Goal: Task Accomplishment & Management: Manage account settings

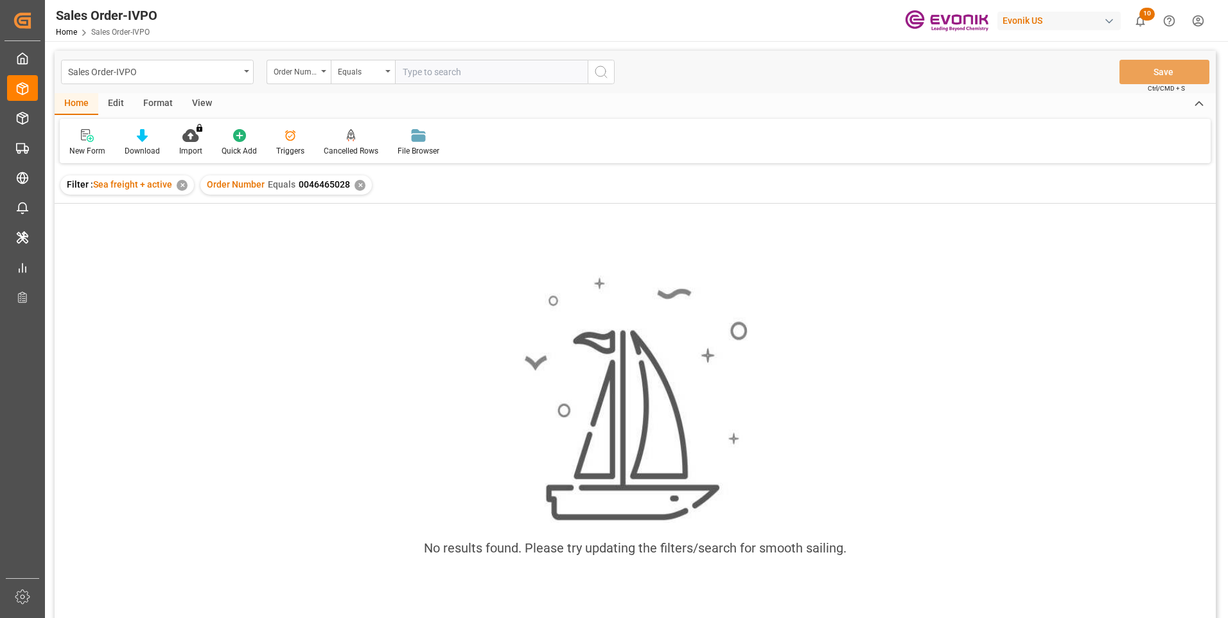
click at [443, 71] on input "text" at bounding box center [491, 72] width 193 height 24
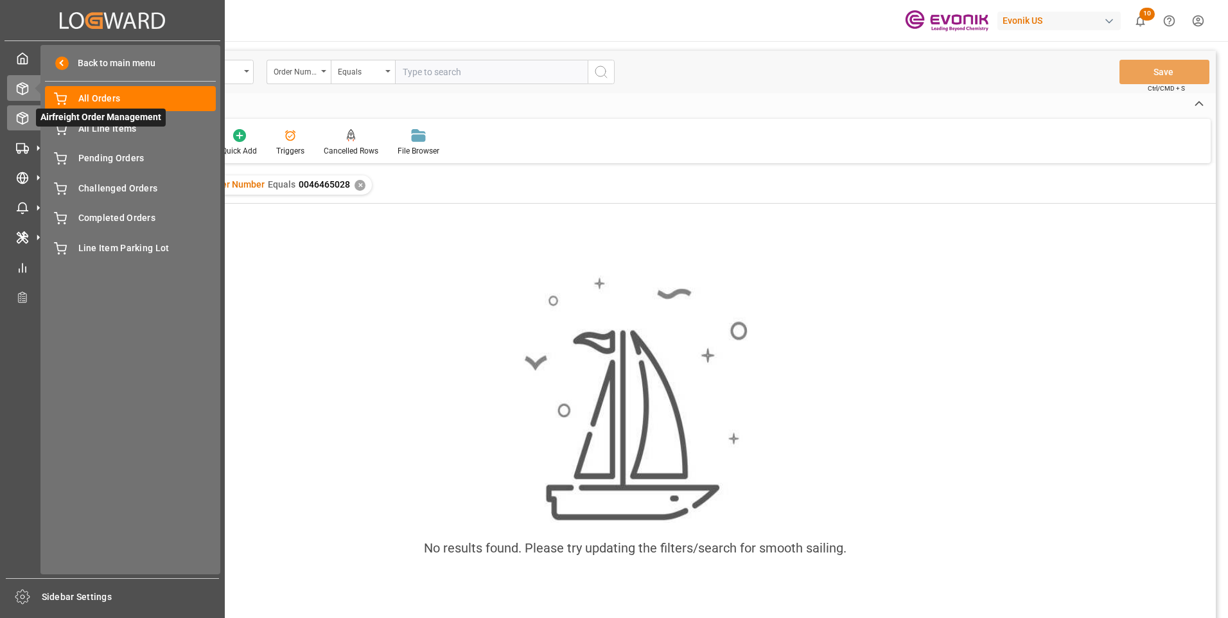
click at [21, 110] on div "Airfreight Order Management Airfreight Order Management" at bounding box center [112, 117] width 211 height 25
click at [22, 119] on line at bounding box center [22, 121] width 0 height 6
click at [132, 99] on span "All Orders" at bounding box center [147, 98] width 138 height 13
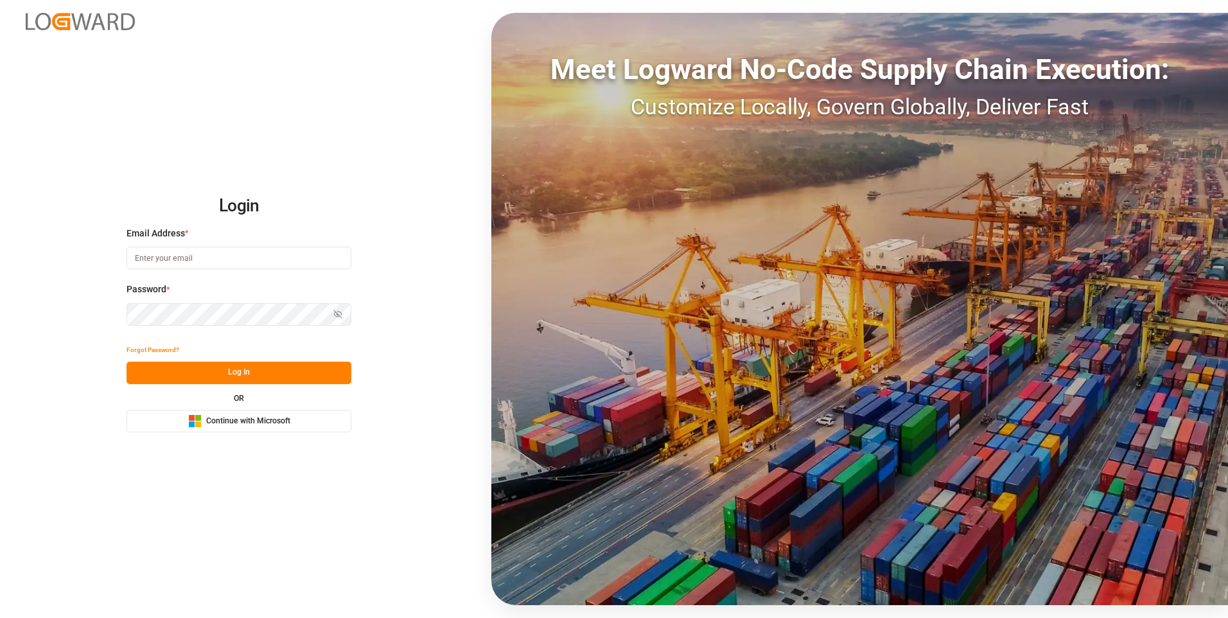
type input "julissa.then@leschaco.com"
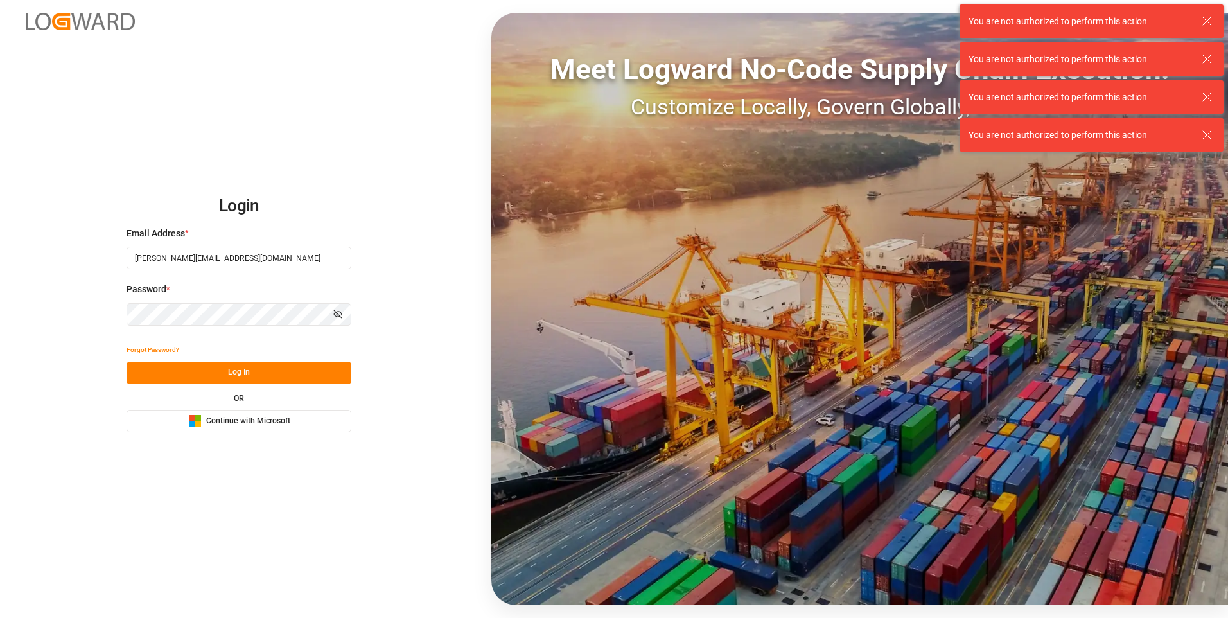
click at [261, 376] on button "Log In" at bounding box center [239, 373] width 225 height 22
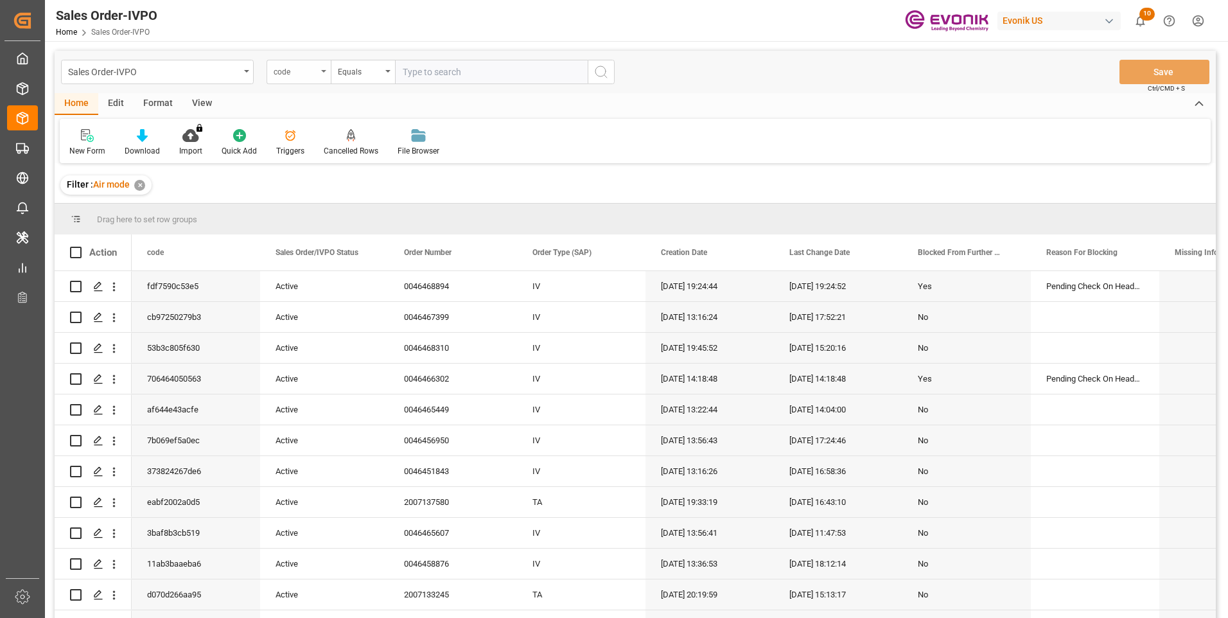
click at [316, 72] on div "code" at bounding box center [296, 70] width 44 height 15
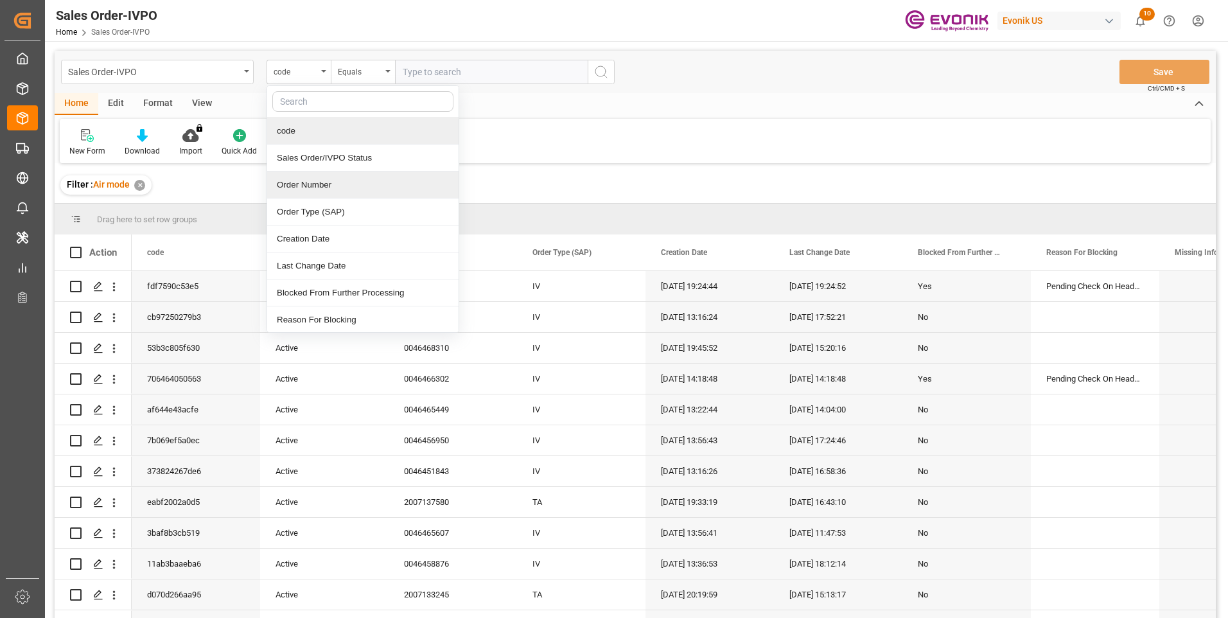
click at [303, 189] on div "Order Number" at bounding box center [362, 185] width 191 height 27
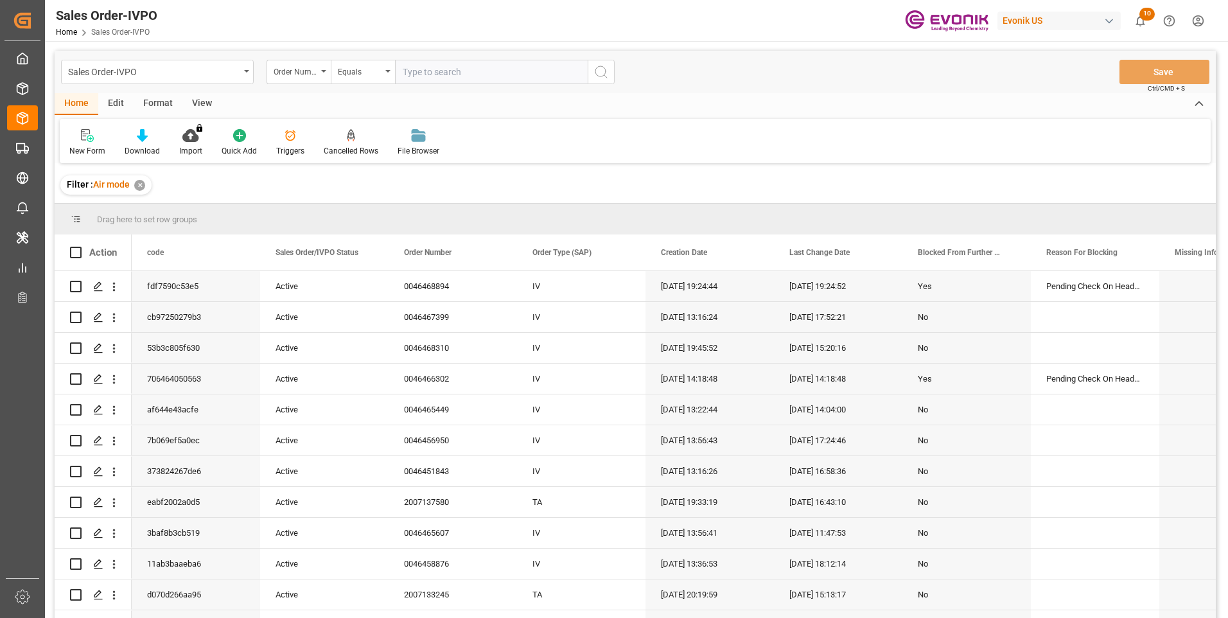
click at [463, 71] on input "text" at bounding box center [491, 72] width 193 height 24
paste input "46468310"
type input "00.46468310"
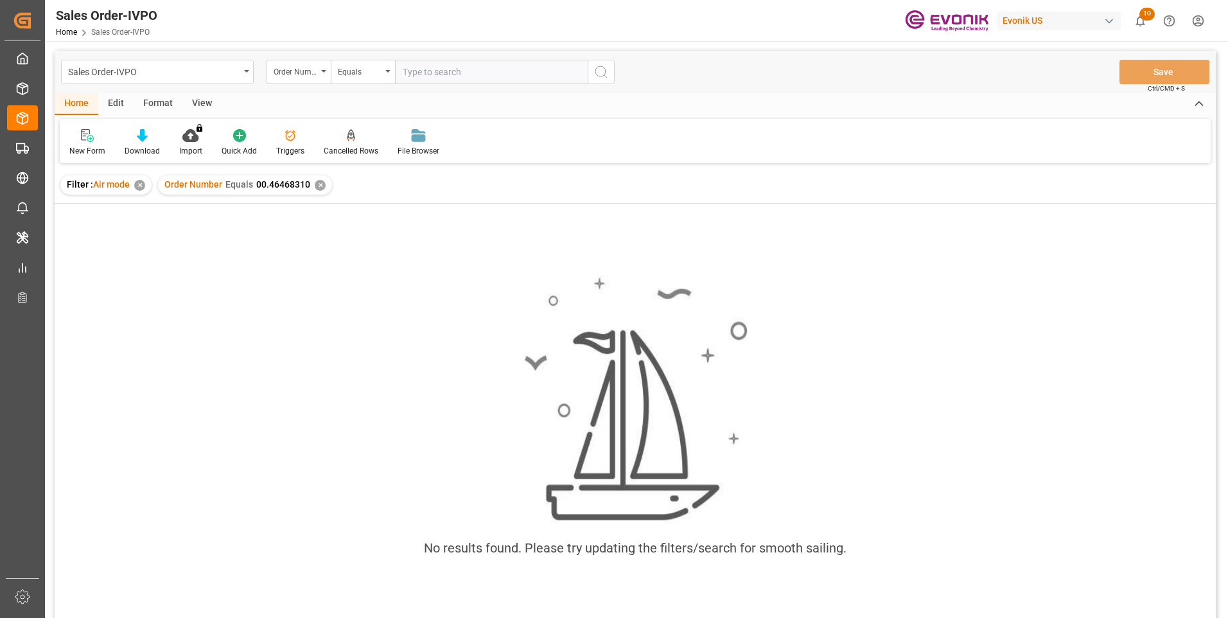
click at [429, 71] on input "text" at bounding box center [491, 72] width 193 height 24
type input "0046468310"
click at [597, 66] on icon "search button" at bounding box center [601, 71] width 15 height 15
click at [322, 186] on div "✕" at bounding box center [320, 185] width 11 height 11
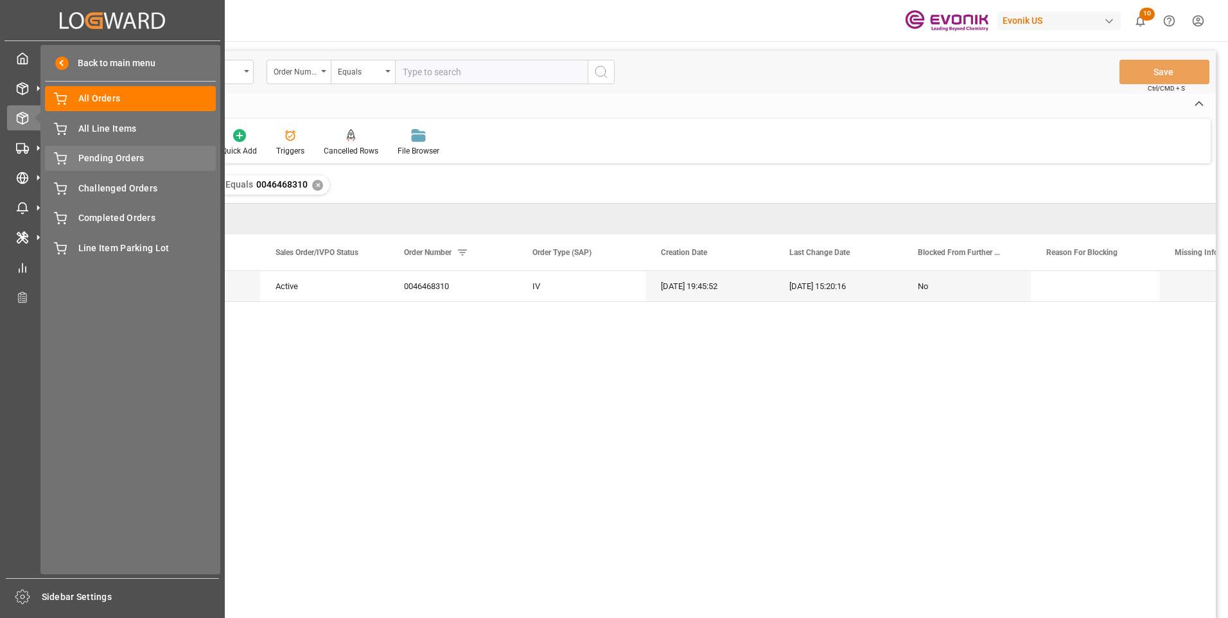
click at [118, 159] on span "Pending Orders" at bounding box center [147, 158] width 138 height 13
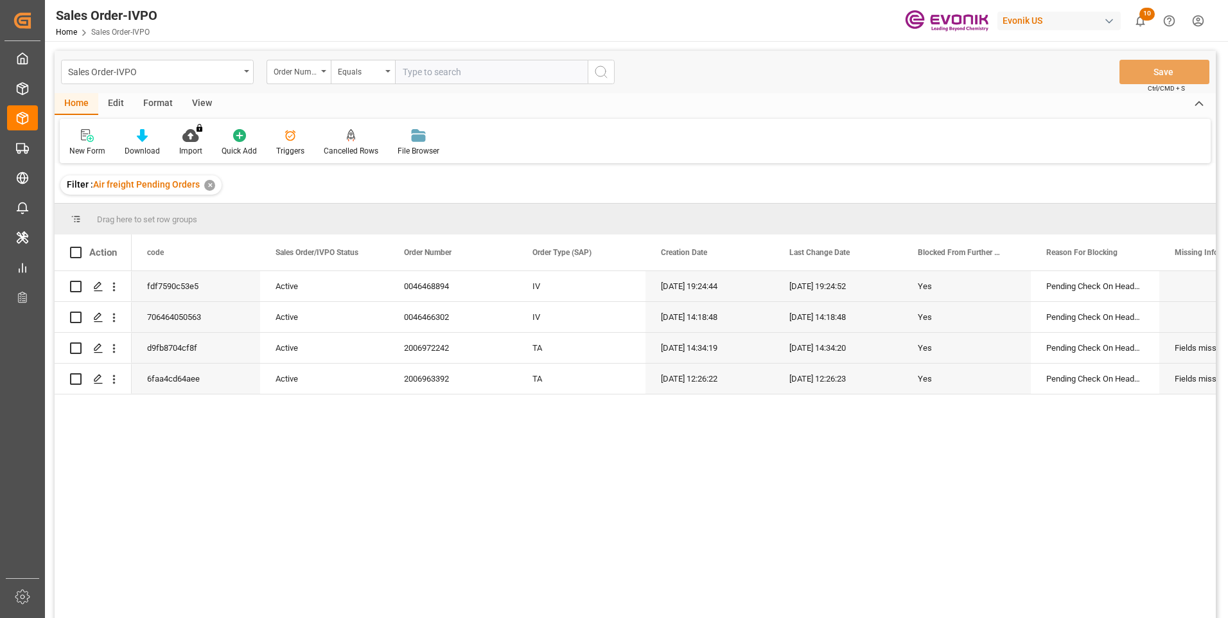
click at [535, 461] on div "fdf7590c53e5 Active 0046468894 IV 08-19-2025 19:24:44 08-19-2025 19:24:52 Yes P…" at bounding box center [674, 448] width 1084 height 355
click at [118, 285] on icon "open menu" at bounding box center [113, 286] width 13 height 13
click at [176, 316] on span "Open in new tab" at bounding box center [198, 313] width 117 height 13
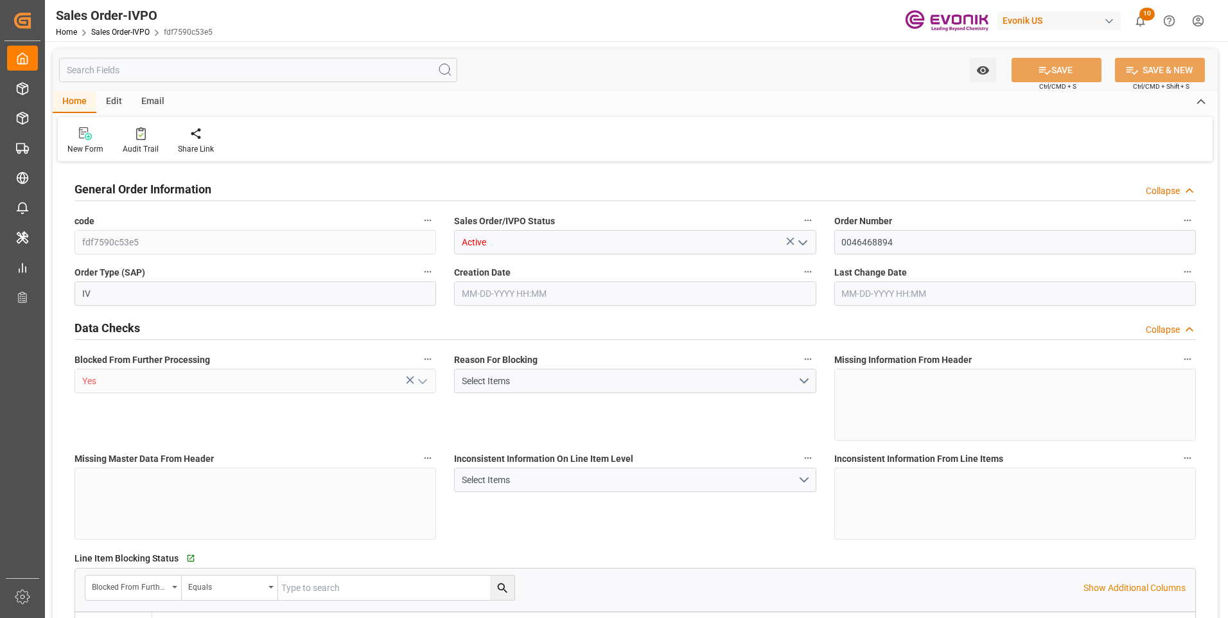
type input "INNSA"
type input "959.2"
type input "1"
type input "199.5"
type input "08-19-2025 19:24"
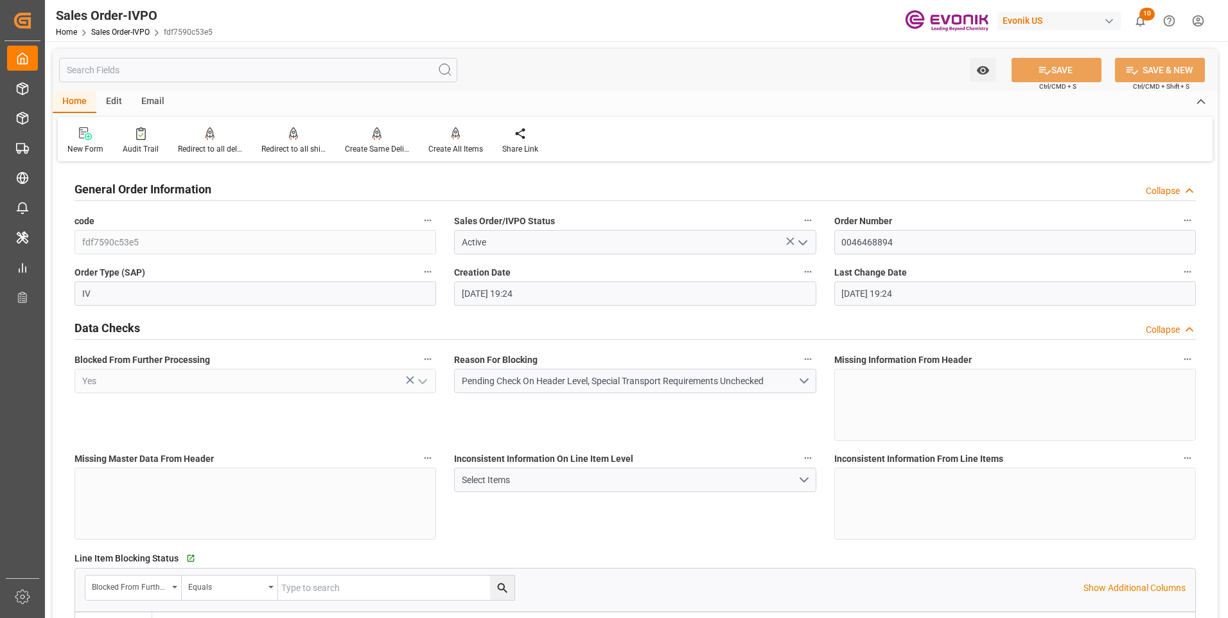
type input "08-19-2025 19:24"
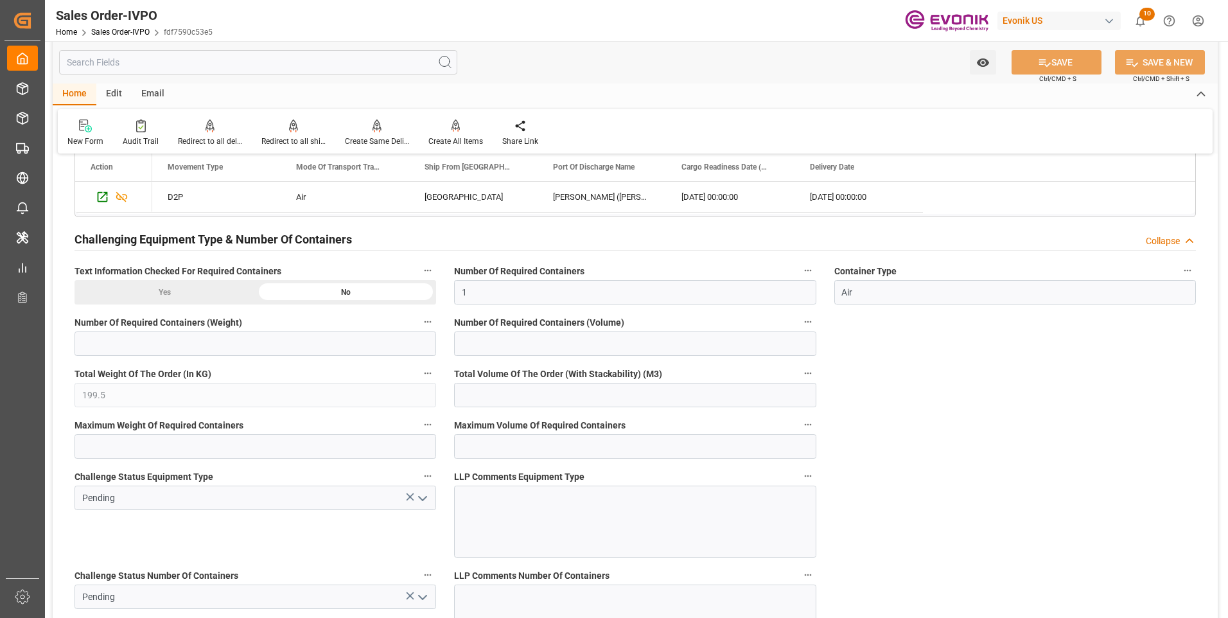
scroll to position [2377, 0]
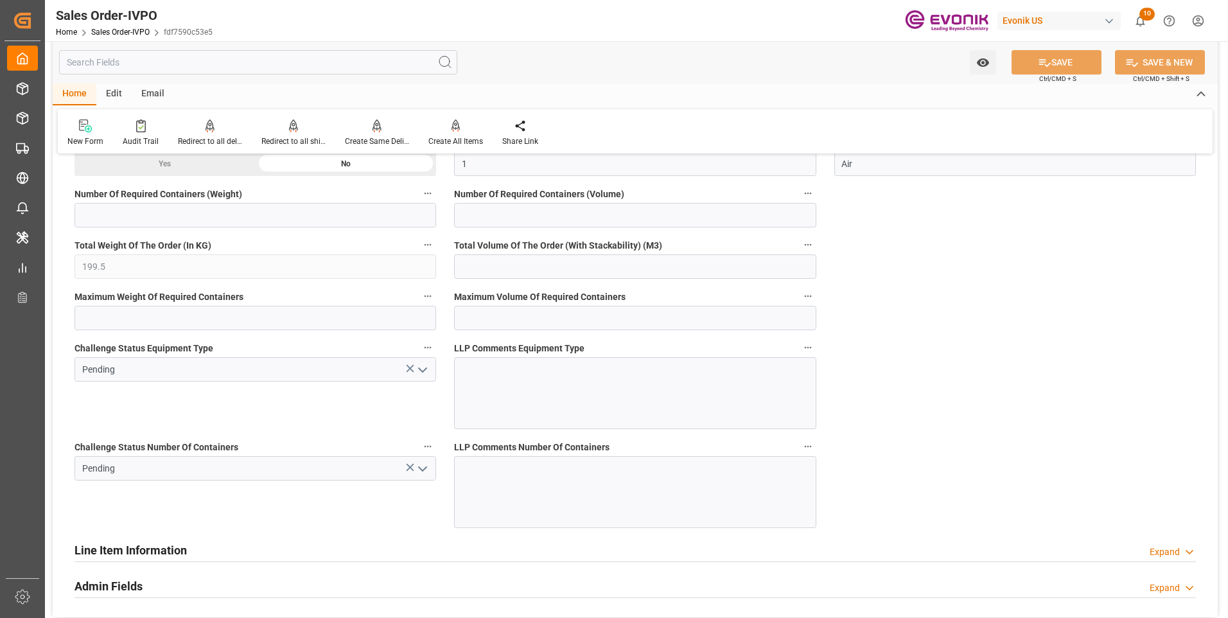
click at [420, 468] on polyline "open menu" at bounding box center [423, 469] width 8 height 4
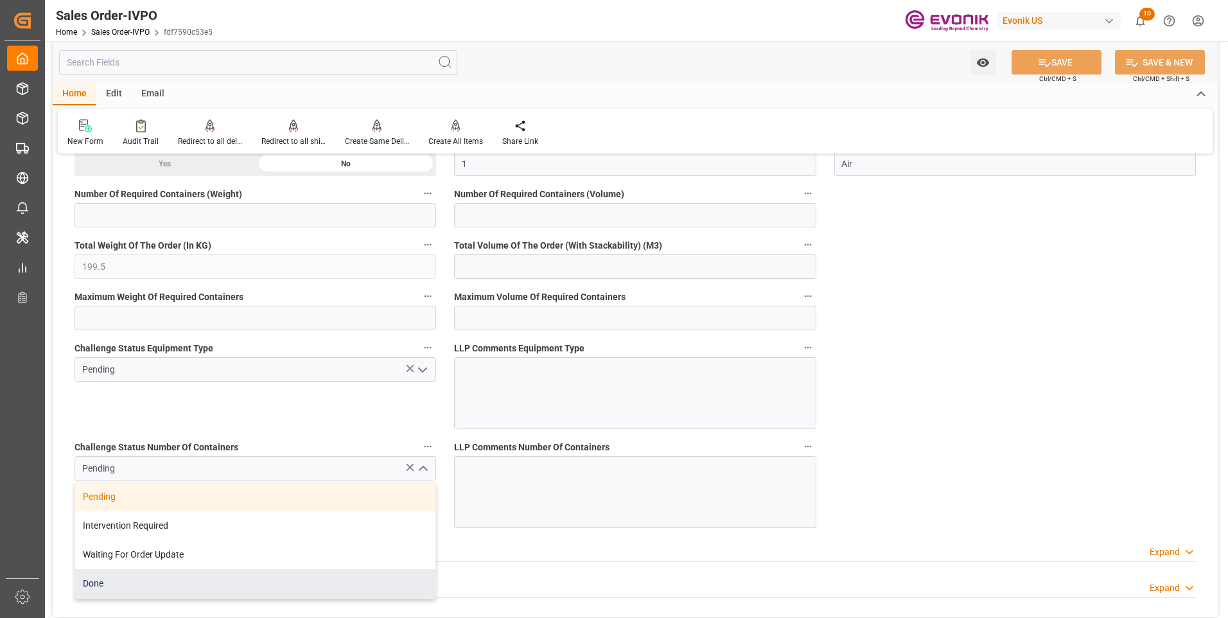
click at [108, 583] on div "Done" at bounding box center [255, 583] width 360 height 29
type input "Done"
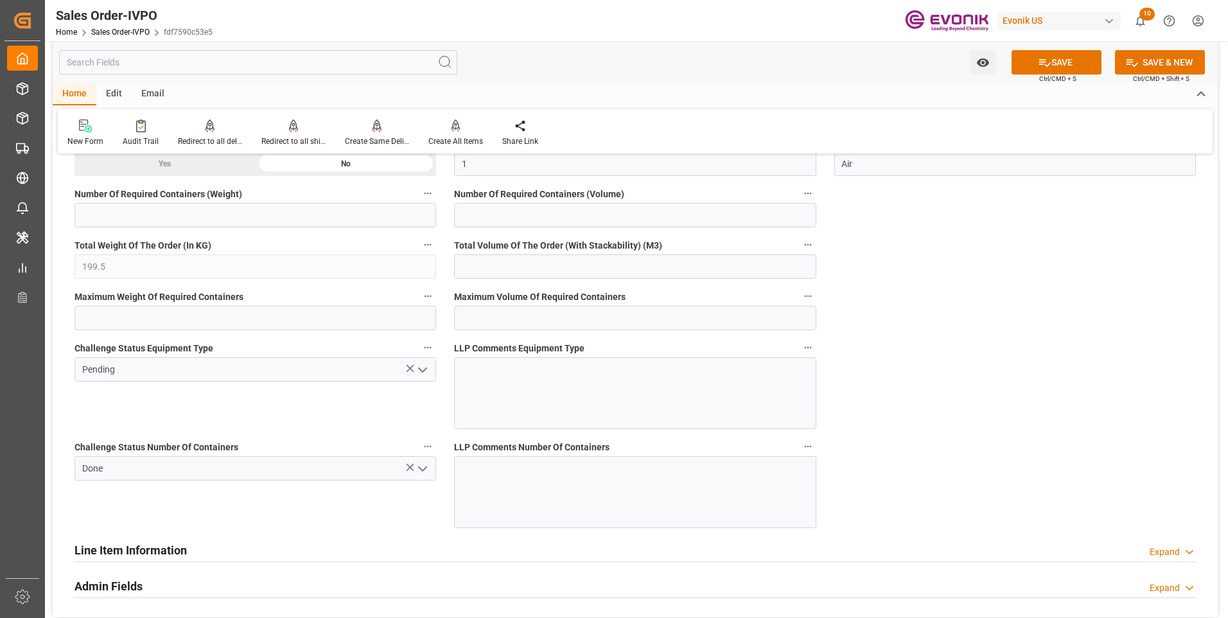
click at [419, 371] on icon "open menu" at bounding box center [422, 369] width 15 height 15
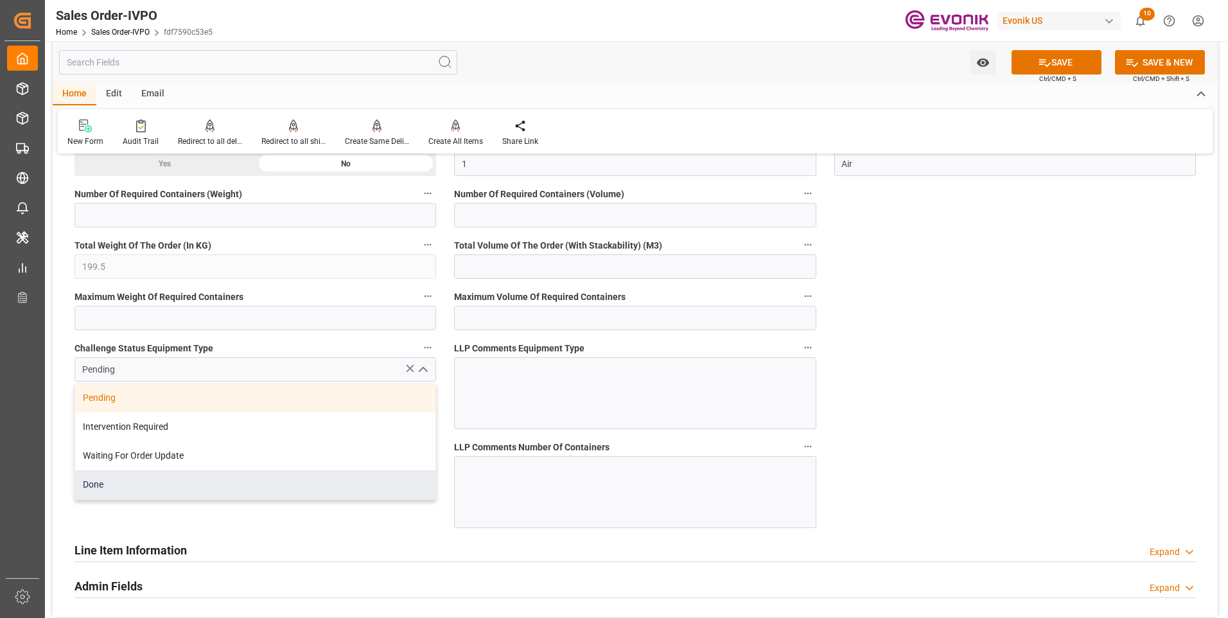
click at [125, 479] on div "Done" at bounding box center [255, 484] width 360 height 29
type input "Done"
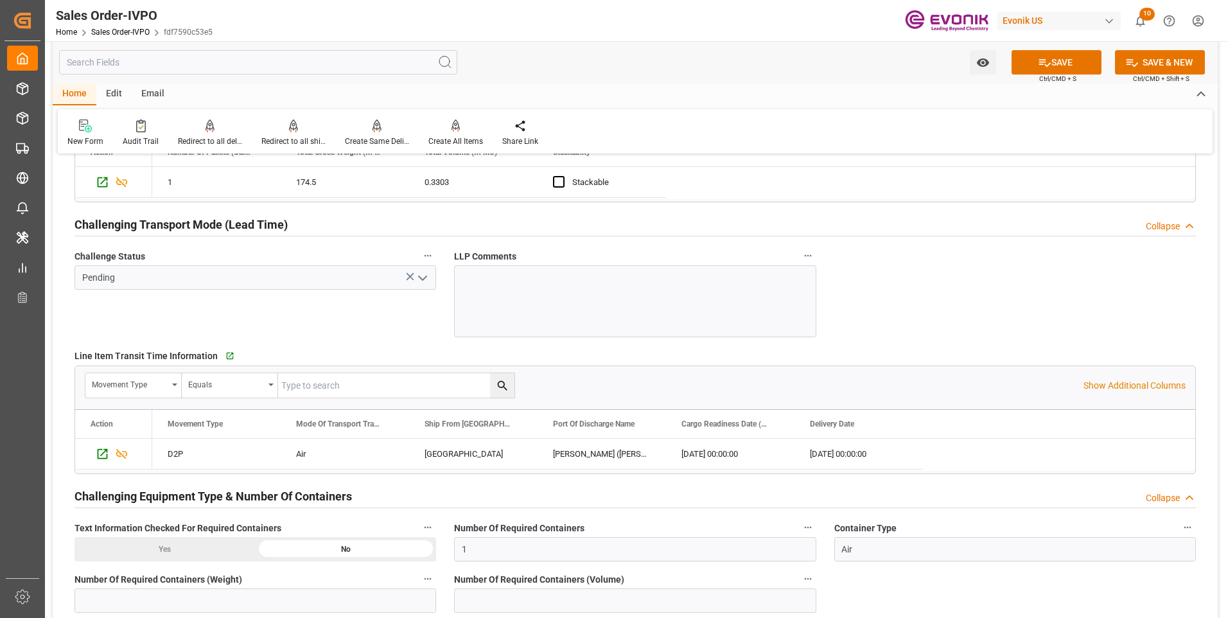
scroll to position [1863, 0]
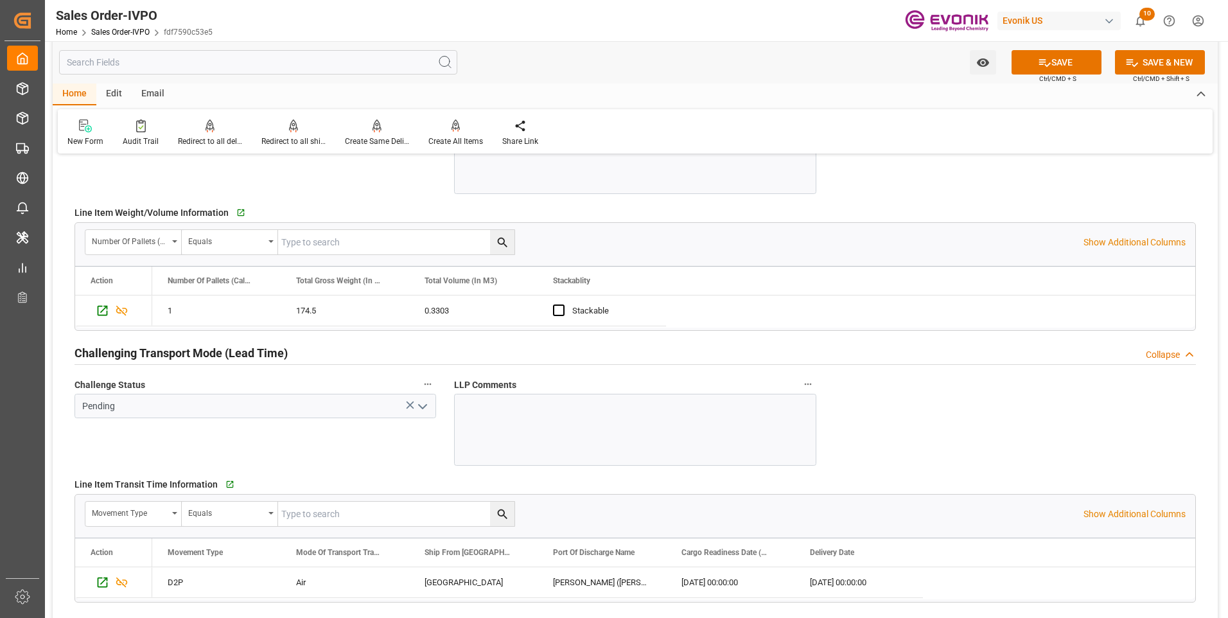
click at [418, 407] on icon "open menu" at bounding box center [422, 406] width 15 height 15
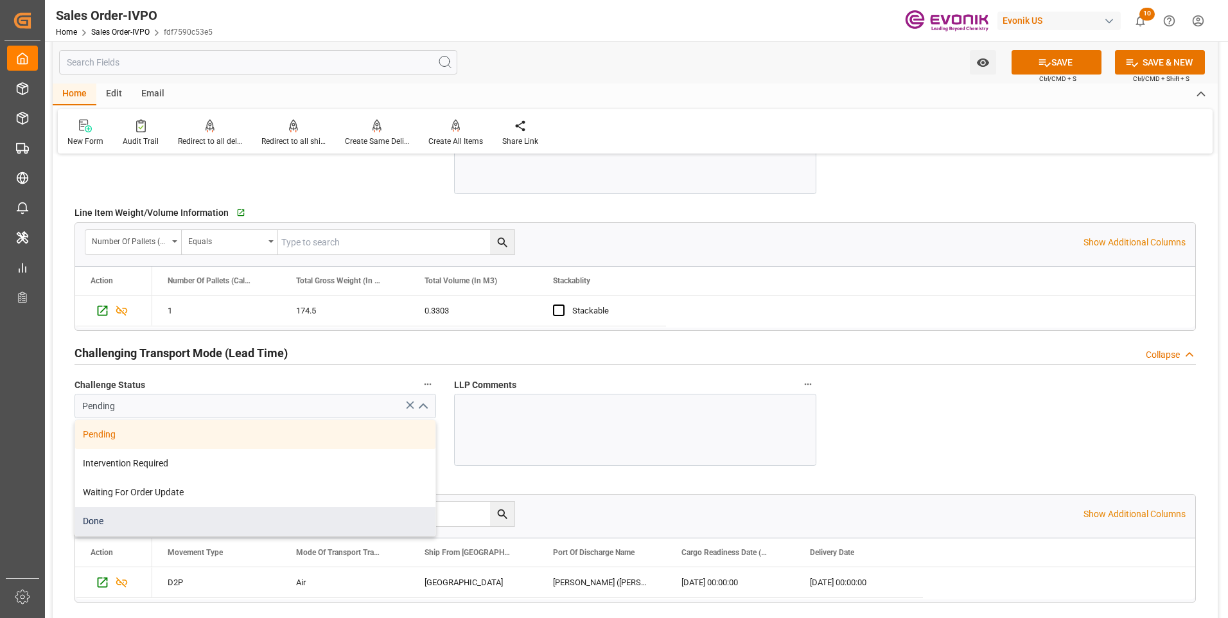
click at [125, 526] on div "Done" at bounding box center [255, 521] width 360 height 29
type input "Done"
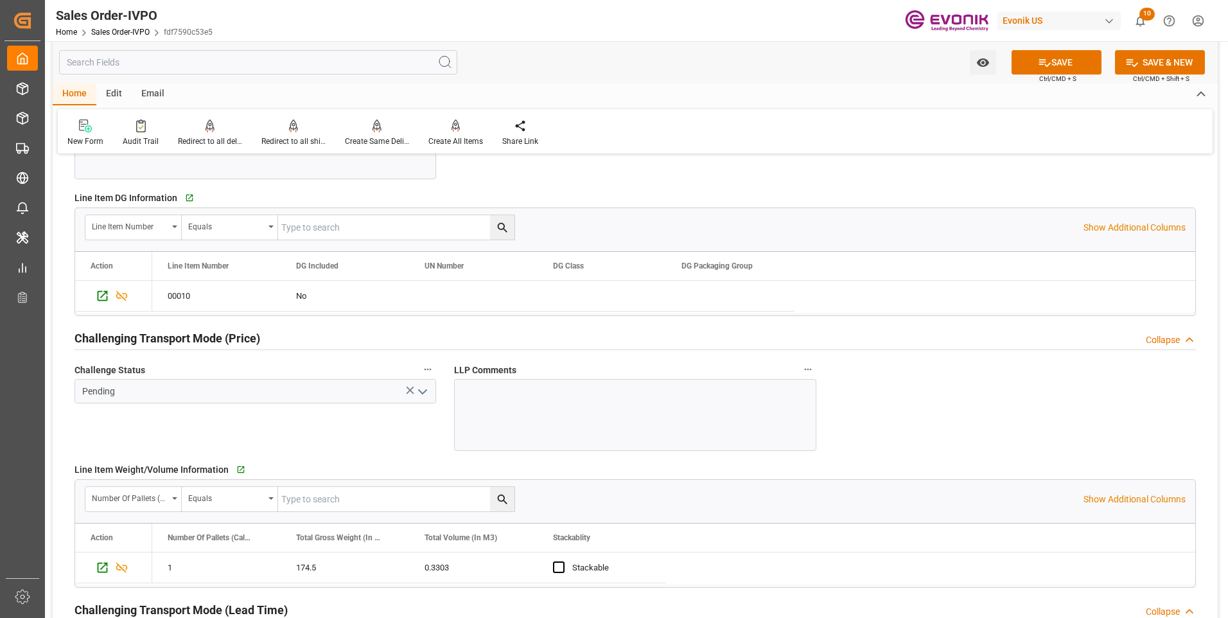
scroll to position [1542, 0]
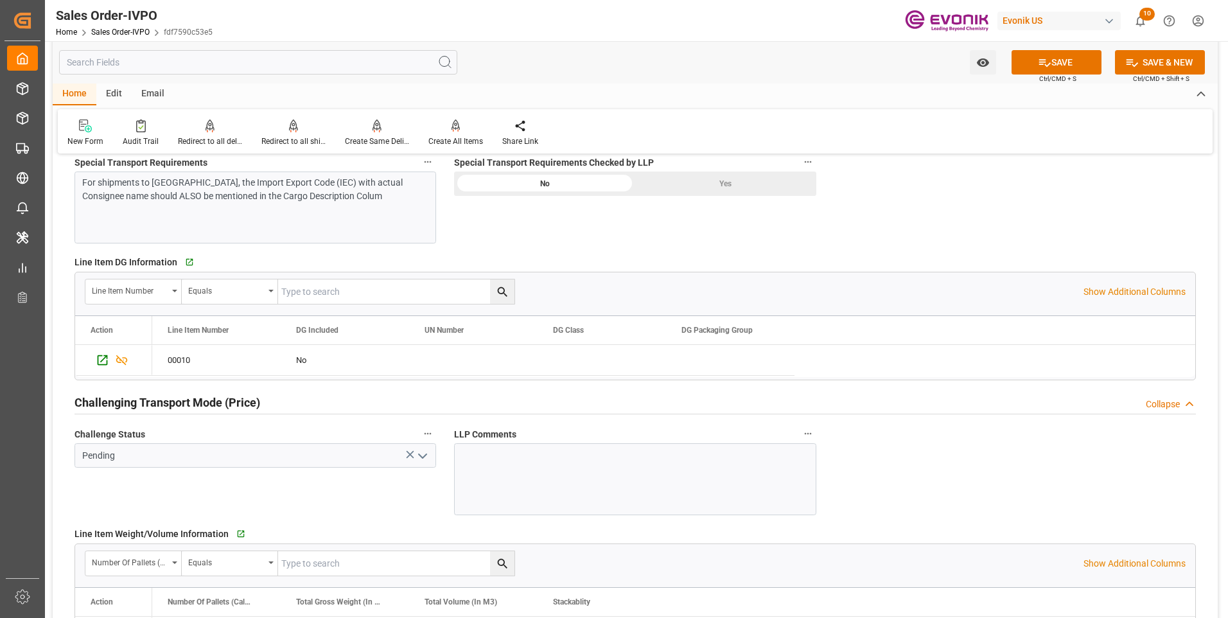
click at [426, 456] on icon "open menu" at bounding box center [422, 455] width 15 height 15
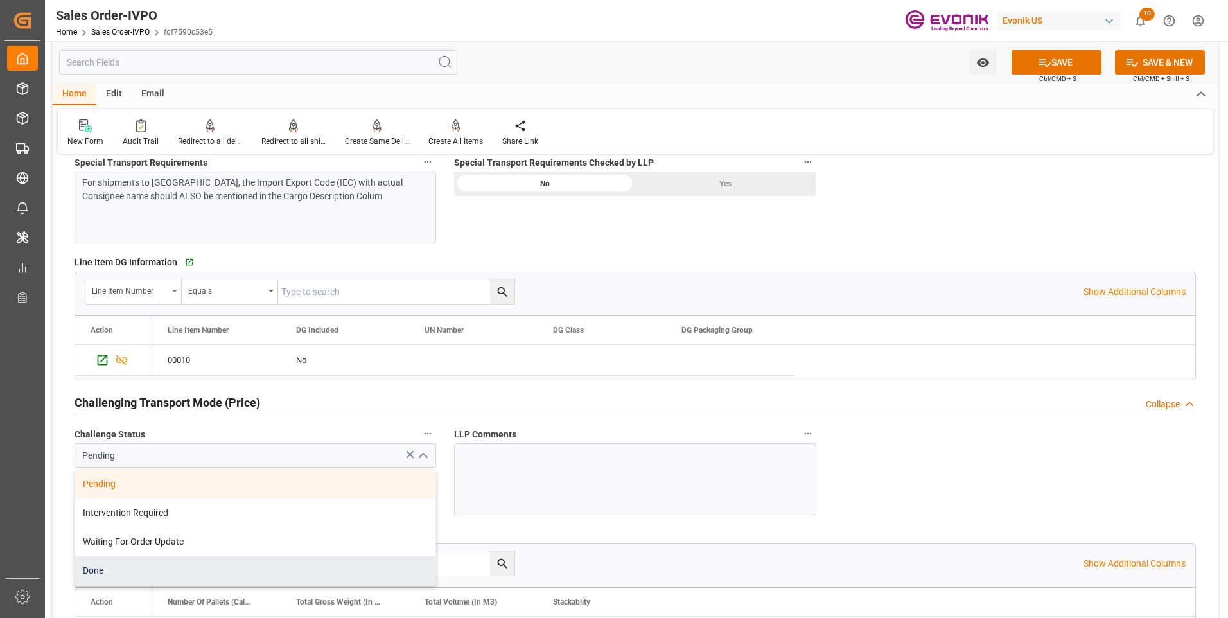
click at [117, 570] on div "Done" at bounding box center [255, 570] width 360 height 29
type input "Done"
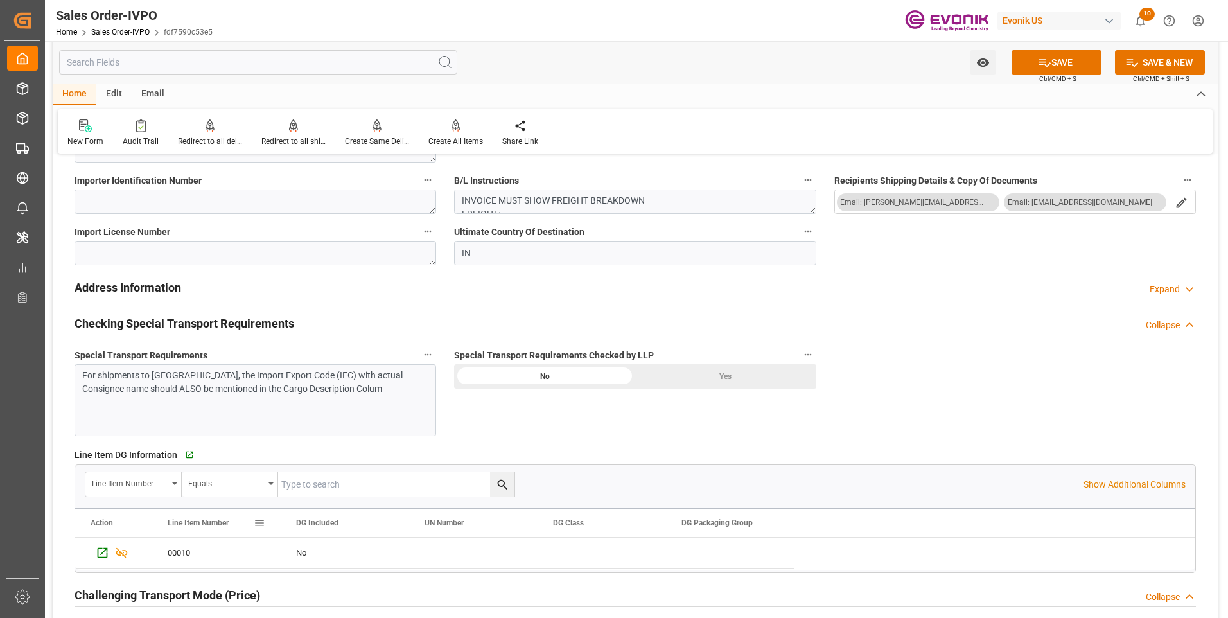
scroll to position [1221, 0]
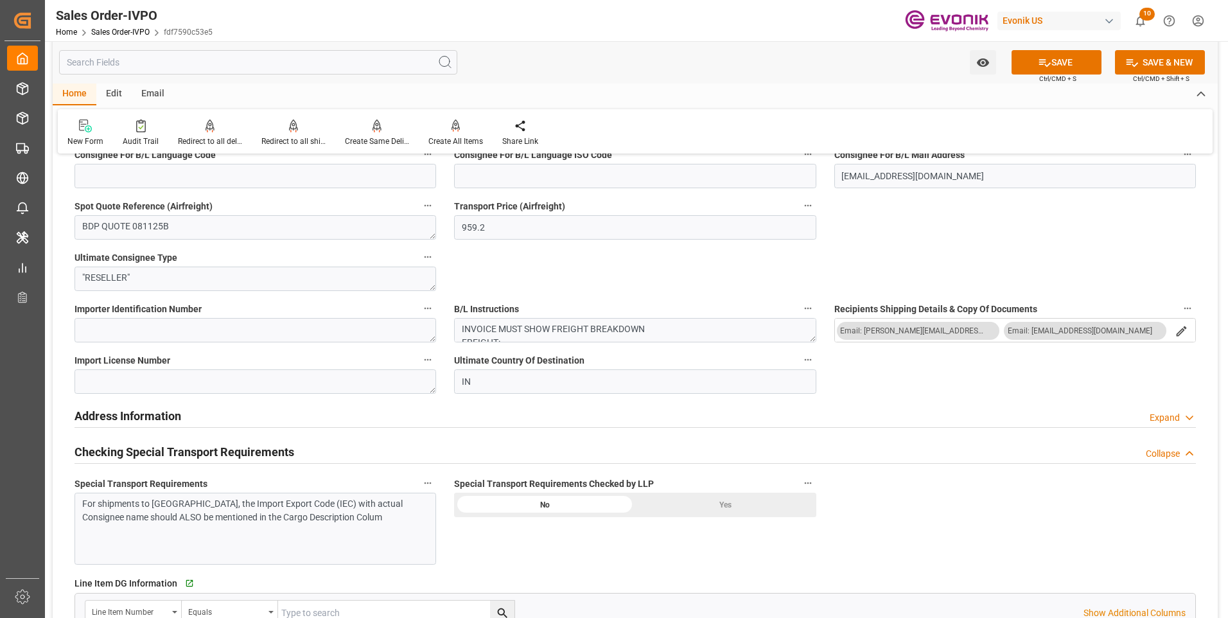
click at [728, 504] on div "Yes" at bounding box center [725, 505] width 181 height 24
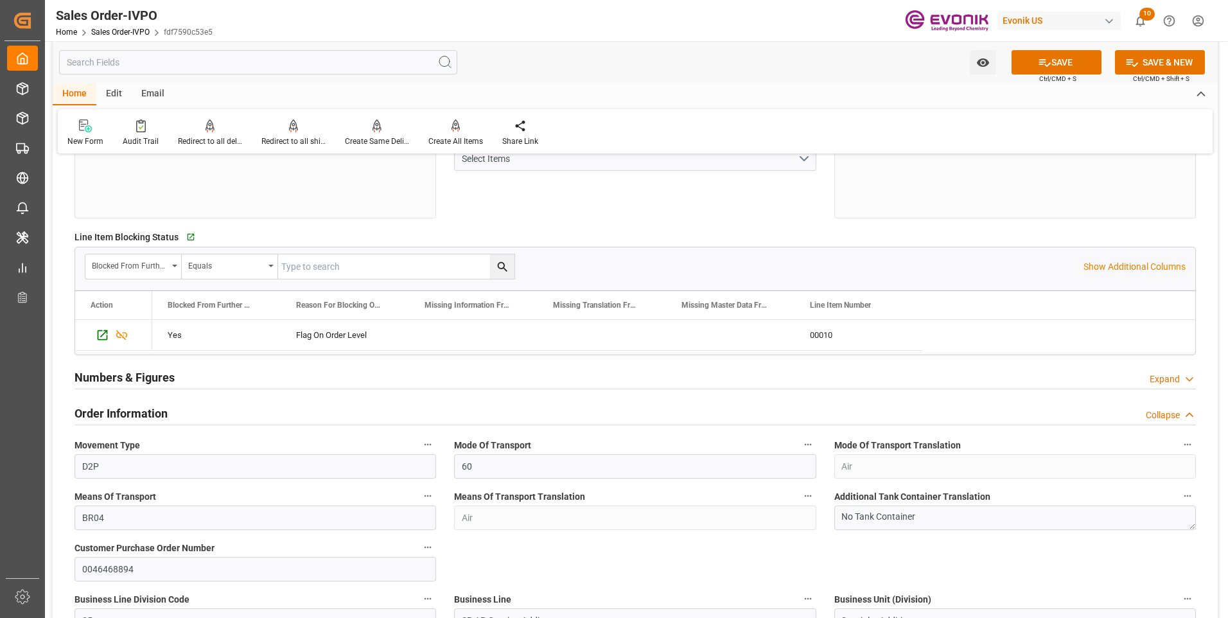
scroll to position [0, 0]
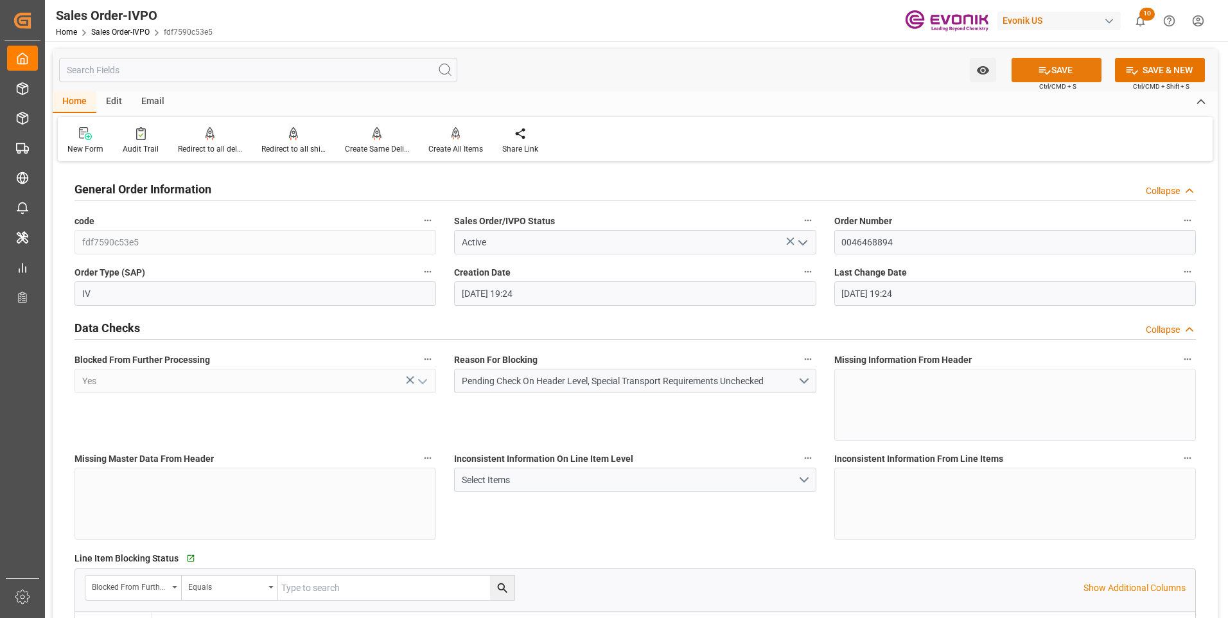
click at [1039, 70] on icon at bounding box center [1045, 71] width 12 height 8
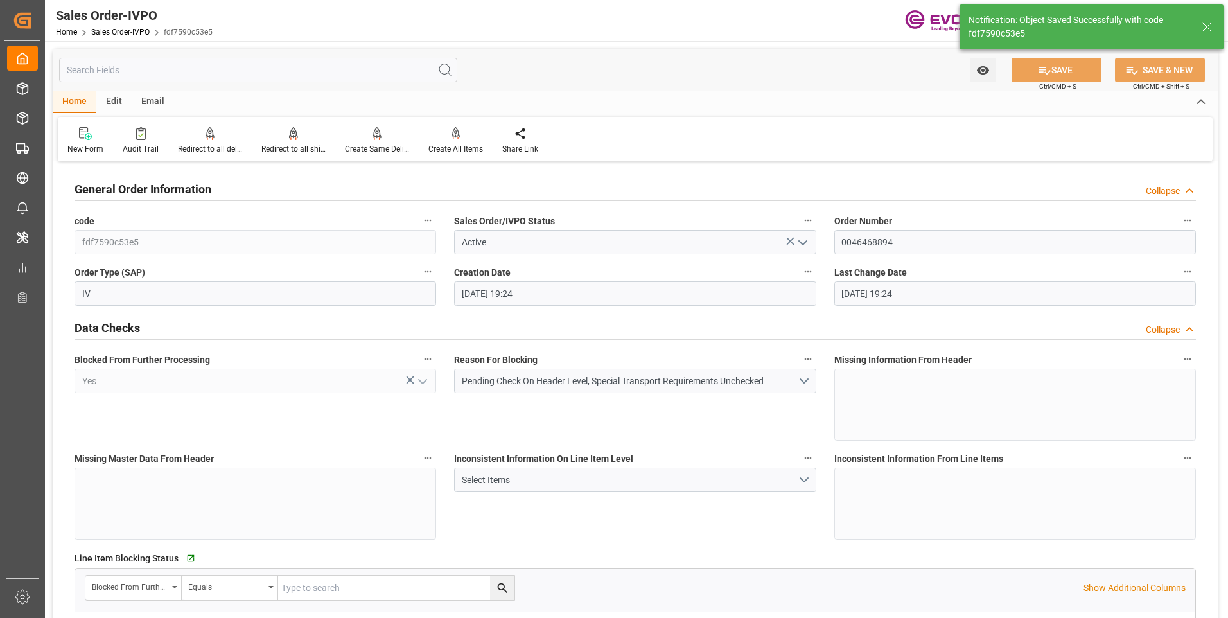
type input "08-19-2025 19:32"
type input "No"
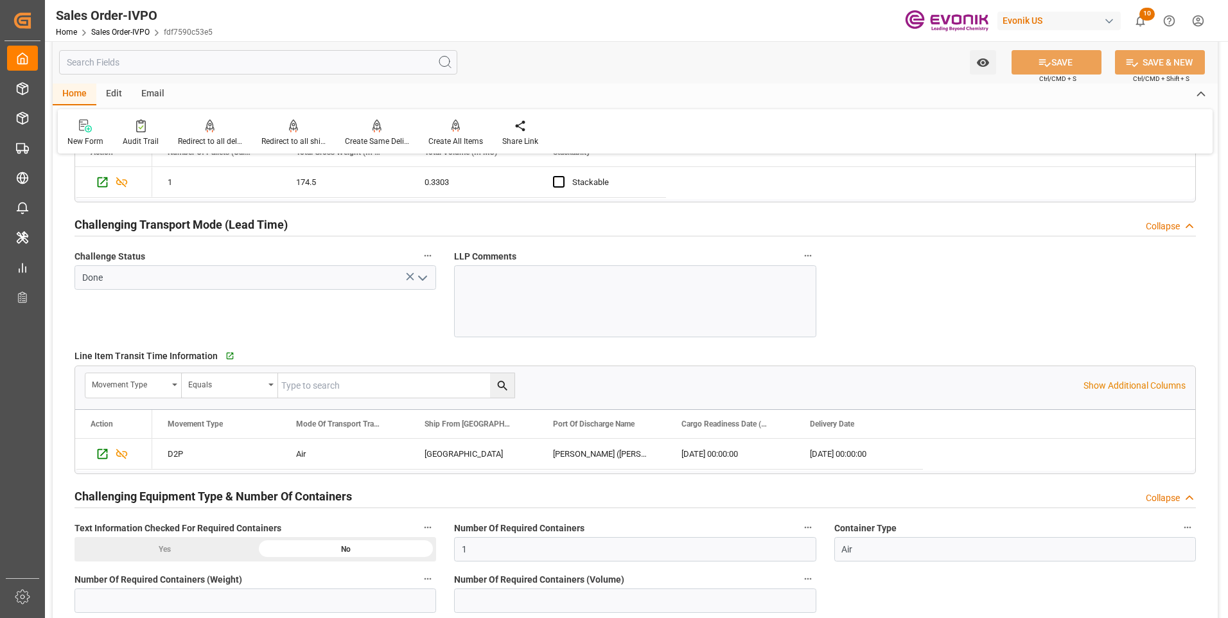
scroll to position [2056, 0]
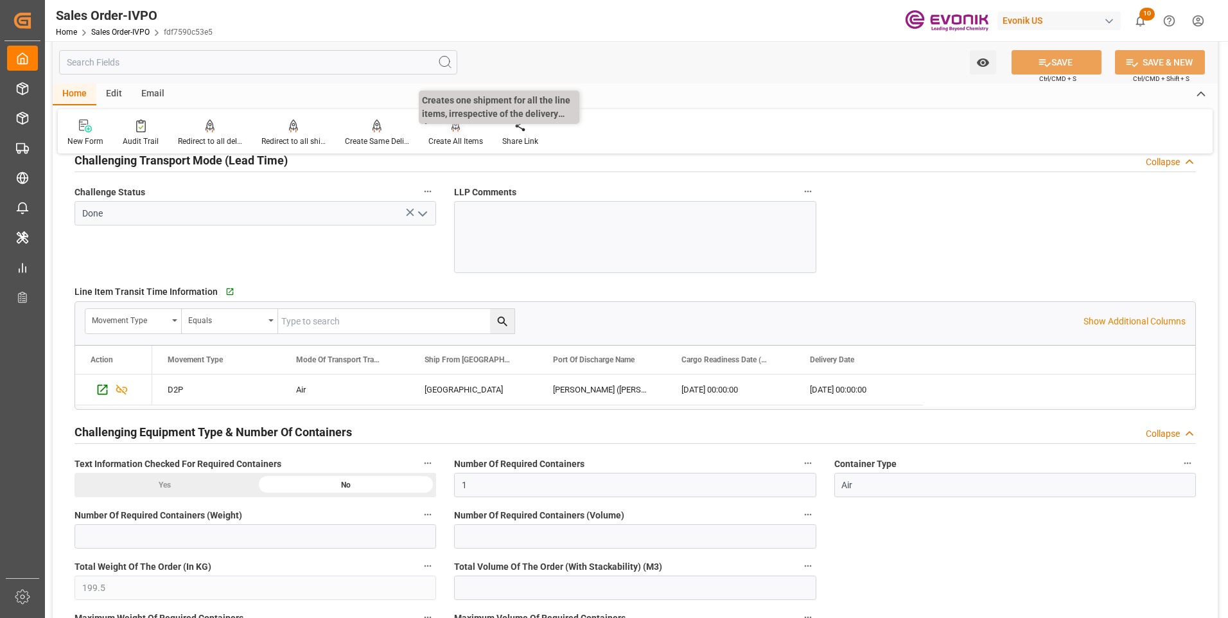
click at [440, 140] on div "Create All Items" at bounding box center [456, 142] width 55 height 12
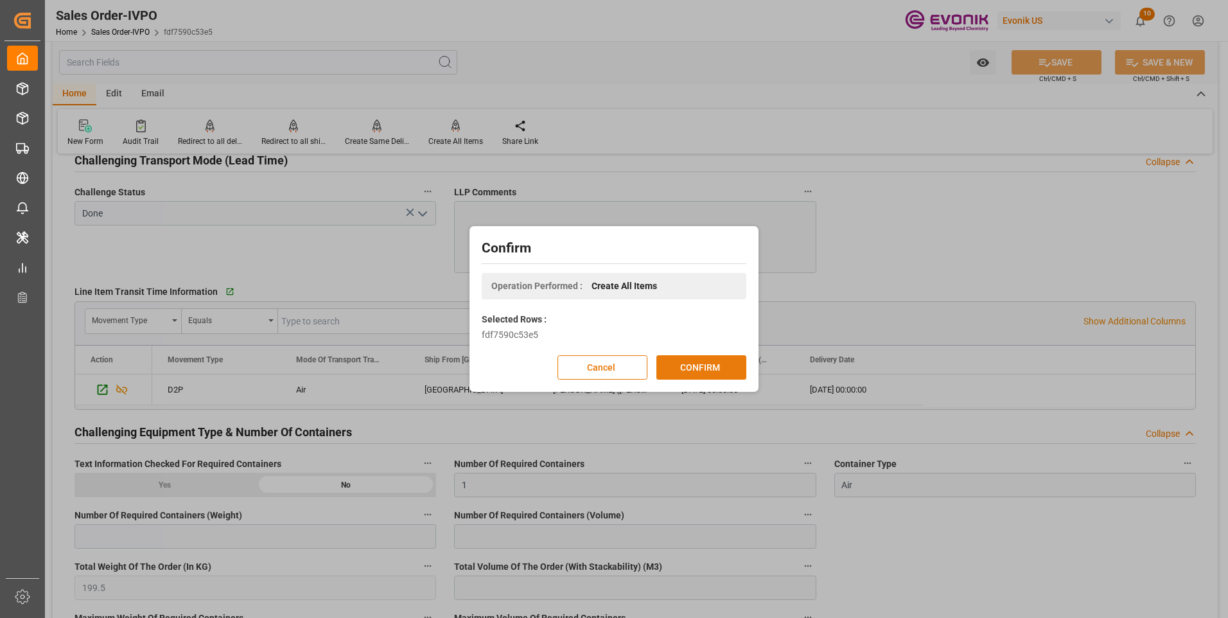
click at [694, 370] on button "CONFIRM" at bounding box center [702, 367] width 90 height 24
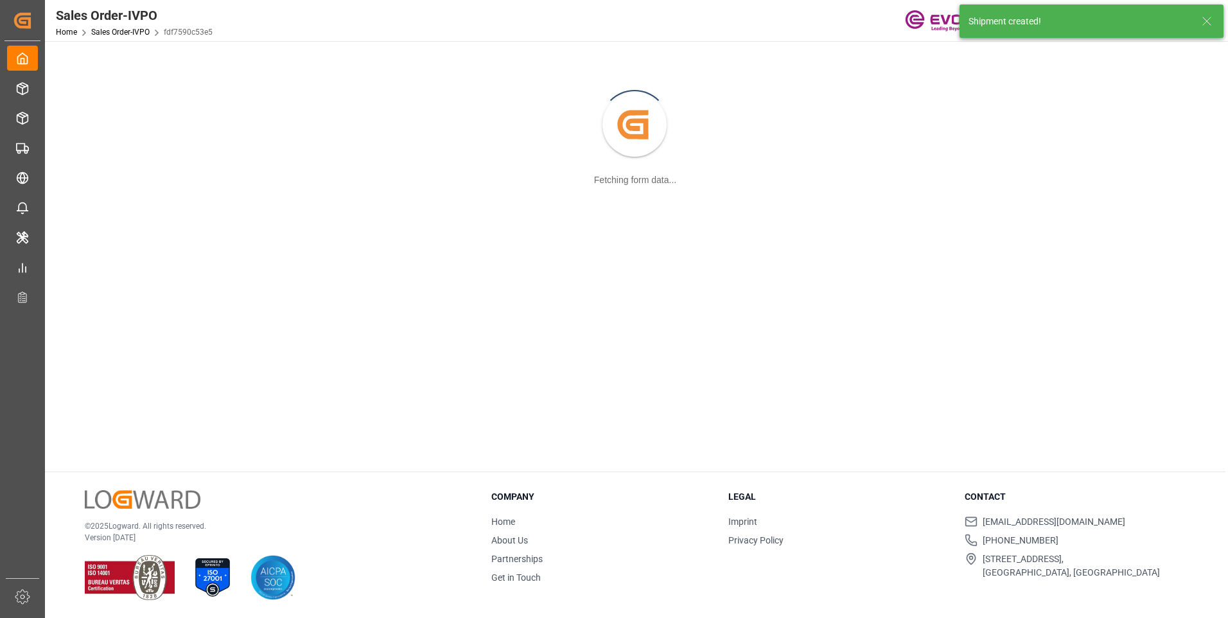
scroll to position [139, 0]
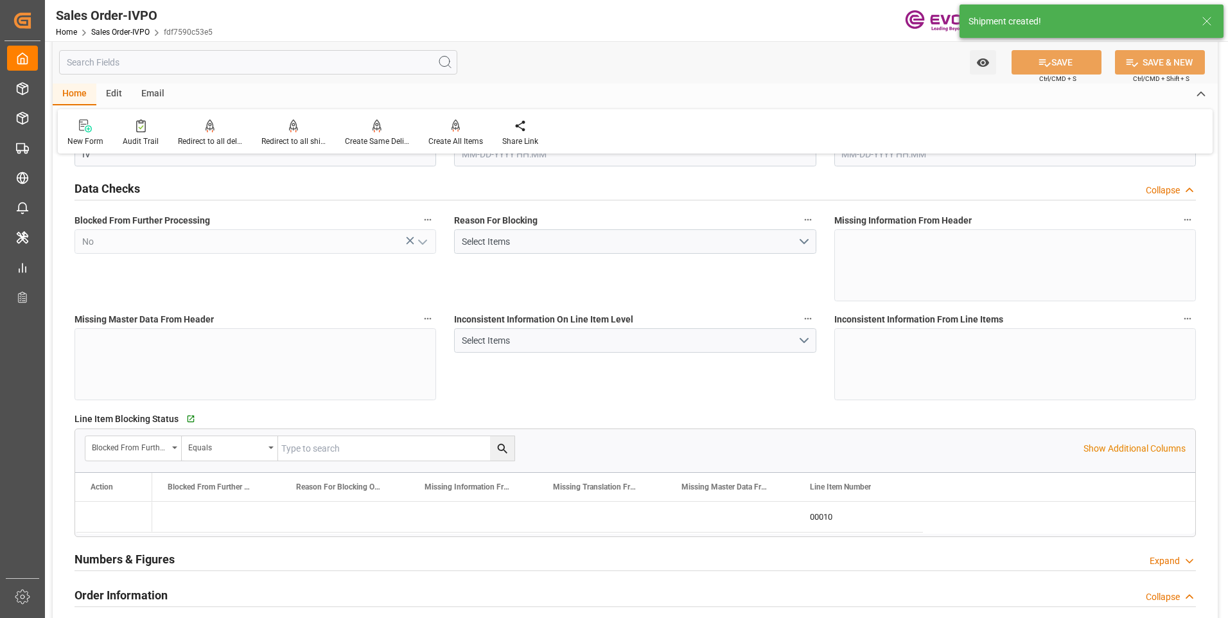
type input "INNSA"
type input "959.2"
type input "1"
type input "199.5"
type input "08-19-2025 19:24"
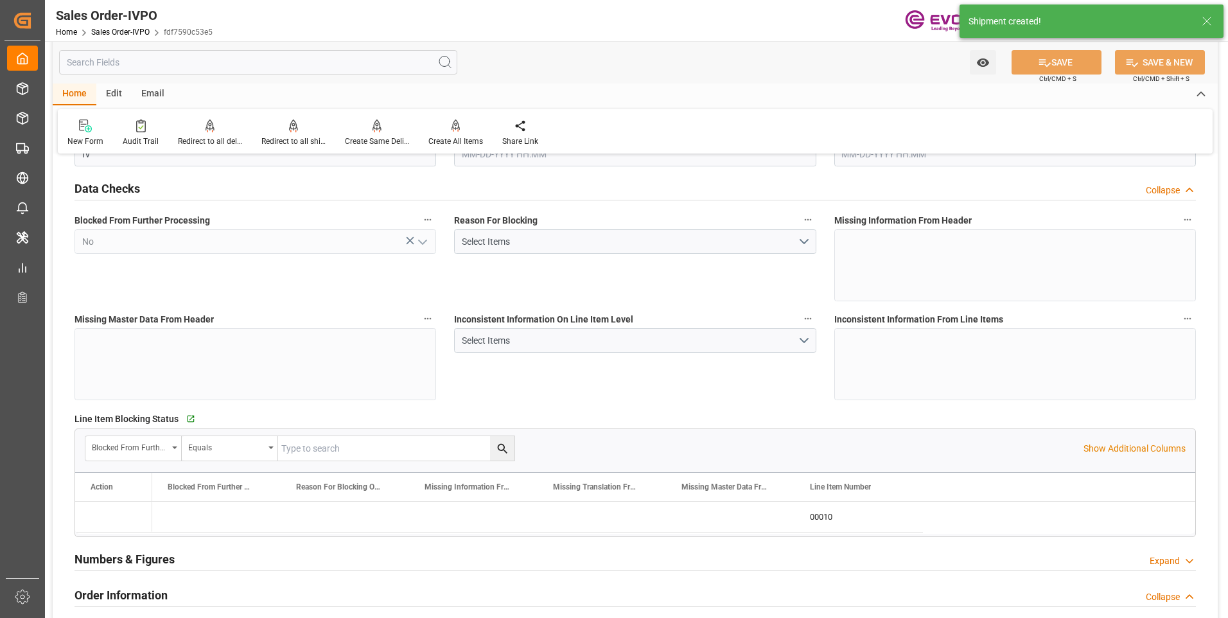
type input "[DATE] 19:33"
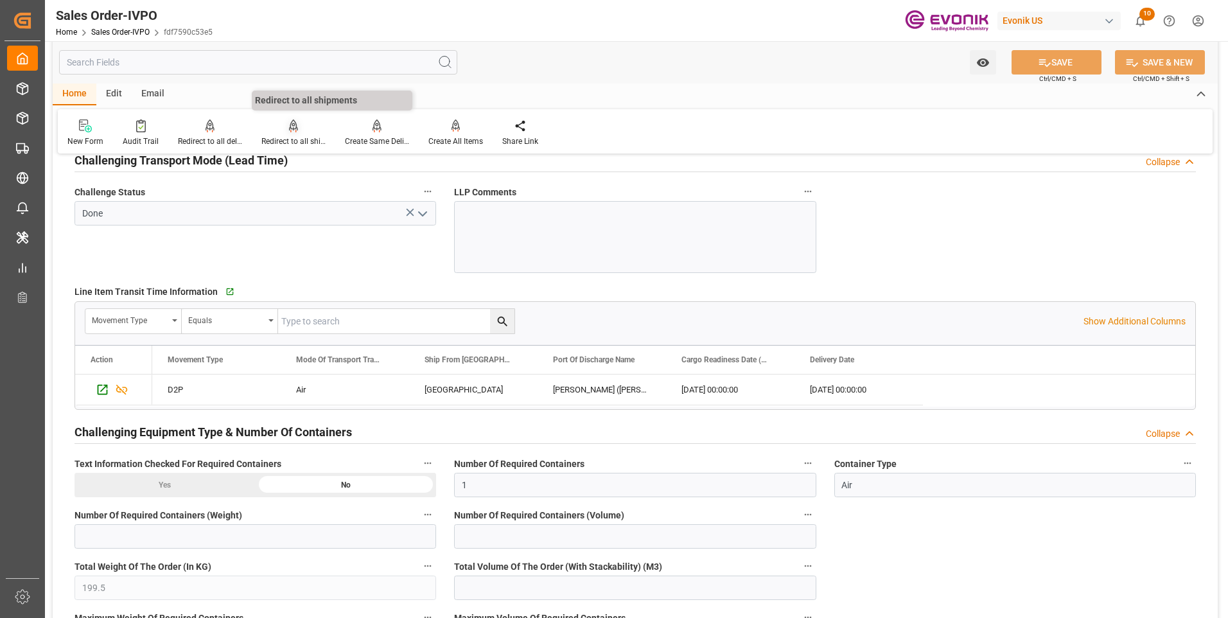
click at [284, 141] on div "Redirect to all shipments" at bounding box center [293, 142] width 64 height 12
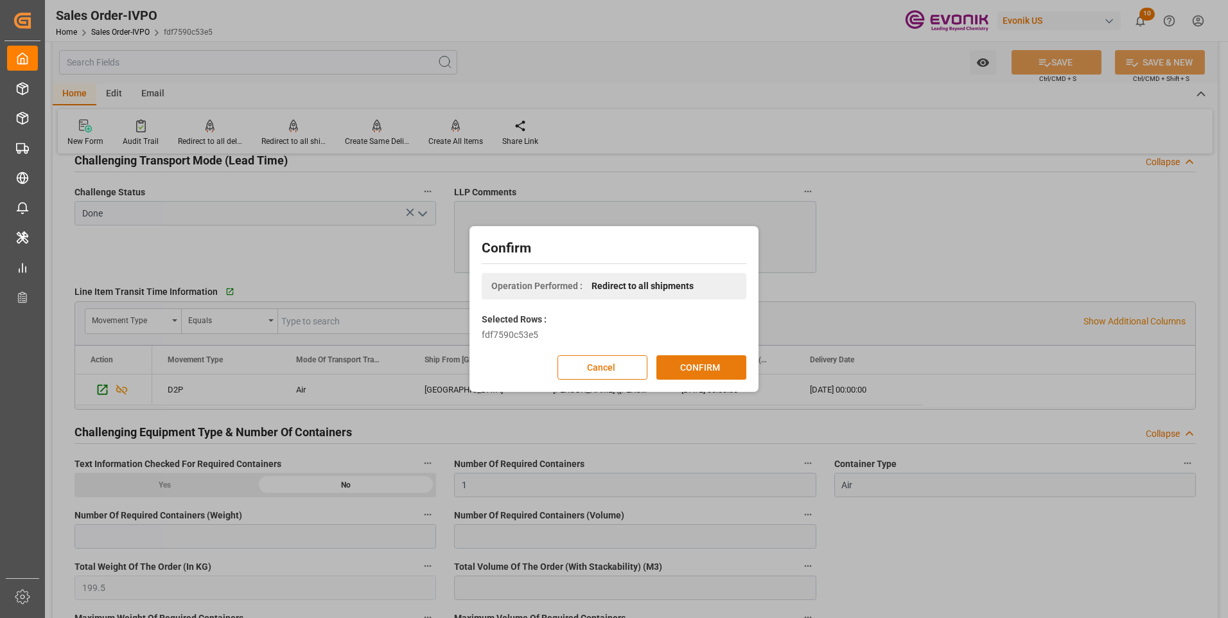
click at [705, 378] on button "CONFIRM" at bounding box center [702, 367] width 90 height 24
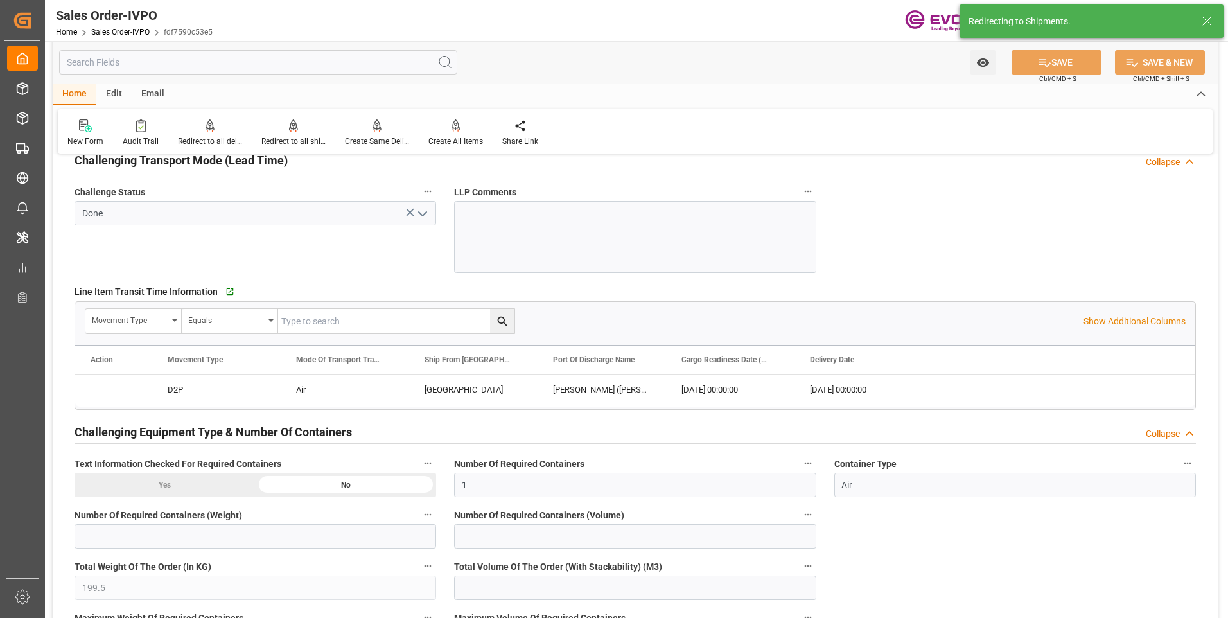
type input "08-19-2025 19:24"
type input "[DATE] 19:33"
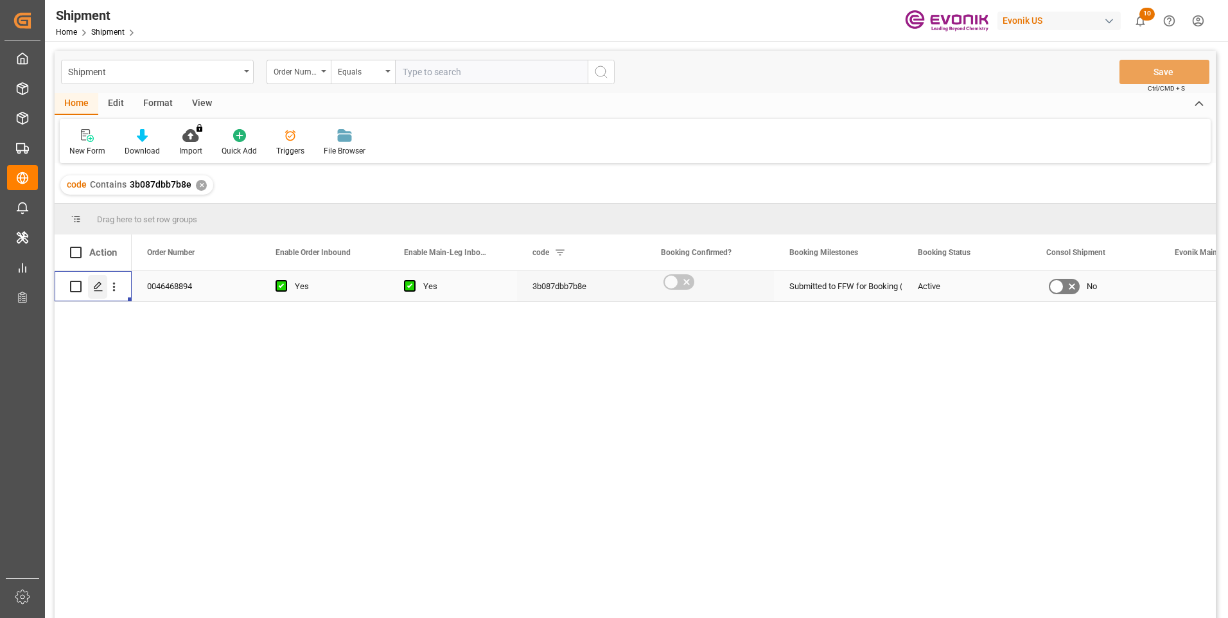
click at [98, 288] on icon "Press SPACE to select this row." at bounding box center [98, 286] width 10 height 10
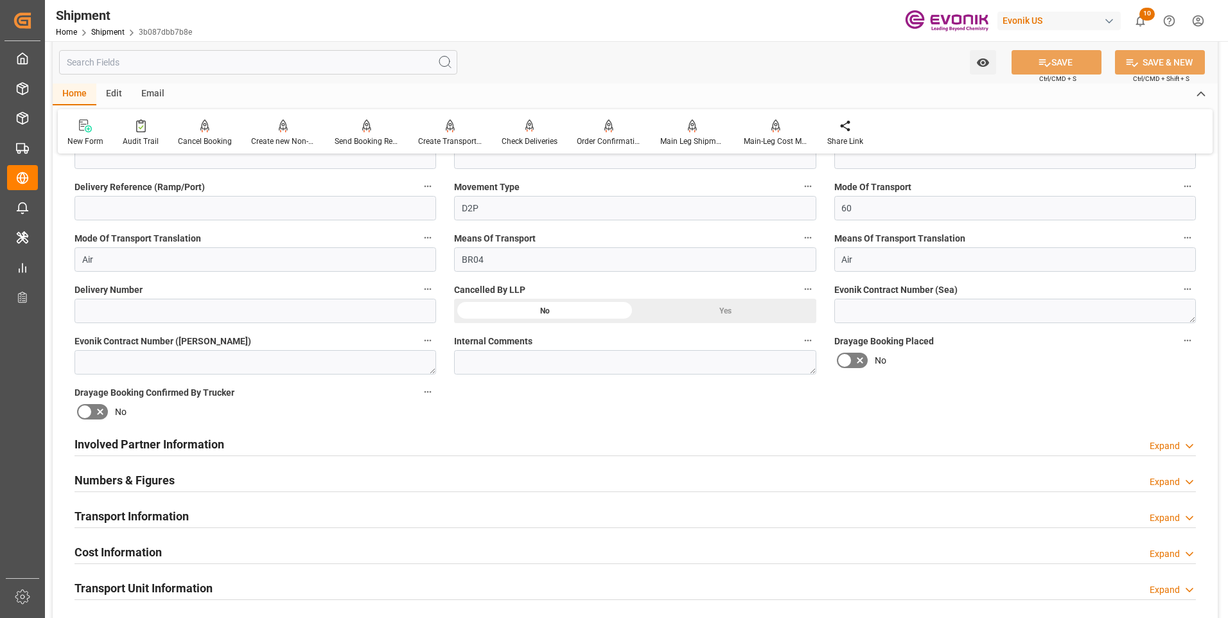
scroll to position [578, 0]
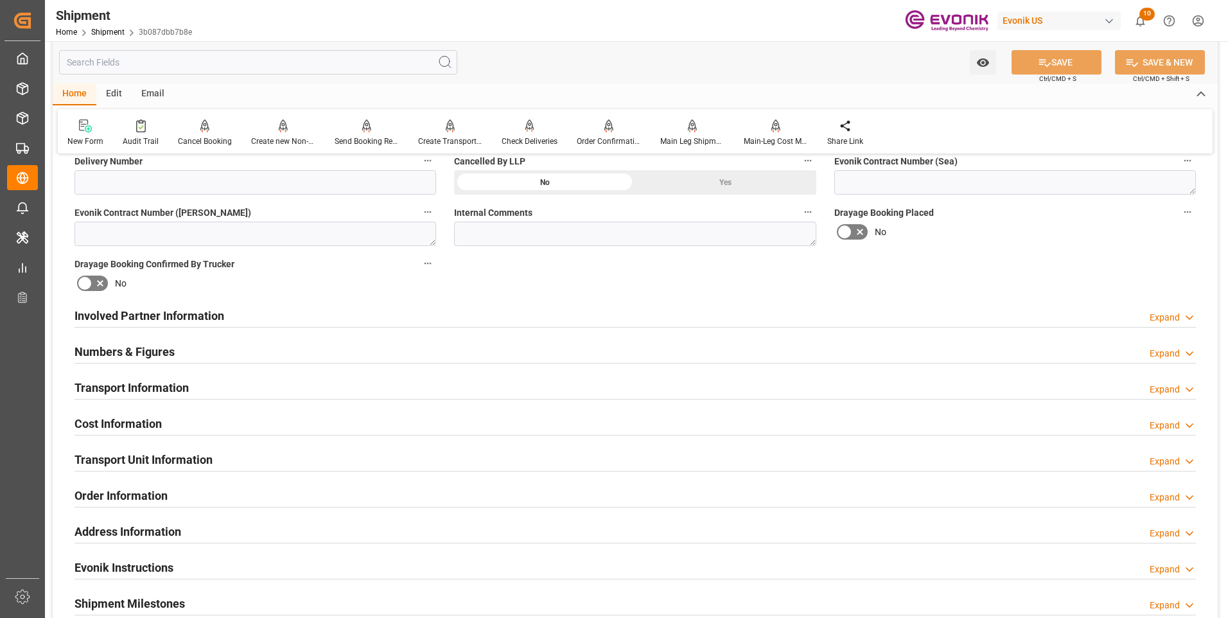
click at [214, 315] on h2 "Involved Partner Information" at bounding box center [150, 315] width 150 height 17
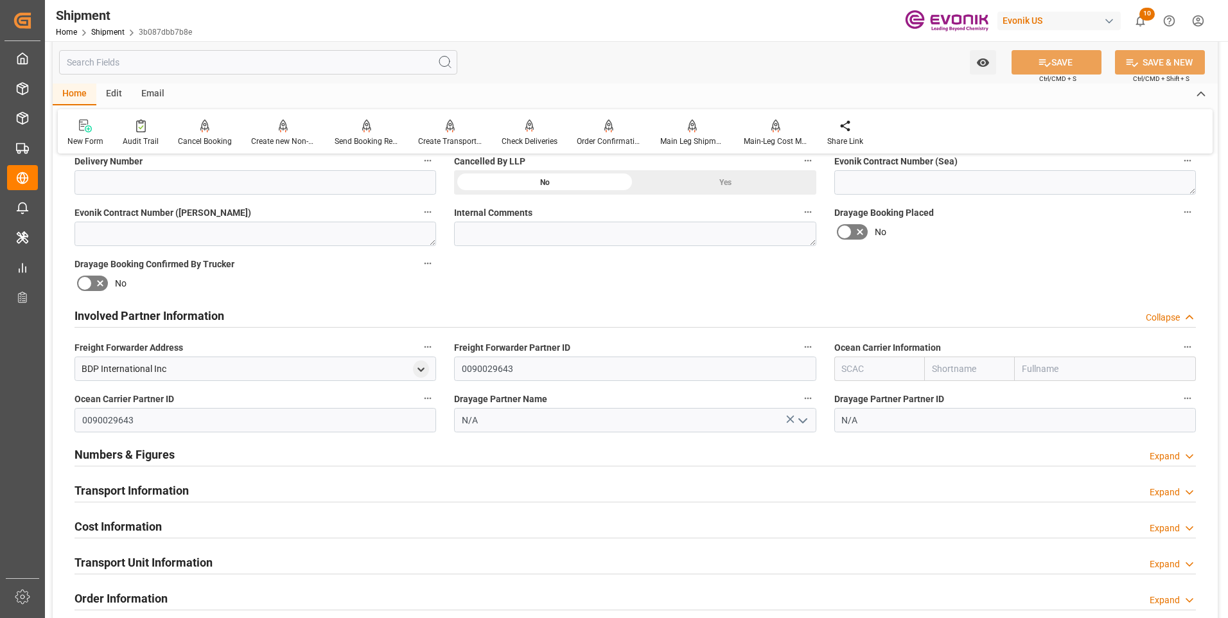
click at [300, 448] on div "Numbers & Figures Expand" at bounding box center [636, 453] width 1122 height 24
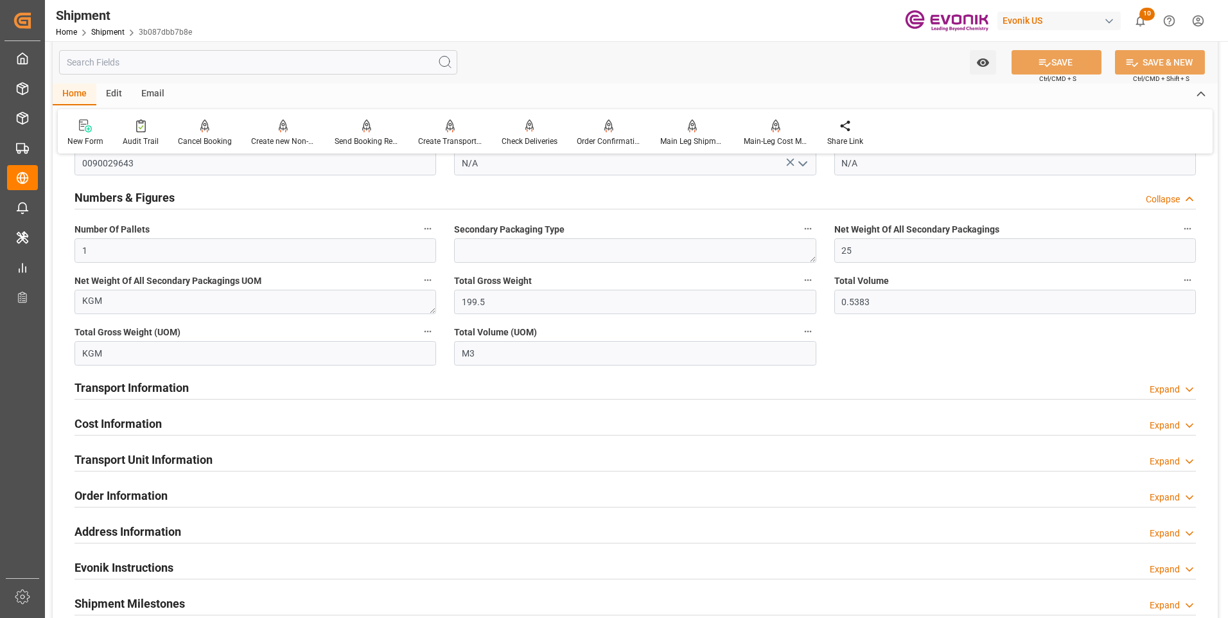
scroll to position [707, 0]
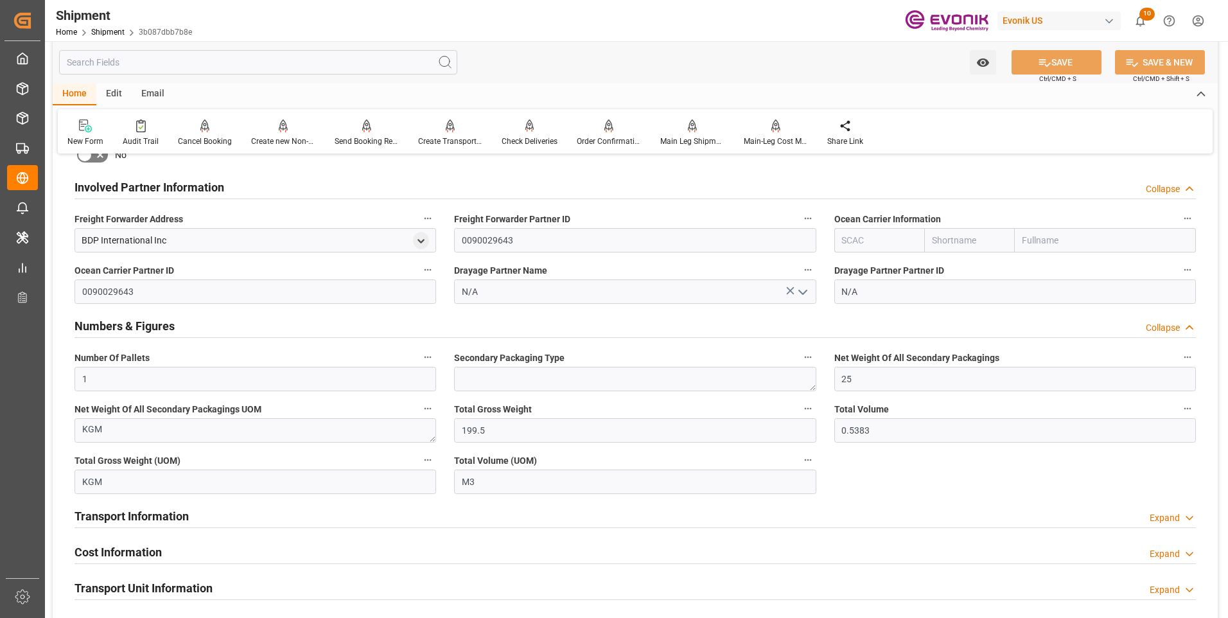
click at [451, 331] on div "Numbers & Figures Collapse" at bounding box center [636, 325] width 1122 height 24
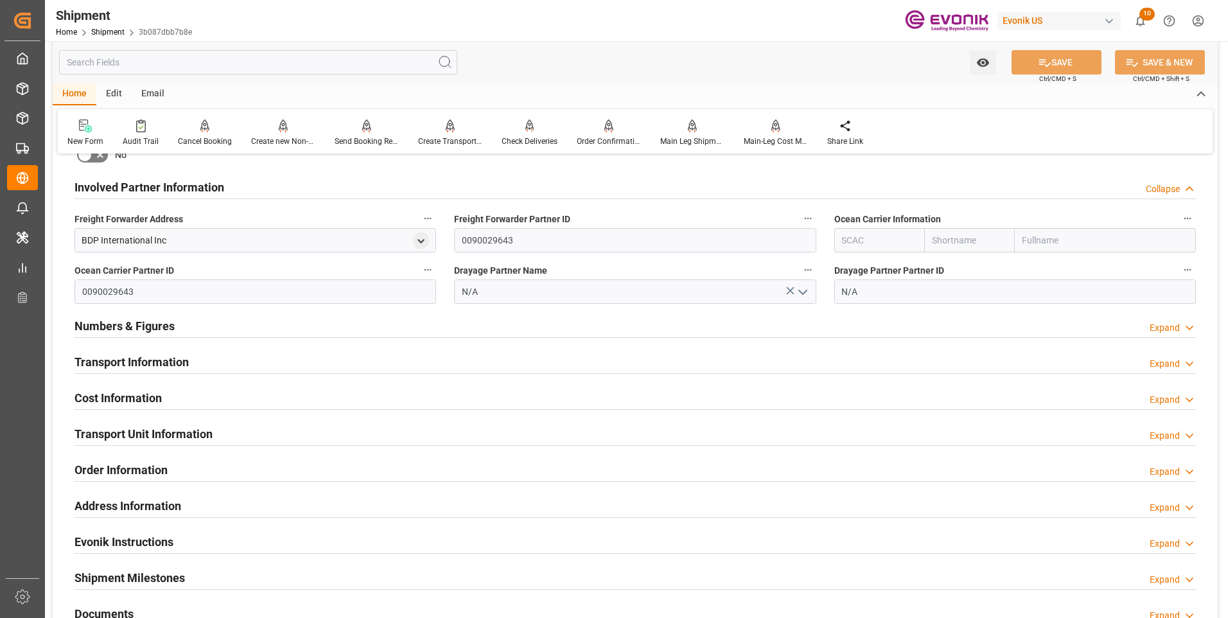
click at [364, 183] on div "Involved Partner Information Collapse" at bounding box center [636, 186] width 1122 height 24
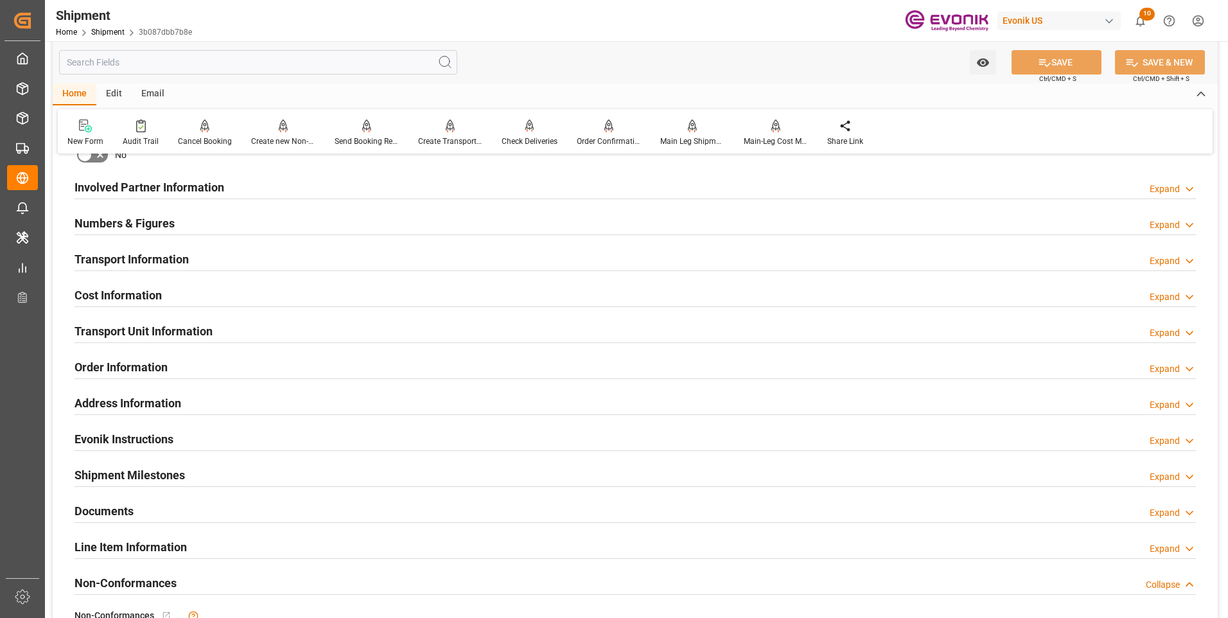
click at [226, 256] on div "Transport Information Expand" at bounding box center [636, 258] width 1122 height 24
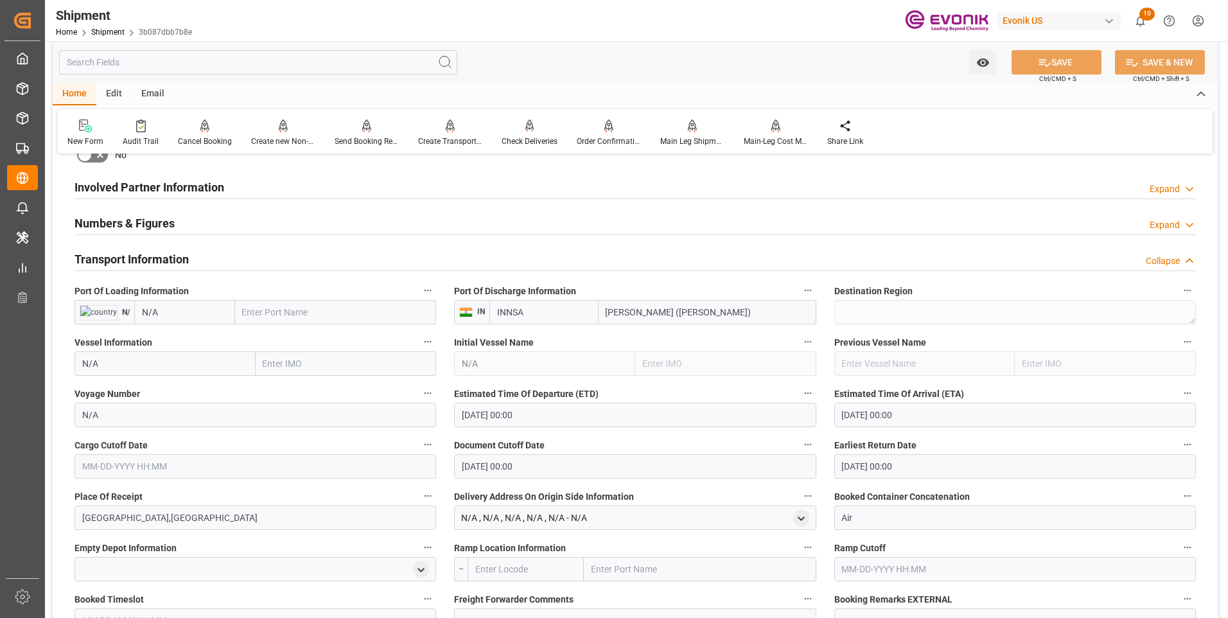
scroll to position [835, 0]
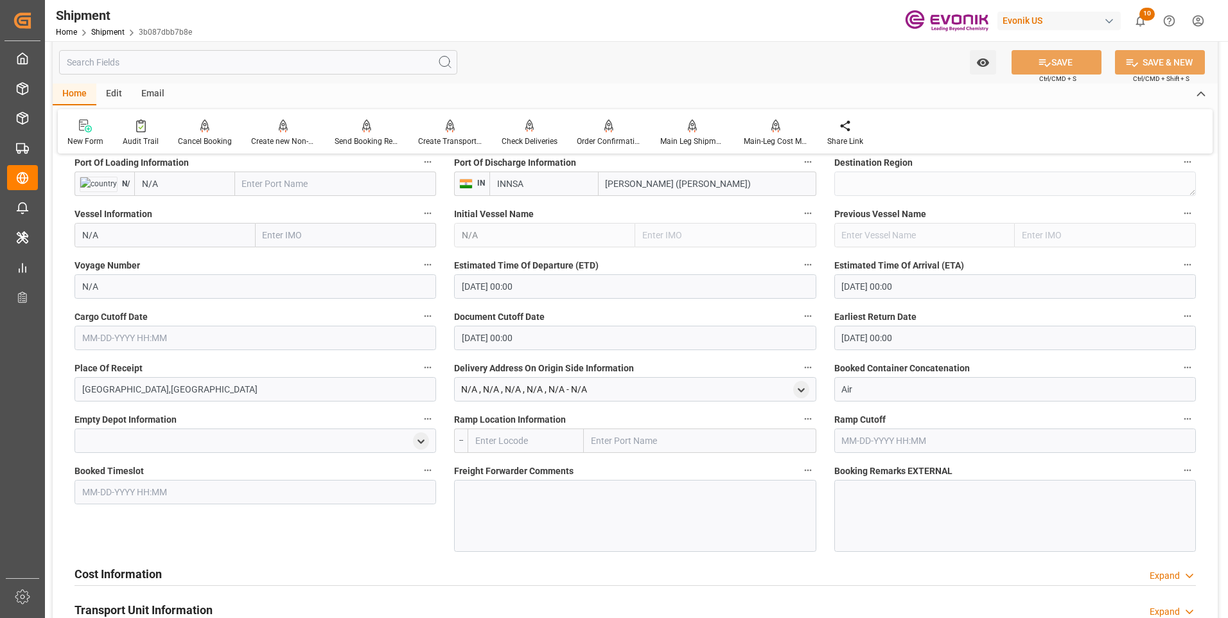
click at [542, 281] on input "01-01-1970 00:00" at bounding box center [635, 286] width 362 height 24
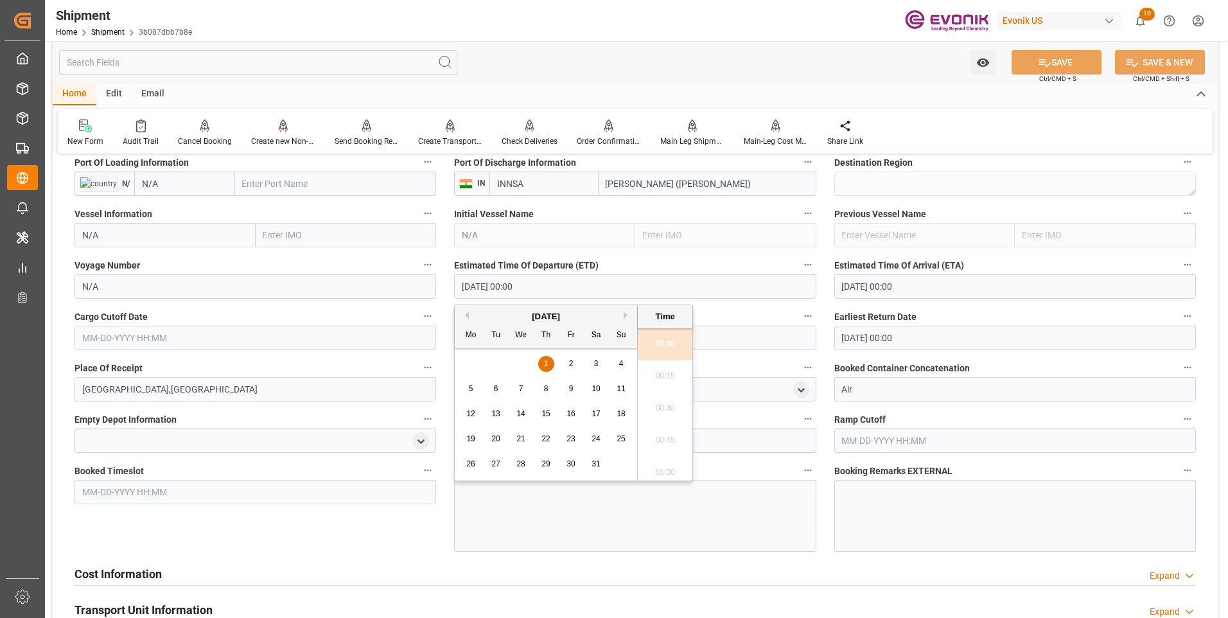
click at [541, 284] on input "01-01-1970 00:00" at bounding box center [635, 286] width 362 height 24
drag, startPoint x: 541, startPoint y: 284, endPoint x: 360, endPoint y: 288, distance: 181.2
click at [360, 288] on div "Booking Confirmation Milestone Bar Collapse Submitted to FFW for Booking (Pendi…" at bounding box center [635, 198] width 1165 height 1736
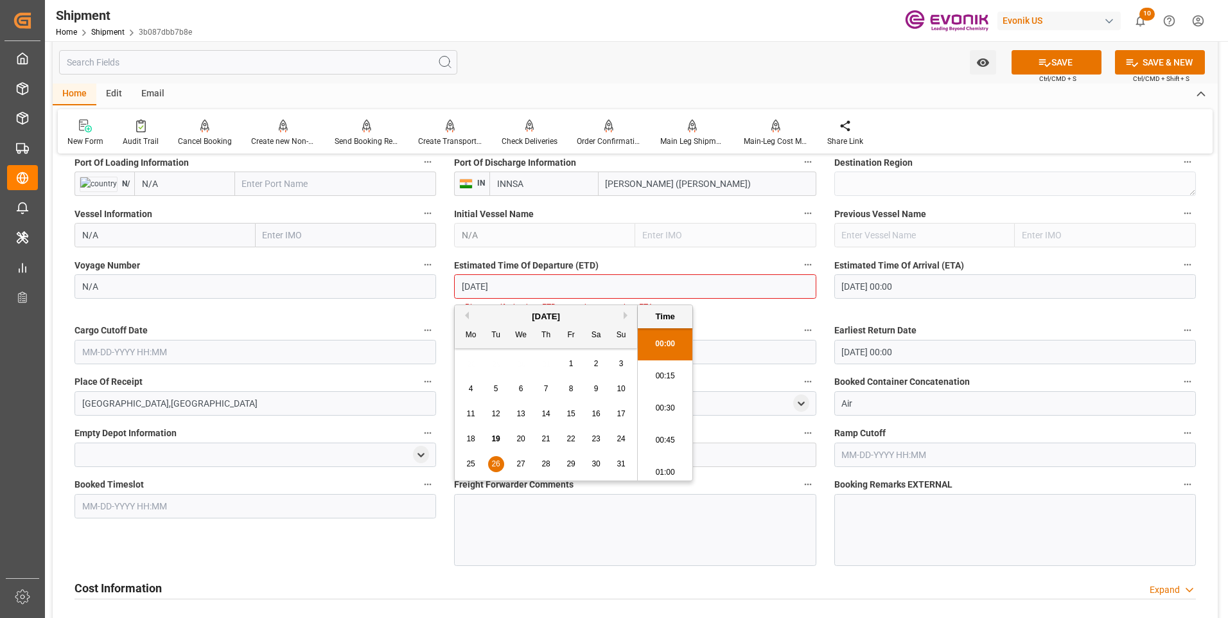
click at [657, 411] on li "00:30" at bounding box center [665, 409] width 55 height 32
type input "08-26-2025 00:30"
drag, startPoint x: 554, startPoint y: 284, endPoint x: 274, endPoint y: 285, distance: 280.1
click at [274, 285] on div "Booking Confirmation Milestone Bar Collapse Submitted to FFW for Booking (Pendi…" at bounding box center [635, 205] width 1165 height 1750
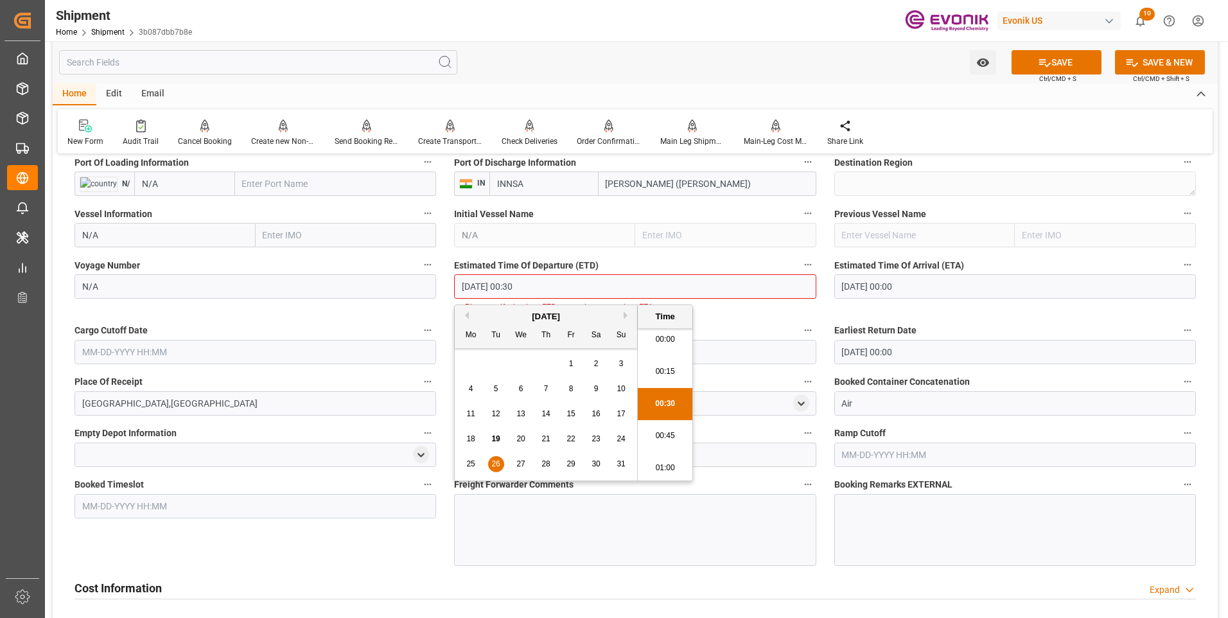
click at [200, 353] on input "text" at bounding box center [256, 352] width 362 height 24
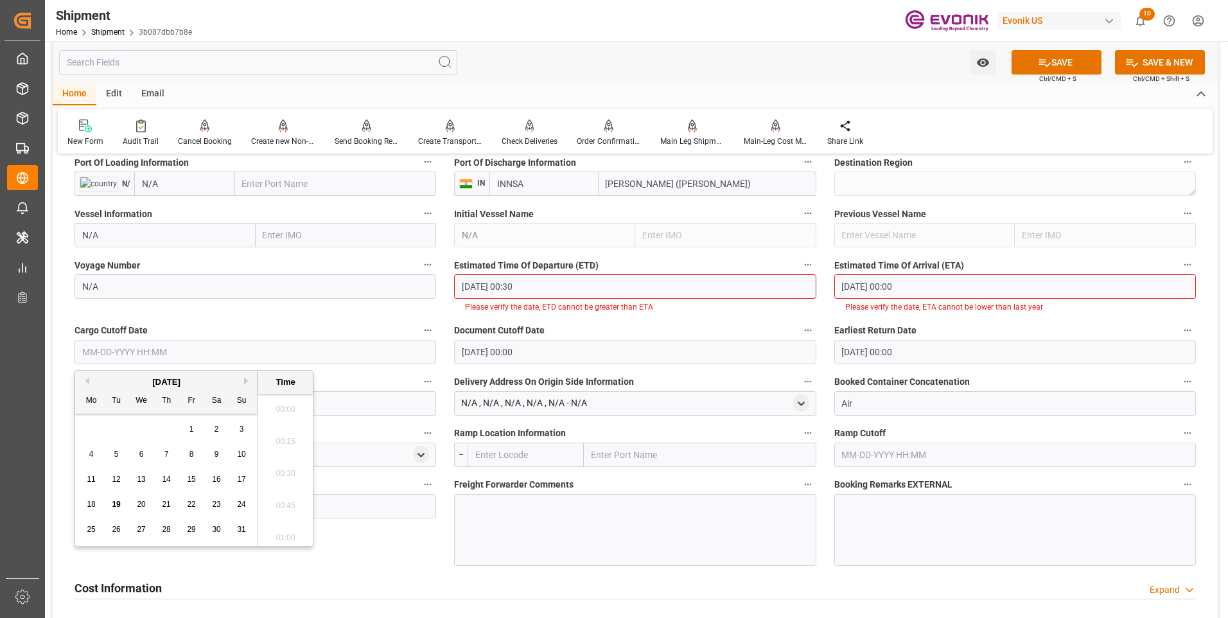
paste input "08-26-2025 00:30"
type input "08-26-2025 00:30"
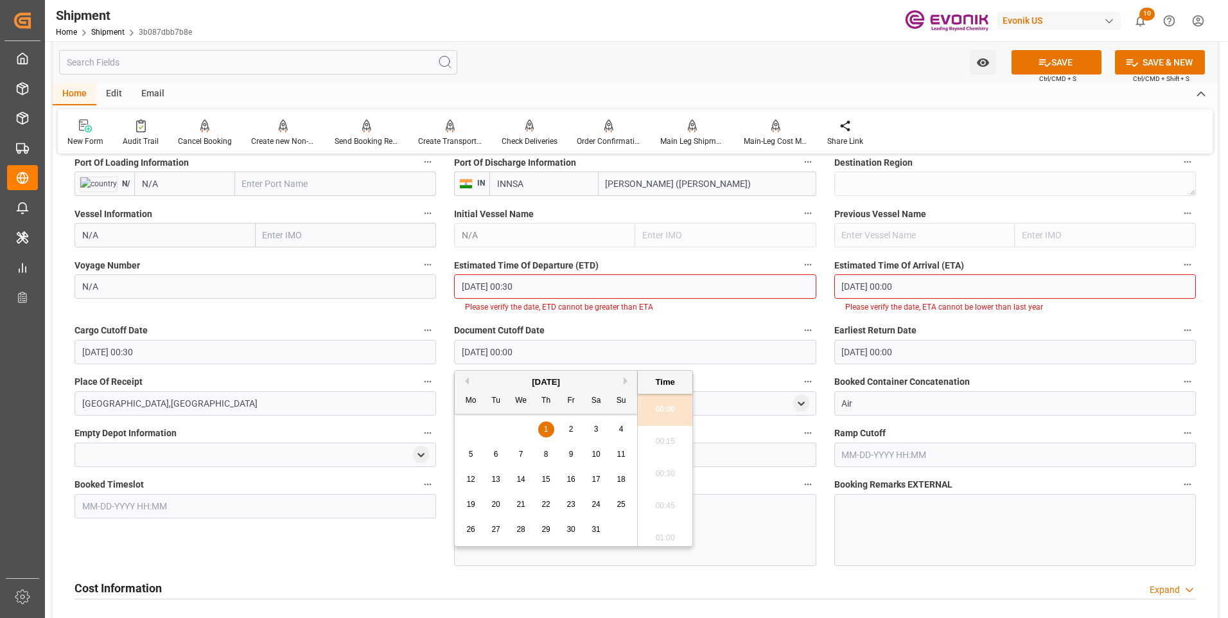
drag, startPoint x: 576, startPoint y: 349, endPoint x: 371, endPoint y: 348, distance: 204.9
click at [371, 348] on div "Booking Confirmation Milestone Bar Collapse Submitted to FFW for Booking (Pendi…" at bounding box center [635, 205] width 1165 height 1750
paste input "8-26-2025 00:3"
type input "08-26-2025 00:30"
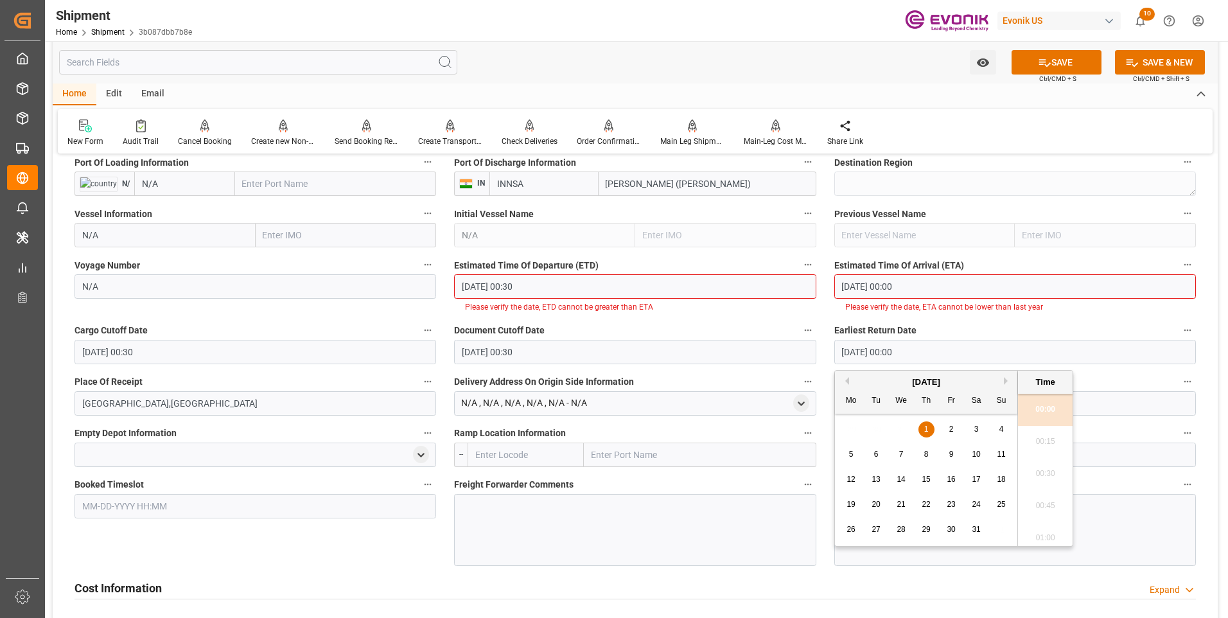
drag, startPoint x: 761, startPoint y: 348, endPoint x: 739, endPoint y: 348, distance: 21.2
click at [739, 348] on div "Booking Confirmation Milestone Bar Collapse Submitted to FFW for Booking (Pendi…" at bounding box center [635, 205] width 1165 height 1750
paste input "8-26-2025 00:3"
type input "08-26-2025 00:30"
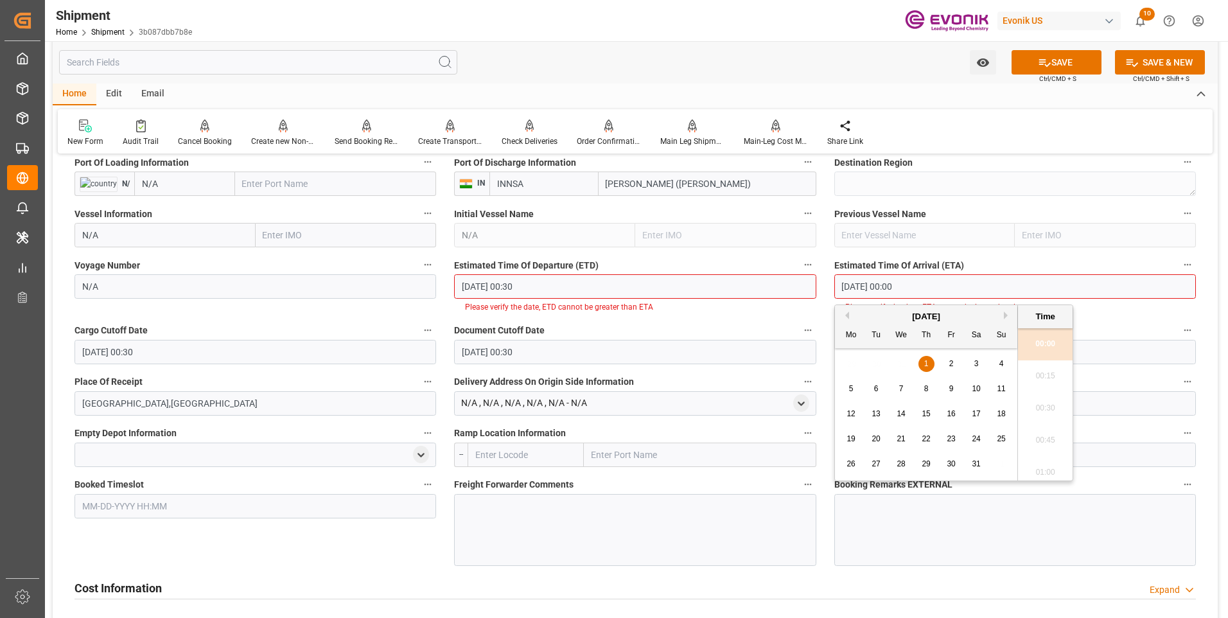
drag, startPoint x: 863, startPoint y: 287, endPoint x: 802, endPoint y: 288, distance: 60.4
click at [802, 288] on div "Booking Confirmation Milestone Bar Collapse Submitted to FFW for Booking (Pendi…" at bounding box center [635, 205] width 1165 height 1750
paste input "8-26-2025 00:3"
click at [929, 470] on div "28" at bounding box center [927, 464] width 16 height 15
type input "08-28-2025 00:30"
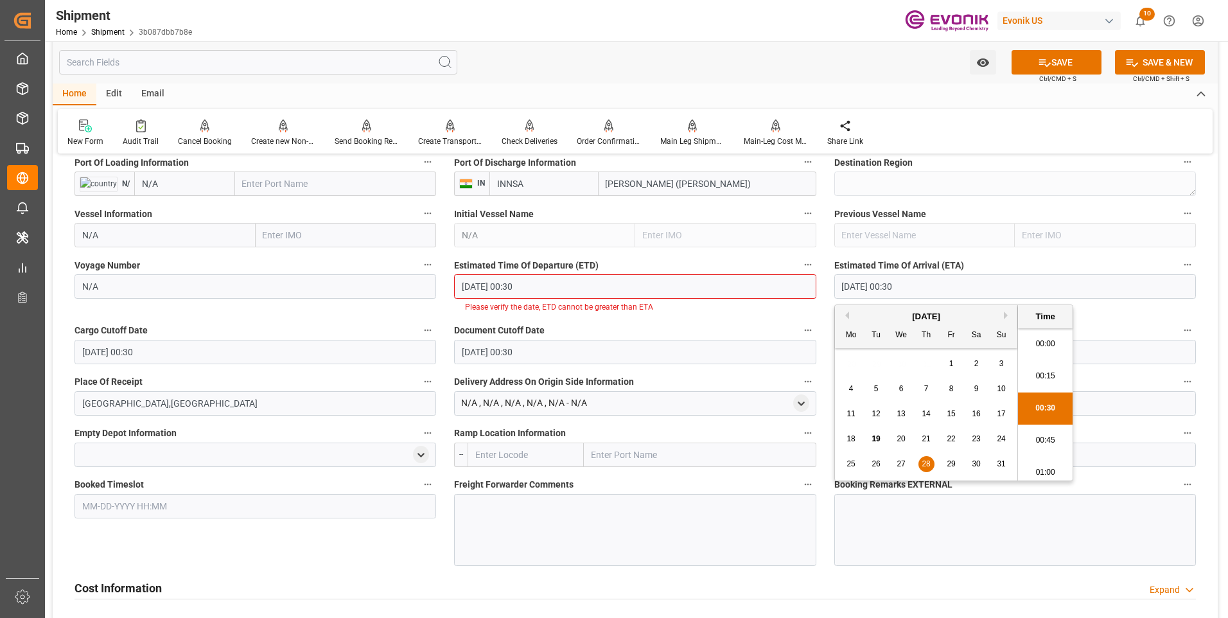
click at [1027, 412] on li "00:30" at bounding box center [1045, 409] width 55 height 32
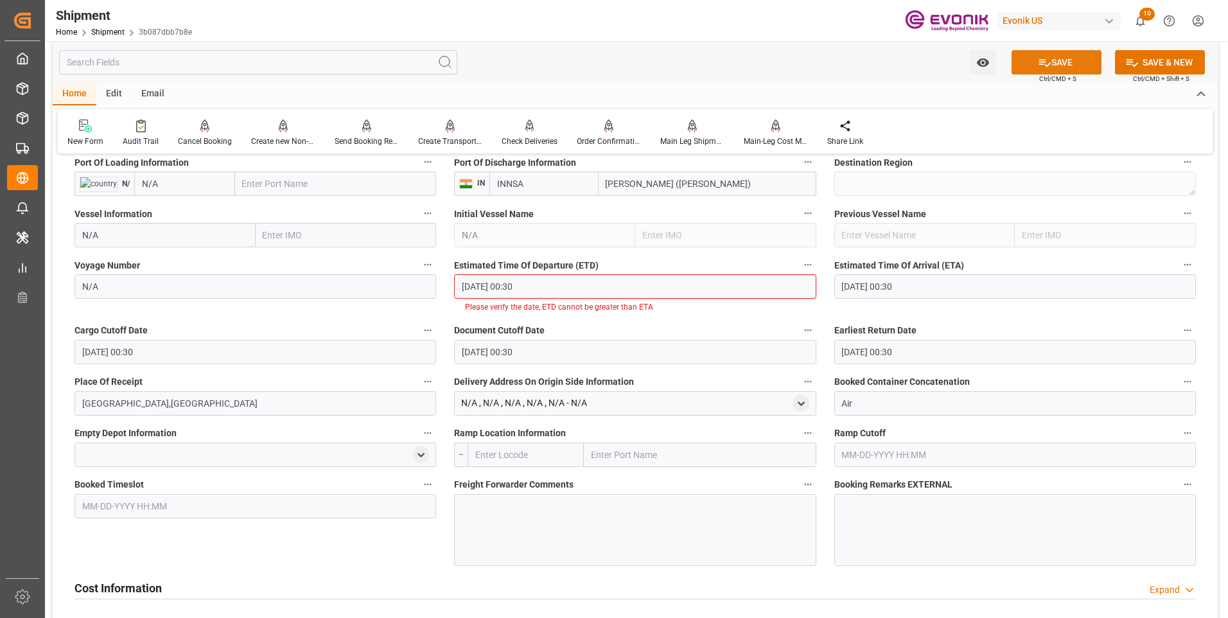
click at [1058, 66] on button "SAVE" at bounding box center [1057, 62] width 90 height 24
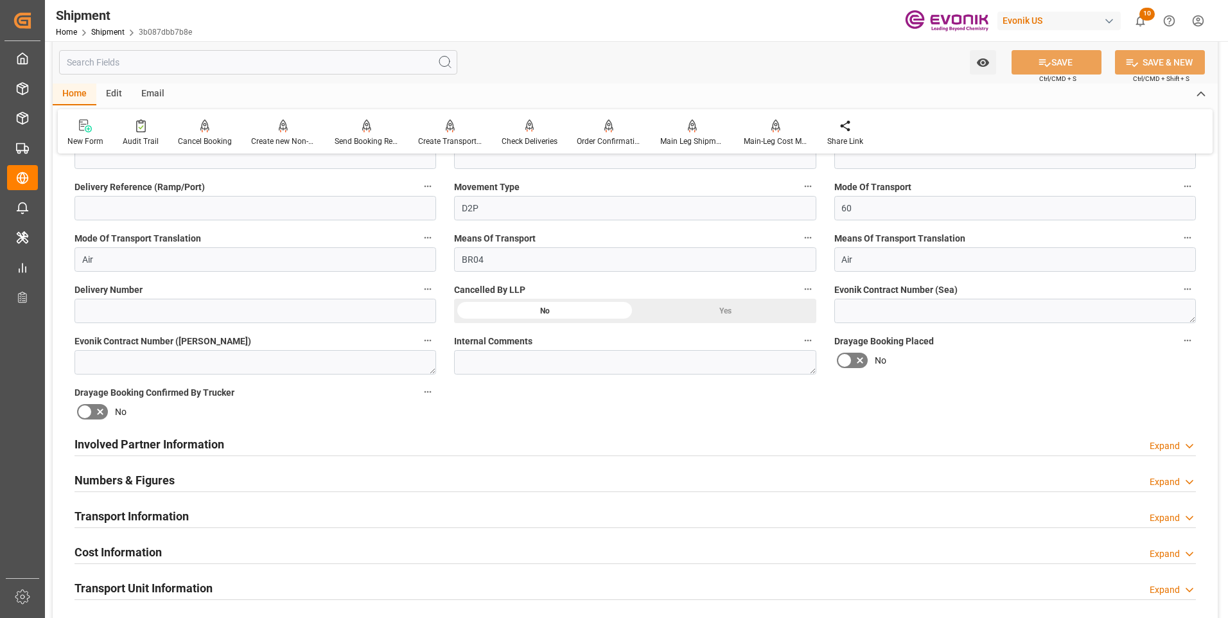
scroll to position [514, 0]
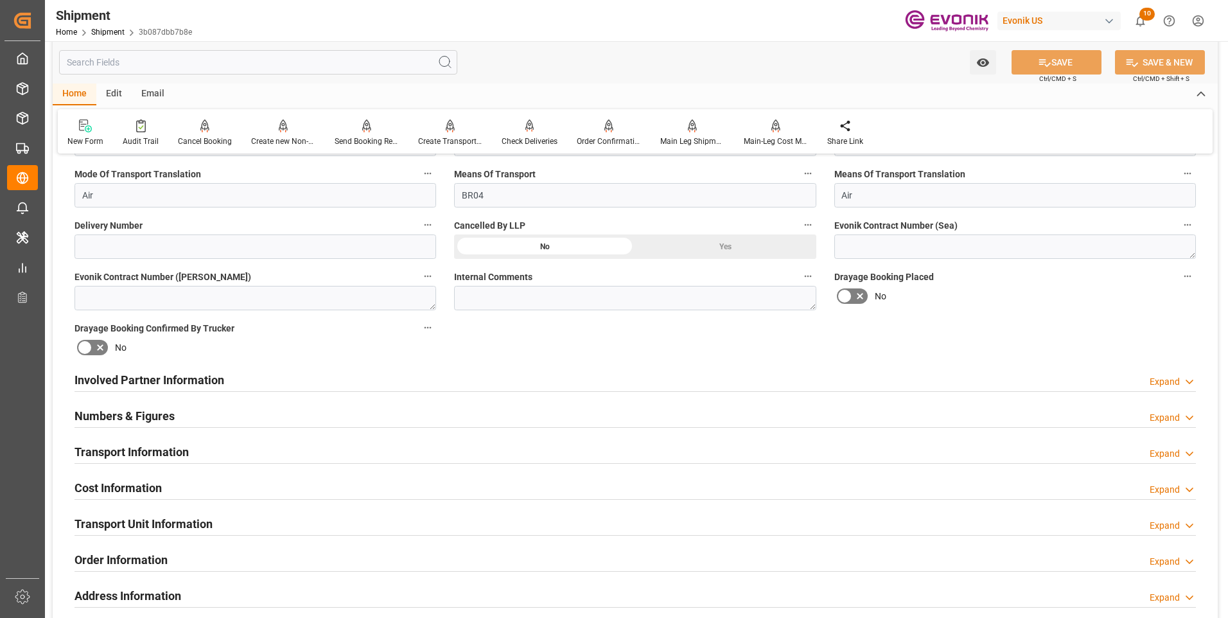
click at [358, 482] on div "Cost Information Expand" at bounding box center [636, 487] width 1122 height 24
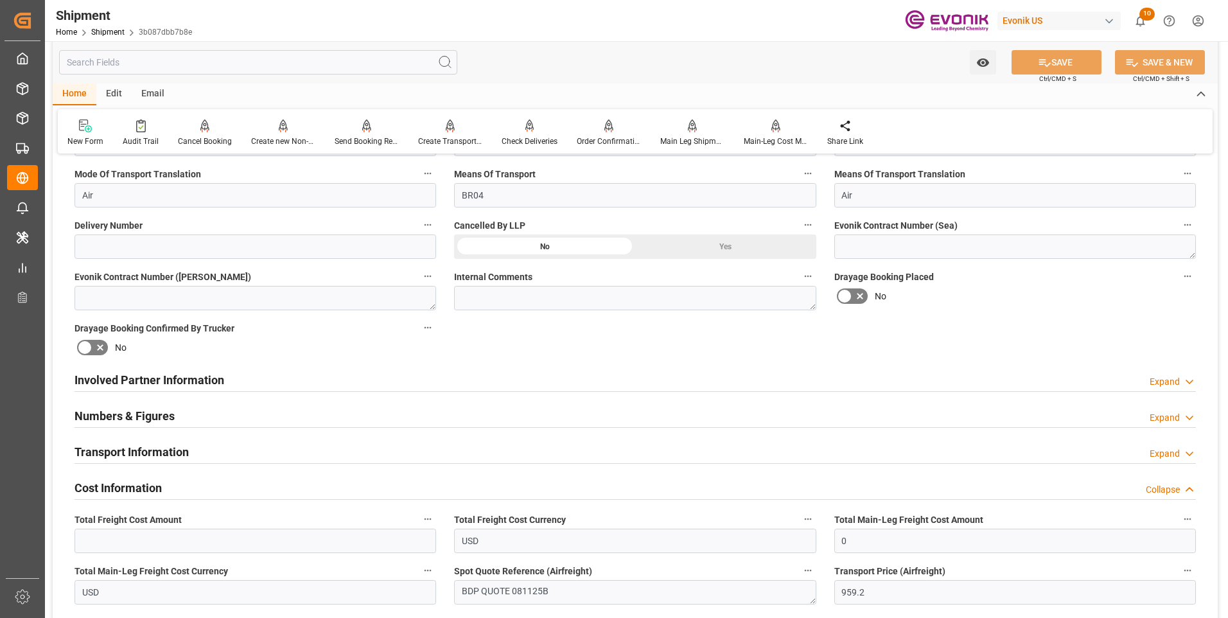
scroll to position [707, 0]
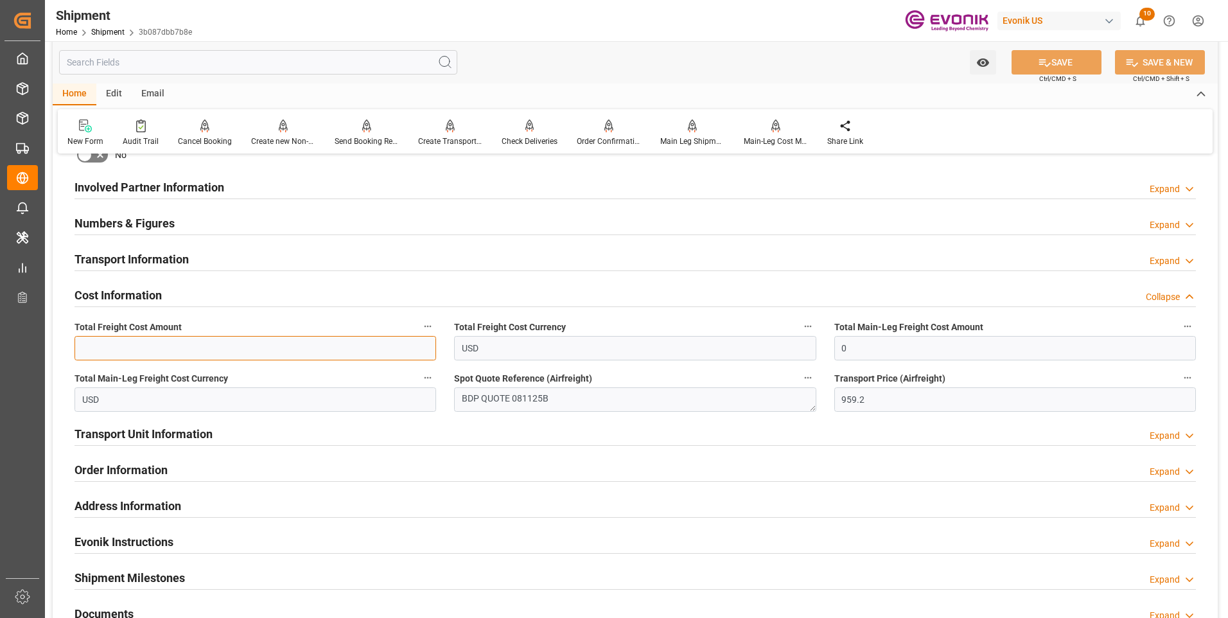
click at [111, 348] on input "text" at bounding box center [256, 348] width 362 height 24
type input "959.2"
drag, startPoint x: 784, startPoint y: 351, endPoint x: 763, endPoint y: 353, distance: 21.9
click at [763, 353] on div "Booking Confirmation Milestone Bar Collapse Submitted to FFW for Booking (Pendi…" at bounding box center [635, 173] width 1165 height 1431
type input "959.2"
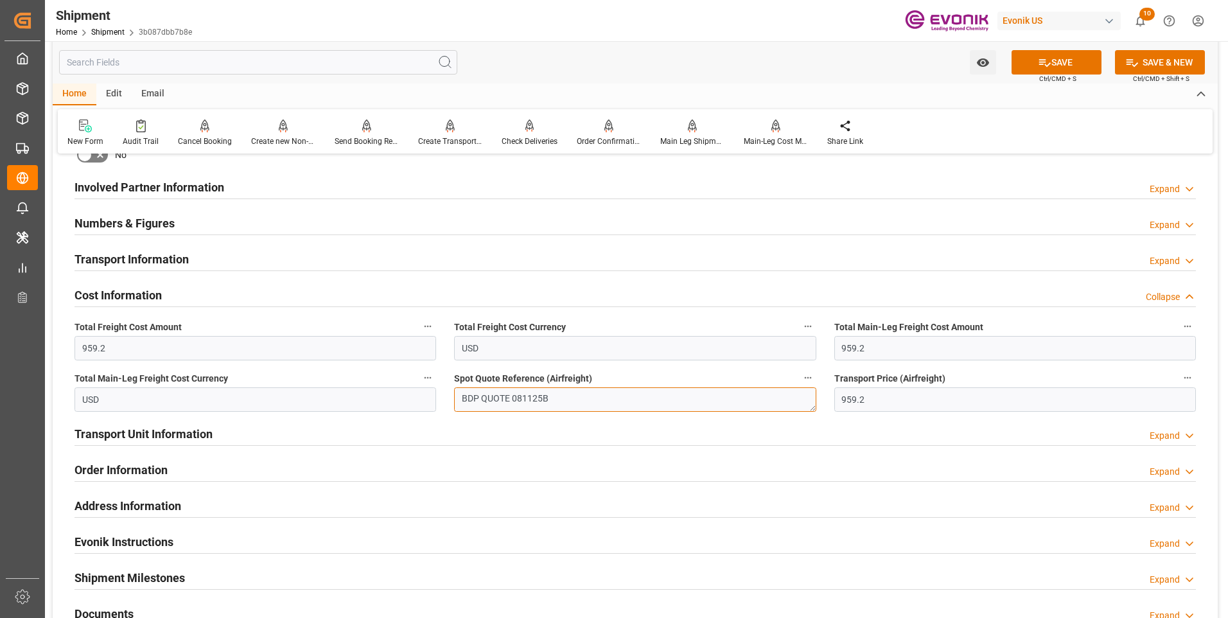
click at [529, 399] on textarea "BDP QUOTE 081125B" at bounding box center [635, 399] width 362 height 24
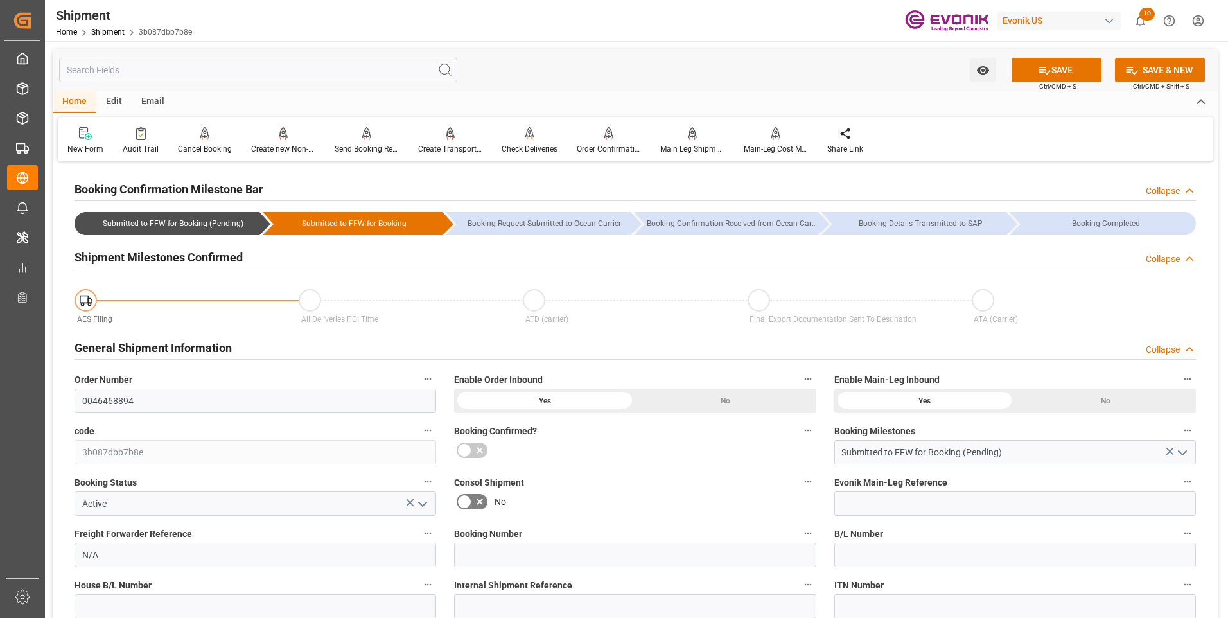
scroll to position [128, 0]
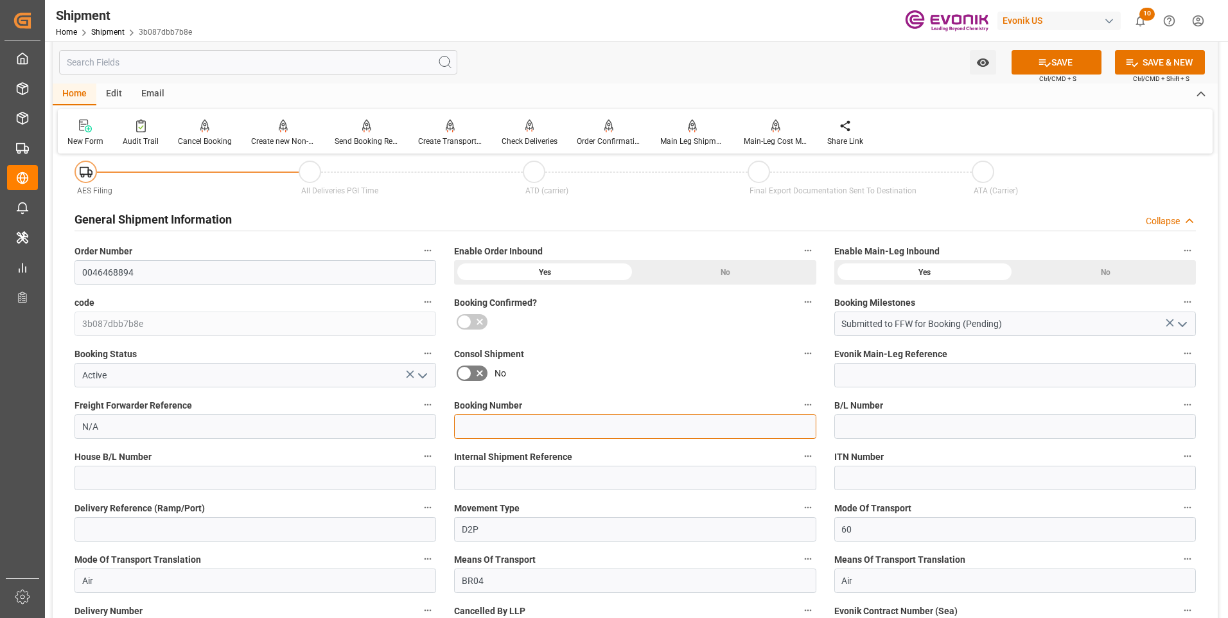
click at [481, 423] on input at bounding box center [635, 426] width 362 height 24
paste input "081125B"
type input "081125B"
click at [1048, 69] on button "SAVE" at bounding box center [1057, 62] width 90 height 24
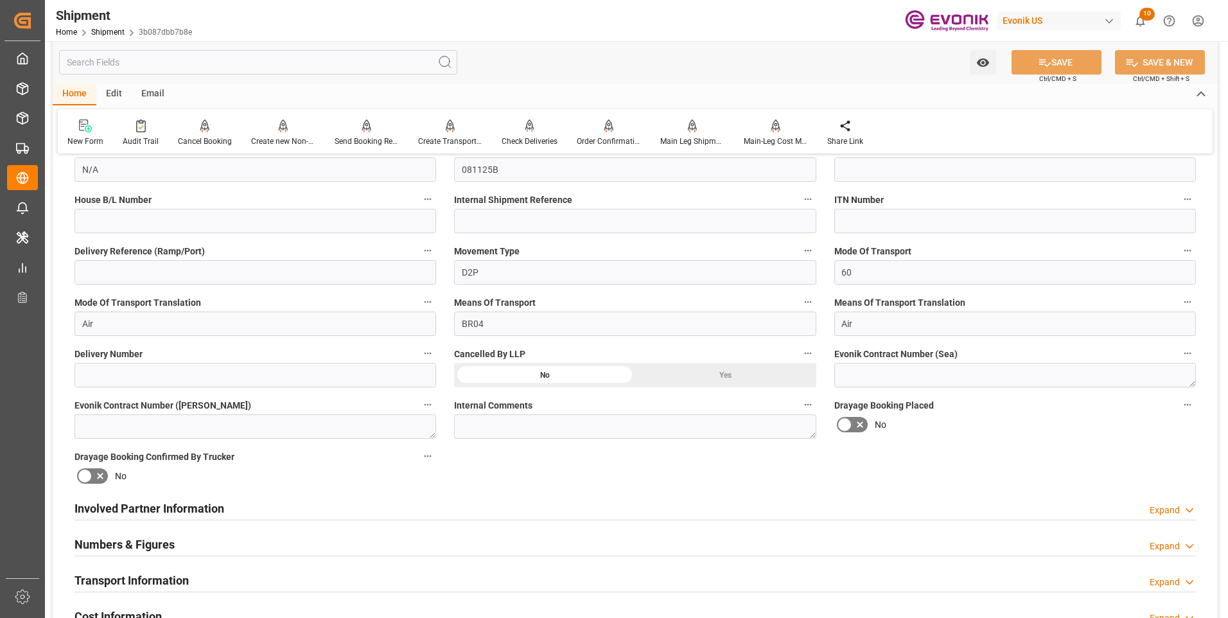
scroll to position [450, 0]
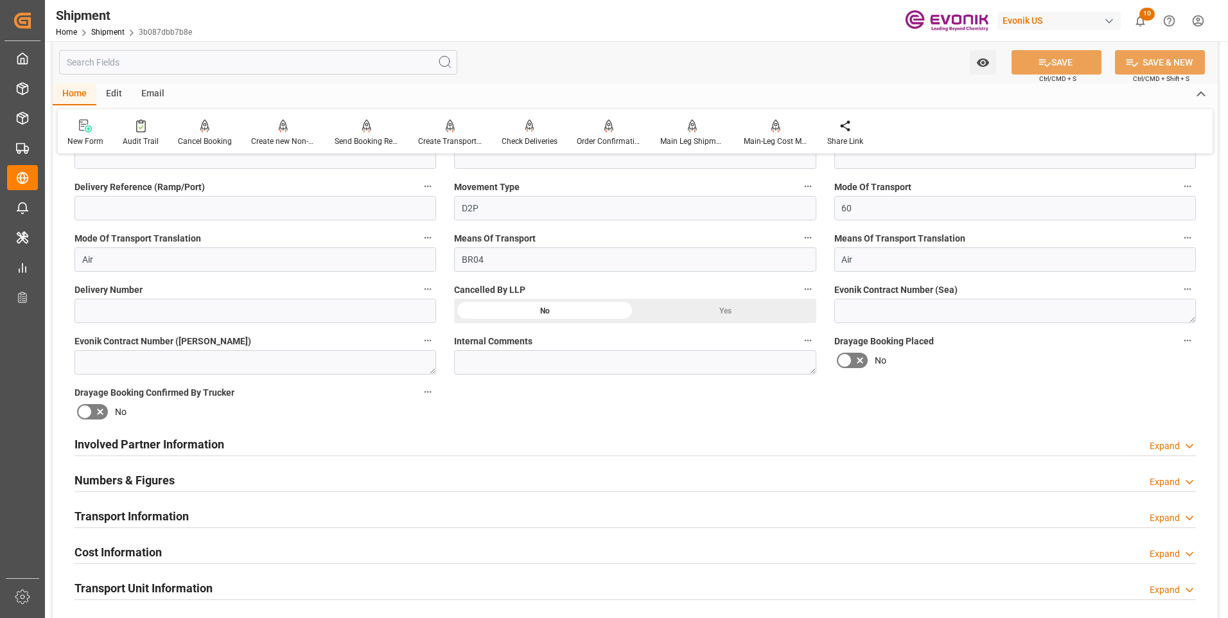
click at [305, 479] on div "Numbers & Figures Expand" at bounding box center [636, 479] width 1122 height 24
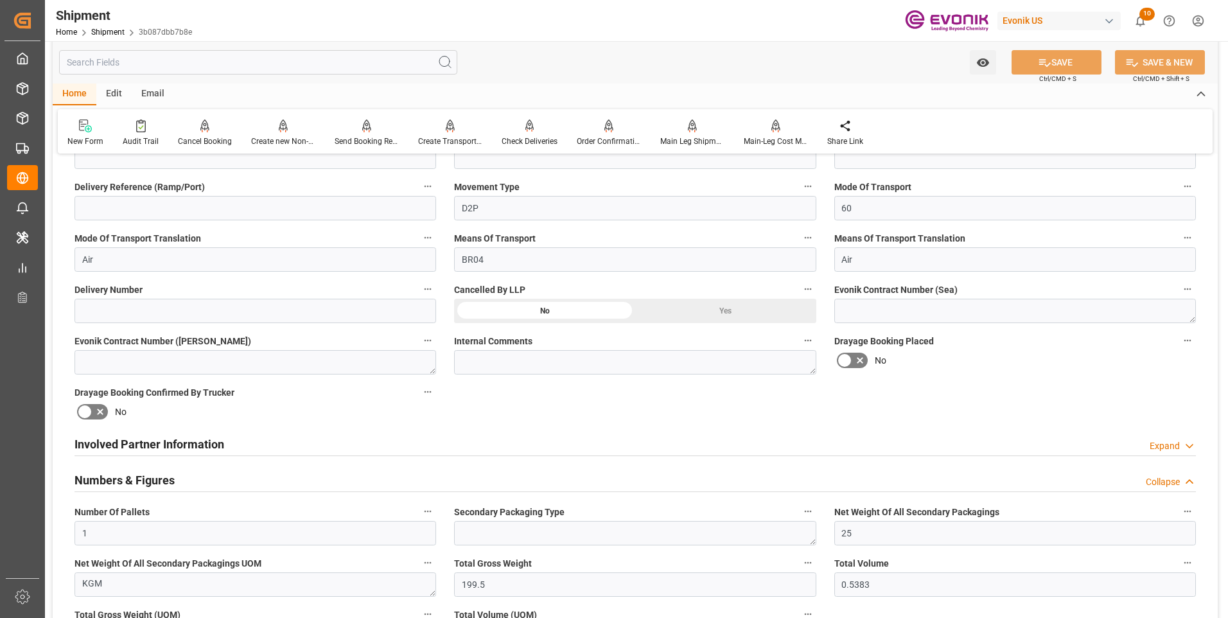
click at [305, 479] on div "Numbers & Figures Collapse" at bounding box center [636, 479] width 1122 height 24
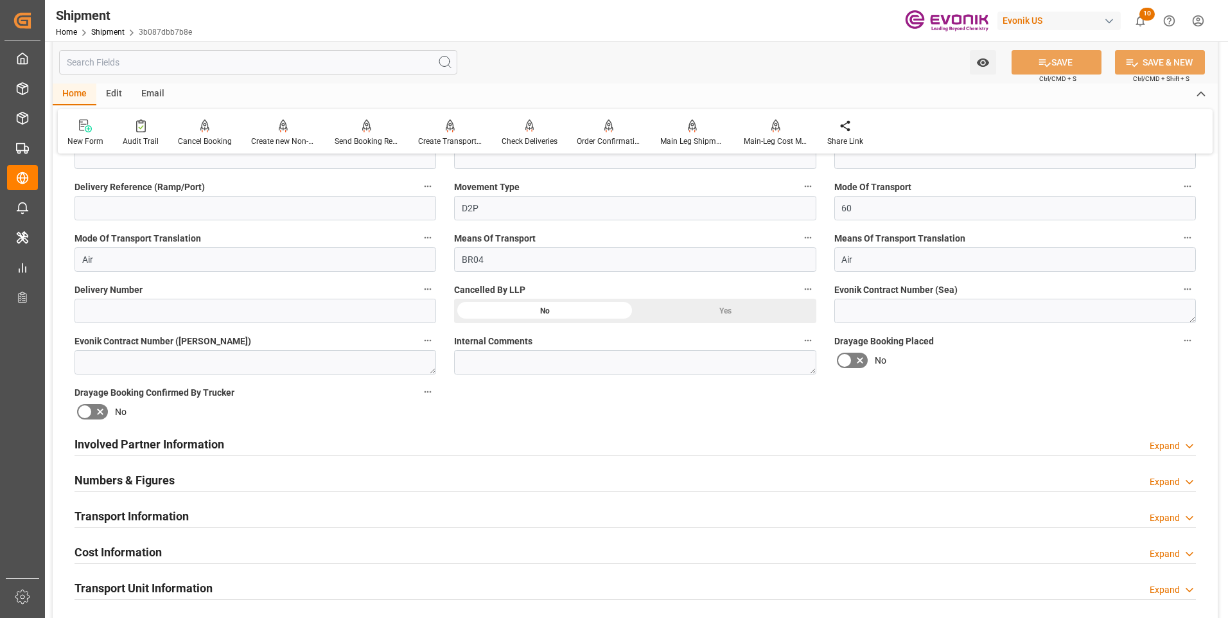
scroll to position [514, 0]
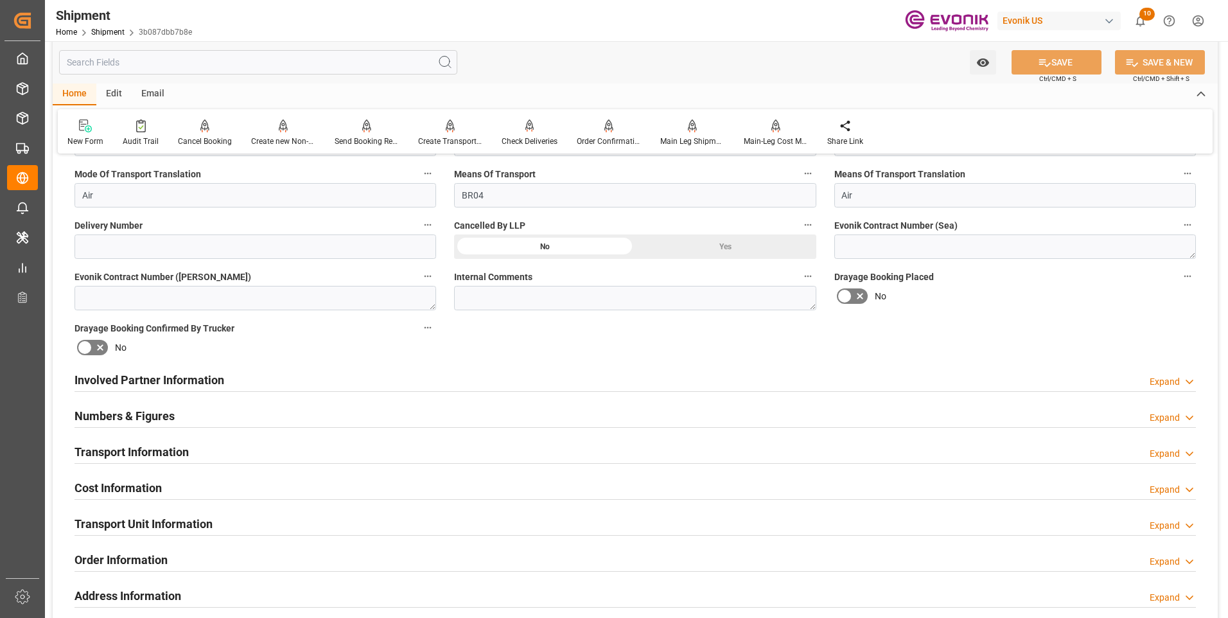
click at [303, 461] on div "Transport Information Expand" at bounding box center [636, 451] width 1122 height 24
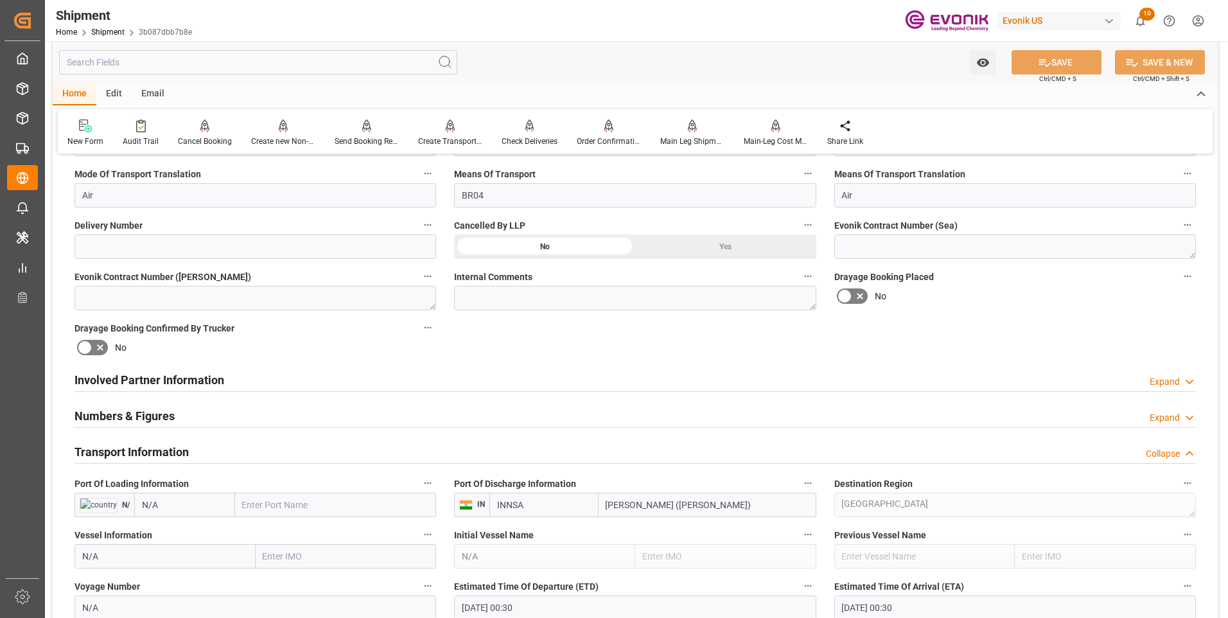
click at [305, 459] on div "Transport Information Collapse" at bounding box center [636, 451] width 1122 height 24
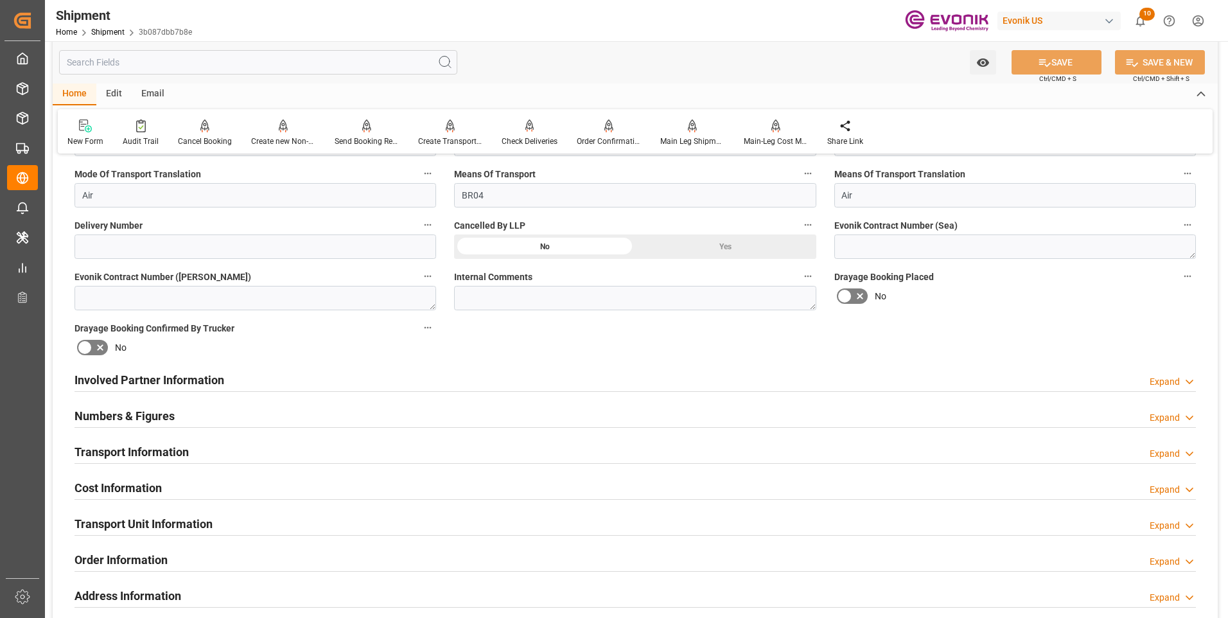
click at [308, 454] on div "Transport Information Expand" at bounding box center [636, 451] width 1122 height 24
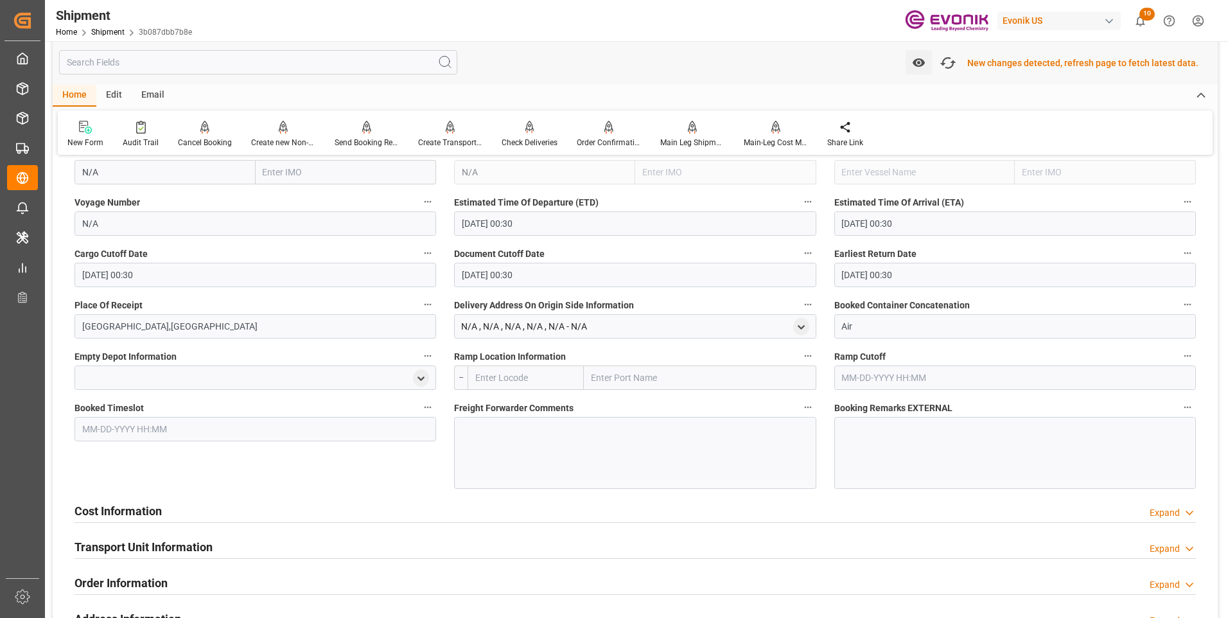
scroll to position [901, 0]
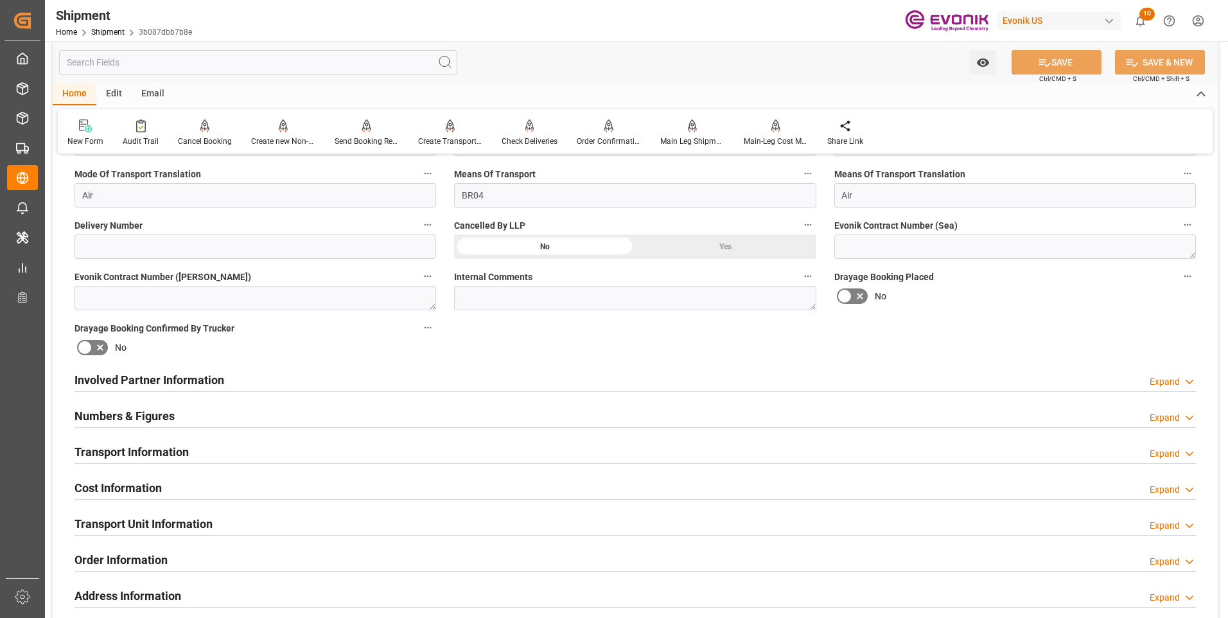
scroll to position [578, 0]
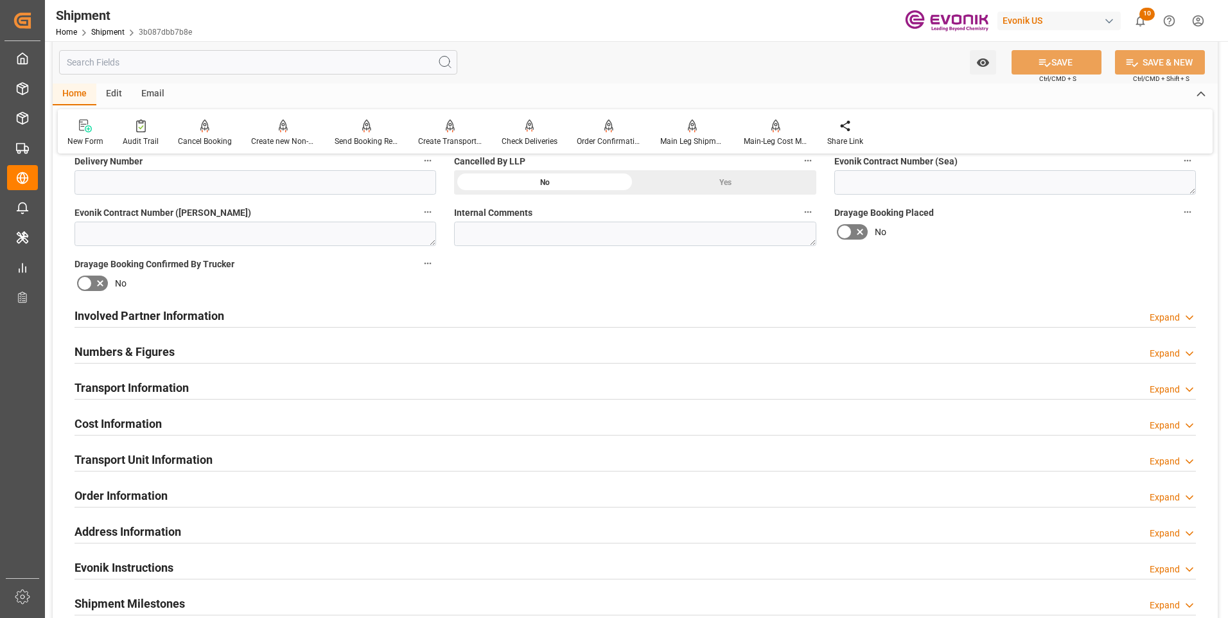
click at [244, 309] on div "Involved Partner Information Expand" at bounding box center [636, 315] width 1122 height 24
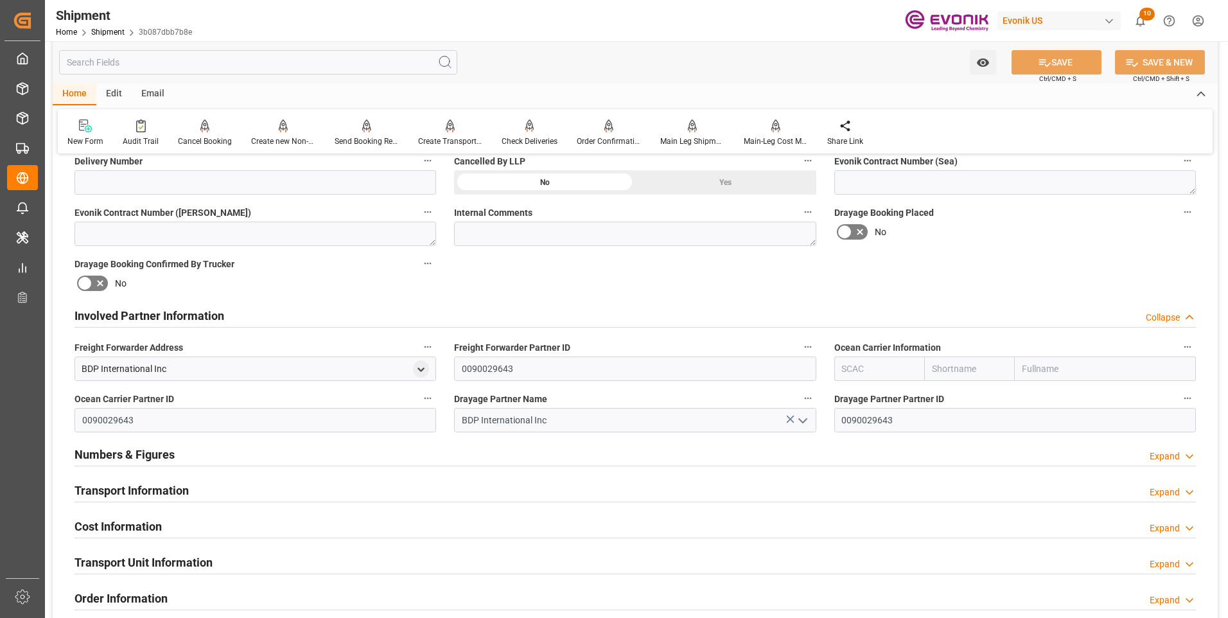
click at [244, 309] on div "Involved Partner Information Collapse" at bounding box center [636, 315] width 1122 height 24
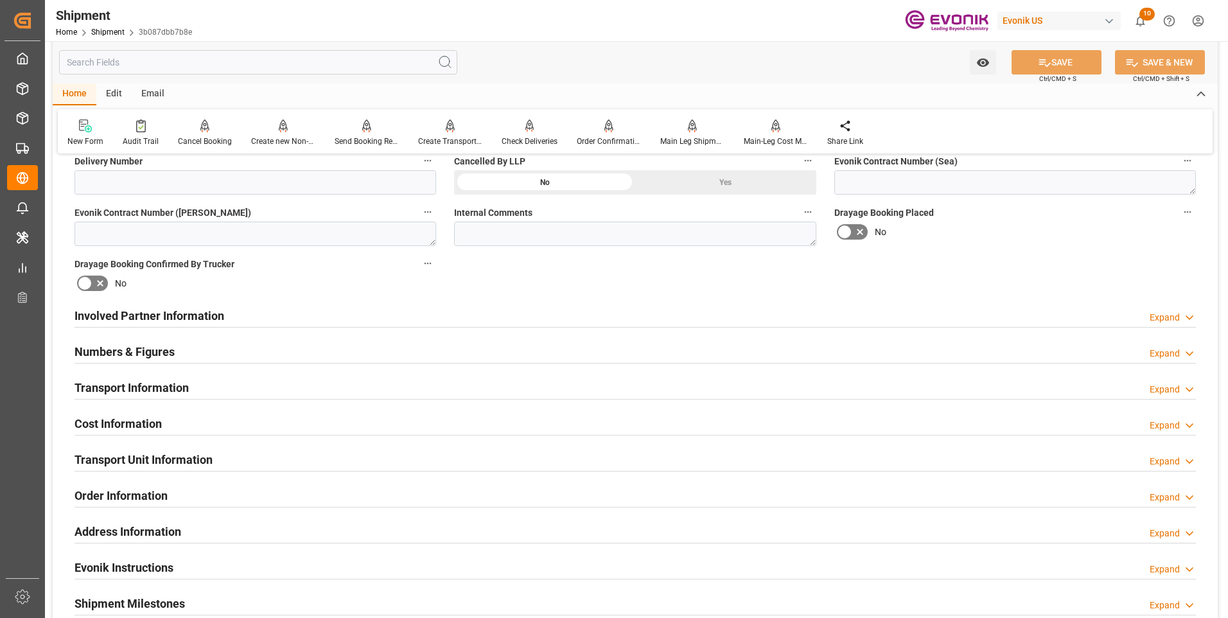
click at [203, 390] on div "Transport Information Expand" at bounding box center [636, 387] width 1122 height 24
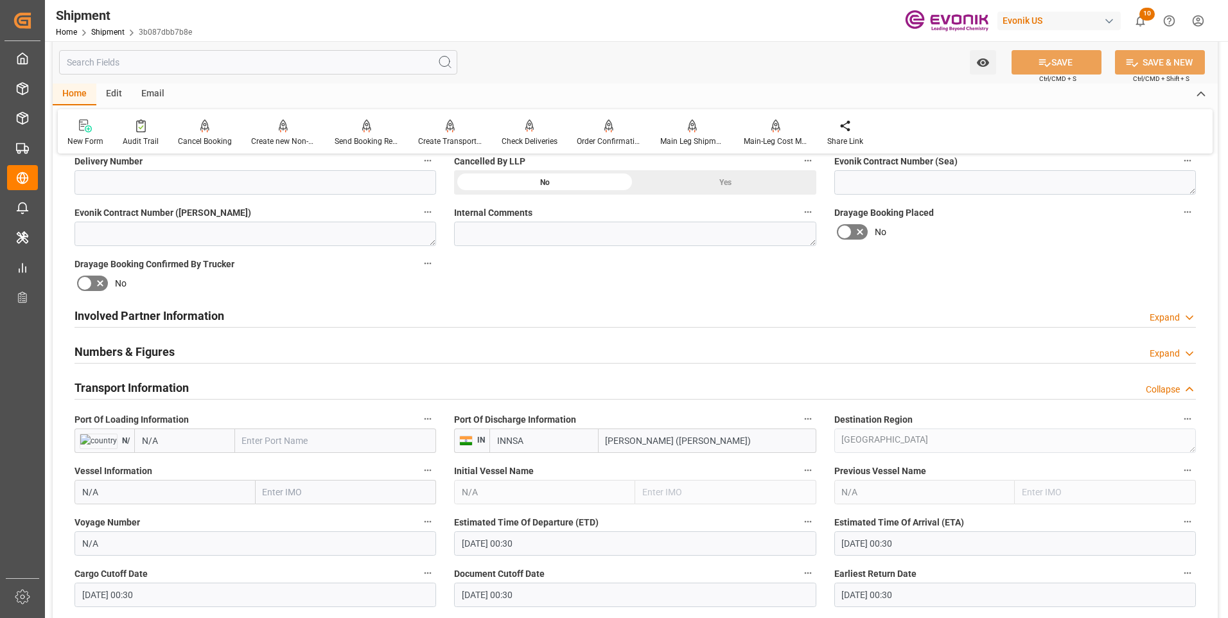
click at [203, 390] on div "Transport Information Collapse" at bounding box center [636, 387] width 1122 height 24
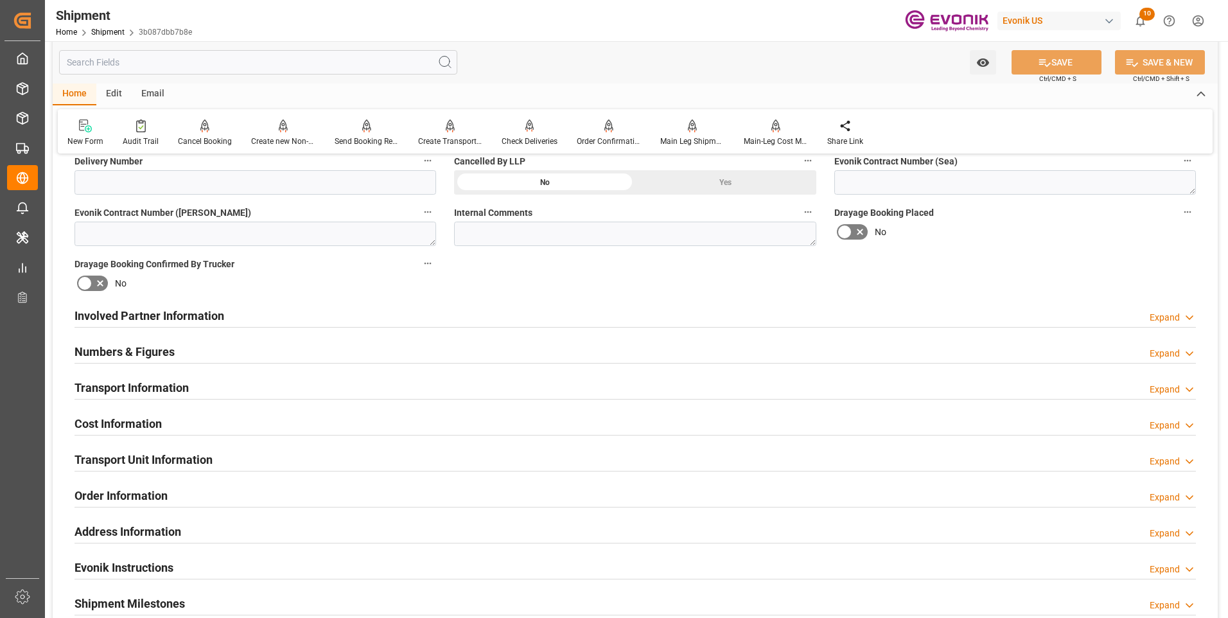
click at [209, 414] on div "Cost Information Expand" at bounding box center [636, 423] width 1122 height 24
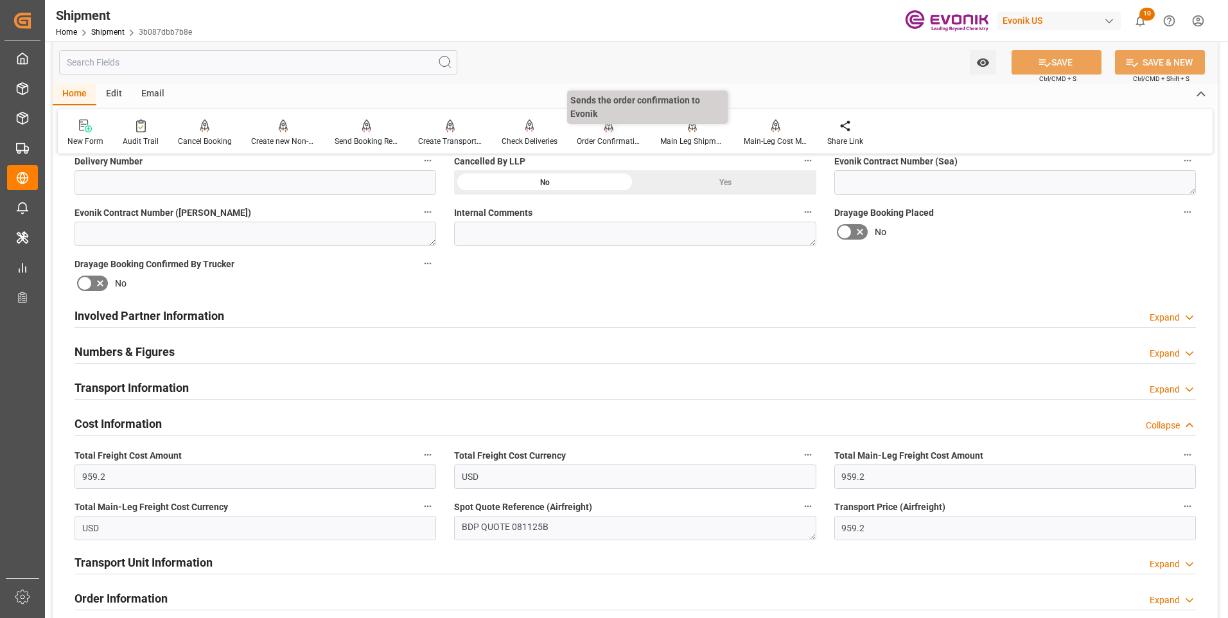
click at [607, 143] on div "Order Confirmation" at bounding box center [609, 142] width 64 height 12
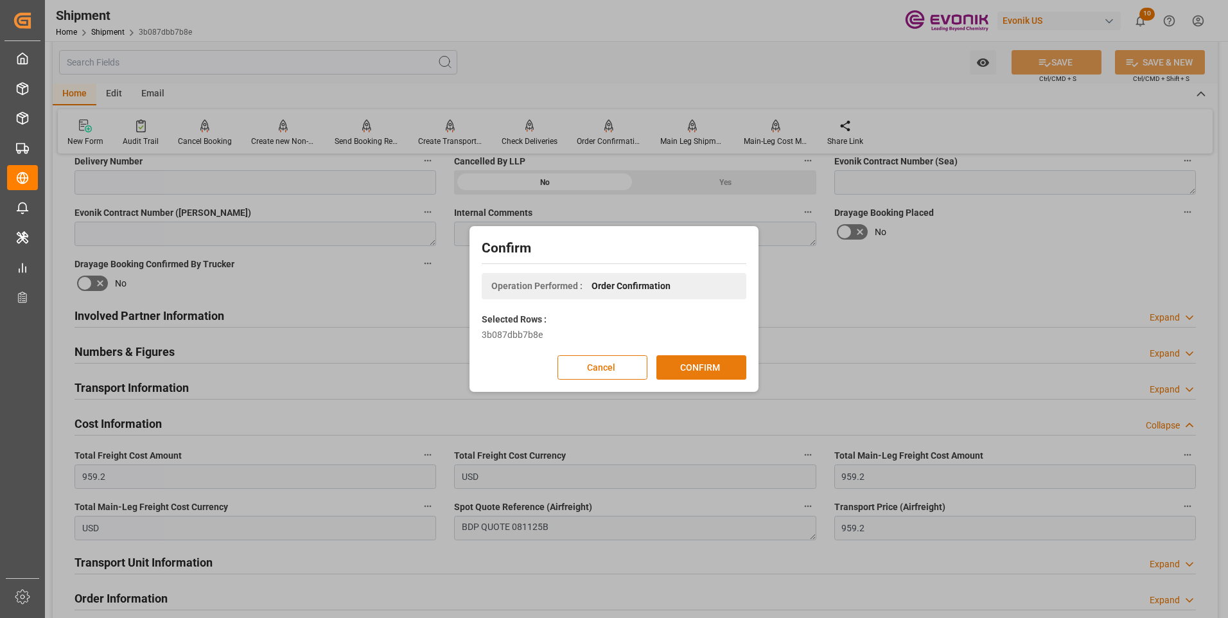
click at [714, 369] on button "CONFIRM" at bounding box center [702, 367] width 90 height 24
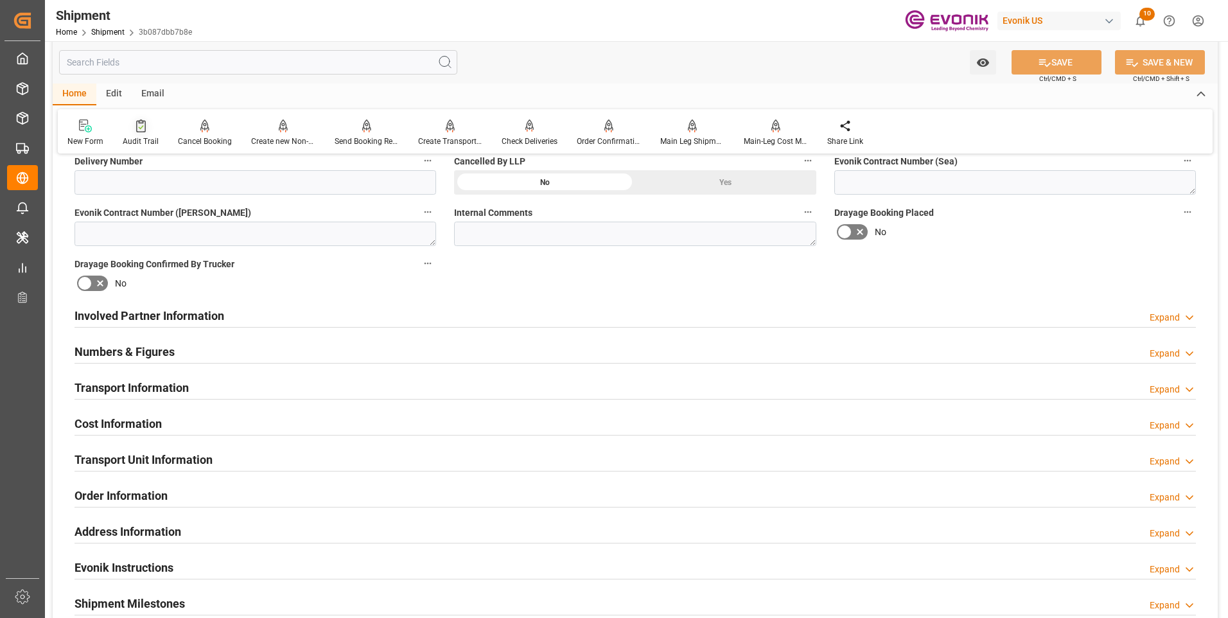
click at [136, 141] on div "Audit Trail" at bounding box center [141, 142] width 36 height 12
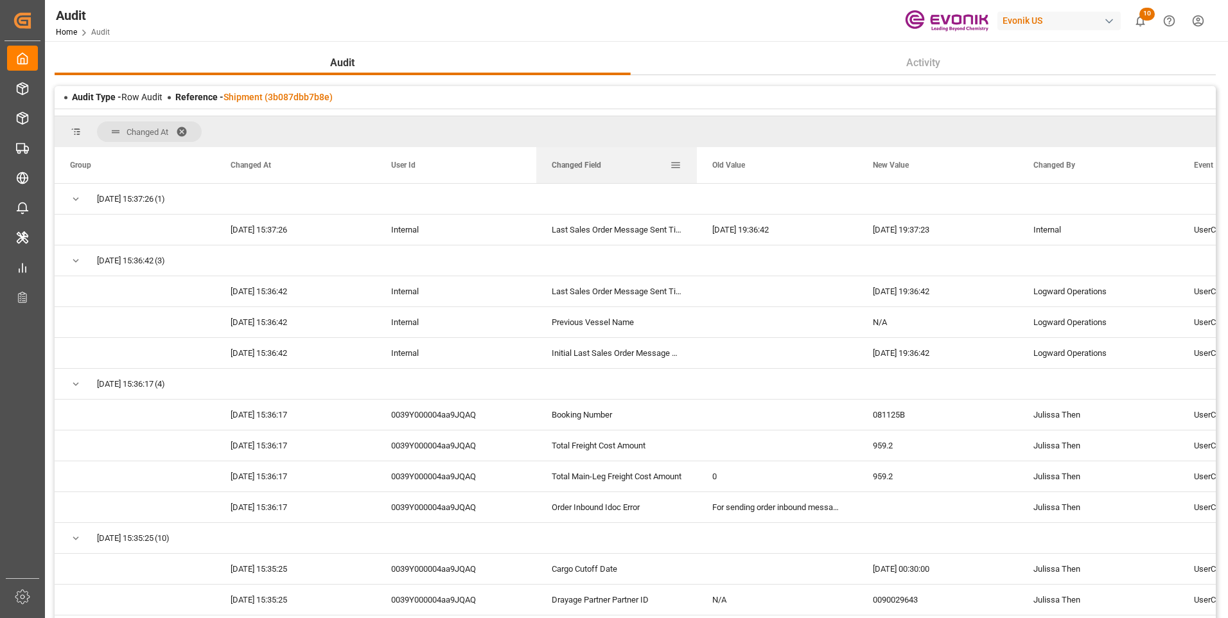
drag, startPoint x: 696, startPoint y: 166, endPoint x: 723, endPoint y: 167, distance: 27.0
click at [699, 166] on div at bounding box center [696, 165] width 5 height 36
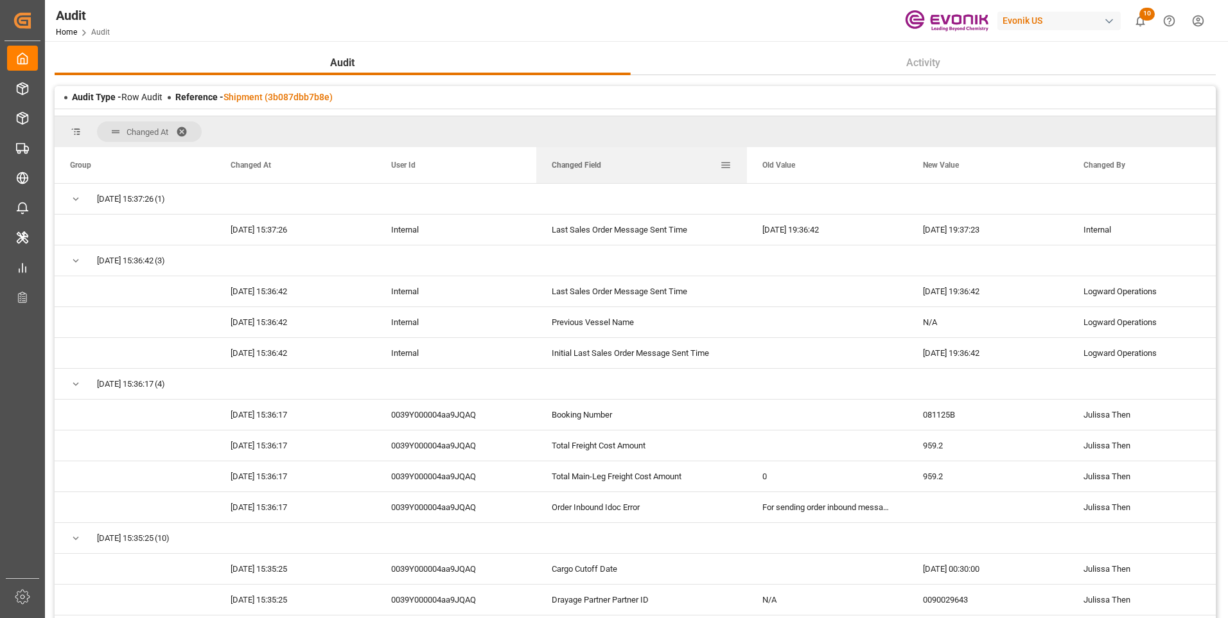
drag, startPoint x: 698, startPoint y: 157, endPoint x: 745, endPoint y: 163, distance: 47.3
click at [745, 163] on div at bounding box center [747, 165] width 5 height 36
click at [259, 94] on link "Shipment (3b087dbb7b8e)" at bounding box center [278, 97] width 109 height 10
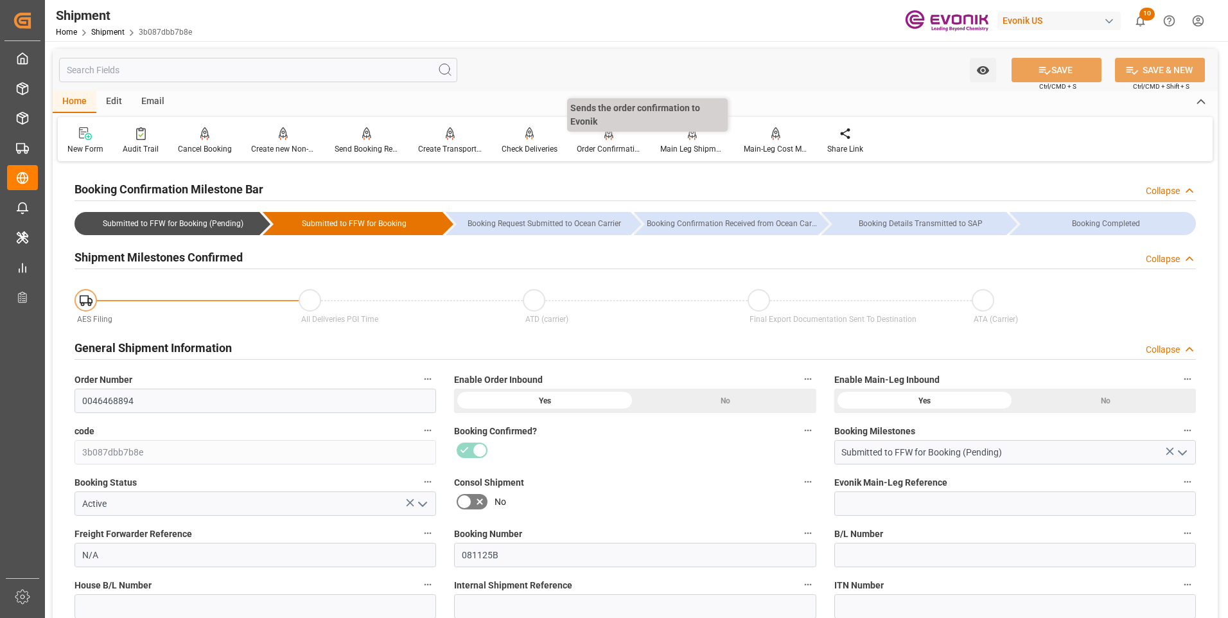
click at [592, 146] on div "Order Confirmation" at bounding box center [609, 149] width 64 height 12
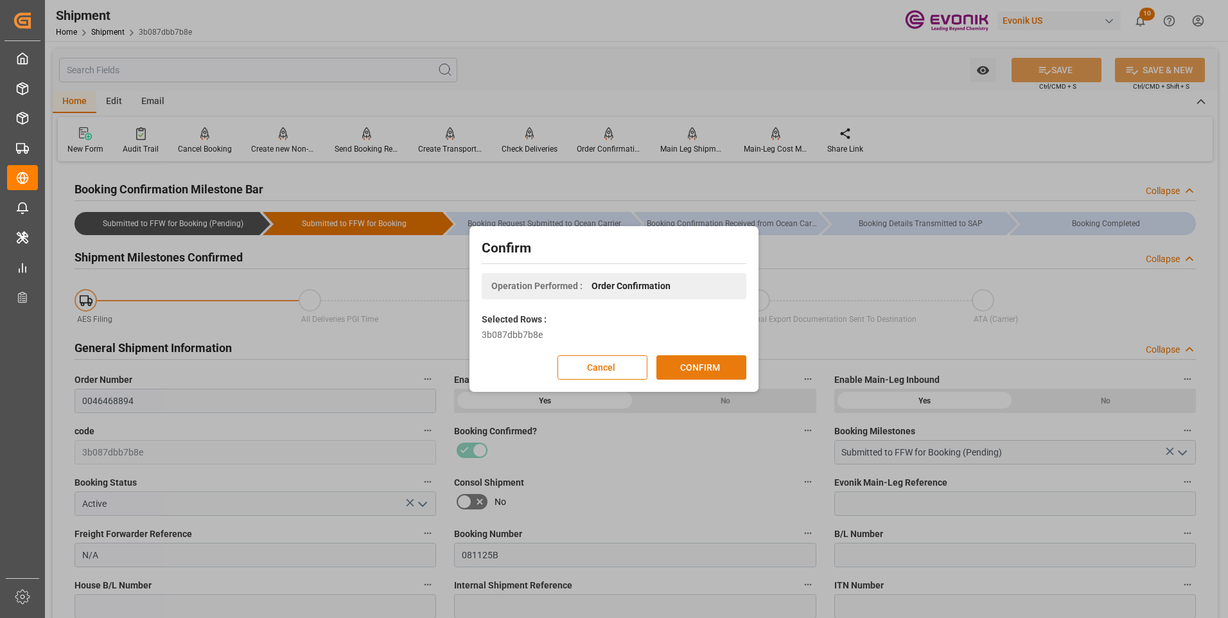
click at [706, 364] on button "CONFIRM" at bounding box center [702, 367] width 90 height 24
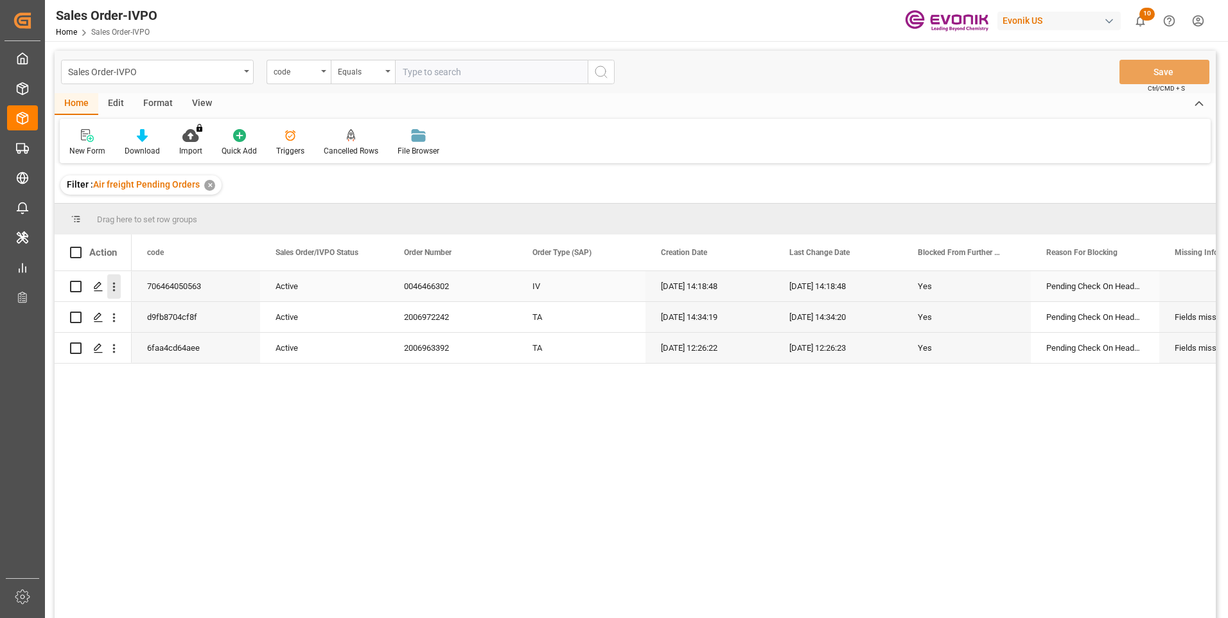
click at [115, 284] on icon "open menu" at bounding box center [114, 287] width 3 height 9
click at [140, 308] on span "Open in new tab" at bounding box center [198, 313] width 117 height 13
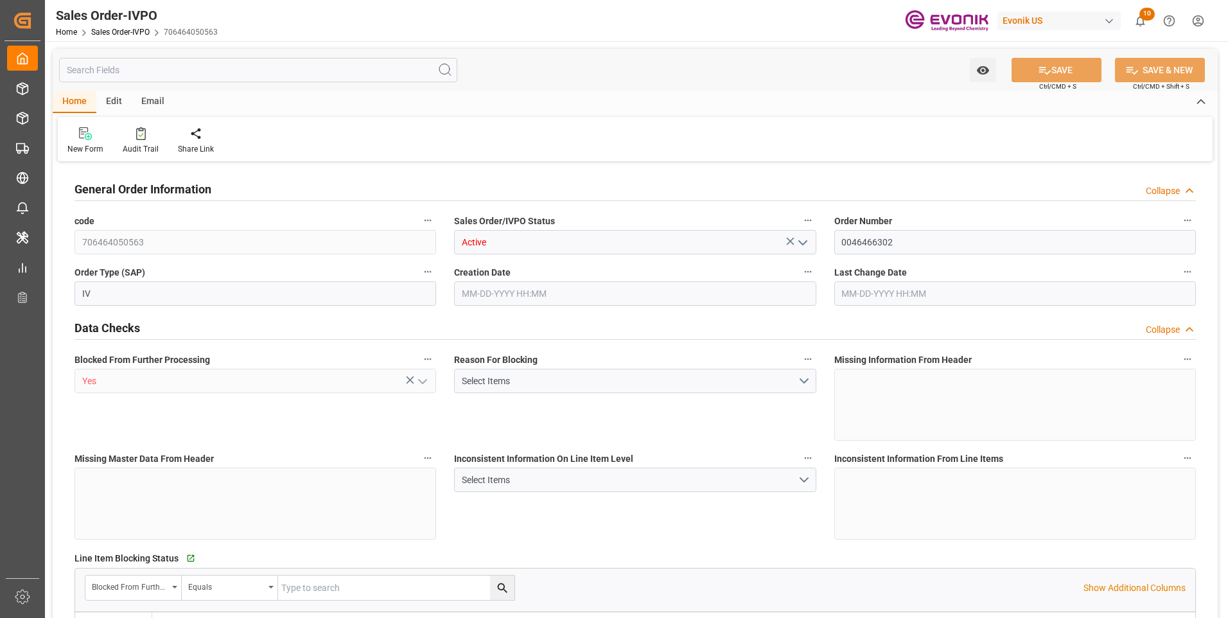
type input "IDJKT"
type input "2389.27"
type input "1"
type input "288.4"
type input "08-19-2025 14:18"
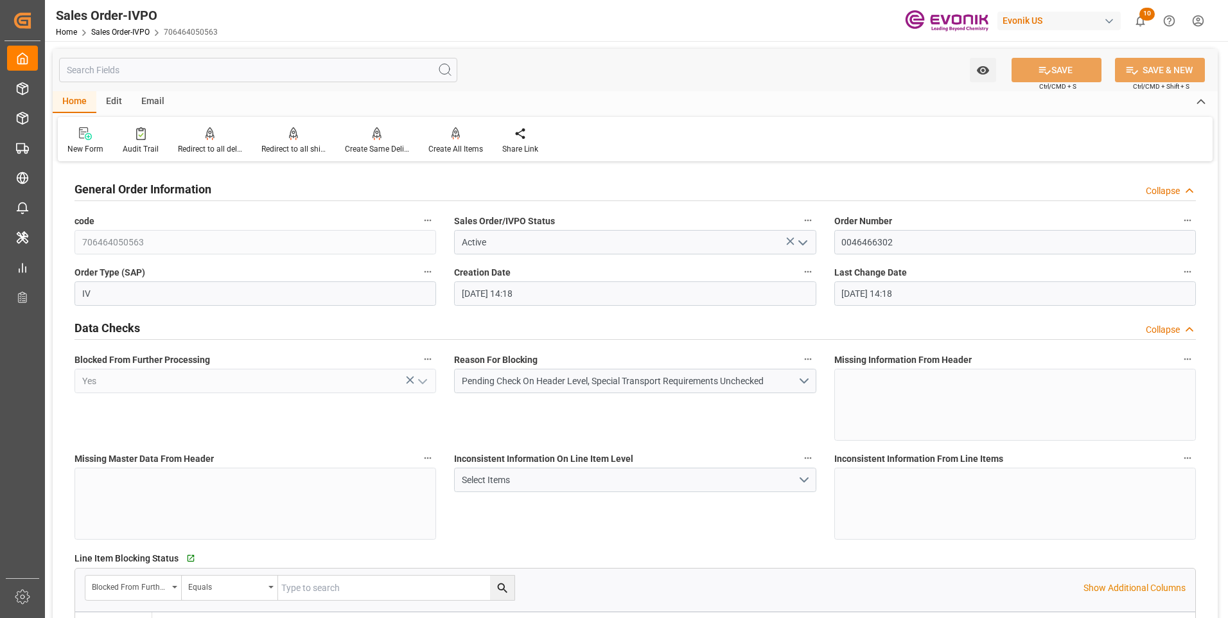
type input "08-19-2025 14:18"
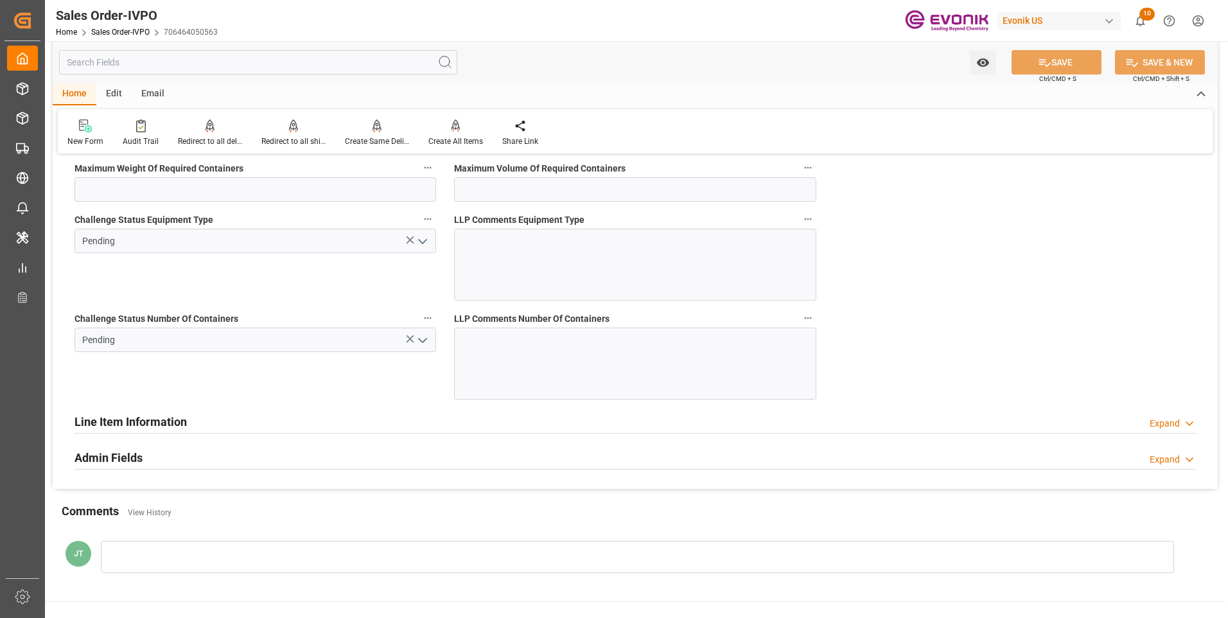
scroll to position [2570, 0]
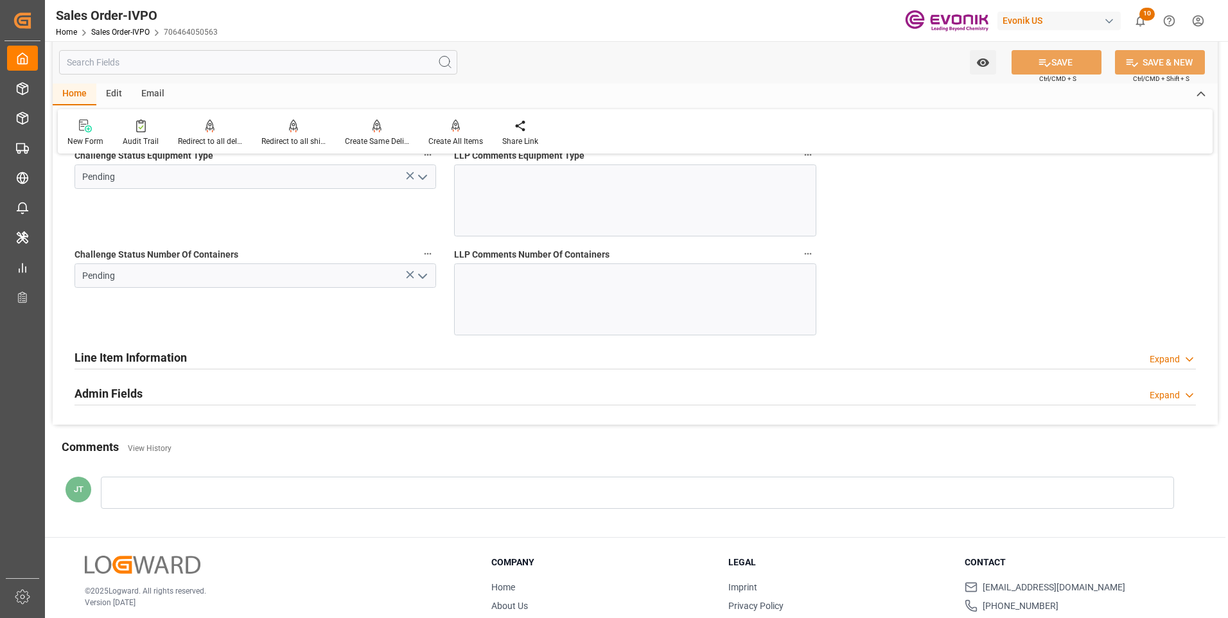
click at [425, 270] on icon "open menu" at bounding box center [422, 276] width 15 height 15
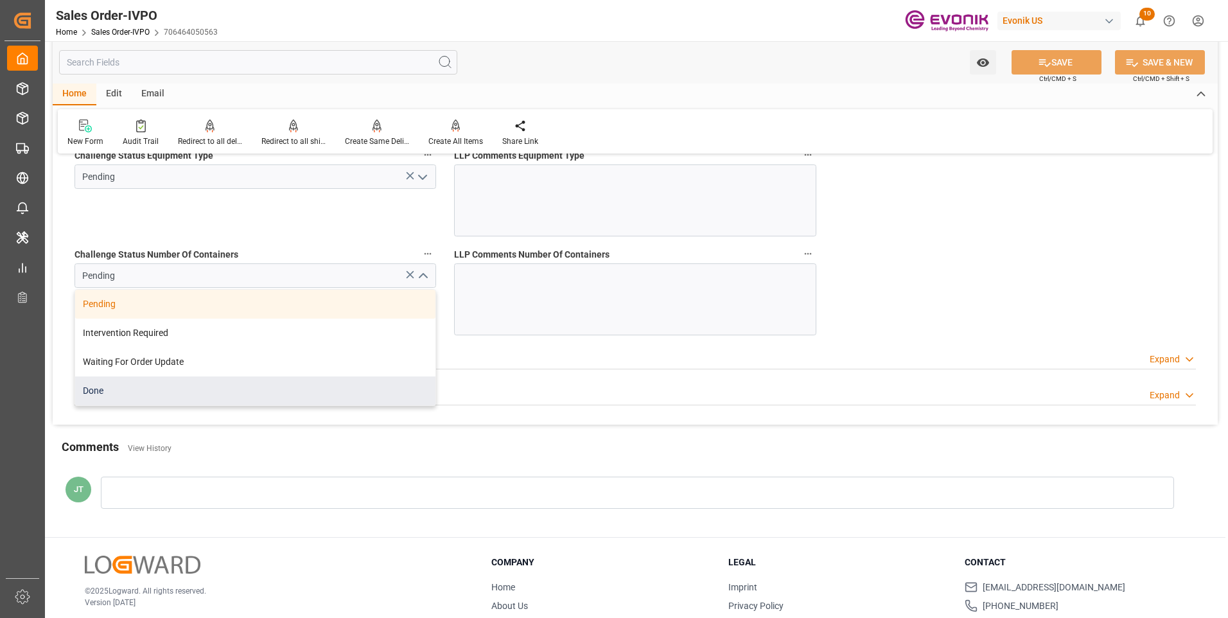
click at [190, 387] on div "Done" at bounding box center [255, 390] width 360 height 29
type input "Done"
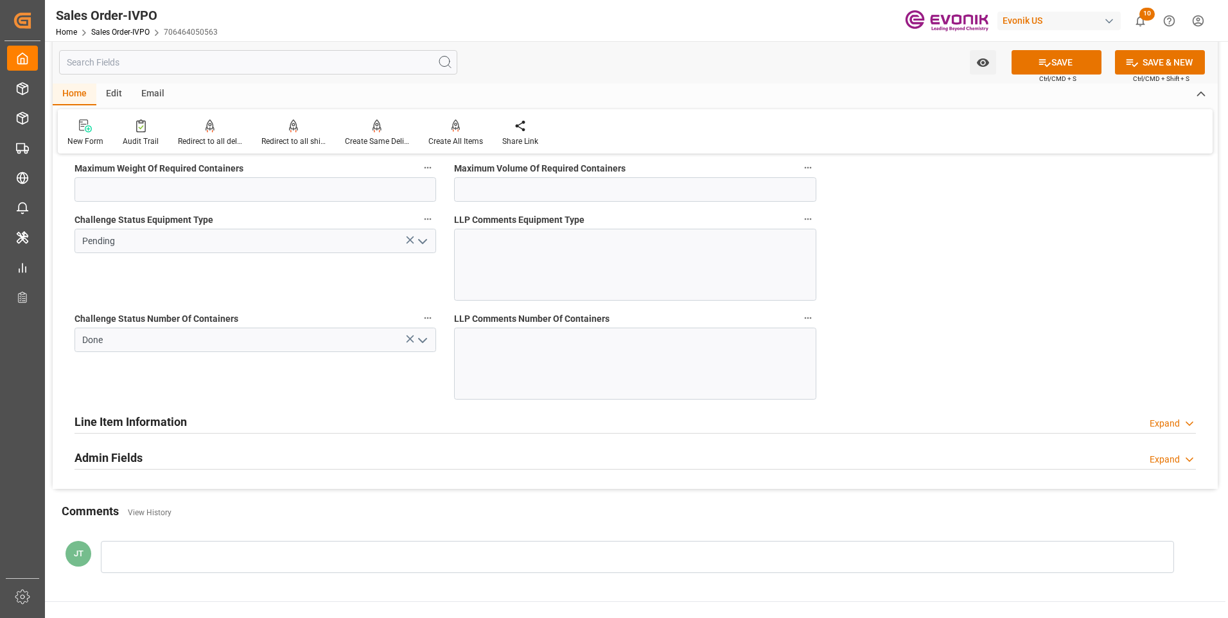
scroll to position [2377, 0]
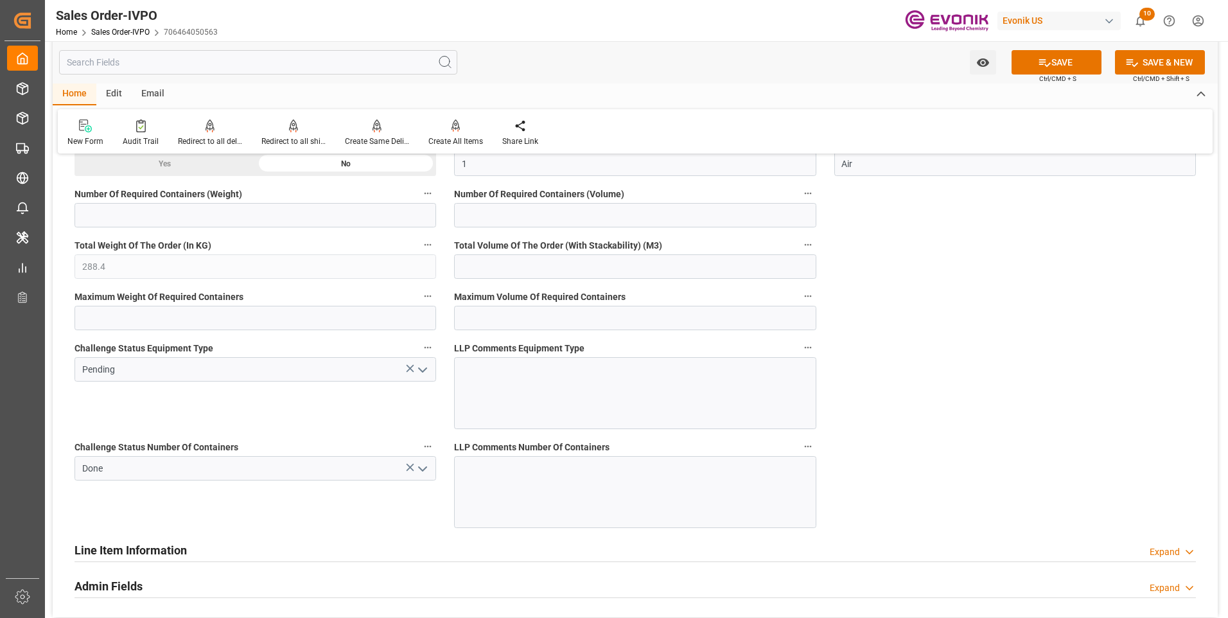
click at [423, 368] on icon "open menu" at bounding box center [422, 369] width 15 height 15
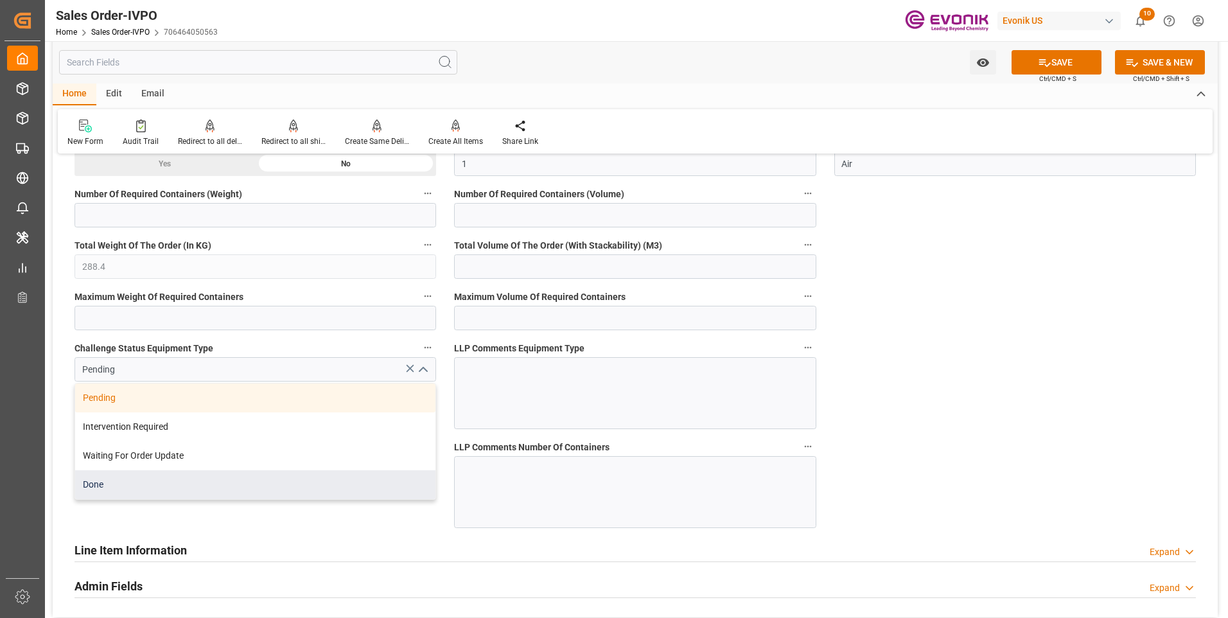
click at [120, 490] on div "Done" at bounding box center [255, 484] width 360 height 29
type input "Done"
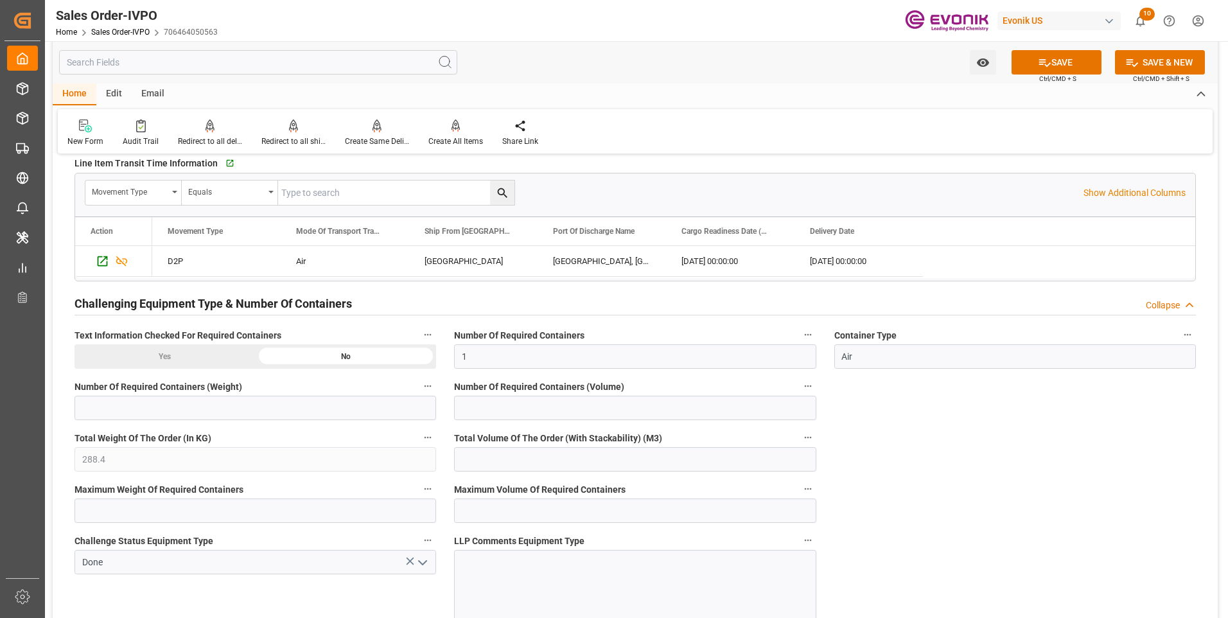
scroll to position [1992, 0]
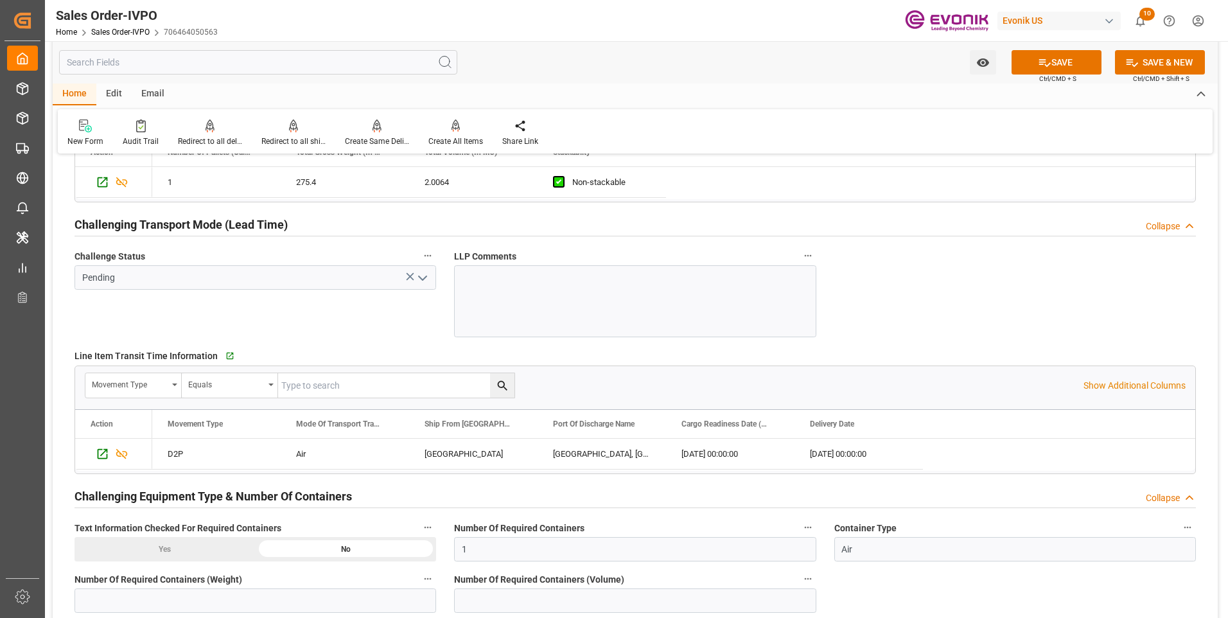
click at [422, 271] on icon "open menu" at bounding box center [422, 277] width 15 height 15
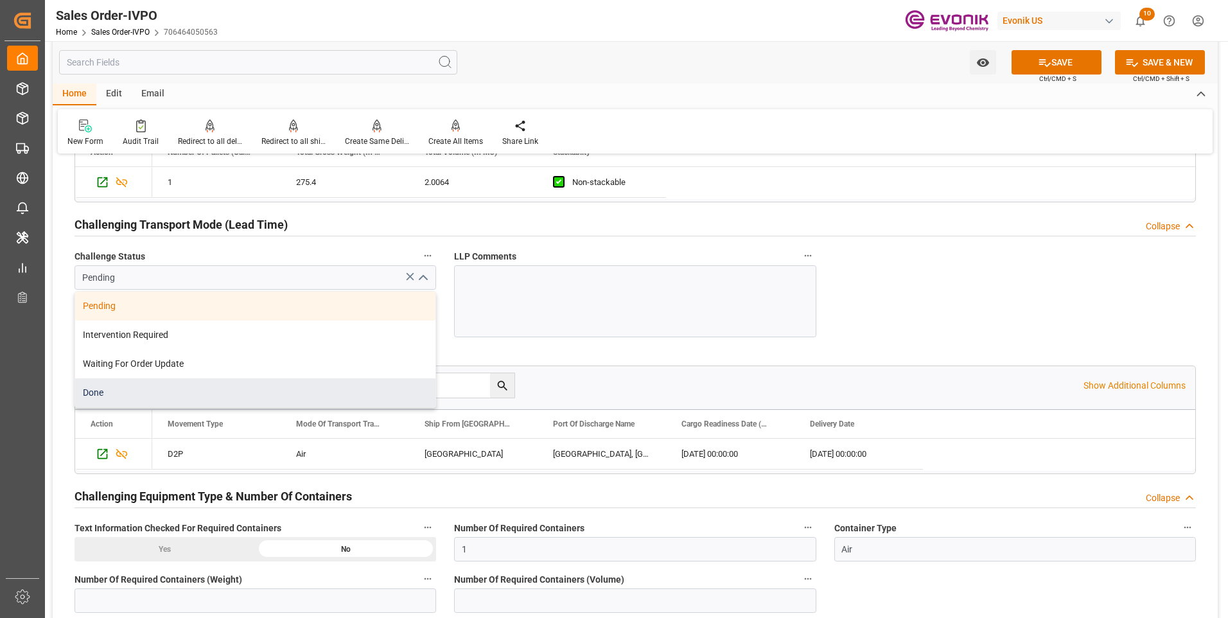
click at [112, 394] on div "Done" at bounding box center [255, 392] width 360 height 29
type input "Done"
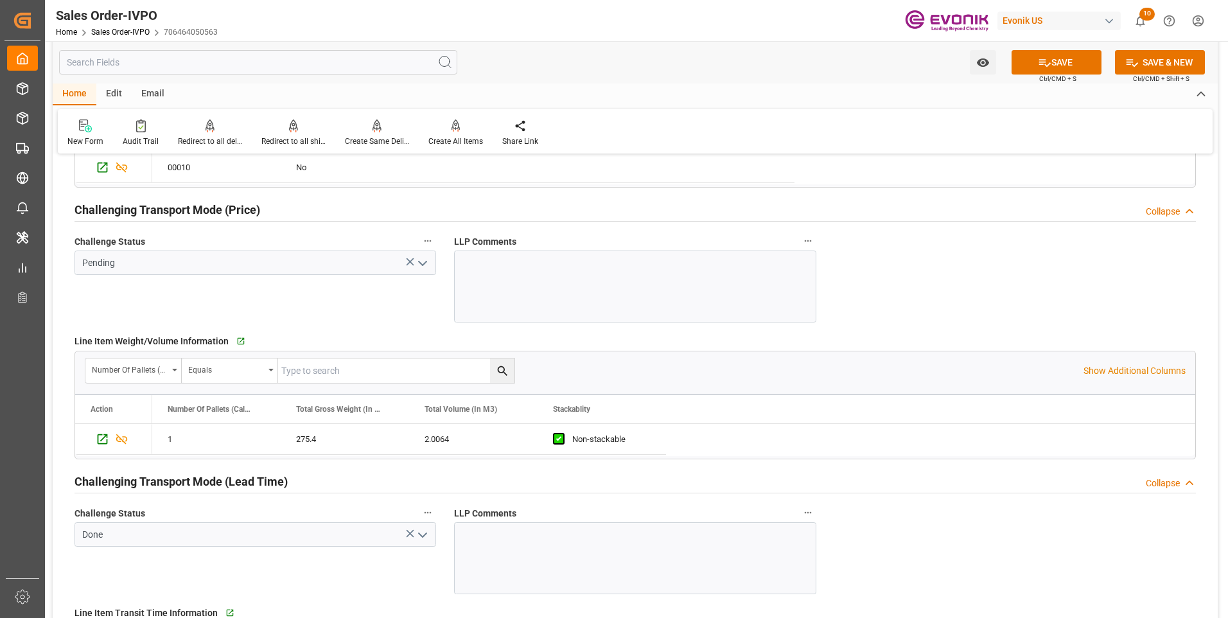
scroll to position [1670, 0]
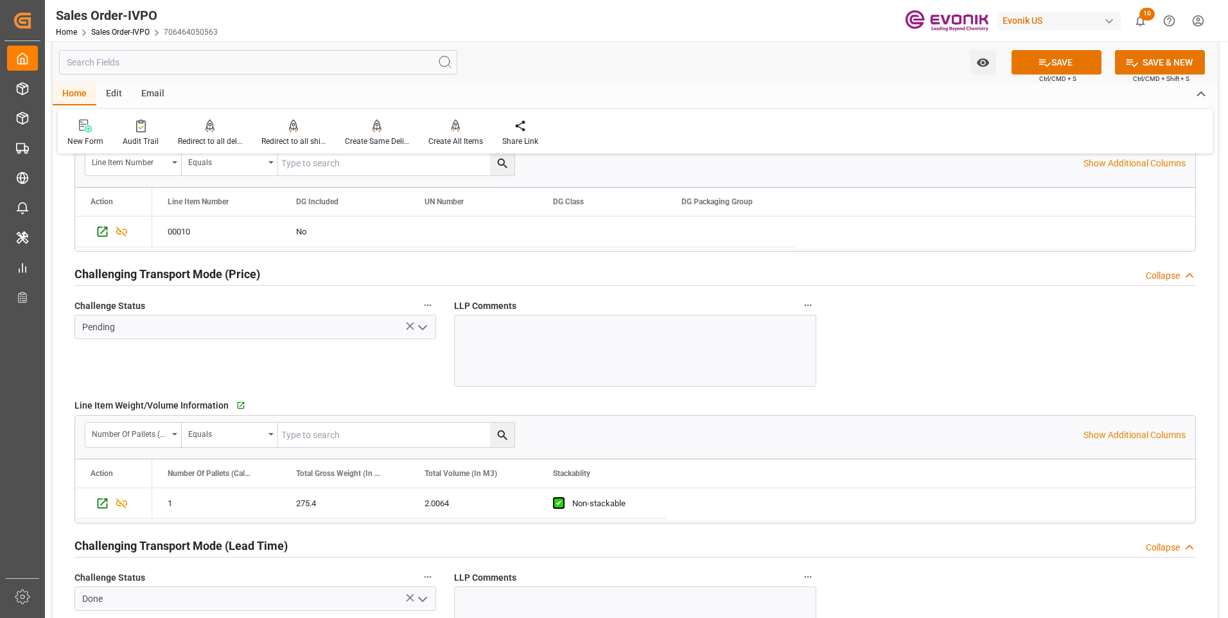
click at [420, 326] on polyline "open menu" at bounding box center [423, 328] width 8 height 4
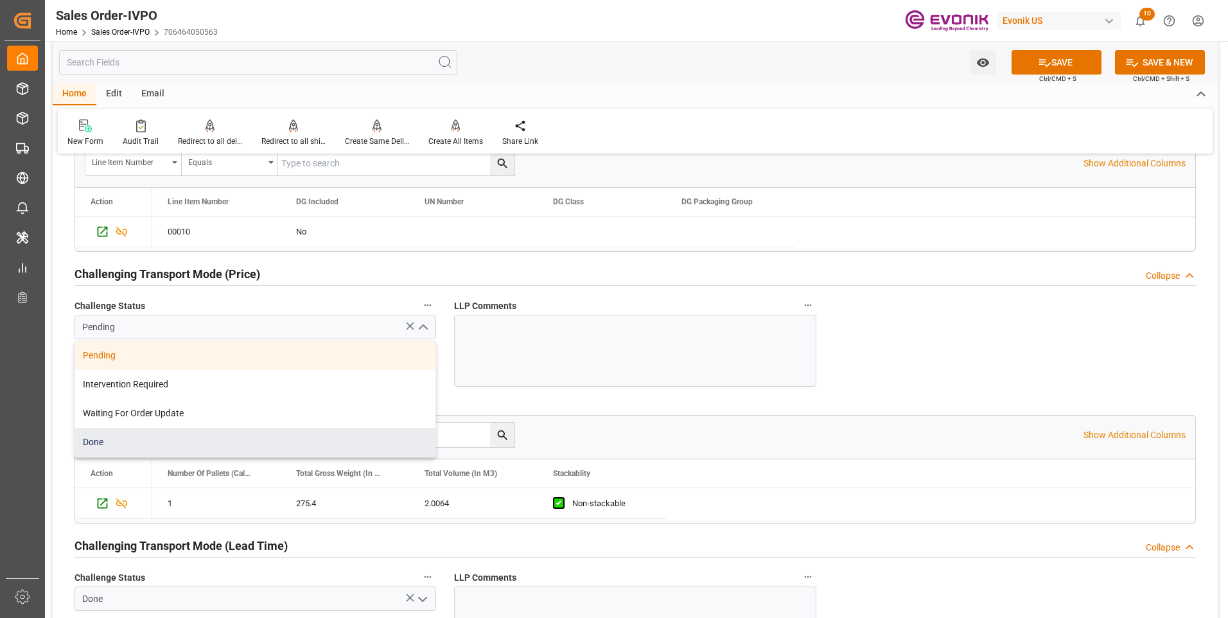
click at [101, 442] on div "Done" at bounding box center [255, 442] width 360 height 29
type input "Done"
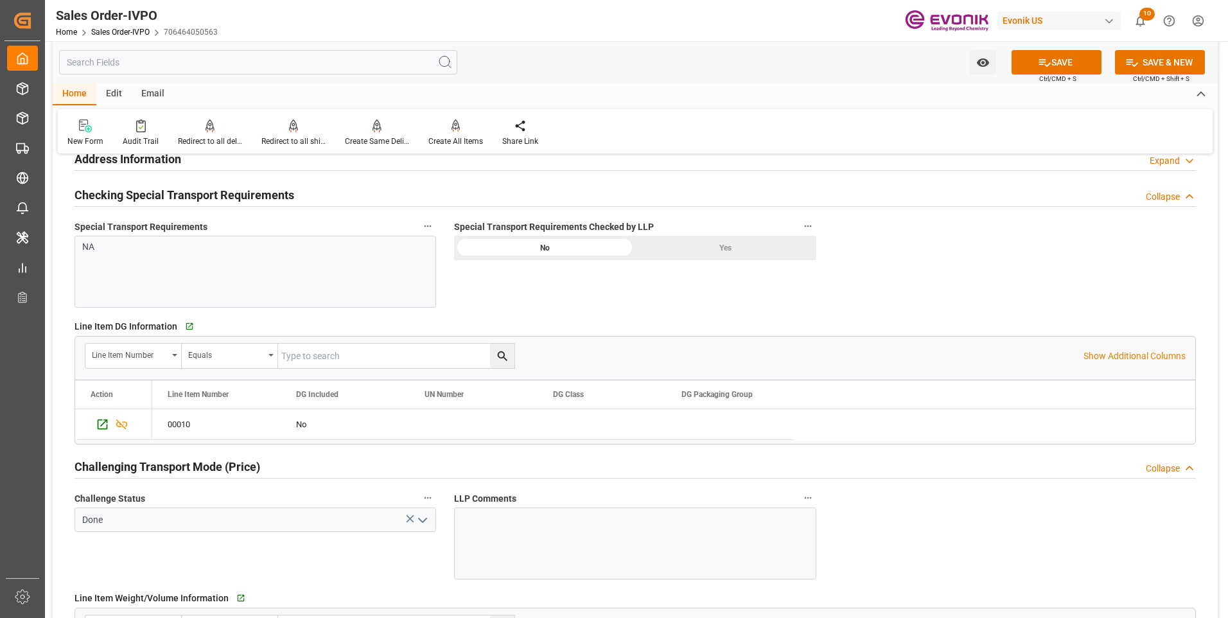
scroll to position [1413, 0]
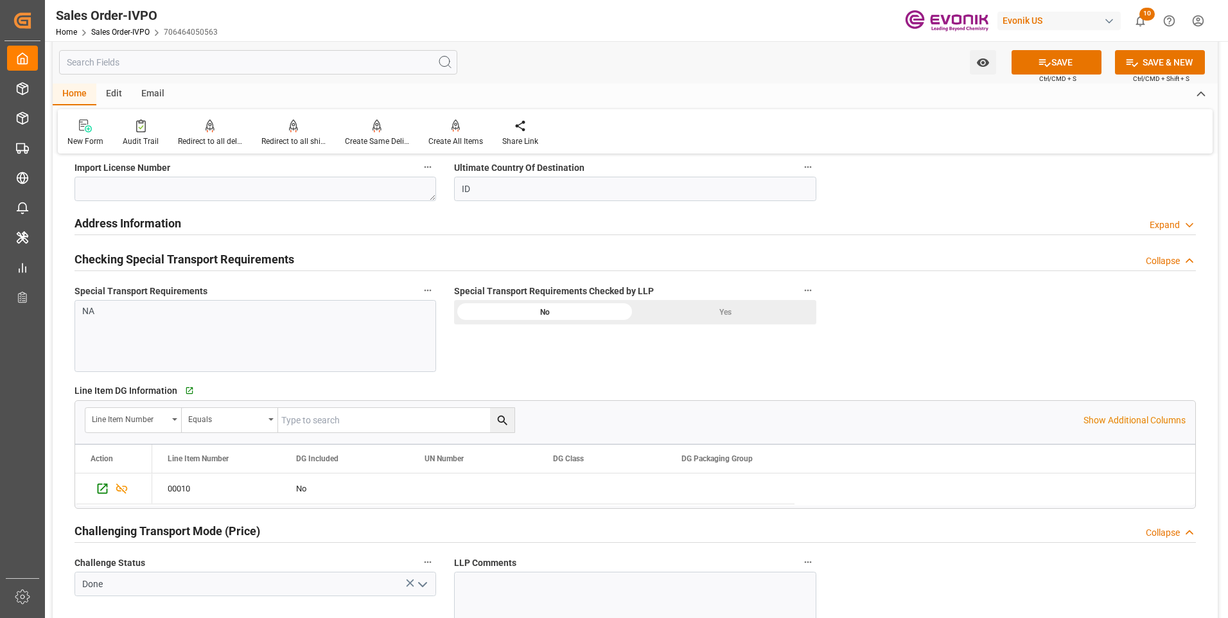
click at [730, 312] on div "Yes" at bounding box center [725, 312] width 181 height 24
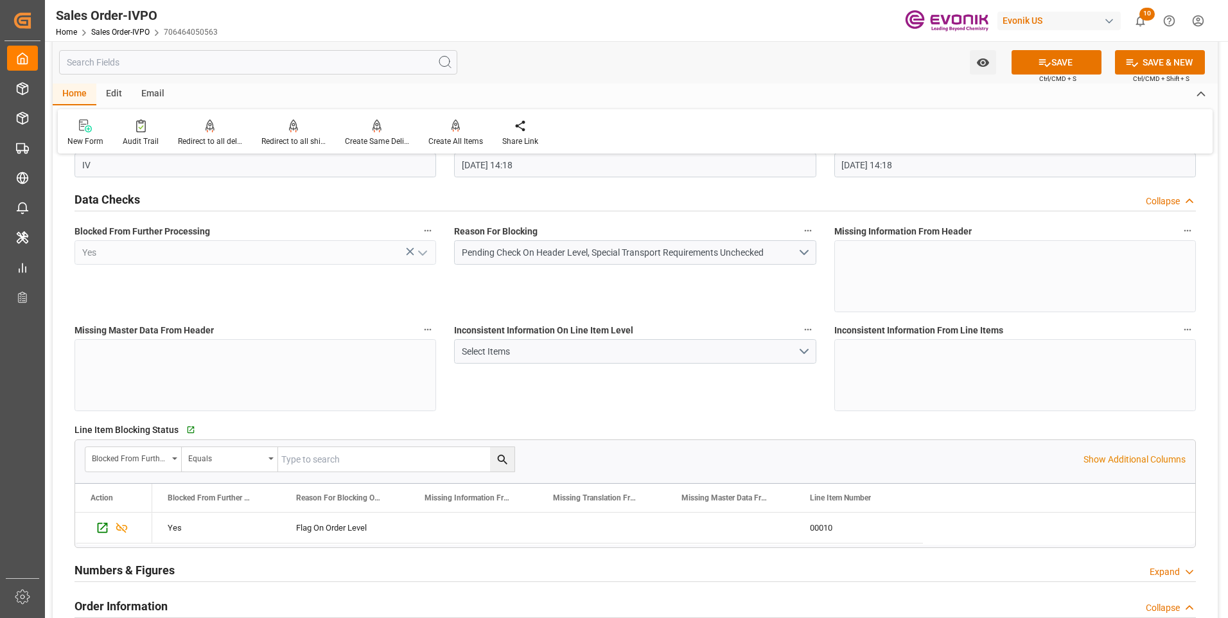
scroll to position [0, 0]
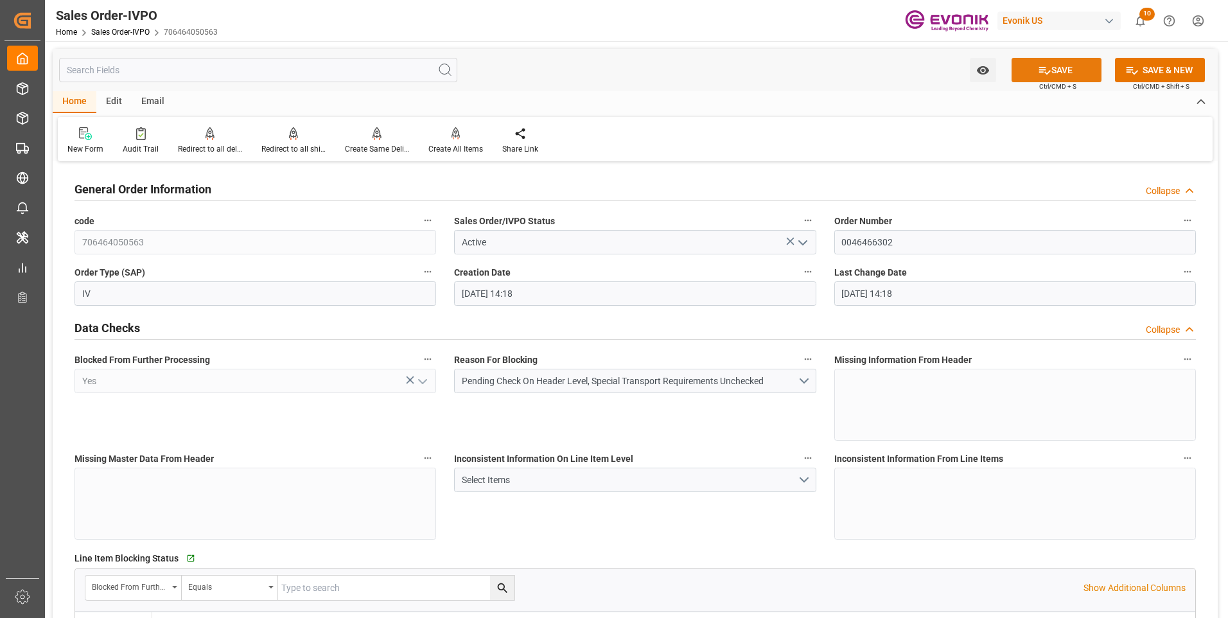
click at [1047, 73] on icon at bounding box center [1044, 70] width 13 height 13
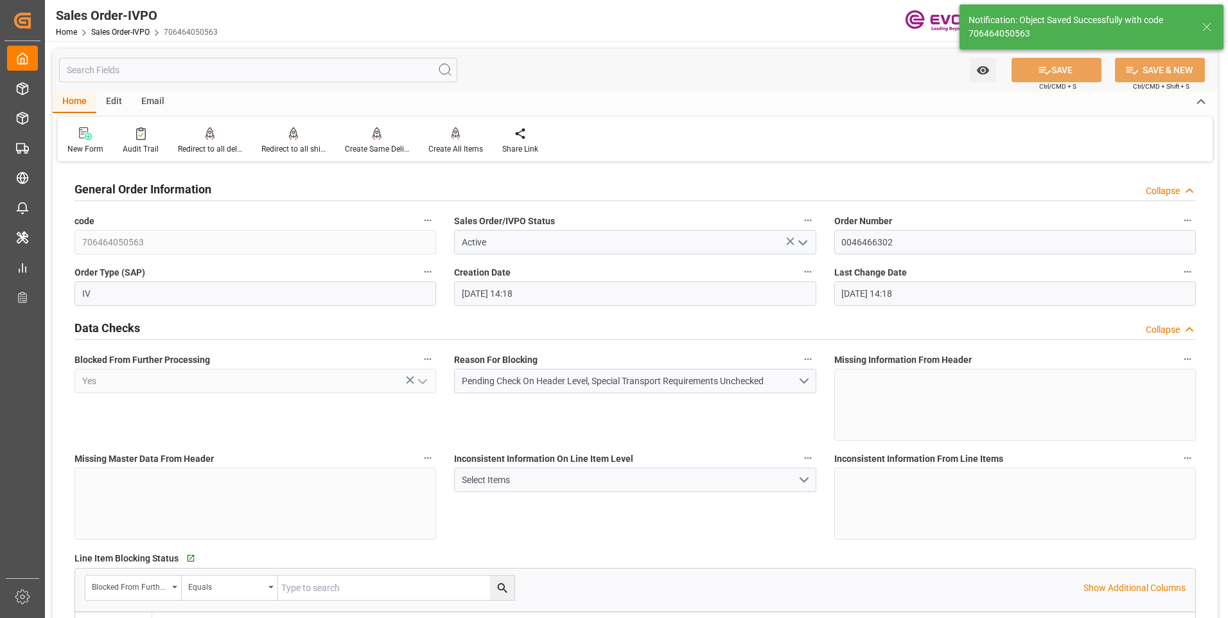
type input "08-19-2025 19:39"
type input "No"
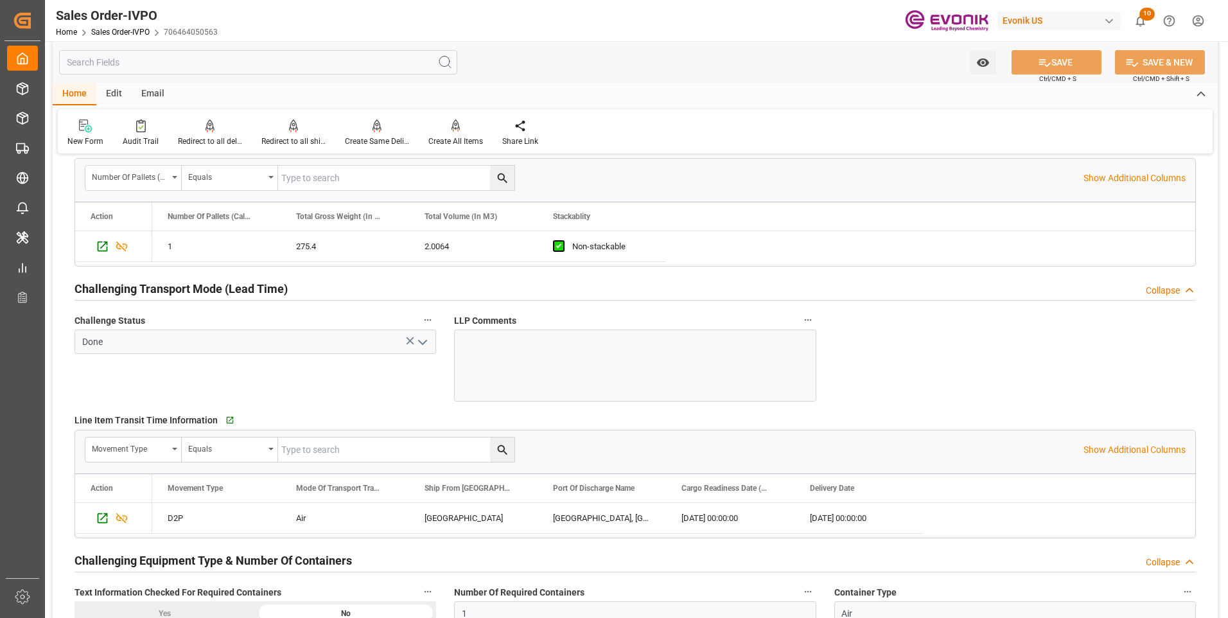
scroll to position [1992, 0]
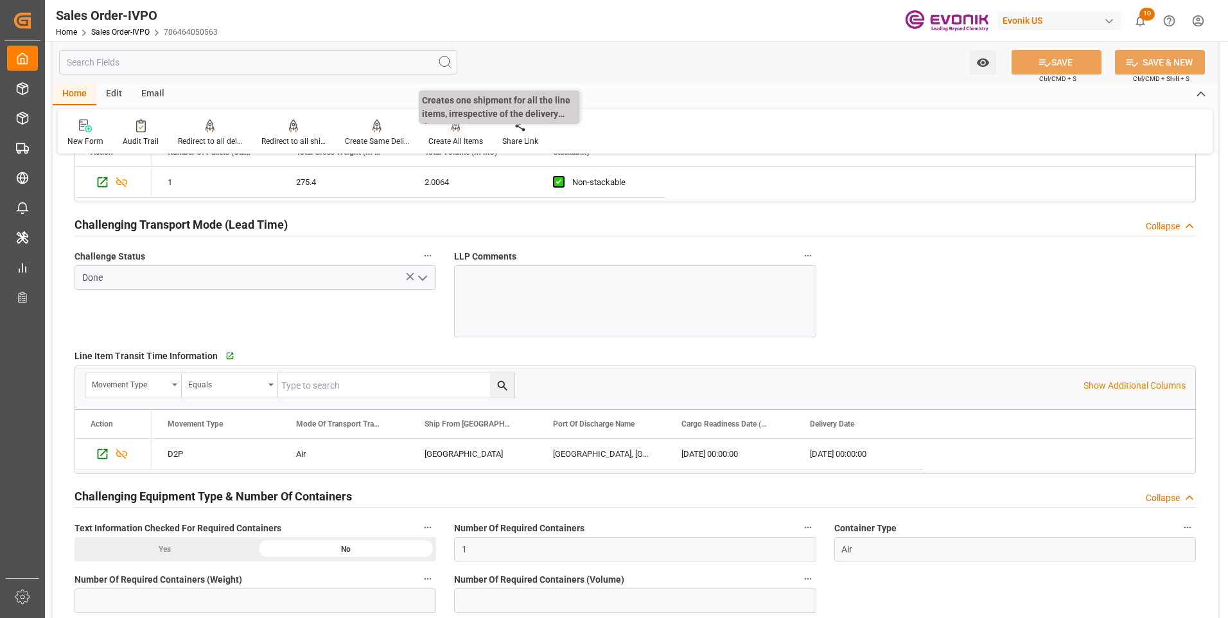
click at [454, 131] on icon at bounding box center [456, 125] width 9 height 13
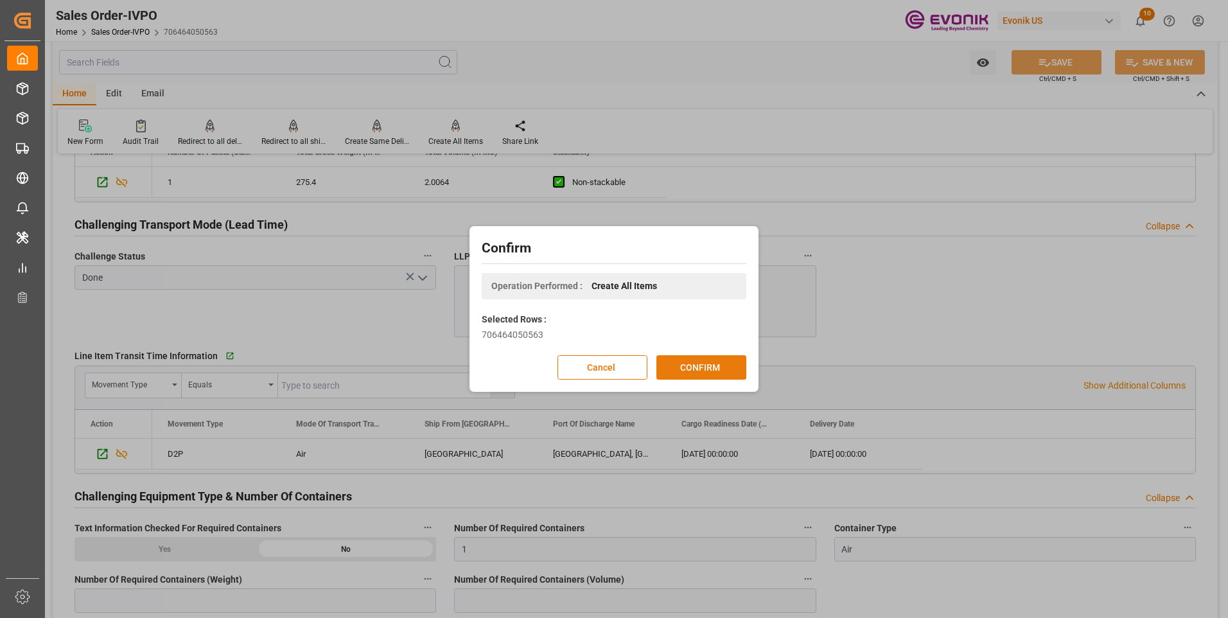
click at [696, 363] on button "CONFIRM" at bounding box center [702, 367] width 90 height 24
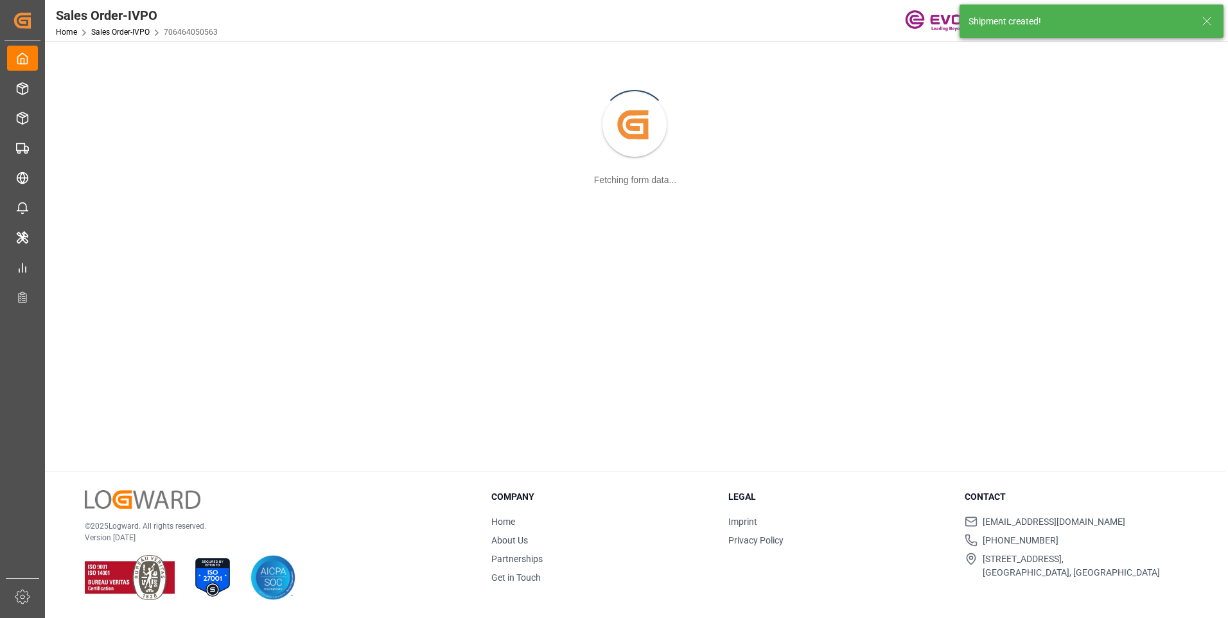
scroll to position [139, 0]
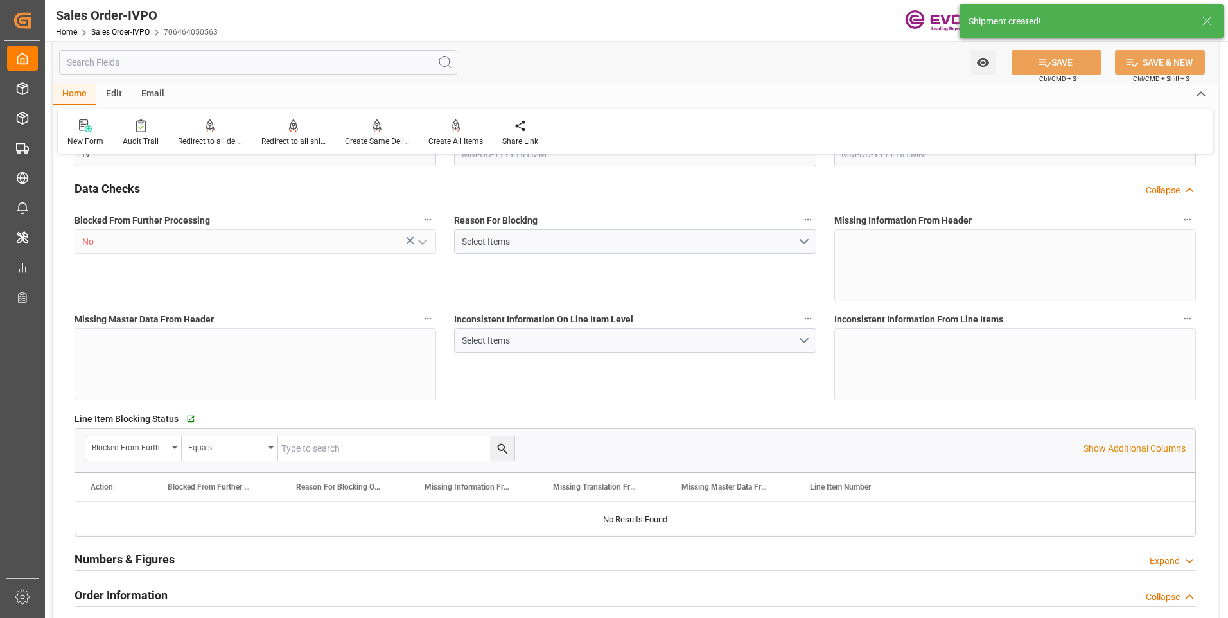
type input "706464050563"
type input "Active"
type input "0046466302"
type input "IV"
type input "No"
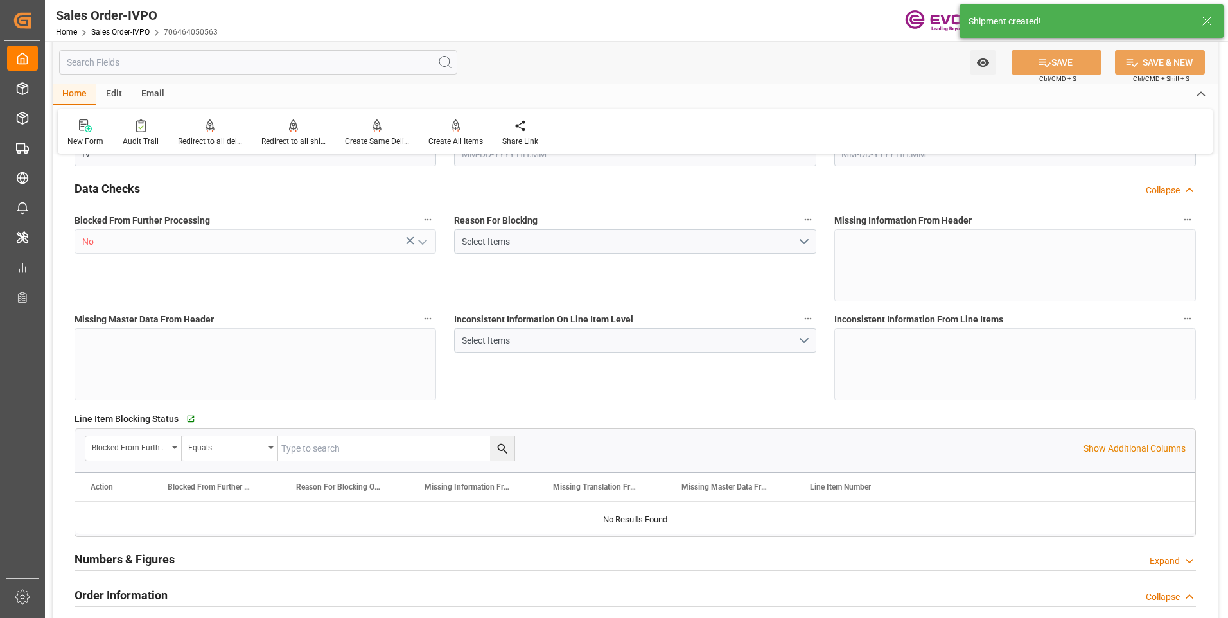
type input "D2P"
type input "60"
type input "Air"
type input "BR04"
type input "Air"
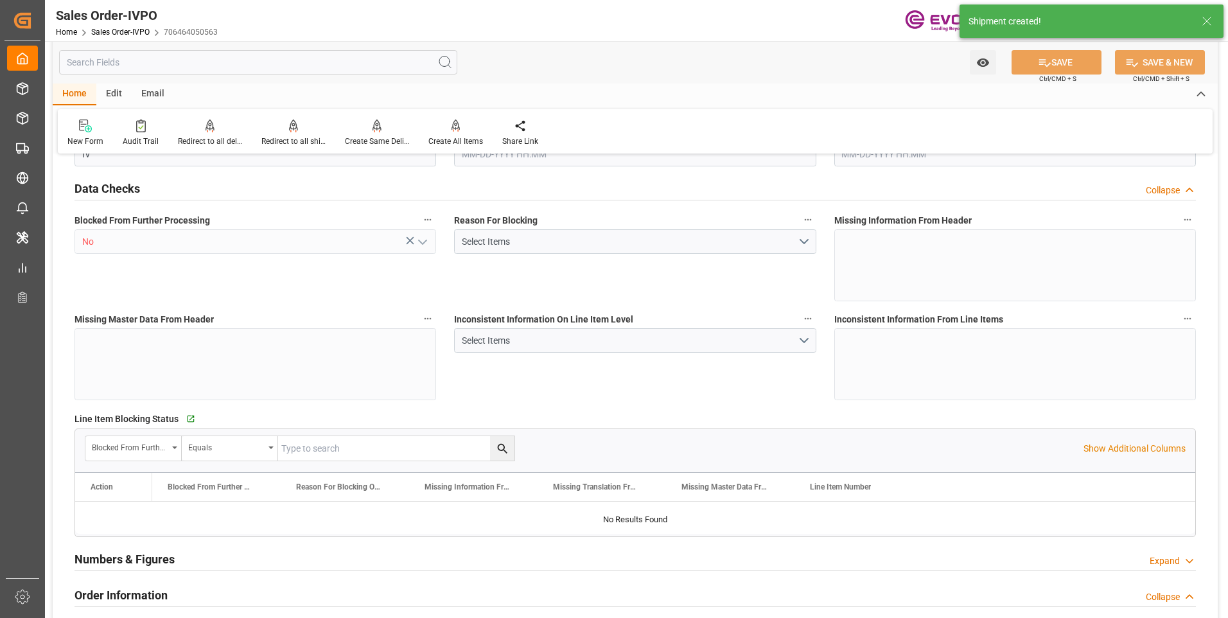
type textarea "No Tank Container"
type input "0046466302"
type input "I2"
type input "SM I2 Silica"
type input "Smart Materials"
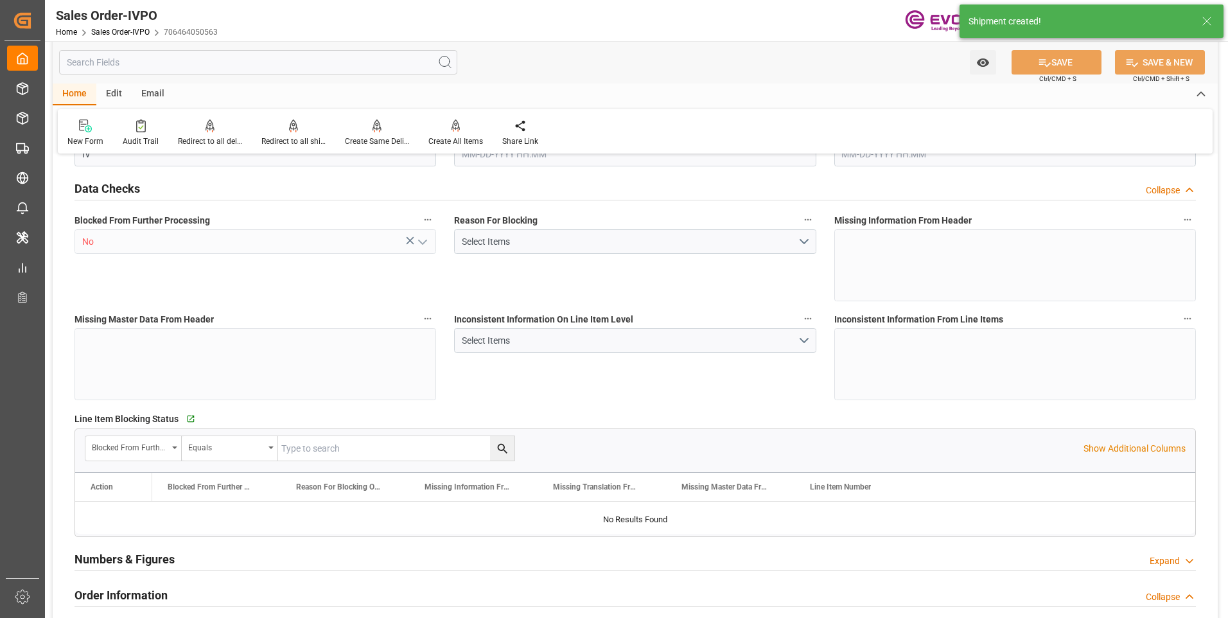
type input "CIP"
type input "Jakarta Airport"
type input "Jakarta, Java"
type input "6221-89835090"
type input "nfn.mashardi@evonik.com"
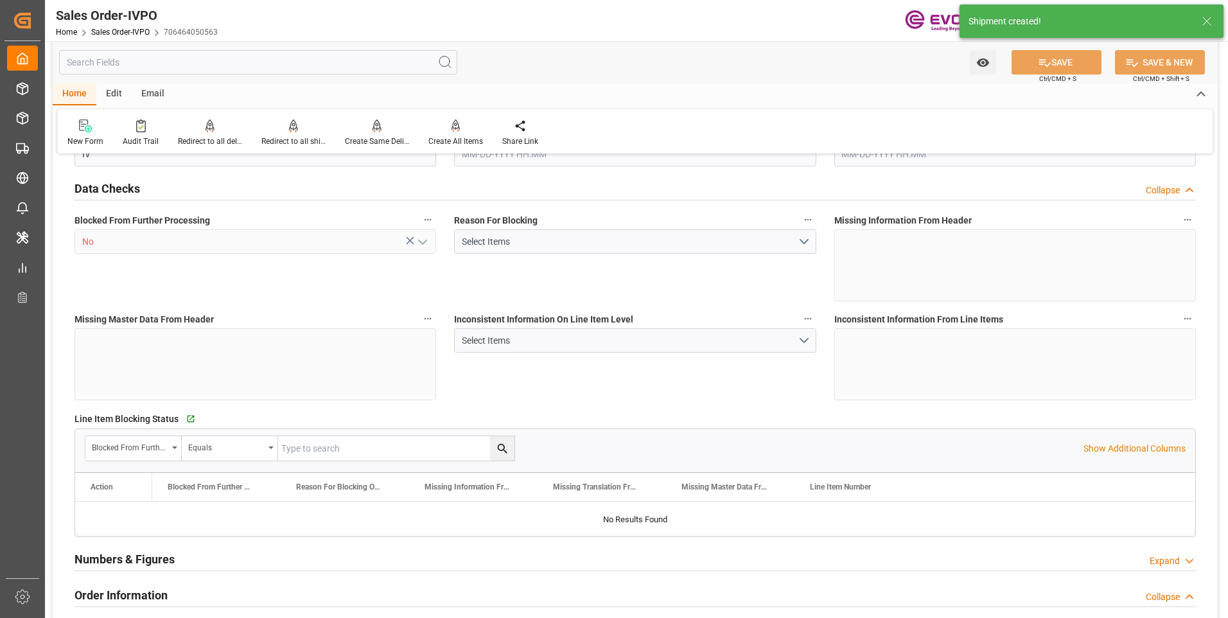
type textarea "QEWR00298868-68815942"
type textarea "DIRECT CONSUMER"
type textarea "0021163217059000"
type textarea "DESCRIPTION OF GOODS: SIPERNAT 500 LS CUSTOMS TARIFF NO. 281122 COUNTRY OF ORIG…"
type input "ID"
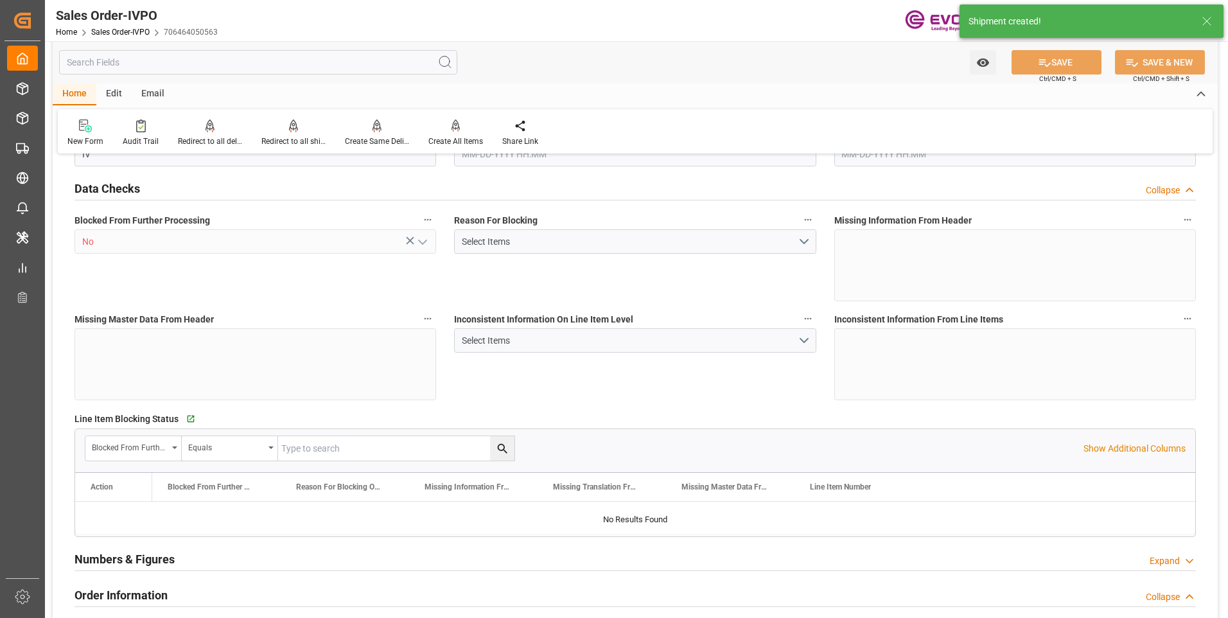
type input "Done"
type input "Air"
type input "Done"
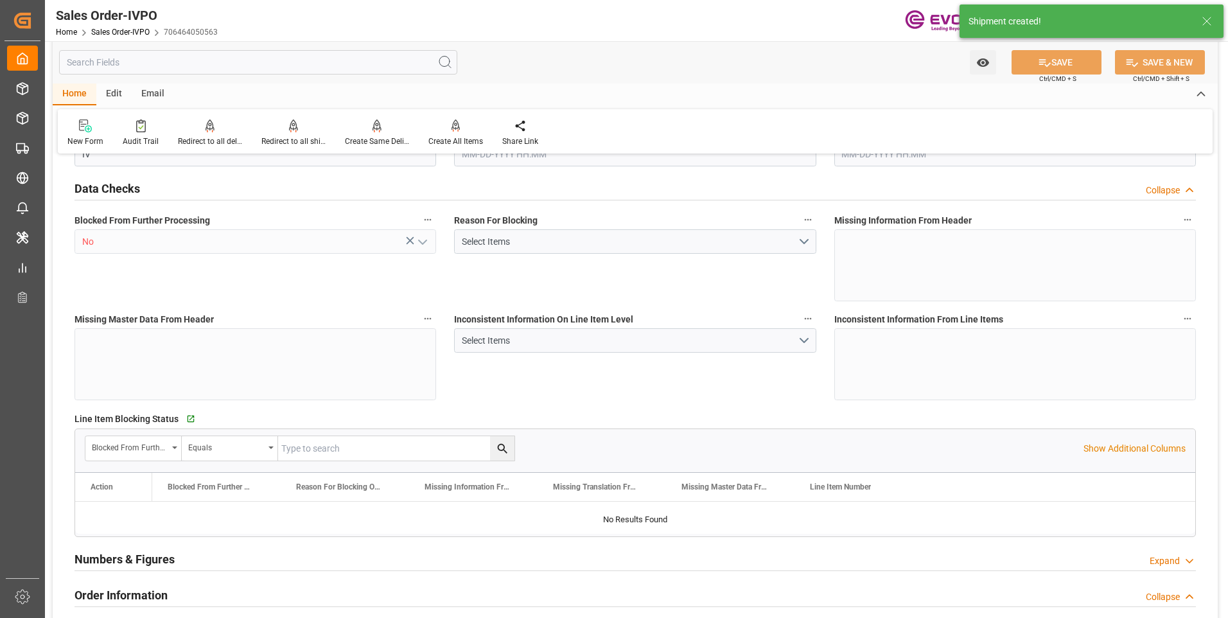
type input "IDJKT"
type input "2389.27"
type input "1"
type input "288.4"
type input "08-19-2025 14:18"
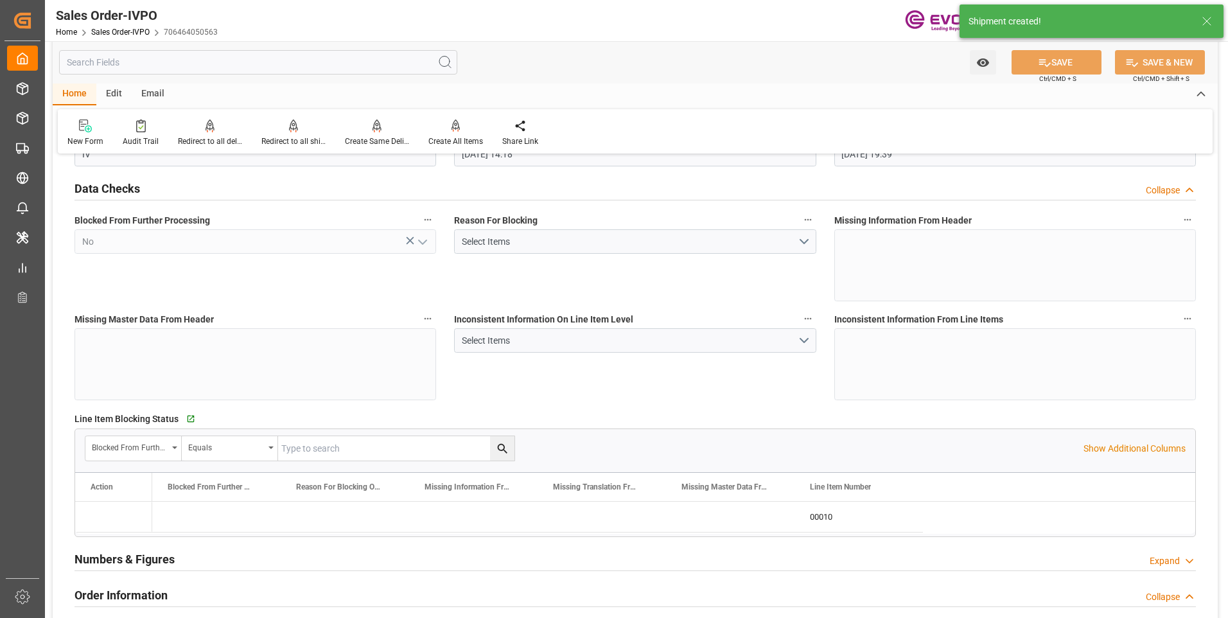
type input "08-19-2025 19:39"
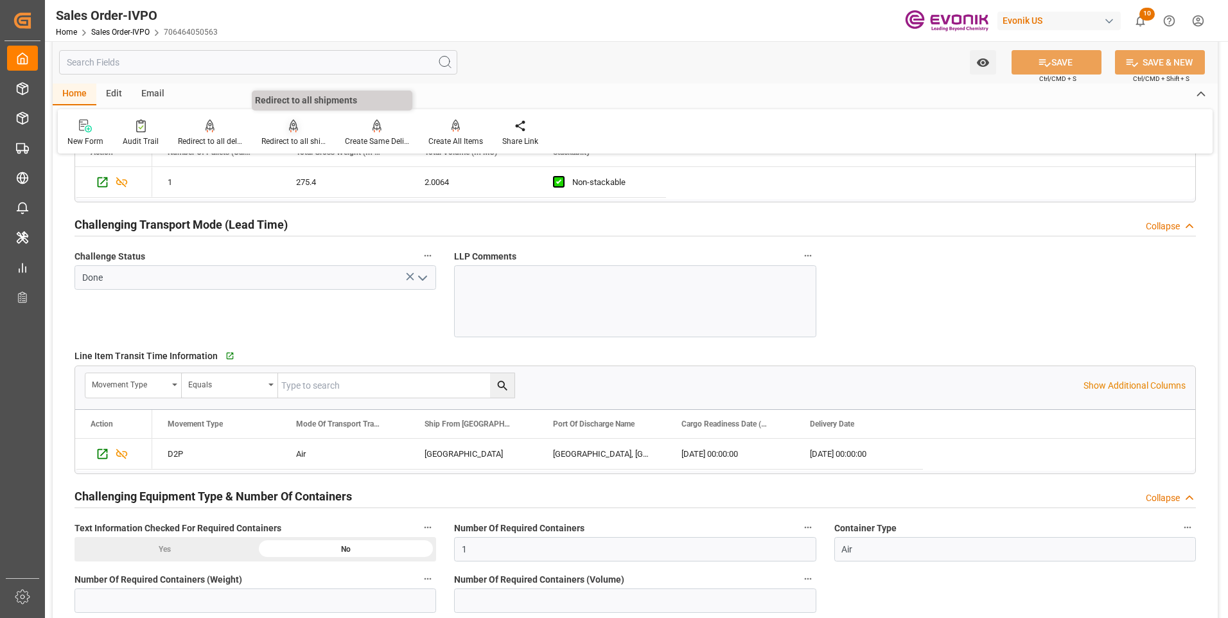
click at [280, 127] on div at bounding box center [293, 125] width 64 height 13
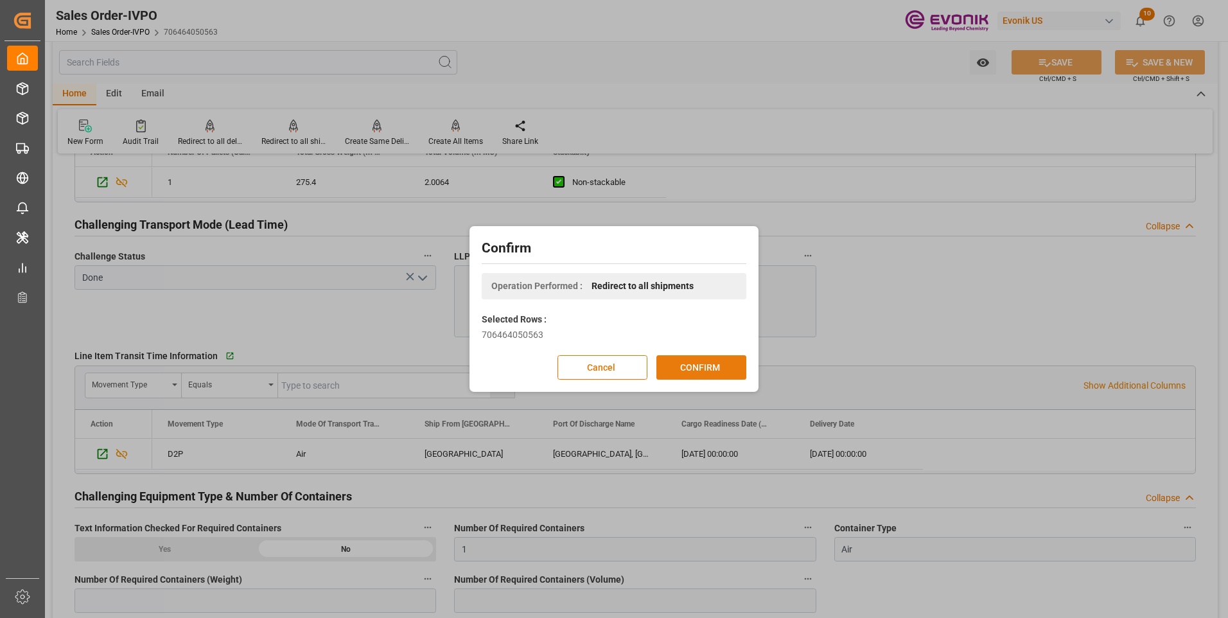
click at [684, 366] on button "CONFIRM" at bounding box center [702, 367] width 90 height 24
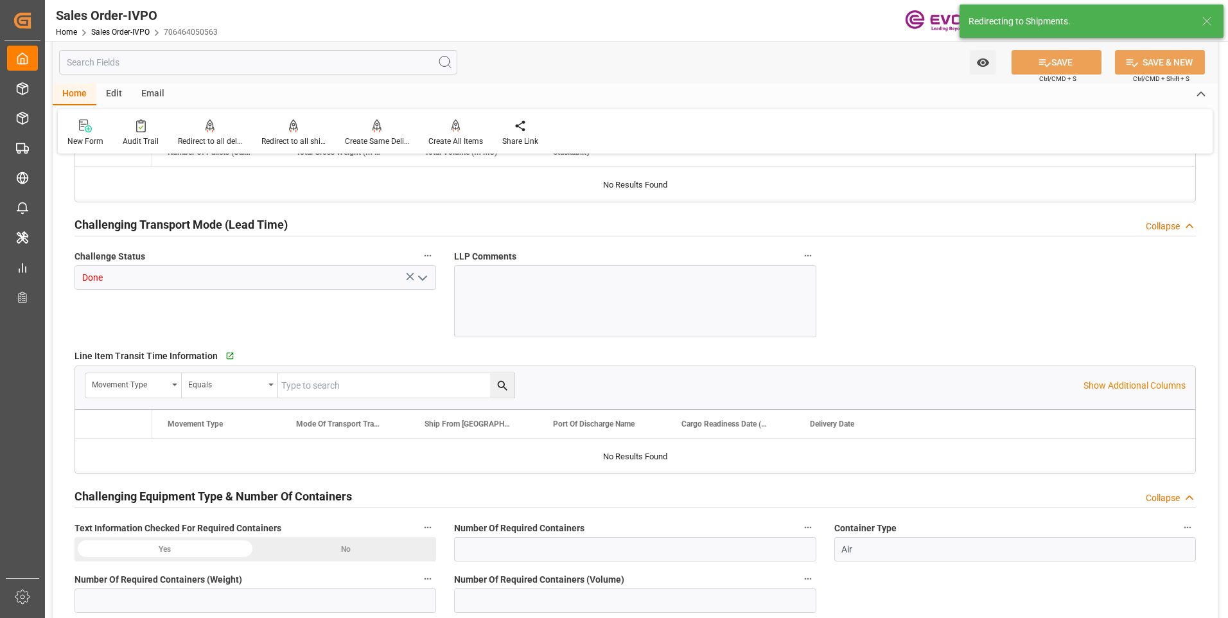
type input "IDJKT"
type input "2389.27"
type input "1"
type input "288.4"
type input "08-19-2025 14:18"
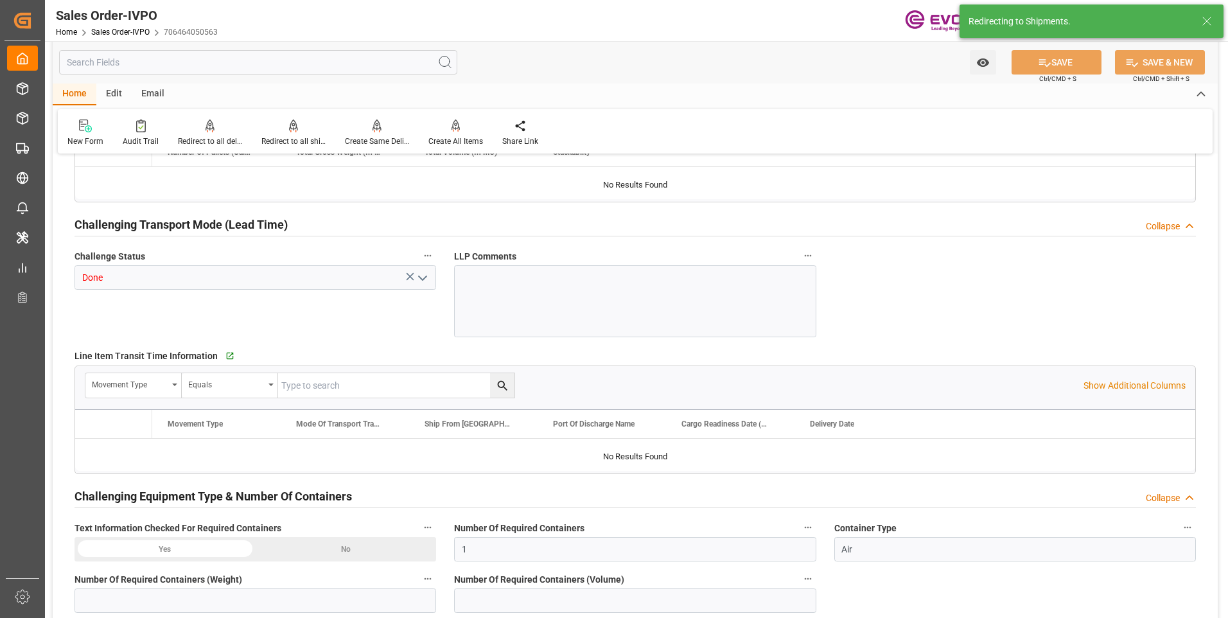
type input "08-19-2025 19:39"
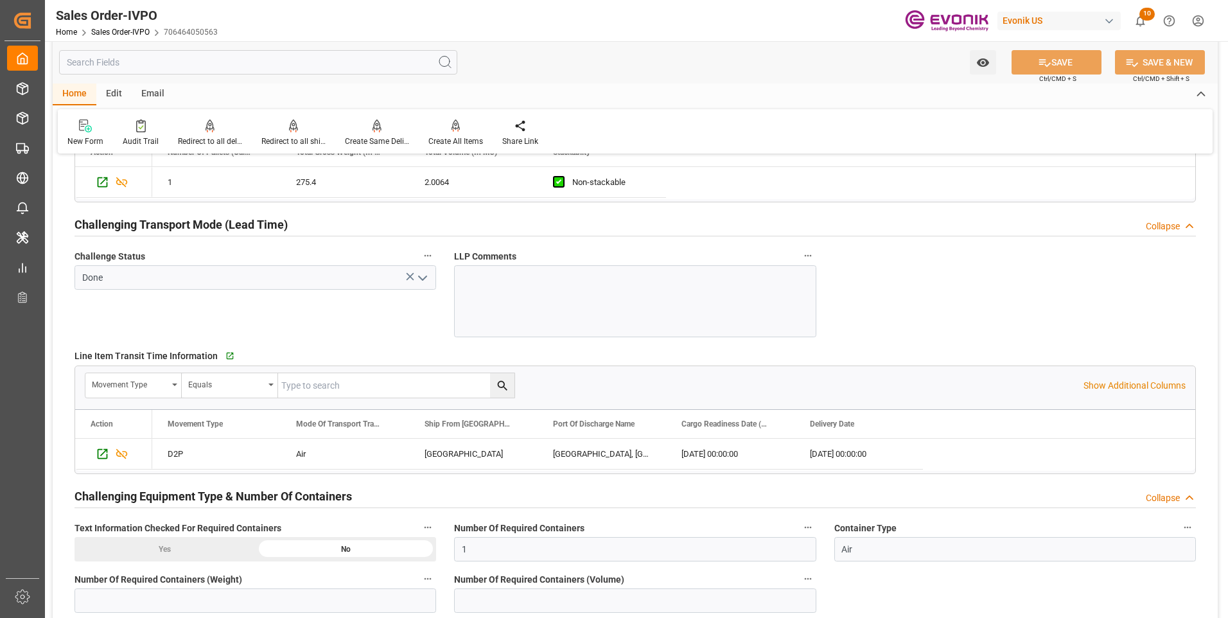
scroll to position [2120, 0]
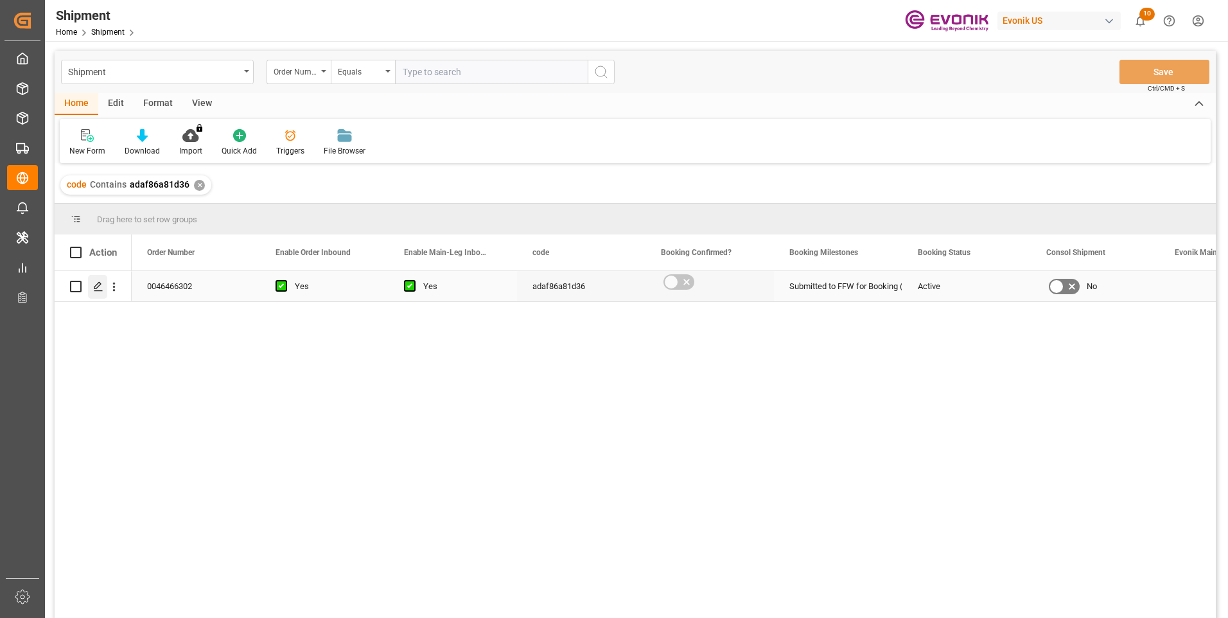
click at [96, 290] on icon "Press SPACE to select this row." at bounding box center [98, 286] width 10 height 10
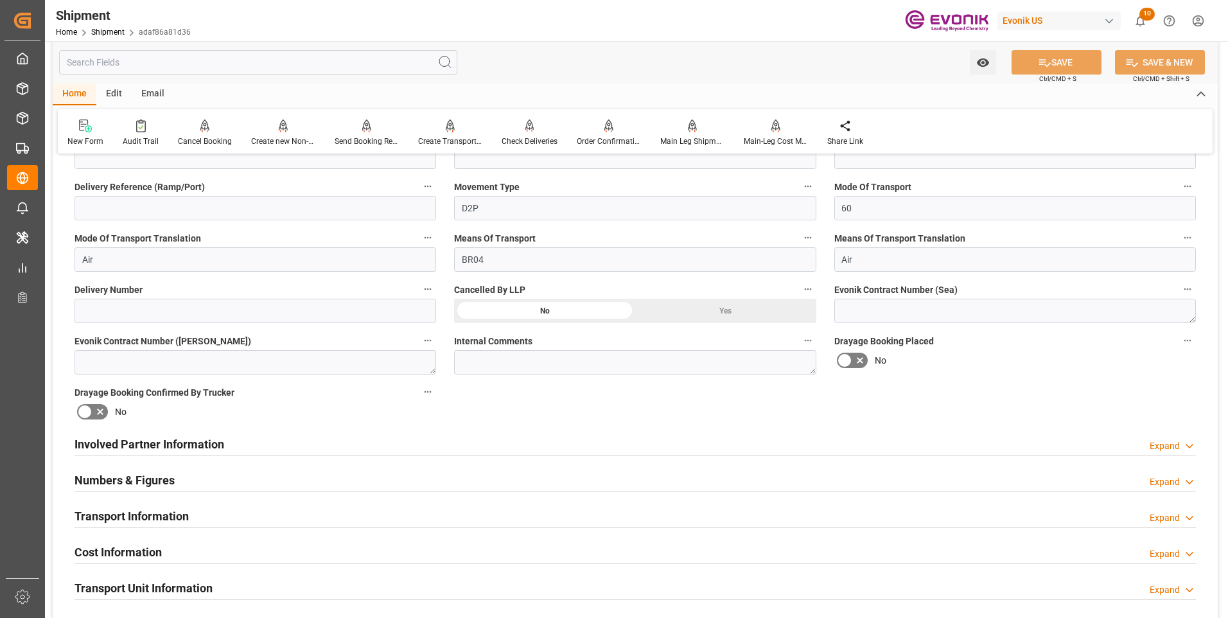
scroll to position [514, 0]
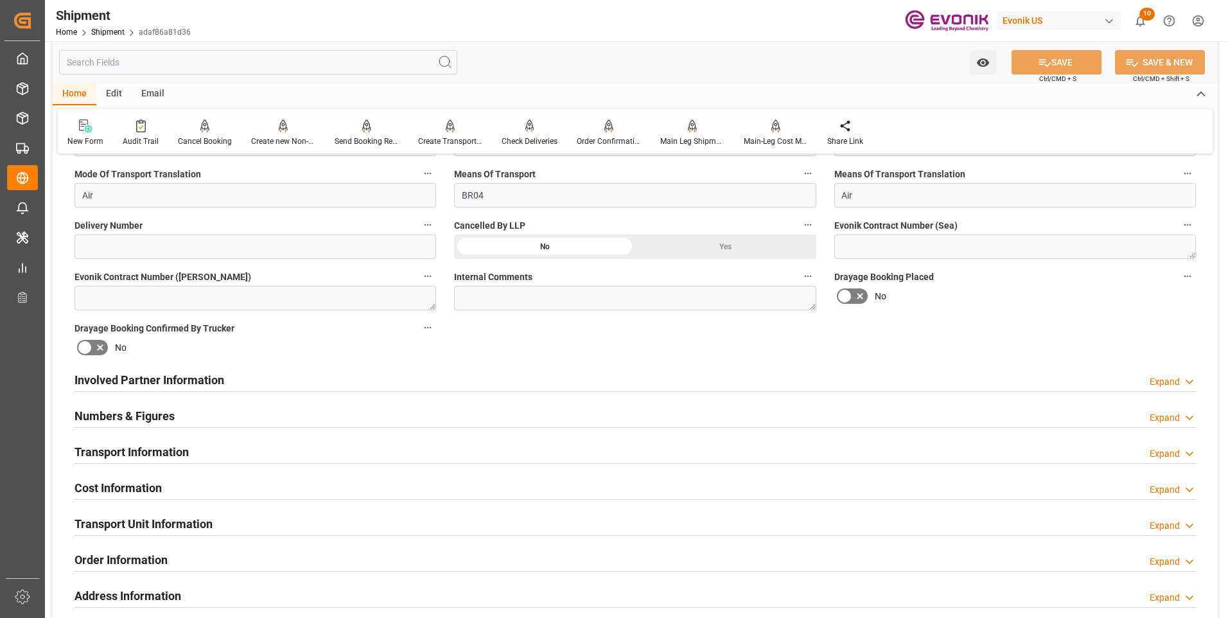
click at [444, 454] on div "Transport Information Expand" at bounding box center [636, 451] width 1122 height 24
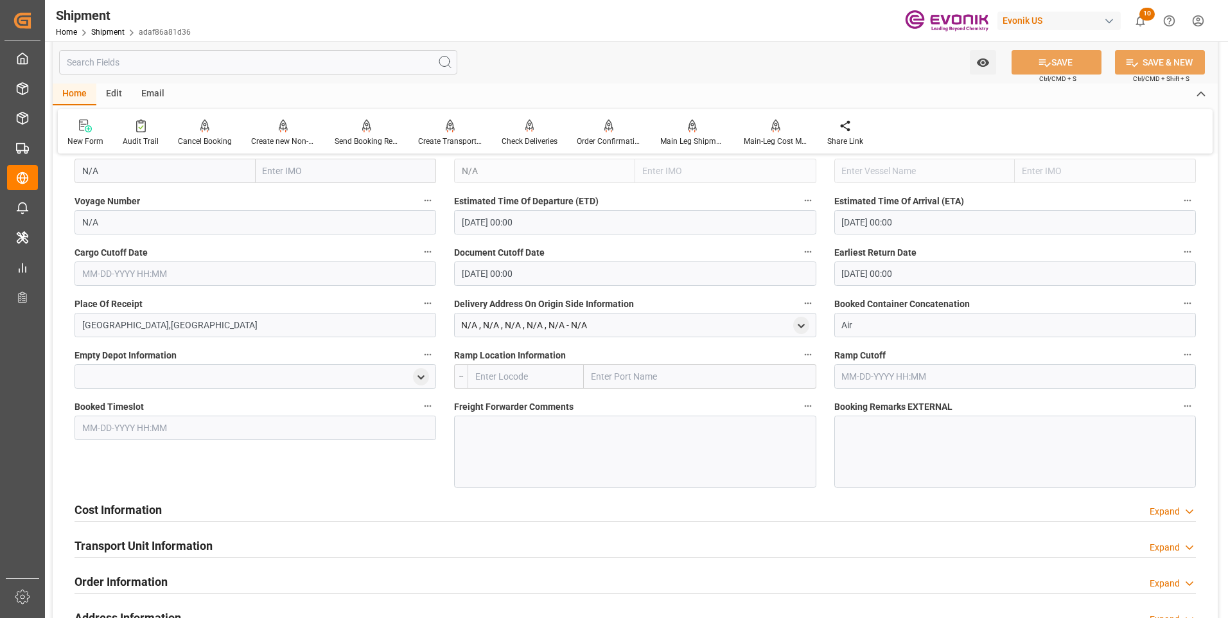
scroll to position [835, 0]
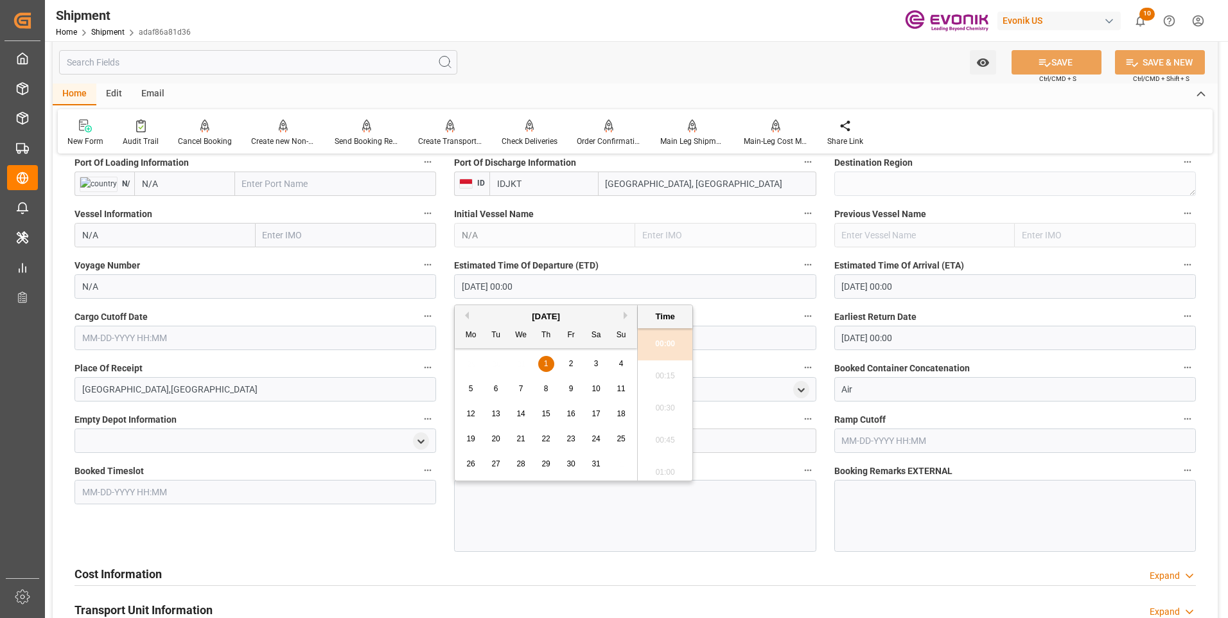
drag, startPoint x: 544, startPoint y: 283, endPoint x: 377, endPoint y: 281, distance: 166.4
click at [377, 281] on div "Booking Confirmation Milestone Bar Collapse Submitted to FFW for Booking (Pendi…" at bounding box center [635, 198] width 1165 height 1736
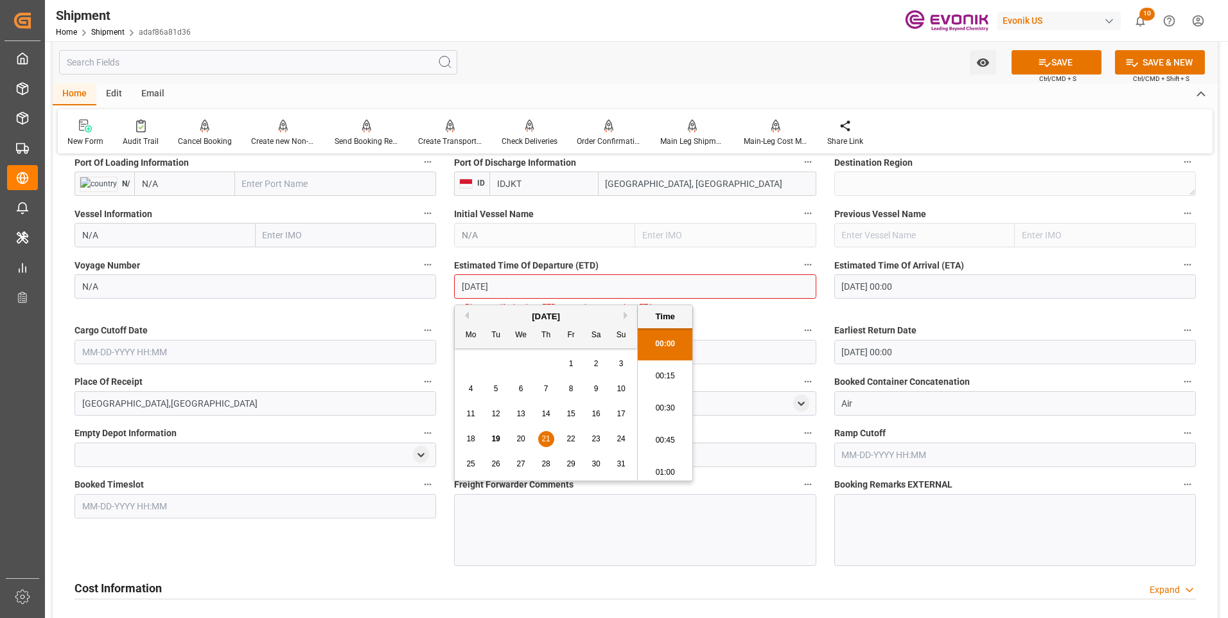
click at [667, 441] on li "00:45" at bounding box center [665, 441] width 55 height 32
type input "08-21-2025 00:45"
drag, startPoint x: 539, startPoint y: 285, endPoint x: 422, endPoint y: 282, distance: 117.0
click at [422, 282] on div "Booking Confirmation Milestone Bar Collapse Submitted to FFW for Booking (Pendi…" at bounding box center [635, 205] width 1165 height 1750
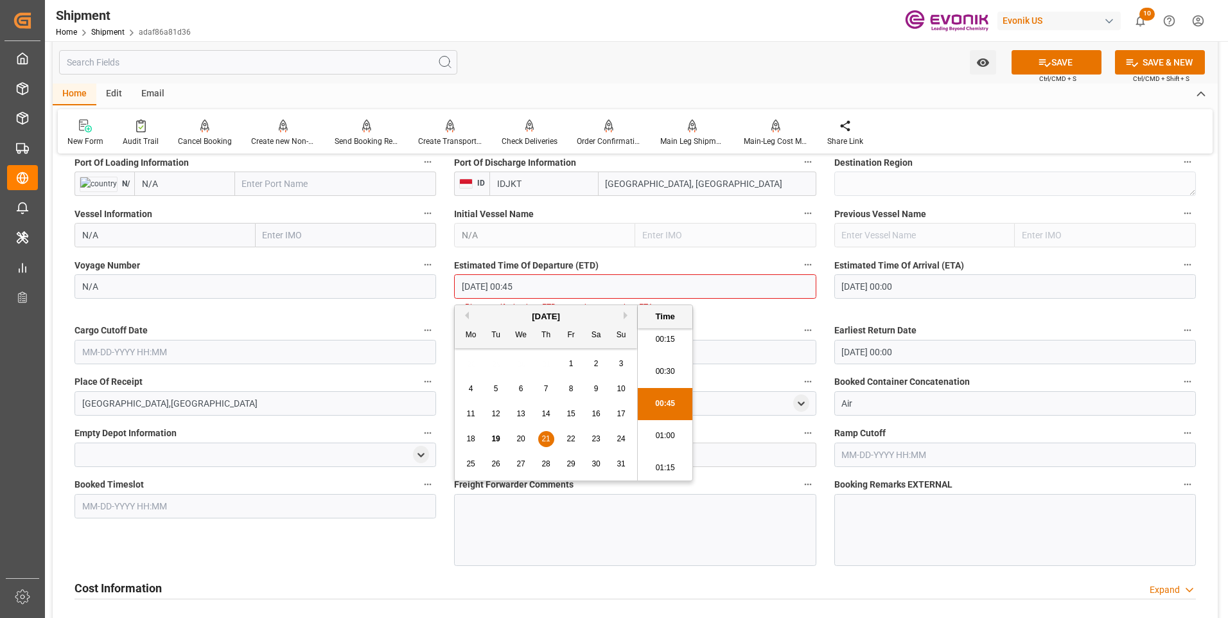
click at [156, 354] on input "text" at bounding box center [256, 352] width 362 height 24
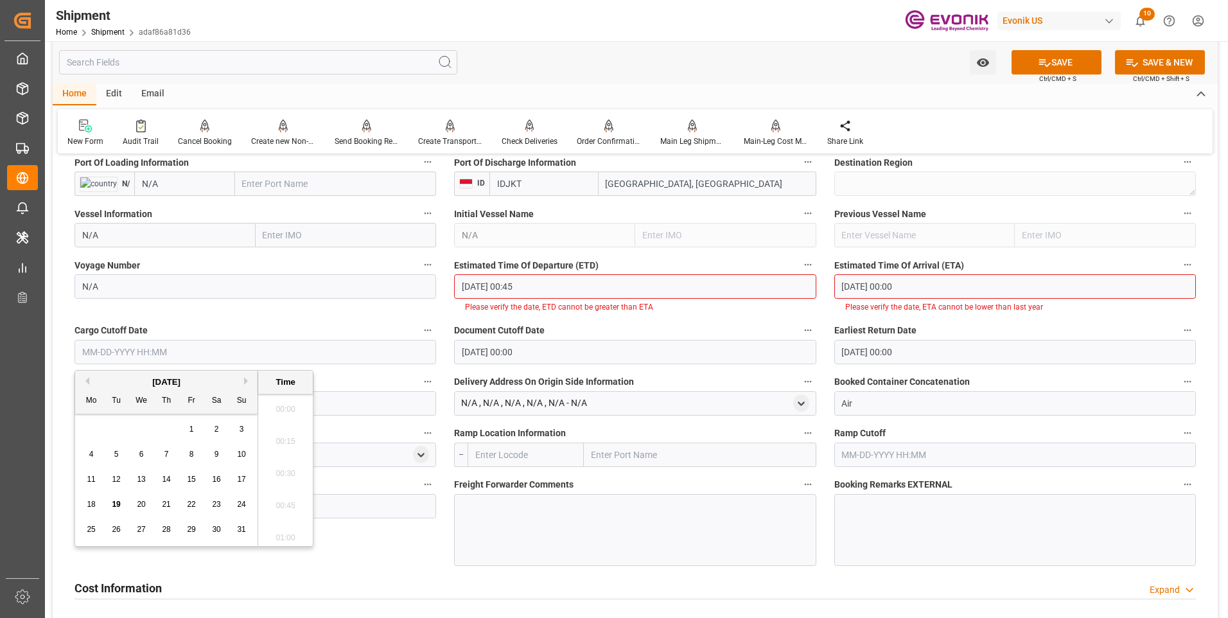
scroll to position [1932, 0]
paste input "08-21-2025 00:45"
type input "08-21-2025 00:45"
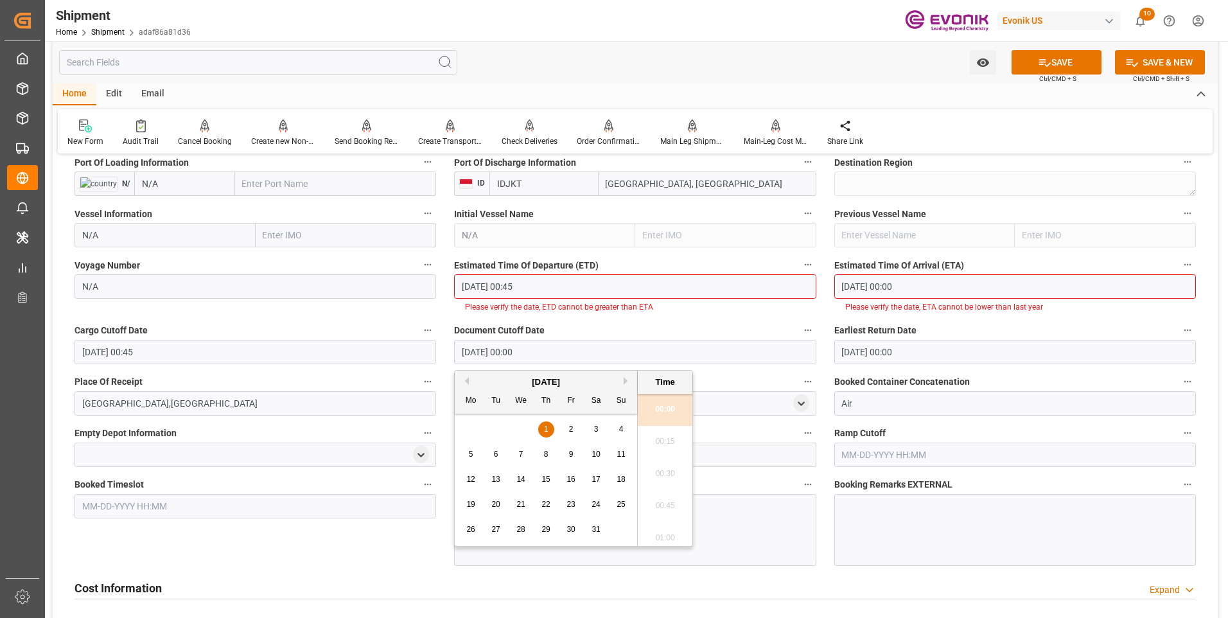
drag, startPoint x: 513, startPoint y: 349, endPoint x: 414, endPoint y: 348, distance: 99.6
click at [414, 348] on div "Booking Confirmation Milestone Bar Collapse Submitted to FFW for Booking (Pendi…" at bounding box center [635, 205] width 1165 height 1750
paste input "8-21-2025 00:45"
type input "08-21-2025 00:45"
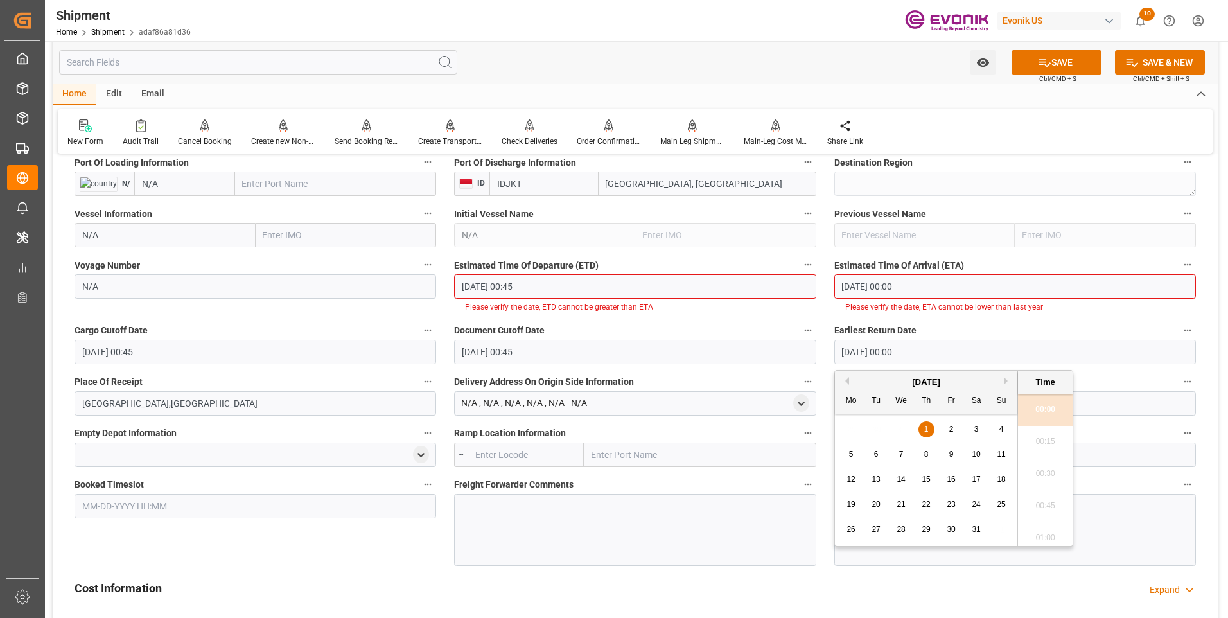
drag, startPoint x: 808, startPoint y: 337, endPoint x: 790, endPoint y: 337, distance: 18.0
click at [790, 337] on div "Booking Confirmation Milestone Bar Collapse Submitted to FFW for Booking (Pendi…" at bounding box center [635, 205] width 1165 height 1750
paste input "8-21-2025 00:45"
type input "08-21-2025 00:45"
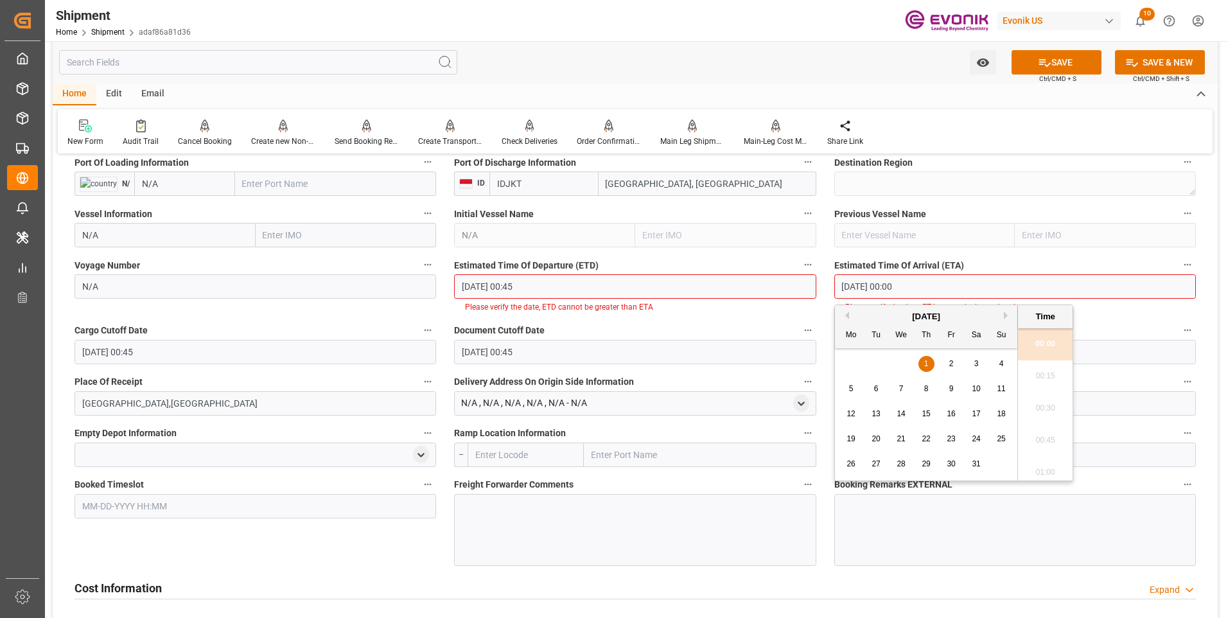
drag, startPoint x: 930, startPoint y: 277, endPoint x: 772, endPoint y: 281, distance: 158.1
click at [772, 281] on div "Booking Confirmation Milestone Bar Collapse Submitted to FFW for Booking (Pendi…" at bounding box center [635, 205] width 1165 height 1750
paste input "8-21-2025 00:45"
click at [950, 466] on span "29" at bounding box center [951, 463] width 8 height 9
type input "08-29-2025 00:45"
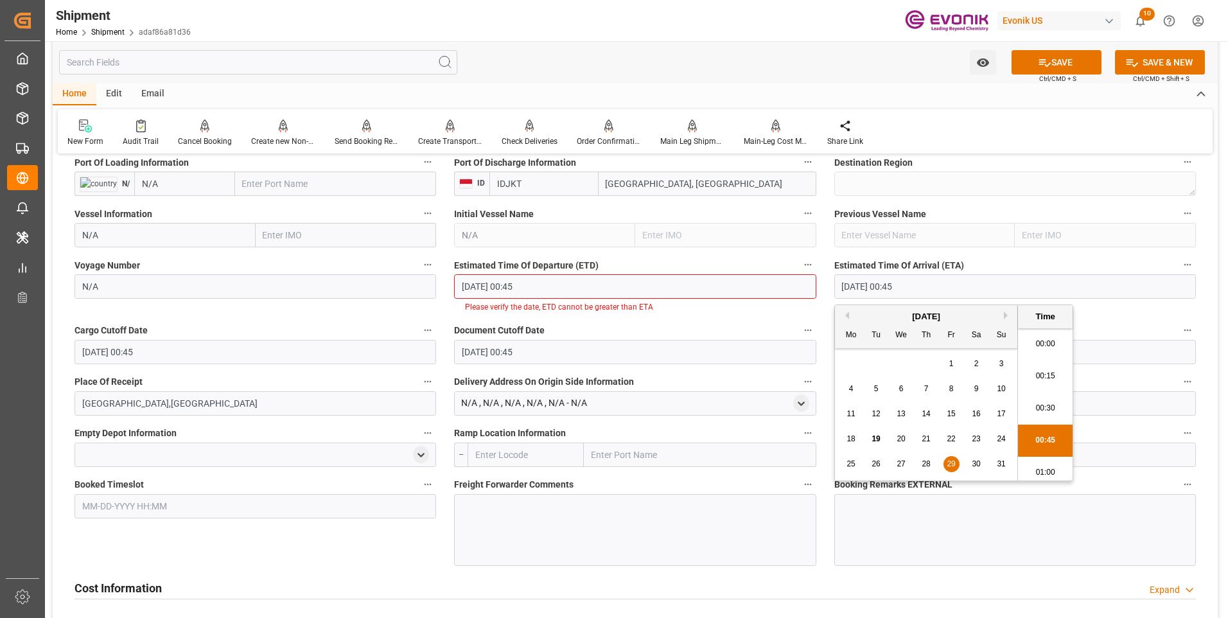
click at [1034, 441] on li "00:45" at bounding box center [1045, 441] width 55 height 32
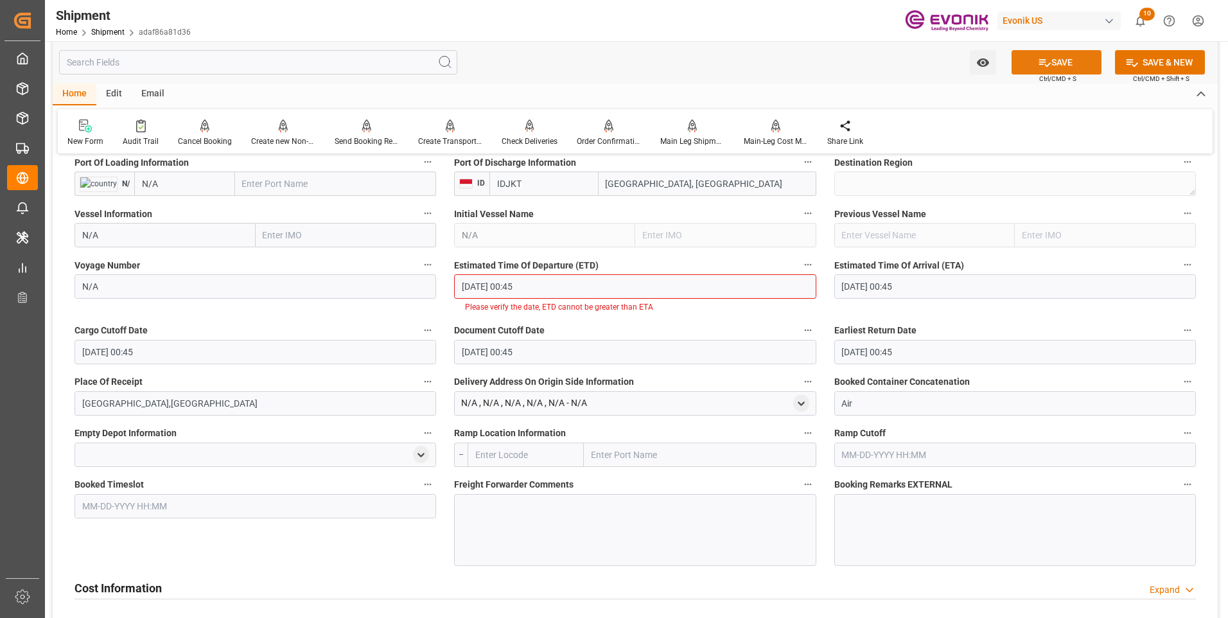
click at [1059, 64] on button "SAVE" at bounding box center [1057, 62] width 90 height 24
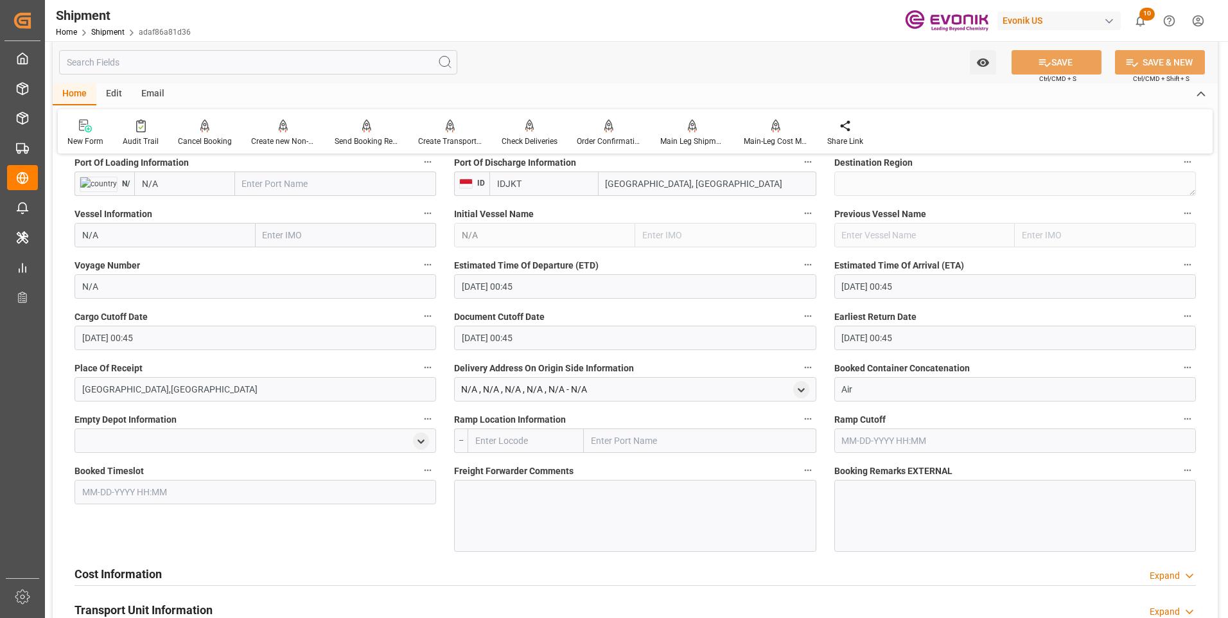
click at [296, 572] on div "Cost Information Expand" at bounding box center [636, 573] width 1122 height 24
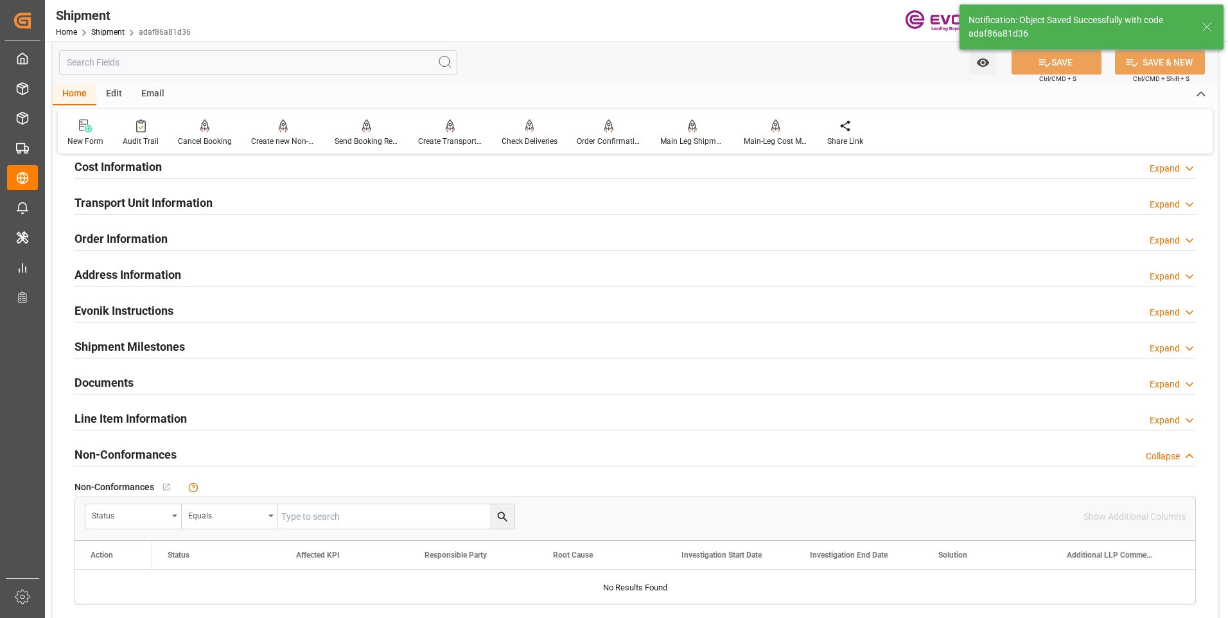
type input "0090138947"
type input "DSV Air & Sea Inc US (EWR)"
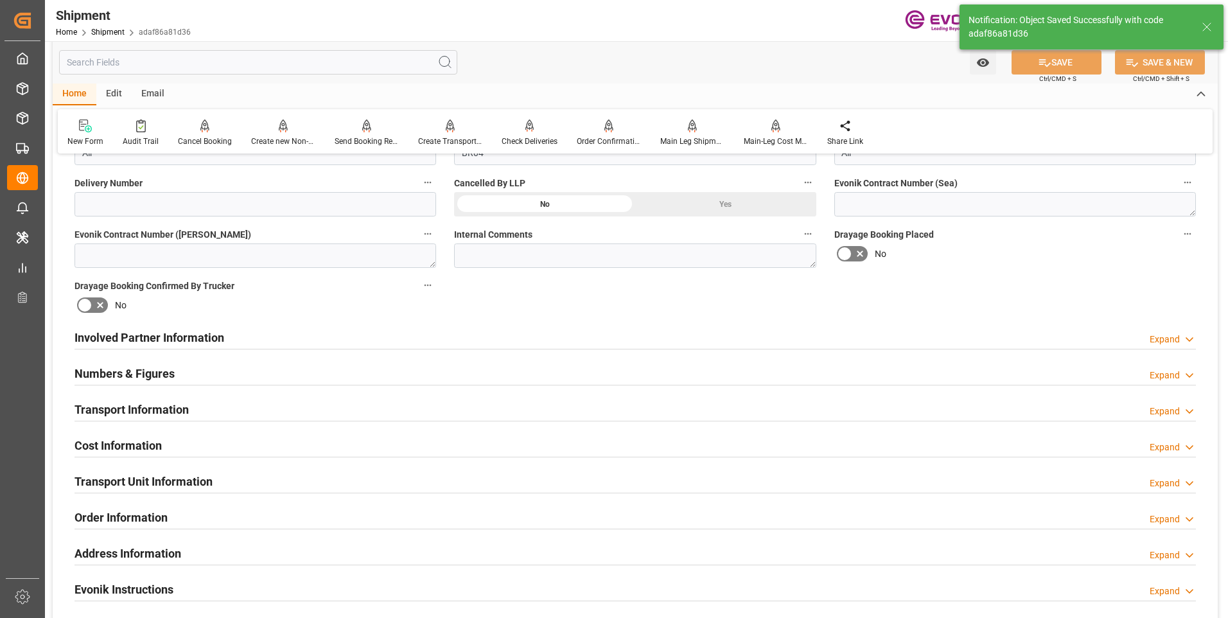
click at [303, 337] on div "Involved Partner Information Expand" at bounding box center [636, 336] width 1122 height 24
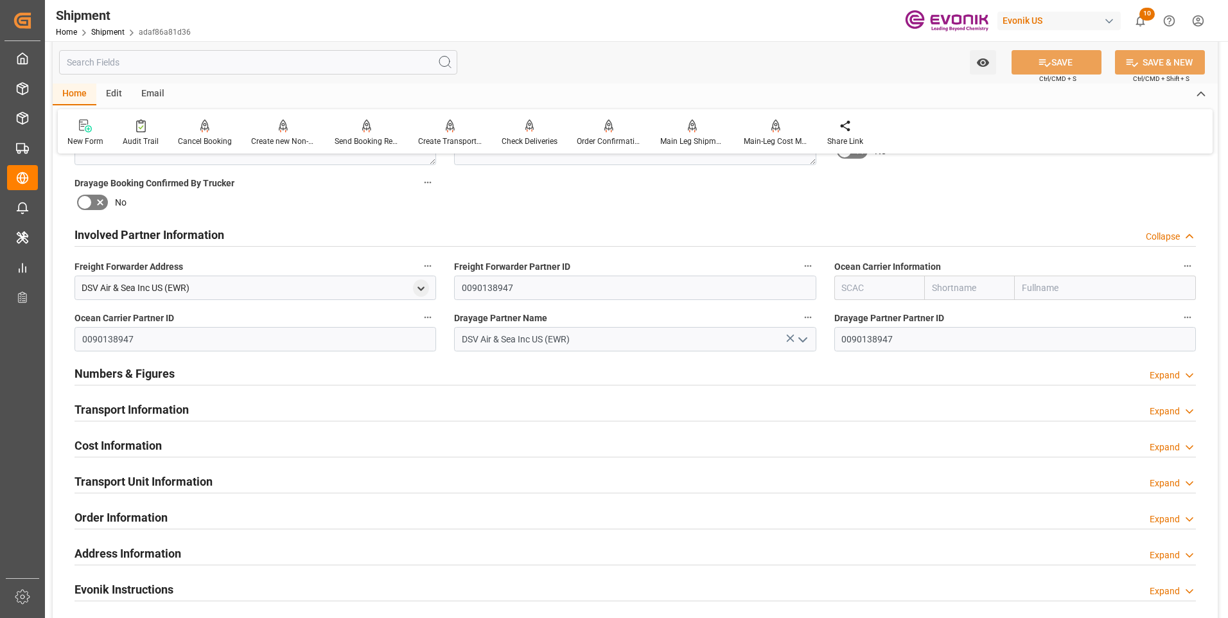
click at [275, 453] on div "Cost Information Expand" at bounding box center [636, 444] width 1122 height 24
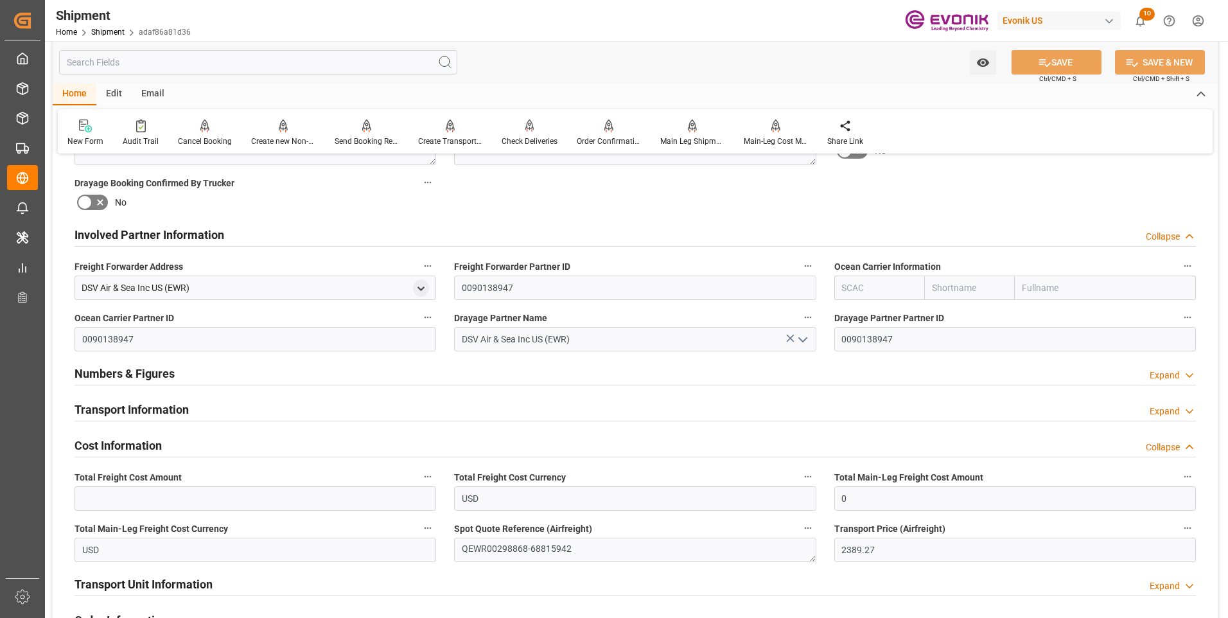
click at [856, 484] on label "Total Main-Leg Freight Cost Amount" at bounding box center [1016, 477] width 362 height 18
click at [1180, 484] on button "Total Main-Leg Freight Cost Amount" at bounding box center [1188, 476] width 17 height 17
click at [869, 496] on div at bounding box center [614, 309] width 1228 height 618
drag, startPoint x: 869, startPoint y: 496, endPoint x: 781, endPoint y: 500, distance: 87.5
click at [781, 500] on div "Booking Confirmation Milestone Bar Collapse Submitted to FFW for Booking (Pendi…" at bounding box center [635, 273] width 1165 height 1534
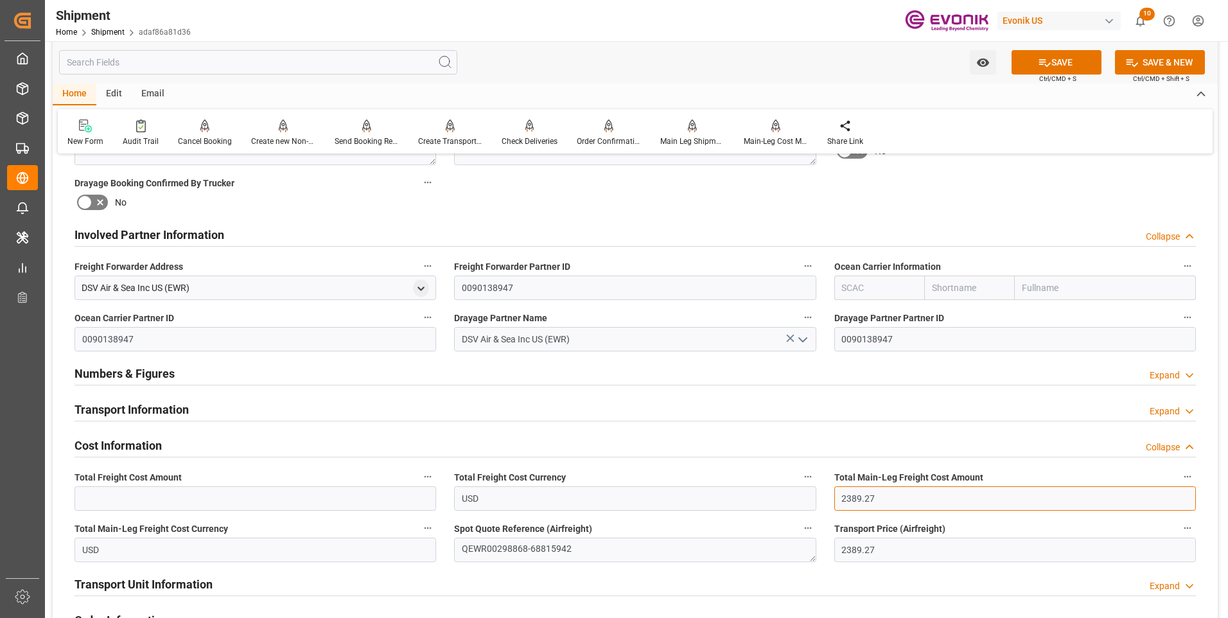
drag, startPoint x: 883, startPoint y: 499, endPoint x: 835, endPoint y: 499, distance: 48.2
click at [835, 499] on input "2389.27" at bounding box center [1016, 498] width 362 height 24
paste input "text"
type input "2389.27"
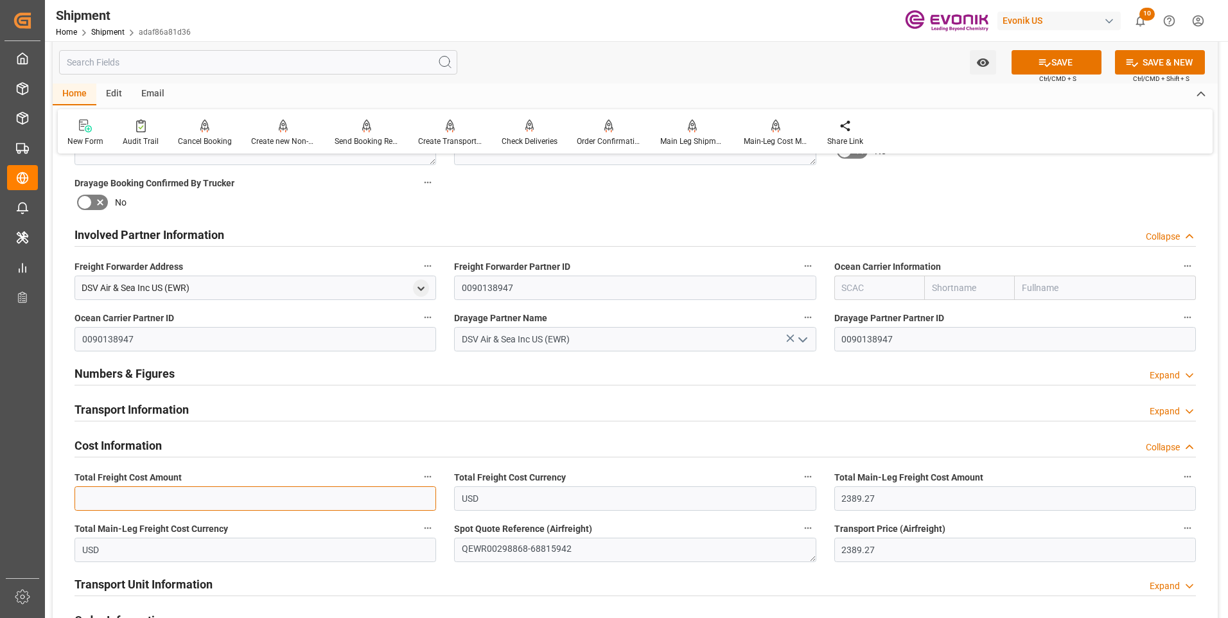
click at [182, 496] on input "text" at bounding box center [256, 498] width 362 height 24
paste input "2389.27"
type input "2389.27"
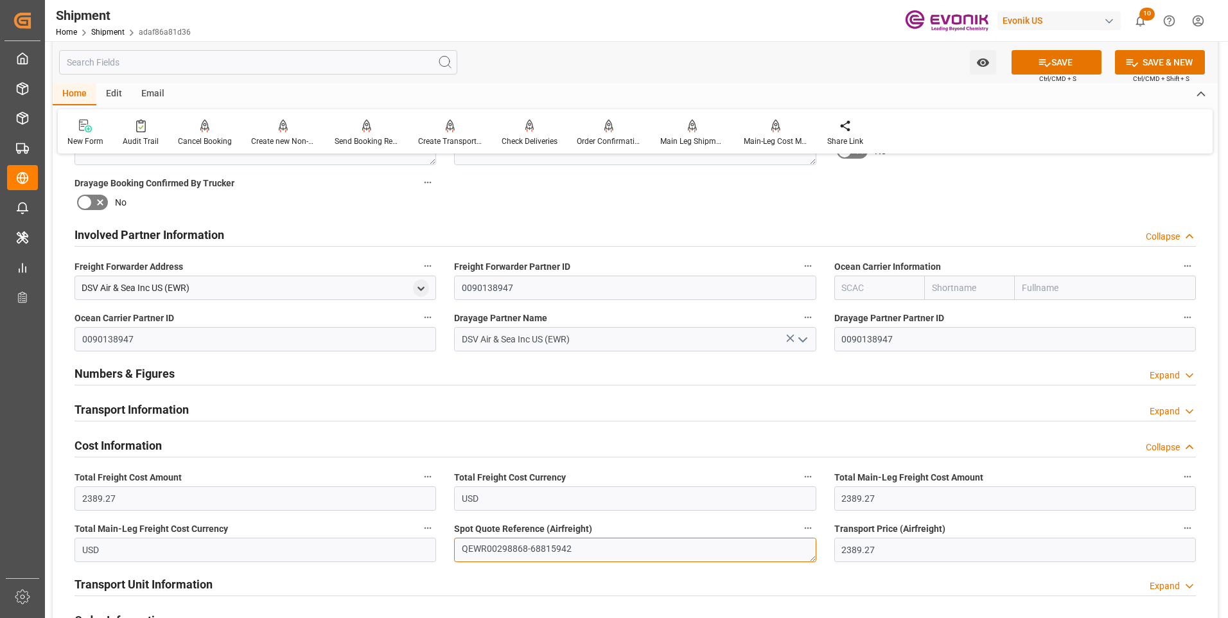
click at [495, 549] on textarea "QEWR00298868-68815942" at bounding box center [635, 550] width 362 height 24
click at [536, 549] on textarea "QEWR00298868-68815942" at bounding box center [635, 550] width 362 height 24
click at [493, 550] on textarea "QEWR00298868-68815942" at bounding box center [635, 550] width 362 height 24
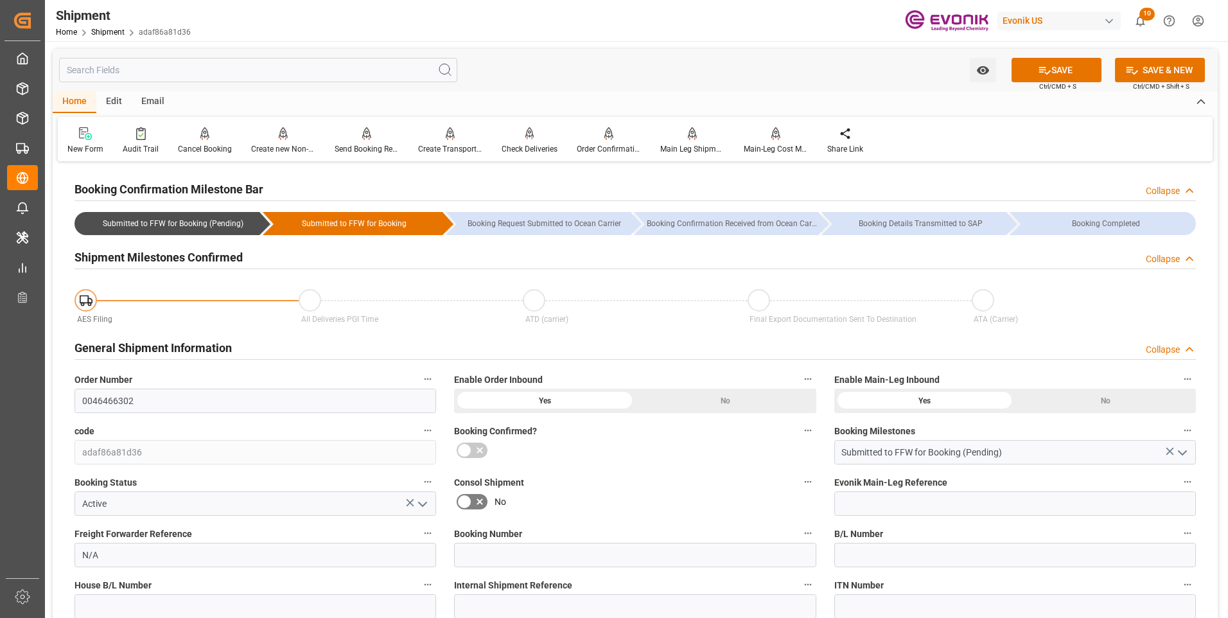
scroll to position [64, 0]
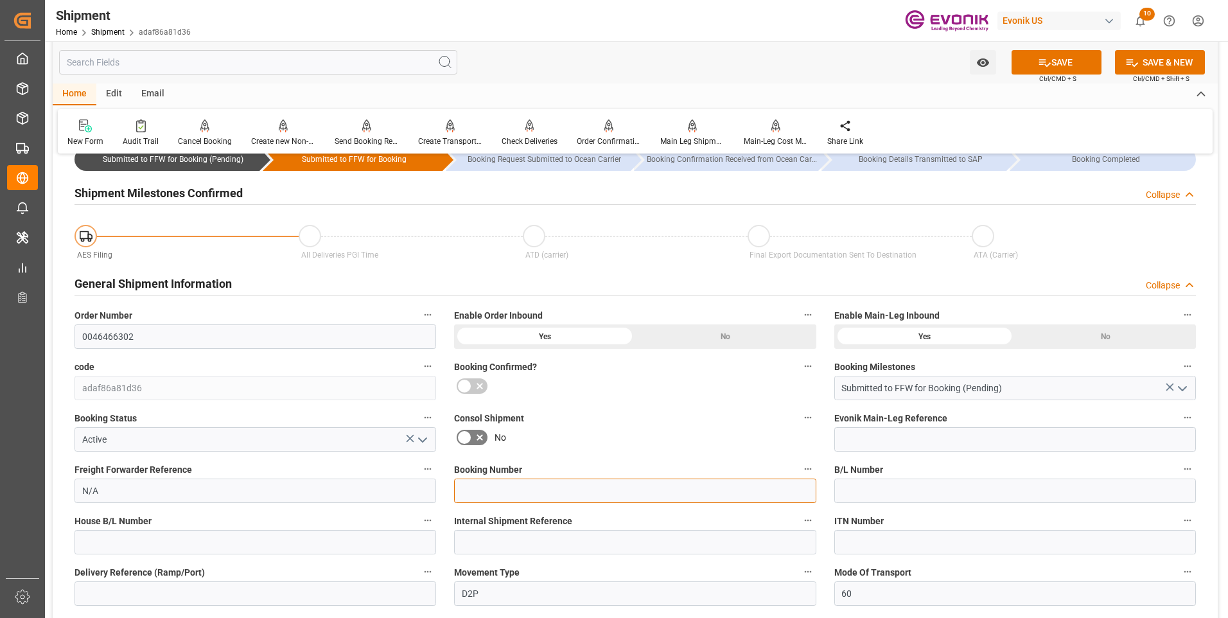
click at [483, 491] on input at bounding box center [635, 491] width 362 height 24
paste input "QEWR00298868"
type input "QEWR00298868"
click at [1054, 55] on button "SAVE" at bounding box center [1057, 62] width 90 height 24
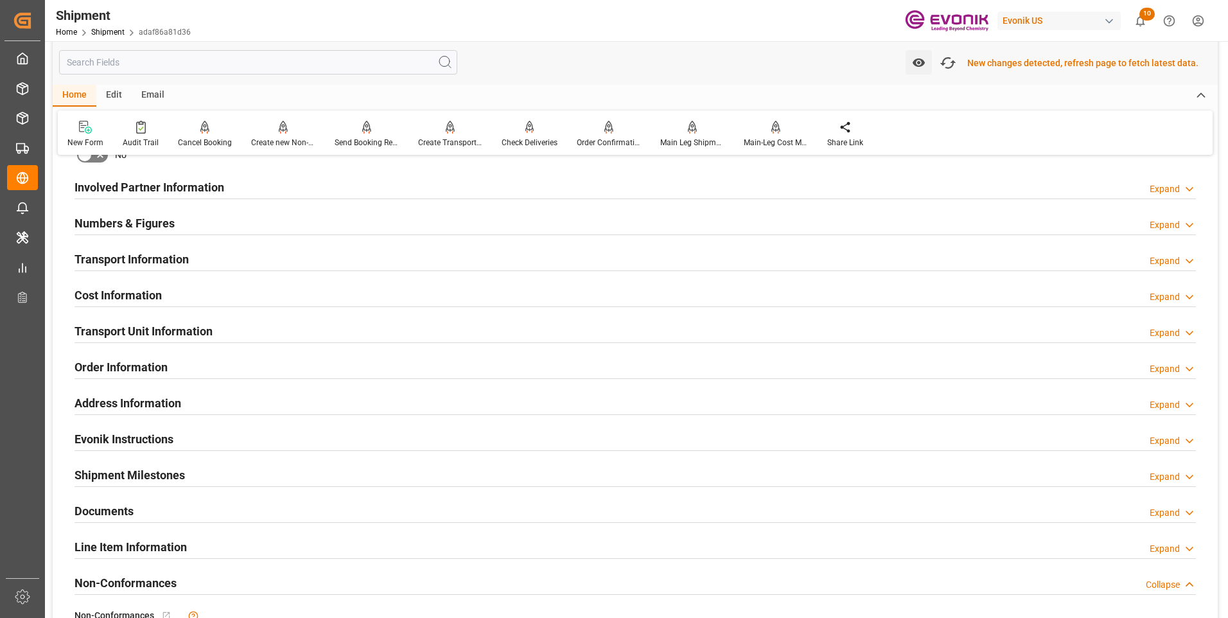
scroll to position [579, 0]
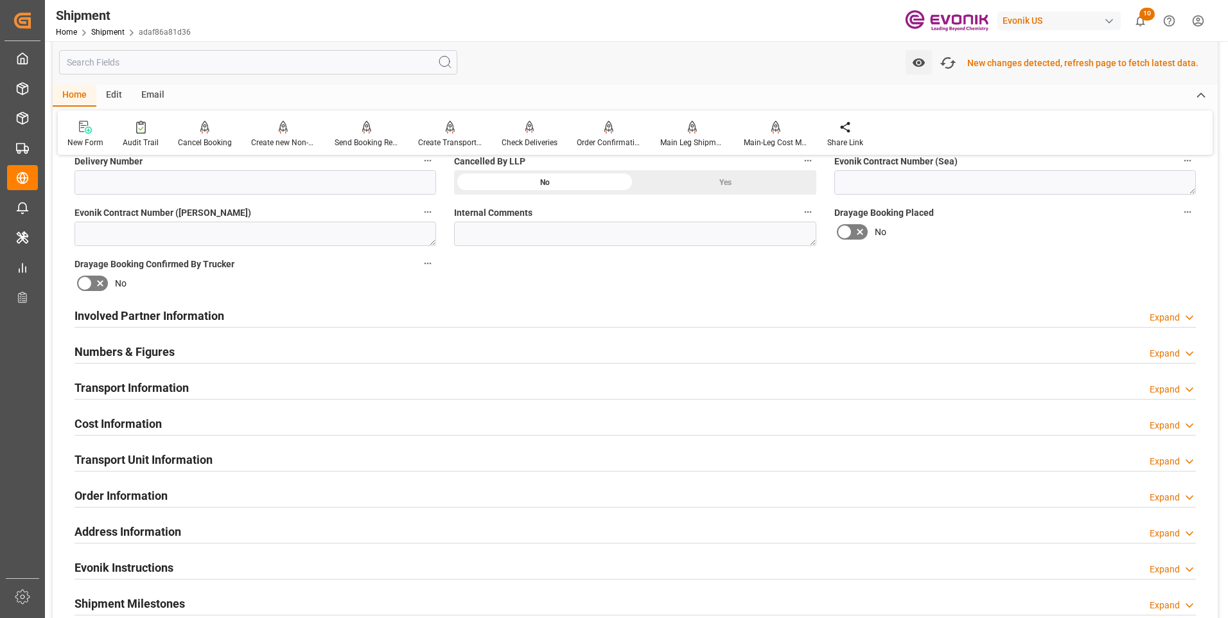
click at [174, 416] on div "Cost Information Expand" at bounding box center [636, 423] width 1122 height 24
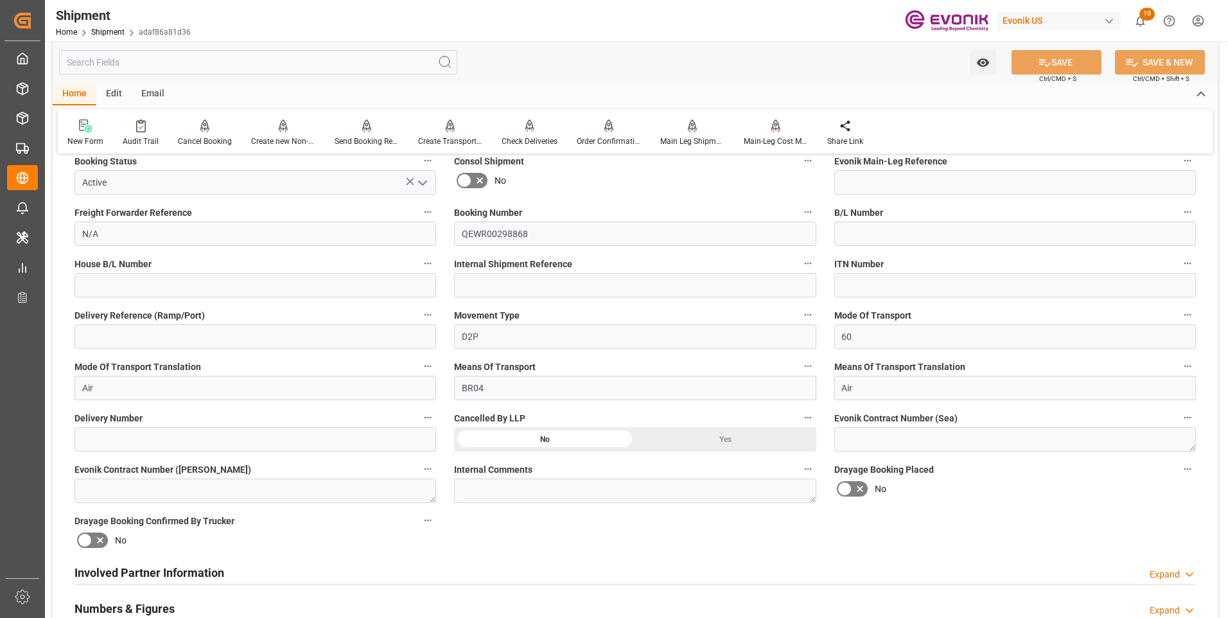
scroll to position [128, 0]
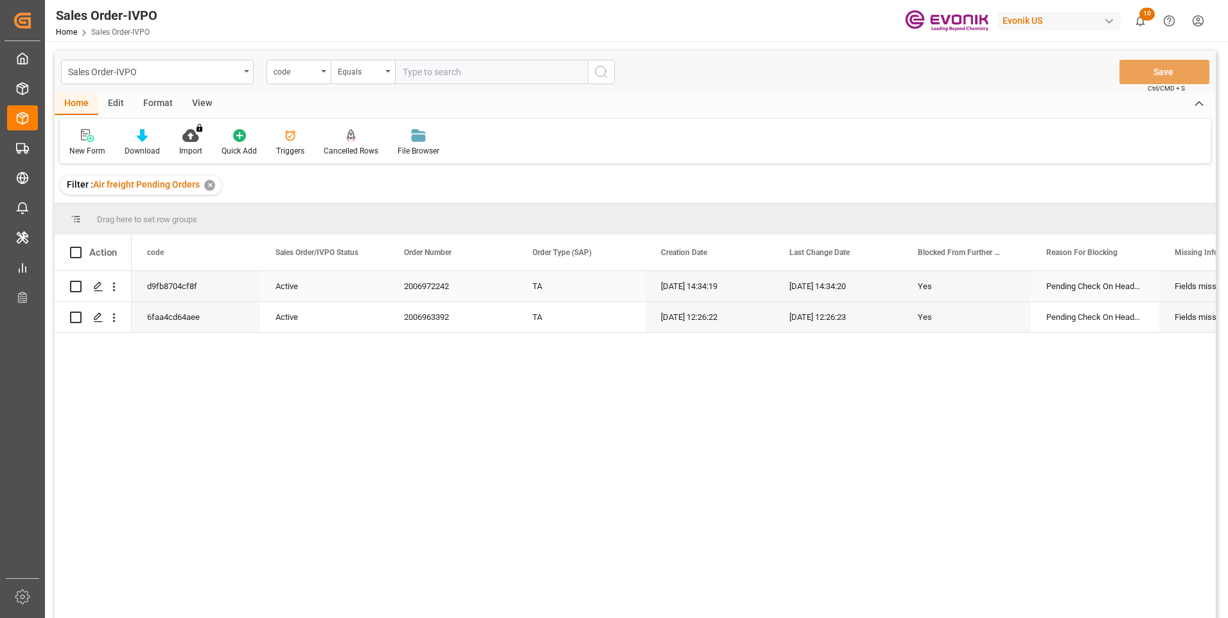
click at [450, 280] on div "2006972242" at bounding box center [453, 286] width 128 height 30
click at [112, 285] on icon "open menu" at bounding box center [113, 286] width 13 height 13
click at [179, 314] on span "Open in new tab" at bounding box center [198, 313] width 117 height 13
click at [440, 313] on div "2006963392" at bounding box center [453, 317] width 128 height 30
click at [429, 283] on div "2006972242" at bounding box center [453, 286] width 128 height 30
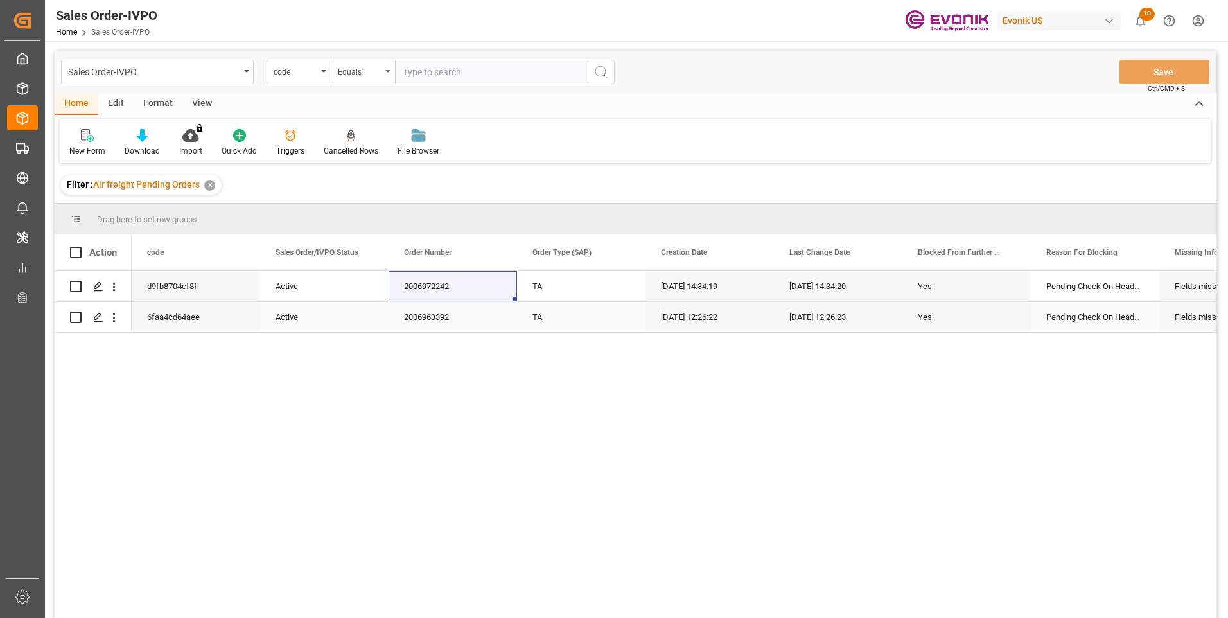
click at [279, 321] on div "Active" at bounding box center [325, 318] width 98 height 30
click at [666, 419] on div "d9fb8704cf8f Active 2006972242 TA [DATE] 14:34:19 [DATE] 14:34:20 Yes Pending C…" at bounding box center [674, 448] width 1084 height 355
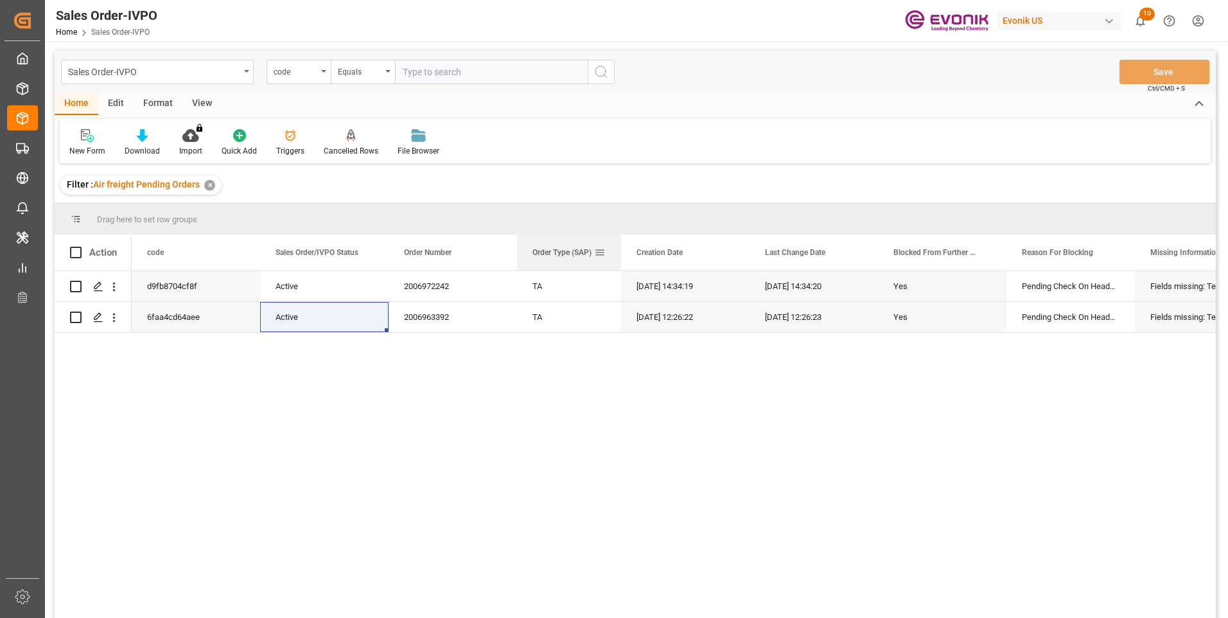
drag, startPoint x: 645, startPoint y: 251, endPoint x: 621, endPoint y: 249, distance: 24.4
click at [621, 249] on div at bounding box center [621, 252] width 5 height 36
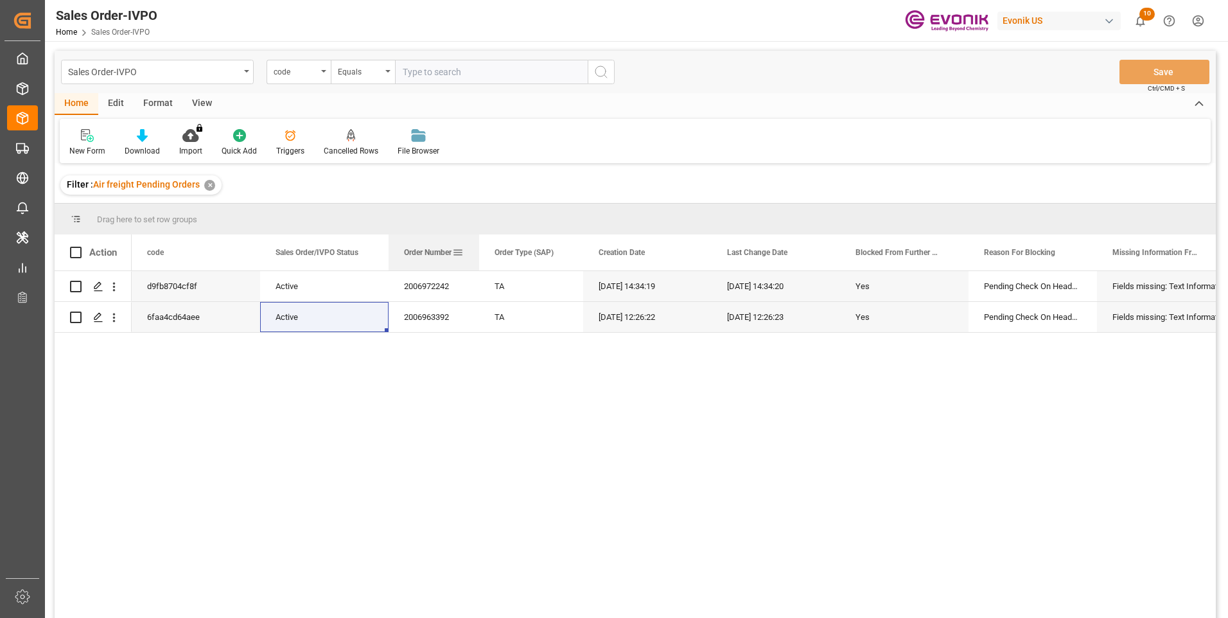
drag, startPoint x: 517, startPoint y: 248, endPoint x: 479, endPoint y: 248, distance: 37.9
click at [479, 248] on div at bounding box center [479, 252] width 5 height 36
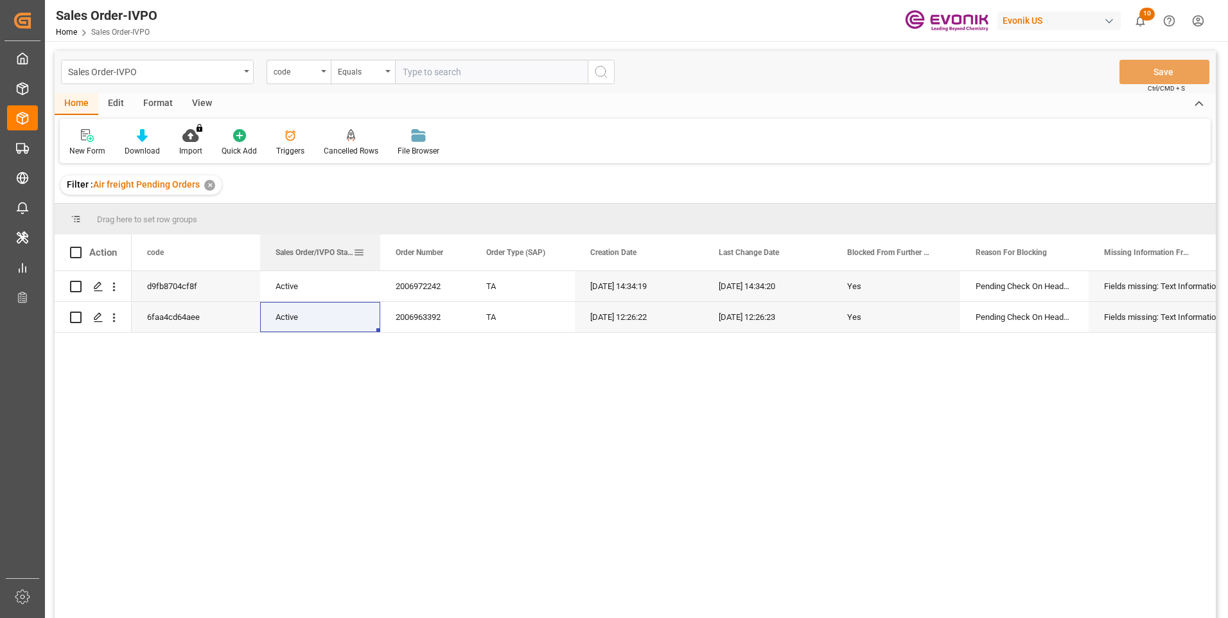
drag, startPoint x: 387, startPoint y: 245, endPoint x: 378, endPoint y: 245, distance: 8.4
click at [378, 245] on div at bounding box center [380, 252] width 5 height 36
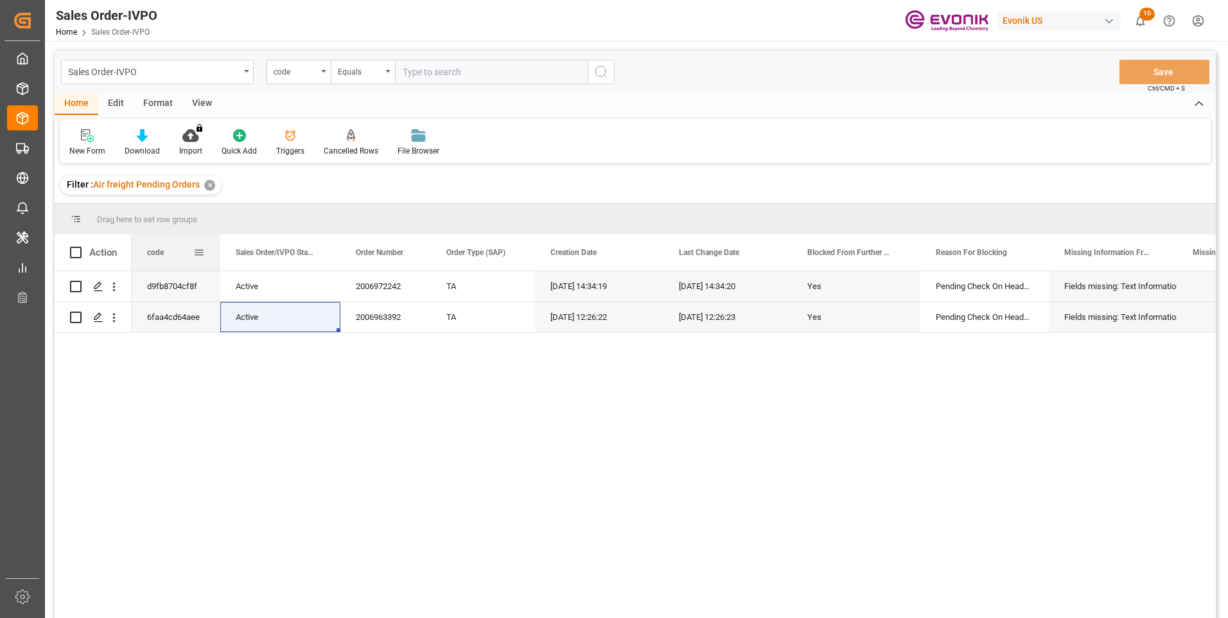
drag, startPoint x: 258, startPoint y: 247, endPoint x: 218, endPoint y: 247, distance: 39.8
click at [218, 247] on div at bounding box center [220, 252] width 5 height 36
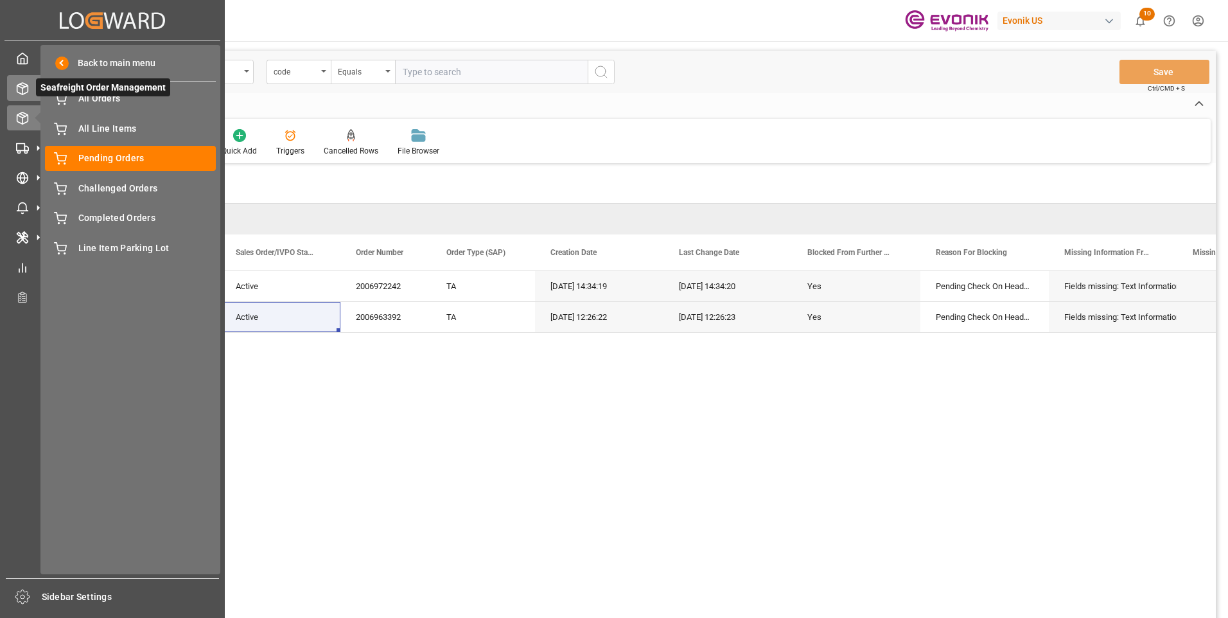
click at [21, 94] on icon at bounding box center [22, 89] width 11 height 12
click at [92, 102] on span "All Orders" at bounding box center [147, 98] width 138 height 13
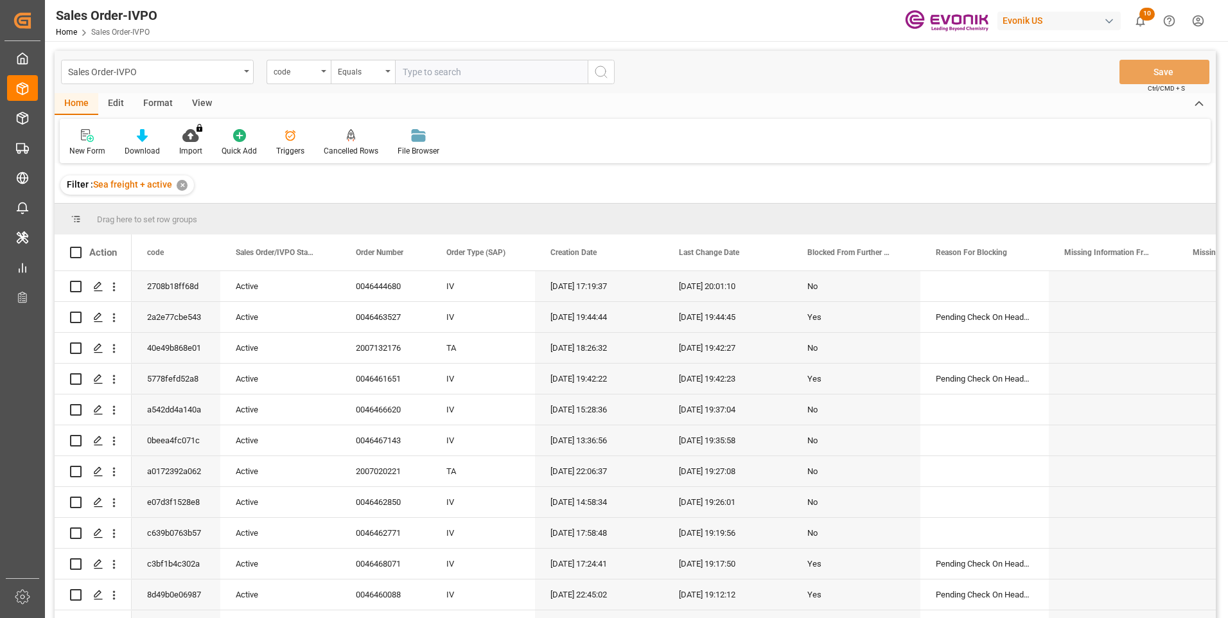
click at [300, 67] on div "code" at bounding box center [296, 70] width 44 height 15
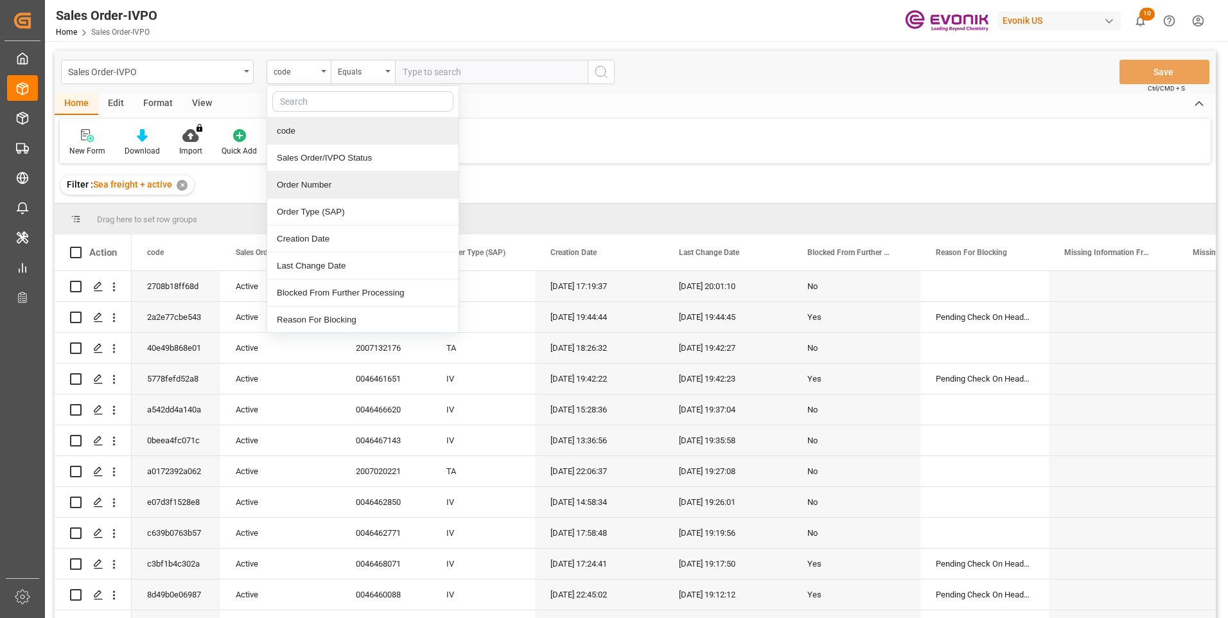
click at [304, 188] on div "Order Number" at bounding box center [362, 185] width 191 height 27
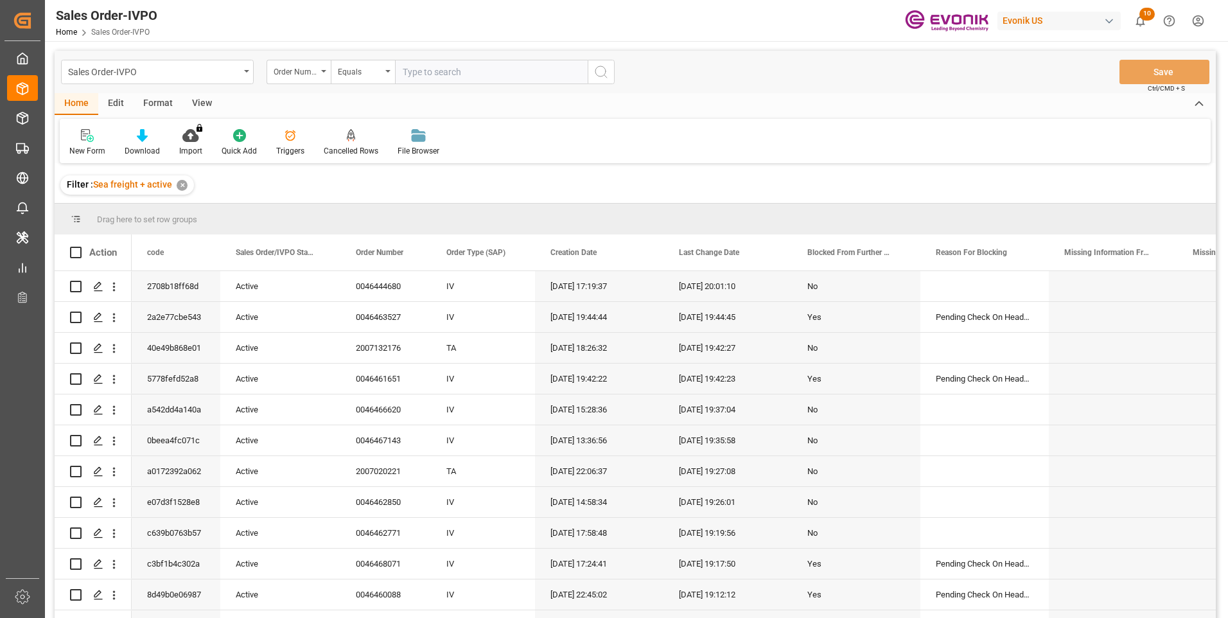
click at [427, 71] on input "text" at bounding box center [491, 72] width 193 height 24
paste input "2007139202"
type input "2007139202"
click at [592, 69] on button "search button" at bounding box center [601, 72] width 27 height 24
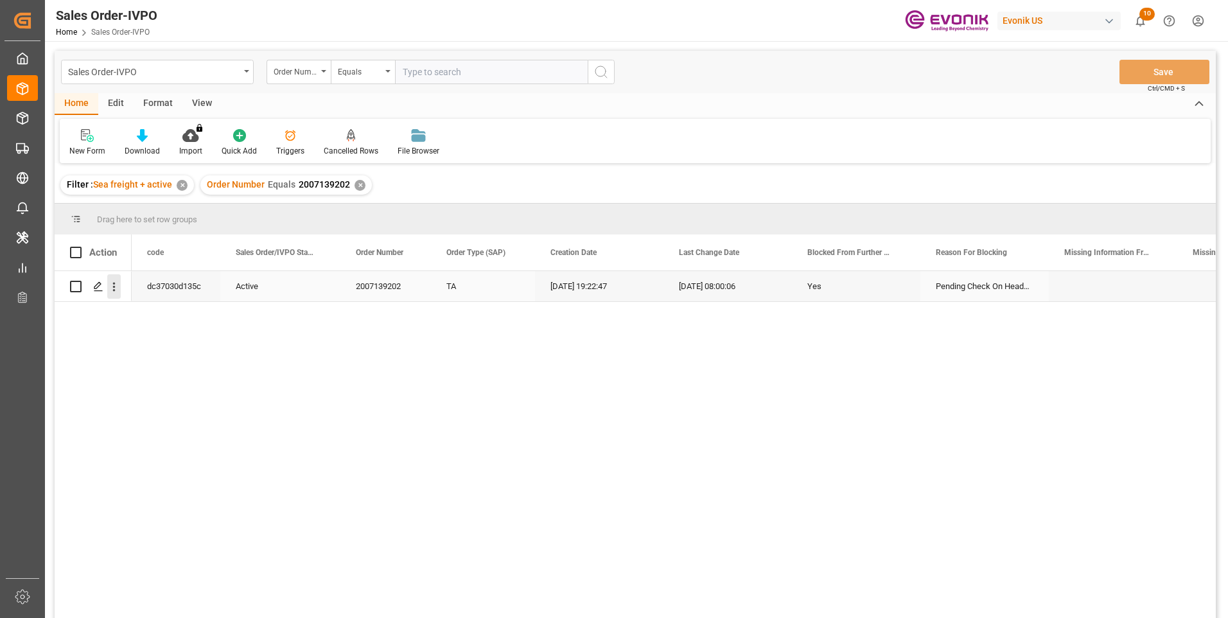
click at [117, 290] on icon "open menu" at bounding box center [113, 286] width 13 height 13
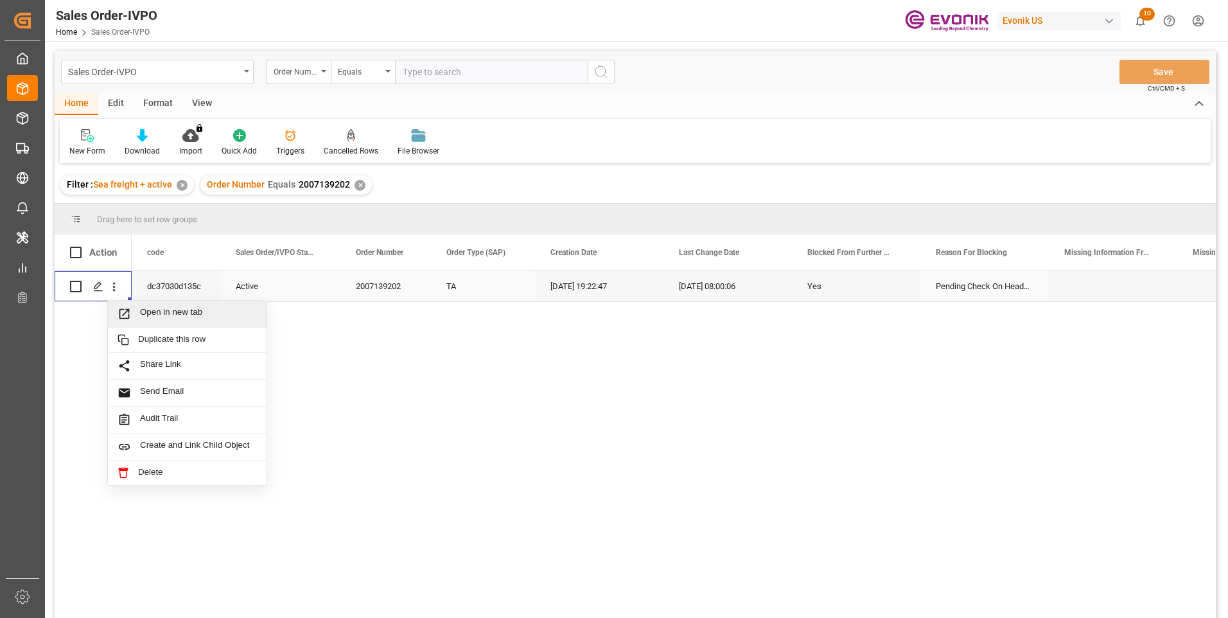
click at [173, 307] on span "Open in new tab" at bounding box center [198, 313] width 117 height 13
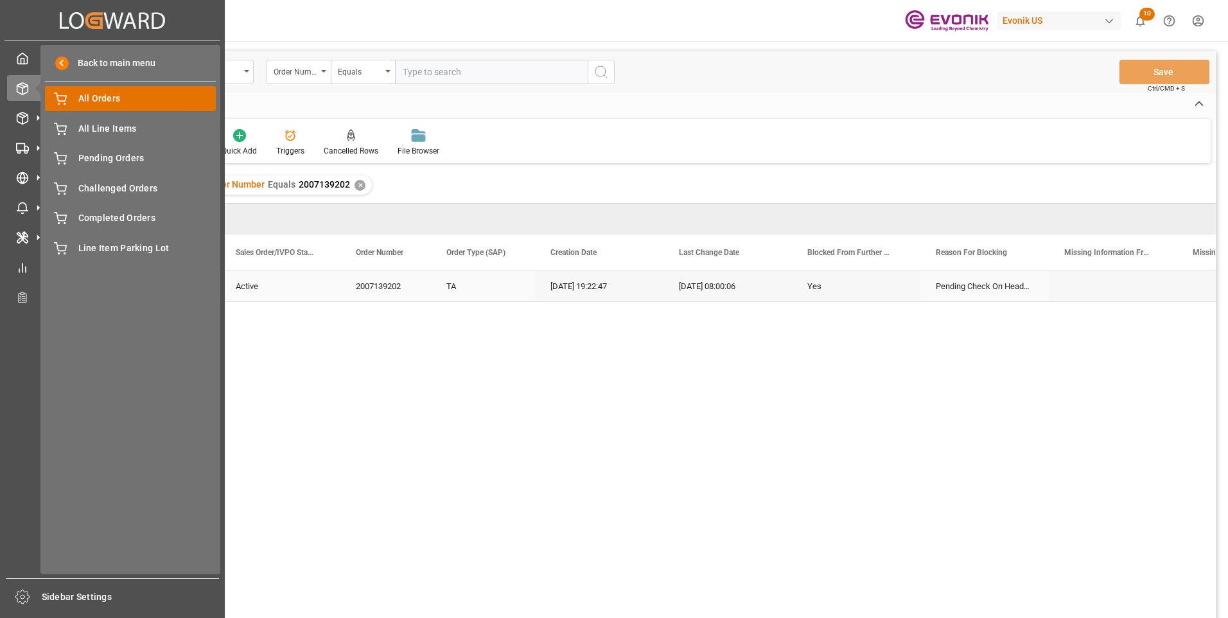
click at [114, 102] on span "All Orders" at bounding box center [147, 98] width 138 height 13
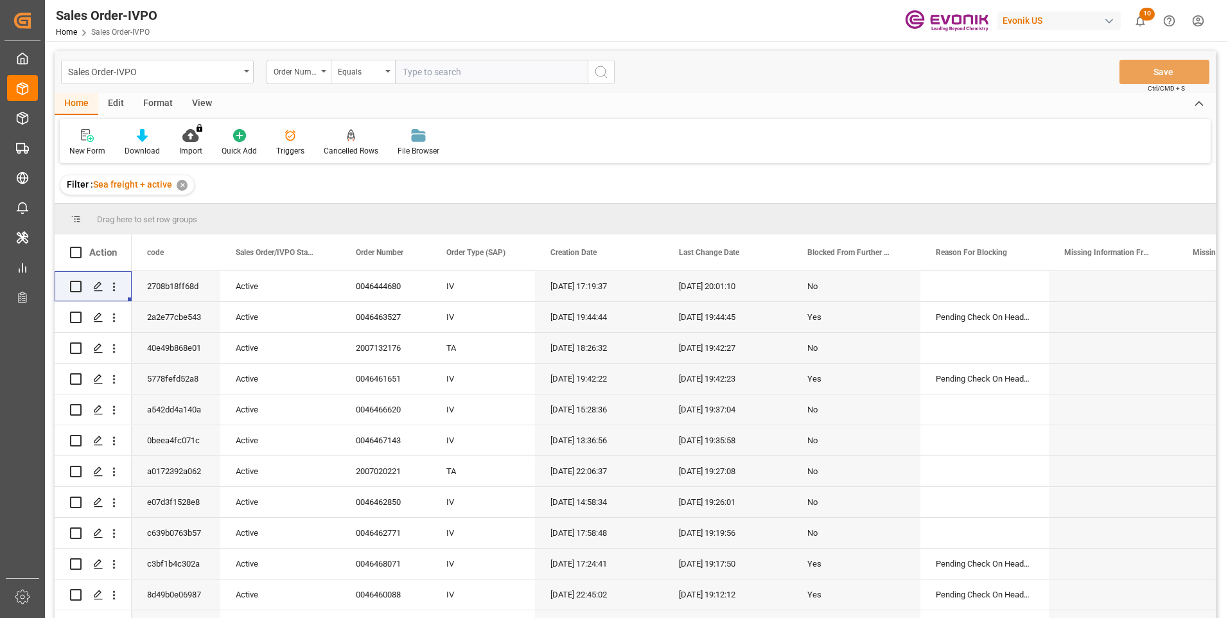
click at [430, 67] on input "text" at bounding box center [491, 72] width 193 height 24
paste input "2007139202"
type input "2007139202"
click at [597, 71] on icon "search button" at bounding box center [601, 71] width 15 height 15
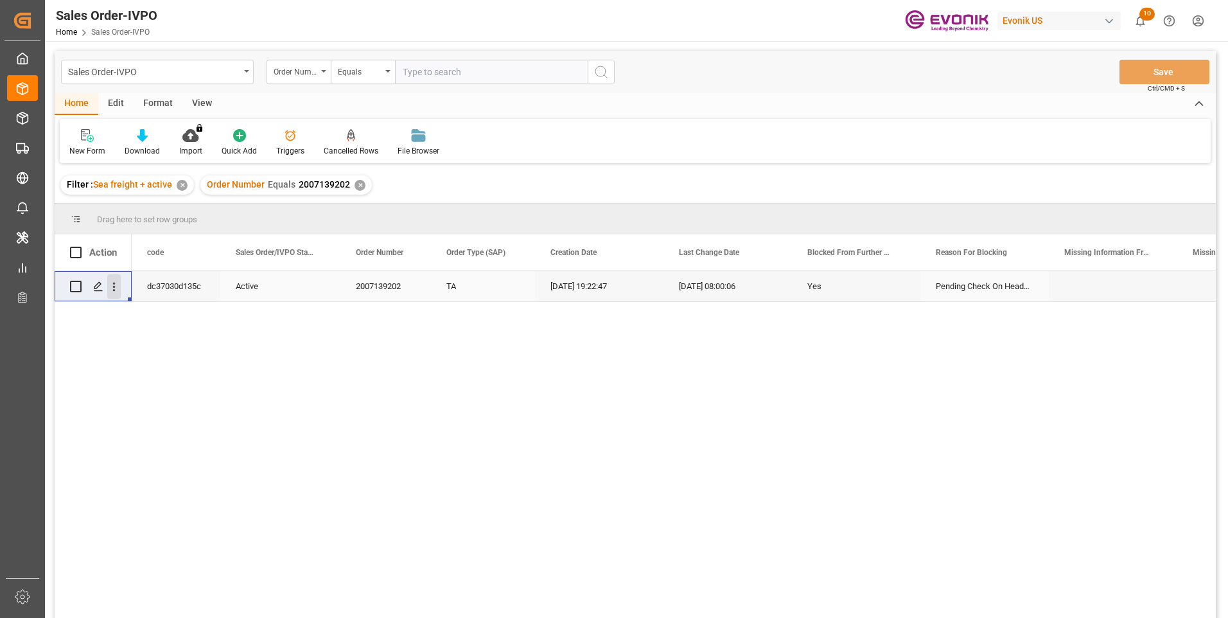
click at [118, 286] on icon "open menu" at bounding box center [113, 286] width 13 height 13
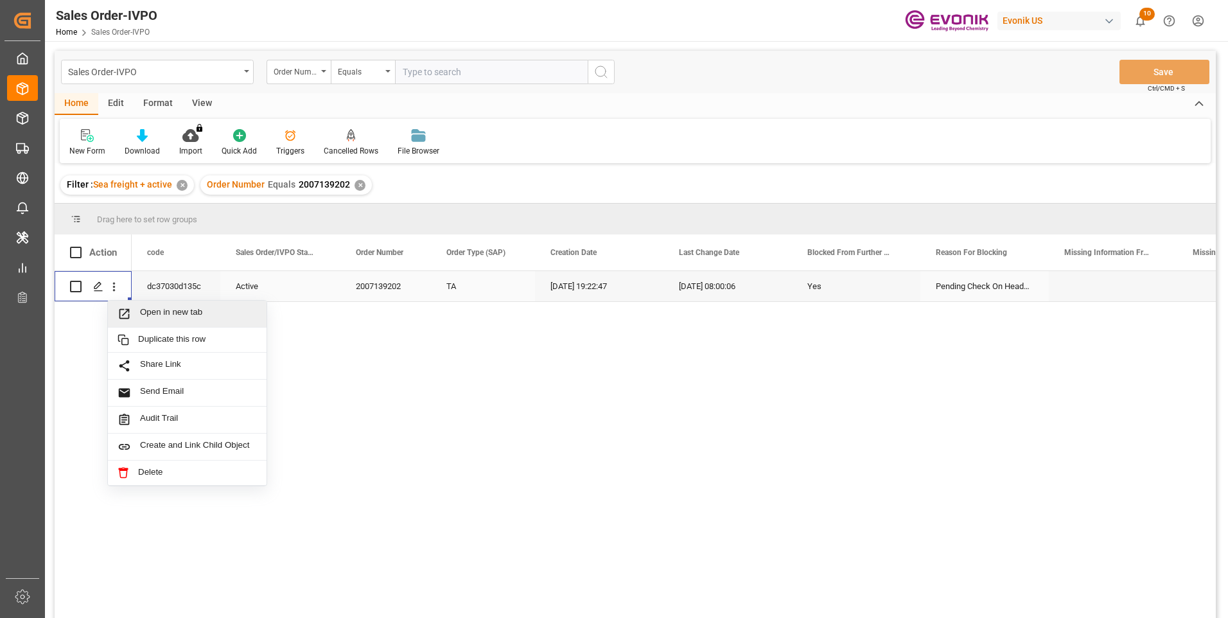
click at [182, 310] on span "Open in new tab" at bounding box center [198, 313] width 117 height 13
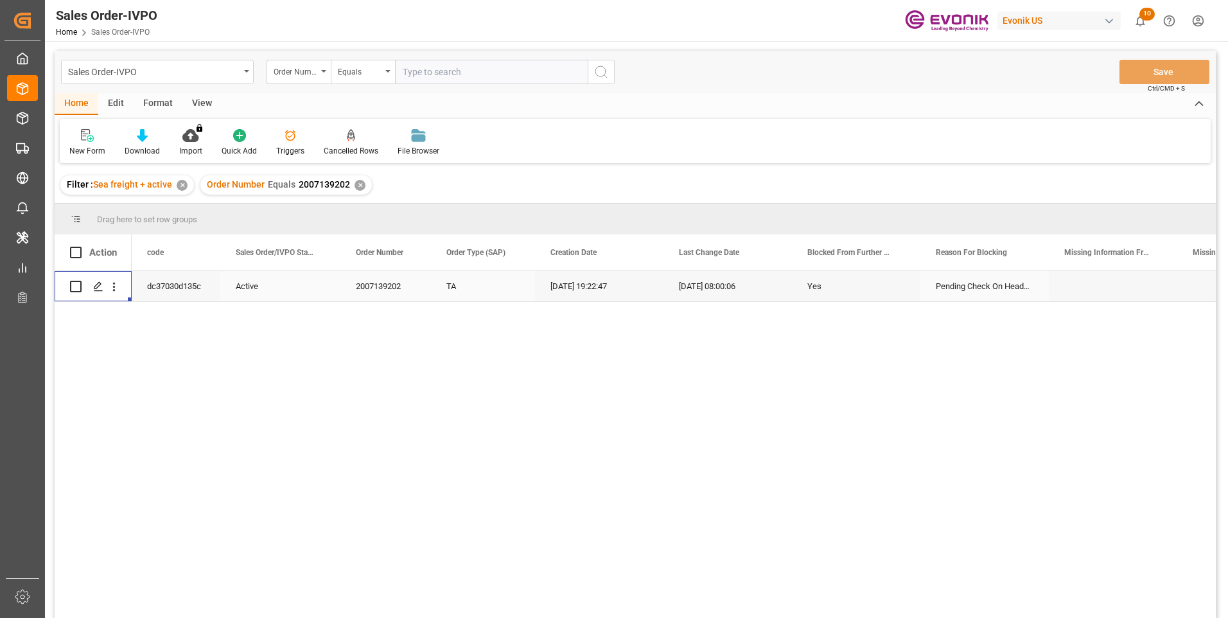
click at [456, 73] on input "text" at bounding box center [491, 72] width 193 height 24
paste input "2007139202"
type input "2007139202"
click at [599, 73] on icon "search button" at bounding box center [601, 71] width 15 height 15
click at [357, 184] on div "✕" at bounding box center [360, 185] width 11 height 11
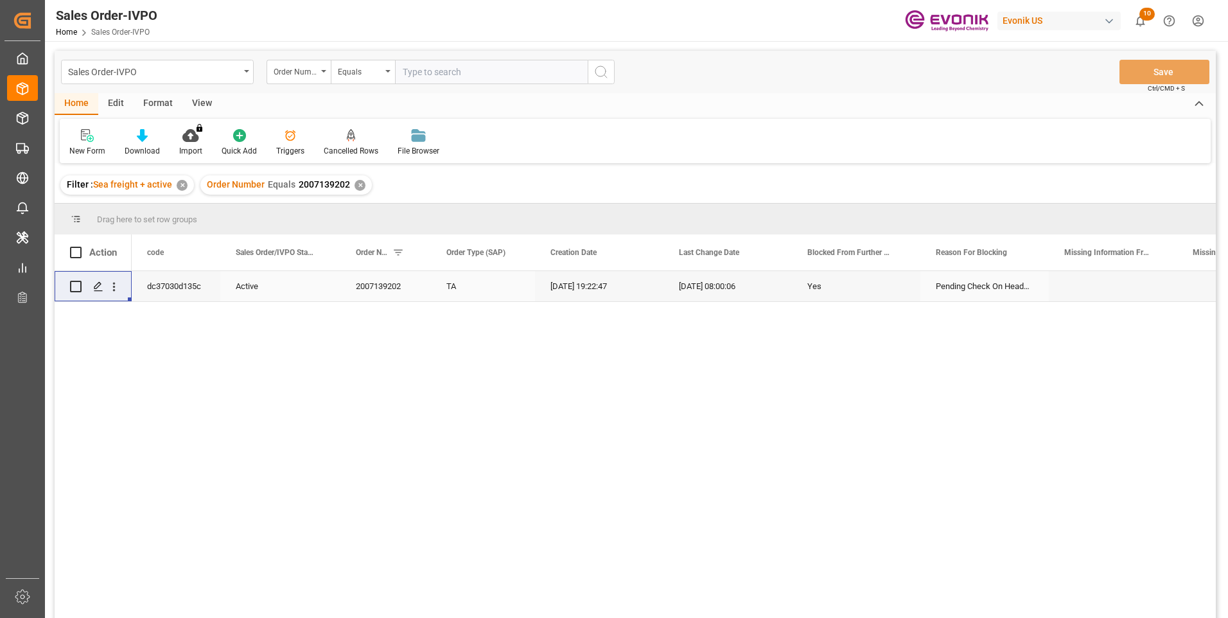
click at [121, 294] on div "Press SPACE to select this row." at bounding box center [114, 286] width 33 height 24
click at [100, 288] on icon "Press SPACE to select this row." at bounding box center [98, 286] width 10 height 10
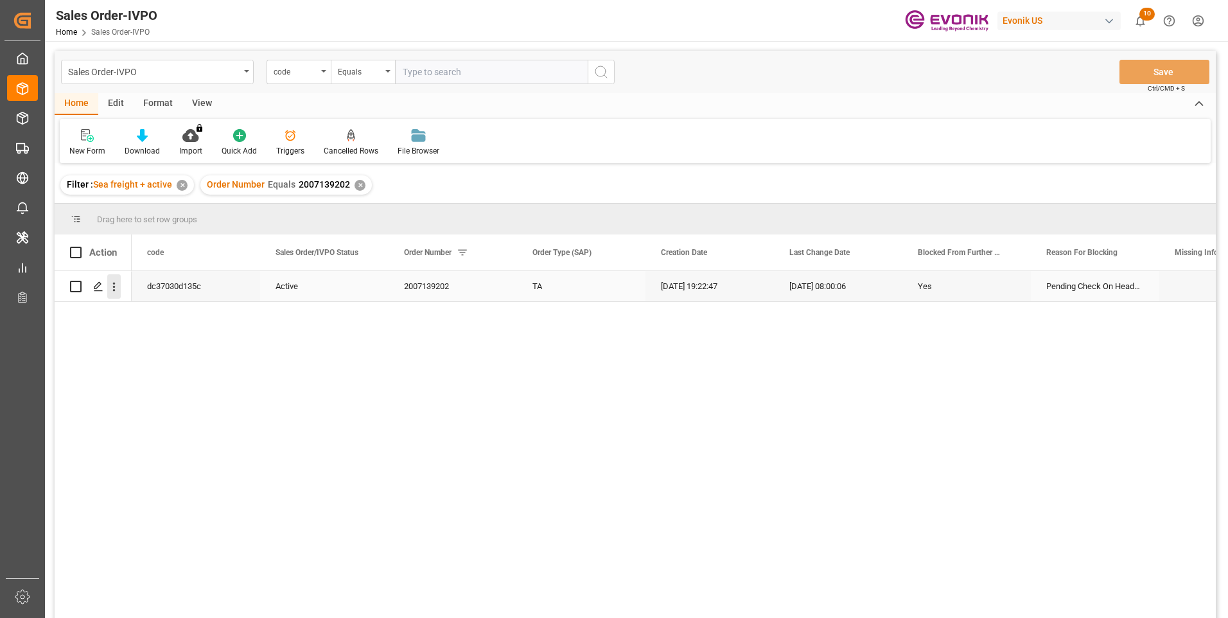
click at [117, 283] on icon "open menu" at bounding box center [113, 286] width 13 height 13
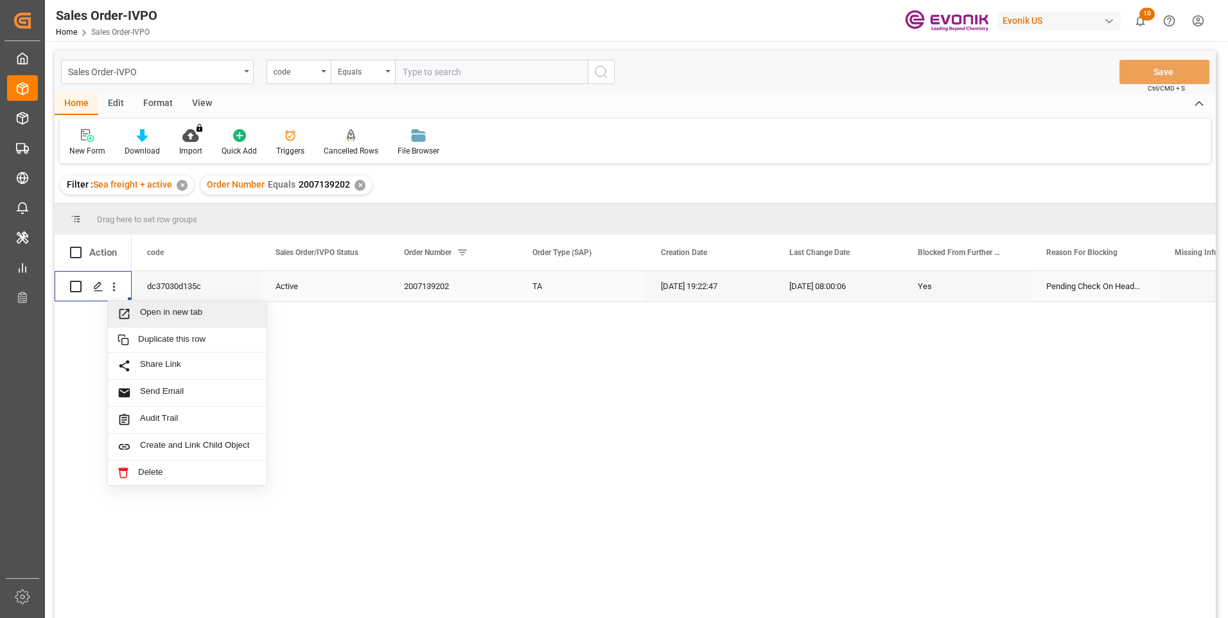
click at [166, 316] on span "Open in new tab" at bounding box center [198, 313] width 117 height 13
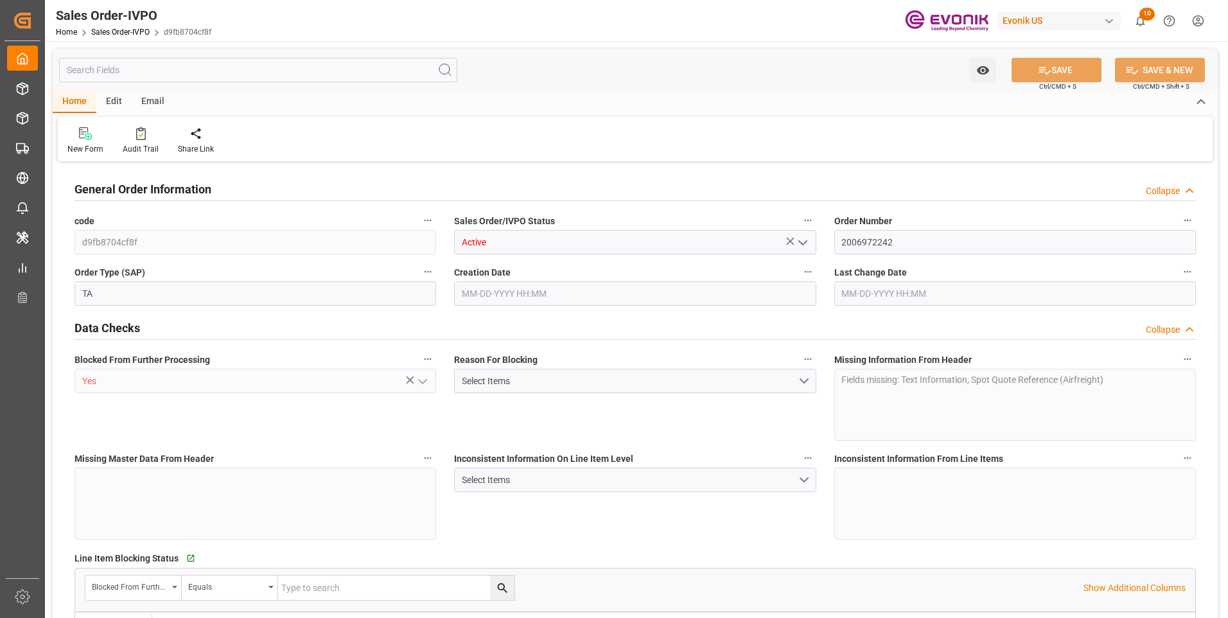
type input "FRCDG"
type input "0"
type input "1"
type input "1740"
type input "[DATE] 14:34"
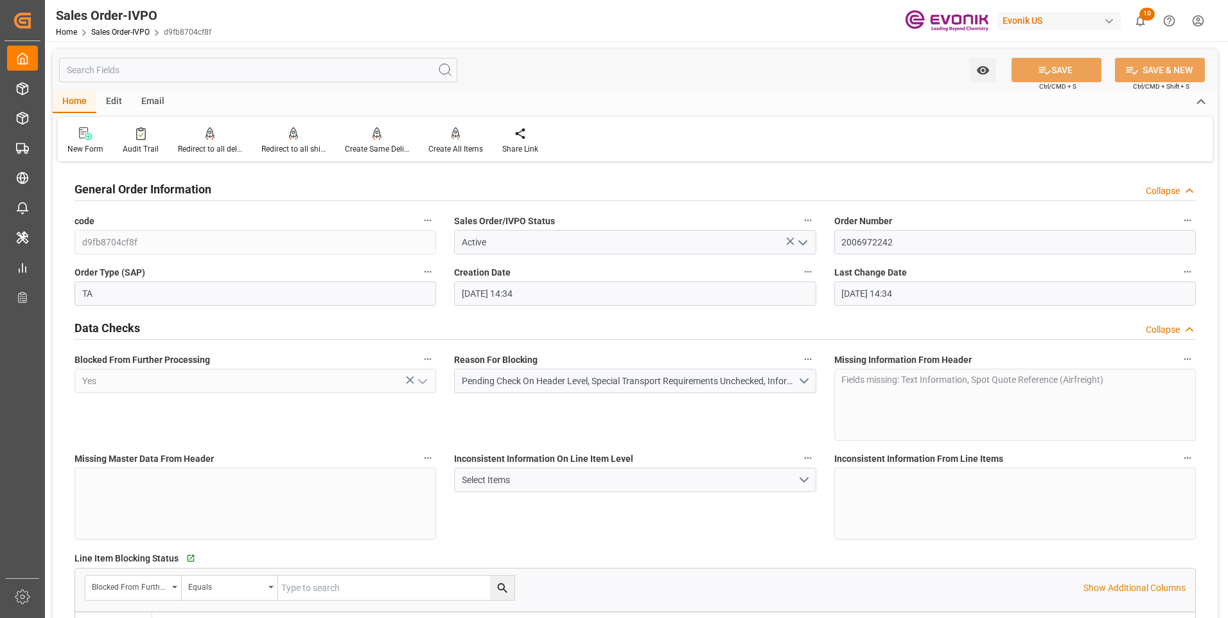
type input "[DATE] 14:34"
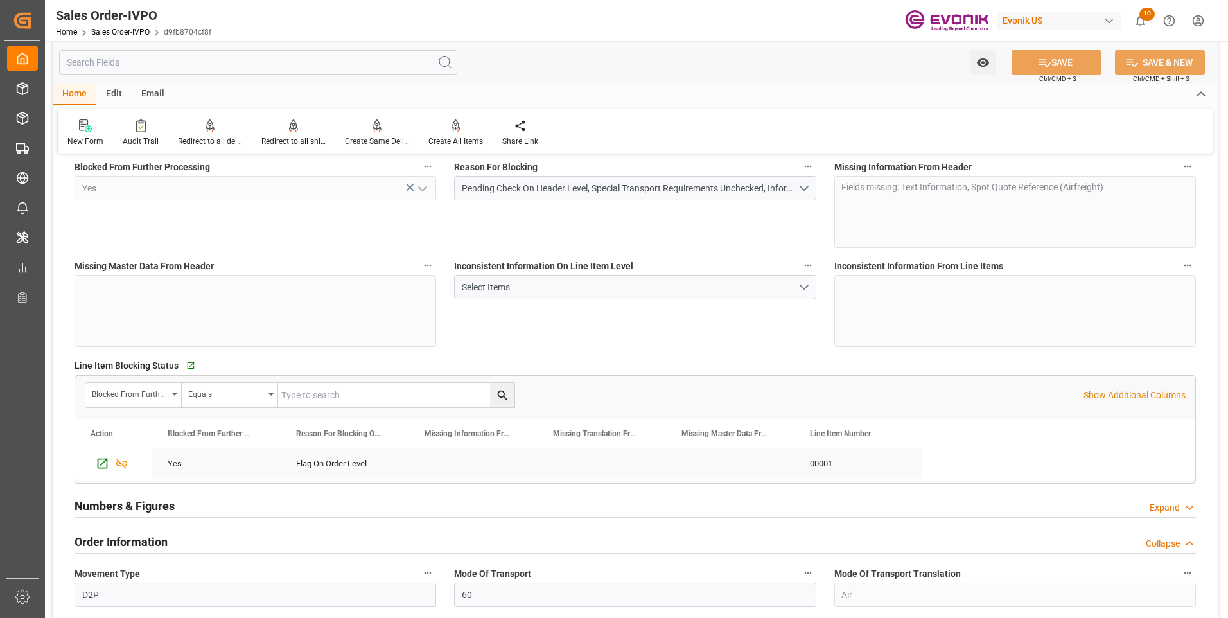
scroll to position [128, 0]
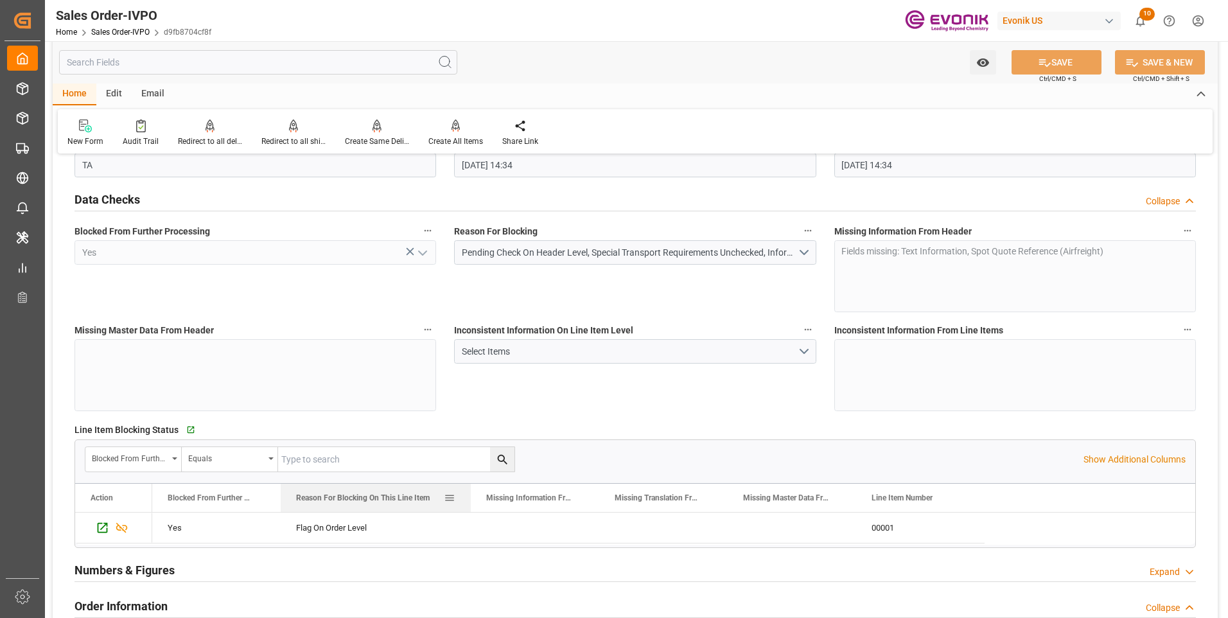
drag, startPoint x: 407, startPoint y: 499, endPoint x: 470, endPoint y: 499, distance: 63.6
click at [470, 499] on div at bounding box center [470, 498] width 5 height 28
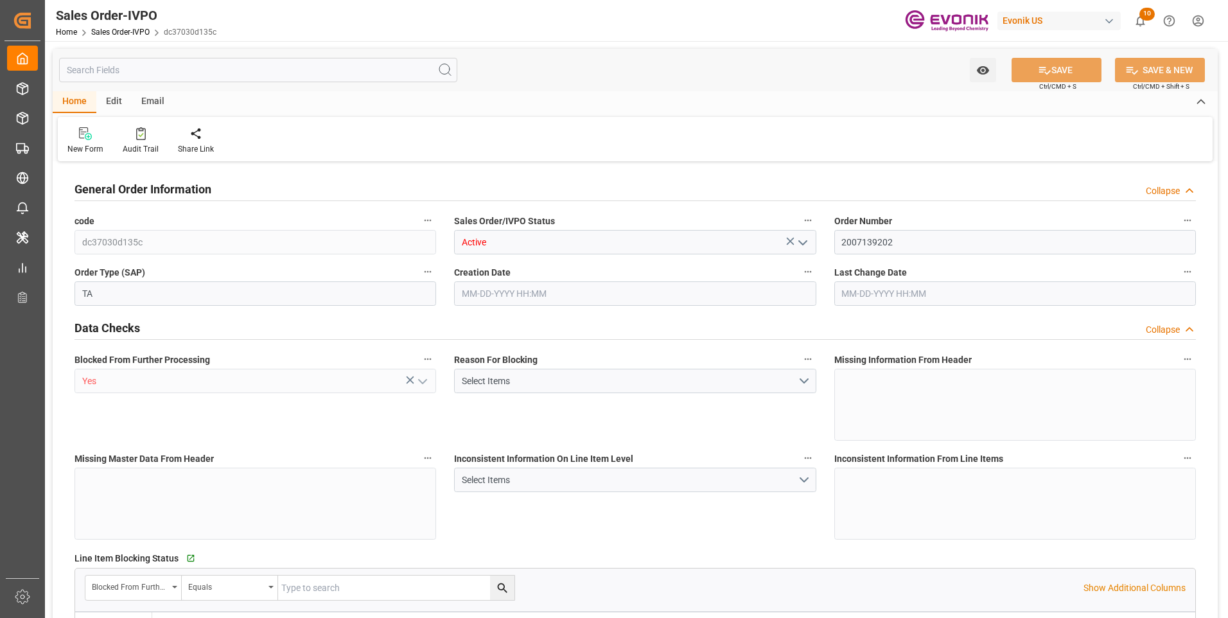
type input "BRRIO"
type input "0"
type input "1"
type input "2"
type input "20000"
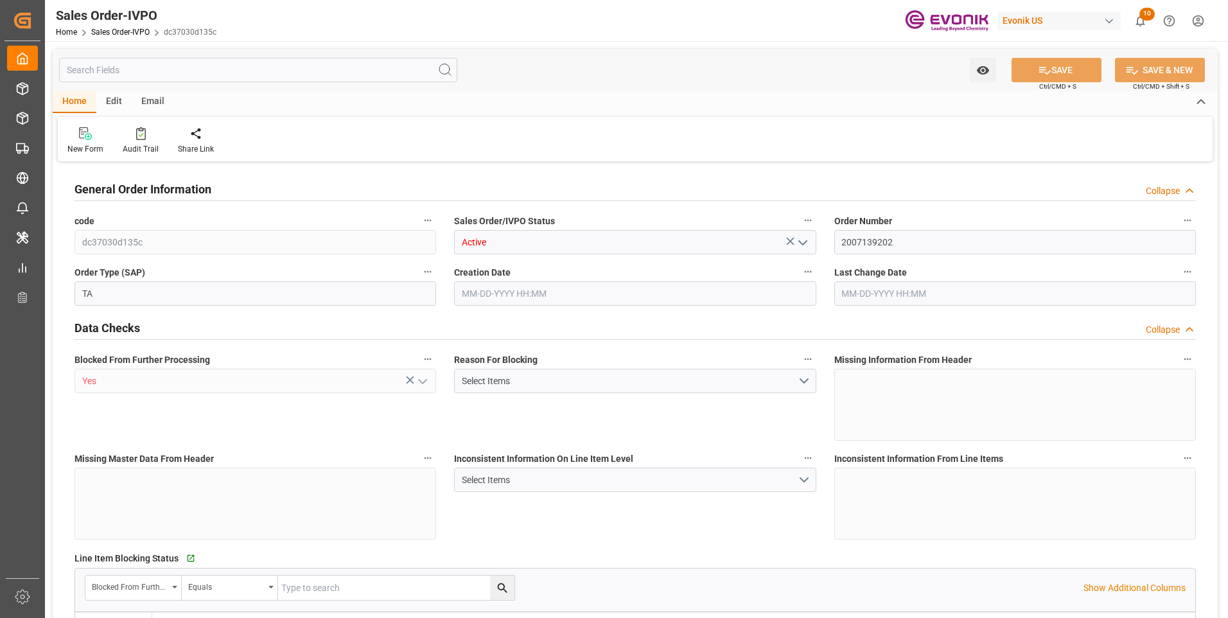
type input "0"
type input "17000"
type input "30"
type input "08-13-2025 19:22"
type input "08-16-2025 08:00"
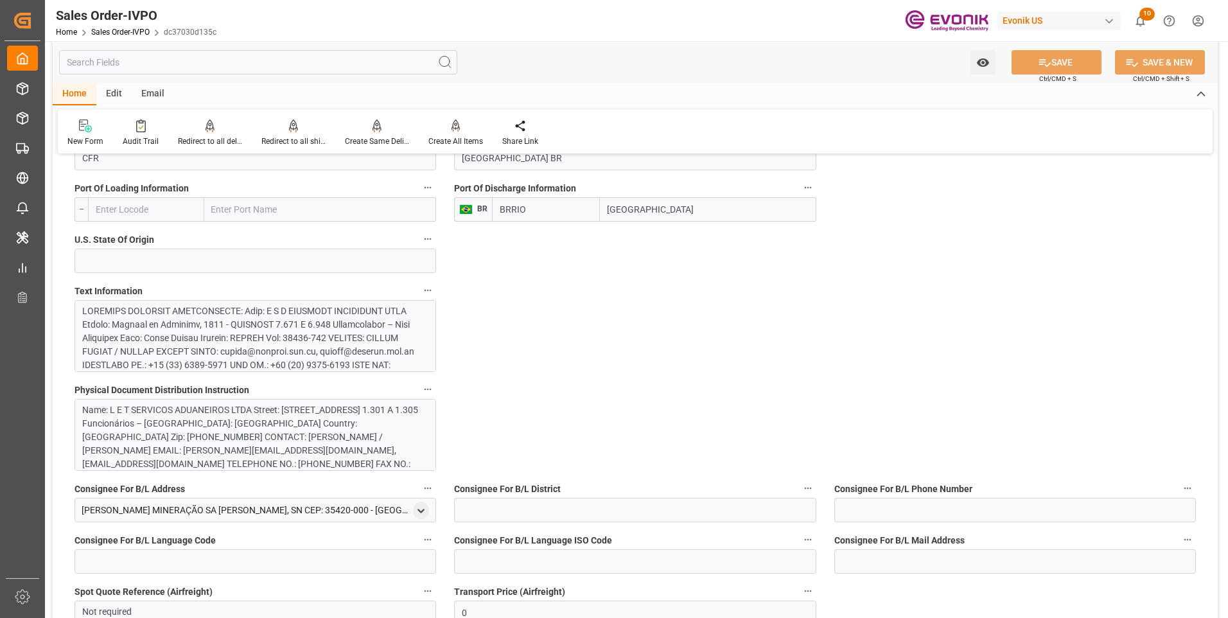
scroll to position [899, 0]
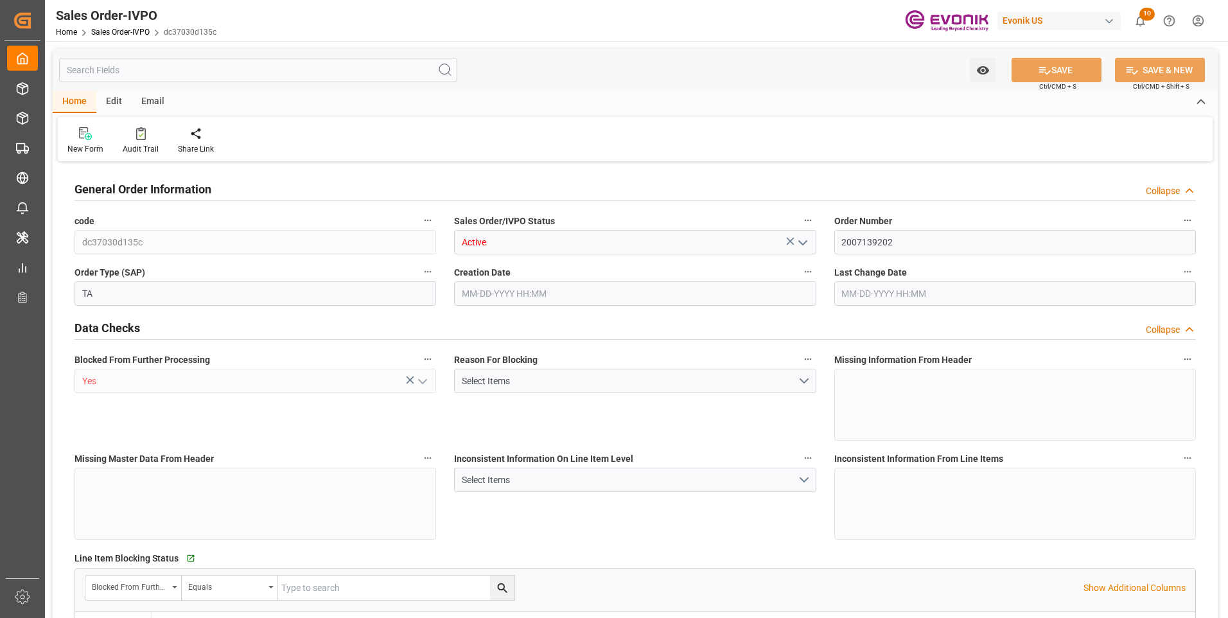
type input "BRRIO"
type input "0"
type input "1"
type input "2"
type input "20000"
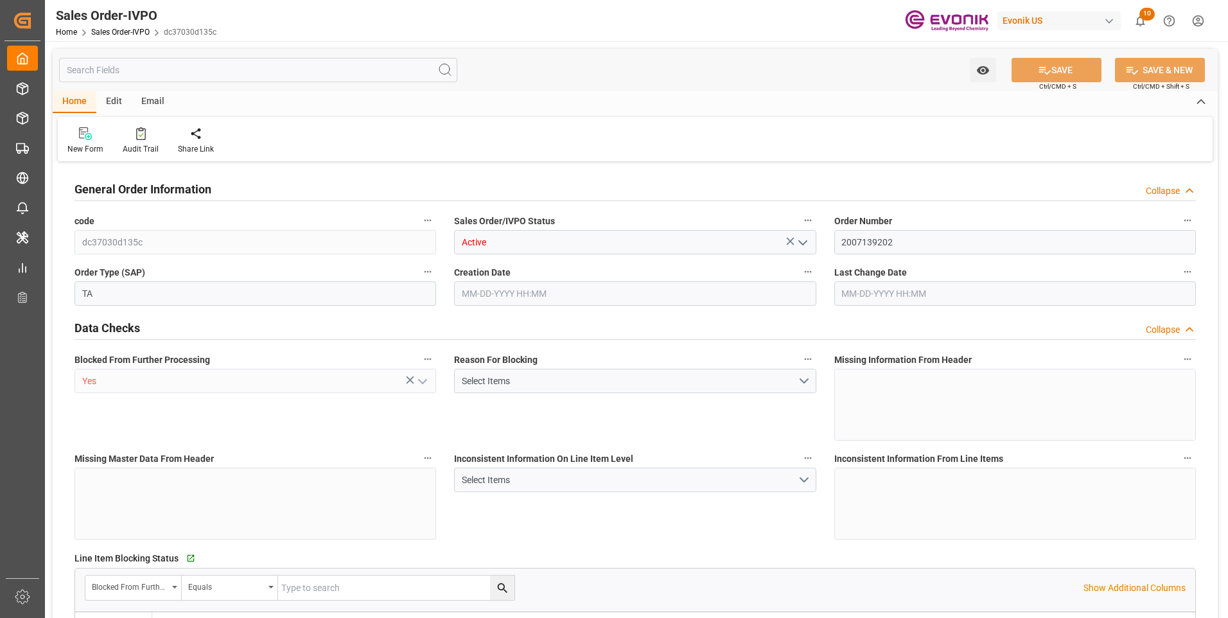
type input "0"
type input "17000"
type input "30"
type input "[DATE] 19:22"
type input "[DATE] 08:00"
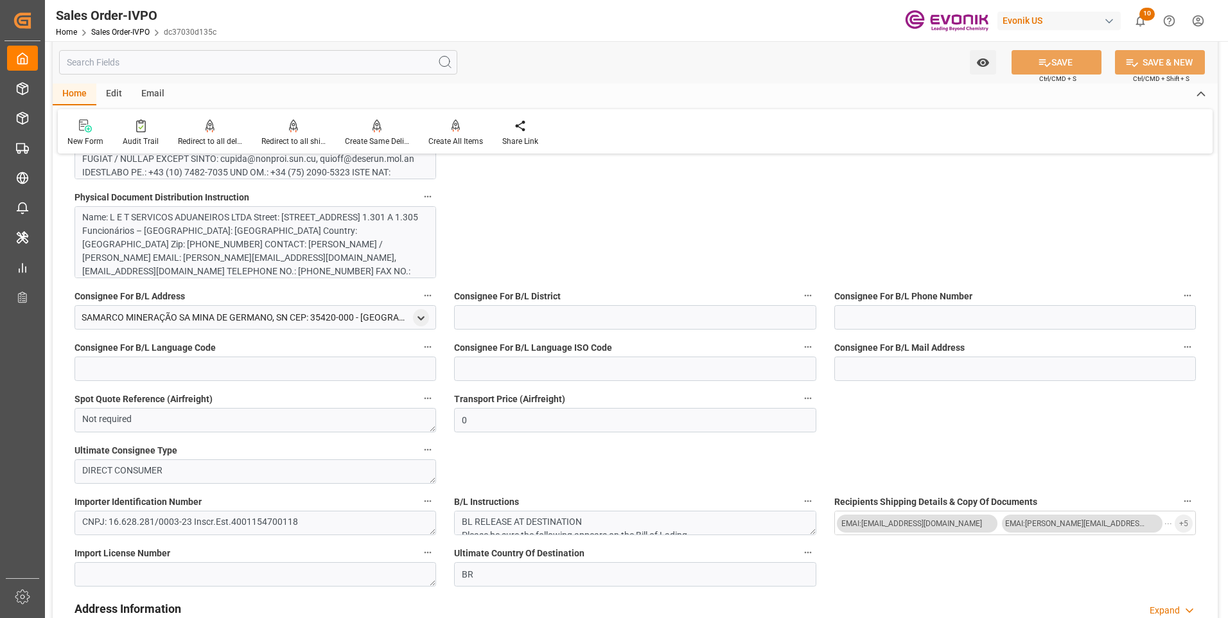
scroll to position [707, 0]
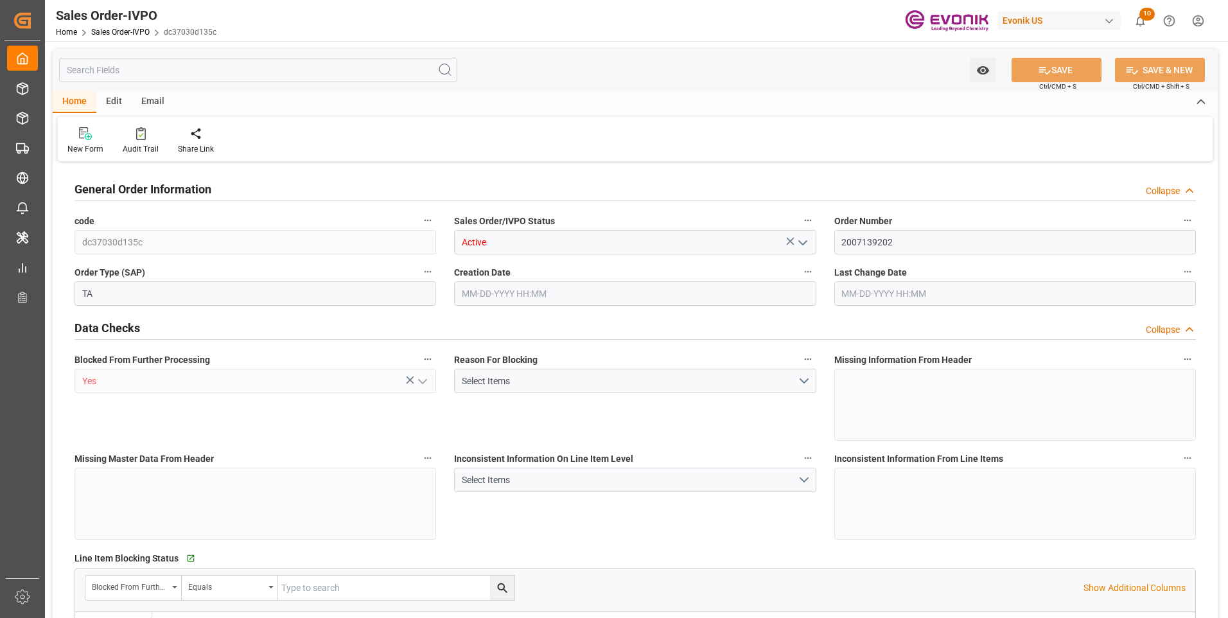
type input "BRRIO"
type input "0"
type input "1"
type input "2"
type input "20000"
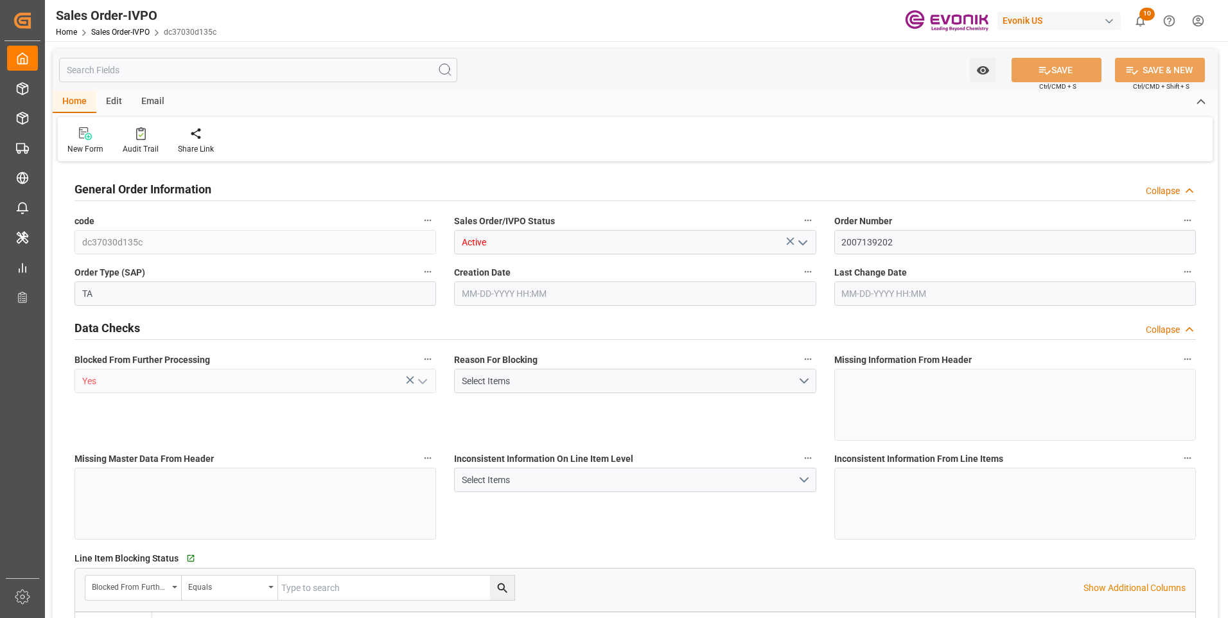
type input "0"
type input "17000"
type input "30"
type input "08-13-2025 19:22"
type input "08-16-2025 08:00"
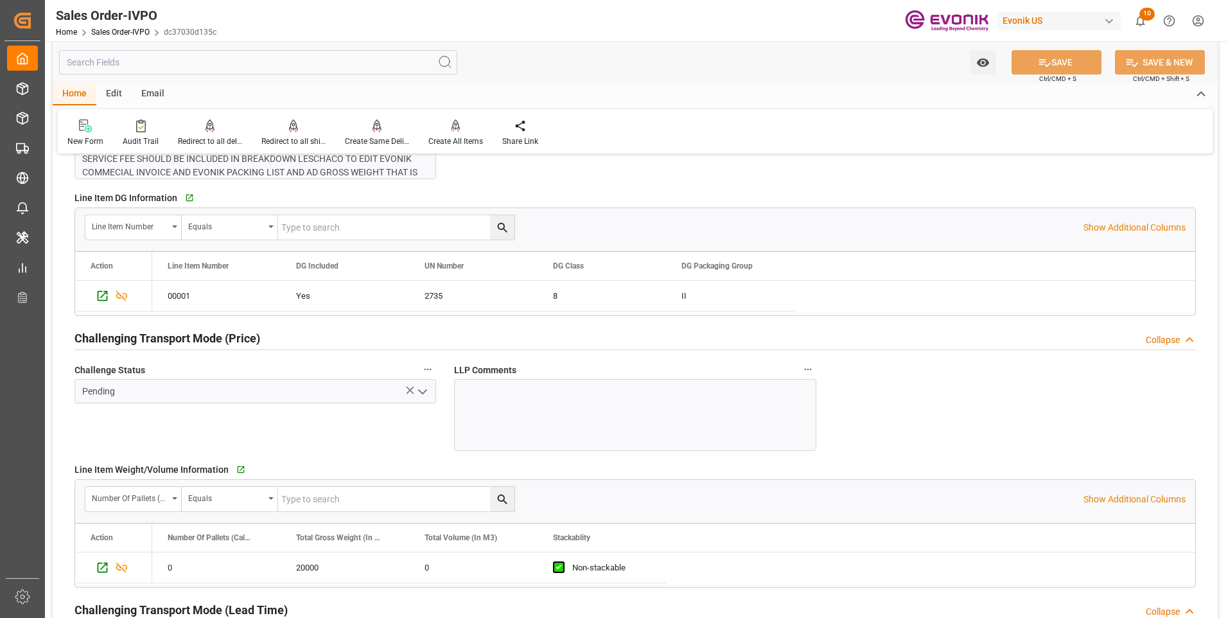
scroll to position [1542, 0]
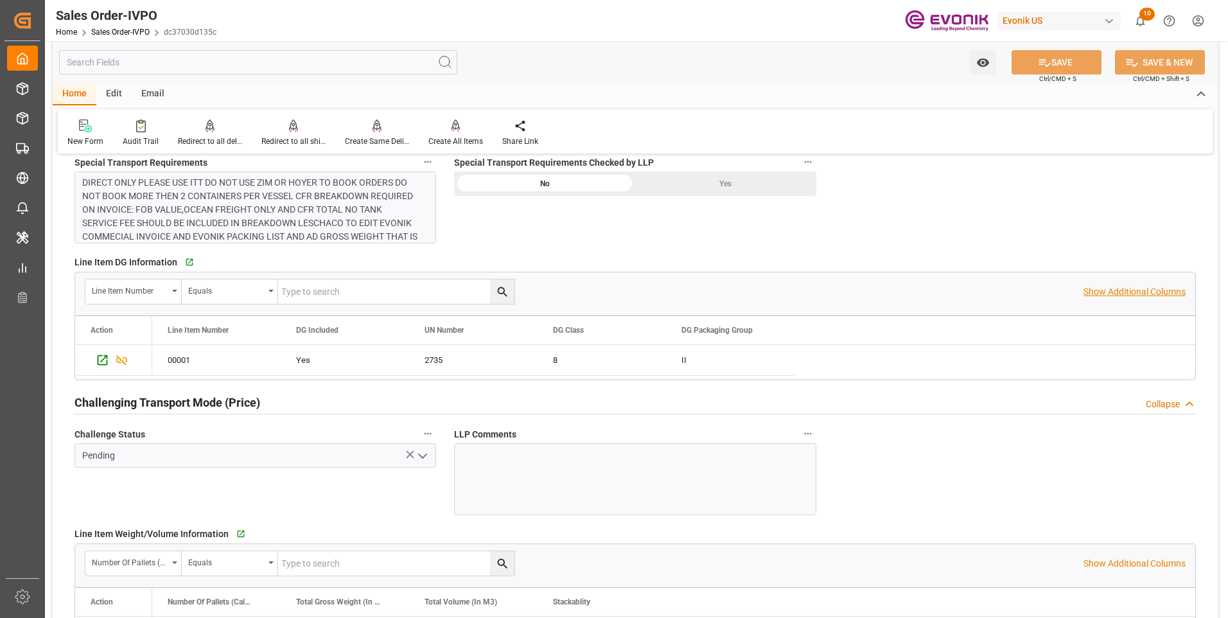
click at [1109, 296] on p "Show Additional Columns" at bounding box center [1135, 291] width 102 height 13
click at [815, 357] on div "18669489a49c" at bounding box center [859, 360] width 128 height 30
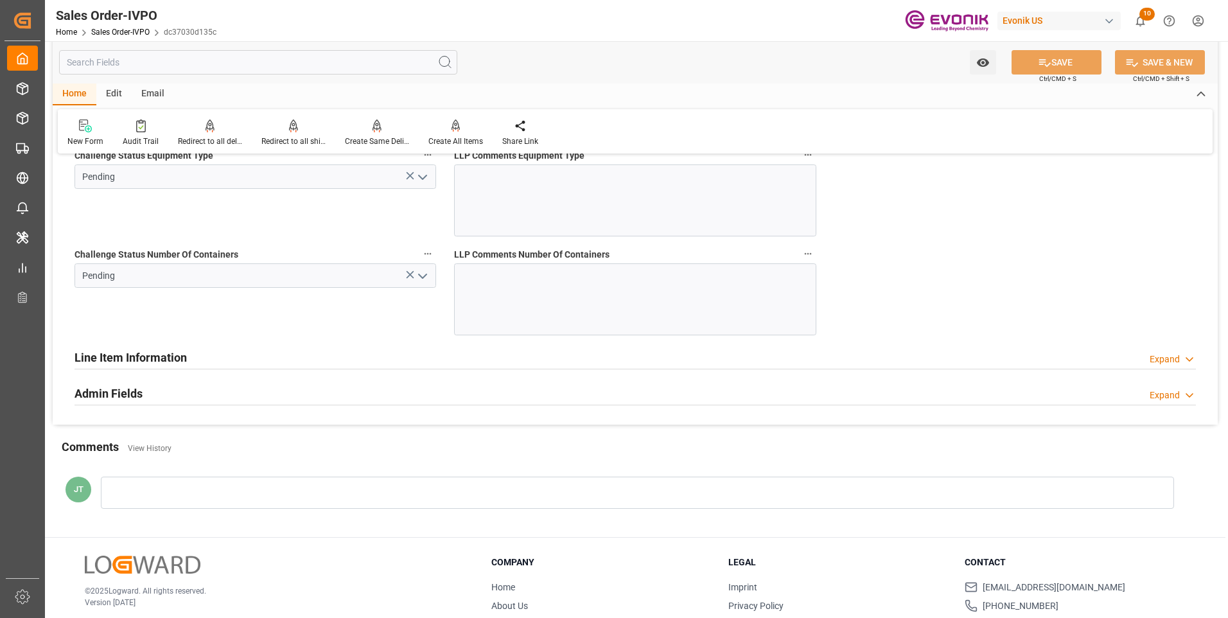
scroll to position [2441, 0]
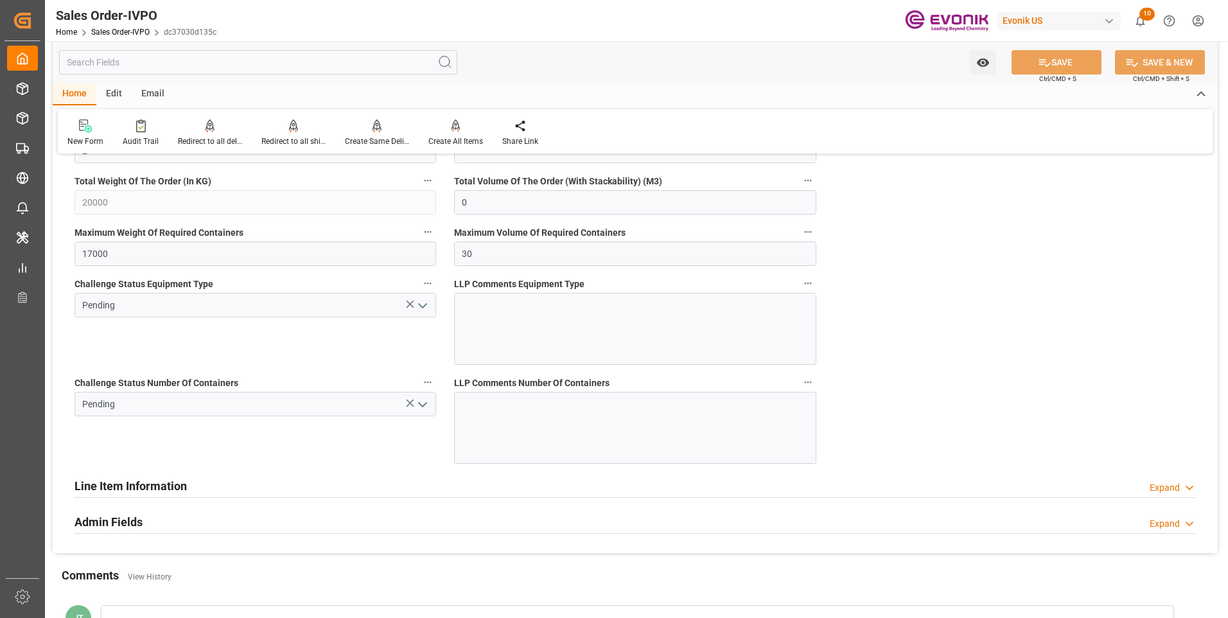
click at [423, 403] on icon "open menu" at bounding box center [422, 404] width 15 height 15
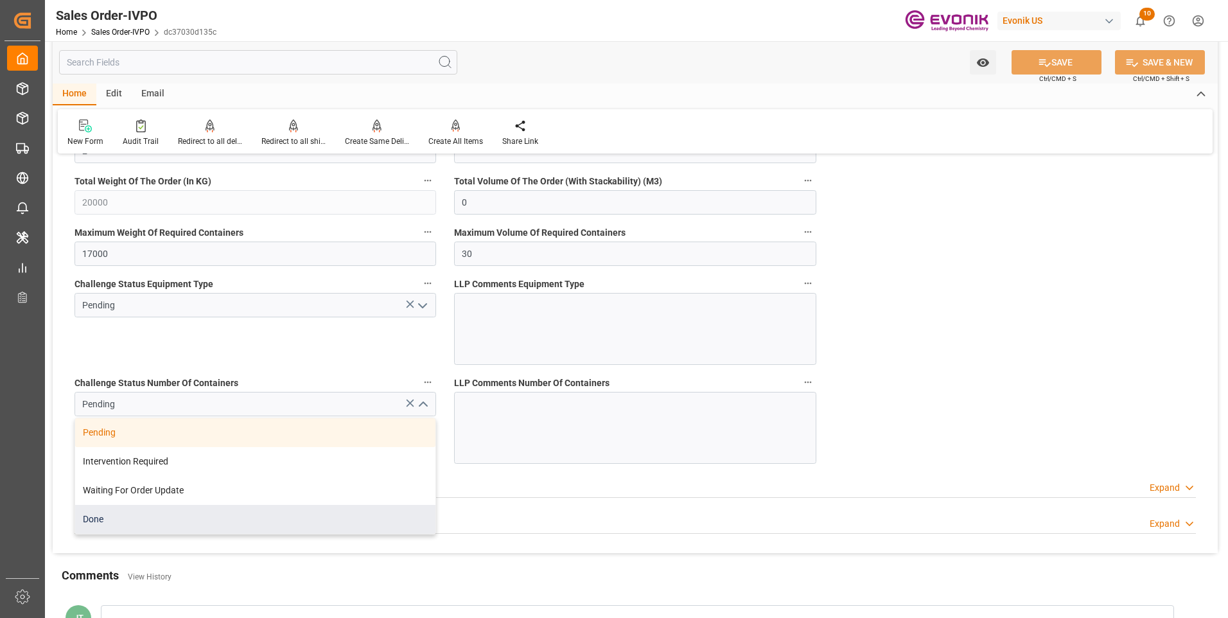
click at [100, 524] on div "Done" at bounding box center [255, 519] width 360 height 29
type input "Done"
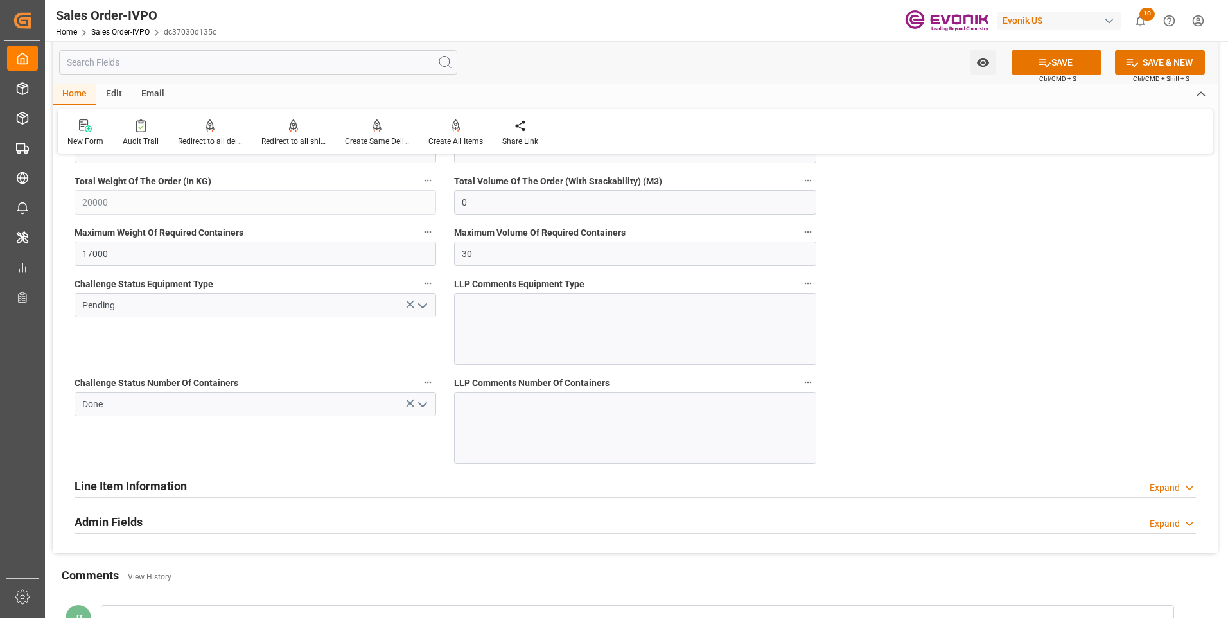
click at [420, 305] on polyline "open menu" at bounding box center [423, 306] width 8 height 4
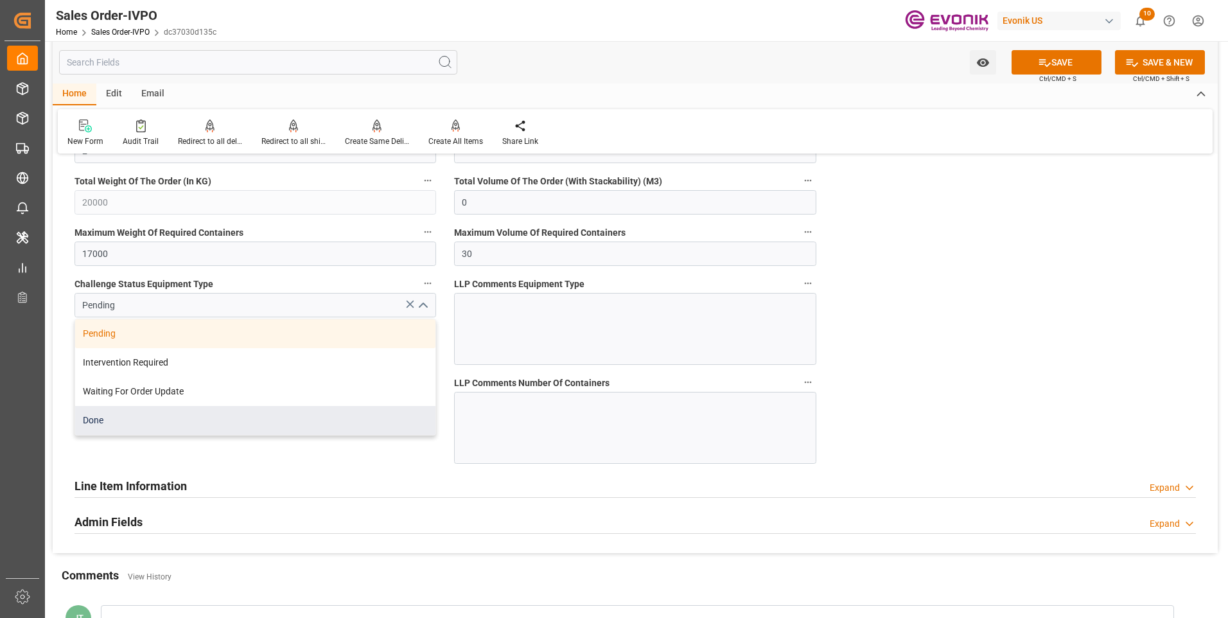
click at [110, 426] on div "Done" at bounding box center [255, 420] width 360 height 29
type input "Done"
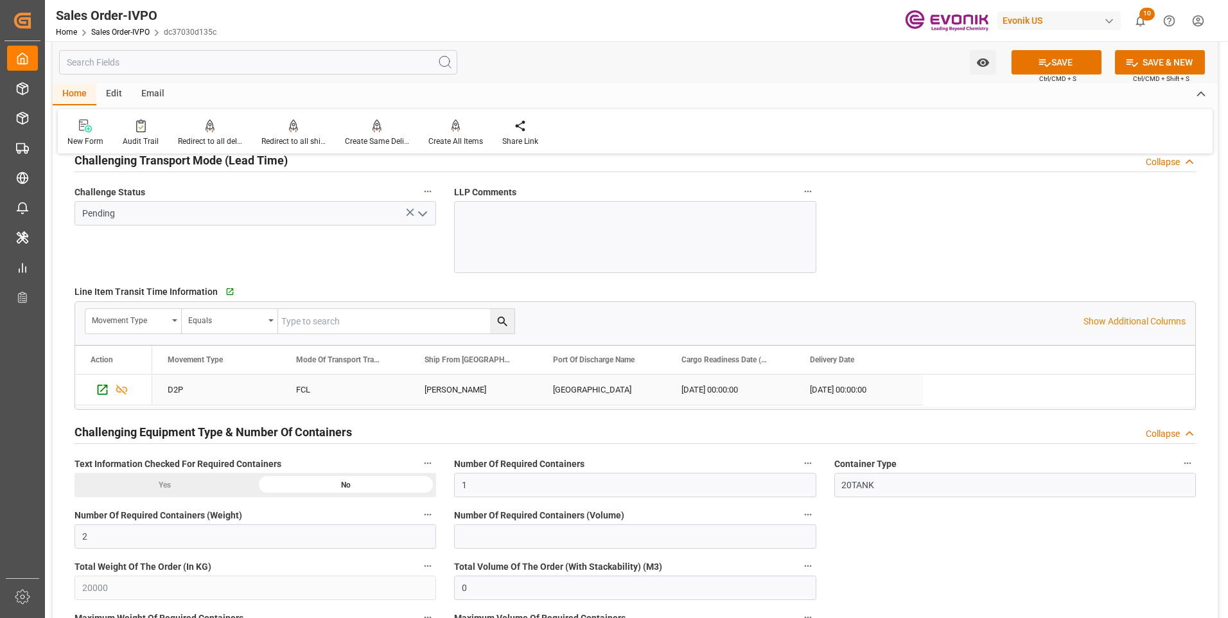
scroll to position [1927, 0]
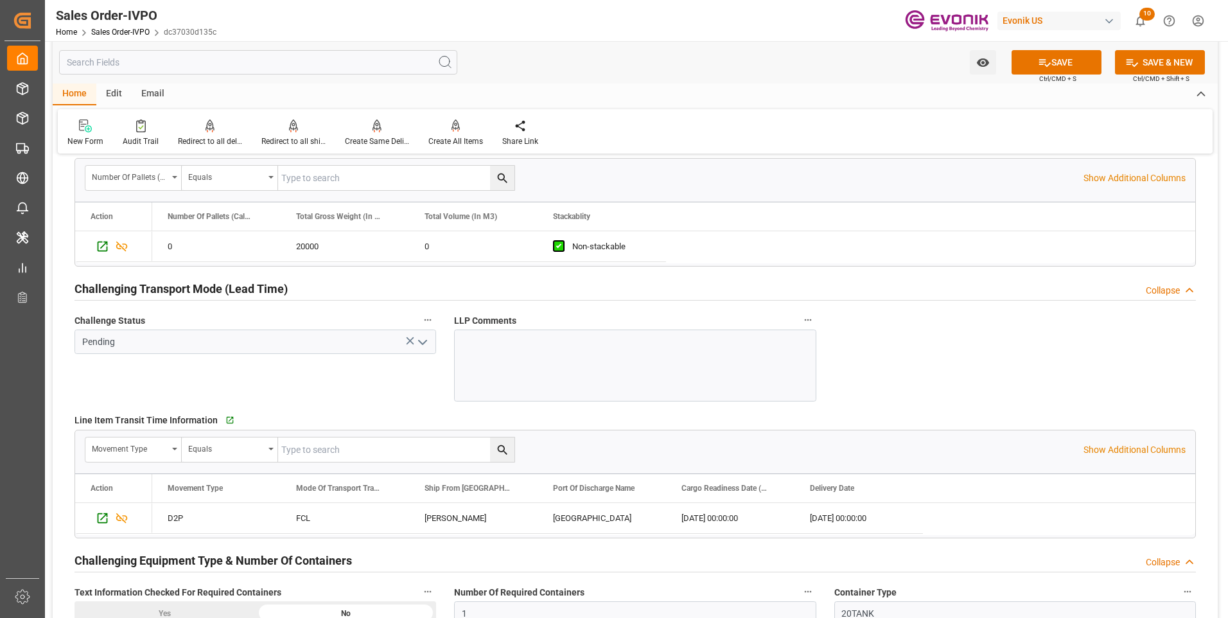
click at [421, 346] on icon "open menu" at bounding box center [422, 342] width 15 height 15
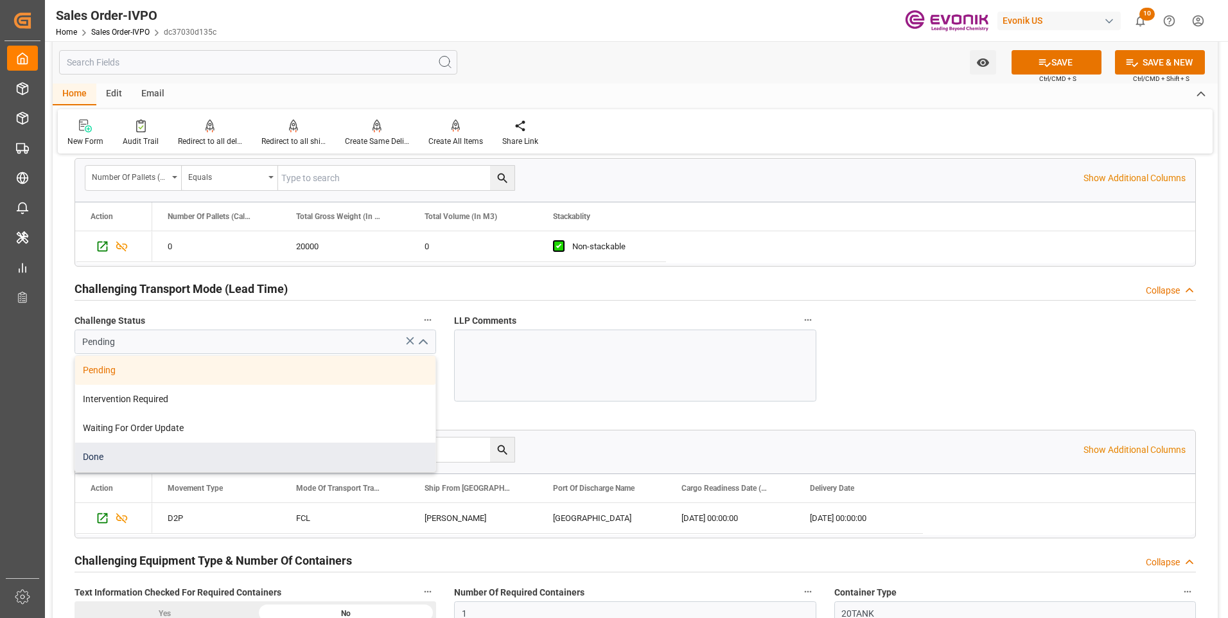
click at [112, 455] on div "Done" at bounding box center [255, 457] width 360 height 29
type input "Done"
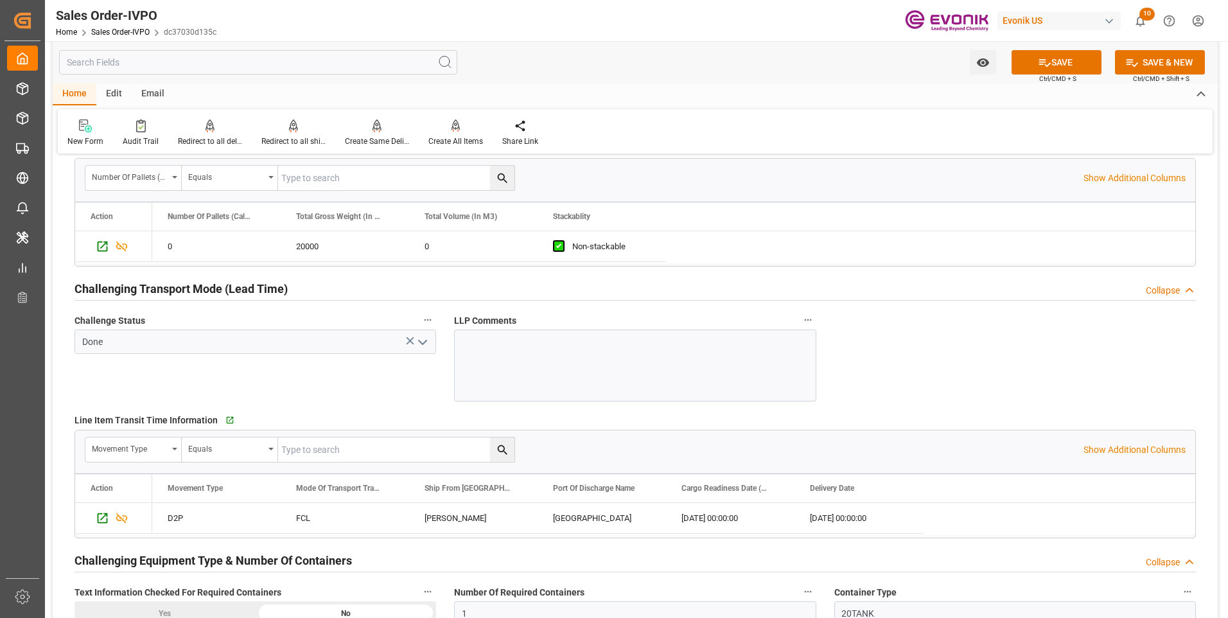
scroll to position [1735, 0]
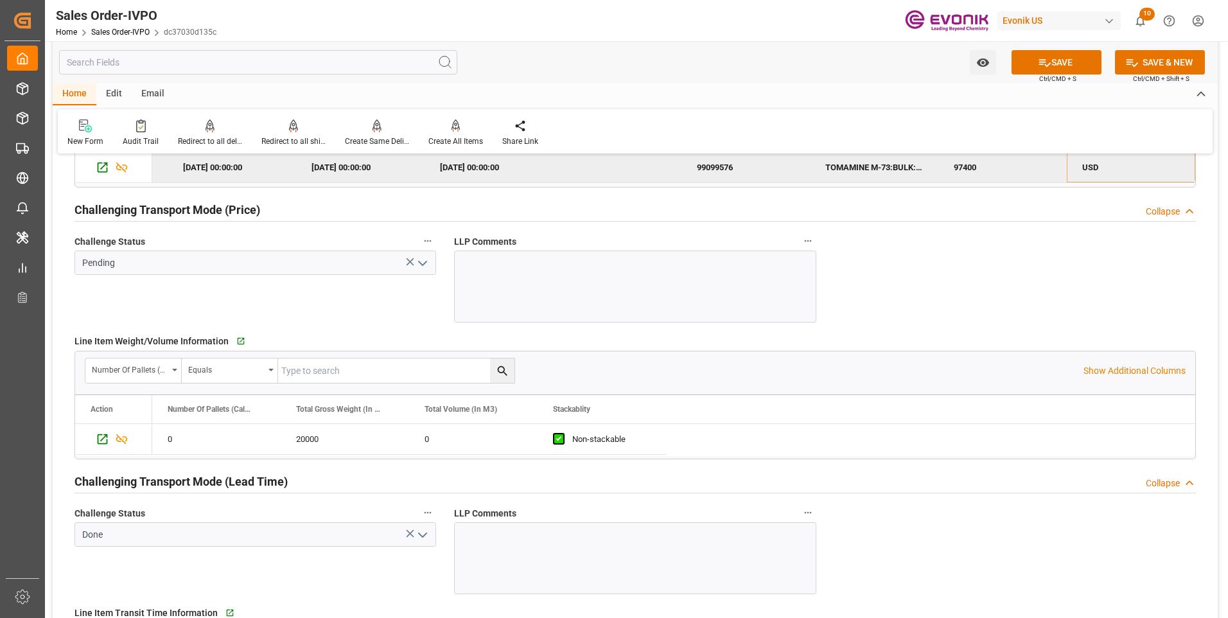
click at [428, 268] on icon "open menu" at bounding box center [422, 263] width 15 height 15
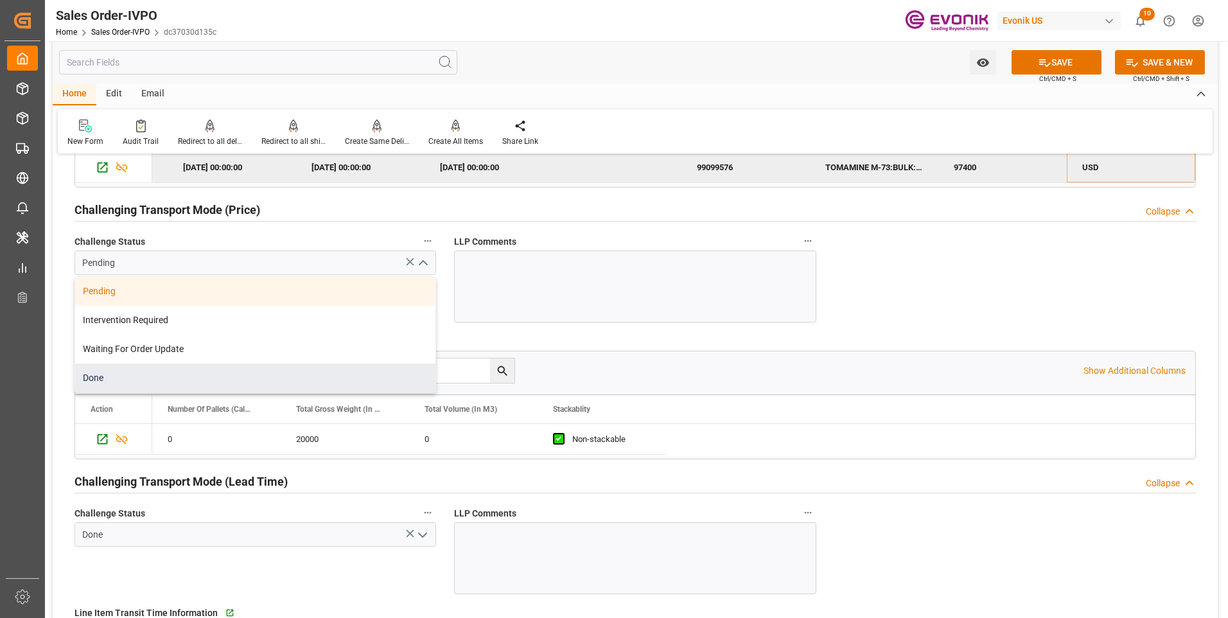
click at [190, 380] on div "Done" at bounding box center [255, 378] width 360 height 29
type input "Done"
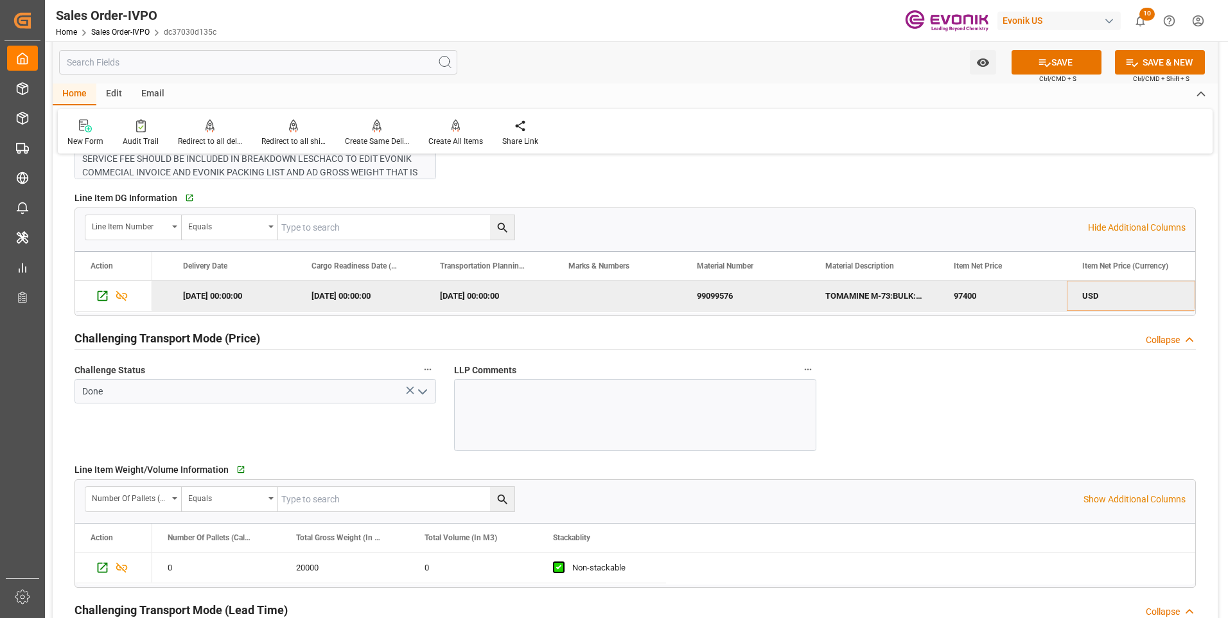
scroll to position [1542, 0]
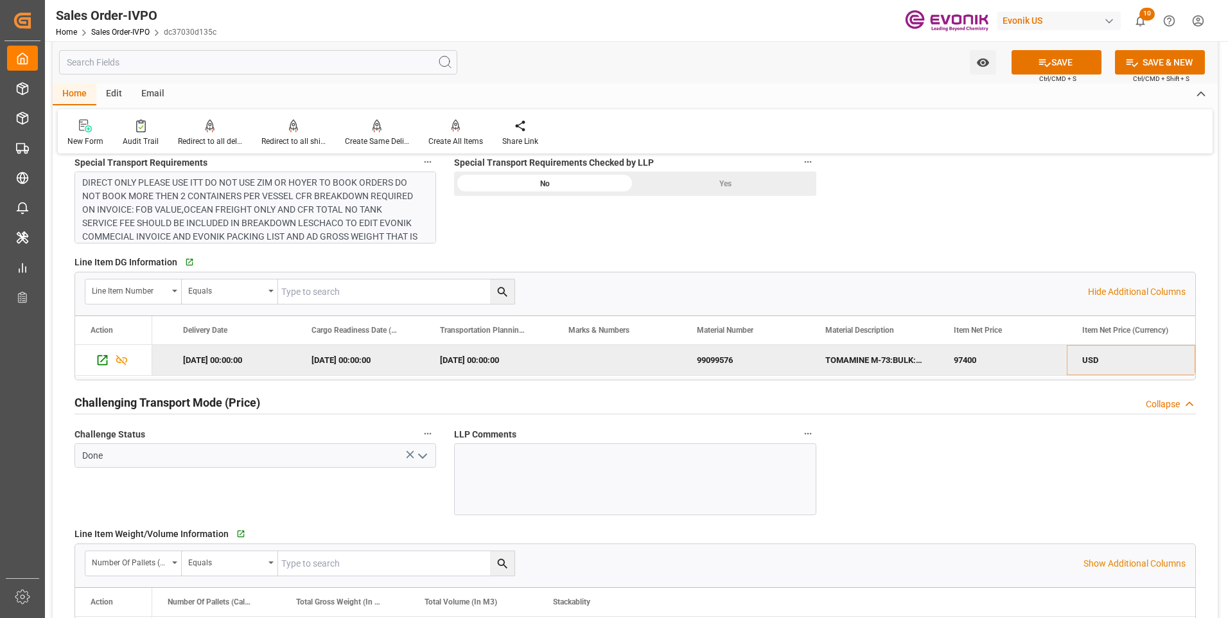
click at [723, 184] on div "Yes" at bounding box center [725, 184] width 181 height 24
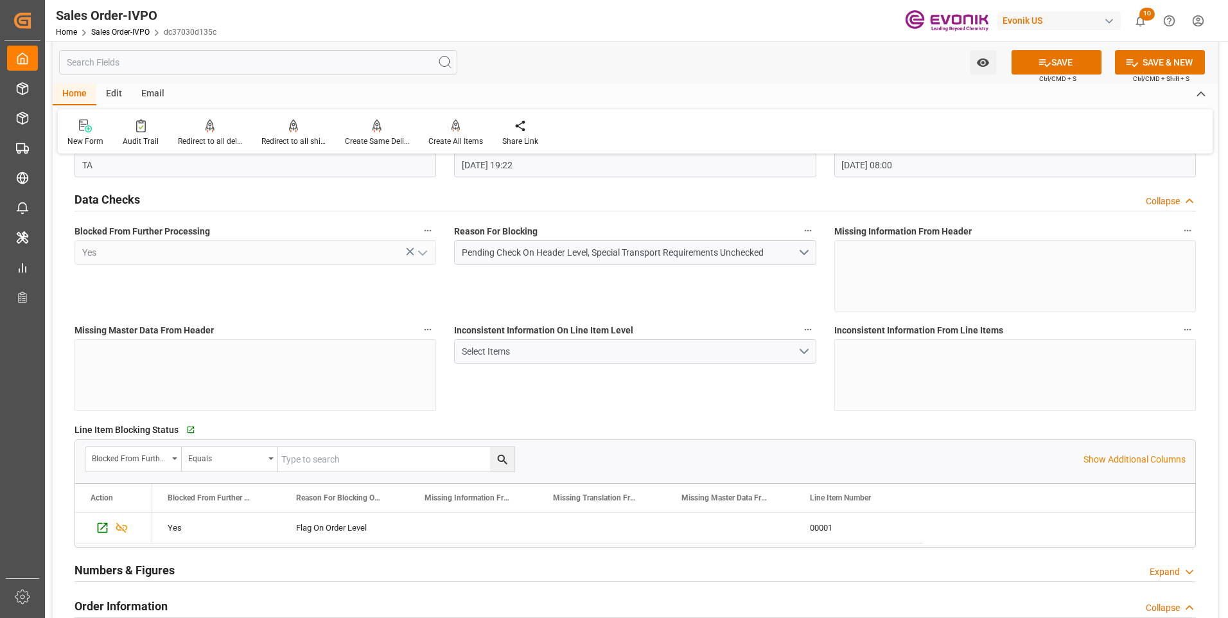
scroll to position [0, 0]
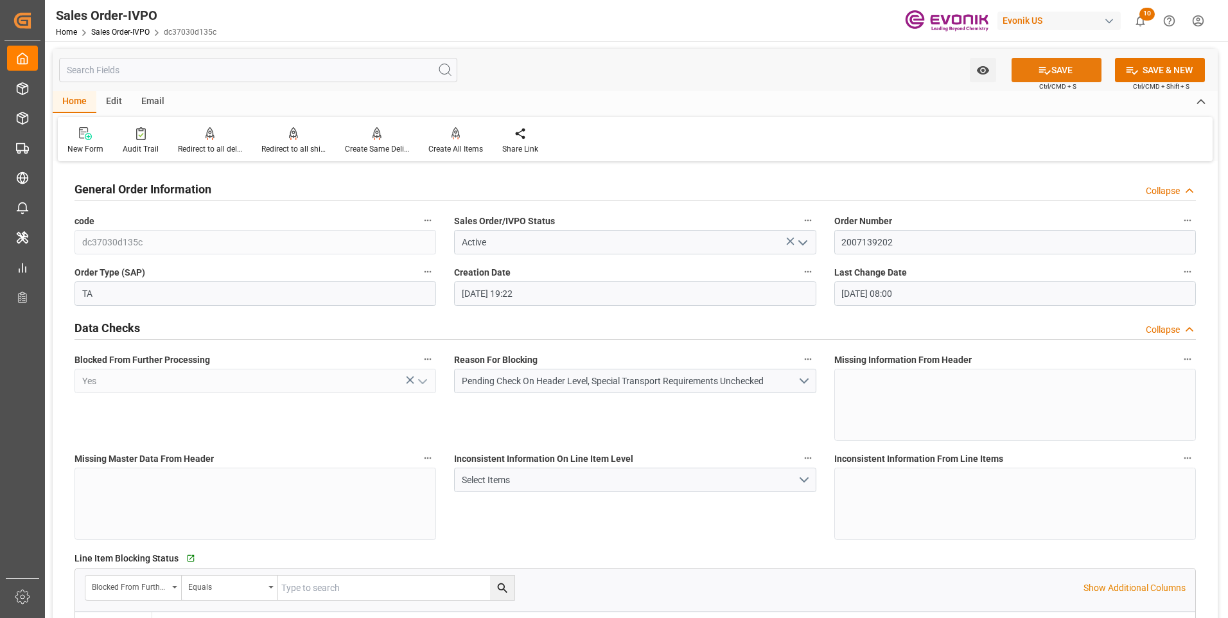
click at [1030, 58] on button "SAVE" at bounding box center [1057, 70] width 90 height 24
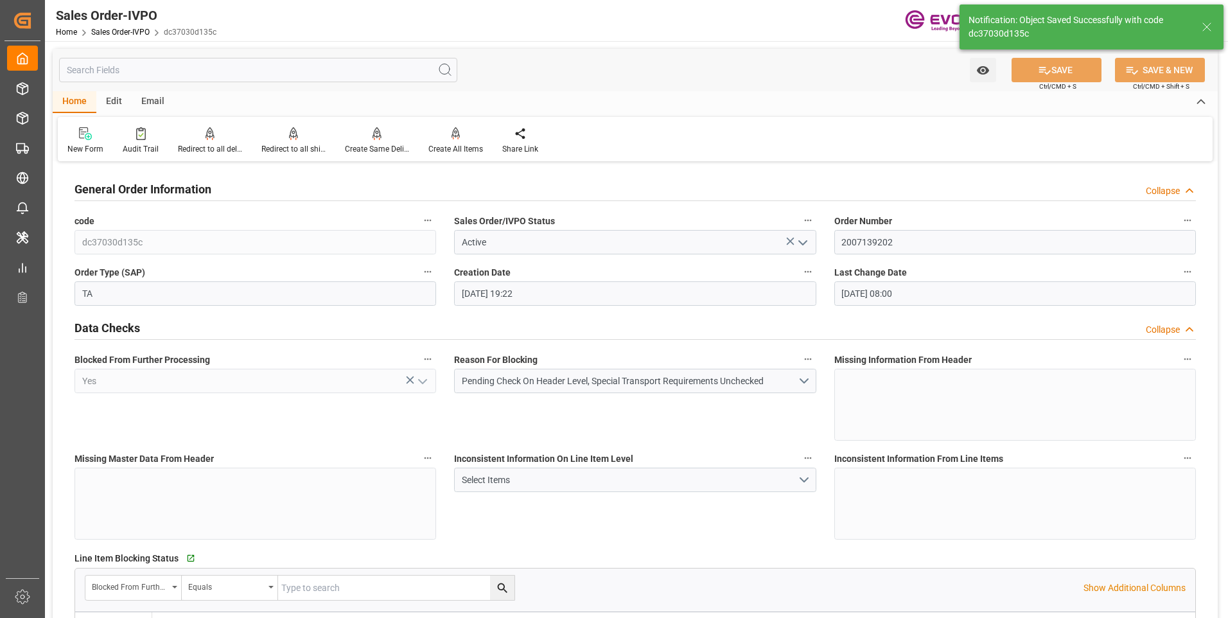
type input "[DATE] 20:26"
type input "No"
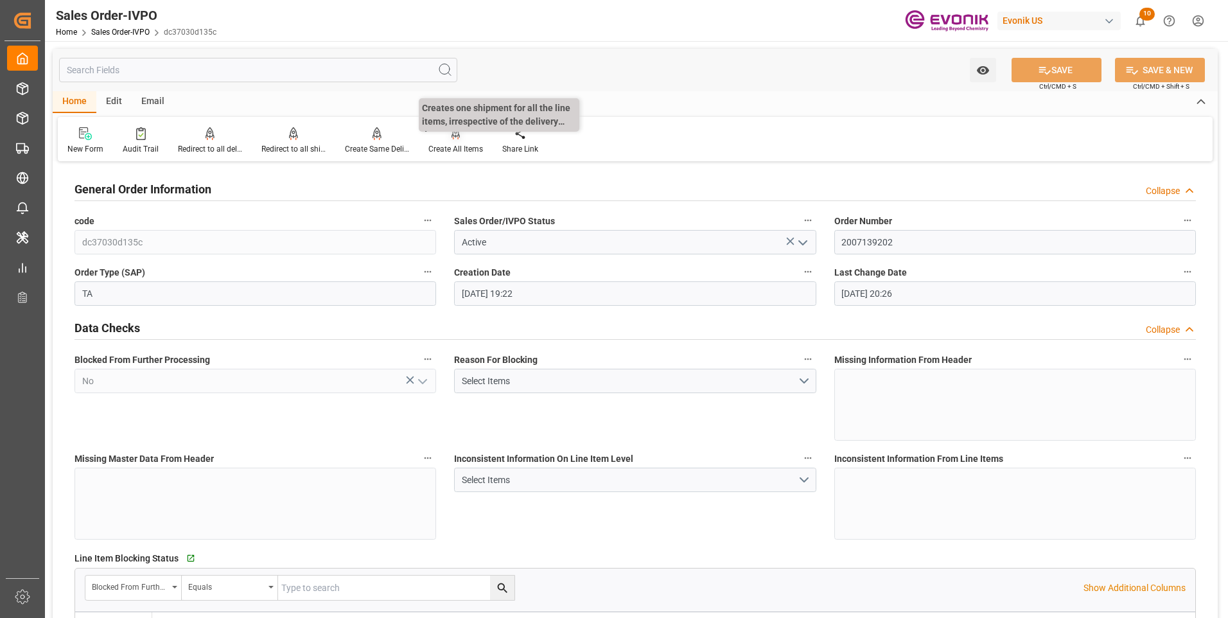
click at [452, 140] on icon at bounding box center [456, 133] width 9 height 13
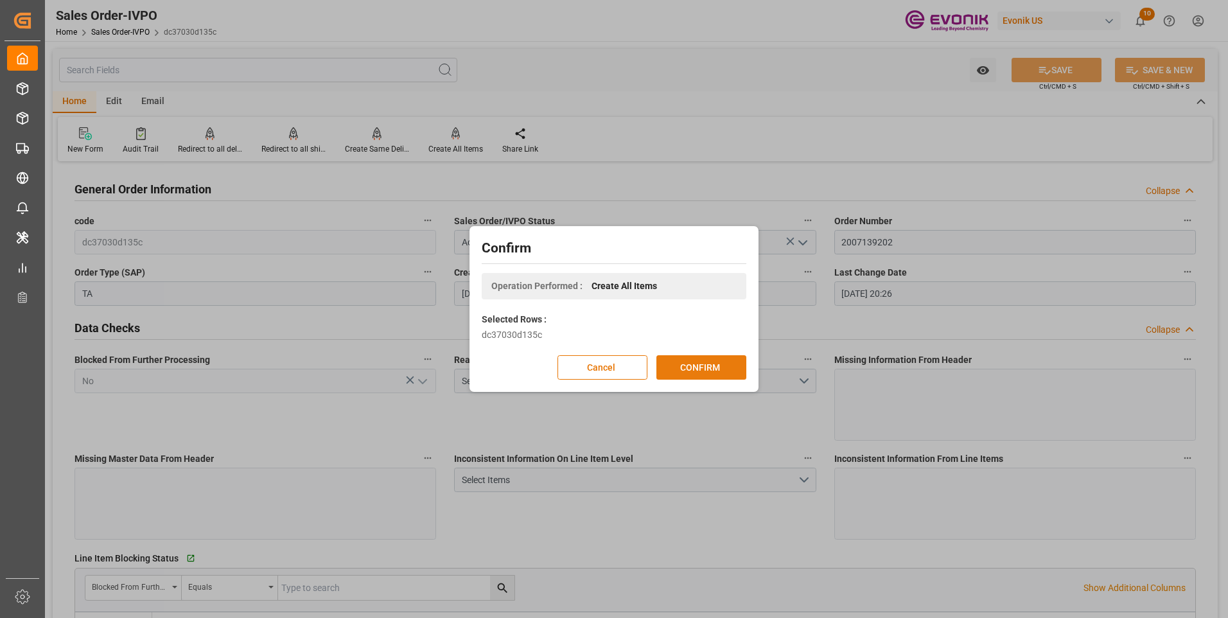
click at [685, 376] on button "CONFIRM" at bounding box center [702, 367] width 90 height 24
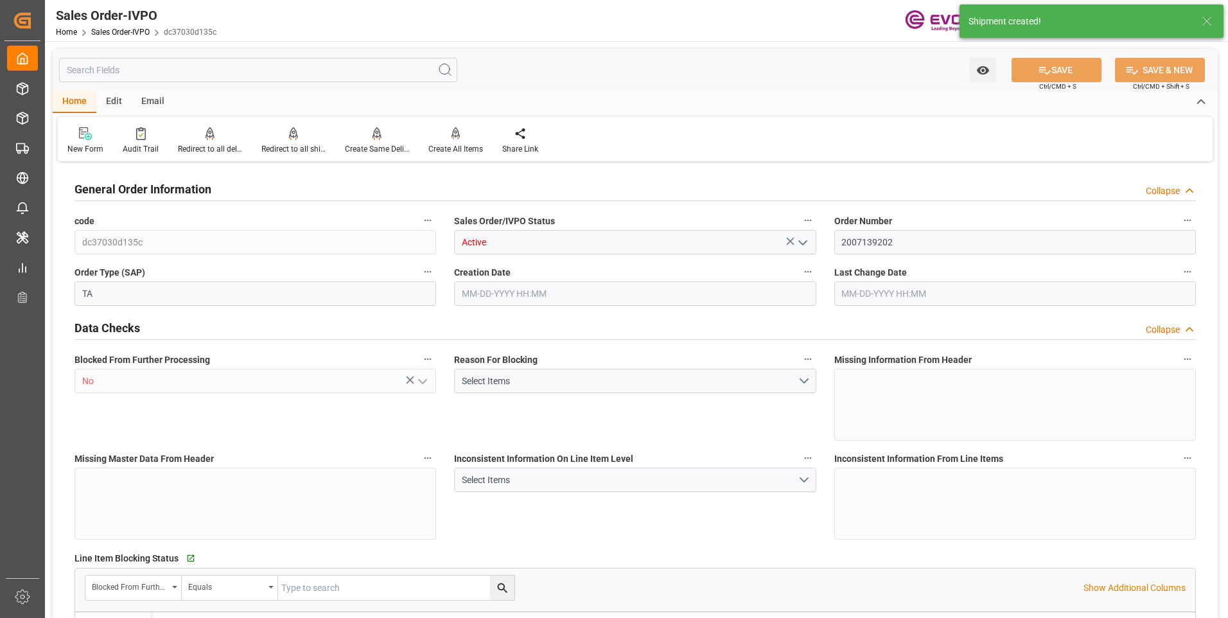
type input "BRRIO"
type input "0"
type input "1"
type input "2"
type input "20000"
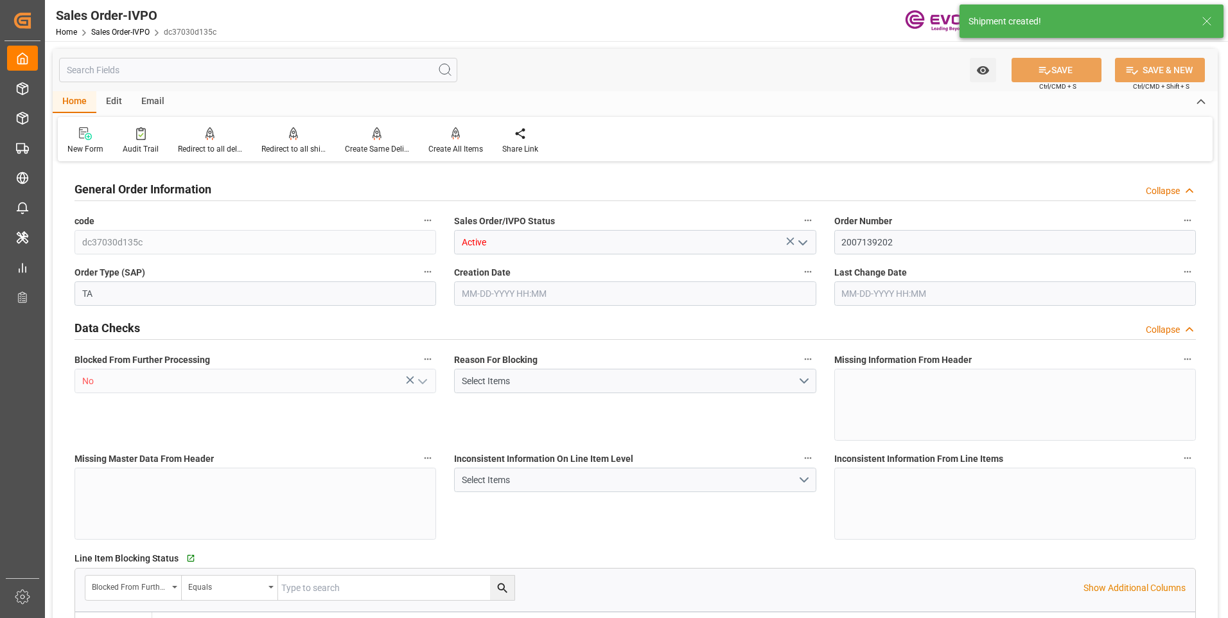
type input "0"
type input "17000"
type input "30"
type input "08-13-2025 19:22"
type input "[DATE] 20:26"
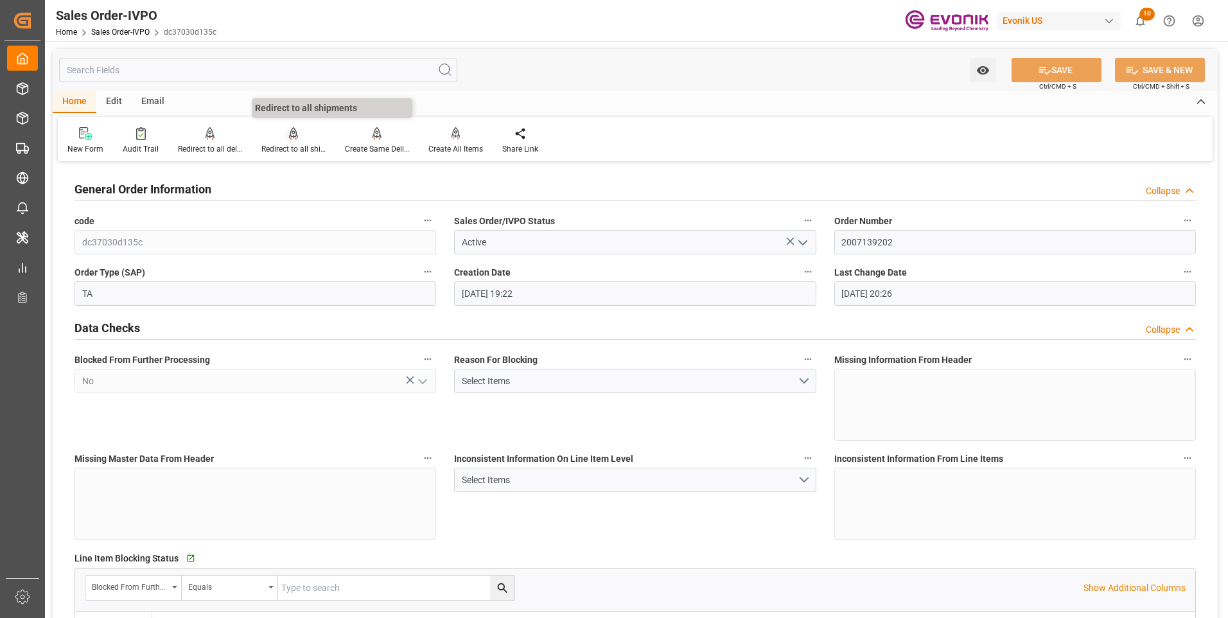
click at [297, 150] on div "Redirect to all shipments" at bounding box center [293, 149] width 64 height 12
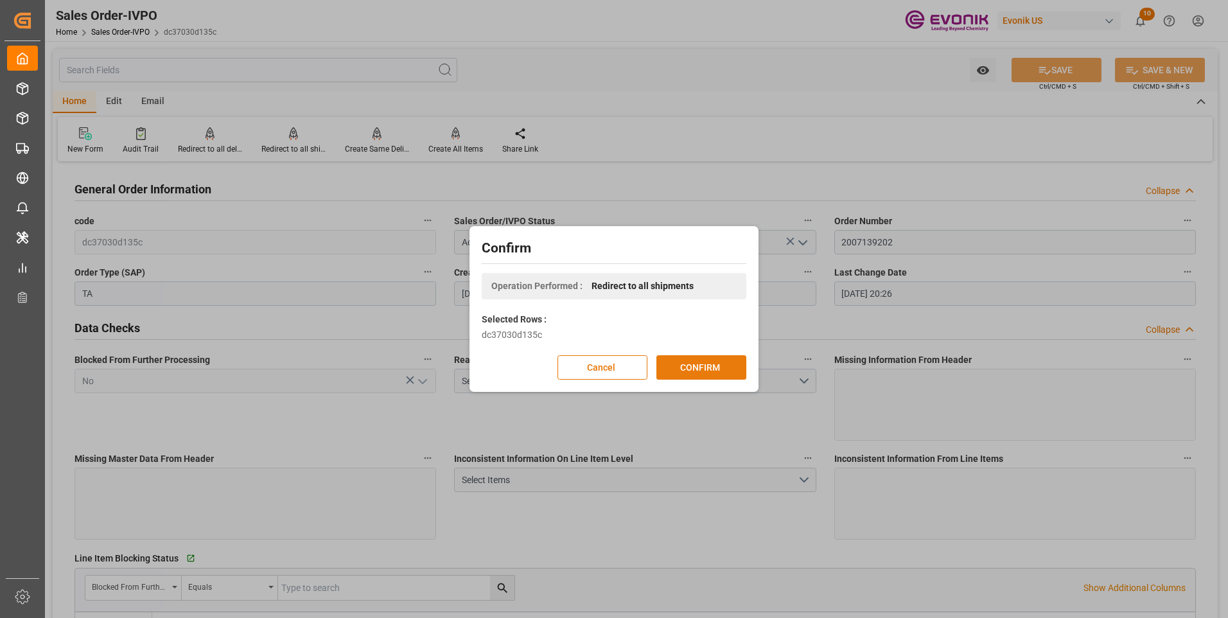
click at [703, 367] on button "CONFIRM" at bounding box center [702, 367] width 90 height 24
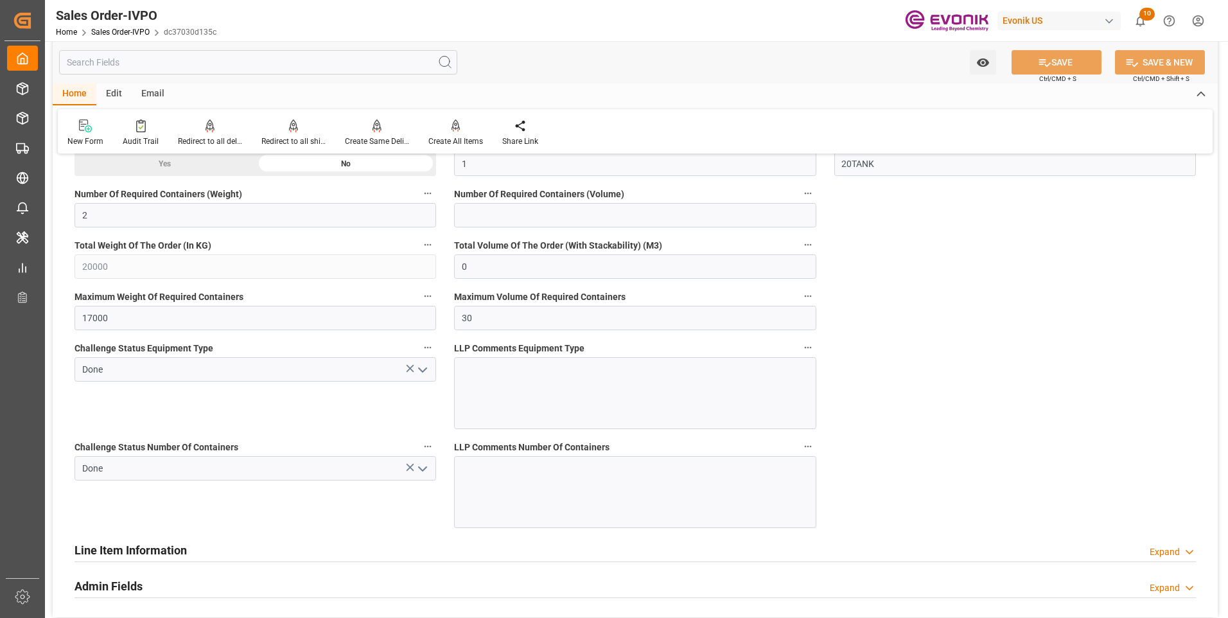
scroll to position [2570, 0]
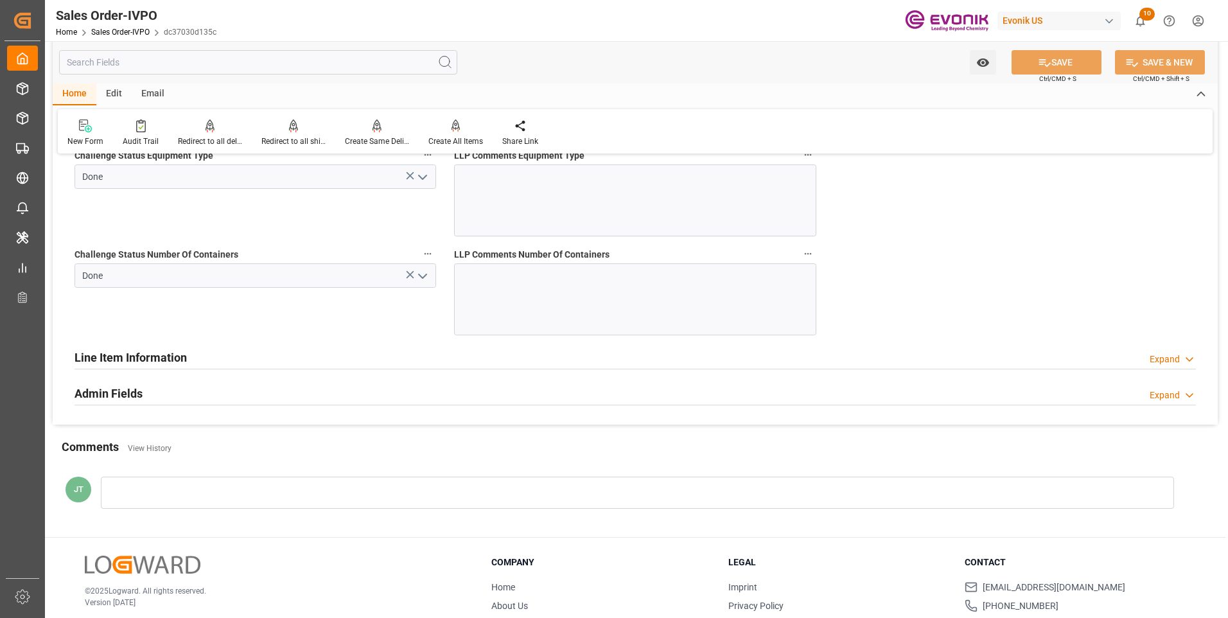
click at [155, 357] on h2 "Line Item Information" at bounding box center [131, 357] width 112 height 17
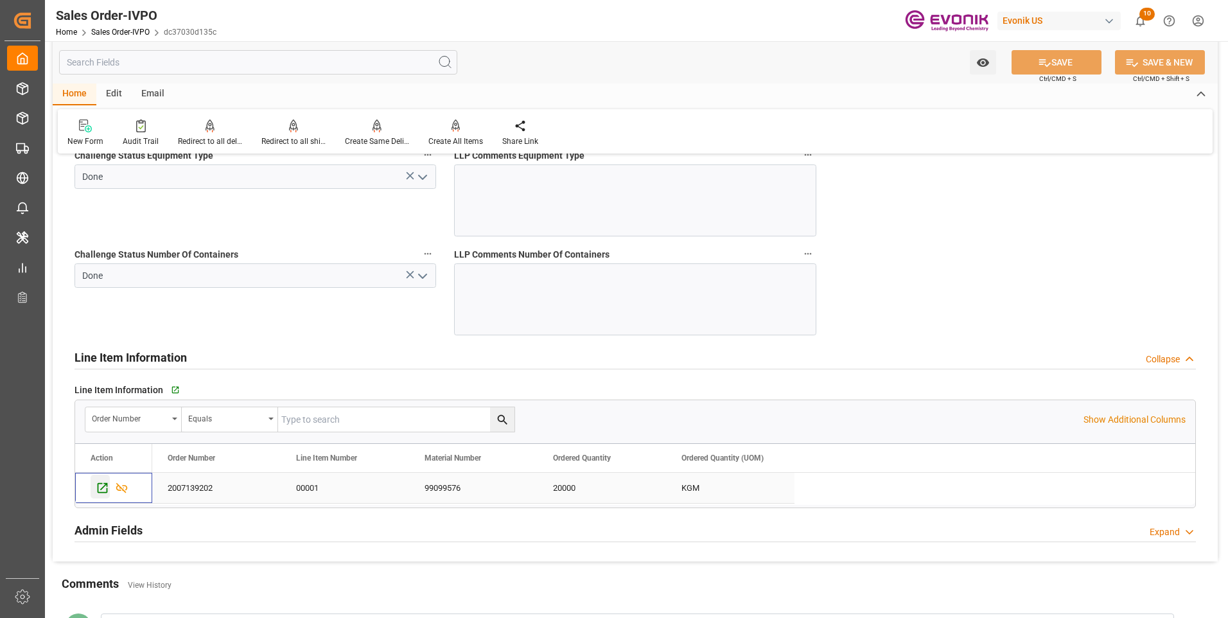
click at [102, 484] on icon "Press SPACE to select this row." at bounding box center [103, 488] width 10 height 10
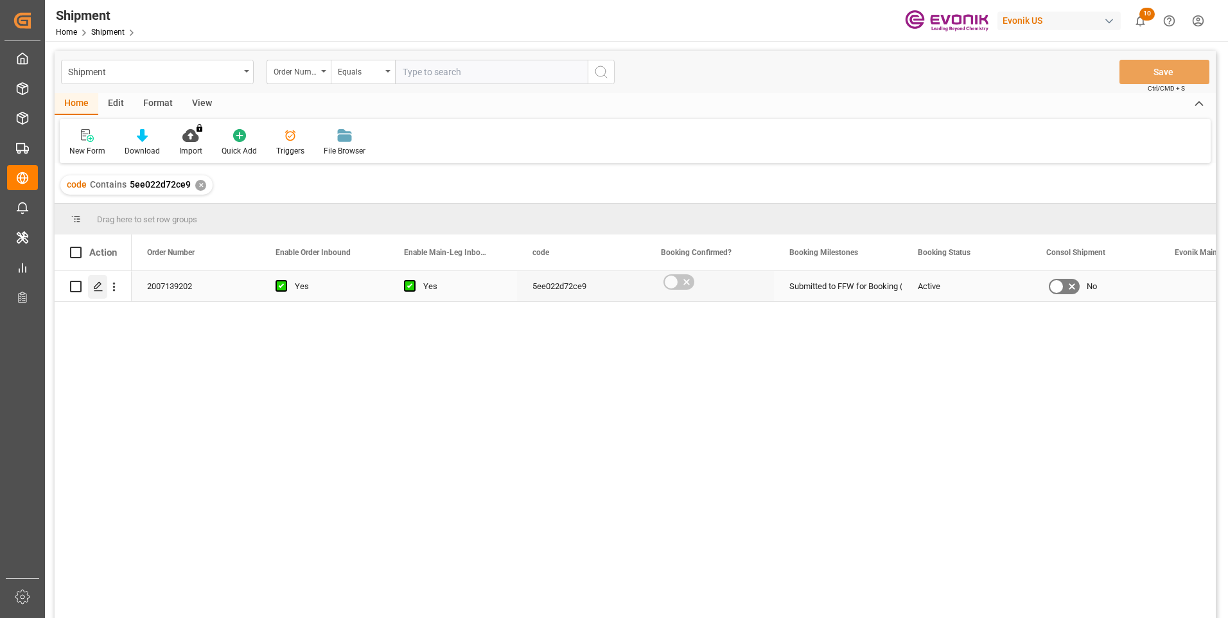
click at [100, 287] on icon "Press SPACE to select this row." at bounding box center [98, 286] width 10 height 10
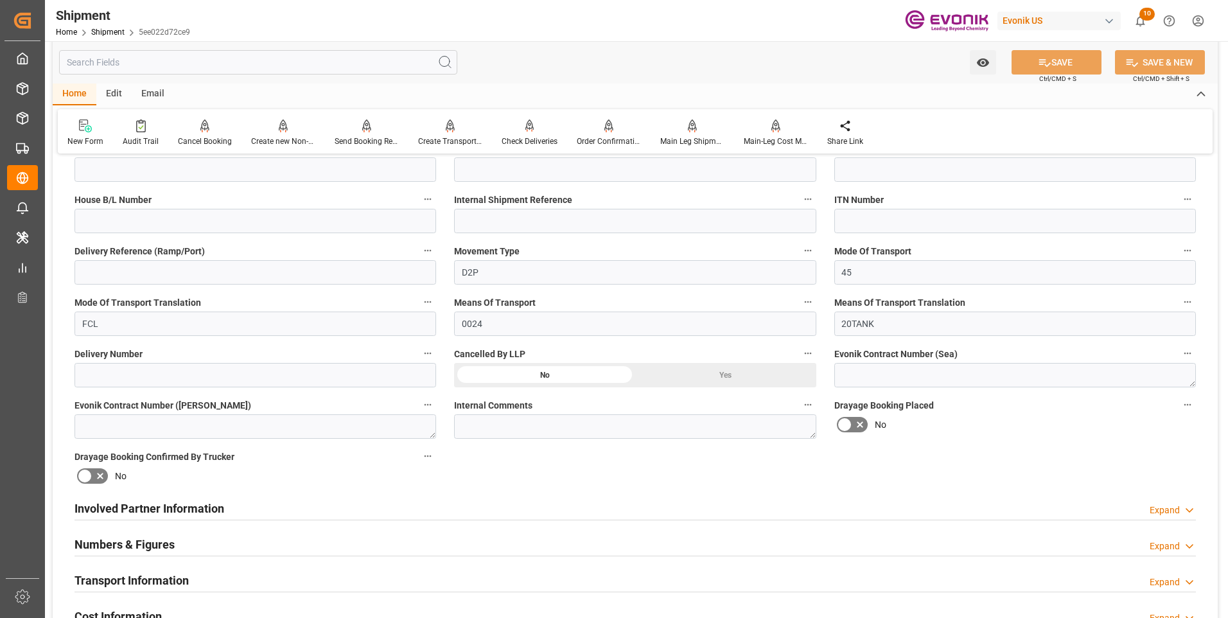
scroll to position [514, 0]
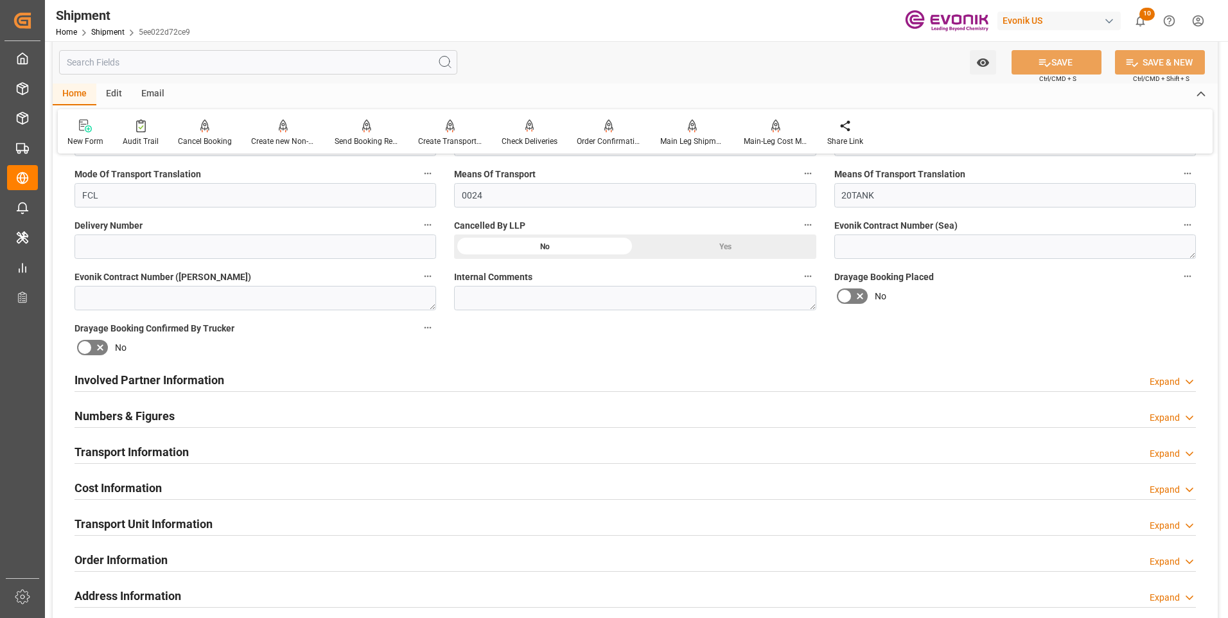
click at [256, 374] on div "Involved Partner Information Expand" at bounding box center [636, 379] width 1122 height 24
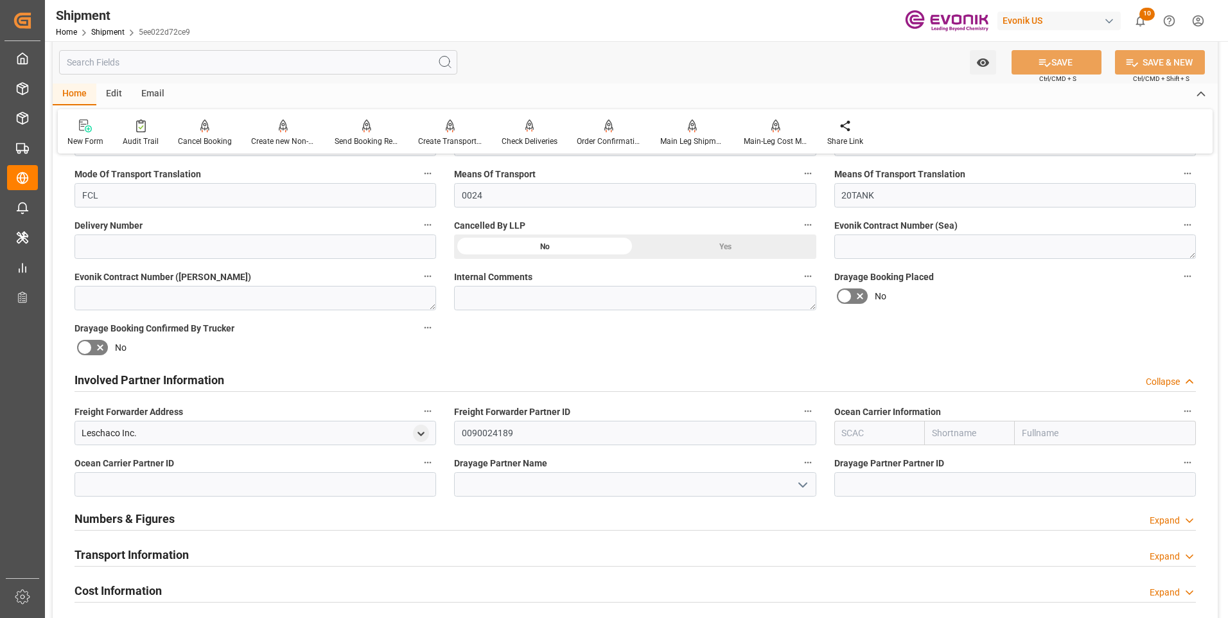
click at [875, 427] on input "text" at bounding box center [880, 433] width 91 height 24
type input "ALRB"
click at [854, 458] on b "ALRB" at bounding box center [854, 461] width 22 height 10
type input "AC Containerline"
type input "AC Containerline GmbH"
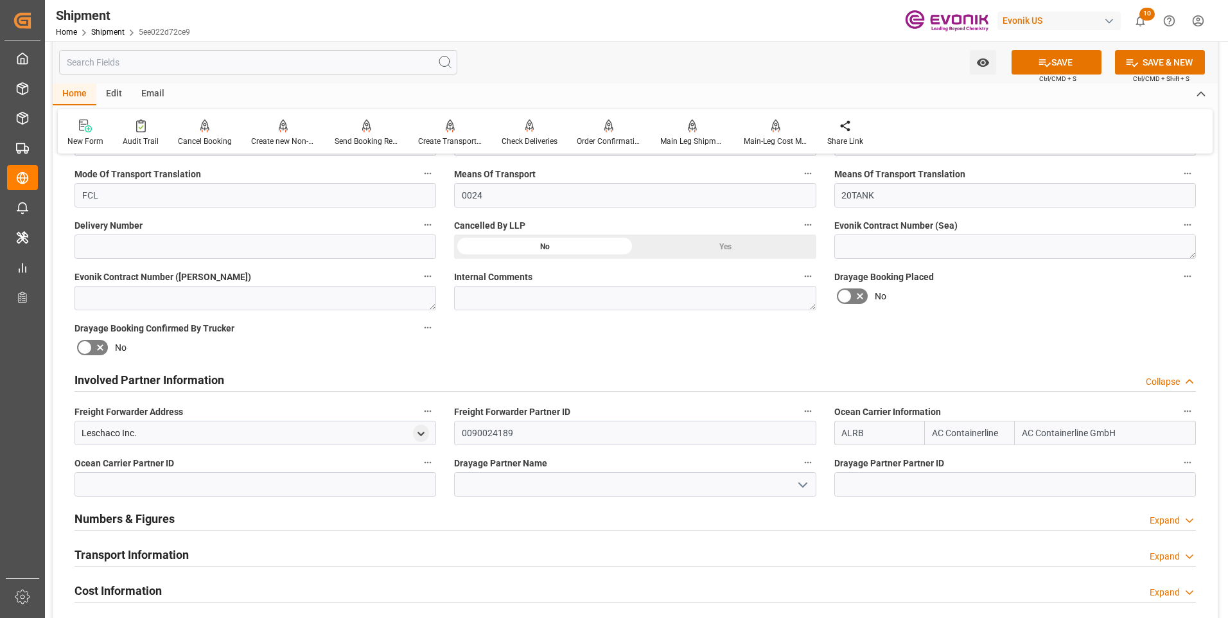
type input "ALRB"
click at [563, 482] on input at bounding box center [635, 484] width 362 height 24
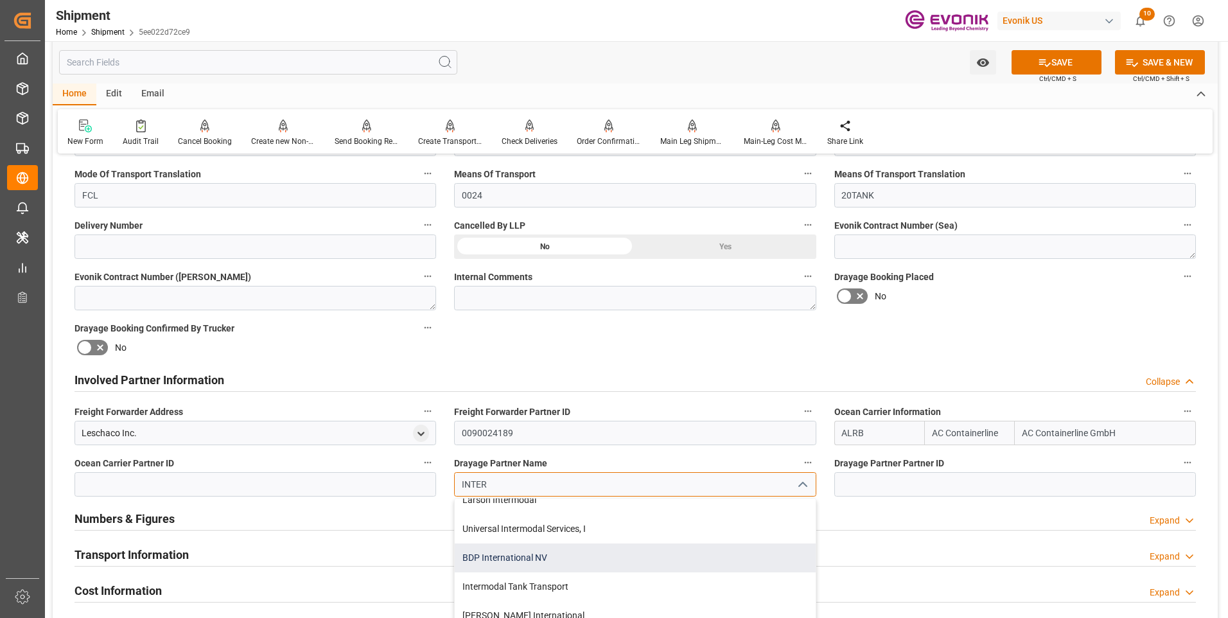
scroll to position [193, 0]
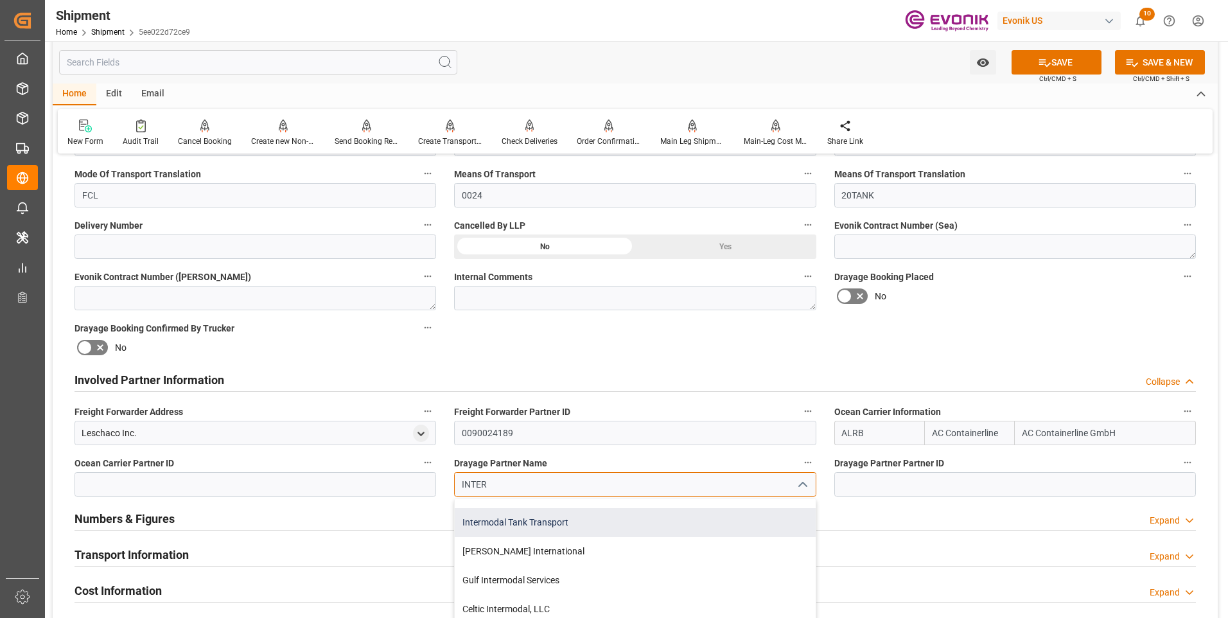
click at [520, 526] on div "Intermodal Tank Transport" at bounding box center [635, 522] width 360 height 29
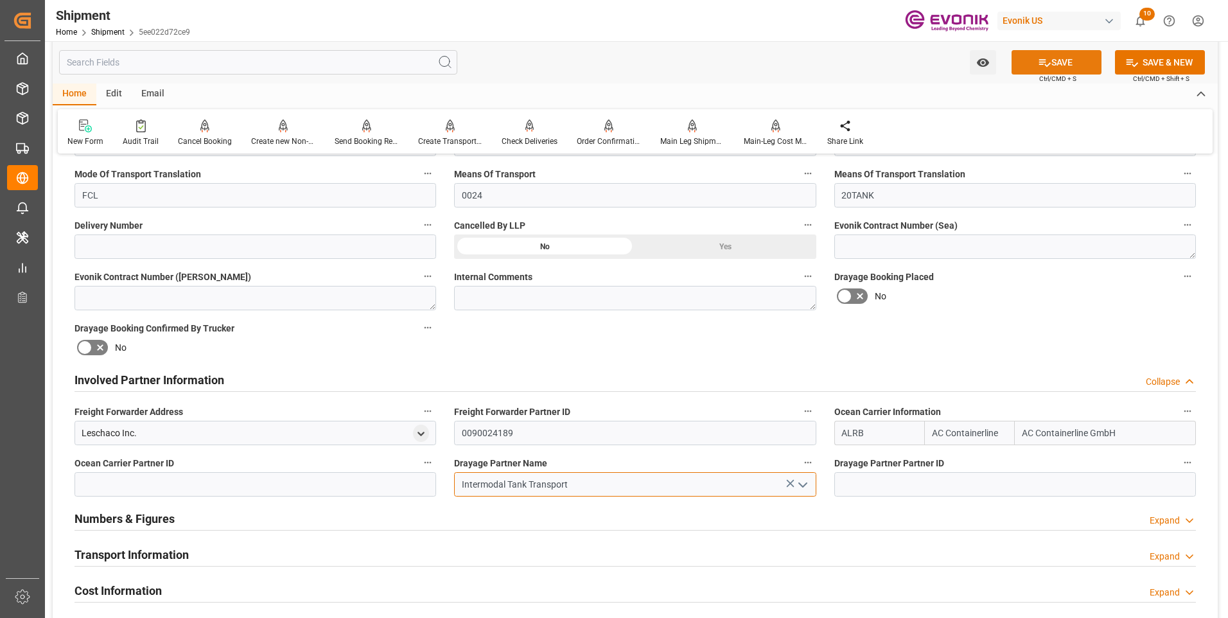
type input "Intermodal Tank Transport"
click at [1070, 61] on button "SAVE" at bounding box center [1057, 62] width 90 height 24
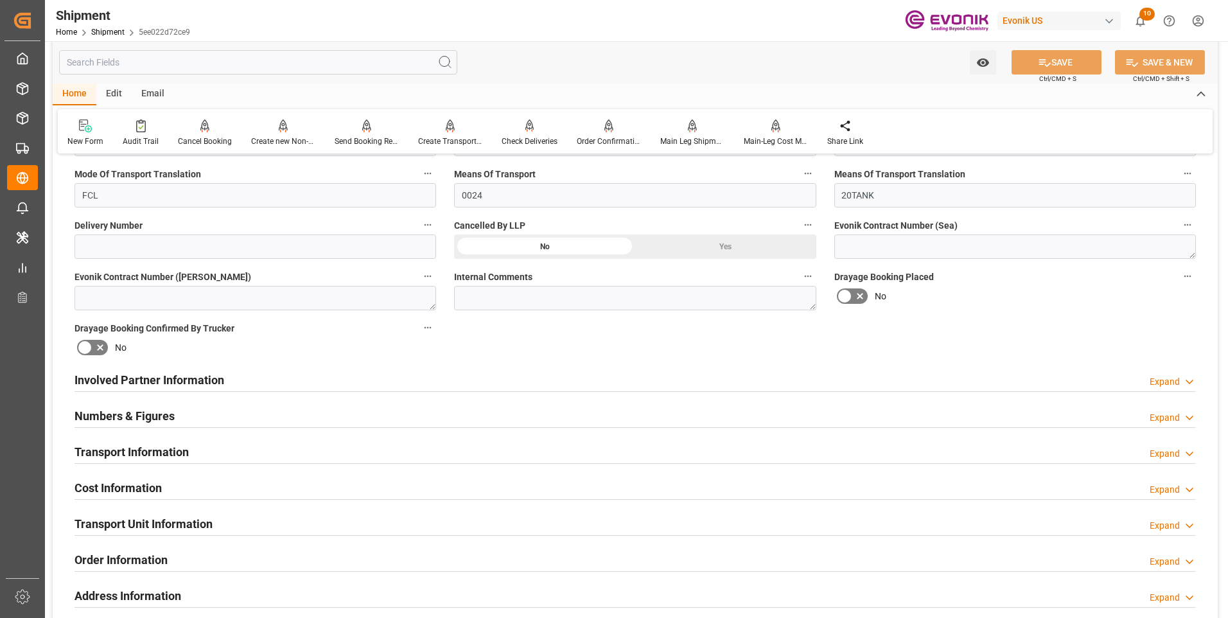
click at [292, 381] on div "Involved Partner Information Expand" at bounding box center [636, 379] width 1122 height 24
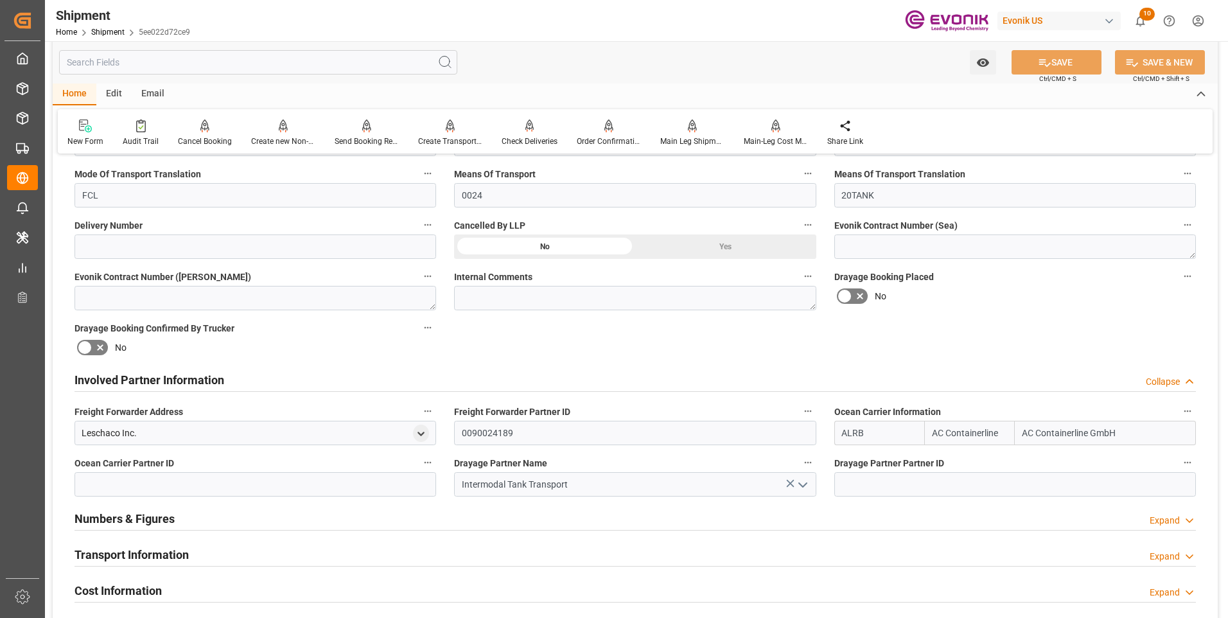
click at [217, 558] on div "Transport Information Expand" at bounding box center [636, 554] width 1122 height 24
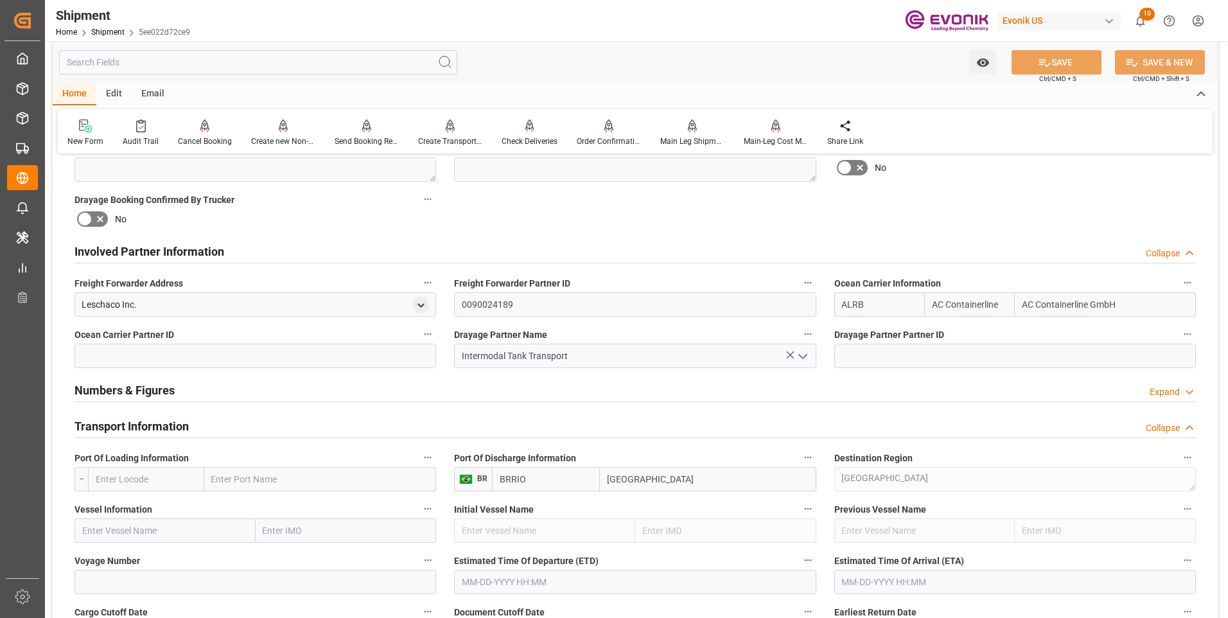
scroll to position [707, 0]
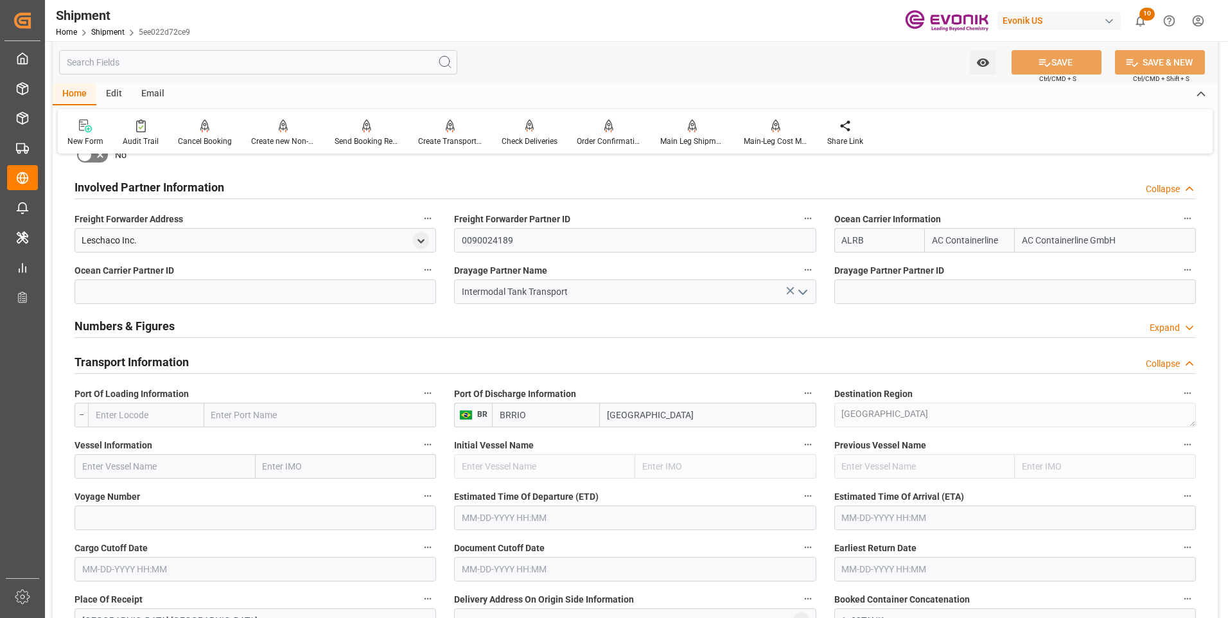
click at [157, 418] on input "text" at bounding box center [146, 415] width 116 height 24
click at [157, 411] on input "text" at bounding box center [146, 415] width 116 height 24
type input "USEWR"
click at [141, 447] on span "USEWR - Newark" at bounding box center [139, 450] width 87 height 24
type input "[GEOGRAPHIC_DATA]"
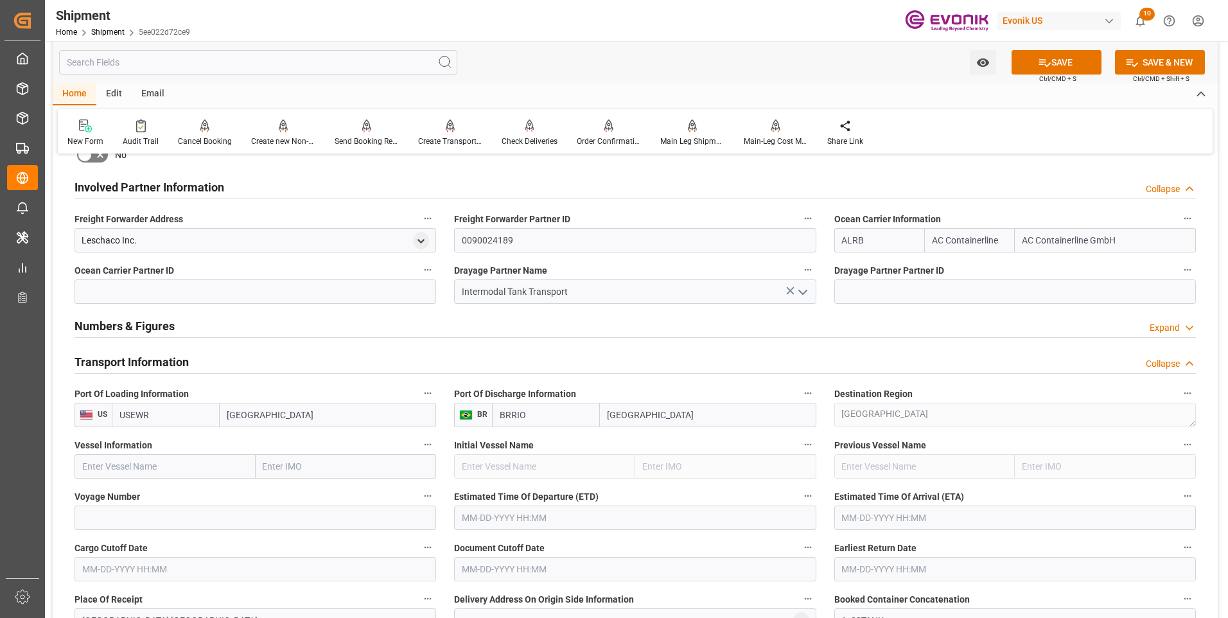
type input "USEWR"
click at [141, 460] on input "text" at bounding box center [165, 466] width 181 height 24
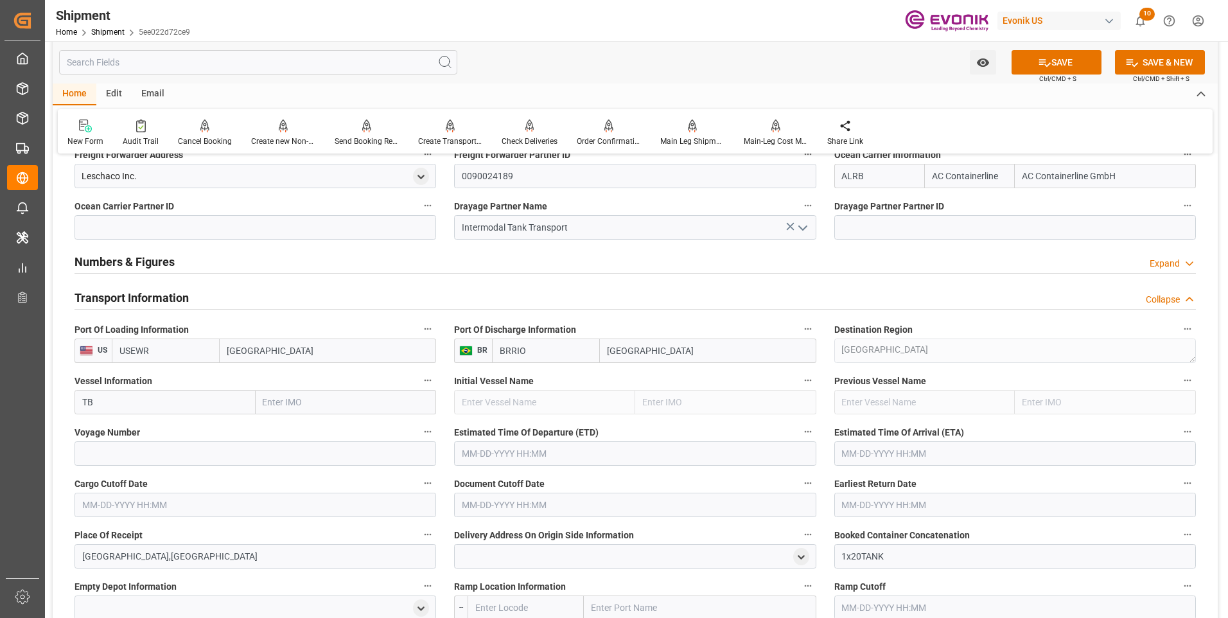
type input "TBN"
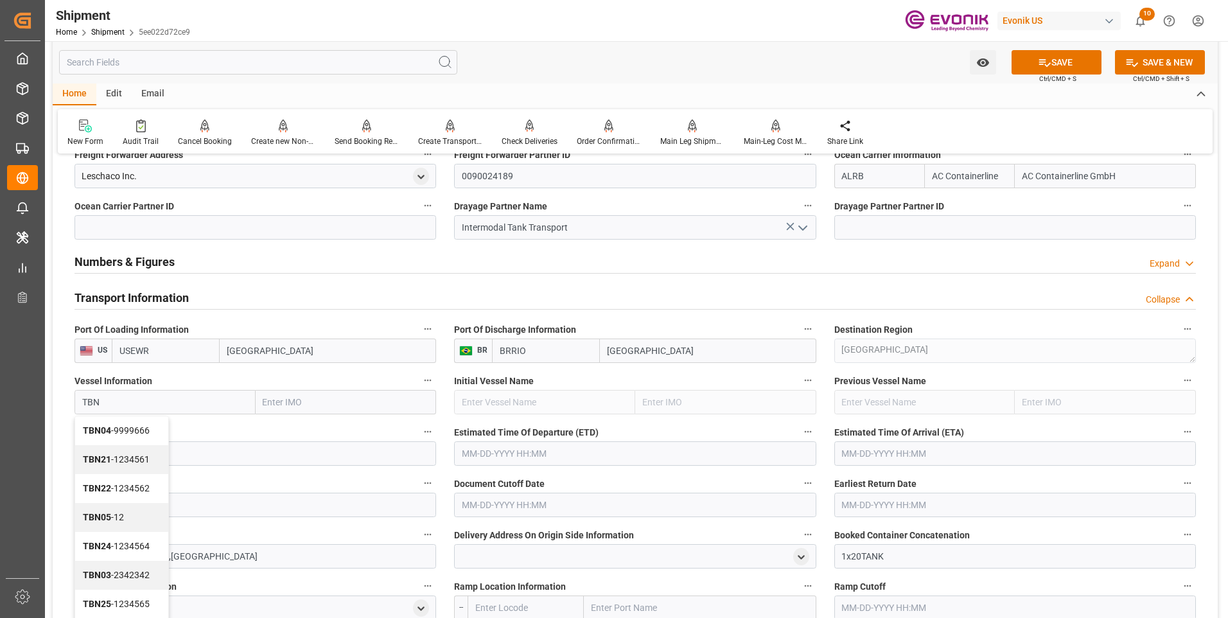
scroll to position [43, 0]
click at [105, 590] on span "TBN - 7777777" at bounding box center [111, 590] width 57 height 10
type input "7777777"
type input "TBN"
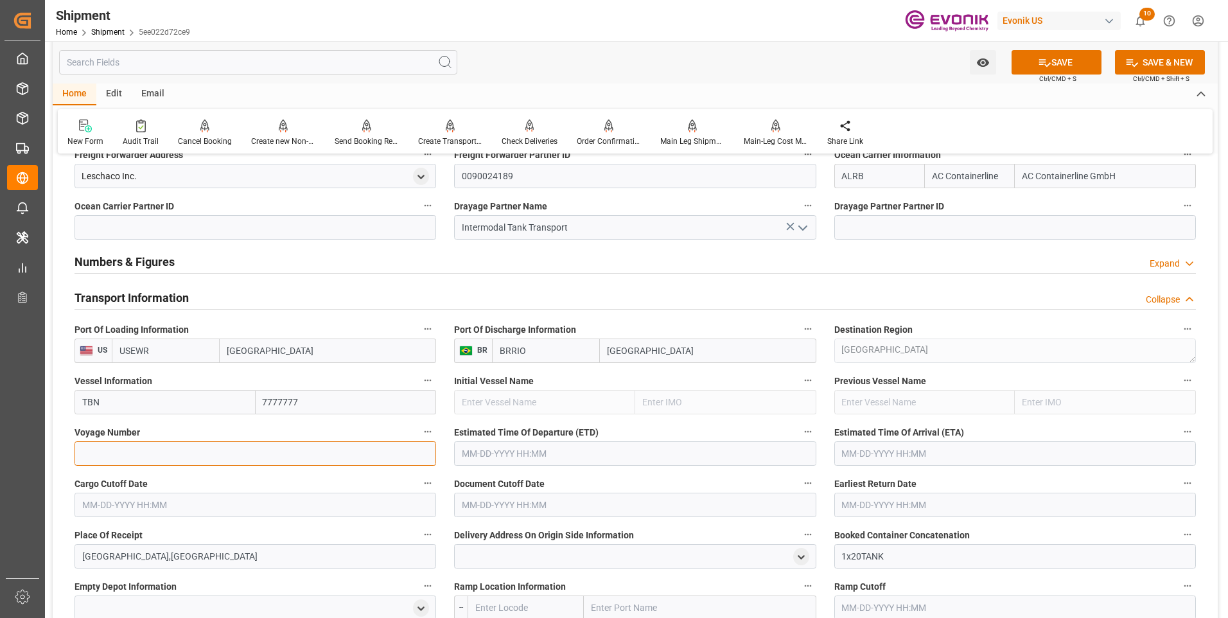
click at [155, 457] on input at bounding box center [256, 453] width 362 height 24
type input "00000"
click at [1048, 66] on icon at bounding box center [1044, 62] width 13 height 13
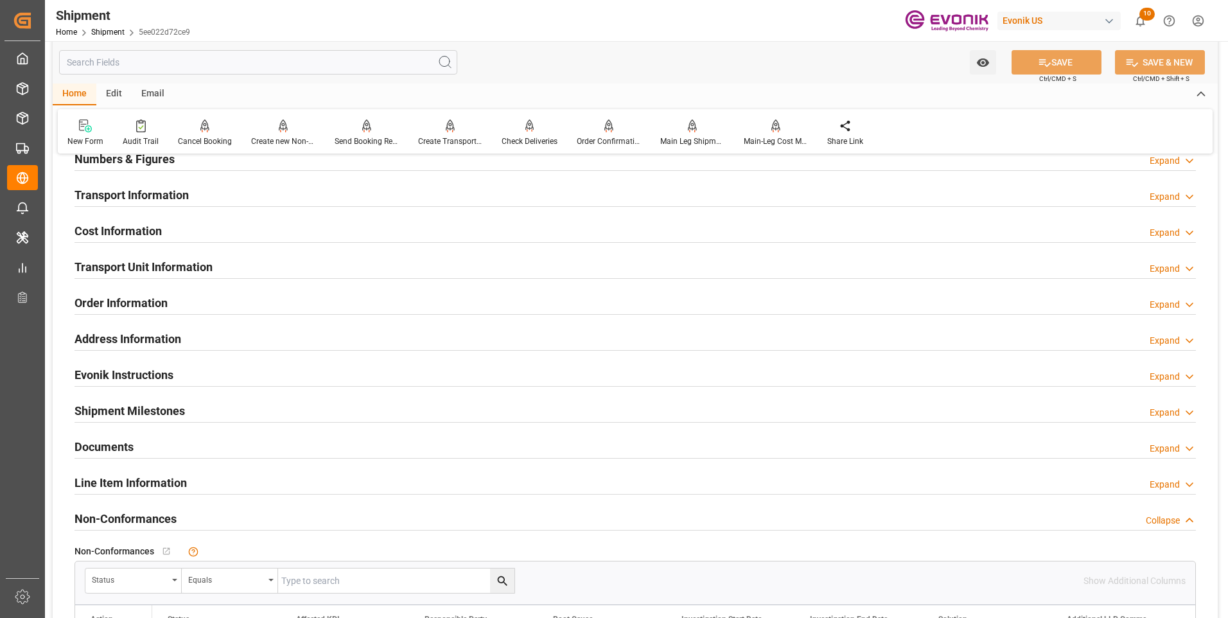
click at [259, 200] on div "Transport Information Expand" at bounding box center [636, 194] width 1122 height 24
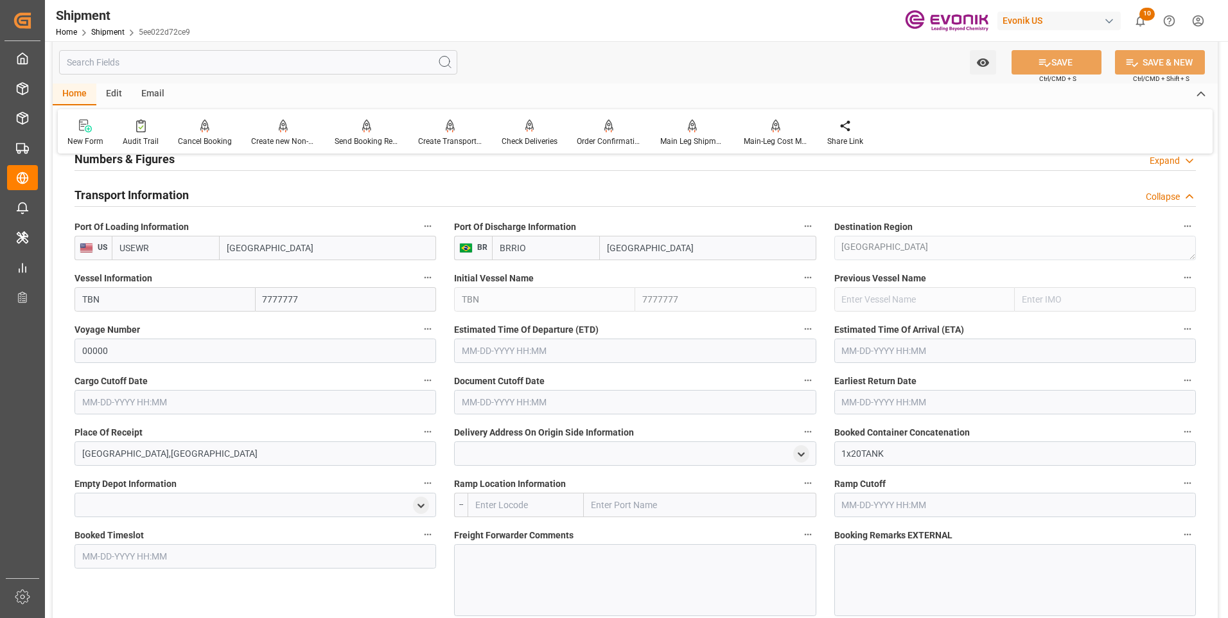
click at [494, 354] on input "text" at bounding box center [635, 351] width 362 height 24
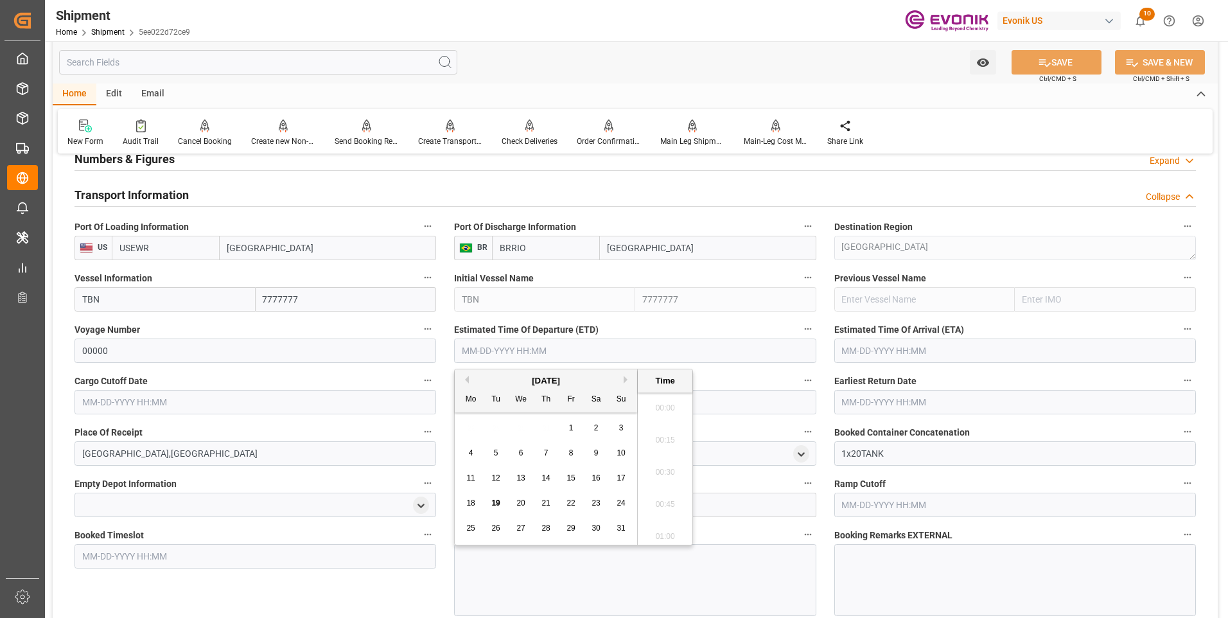
scroll to position [2060, 0]
click at [651, 461] on li "16:30" at bounding box center [665, 468] width 55 height 32
click at [553, 348] on input "08-26-2025 16:30" at bounding box center [635, 351] width 362 height 24
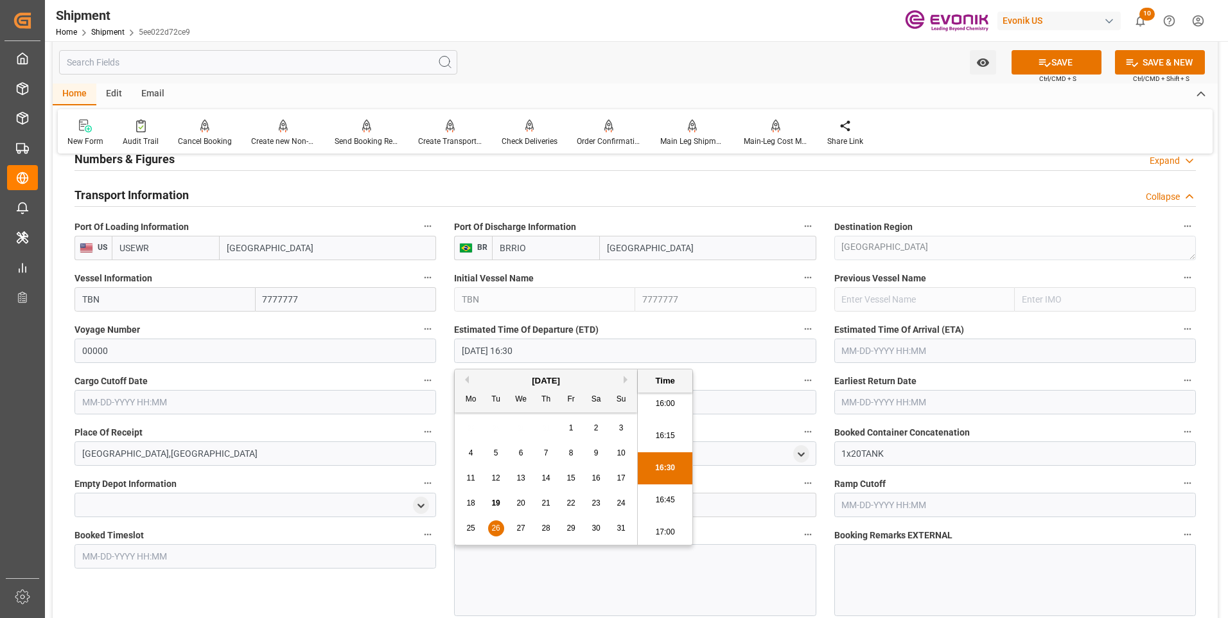
click at [619, 374] on div "August 2025 Mo Tu We Th Fr Sa Su" at bounding box center [546, 390] width 182 height 43
click at [626, 380] on button "Next Month" at bounding box center [628, 380] width 8 height 8
click at [572, 504] on span "26" at bounding box center [571, 503] width 8 height 9
type input "09-26-2025 16:30"
click at [657, 470] on li "16:30" at bounding box center [665, 468] width 55 height 32
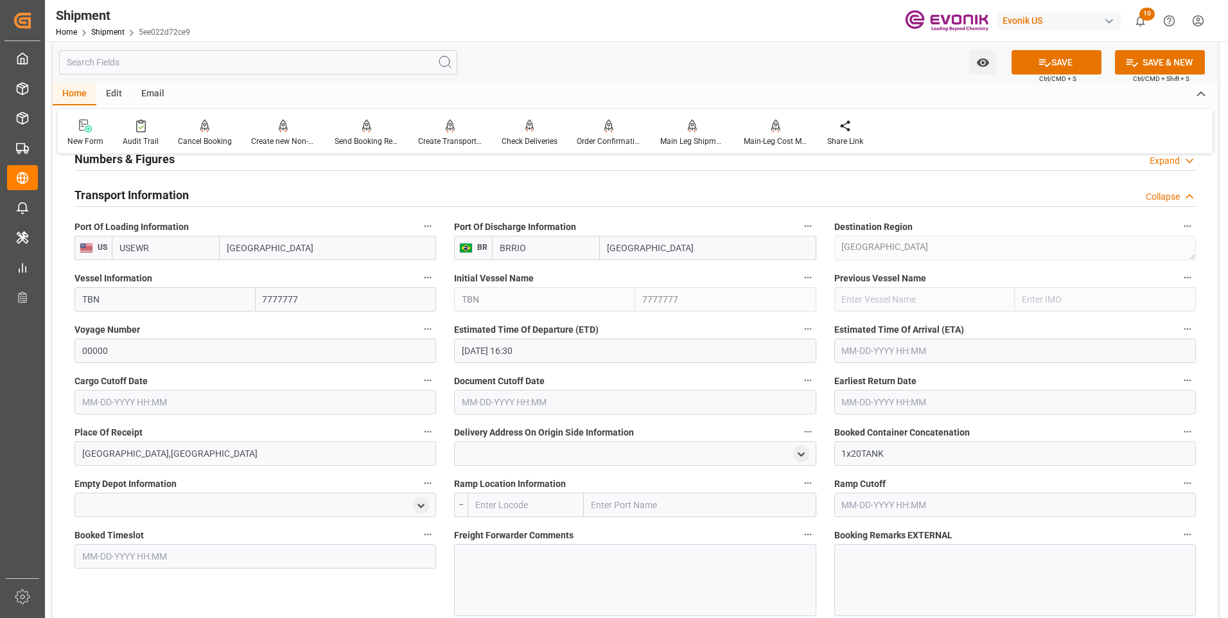
click at [341, 410] on input "text" at bounding box center [256, 402] width 362 height 24
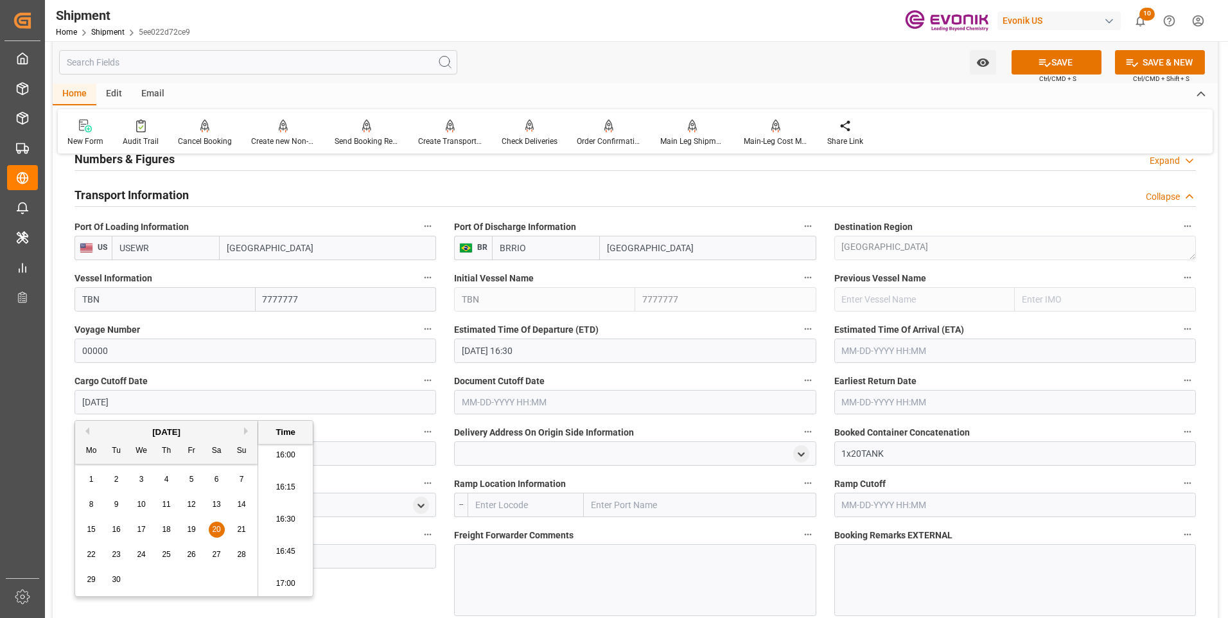
click at [278, 522] on li "16:30" at bounding box center [285, 520] width 55 height 32
type input "09-20-2025 16:30"
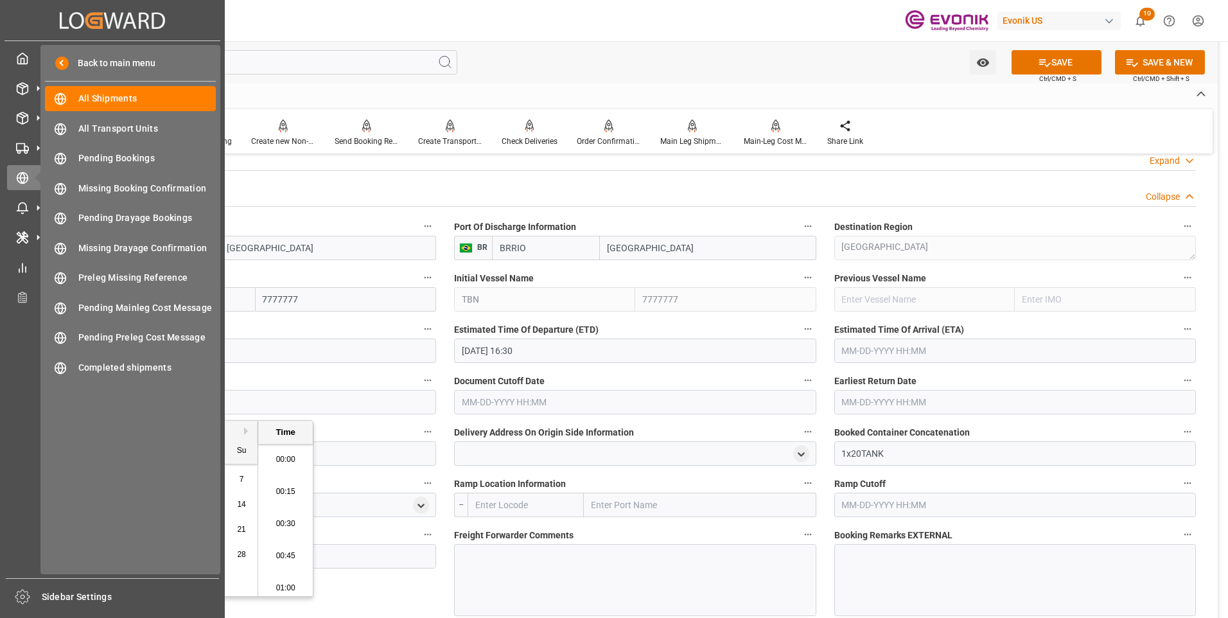
drag, startPoint x: 165, startPoint y: 399, endPoint x: 35, endPoint y: 403, distance: 130.5
click at [35, 403] on div "Created by potrace 1.15, written by Peter Selinger 2001-2017 Created by potrace…" at bounding box center [614, 309] width 1228 height 618
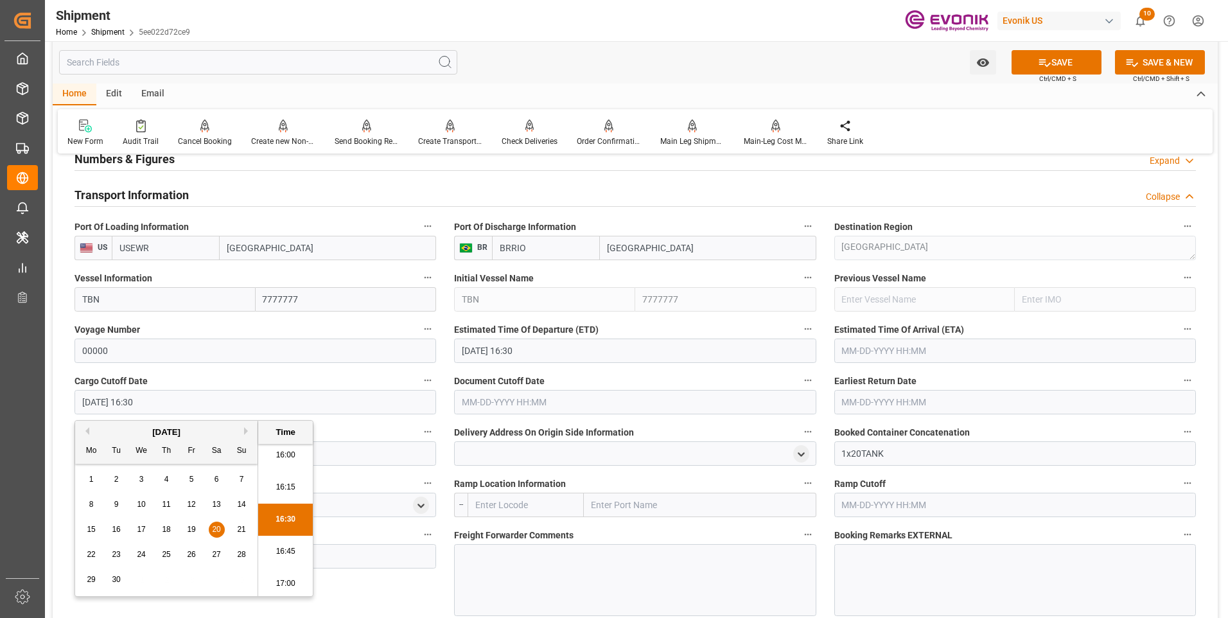
click at [478, 412] on input "text" at bounding box center [635, 402] width 362 height 24
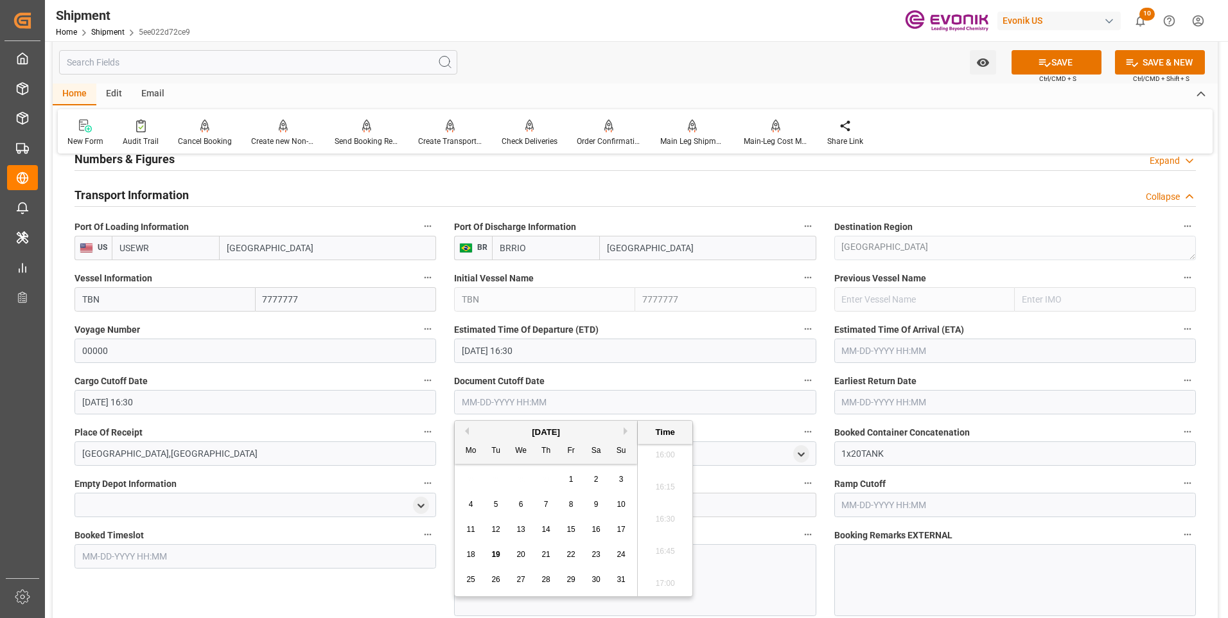
paste input "09-20-2025 16:30"
type input "09-20-2025 16:30"
click at [871, 403] on input "text" at bounding box center [1016, 402] width 362 height 24
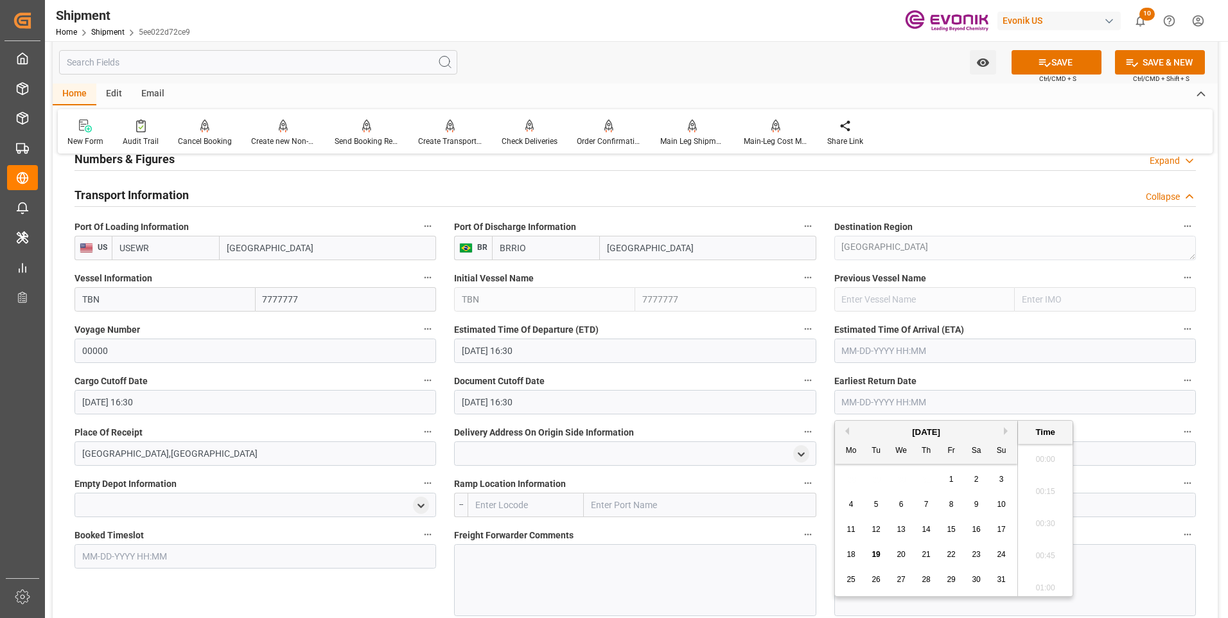
paste input "09-20-2025 16:30"
type input "09-20-2025 16:30"
click at [884, 354] on input "text" at bounding box center [1016, 351] width 362 height 24
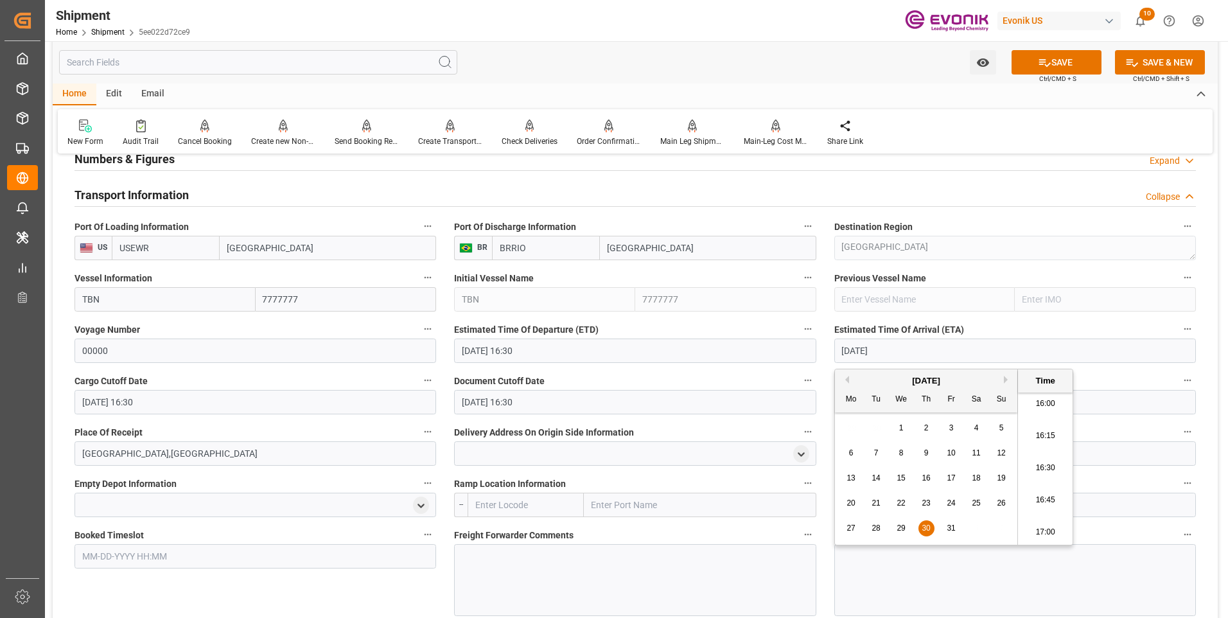
click at [1039, 464] on li "16:30" at bounding box center [1045, 468] width 55 height 32
type input "10-30-2025 16:30"
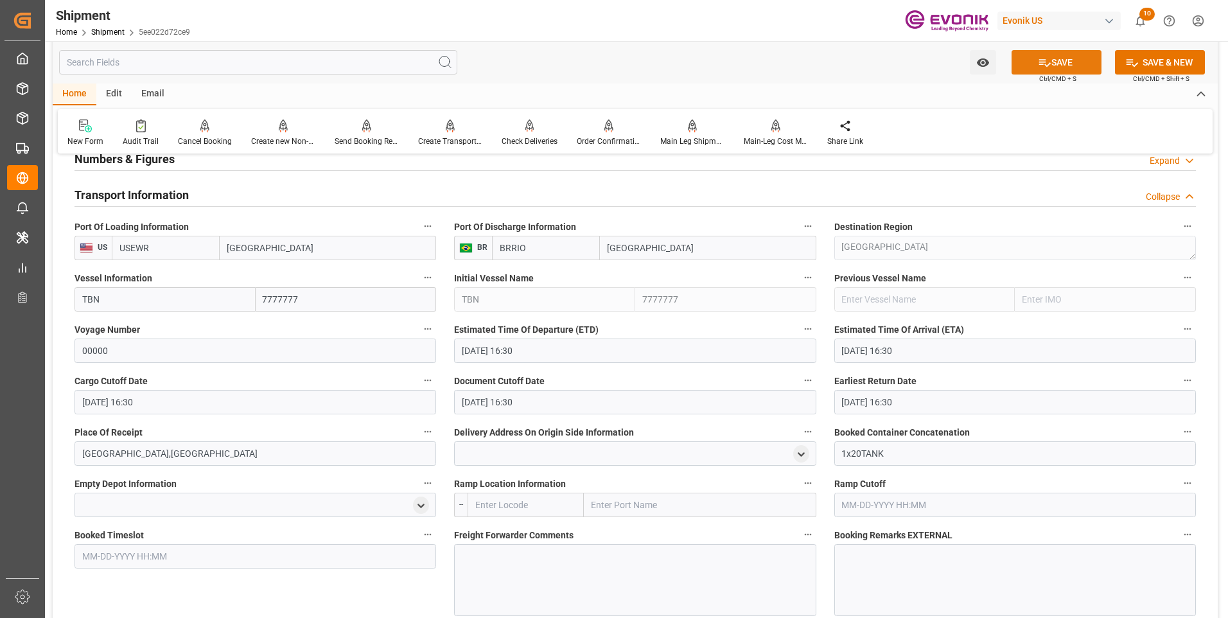
click at [1072, 62] on button "SAVE" at bounding box center [1057, 62] width 90 height 24
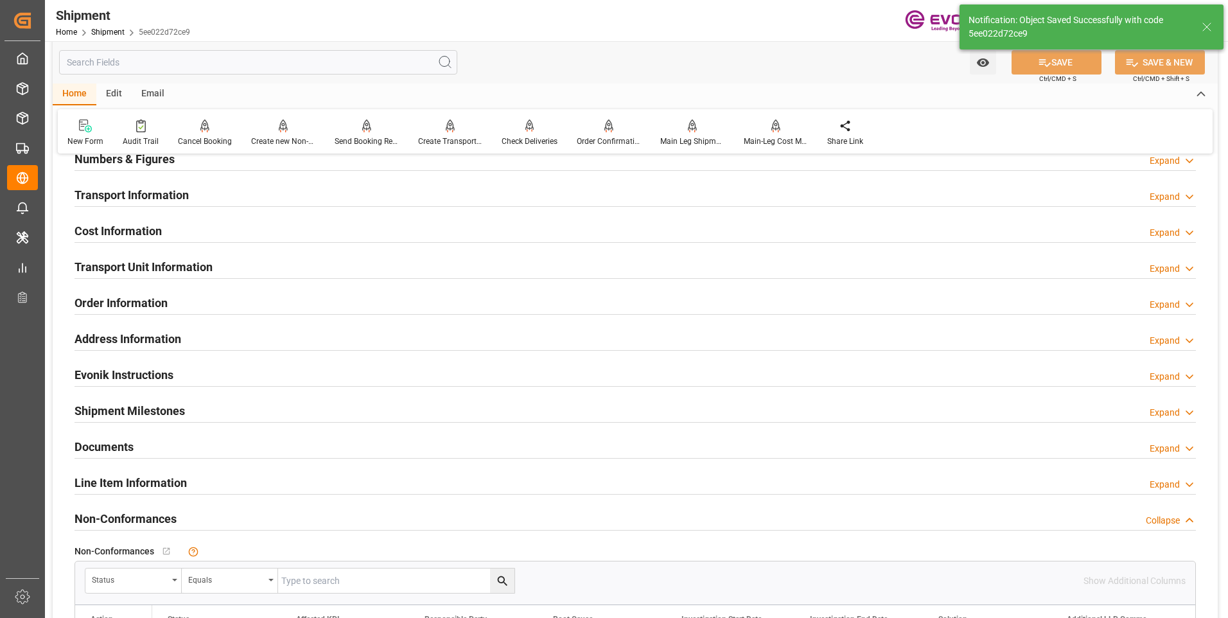
click at [291, 186] on div "Transport Information Expand" at bounding box center [636, 194] width 1122 height 24
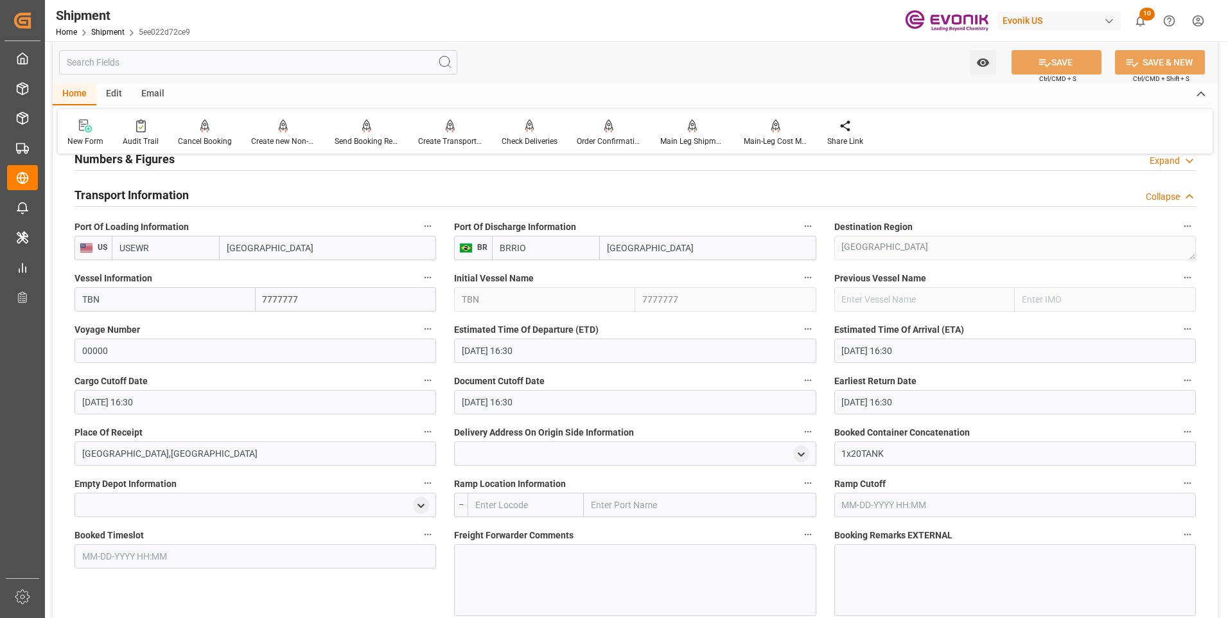
scroll to position [899, 0]
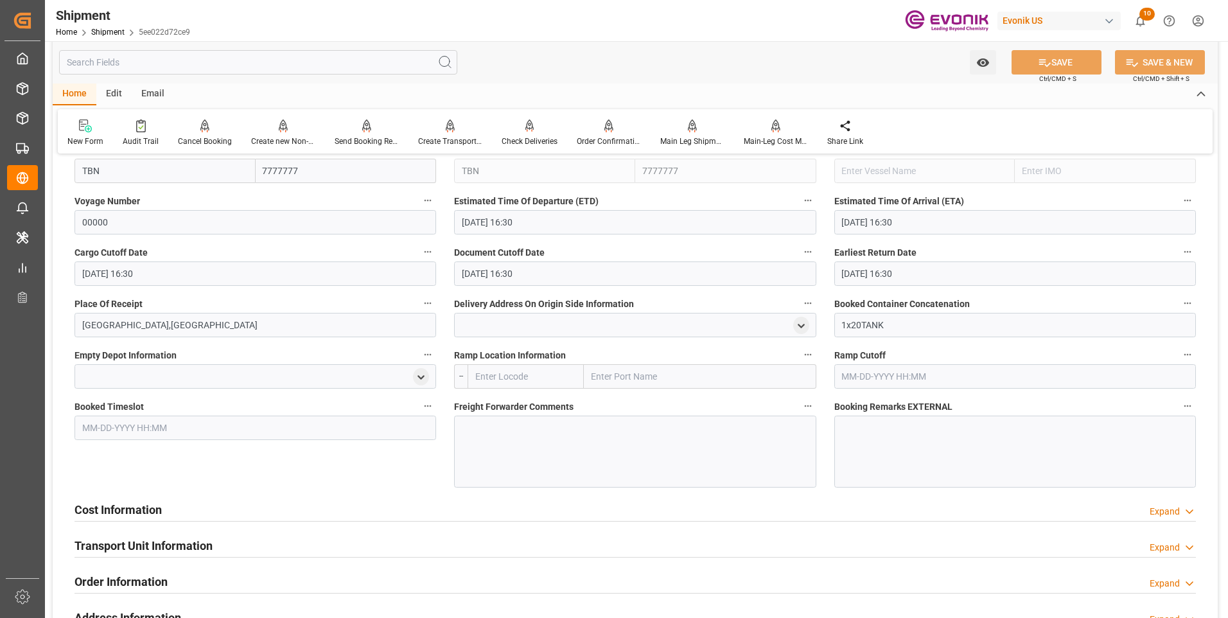
click at [515, 464] on div at bounding box center [635, 452] width 362 height 72
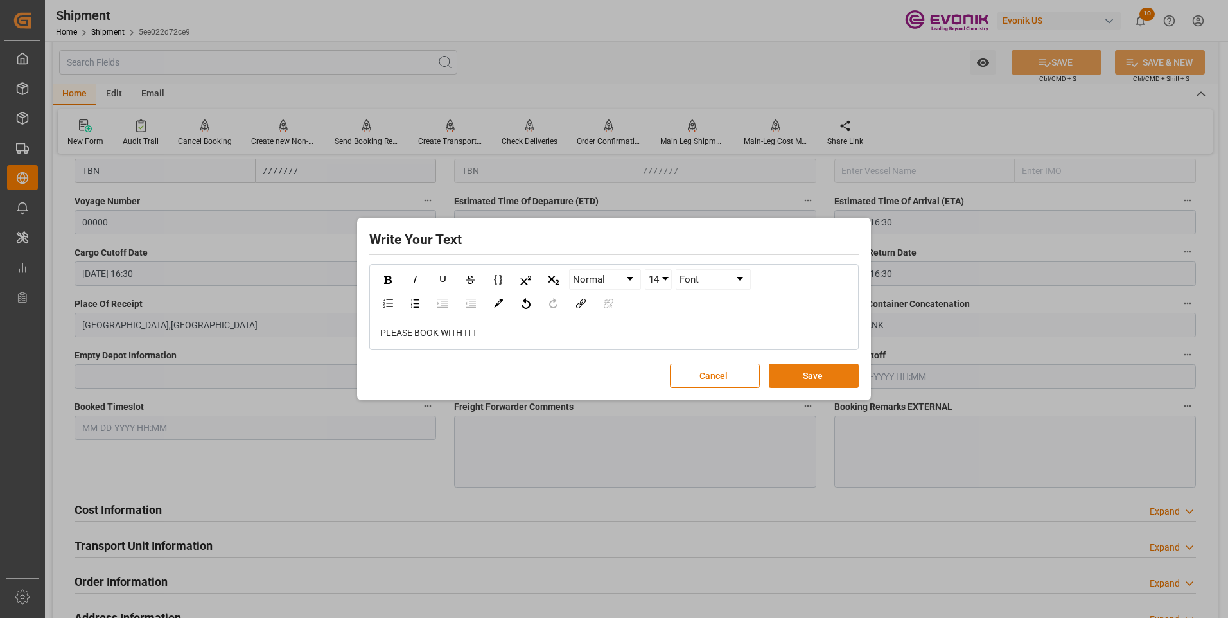
click at [782, 371] on button "Save" at bounding box center [814, 376] width 90 height 24
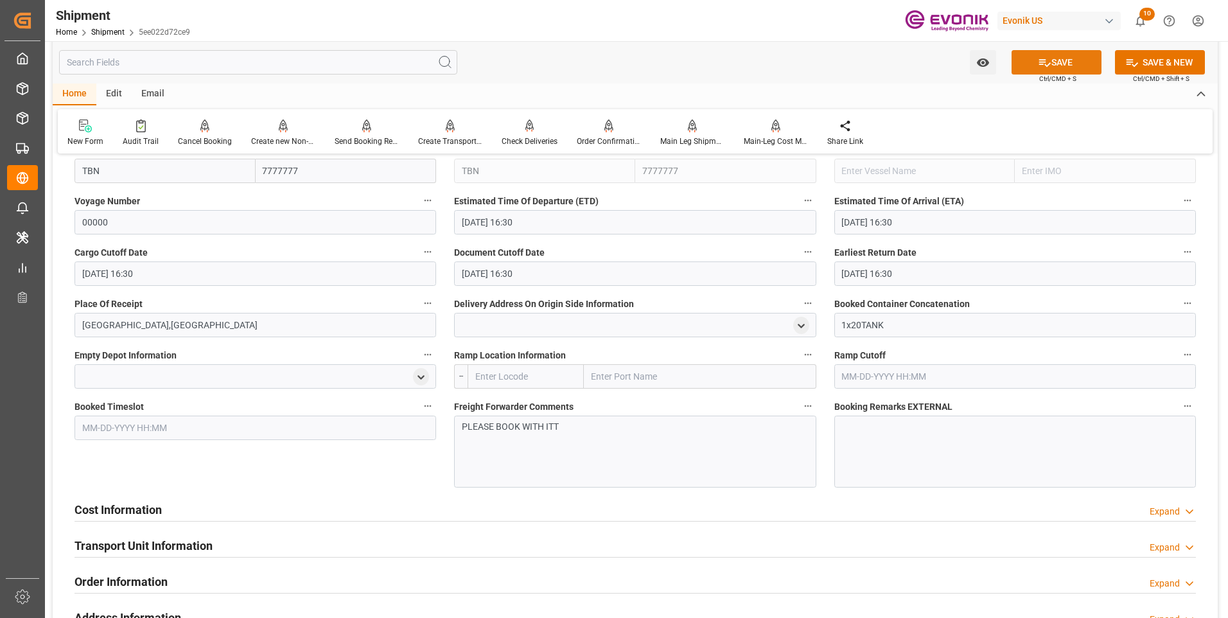
click at [1087, 61] on button "SAVE" at bounding box center [1057, 62] width 90 height 24
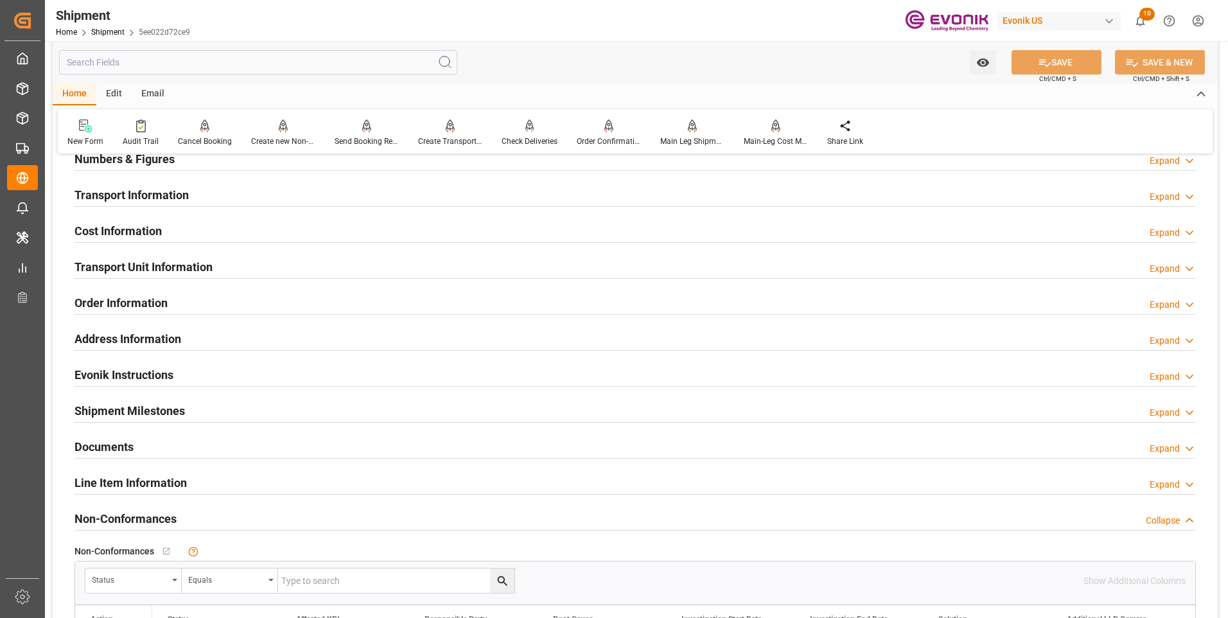
scroll to position [707, 0]
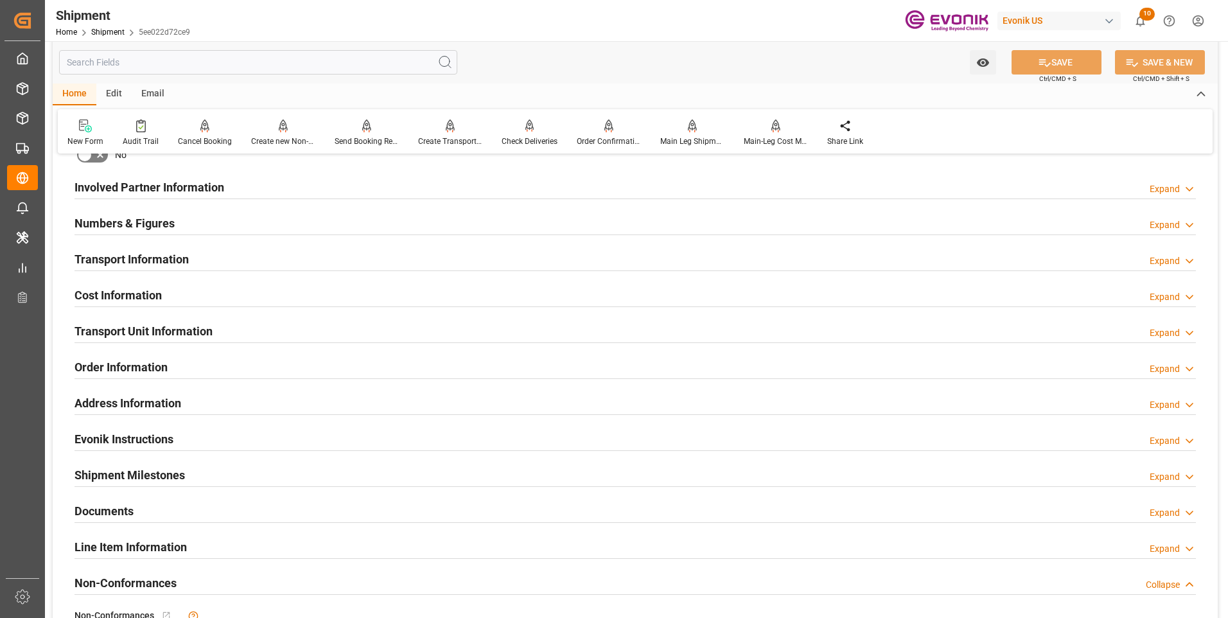
click at [153, 299] on h2 "Cost Information" at bounding box center [118, 295] width 87 height 17
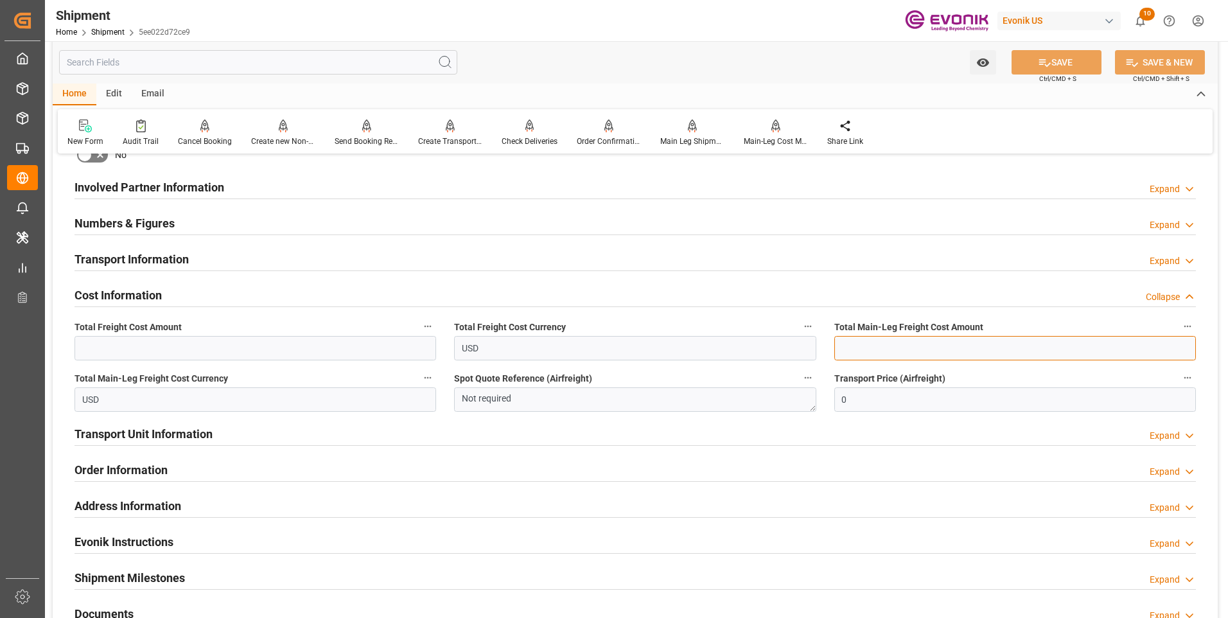
click at [886, 346] on input "text" at bounding box center [1016, 348] width 362 height 24
click at [858, 344] on input "text" at bounding box center [1016, 348] width 362 height 24
type input "4627"
click at [312, 348] on input "text" at bounding box center [256, 348] width 362 height 24
type input "4627"
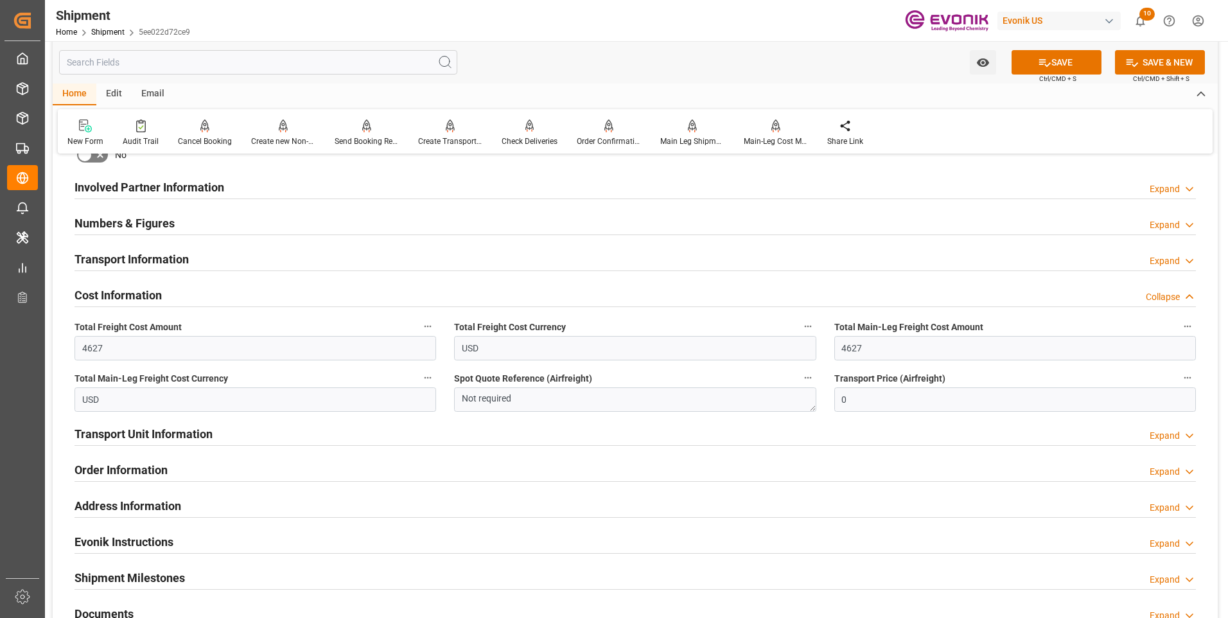
click at [1050, 53] on button "SAVE" at bounding box center [1057, 62] width 90 height 24
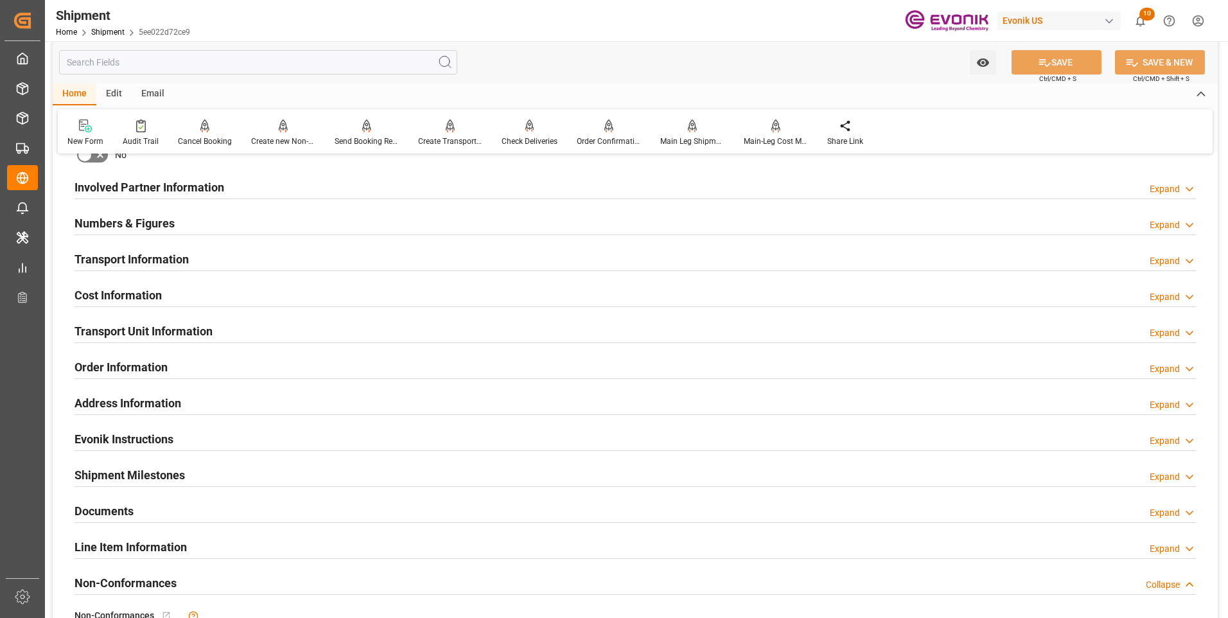
click at [231, 292] on div "Cost Information Expand" at bounding box center [636, 294] width 1122 height 24
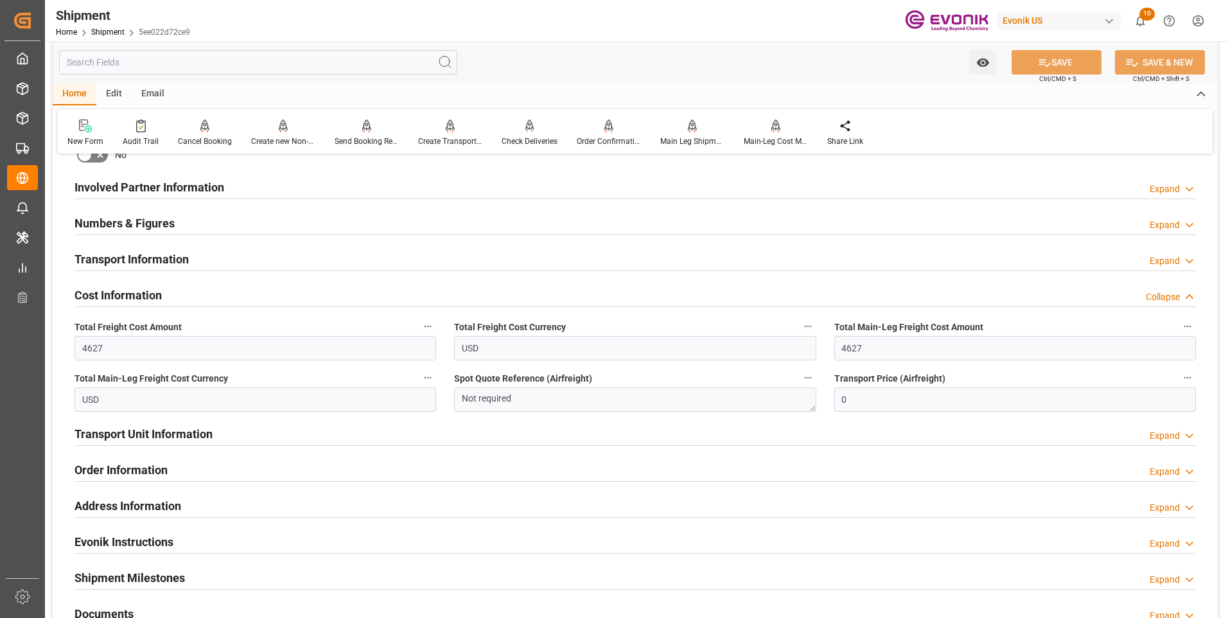
click at [214, 433] on div "Transport Unit Information Expand" at bounding box center [636, 433] width 1122 height 24
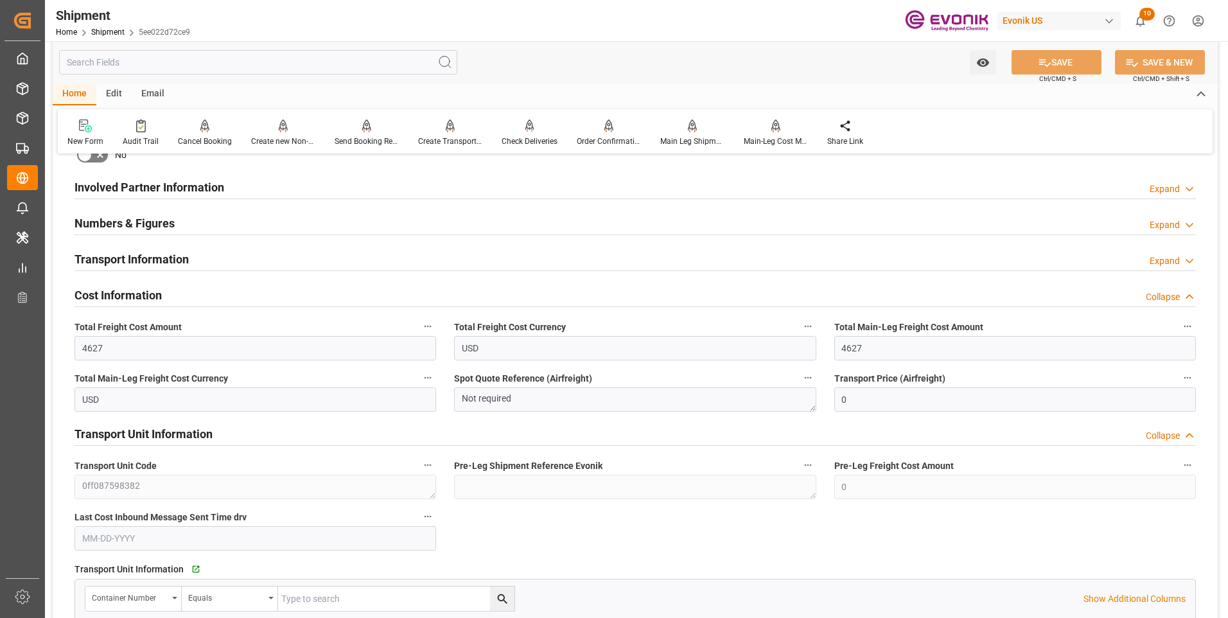
click at [415, 432] on div "Transport Unit Information Collapse" at bounding box center [636, 433] width 1122 height 24
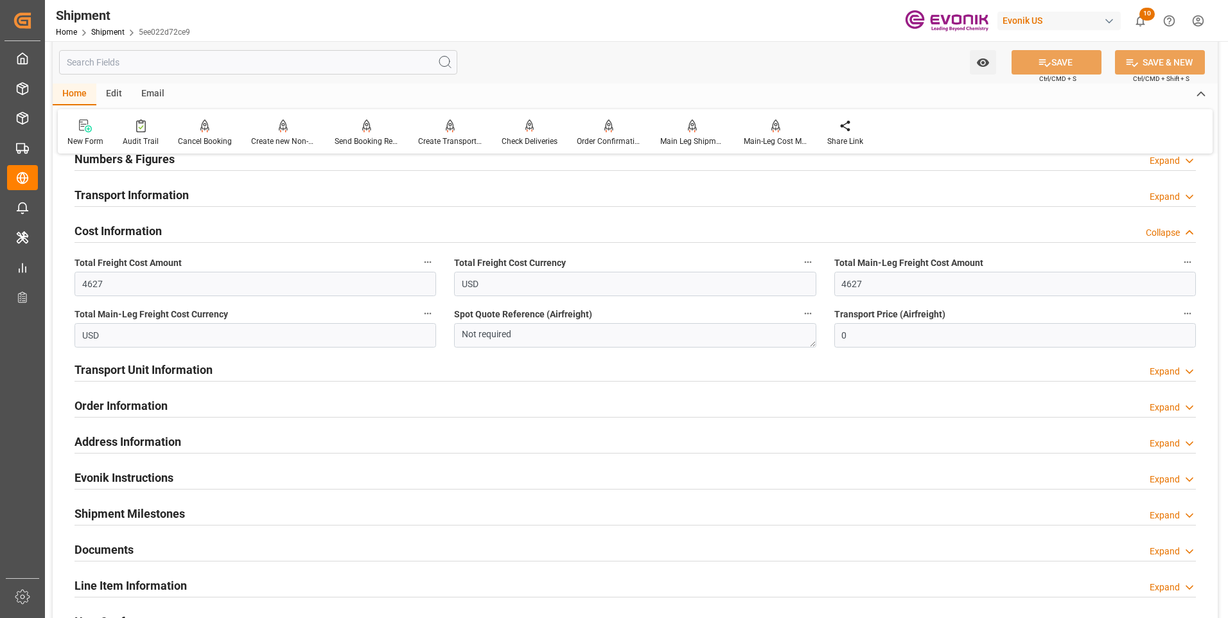
scroll to position [835, 0]
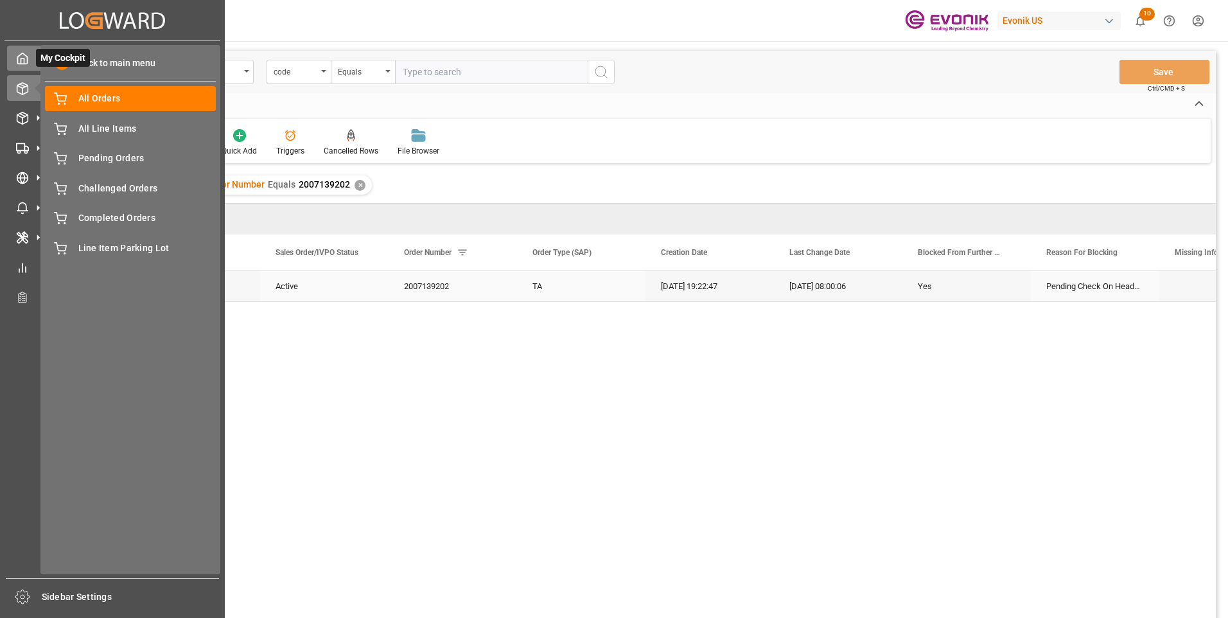
click at [30, 59] on div "My Cockpit My Cockpit" at bounding box center [112, 58] width 211 height 25
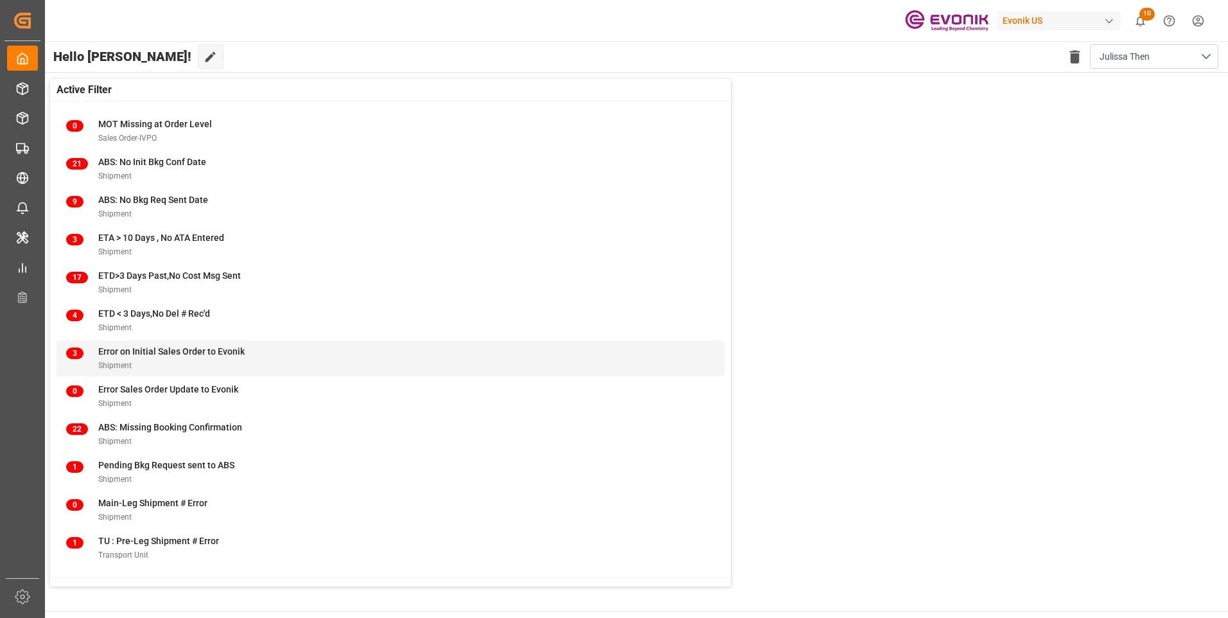
click at [121, 358] on div "Shipment" at bounding box center [171, 364] width 146 height 13
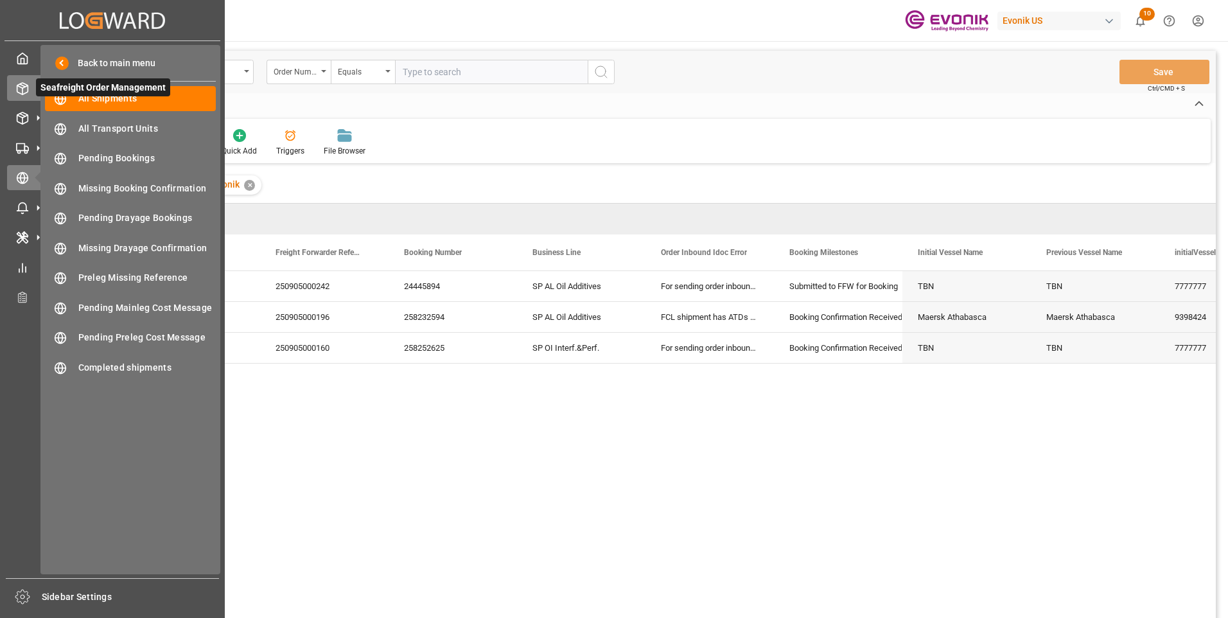
click at [17, 85] on polyline at bounding box center [22, 86] width 10 height 3
click at [27, 90] on icon at bounding box center [22, 88] width 13 height 13
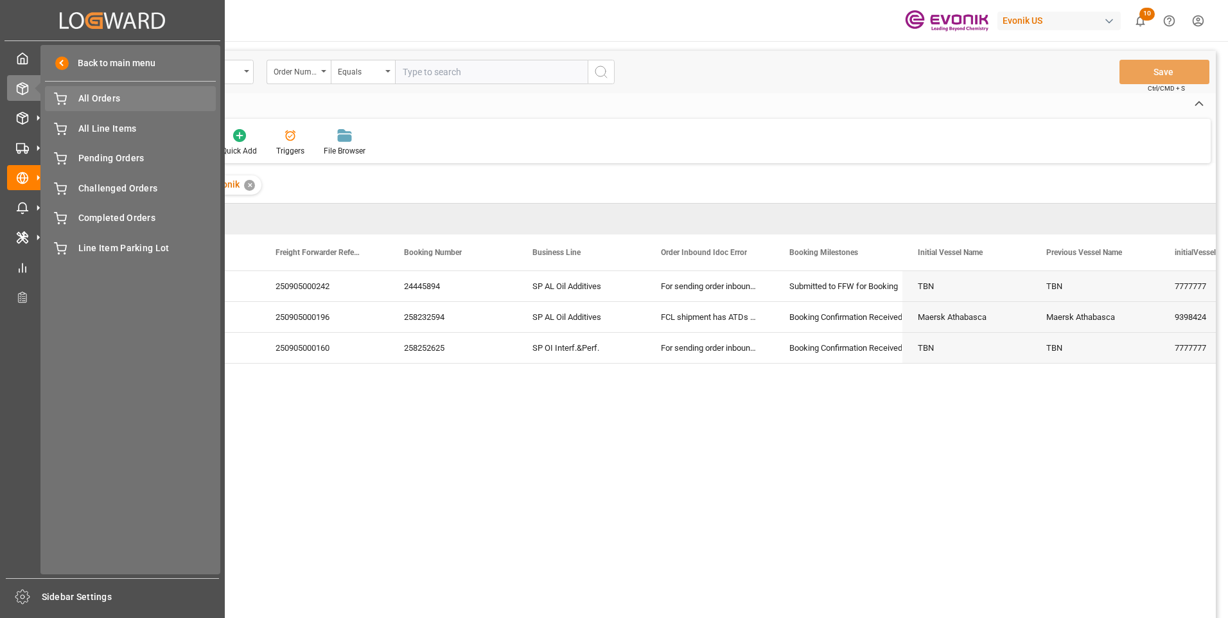
click at [107, 102] on span "All Orders" at bounding box center [147, 98] width 138 height 13
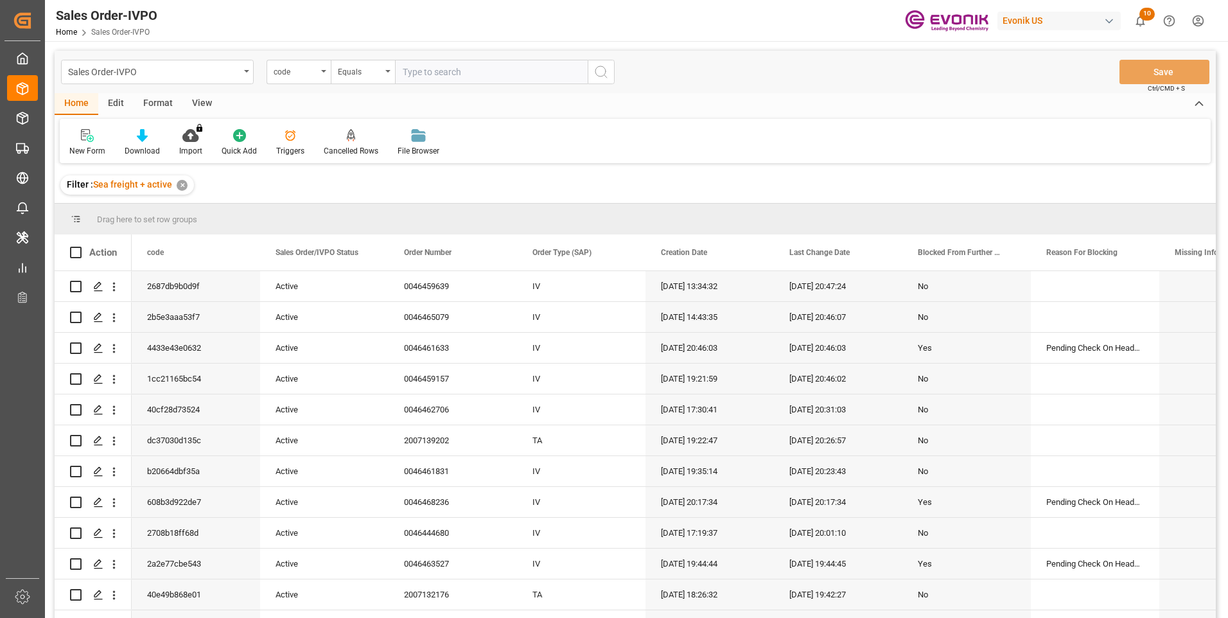
click at [428, 70] on input "text" at bounding box center [491, 72] width 193 height 24
click at [299, 63] on div "code" at bounding box center [296, 70] width 44 height 15
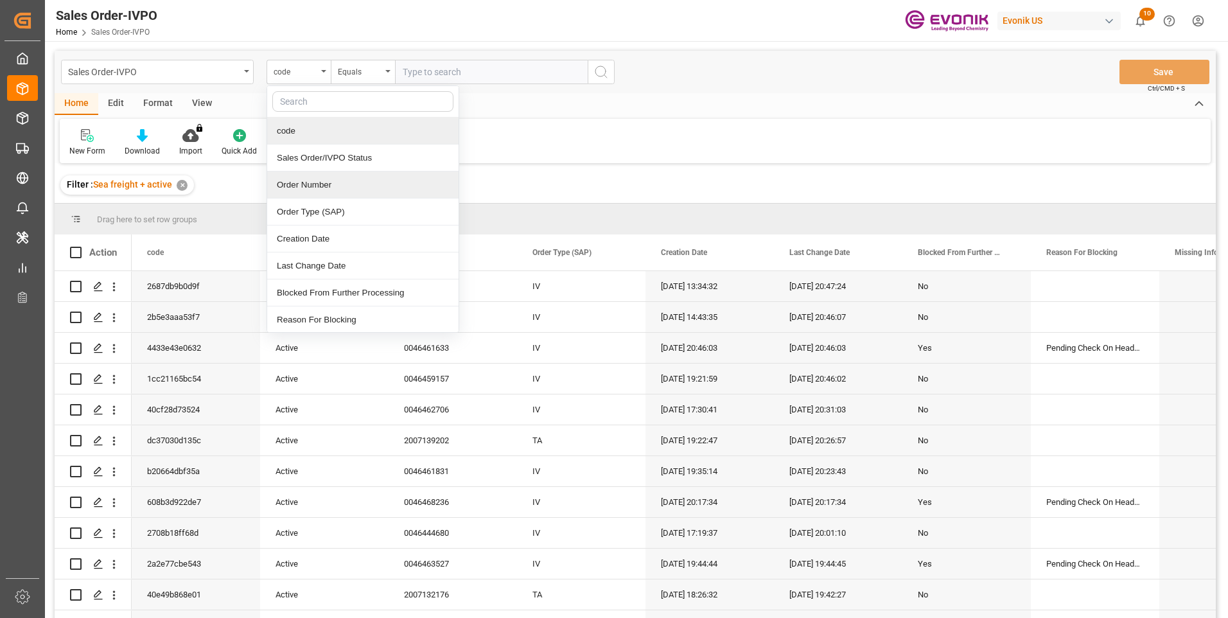
click at [304, 181] on div "Order Number" at bounding box center [362, 185] width 191 height 27
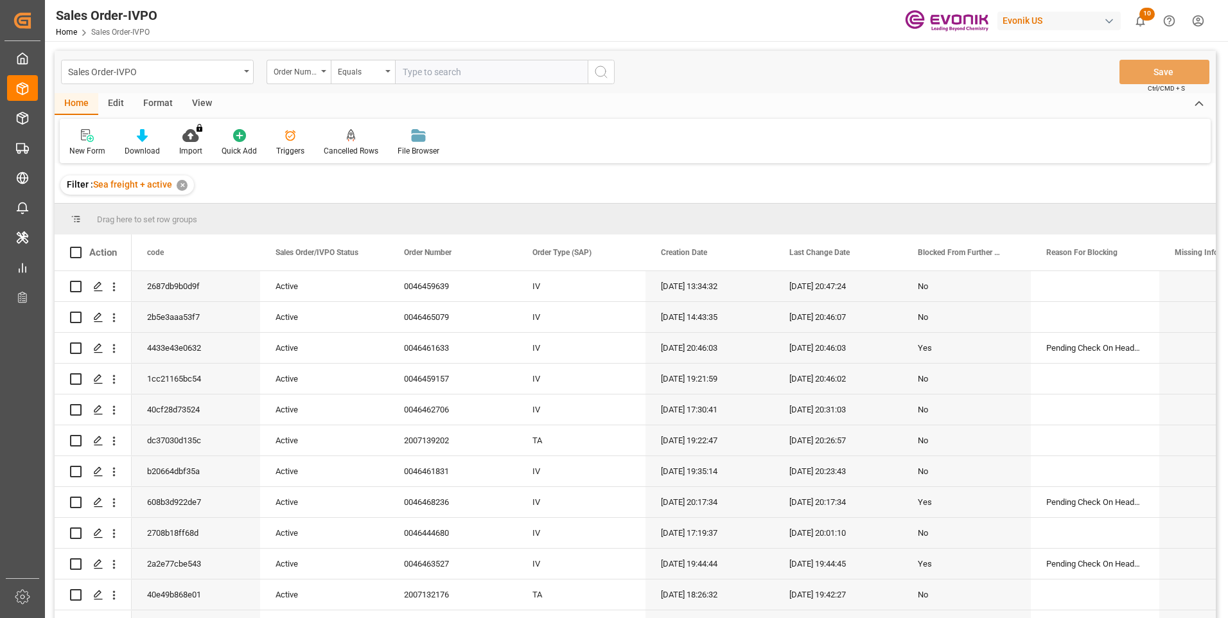
click at [434, 76] on input "text" at bounding box center [491, 72] width 193 height 24
paste input "2007139206"
click at [587, 72] on input "2007139206" at bounding box center [491, 72] width 193 height 24
type input "2007139206"
click at [597, 72] on icon "search button" at bounding box center [601, 71] width 15 height 15
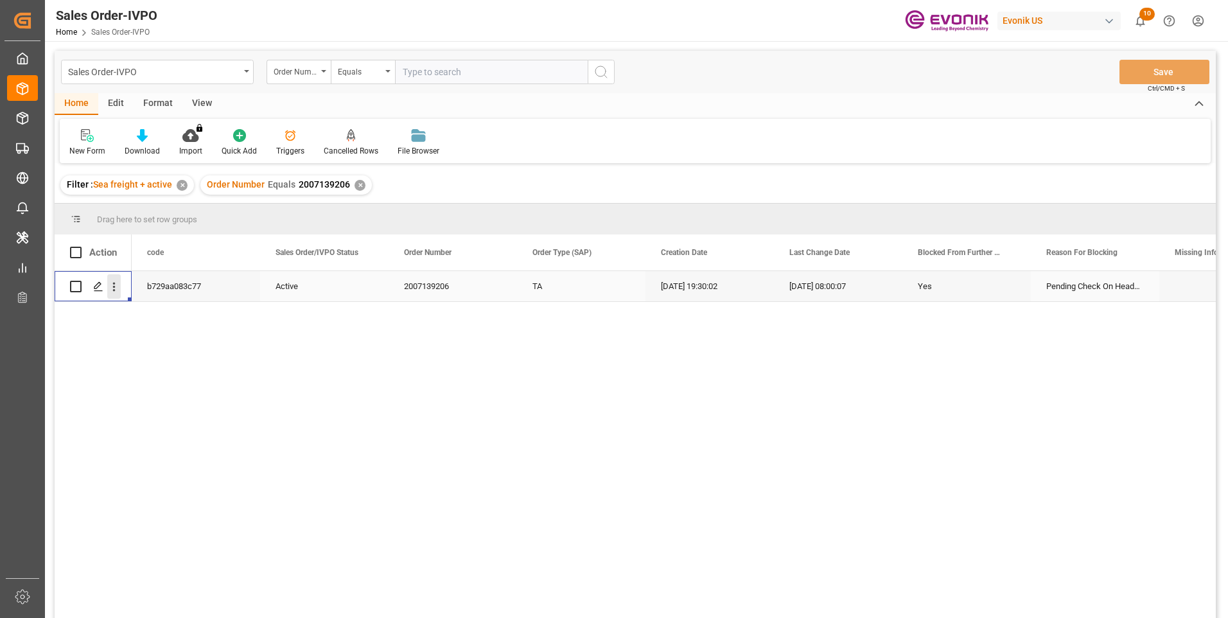
click at [116, 286] on icon "open menu" at bounding box center [113, 286] width 13 height 13
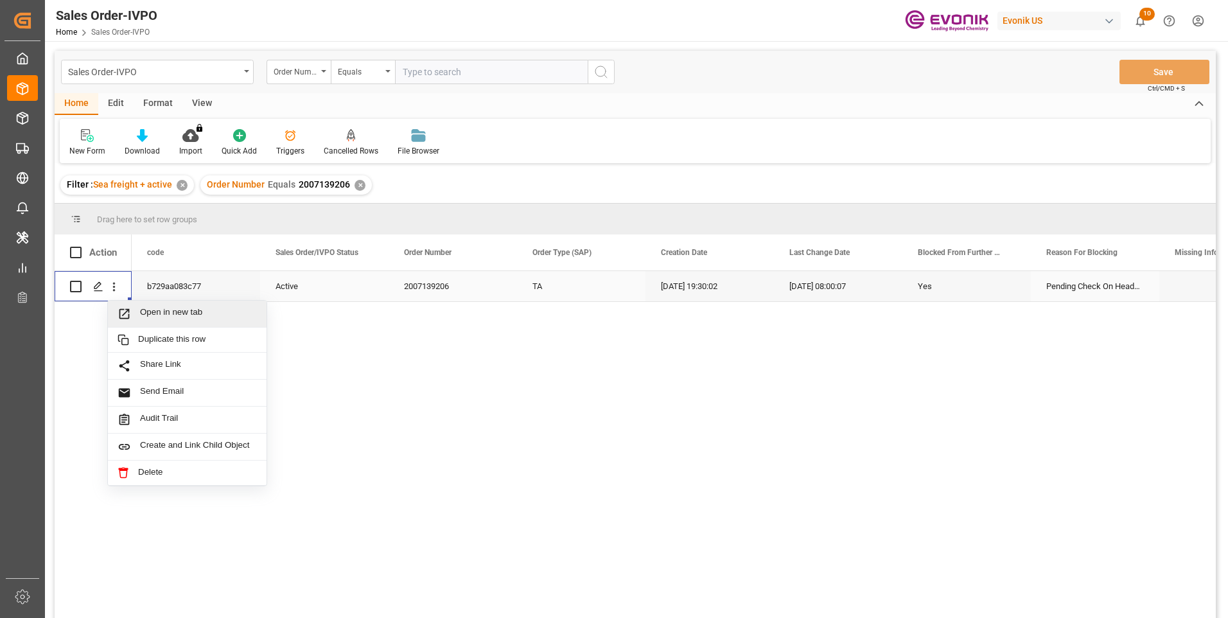
click at [164, 310] on span "Open in new tab" at bounding box center [198, 313] width 117 height 13
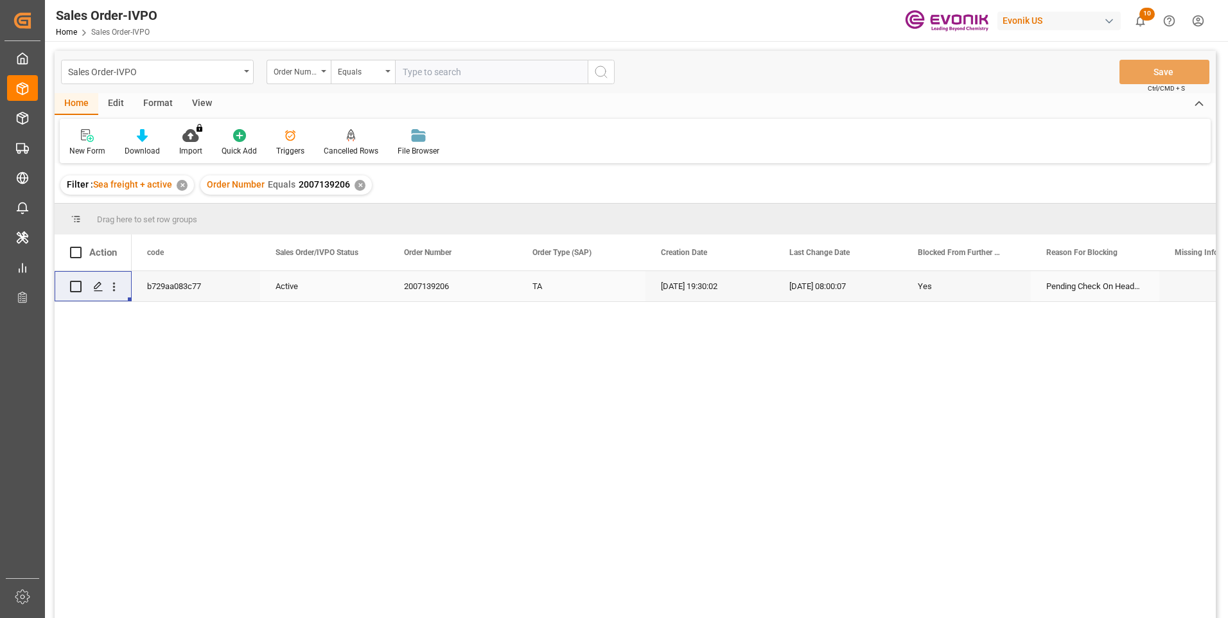
click at [437, 71] on input "text" at bounding box center [491, 72] width 193 height 24
paste input "0046437596"
type input "0046437596"
click at [590, 70] on button "search button" at bounding box center [601, 72] width 27 height 24
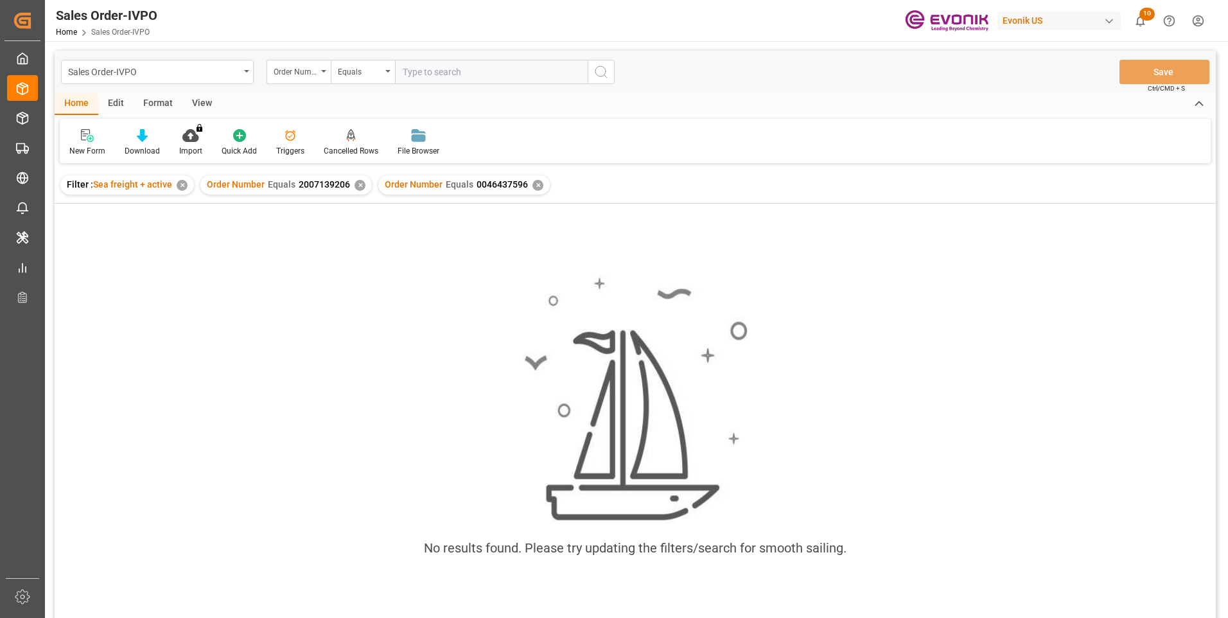
click at [356, 185] on div "✕" at bounding box center [360, 185] width 11 height 11
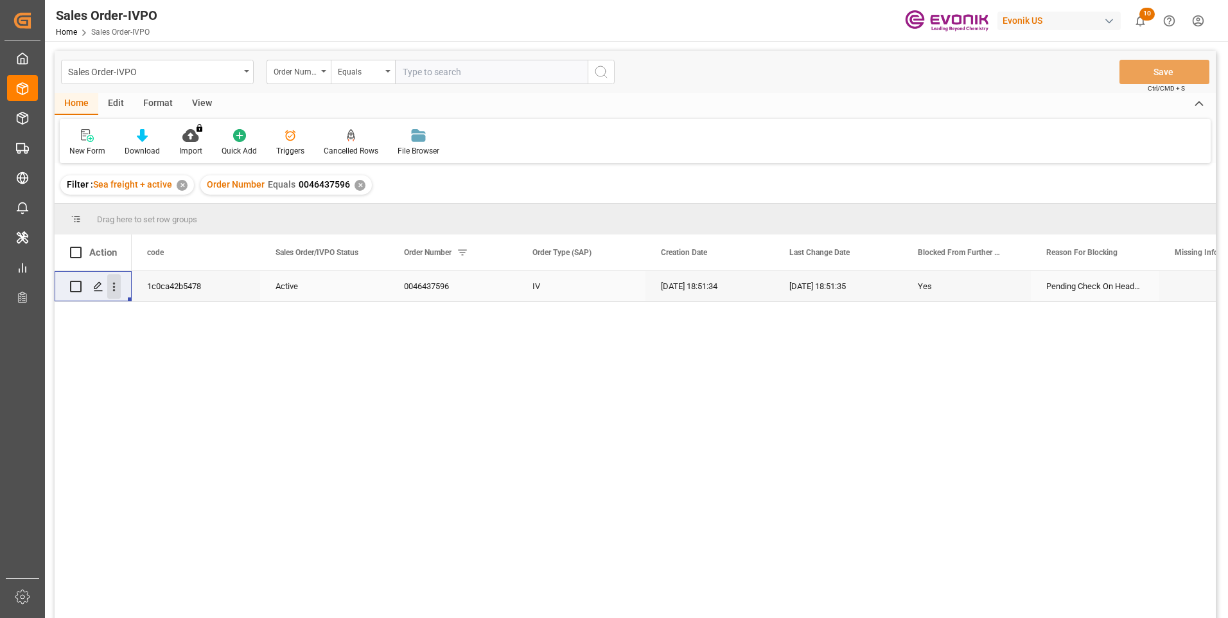
click at [117, 286] on icon "open menu" at bounding box center [113, 286] width 13 height 13
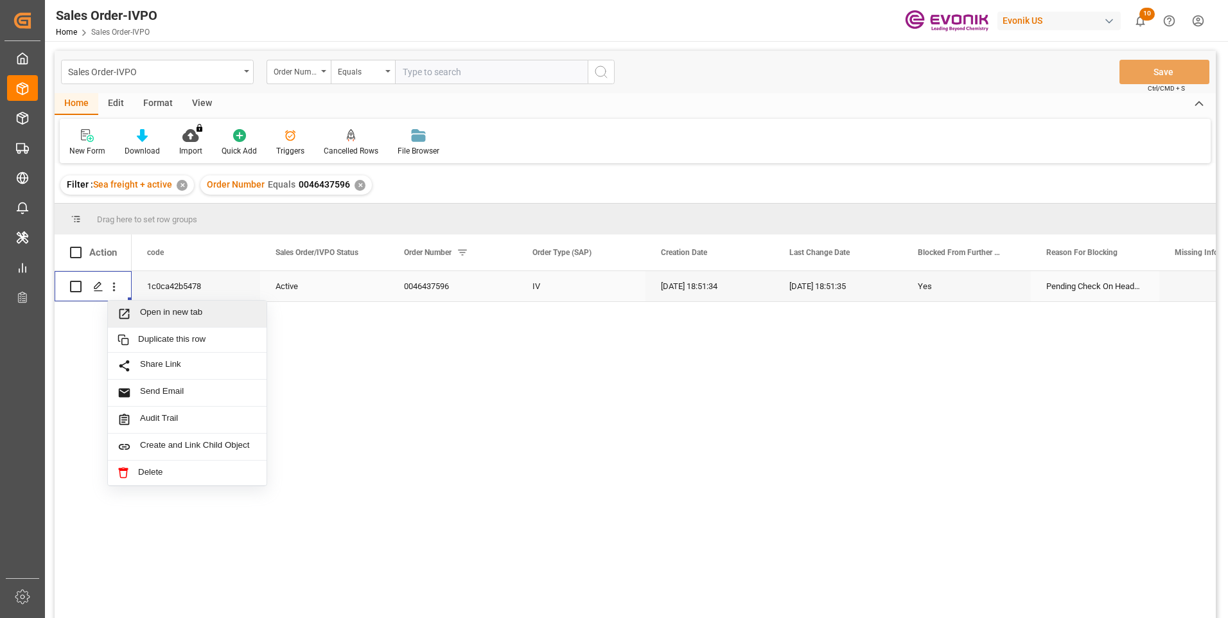
click at [177, 315] on span "Open in new tab" at bounding box center [198, 313] width 117 height 13
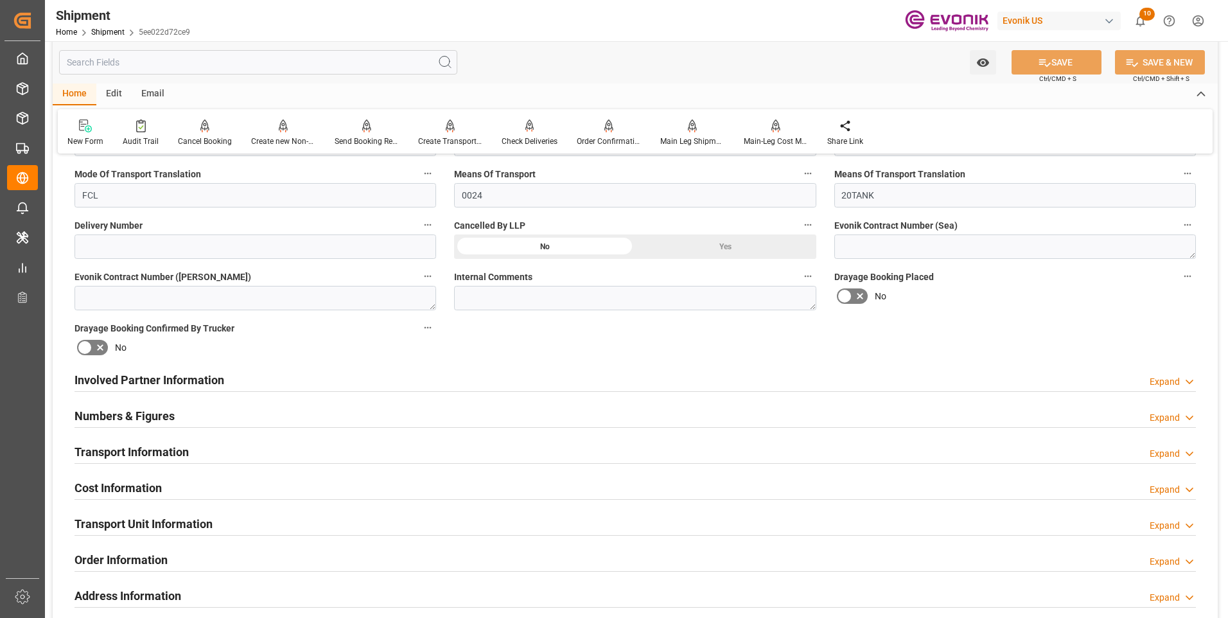
scroll to position [642, 0]
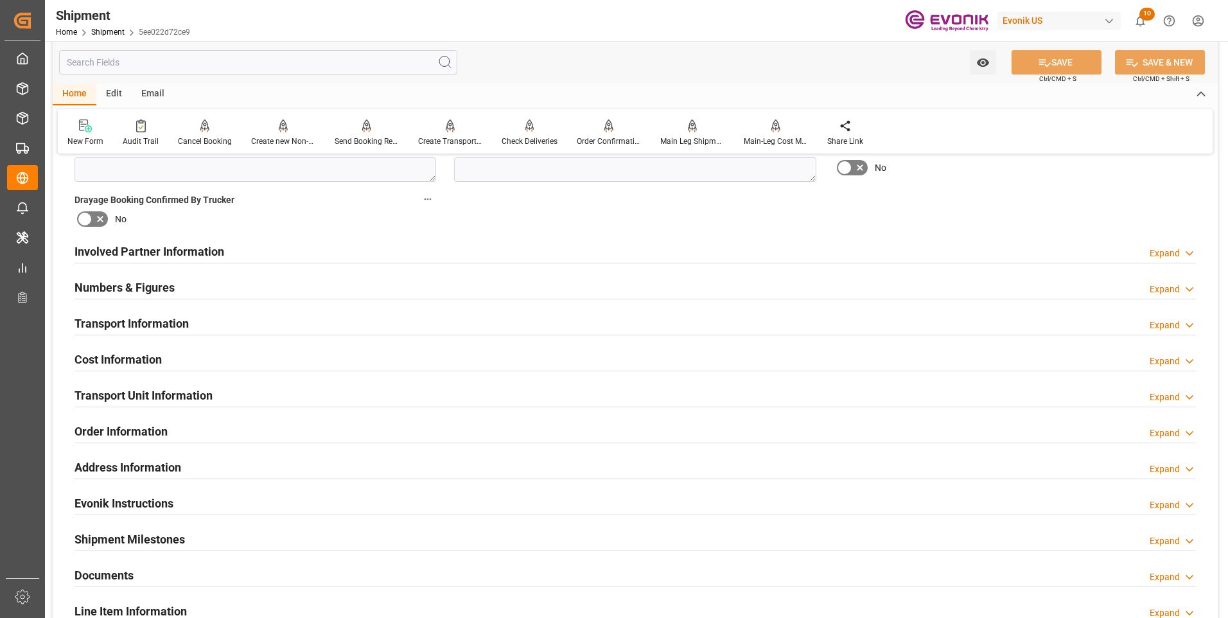
click at [299, 254] on div "Involved Partner Information Expand" at bounding box center [636, 250] width 1122 height 24
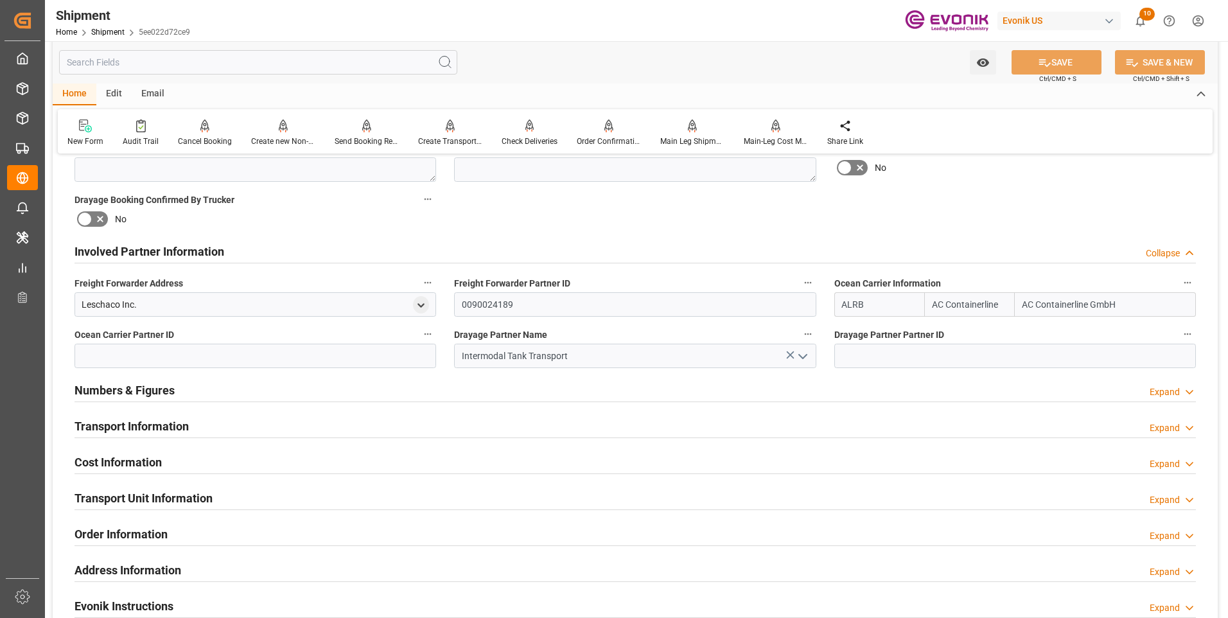
click at [247, 418] on div "Transport Information Expand" at bounding box center [636, 425] width 1122 height 24
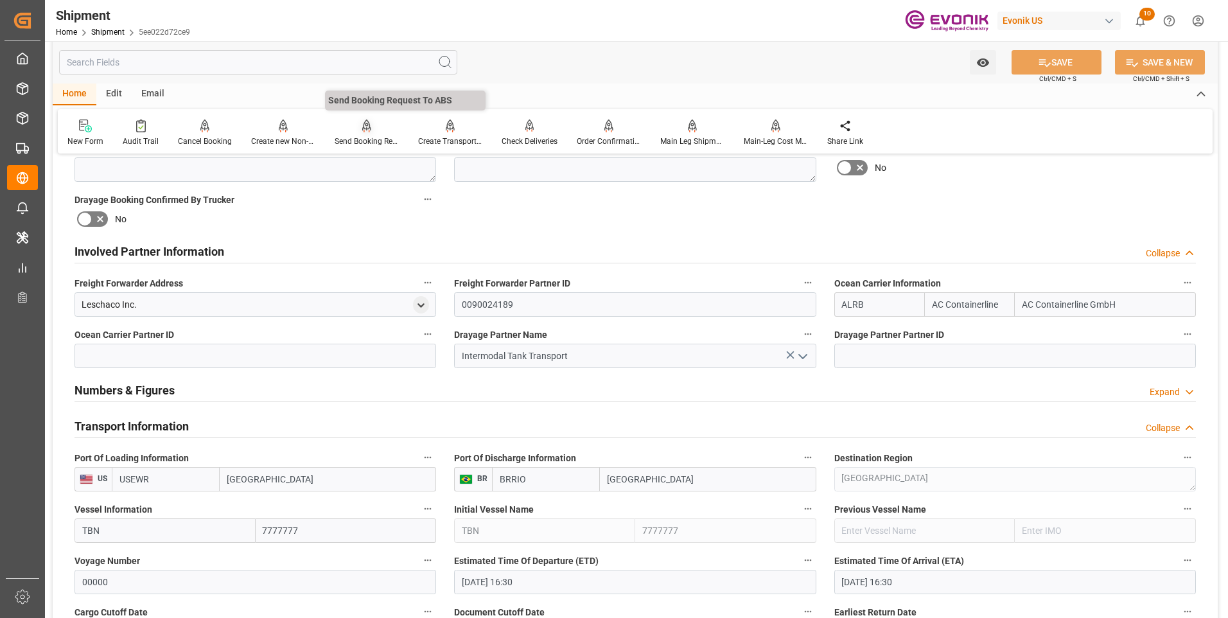
click at [362, 137] on div "Send Booking Request To ABS" at bounding box center [367, 142] width 64 height 12
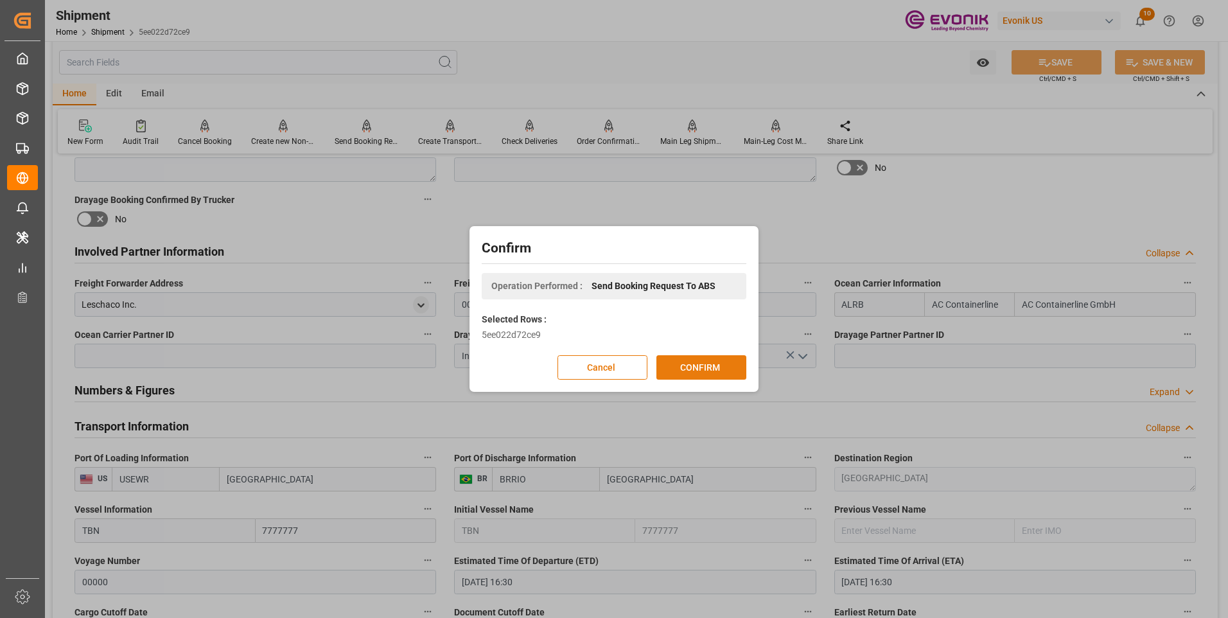
click at [712, 369] on button "CONFIRM" at bounding box center [702, 367] width 90 height 24
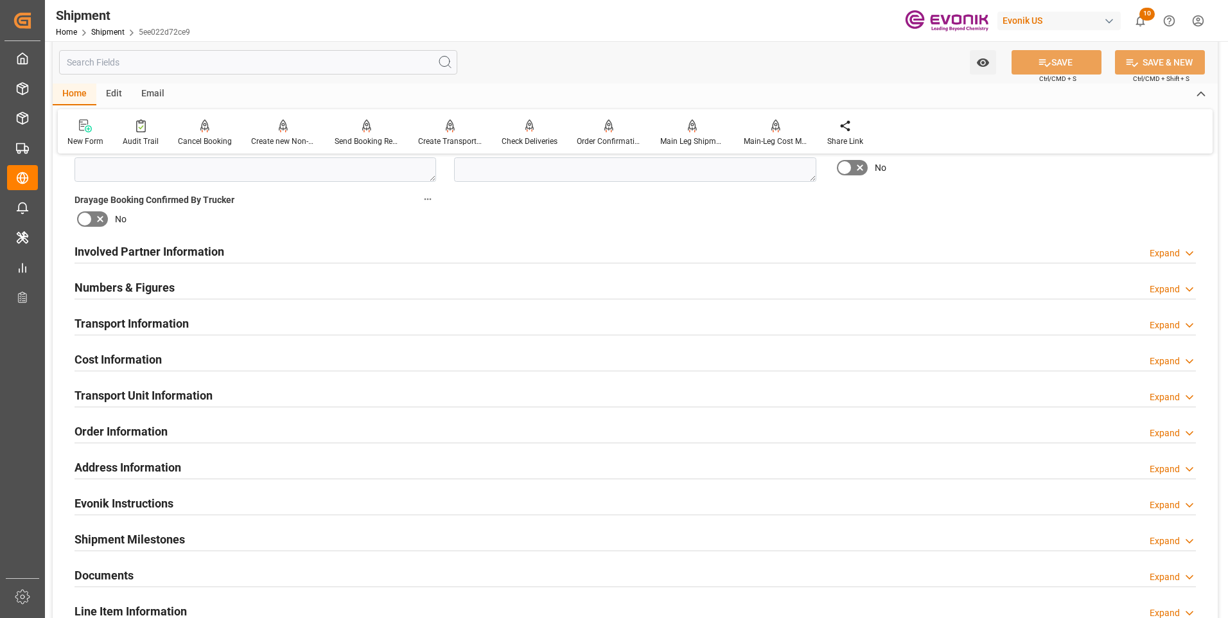
drag, startPoint x: 718, startPoint y: 333, endPoint x: 406, endPoint y: 240, distance: 325.8
click at [407, 240] on div "Involved Partner Information Expand" at bounding box center [636, 250] width 1122 height 24
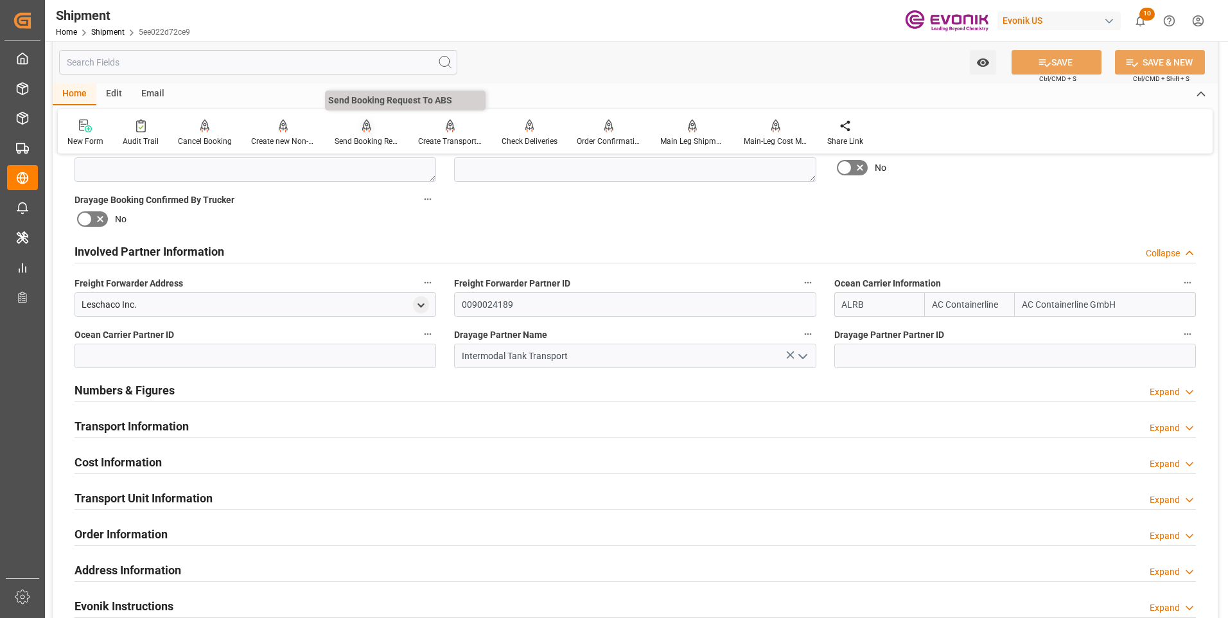
click at [371, 146] on div "Send Booking Request To ABS" at bounding box center [367, 142] width 64 height 12
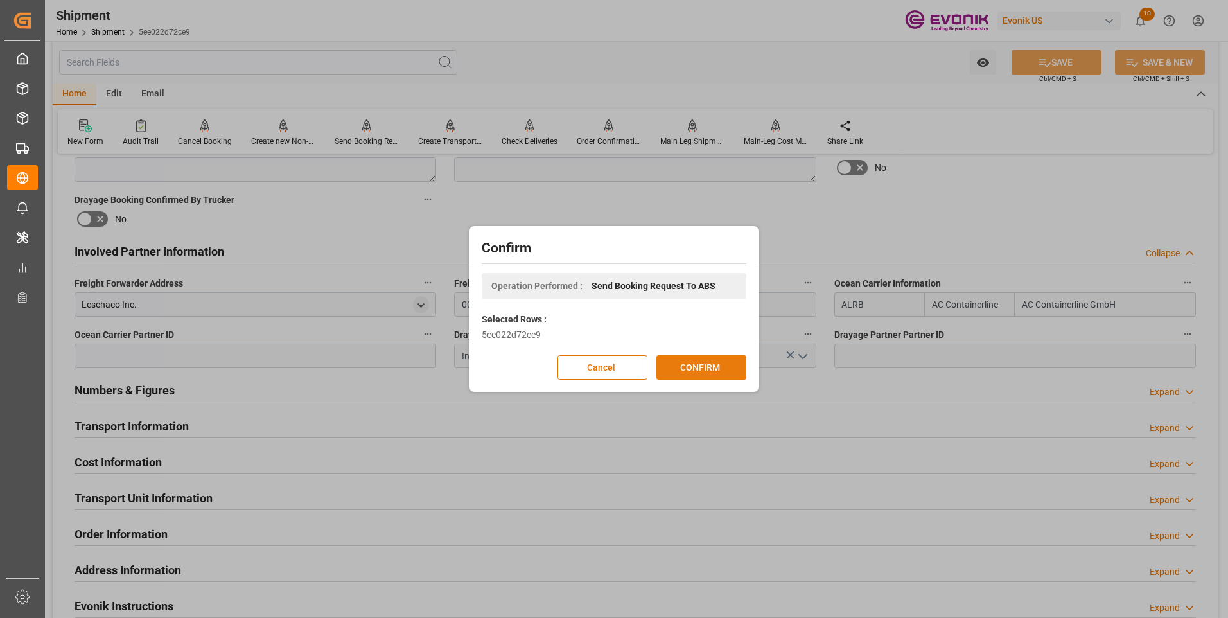
click at [694, 367] on button "CONFIRM" at bounding box center [702, 367] width 90 height 24
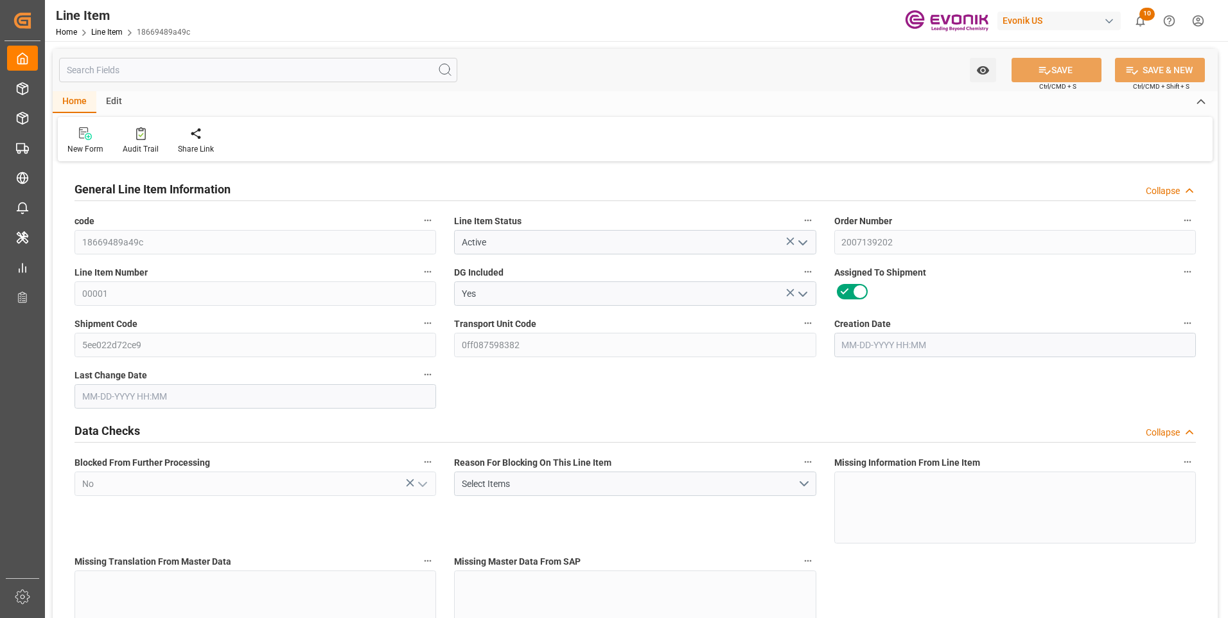
type input "0"
type input "20000"
type input "0"
type input "20000"
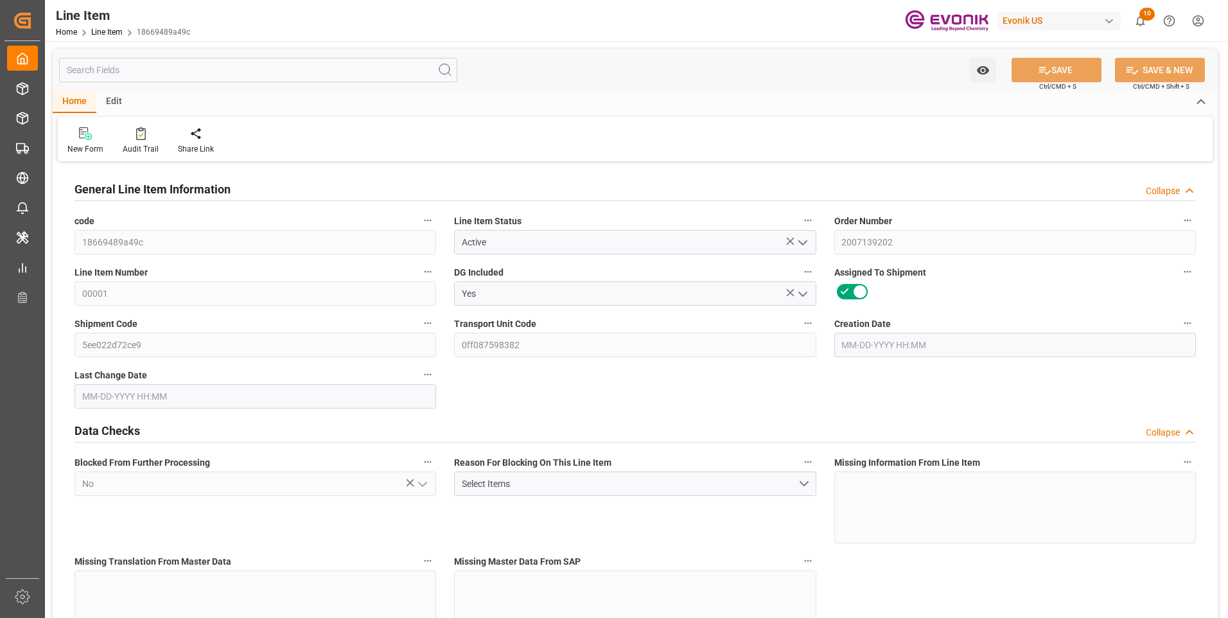
type input "97400"
type input "20000"
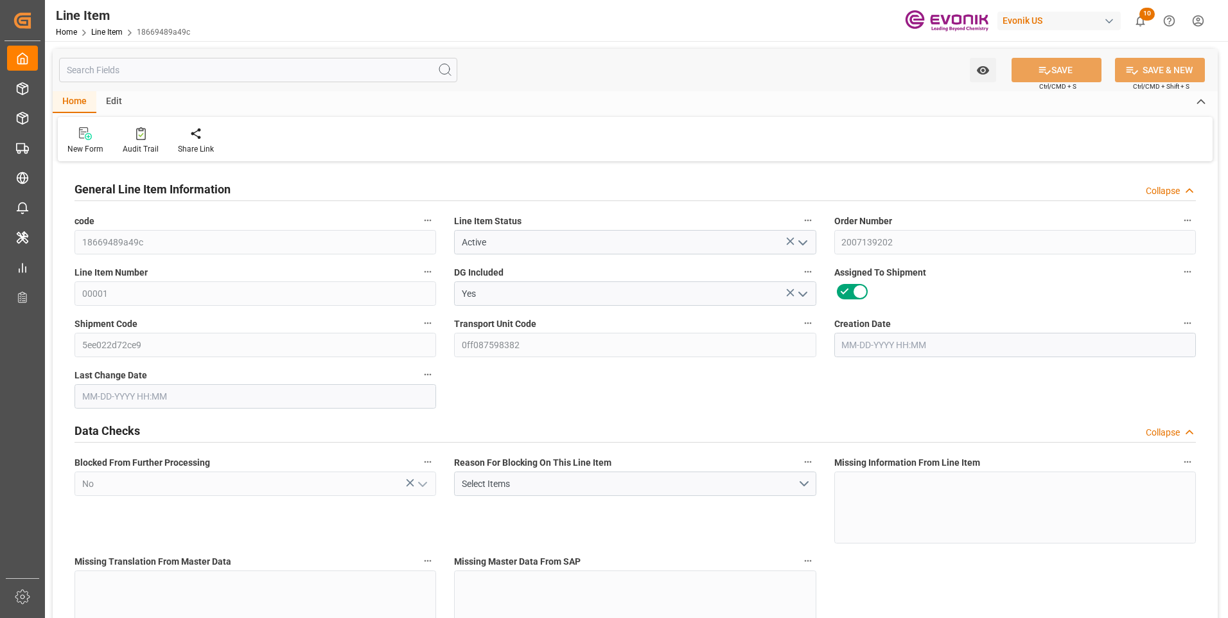
type input "20000"
type input "0"
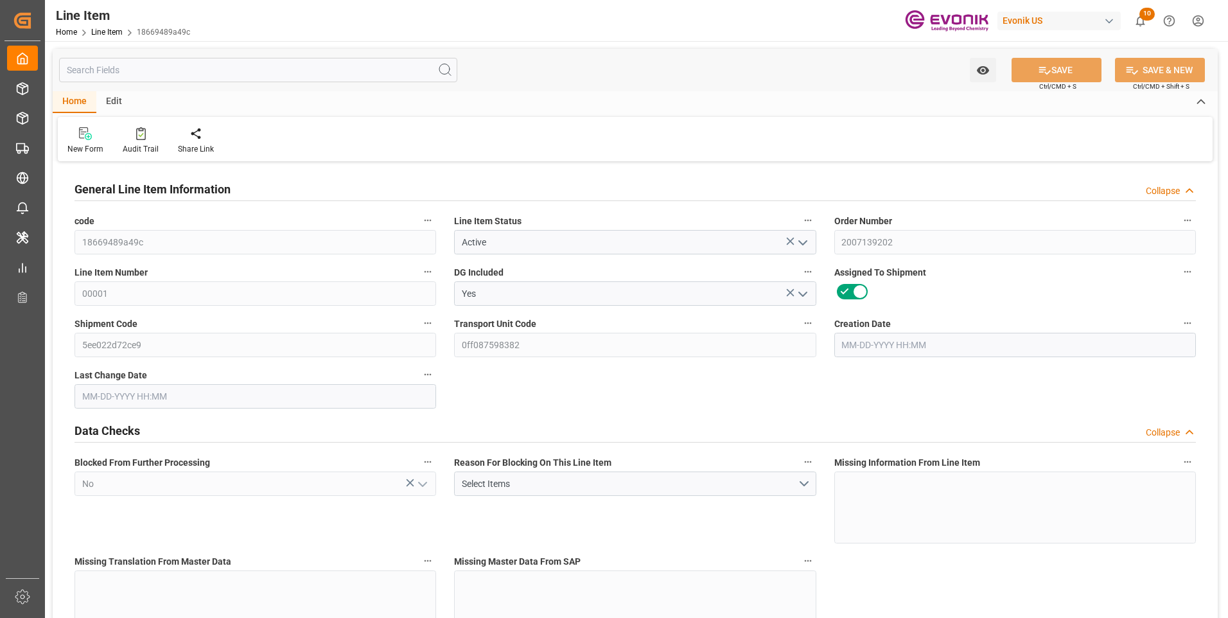
type input "0"
type input "08-13-2025 19:22"
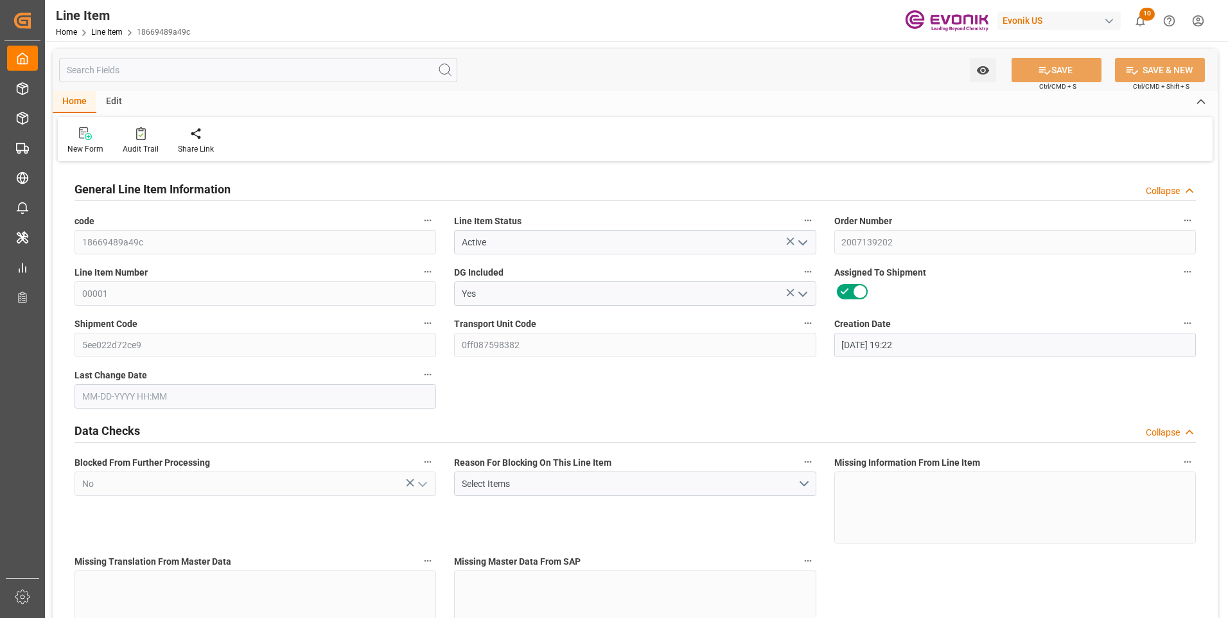
type input "08-19-2025 20:26"
type input "10-30-2025"
type input "09-20-2025"
type input "09-15-2025"
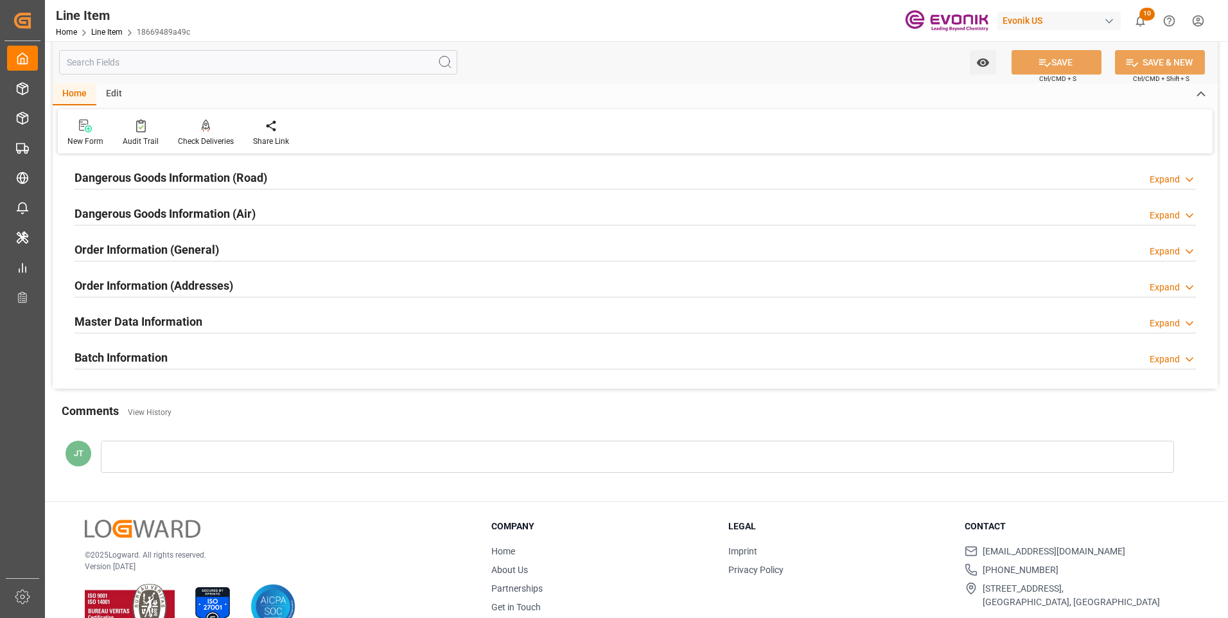
scroll to position [1478, 0]
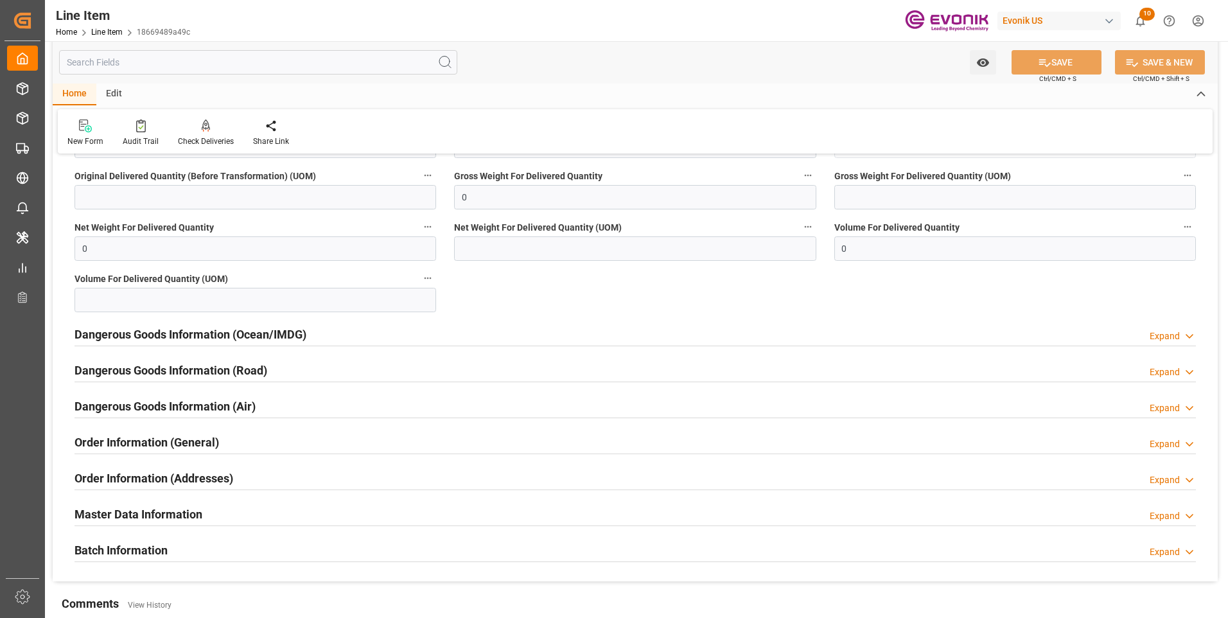
click at [234, 62] on input "text" at bounding box center [258, 62] width 398 height 24
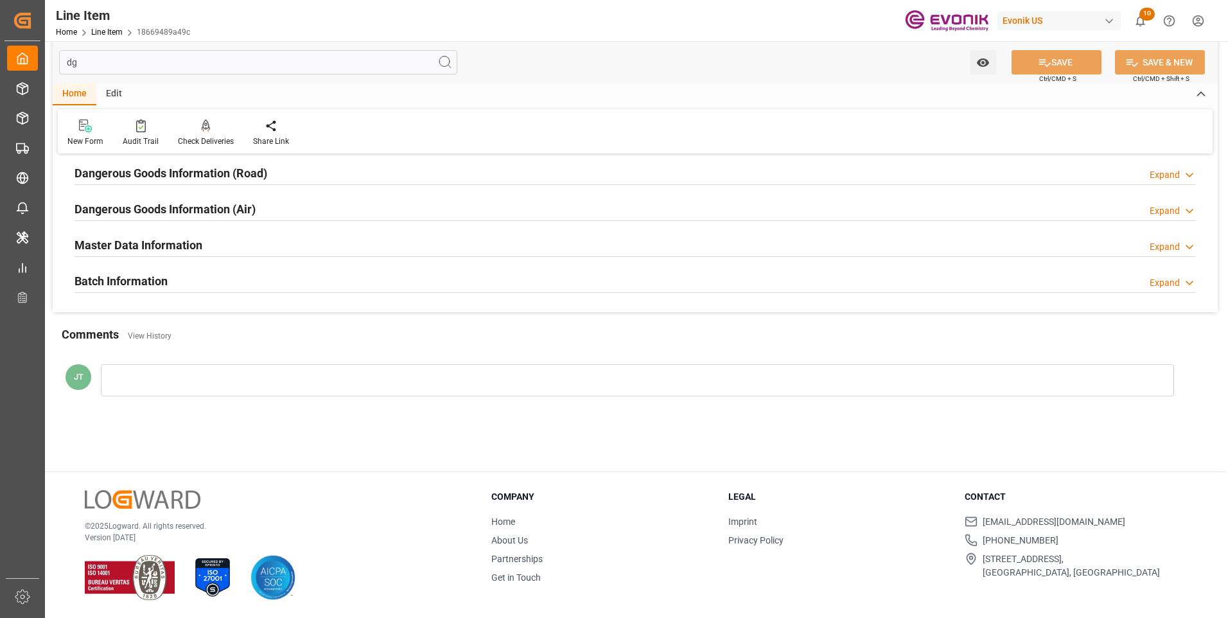
scroll to position [0, 0]
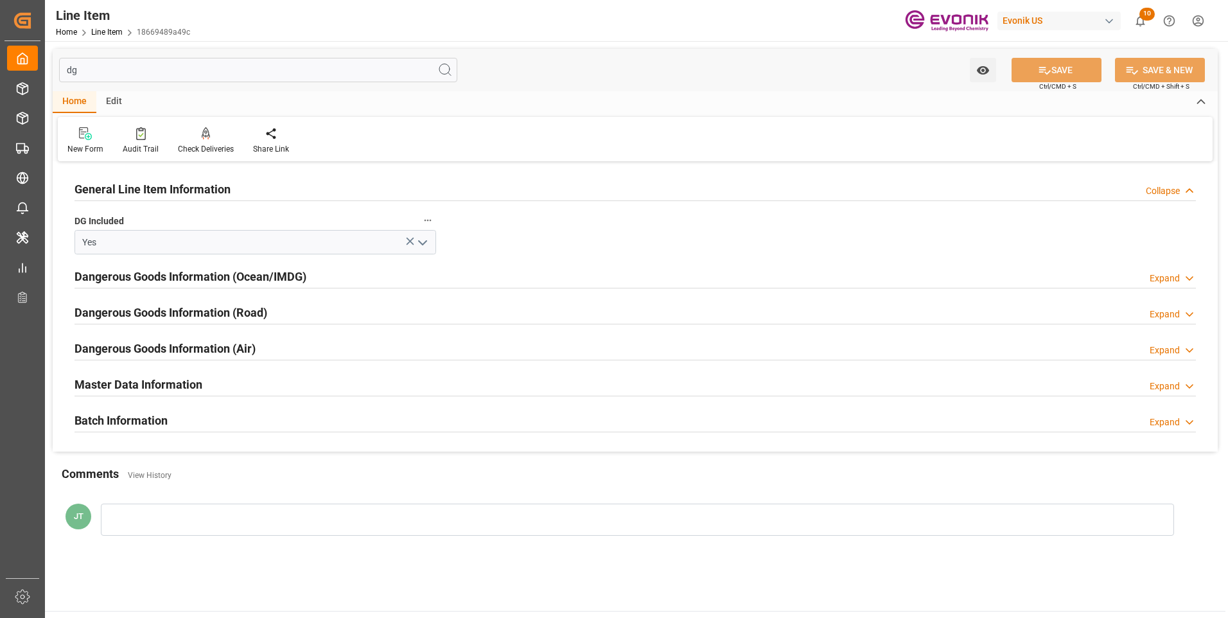
type input "dg"
click at [234, 273] on h2 "Dangerous Goods Information (Ocean/IMDG)" at bounding box center [191, 276] width 232 height 17
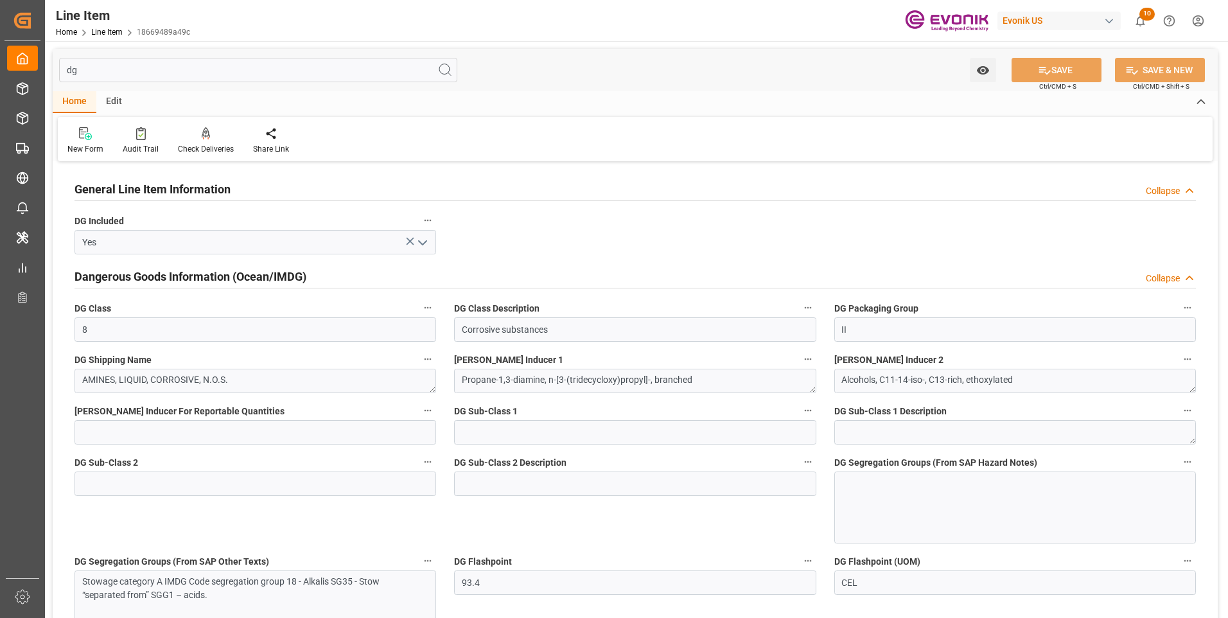
click at [889, 501] on div at bounding box center [1016, 508] width 362 height 72
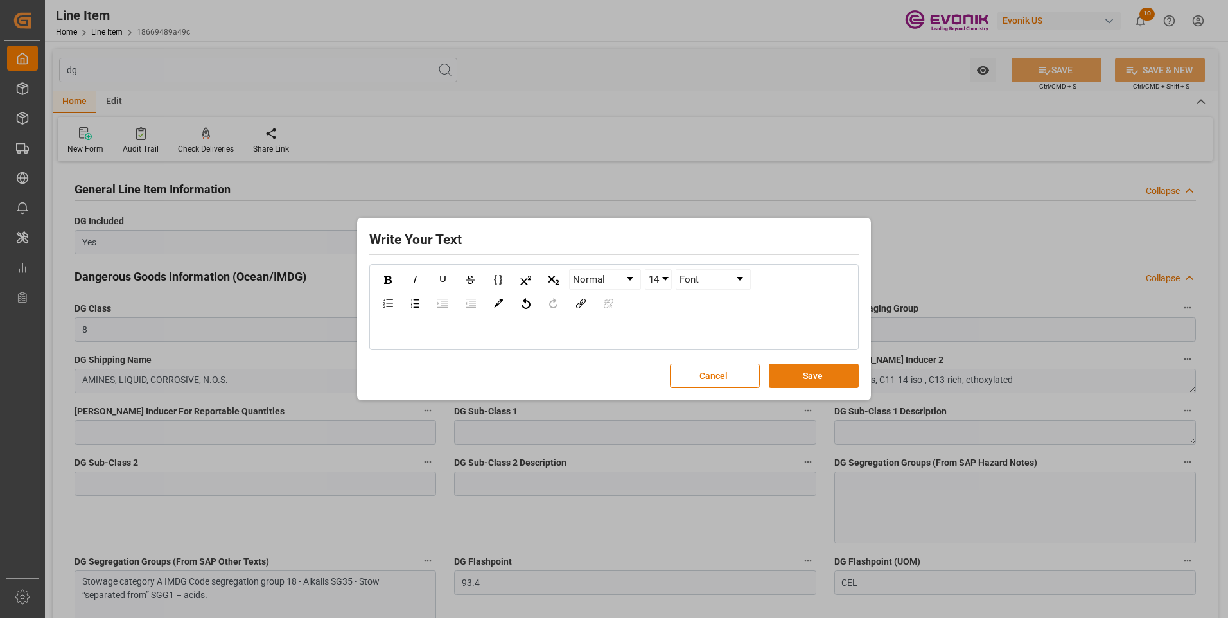
click at [806, 373] on button "Save" at bounding box center [814, 376] width 90 height 24
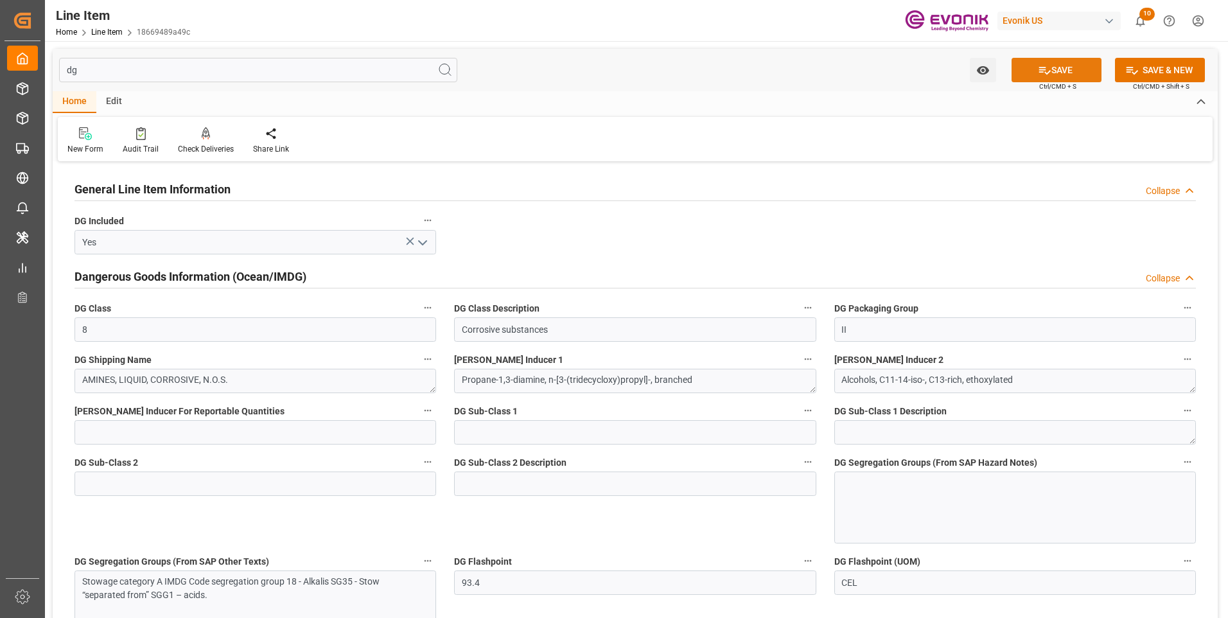
click at [1045, 72] on icon at bounding box center [1044, 70] width 13 height 13
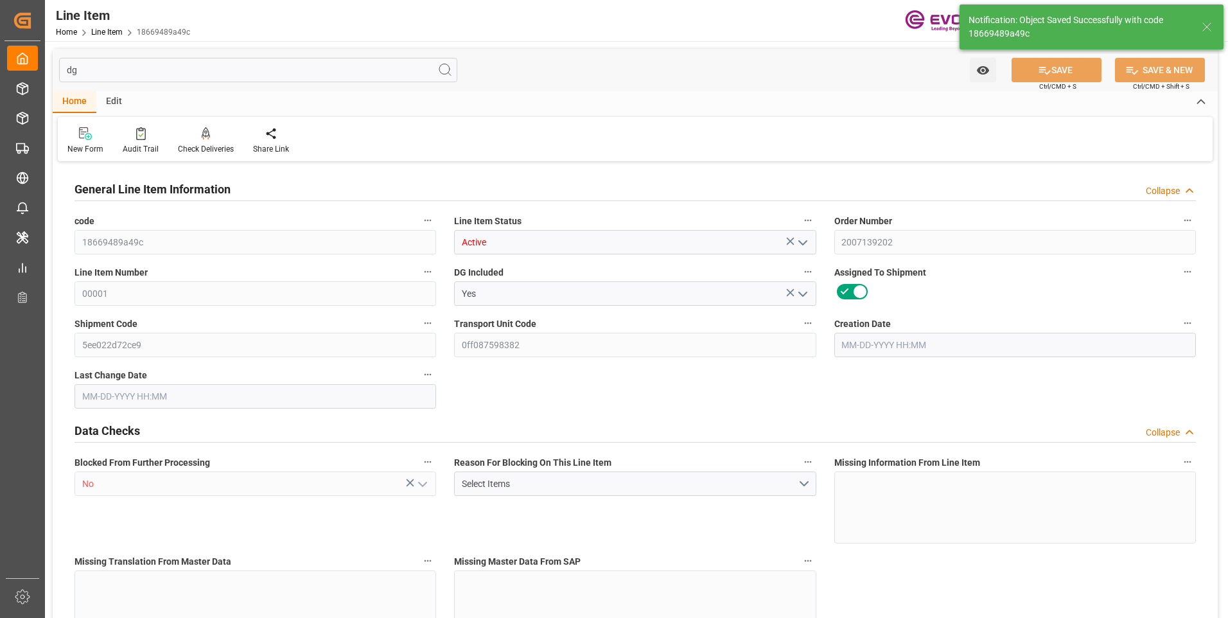
type input "0"
type input "20000"
type input "0"
type input "20000"
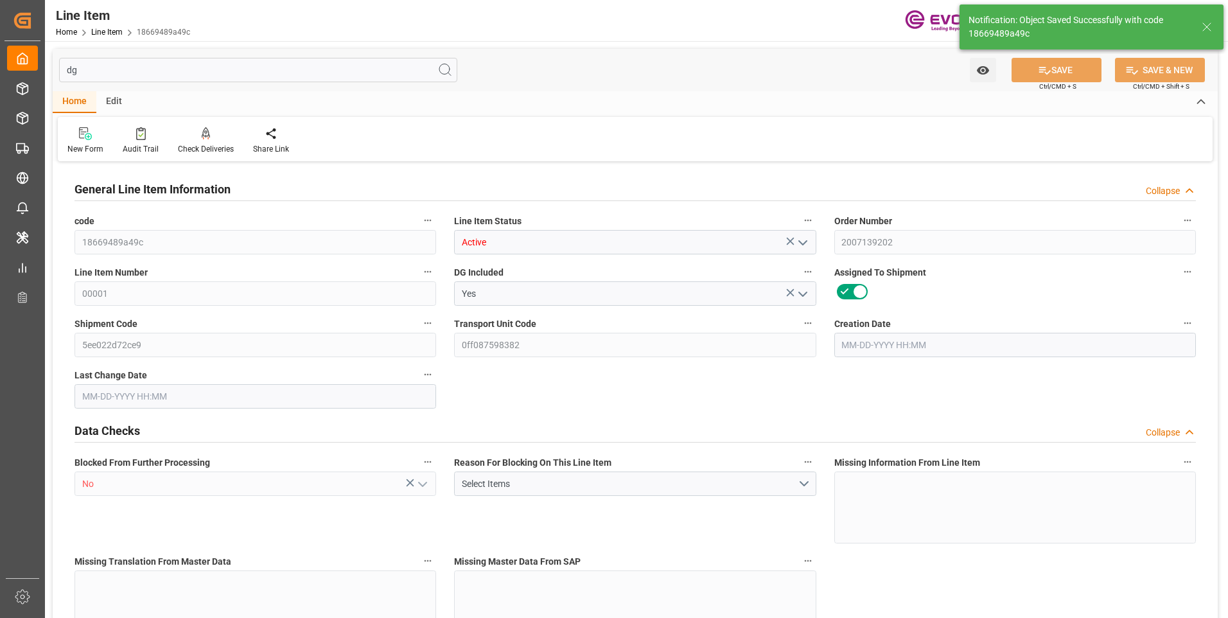
type input "97400"
type input "20000"
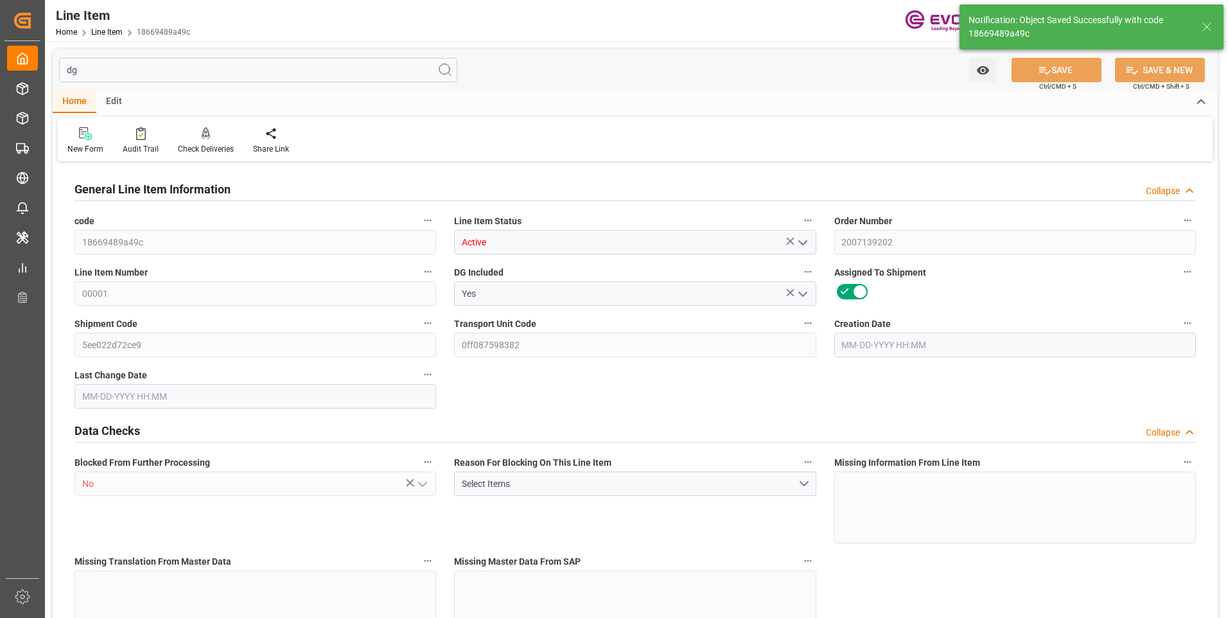
type input "20000"
type input "0"
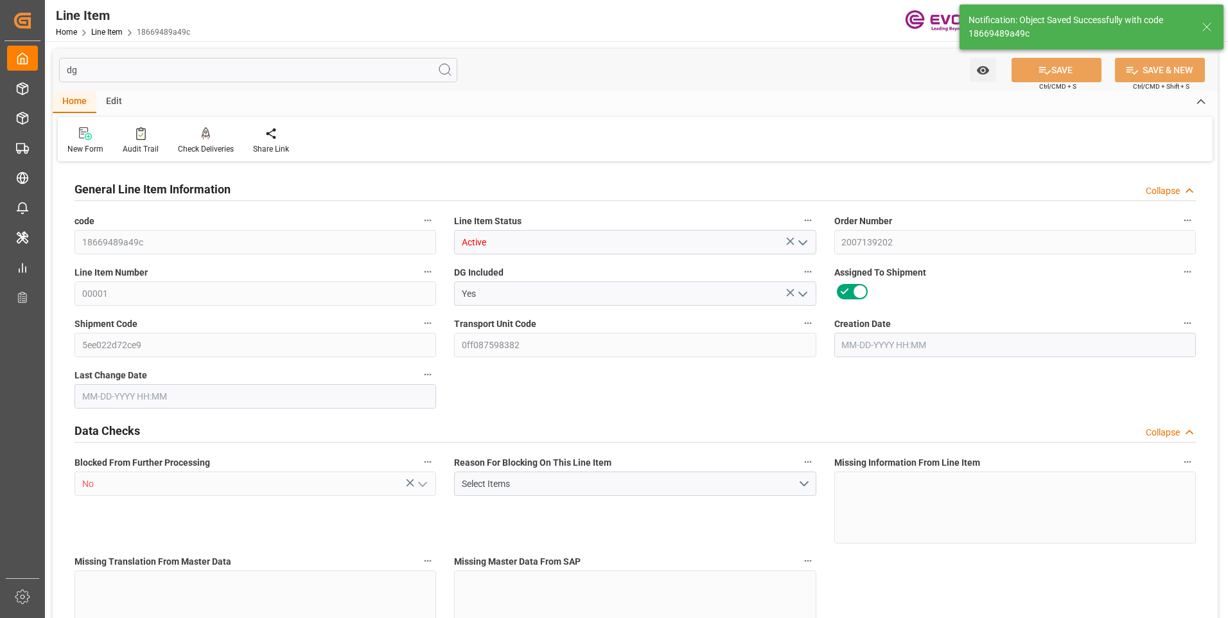
type input "0"
type input "08-13-2025 19:22"
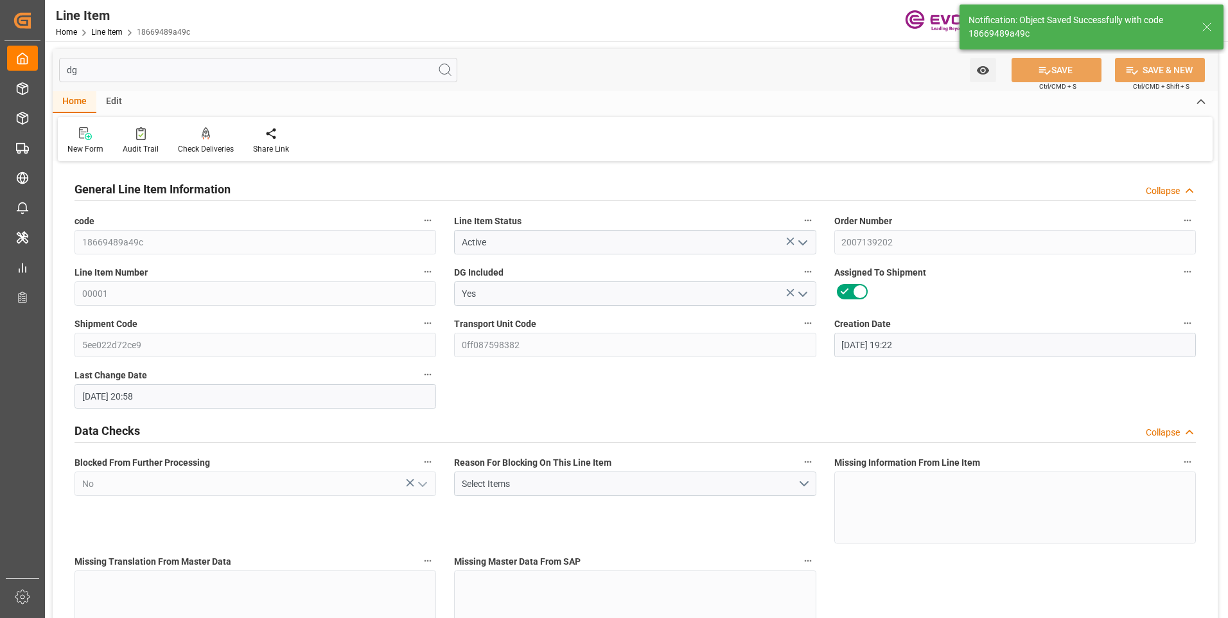
type input "08-19-2025 20:58"
type input "10-30-2025"
type input "09-20-2025"
type input "09-15-2025"
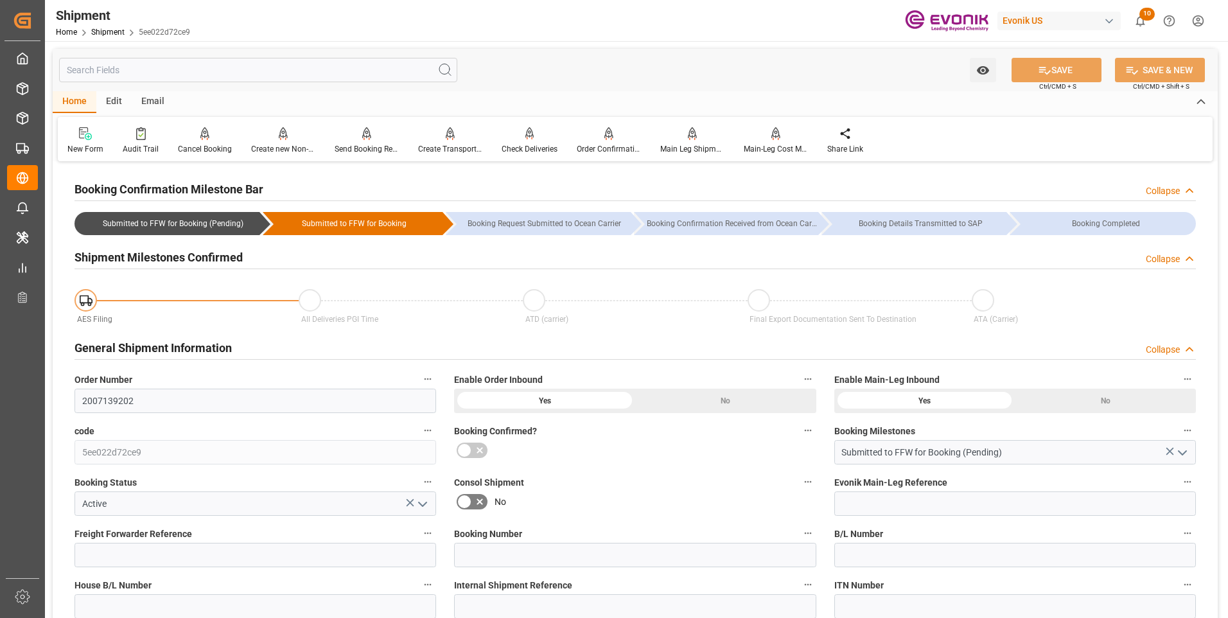
click at [558, 84] on div "Watch Option SAVE Ctrl/CMD + S SAVE & NEW Ctrl/CMD + Shift + S" at bounding box center [635, 70] width 1165 height 42
click at [369, 147] on div "Send Booking Request To ABS" at bounding box center [367, 149] width 64 height 12
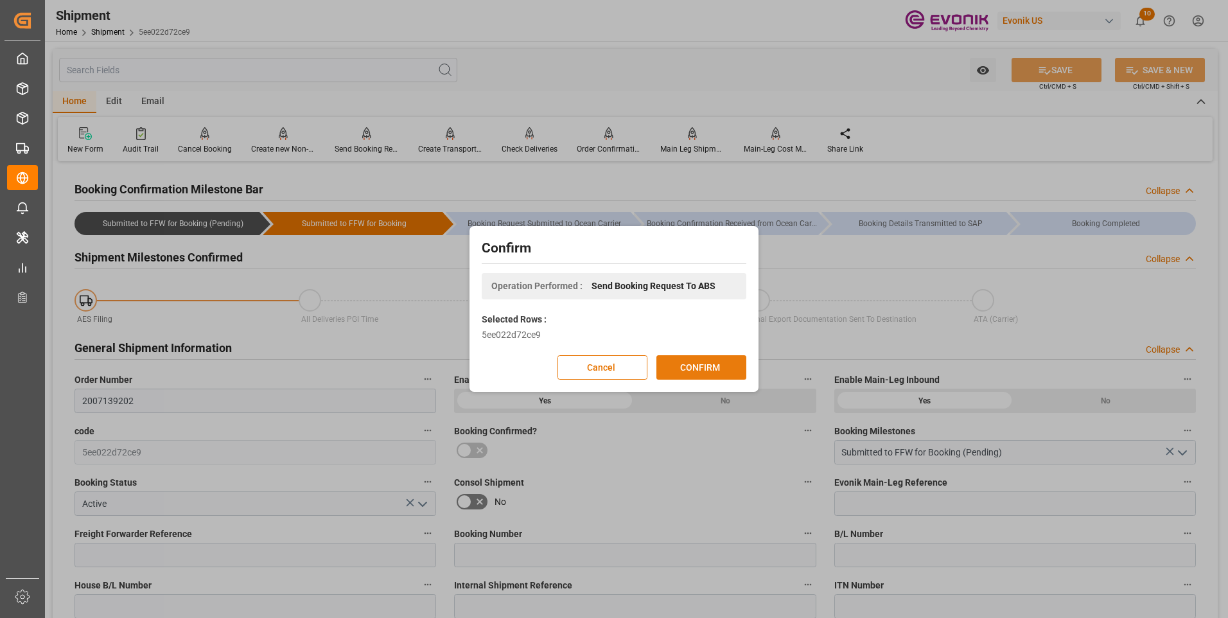
click at [689, 366] on button "CONFIRM" at bounding box center [702, 367] width 90 height 24
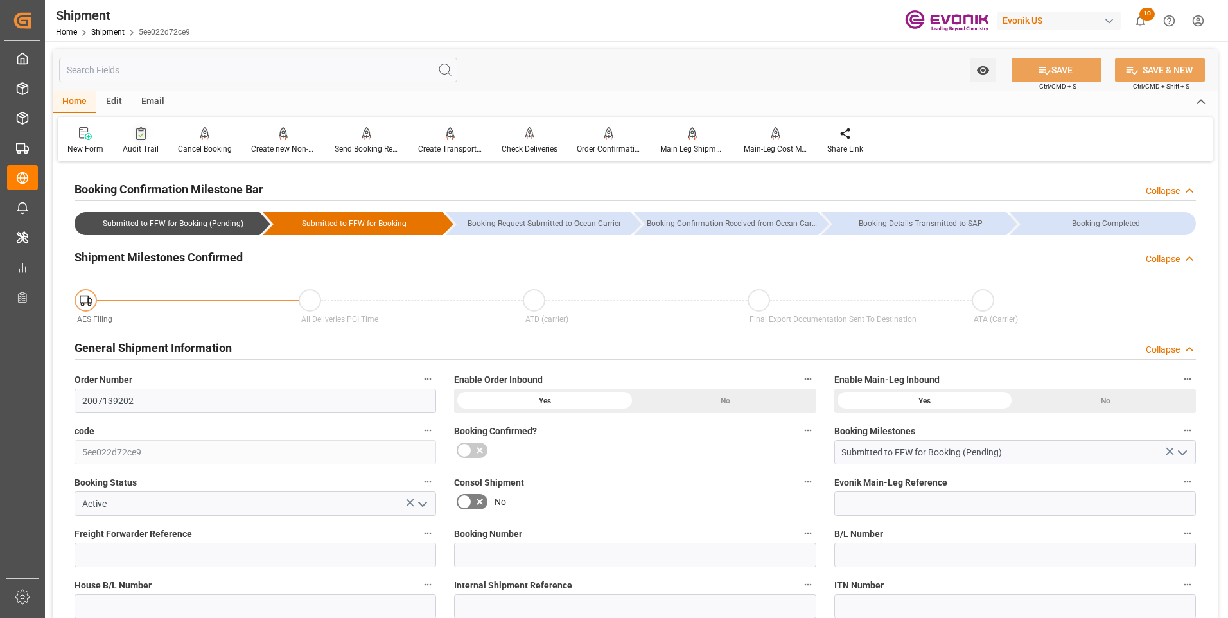
click at [135, 150] on div "Audit Trail" at bounding box center [141, 149] width 36 height 12
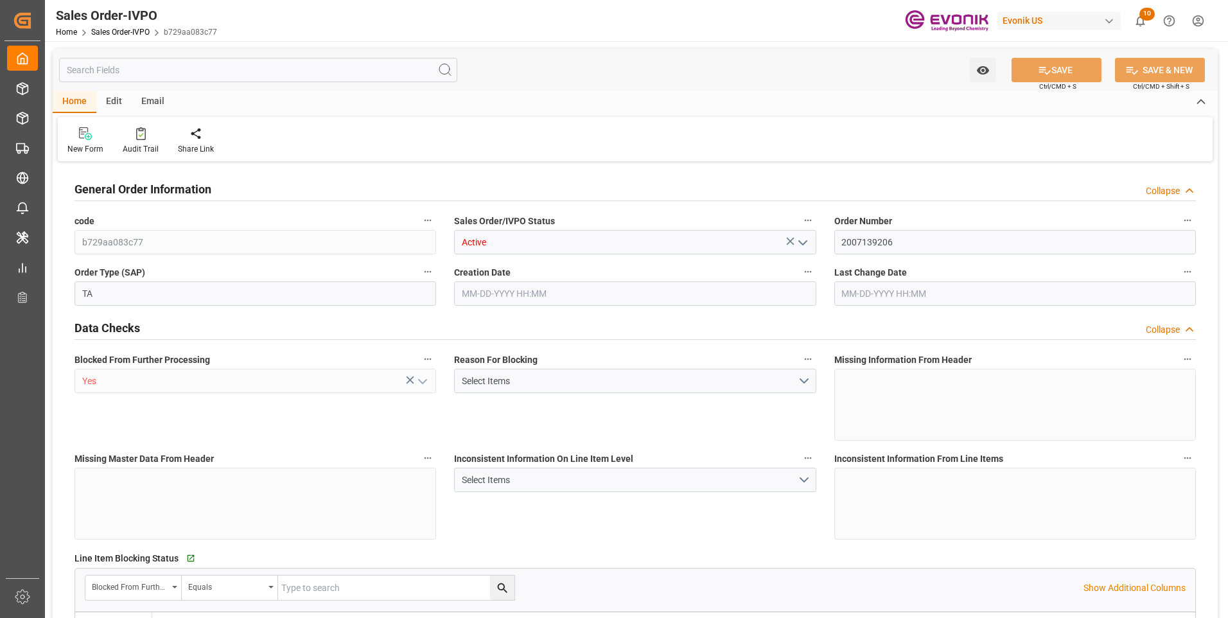
type input "BRRIO"
type input "0"
type input "1"
type input "2"
type input "20000"
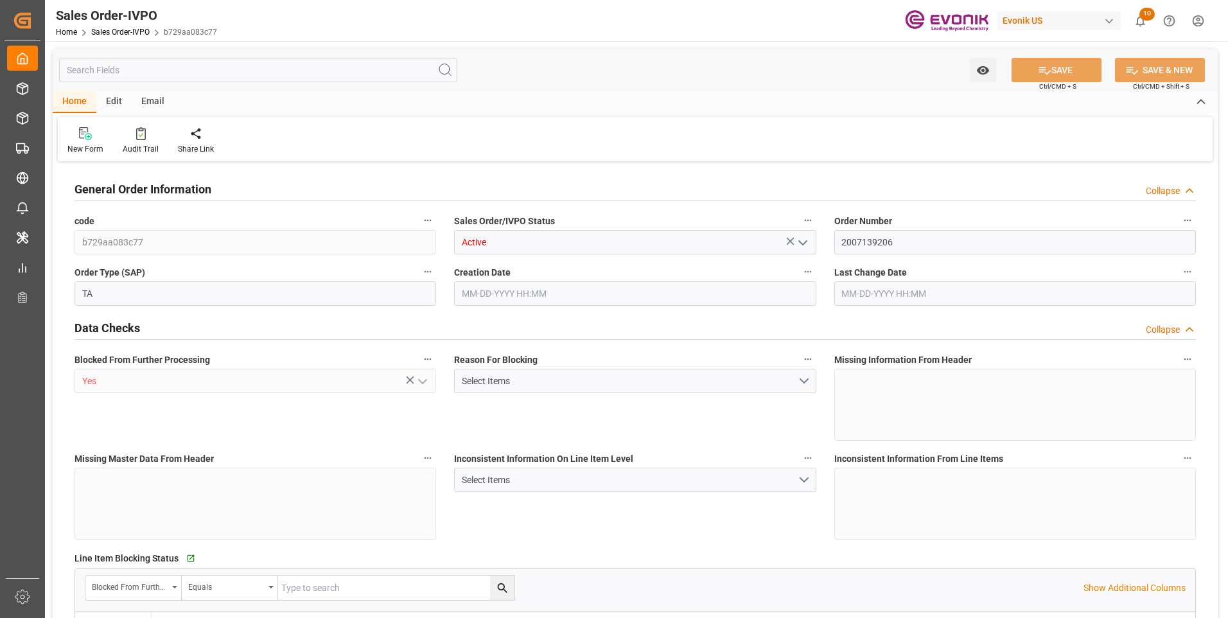
type input "0"
type input "17000"
type input "30"
type input "[DATE] 19:30"
type input "[DATE] 08:00"
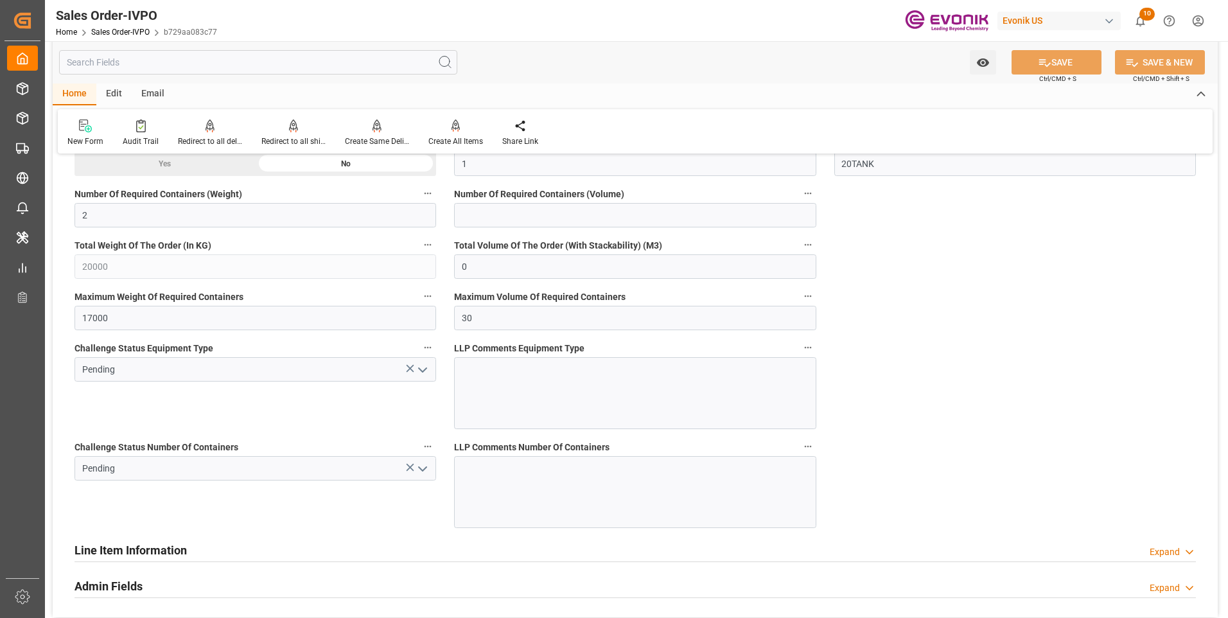
scroll to position [2570, 0]
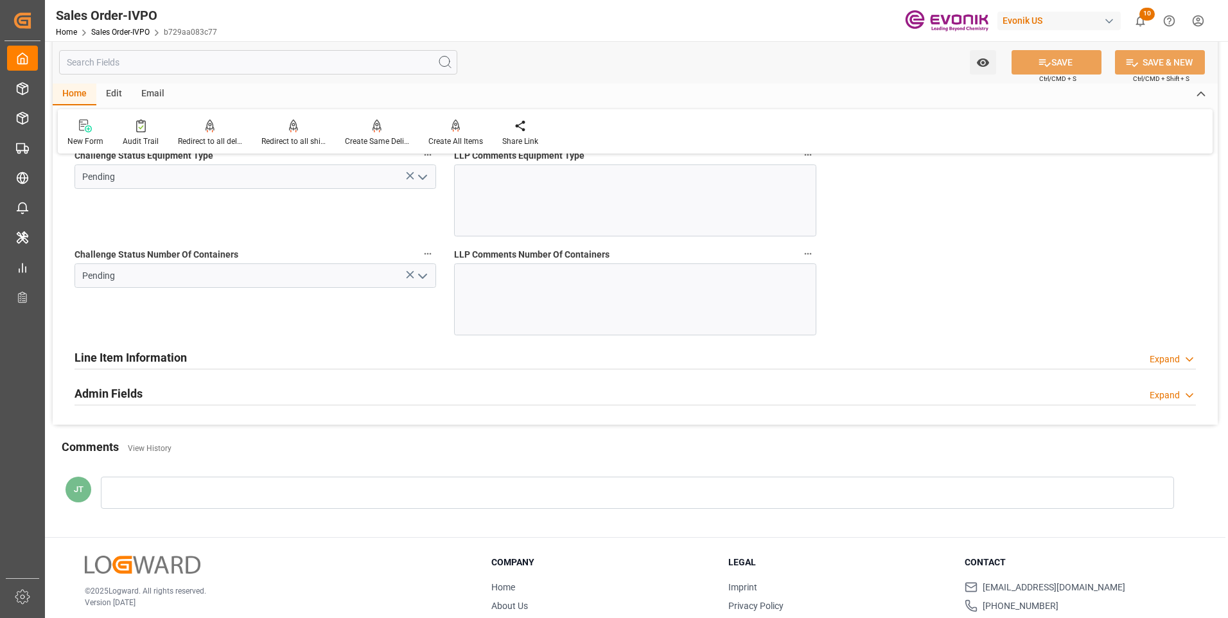
click at [423, 272] on icon "open menu" at bounding box center [422, 276] width 15 height 15
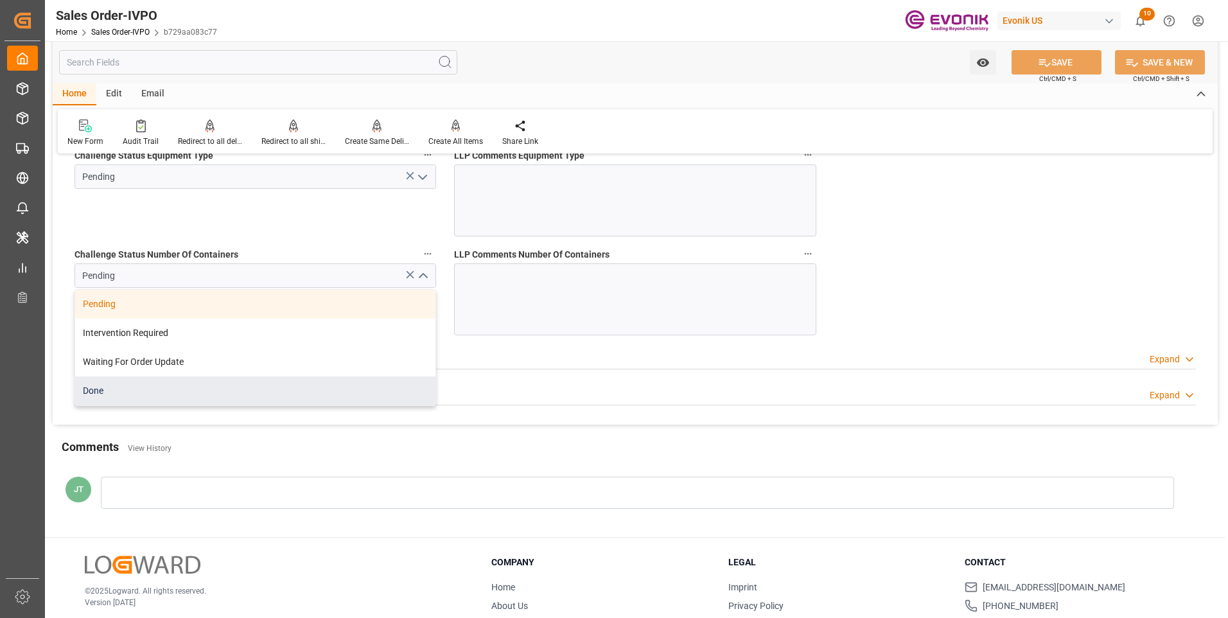
click at [159, 393] on div "Done" at bounding box center [255, 390] width 360 height 29
type input "Done"
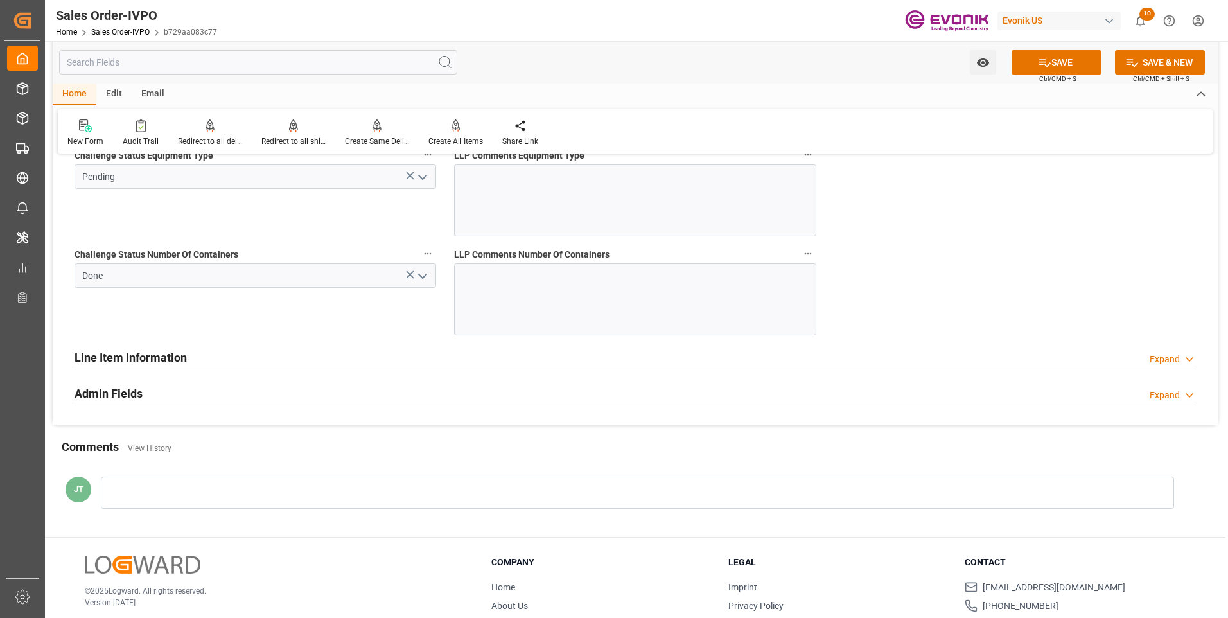
click at [427, 173] on icon "open menu" at bounding box center [422, 177] width 15 height 15
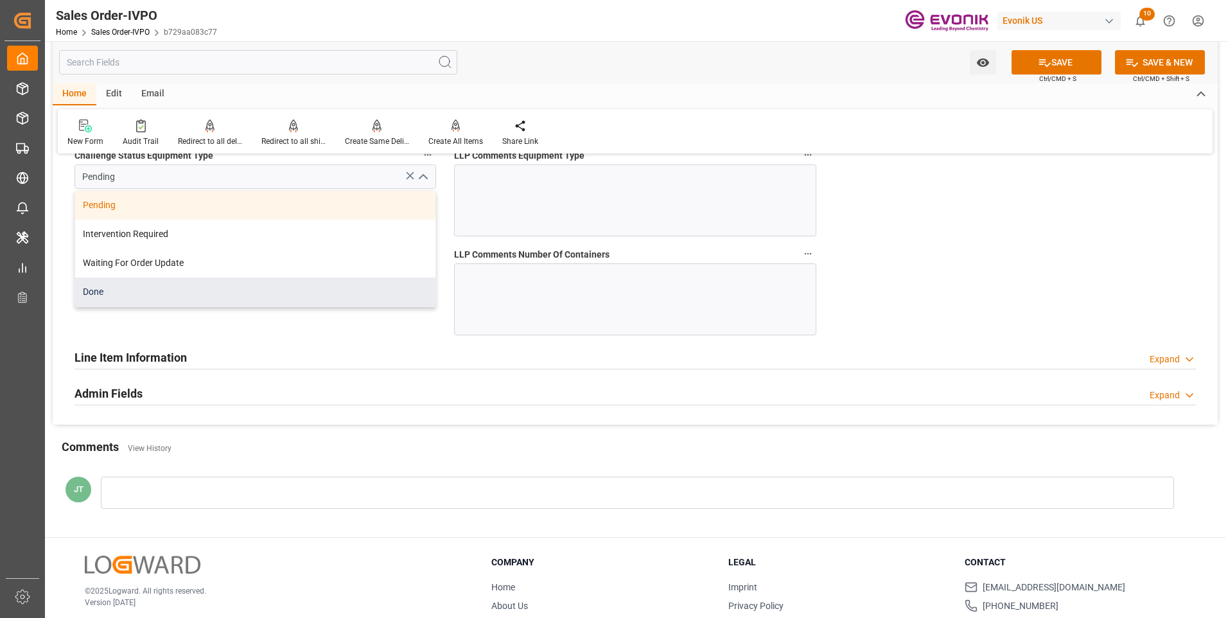
click at [172, 293] on div "Done" at bounding box center [255, 292] width 360 height 29
type input "Done"
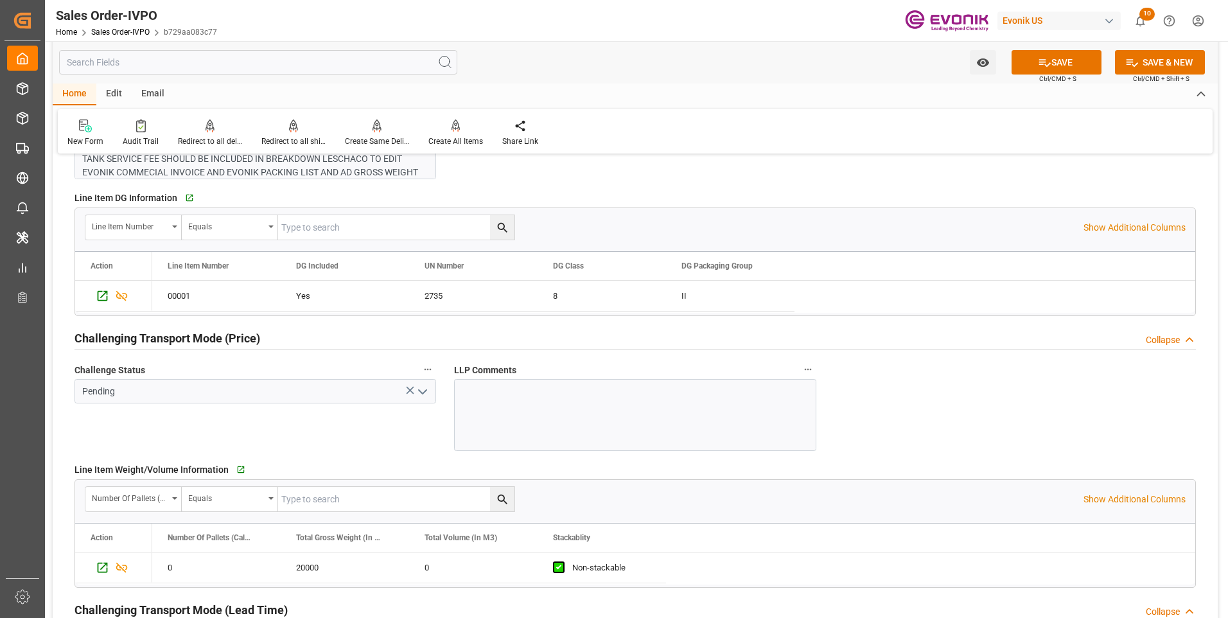
scroll to position [1478, 0]
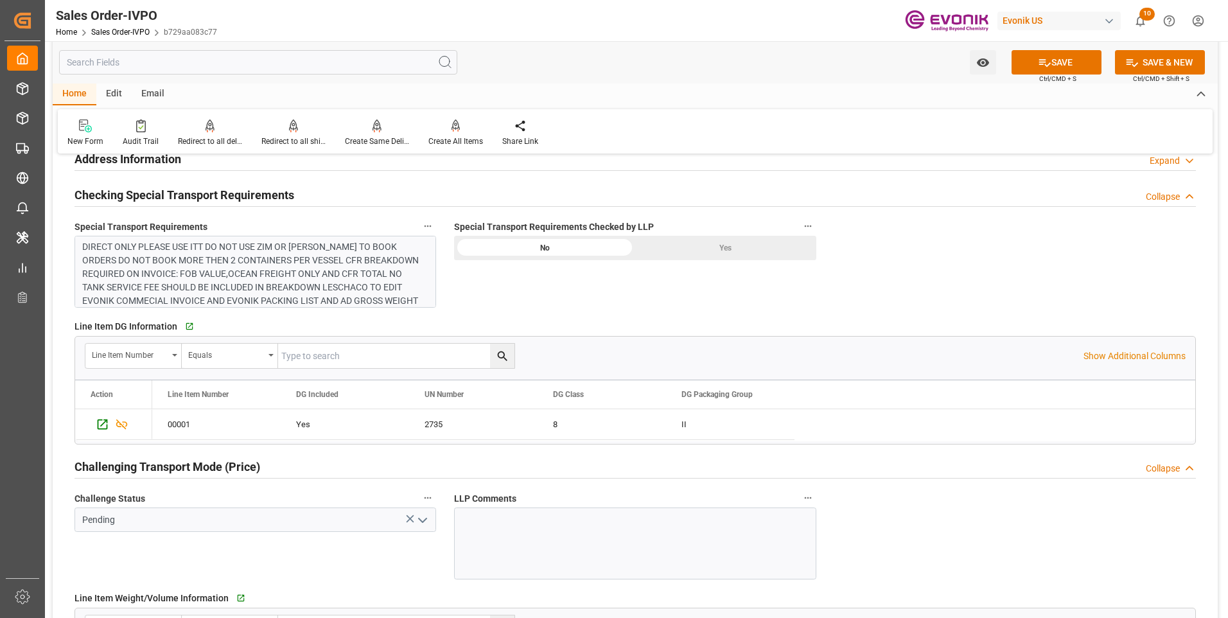
click at [420, 516] on icon "open menu" at bounding box center [422, 520] width 15 height 15
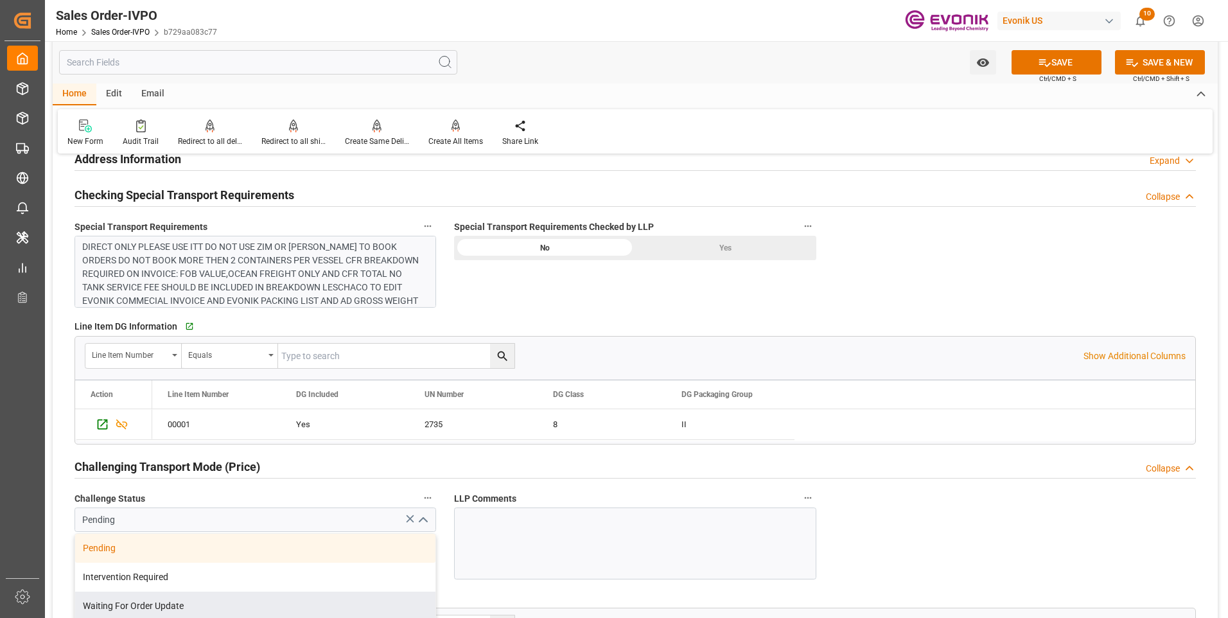
scroll to position [1606, 0]
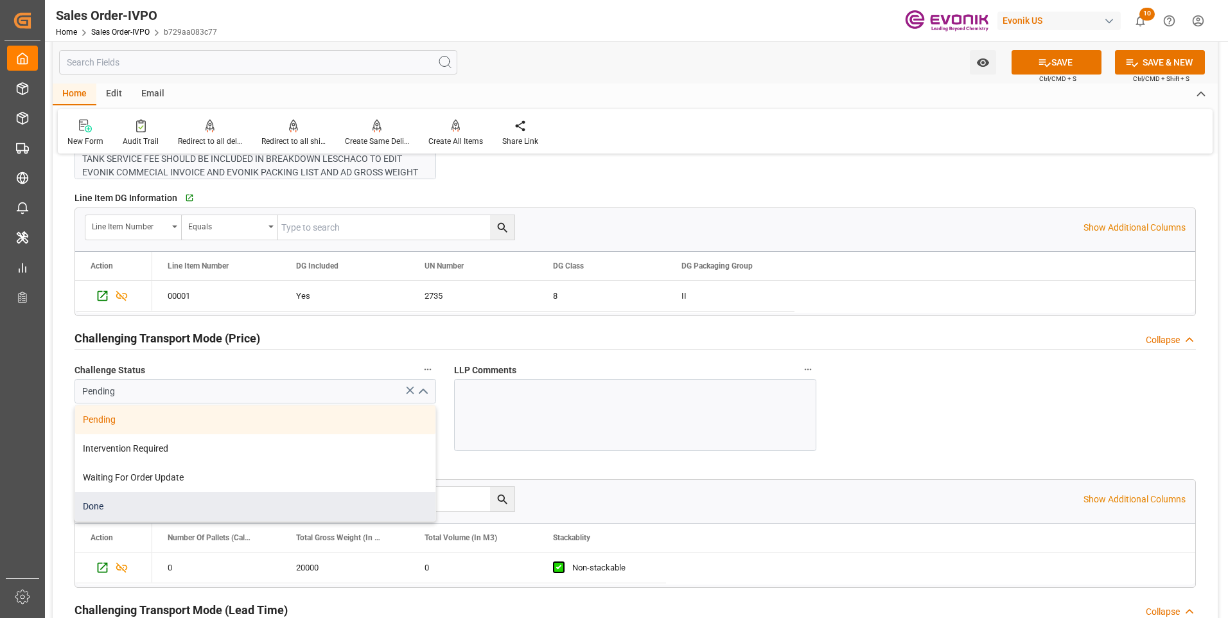
click at [178, 504] on div "Done" at bounding box center [255, 506] width 360 height 29
type input "Done"
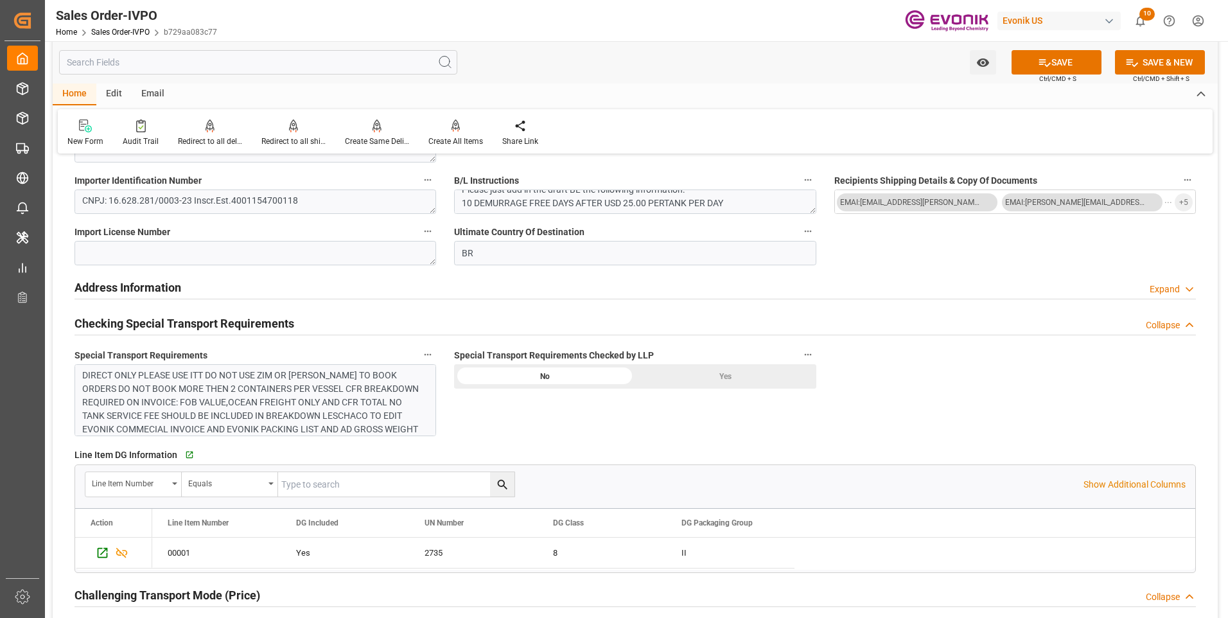
scroll to position [1221, 0]
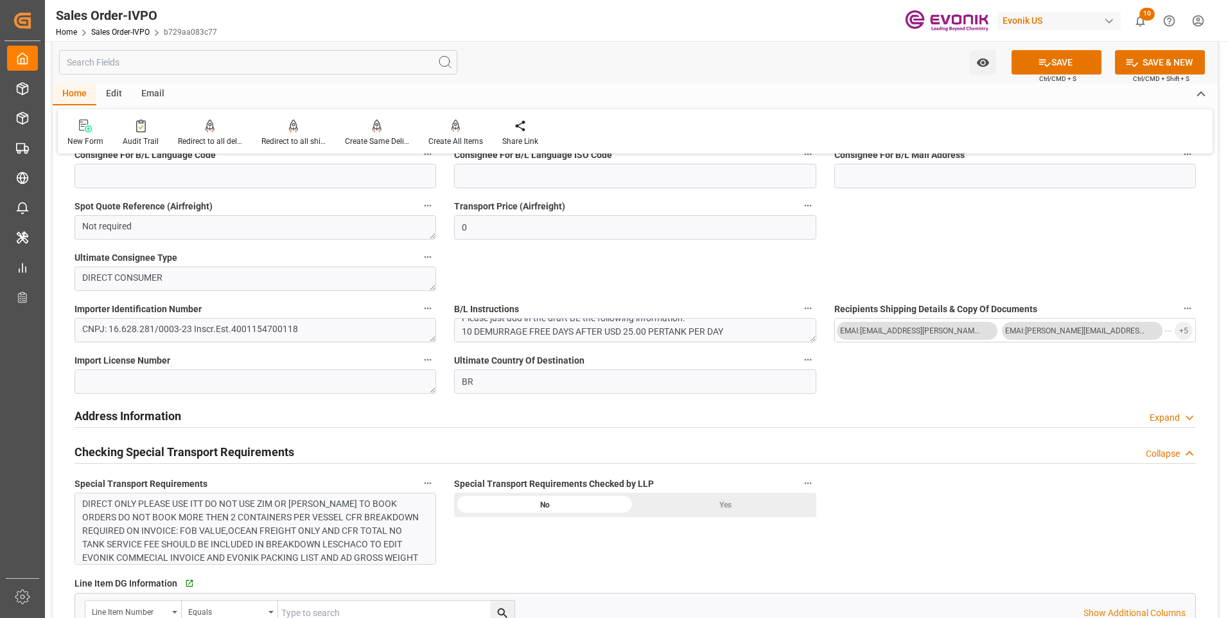
click at [722, 504] on div "Yes" at bounding box center [725, 505] width 181 height 24
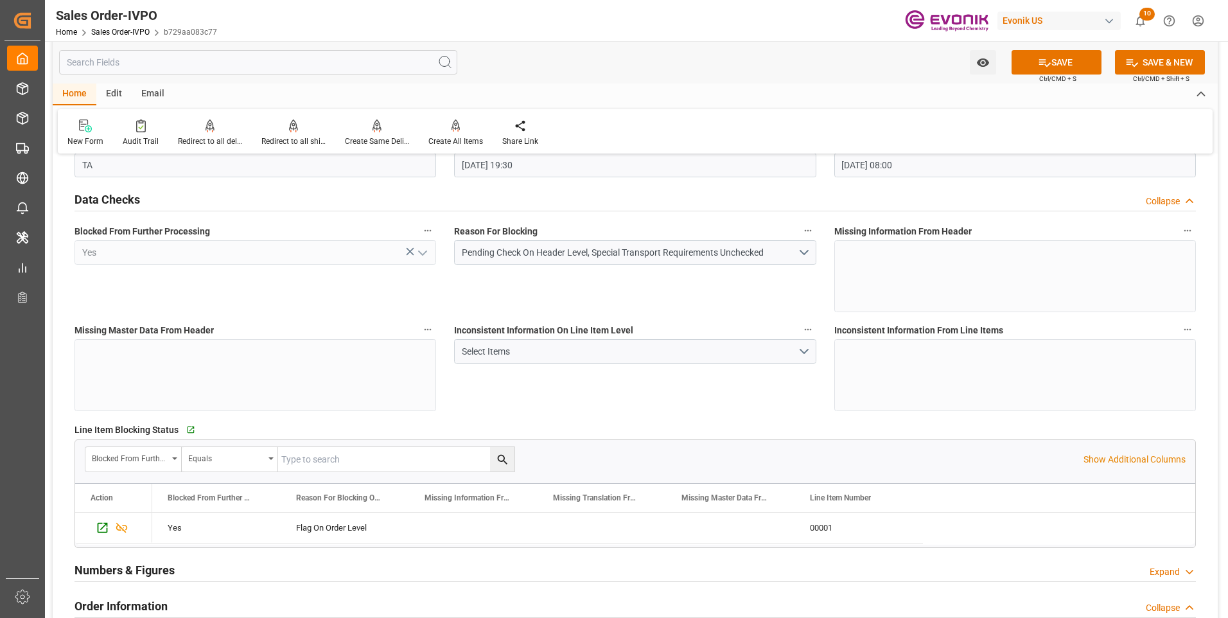
scroll to position [0, 0]
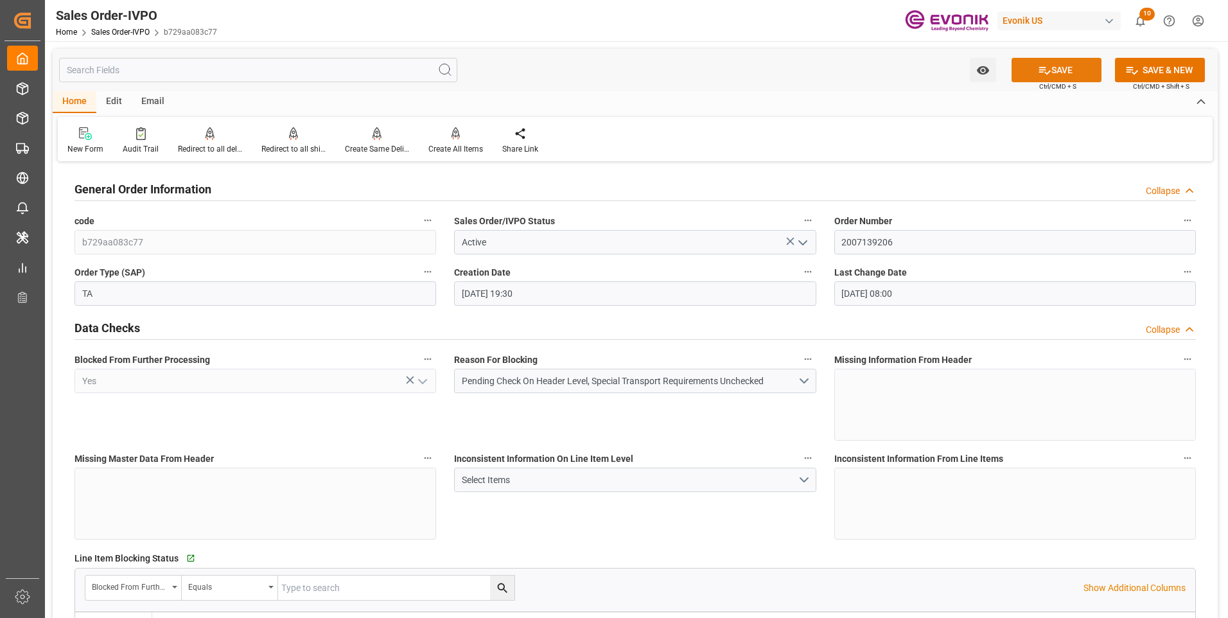
click at [1050, 68] on button "SAVE" at bounding box center [1057, 70] width 90 height 24
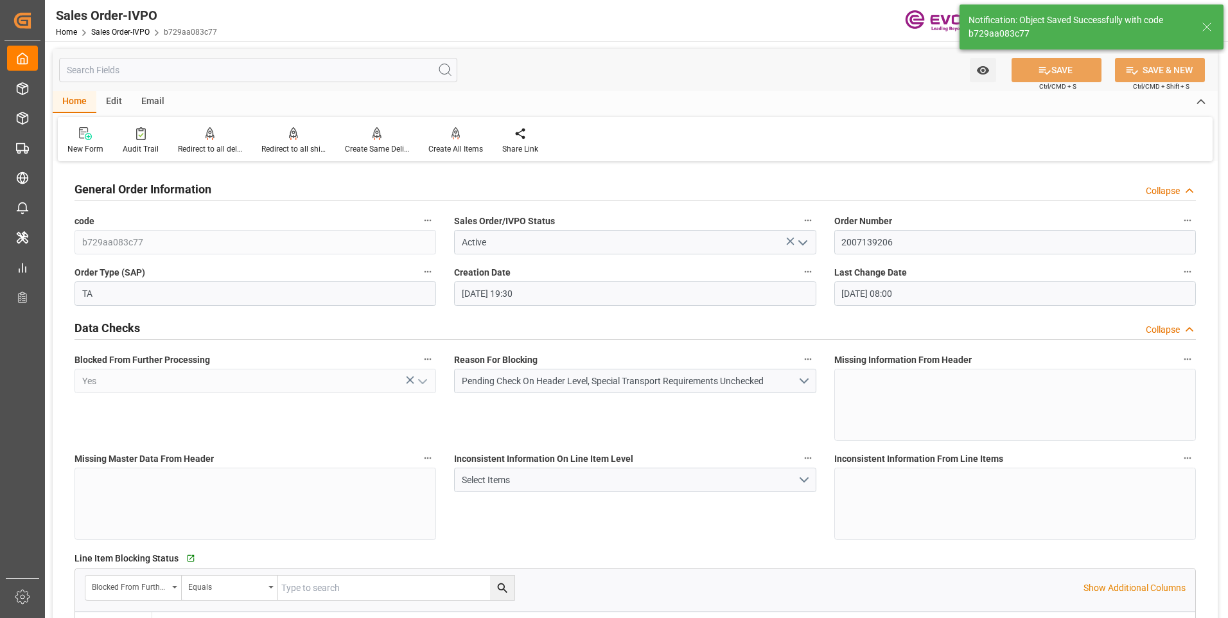
type input "[DATE] 21:03"
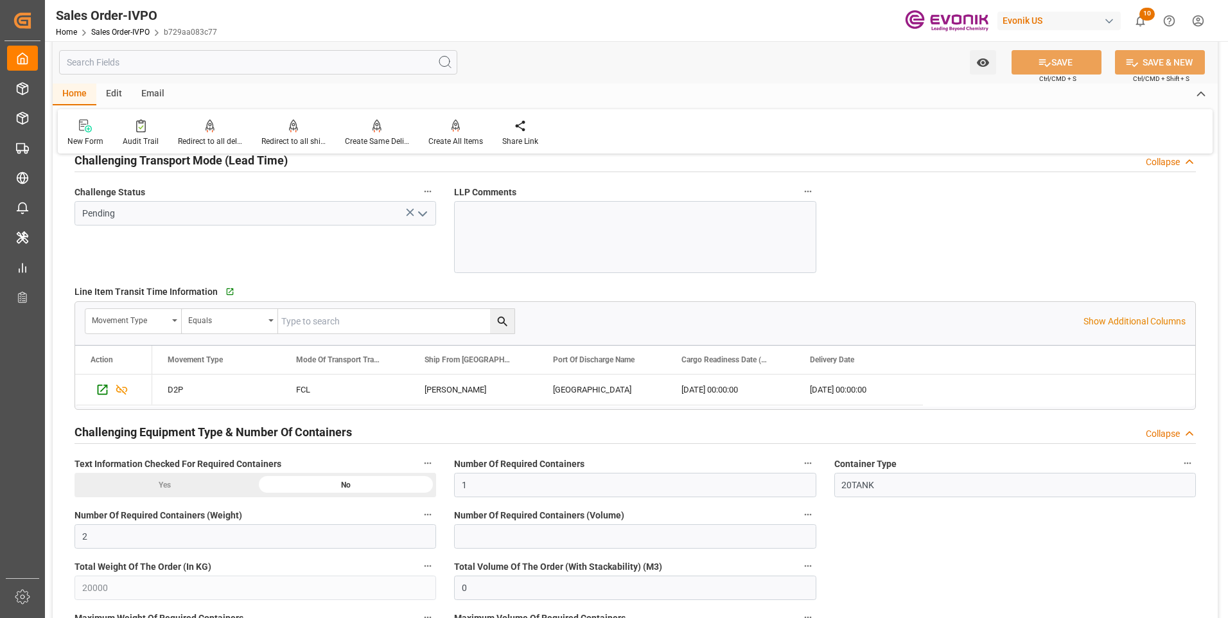
scroll to position [1992, 0]
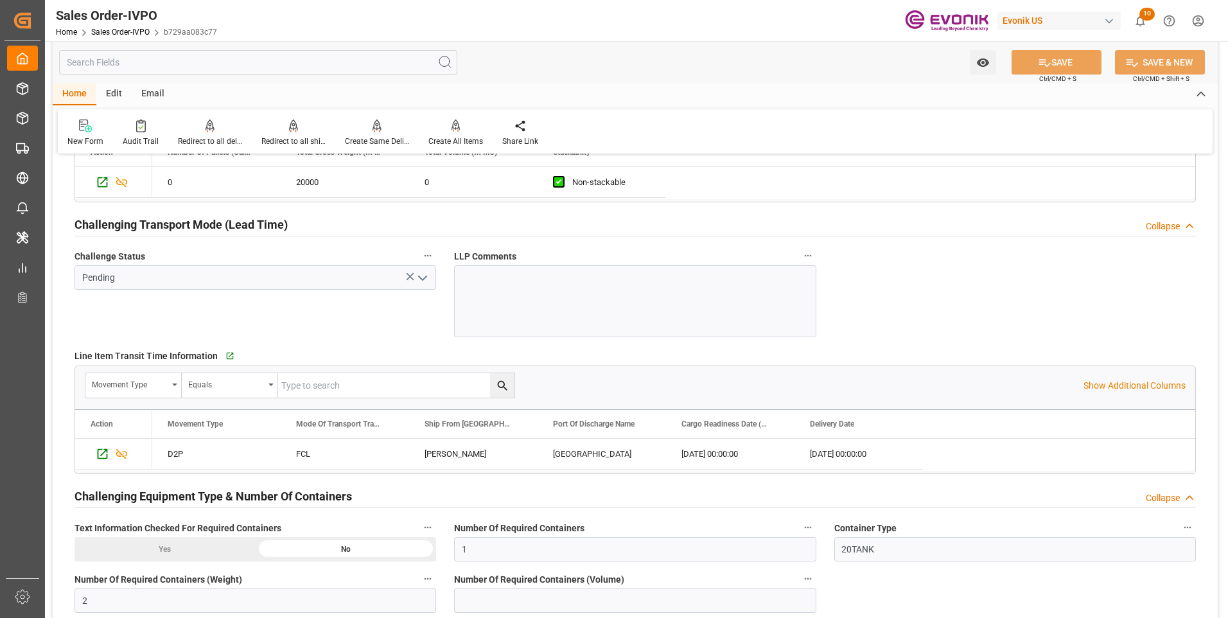
click at [427, 274] on icon "open menu" at bounding box center [422, 277] width 15 height 15
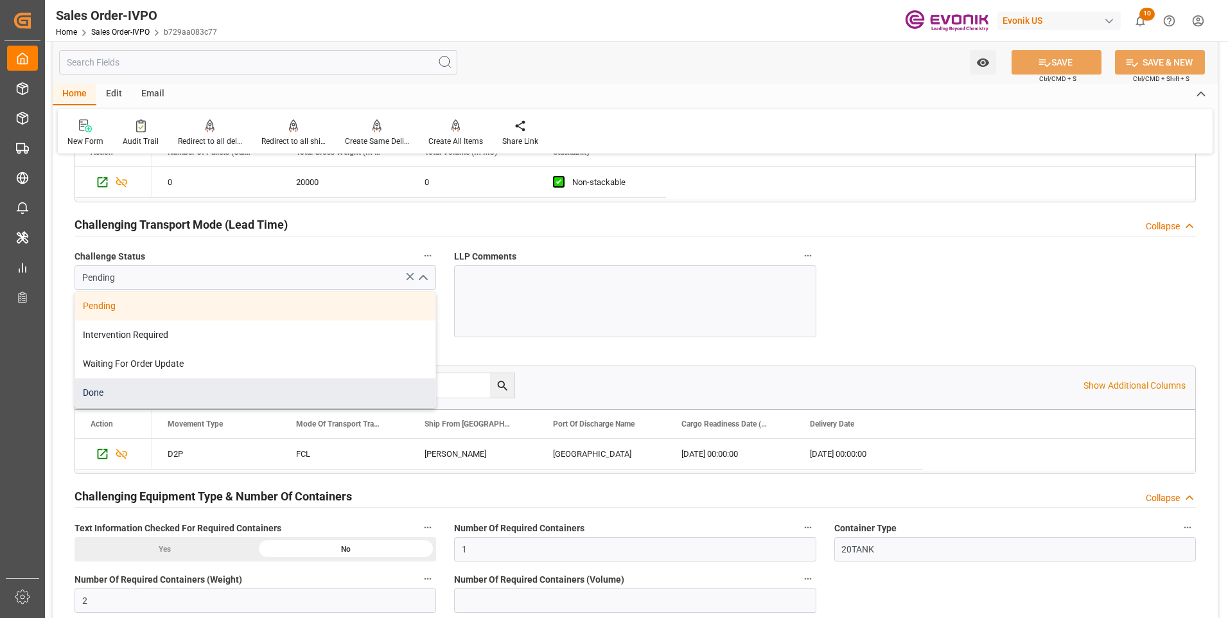
click at [190, 388] on div "Done" at bounding box center [255, 392] width 360 height 29
type input "Done"
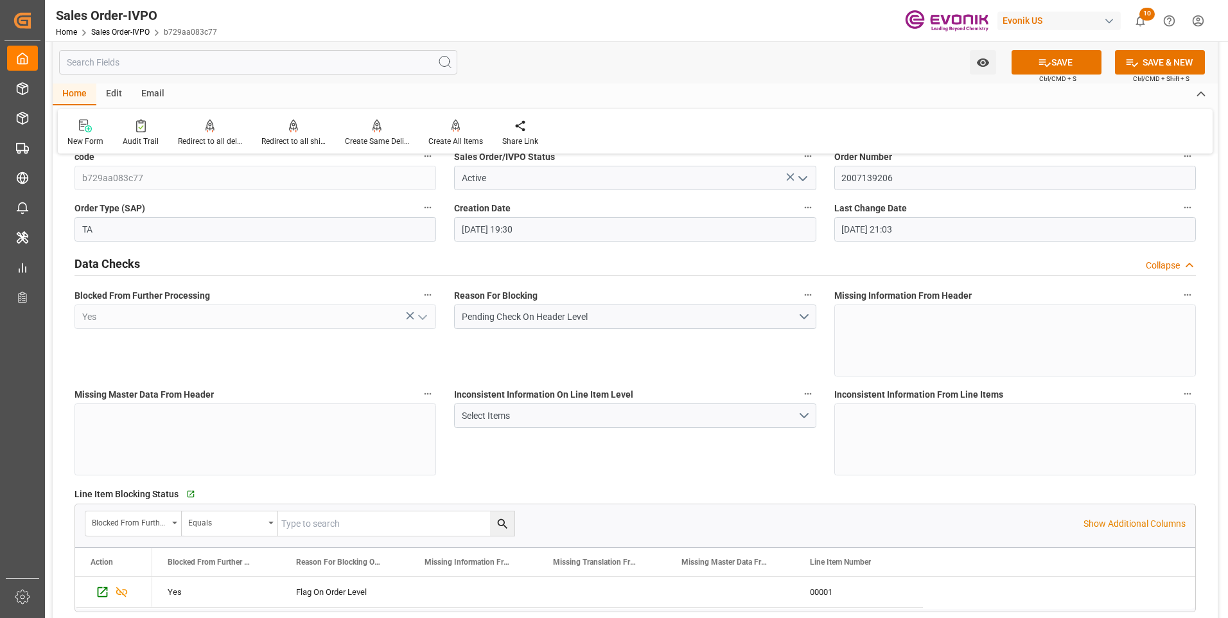
scroll to position [0, 0]
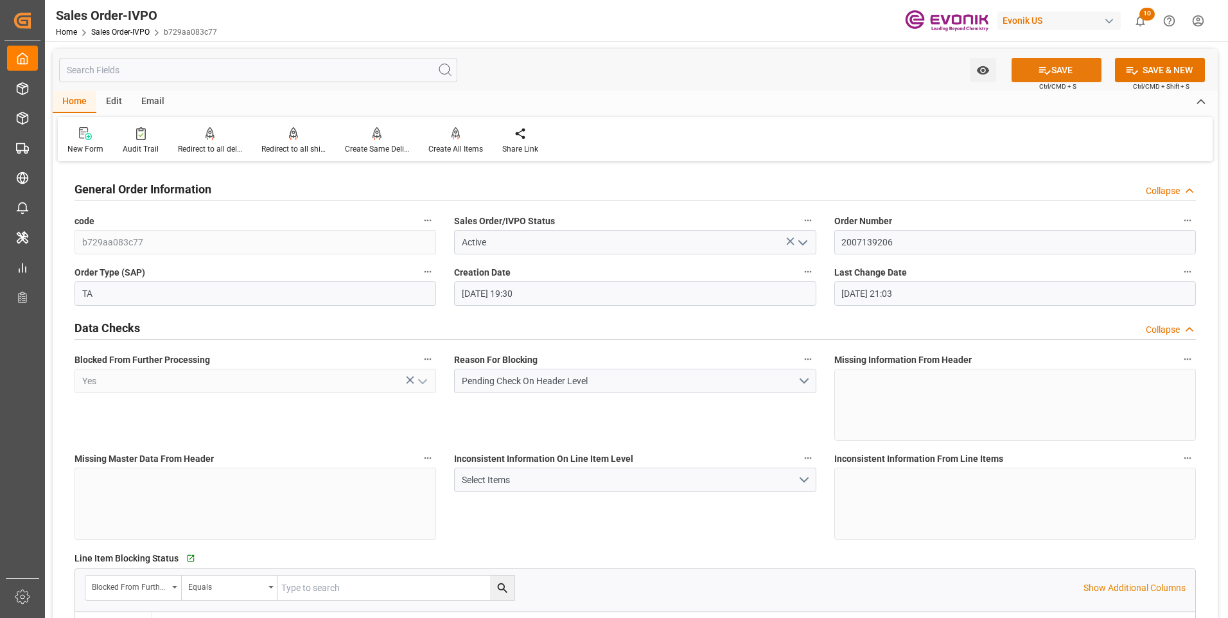
click at [1070, 68] on button "SAVE" at bounding box center [1057, 70] width 90 height 24
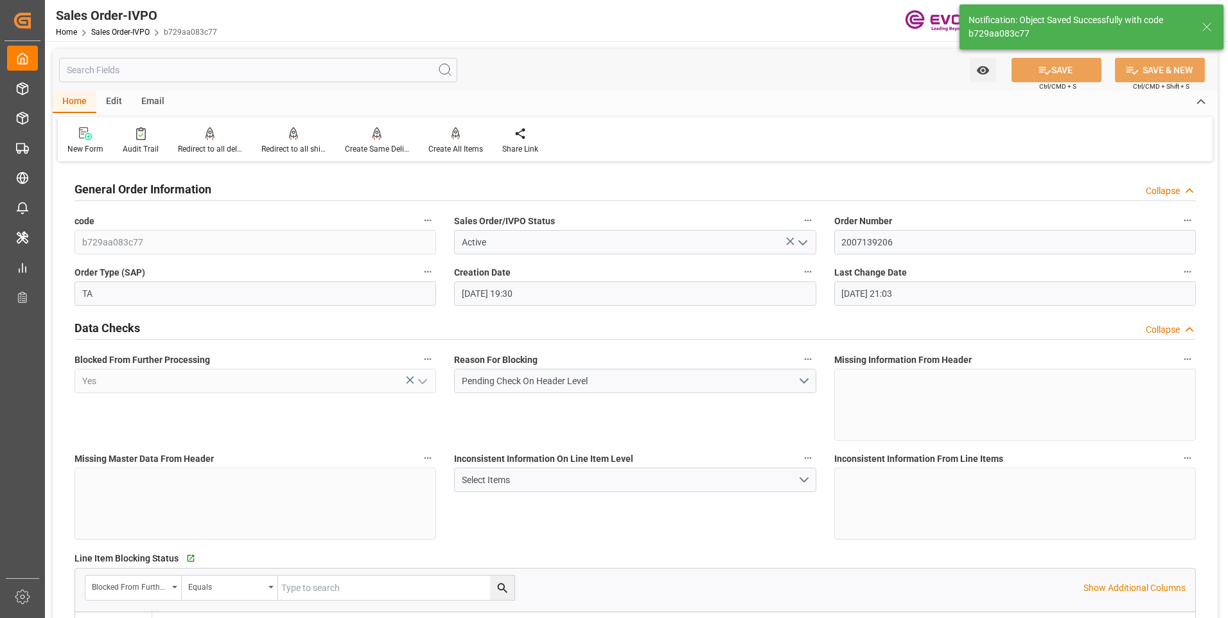
type input "[DATE] 21:04"
type input "No"
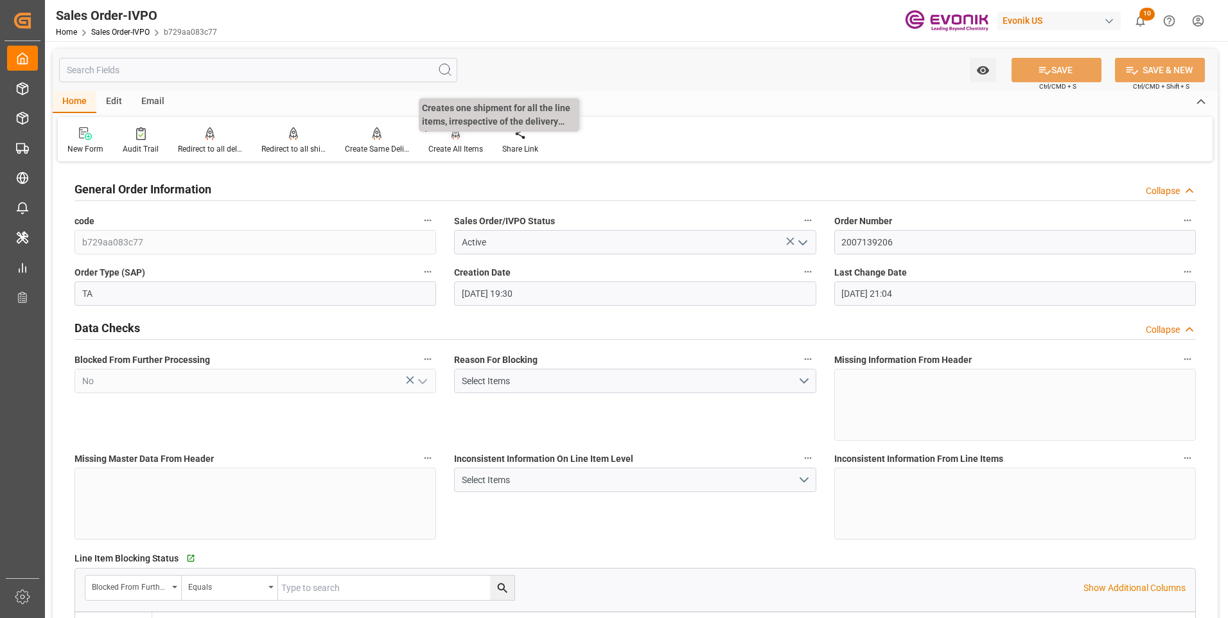
click at [452, 146] on div "Create All Items" at bounding box center [456, 149] width 55 height 12
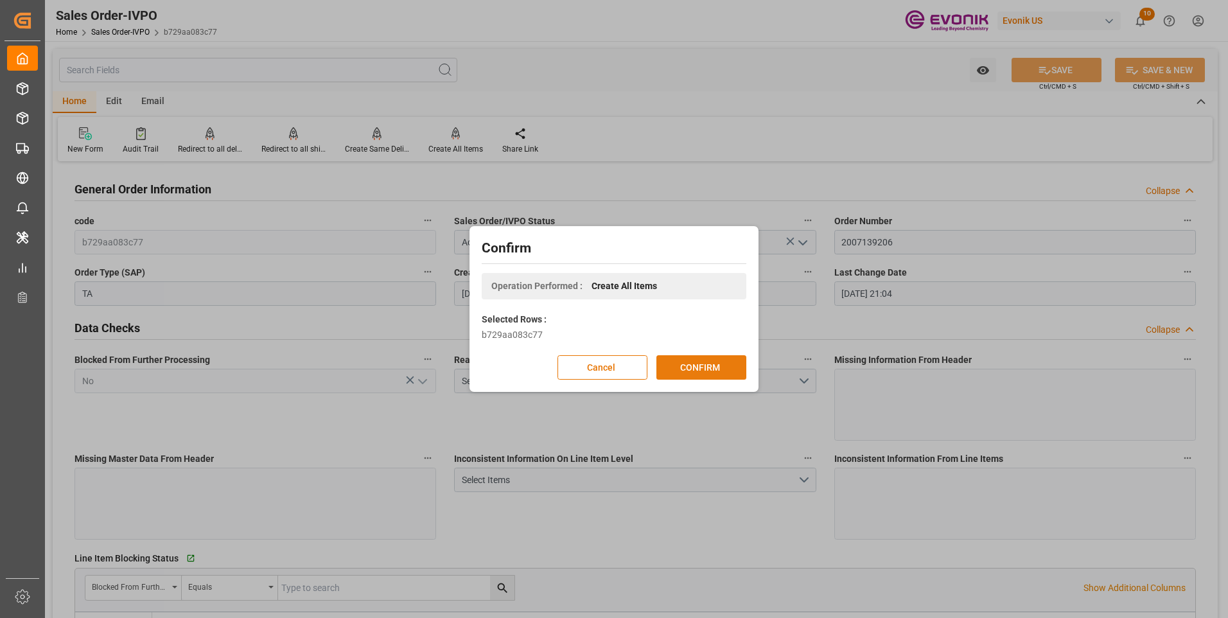
click at [714, 364] on button "CONFIRM" at bounding box center [702, 367] width 90 height 24
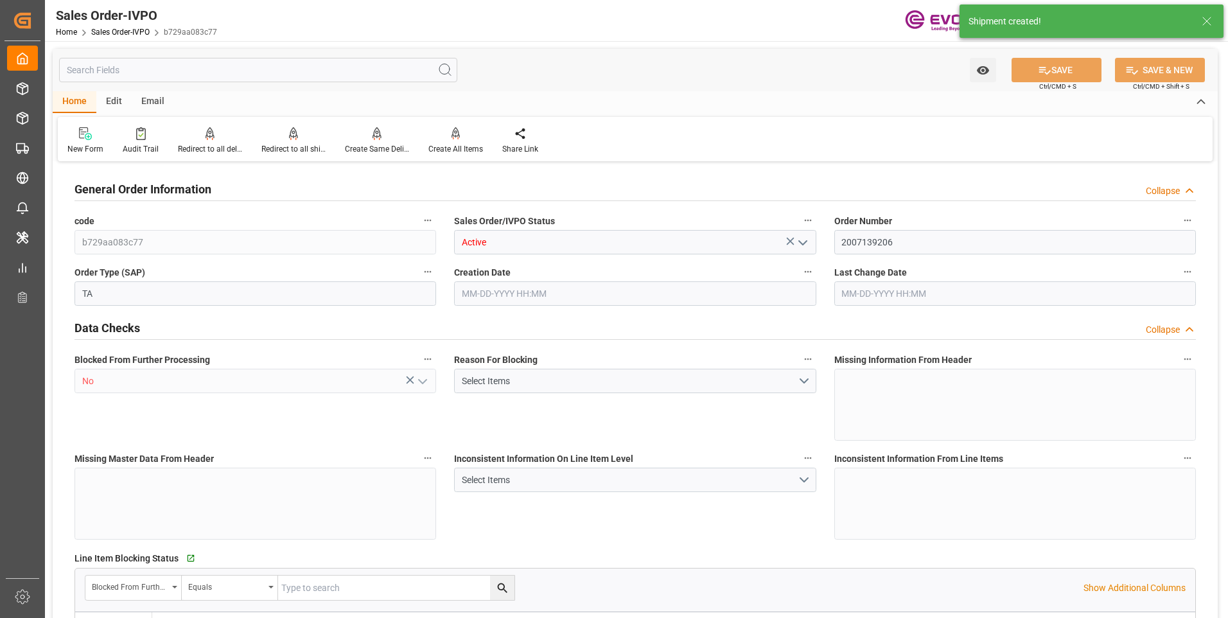
type input "BRRIO"
type input "0"
type input "1"
type input "2"
type input "20000"
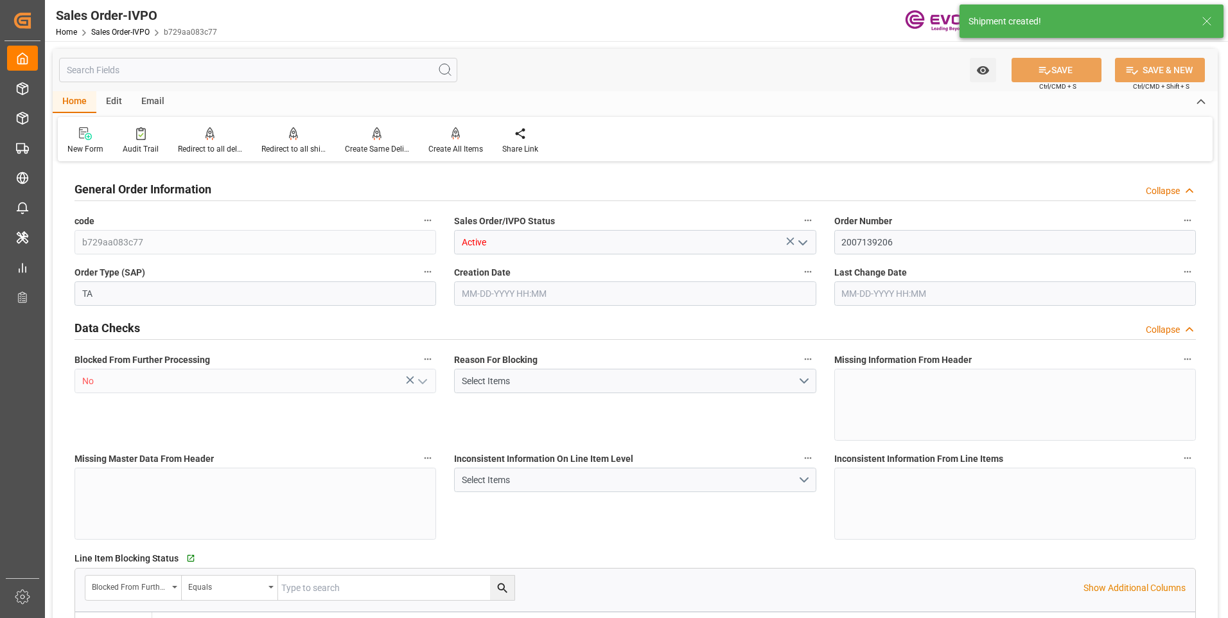
type input "0"
type input "17000"
type input "30"
type input "[DATE] 19:30"
type input "[DATE] 21:05"
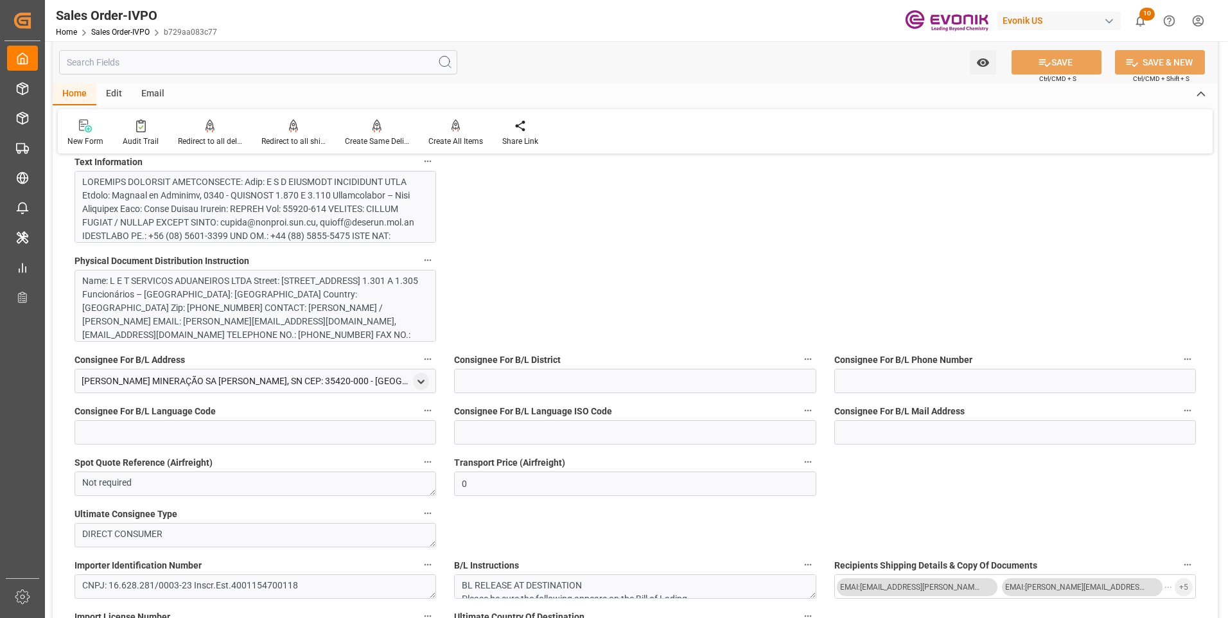
scroll to position [1029, 0]
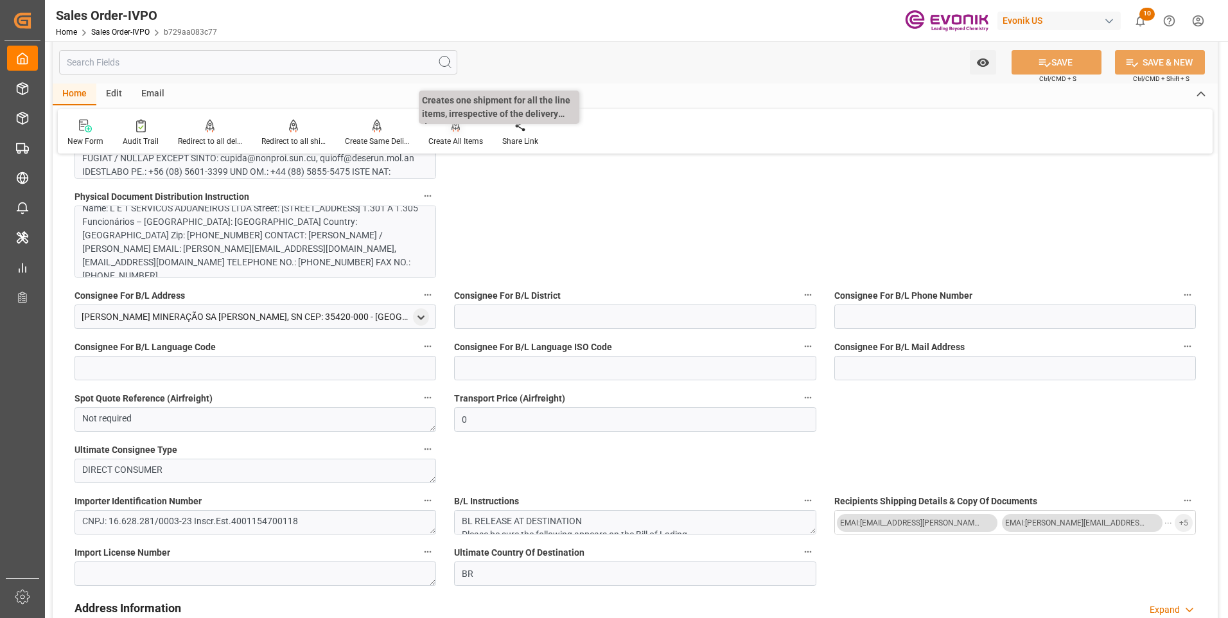
click at [440, 139] on div "Create All Items" at bounding box center [456, 142] width 55 height 12
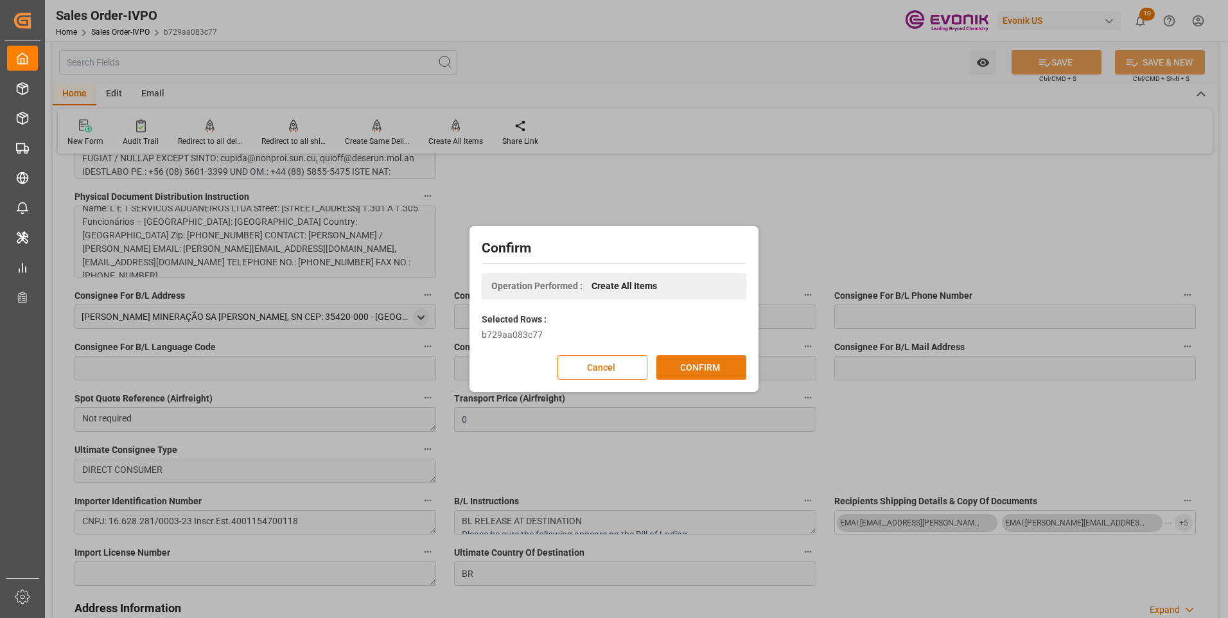
click at [702, 362] on button "CONFIRM" at bounding box center [702, 367] width 90 height 24
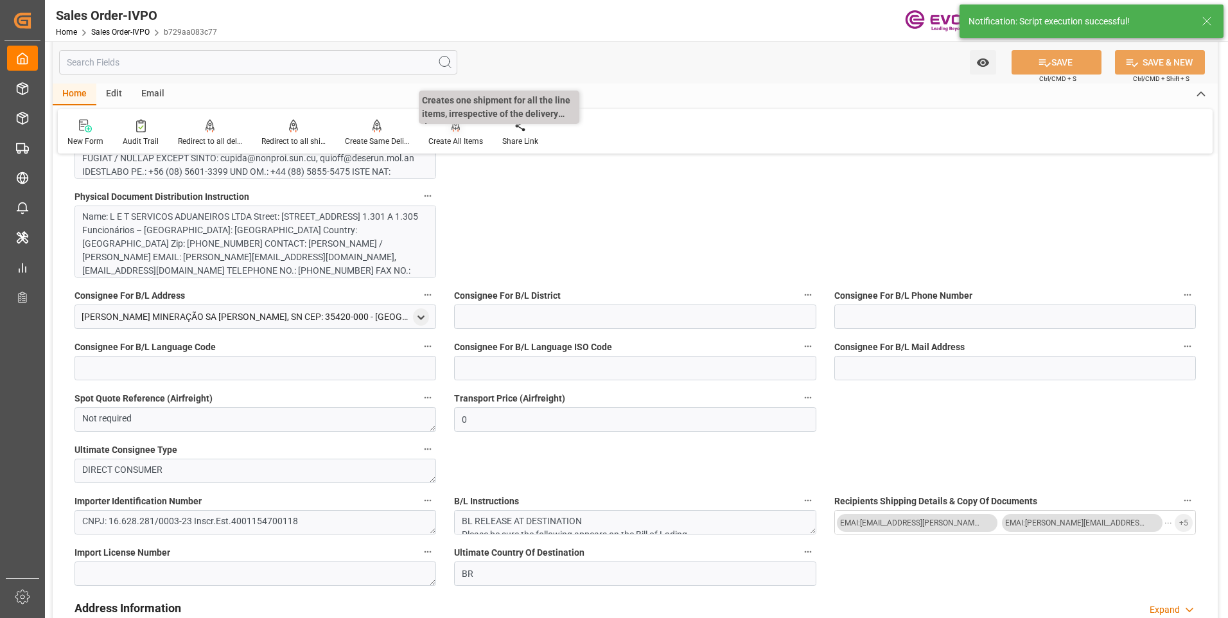
type input "[DATE] 19:30"
type input "[DATE] 21:05"
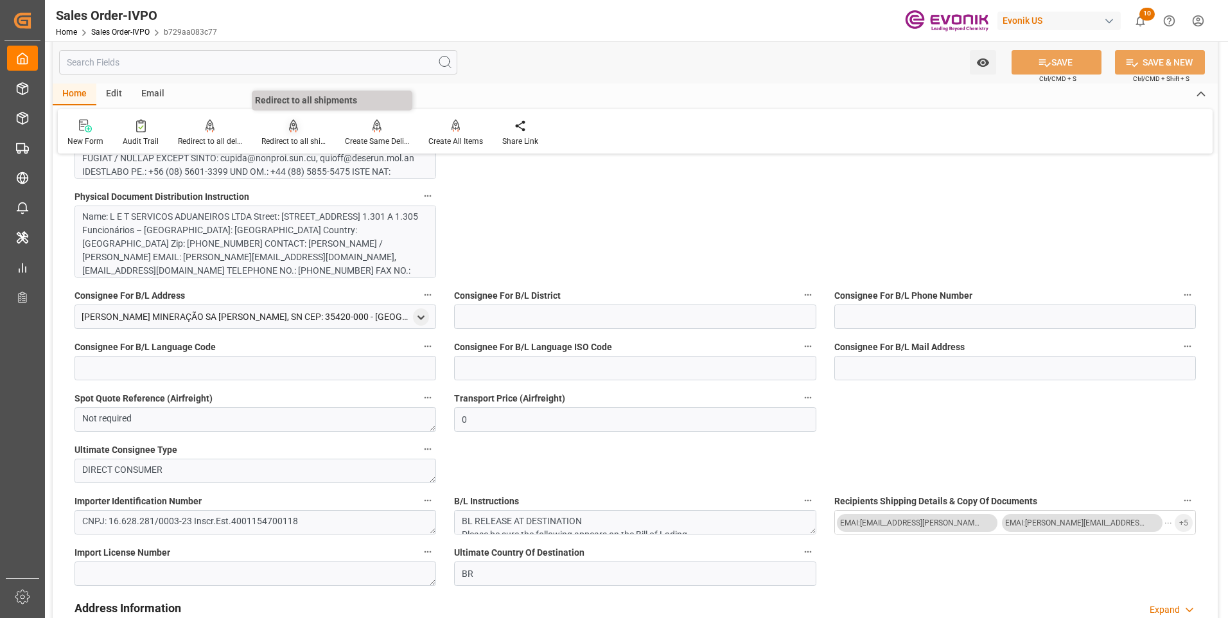
click at [270, 136] on div "Redirect to all shipments" at bounding box center [293, 142] width 64 height 12
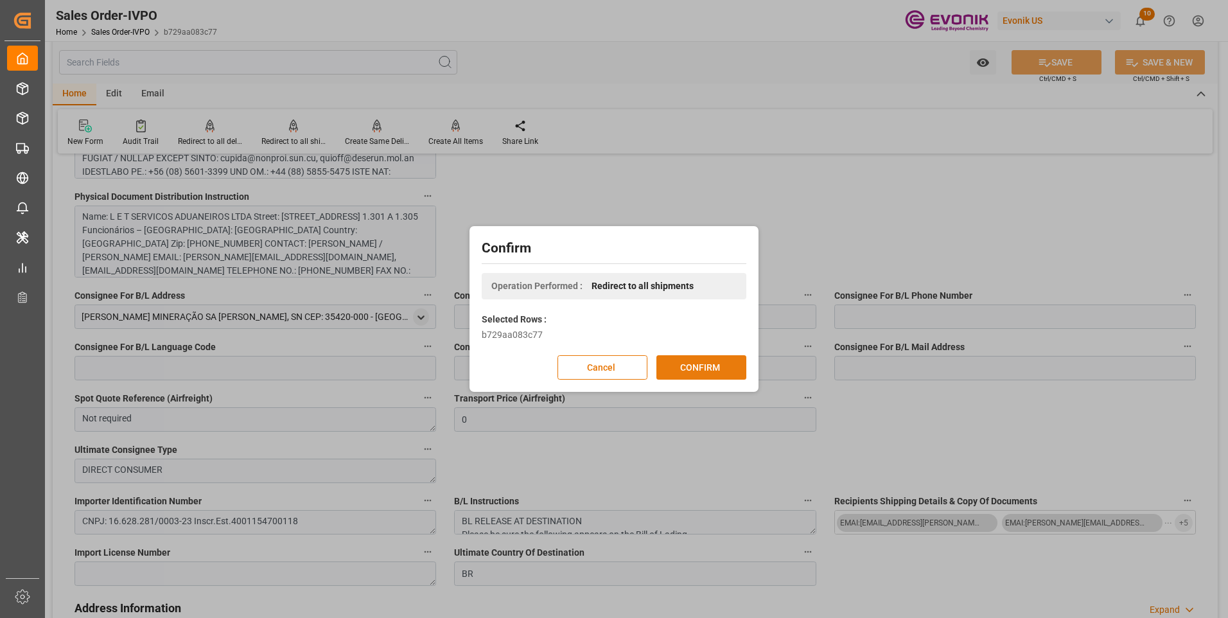
click at [701, 364] on button "CONFIRM" at bounding box center [702, 367] width 90 height 24
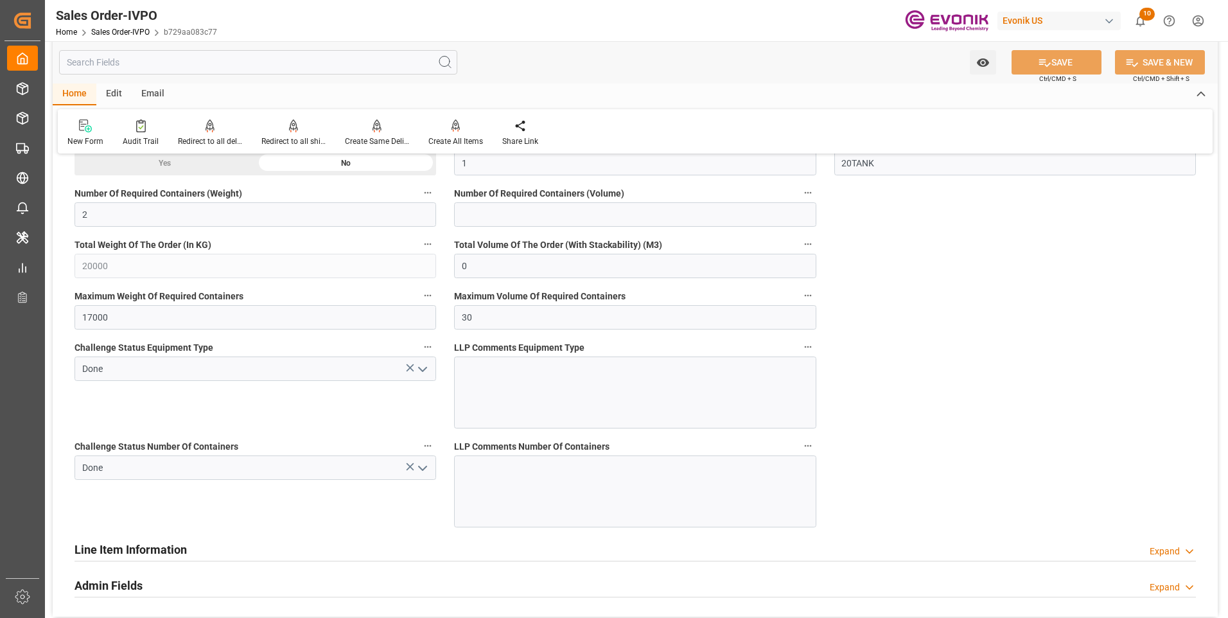
scroll to position [2185, 0]
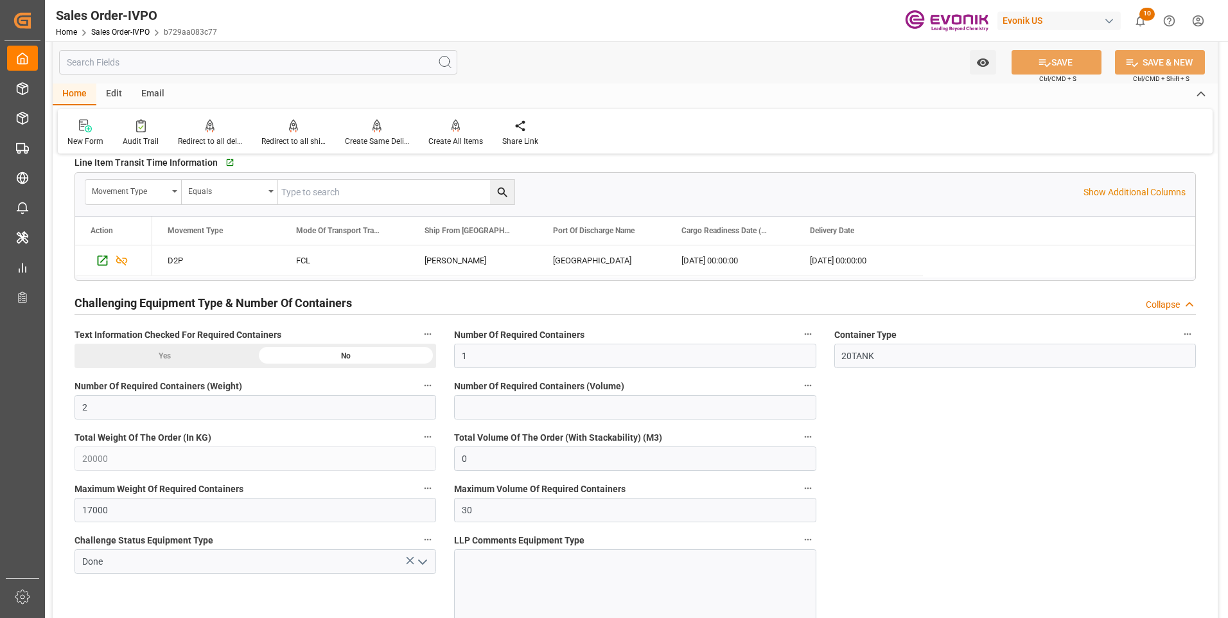
click at [132, 57] on input "text" at bounding box center [258, 62] width 398 height 24
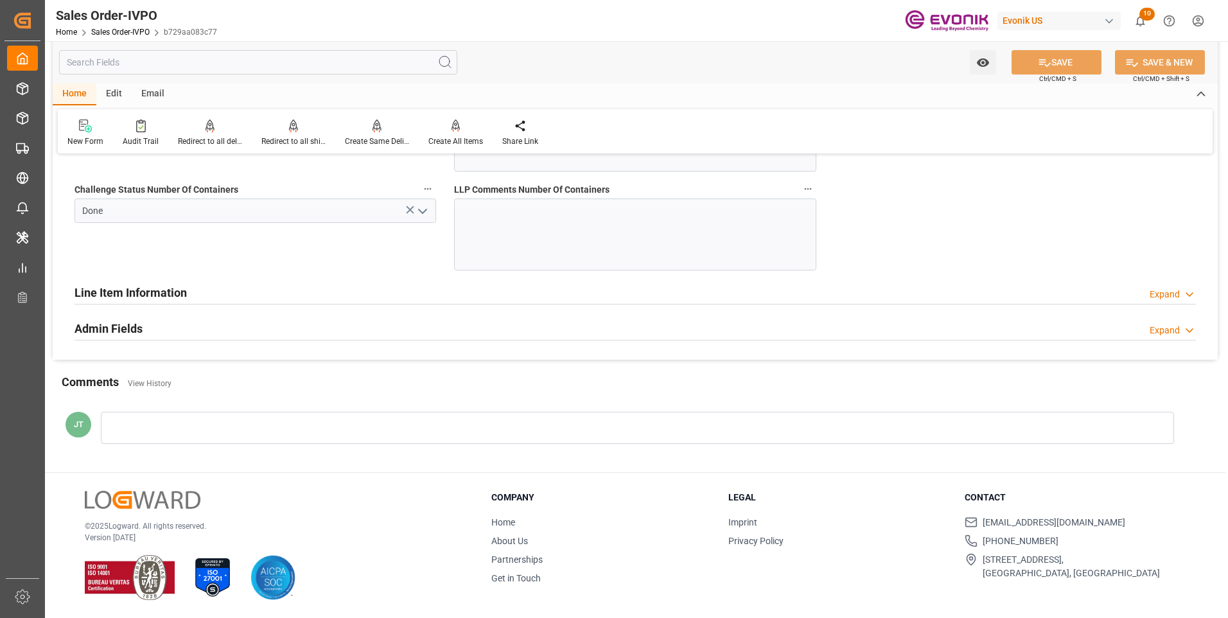
scroll to position [2570, 0]
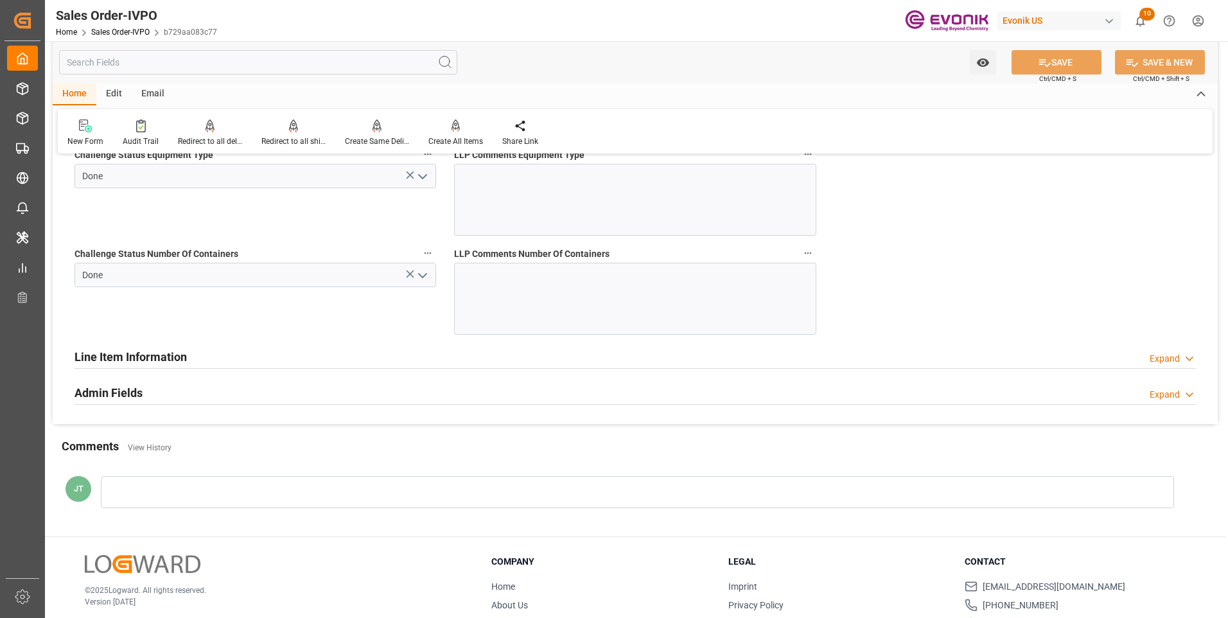
click at [150, 360] on h2 "Line Item Information" at bounding box center [131, 356] width 112 height 17
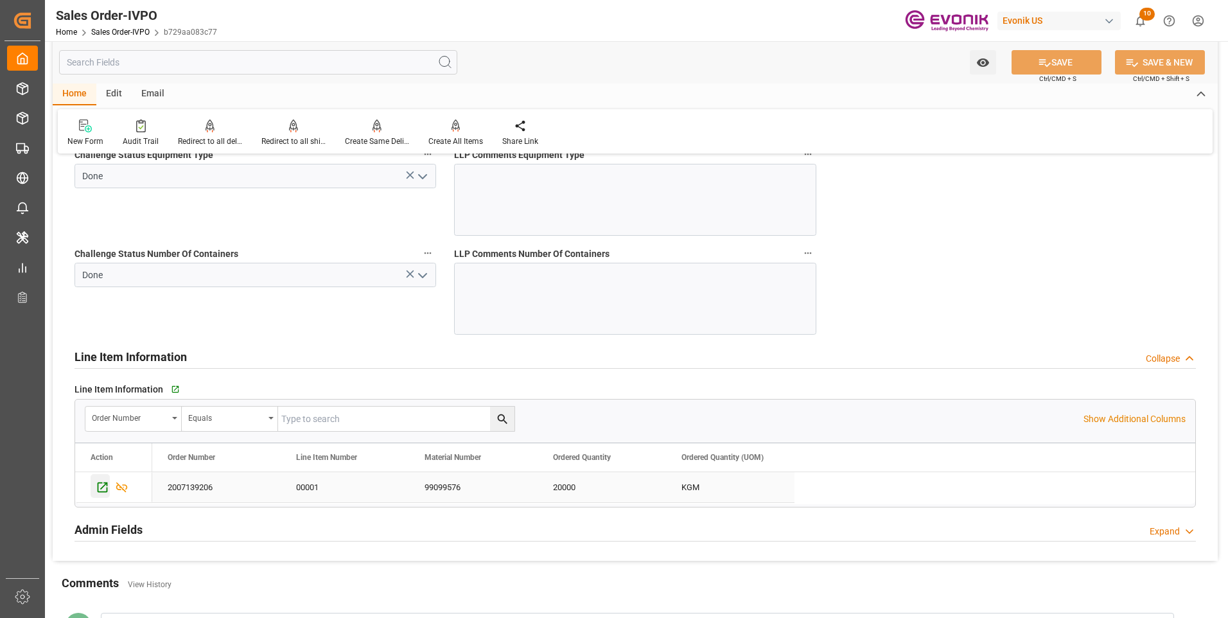
click at [100, 490] on icon "Press SPACE to select this row." at bounding box center [102, 487] width 13 height 13
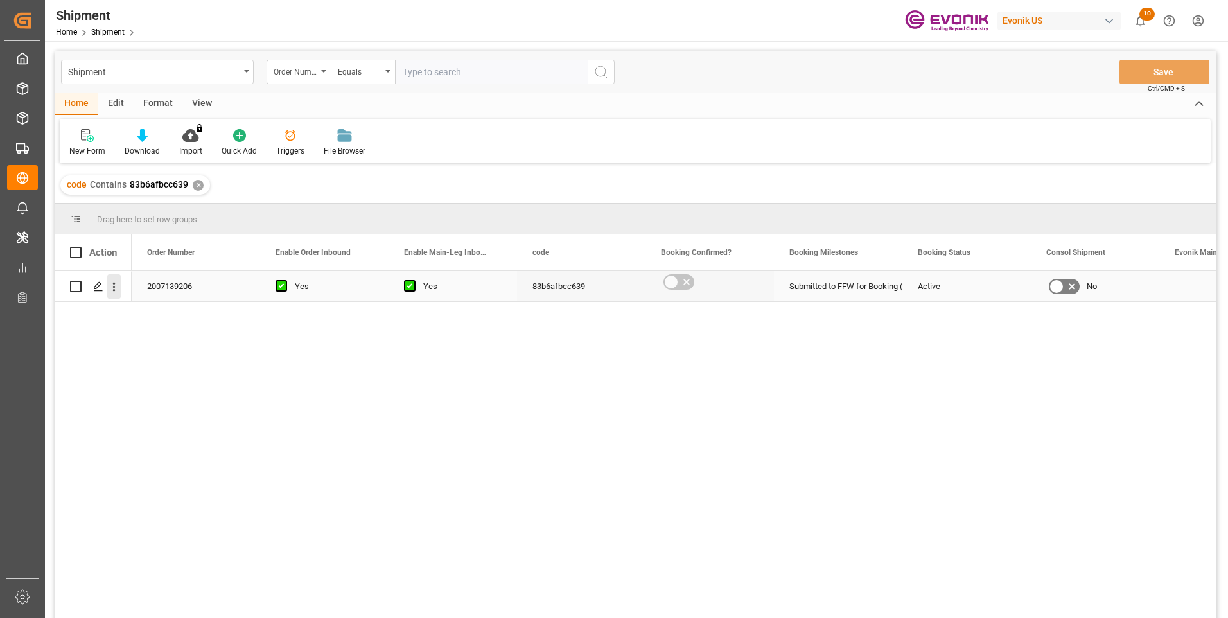
click at [112, 292] on icon "open menu" at bounding box center [113, 286] width 13 height 13
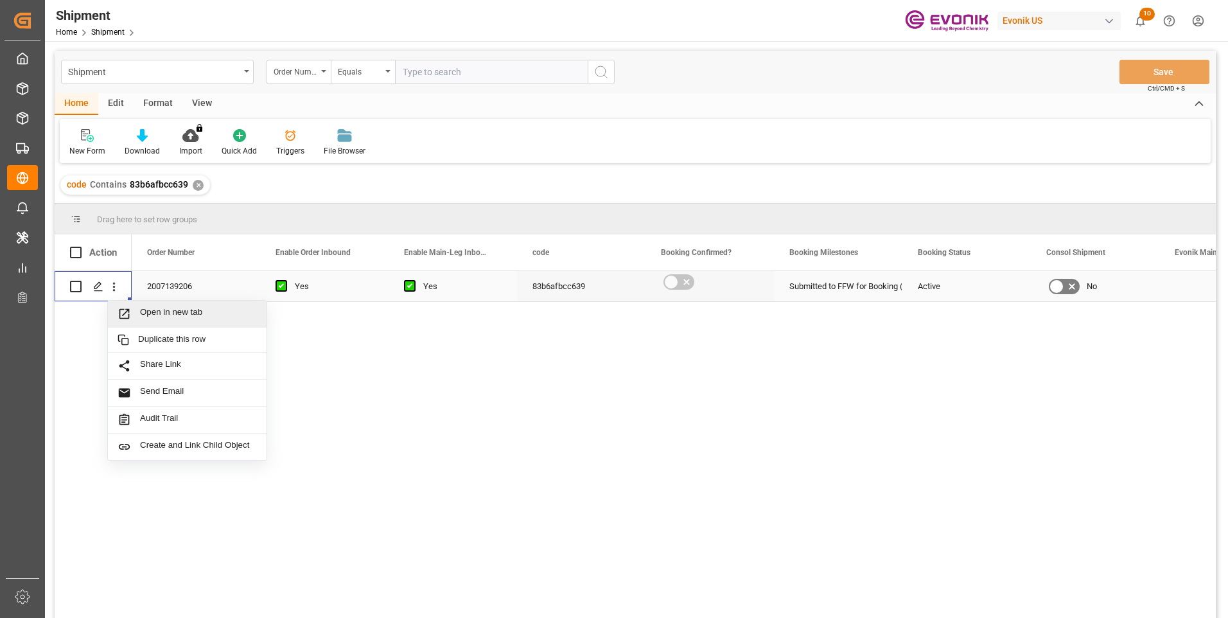
click at [166, 312] on span "Open in new tab" at bounding box center [198, 313] width 117 height 13
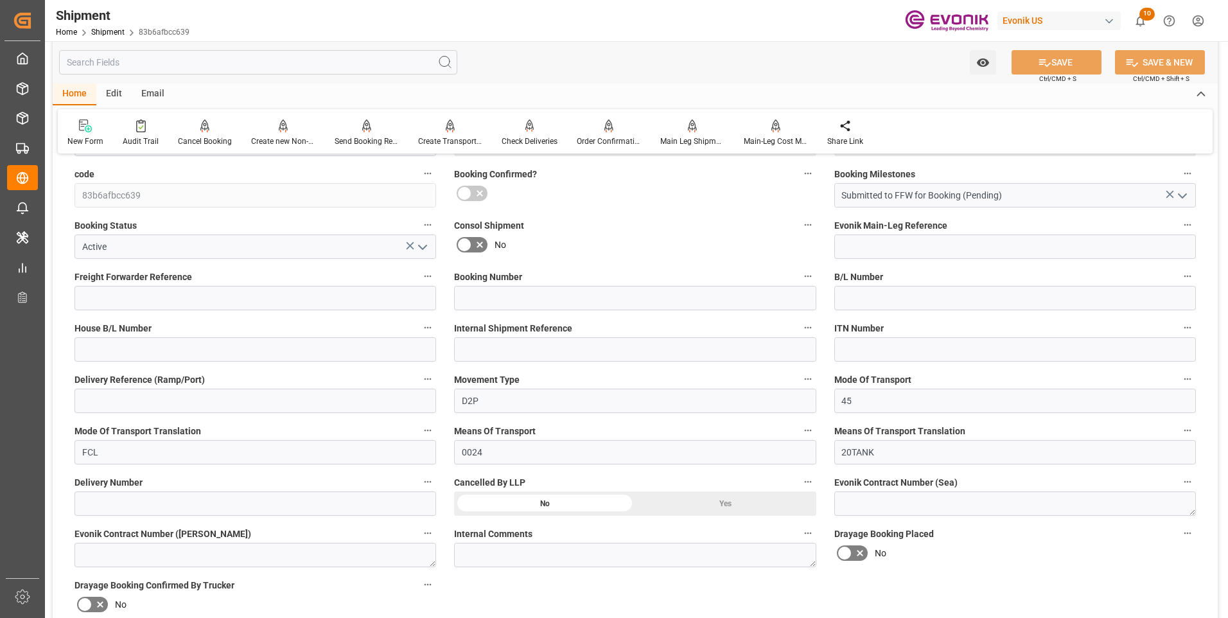
scroll to position [321, 0]
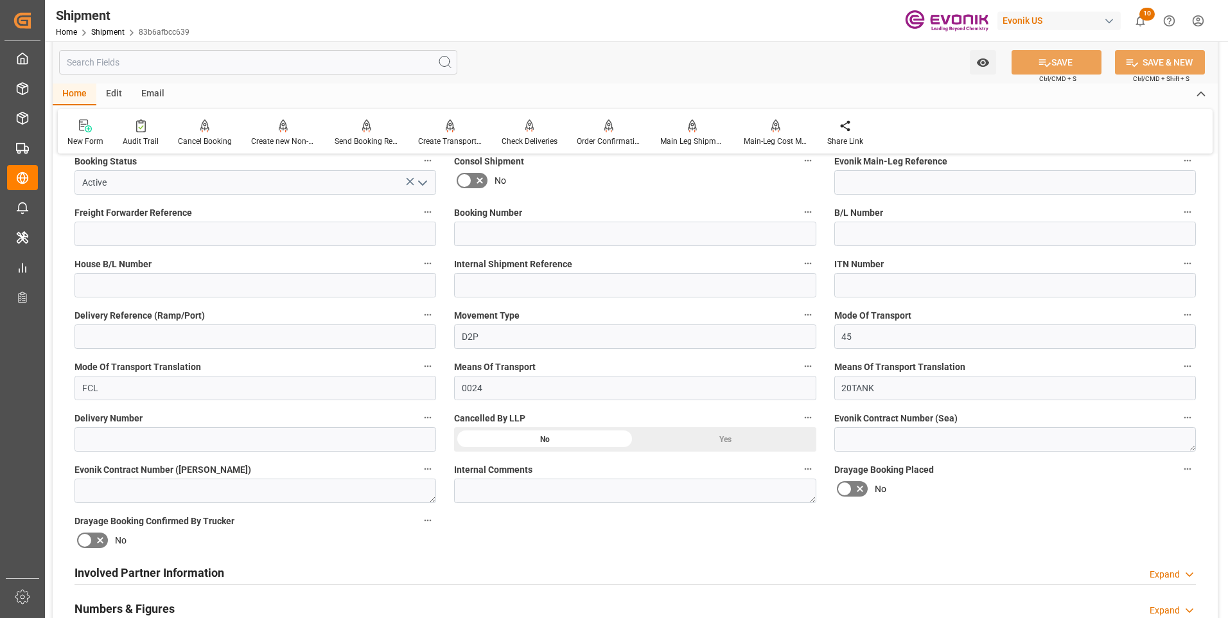
click at [290, 572] on div "Involved Partner Information Expand" at bounding box center [636, 572] width 1122 height 24
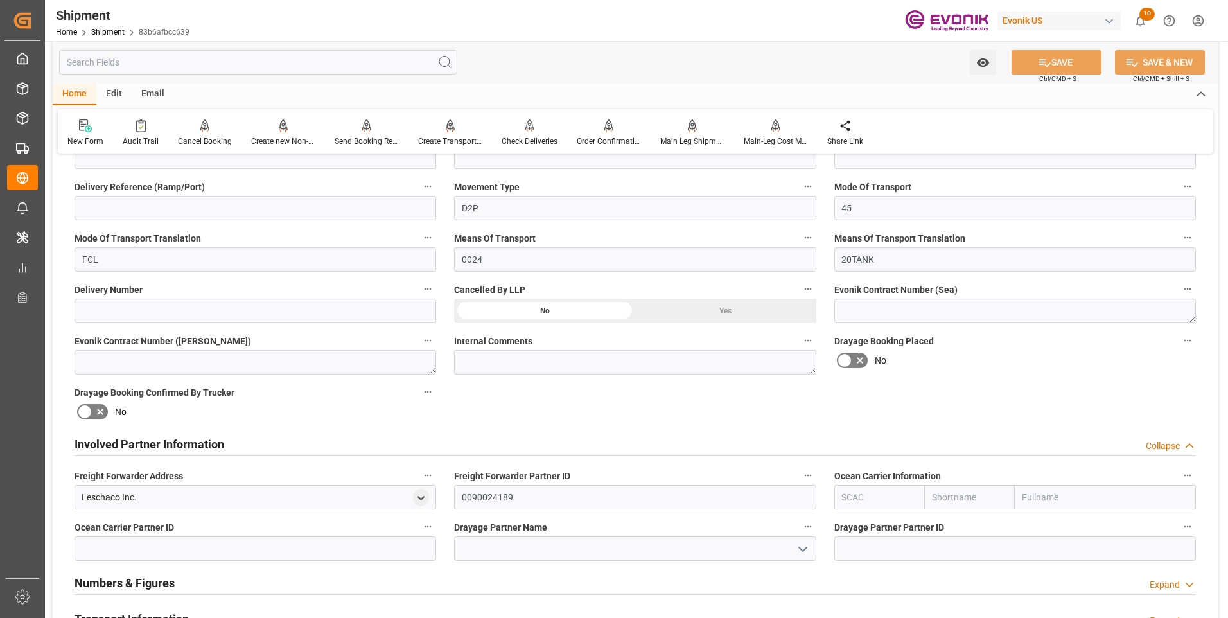
scroll to position [514, 0]
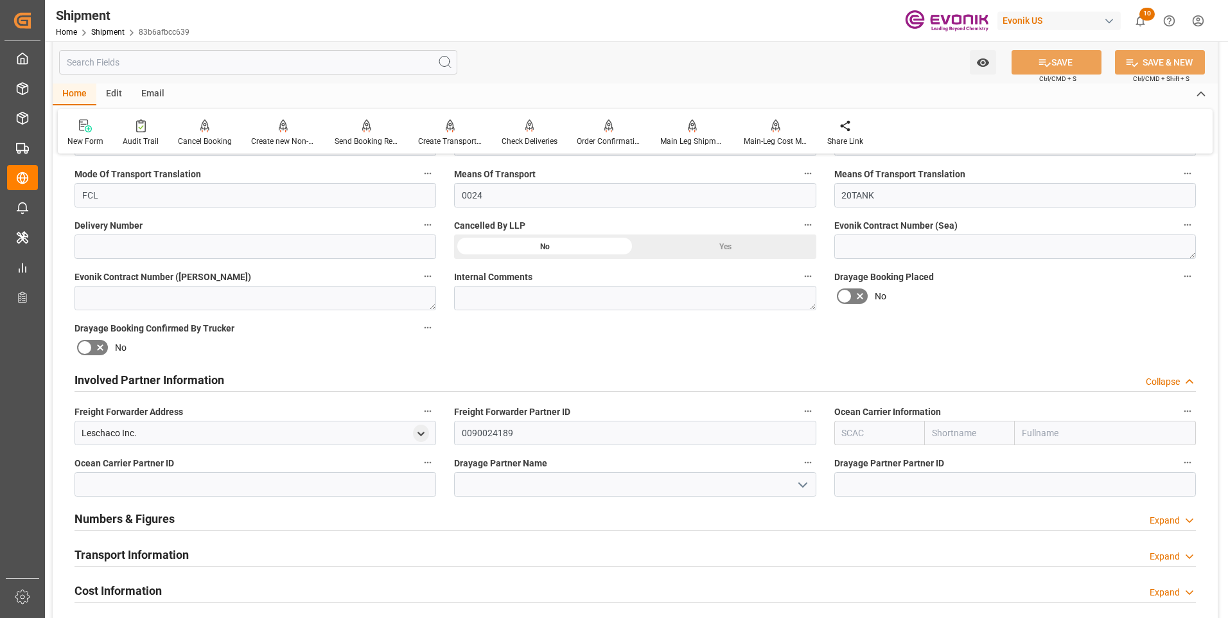
click at [878, 434] on input "text" at bounding box center [880, 433] width 91 height 24
click at [851, 457] on b "ALRB" at bounding box center [854, 461] width 22 height 10
type input "ALRB"
type input "AC Containerline"
type input "AC Containerline GmbH"
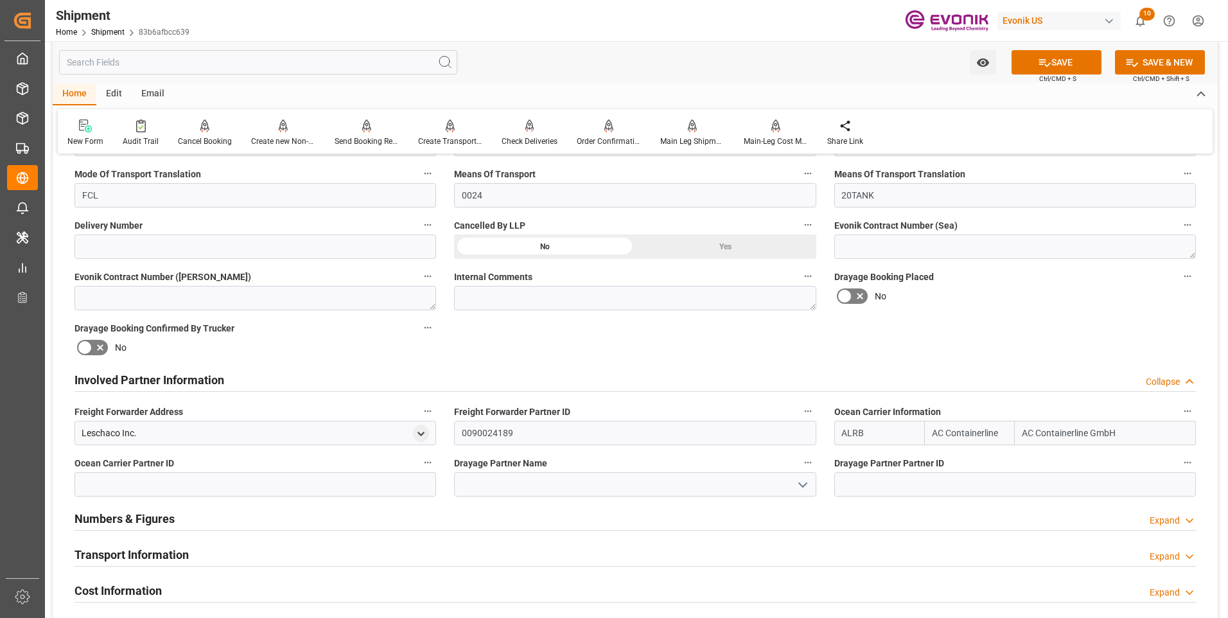
type input "ALRB"
click at [621, 486] on input at bounding box center [635, 484] width 362 height 24
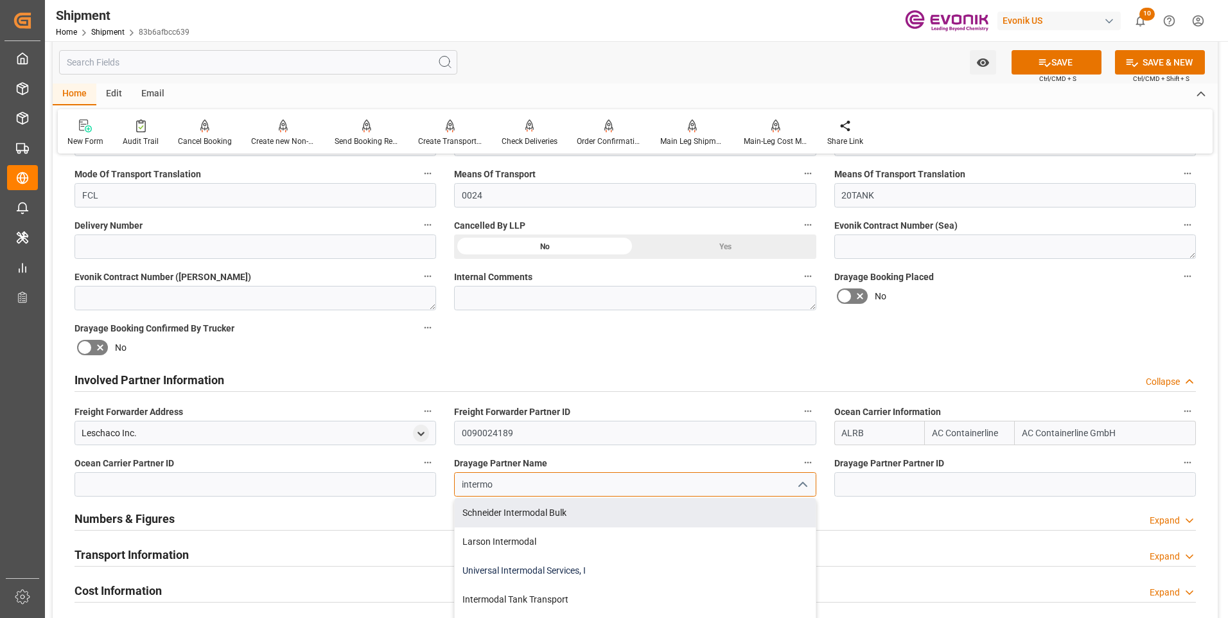
scroll to position [72, 0]
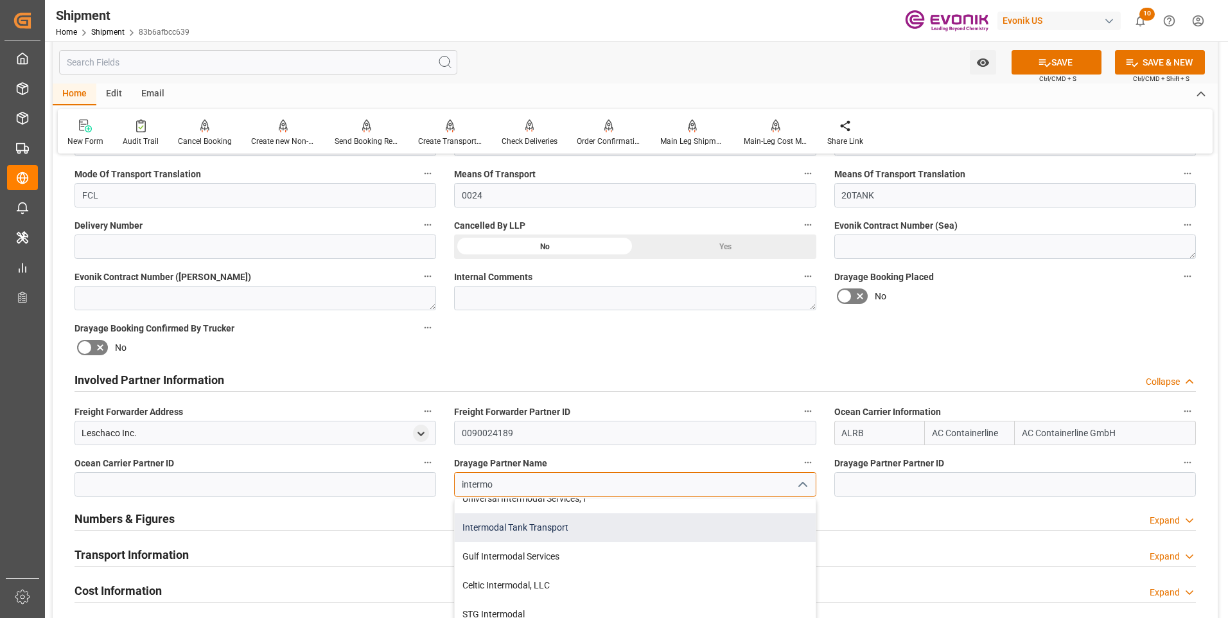
click at [525, 526] on div "Intermodal Tank Transport" at bounding box center [635, 527] width 360 height 29
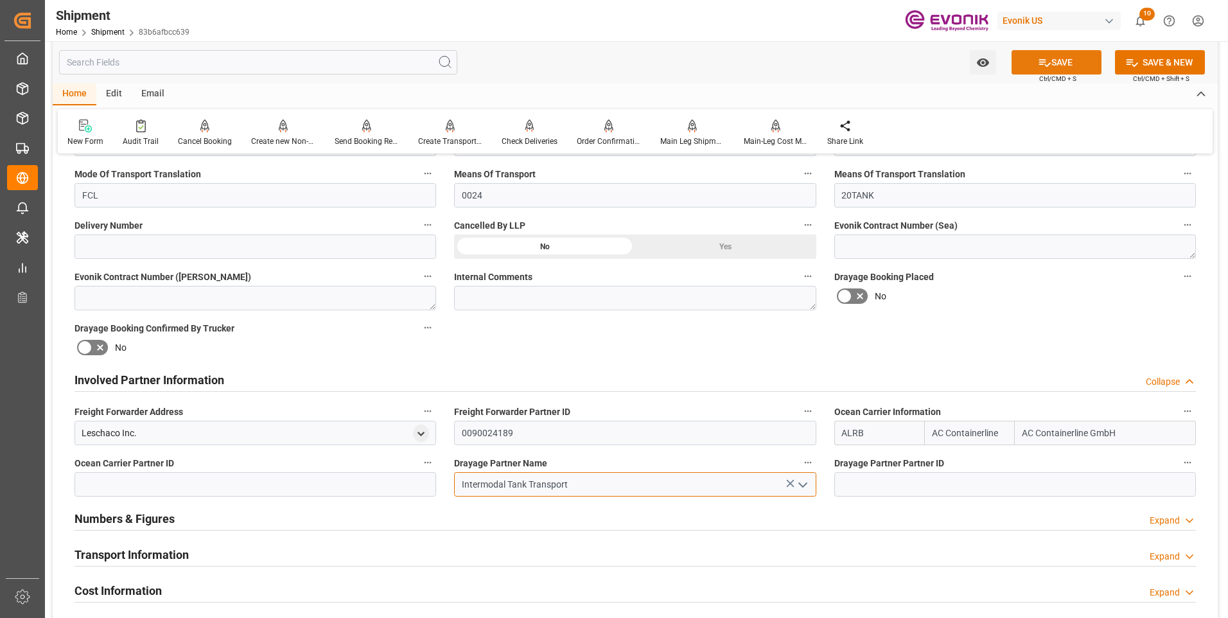
type input "Intermodal Tank Transport"
click at [1040, 64] on icon at bounding box center [1045, 63] width 12 height 8
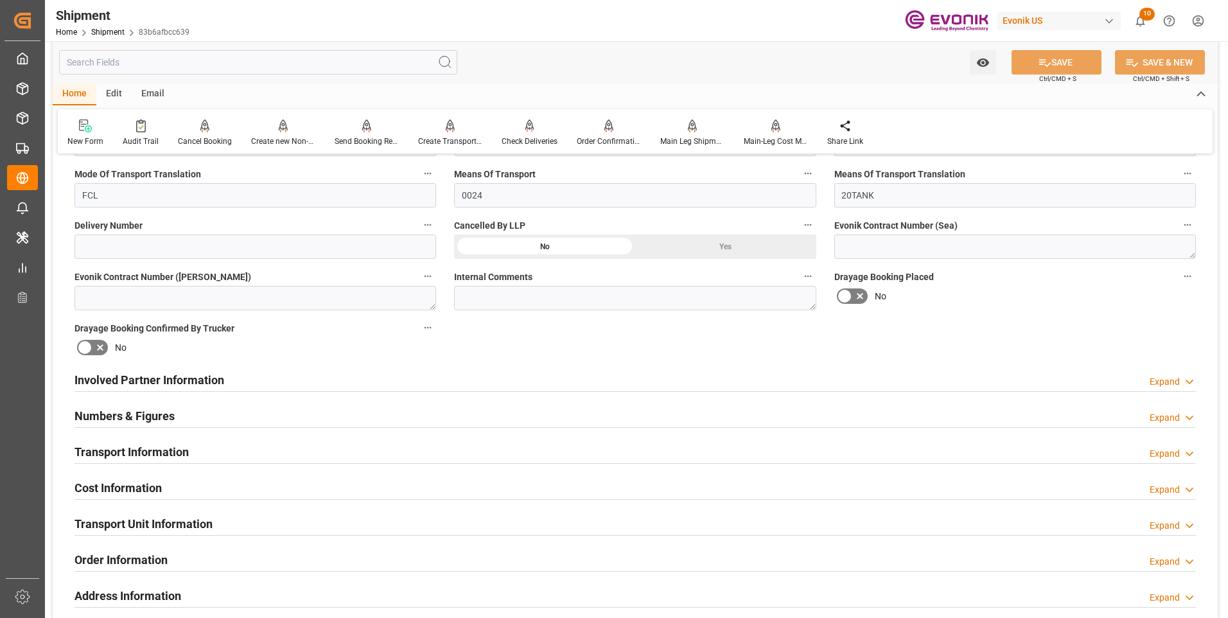
click at [558, 378] on div "Involved Partner Information Expand" at bounding box center [636, 379] width 1122 height 24
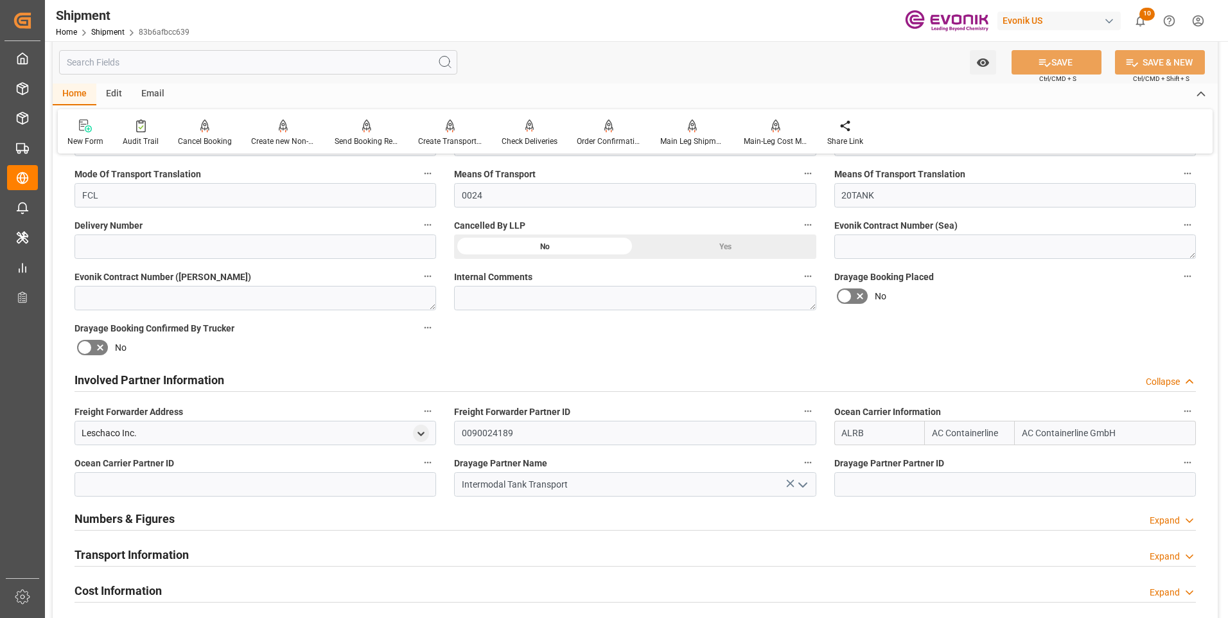
click at [186, 551] on h2 "Transport Information" at bounding box center [132, 554] width 114 height 17
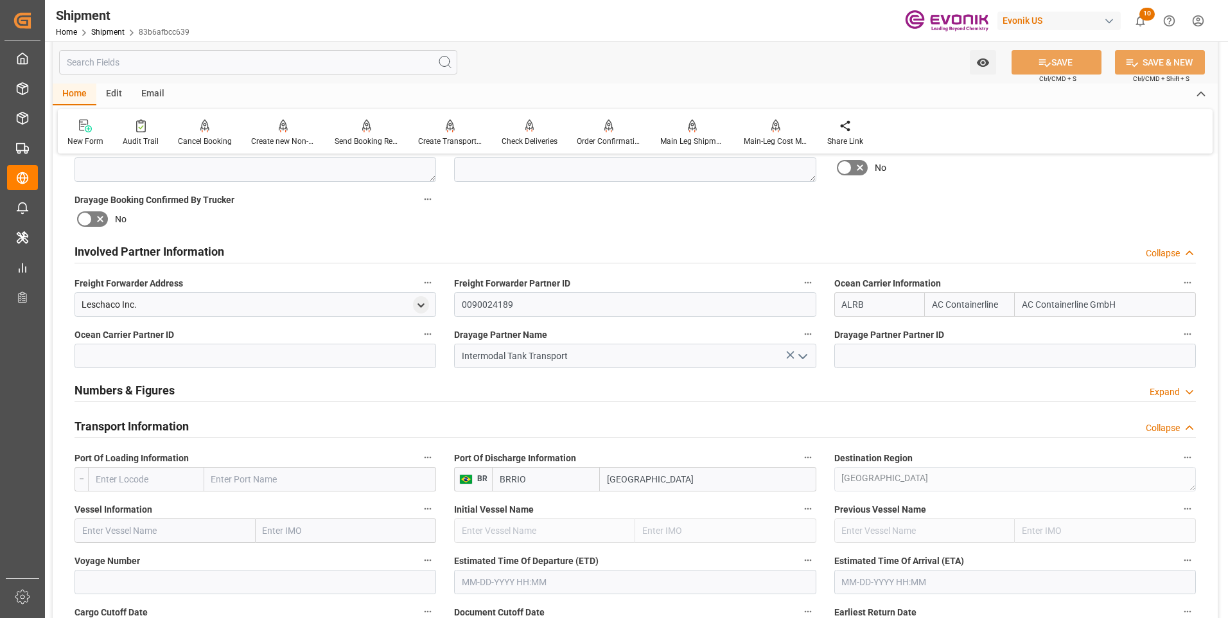
scroll to position [707, 0]
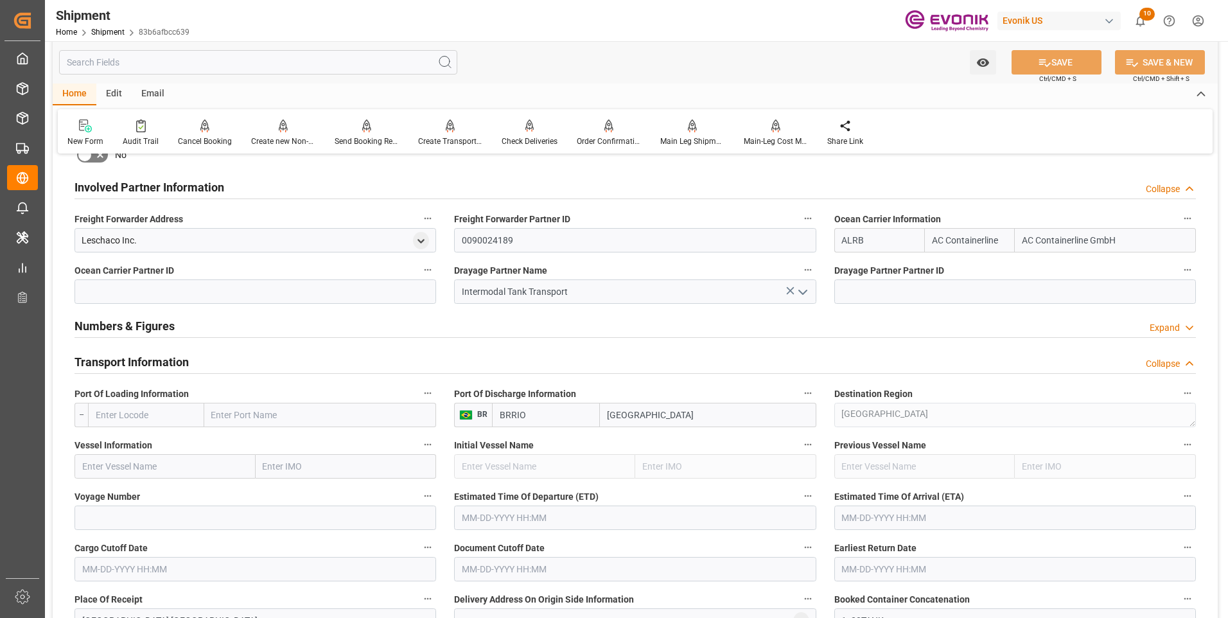
click at [119, 411] on input "text" at bounding box center [146, 415] width 116 height 24
click at [119, 443] on b "USEWR" at bounding box center [111, 443] width 30 height 10
type input "USEWR"
type input "Newark"
type input "USEWR"
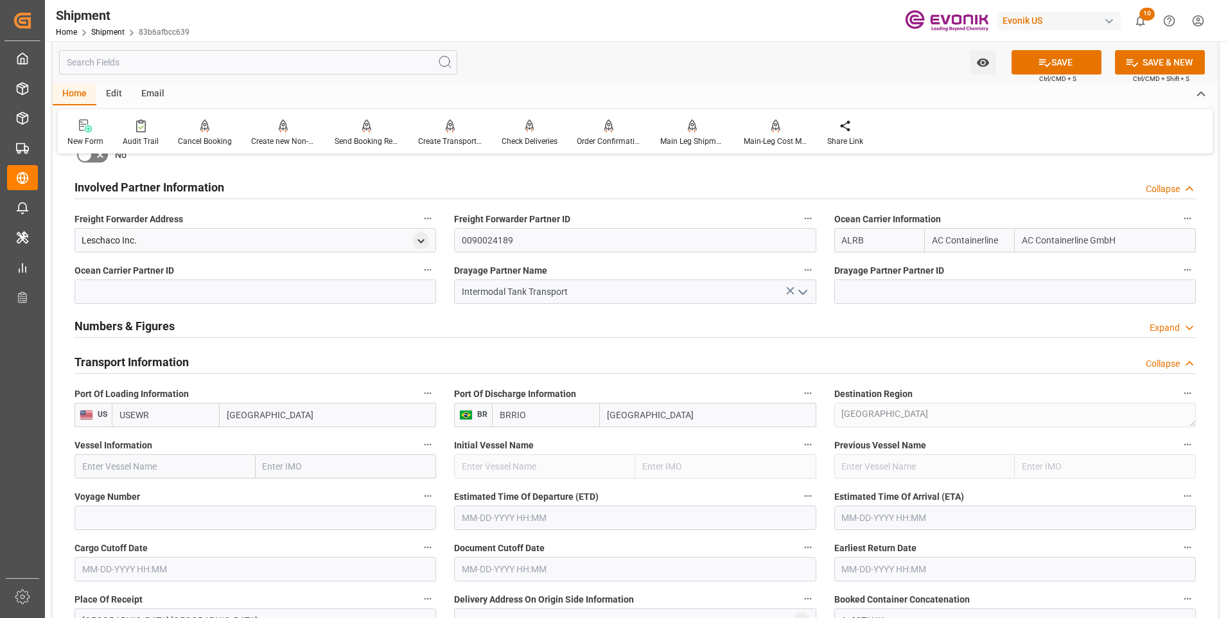
click at [135, 461] on input "text" at bounding box center [165, 466] width 181 height 24
click at [1070, 55] on button "SAVE" at bounding box center [1057, 62] width 90 height 24
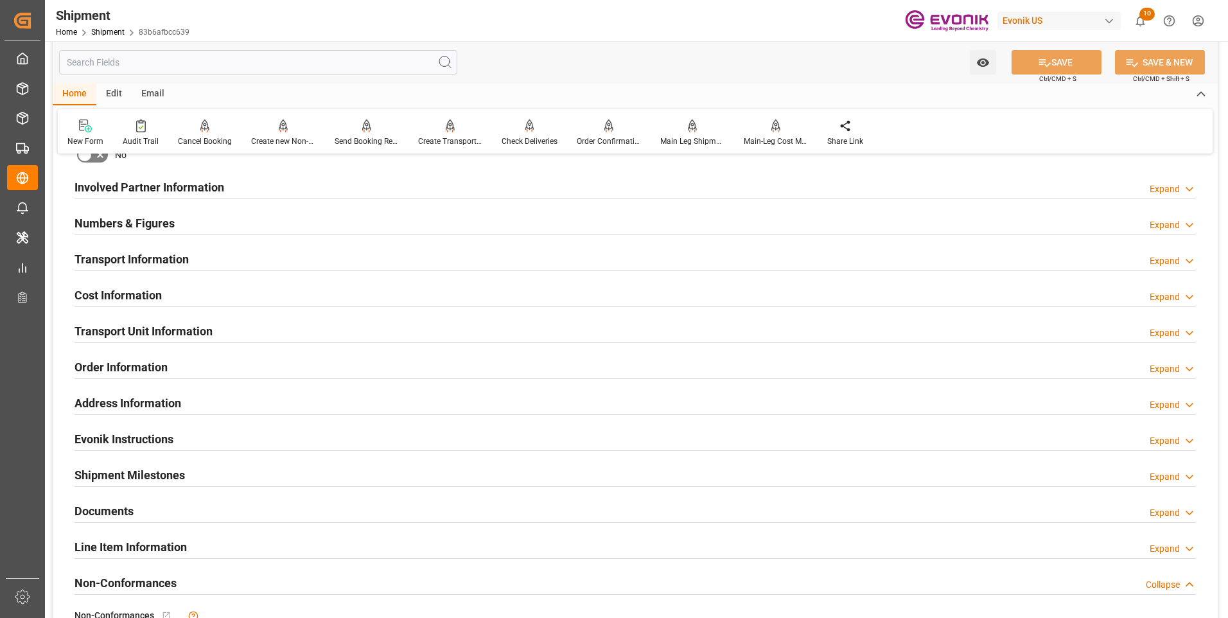
click at [197, 259] on div "Transport Information Expand" at bounding box center [636, 258] width 1122 height 24
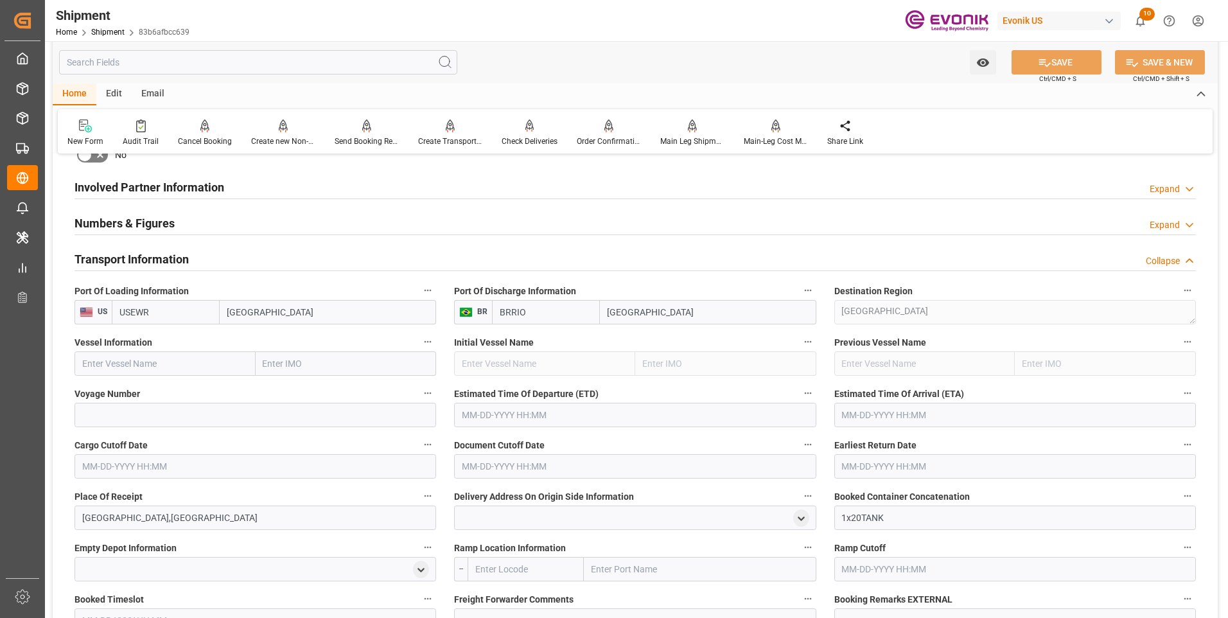
click at [155, 367] on input "text" at bounding box center [165, 363] width 181 height 24
type input "t"
type input "TBN"
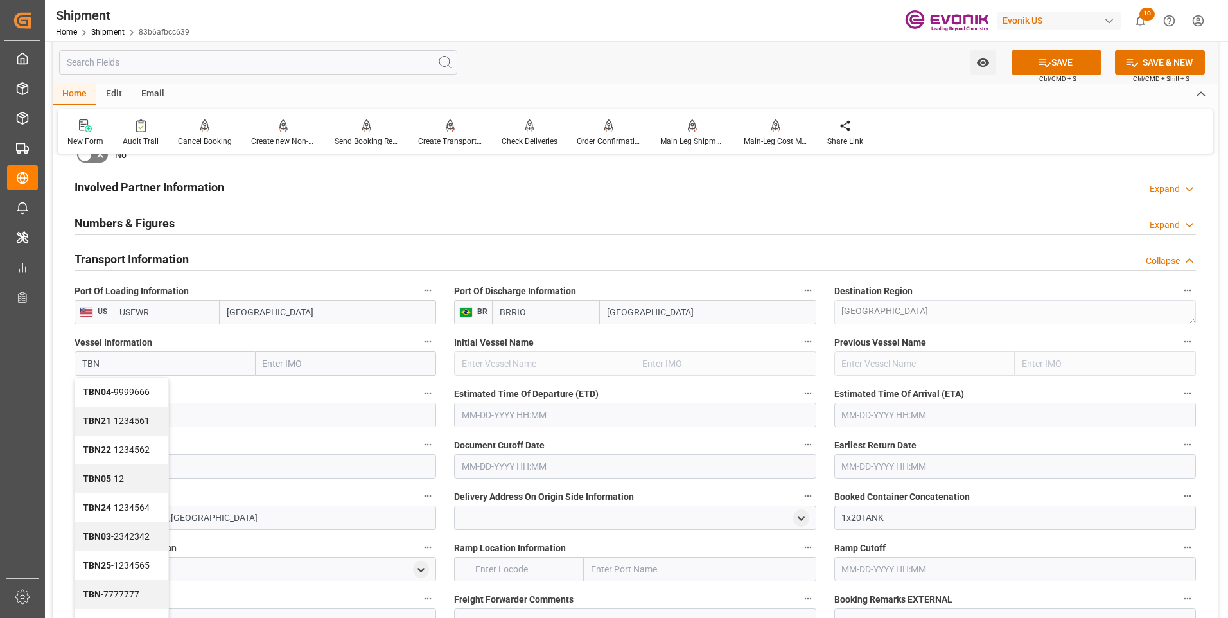
click at [109, 592] on span "TBN - 7777777" at bounding box center [111, 594] width 57 height 10
type input "7777777"
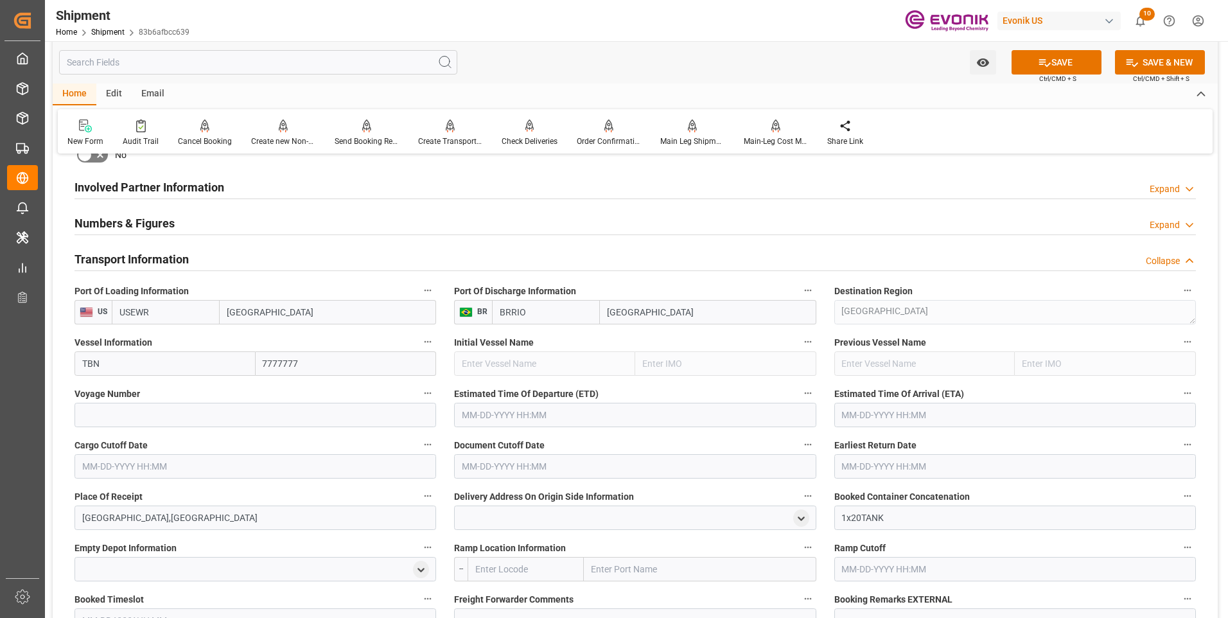
type input "TBN"
click at [138, 411] on input at bounding box center [256, 415] width 362 height 24
type input "0000"
click at [1068, 65] on button "SAVE" at bounding box center [1057, 62] width 90 height 24
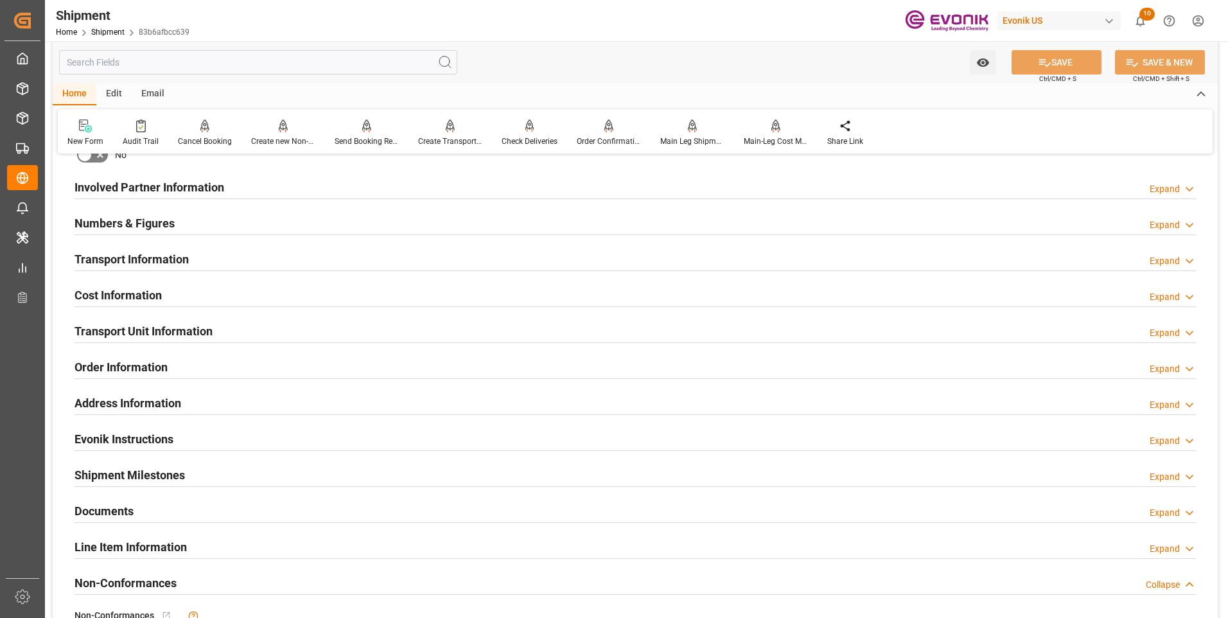
click at [375, 276] on div "Transport Information Expand" at bounding box center [636, 260] width 1140 height 36
click at [374, 293] on div "Cost Information Expand" at bounding box center [636, 294] width 1122 height 24
click at [306, 299] on div "Cost Information Expand" at bounding box center [636, 294] width 1122 height 24
click at [178, 258] on h2 "Transport Information" at bounding box center [132, 259] width 114 height 17
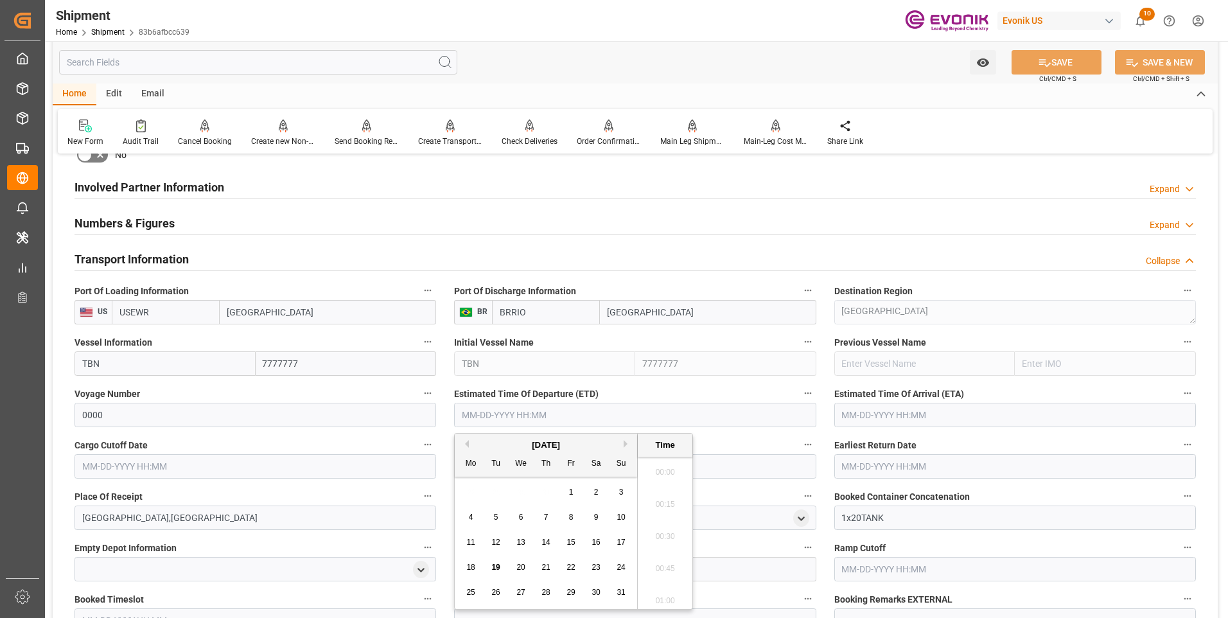
click at [579, 403] on input "text" at bounding box center [635, 415] width 362 height 24
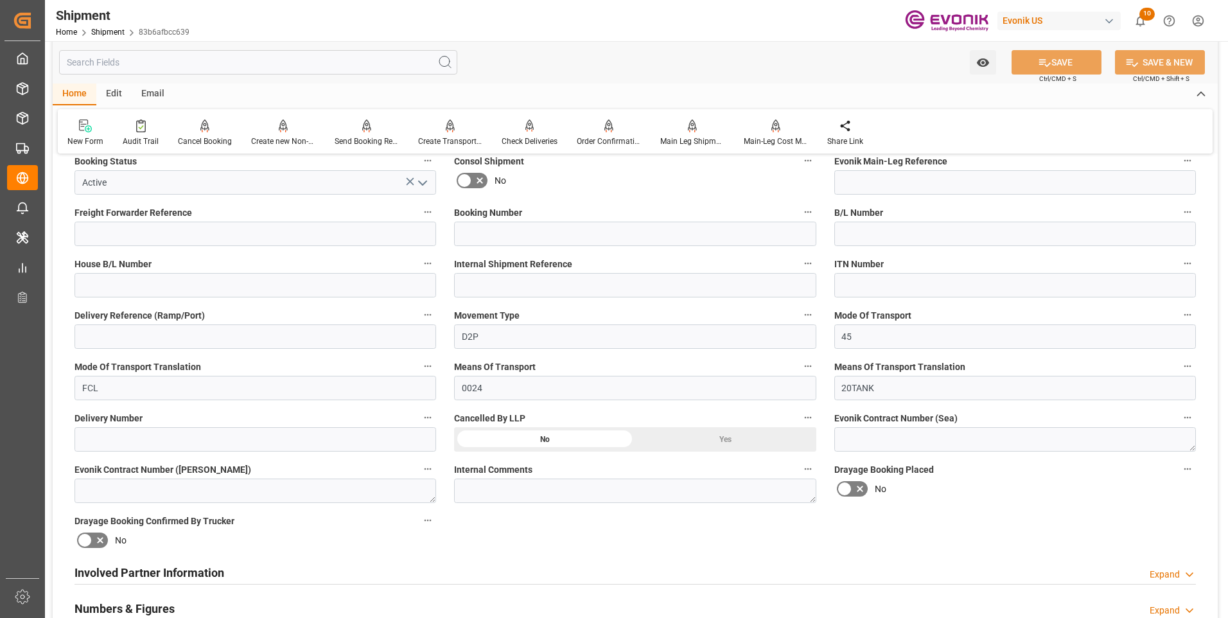
scroll to position [450, 0]
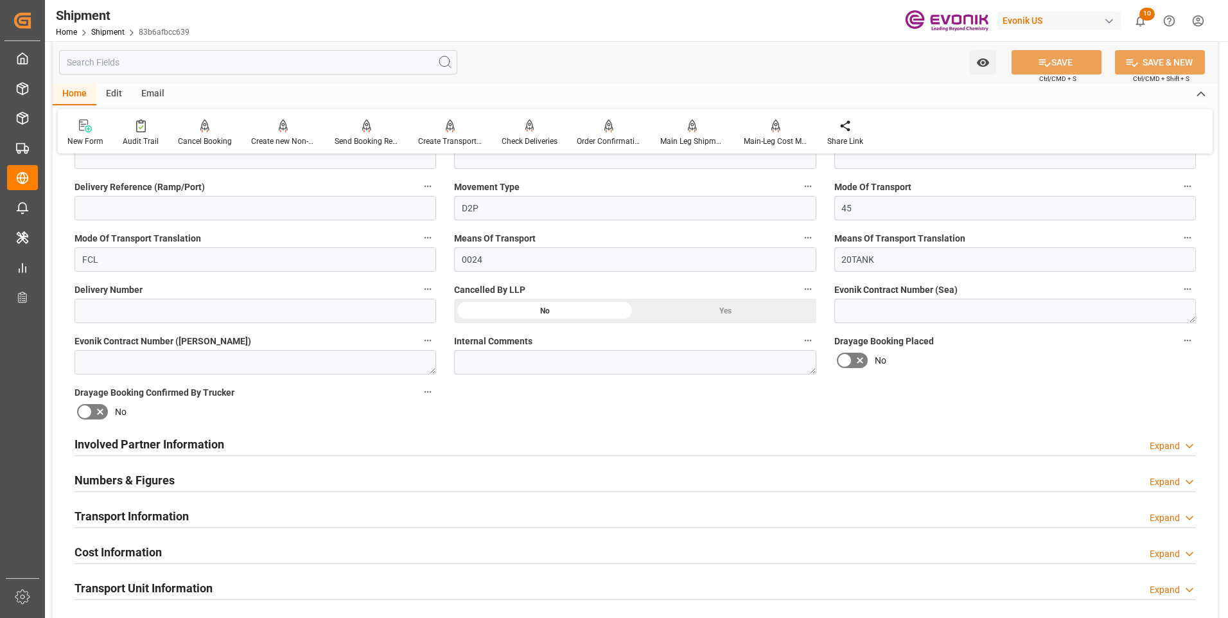
click at [315, 437] on div "Involved Partner Information Expand" at bounding box center [636, 443] width 1122 height 24
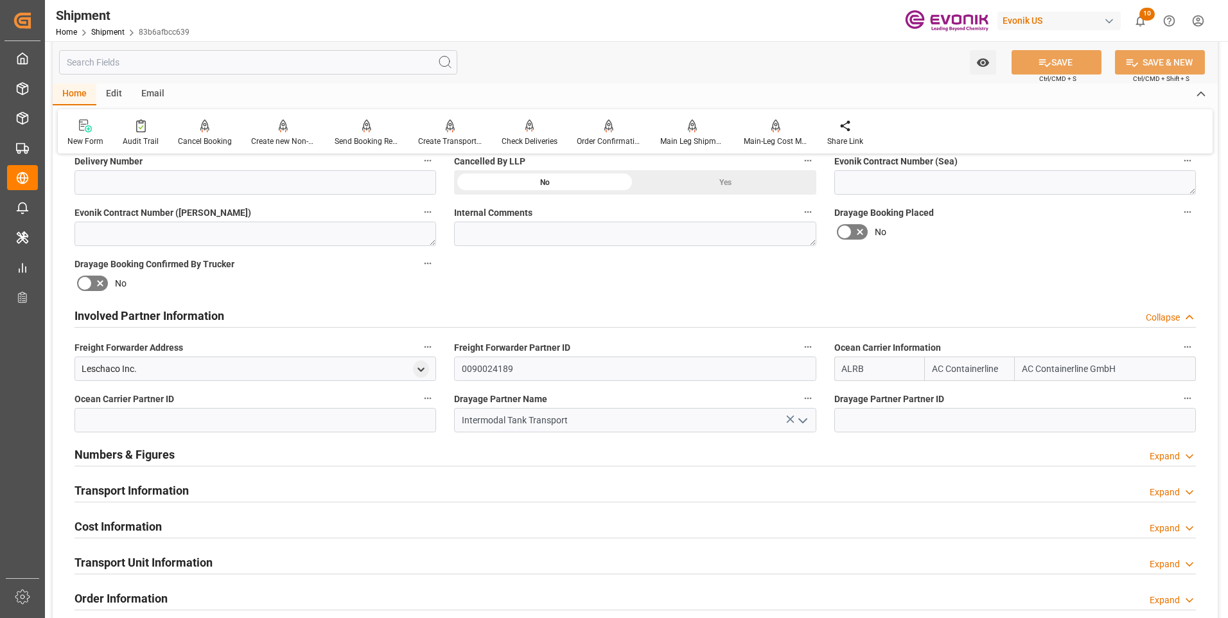
scroll to position [642, 0]
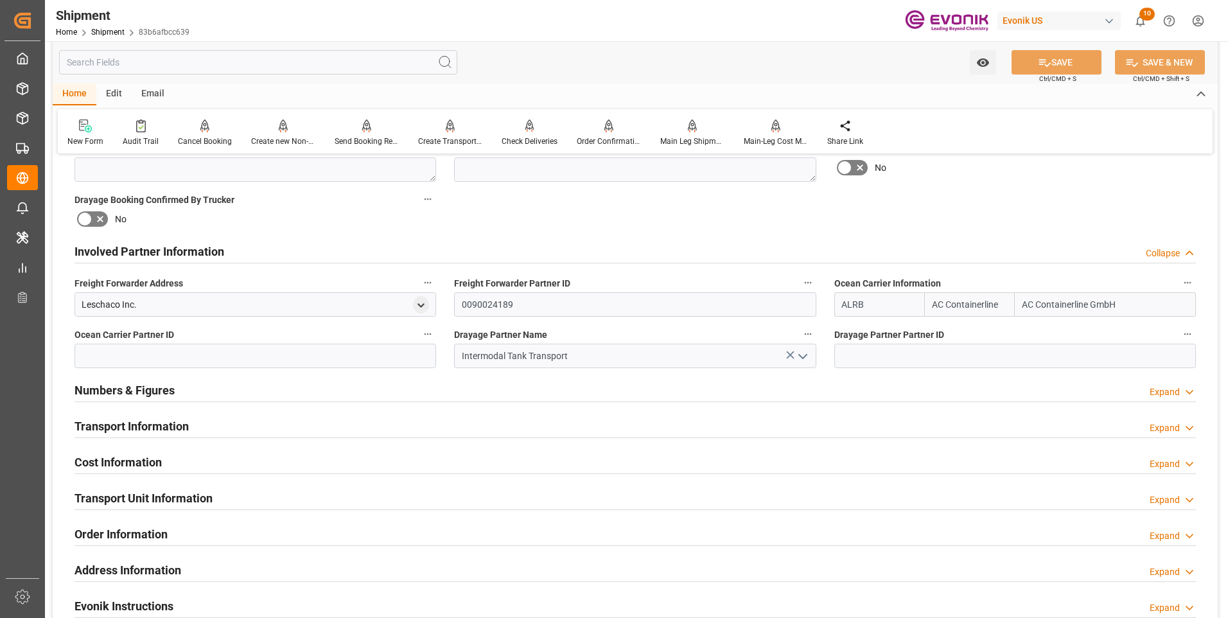
click at [128, 420] on h2 "Transport Information" at bounding box center [132, 426] width 114 height 17
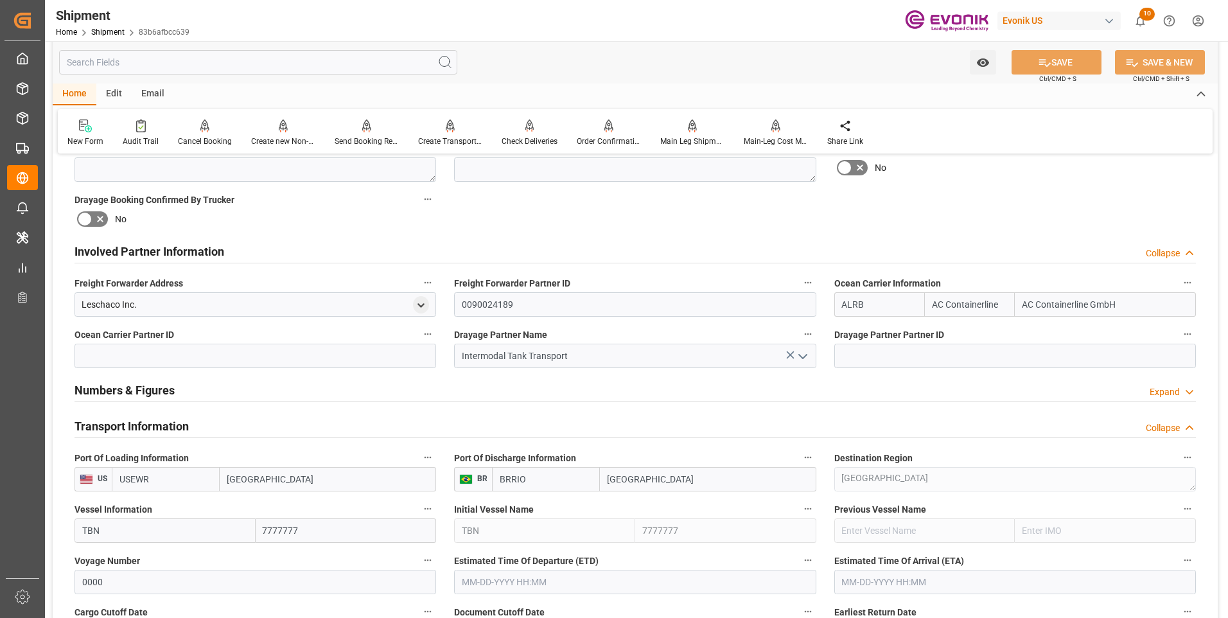
scroll to position [771, 0]
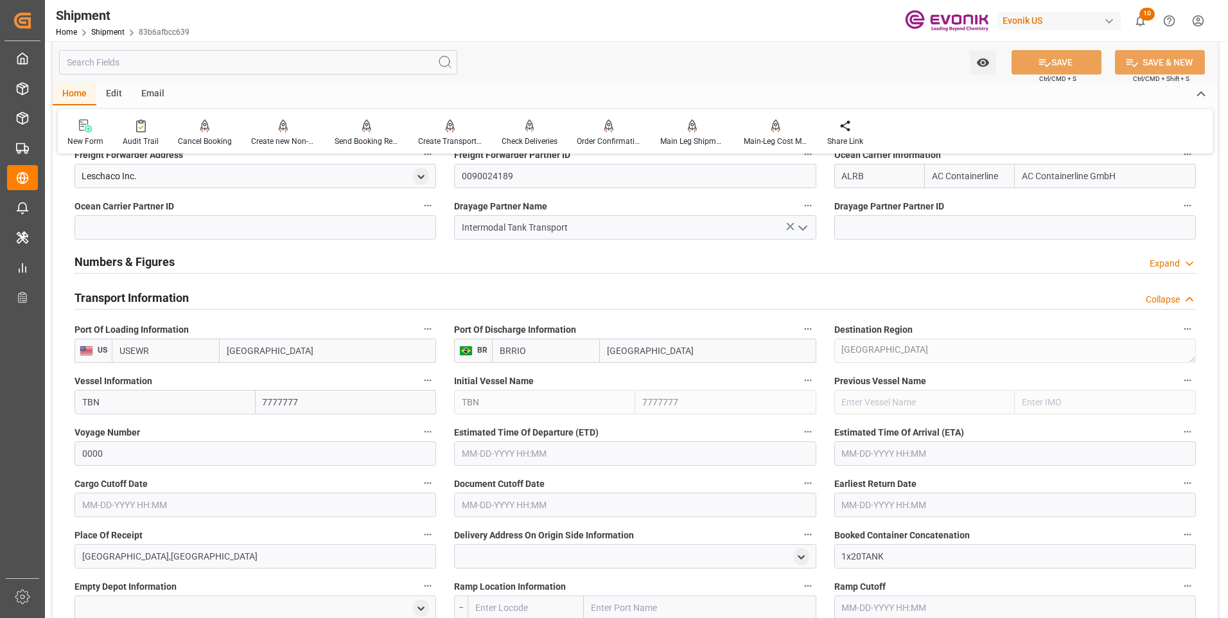
click at [500, 462] on input "text" at bounding box center [635, 453] width 362 height 24
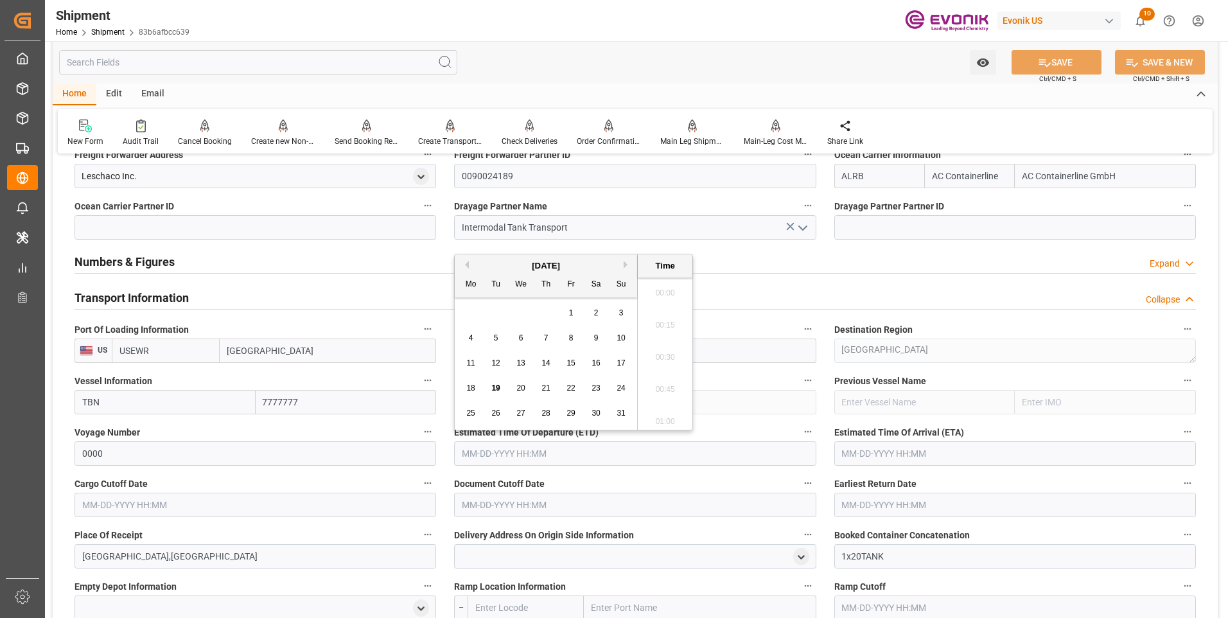
scroll to position [2125, 0]
click at [518, 453] on input "text" at bounding box center [635, 453] width 362 height 24
click input "text"
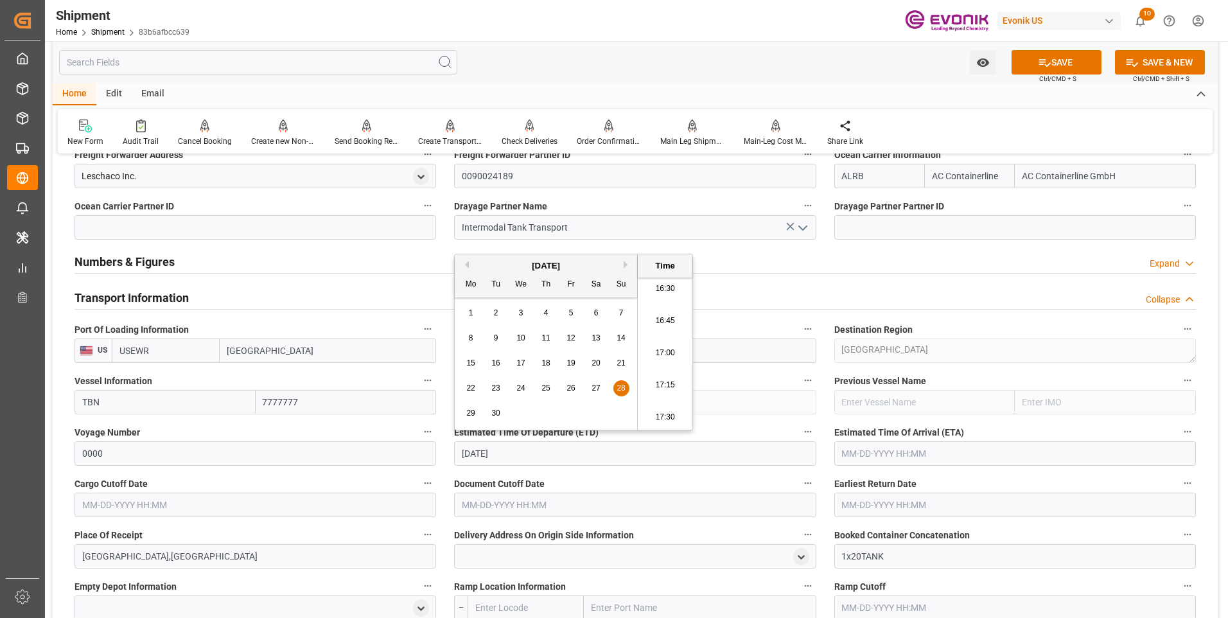
click li "17:15"
type input "09-28-2025 17:15"
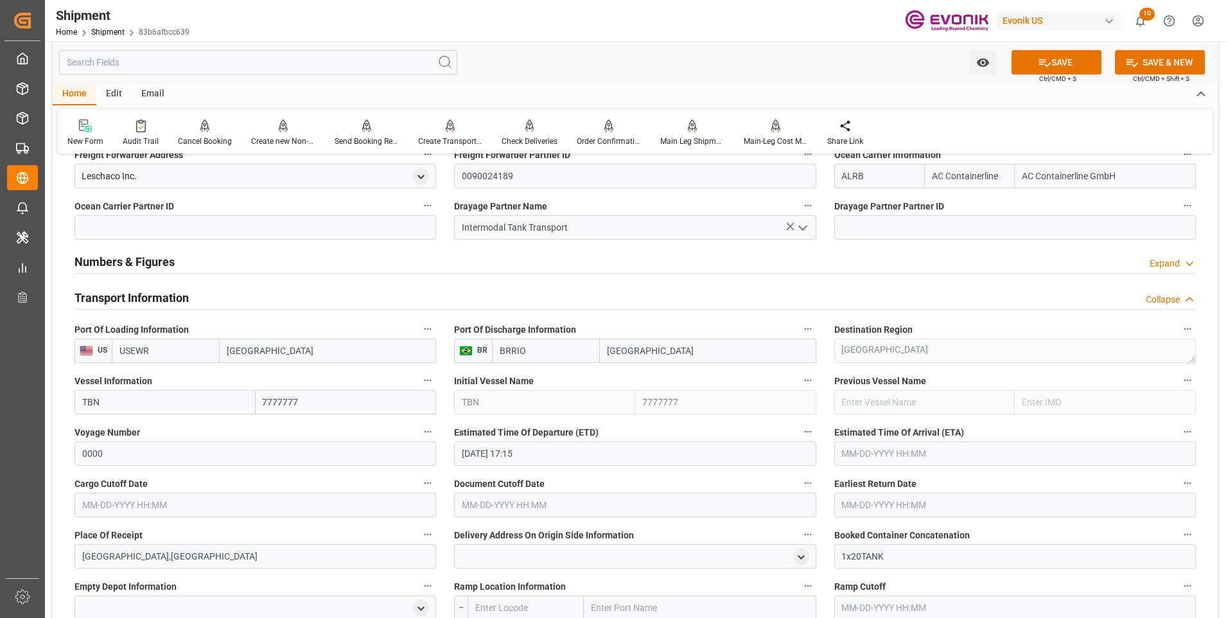
click input "text"
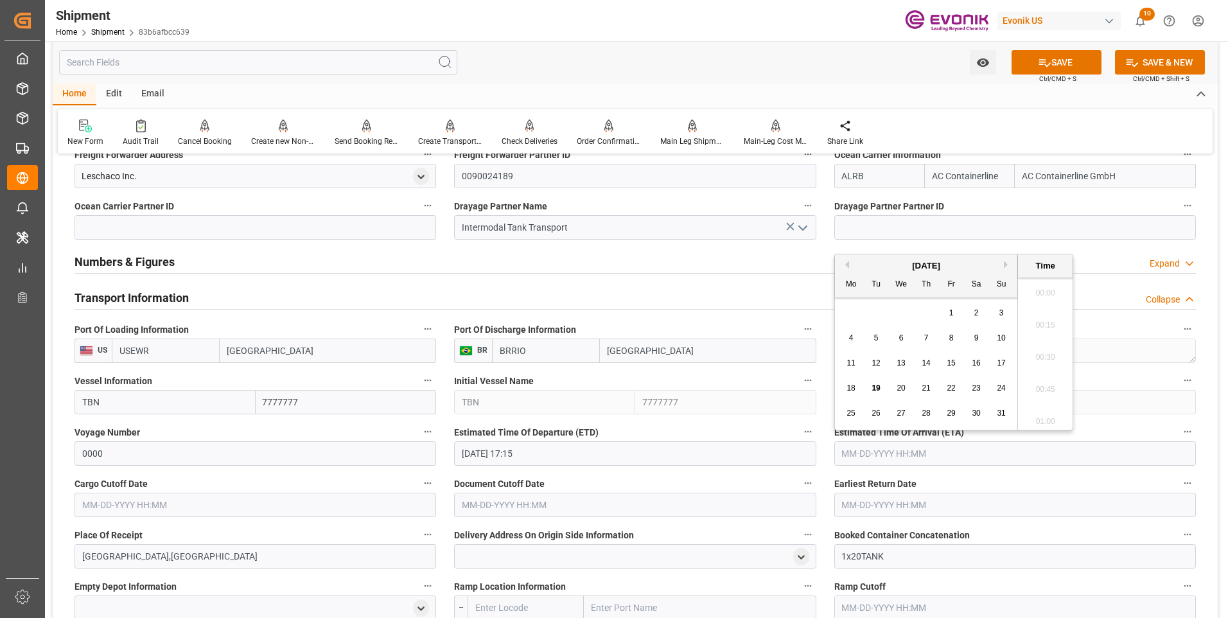
scroll to position [2157, 0]
click li "17:30"
type input "10-31-2025 17:30"
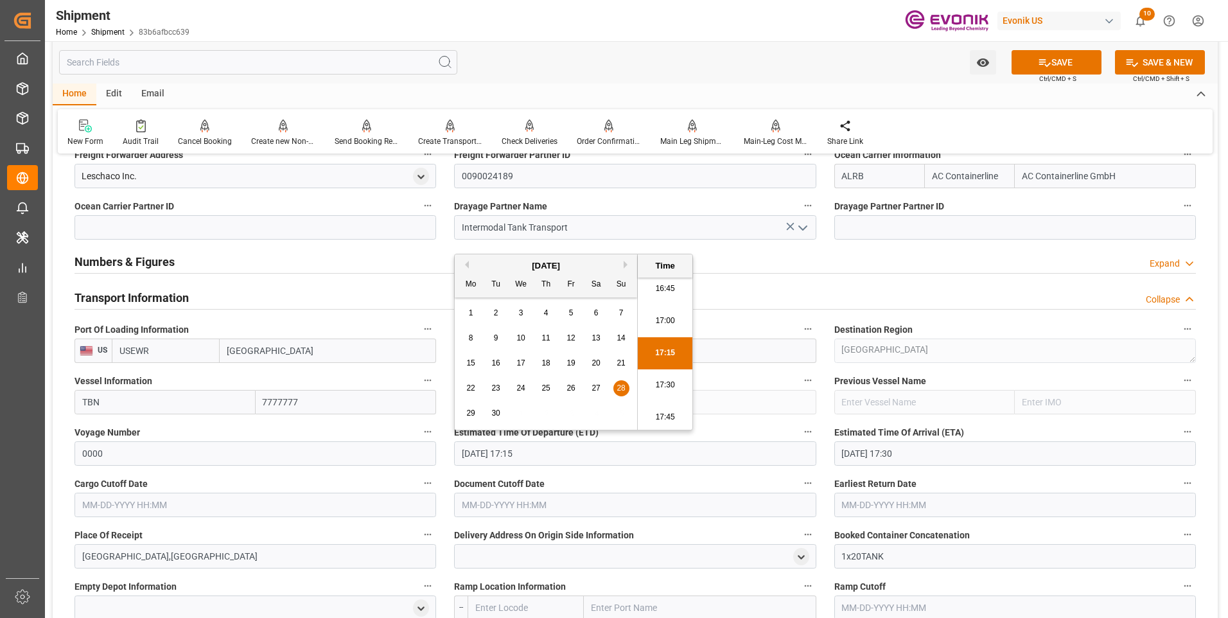
drag, startPoint x: 552, startPoint y: 454, endPoint x: 380, endPoint y: 442, distance: 172.6
click div "Booking Confirmation Milestone Bar Collapse Submitted to FFW for Booking (Pendi…"
click input "text"
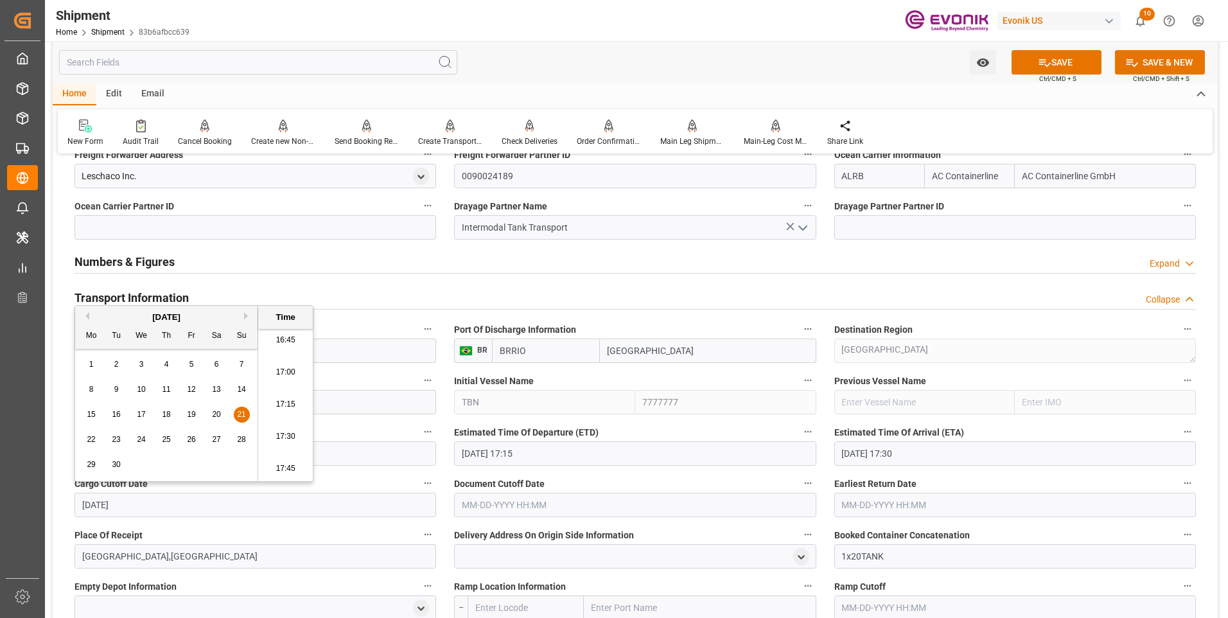
click li "17:30"
type input "09-21-2025 17:30"
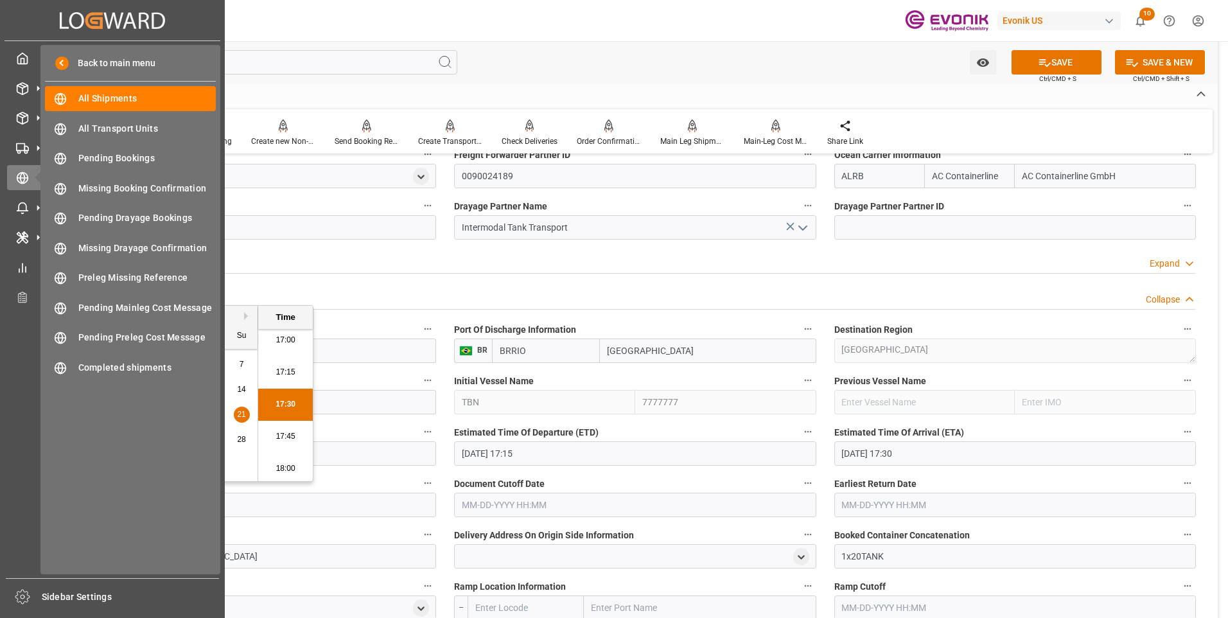
drag, startPoint x: 154, startPoint y: 506, endPoint x: 37, endPoint y: 506, distance: 117.6
click div "Created by potrace 1.15, written by Peter Selinger 2001-2017 Created by potrace…"
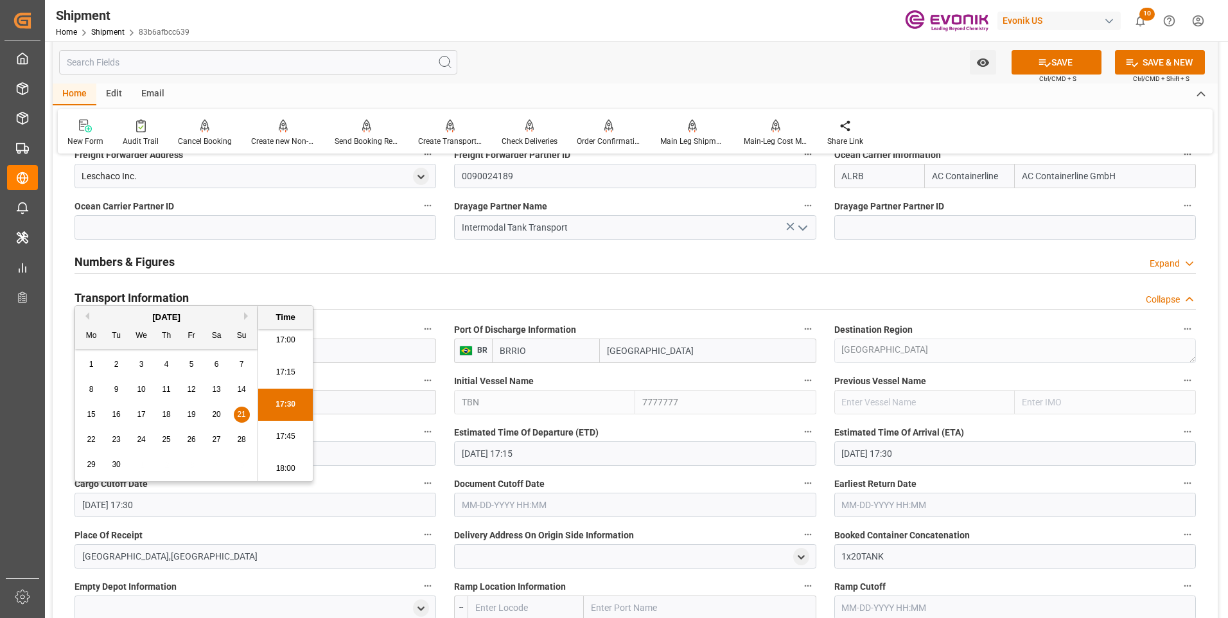
click input "text"
paste input "09-21-2025 17:30"
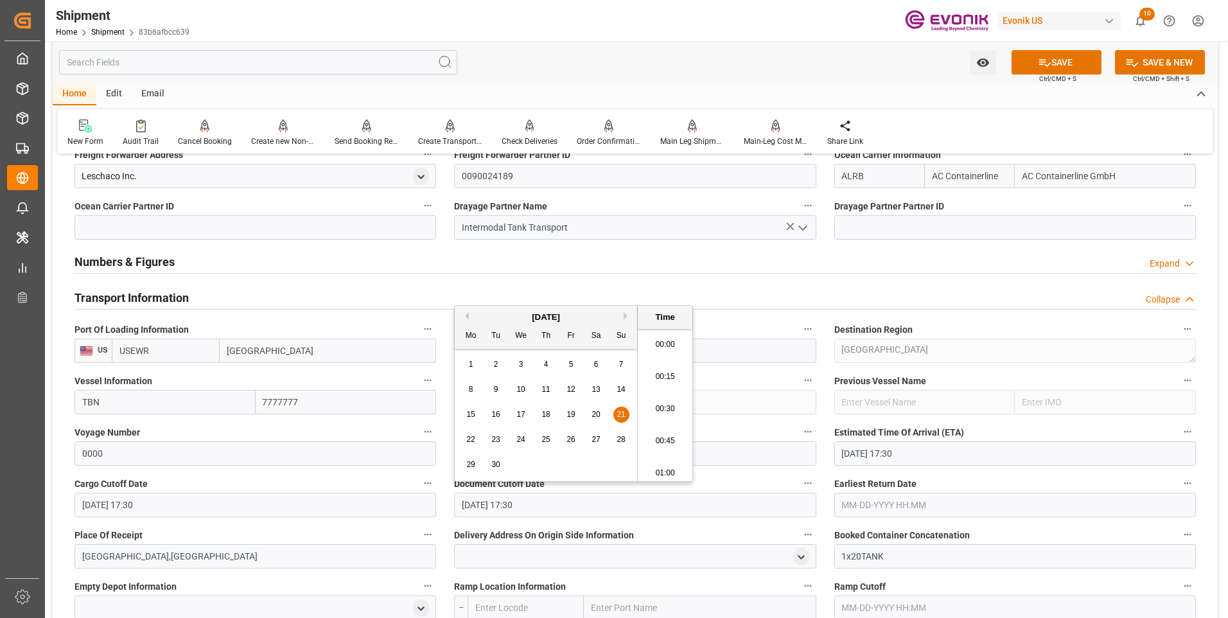
scroll to position [2157, 0]
type input "09-21-2025 17:30"
click input "text"
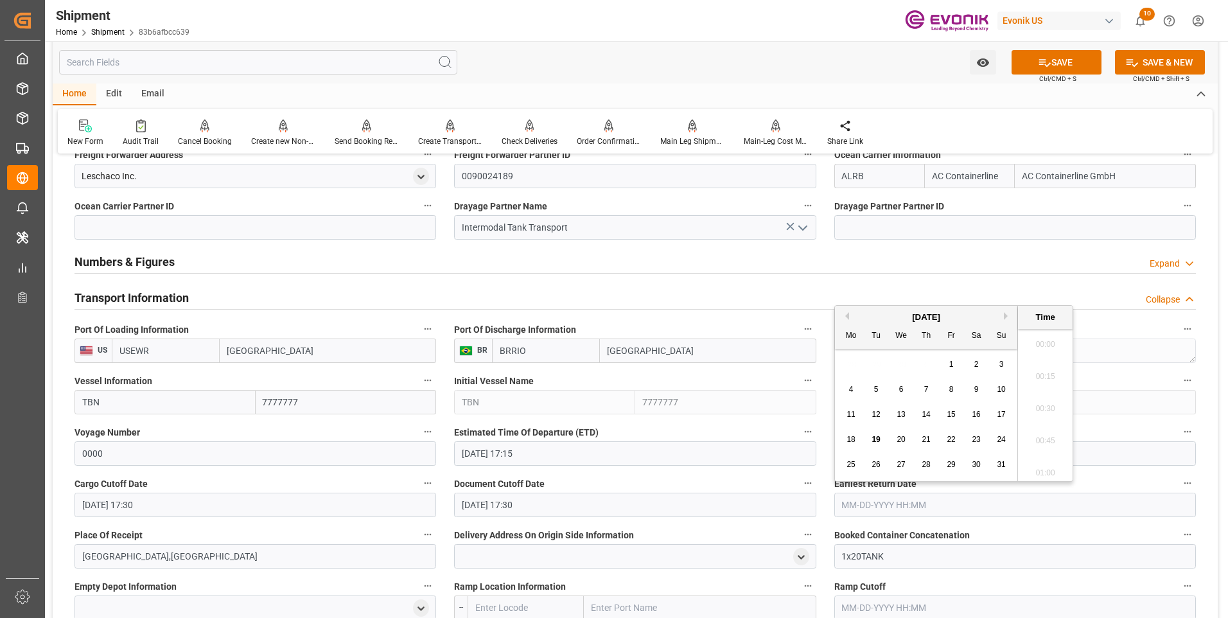
paste input "09-21-2025 17:30"
type input "09-21-2025 17:30"
click button "SAVE"
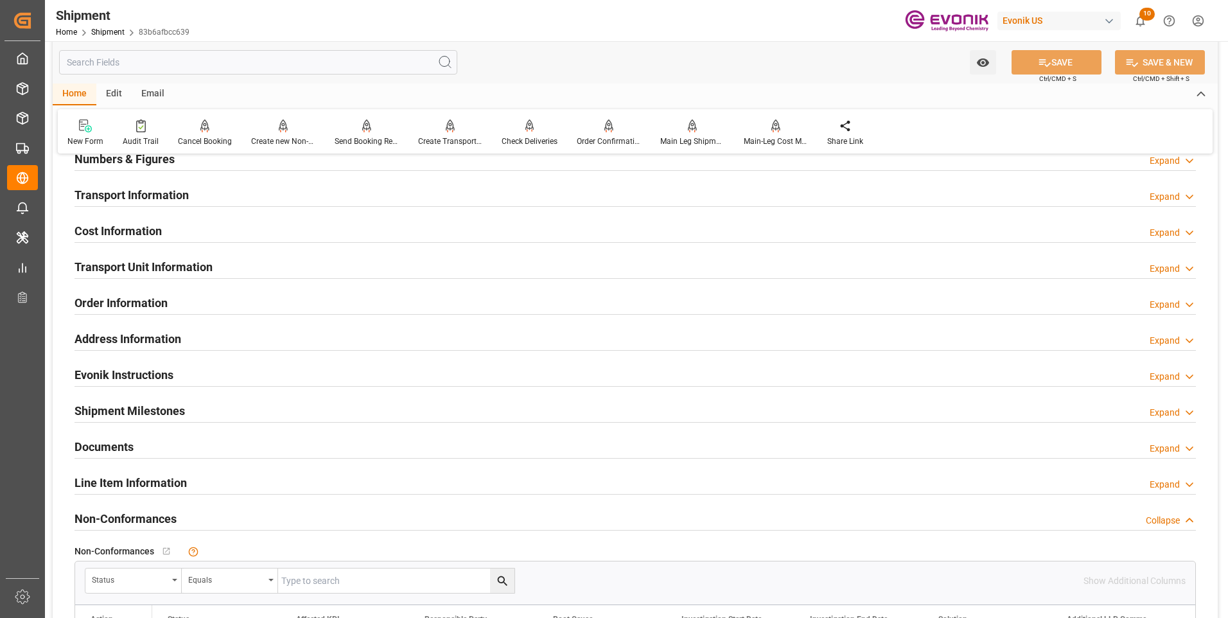
click h2 "Transport Unit Information"
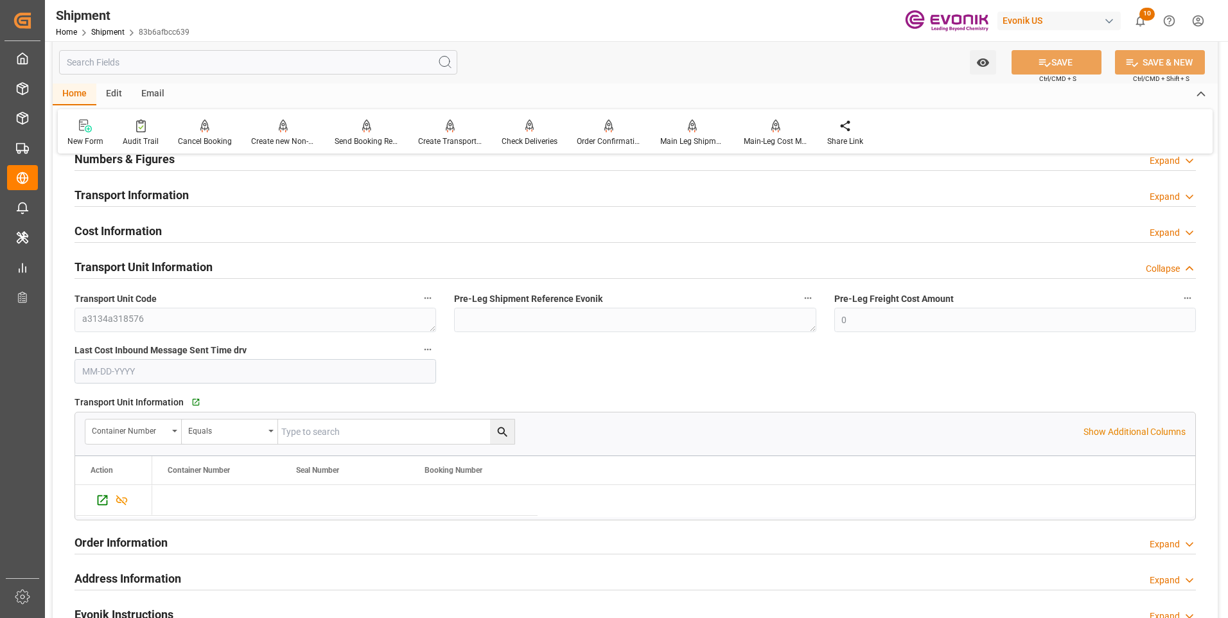
click h2 "Transport Unit Information"
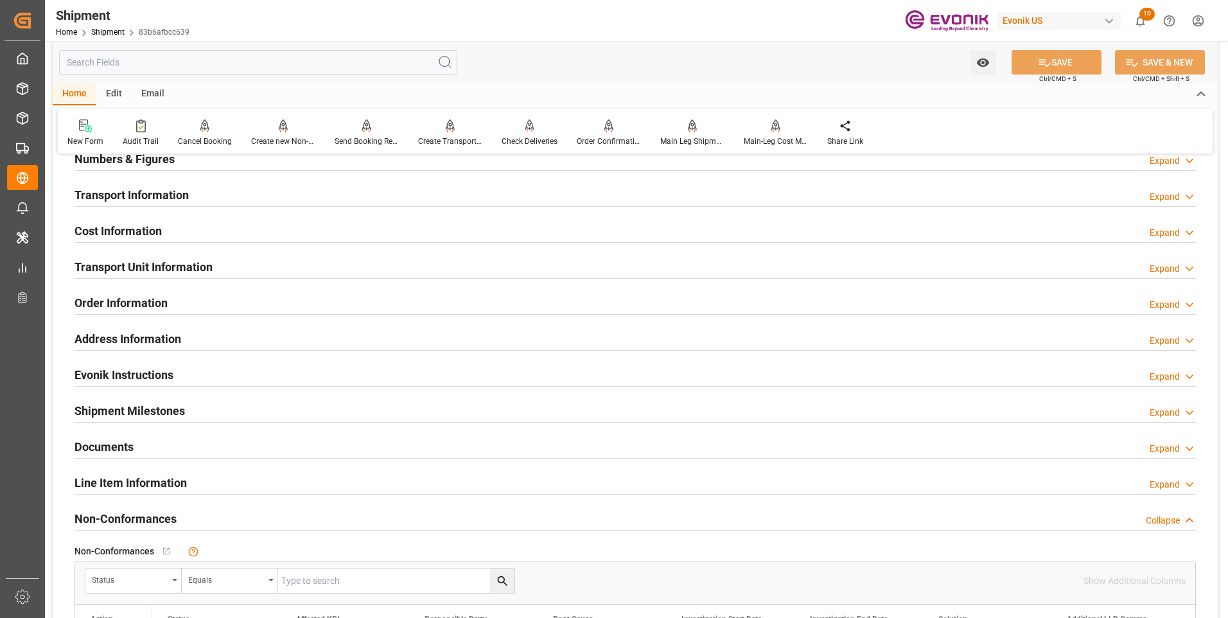
click div "Cost Information Expand"
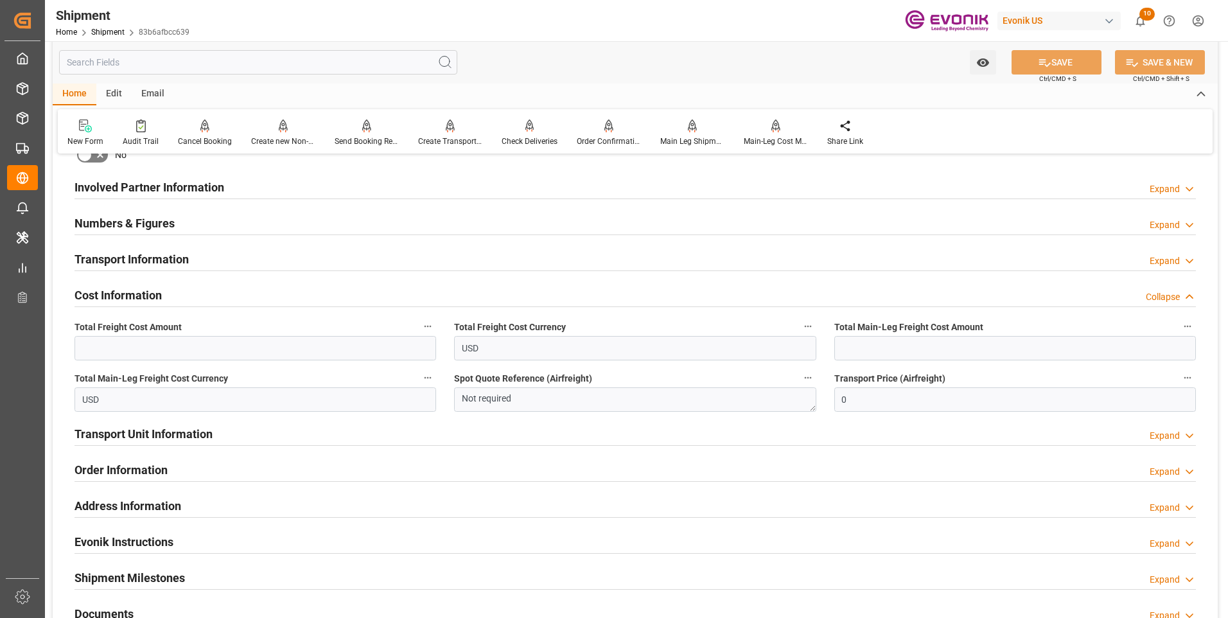
scroll to position [642, 0]
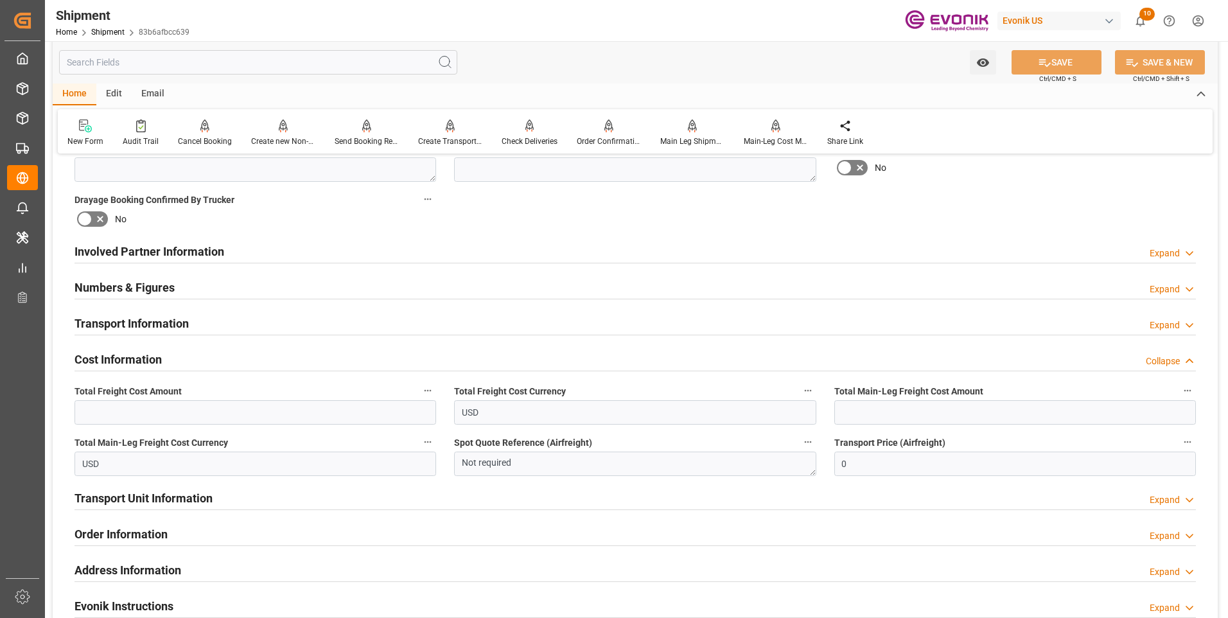
click h2 "Involved Partner Information"
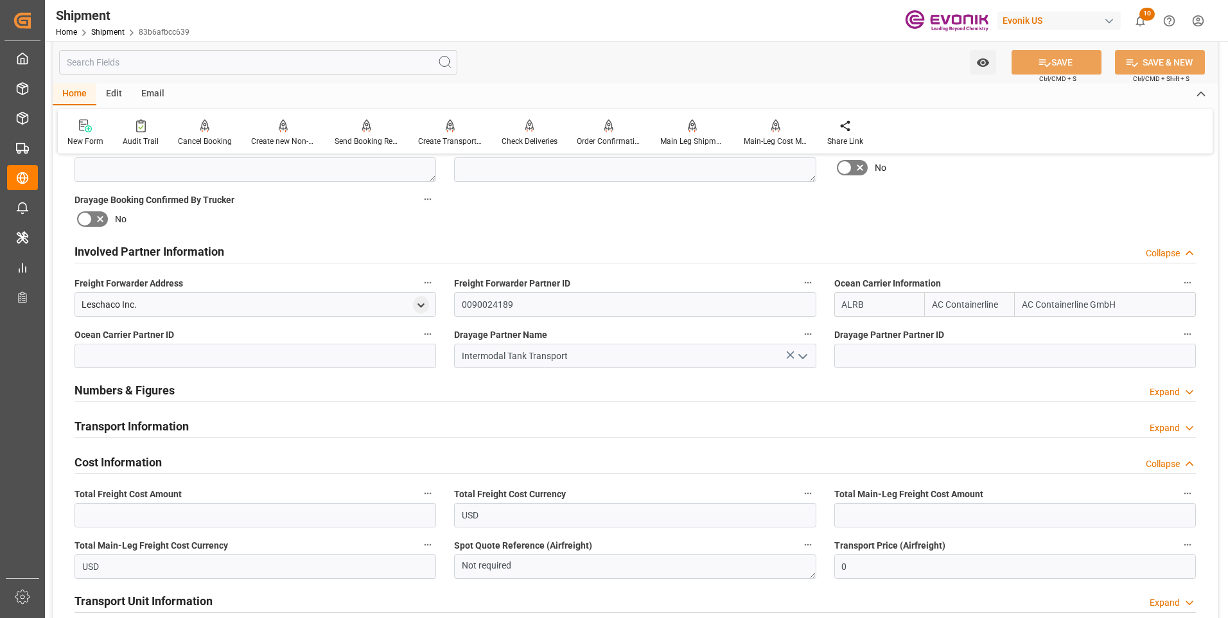
click h2 "Transport Information"
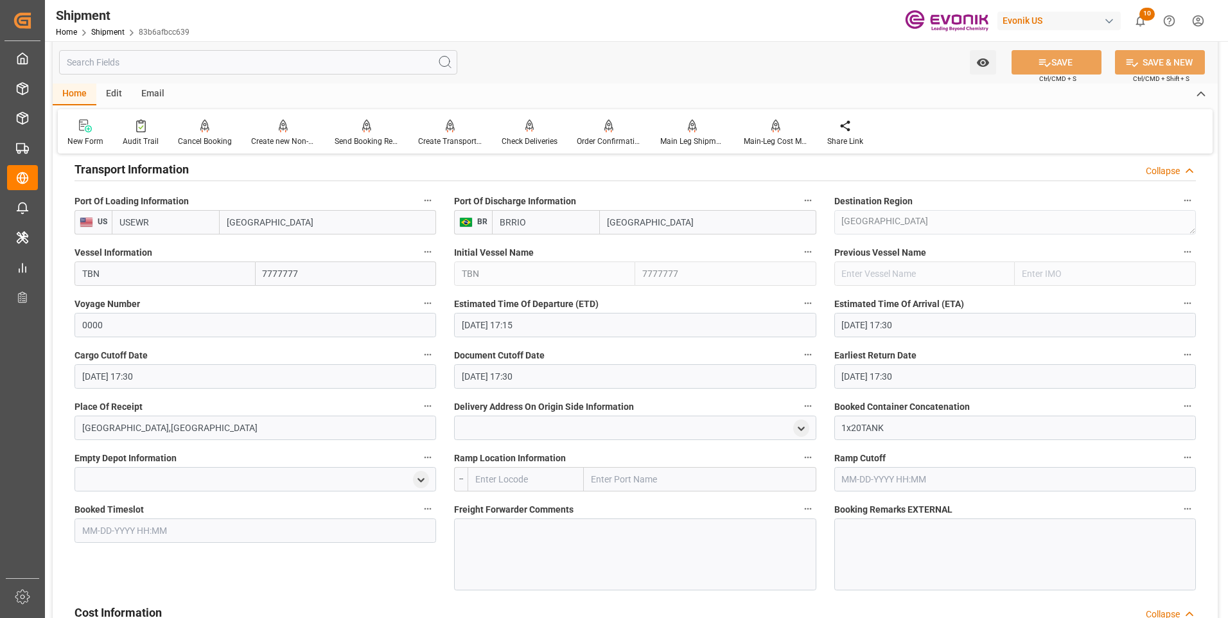
scroll to position [1028, 0]
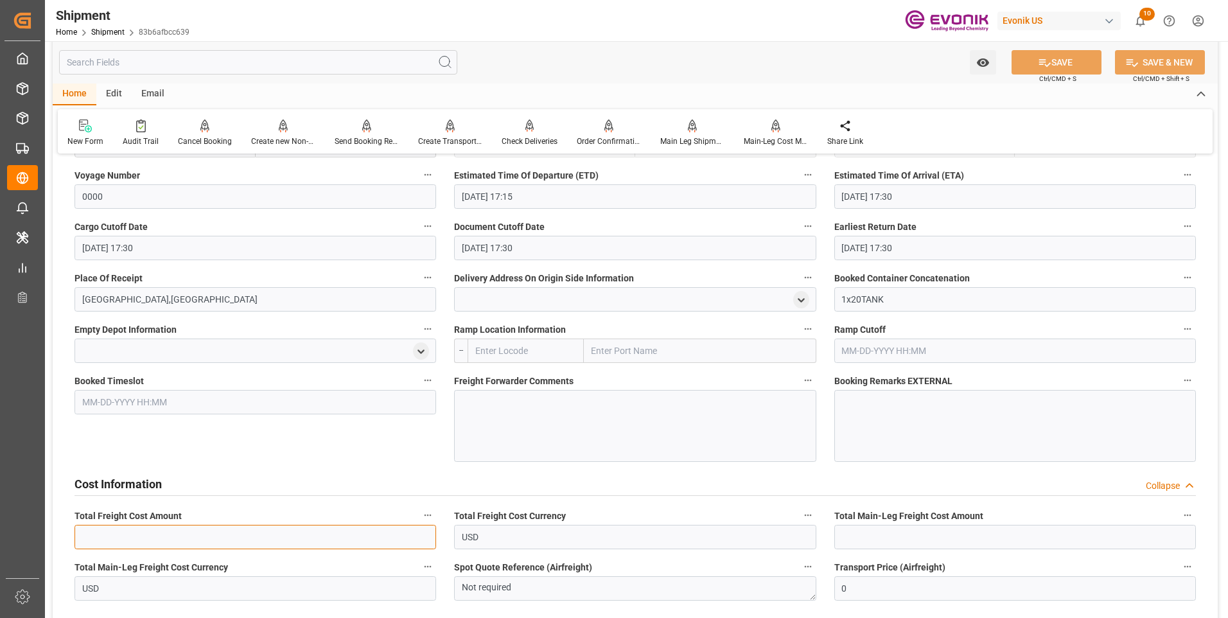
click input "text"
type input "4627"
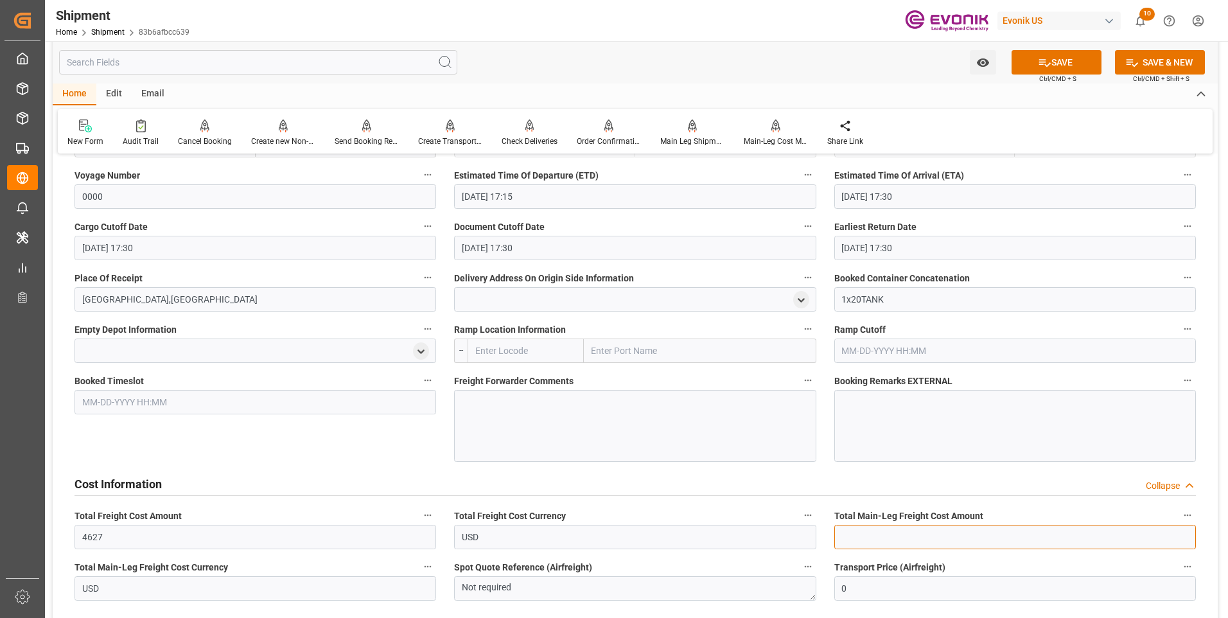
click input "text"
type input "4627"
click button "SAVE"
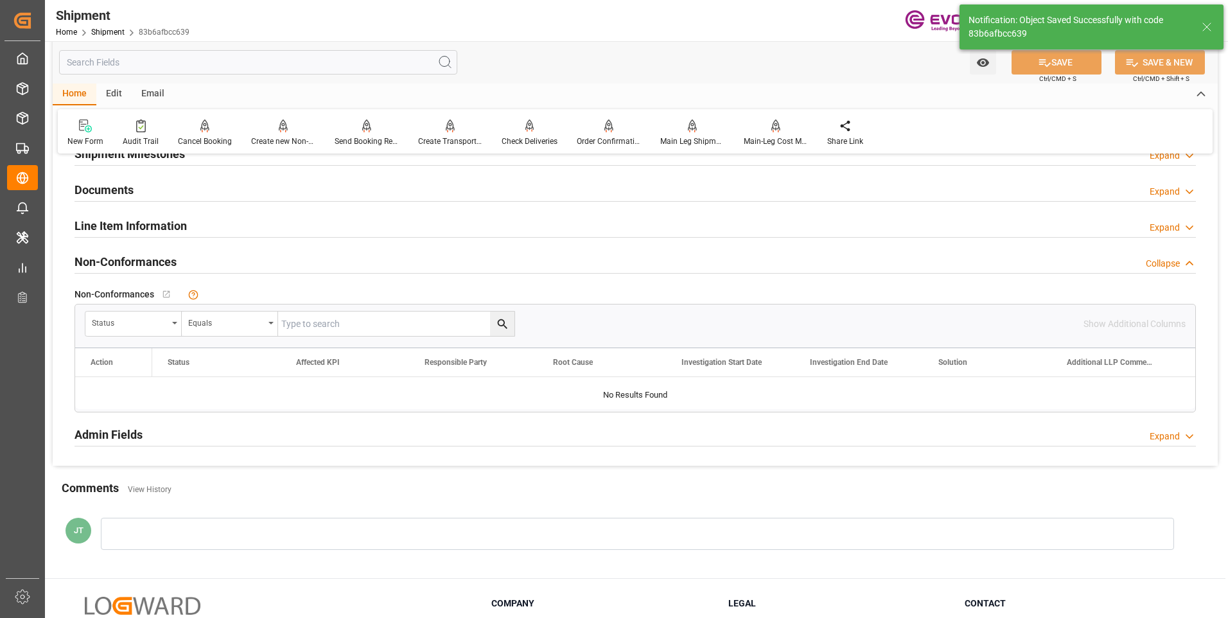
scroll to position [925, 0]
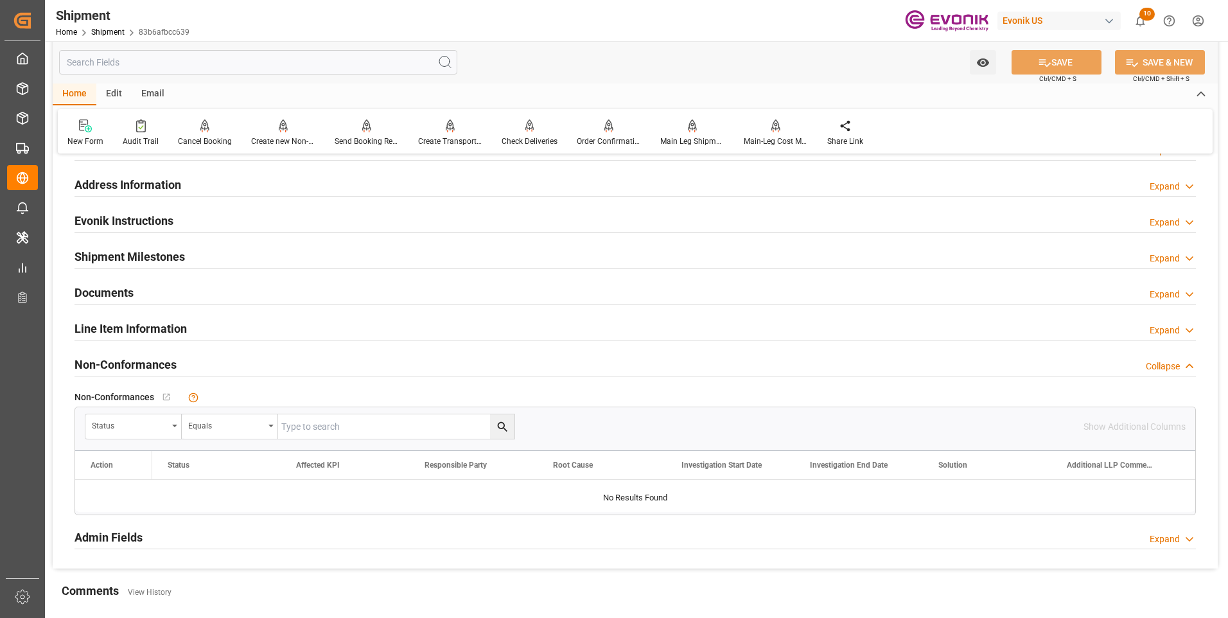
click div "Shipment Milestones Expand"
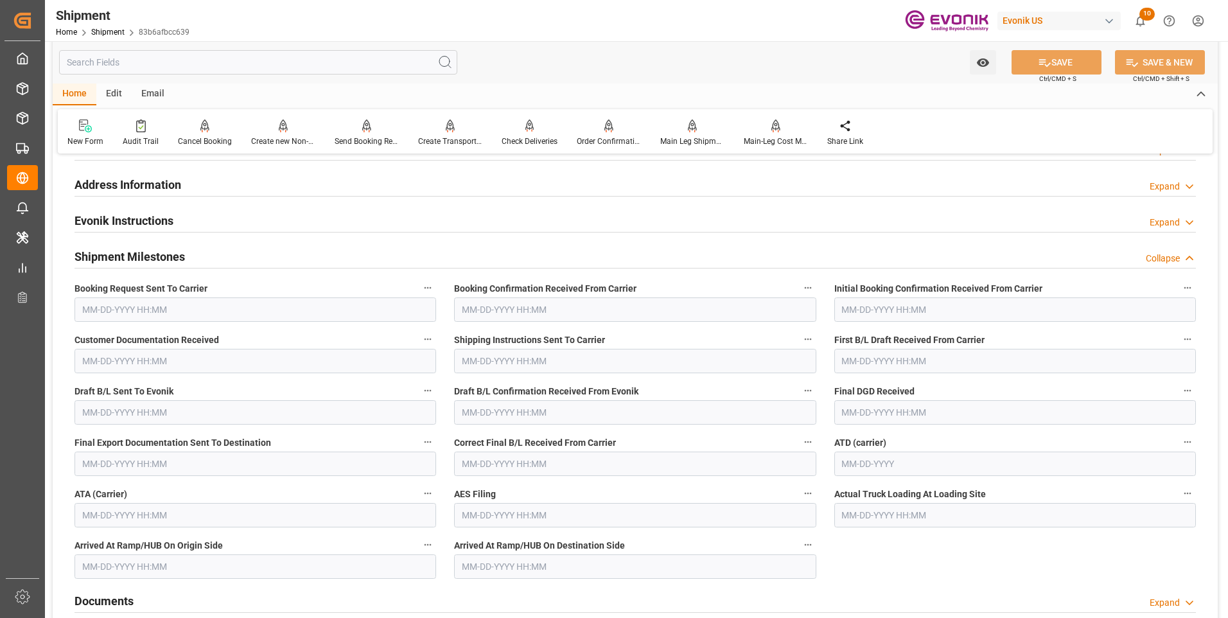
click div "Shipment Milestones Collapse"
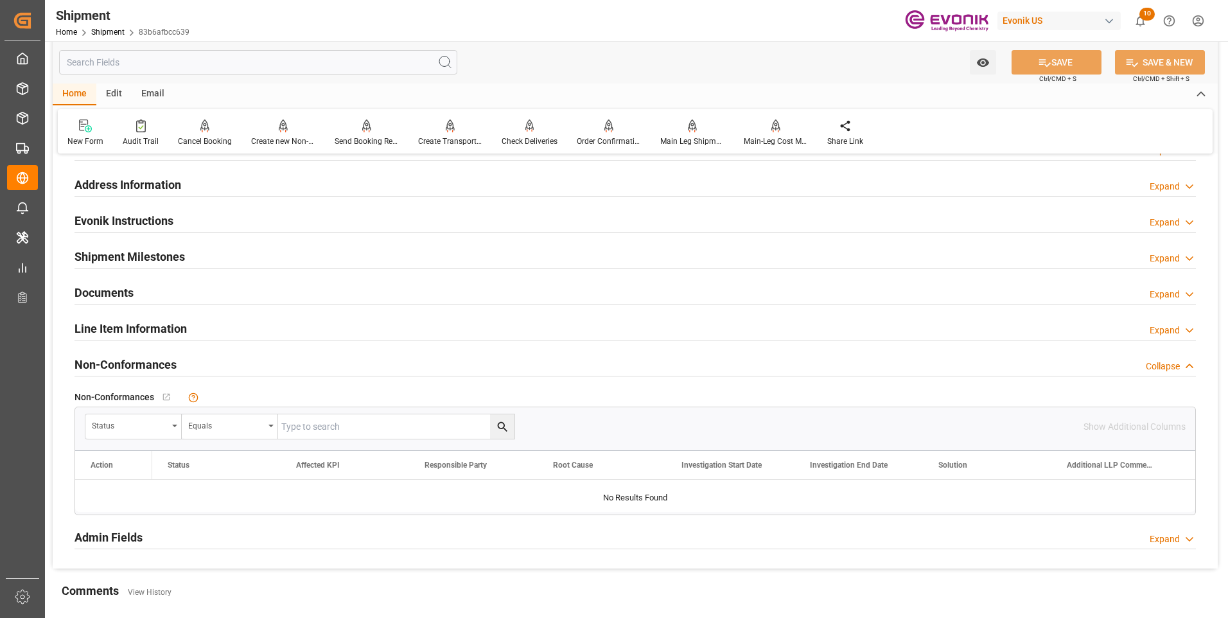
scroll to position [861, 0]
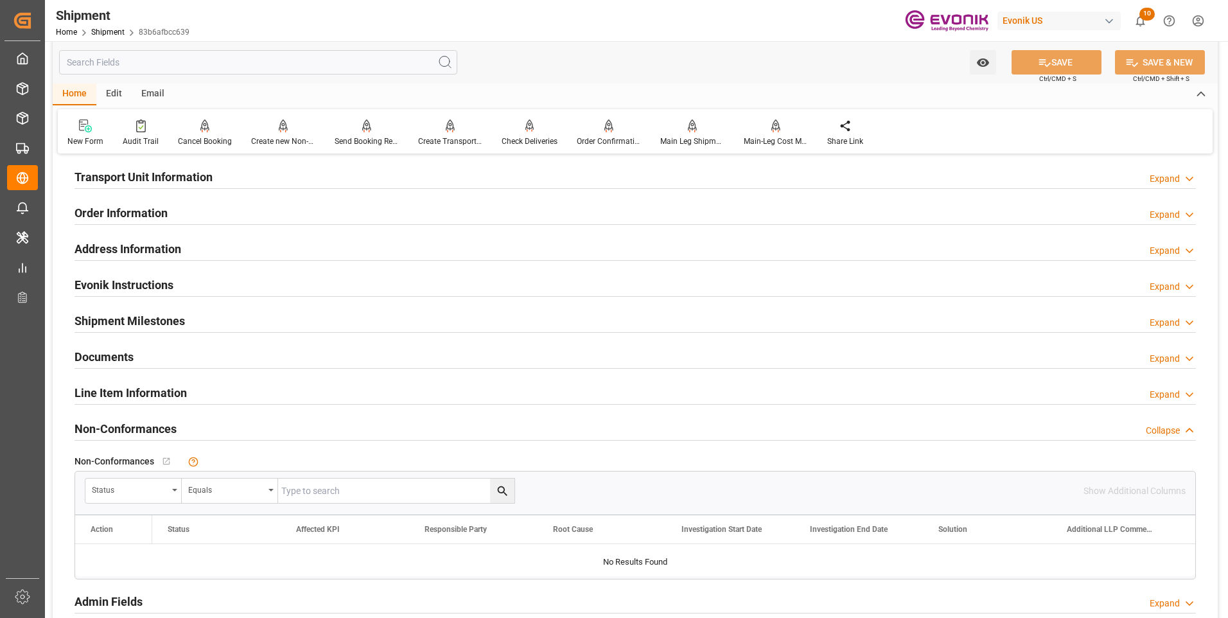
click div "Transport Unit Information Expand"
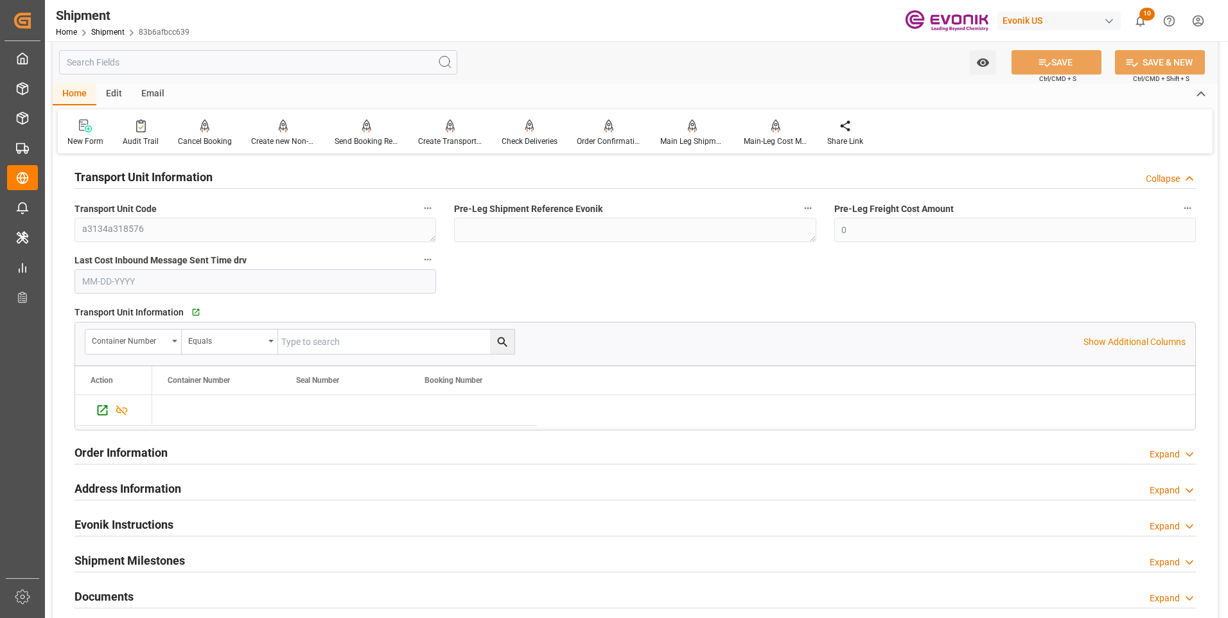
click div "Transport Unit Information Collapse"
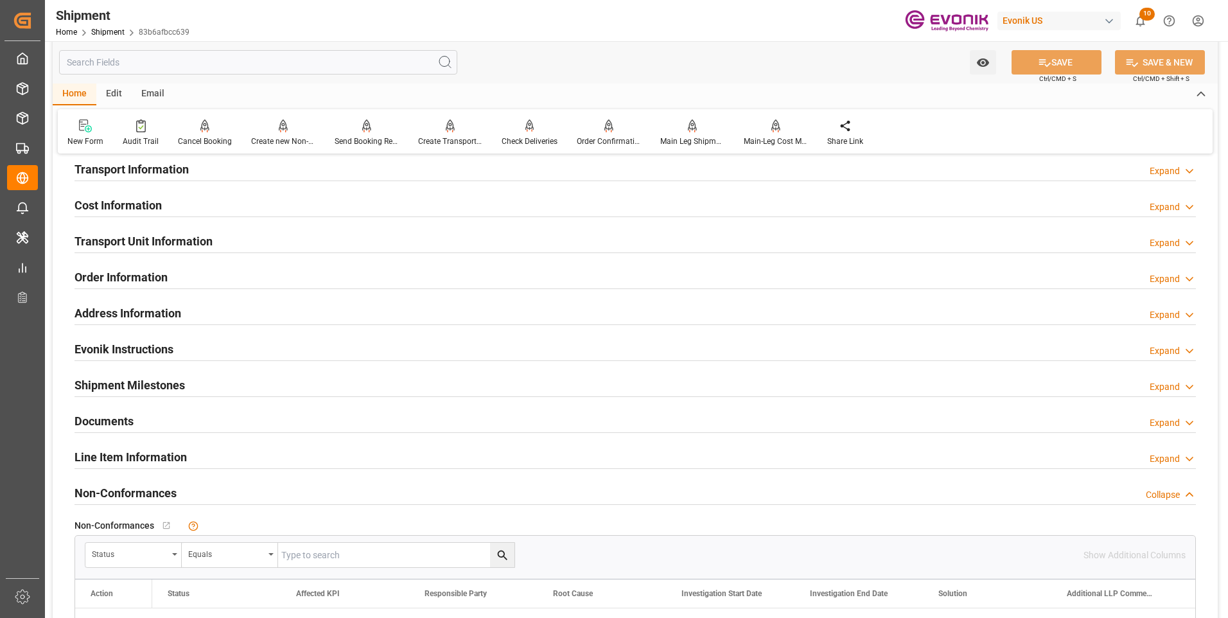
scroll to position [732, 0]
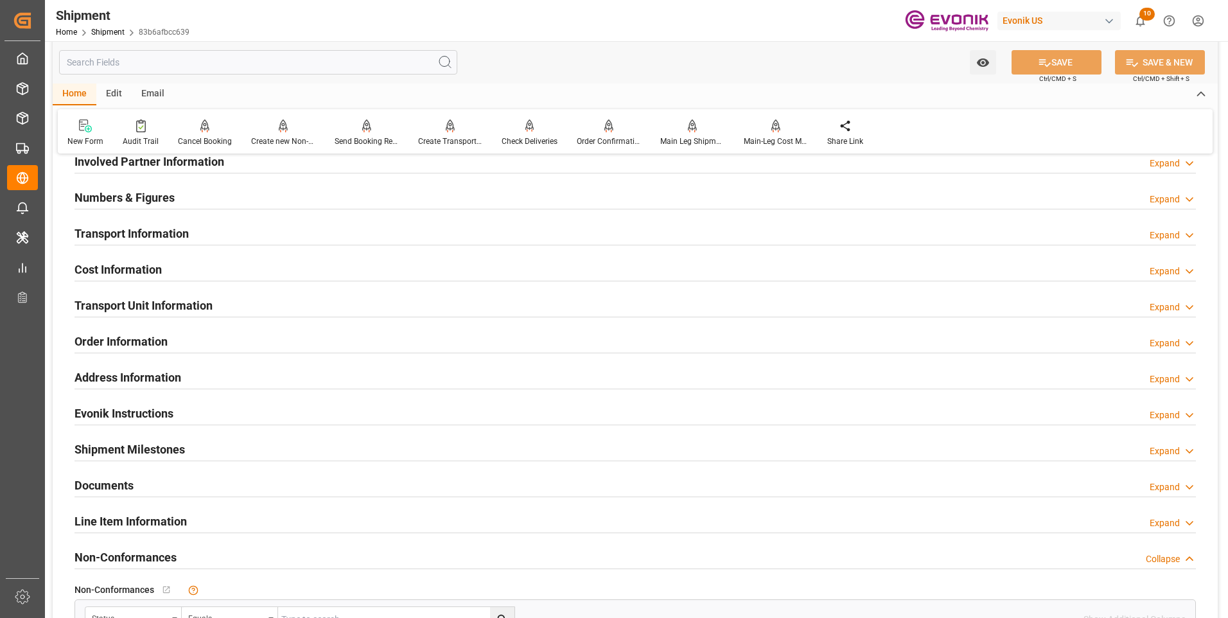
click div "Cost Information Expand"
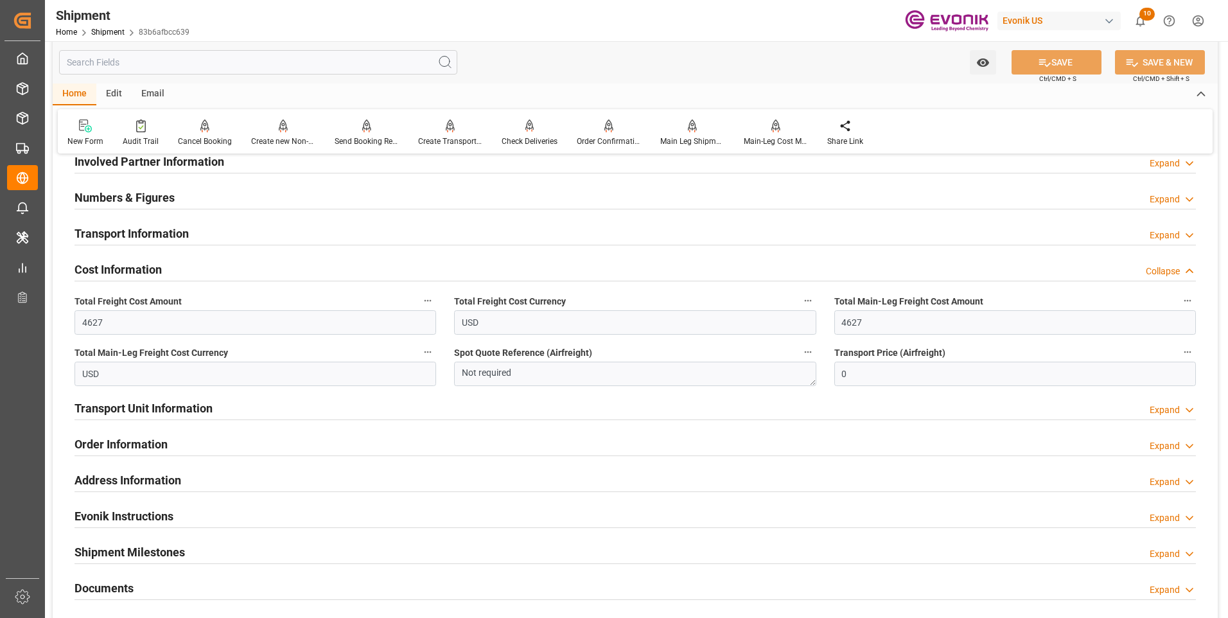
click div "Transport Information Expand"
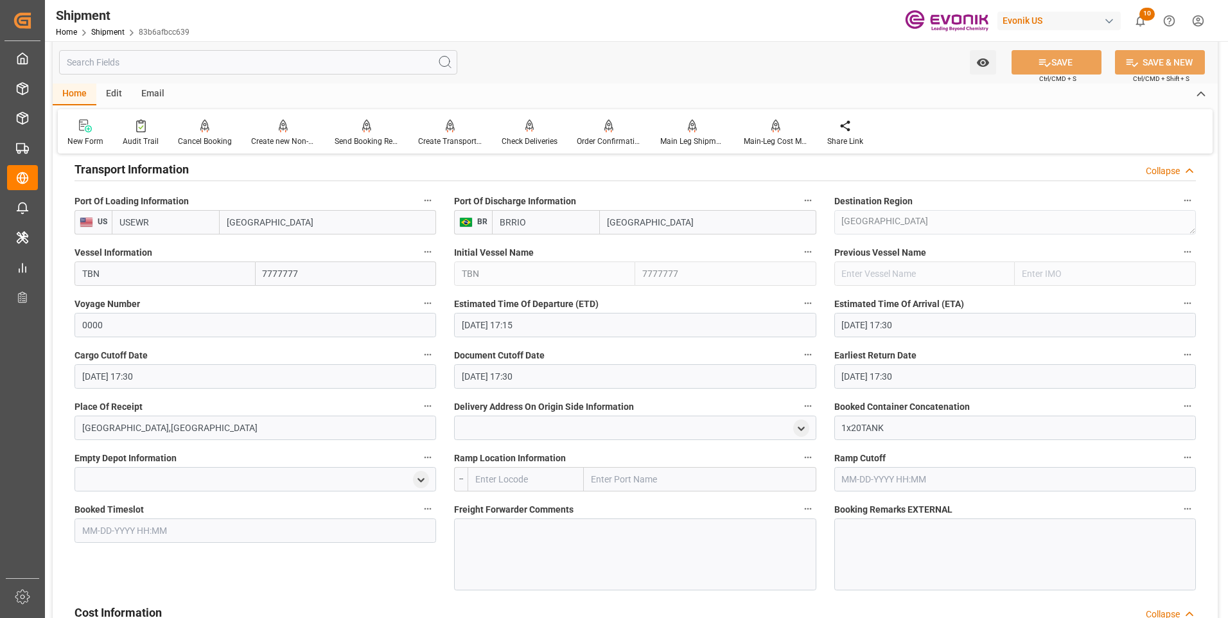
scroll to position [861, 0]
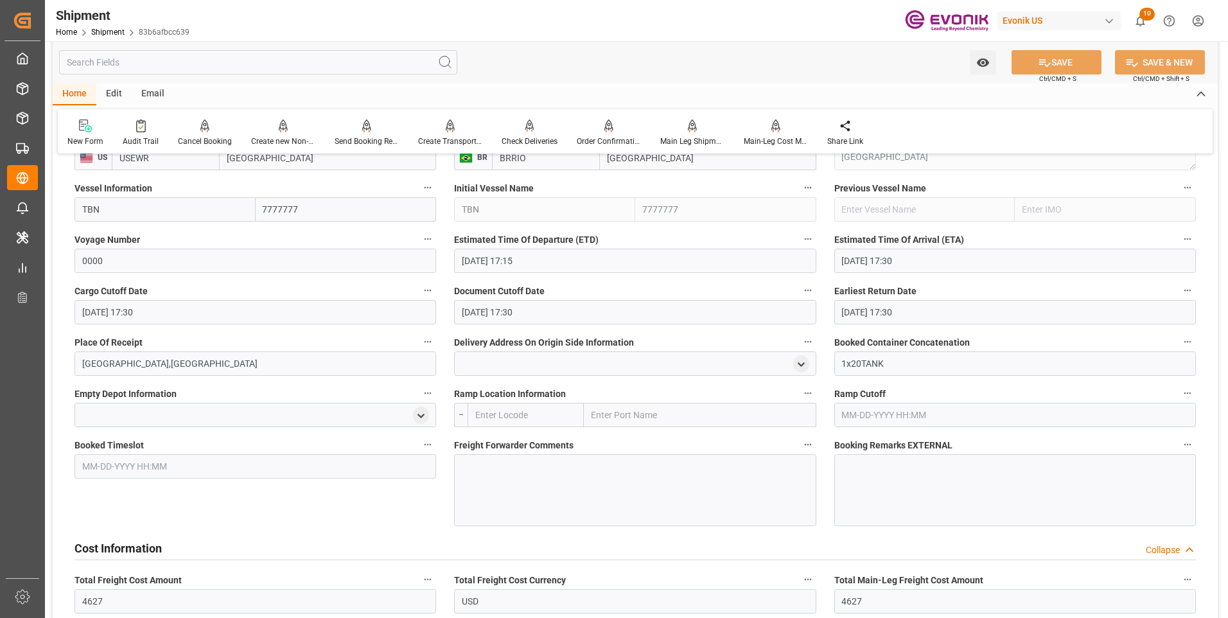
click div
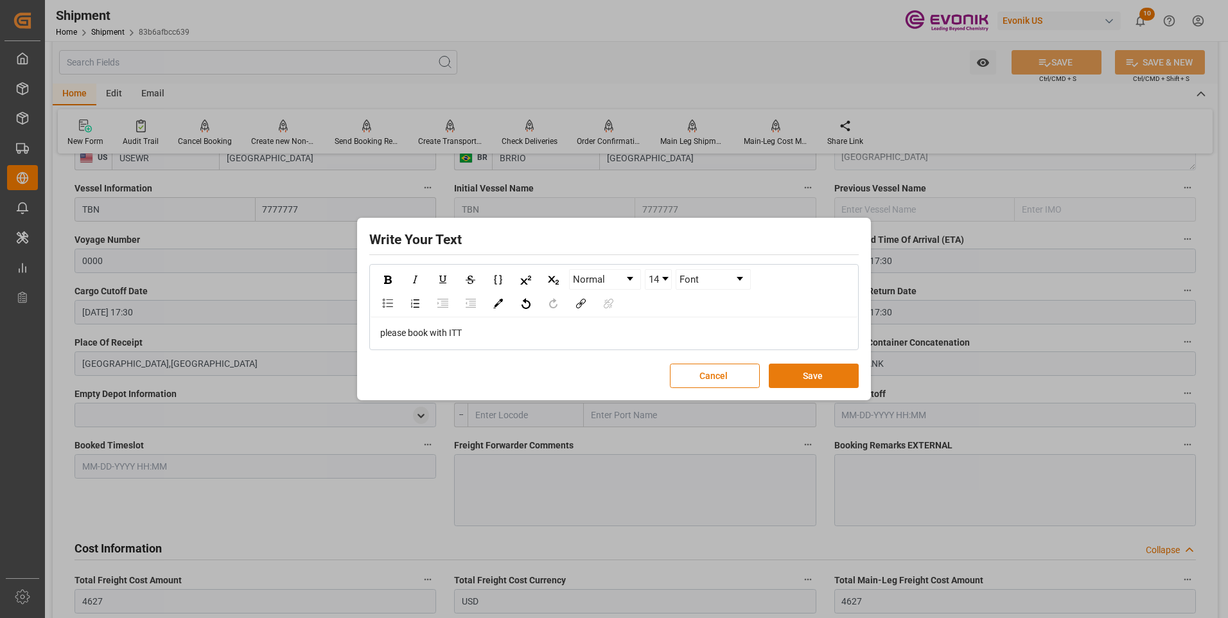
click button "Save"
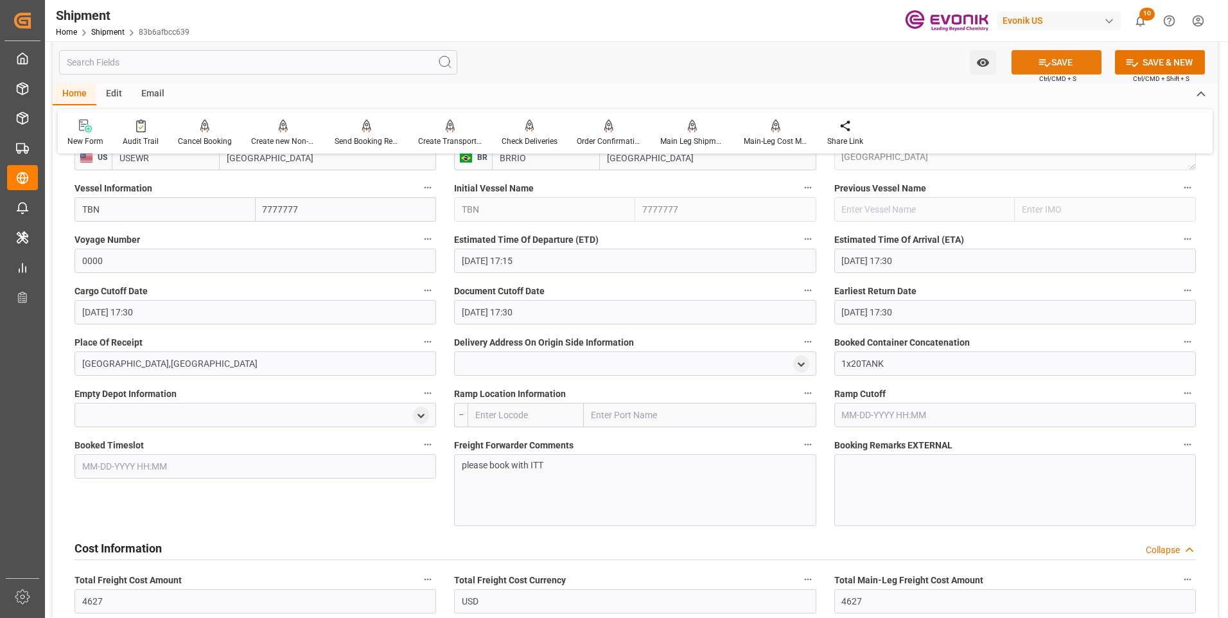
click icon
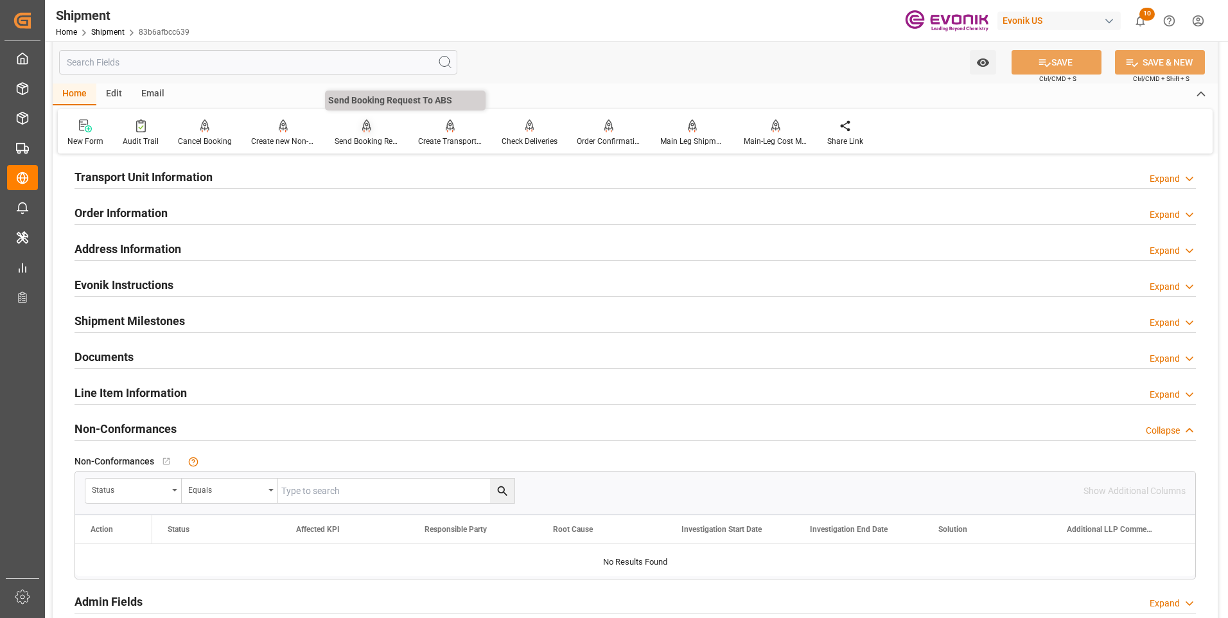
click div "Send Booking Request To ABS"
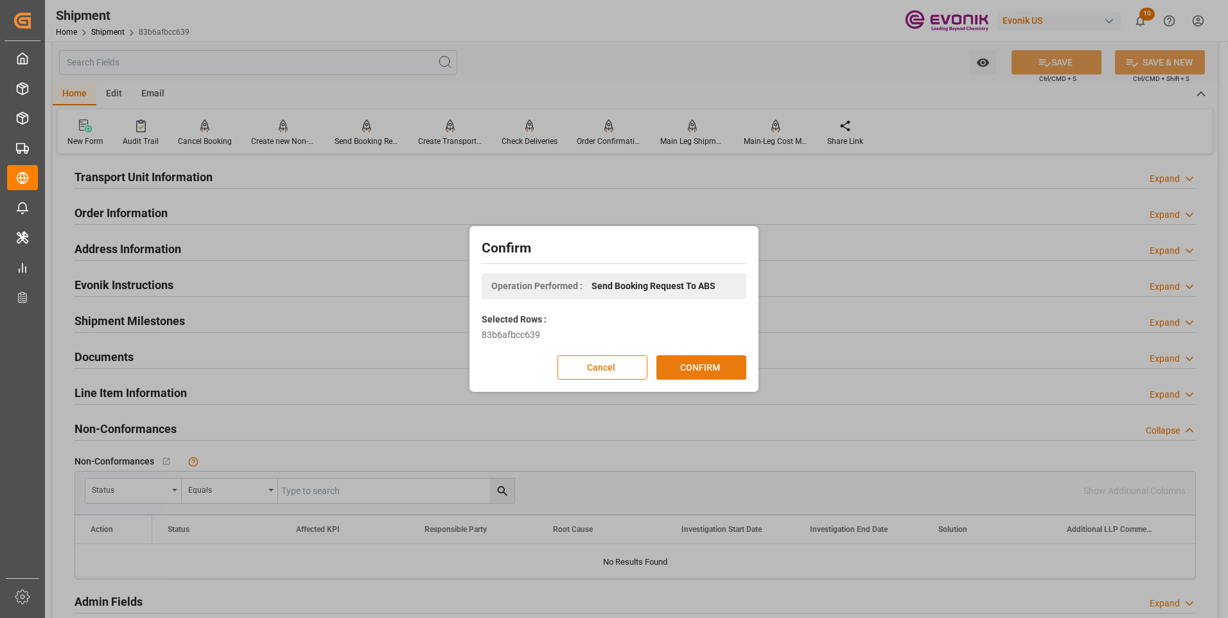
click button "CONFIRM"
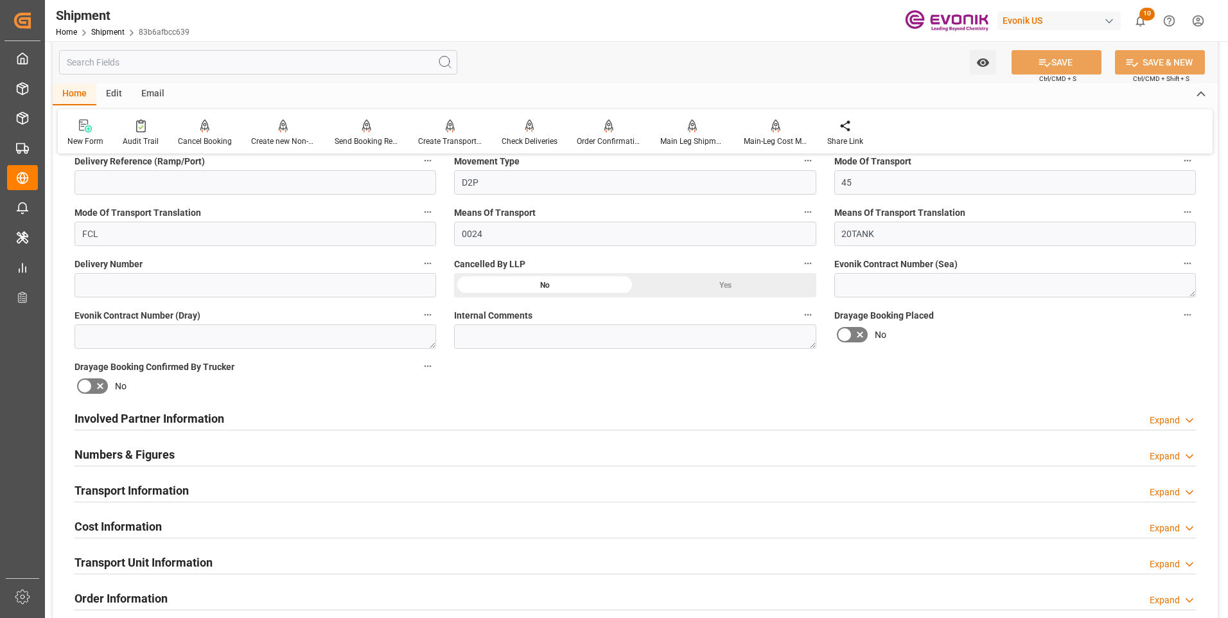
scroll to position [604, 0]
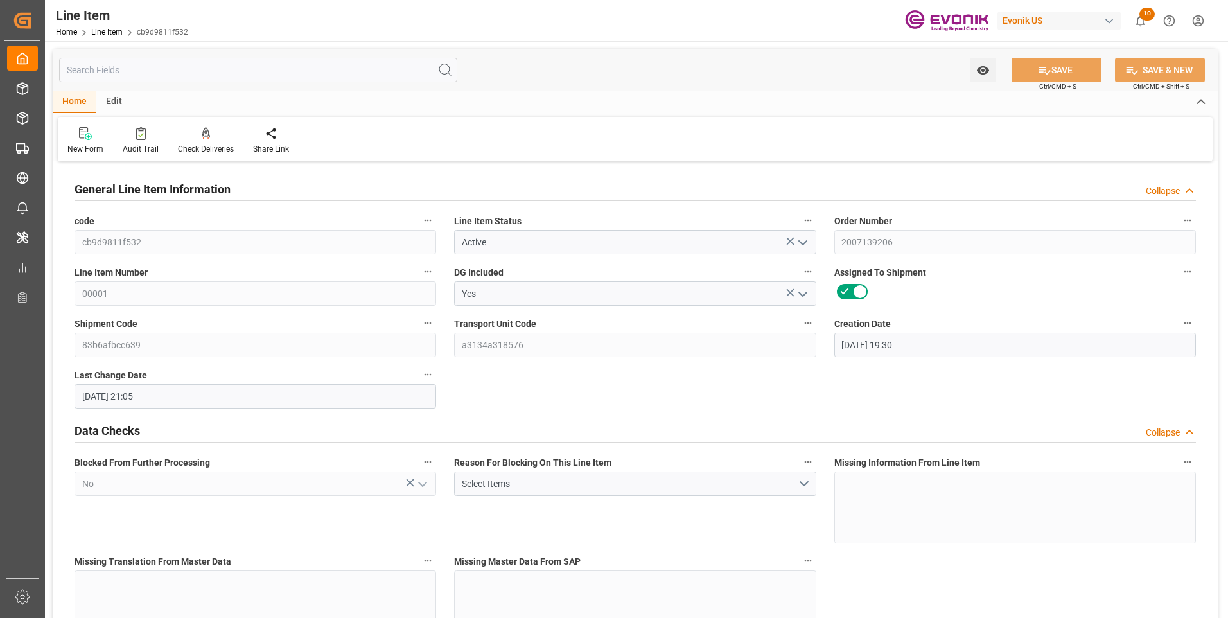
click at [164, 67] on input "text" at bounding box center [258, 70] width 398 height 24
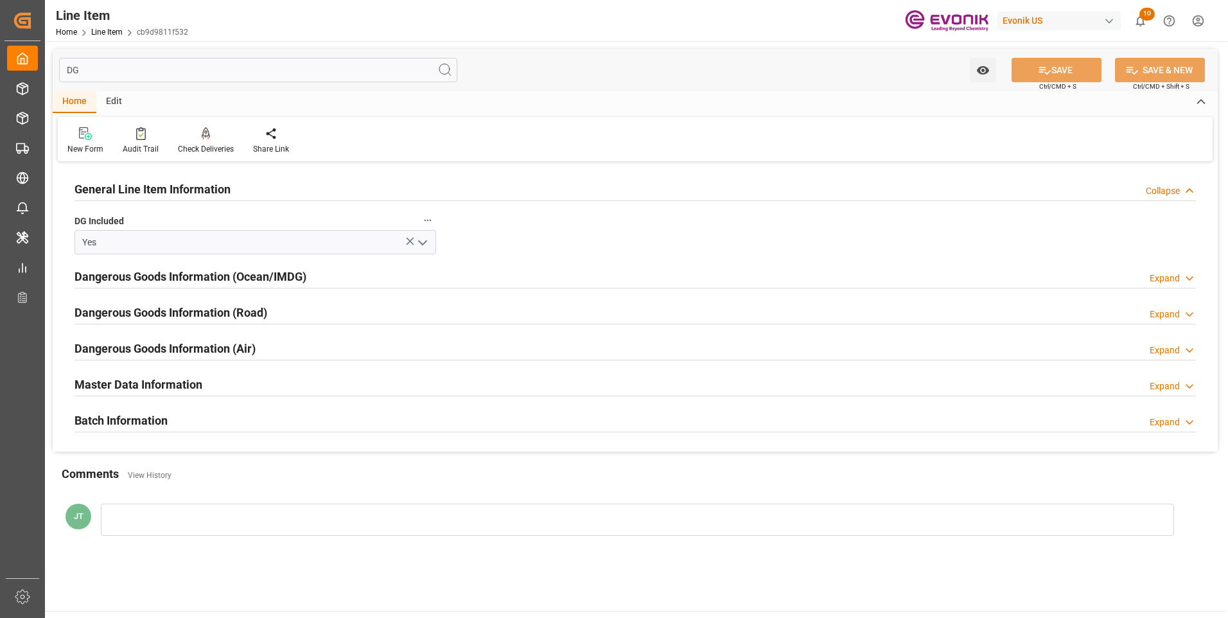
type input "DG"
click at [304, 275] on h2 "Dangerous Goods Information (Ocean/IMDG)" at bounding box center [191, 276] width 232 height 17
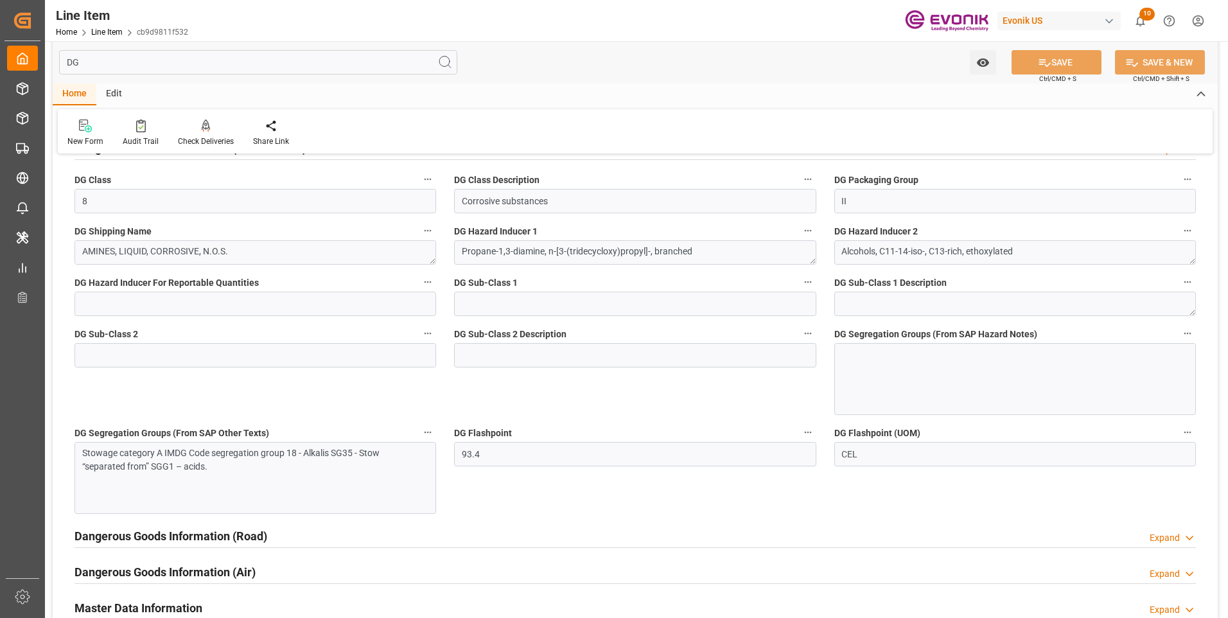
scroll to position [193, 0]
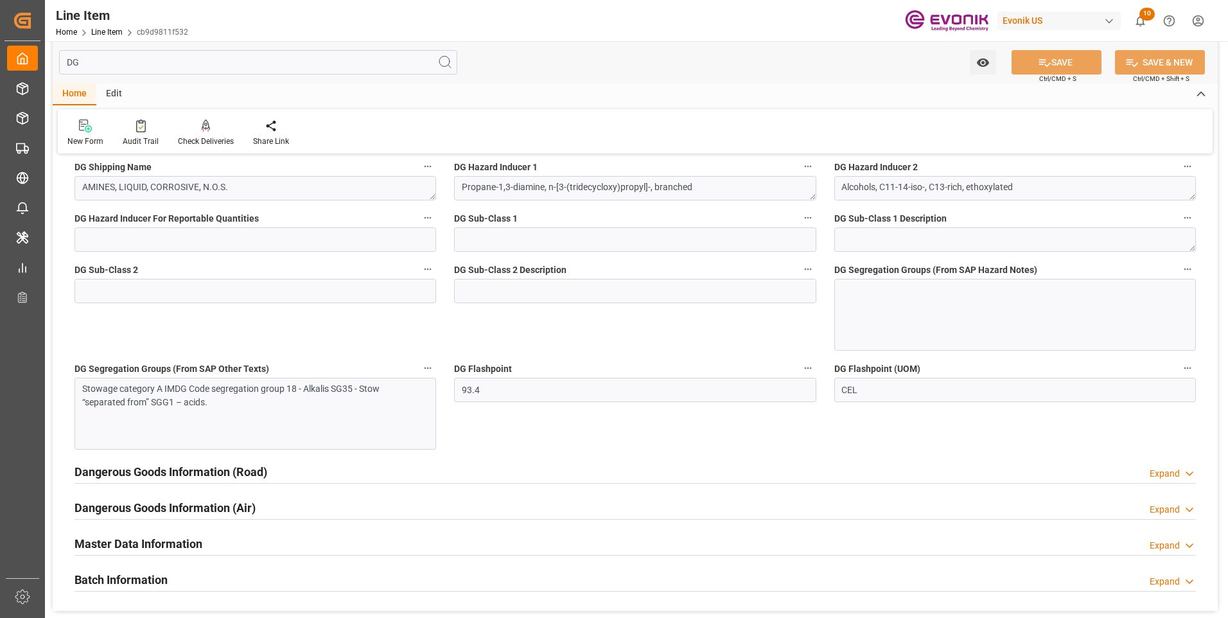
click at [919, 305] on div at bounding box center [1016, 315] width 362 height 72
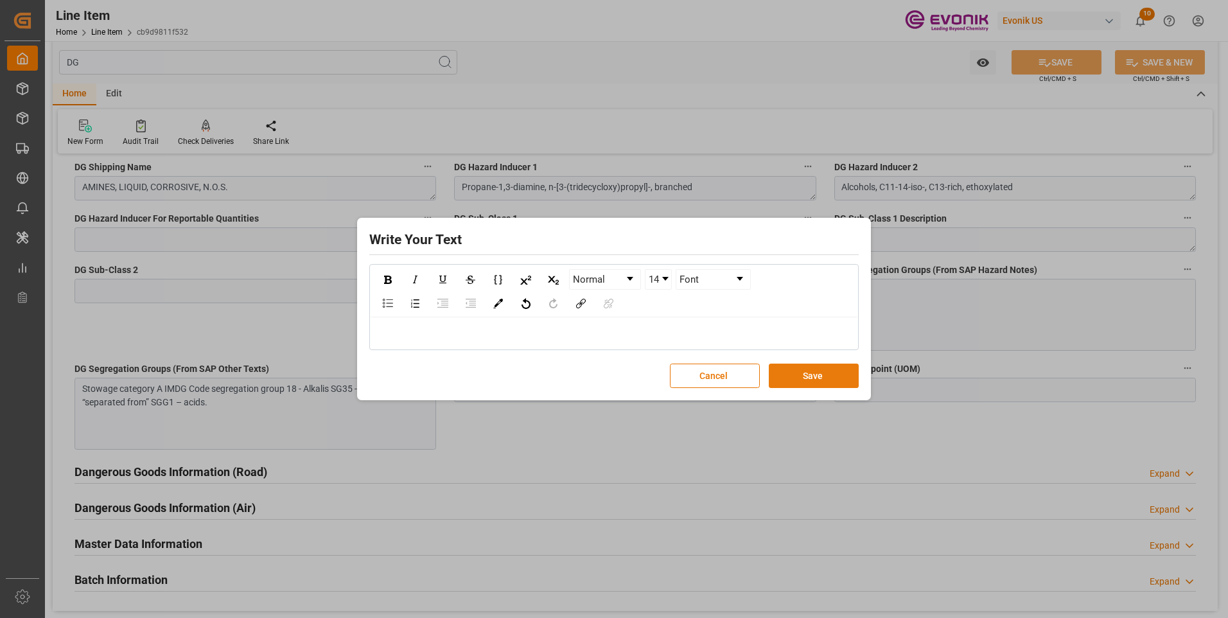
click at [792, 375] on button "Save" at bounding box center [814, 376] width 90 height 24
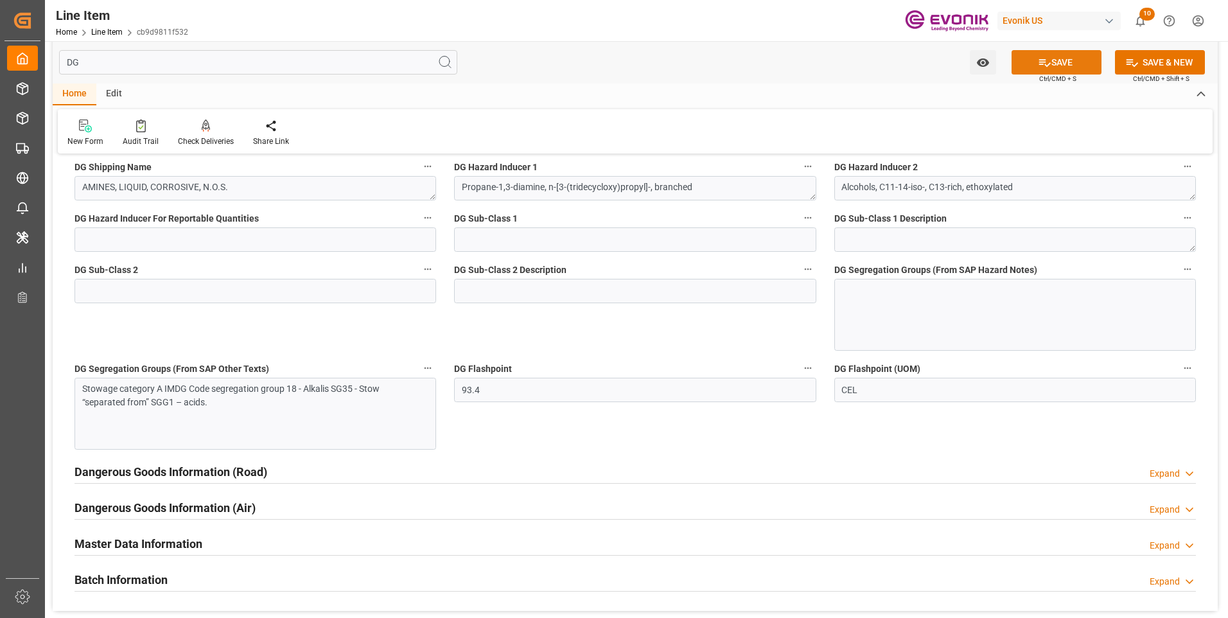
click at [1035, 55] on button "SAVE" at bounding box center [1057, 62] width 90 height 24
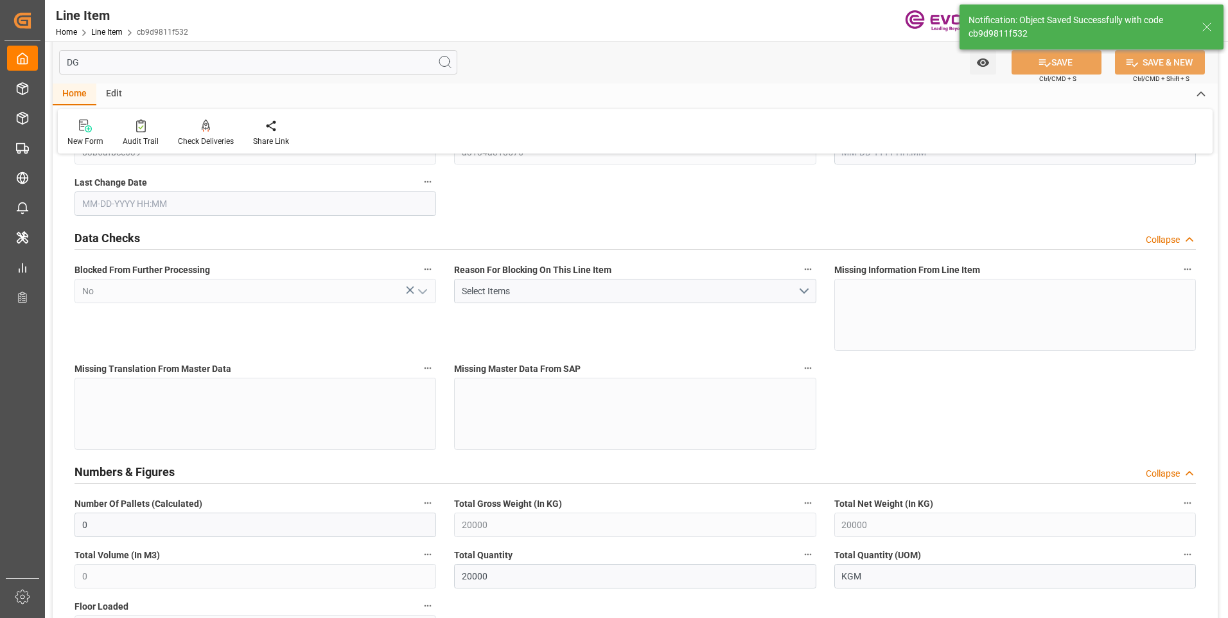
type input "0"
type input "20000"
type input "0"
type input "20000"
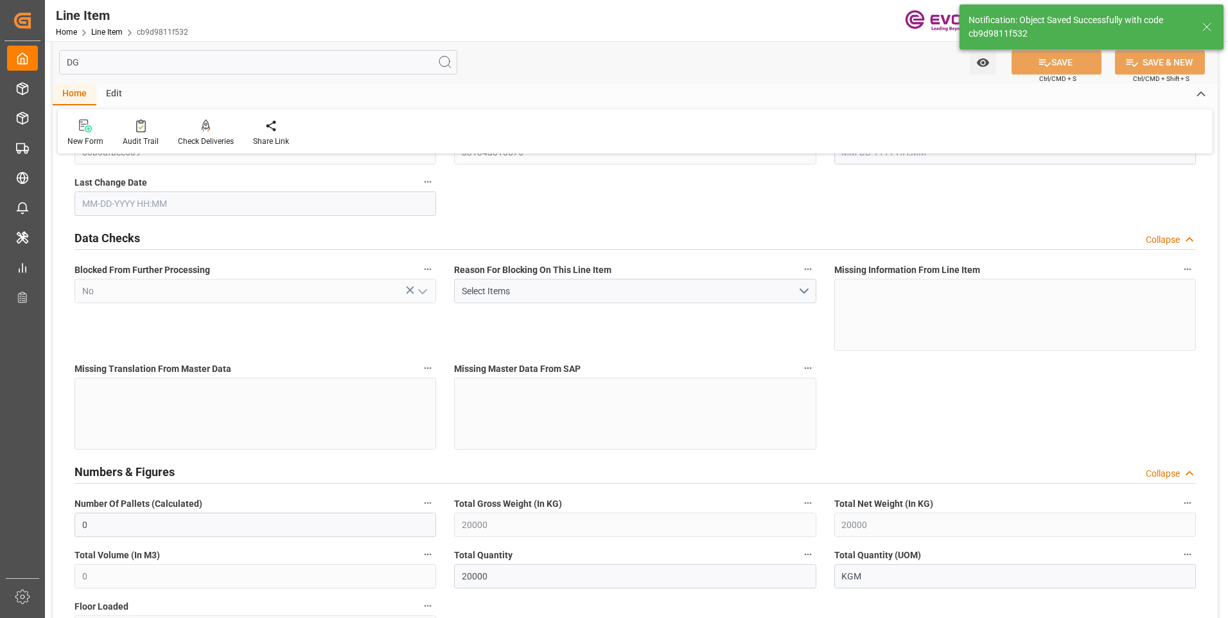
type input "97400"
type input "20000"
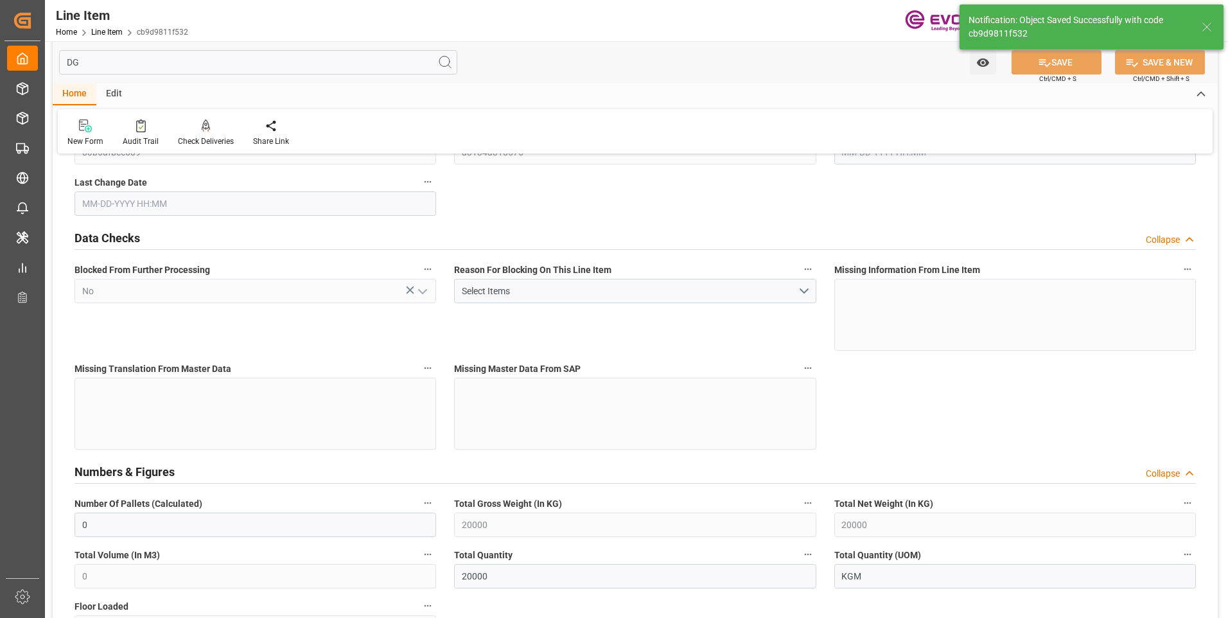
type input "20000"
type input "0"
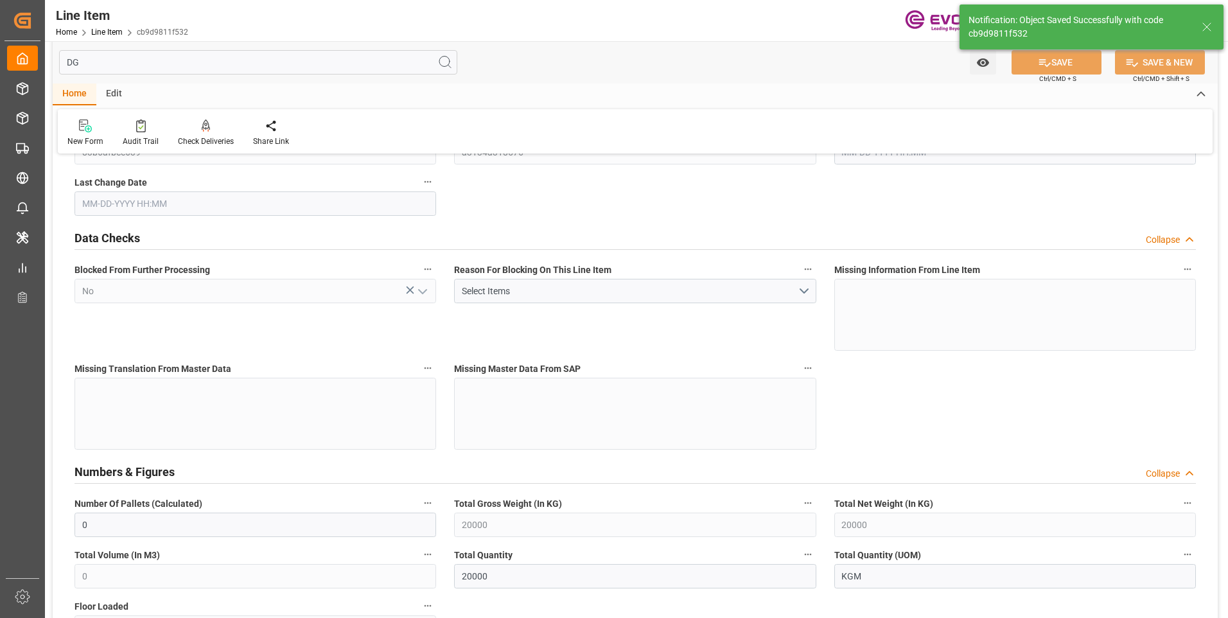
type input "0"
type input "08-13-2025 19:30"
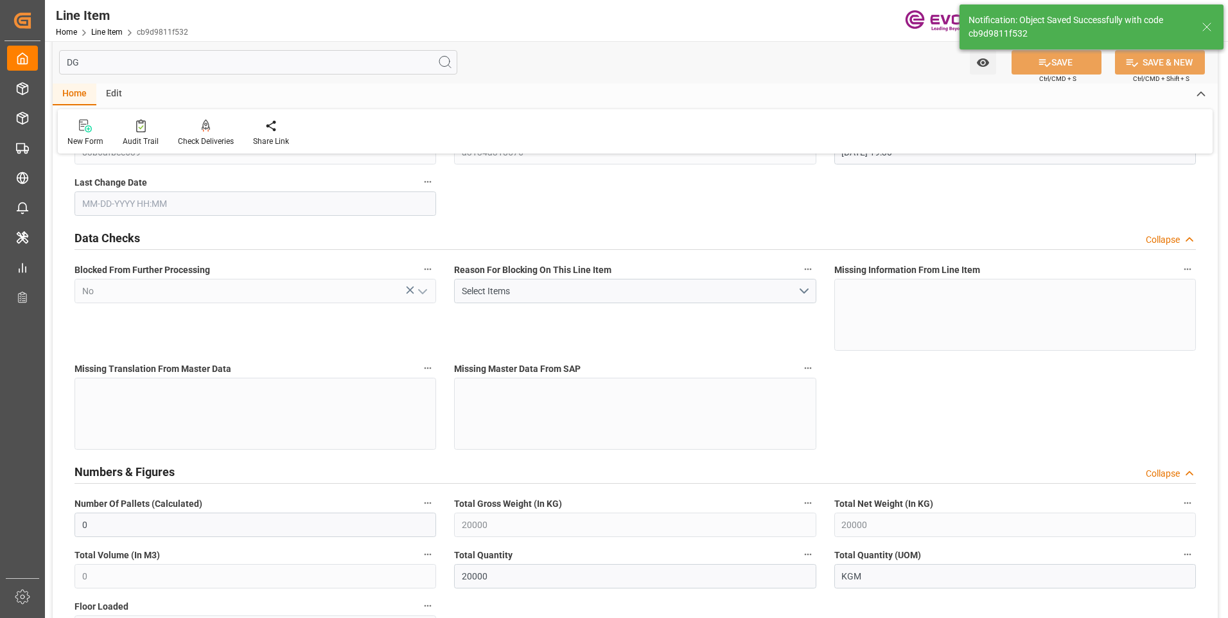
type input "08-19-2025 21:22"
type input "10-31-2025"
type input "09-21-2025"
type input "09-16-2025"
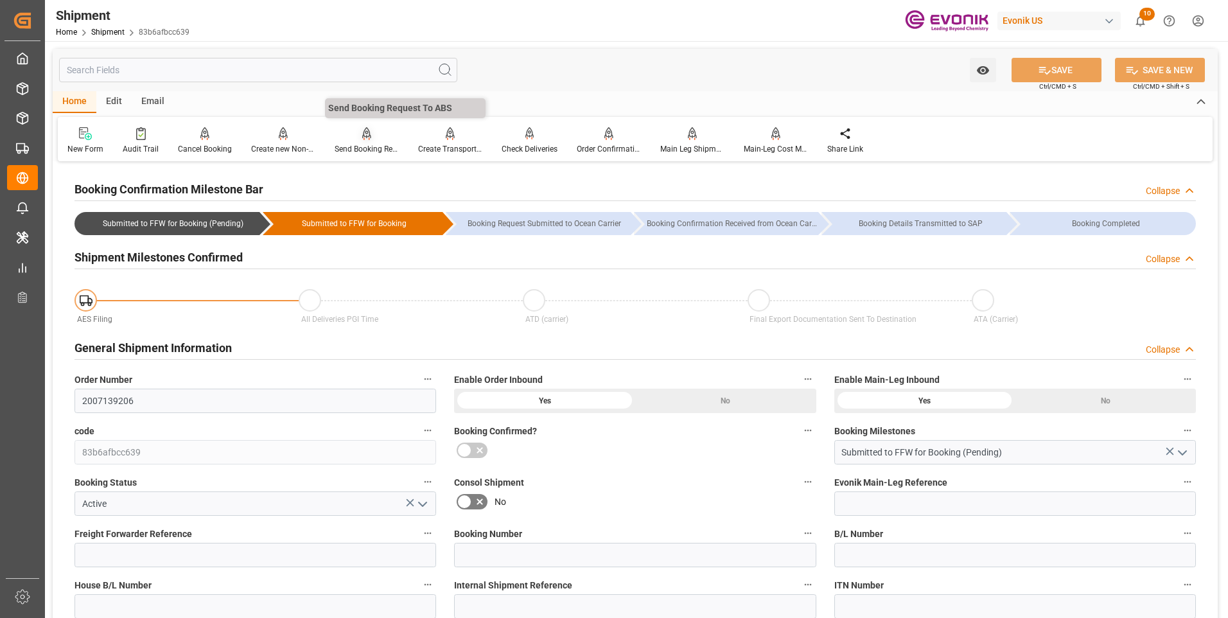
click at [358, 142] on div "Send Booking Request To ABS" at bounding box center [367, 141] width 84 height 28
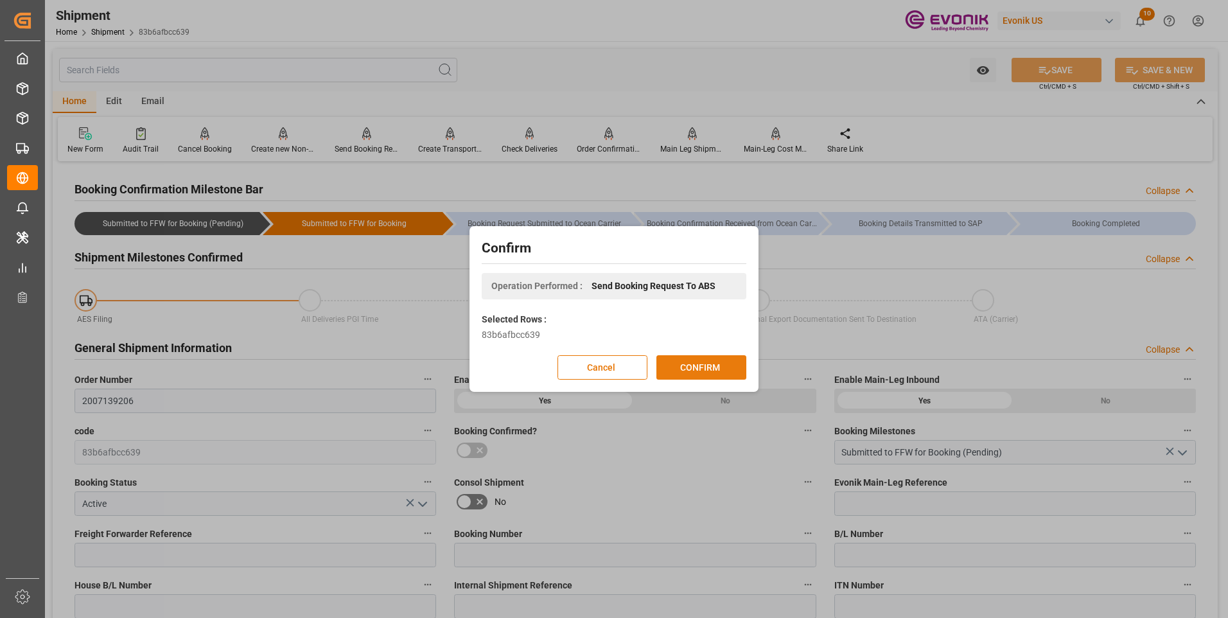
click at [686, 373] on button "CONFIRM" at bounding box center [702, 367] width 90 height 24
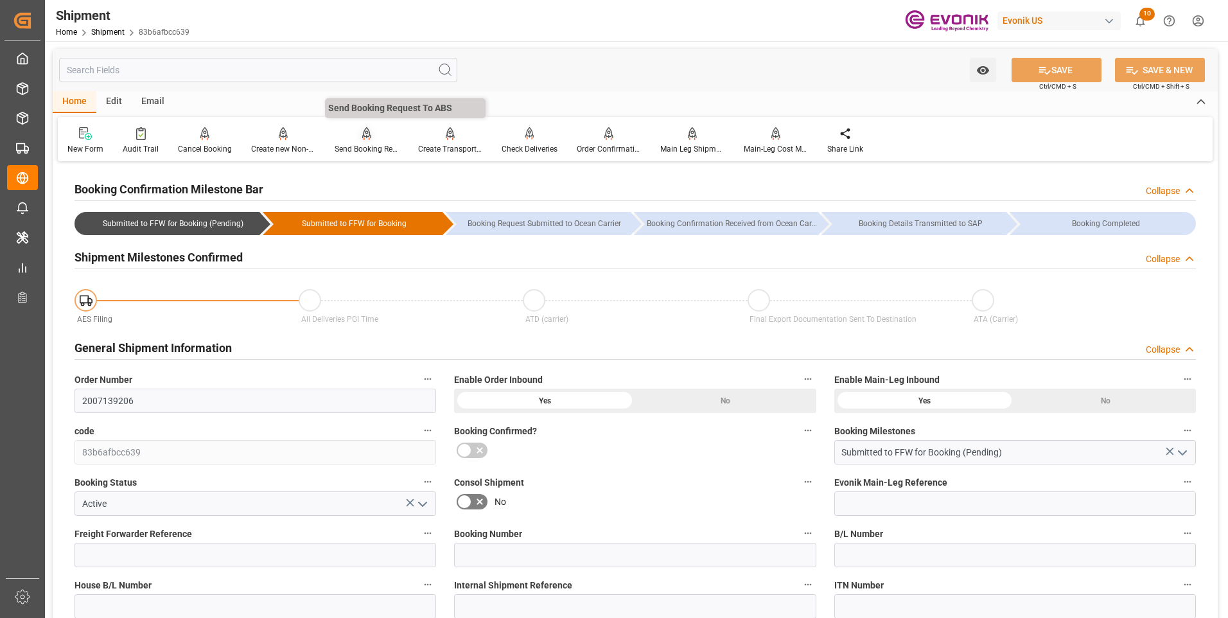
click at [364, 144] on div "Send Booking Request To ABS" at bounding box center [367, 149] width 64 height 12
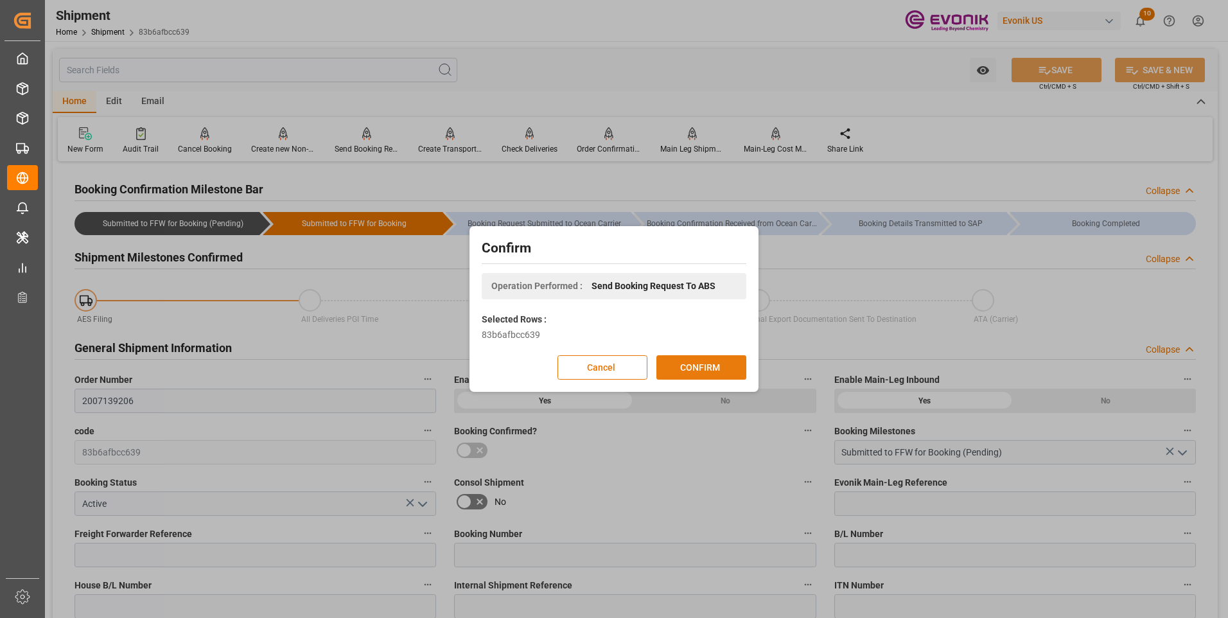
click at [680, 366] on button "CONFIRM" at bounding box center [702, 367] width 90 height 24
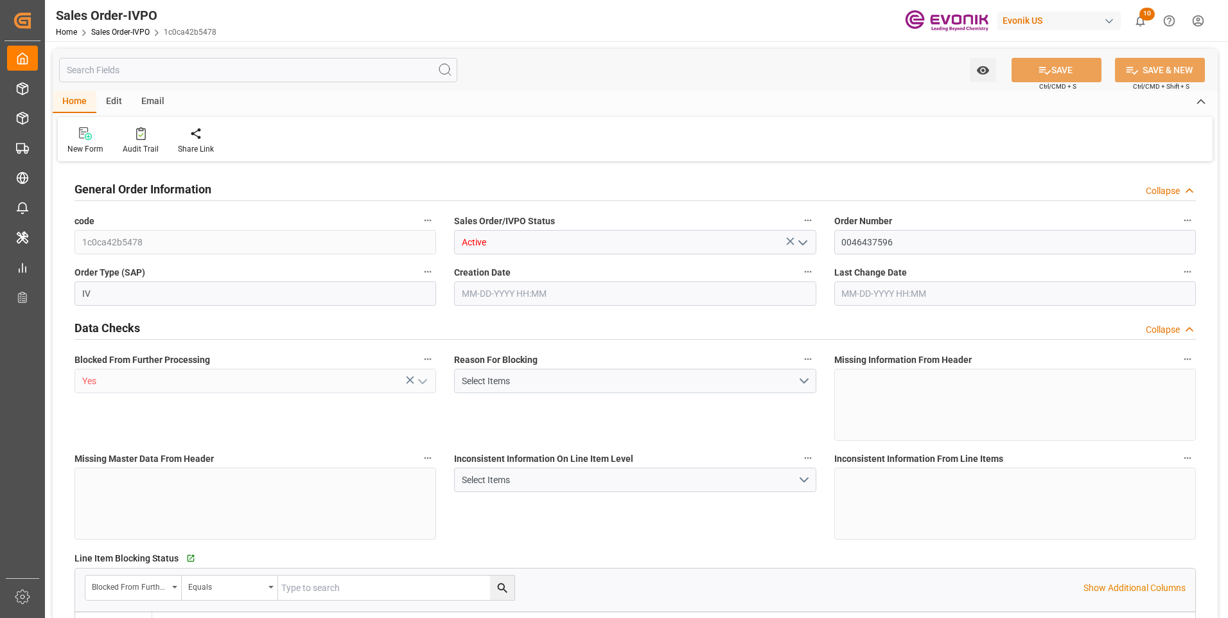
type input "1c0ca42b5478"
type input "Active"
type input "0046437596"
type input "IV"
type input "Yes"
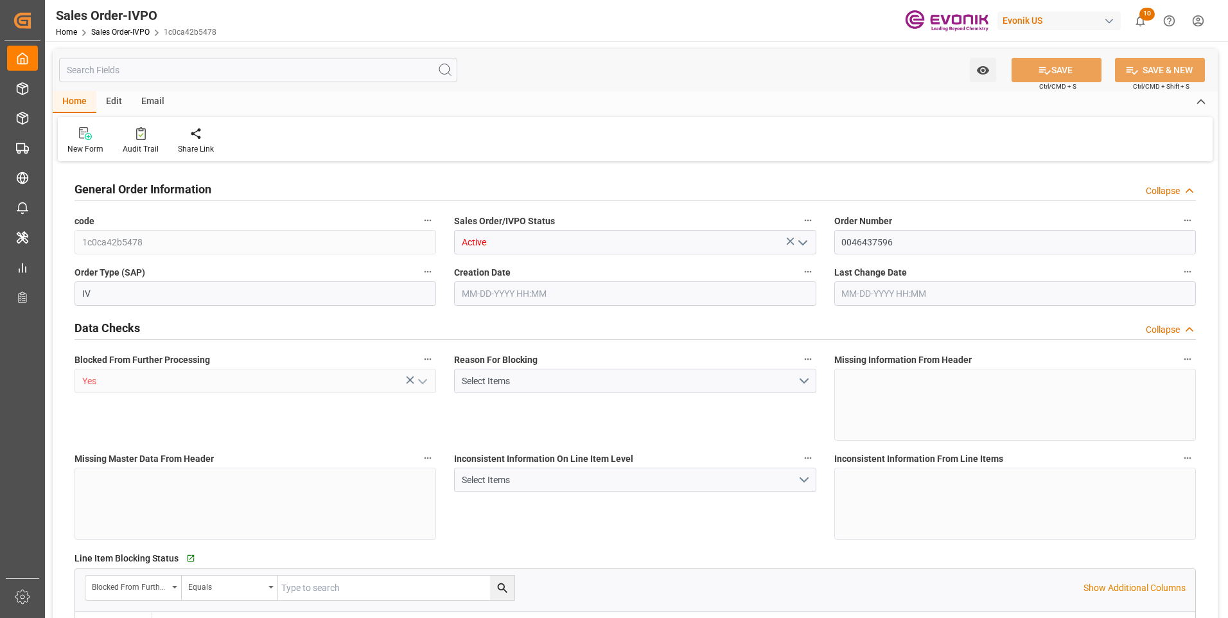
type input "D2D"
type input "45"
type input "FCL"
type input "0024"
type input "20TANK"
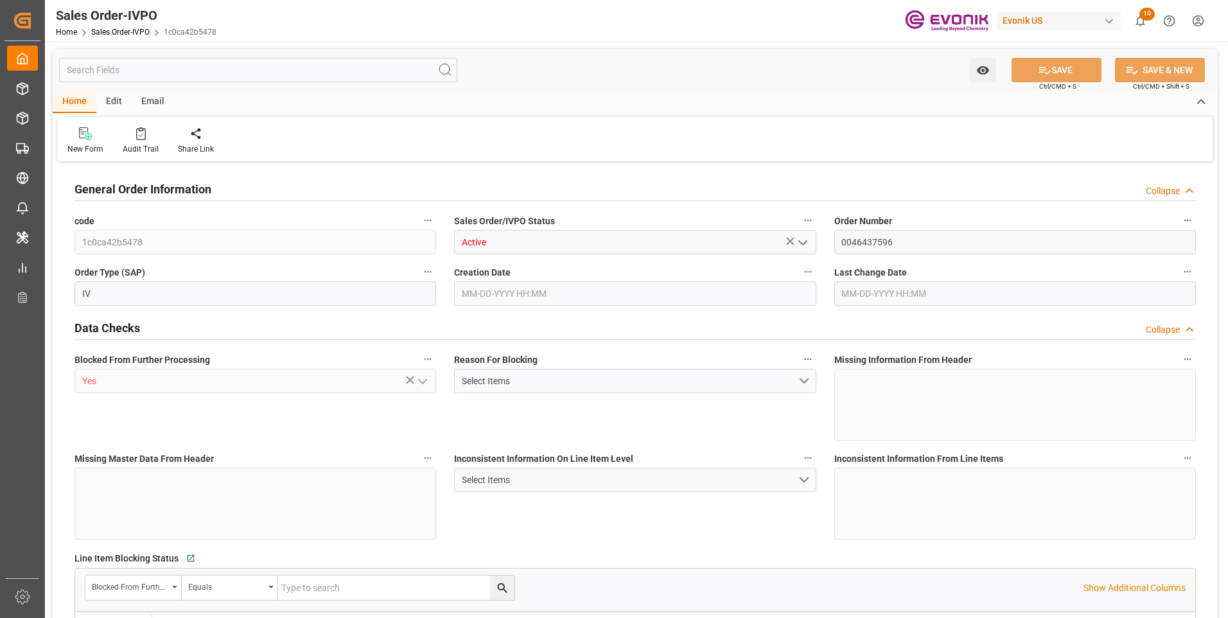
type textarea "Operator's Own Tank"
type input "0046437596"
type input "31"
type input "SP CX I Chain"
type input "Specialty Additives"
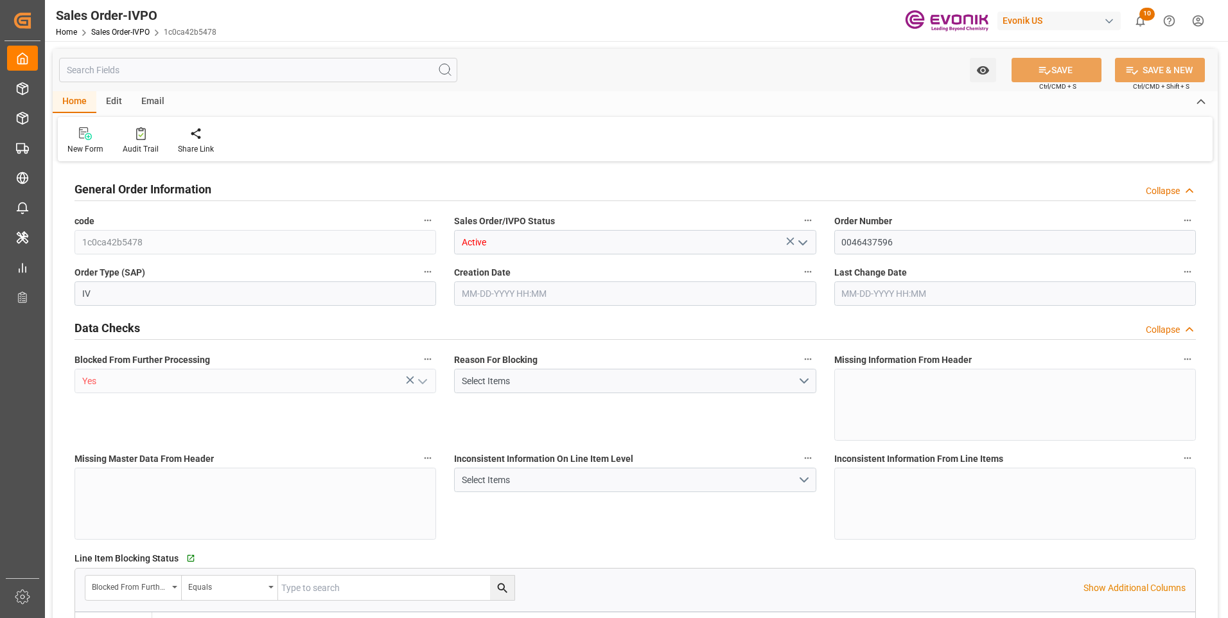
type input "DAP"
type input "Marl"
type input "[GEOGRAPHIC_DATA]"
type input "nadine.weissaag@evonik.comTelephone No..: +49 2365 49 4326"
type textarea "Not required"
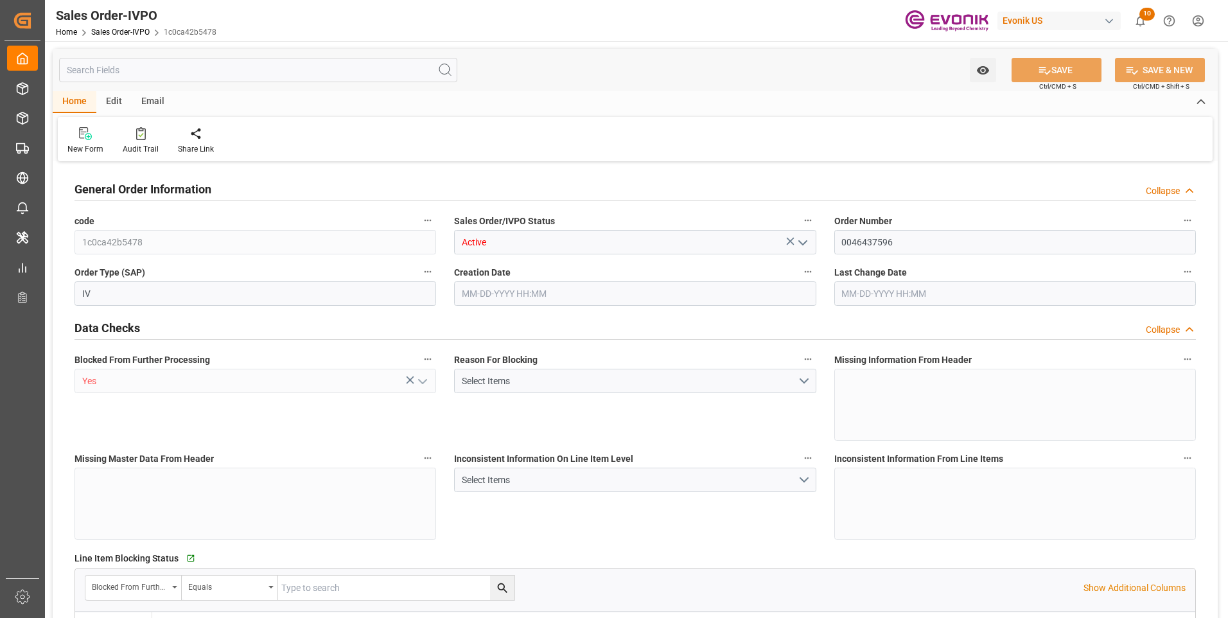
type textarea "Direct Consumer"
type textarea "Express Release B/L."
type input "DE"
type input "Pending"
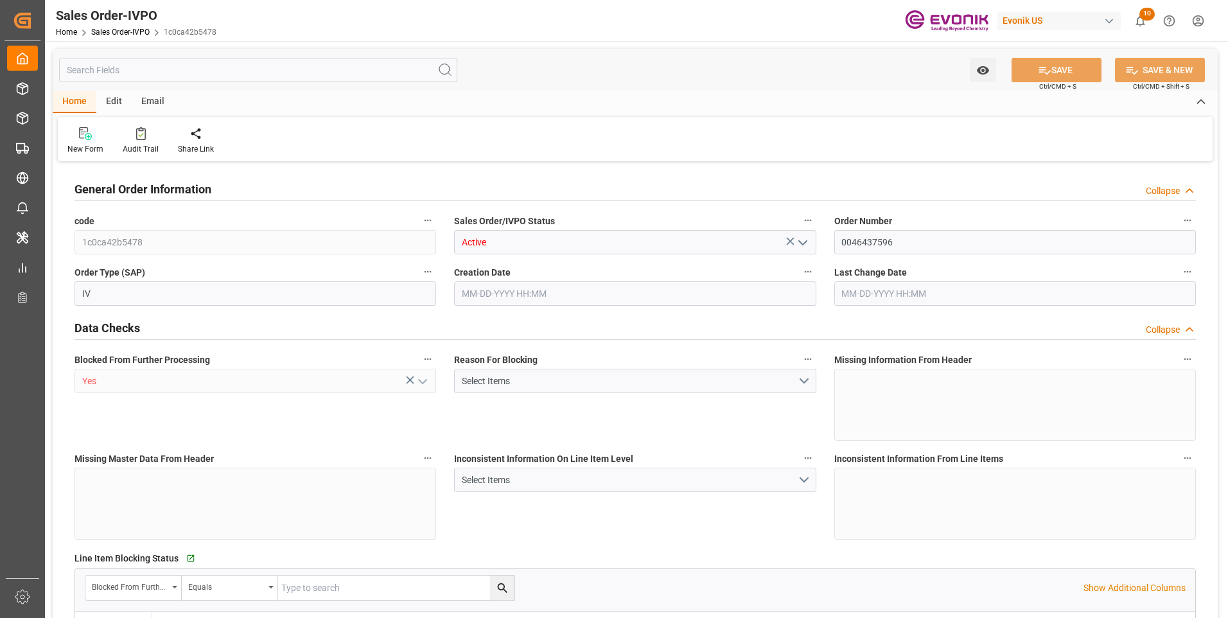
type input "20TANK"
type input "Pending"
type input "BEANR"
type input "nadine.weissaag@evonik.comTelephone No..: +49 2365 49 4326"
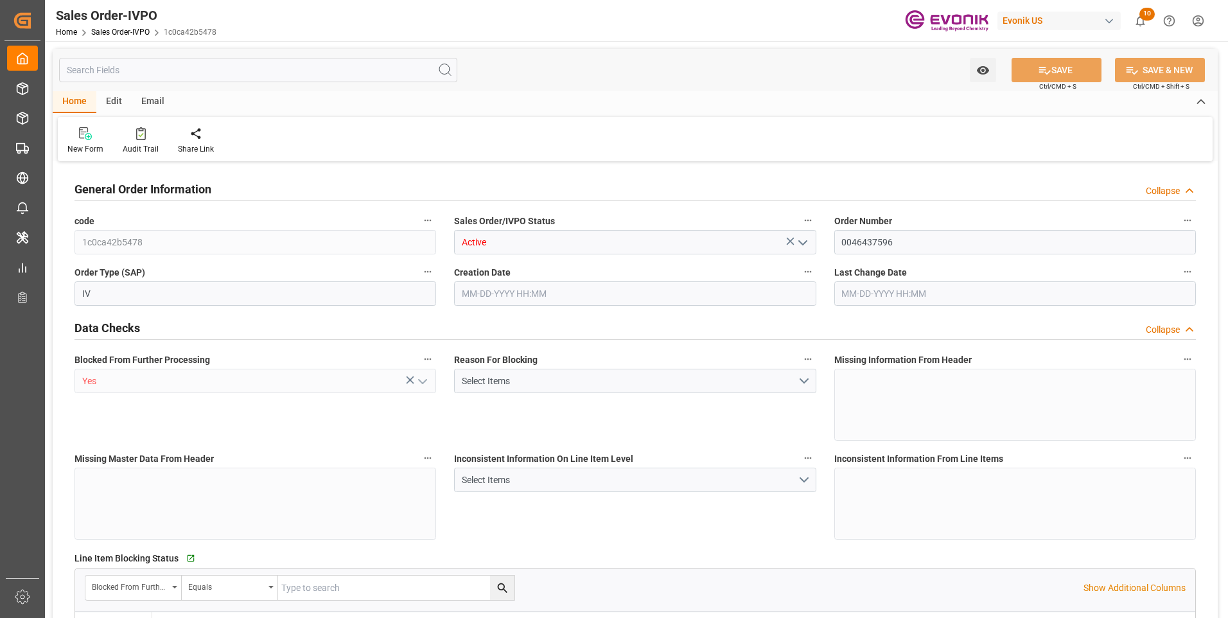
type input "0"
type input "1"
type input "20000"
type input "08-15-2025 18:51"
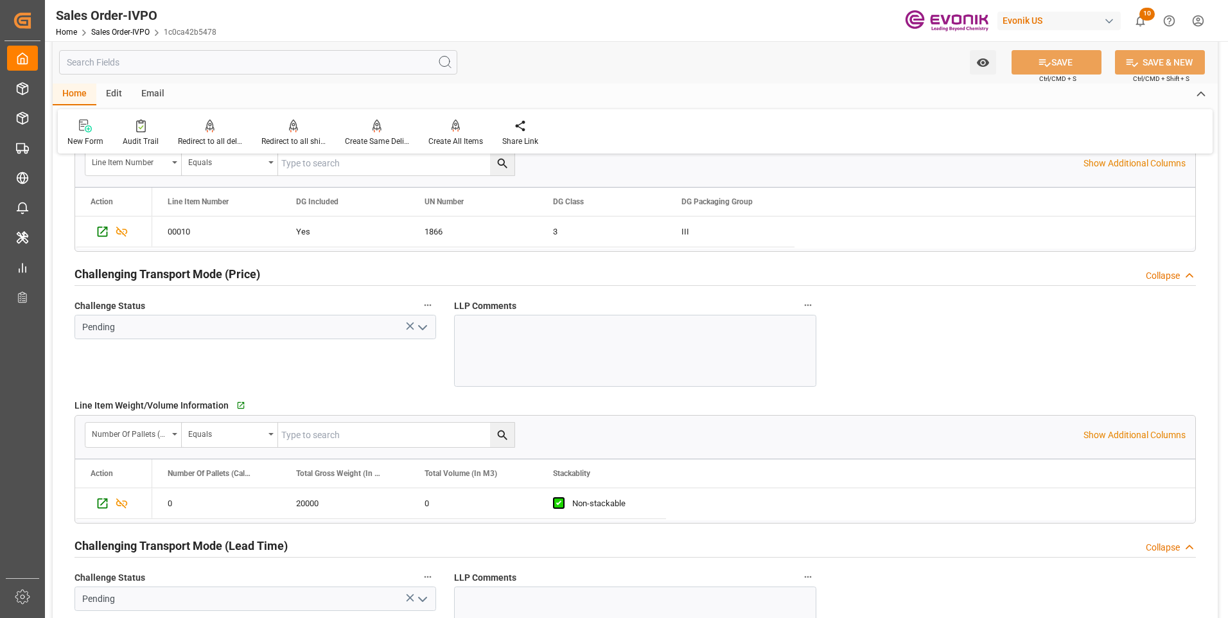
scroll to position [1606, 0]
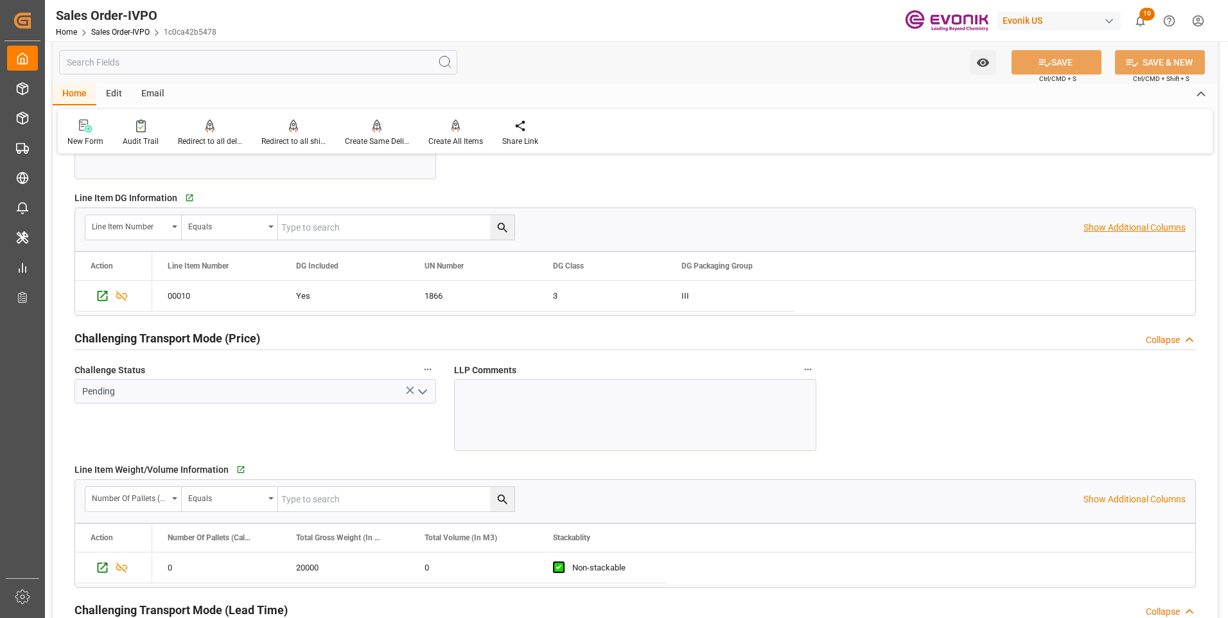
click at [1125, 227] on p "Show Additional Columns" at bounding box center [1135, 227] width 102 height 13
click at [1081, 297] on div "0046437596" at bounding box center [1116, 296] width 128 height 30
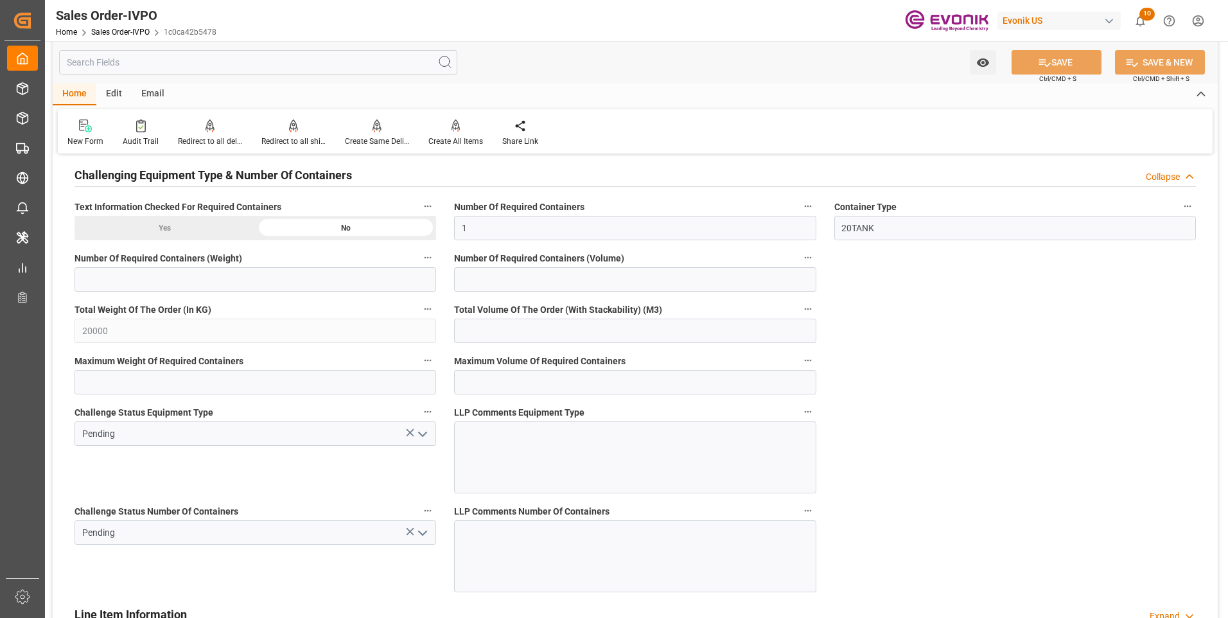
scroll to position [2506, 0]
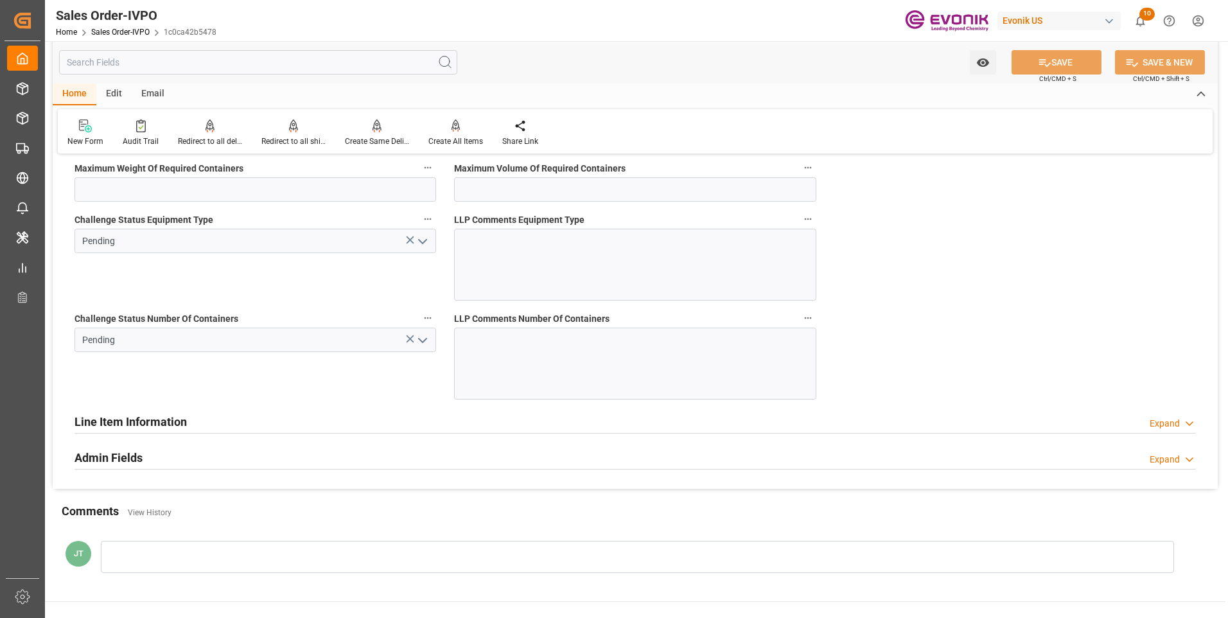
click at [427, 337] on icon "open menu" at bounding box center [422, 340] width 15 height 15
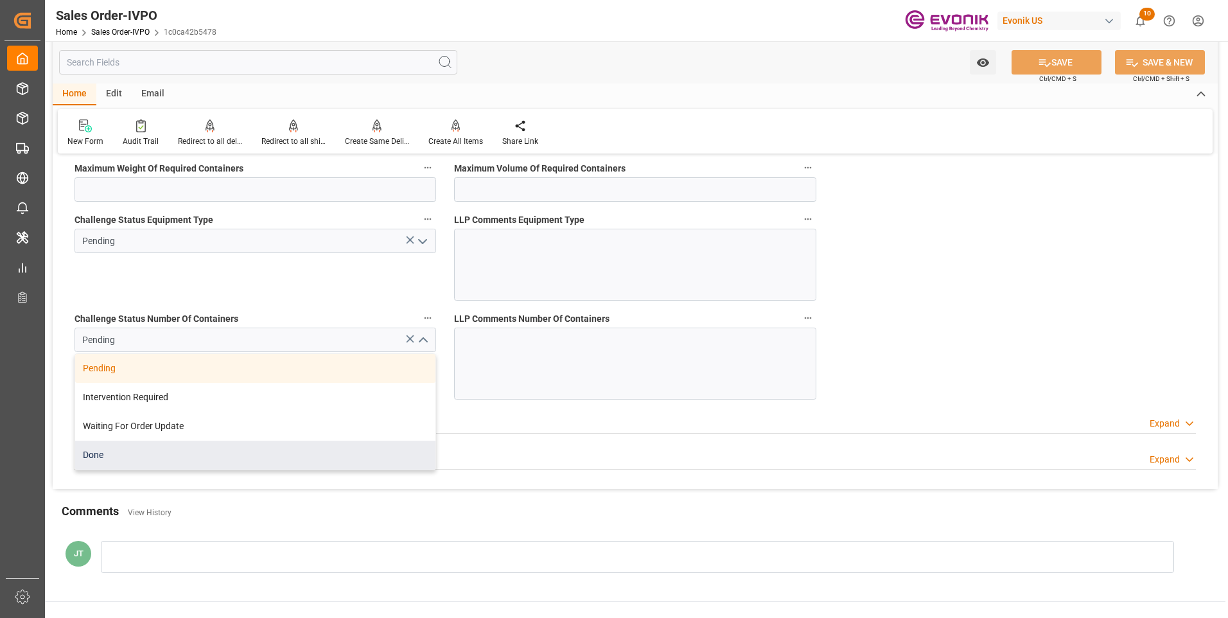
click at [212, 452] on div "Done" at bounding box center [255, 455] width 360 height 29
type input "nadine.weissaag@evonik.comTelephone No..: +49 2365 49 4326"
type input "Done"
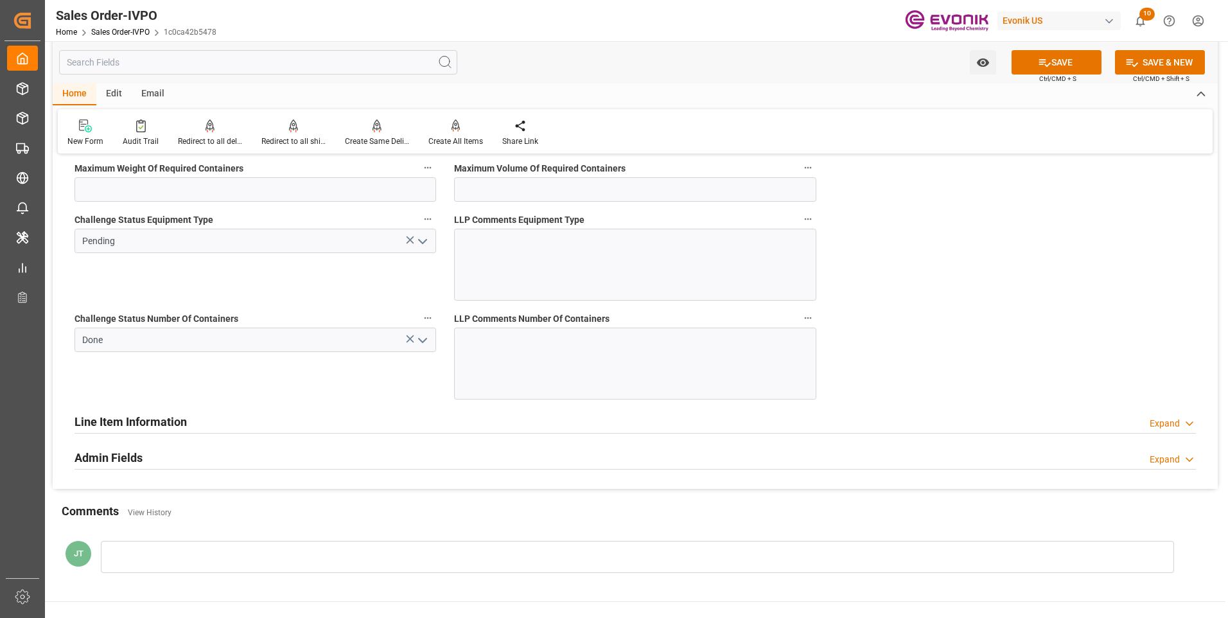
click at [425, 247] on icon "open menu" at bounding box center [422, 241] width 15 height 15
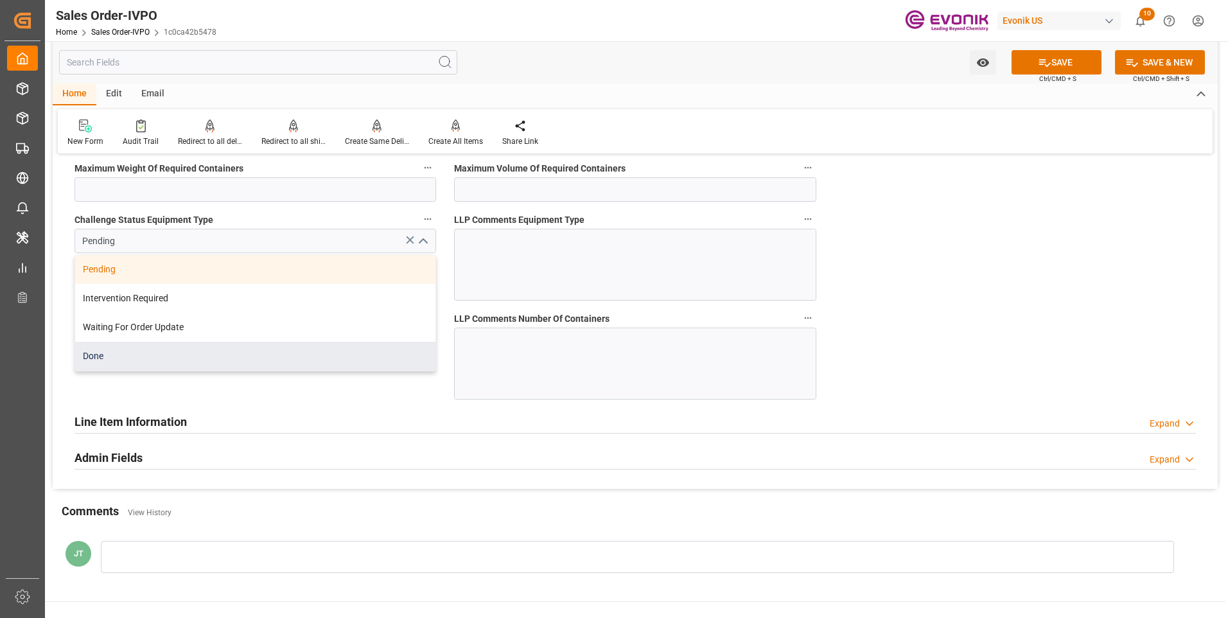
click at [148, 359] on div "Done" at bounding box center [255, 356] width 360 height 29
type input "Done"
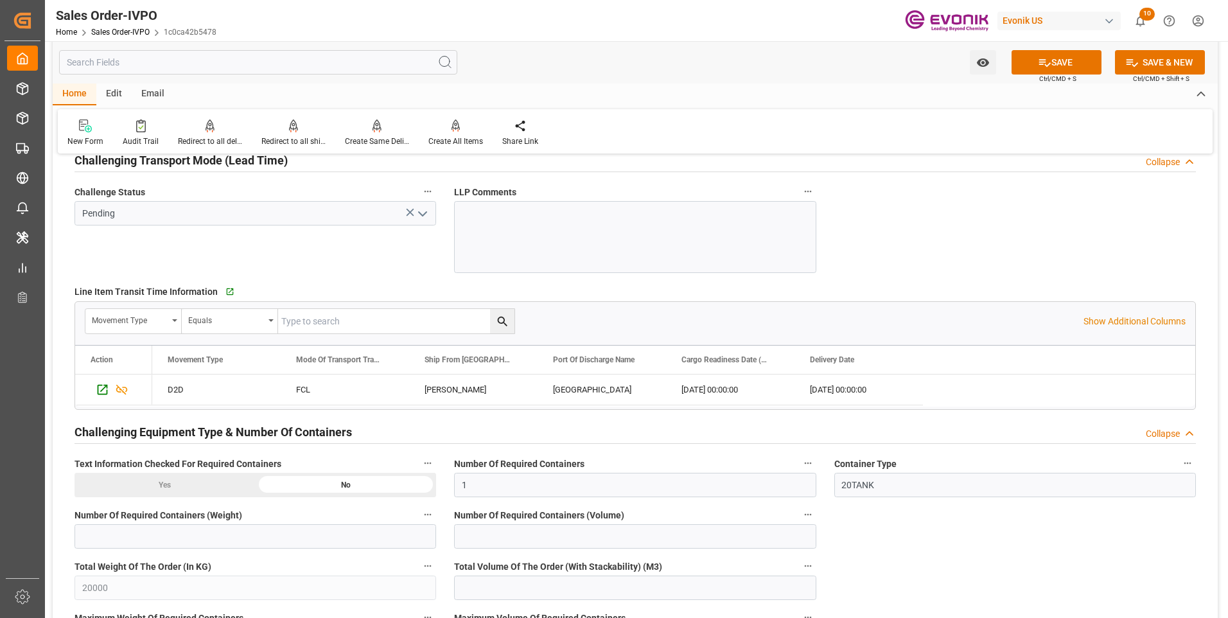
scroll to position [1927, 0]
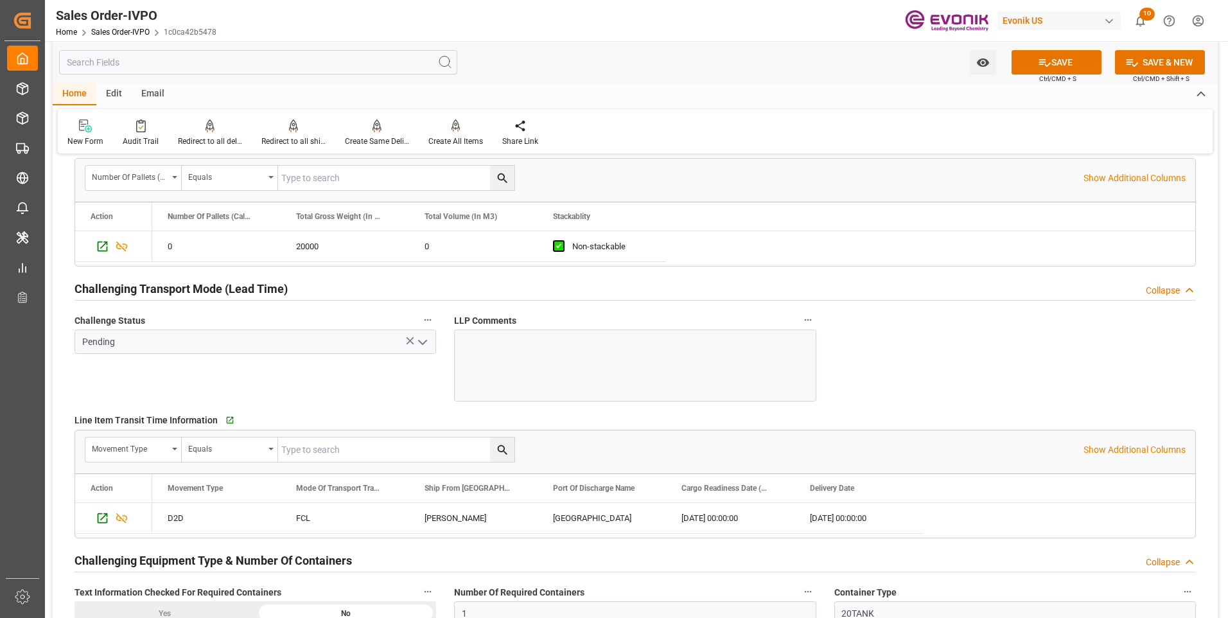
click at [420, 344] on icon "open menu" at bounding box center [422, 342] width 15 height 15
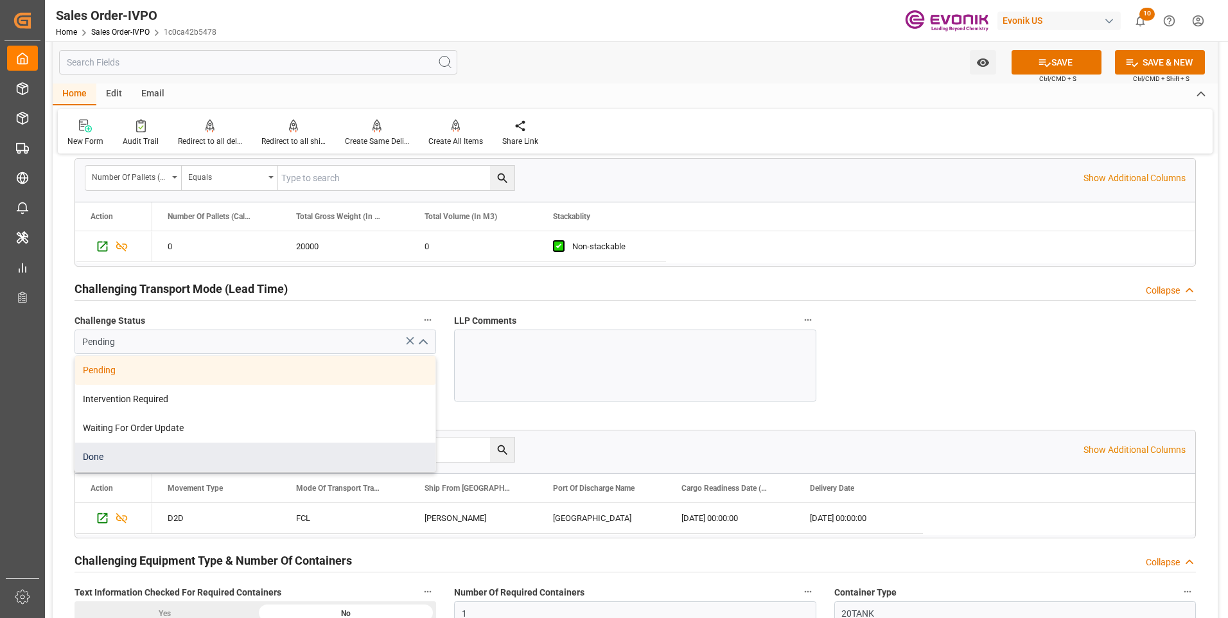
click at [116, 455] on div "Done" at bounding box center [255, 457] width 360 height 29
type input "Done"
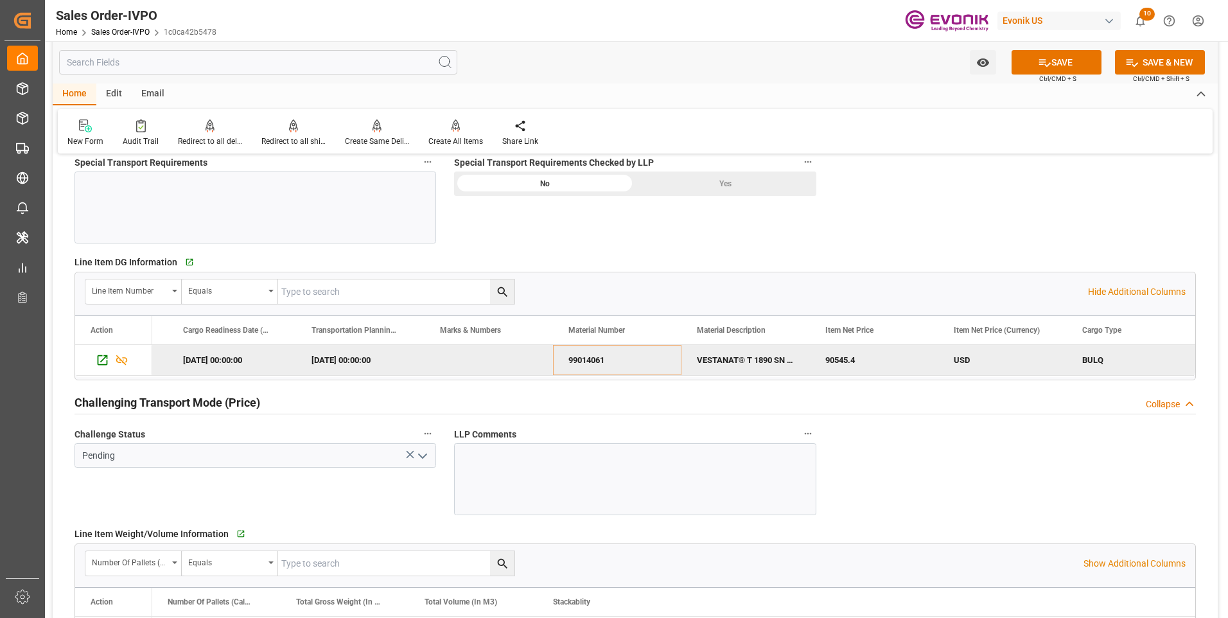
scroll to position [1413, 0]
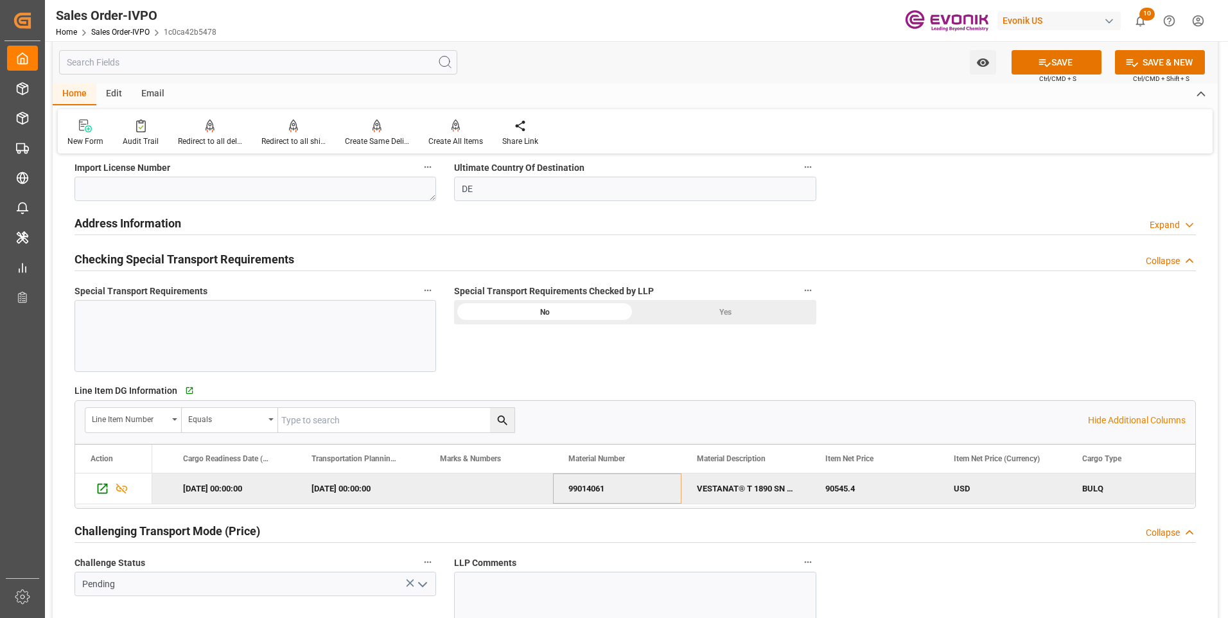
click at [739, 307] on div "Yes" at bounding box center [725, 312] width 181 height 24
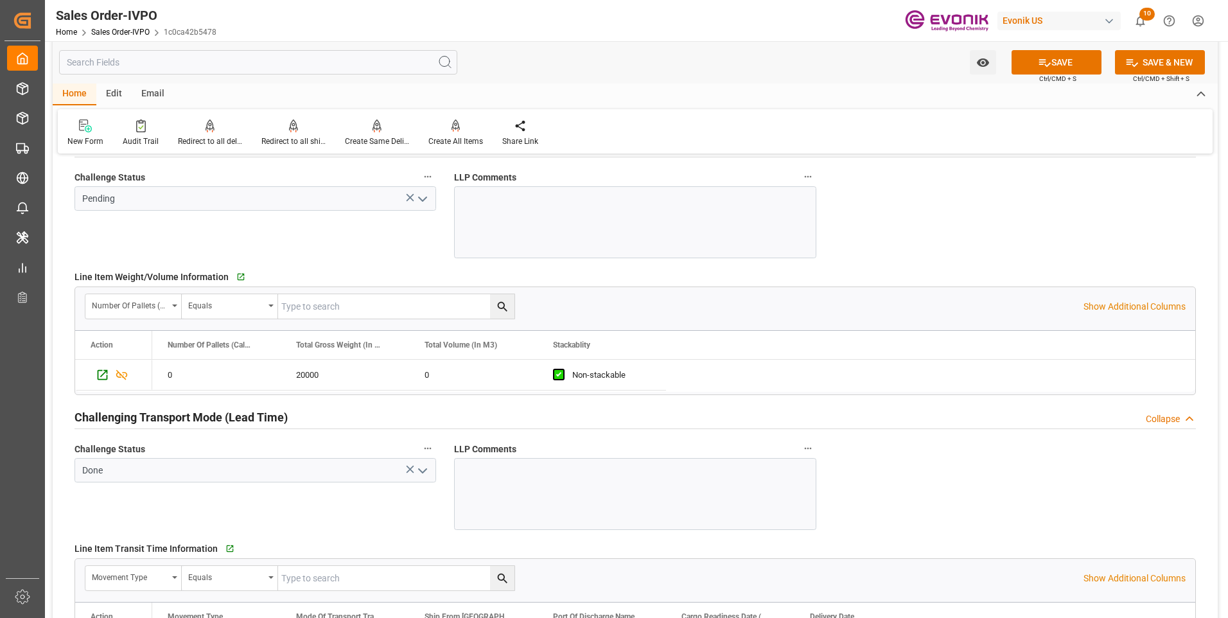
scroll to position [1735, 0]
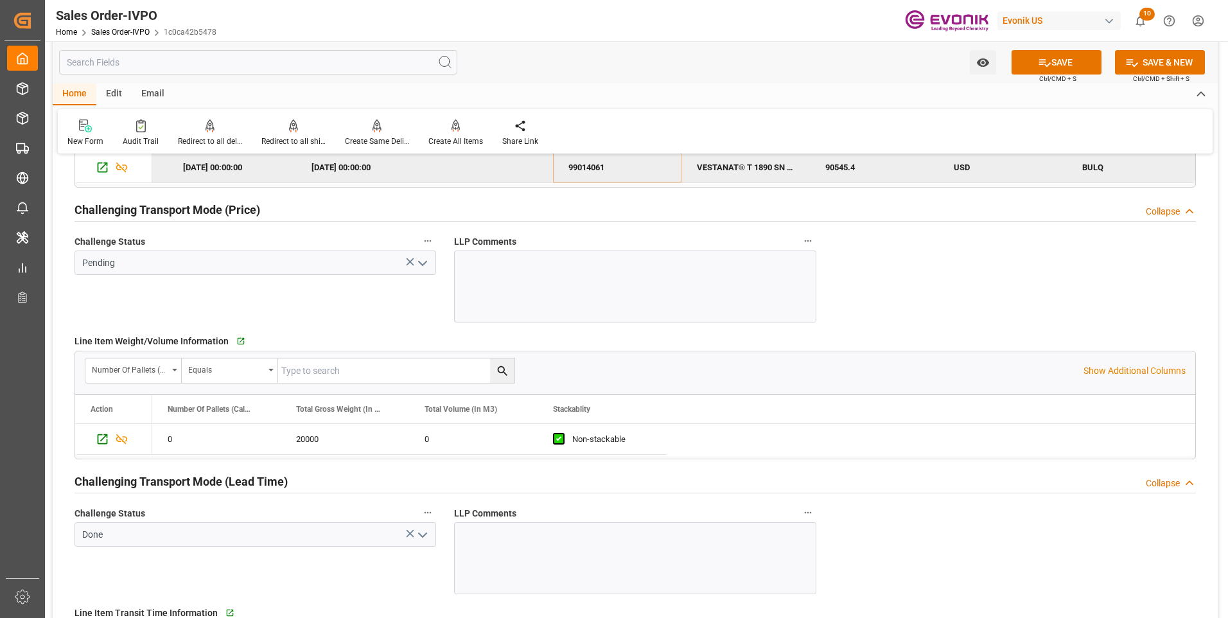
click at [420, 268] on icon "open menu" at bounding box center [422, 263] width 15 height 15
type input "nadine.weissaag@evonik.comTelephone No..: +49 2365 49 4326"
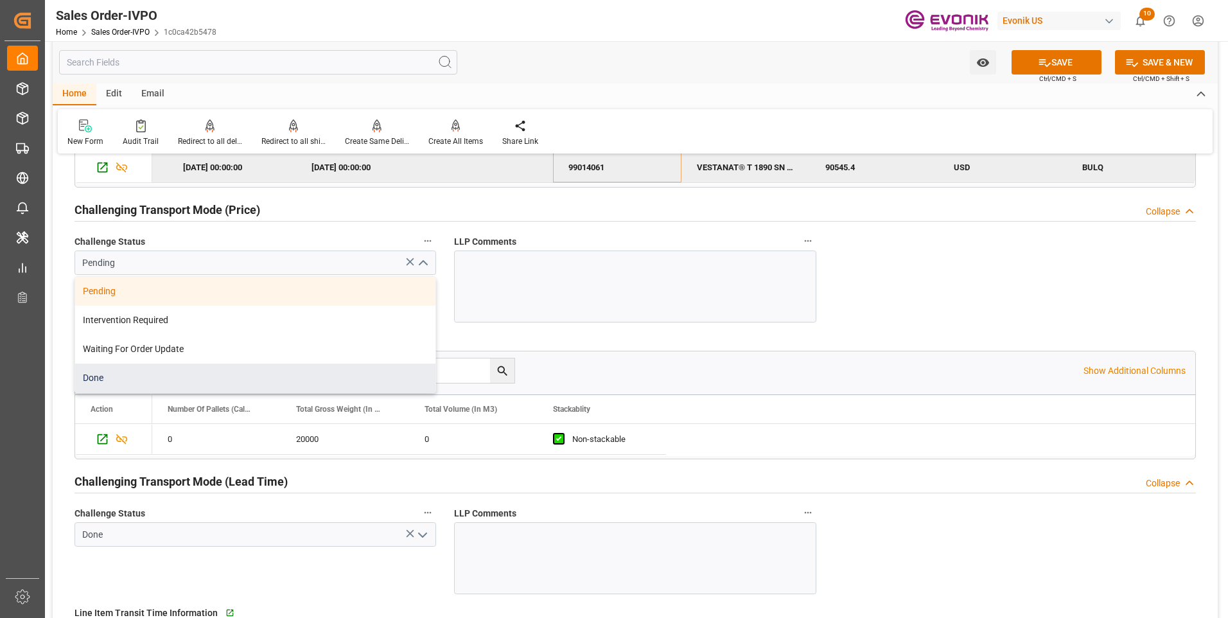
click at [139, 388] on div "Done" at bounding box center [255, 378] width 360 height 29
type input "Done"
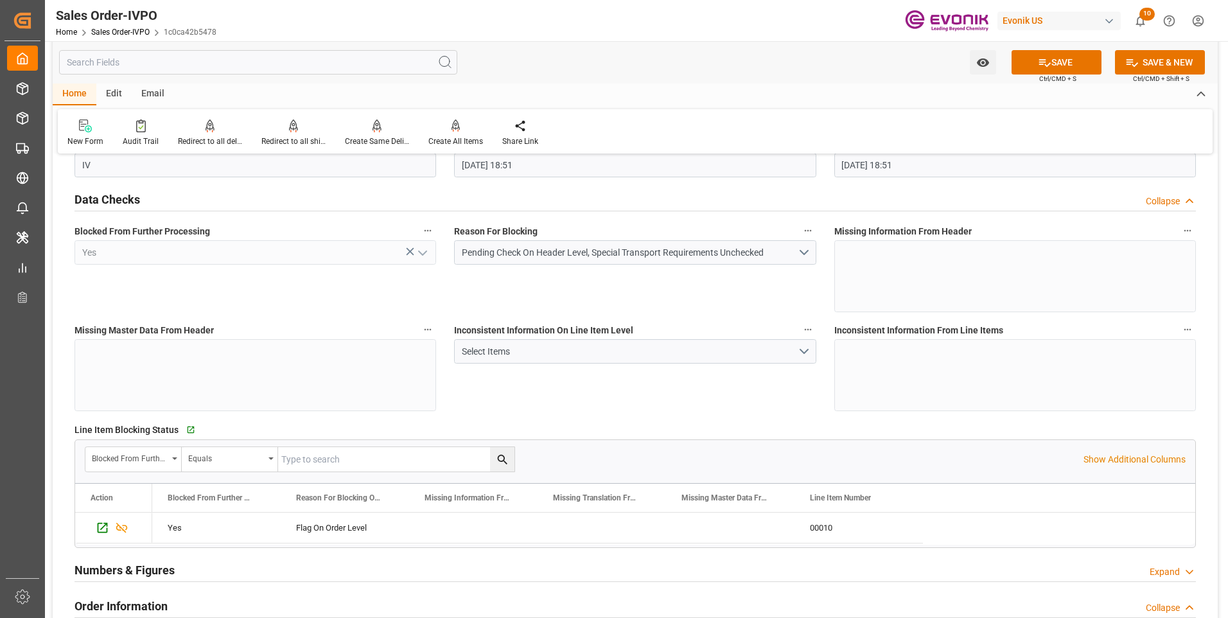
scroll to position [0, 0]
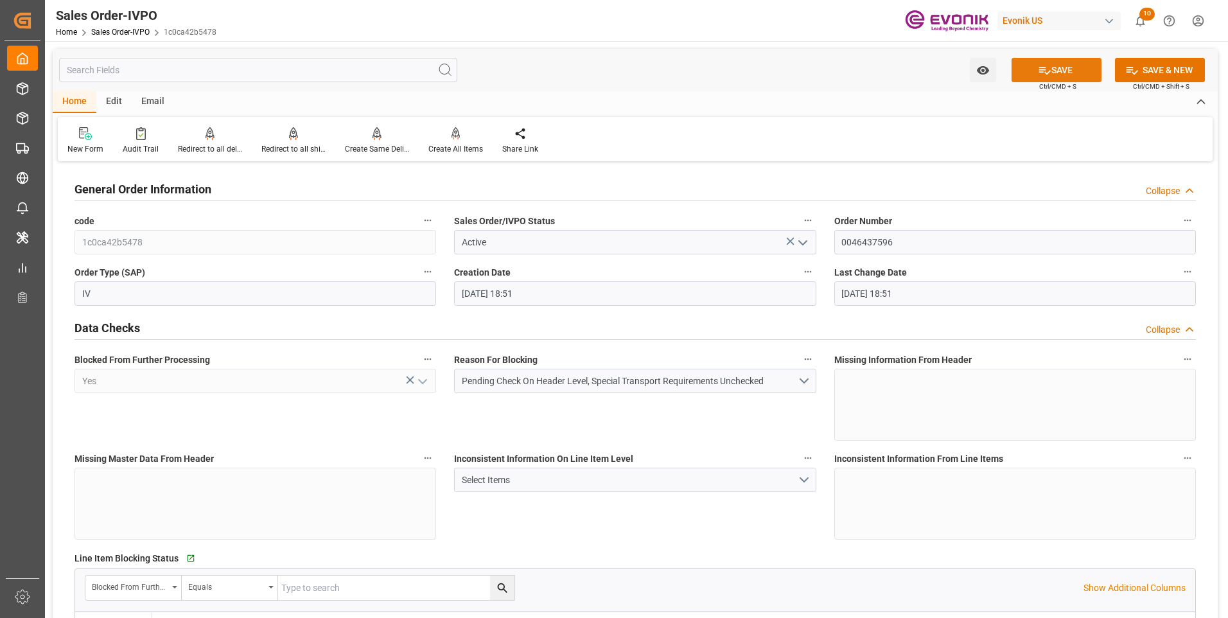
click at [1080, 71] on button "SAVE" at bounding box center [1057, 70] width 90 height 24
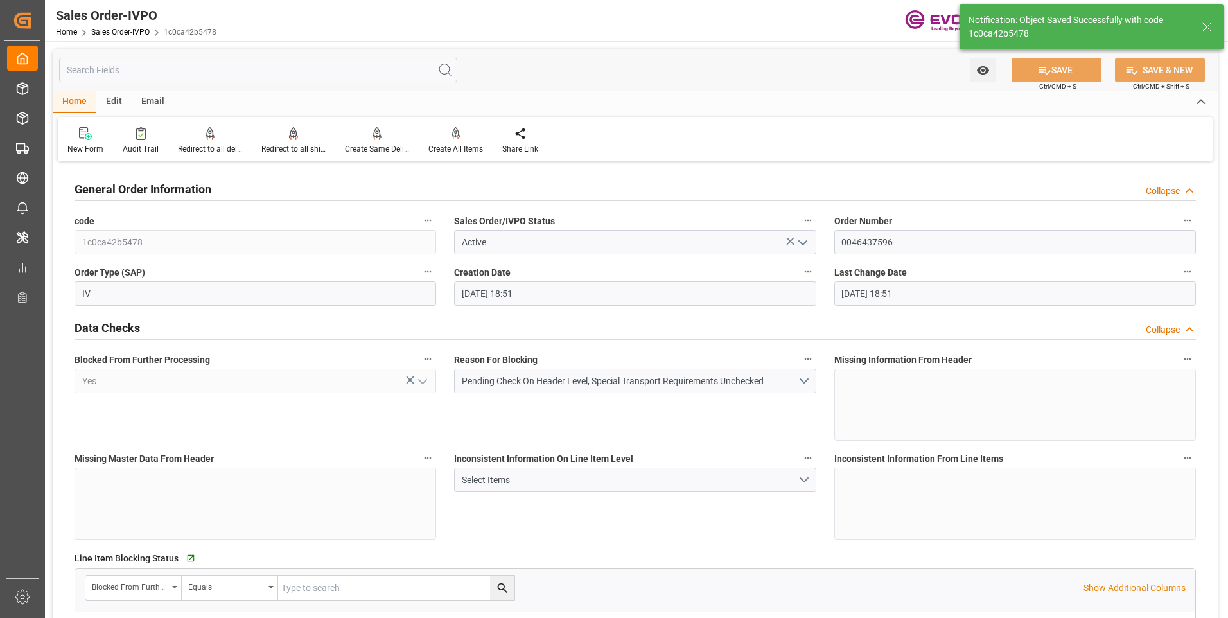
type input "nadine.weissaag@evonik.comTelephone No..: +49 2365 49 4326"
type input "No"
type input "2"
type input "0"
type input "17000"
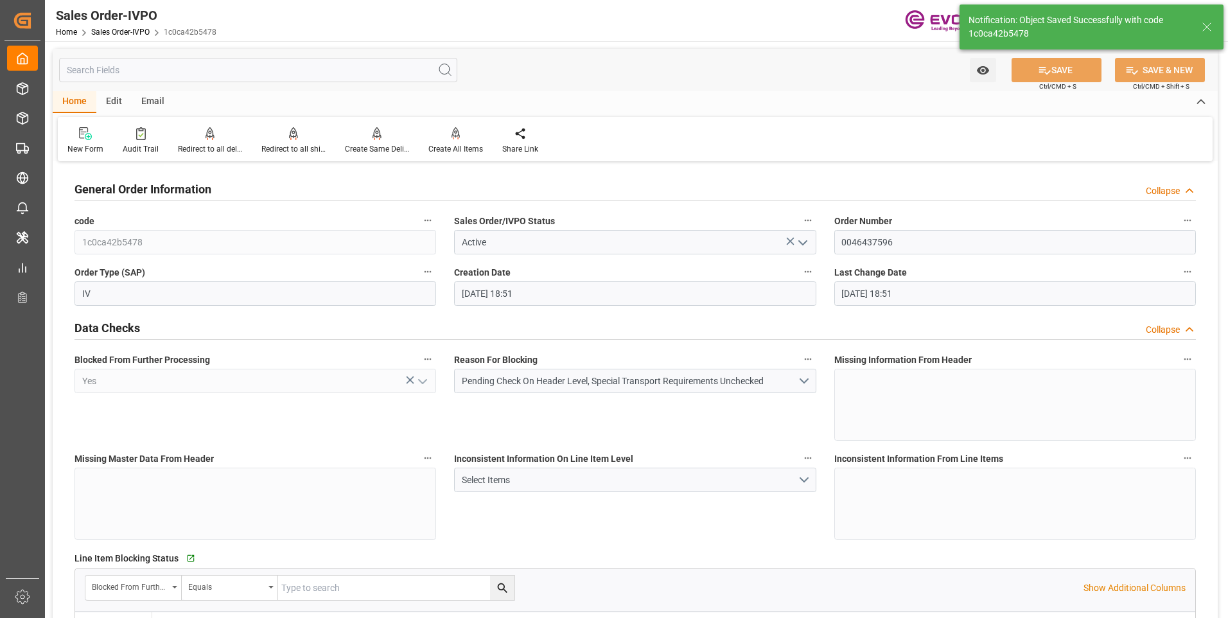
type input "30"
type input "08-19-2025 21:41"
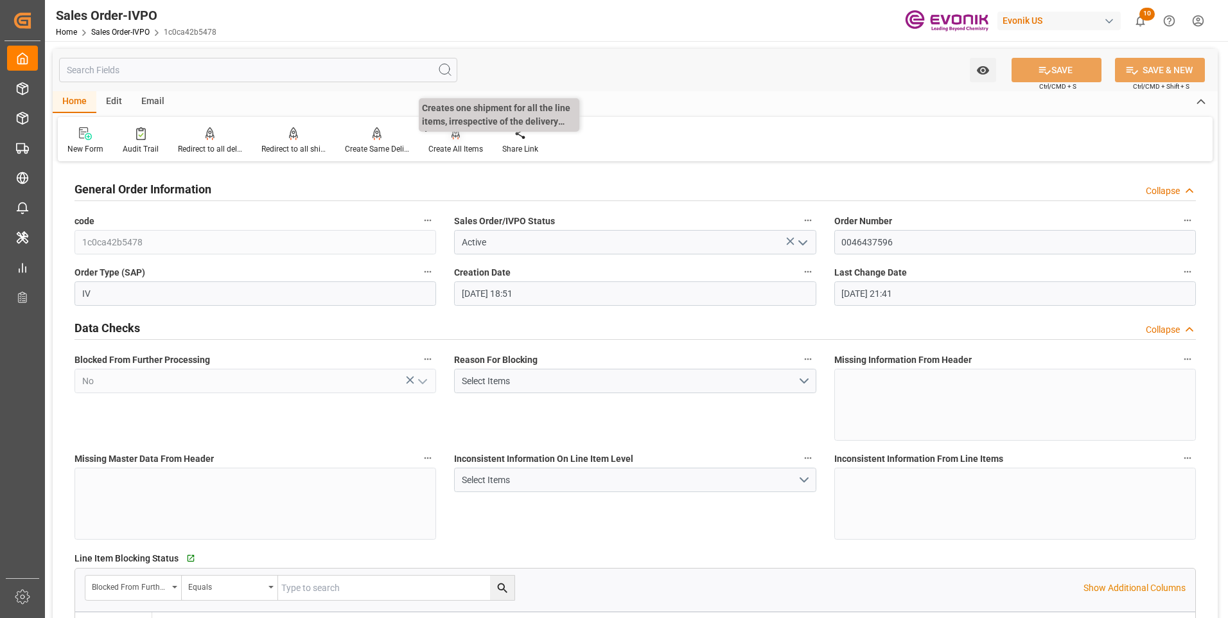
click at [462, 148] on div "Create All Items" at bounding box center [456, 149] width 55 height 12
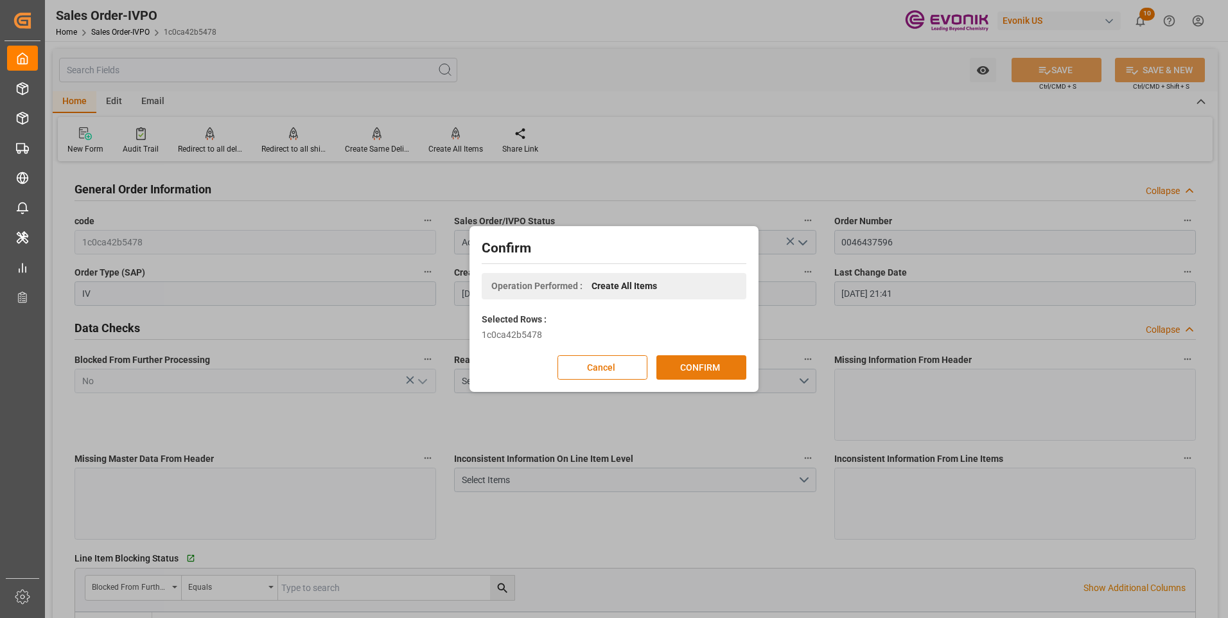
click at [693, 364] on button "CONFIRM" at bounding box center [702, 367] width 90 height 24
type input "nadine.weissaag@evonik.comTelephone No..: +49 2365 49 4326"
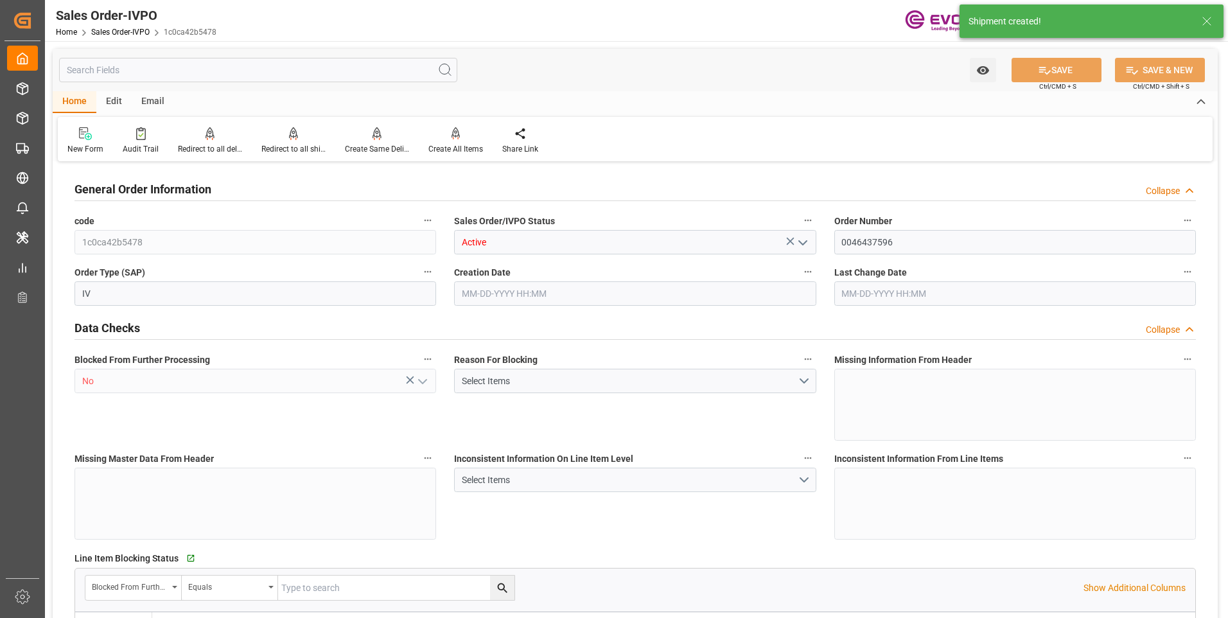
type input "BEANR"
type input "nadine.weissaag@evonik.comTelephone No..: +49 2365 49 4326"
type input "0"
type input "1"
type input "2"
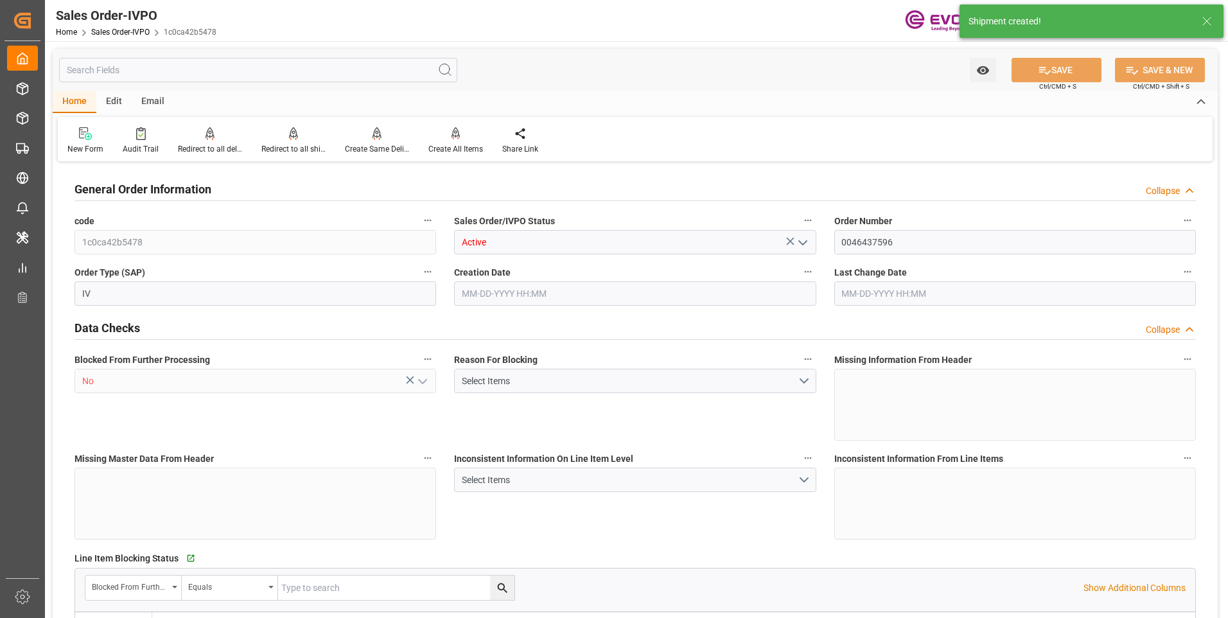
type input "20000"
type input "0"
type input "17000"
type input "30"
type input "[DATE] 18:51"
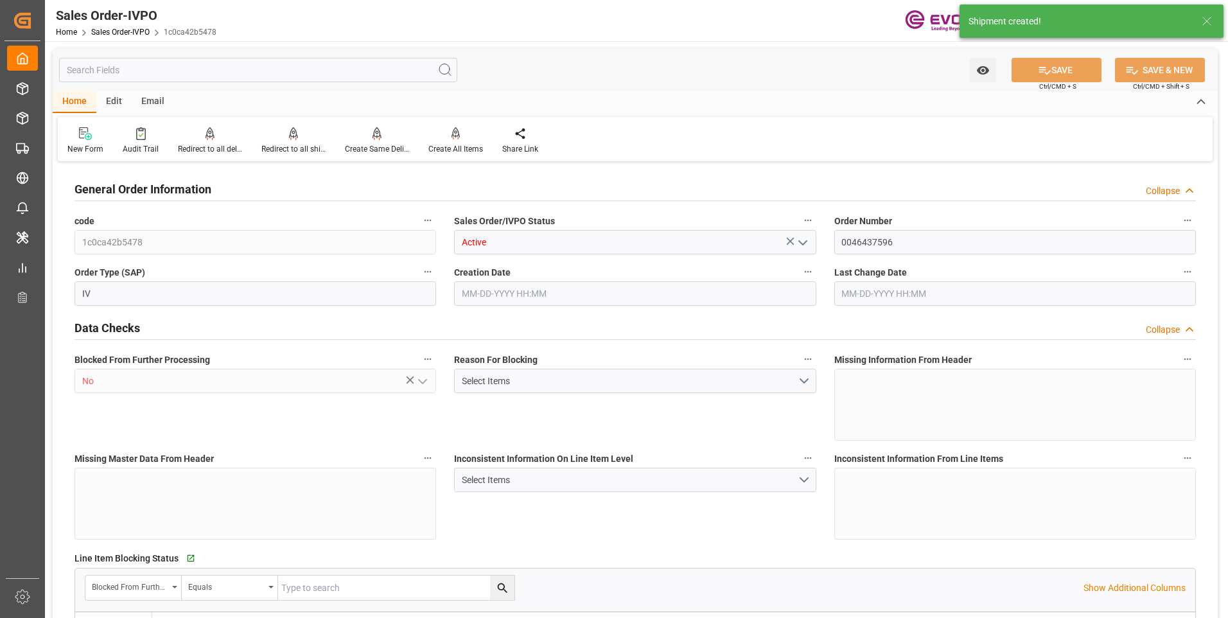
type input "[DATE] 21:42"
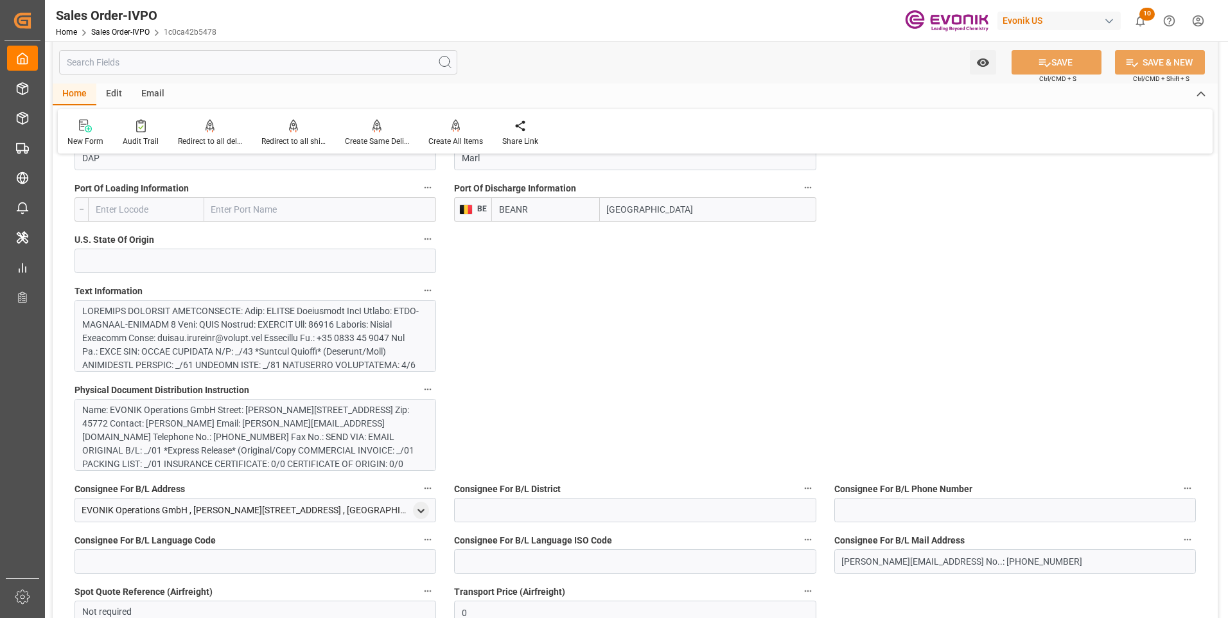
scroll to position [899, 0]
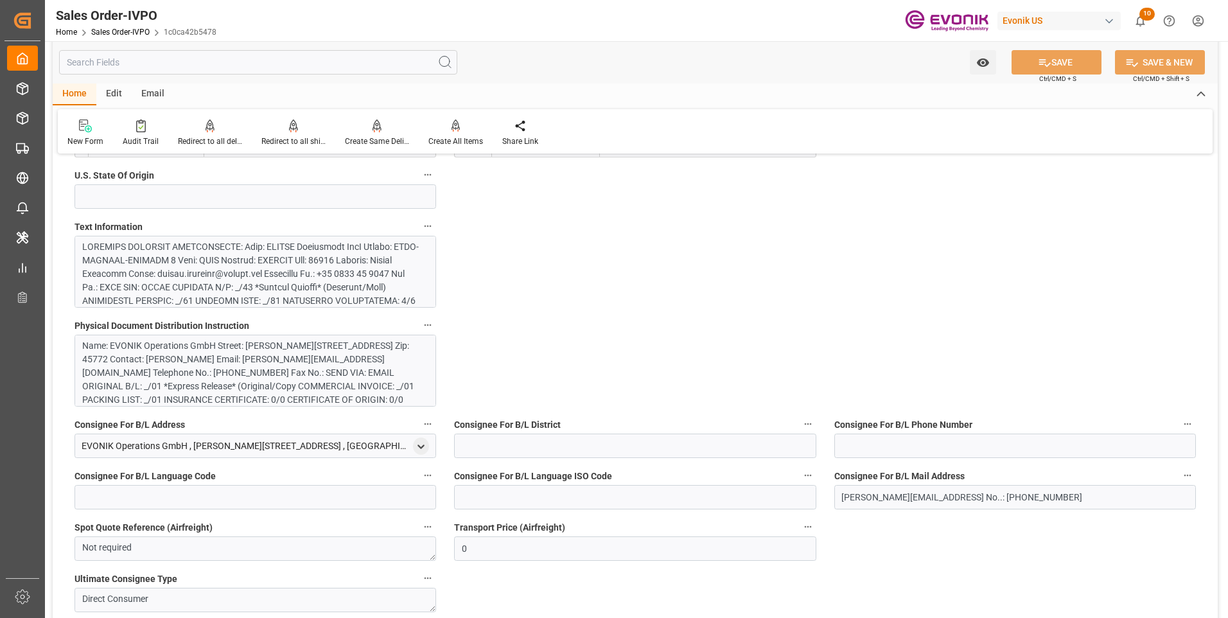
click at [312, 265] on div at bounding box center [250, 381] width 337 height 283
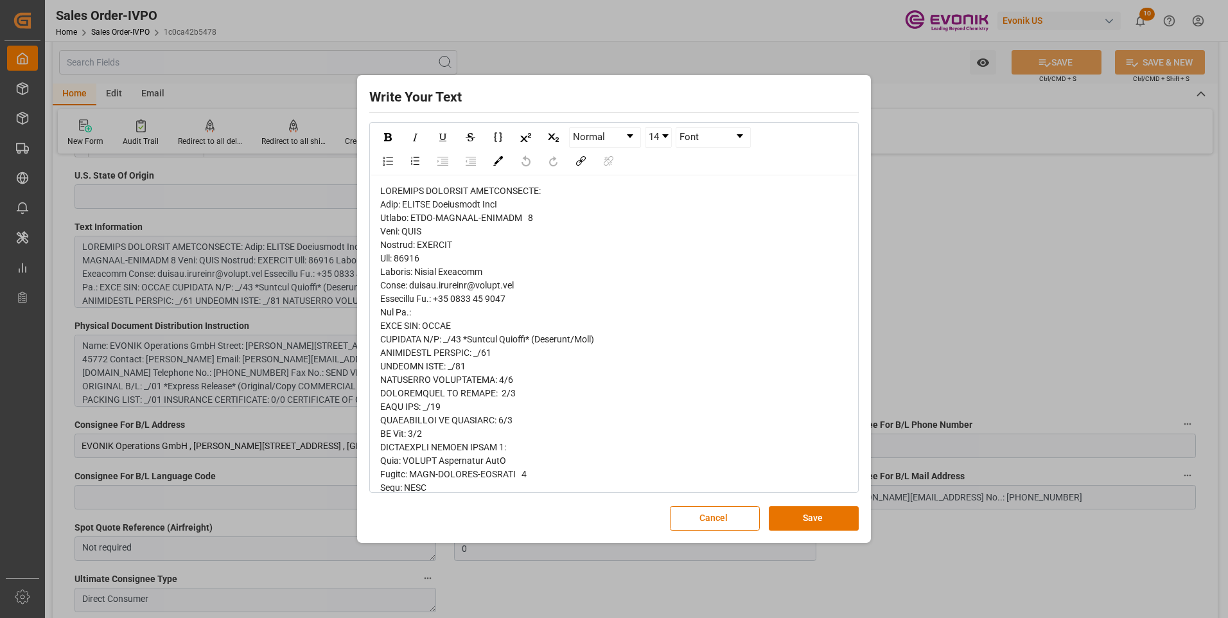
click at [434, 293] on span "rdw-editor" at bounding box center [495, 602] width 231 height 833
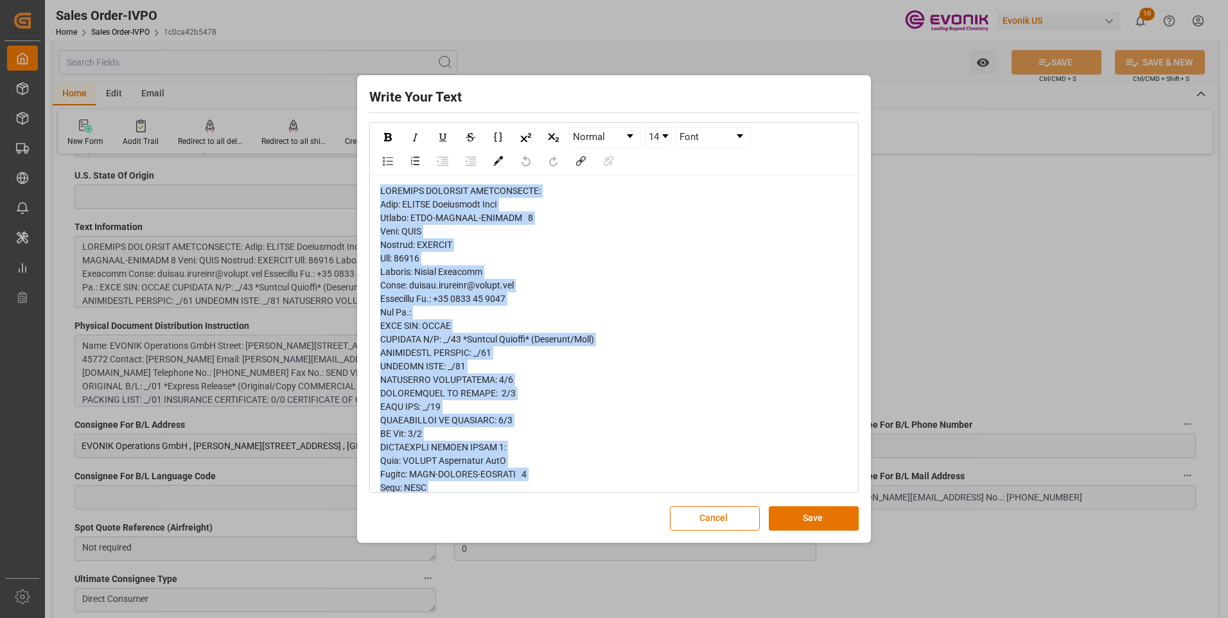
copy span "PHYSICAL DOCUMENT DISTRIBUTION: Name: EVONIK Operations GmbH Street: PAUL-BAUMA…"
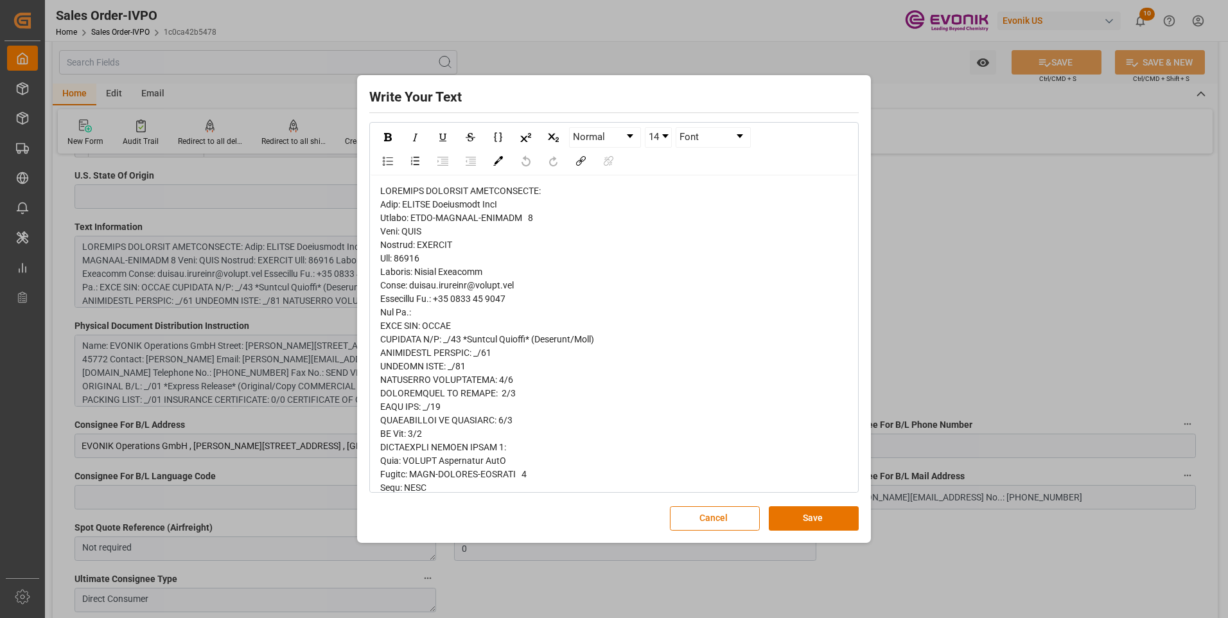
click at [1011, 256] on div "Write Your Text Normal 14 Font Cancel Save" at bounding box center [614, 309] width 1228 height 618
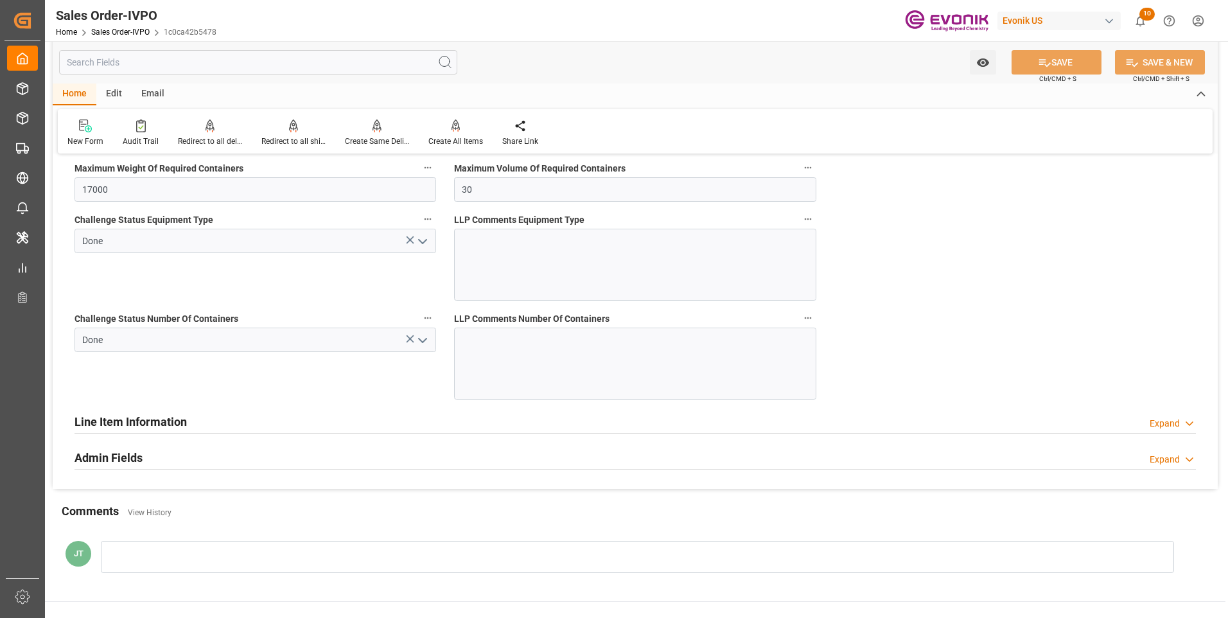
scroll to position [2634, 0]
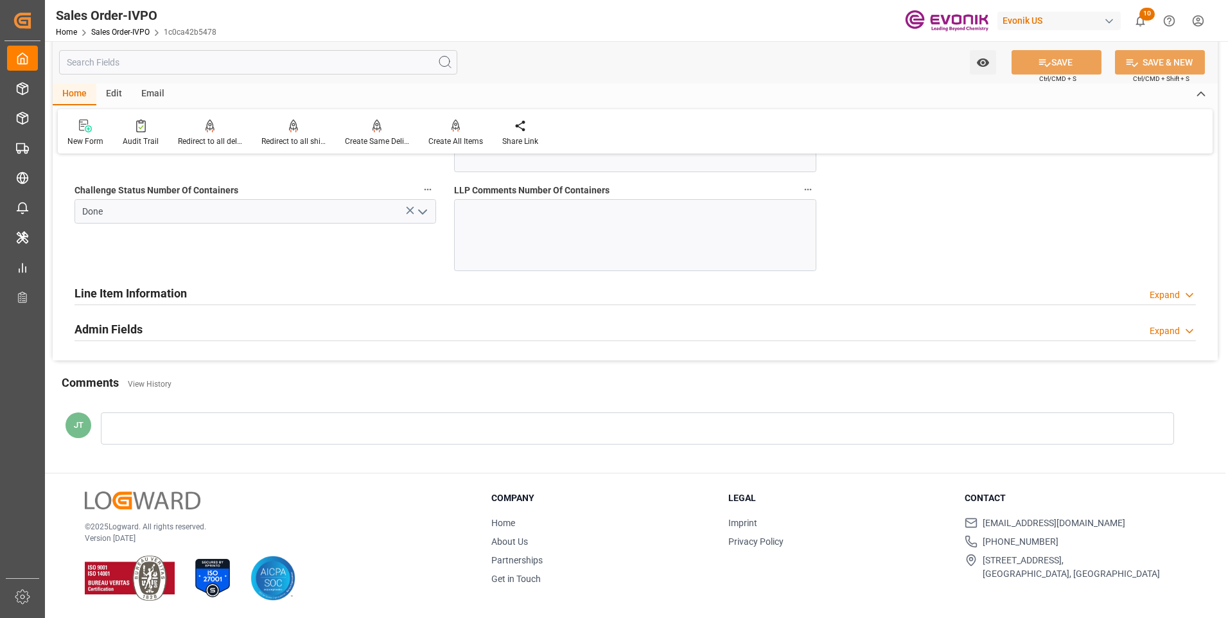
click at [154, 287] on h2 "Line Item Information" at bounding box center [131, 293] width 112 height 17
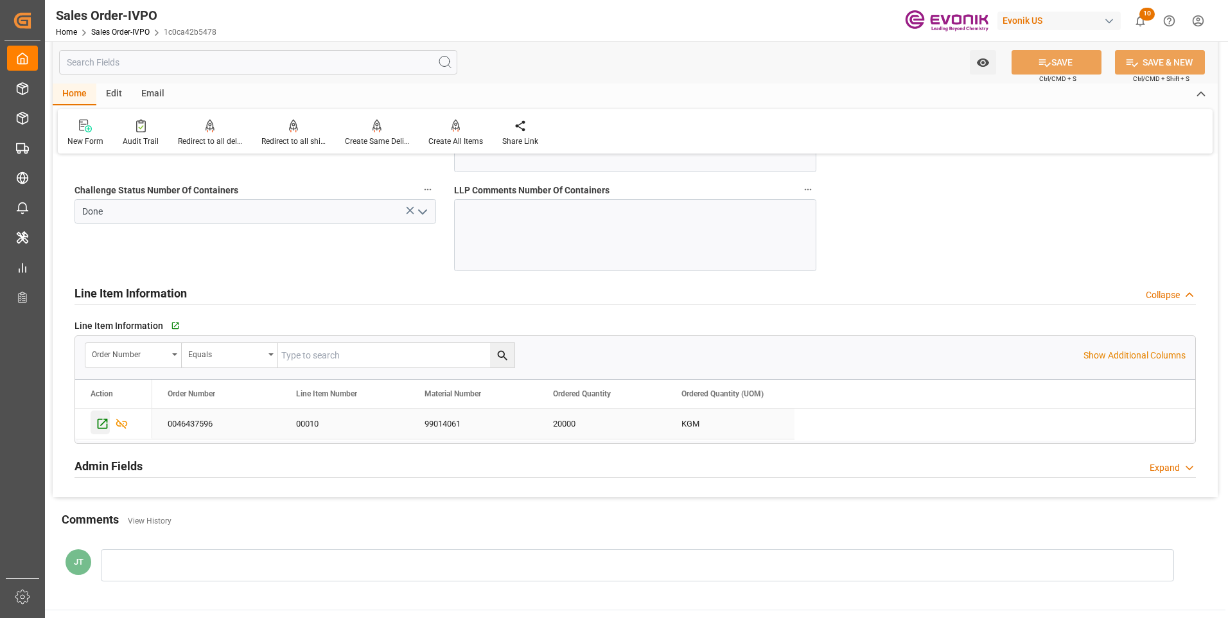
click at [105, 425] on icon "Press SPACE to select this row." at bounding box center [102, 423] width 13 height 13
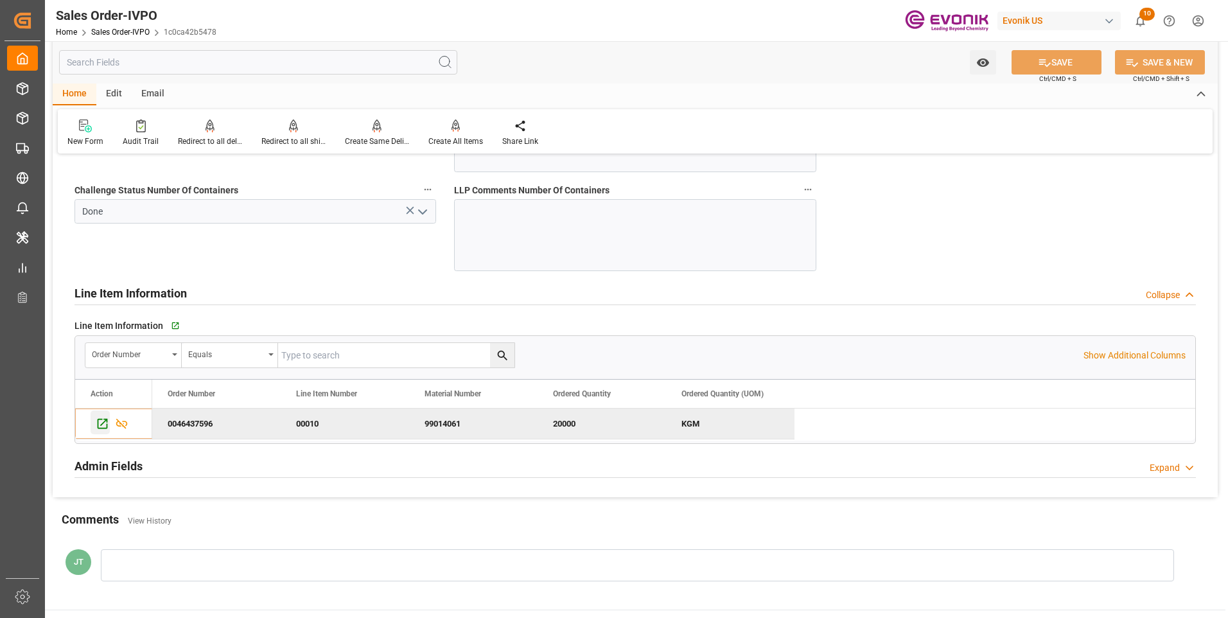
type input "nadine.weissaag@evonik.comTelephone No..: +49 2365 49 4326"
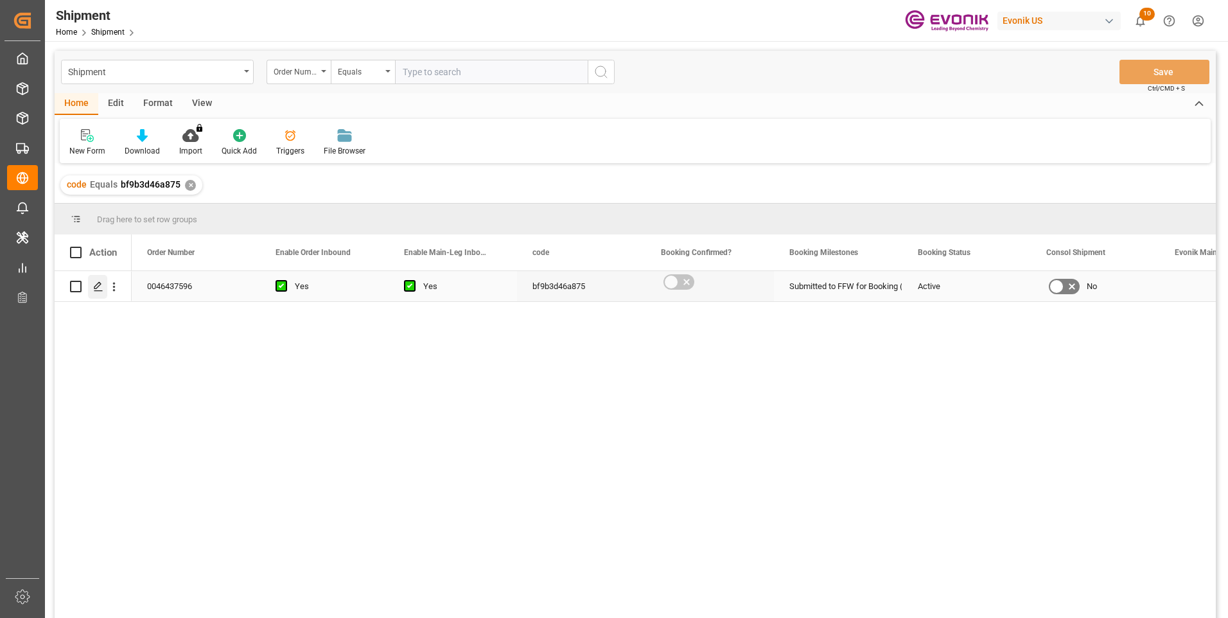
click at [100, 290] on icon "Press SPACE to select this row." at bounding box center [98, 286] width 10 height 10
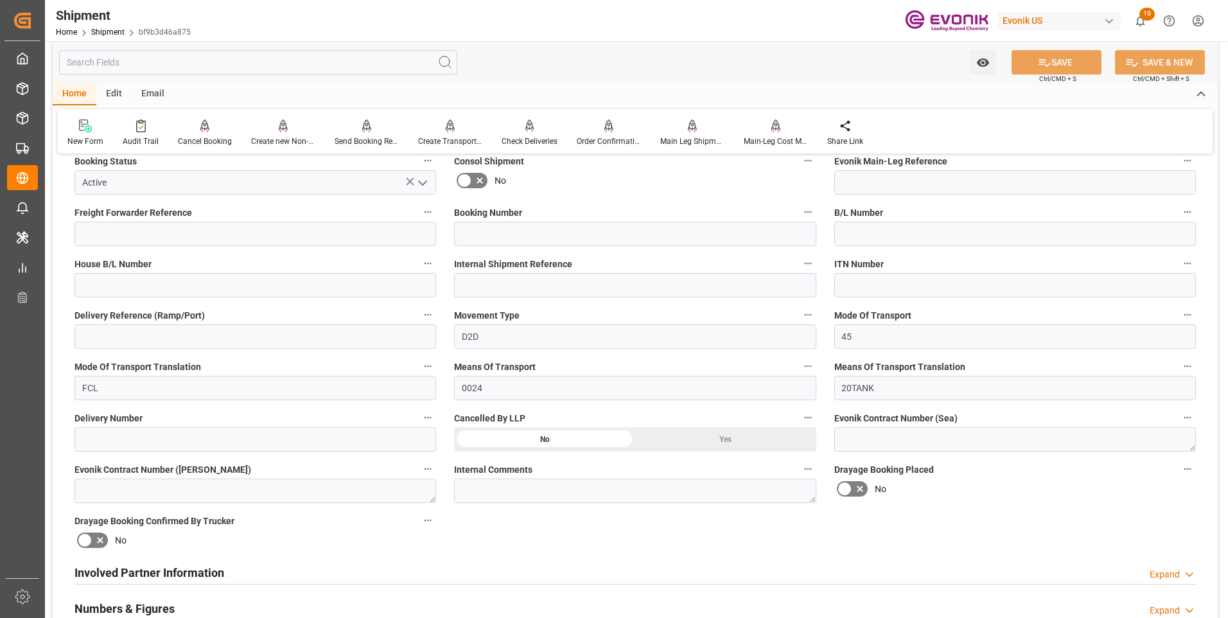
scroll to position [385, 0]
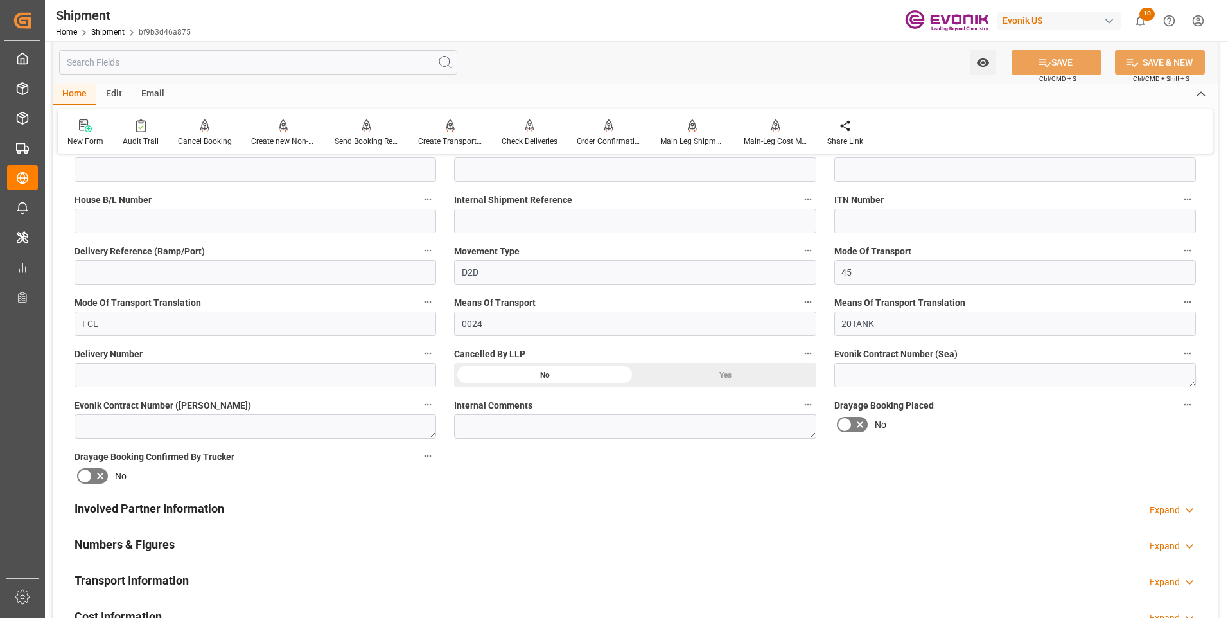
click at [327, 502] on div "Involved Partner Information Expand" at bounding box center [636, 507] width 1122 height 24
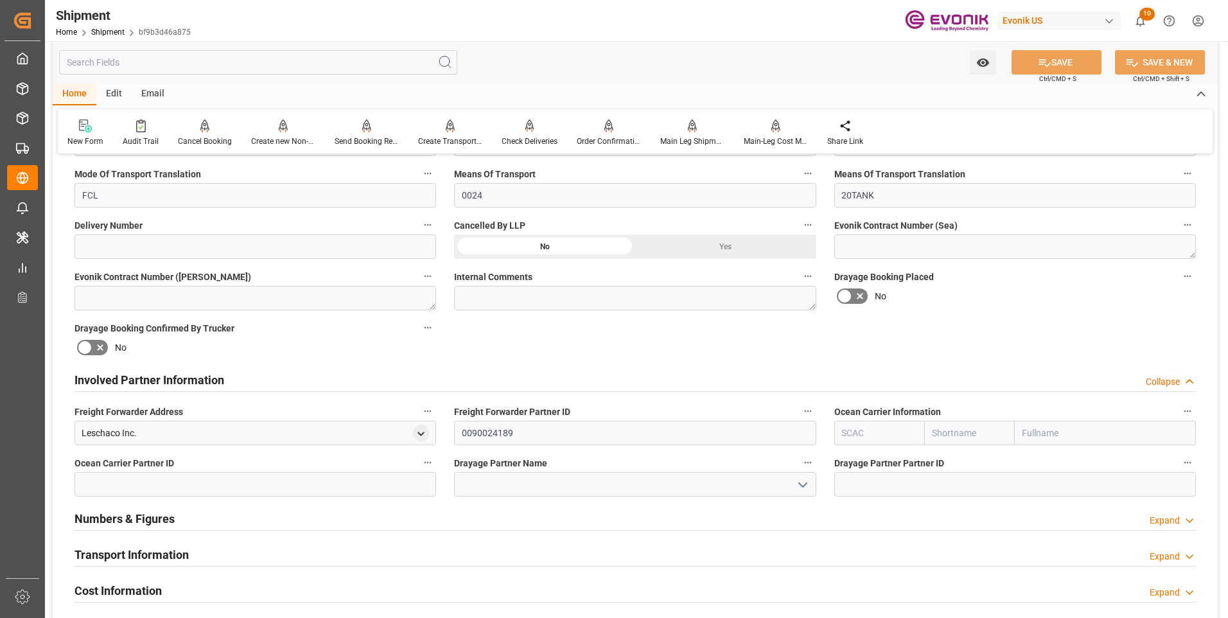
scroll to position [578, 0]
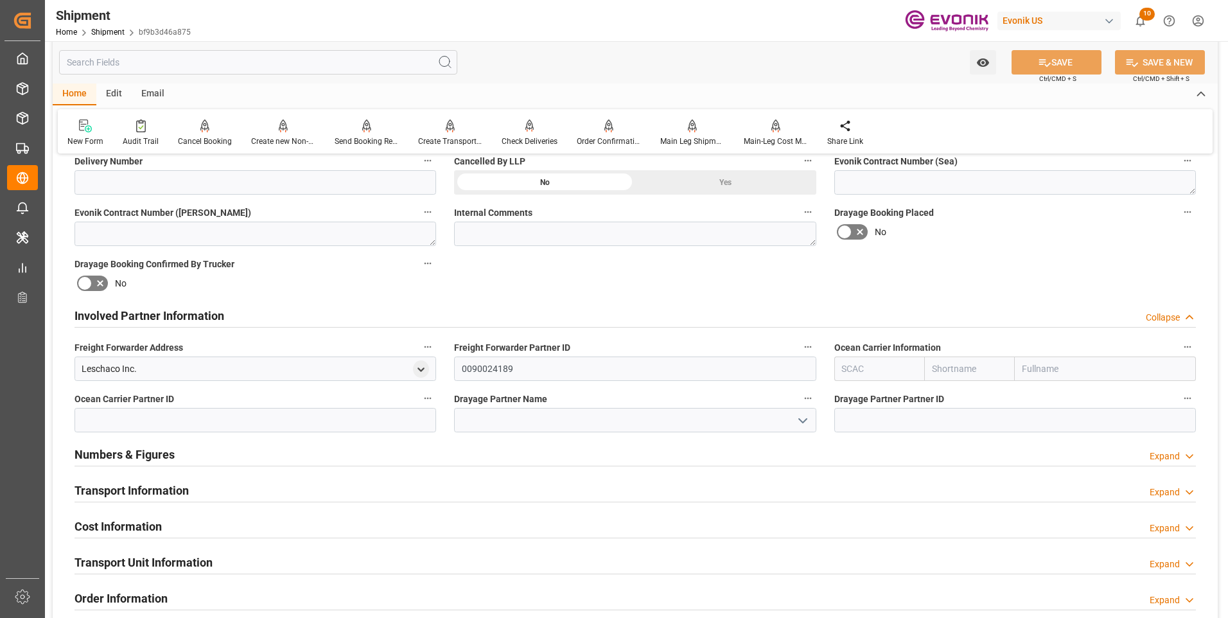
click at [872, 369] on input "text" at bounding box center [880, 369] width 91 height 24
type input "ALRB"
click at [854, 394] on b "ALRB" at bounding box center [854, 397] width 22 height 10
type input "AC Containerline"
type input "AC Containerline GmbH"
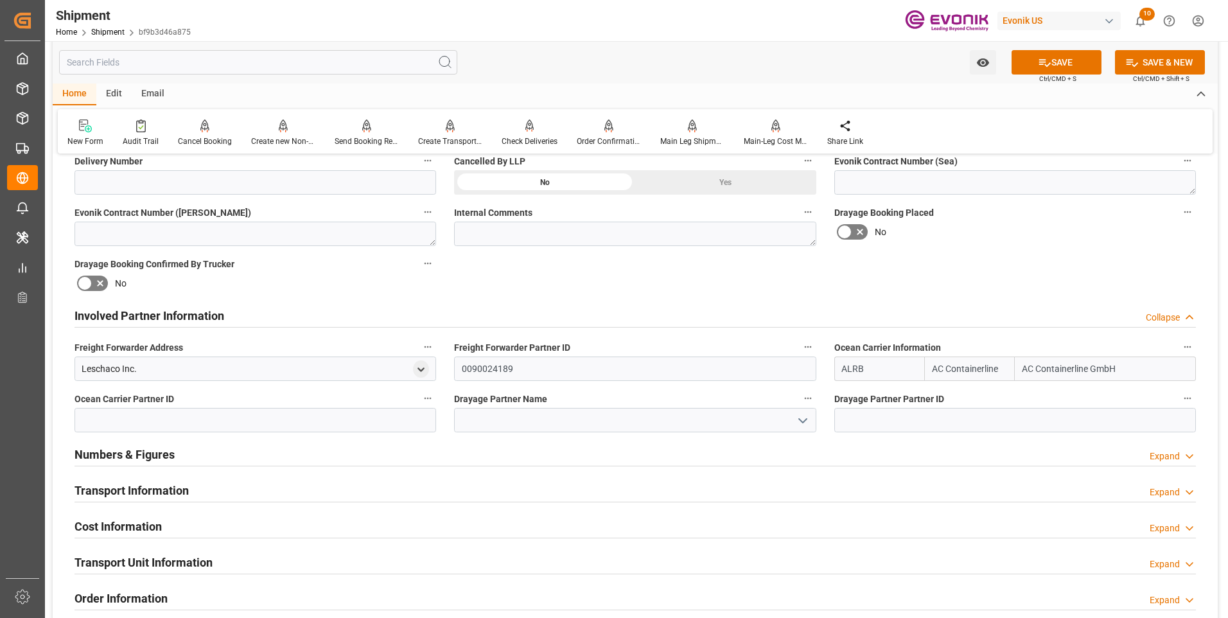
type input "ALRB"
click at [544, 420] on input at bounding box center [635, 420] width 362 height 24
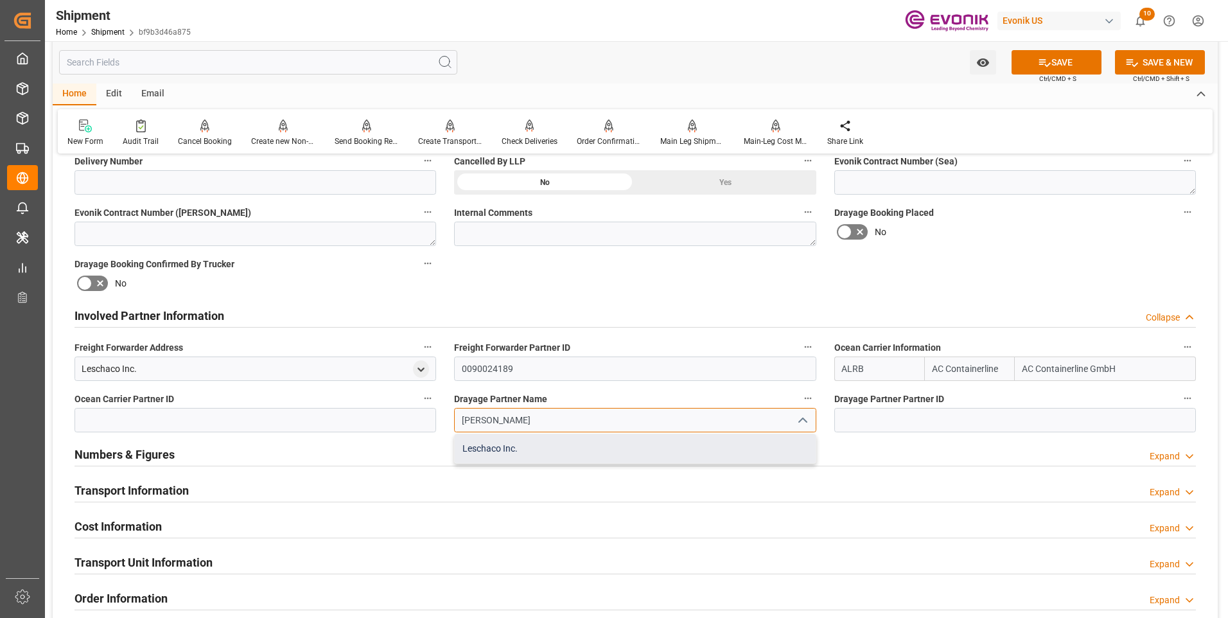
click at [534, 448] on div "Leschaco Inc." at bounding box center [635, 448] width 360 height 29
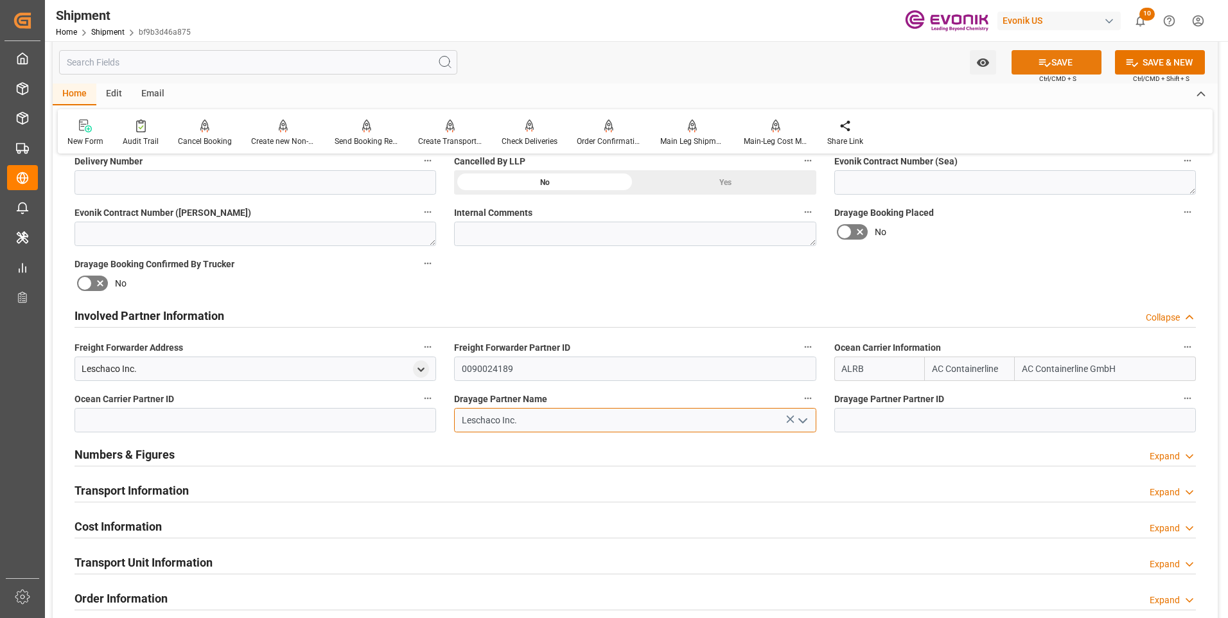
type input "Leschaco Inc."
click at [1054, 66] on button "SAVE" at bounding box center [1057, 62] width 90 height 24
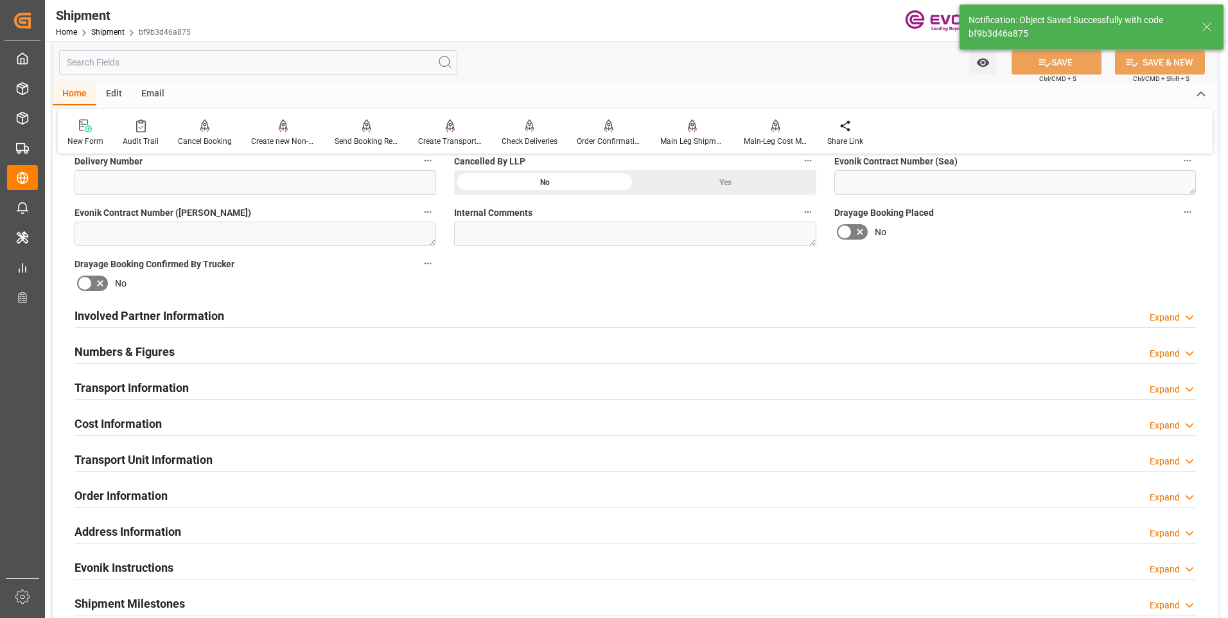
scroll to position [642, 0]
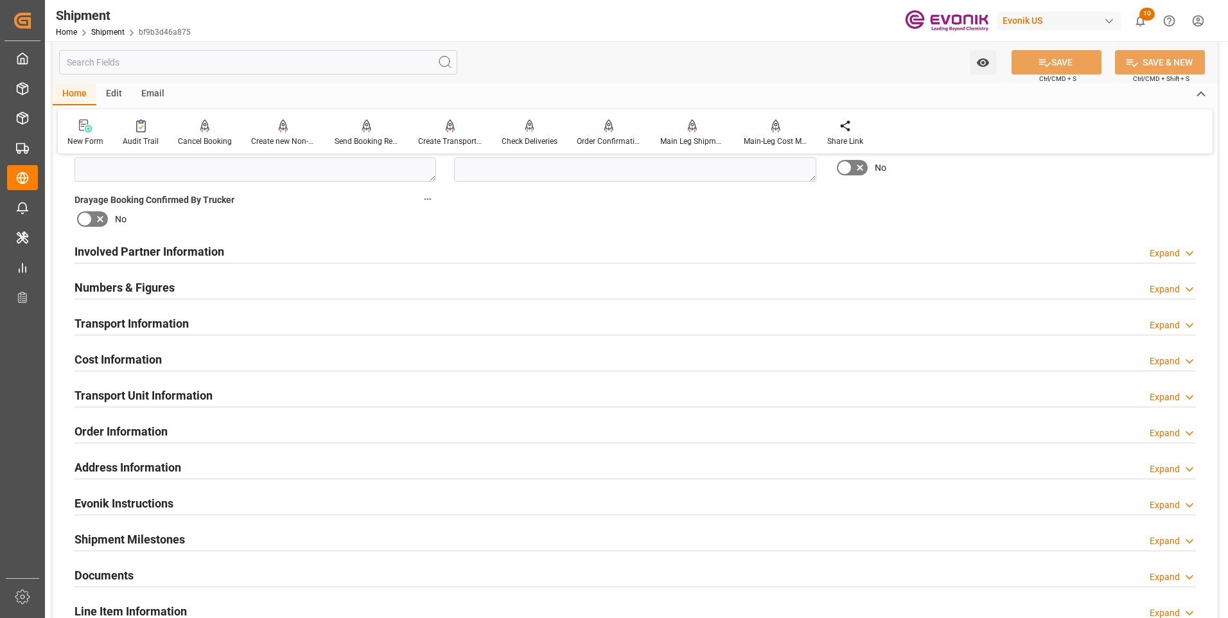
click at [346, 326] on div "Transport Information Expand" at bounding box center [636, 322] width 1122 height 24
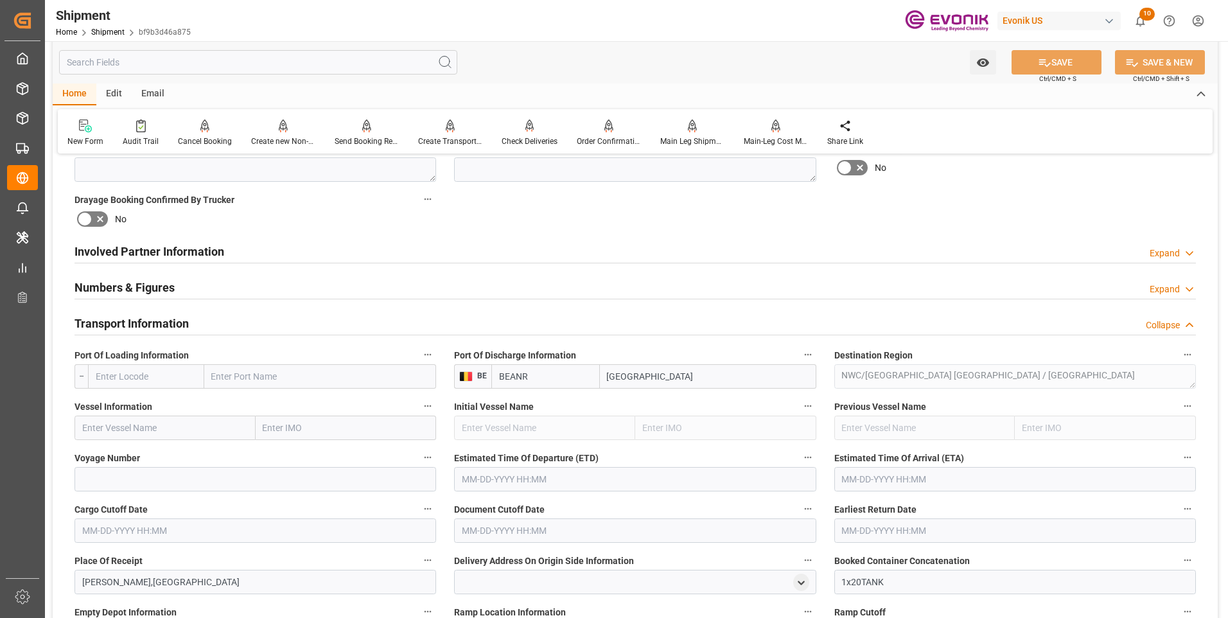
click at [282, 254] on div "Involved Partner Information Expand" at bounding box center [636, 250] width 1122 height 24
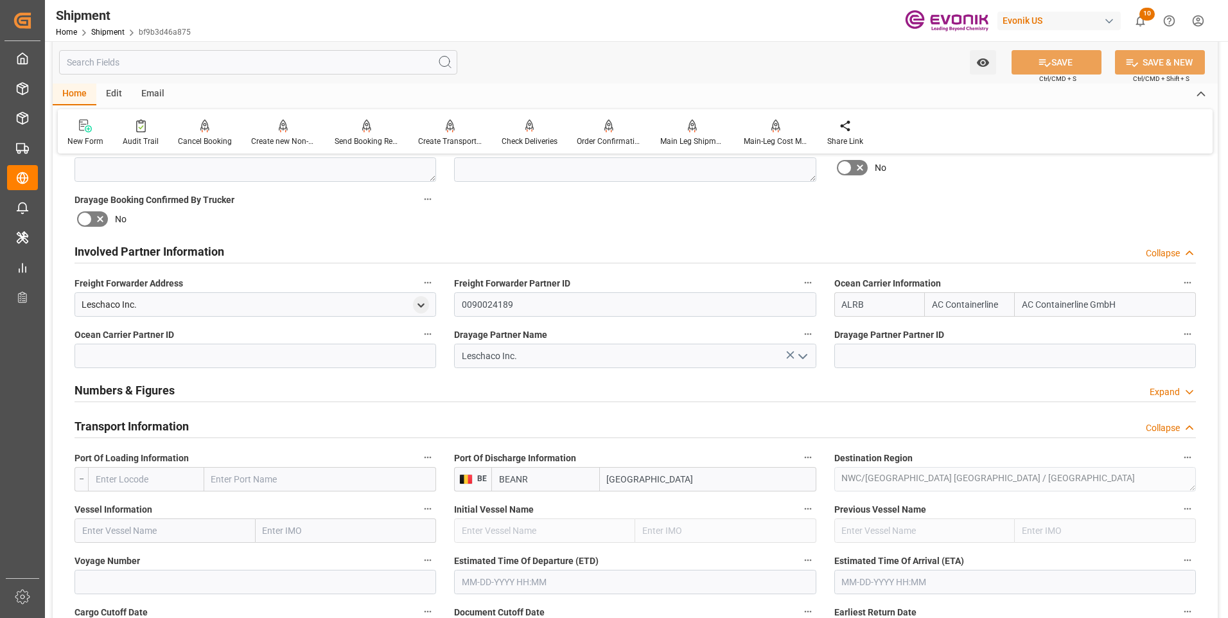
click at [164, 482] on input "text" at bounding box center [146, 479] width 116 height 24
click at [145, 484] on input "text" at bounding box center [146, 479] width 116 height 24
click at [116, 479] on input "text" at bounding box center [146, 479] width 116 height 24
type input "USMOB"
click at [100, 508] on b "USMOB" at bounding box center [111, 507] width 31 height 10
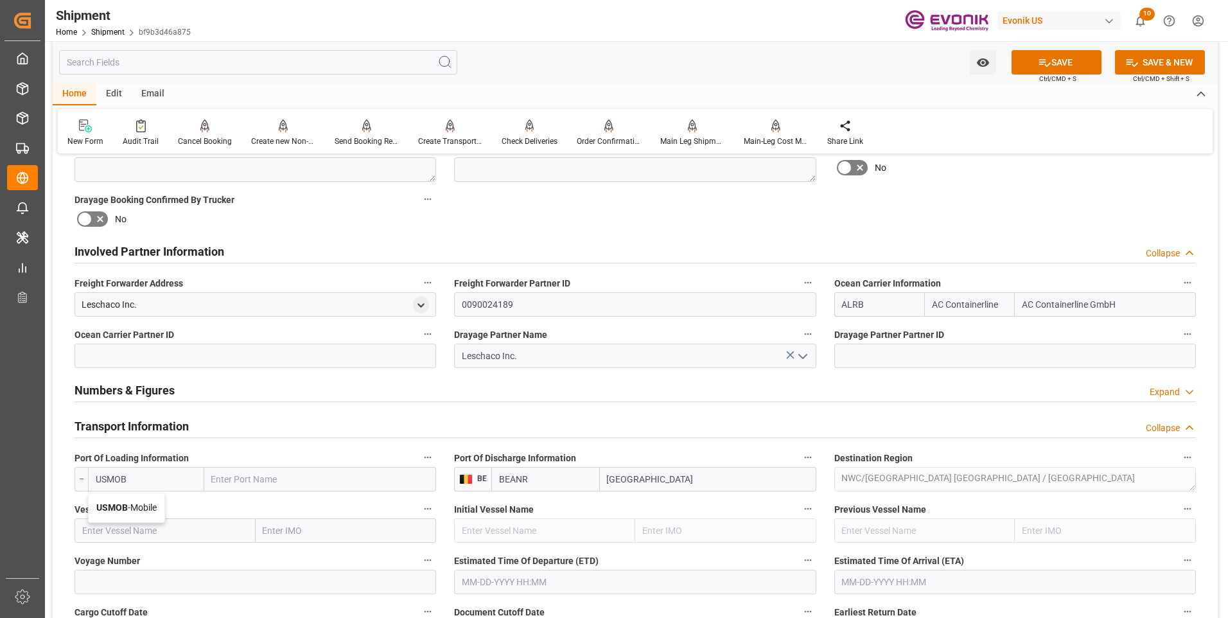
type input "Mobile"
type input "USMOB"
click at [136, 527] on input "text" at bounding box center [165, 530] width 181 height 24
type input "TBN"
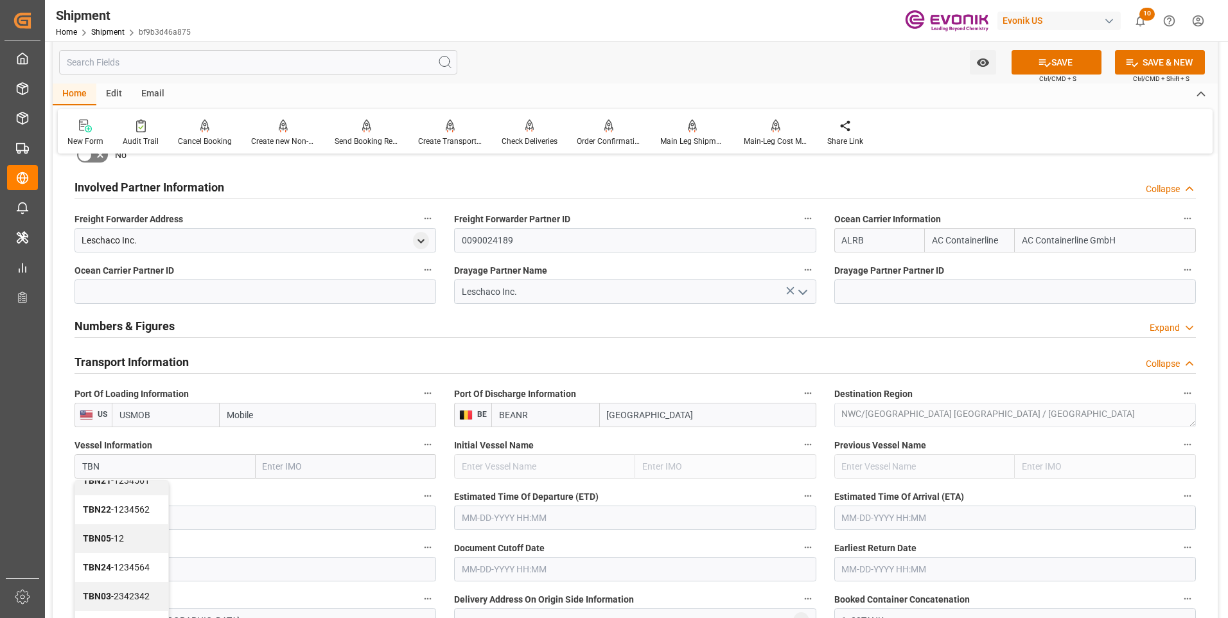
scroll to position [771, 0]
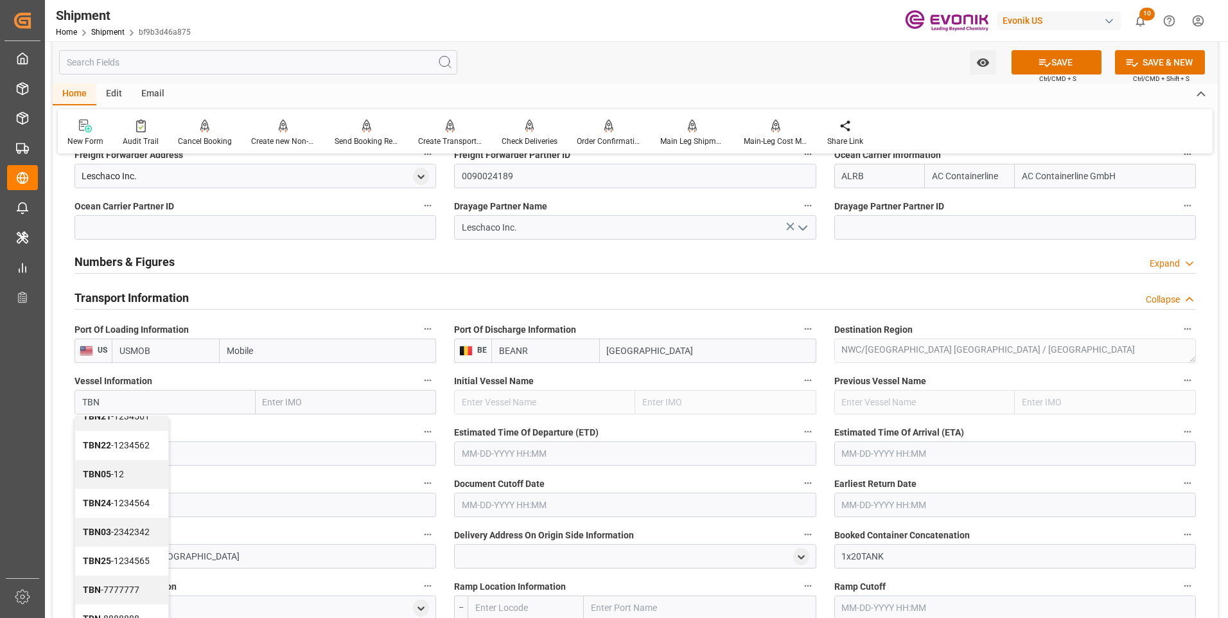
click at [137, 592] on span "TBN - 7777777" at bounding box center [111, 590] width 57 height 10
type input "7777777"
type input "TBN"
click at [173, 457] on input at bounding box center [256, 453] width 362 height 24
type input "0000"
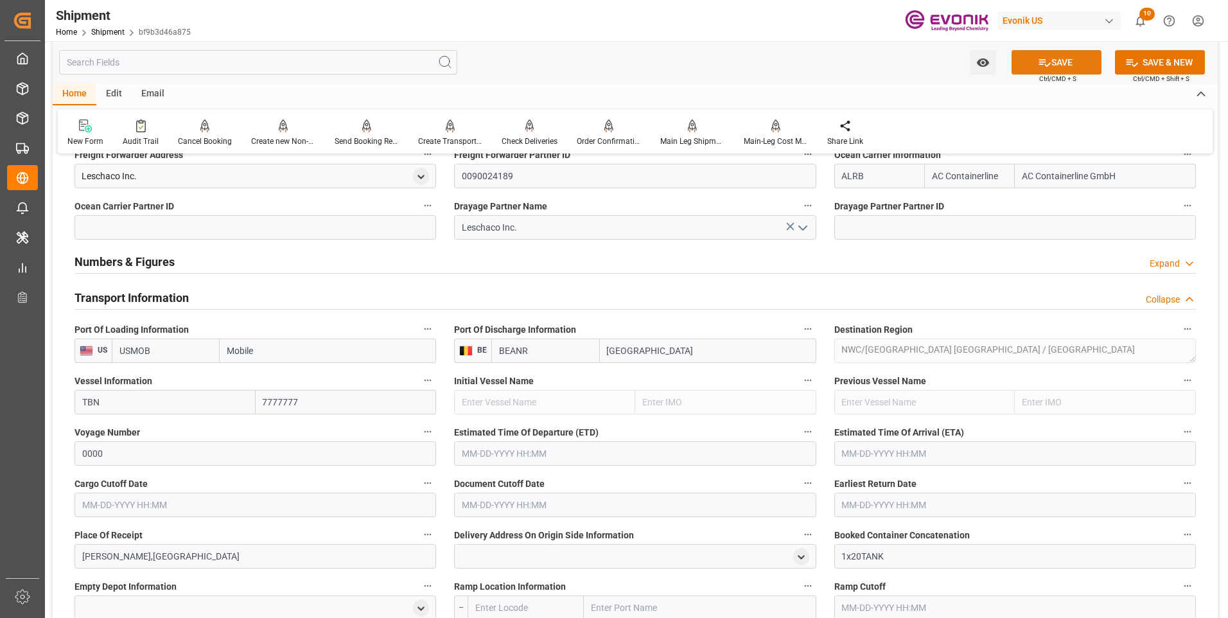
click at [1056, 62] on button "SAVE" at bounding box center [1057, 62] width 90 height 24
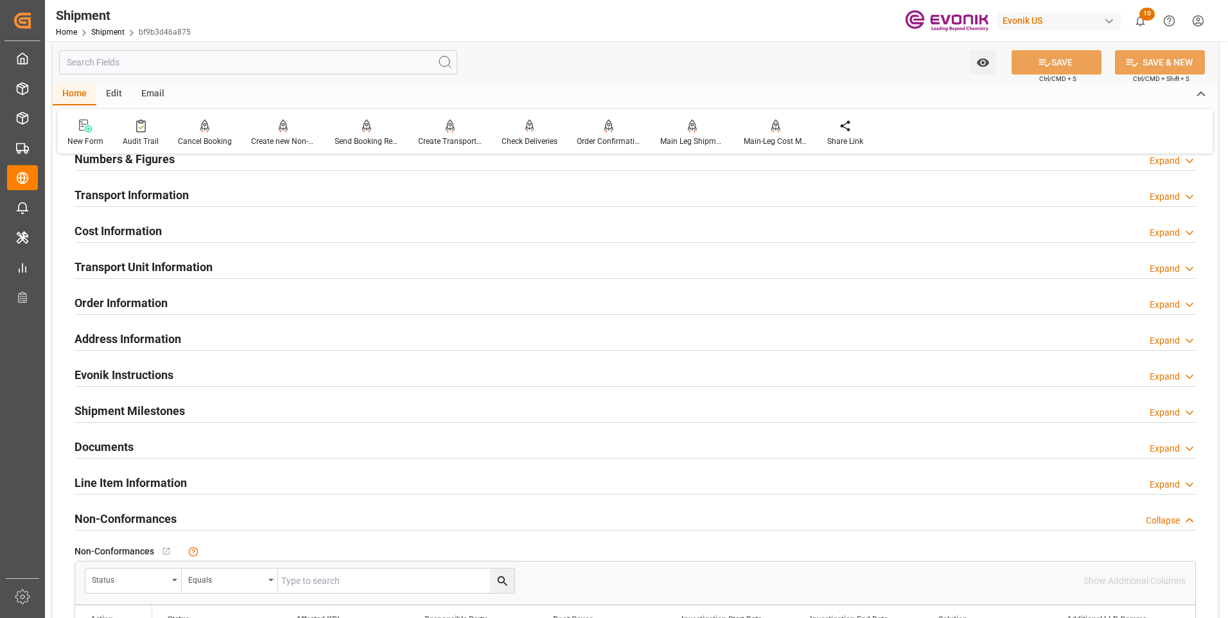
click at [314, 190] on div "Transport Information Expand" at bounding box center [636, 194] width 1122 height 24
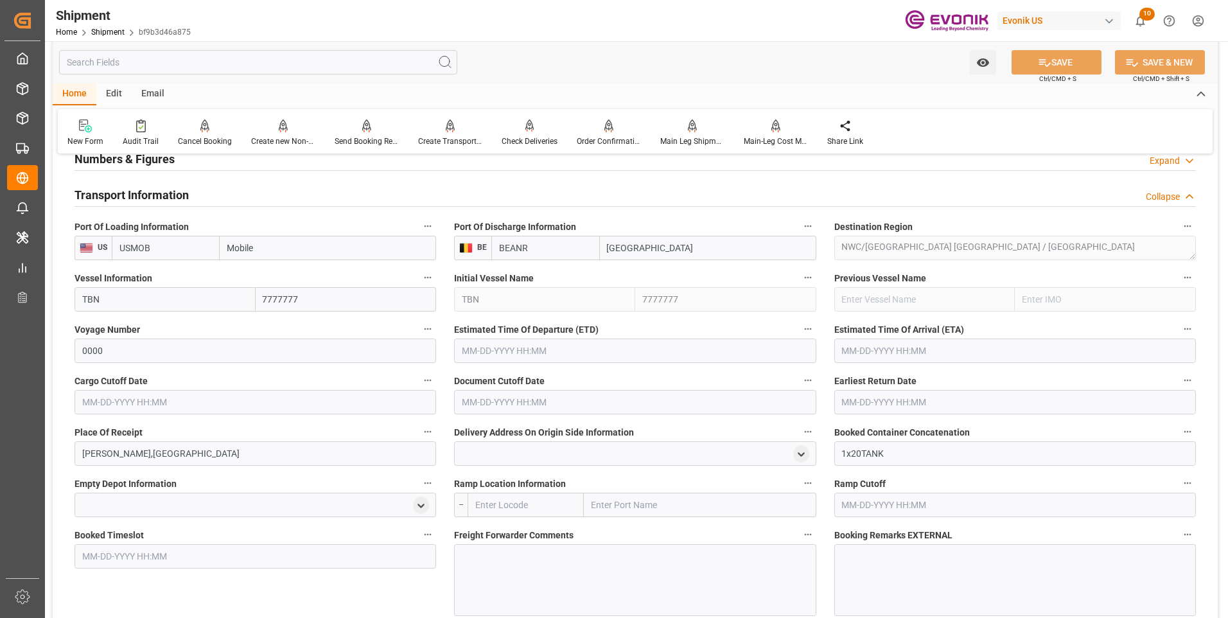
click at [515, 352] on input "text" at bounding box center [635, 351] width 362 height 24
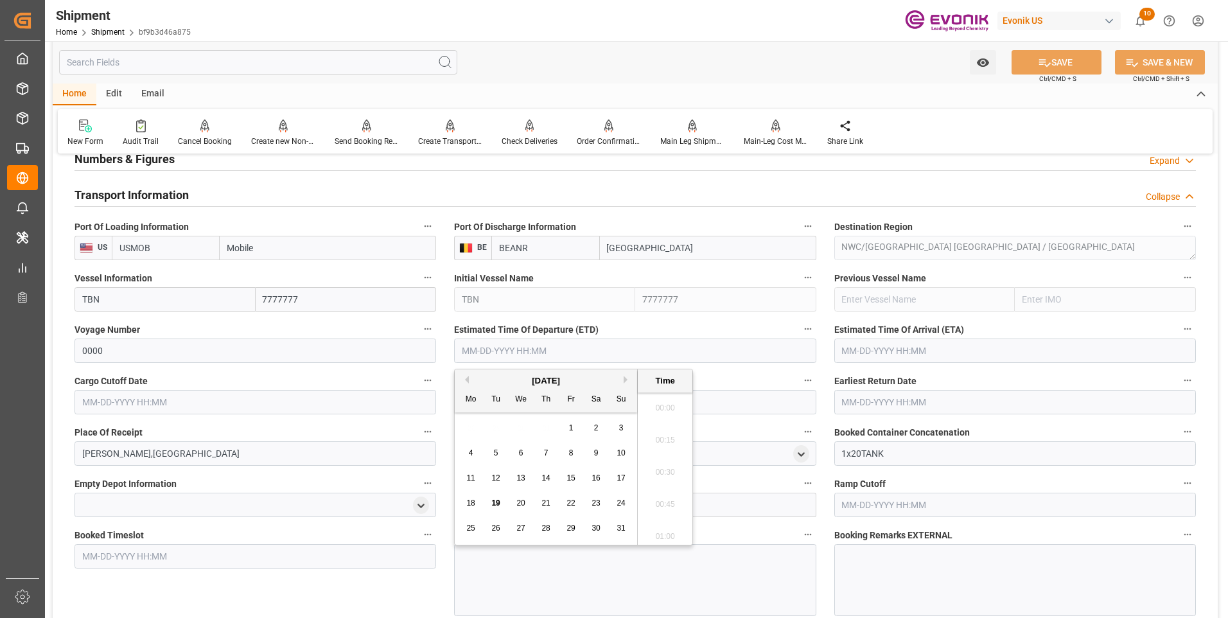
scroll to position [2221, 0]
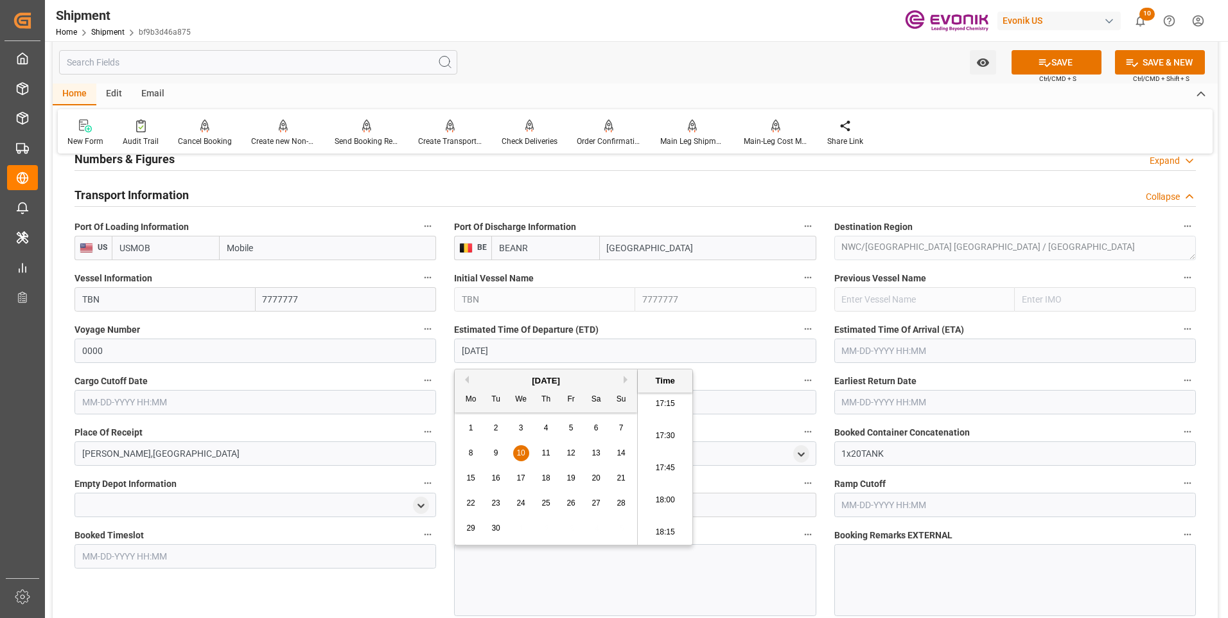
click at [664, 473] on li "17:45" at bounding box center [665, 468] width 55 height 32
type input "09-10-2025 17:45"
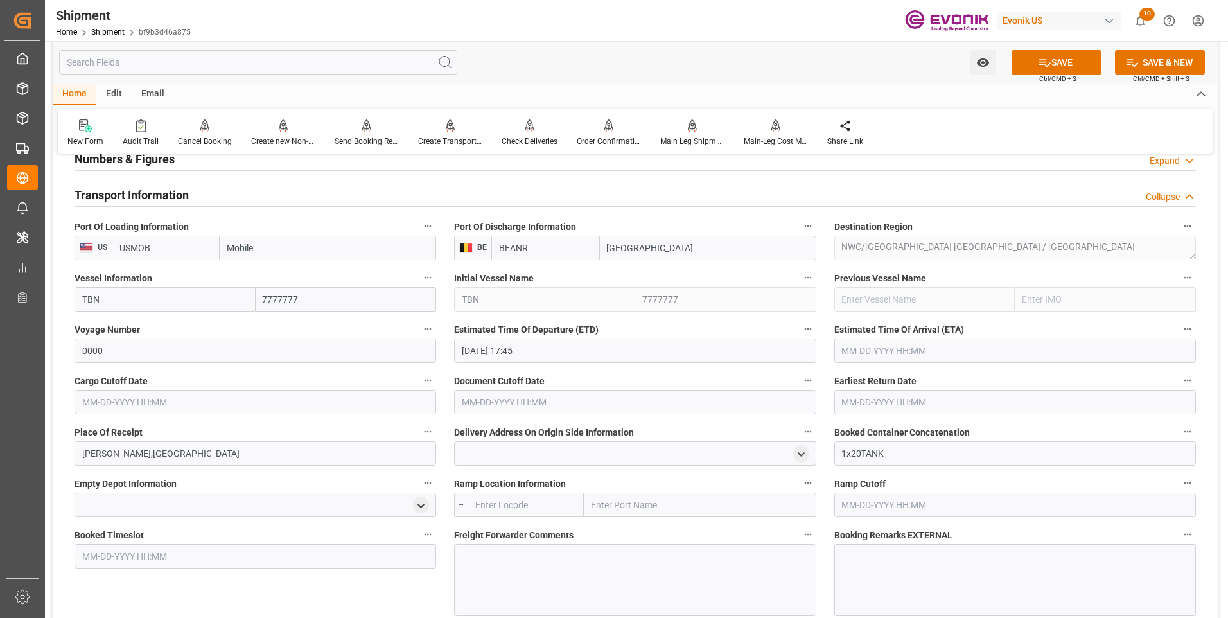
click at [889, 349] on input "text" at bounding box center [1016, 351] width 362 height 24
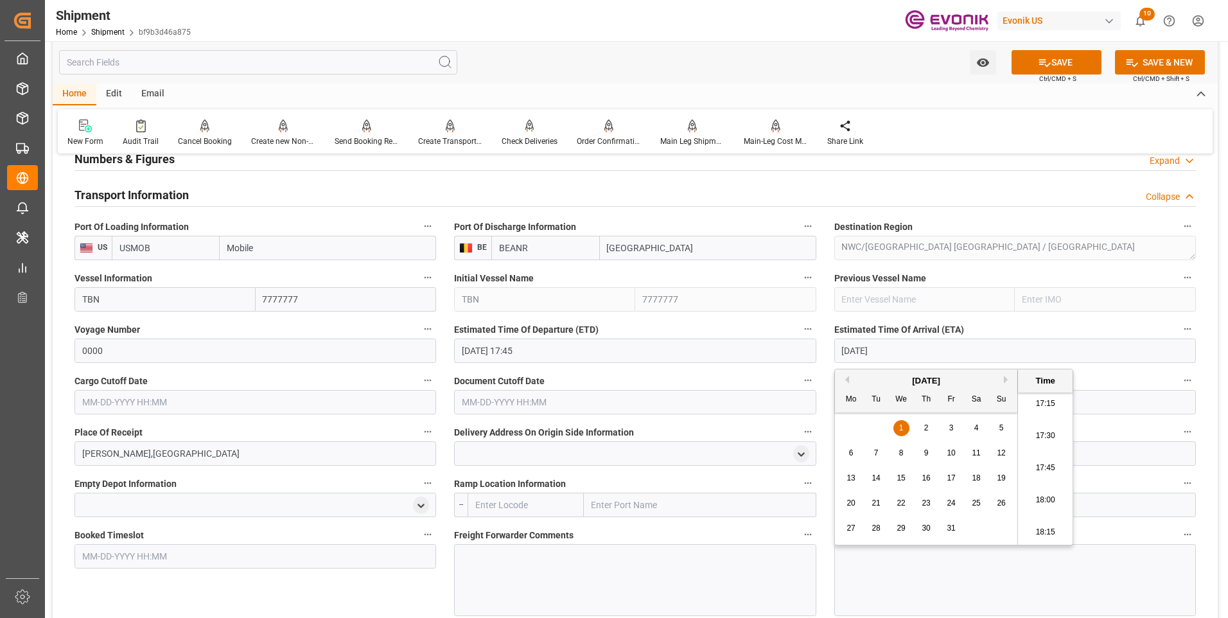
click at [1047, 462] on li "17:45" at bounding box center [1045, 468] width 55 height 32
type input "10-01-2025 17:45"
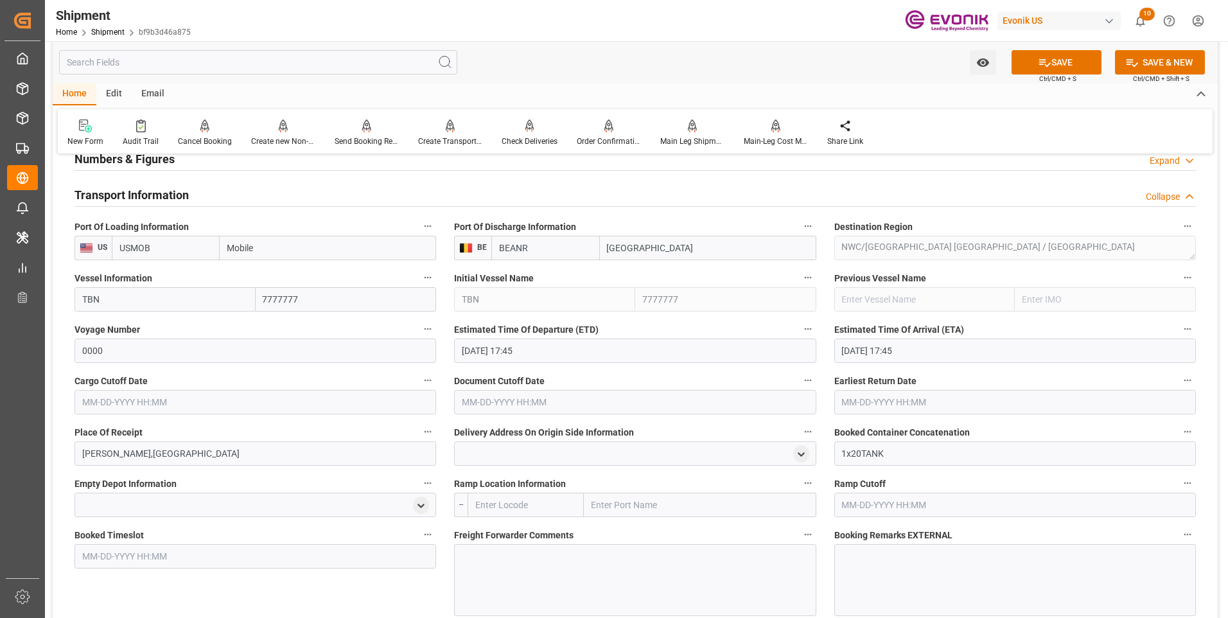
click at [249, 406] on input "text" at bounding box center [256, 402] width 362 height 24
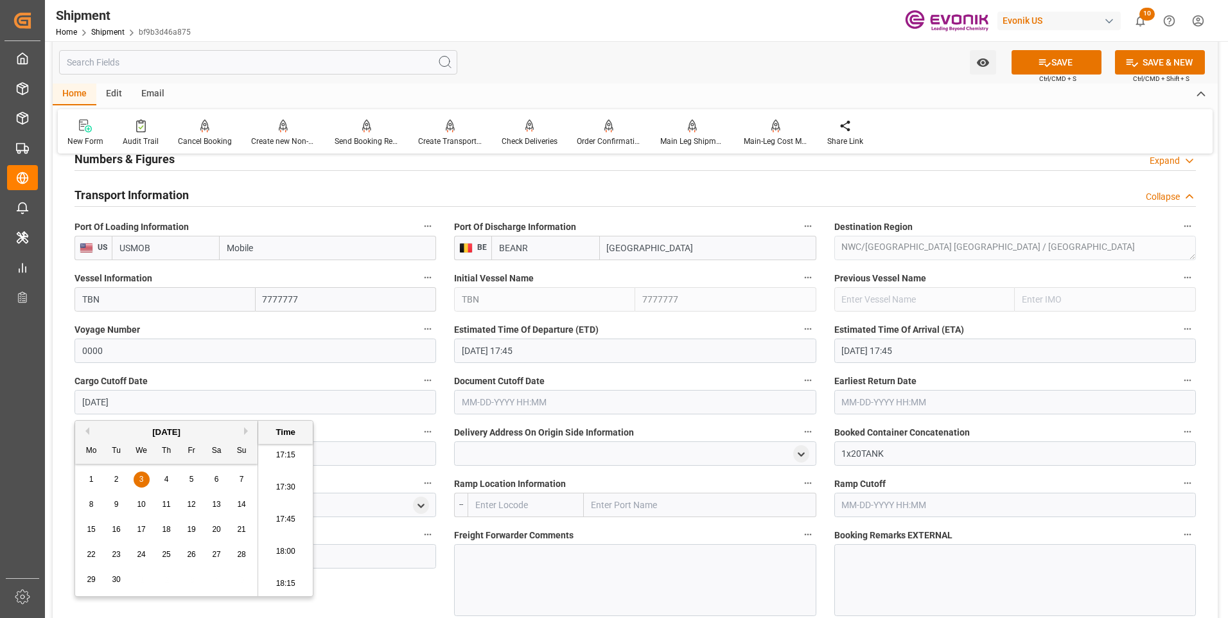
click at [284, 513] on li "17:45" at bounding box center [285, 520] width 55 height 32
type input "09-03-2025 17:45"
drag, startPoint x: 164, startPoint y: 403, endPoint x: 59, endPoint y: 393, distance: 105.9
click at [59, 393] on div "Booking Confirmation Milestone Bar Collapse Submitted to FFW for Booking (Pendi…" at bounding box center [635, 262] width 1165 height 1736
click at [501, 403] on input "text" at bounding box center [635, 402] width 362 height 24
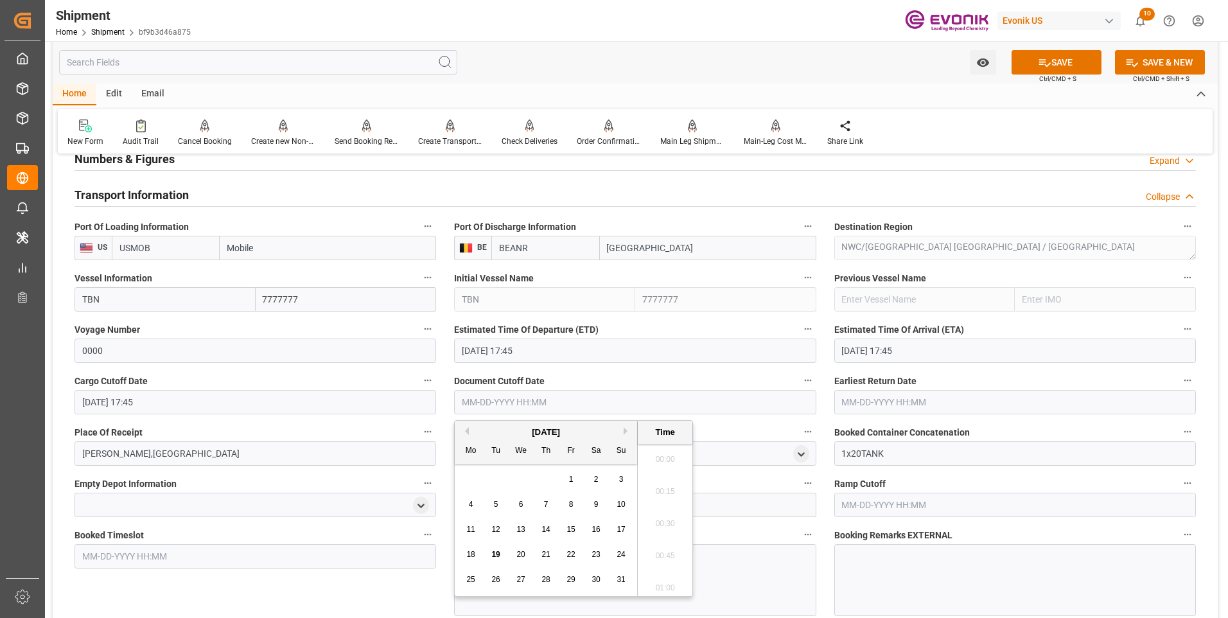
paste input "[DATE] 17:45"
type input "[DATE] 17:45"
click at [869, 403] on input "text" at bounding box center [1016, 402] width 362 height 24
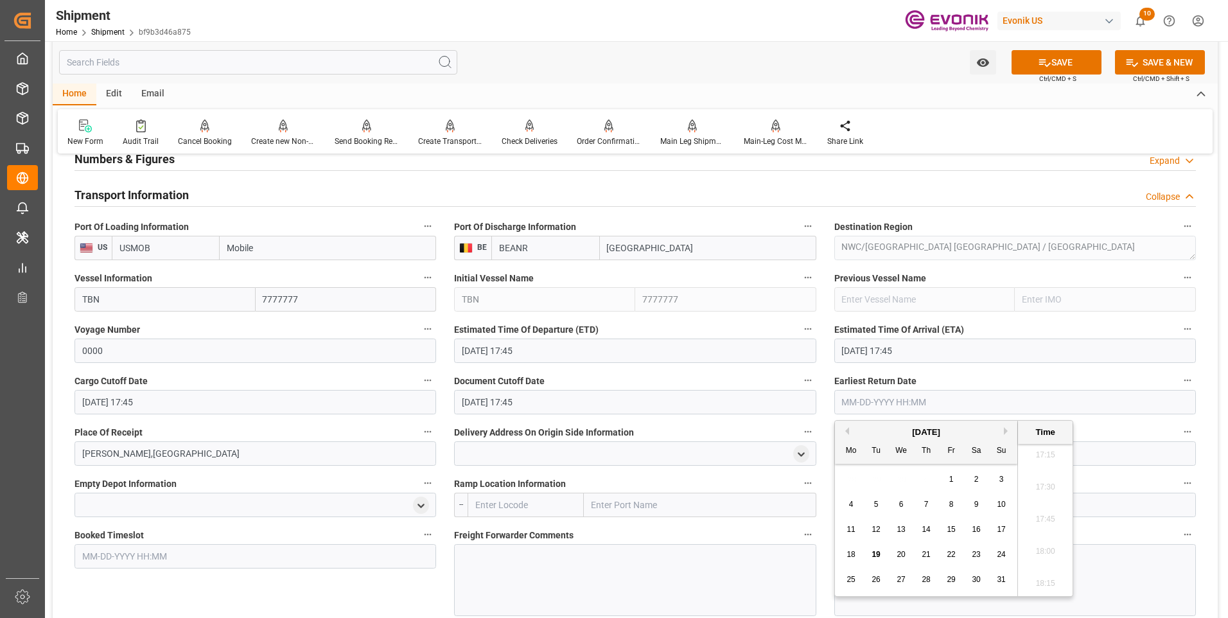
paste input "[DATE] 17:45"
type input "[DATE] 17:45"
click at [1052, 522] on li "17:45" at bounding box center [1045, 520] width 55 height 32
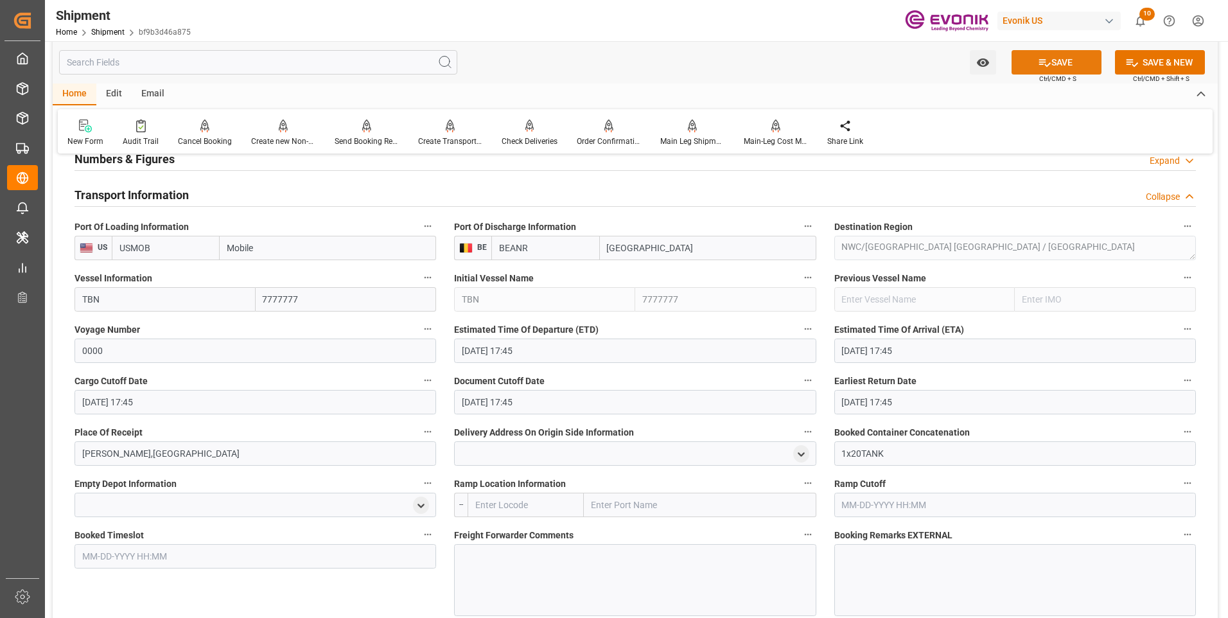
click at [1063, 66] on button "SAVE" at bounding box center [1057, 62] width 90 height 24
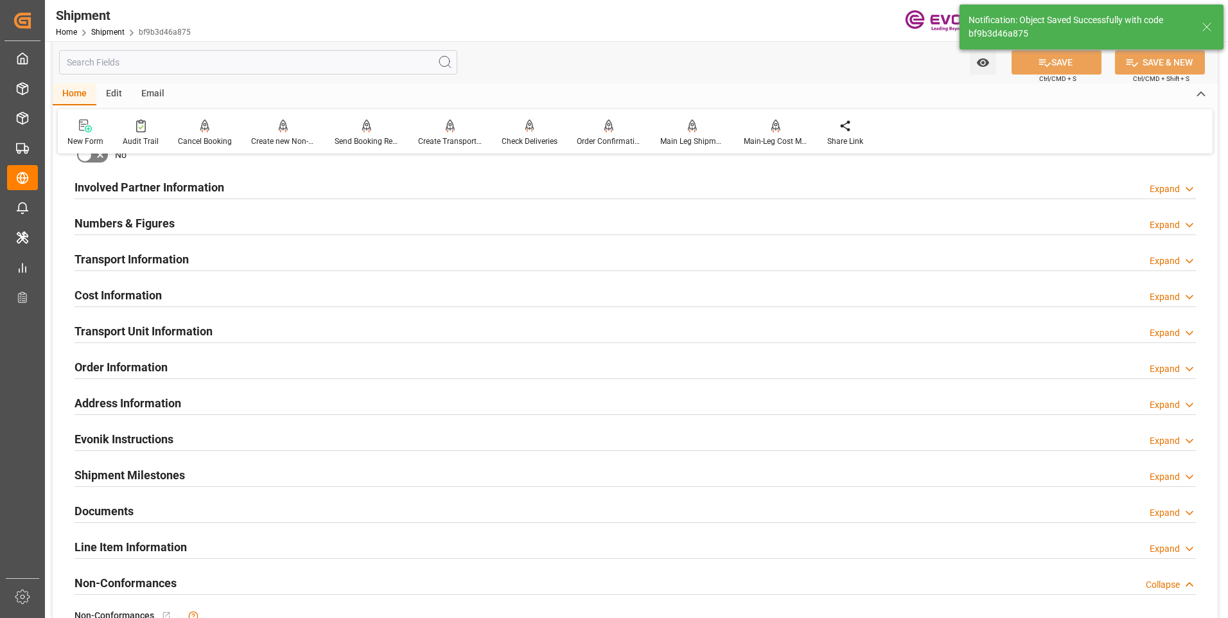
scroll to position [578, 0]
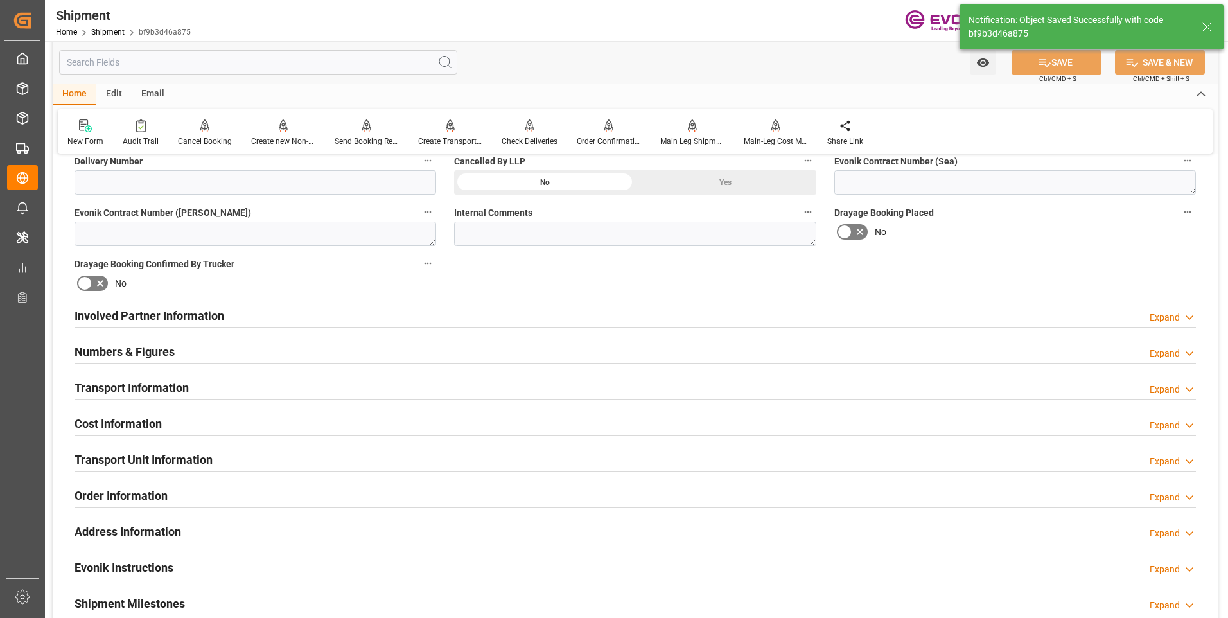
click at [461, 387] on div "Transport Information Expand" at bounding box center [636, 387] width 1122 height 24
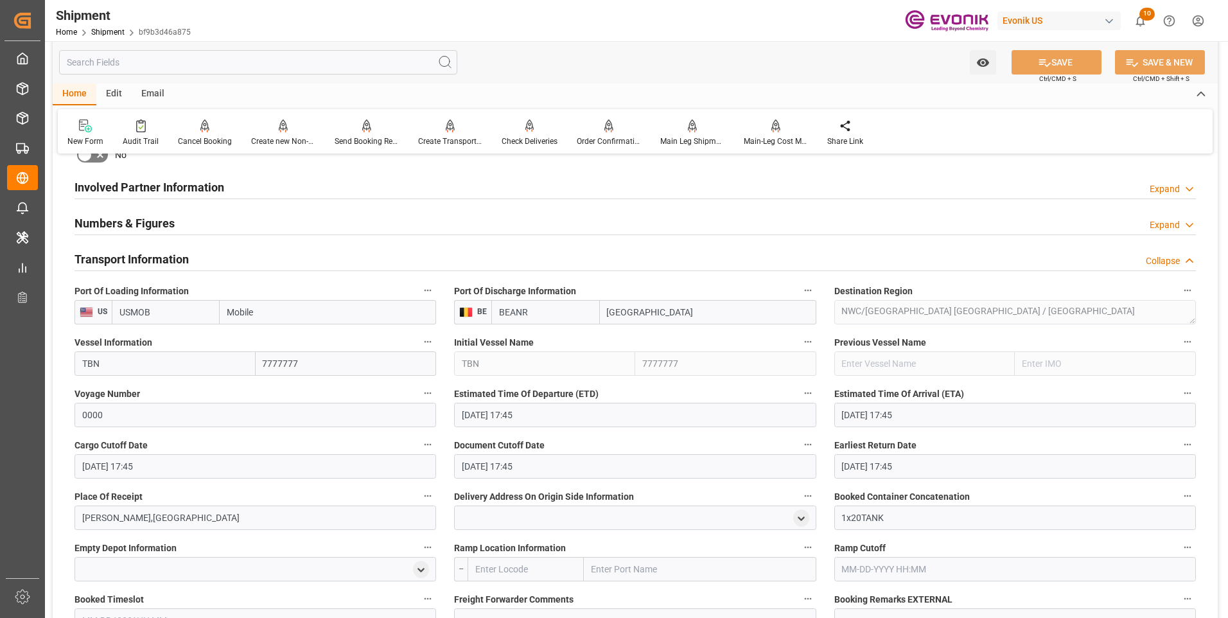
scroll to position [771, 0]
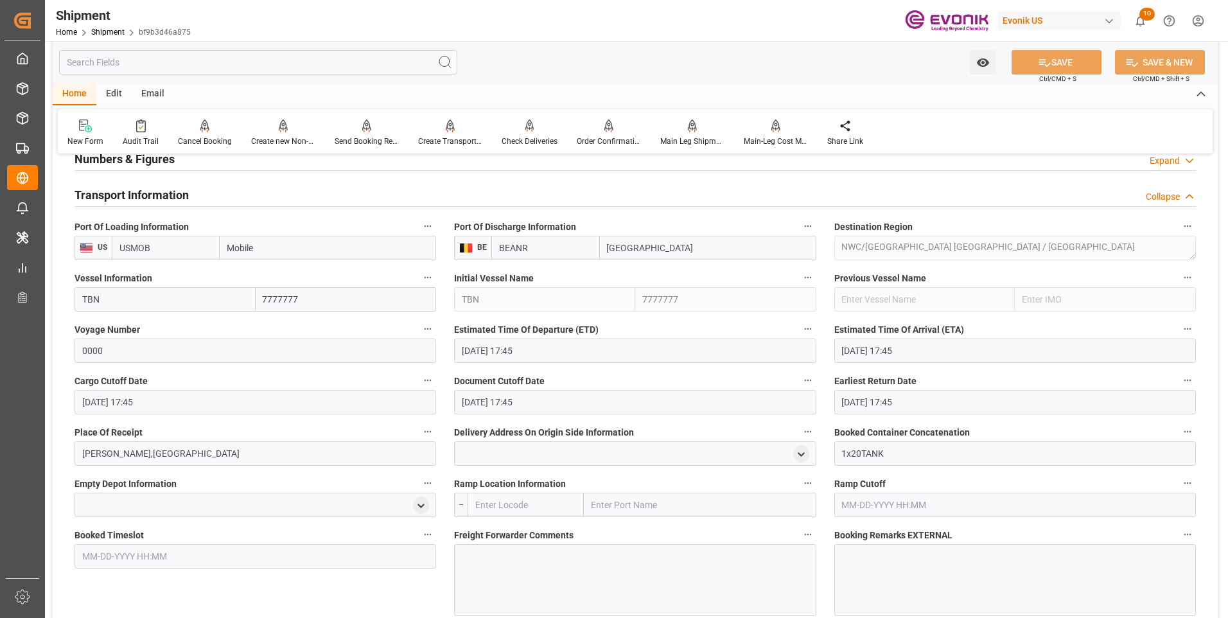
click at [513, 551] on div at bounding box center [635, 580] width 362 height 72
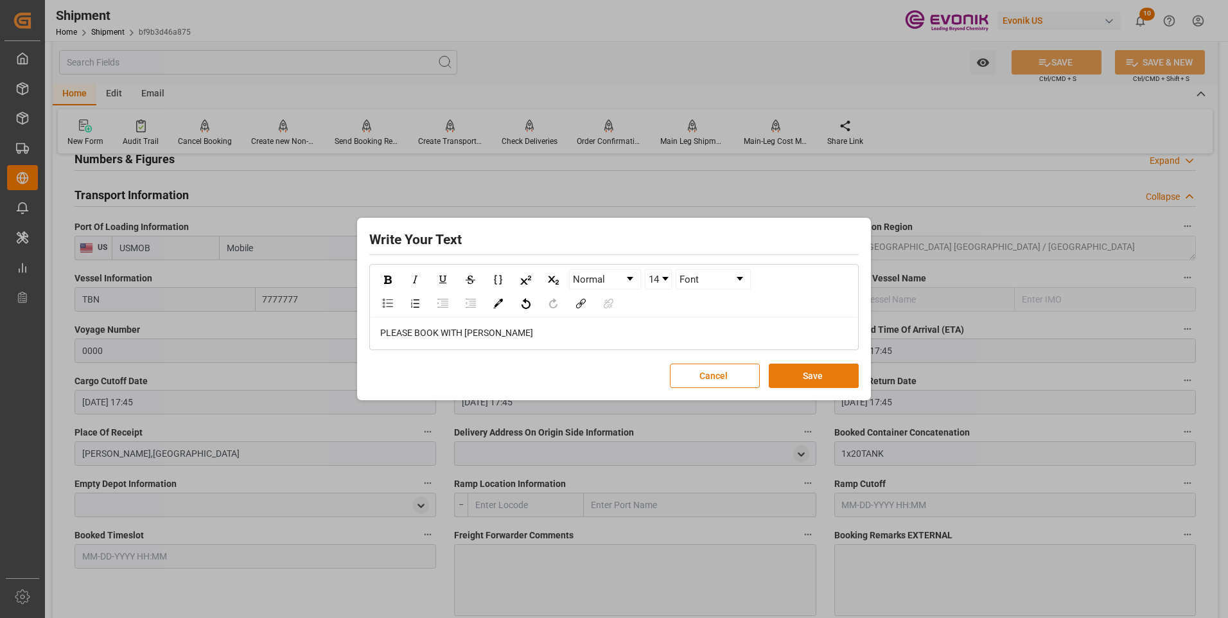
click at [816, 378] on button "Save" at bounding box center [814, 376] width 90 height 24
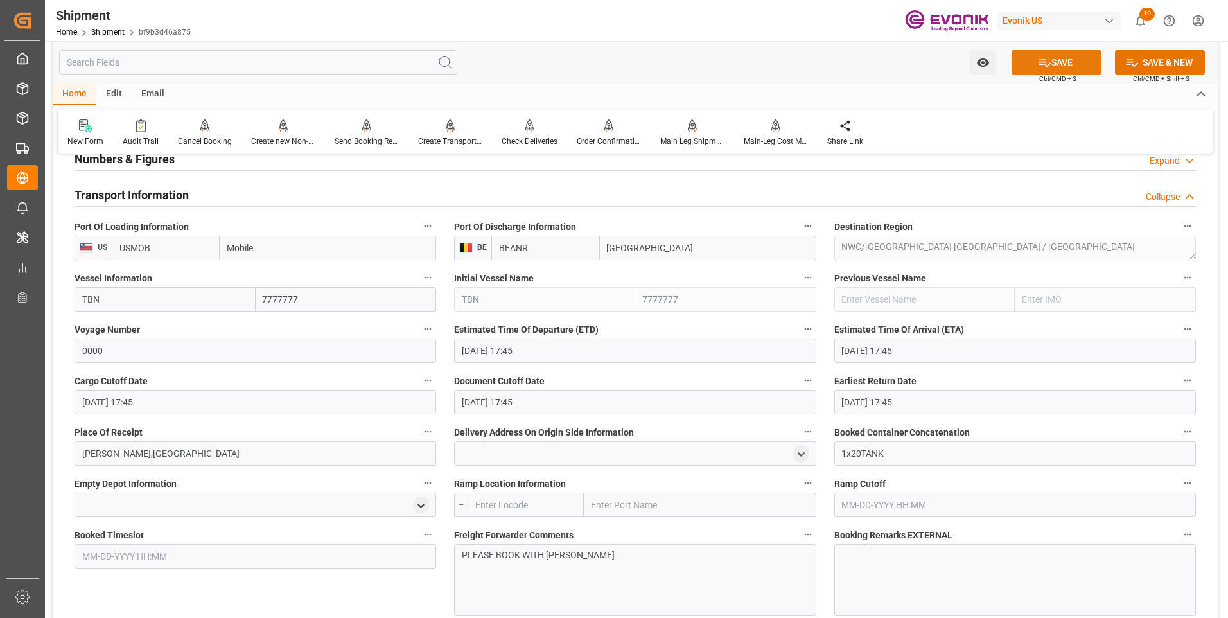
click at [1063, 60] on button "SAVE" at bounding box center [1057, 62] width 90 height 24
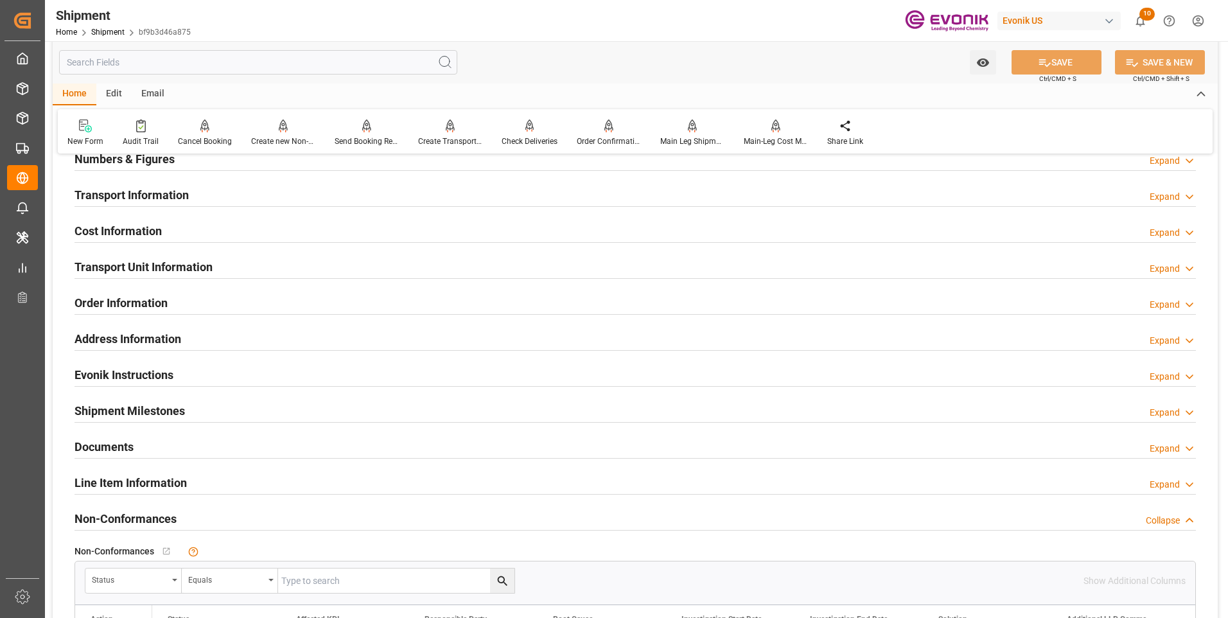
click at [213, 222] on div "Cost Information Expand" at bounding box center [636, 230] width 1122 height 24
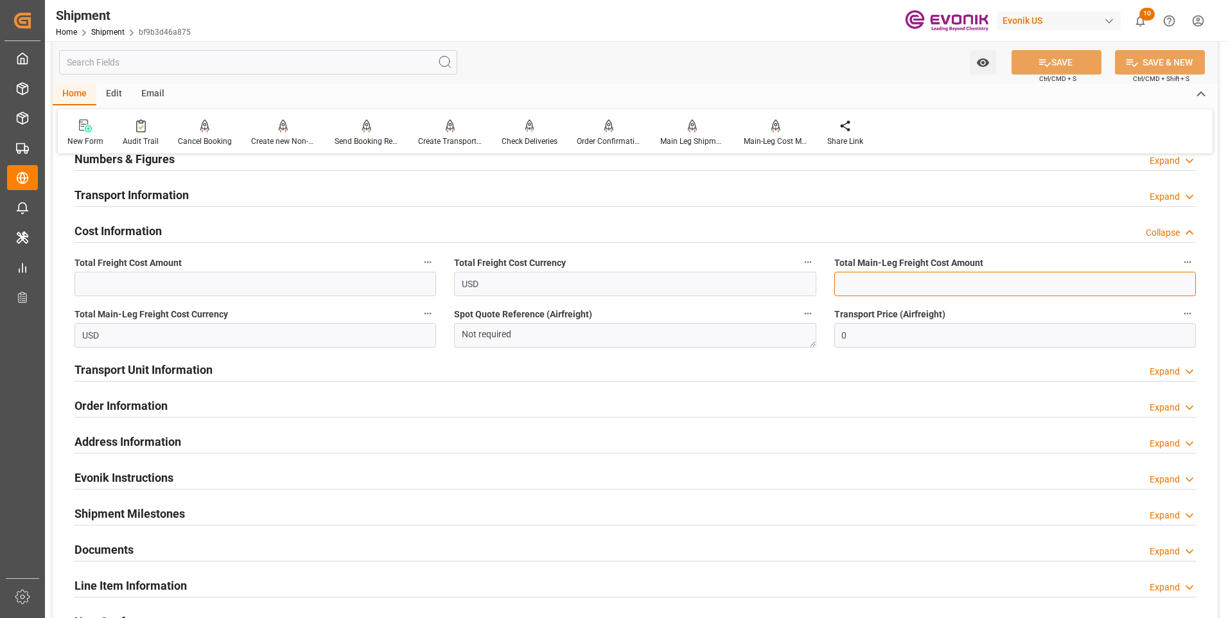
click at [873, 287] on input "text" at bounding box center [1016, 284] width 362 height 24
type input "2255"
click at [271, 292] on input "text" at bounding box center [256, 284] width 362 height 24
type input "2255"
click at [1063, 58] on button "SAVE" at bounding box center [1057, 62] width 90 height 24
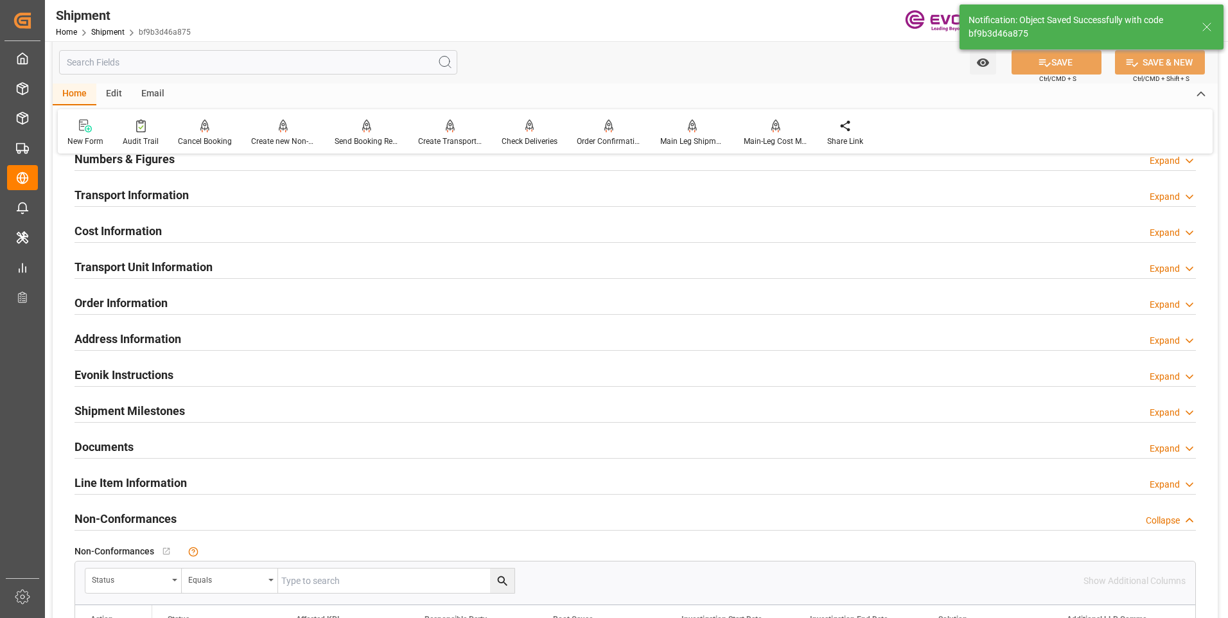
click at [305, 270] on div "Transport Unit Information Expand" at bounding box center [636, 266] width 1122 height 24
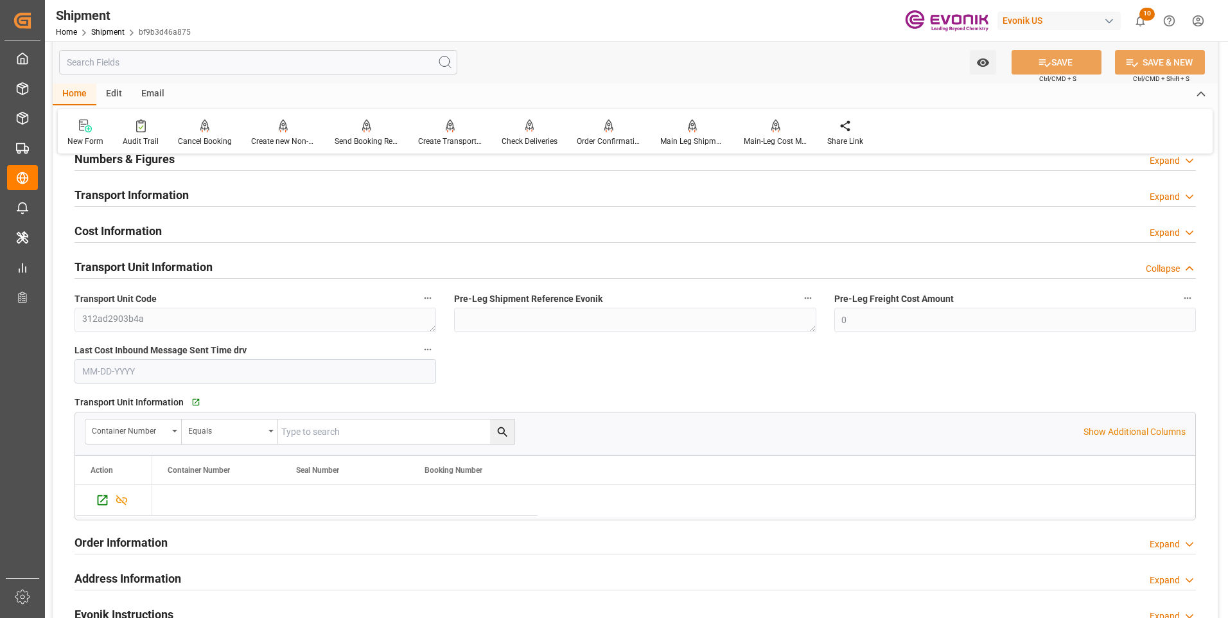
click at [252, 236] on div "Cost Information Expand" at bounding box center [636, 230] width 1122 height 24
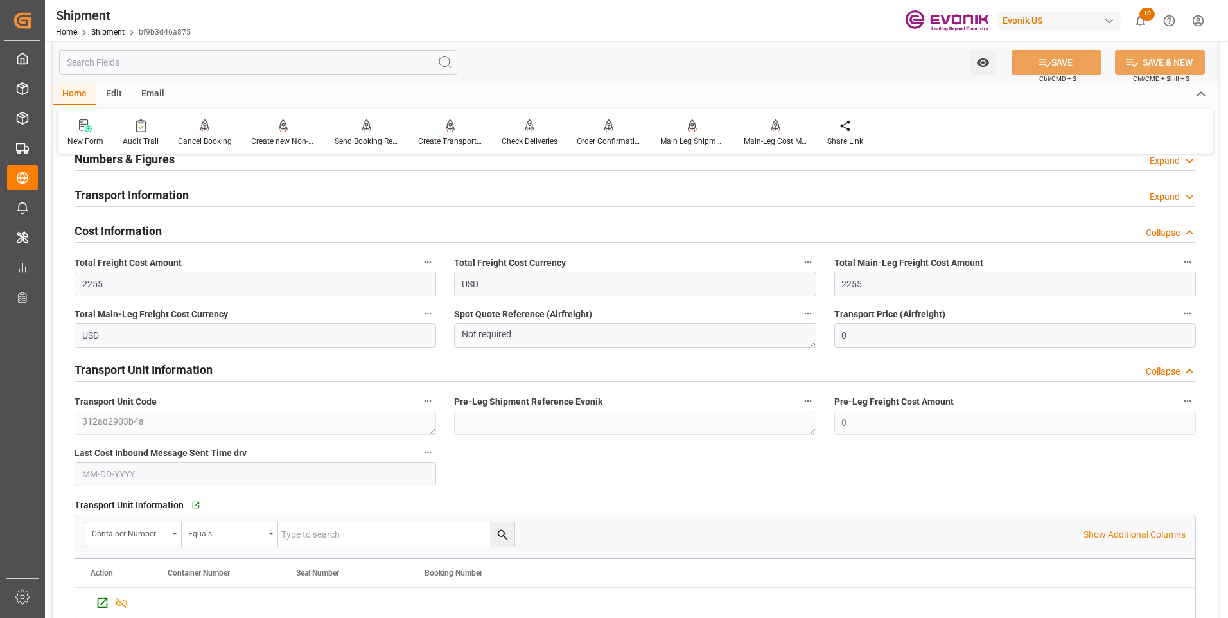
click at [185, 193] on h2 "Transport Information" at bounding box center [132, 194] width 114 height 17
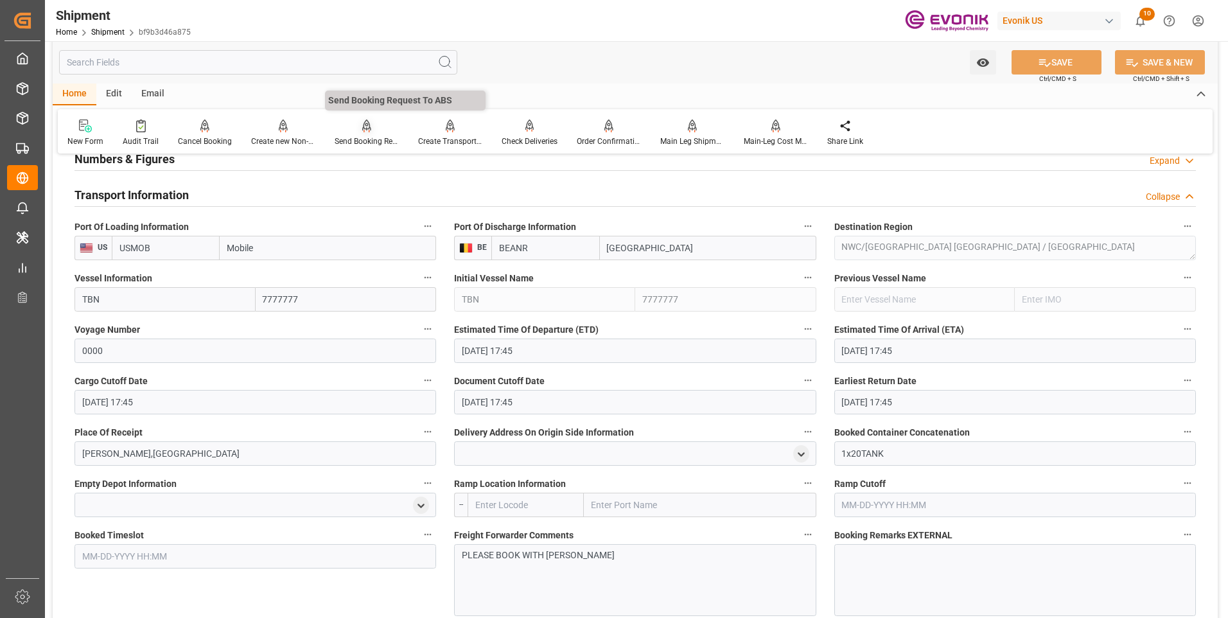
click at [369, 134] on div "Send Booking Request To ABS" at bounding box center [367, 133] width 84 height 28
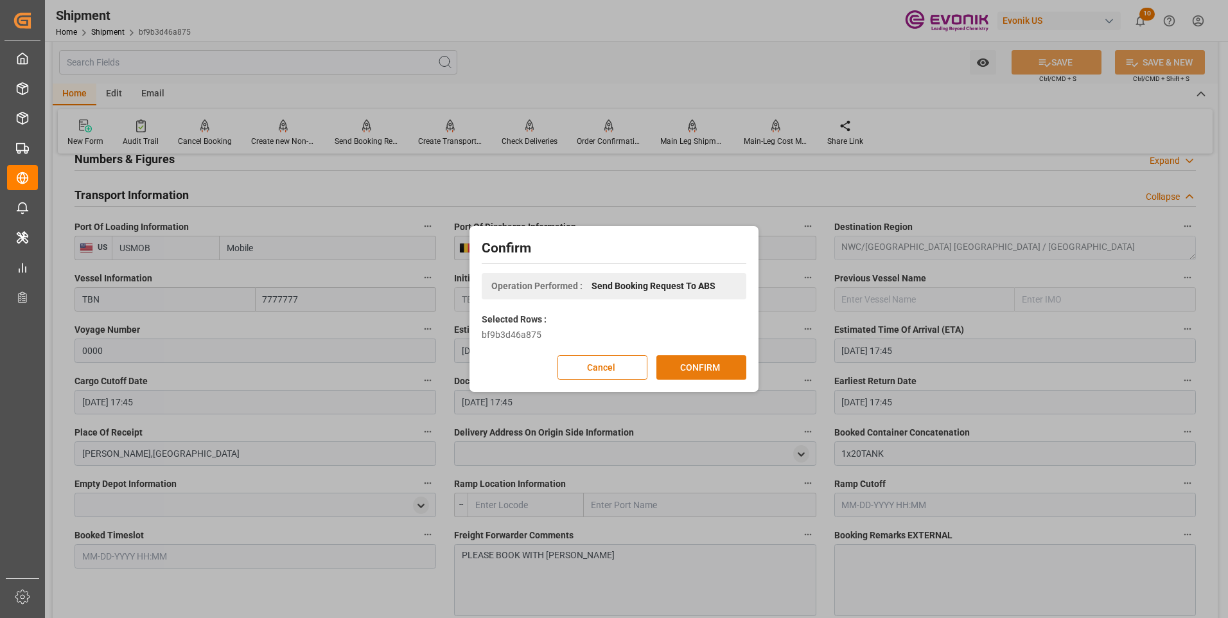
click at [694, 366] on button "CONFIRM" at bounding box center [702, 367] width 90 height 24
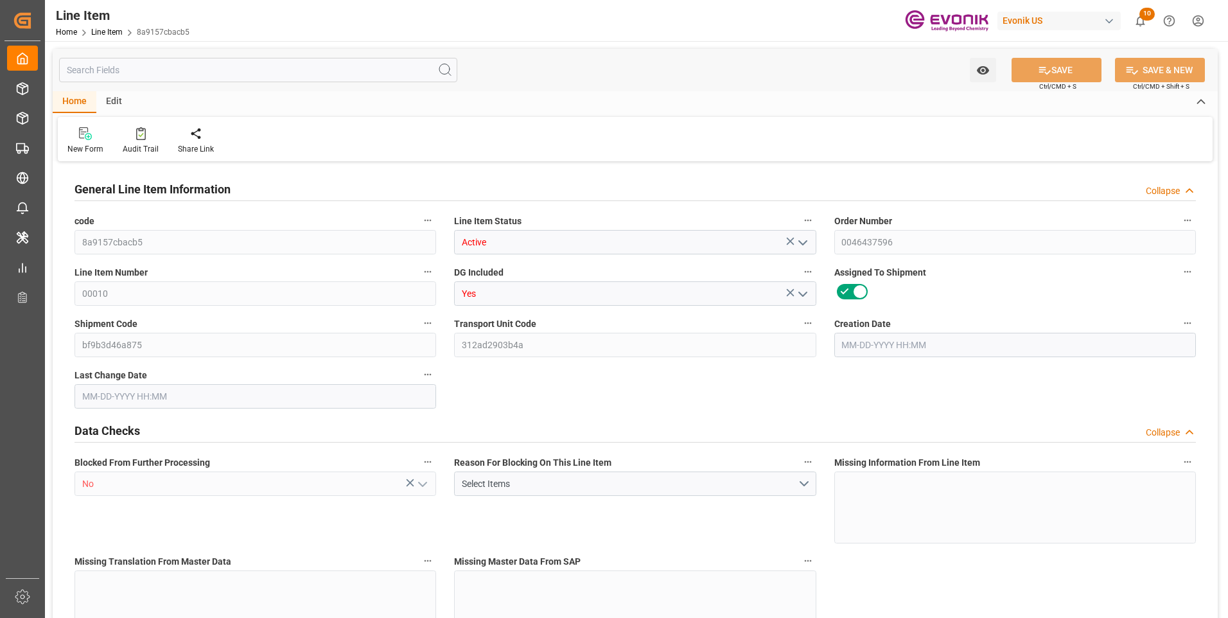
type input "0"
type input "20000"
type input "0"
type input "20000"
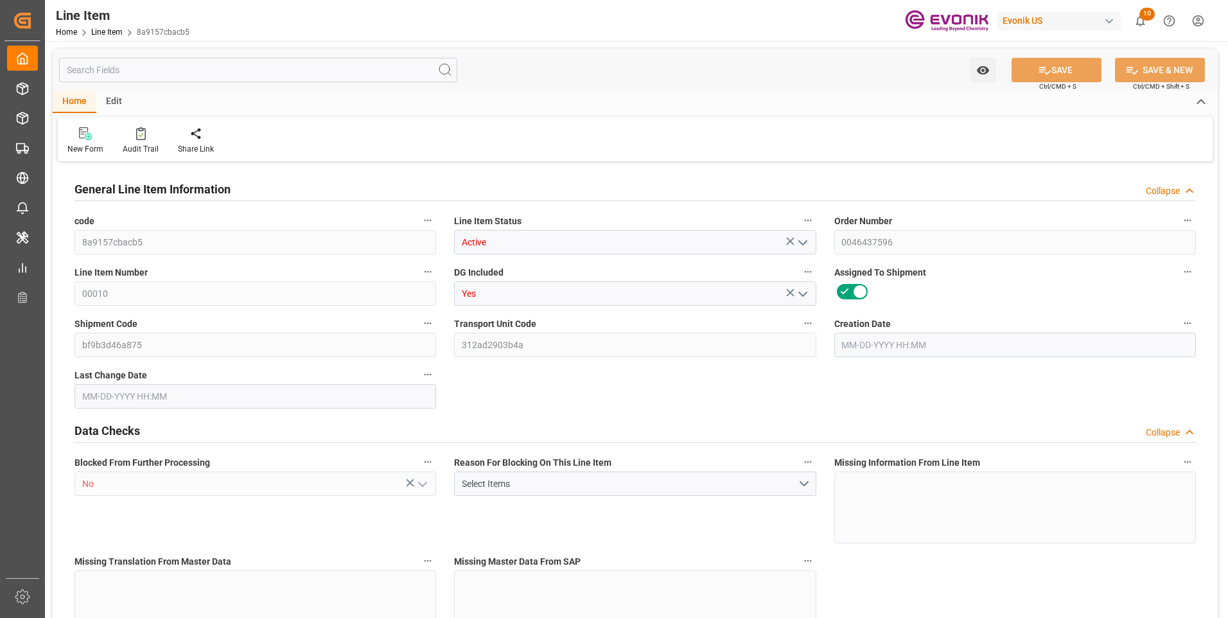
type input "90545.4"
type input "20000"
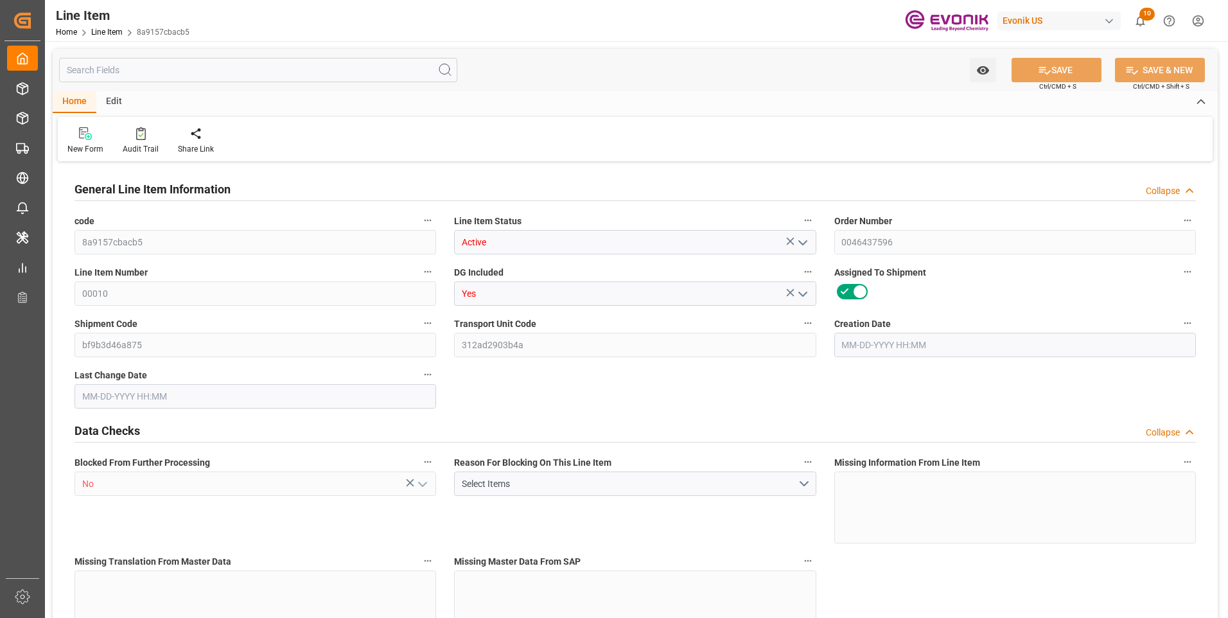
type input "20000"
type input "0"
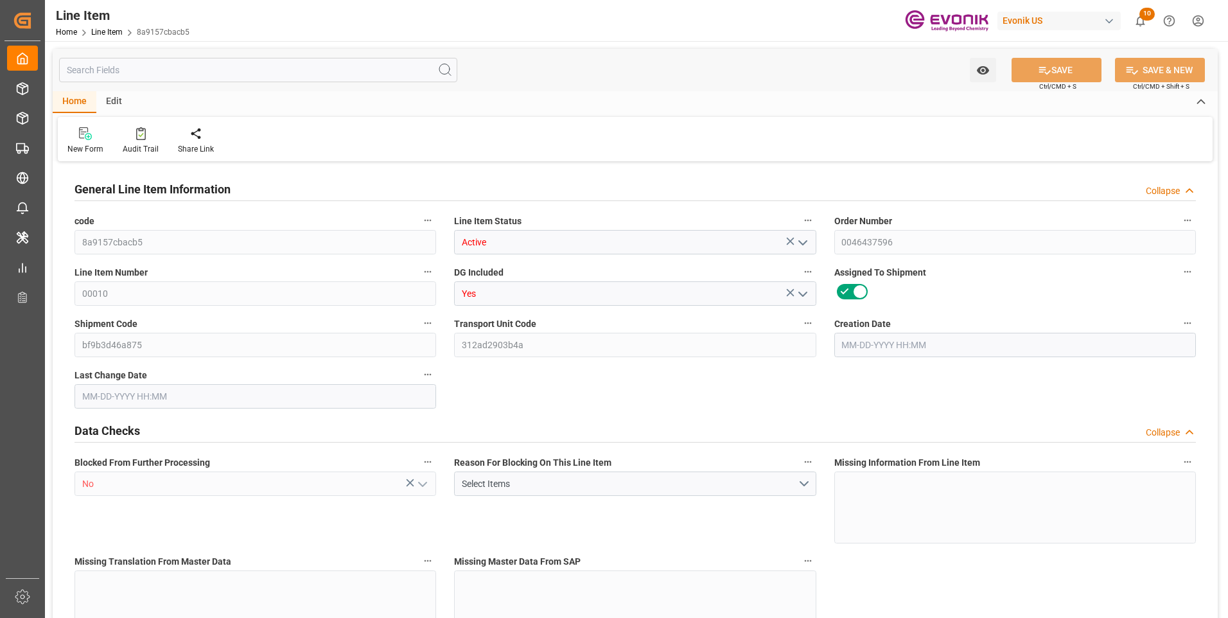
type input "0"
type input "[DATE] 18:51"
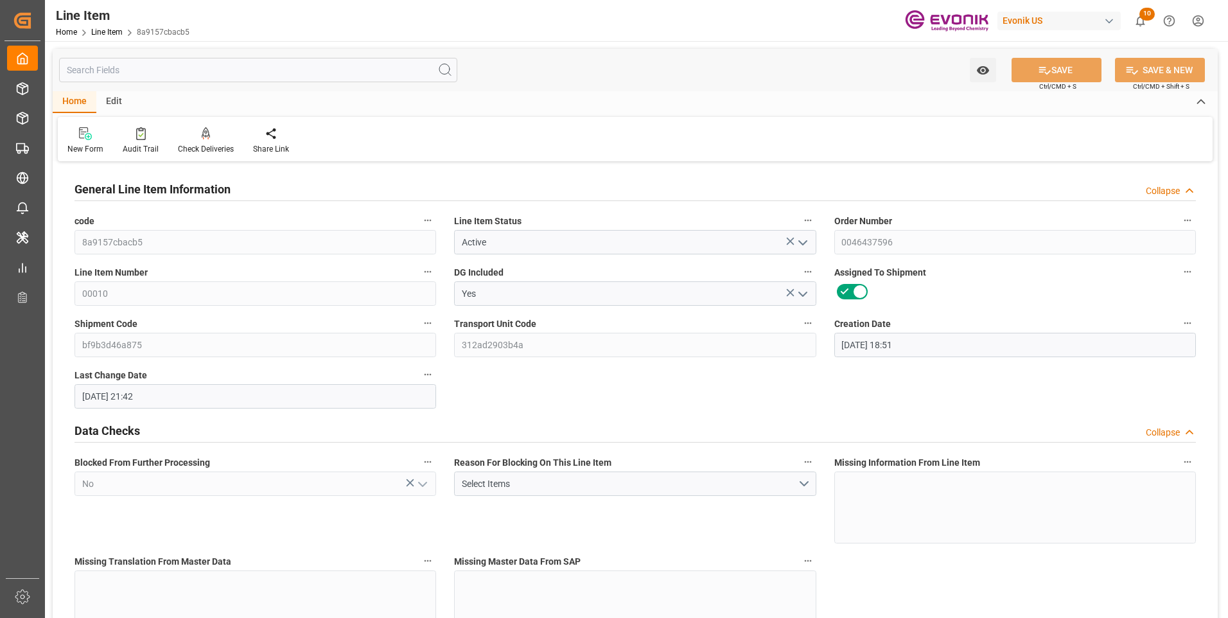
type input "[DATE] 21:42"
type input "[DATE]"
click at [207, 73] on input "text" at bounding box center [258, 70] width 398 height 24
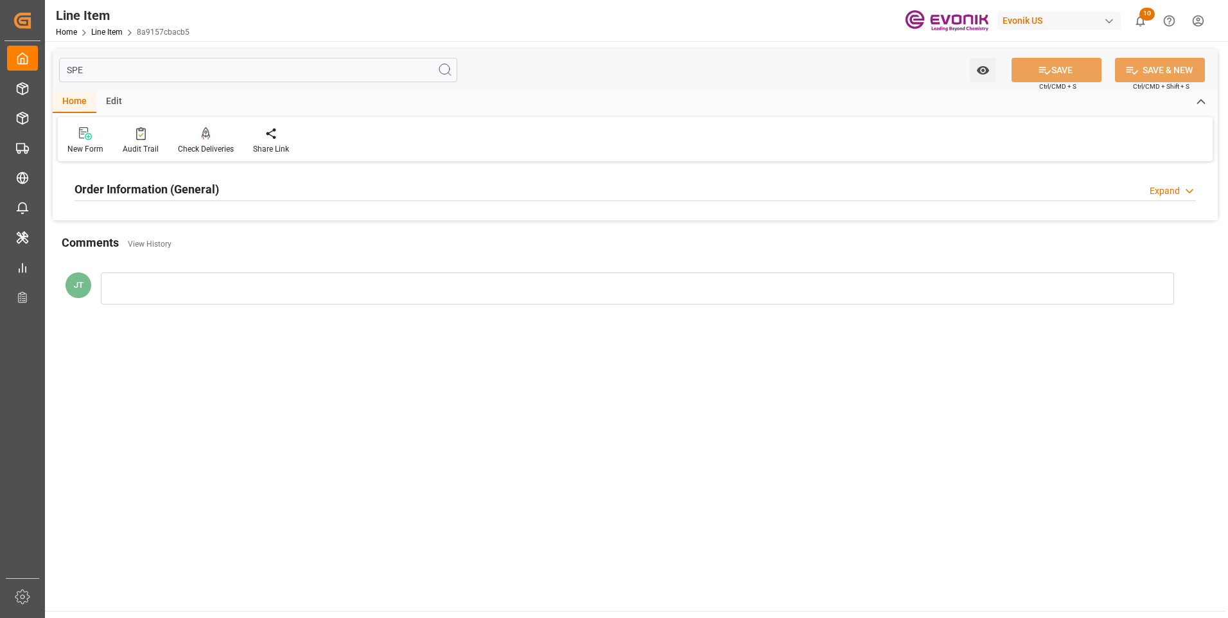
type input "SPE"
click at [229, 196] on div "Order Information (General) Expand" at bounding box center [636, 188] width 1122 height 24
click at [245, 295] on div at bounding box center [256, 266] width 362 height 72
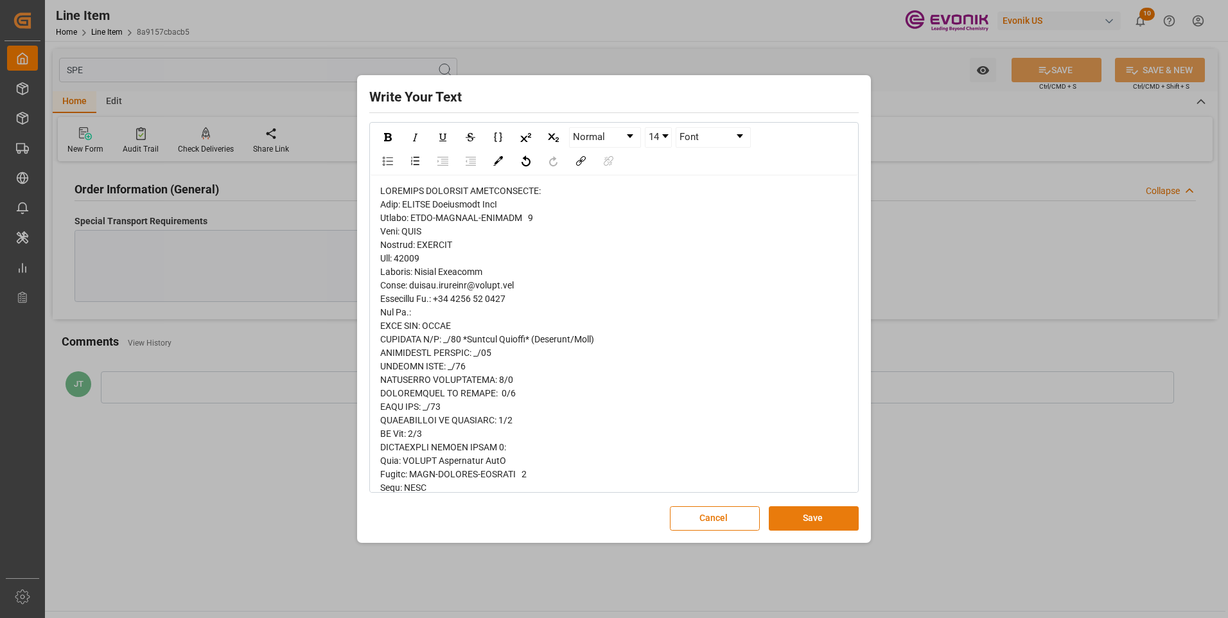
click at [798, 516] on button "Save" at bounding box center [814, 518] width 90 height 24
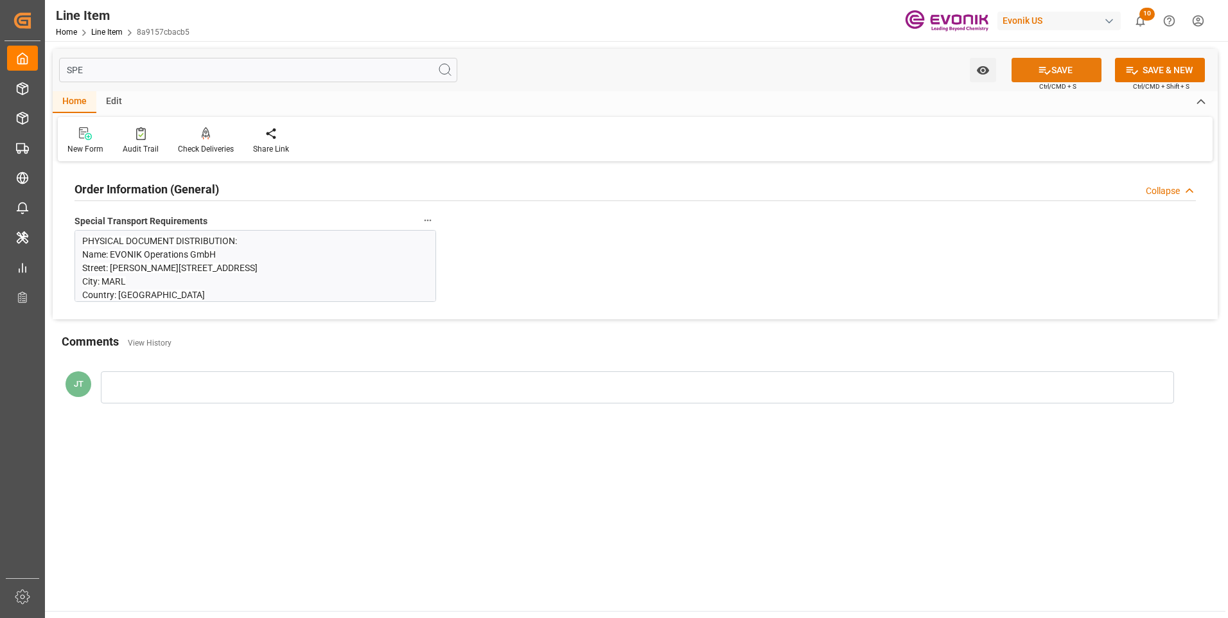
click at [1074, 67] on button "SAVE" at bounding box center [1057, 70] width 90 height 24
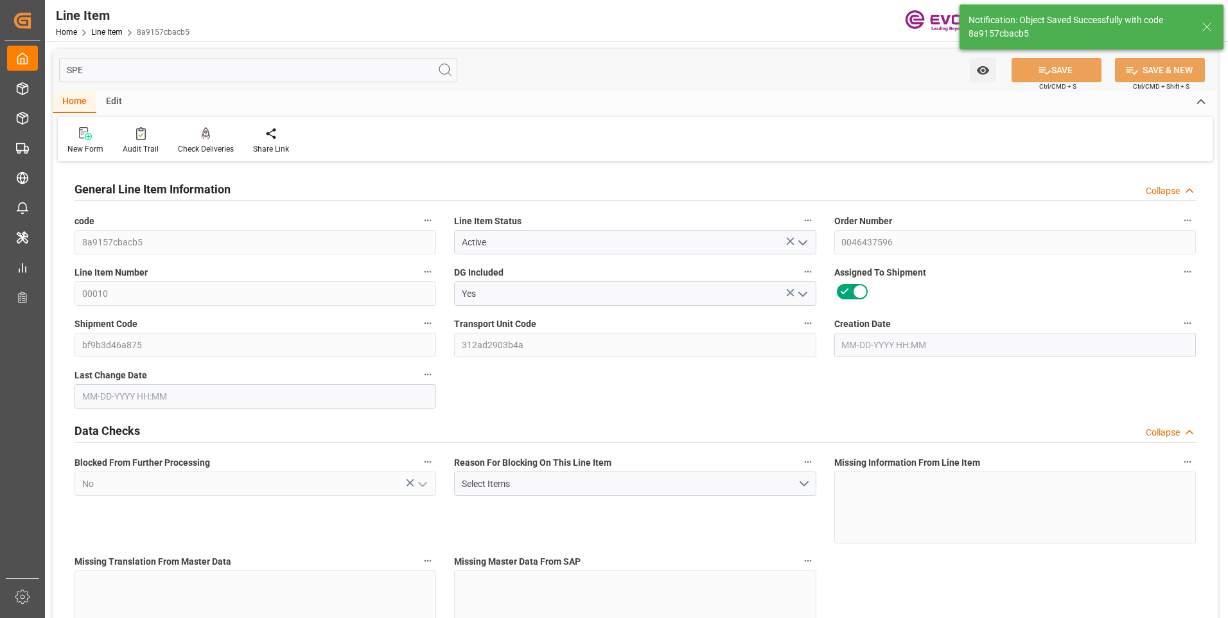
type input "0"
type input "20000"
type input "0"
type input "20000"
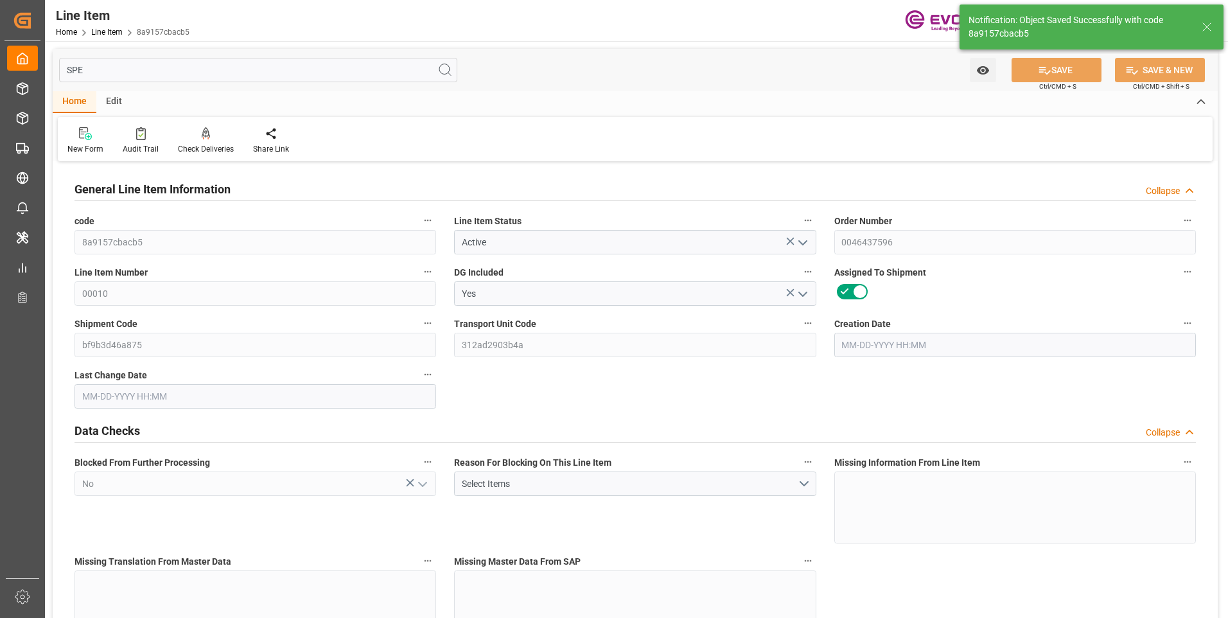
type input "90545.4"
type input "20000"
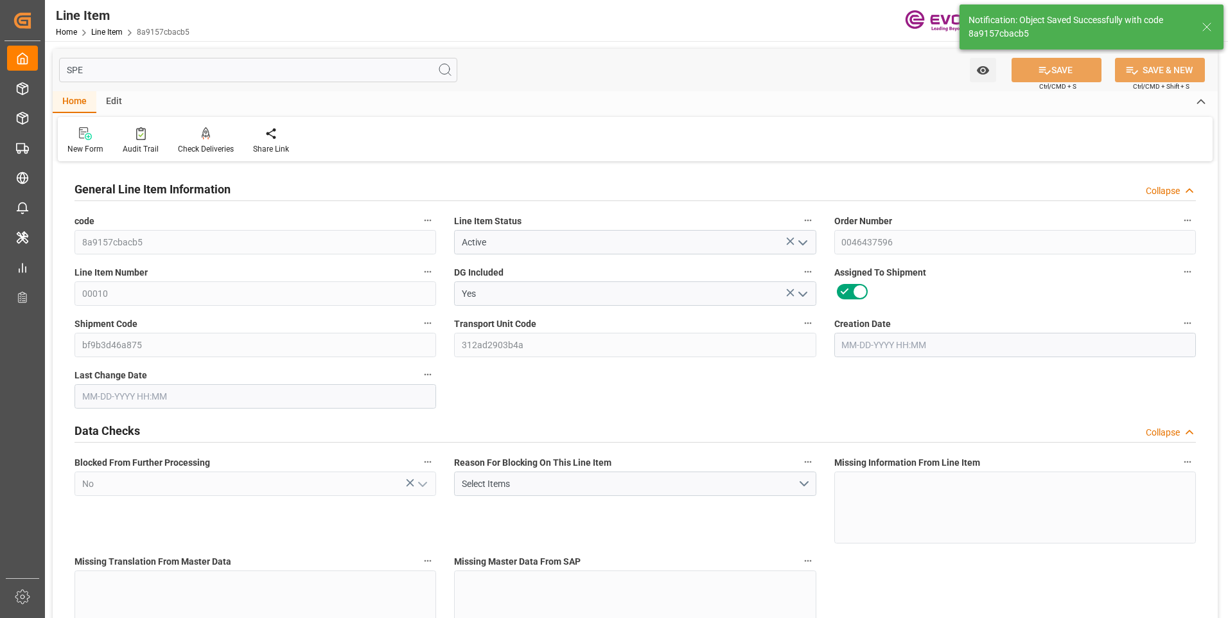
type input "20000"
type input "0"
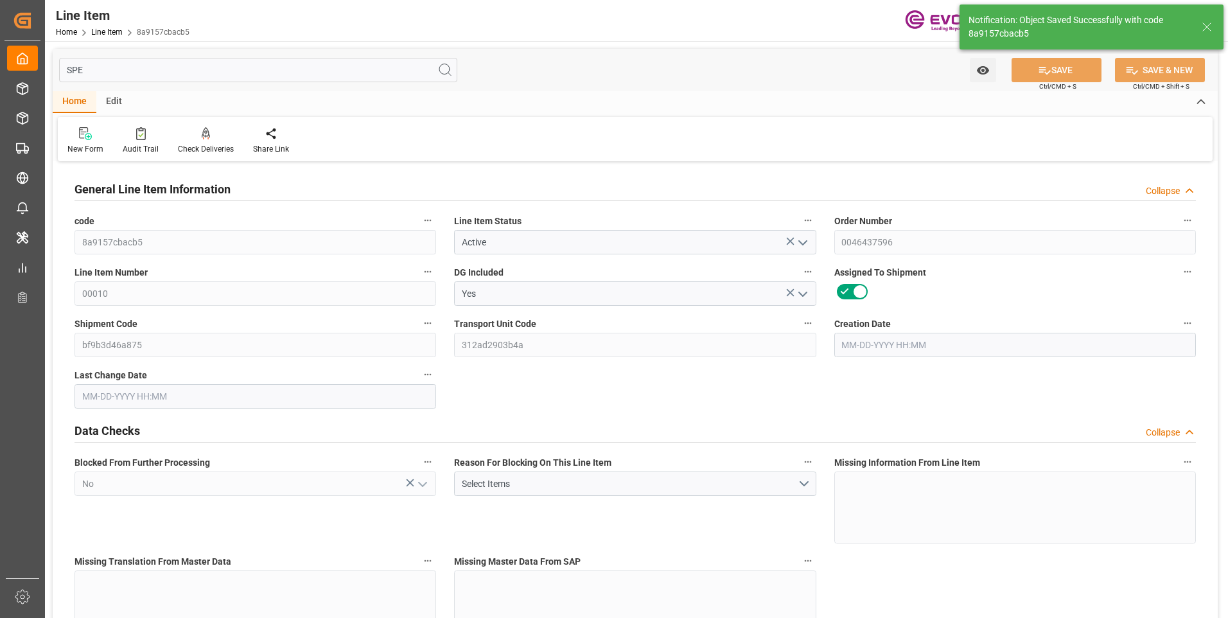
type input "0"
type input "[DATE] 18:51"
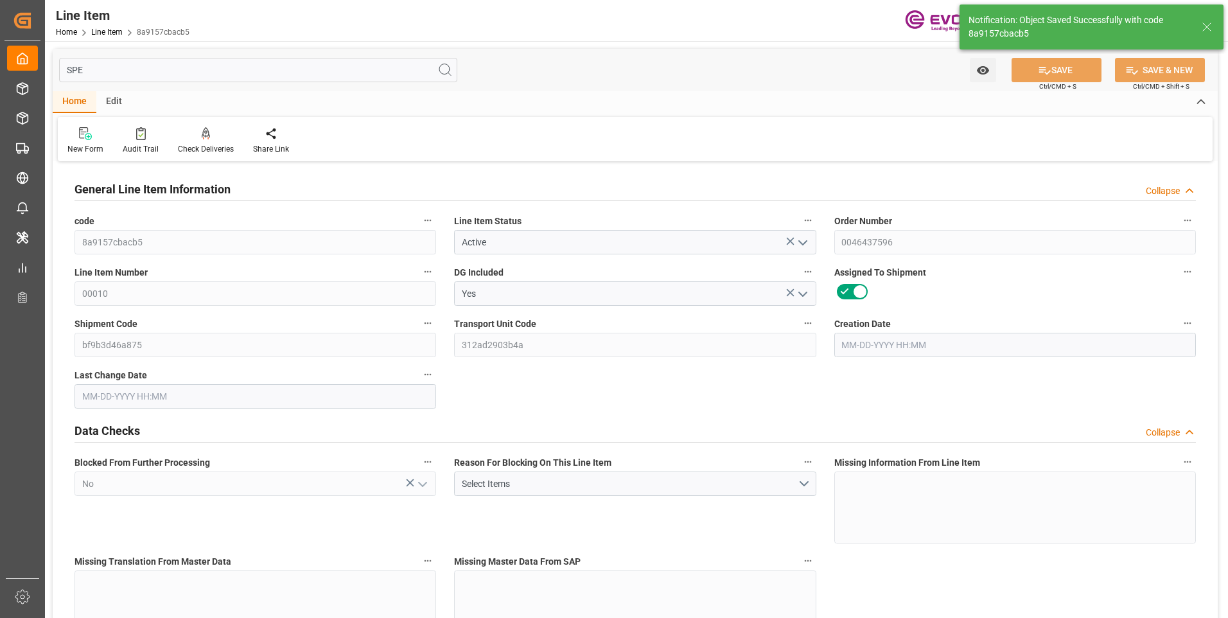
type input "[DATE] 21:51"
type input "[DATE]"
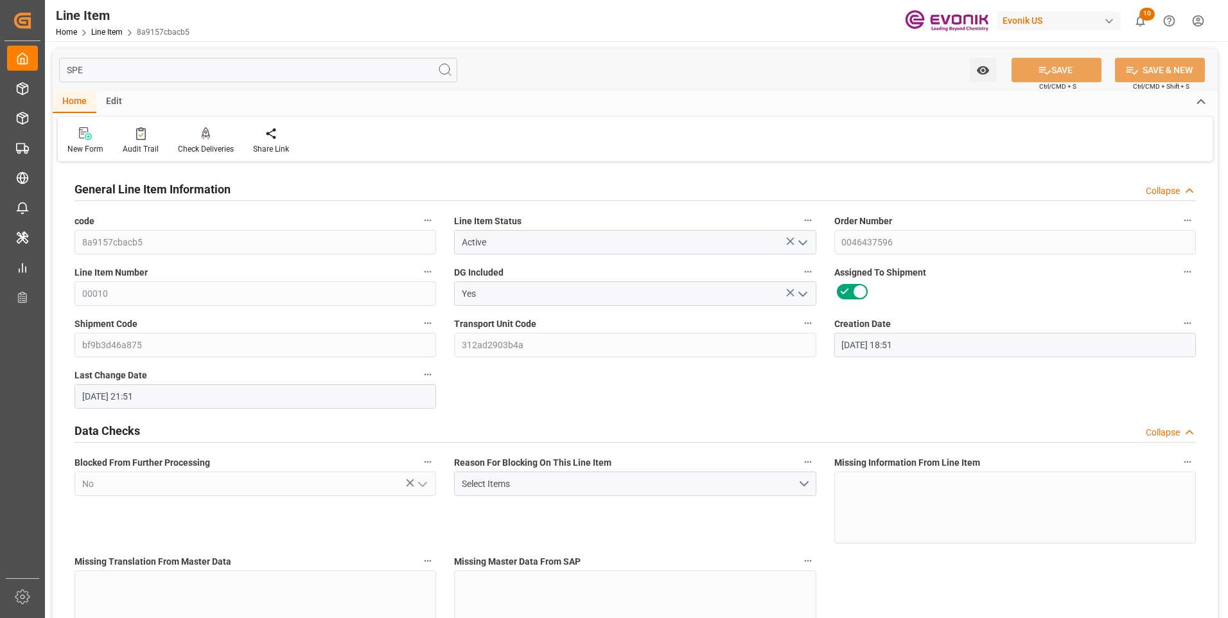
click at [139, 82] on div "SPE Watch Option SAVE Ctrl/CMD + S SAVE & NEW Ctrl/CMD + Shift + S" at bounding box center [635, 70] width 1165 height 42
click at [137, 76] on input "SPE" at bounding box center [258, 70] width 398 height 24
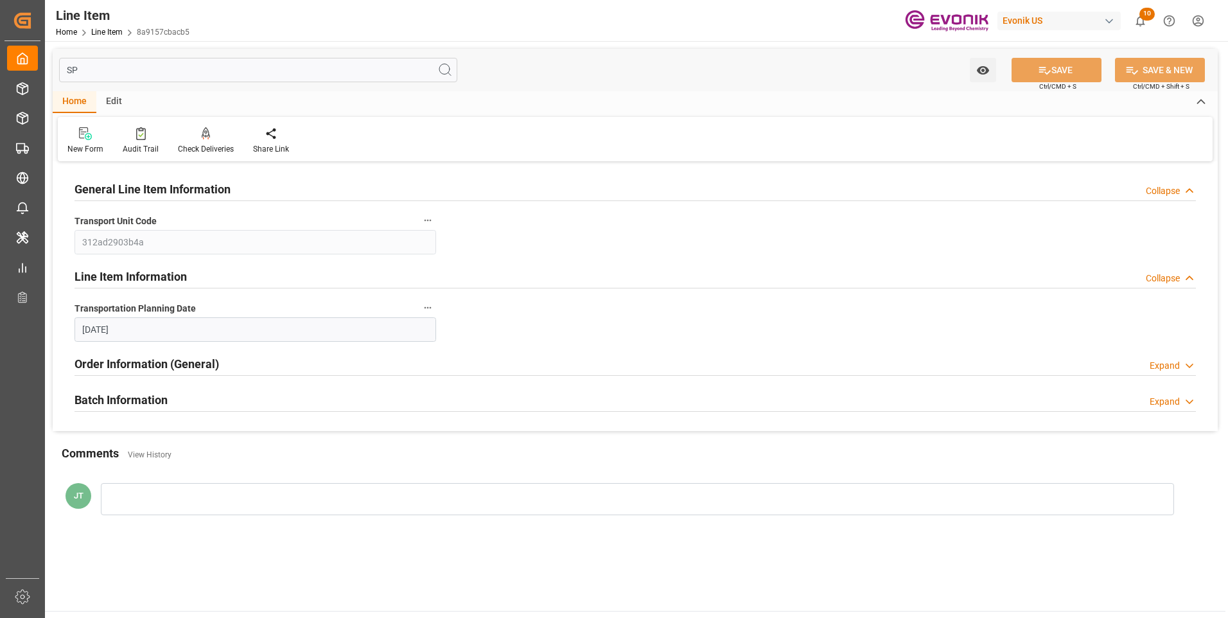
type input "S"
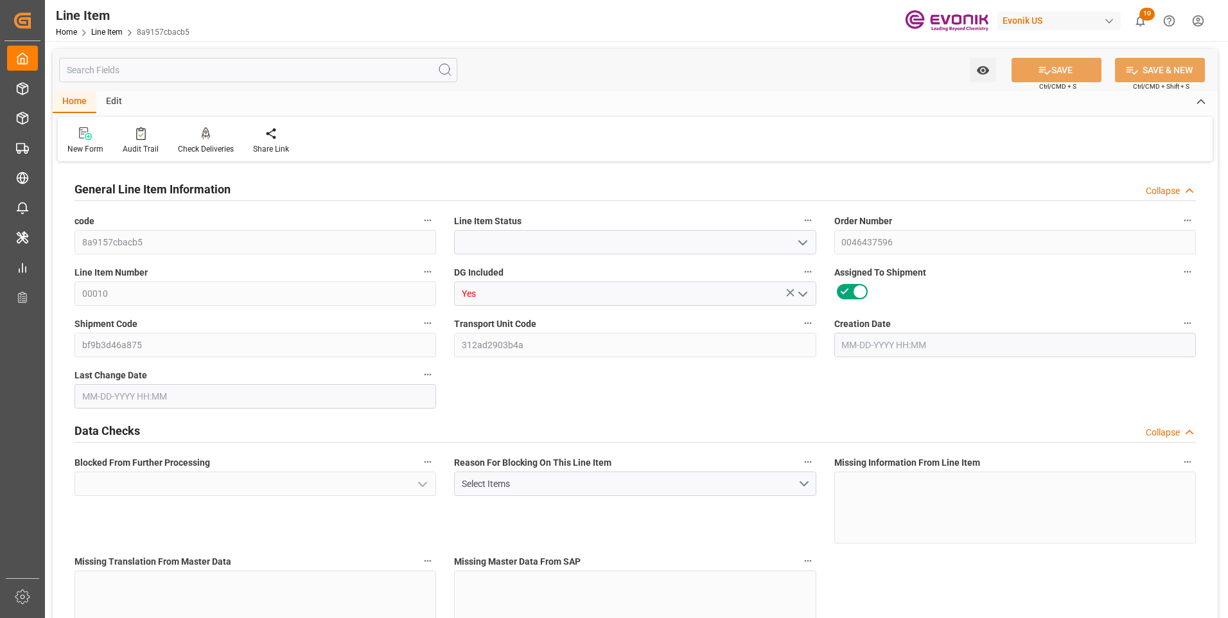
type input "Active"
type input "No"
type input "0"
type input "20000"
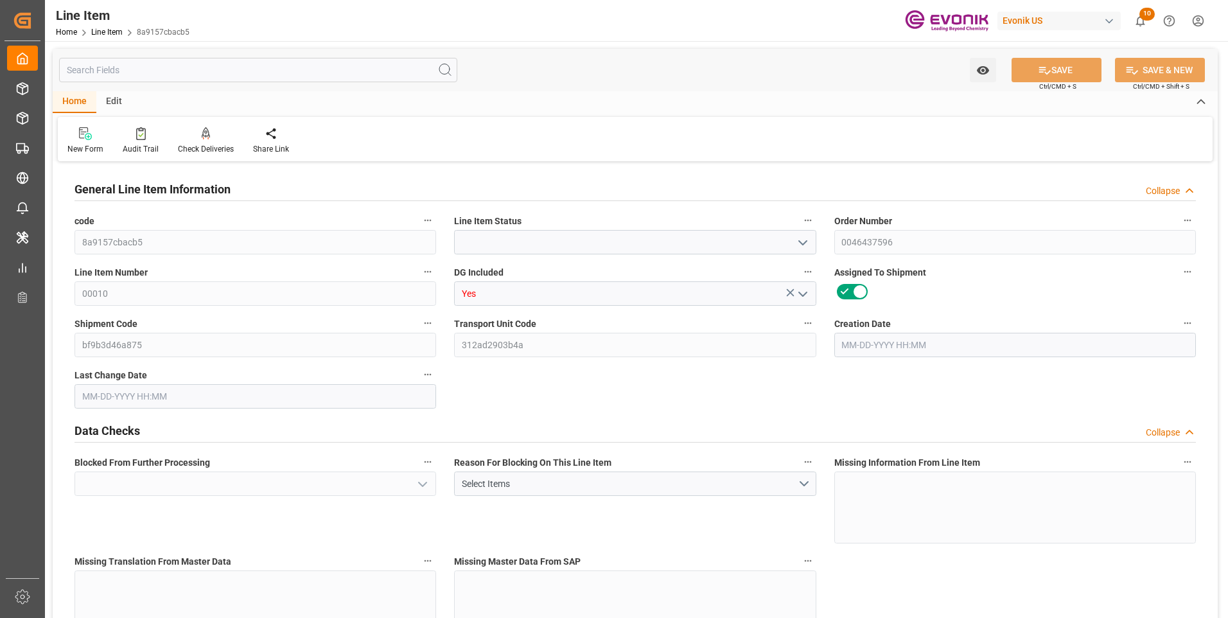
type input "0"
type input "20000"
type input "90545.4"
type input "20000"
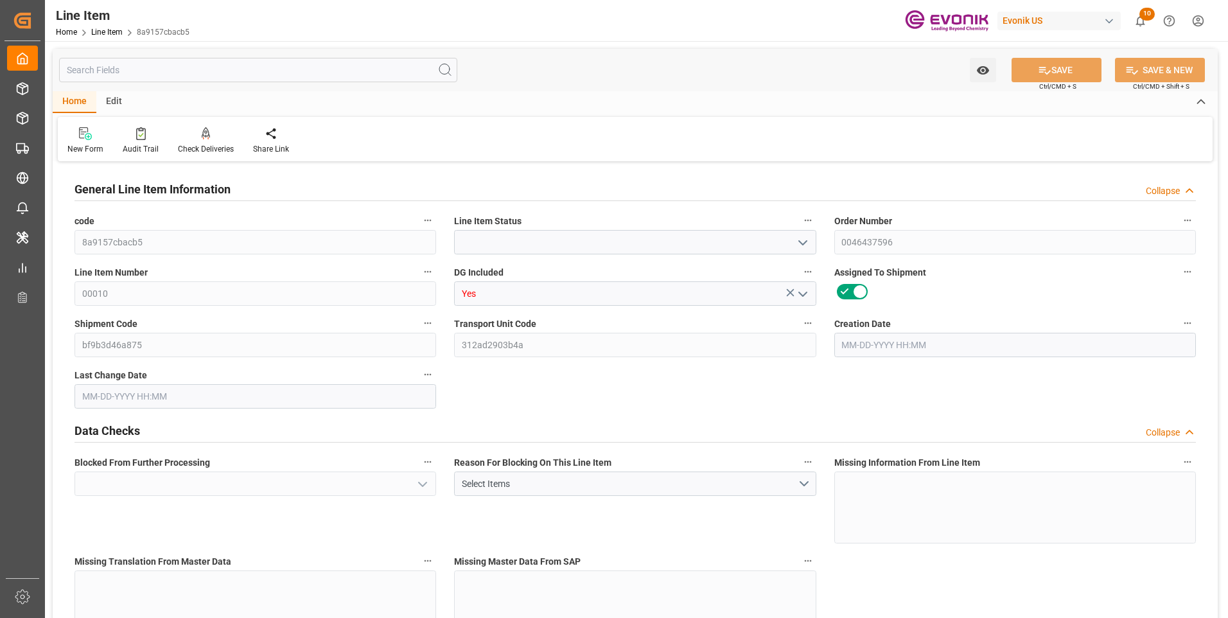
type input "20000"
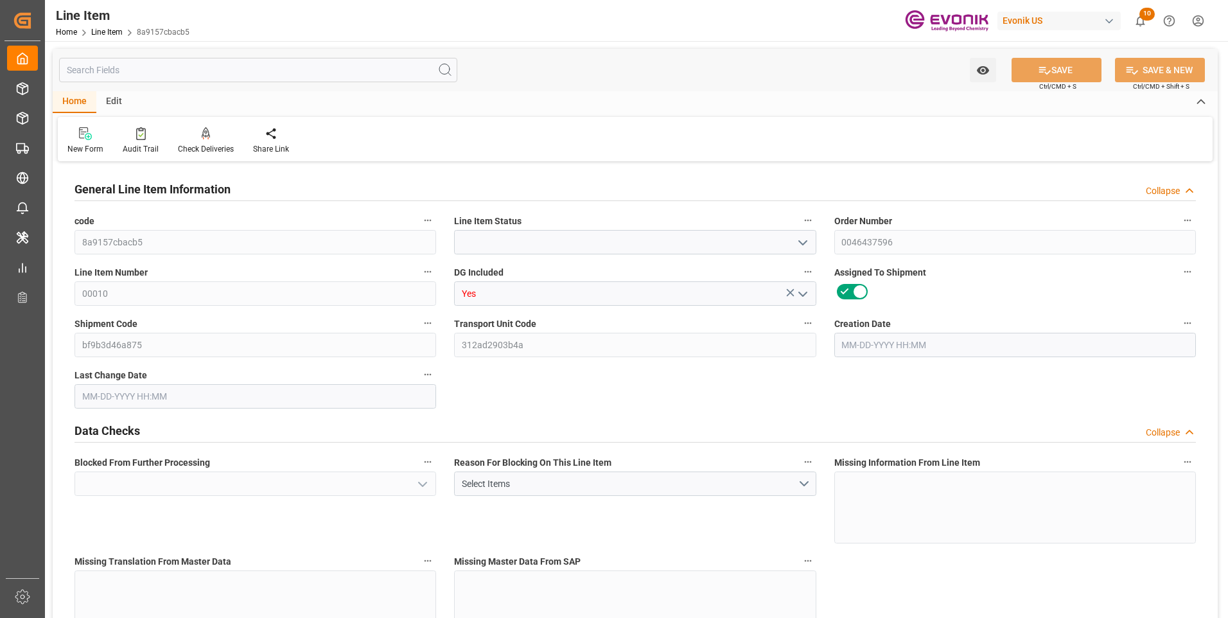
type input "0"
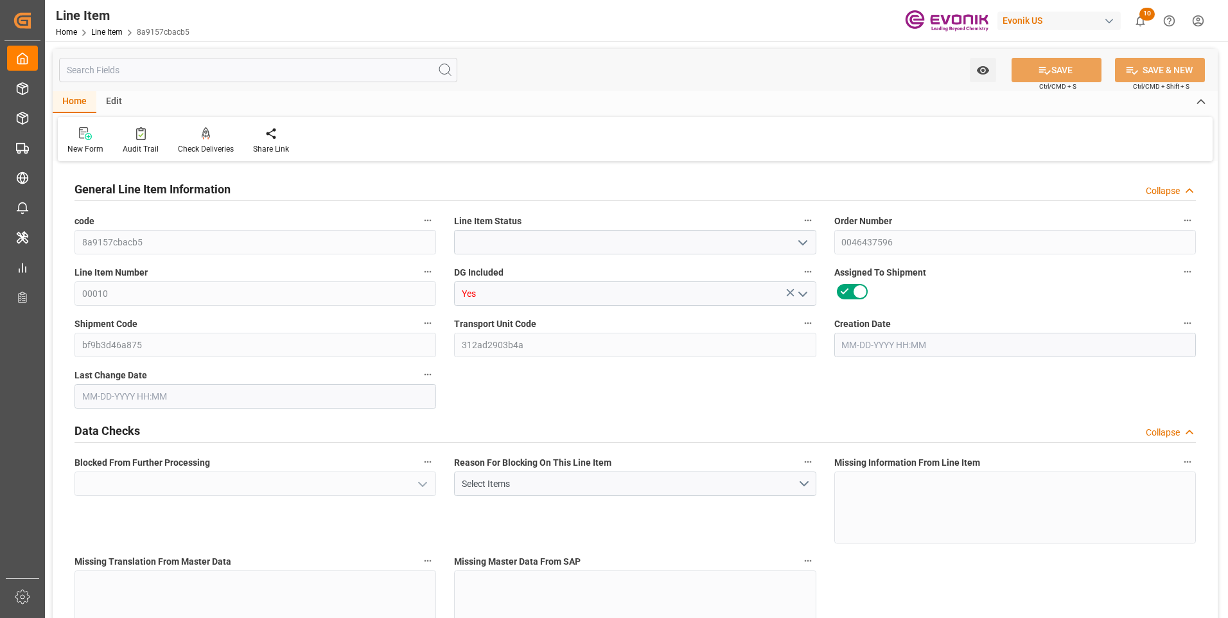
type input "0"
type input "08-15-2025 18:51"
type input "08-19-2025 21:51"
type input "[DATE]"
type input "09-03-2025"
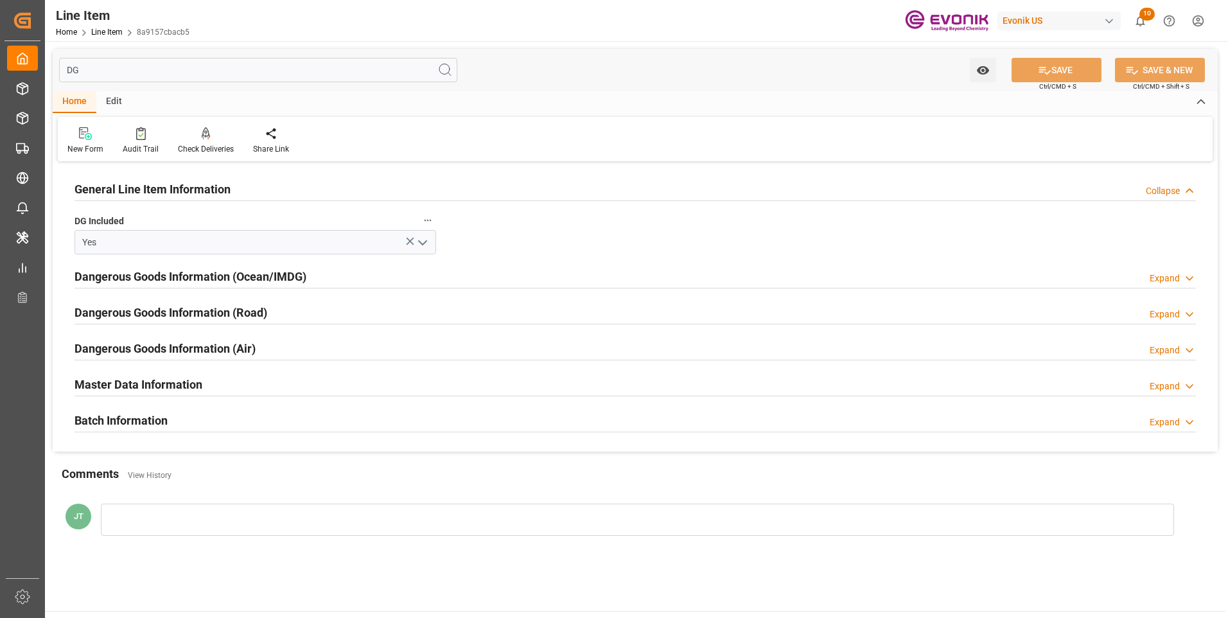
type input "DG"
click at [355, 278] on div "Dangerous Goods Information (Ocean/IMDG) Expand" at bounding box center [636, 275] width 1122 height 24
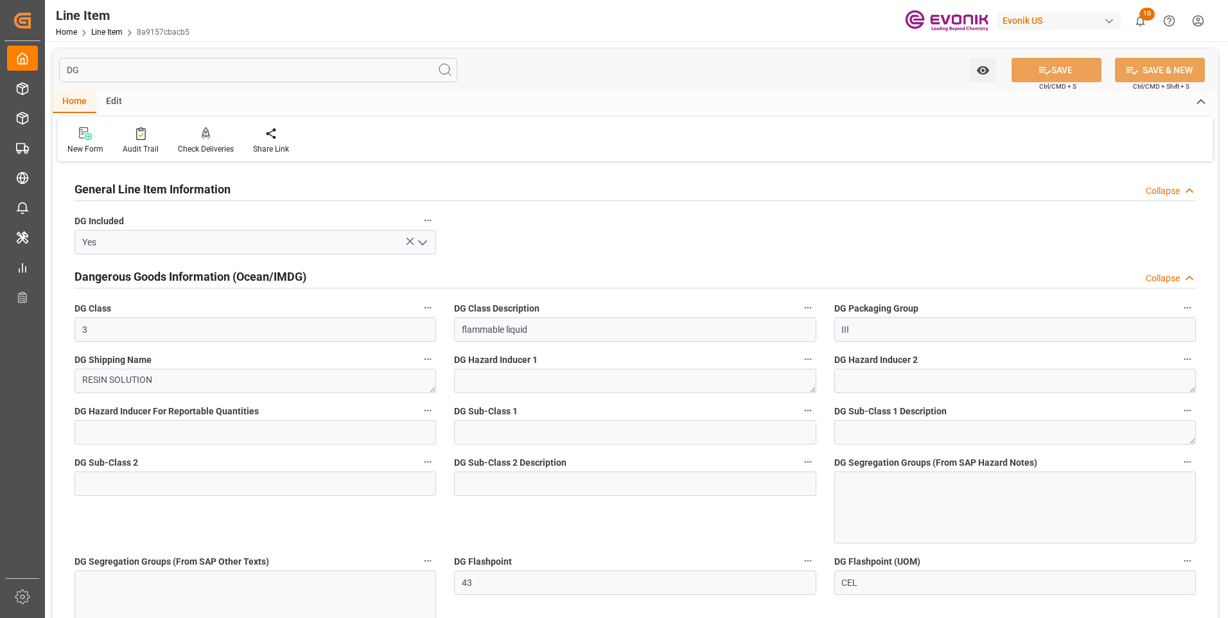
click at [888, 508] on div at bounding box center [1016, 508] width 362 height 72
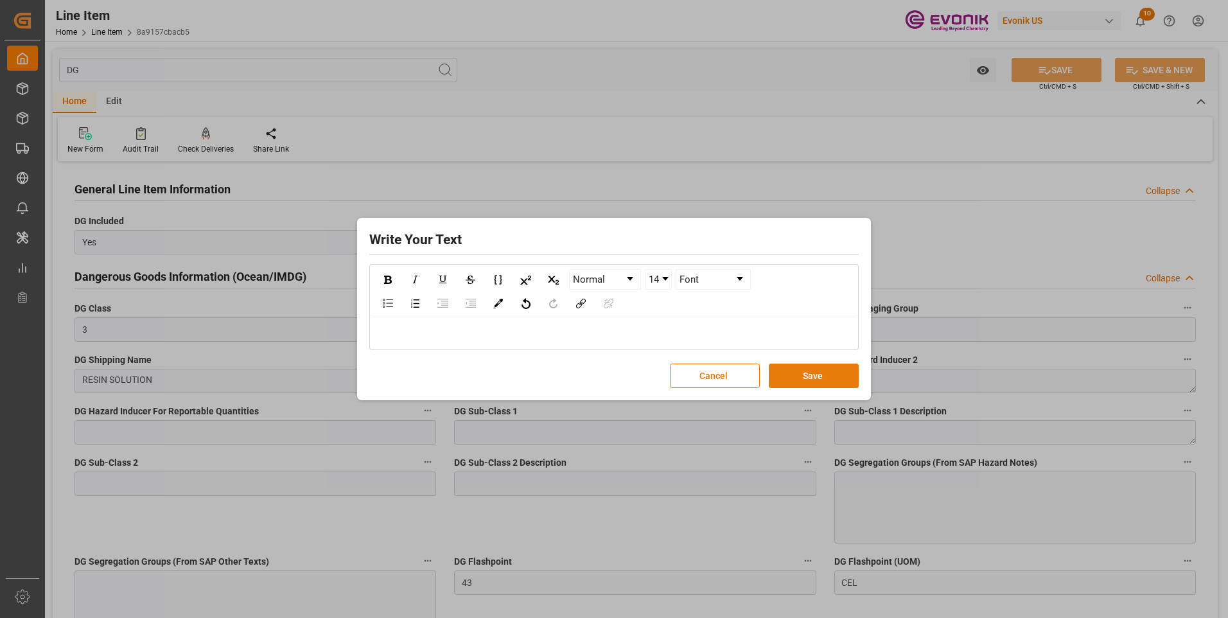
click at [792, 373] on button "Save" at bounding box center [814, 376] width 90 height 24
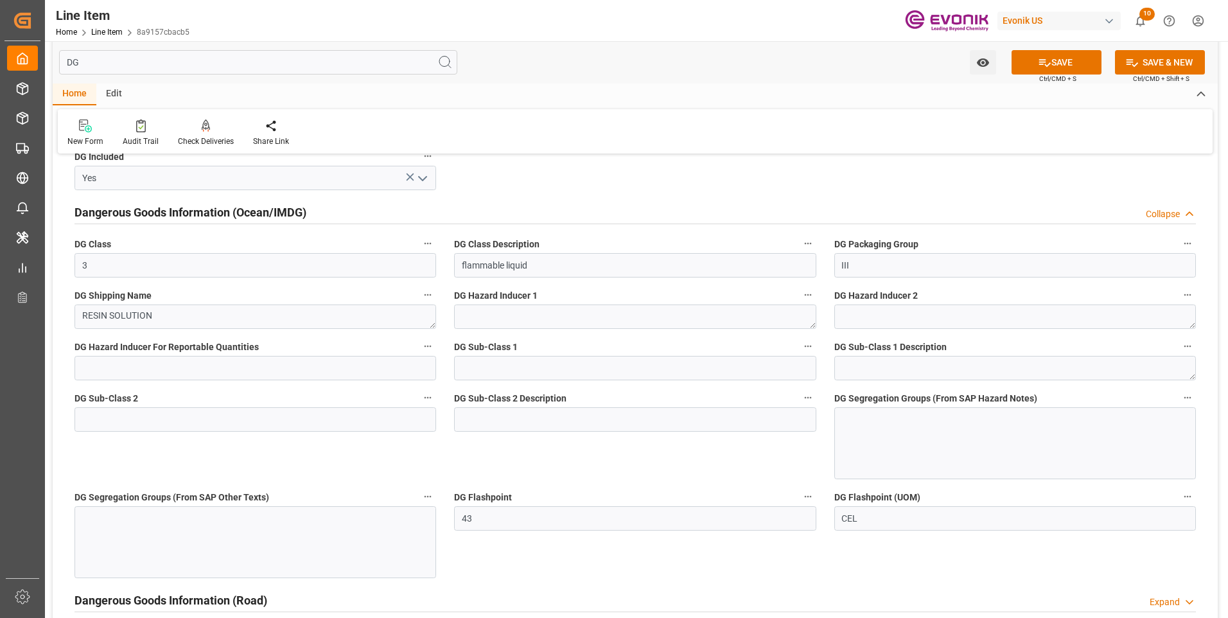
scroll to position [128, 0]
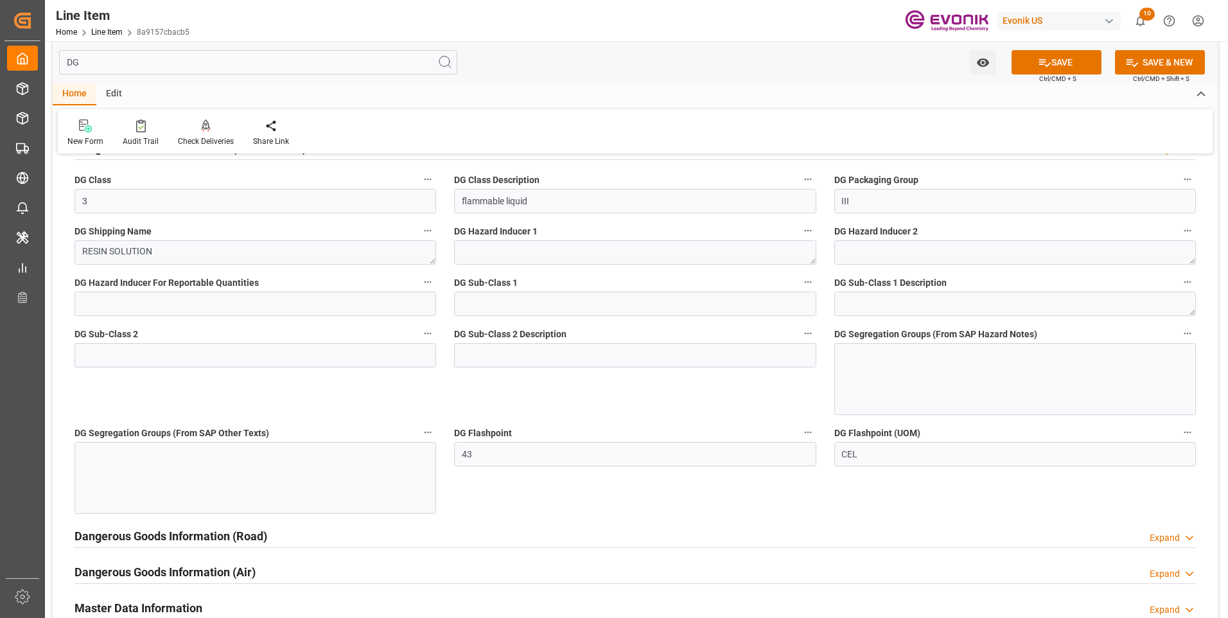
click at [190, 480] on div at bounding box center [256, 478] width 362 height 72
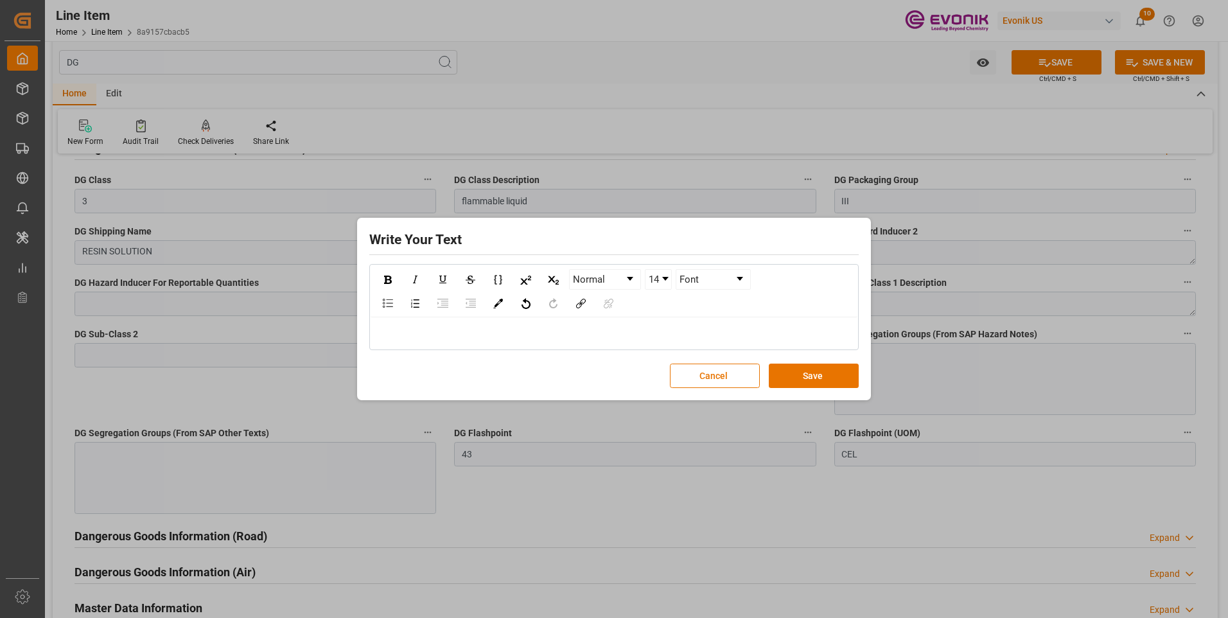
click at [808, 377] on button "Save" at bounding box center [814, 376] width 90 height 24
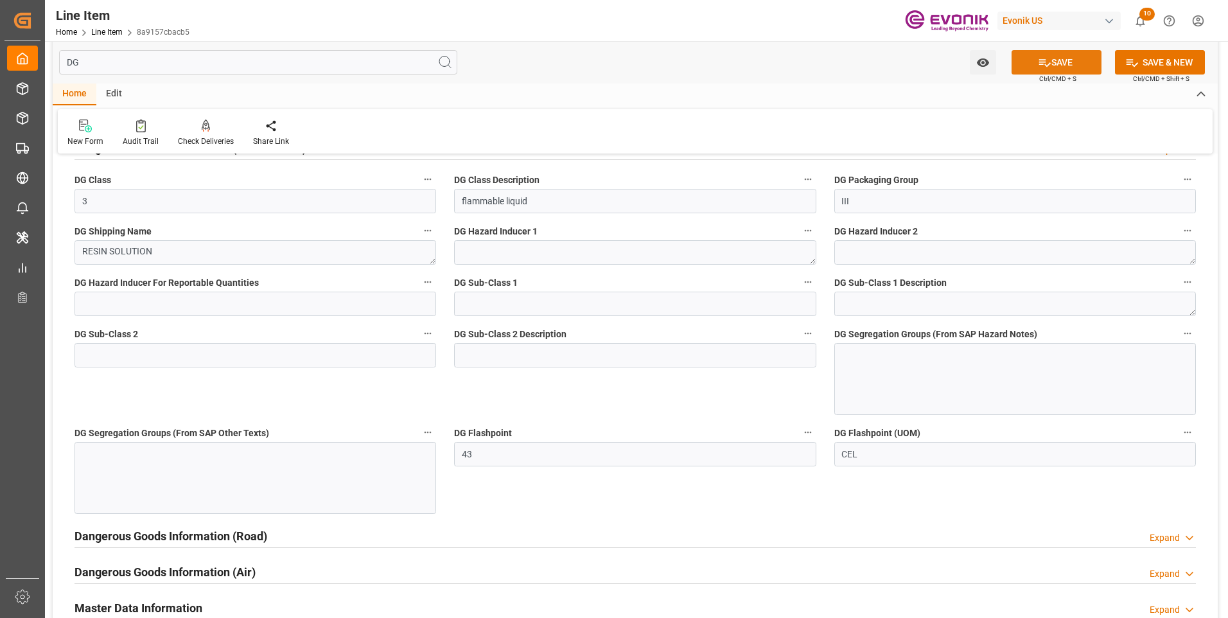
click at [1041, 60] on icon at bounding box center [1045, 63] width 12 height 8
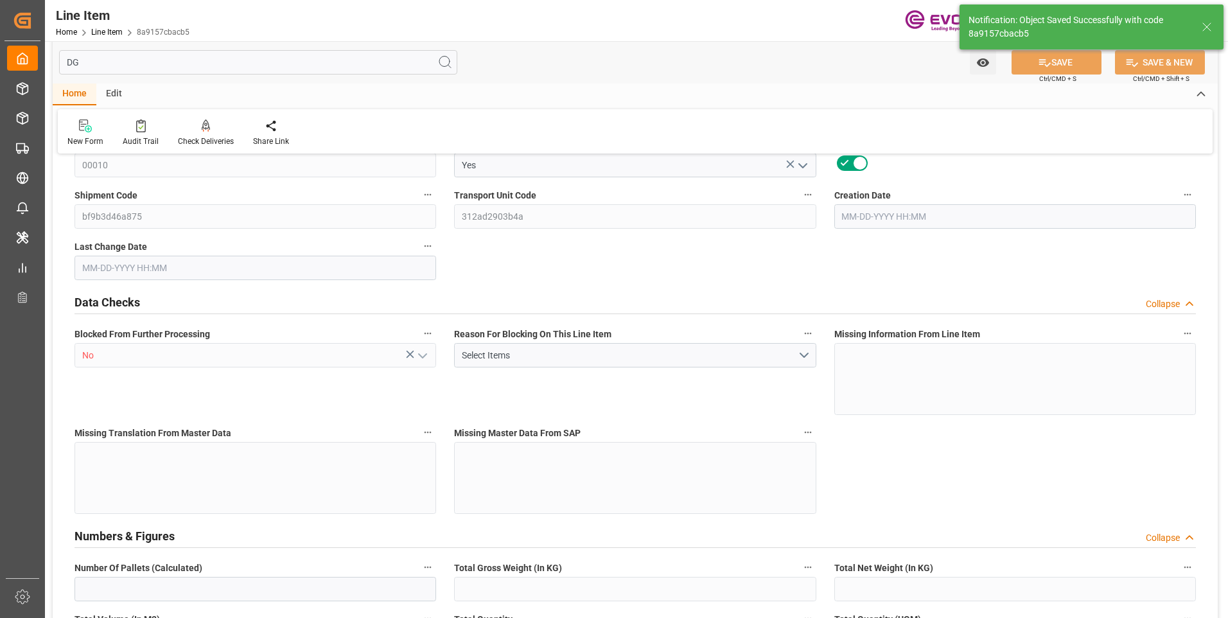
type input "0"
type input "20000"
type input "0"
type input "20000"
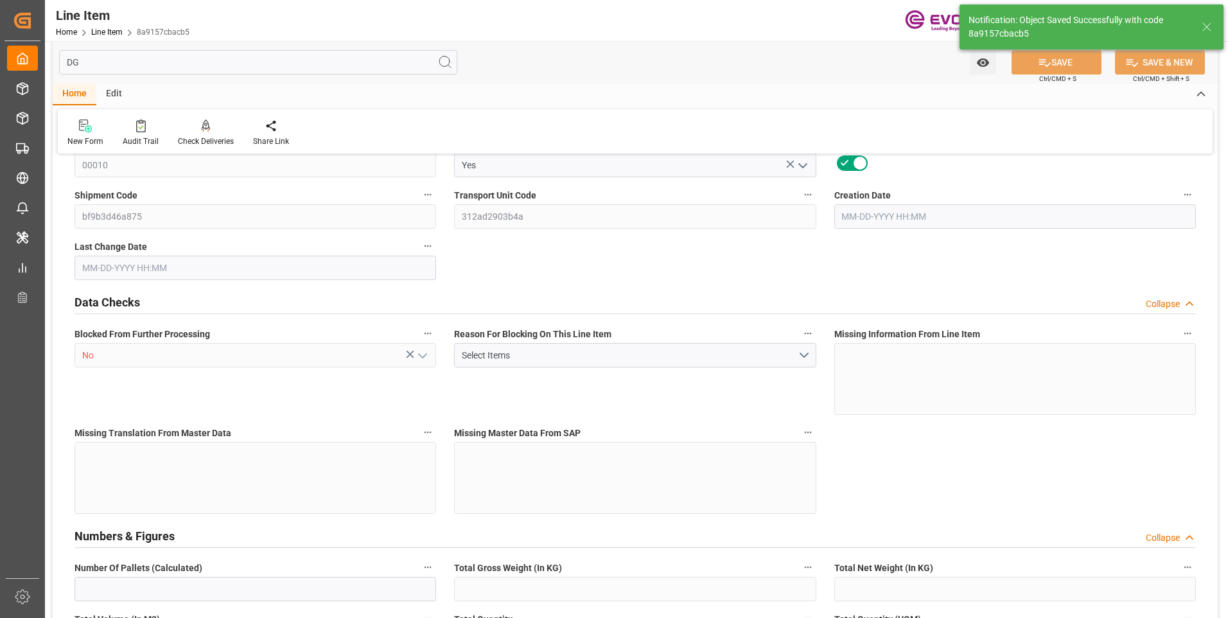
type input "90545.4"
type input "20000"
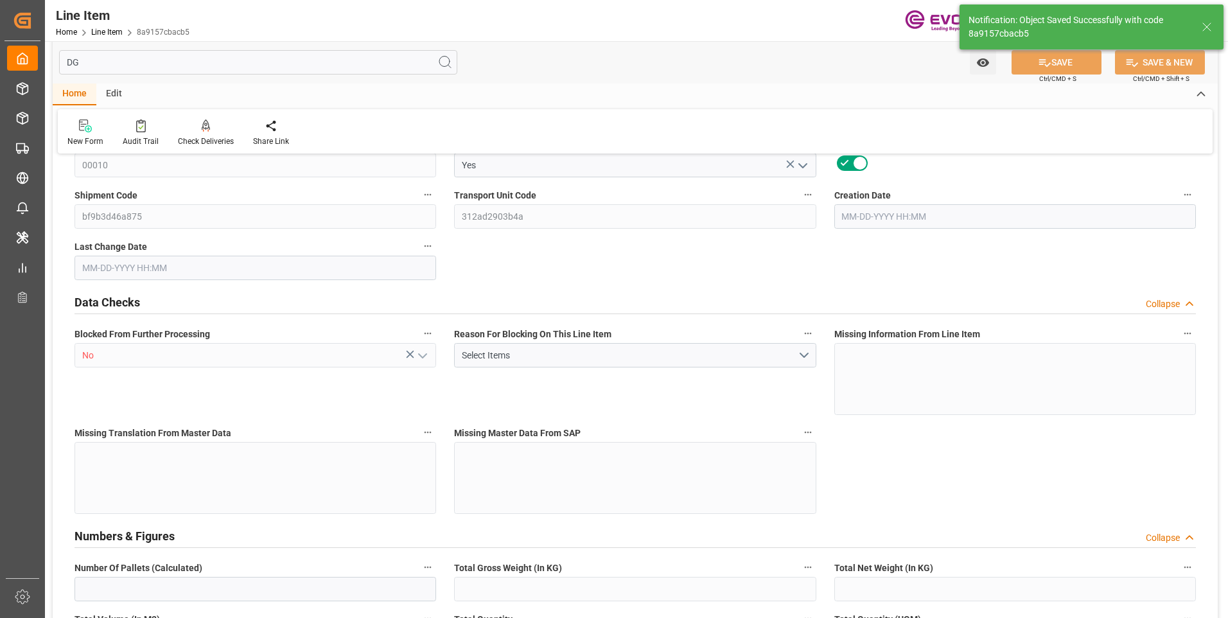
type input "20000"
type input "0"
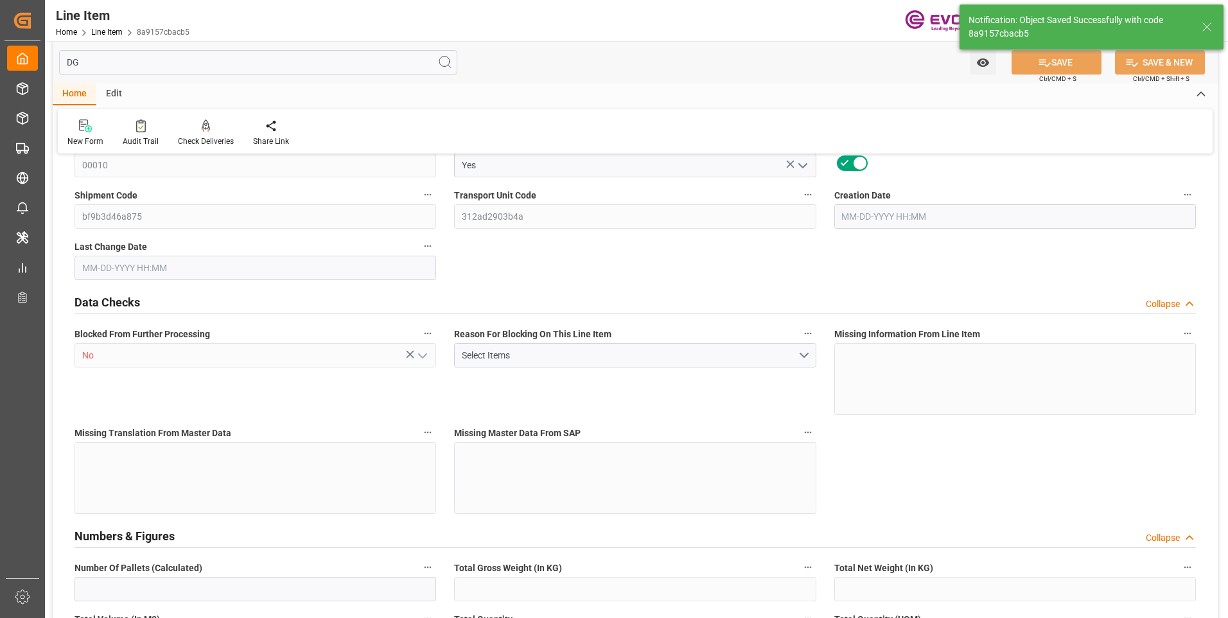
type input "0"
type input "08-15-2025 18:51"
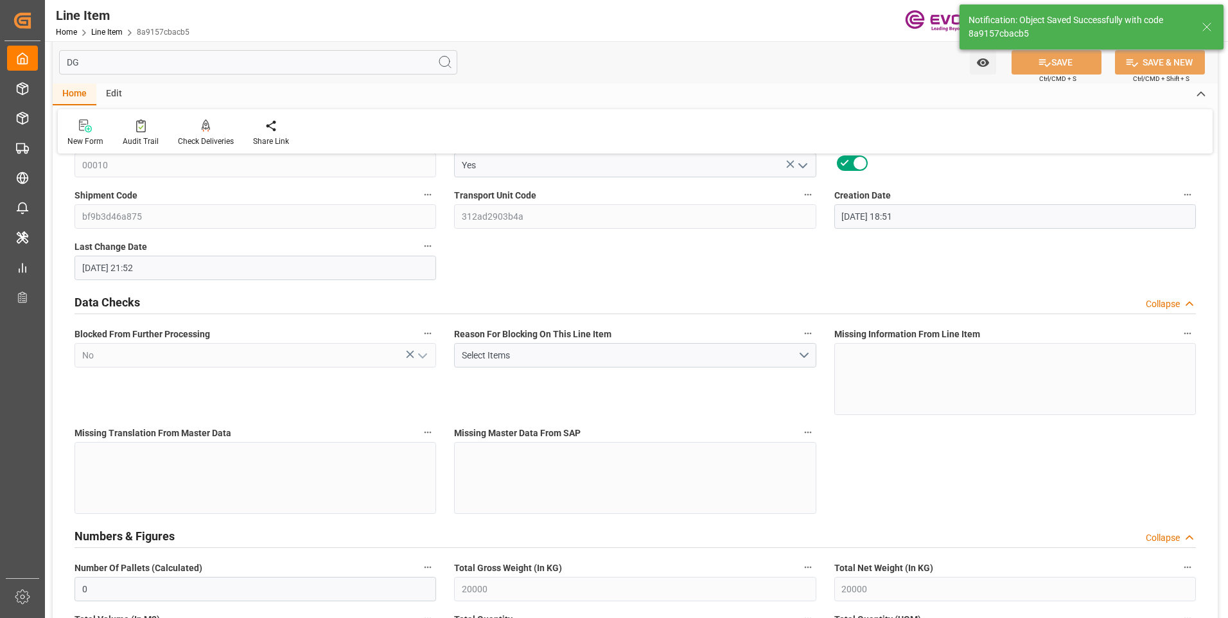
type input "[DATE] 21:52"
type input "[DATE]"
type input "09-03-2025"
type input "08-26-2025"
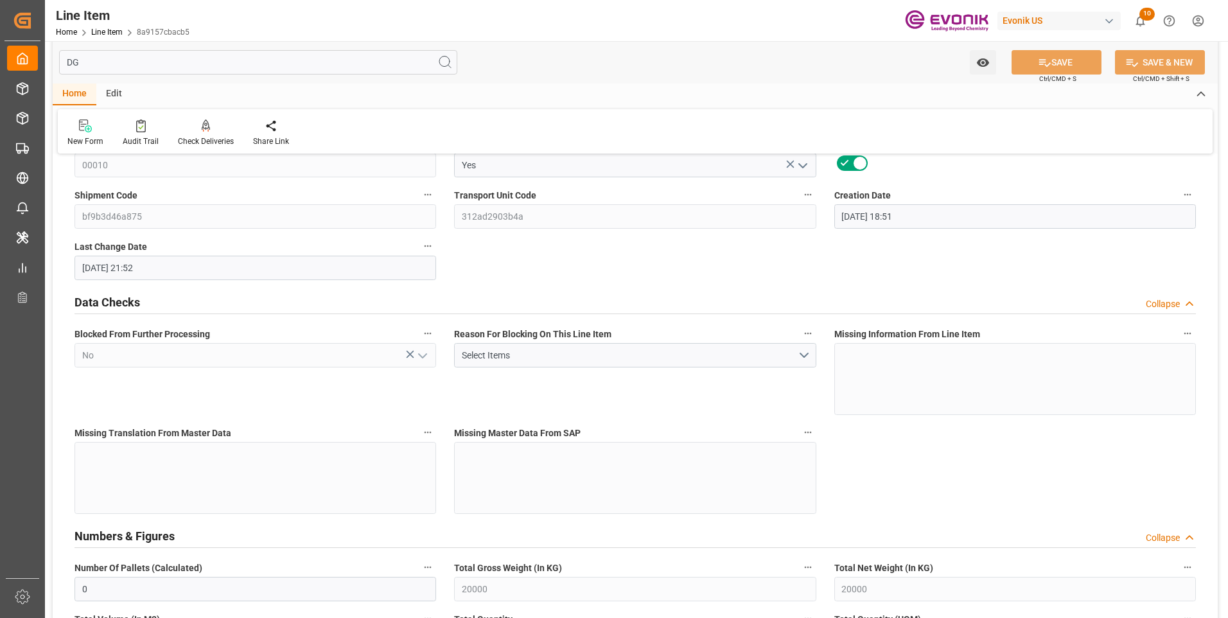
click at [108, 67] on input "DG" at bounding box center [258, 62] width 398 height 24
type input "D"
type input "20000"
type input "0"
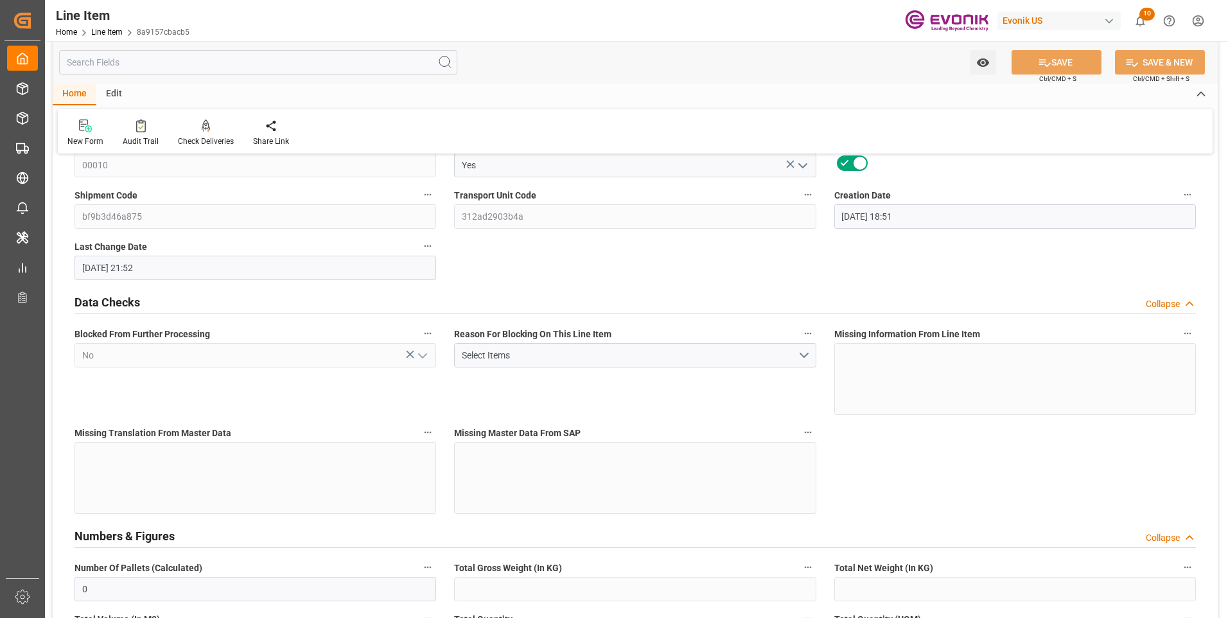
type input "20000"
type input "90545.4"
type input "20000"
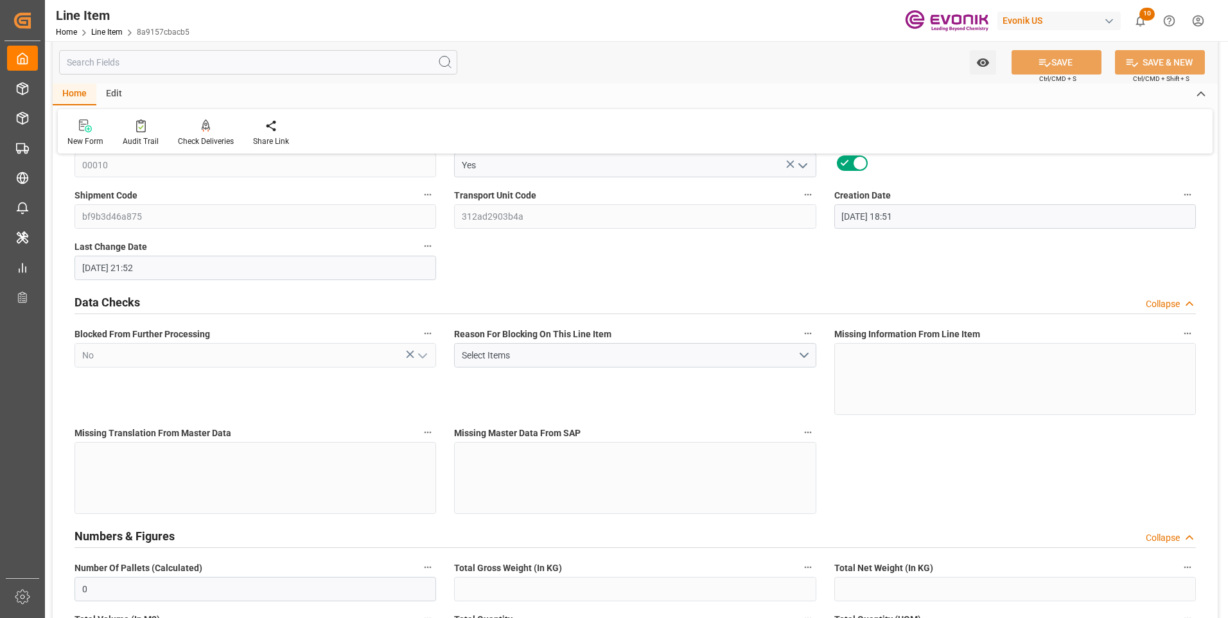
type input "0"
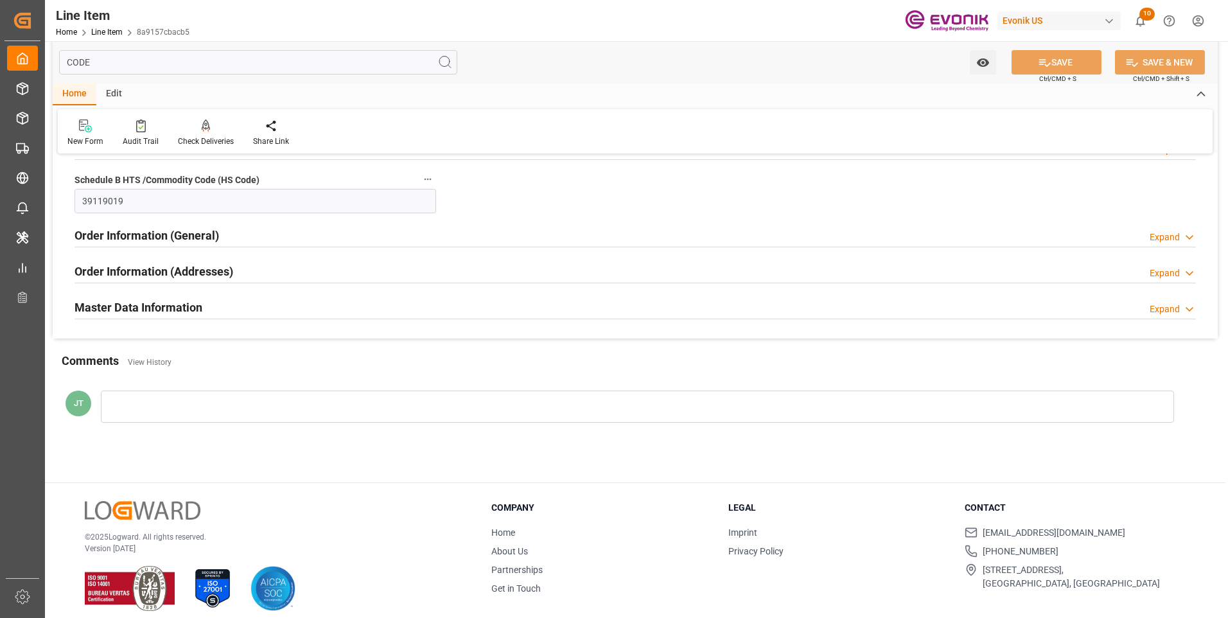
type input "CODE"
click at [181, 299] on h2 "Master Data Information" at bounding box center [139, 307] width 128 height 17
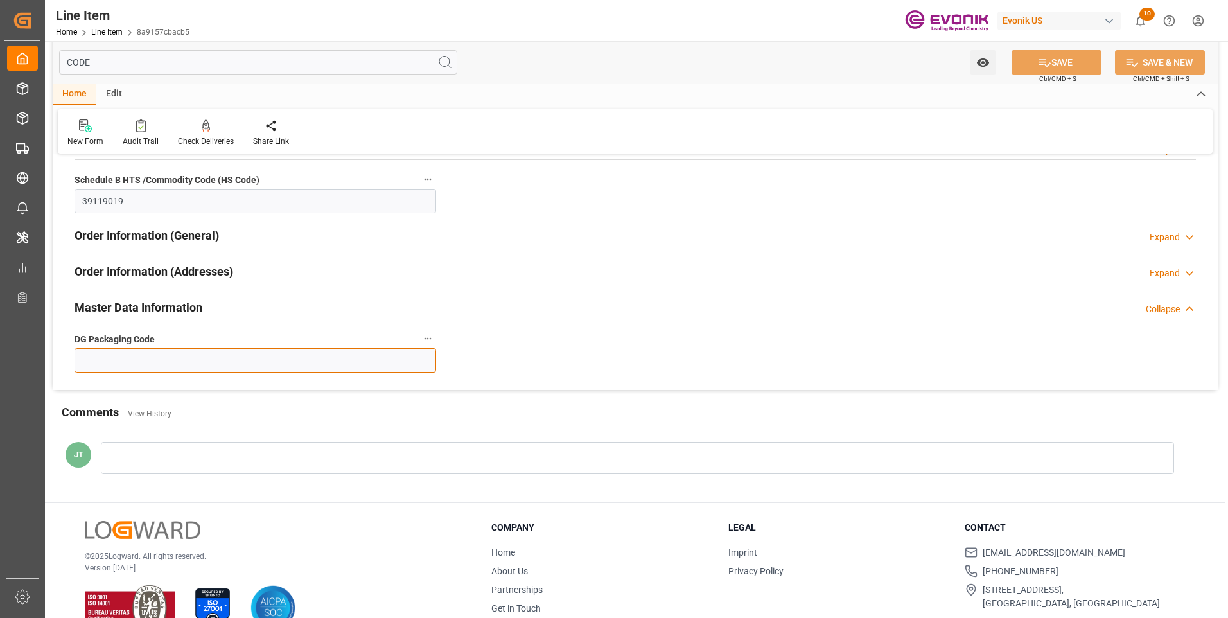
click at [175, 361] on input at bounding box center [256, 360] width 362 height 24
type input "T14"
click at [1075, 71] on button "SAVE" at bounding box center [1057, 62] width 90 height 24
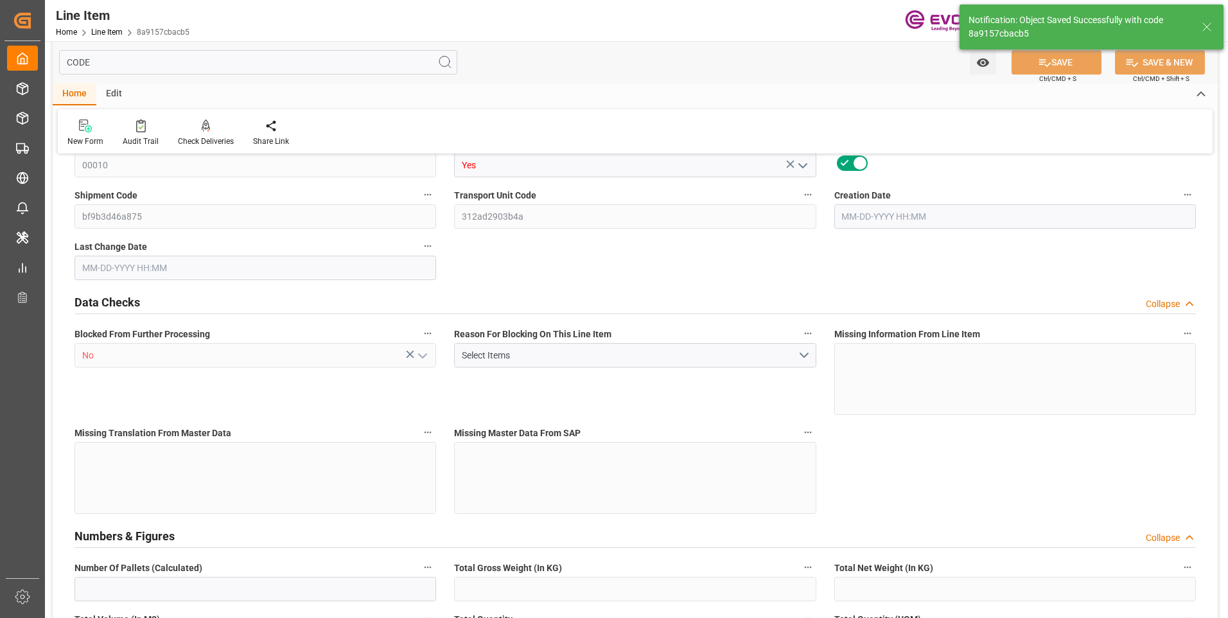
type input "0"
type input "20000"
type input "0"
type input "20000"
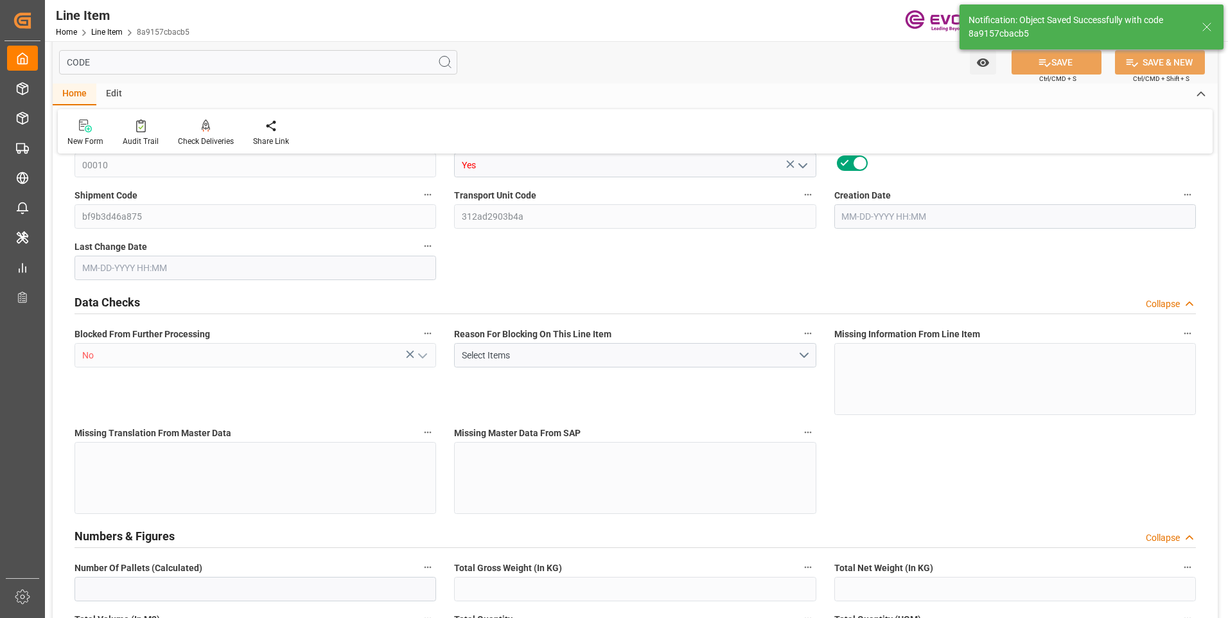
type input "90545.4"
type input "20000"
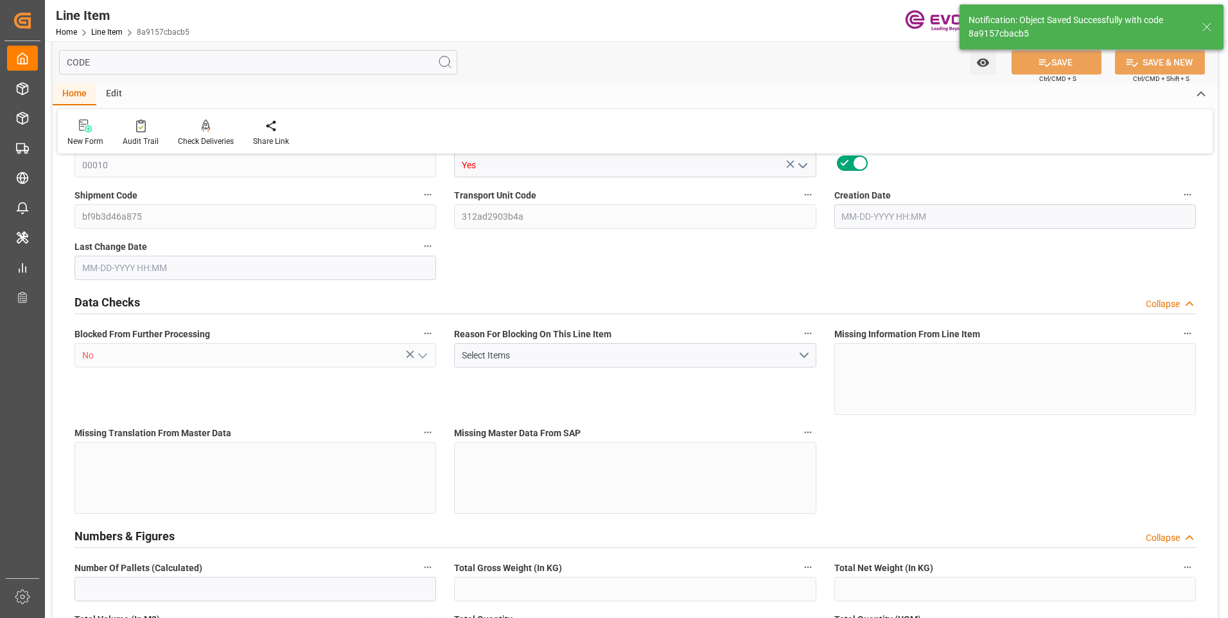
type input "20000"
type input "0"
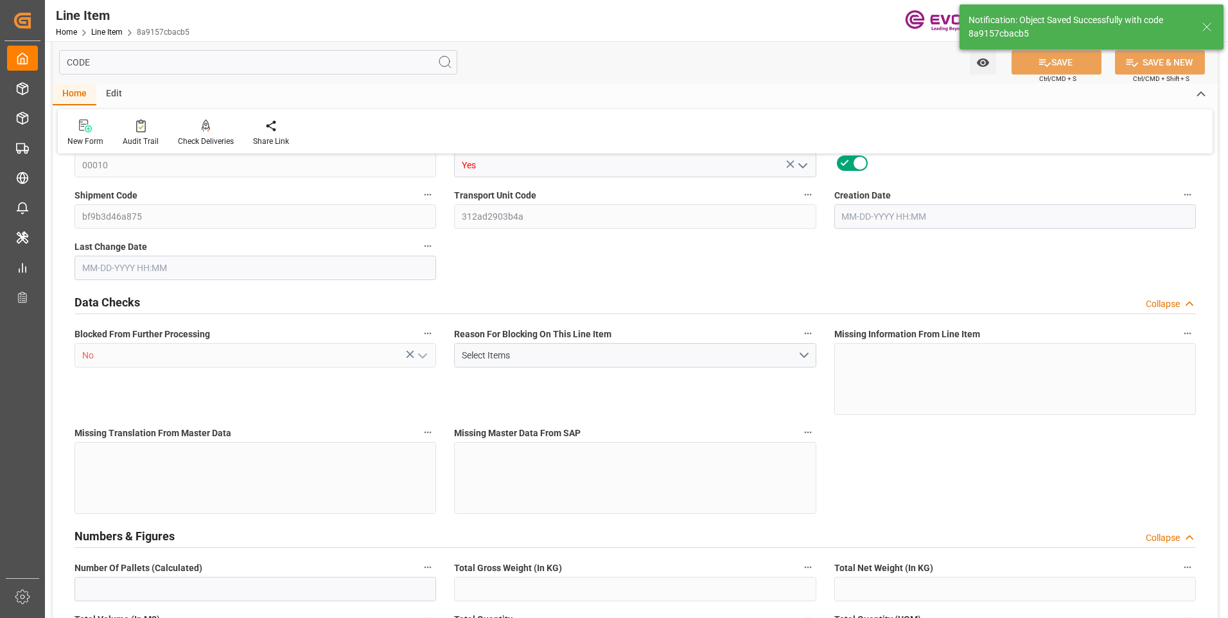
type input "0"
type input "08-15-2025 18:51"
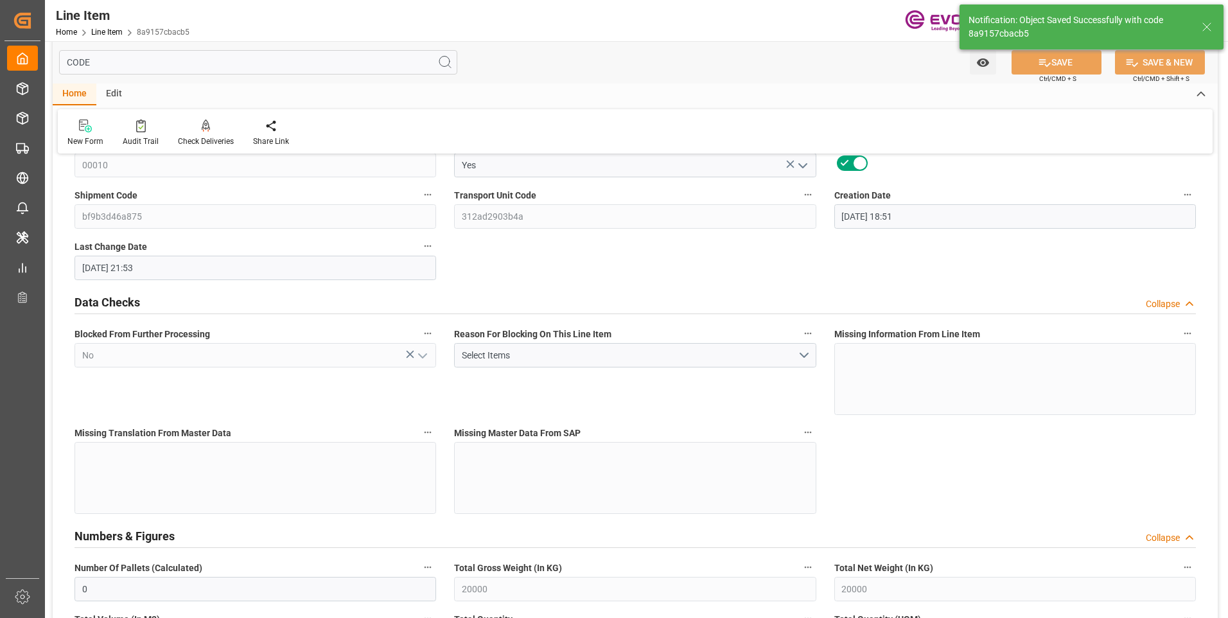
type input "08-19-2025 21:53"
type input "10-01-2025"
type input "09-03-2025"
type input "08-26-2025"
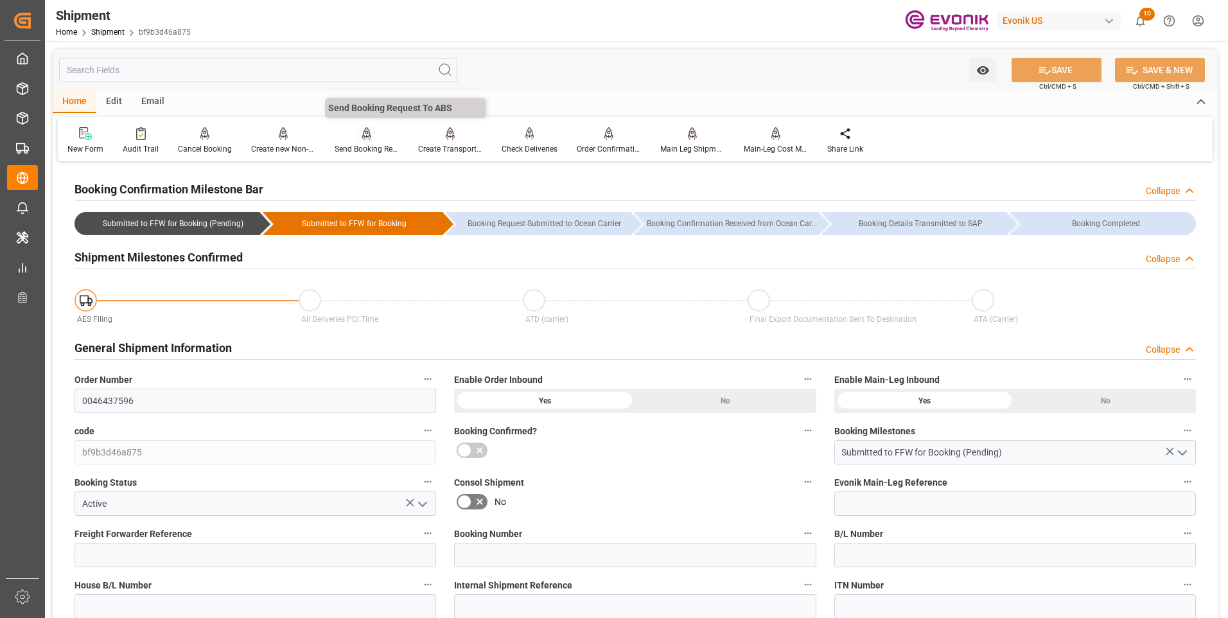
click at [348, 148] on div "Send Booking Request To ABS" at bounding box center [367, 149] width 64 height 12
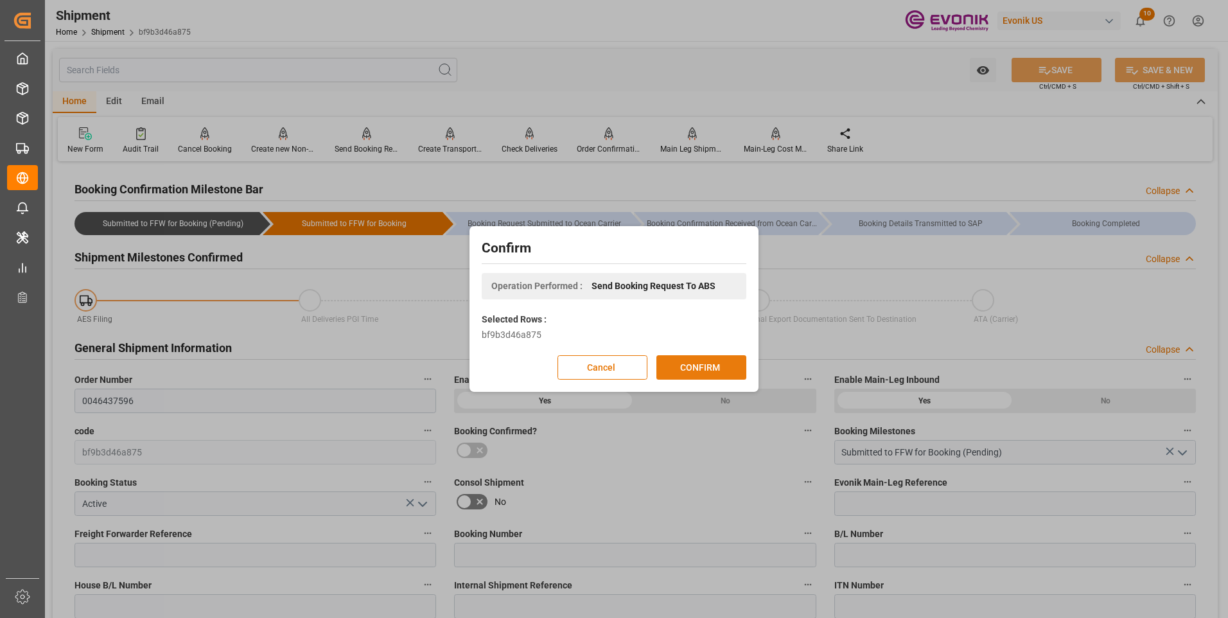
click at [704, 369] on button "CONFIRM" at bounding box center [702, 367] width 90 height 24
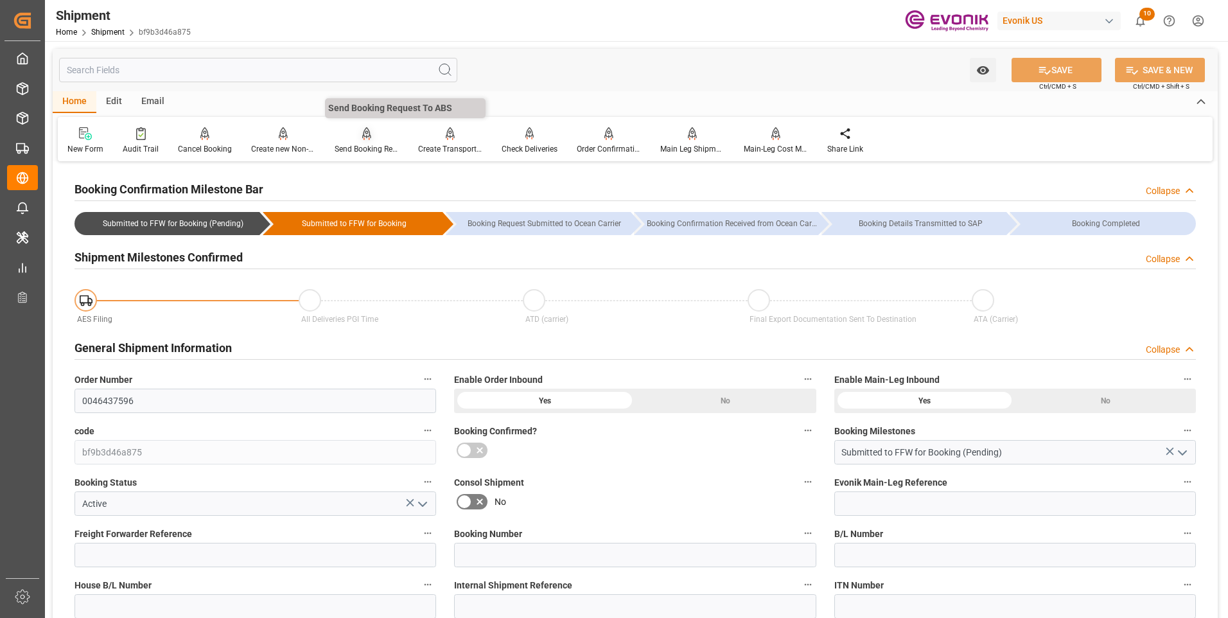
click at [351, 145] on div "Send Booking Request To ABS" at bounding box center [367, 149] width 64 height 12
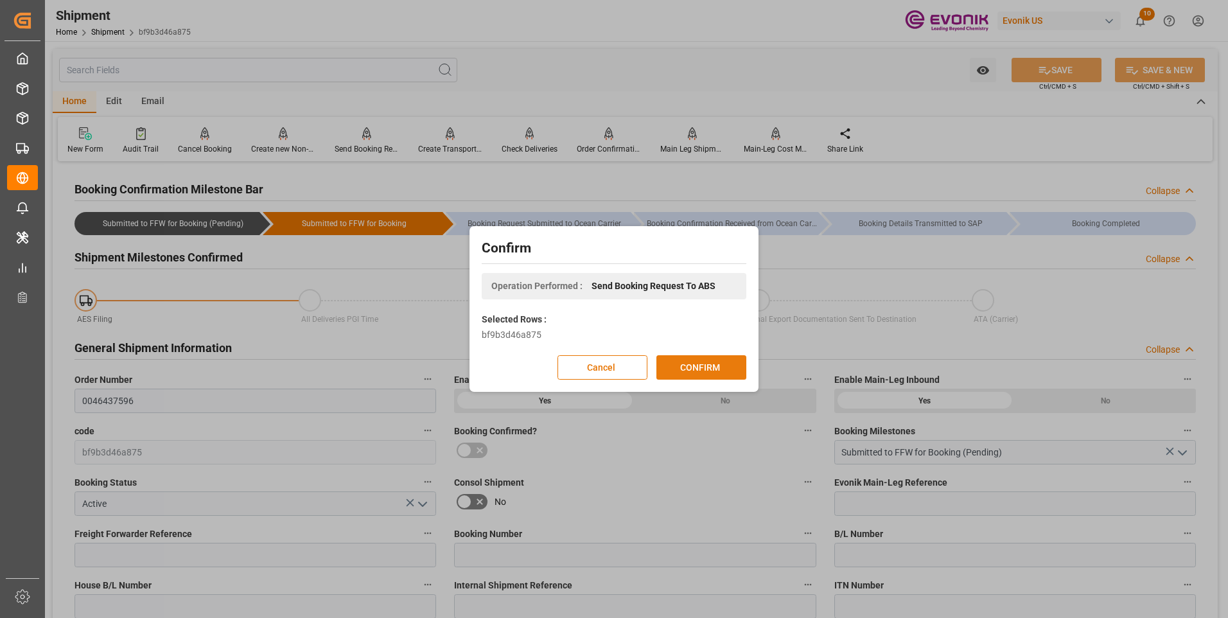
click at [694, 363] on button "CONFIRM" at bounding box center [702, 367] width 90 height 24
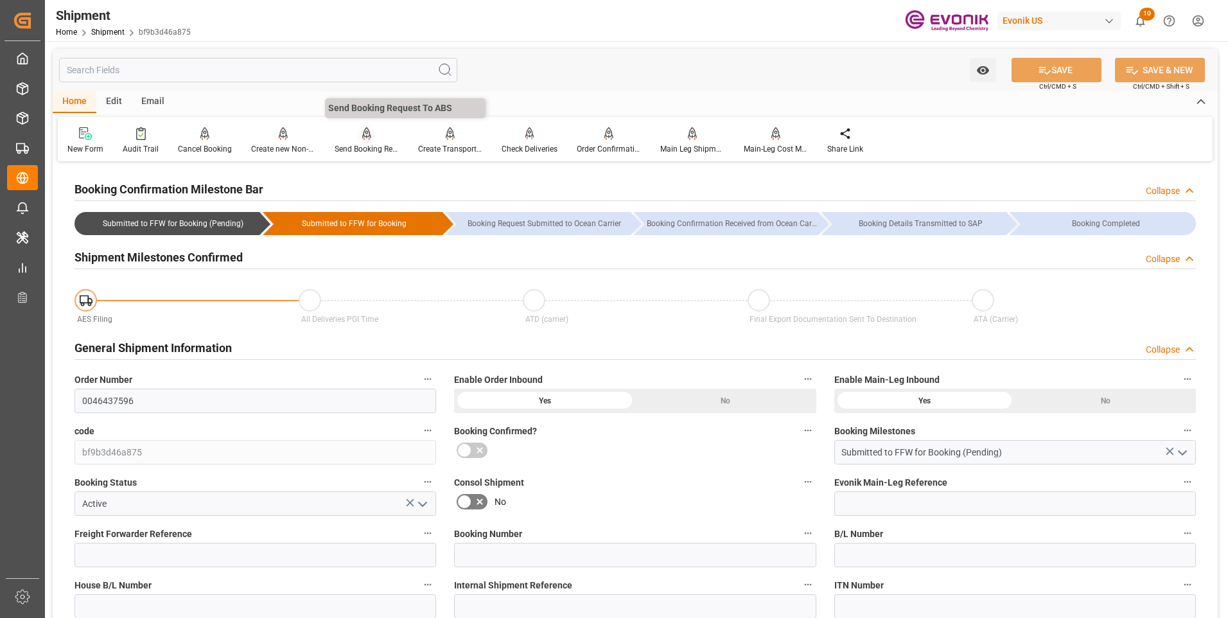
click at [364, 145] on div "Send Booking Request To ABS" at bounding box center [367, 149] width 64 height 12
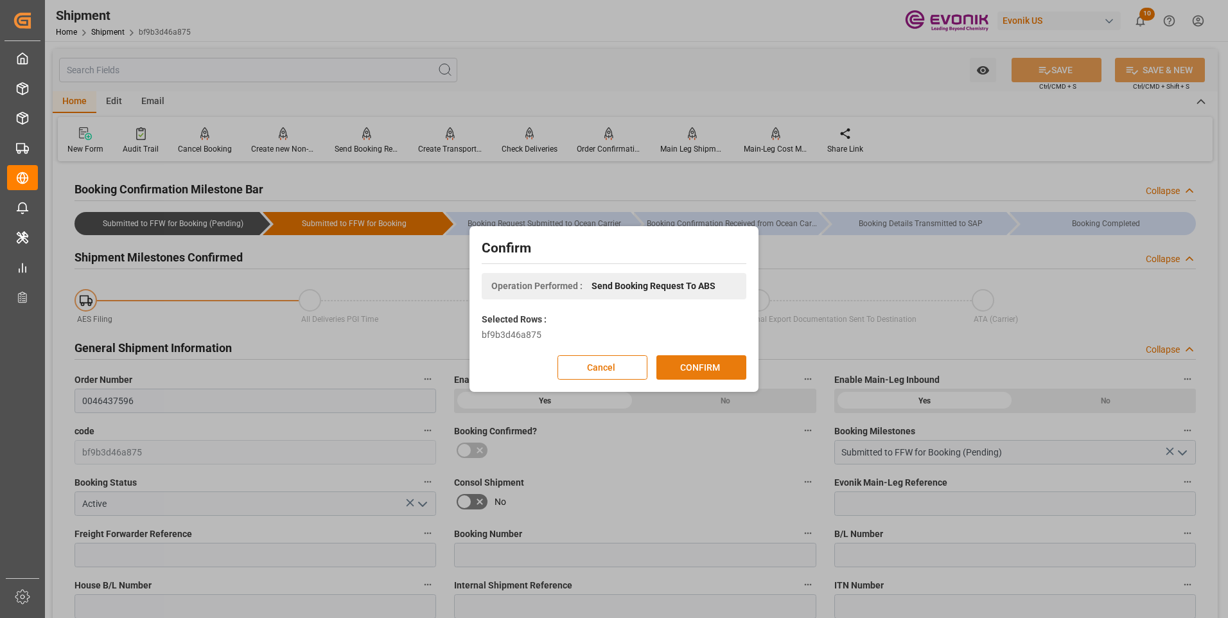
click at [706, 360] on button "CONFIRM" at bounding box center [702, 367] width 90 height 24
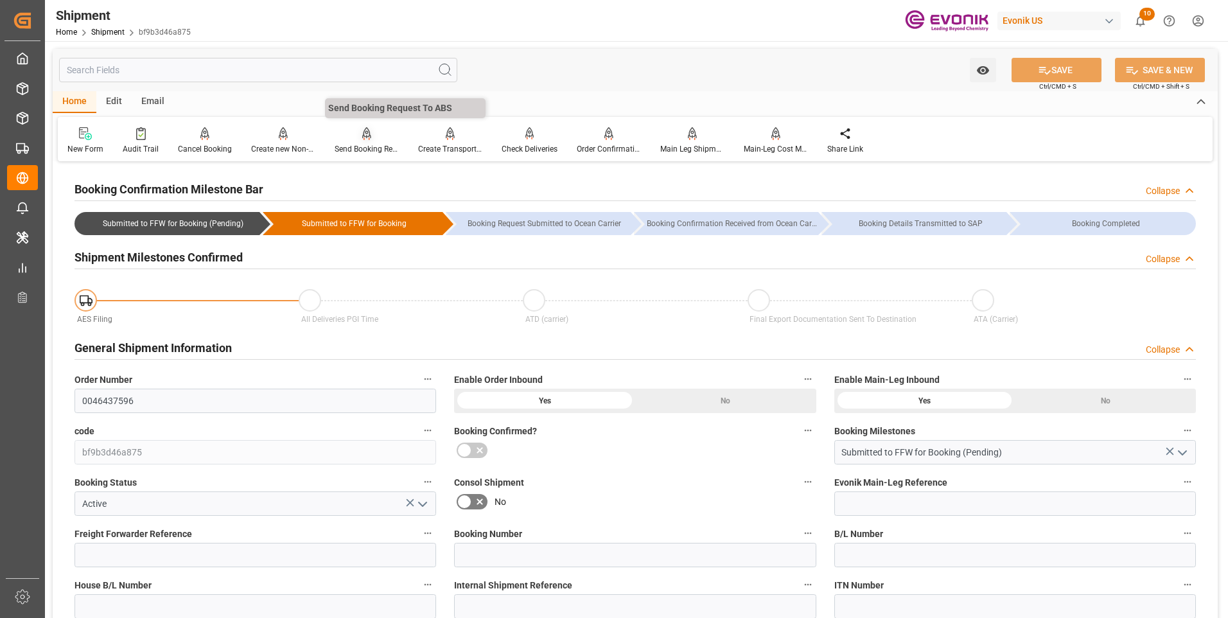
click at [379, 143] on div "Send Booking Request To ABS" at bounding box center [367, 149] width 64 height 12
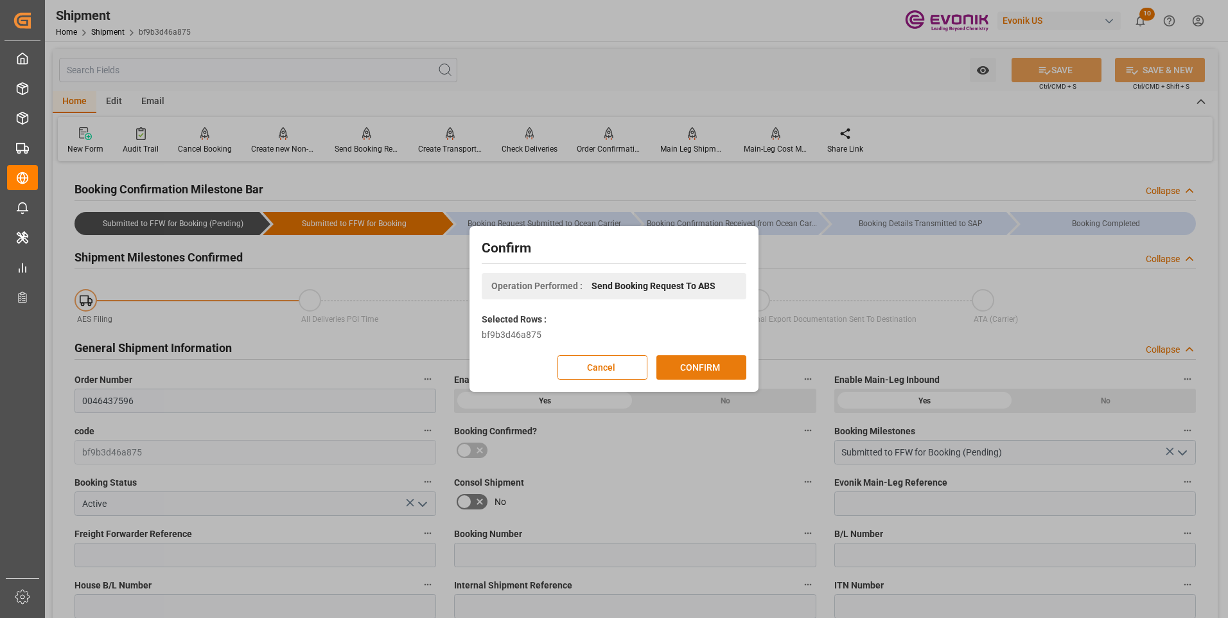
click at [699, 359] on button "CONFIRM" at bounding box center [702, 367] width 90 height 24
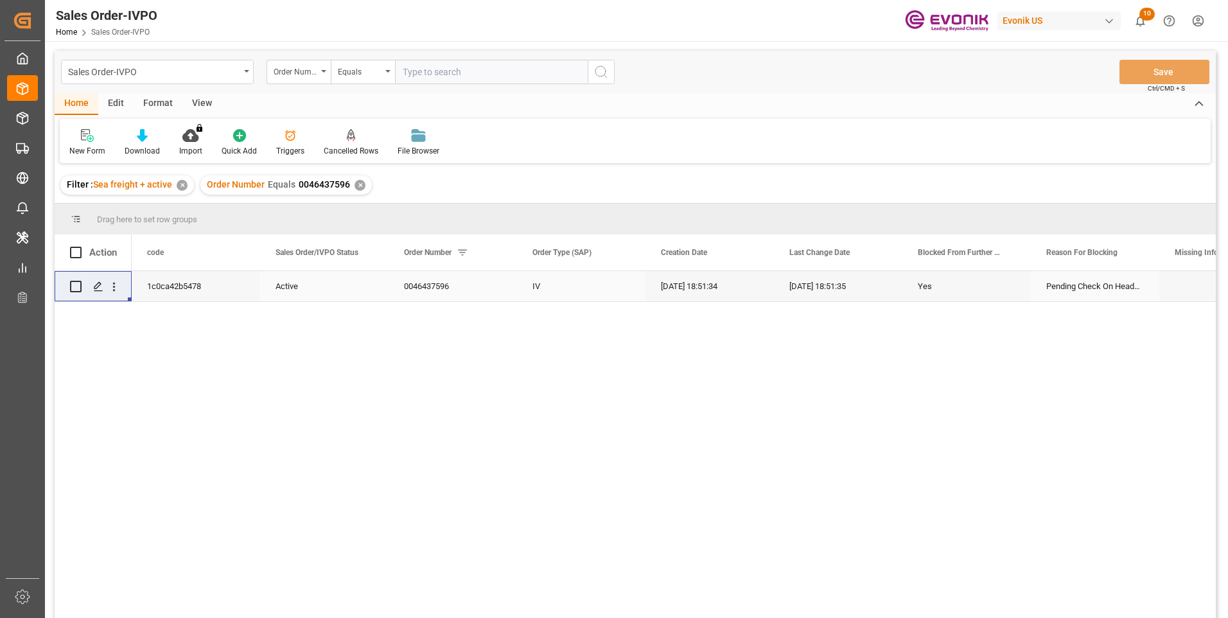
click at [461, 71] on input "text" at bounding box center [491, 72] width 193 height 24
paste input "0046468239"
type input "0046468239"
click at [602, 64] on icon "search button" at bounding box center [601, 71] width 15 height 15
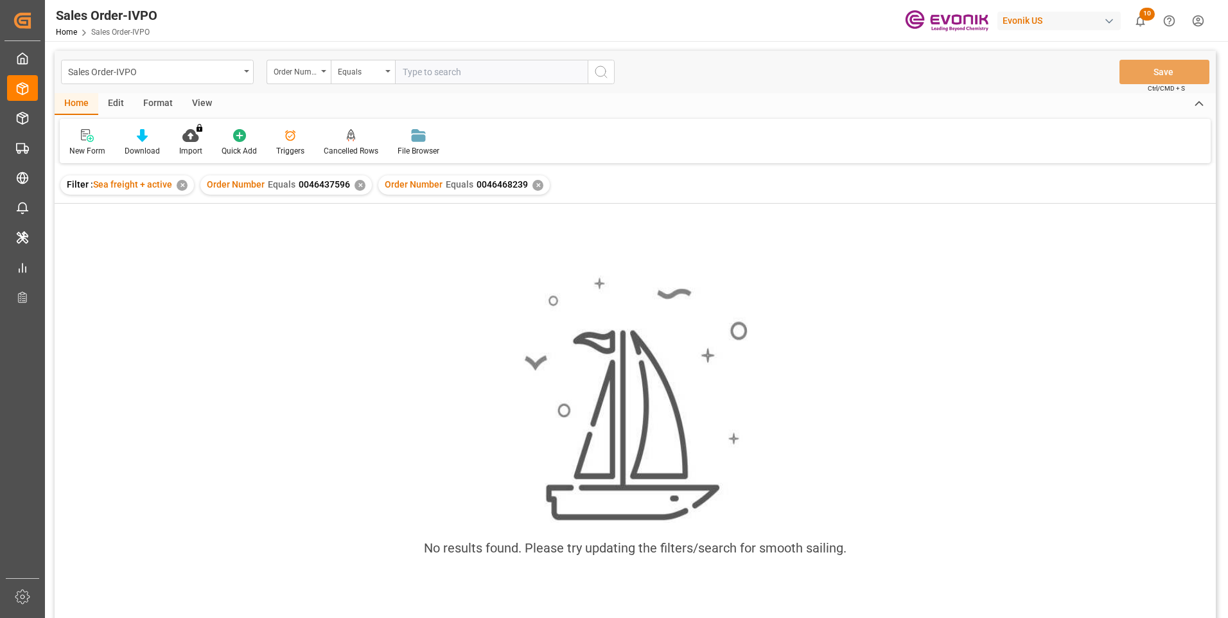
click at [358, 184] on div "✕" at bounding box center [360, 185] width 11 height 11
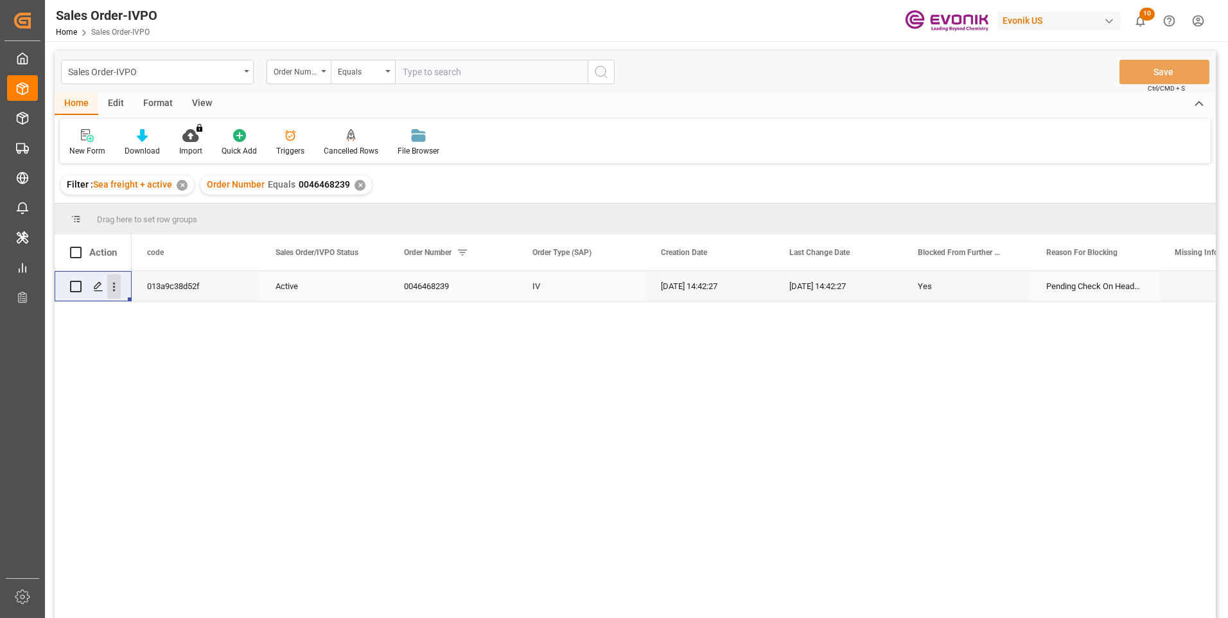
click at [114, 288] on icon "open menu" at bounding box center [113, 286] width 13 height 13
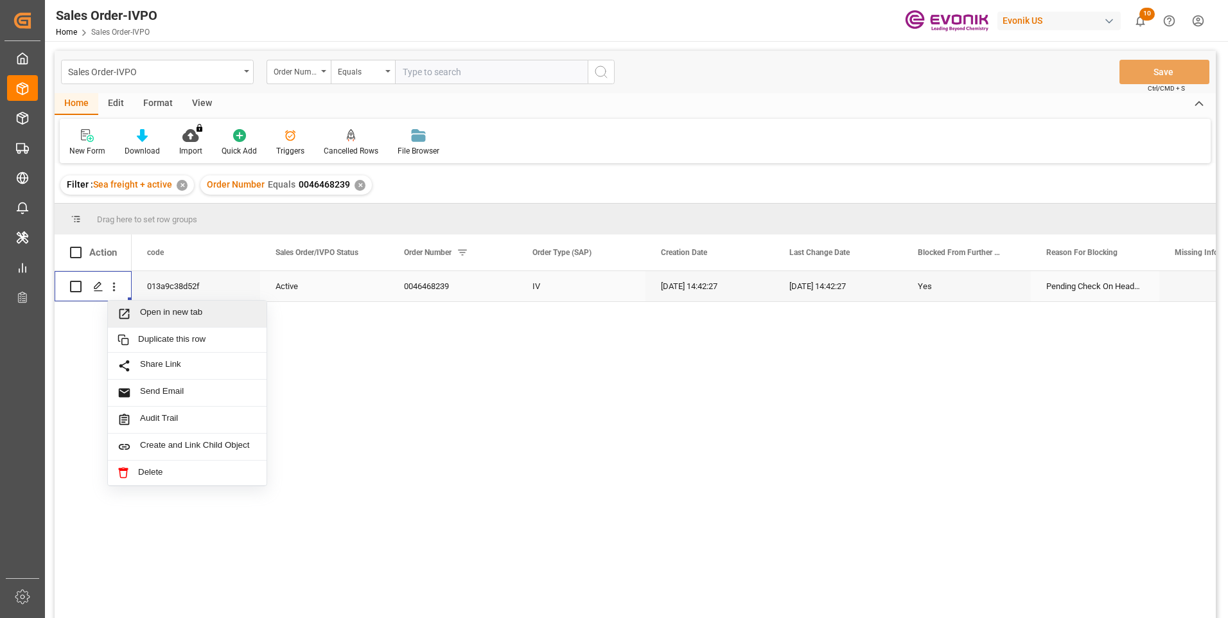
click at [169, 308] on span "Open in new tab" at bounding box center [198, 313] width 117 height 13
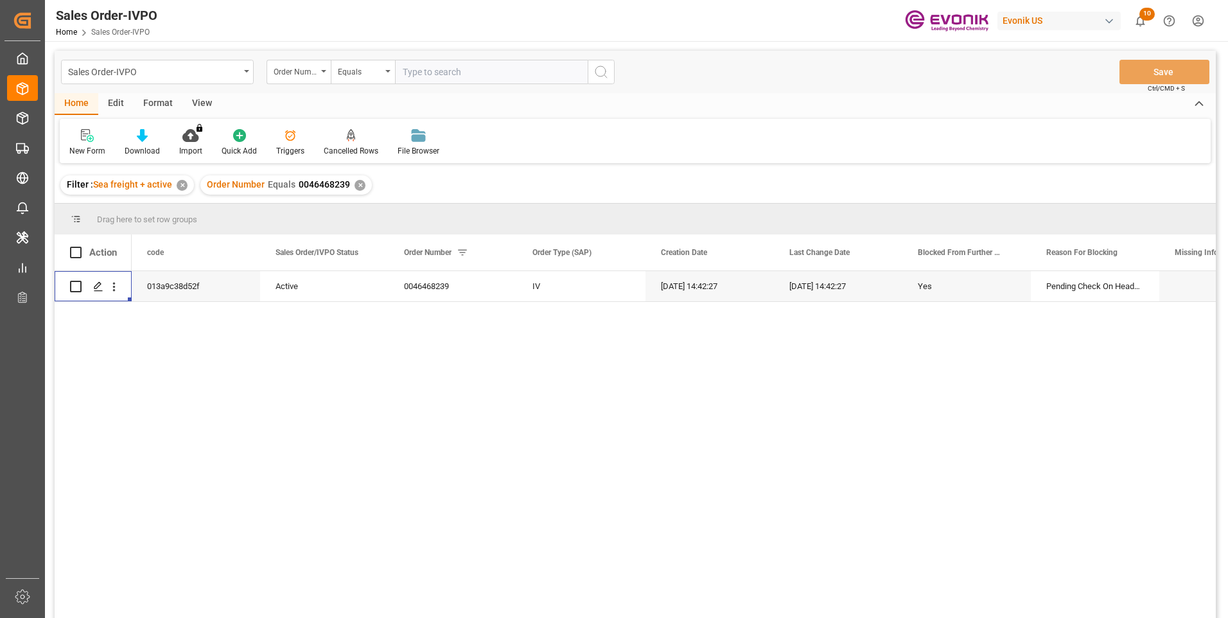
click at [461, 74] on input "text" at bounding box center [491, 72] width 193 height 24
paste input "2007059724"
type input "2007059724"
click at [600, 68] on icon "search button" at bounding box center [601, 71] width 15 height 15
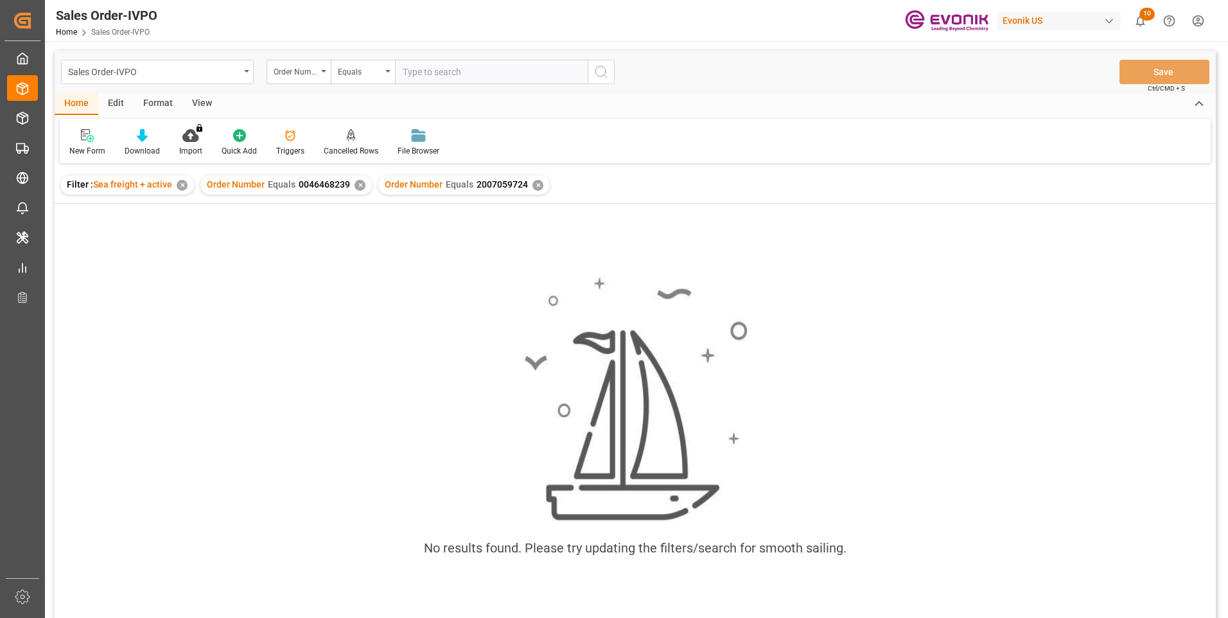
click at [355, 186] on div "✕" at bounding box center [360, 185] width 11 height 11
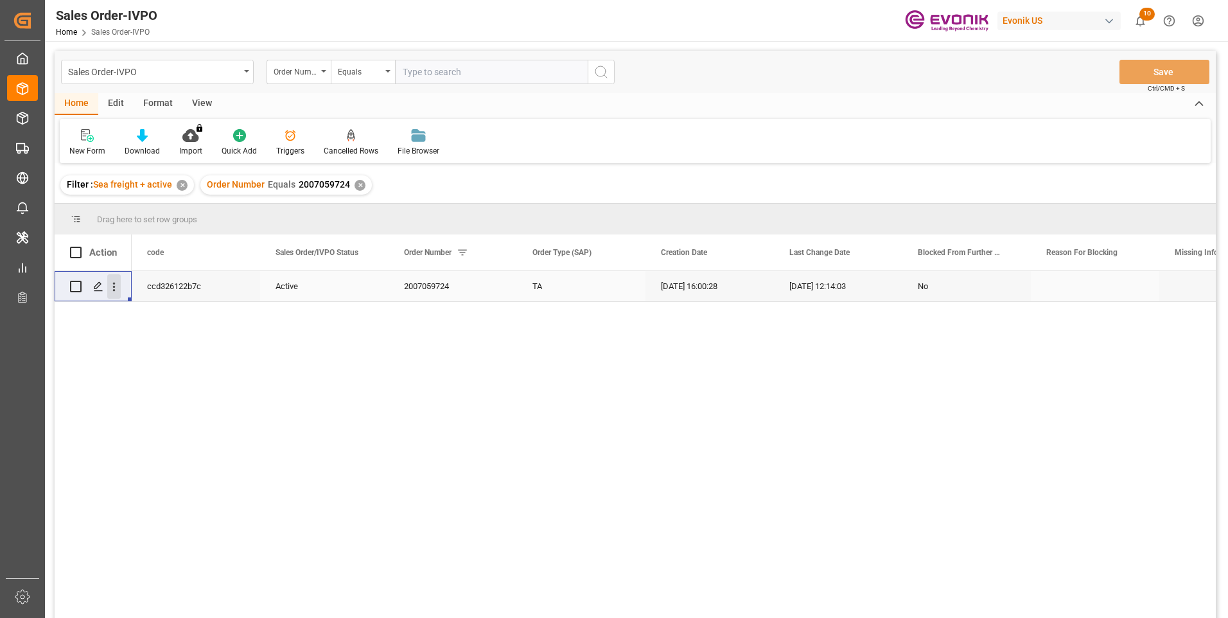
click at [118, 289] on icon "open menu" at bounding box center [113, 286] width 13 height 13
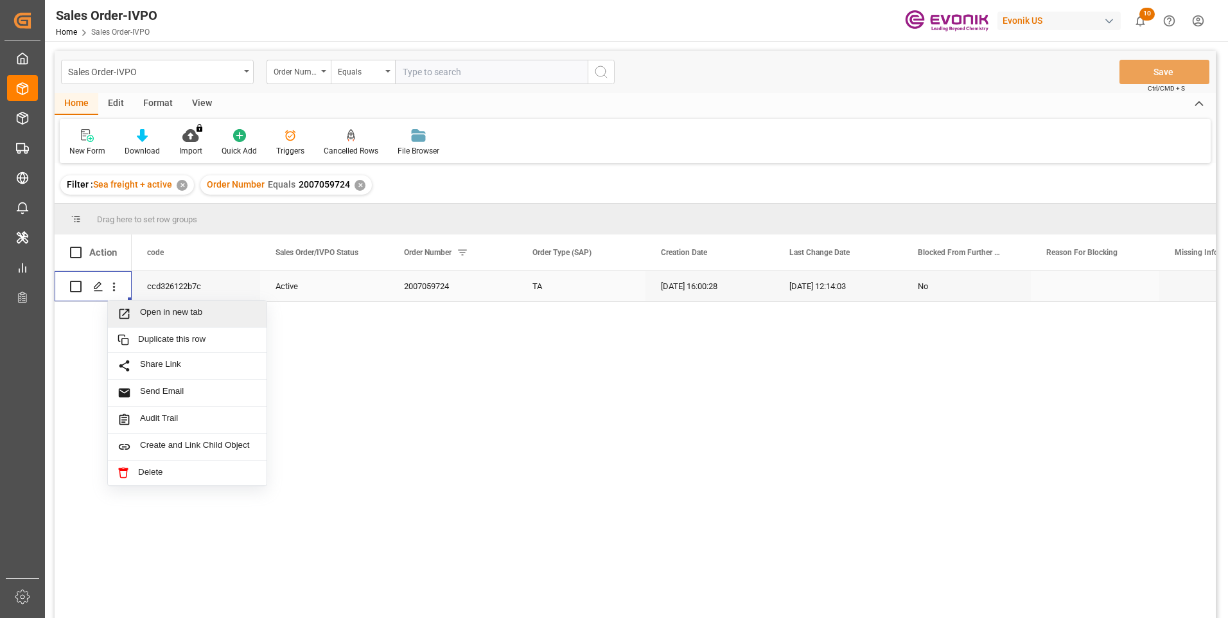
click at [193, 314] on span "Open in new tab" at bounding box center [198, 313] width 117 height 13
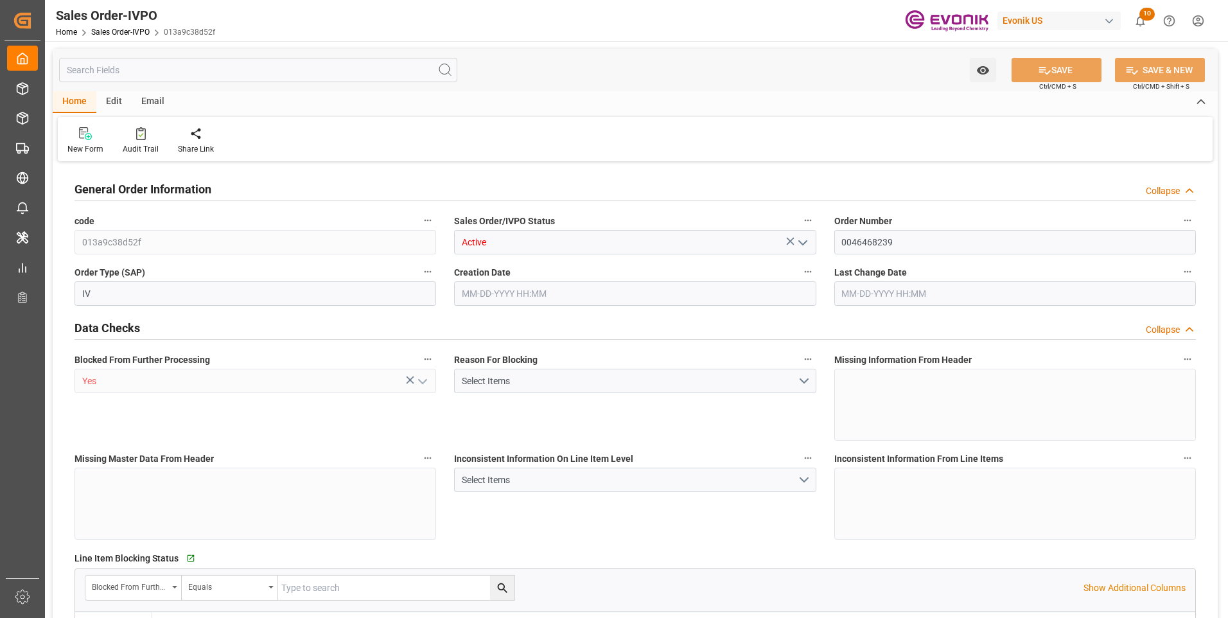
type input "CNSHA"
type input "0"
type input "1"
type input "4385.26"
type input "08-18-2025 14:42"
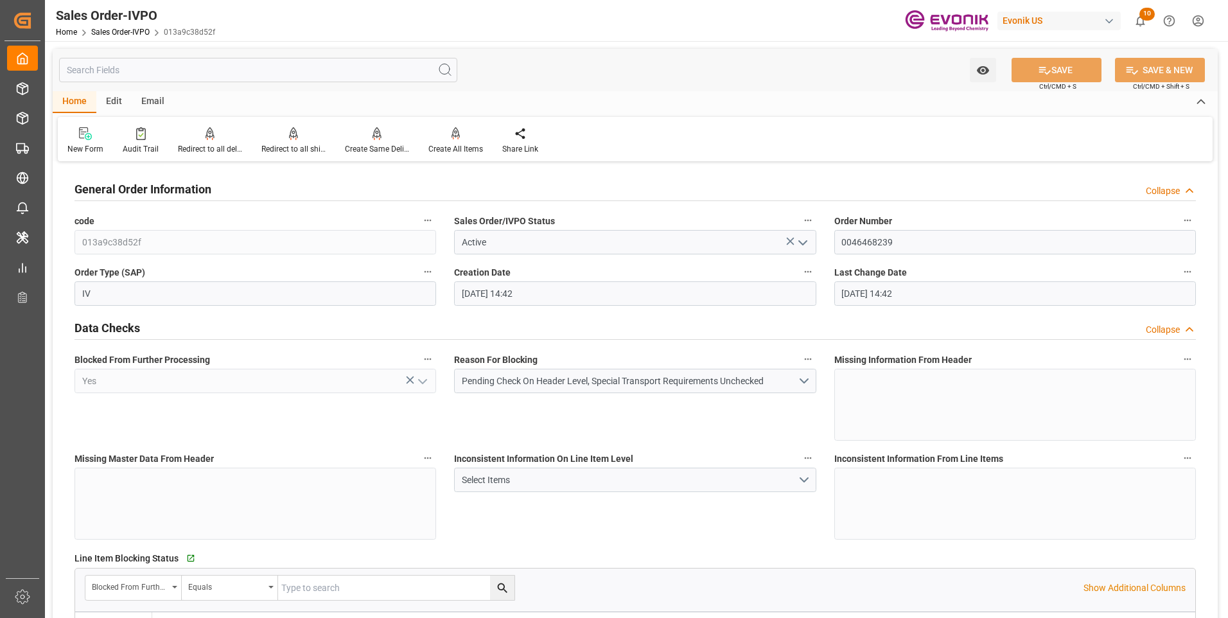
type input "08-18-2025 14:42"
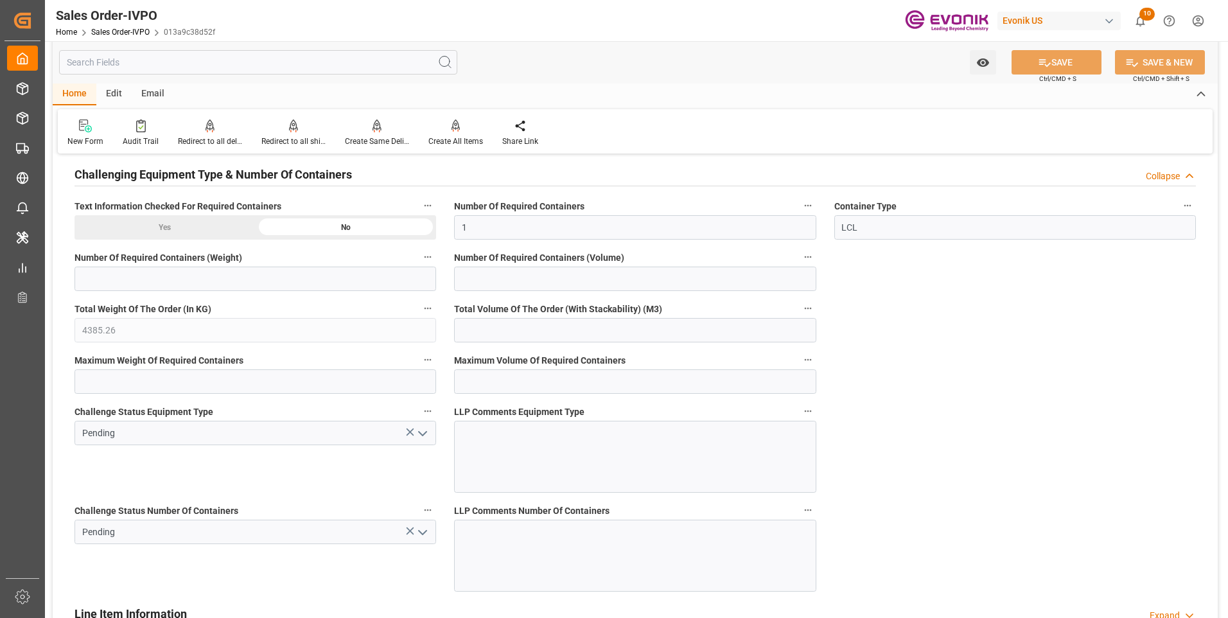
scroll to position [2442, 0]
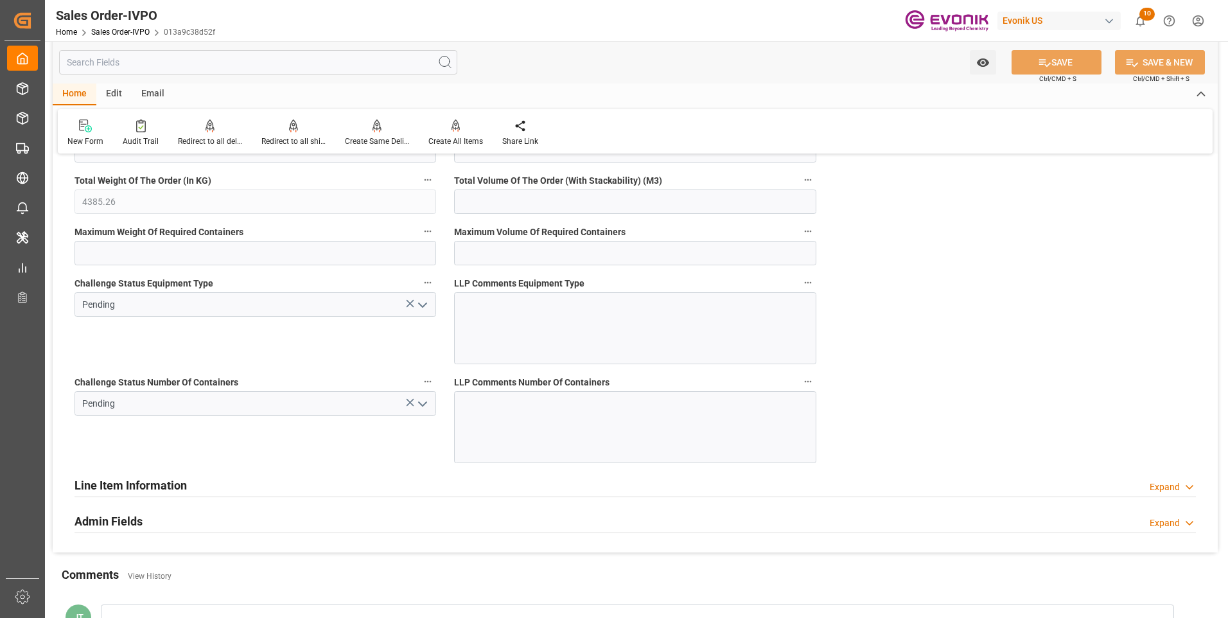
click at [423, 407] on icon "open menu" at bounding box center [422, 403] width 15 height 15
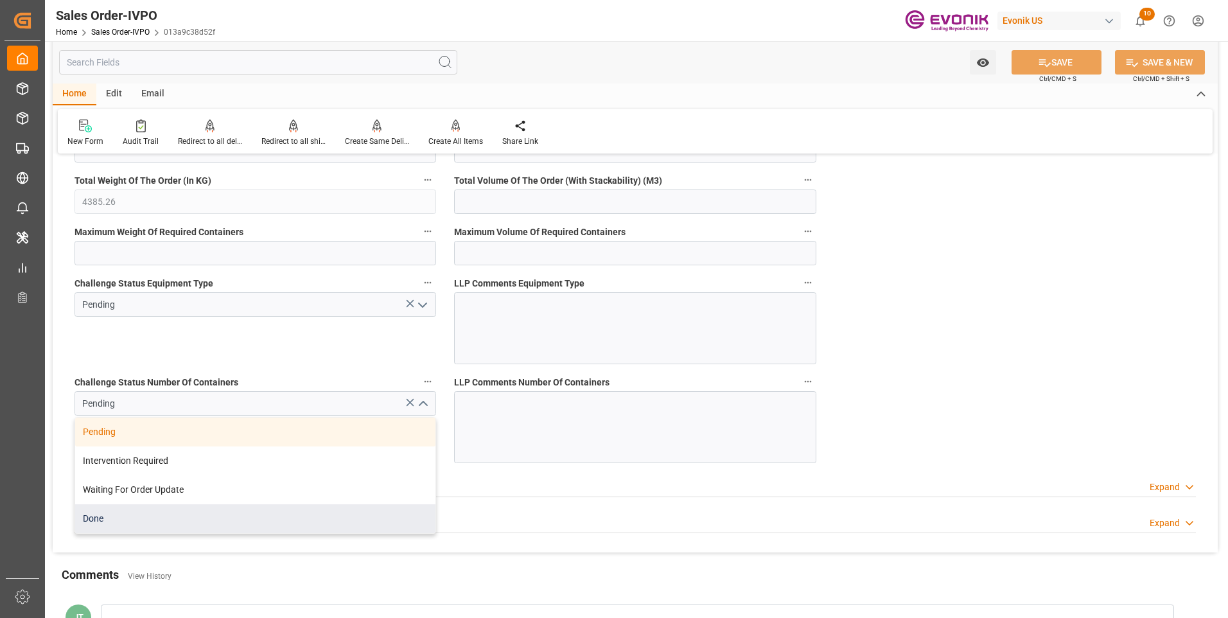
click at [118, 525] on div "Done" at bounding box center [255, 518] width 360 height 29
type input "Done"
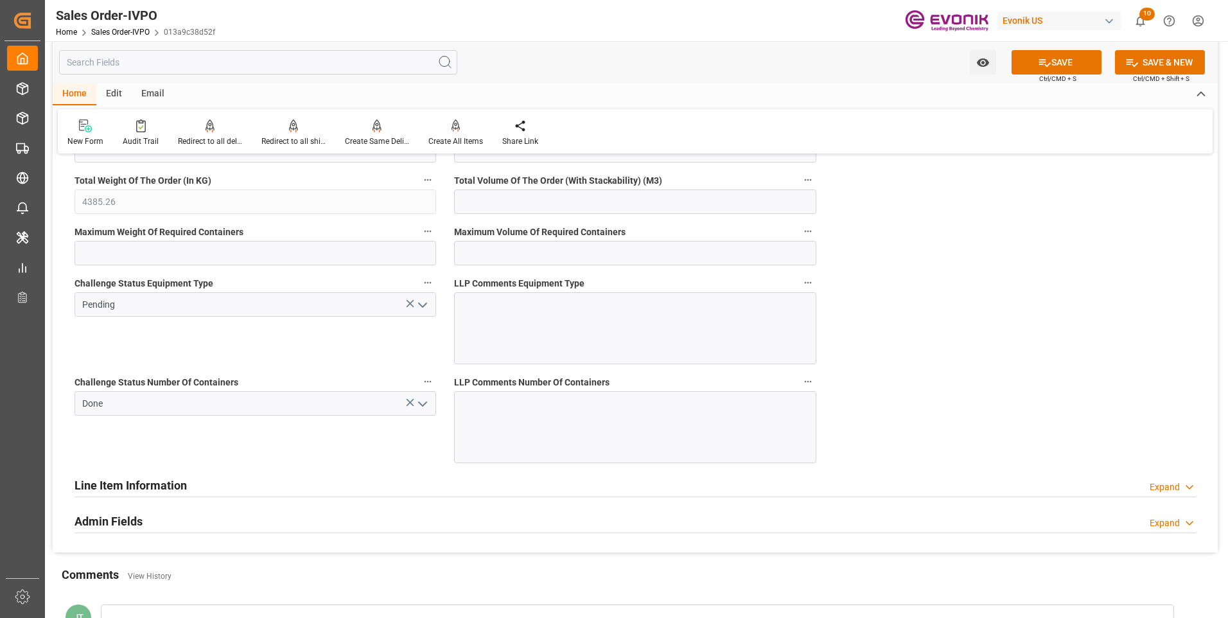
click at [423, 304] on icon "open menu" at bounding box center [422, 304] width 15 height 15
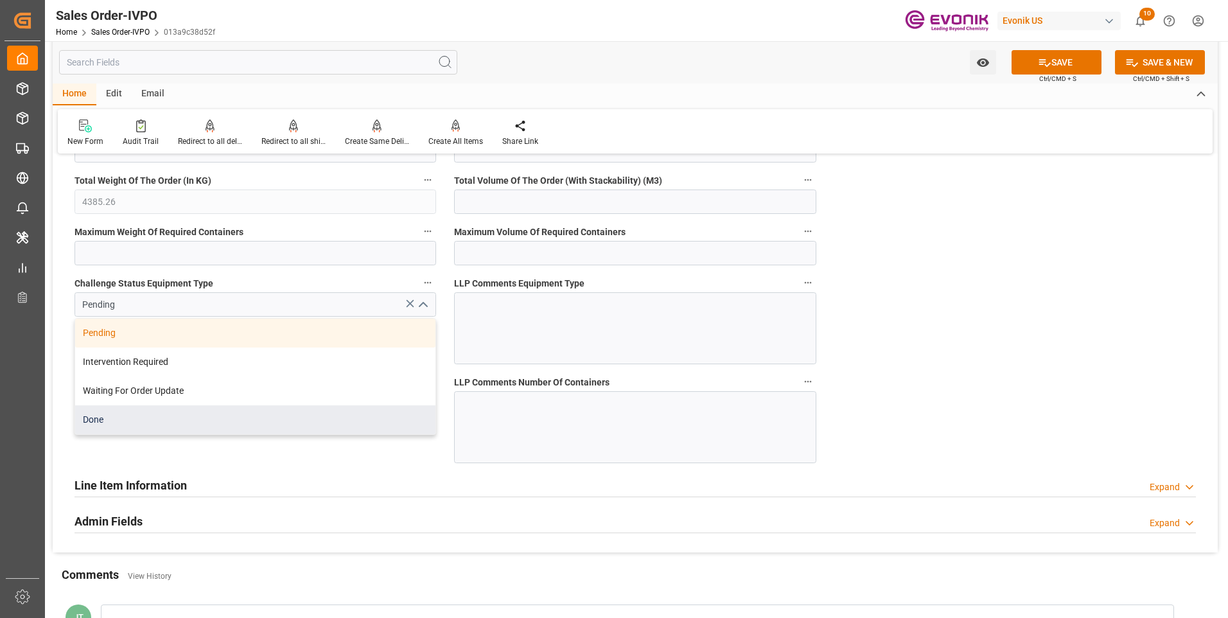
click at [125, 425] on div "Done" at bounding box center [255, 419] width 360 height 29
type input "Done"
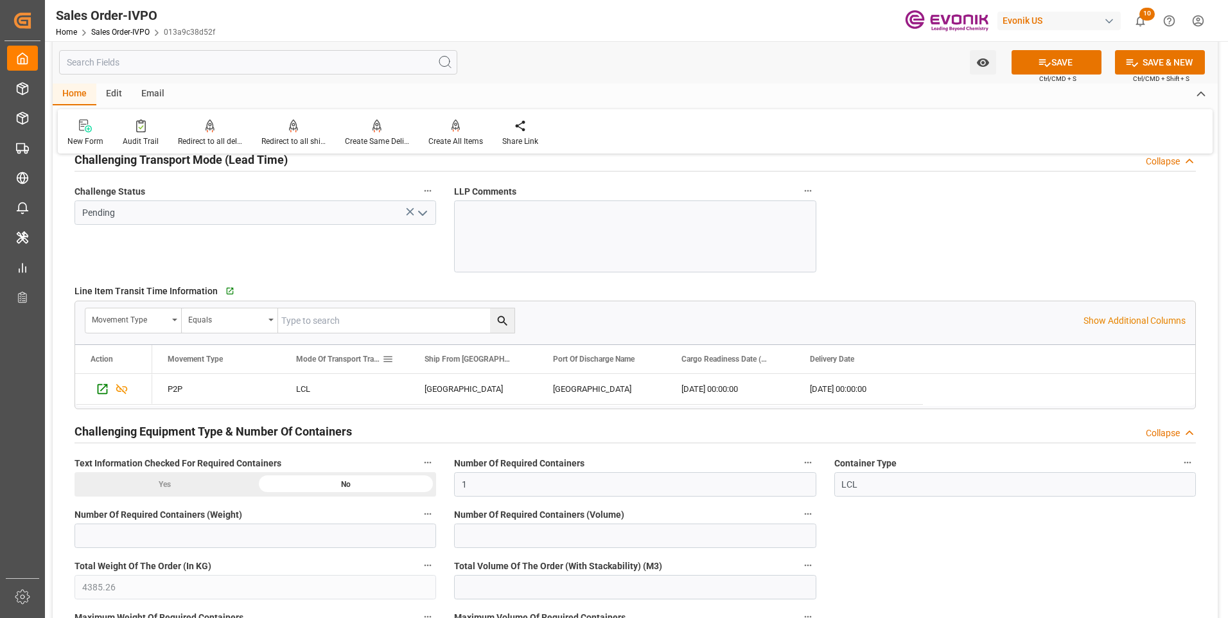
scroll to position [1992, 0]
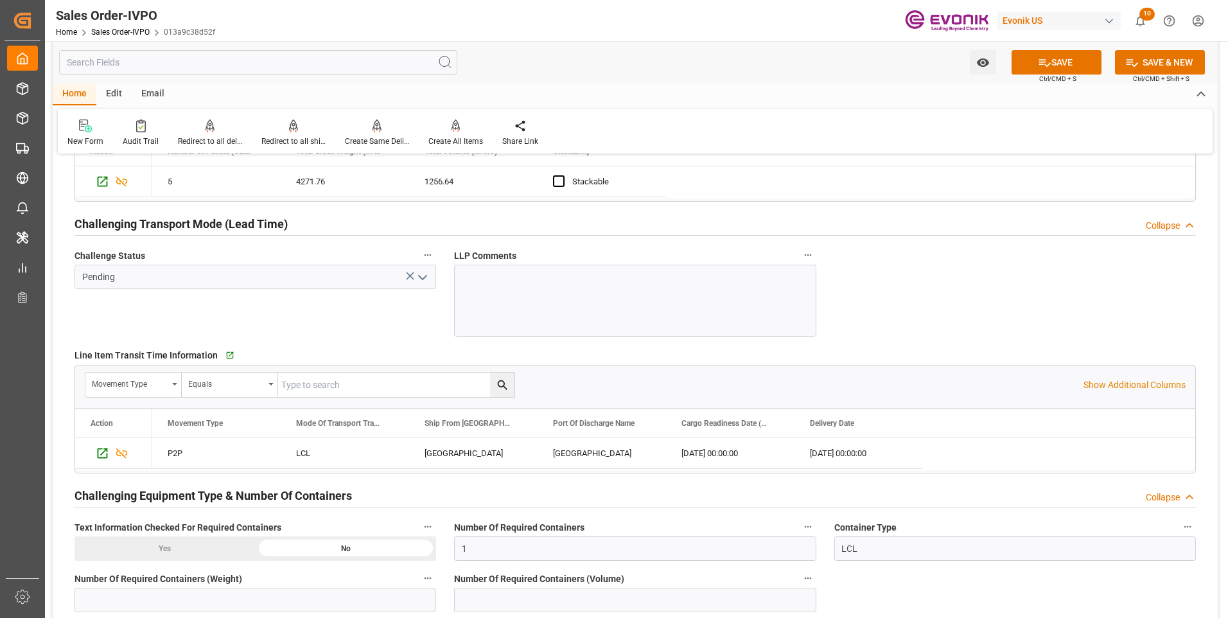
click at [425, 278] on polyline "open menu" at bounding box center [423, 278] width 8 height 4
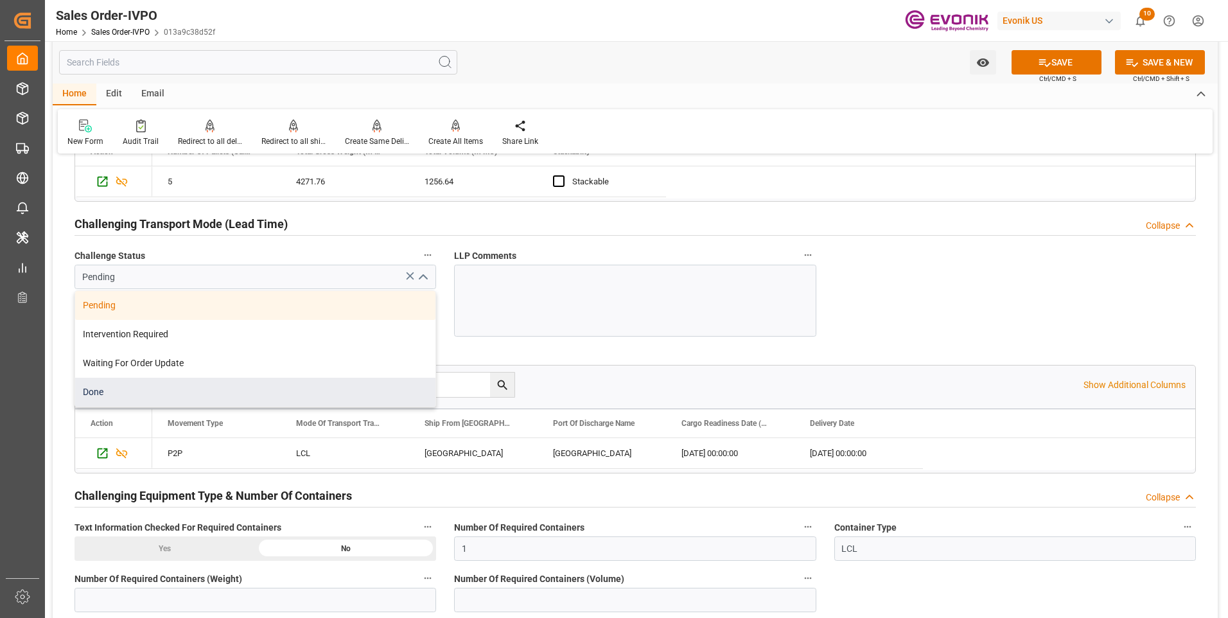
click at [131, 398] on div "Done" at bounding box center [255, 392] width 360 height 29
type input "Done"
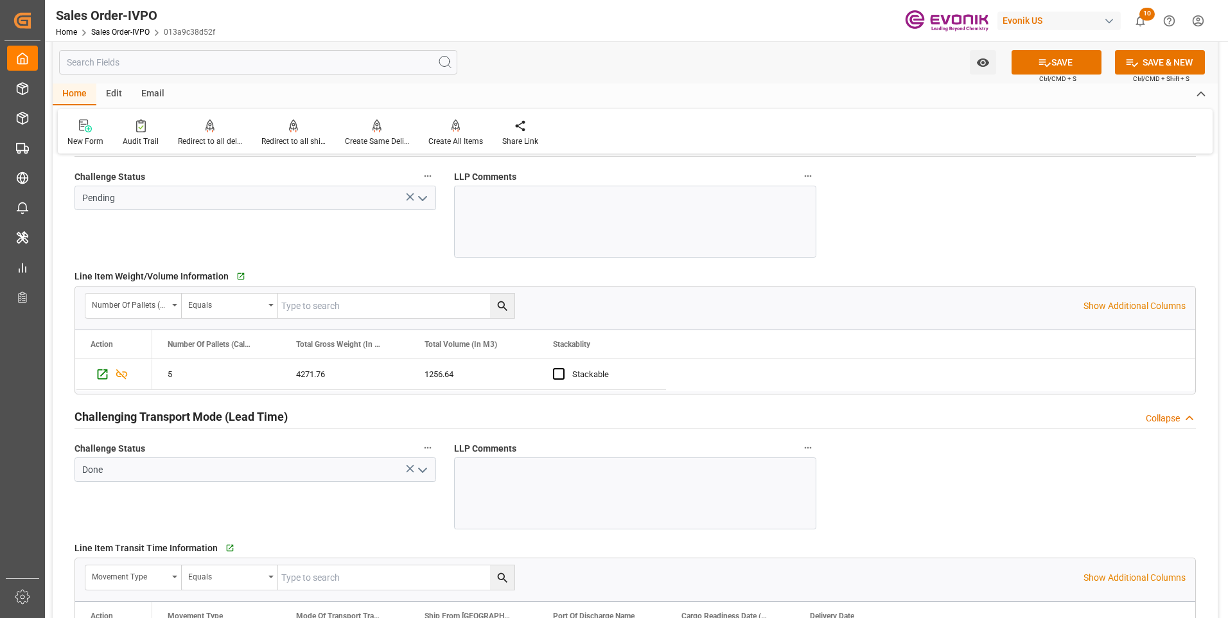
scroll to position [1735, 0]
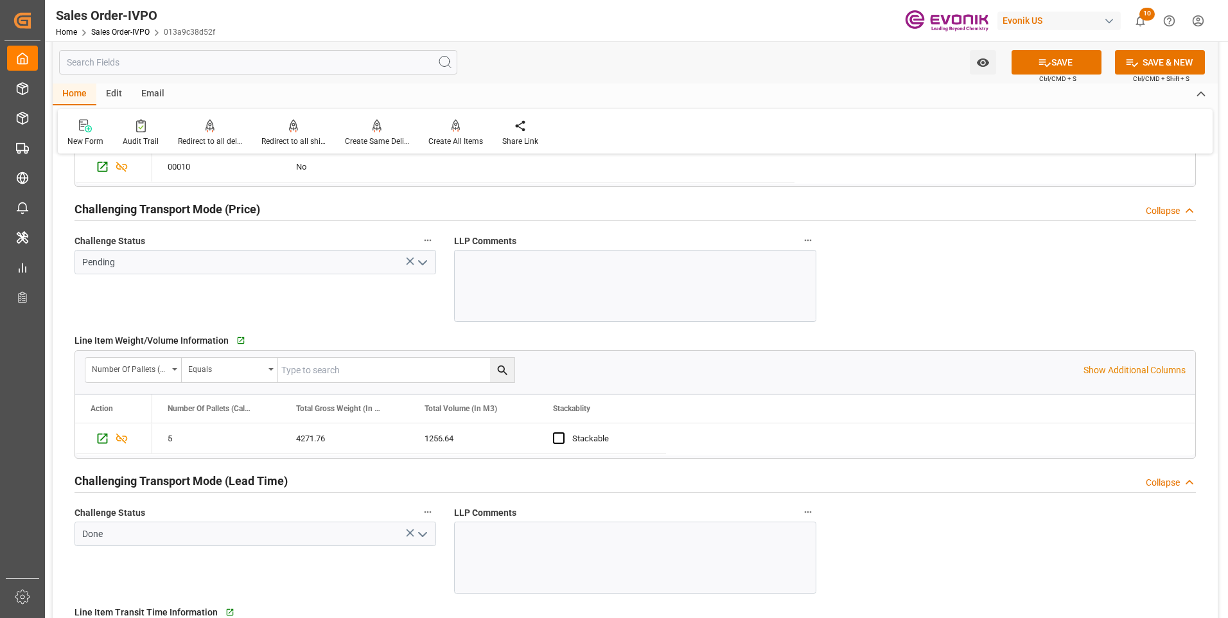
click at [421, 261] on icon "open menu" at bounding box center [422, 262] width 15 height 15
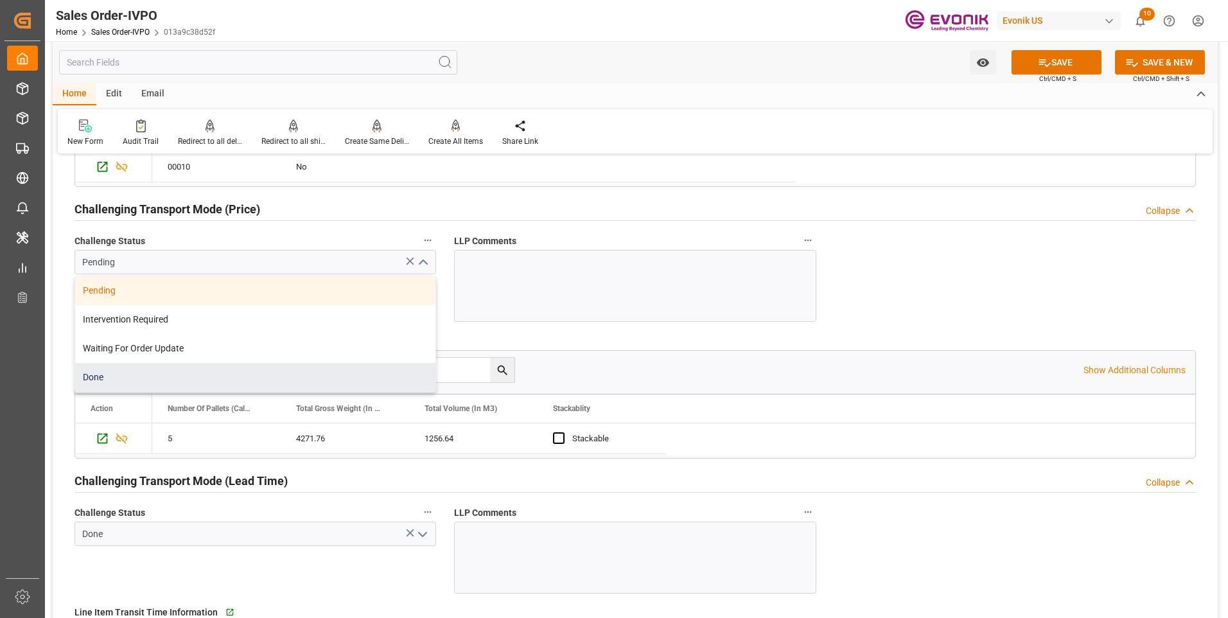
click at [113, 376] on div "Done" at bounding box center [255, 377] width 360 height 29
type input "Done"
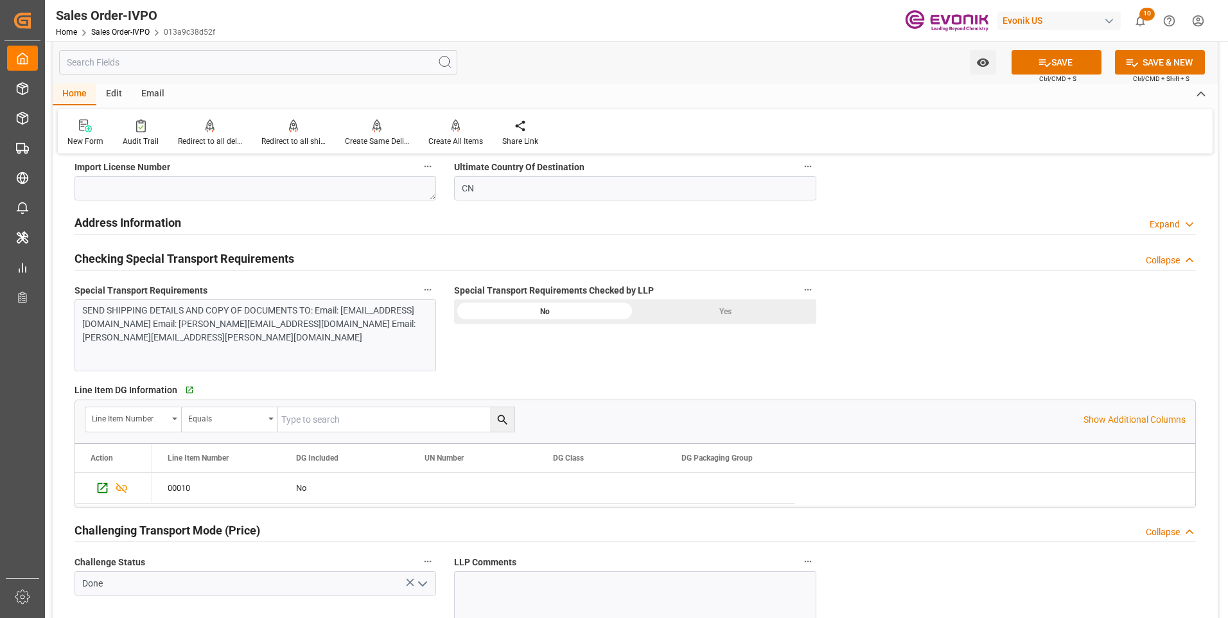
scroll to position [1350, 0]
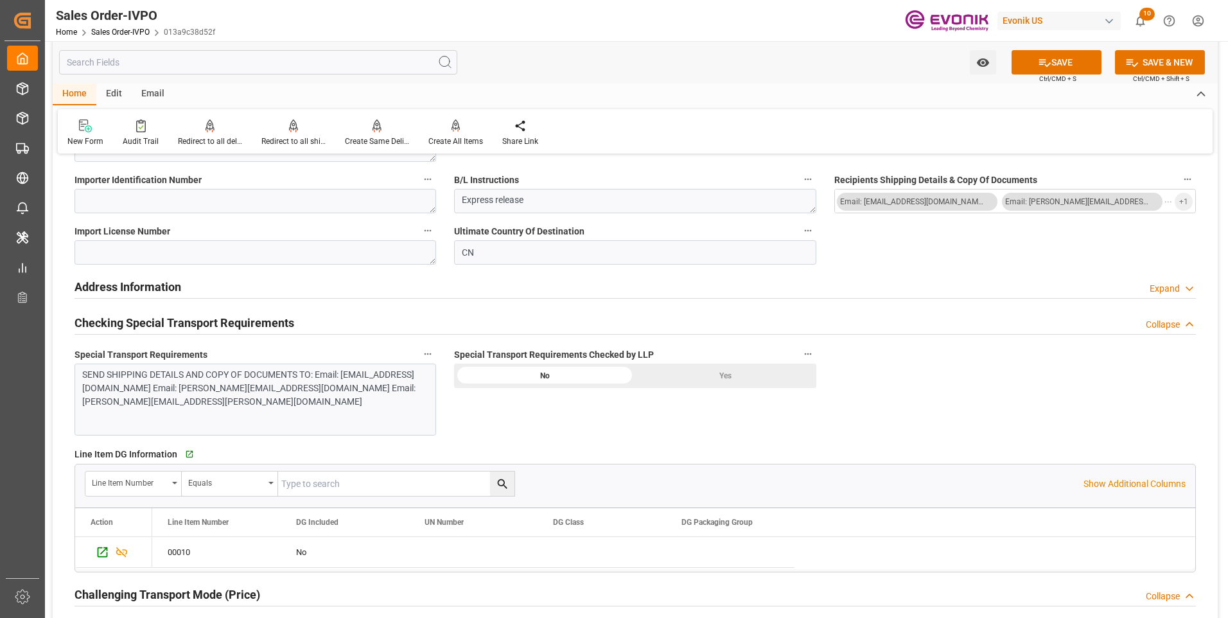
click at [737, 375] on div "Yes" at bounding box center [725, 376] width 181 height 24
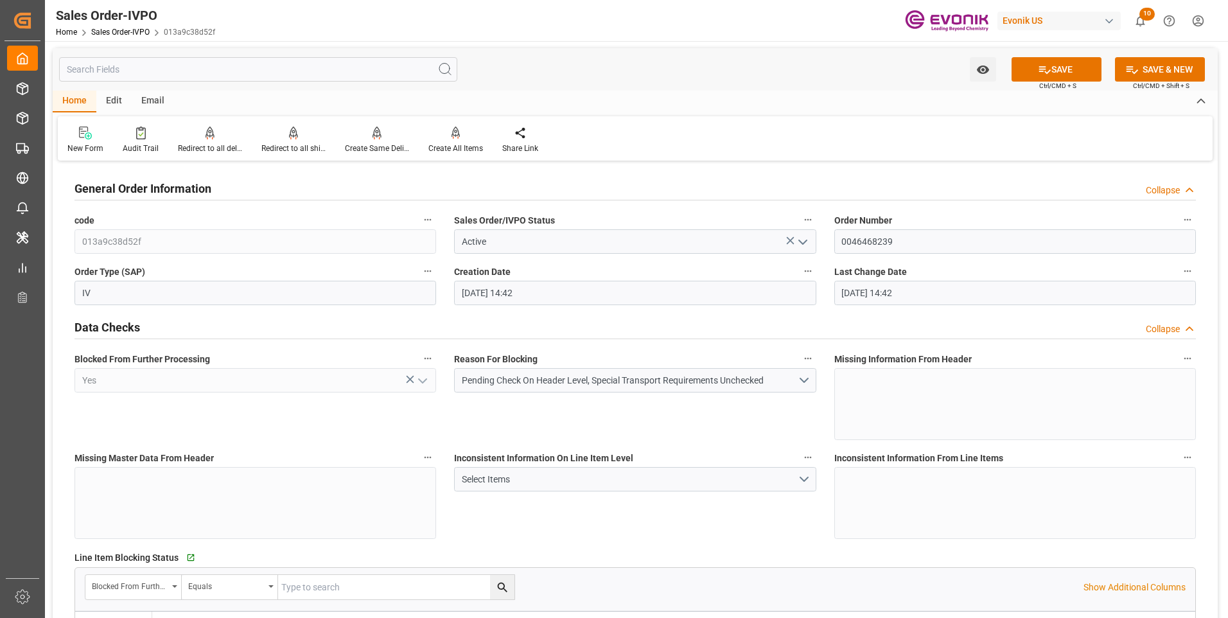
scroll to position [0, 0]
click at [1058, 78] on button "SAVE" at bounding box center [1057, 70] width 90 height 24
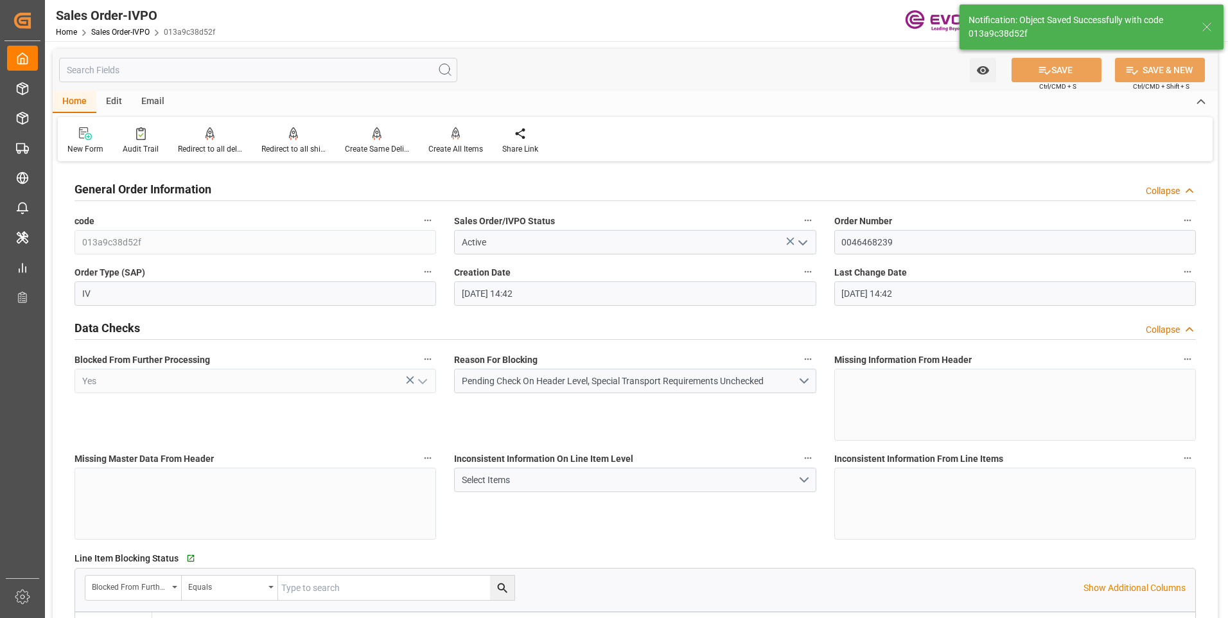
type input "08-19-2025 22:14"
type input "No"
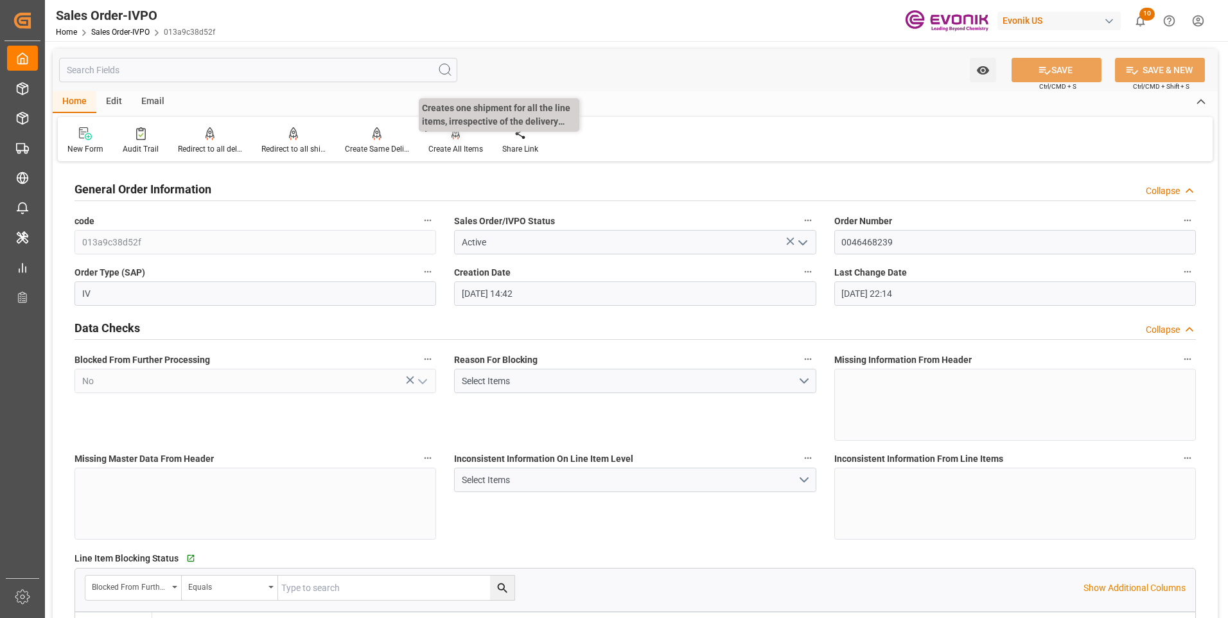
click at [437, 145] on div "Create All Items" at bounding box center [456, 149] width 55 height 12
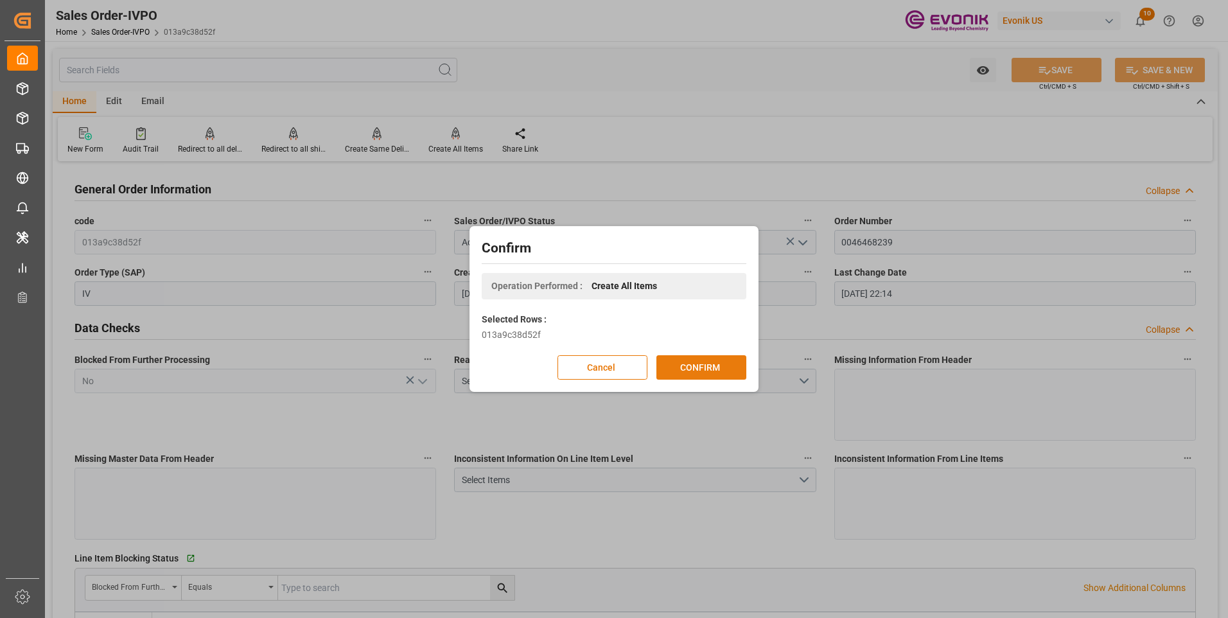
click at [691, 366] on button "CONFIRM" at bounding box center [702, 367] width 90 height 24
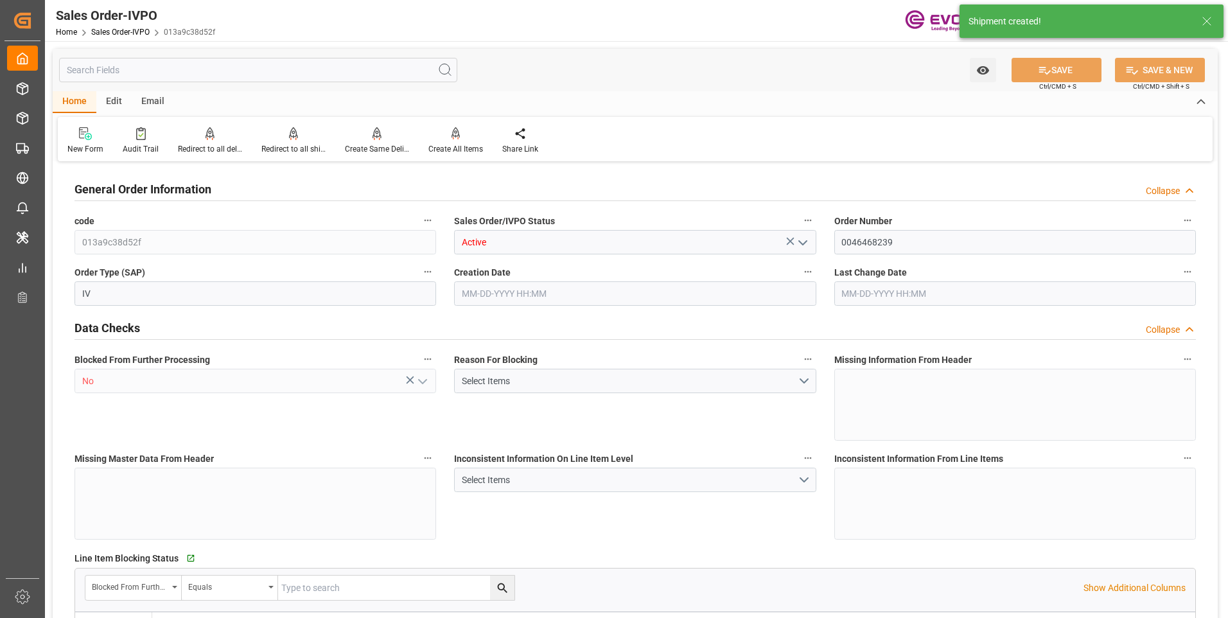
type input "CNSHA"
type input "0"
type input "1"
type input "4385.26"
type input "08-18-2025 14:42"
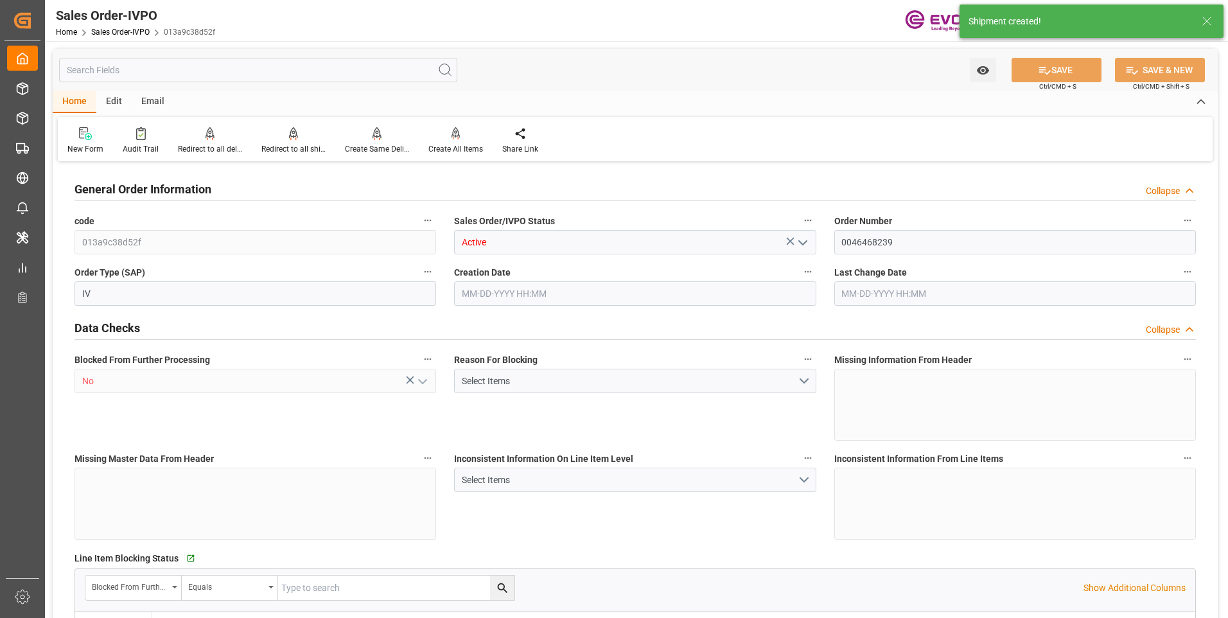
type input "08-19-2025 22:15"
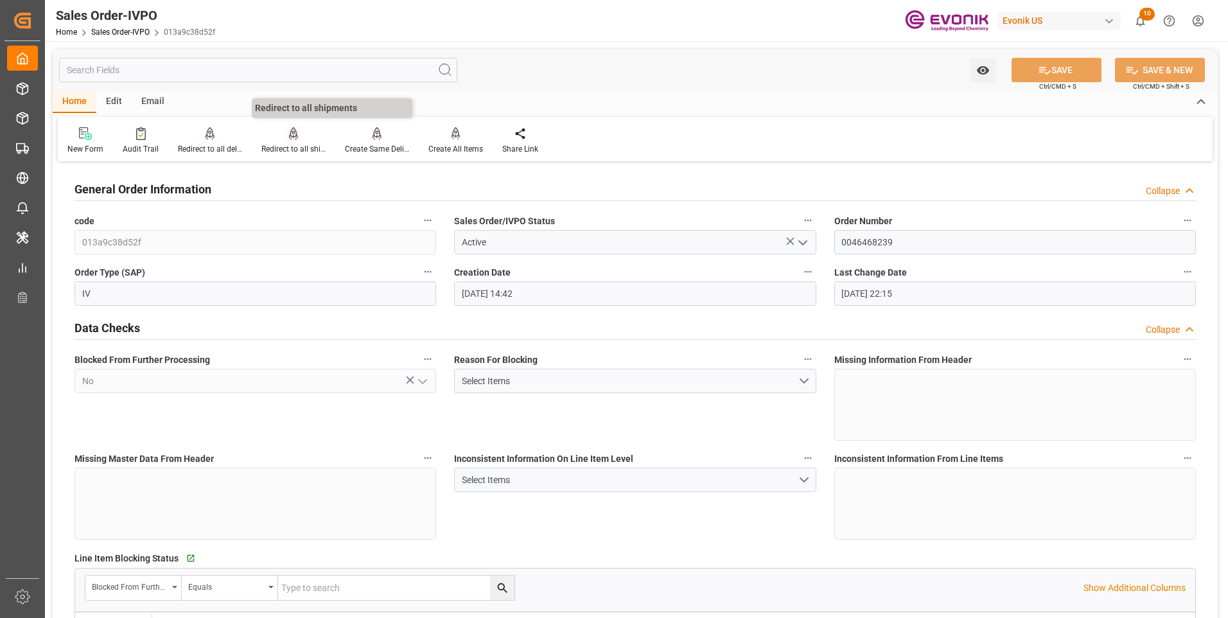
click at [297, 146] on div "Redirect to all shipments" at bounding box center [293, 149] width 64 height 12
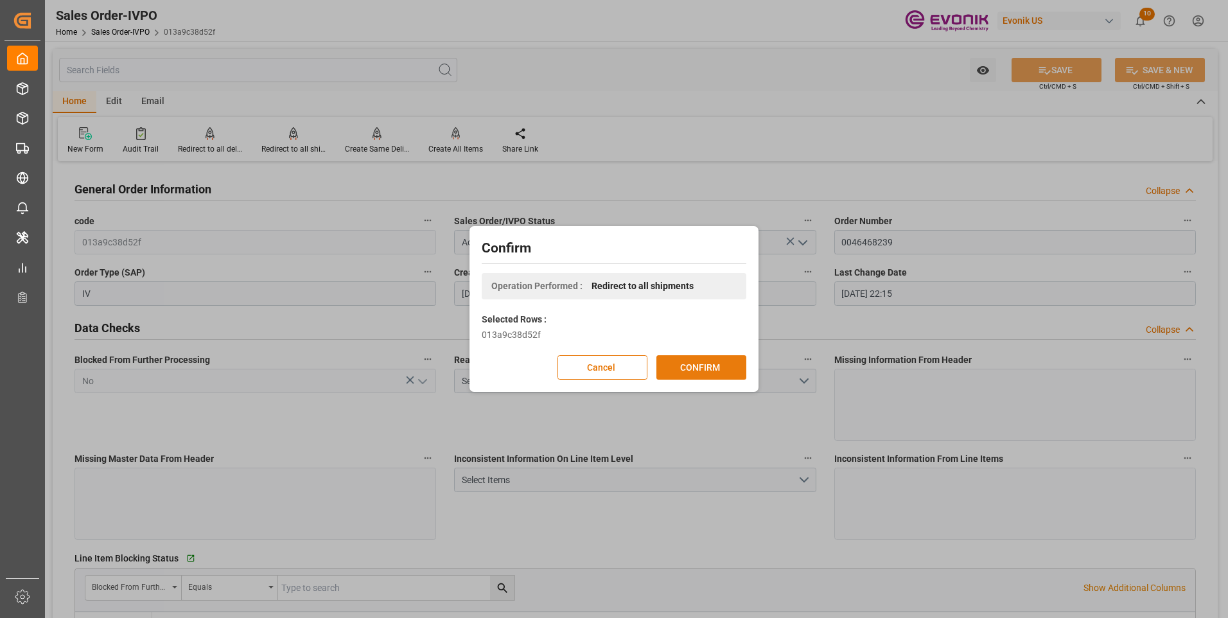
click at [691, 361] on button "CONFIRM" at bounding box center [702, 367] width 90 height 24
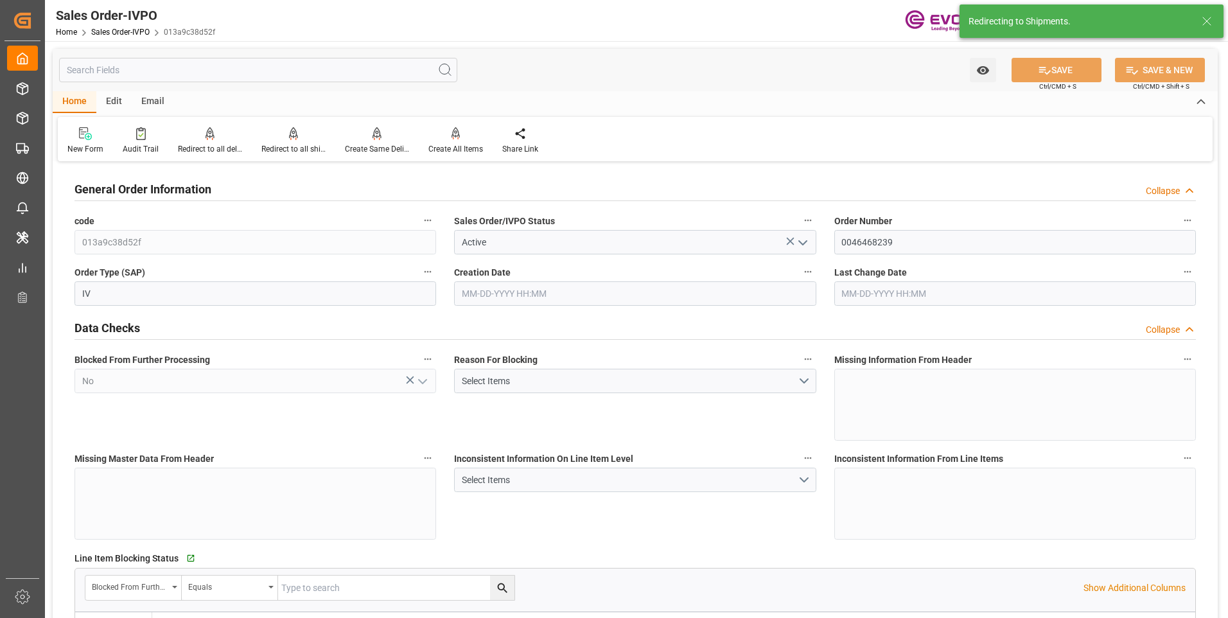
type input "08-18-2025 14:42"
type input "08-19-2025 22:15"
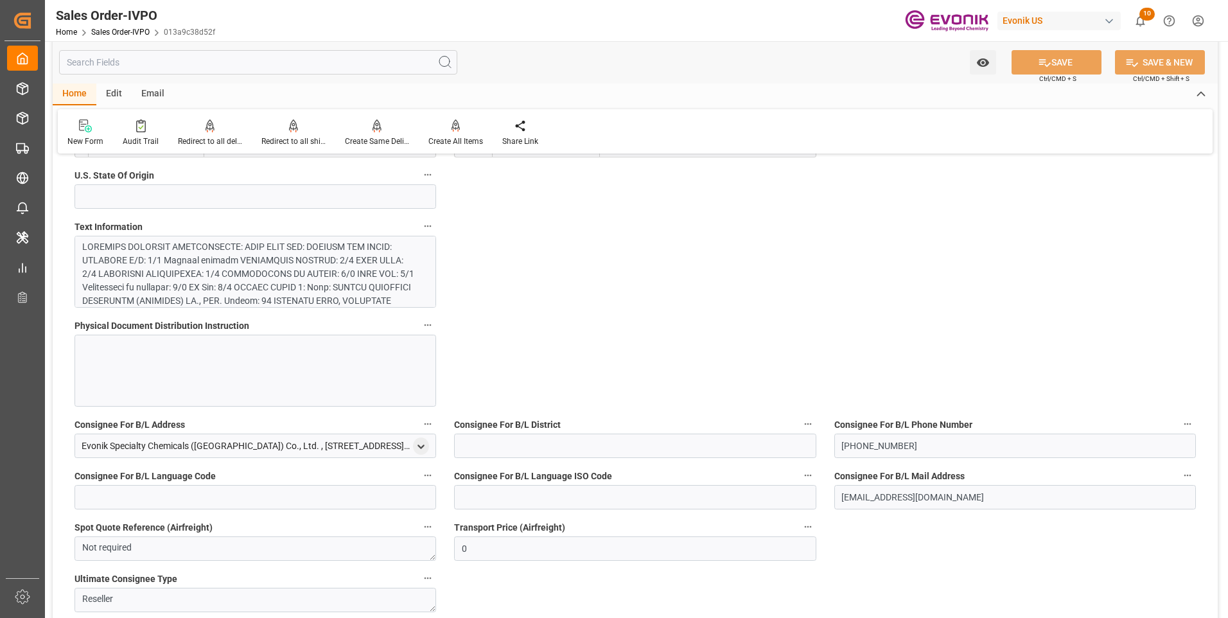
scroll to position [578, 0]
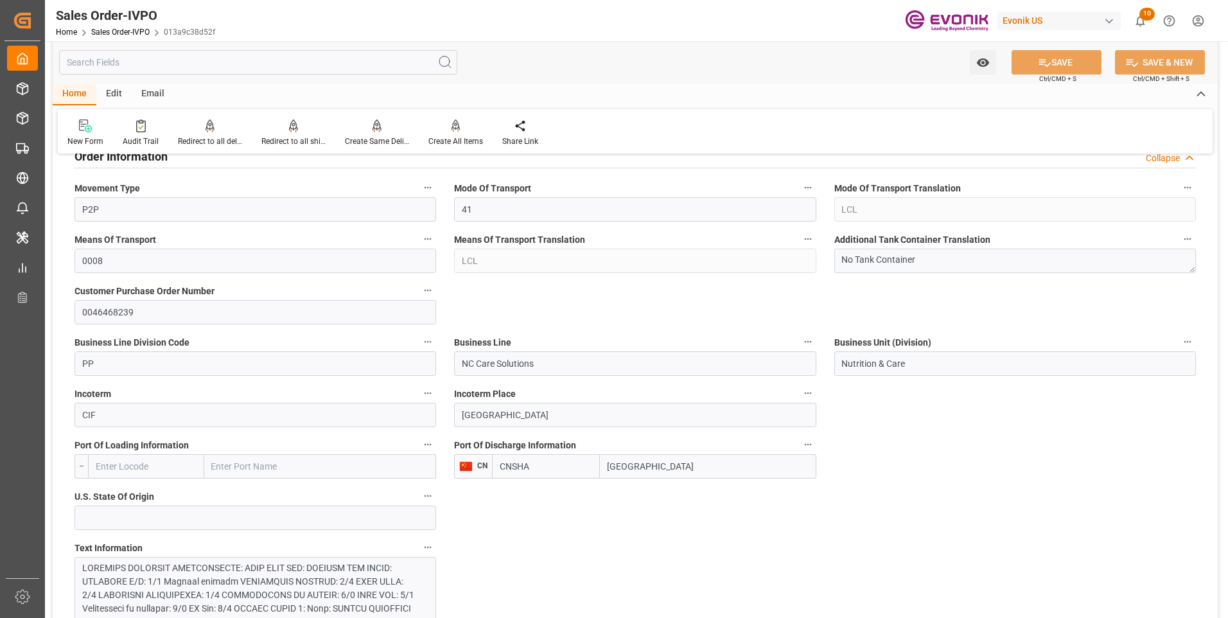
click at [161, 67] on input "text" at bounding box center [258, 62] width 398 height 24
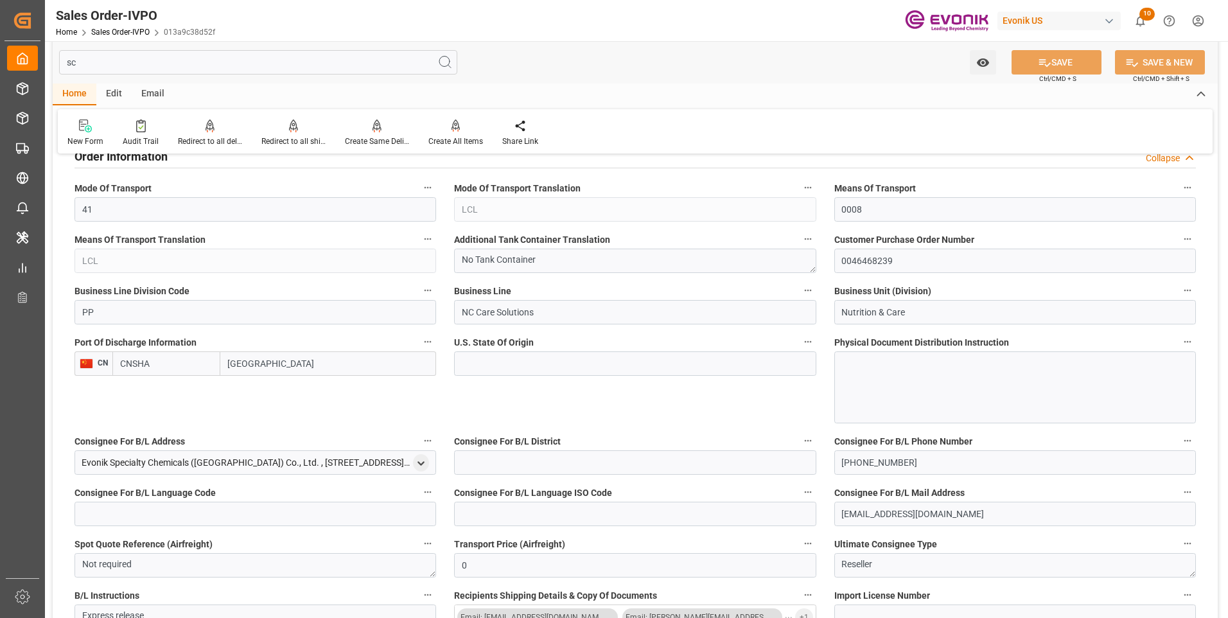
scroll to position [0, 0]
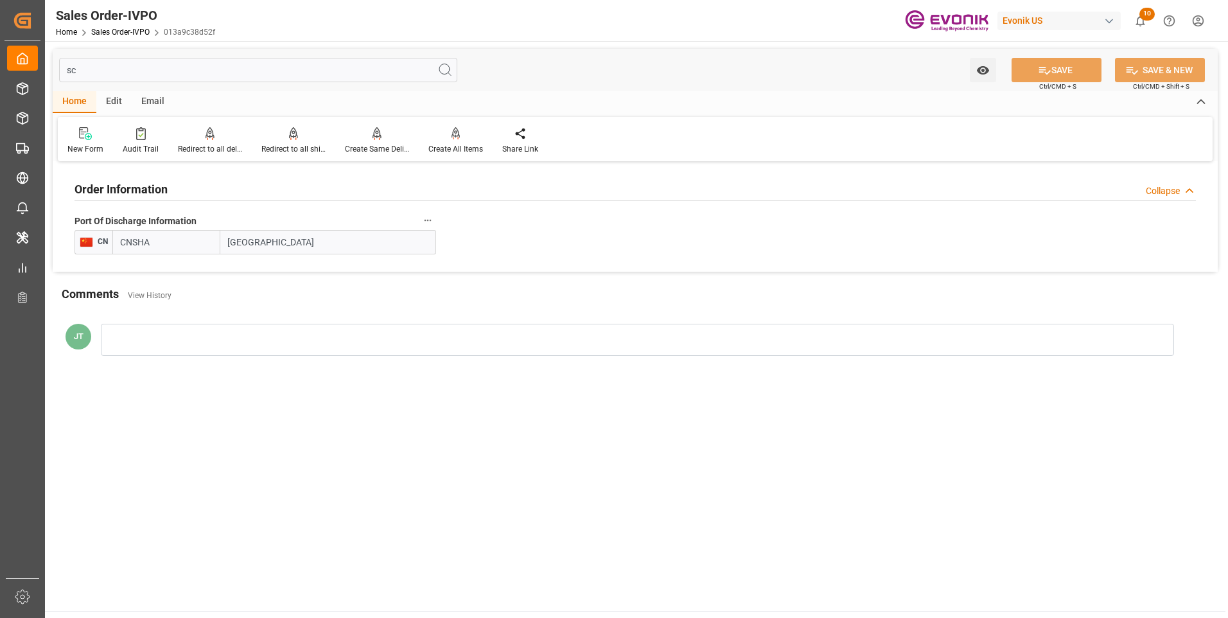
type input "s"
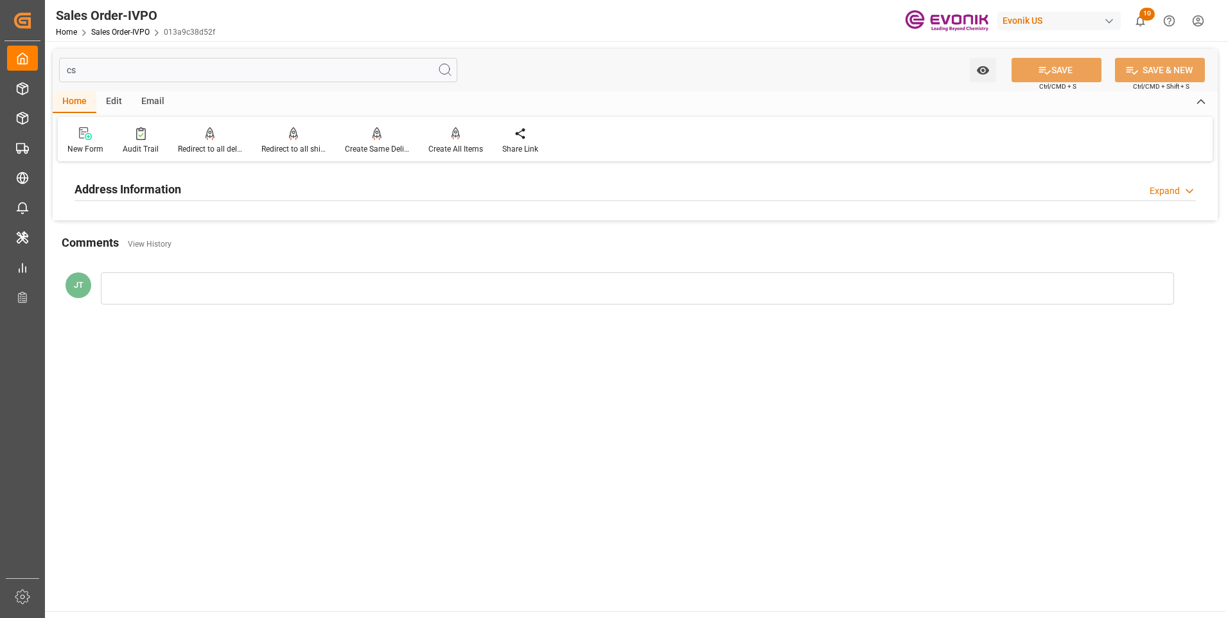
click at [150, 182] on h2 "Address Information" at bounding box center [128, 189] width 107 height 17
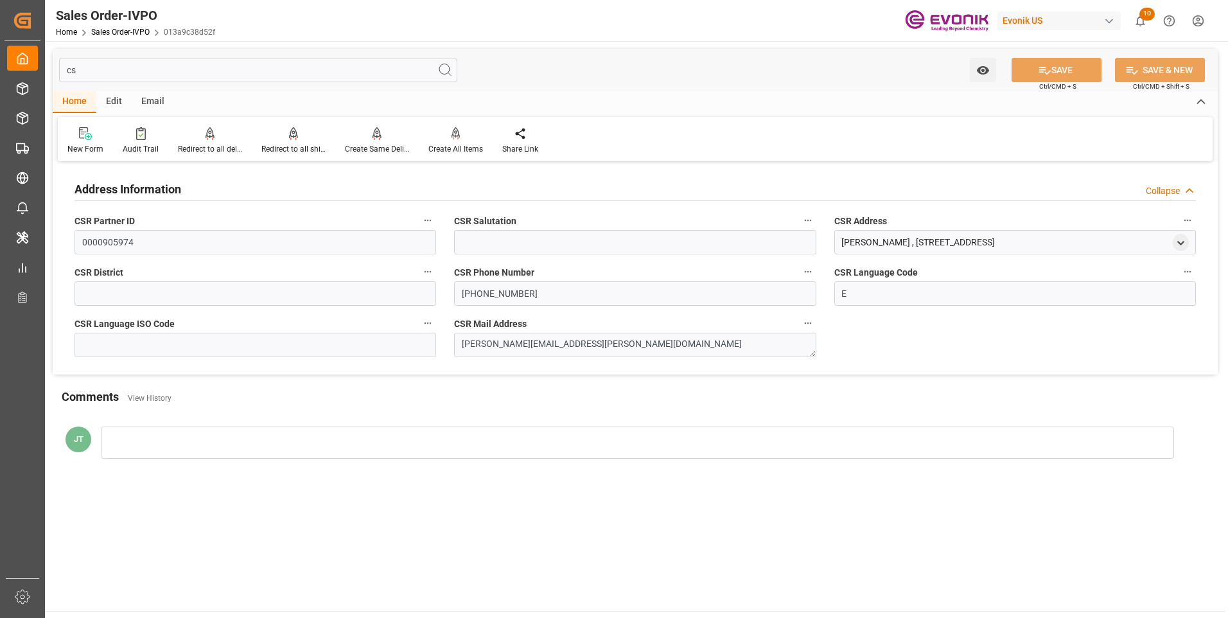
click at [133, 78] on input "cs" at bounding box center [258, 70] width 398 height 24
type input "c"
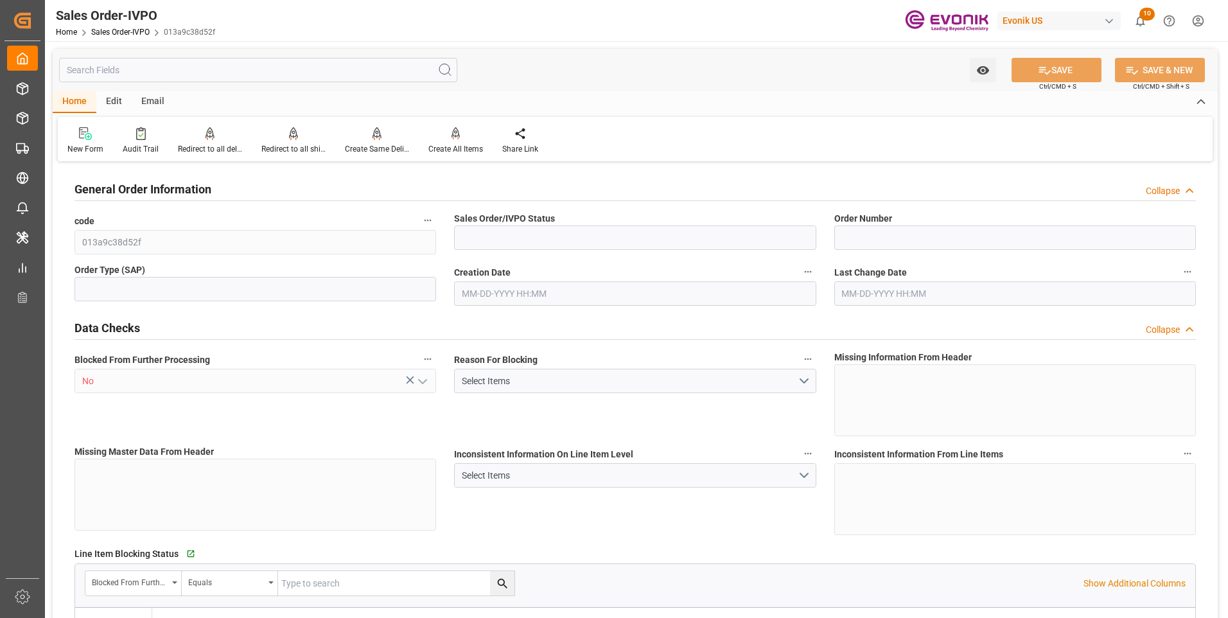
type input "Active"
type input "0046468239"
type input "IV"
type input "P2P"
type input "41"
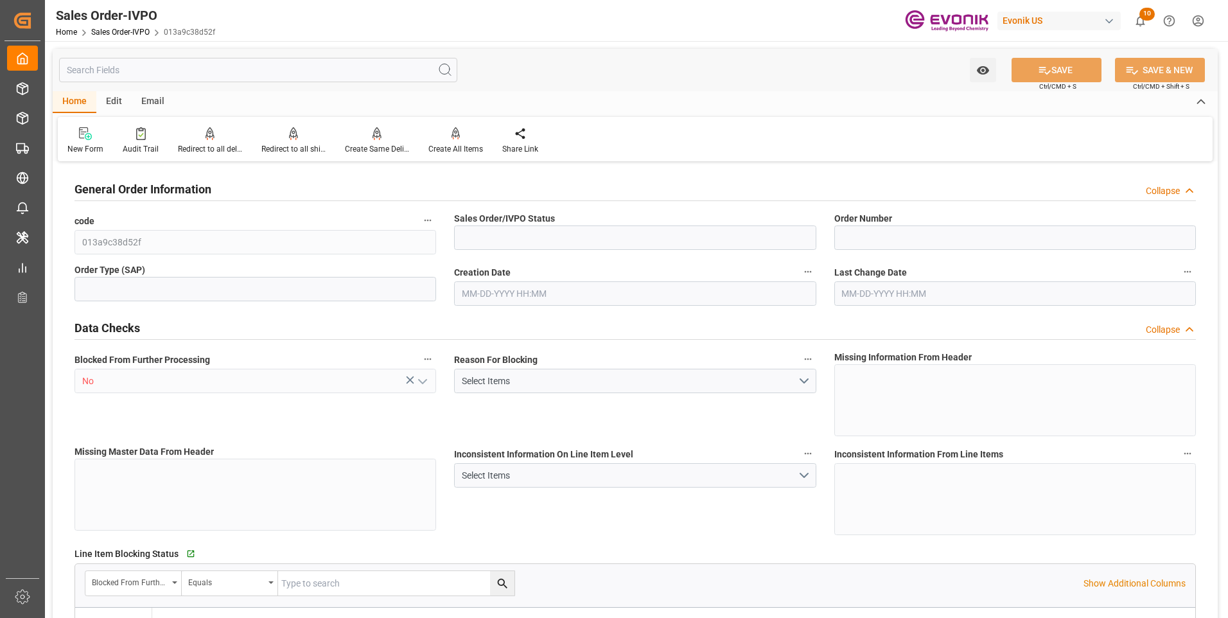
type input "LCL"
type input "0008"
type input "LCL"
type input "NC Care Solutions"
type input "Nutrition & Care"
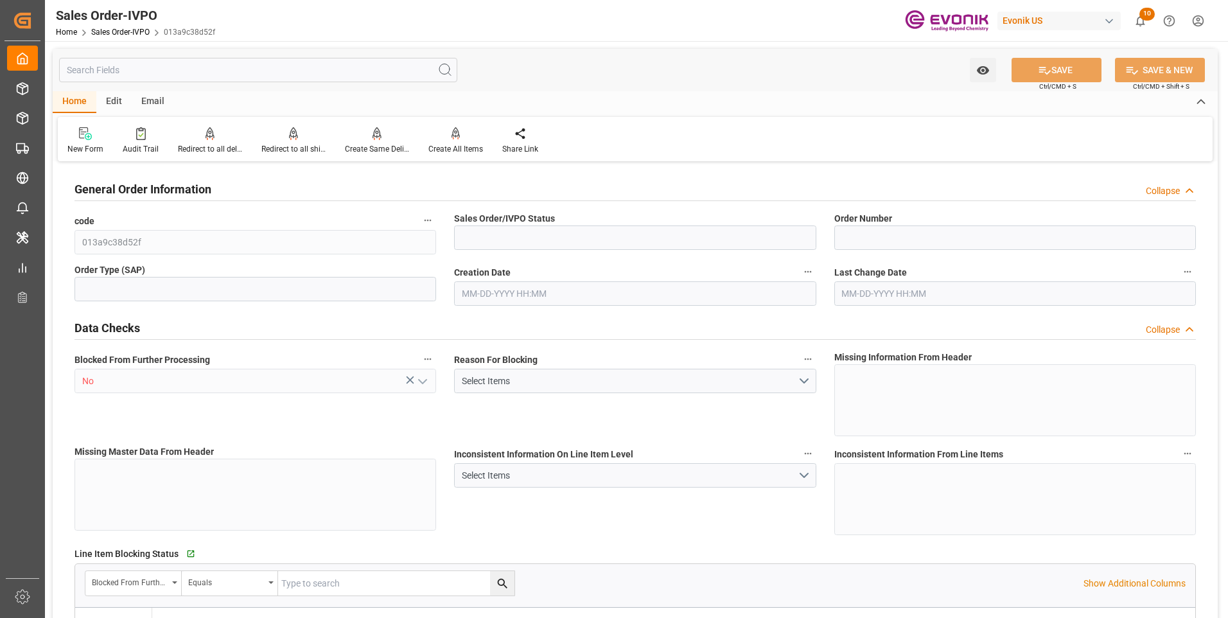
type input "0"
type input "1"
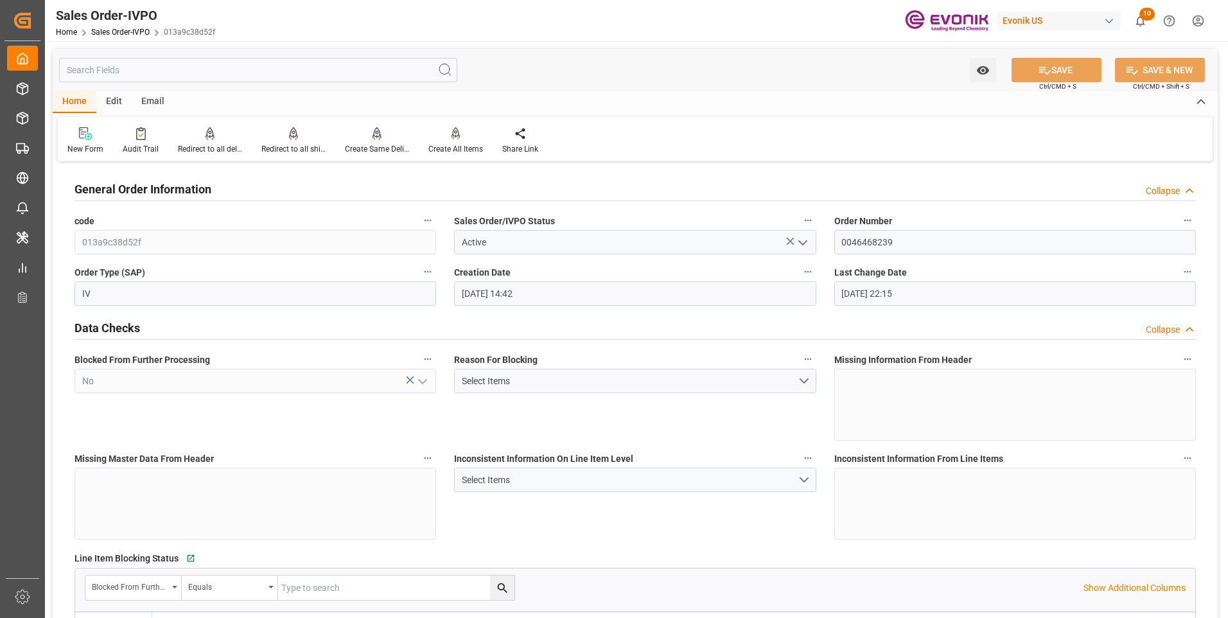
type input "08-18-2025 14:42"
type input "[DATE] 22:15"
type input "4385.26"
click at [876, 242] on input "0046468239" at bounding box center [1016, 242] width 362 height 24
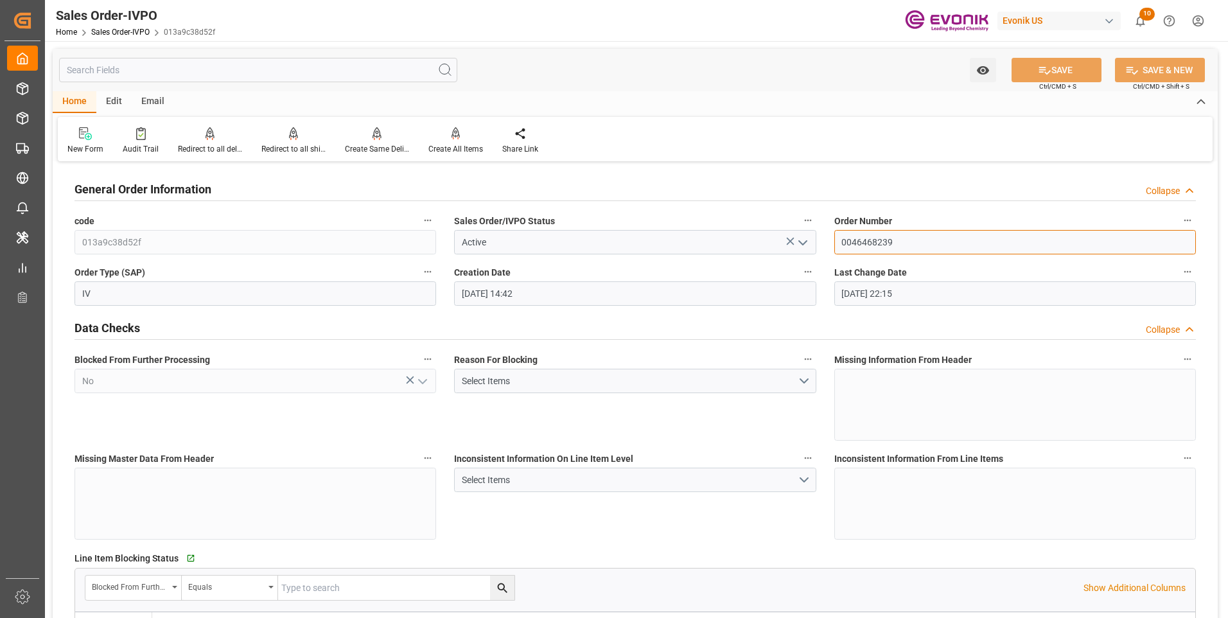
click at [876, 242] on input "0046468239" at bounding box center [1016, 242] width 362 height 24
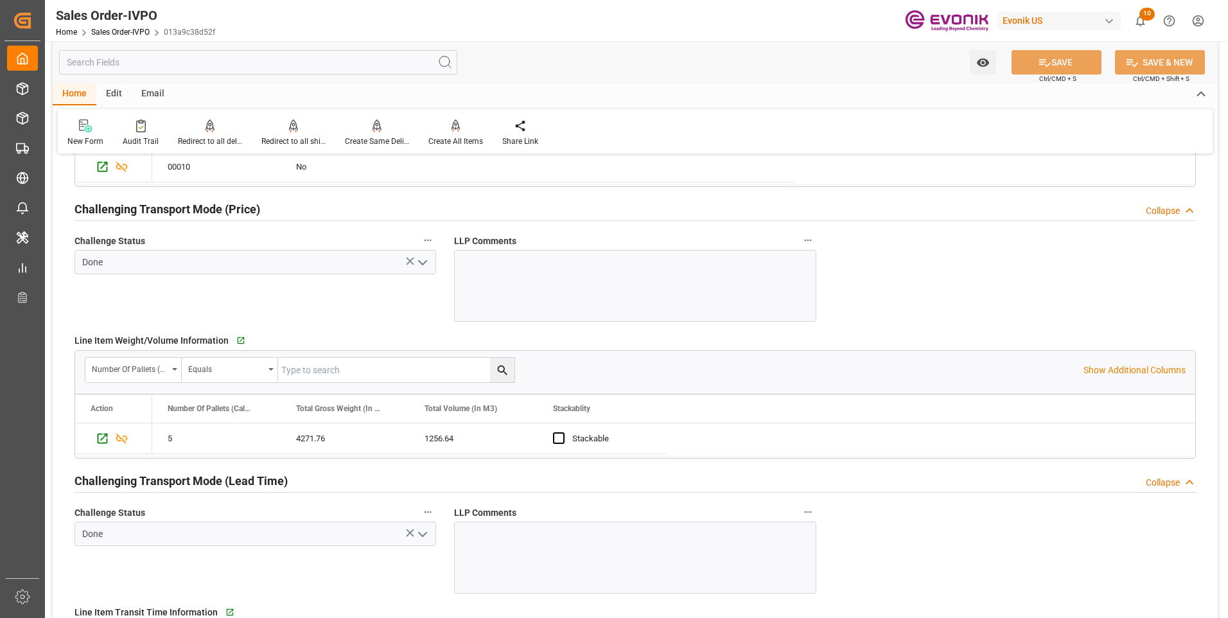
scroll to position [1478, 0]
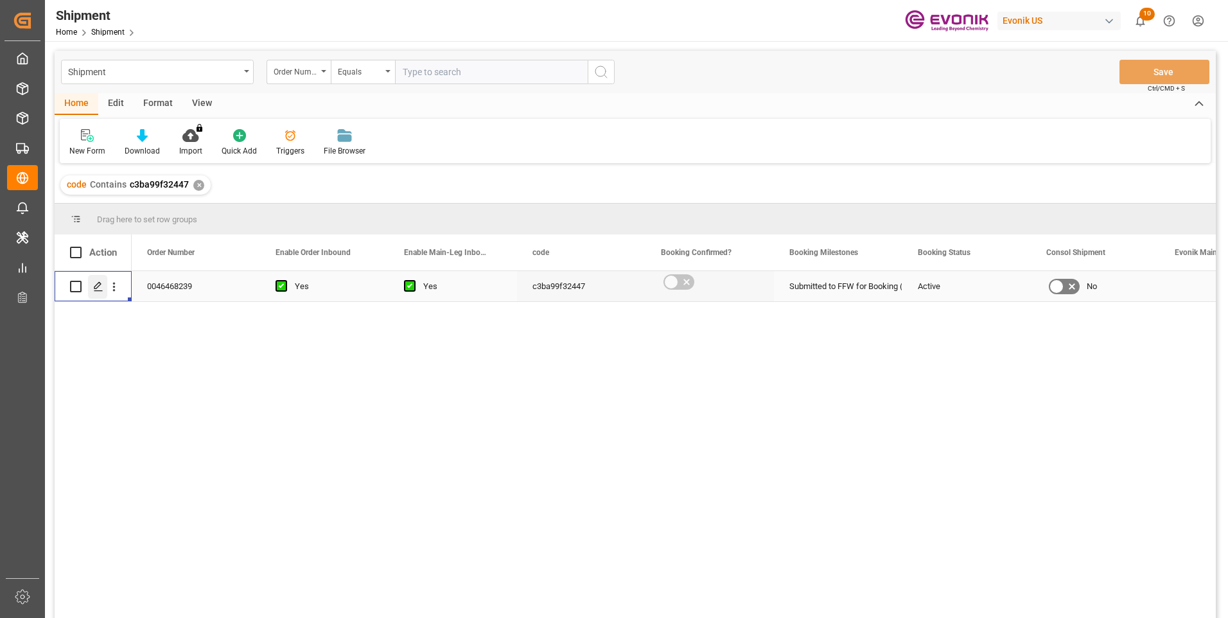
click at [89, 292] on div "Press SPACE to select this row." at bounding box center [97, 287] width 19 height 24
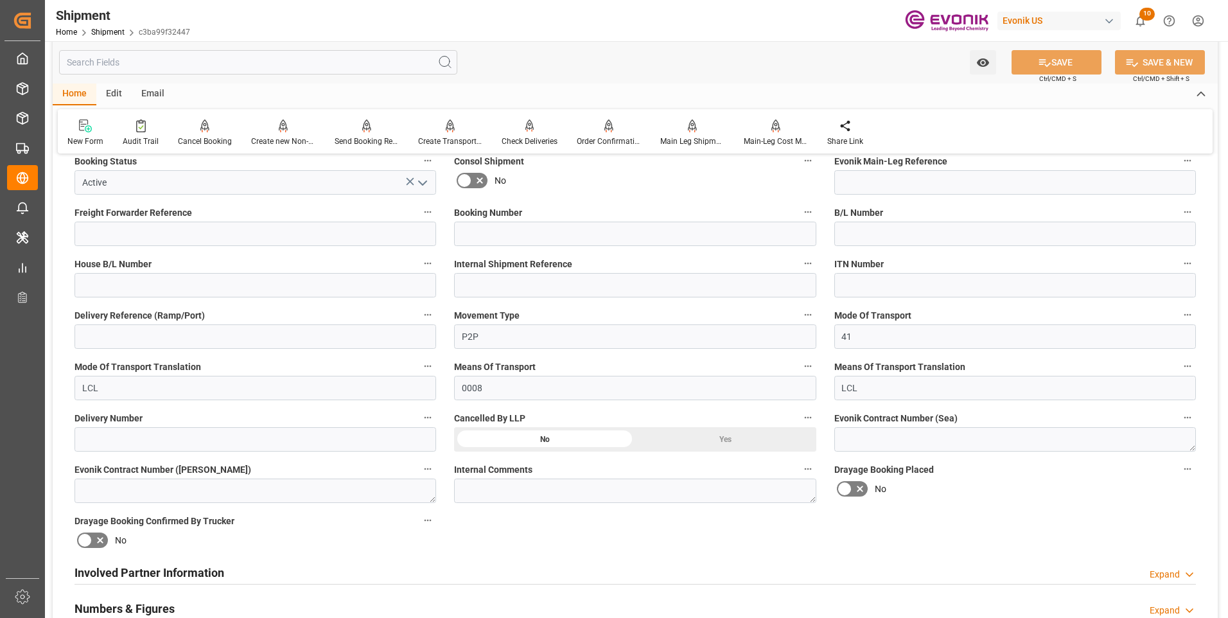
scroll to position [385, 0]
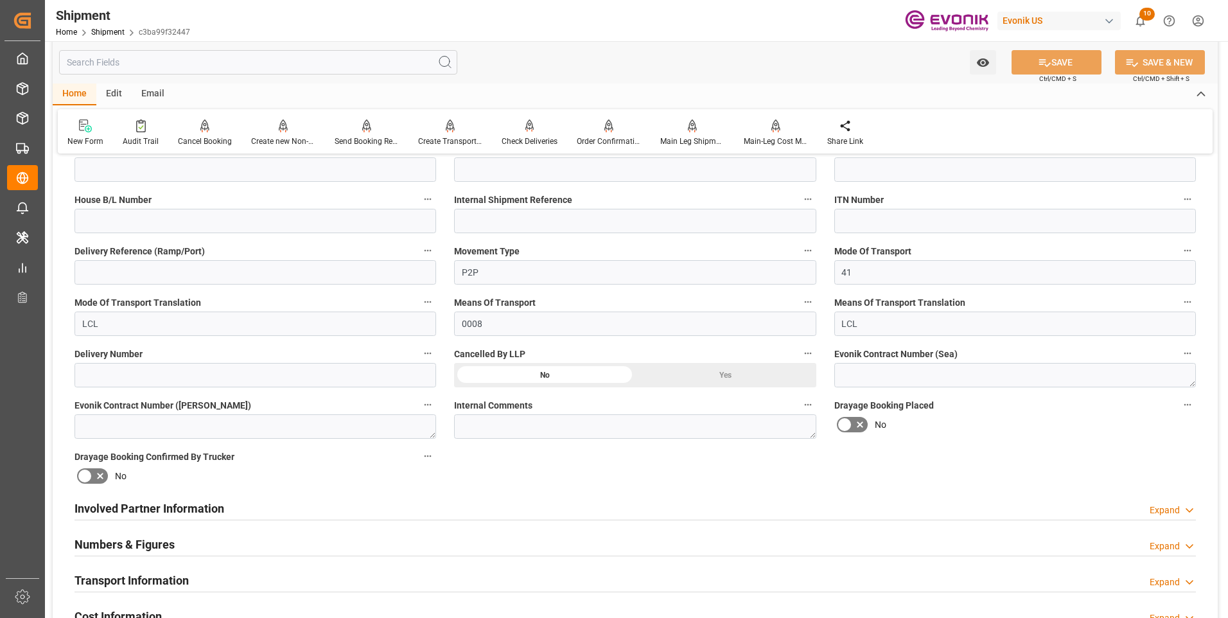
click at [629, 508] on div "Involved Partner Information Expand" at bounding box center [636, 507] width 1122 height 24
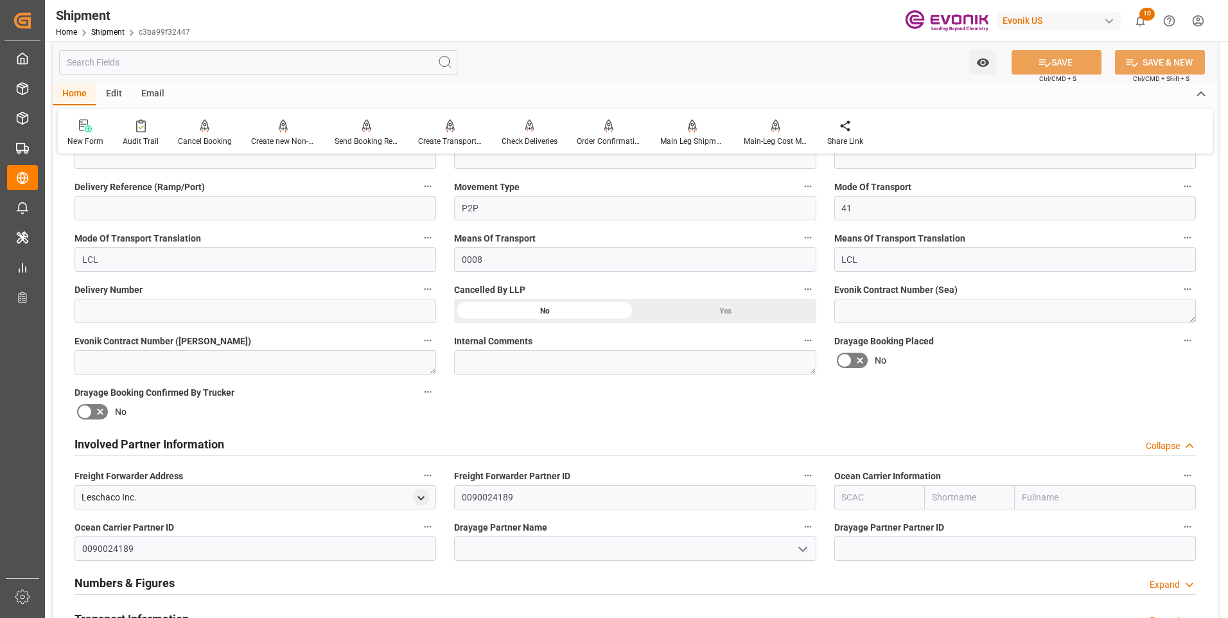
scroll to position [514, 0]
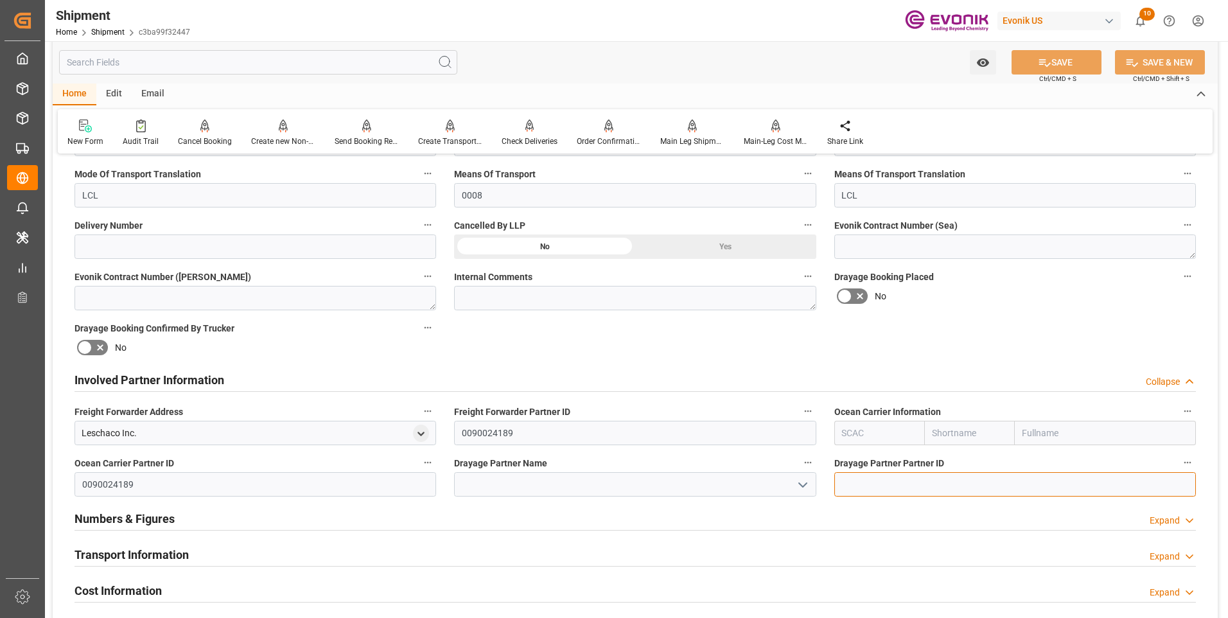
click at [874, 496] on input at bounding box center [1016, 484] width 362 height 24
click at [850, 432] on input "text" at bounding box center [880, 433] width 91 height 24
type input "ALRB"
click at [853, 457] on b "ALRB" at bounding box center [854, 461] width 22 height 10
type input "AC Containerline"
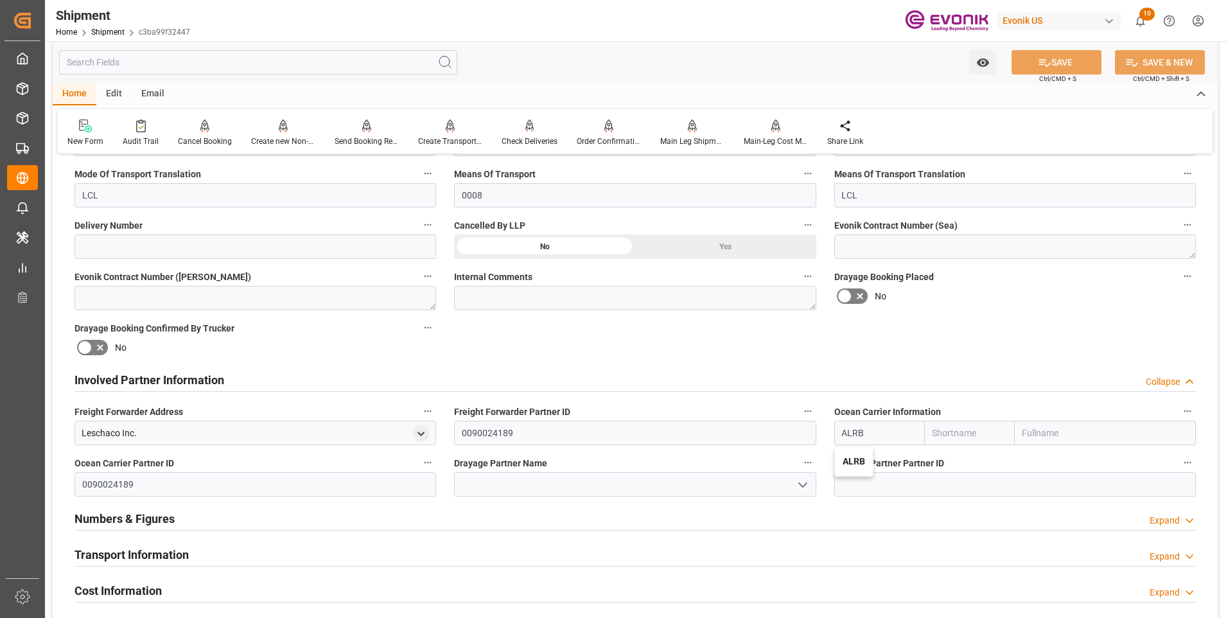
type input "AC Containerline GmbH"
type input "ALRB"
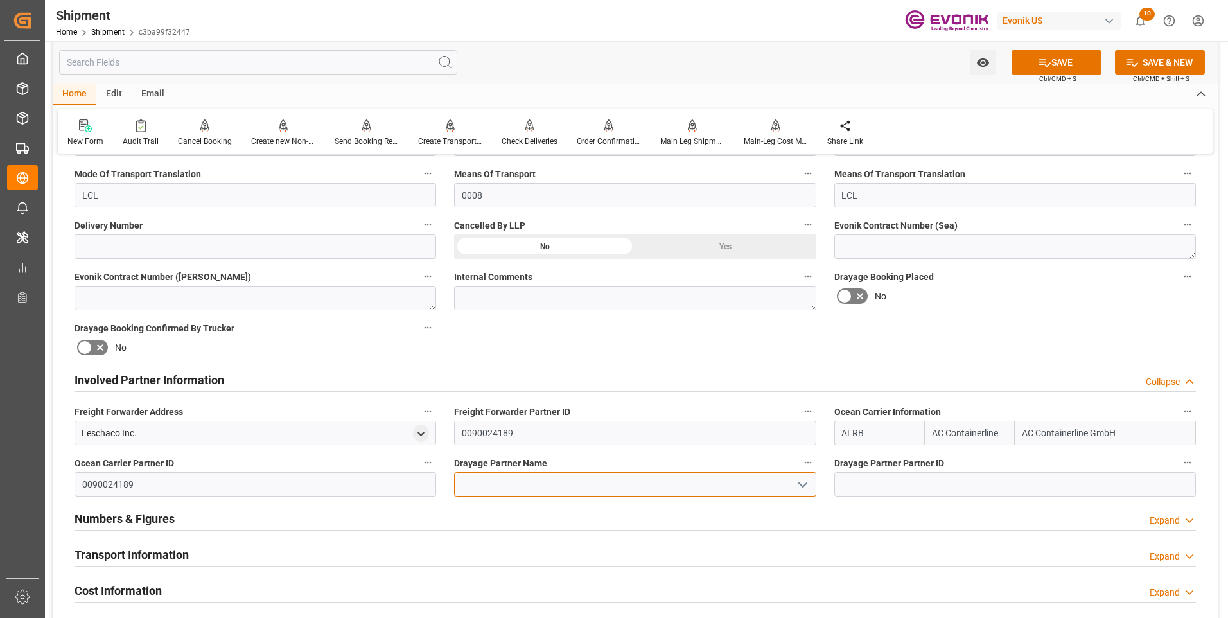
click at [587, 484] on input at bounding box center [635, 484] width 362 height 24
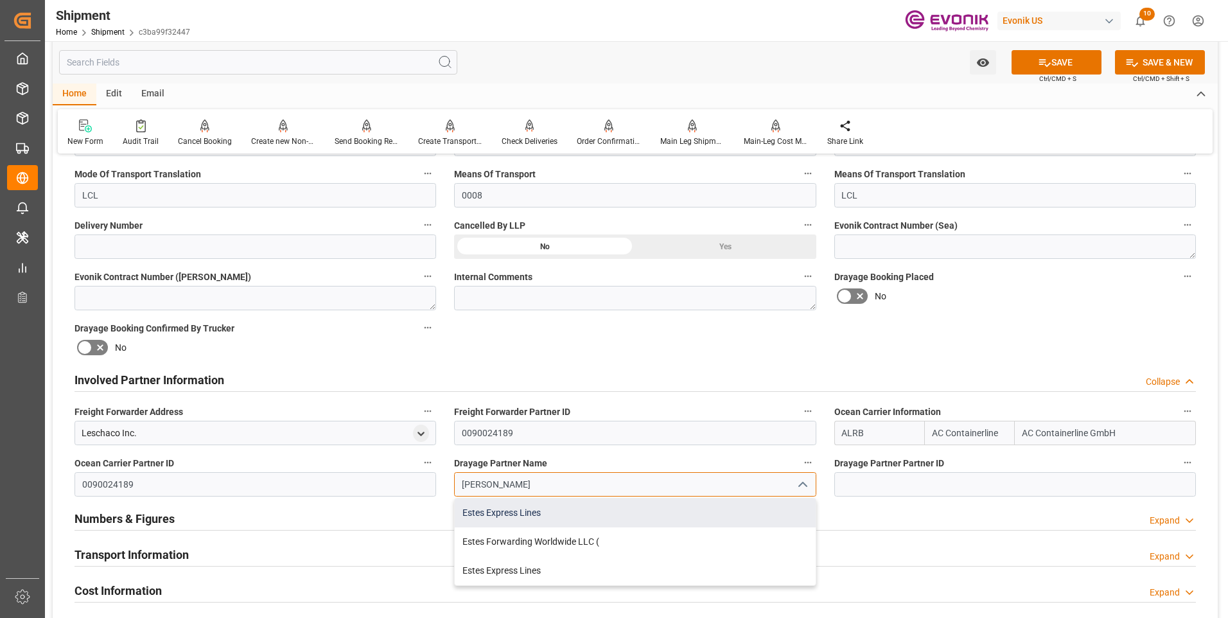
click at [576, 512] on div "Estes Express Lines" at bounding box center [635, 513] width 360 height 29
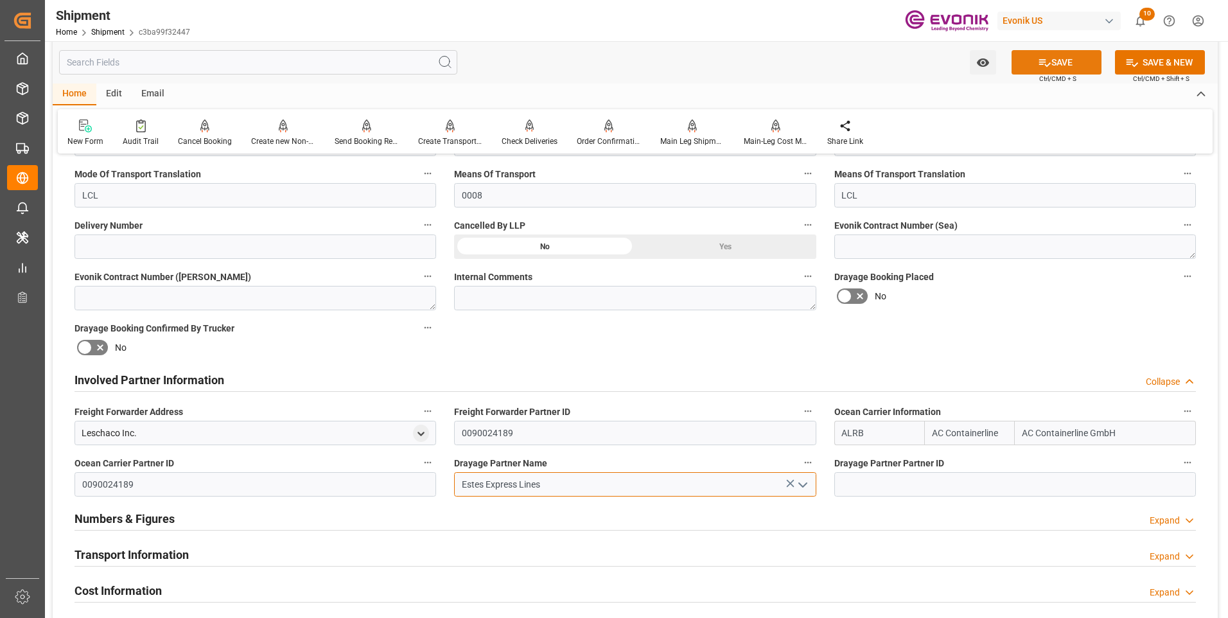
type input "Estes Express Lines"
click at [1038, 64] on icon at bounding box center [1044, 62] width 13 height 13
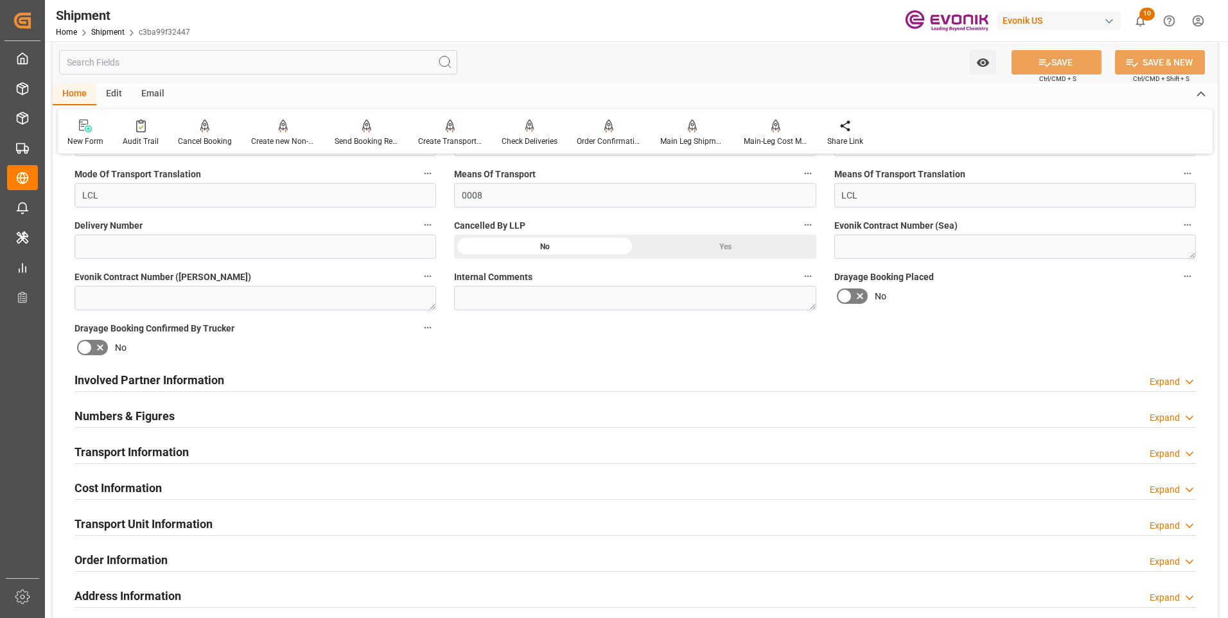
click at [303, 376] on div "Involved Partner Information Expand" at bounding box center [636, 379] width 1122 height 24
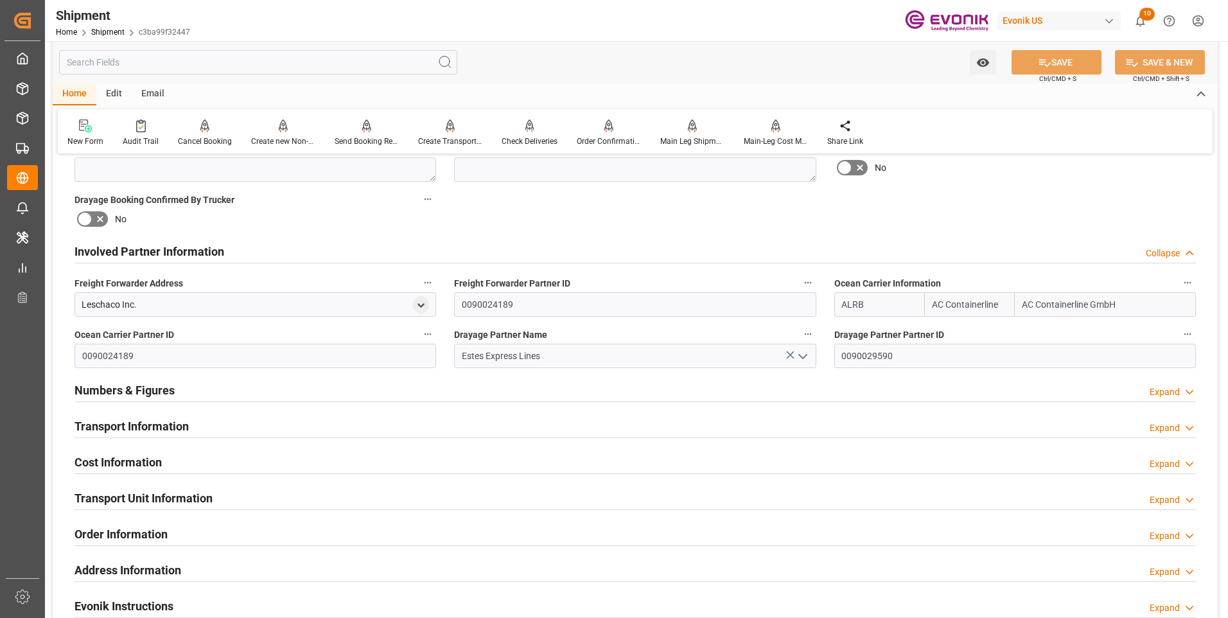
scroll to position [707, 0]
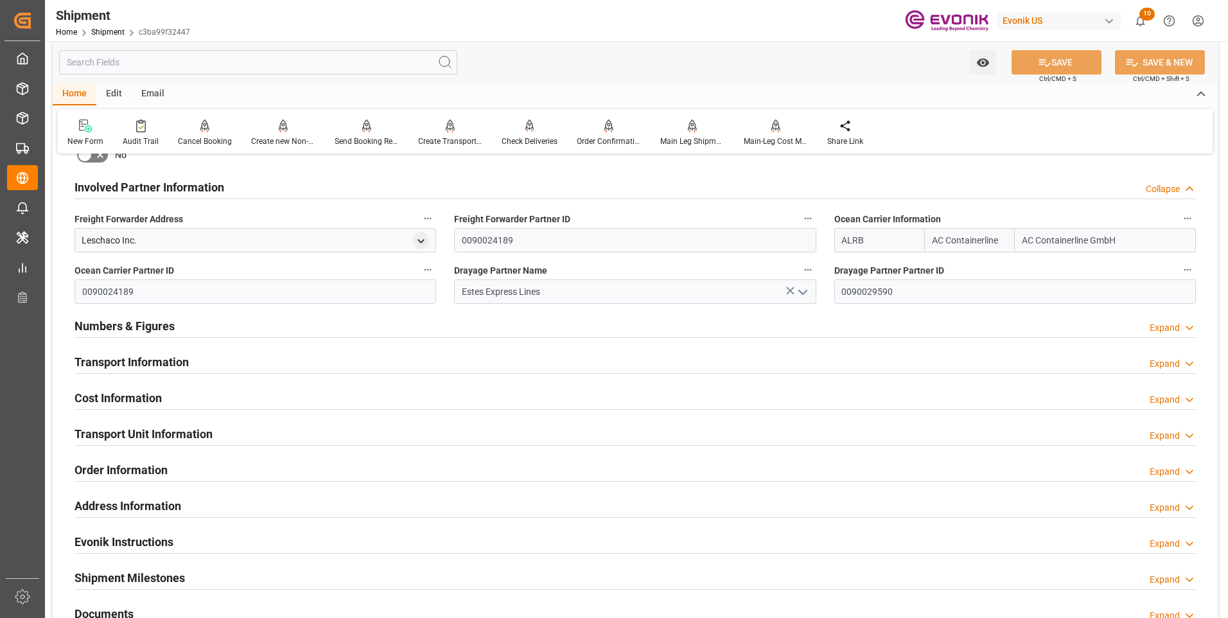
click at [257, 359] on div "Transport Information Expand" at bounding box center [636, 361] width 1122 height 24
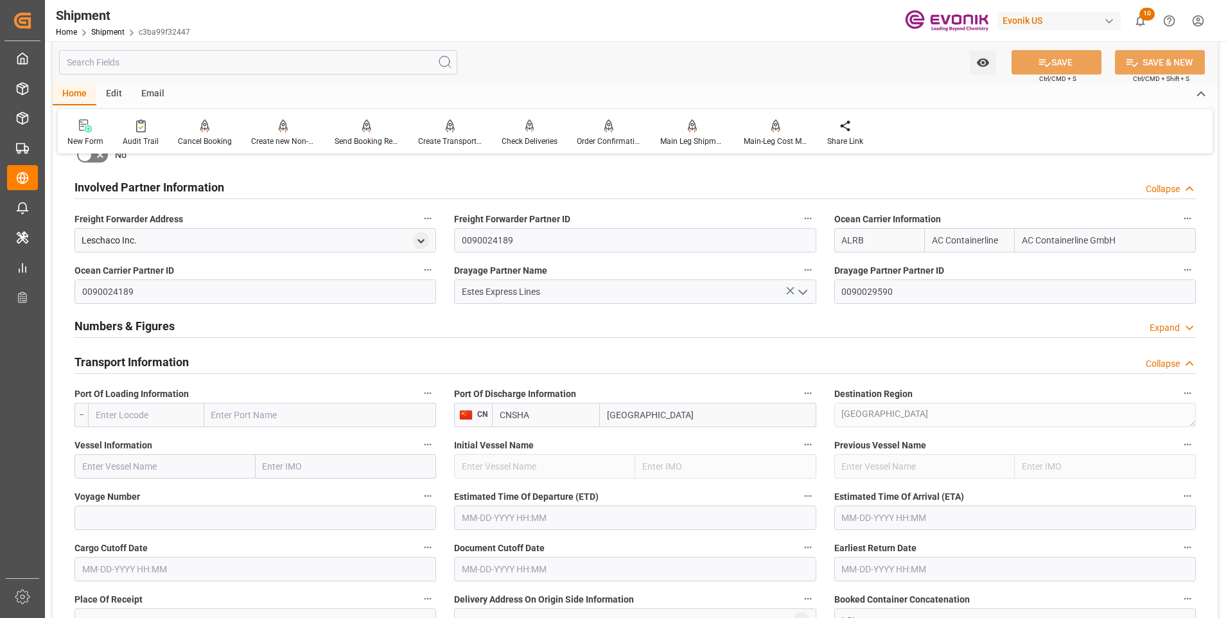
click at [154, 409] on input "text" at bounding box center [146, 415] width 116 height 24
click at [172, 409] on input "text" at bounding box center [146, 415] width 116 height 24
type input "USLGB"
click at [109, 449] on div "USLGB - Long Beach" at bounding box center [146, 450] width 115 height 42
type input "Long Beach"
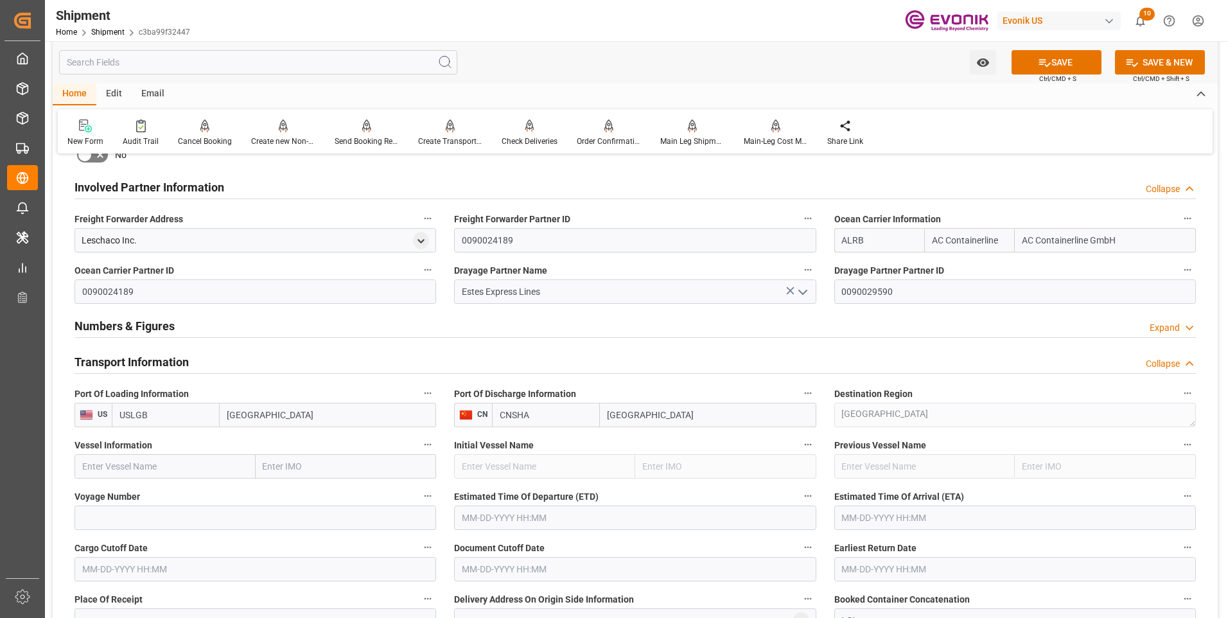
type input "USLGB"
click at [125, 463] on input "text" at bounding box center [165, 466] width 181 height 24
paste input "ONE FRIENDSHIP"
type input "ONE FRIENDSHIP"
click at [134, 500] on div "ONE FRIENDSHIP - 9934369" at bounding box center [137, 495] width 125 height 29
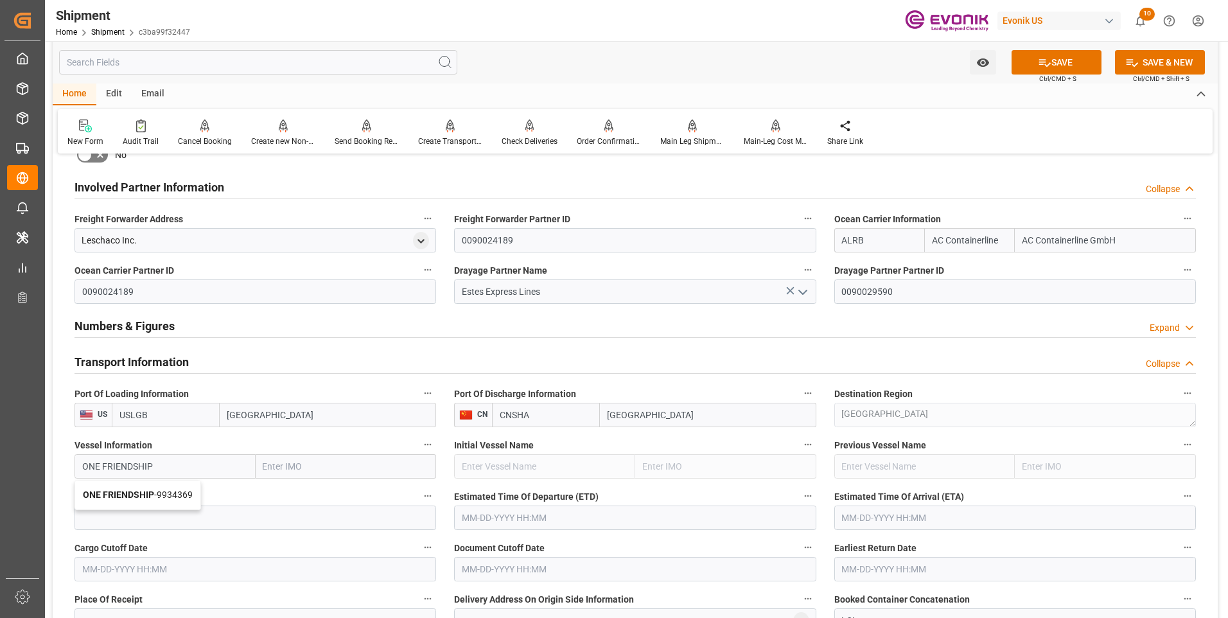
type input "9934369"
type input "ONE FRIENDSHIP"
click at [116, 507] on input at bounding box center [256, 518] width 362 height 24
type input "009W"
click at [479, 514] on input "text" at bounding box center [635, 518] width 362 height 24
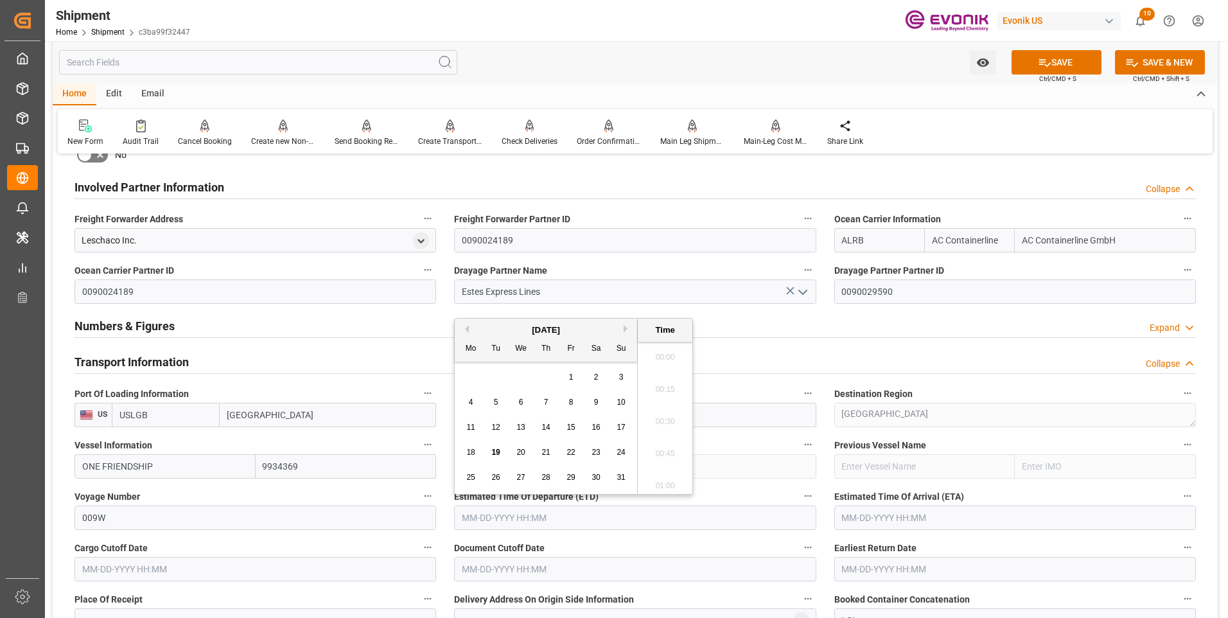
scroll to position [2285, 0]
click at [657, 443] on li "18:30" at bounding box center [665, 450] width 55 height 32
type input "10-19-2025 18:30"
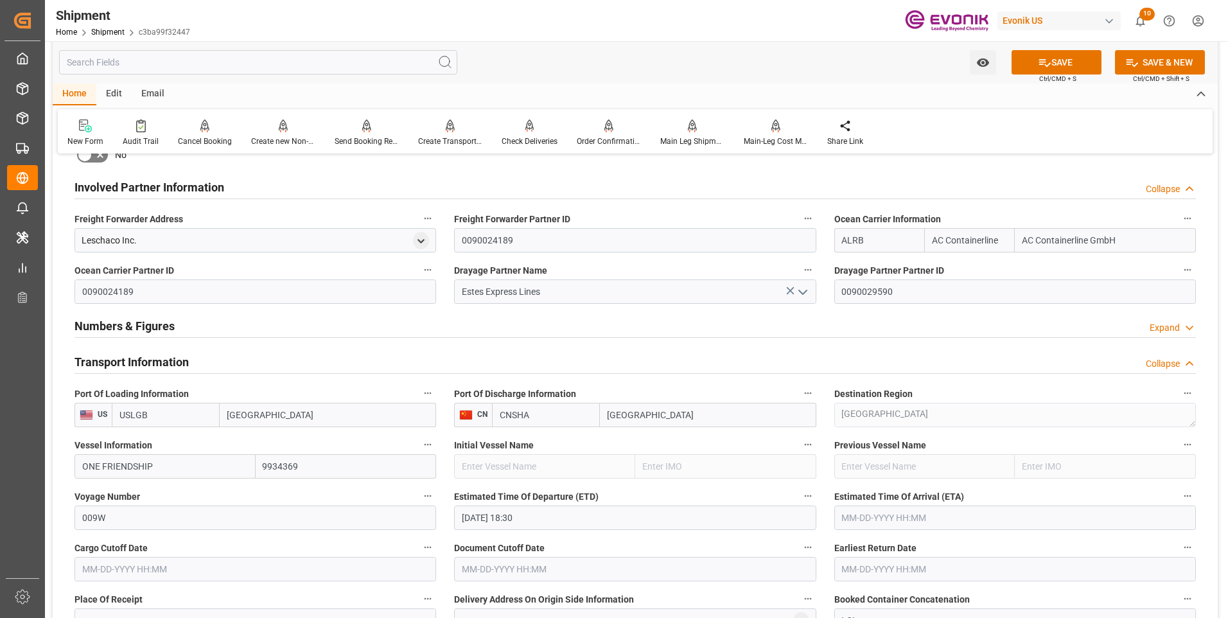
click at [900, 513] on input "text" at bounding box center [1016, 518] width 362 height 24
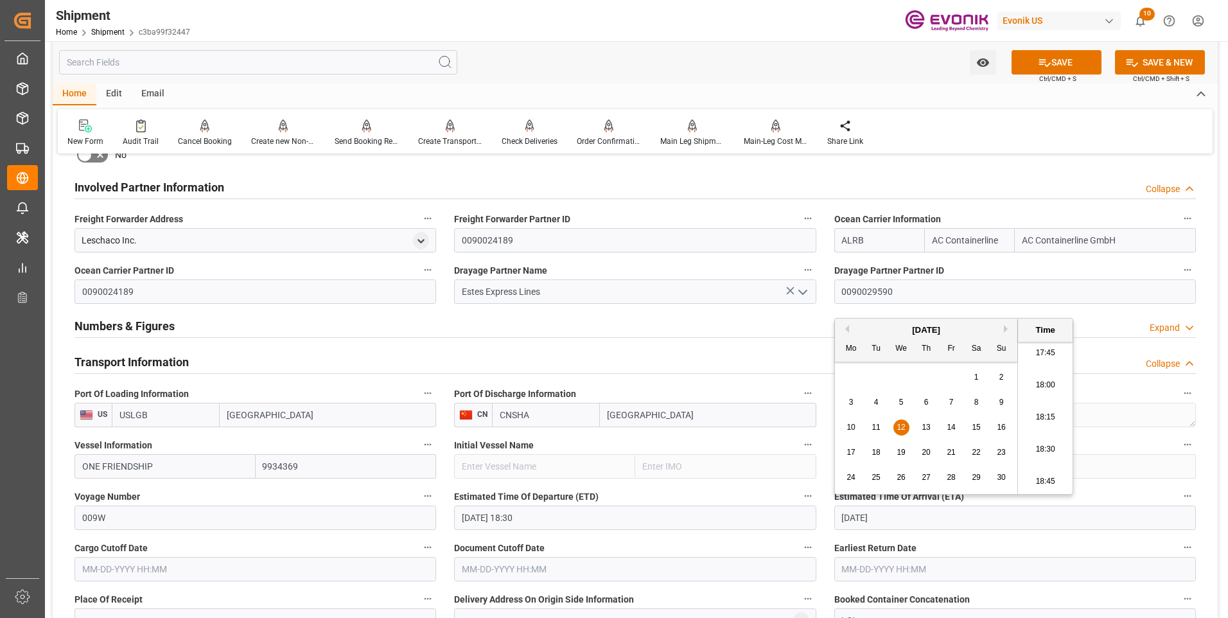
click at [1061, 414] on li "18:15" at bounding box center [1045, 418] width 55 height 32
type input "11-12-2025 18:15"
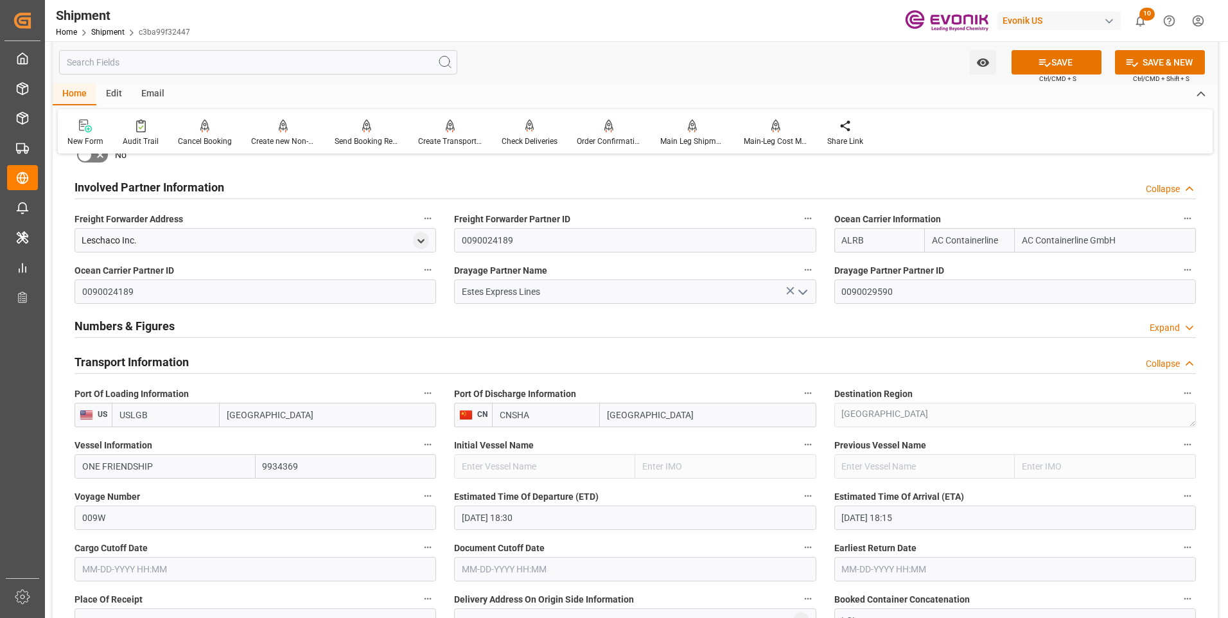
click at [213, 571] on input "text" at bounding box center [256, 569] width 362 height 24
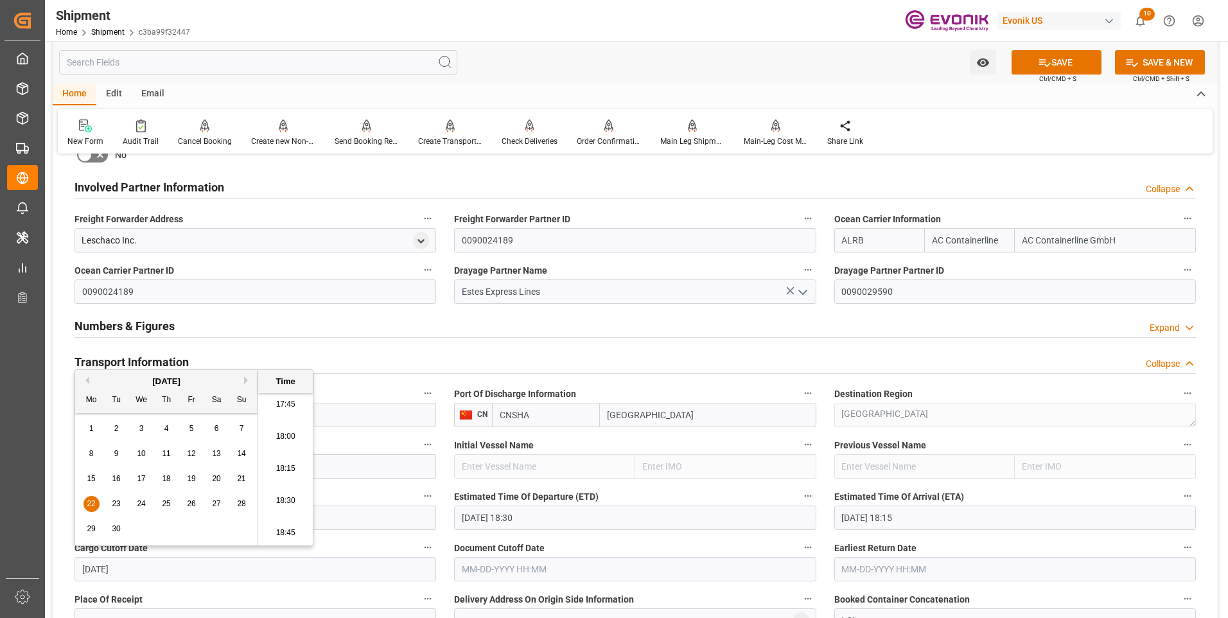
click at [288, 499] on li "18:30" at bounding box center [285, 501] width 55 height 32
type input "09-22-2025 18:30"
drag, startPoint x: 159, startPoint y: 568, endPoint x: 49, endPoint y: 567, distance: 109.9
click at [49, 567] on div "Watch Option SAVE Ctrl/CMD + S SAVE & NEW Ctrl/CMD + Shift + S Home Edit Email …" at bounding box center [635, 371] width 1181 height 2075
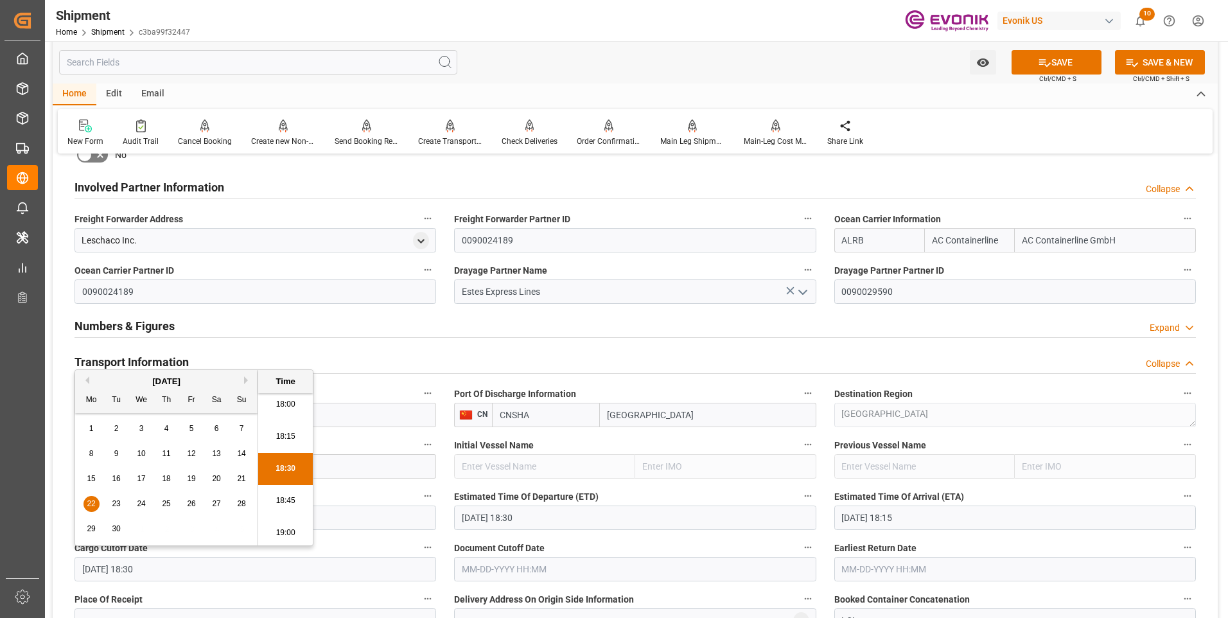
click at [488, 565] on input "text" at bounding box center [635, 569] width 362 height 24
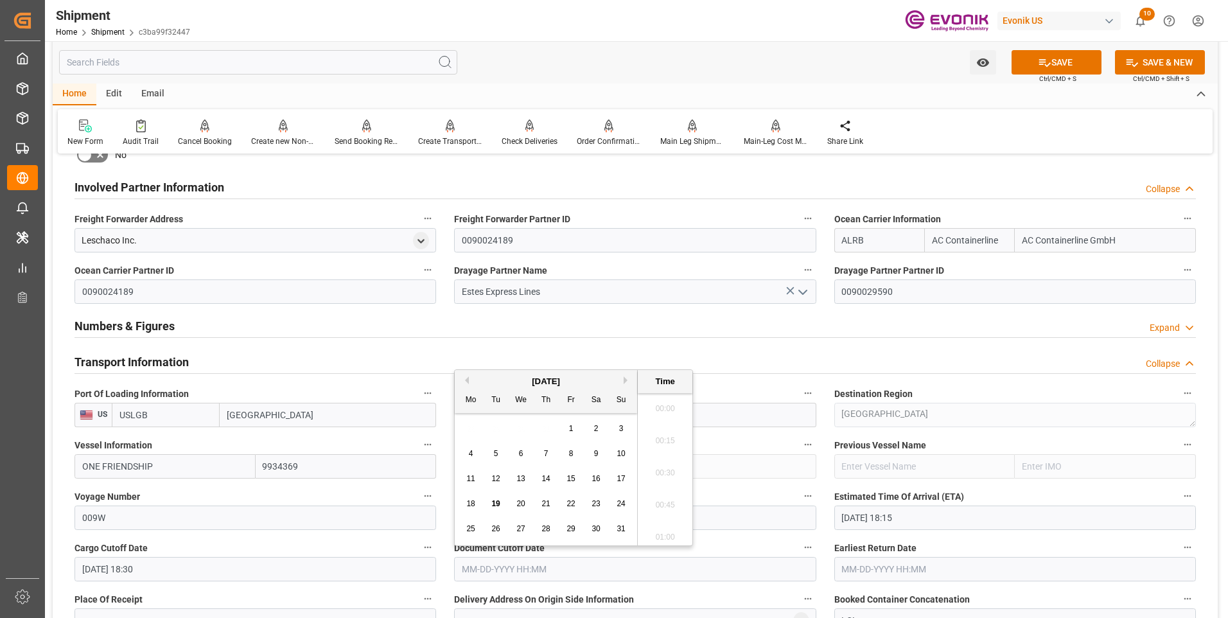
paste input "09-22-2025 18:30"
type input "09-22-2025 18:30"
click at [879, 558] on input "text" at bounding box center [1016, 569] width 362 height 24
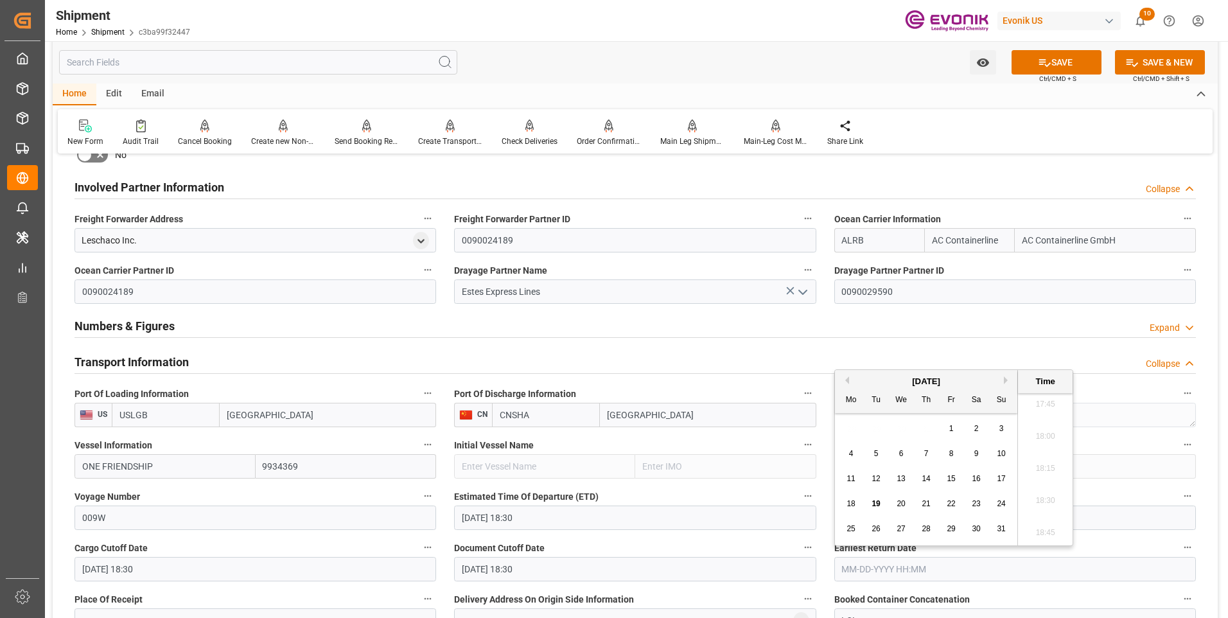
paste input "09-22-2025 18:30"
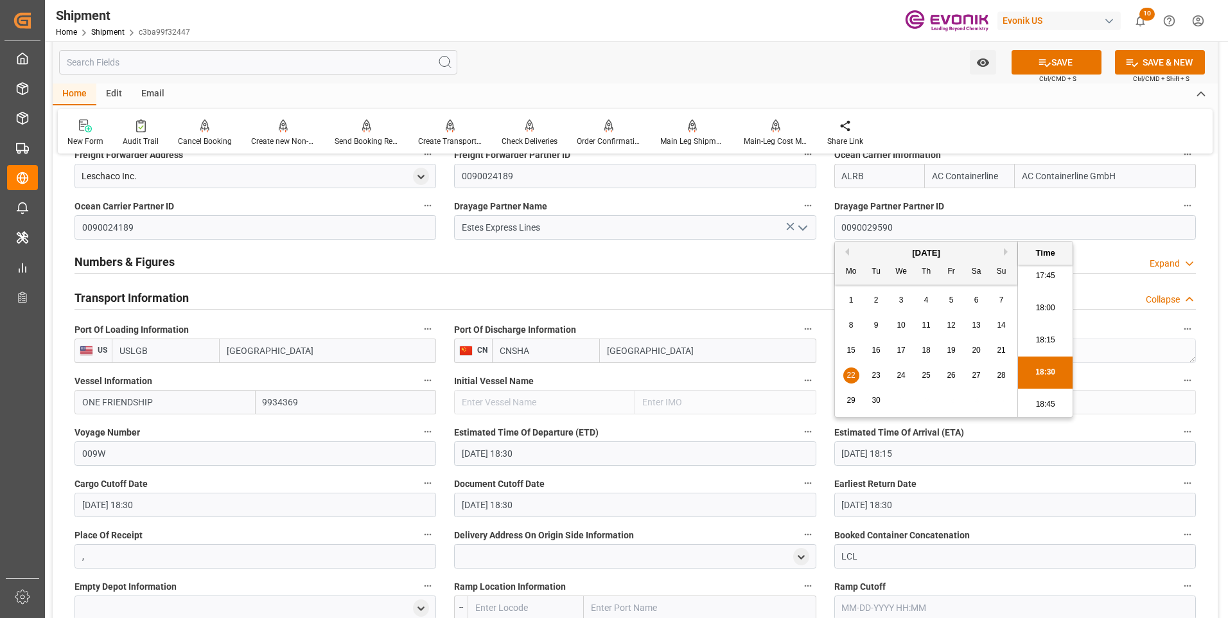
scroll to position [835, 0]
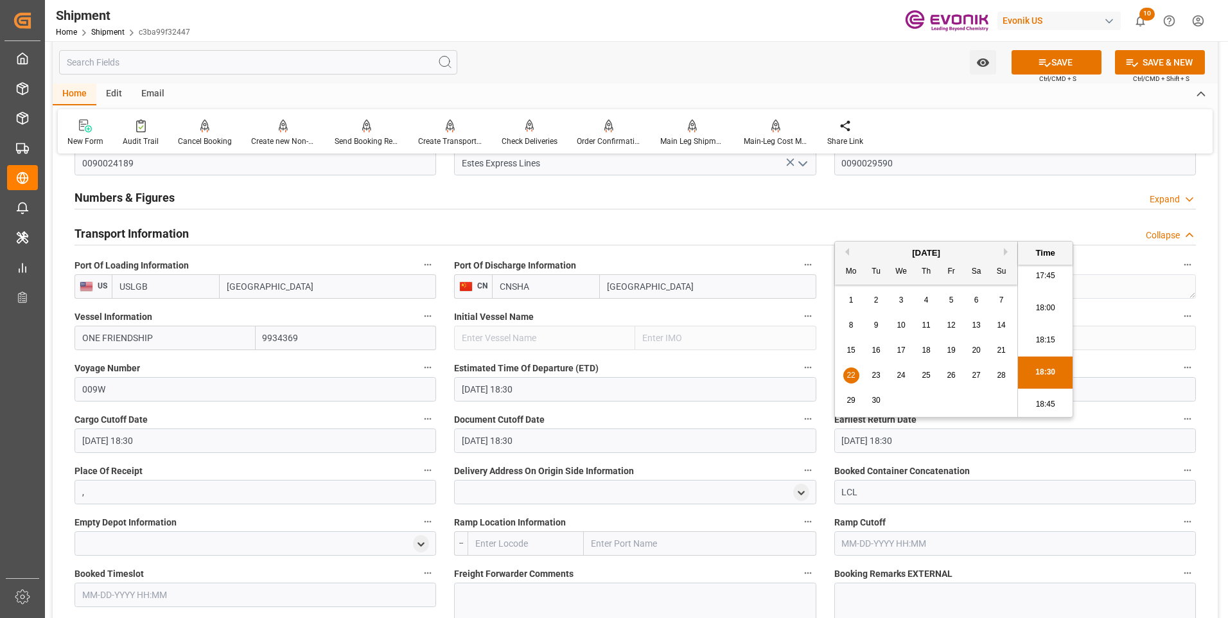
type input "09-22-2025 18:30"
click at [504, 552] on input "text" at bounding box center [526, 543] width 116 height 24
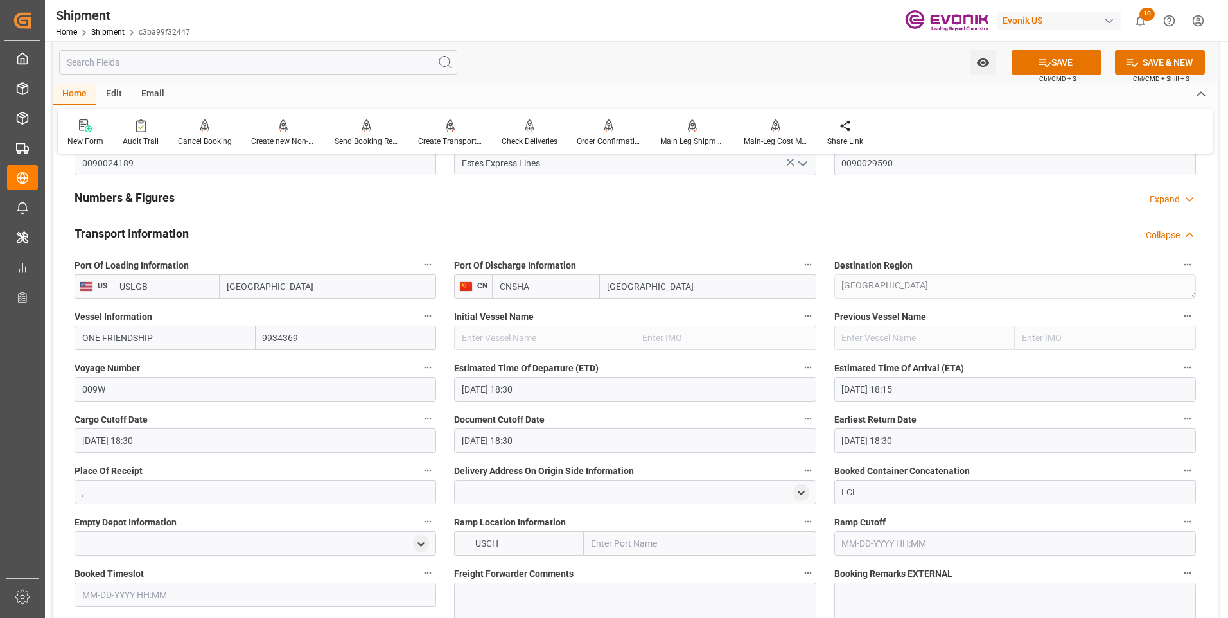
type input "USCHI"
click at [498, 568] on b "USCHI" at bounding box center [489, 572] width 26 height 10
type input "Chicago"
type input "USCHI"
click at [529, 597] on div at bounding box center [635, 619] width 362 height 72
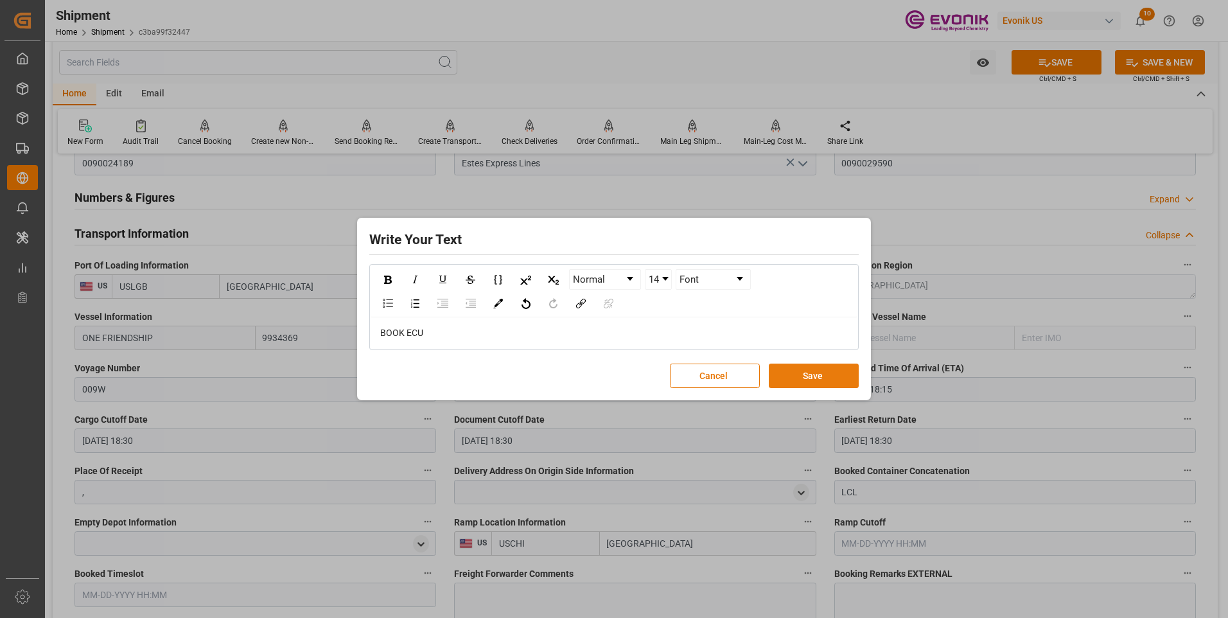
click at [818, 375] on button "Save" at bounding box center [814, 376] width 90 height 24
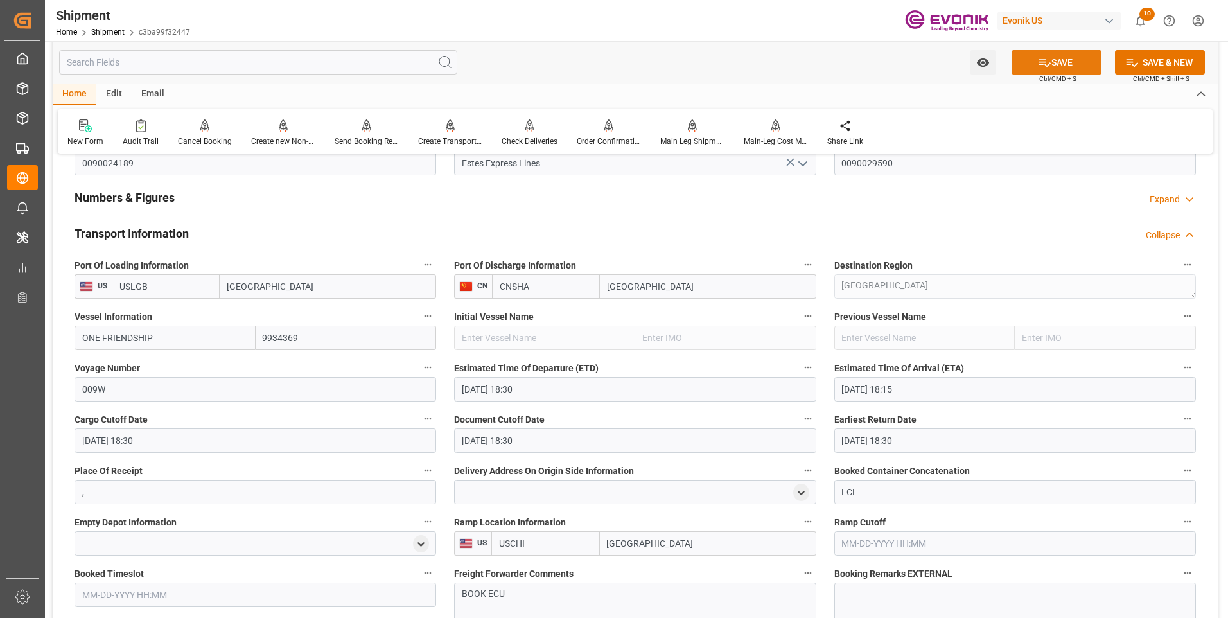
click at [1054, 64] on button "SAVE" at bounding box center [1057, 62] width 90 height 24
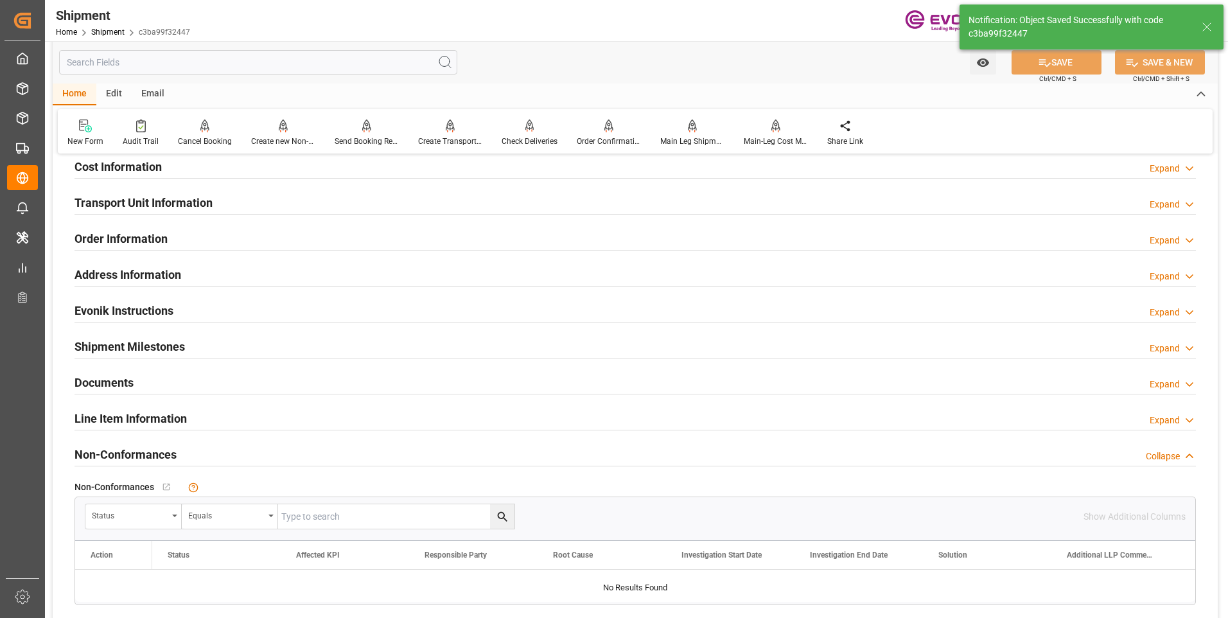
scroll to position [642, 0]
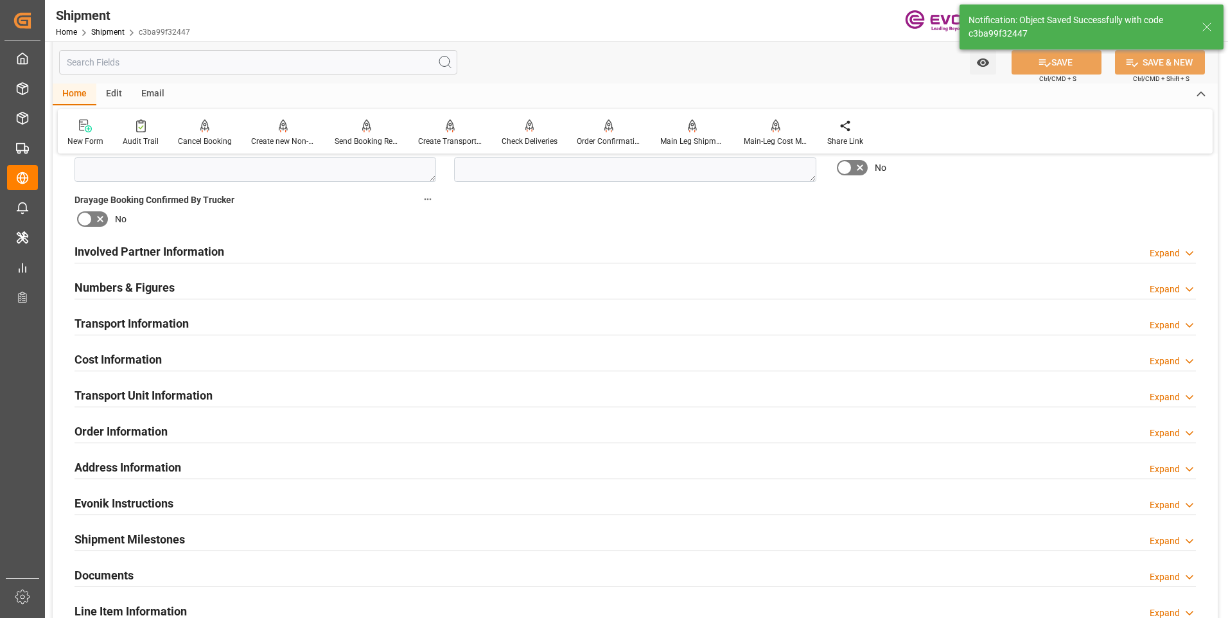
click at [213, 292] on div "Numbers & Figures Expand" at bounding box center [636, 286] width 1122 height 24
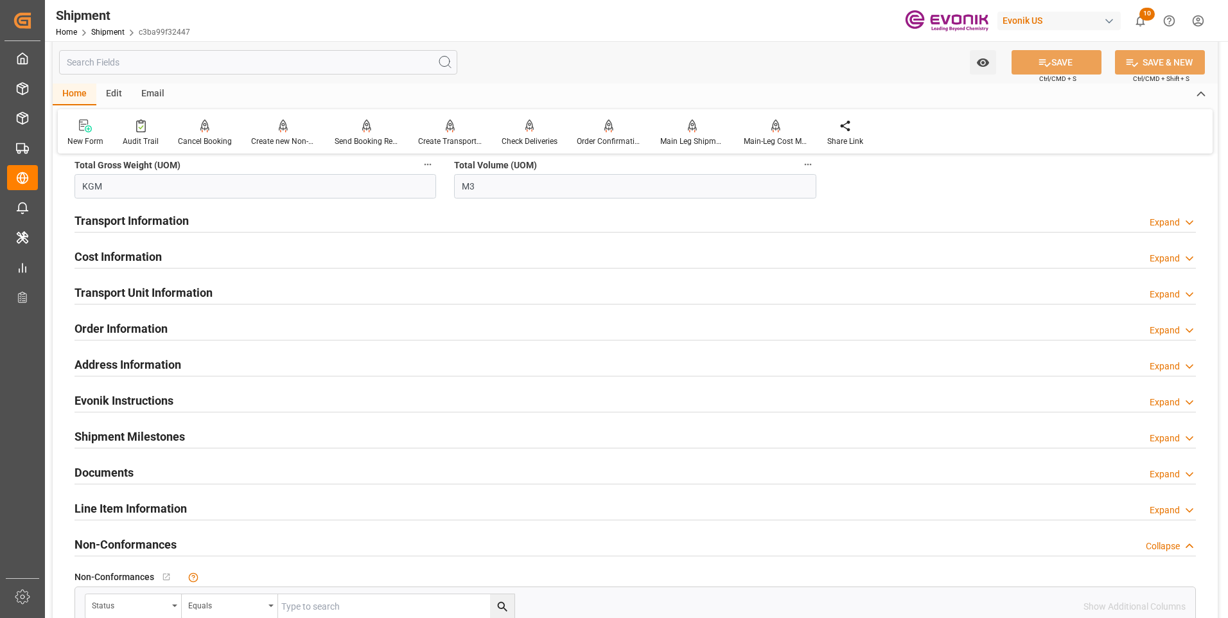
scroll to position [835, 0]
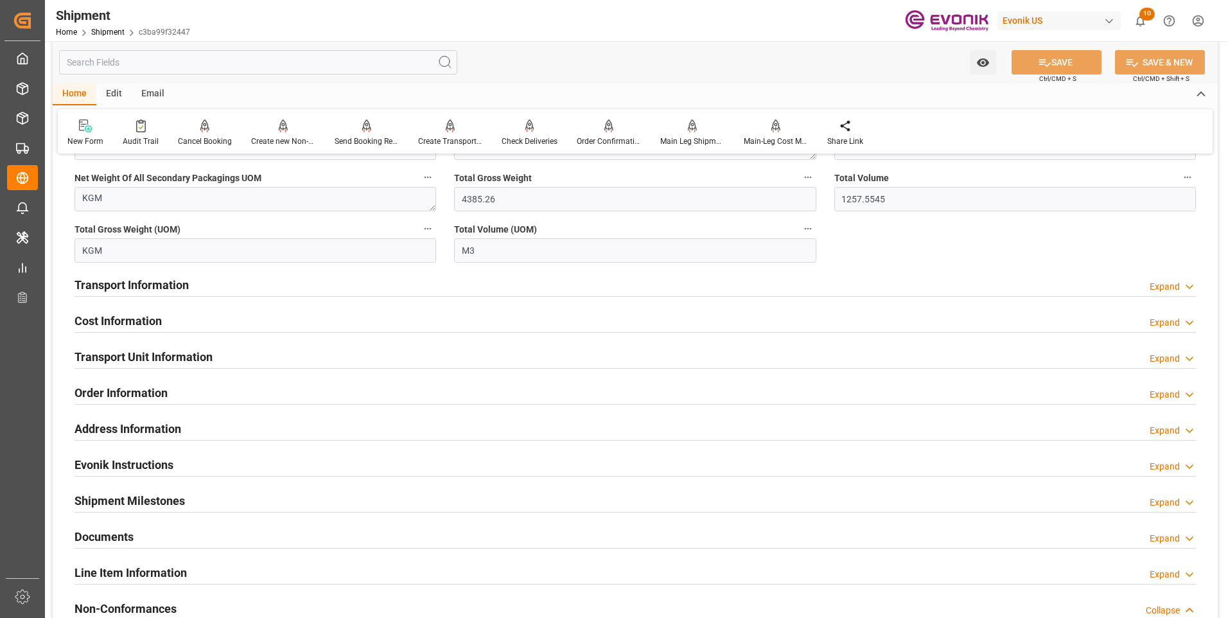
click at [165, 318] on div "Cost Information Expand" at bounding box center [636, 320] width 1122 height 24
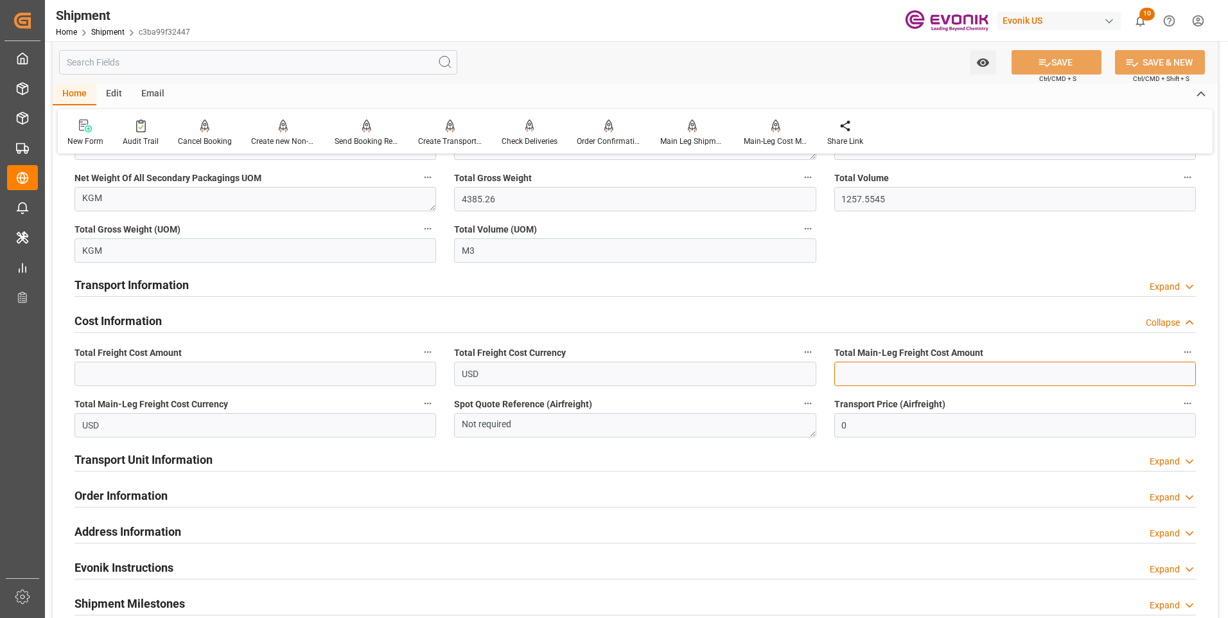
click at [863, 375] on input "text" at bounding box center [1016, 374] width 362 height 24
click at [882, 375] on input "text" at bounding box center [1016, 374] width 362 height 24
type input "1"
type input "0"
click at [1044, 66] on icon at bounding box center [1045, 63] width 12 height 8
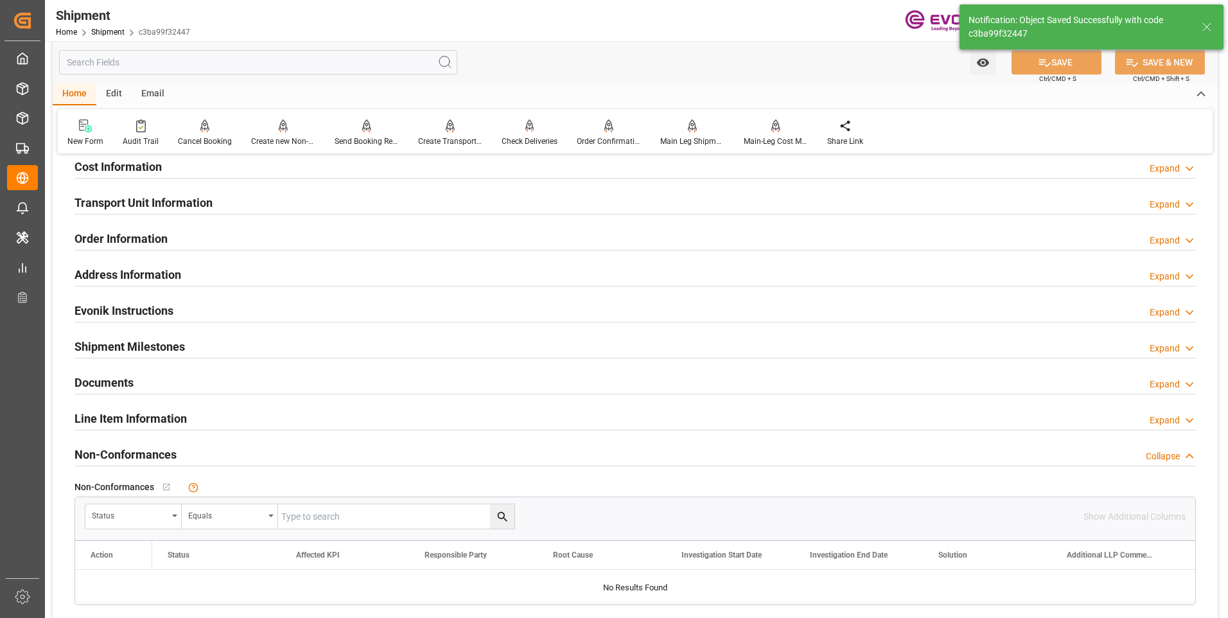
scroll to position [642, 0]
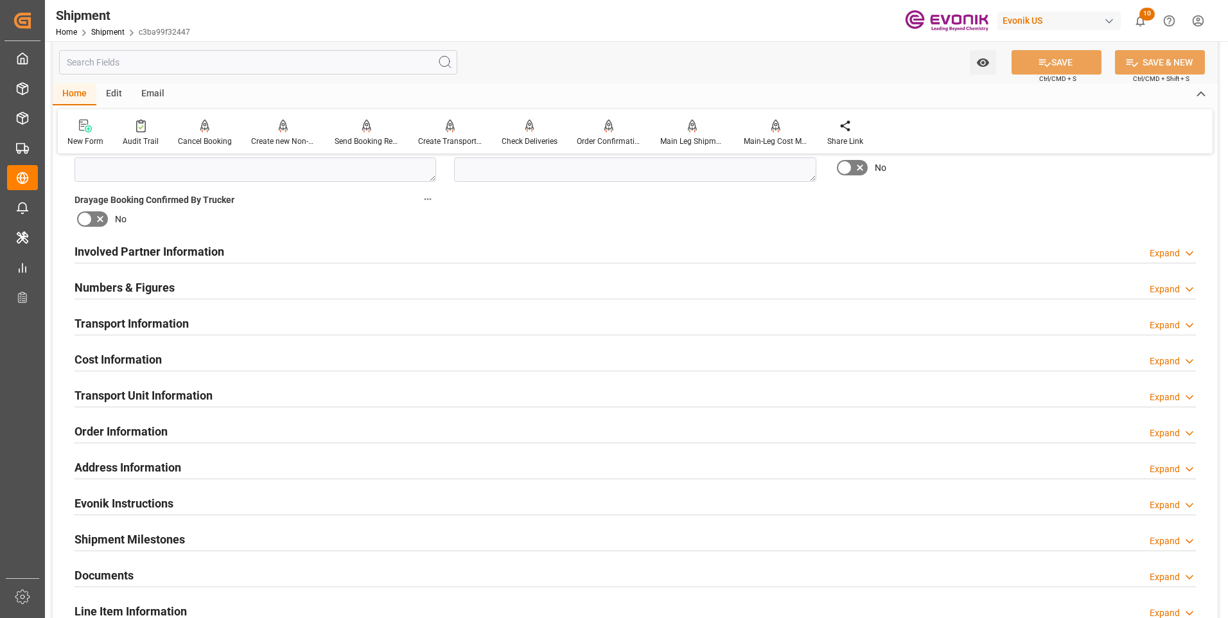
click at [224, 402] on div "Transport Unit Information Expand" at bounding box center [636, 394] width 1122 height 24
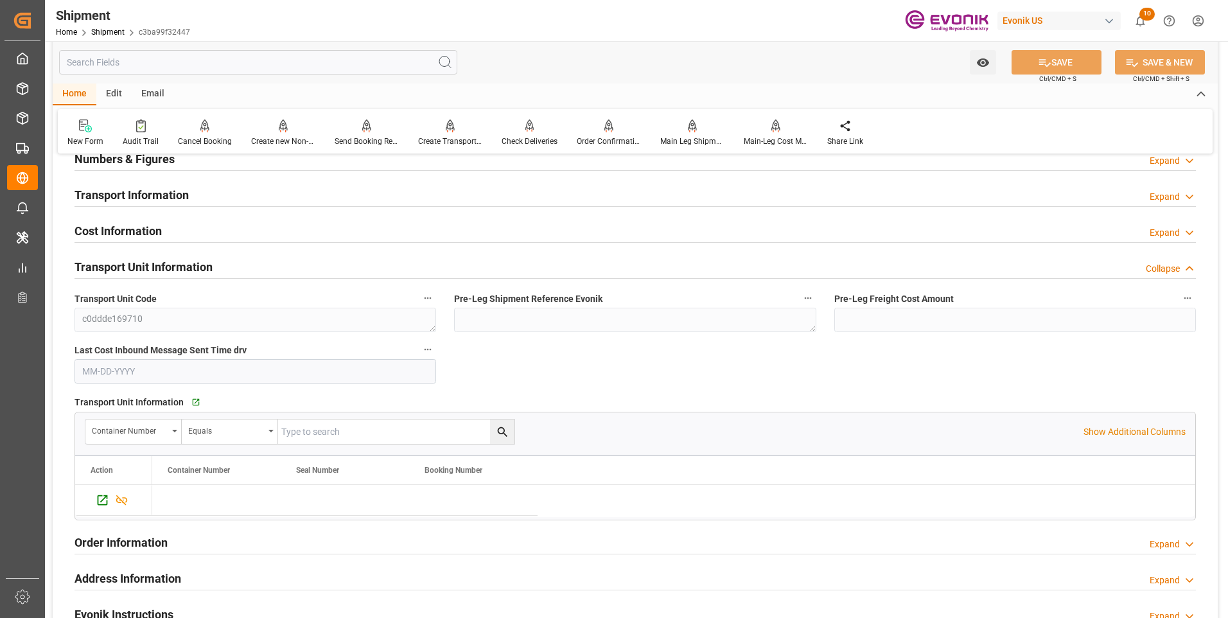
scroll to position [835, 0]
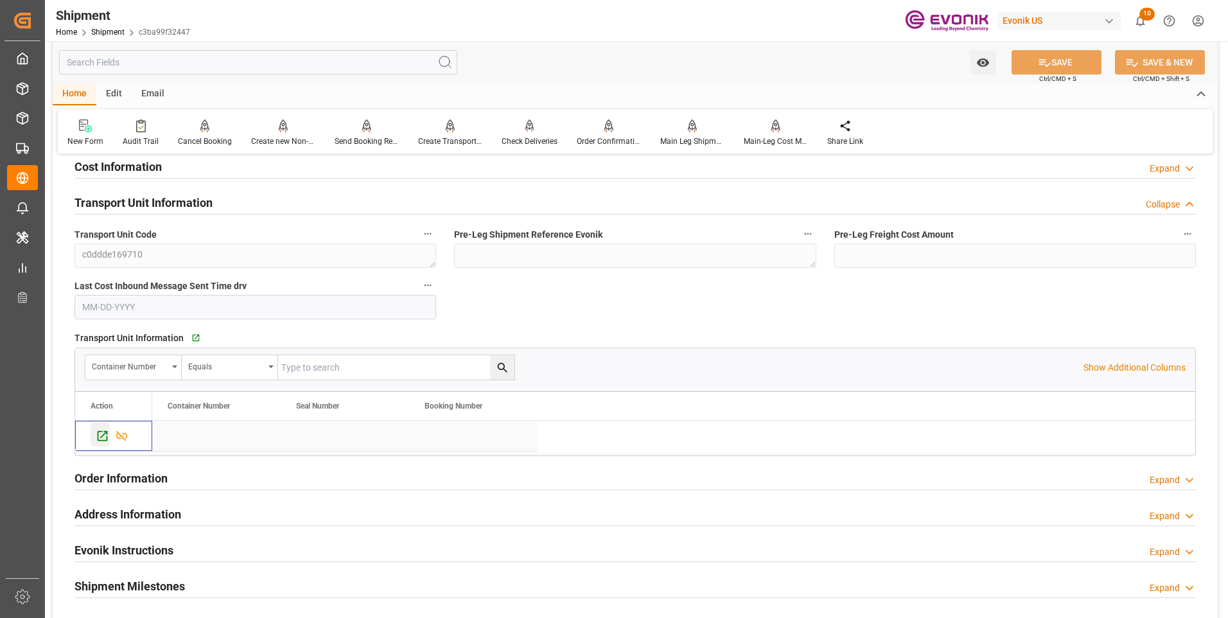
click at [101, 436] on icon "Press SPACE to select this row." at bounding box center [102, 435] width 13 height 13
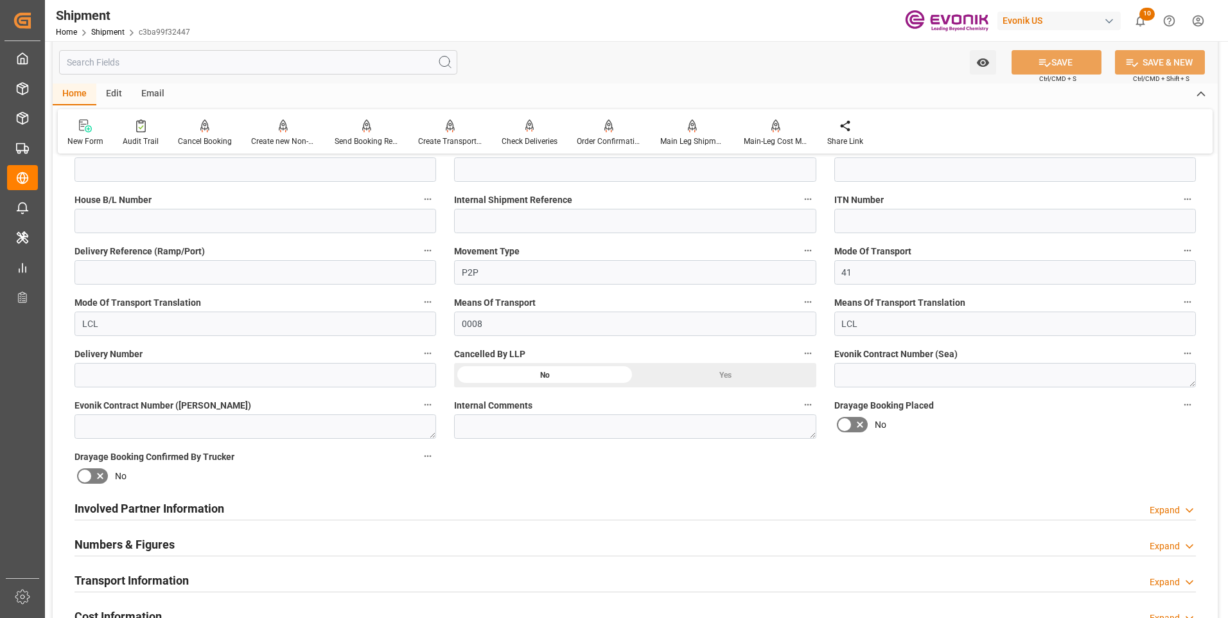
scroll to position [514, 0]
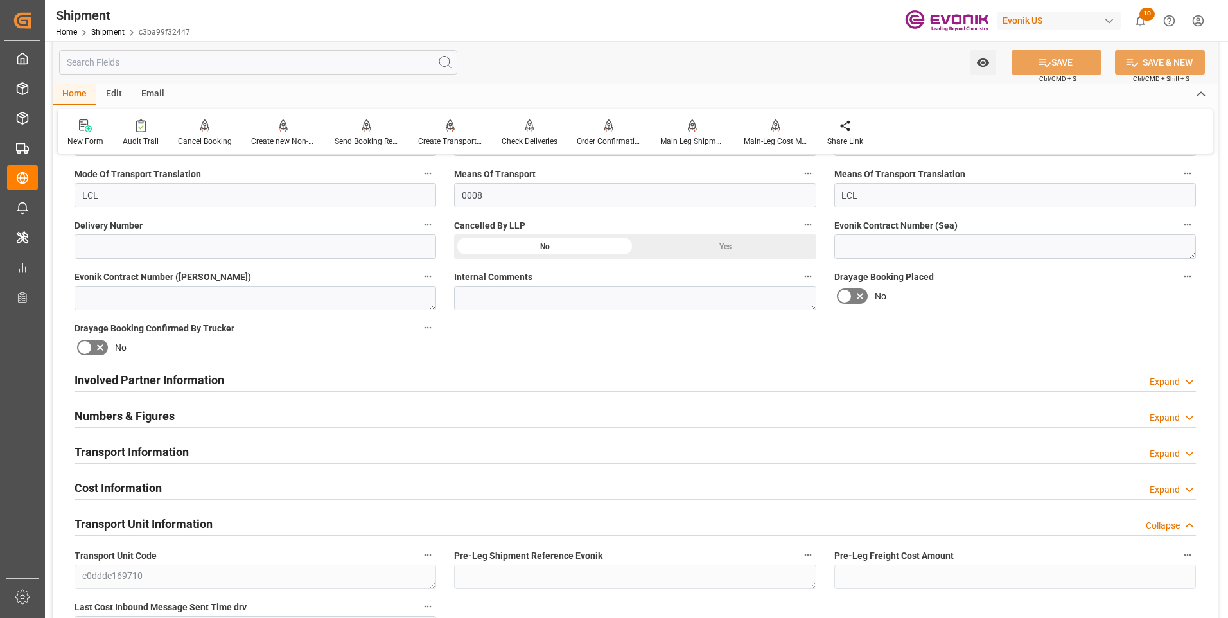
click at [216, 421] on div "Numbers & Figures Expand" at bounding box center [636, 415] width 1122 height 24
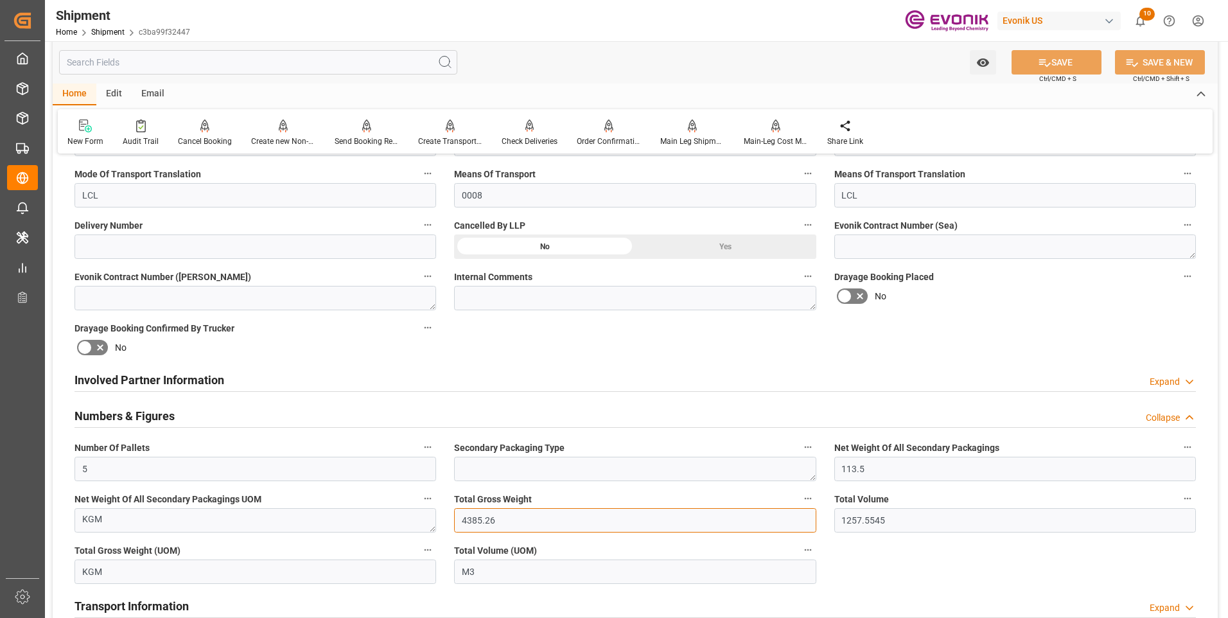
click at [500, 525] on input "4385.26" at bounding box center [635, 520] width 362 height 24
drag, startPoint x: 499, startPoint y: 523, endPoint x: 416, endPoint y: 507, distance: 84.4
click at [416, 507] on div "Booking Confirmation Milestone Bar Collapse Submitted to FFW for Booking (Pendi…" at bounding box center [635, 512] width 1165 height 1722
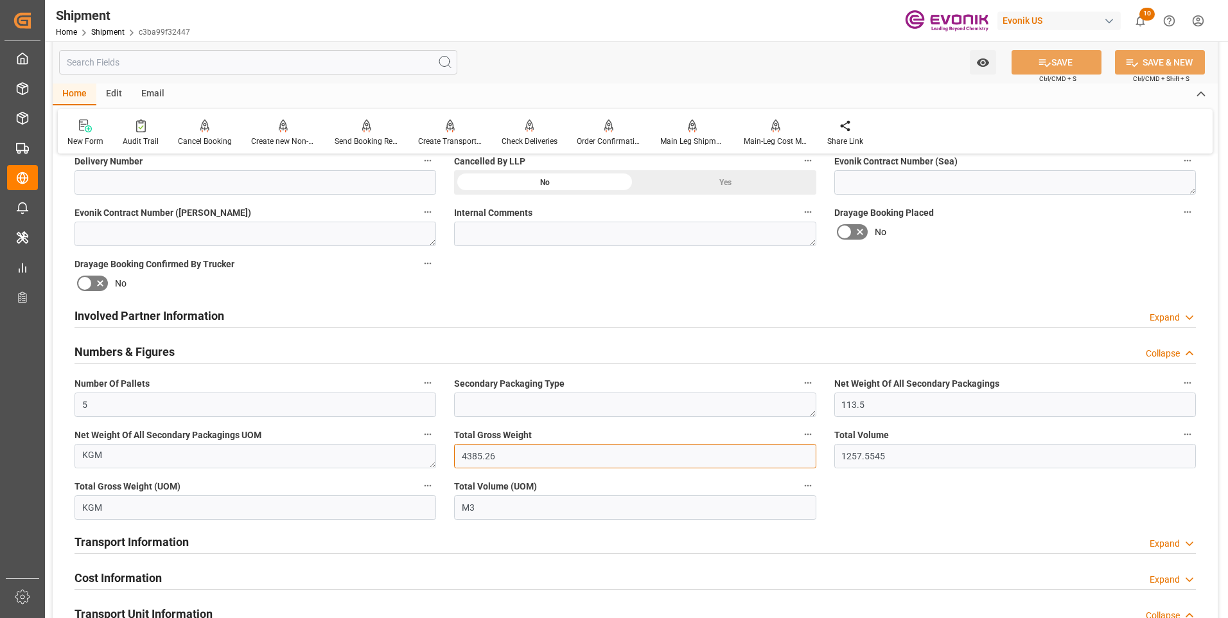
scroll to position [642, 0]
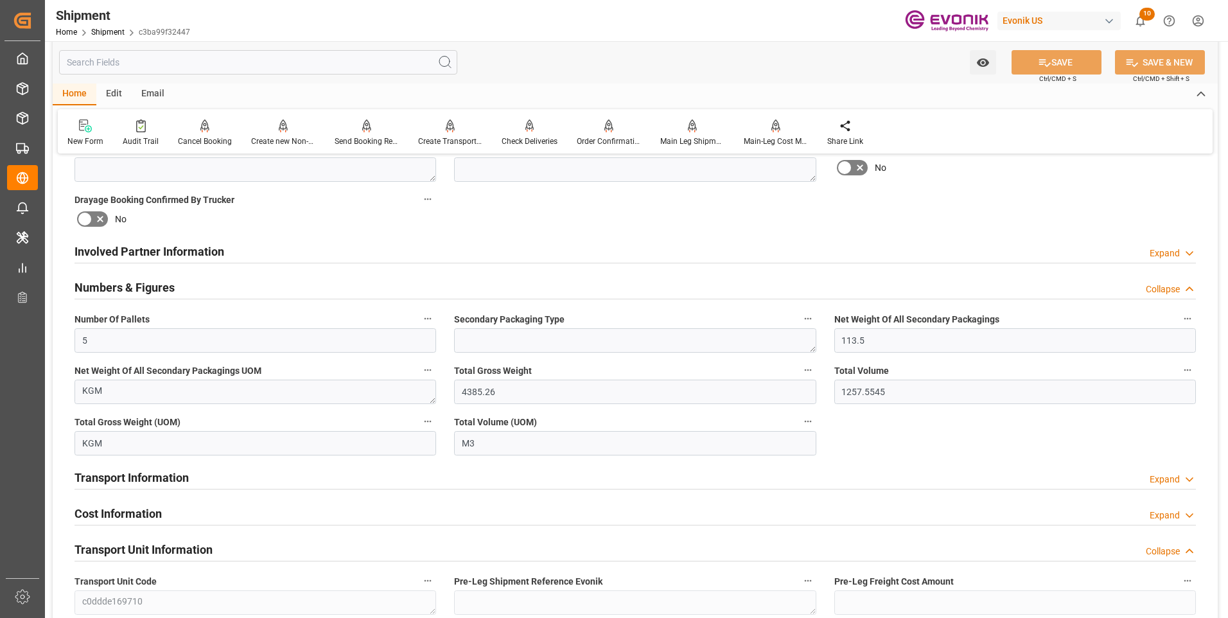
click at [191, 508] on div "Cost Information Expand" at bounding box center [636, 512] width 1122 height 24
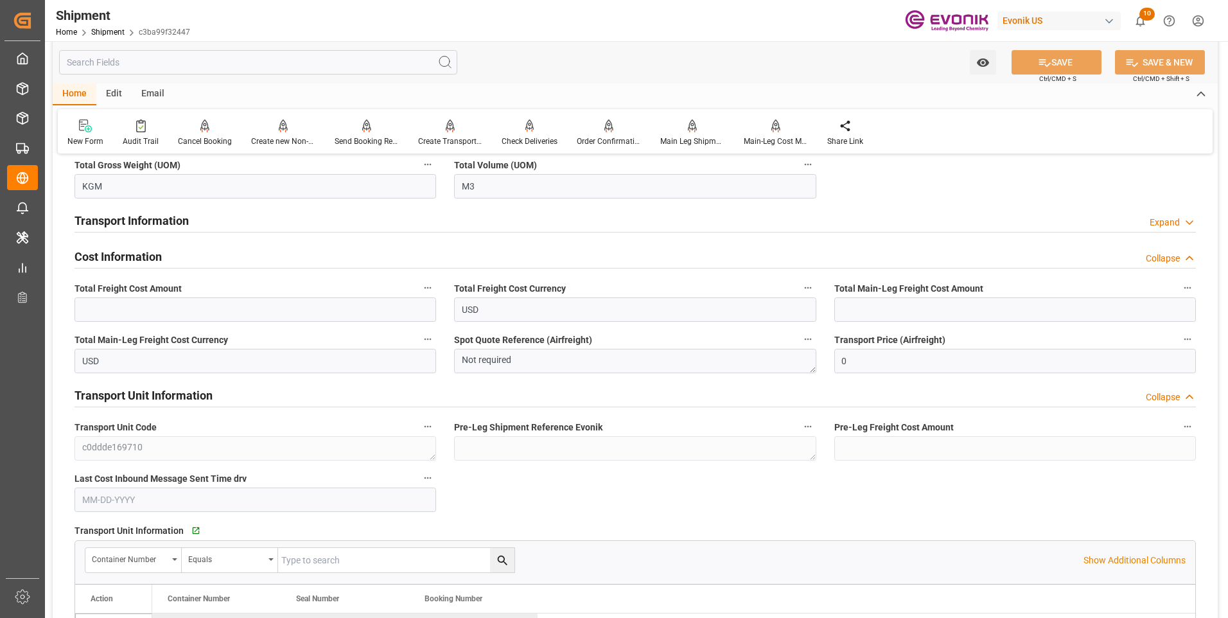
scroll to position [964, 0]
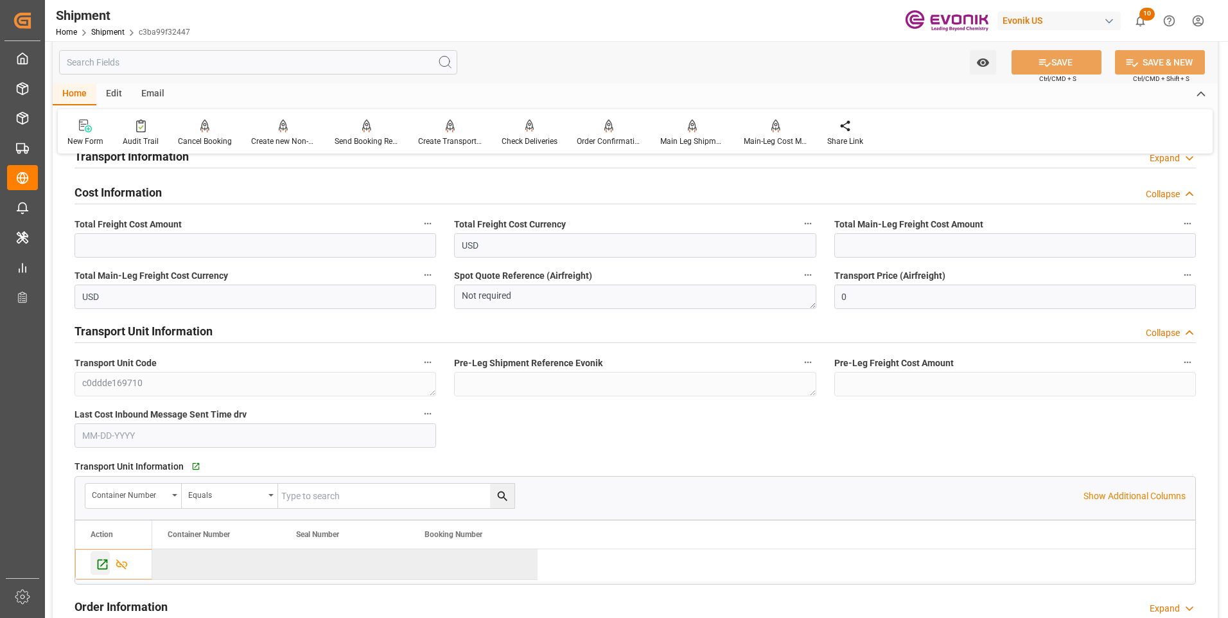
click at [100, 560] on icon "Press SPACE to deselect this row." at bounding box center [103, 565] width 10 height 10
click at [854, 243] on input "text" at bounding box center [1016, 245] width 362 height 24
click at [985, 245] on input "text" at bounding box center [1016, 245] width 362 height 24
click at [852, 243] on input "text" at bounding box center [1016, 245] width 362 height 24
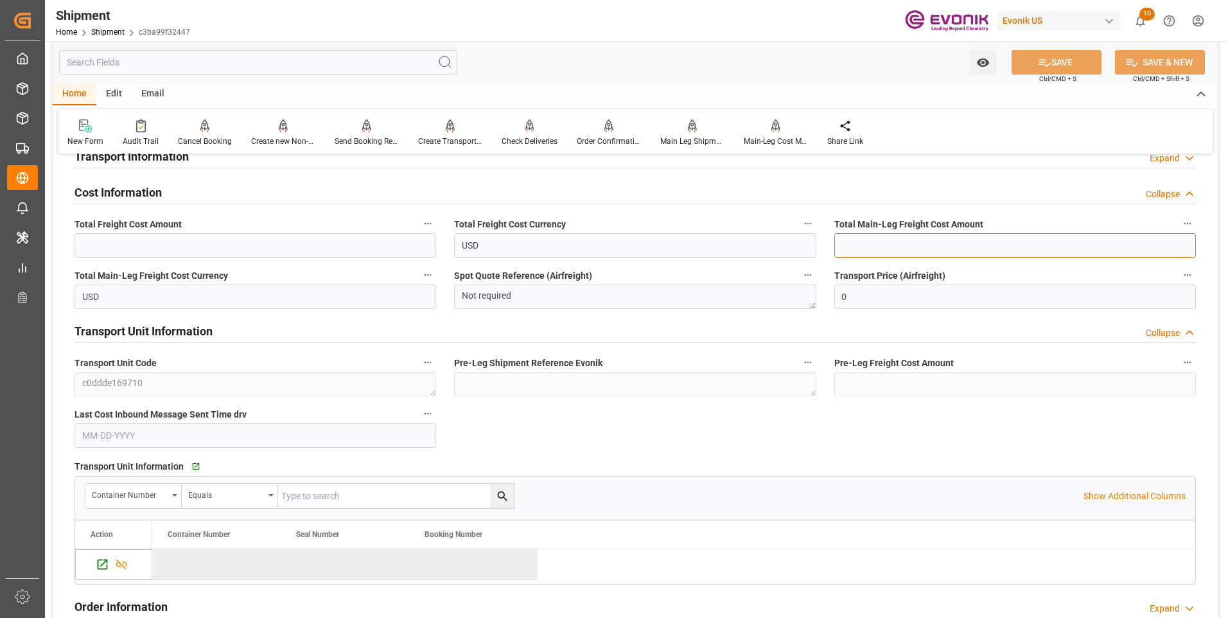
click at [892, 243] on input "text" at bounding box center [1016, 245] width 362 height 24
click at [880, 241] on input "text" at bounding box center [1016, 245] width 362 height 24
click at [892, 232] on label "Total Main-Leg Freight Cost Amount" at bounding box center [1016, 224] width 362 height 18
click at [1180, 232] on button "Total Main-Leg Freight Cost Amount" at bounding box center [1188, 223] width 17 height 17
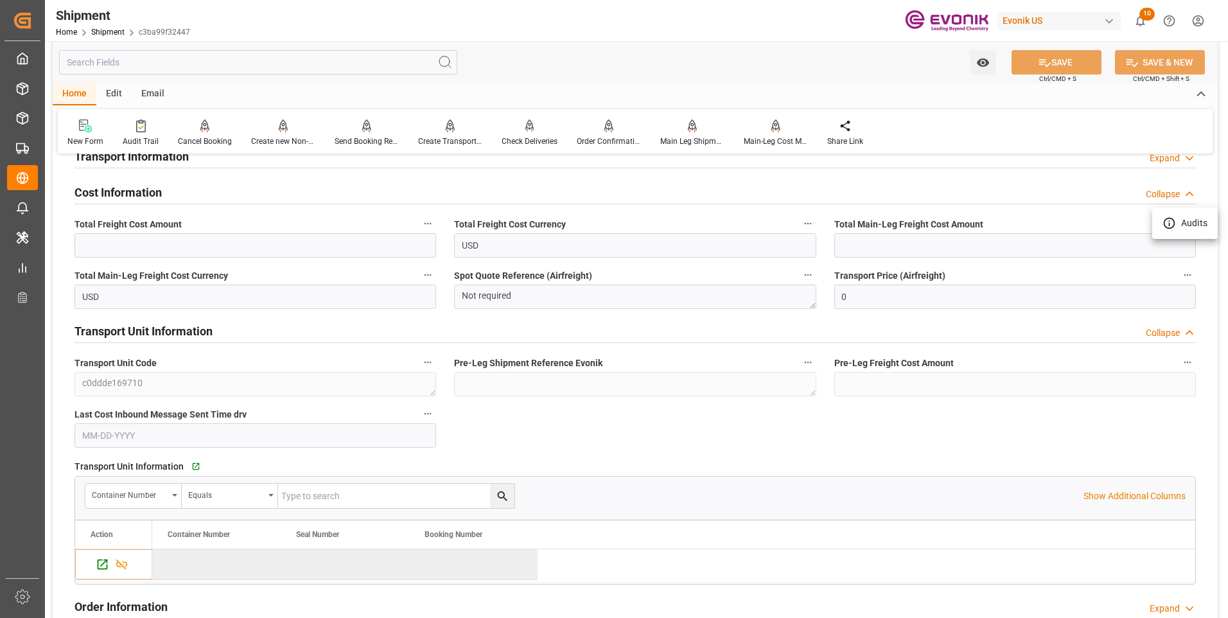
click at [890, 239] on div at bounding box center [614, 309] width 1228 height 618
click at [874, 245] on input "text" at bounding box center [1016, 245] width 362 height 24
click at [847, 245] on input "text" at bounding box center [1016, 245] width 362 height 24
click at [879, 242] on input "text" at bounding box center [1016, 245] width 362 height 24
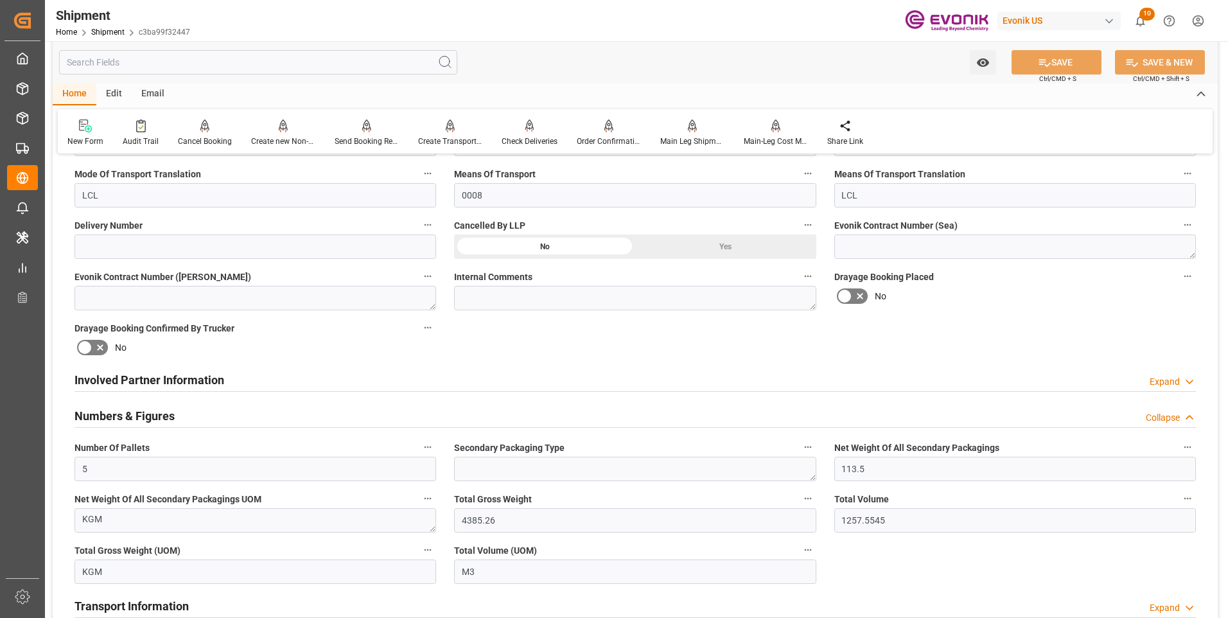
scroll to position [257, 0]
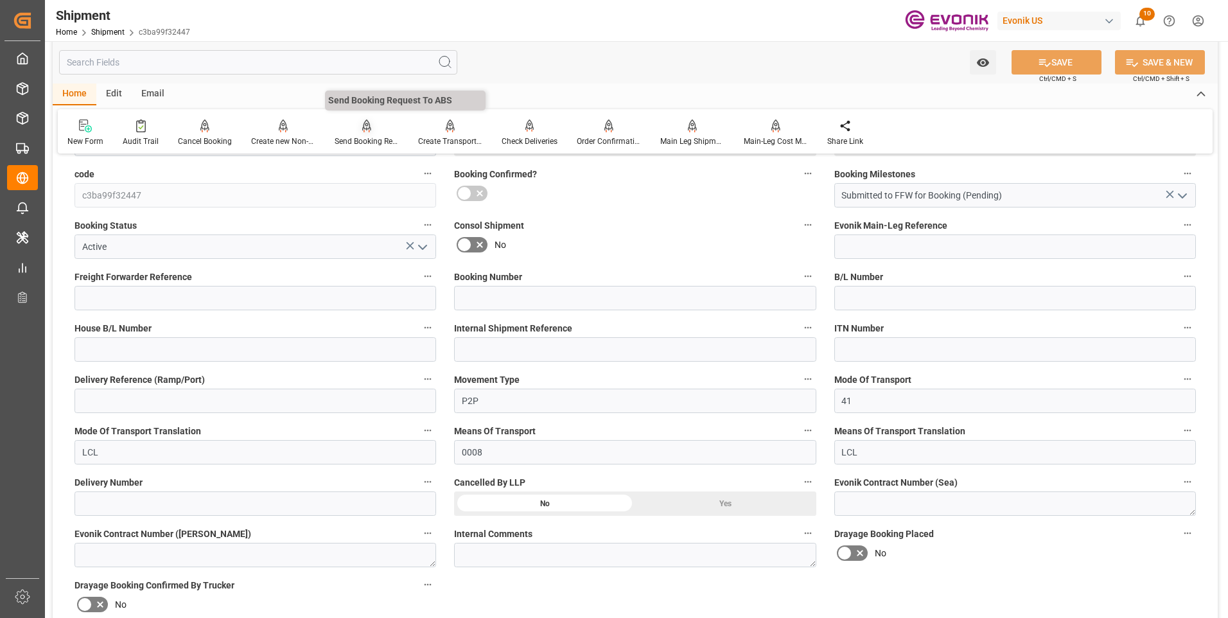
click at [367, 146] on div "Send Booking Request To ABS" at bounding box center [367, 142] width 64 height 12
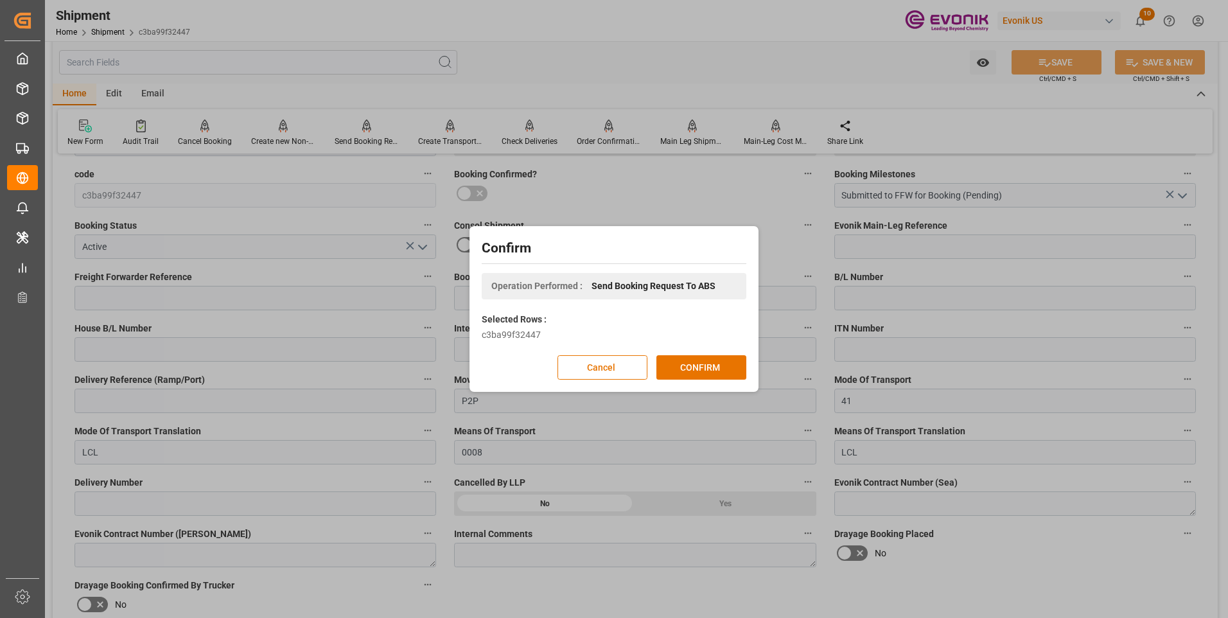
click at [708, 64] on div "Confirm Operation Performed : Send Booking Request To ABS Selected Rows : c3ba9…" at bounding box center [614, 309] width 1228 height 618
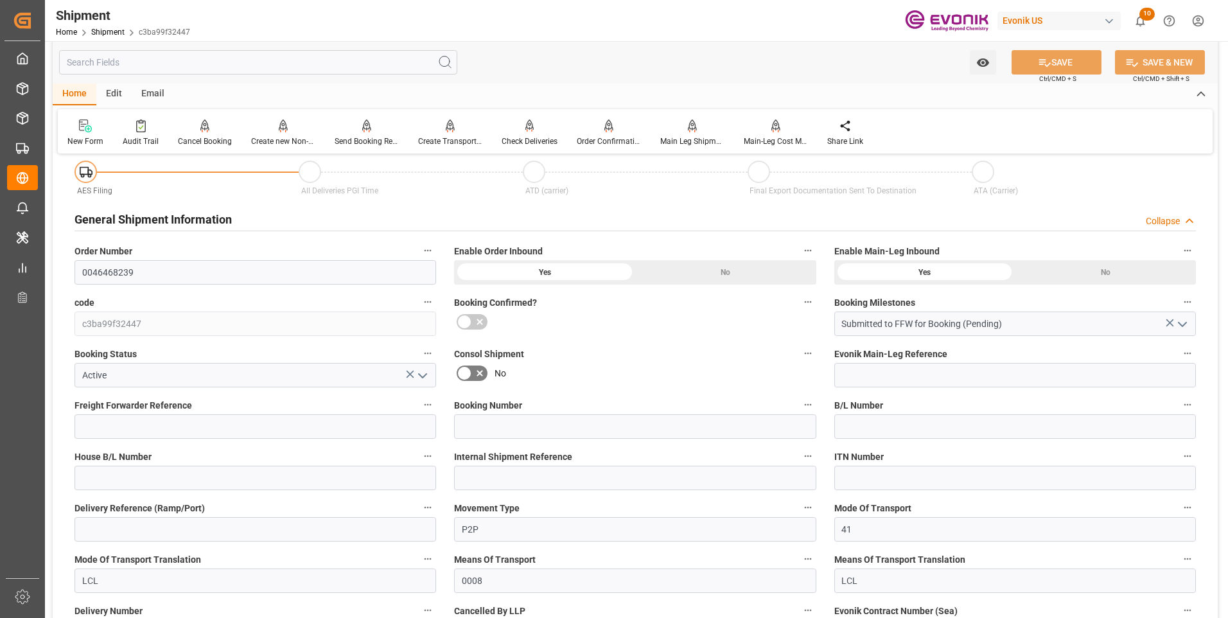
scroll to position [0, 0]
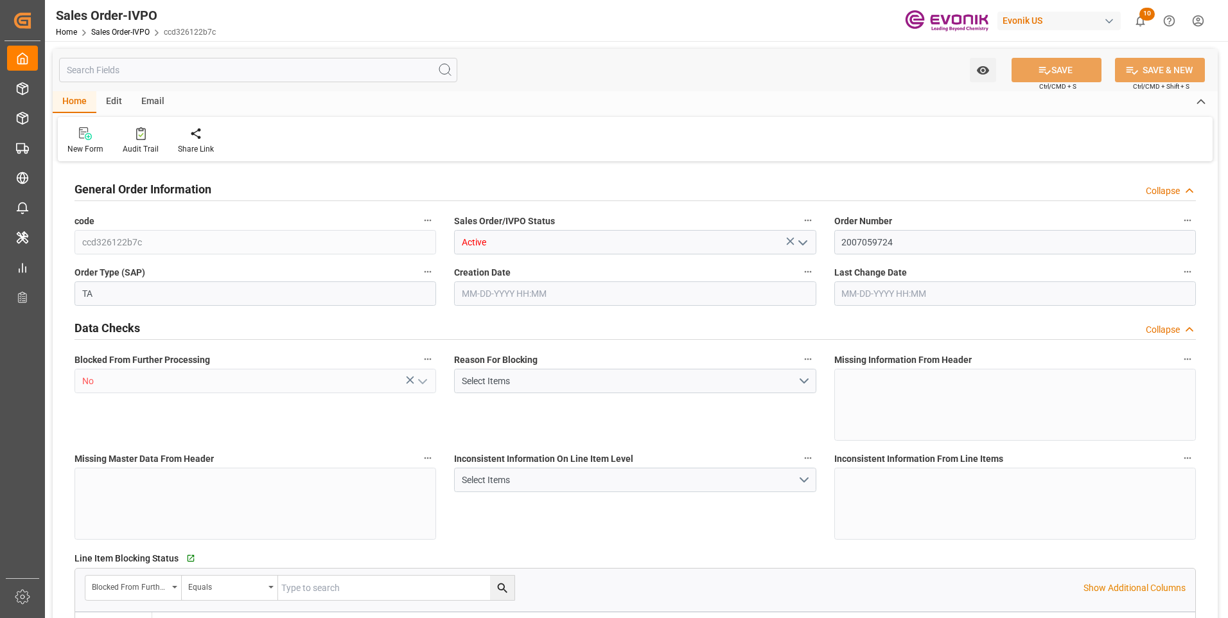
type input "CRMOB"
type input "0"
type input "1"
type input "2"
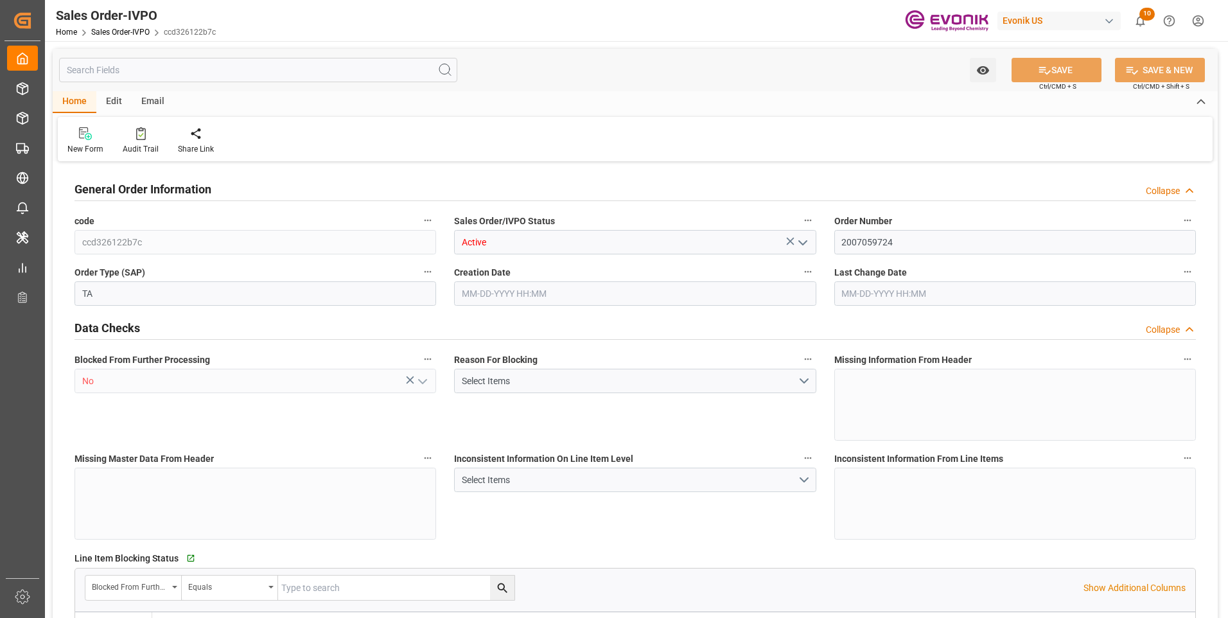
type input "16005"
type input "41.76"
type input "17000"
type input "30"
type input "[DATE] 16:00"
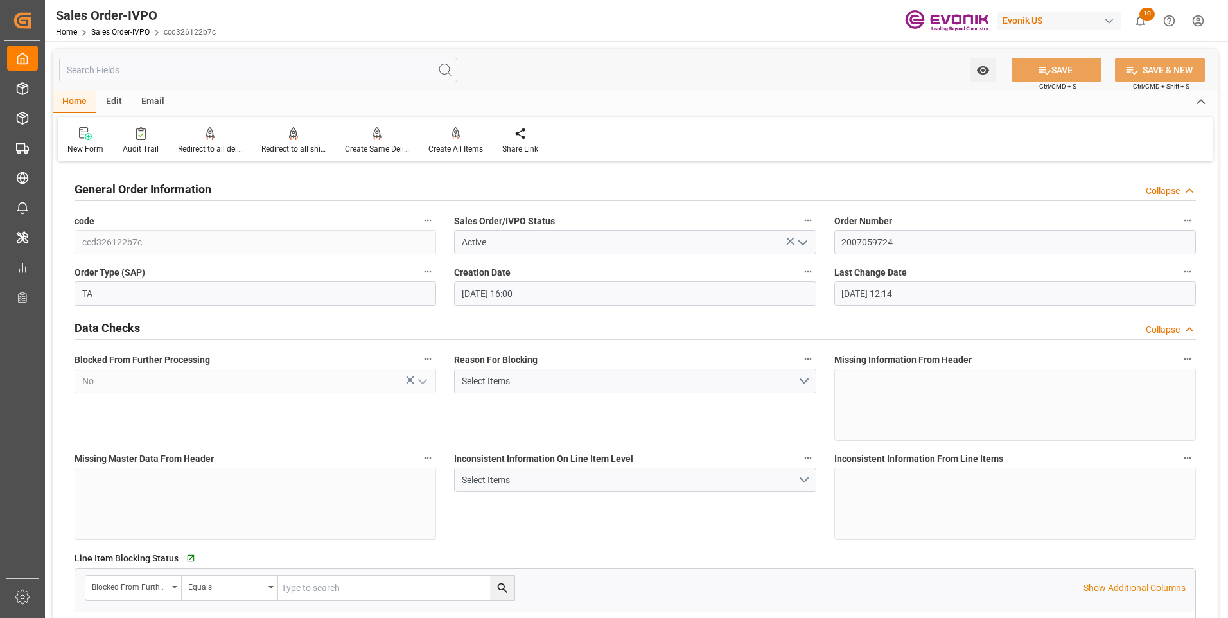
type input "[DATE] 12:14"
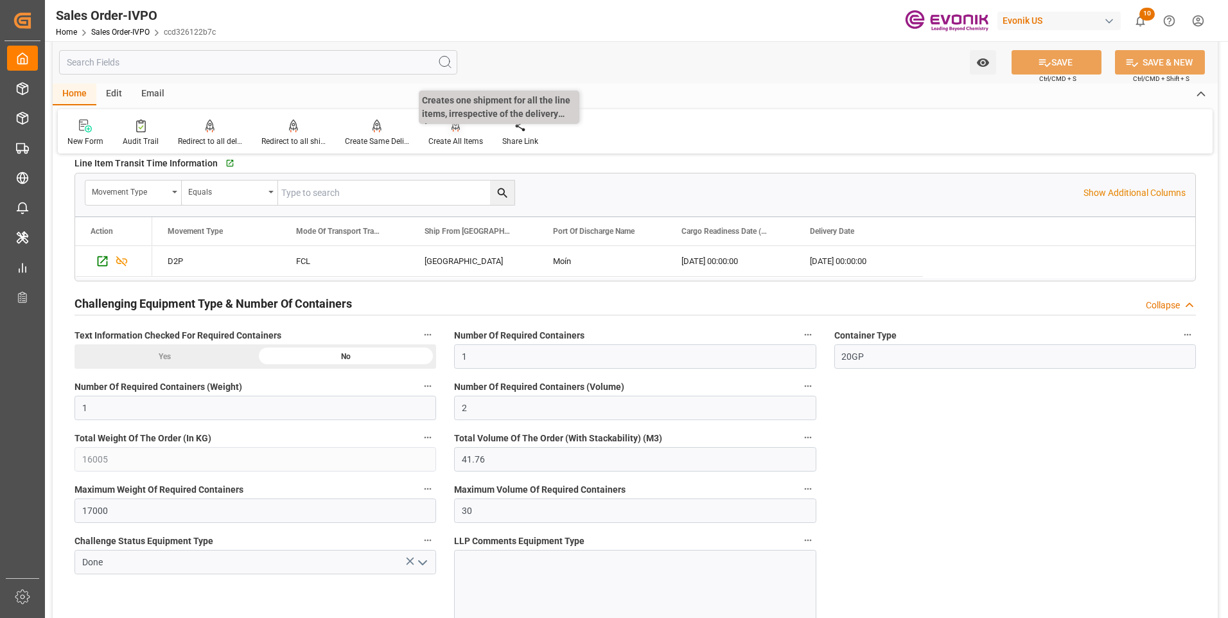
scroll to position [1992, 0]
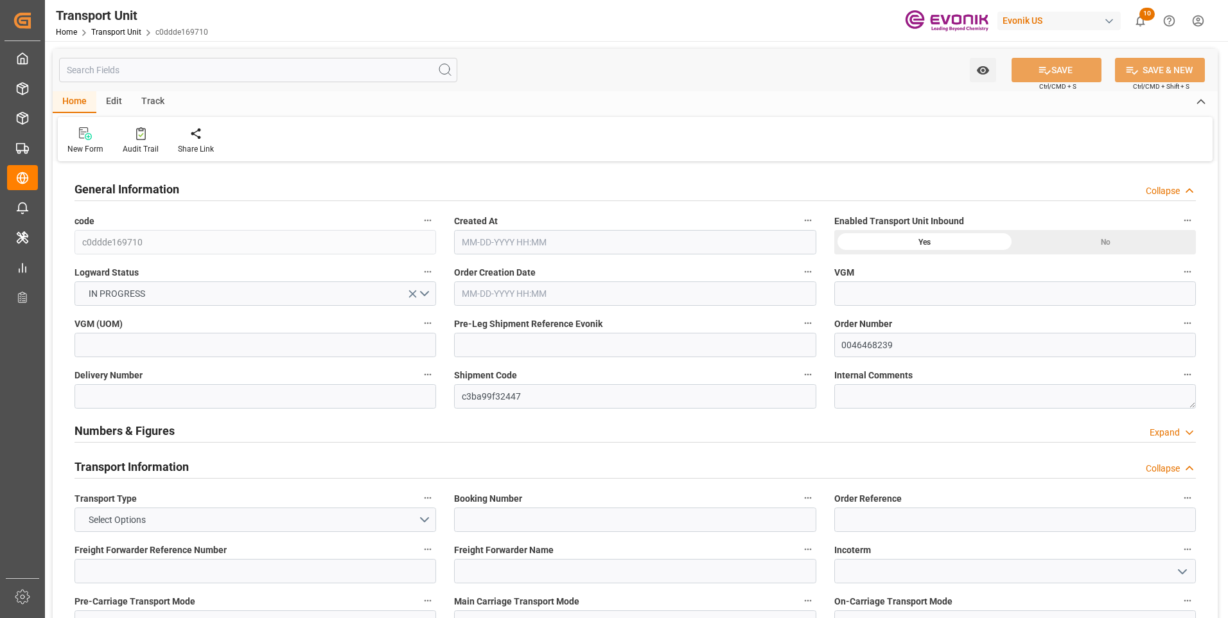
type input "AC Containerline"
type input "Leschaco Inc."
type input "USLGB"
type input "CNSHA"
type input "4385.26"
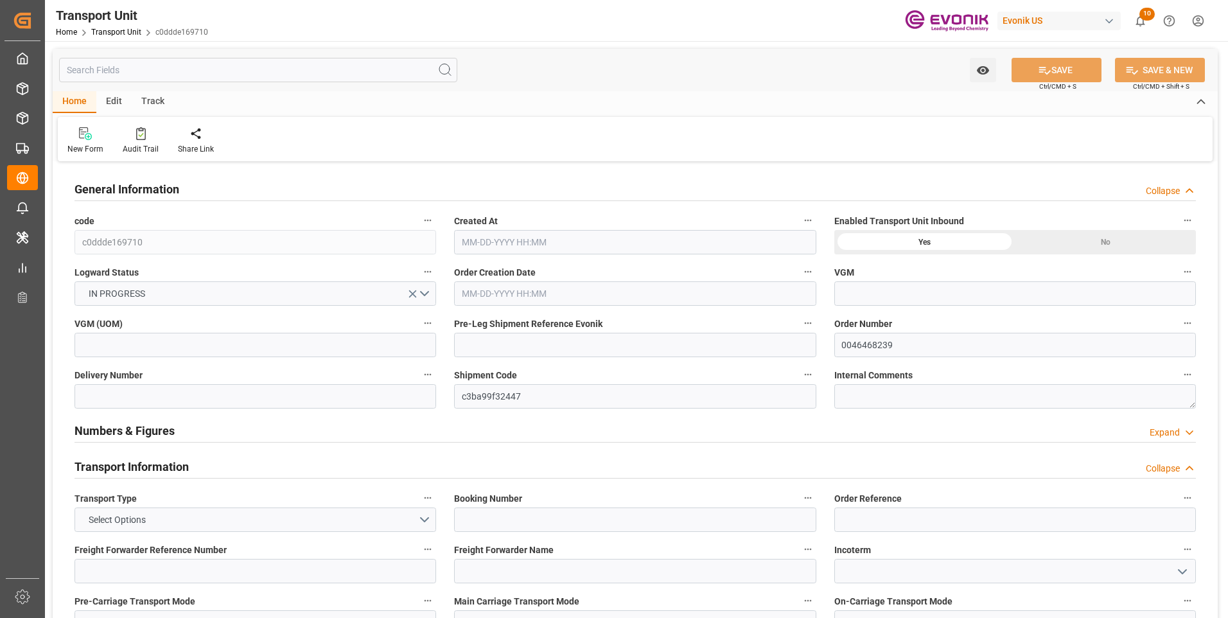
type input "[DATE] 22:15"
type input "[DATE]"
type input "10-19-2025 18:30"
type input "11-12-2025 18:15"
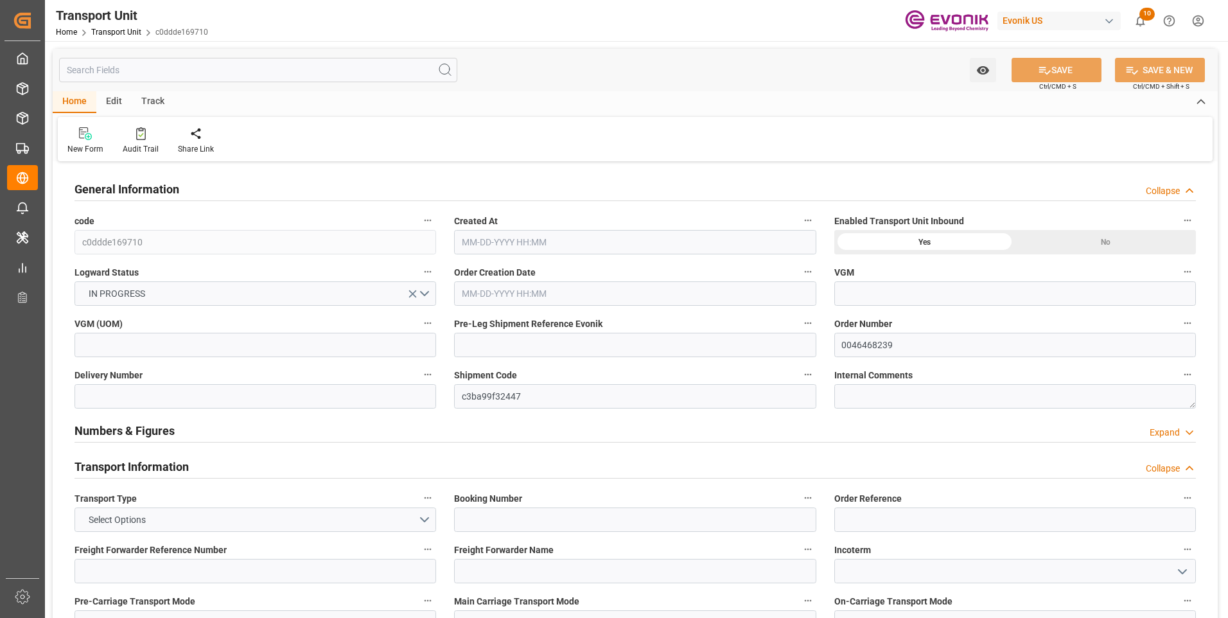
type input "11-12-2025 18:15"
type input "09-22-2025 18:30"
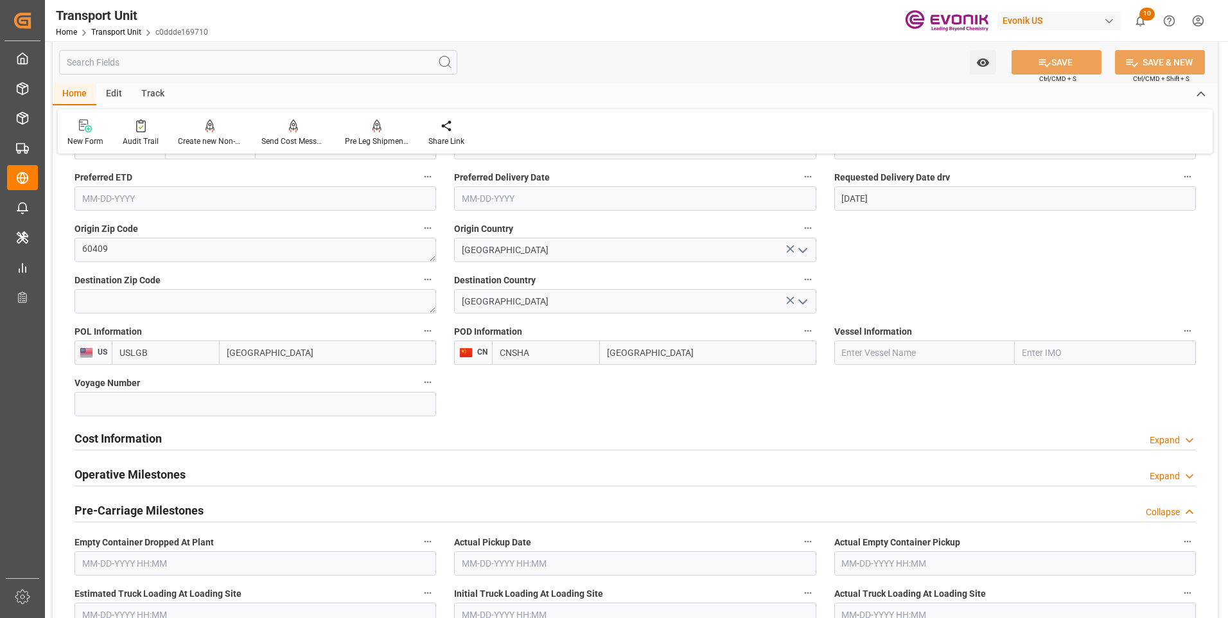
scroll to position [642, 0]
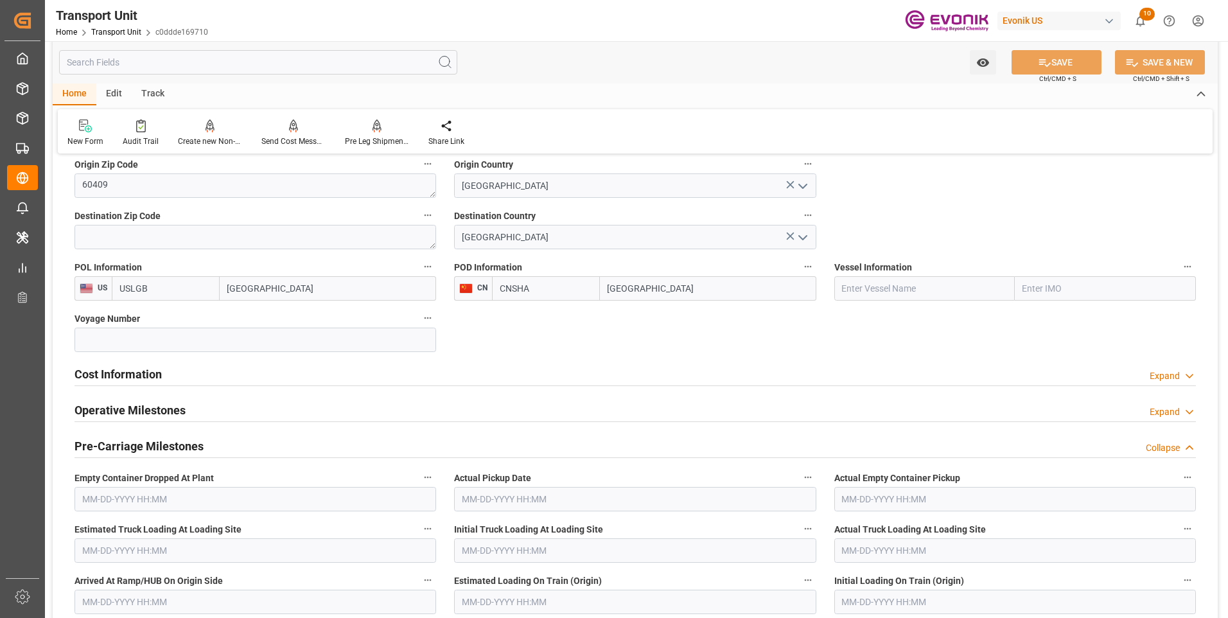
click at [139, 380] on h2 "Cost Information" at bounding box center [118, 374] width 87 height 17
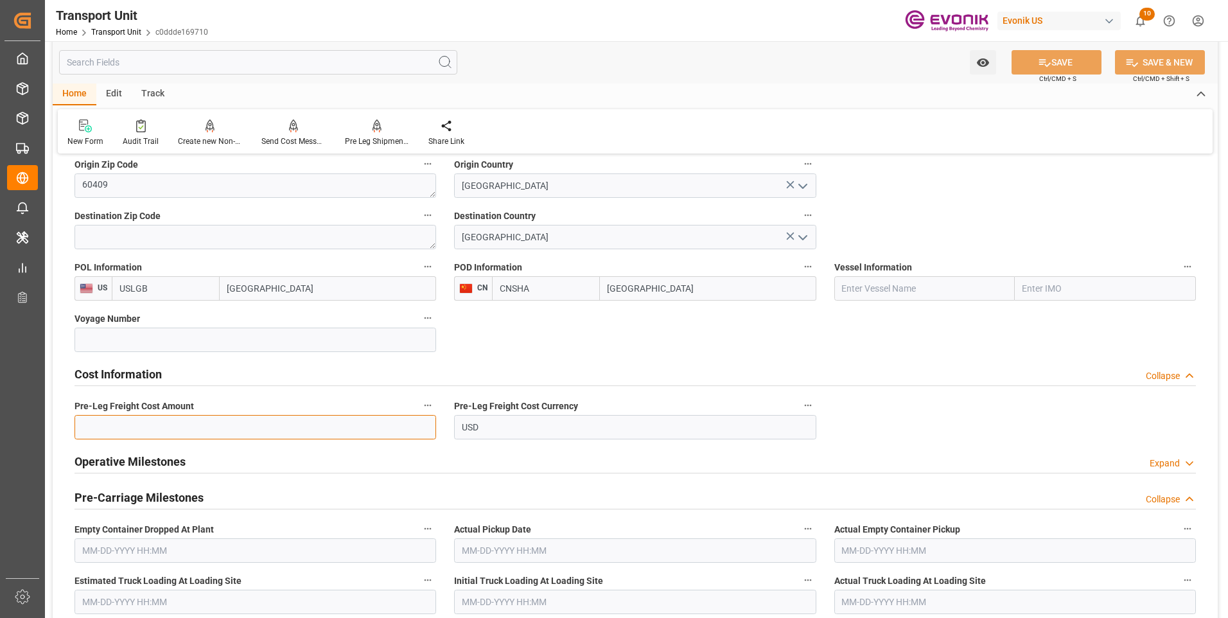
click at [109, 426] on input "text" at bounding box center [256, 427] width 362 height 24
type input "299.95"
click at [1042, 62] on icon at bounding box center [1045, 63] width 12 height 8
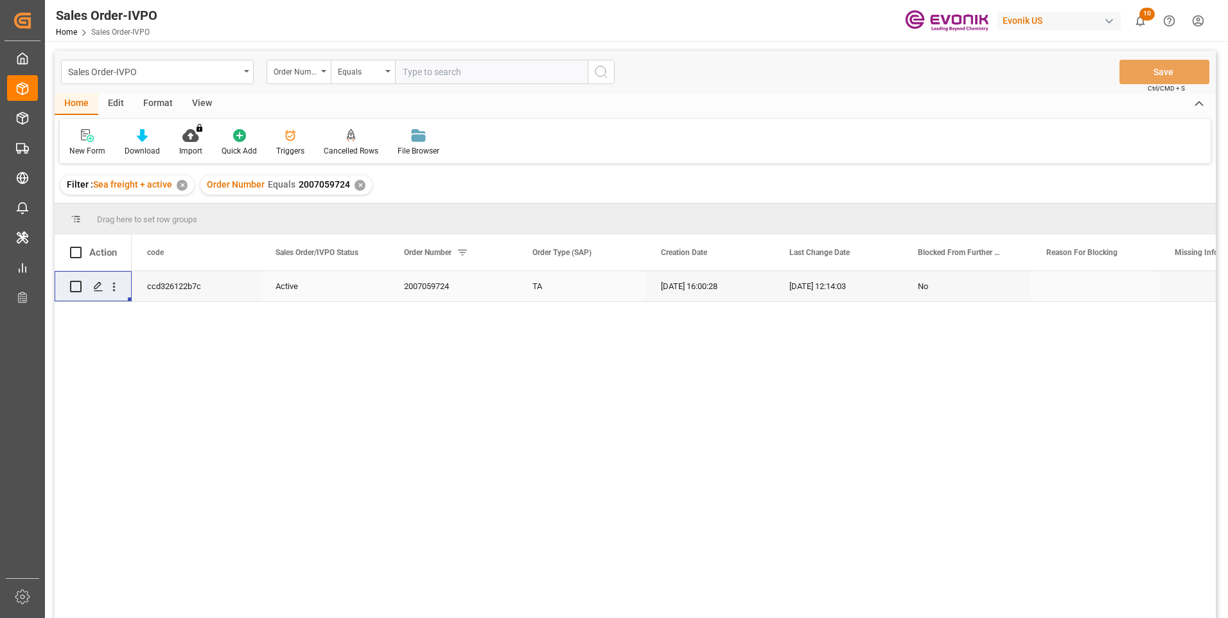
click at [437, 68] on input "text" at bounding box center [491, 72] width 193 height 24
type input "0046466670"
click at [596, 70] on icon "search button" at bounding box center [601, 71] width 15 height 15
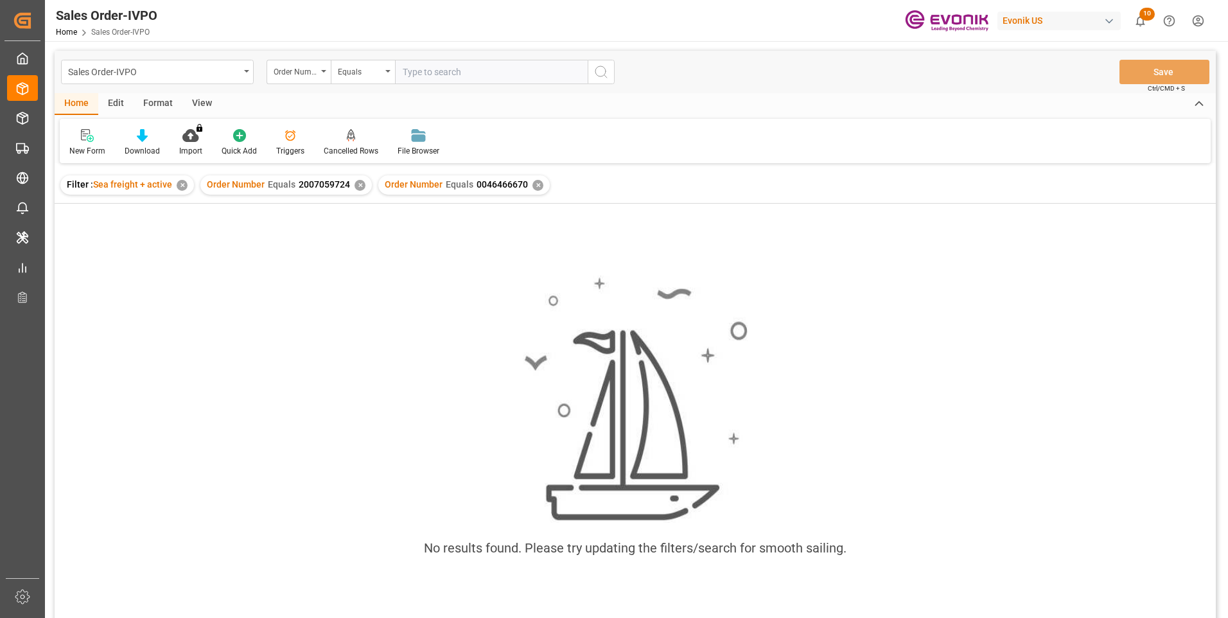
click at [356, 188] on div "✕" at bounding box center [360, 185] width 11 height 11
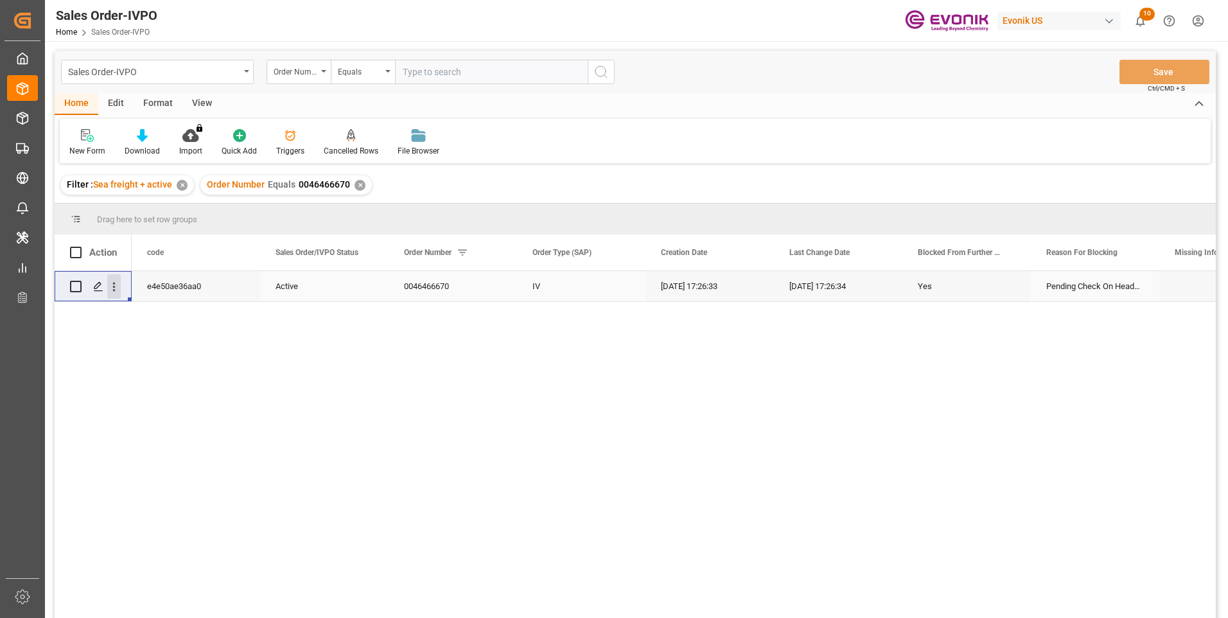
click at [110, 288] on icon "open menu" at bounding box center [113, 286] width 13 height 13
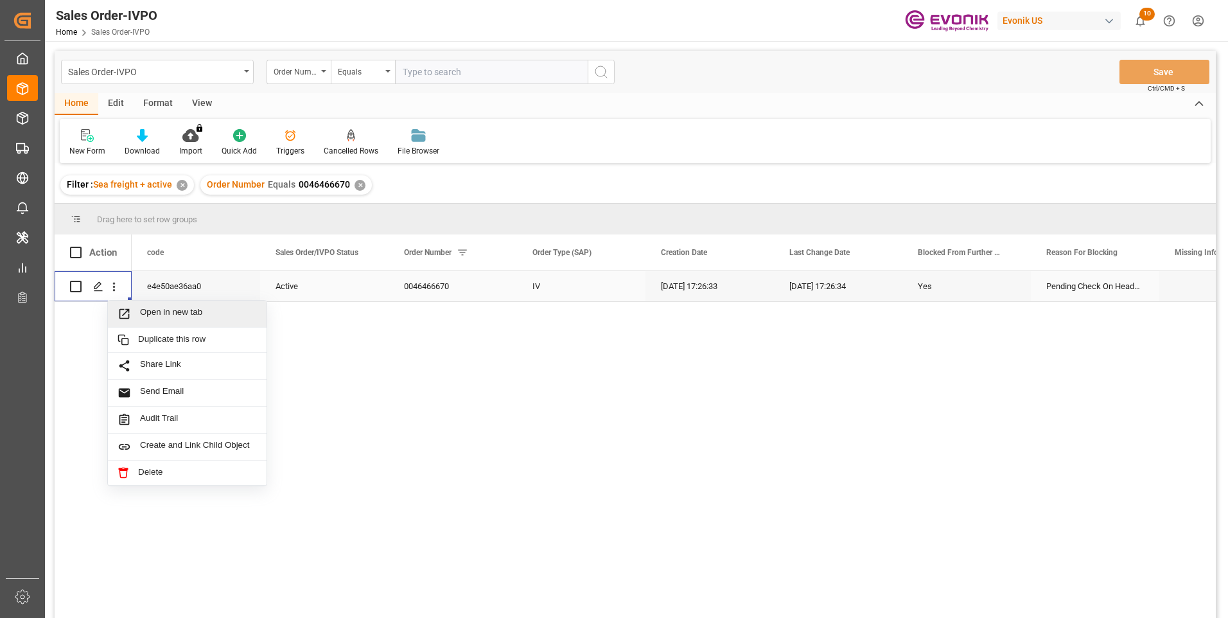
click at [155, 318] on span "Open in new tab" at bounding box center [198, 313] width 117 height 13
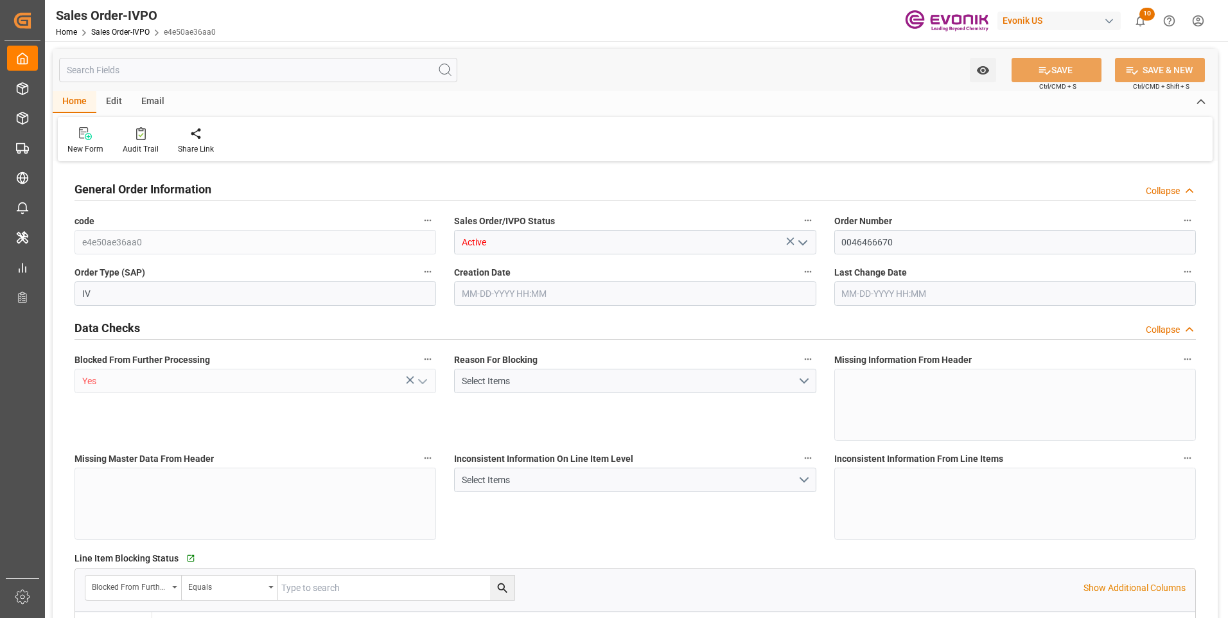
type input "JPYOK"
type input "0"
type input "1"
type input "844.6"
type input "[DATE] 17:26"
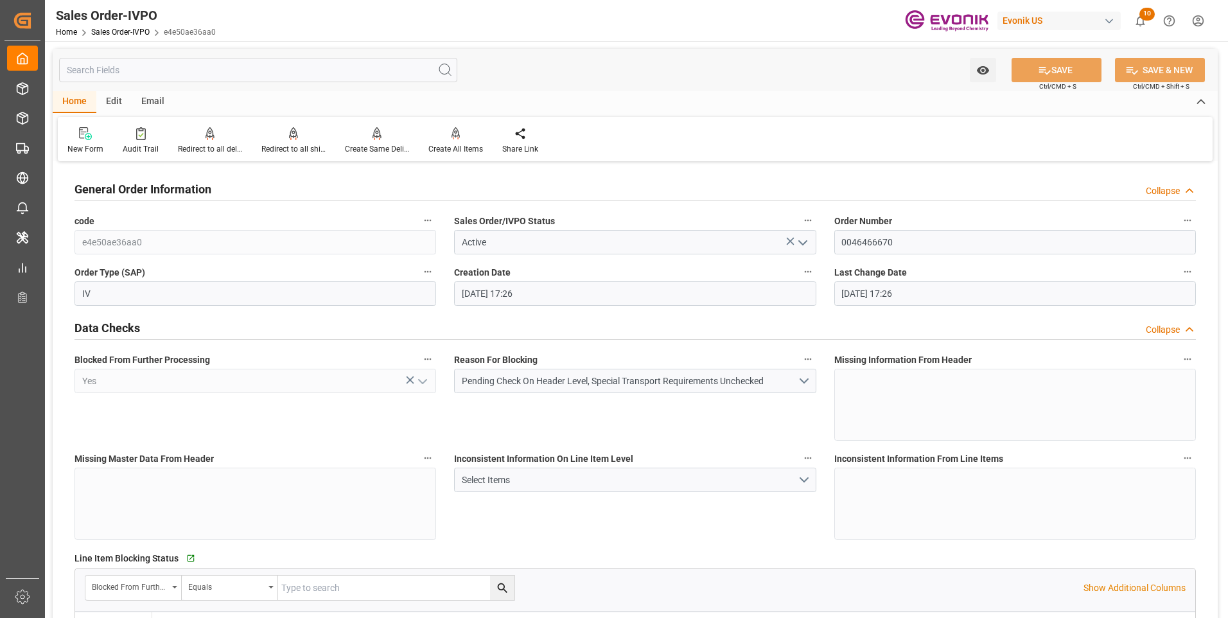
type input "[DATE] 17:26"
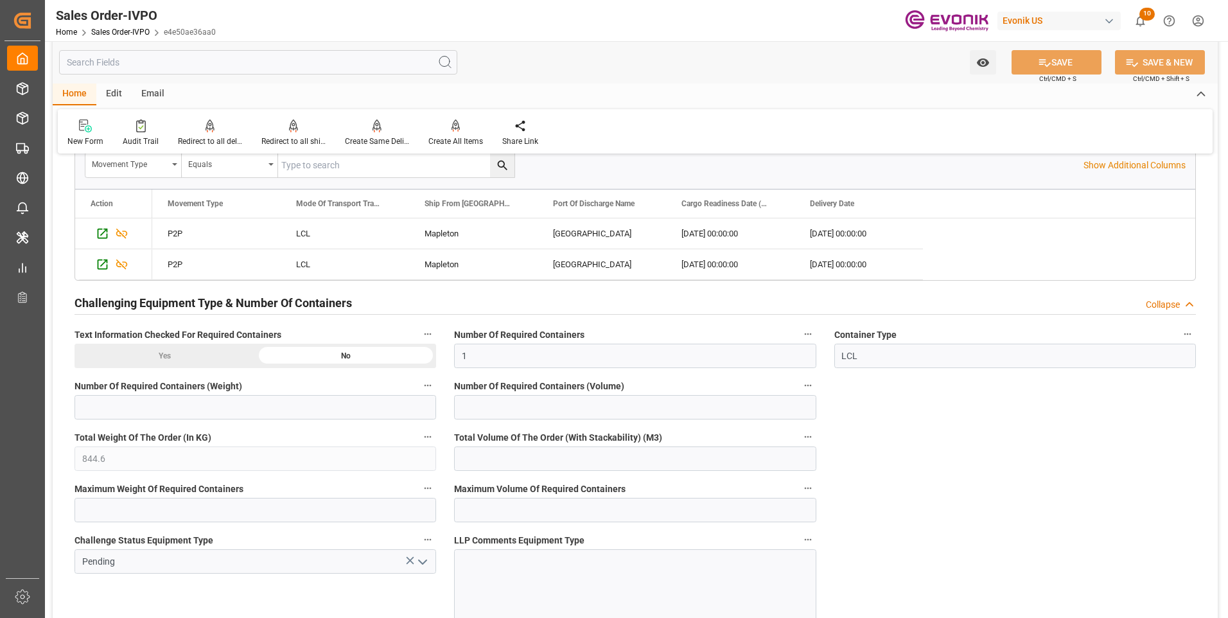
scroll to position [2421, 0]
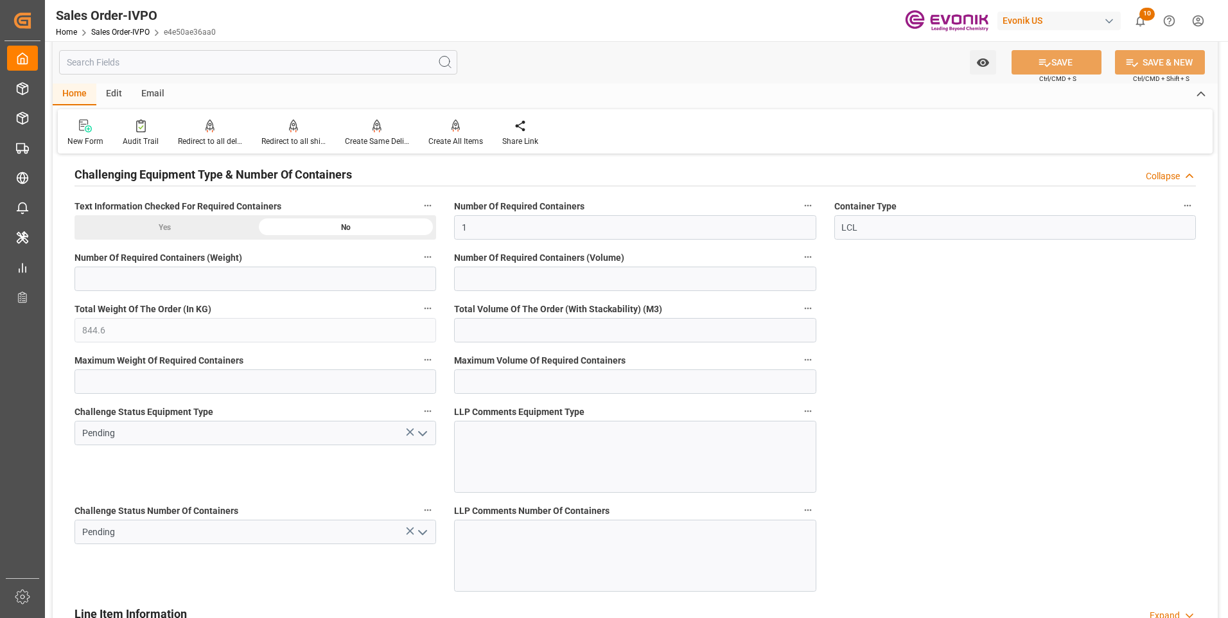
click at [425, 534] on icon "open menu" at bounding box center [422, 532] width 15 height 15
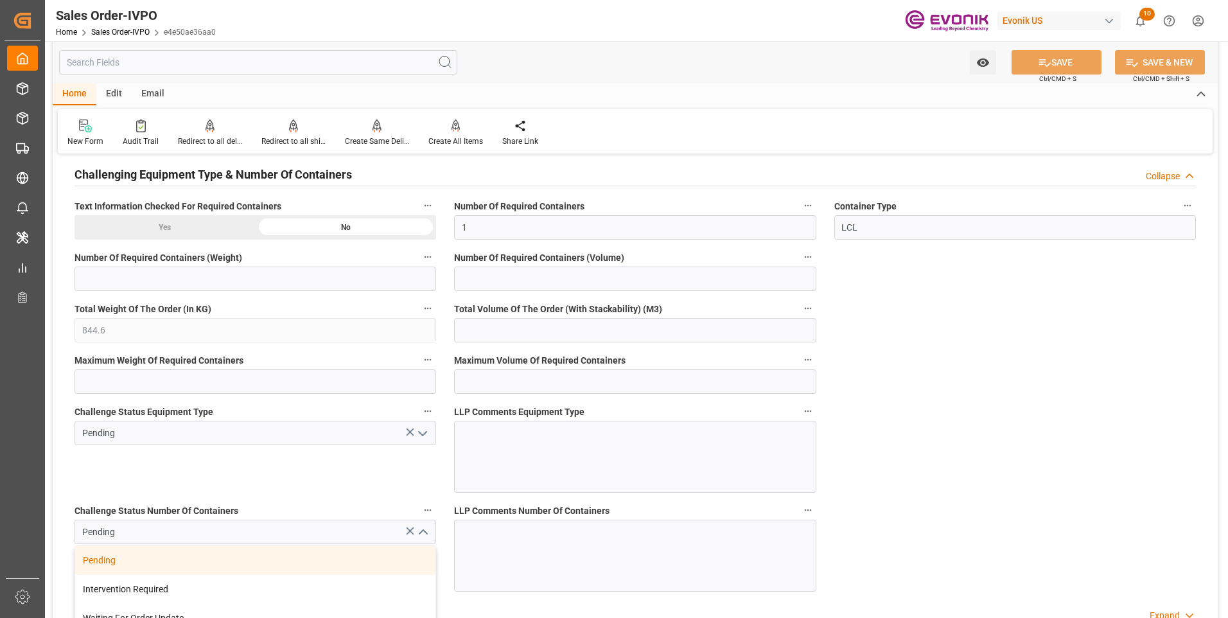
scroll to position [2550, 0]
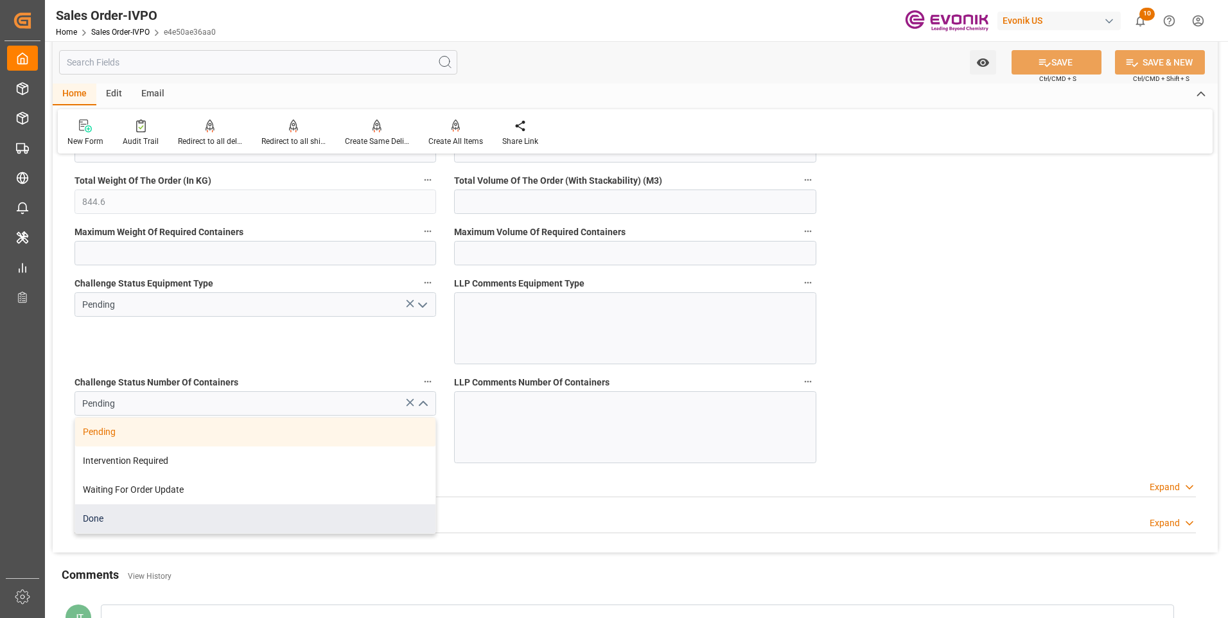
click at [205, 513] on div "Done" at bounding box center [255, 518] width 360 height 29
type input "Done"
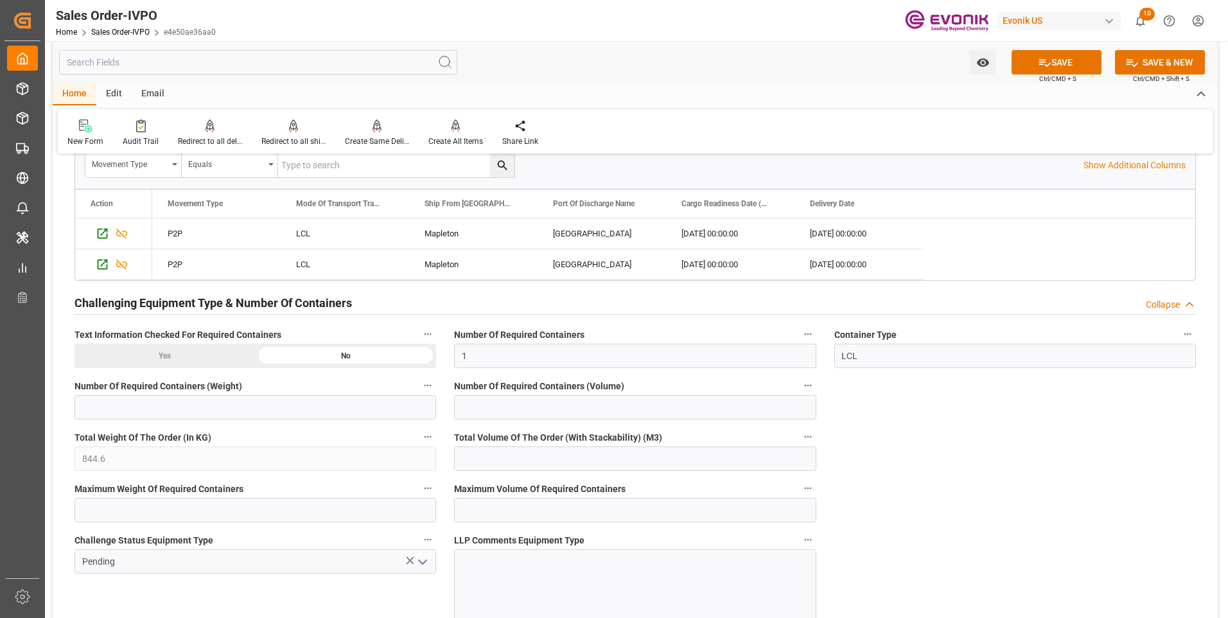
scroll to position [2421, 0]
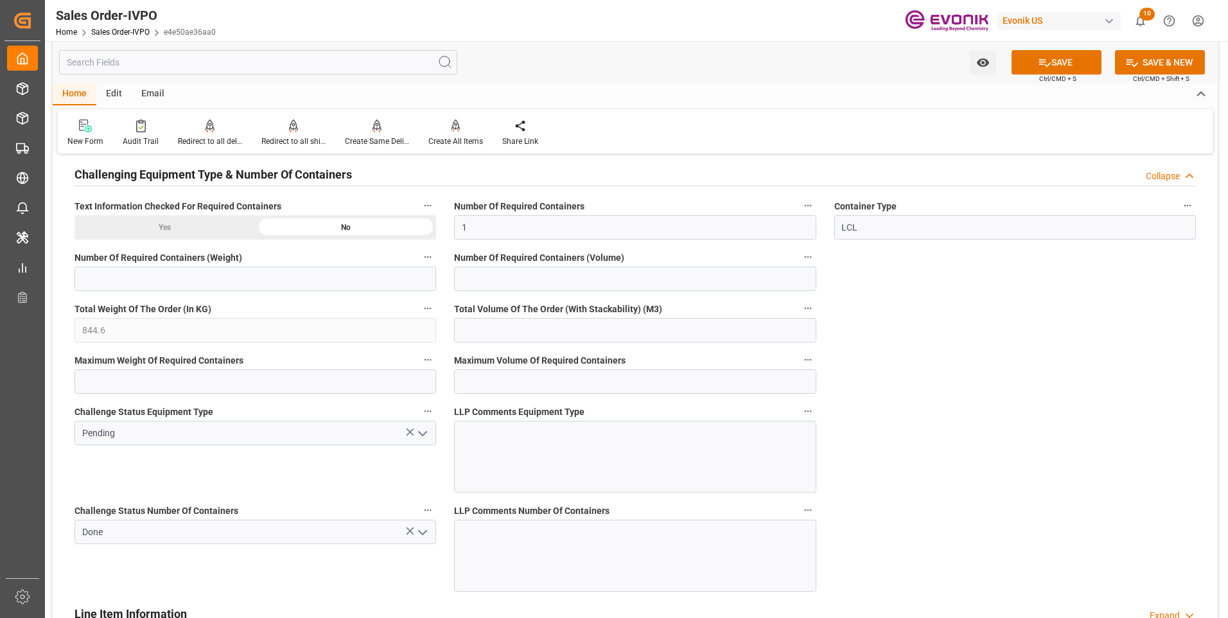
click at [418, 430] on icon "open menu" at bounding box center [422, 433] width 15 height 15
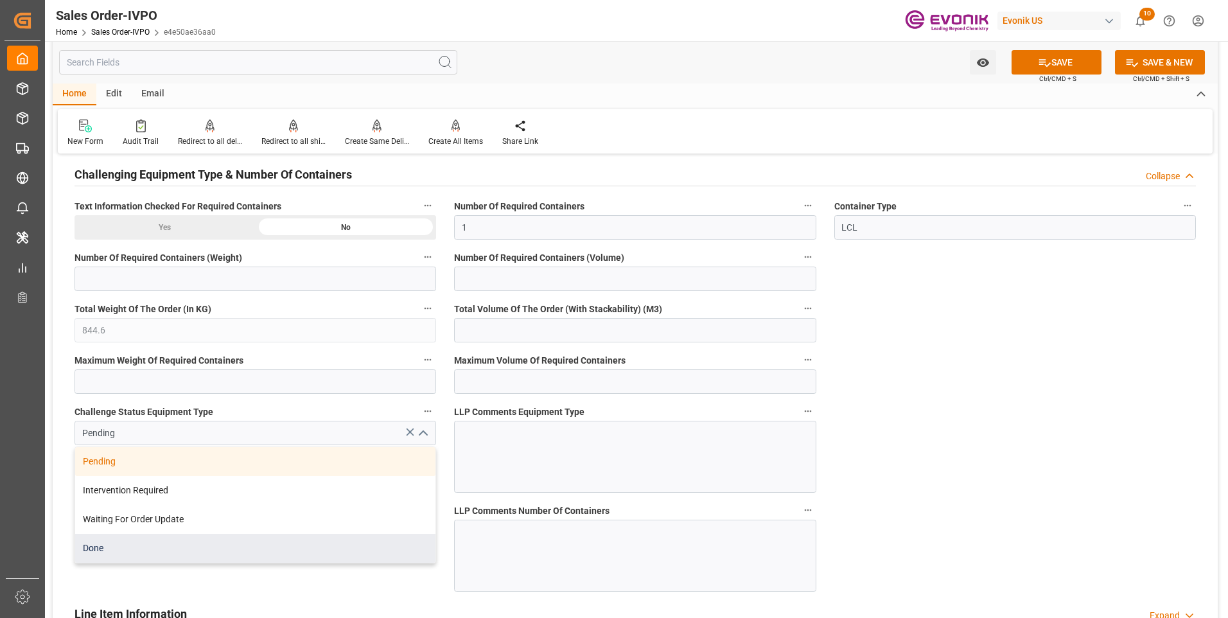
click at [127, 552] on div "Done" at bounding box center [255, 548] width 360 height 29
type input "Done"
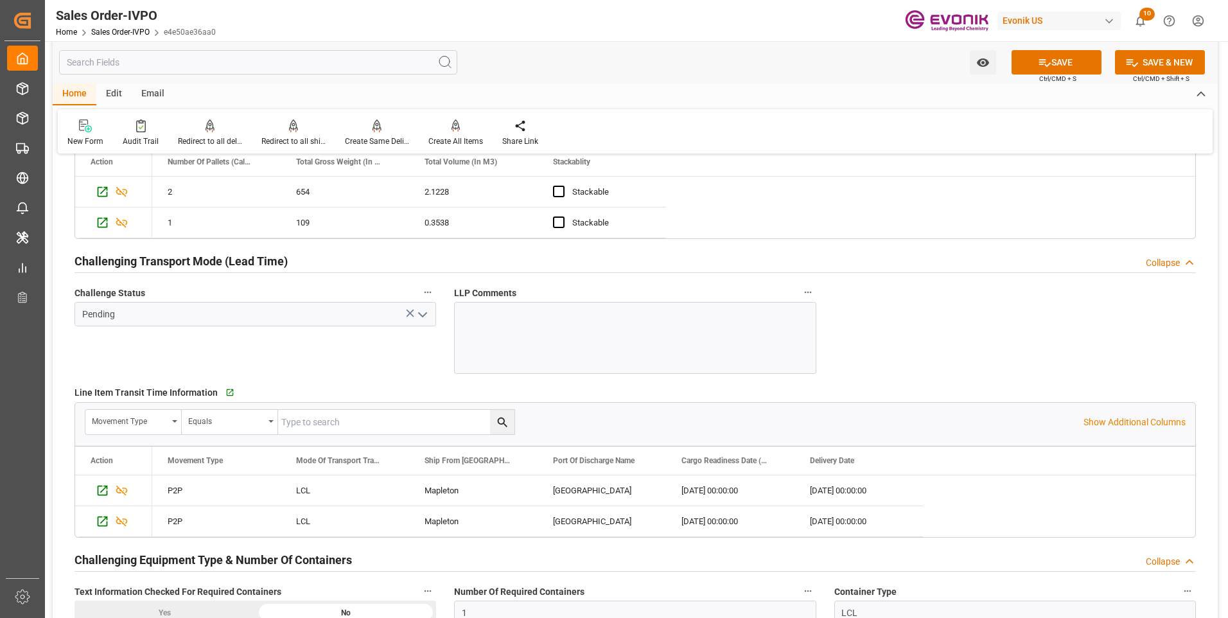
scroll to position [1972, 0]
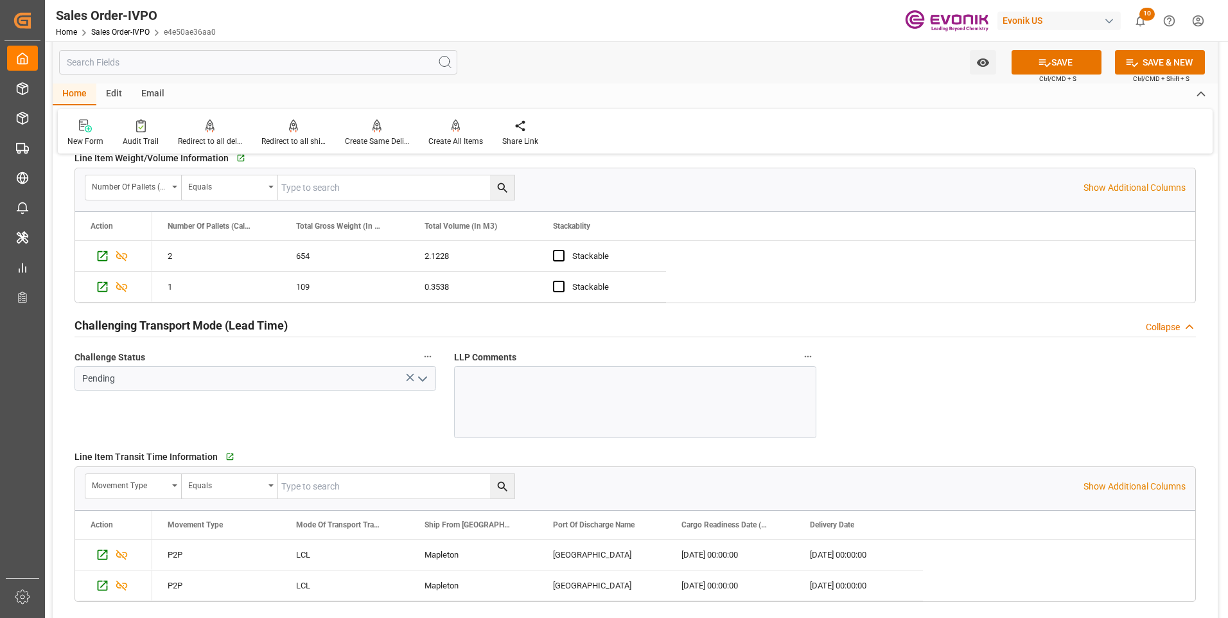
click at [422, 377] on icon "open menu" at bounding box center [422, 378] width 15 height 15
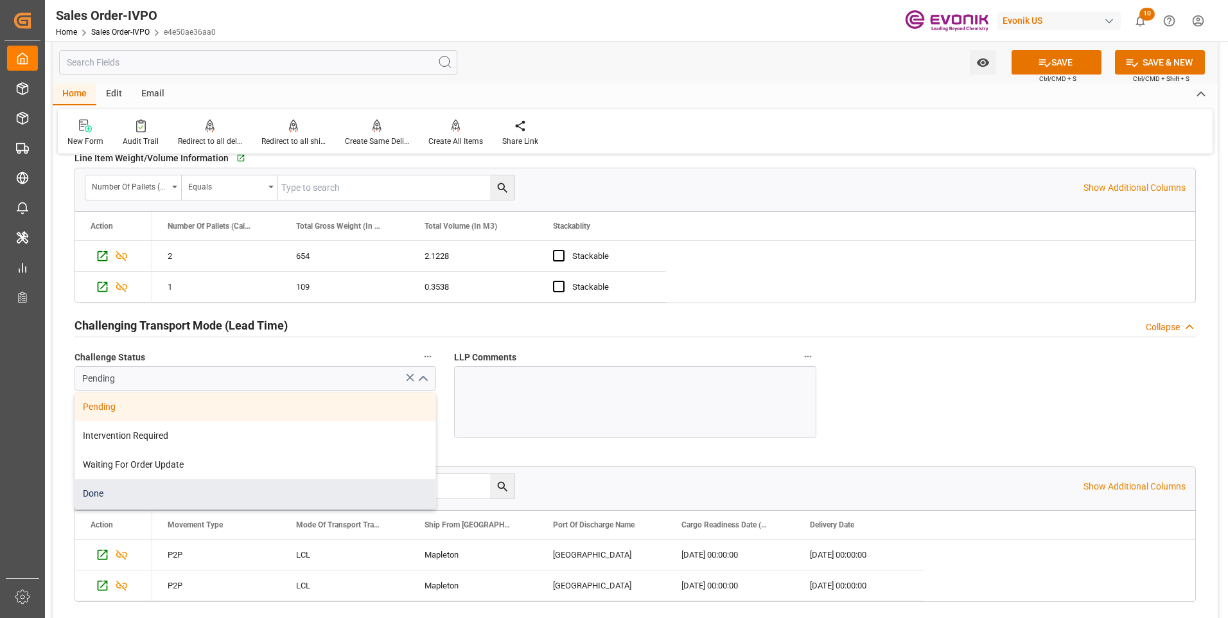
click at [125, 492] on div "Done" at bounding box center [255, 493] width 360 height 29
type input "Done"
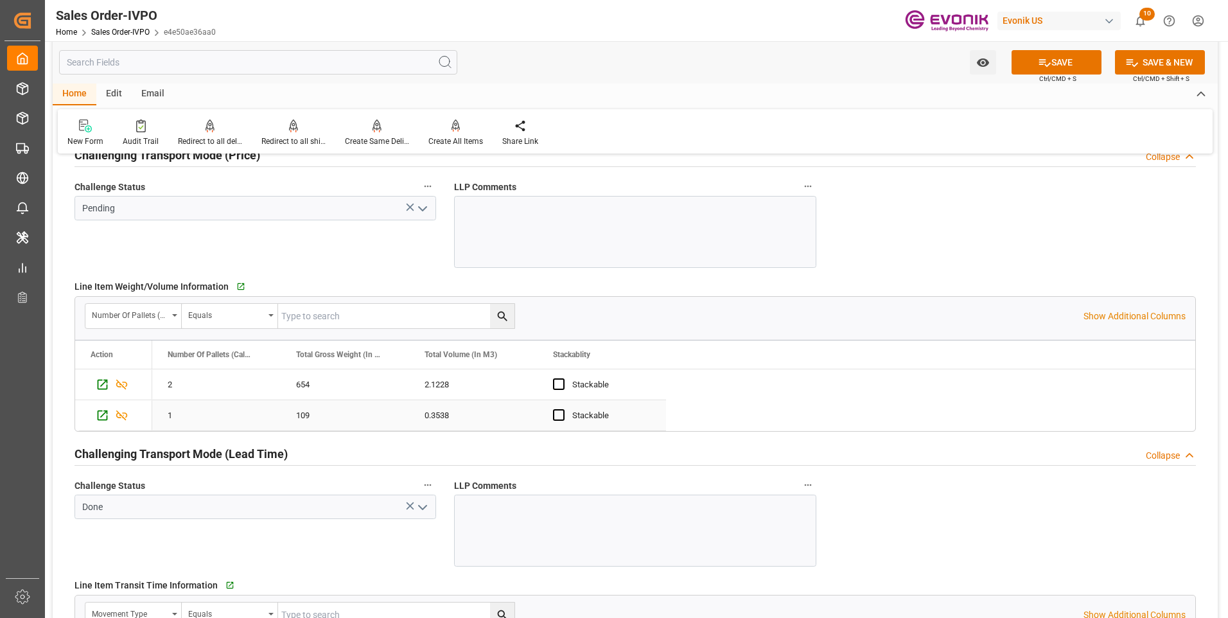
scroll to position [1715, 0]
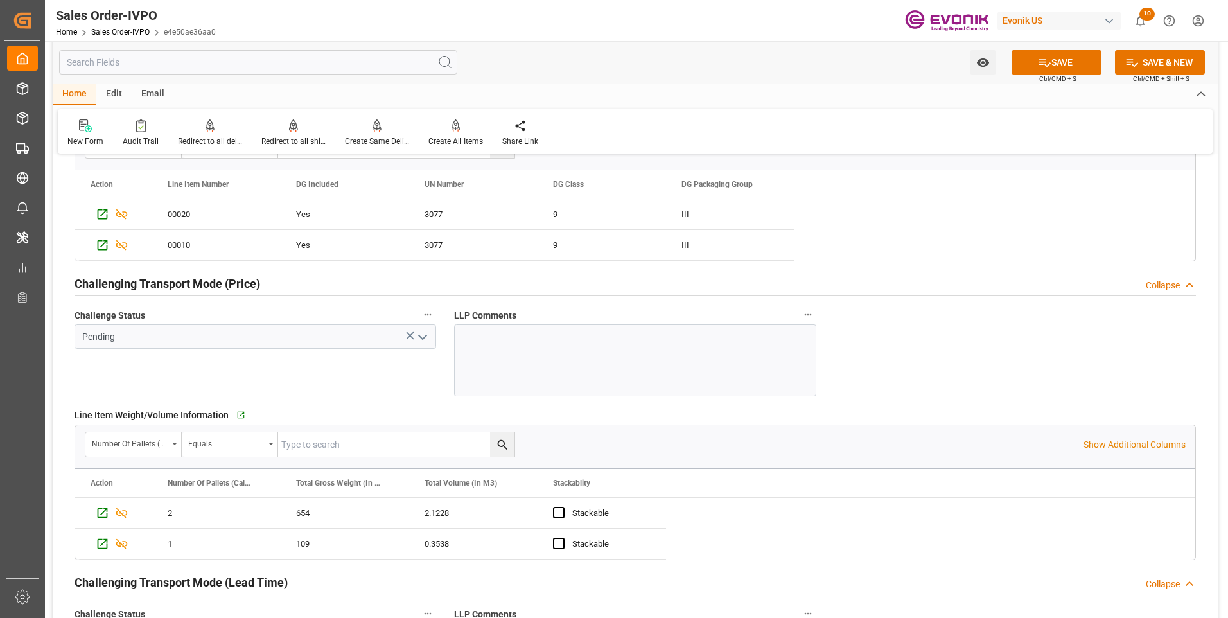
click at [420, 337] on icon "open menu" at bounding box center [422, 337] width 15 height 15
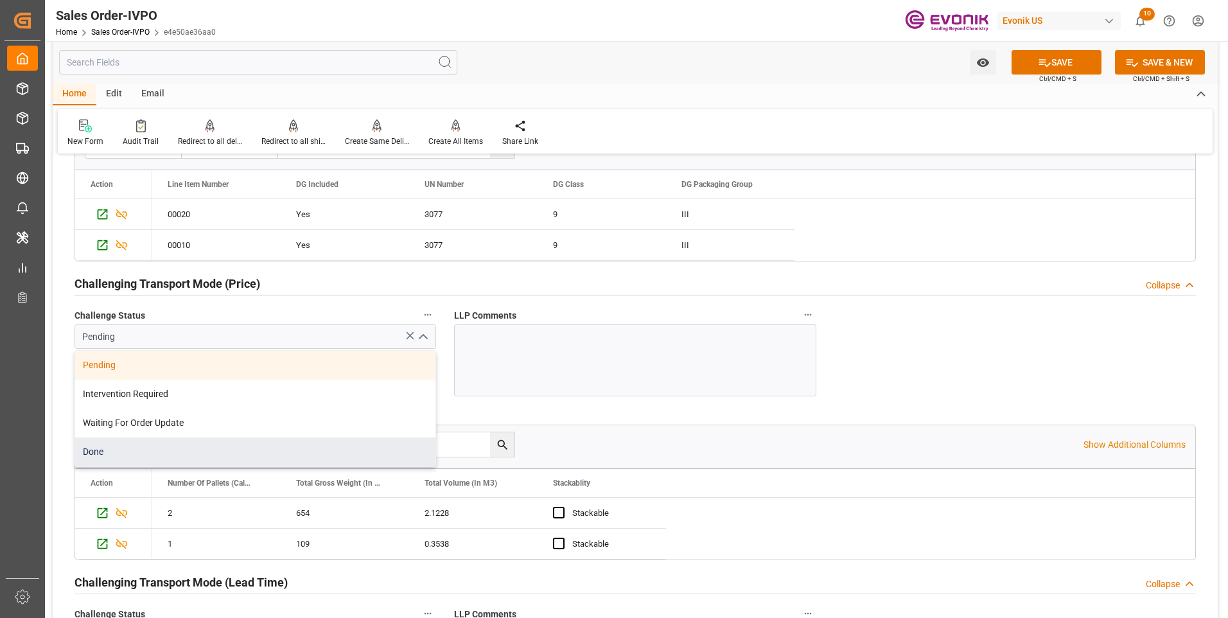
click at [143, 454] on div "Done" at bounding box center [255, 451] width 360 height 29
type input "Done"
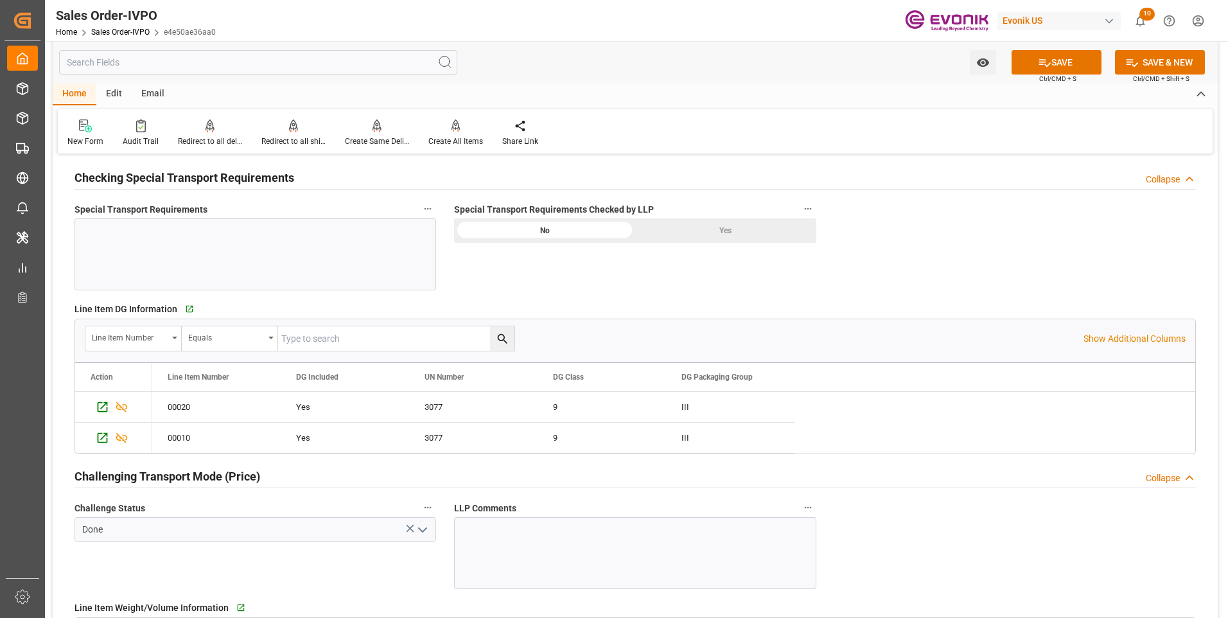
scroll to position [1458, 0]
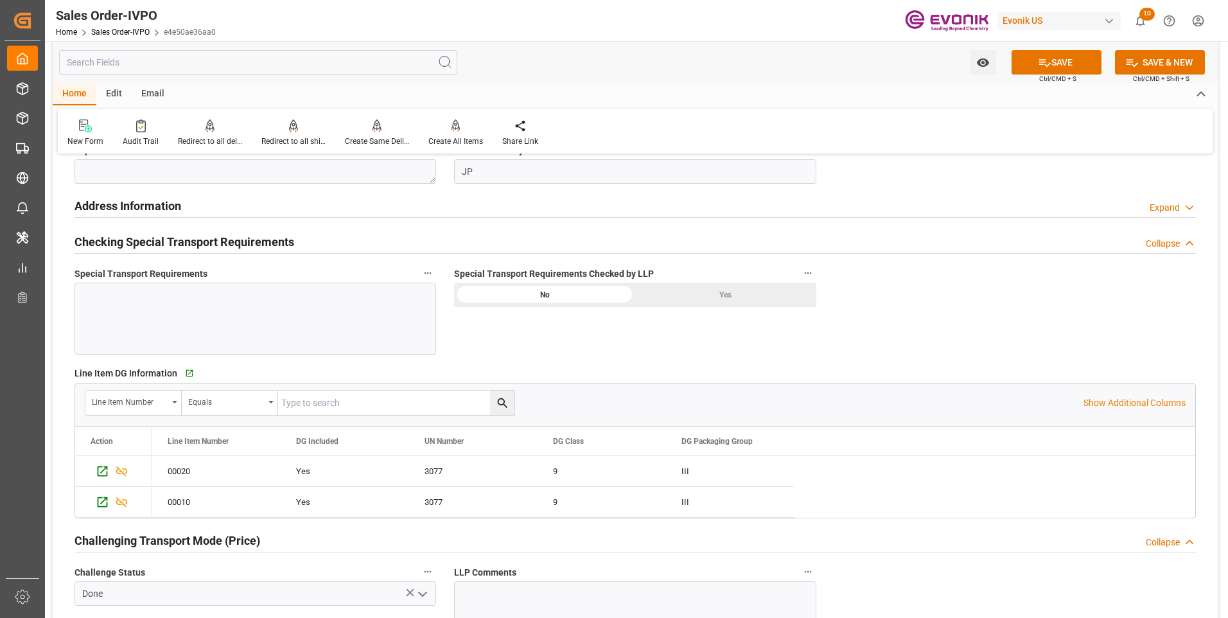
click at [738, 301] on div "Yes" at bounding box center [725, 295] width 181 height 24
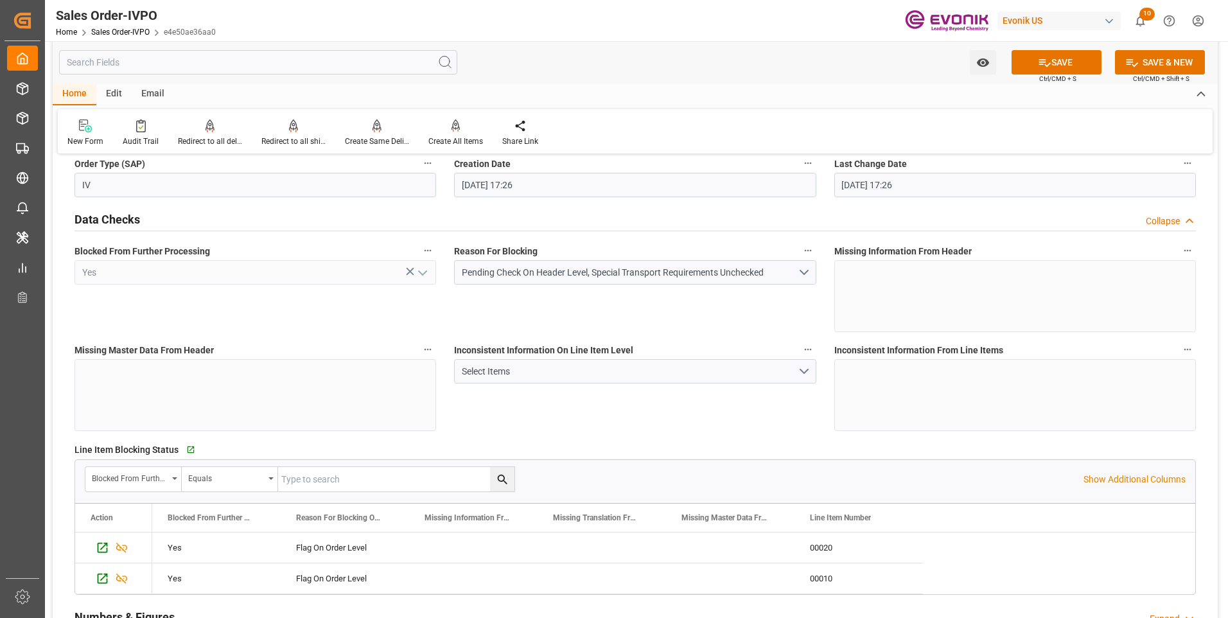
scroll to position [0, 0]
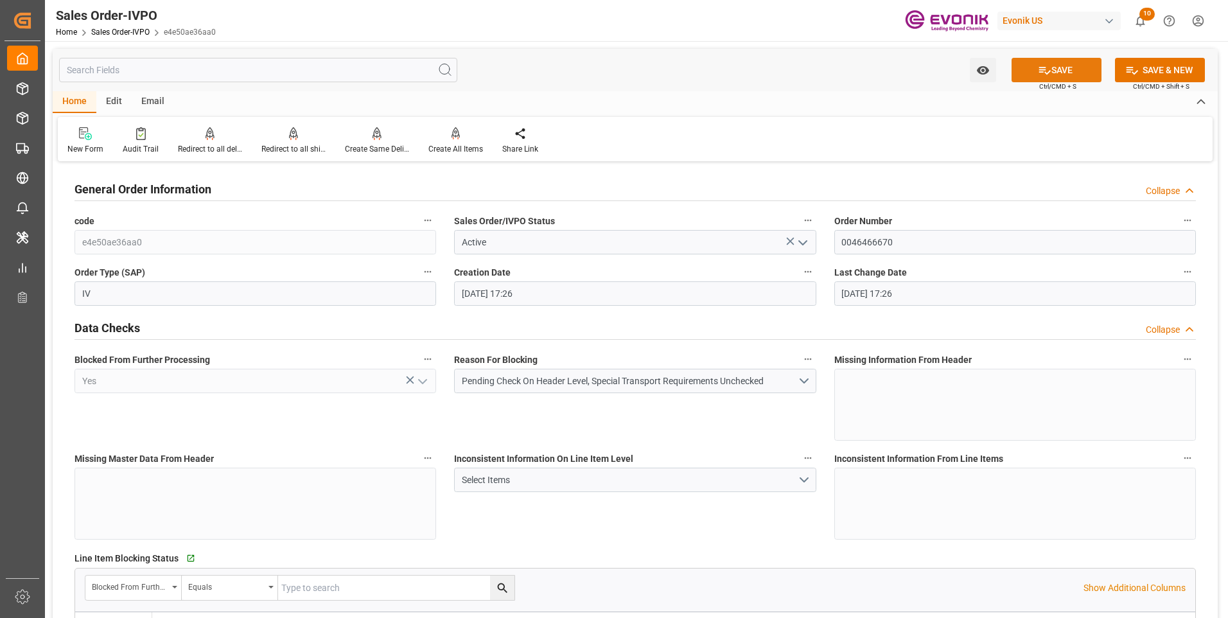
click at [1048, 74] on icon at bounding box center [1044, 70] width 13 height 13
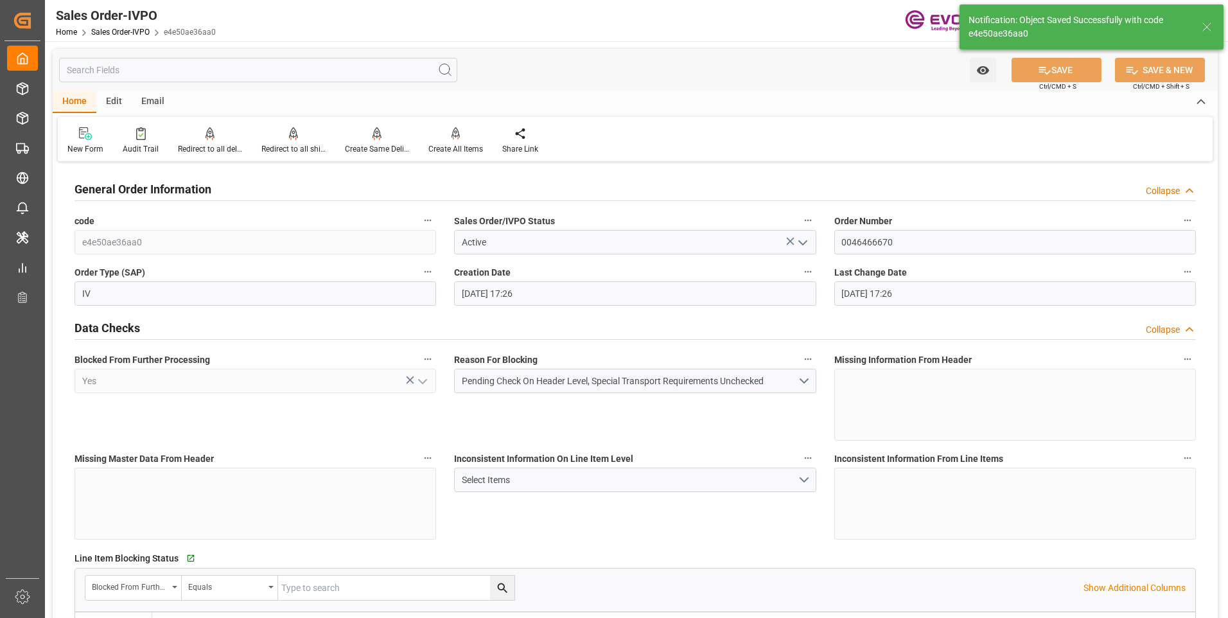
type input "[DATE] 23:11"
type input "No"
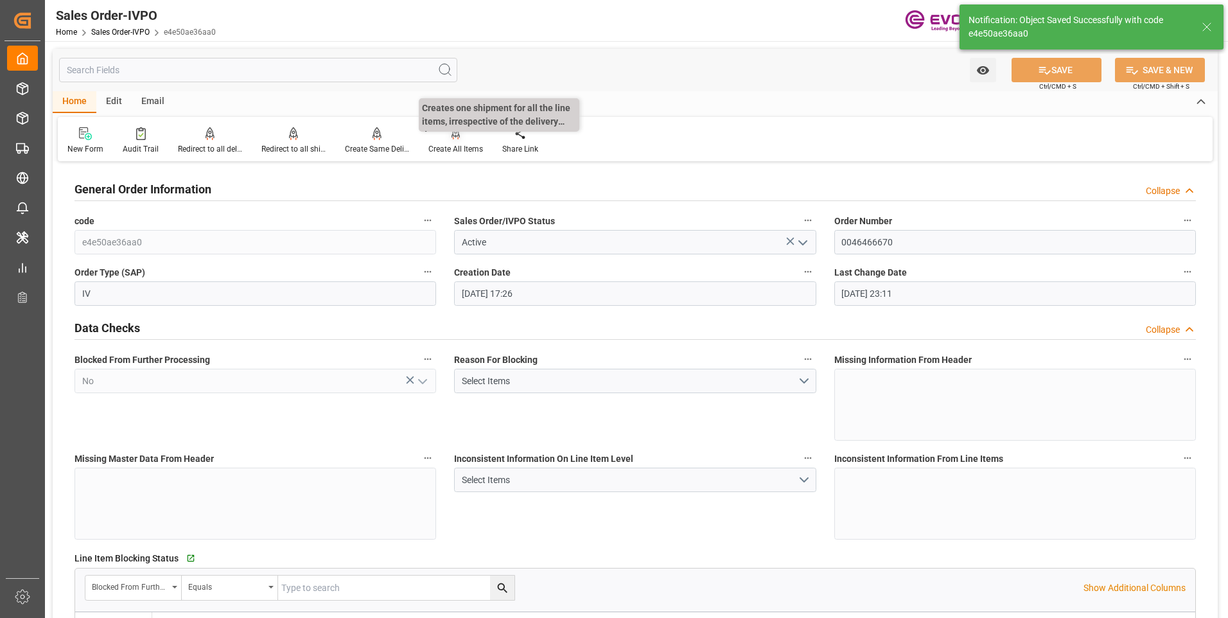
click at [437, 146] on div "Create All Items" at bounding box center [456, 149] width 55 height 12
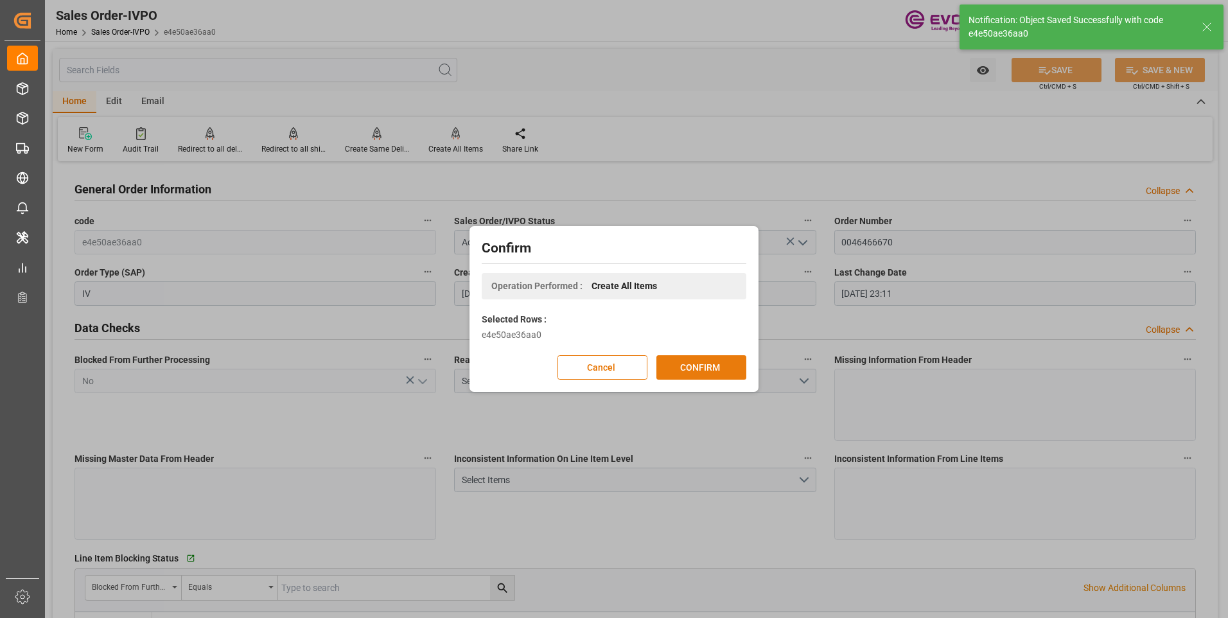
click at [693, 370] on button "CONFIRM" at bounding box center [702, 367] width 90 height 24
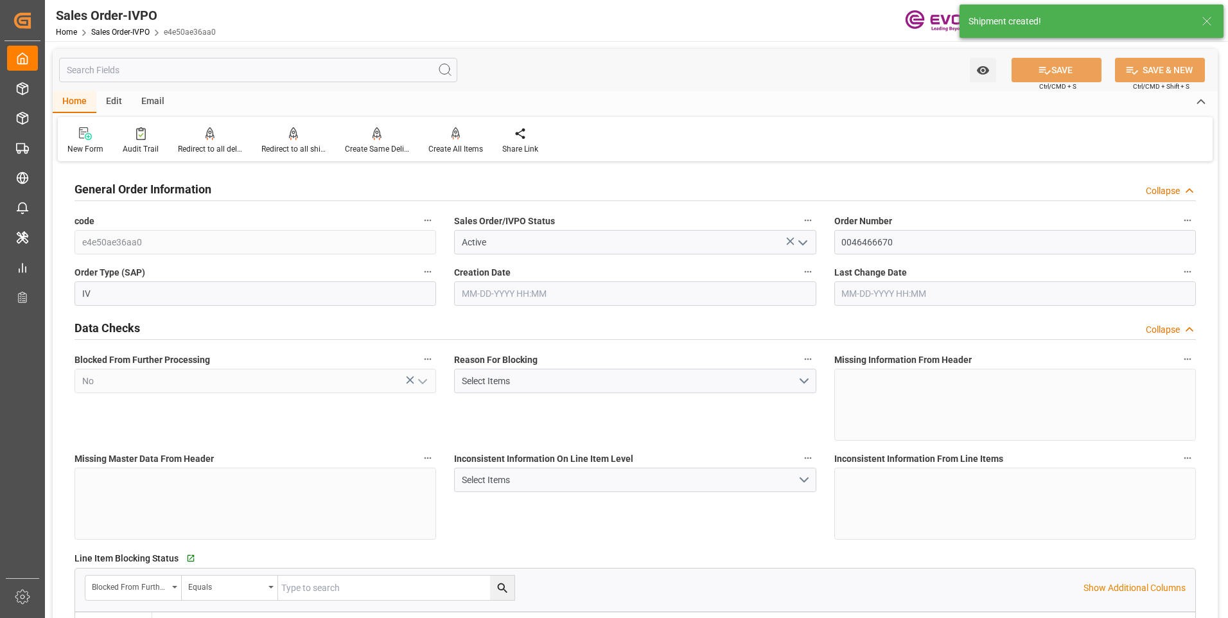
type input "JPYOK"
type input "0"
type input "1"
type input "844.6"
type input "08-18-2025 17:26"
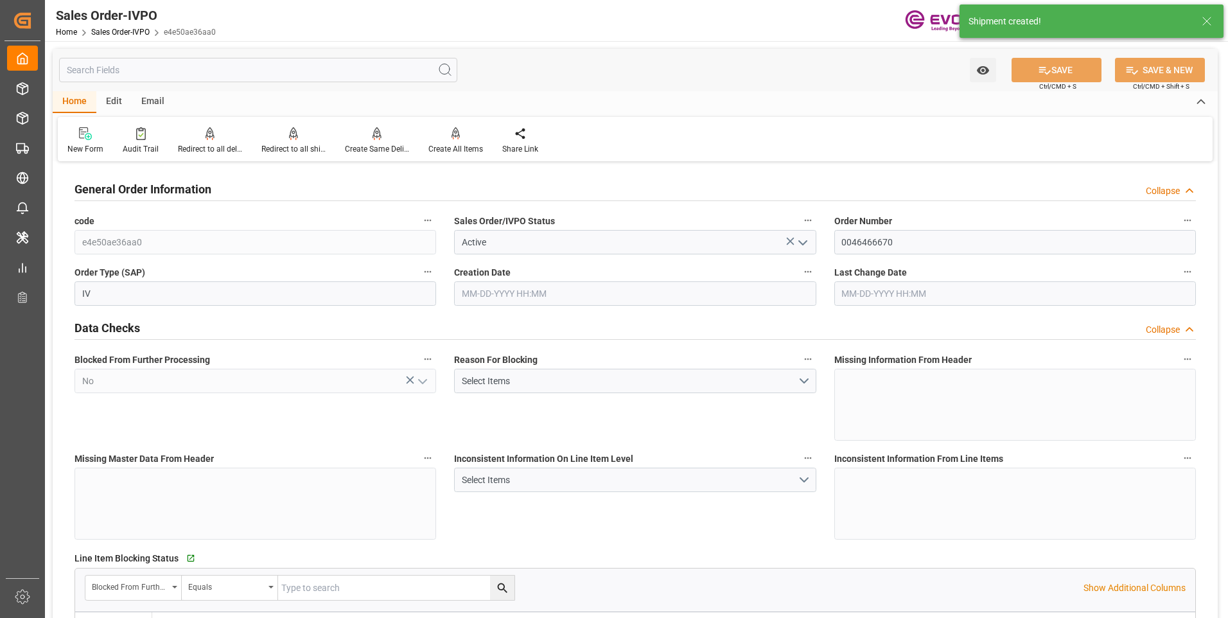
type input "[DATE] 23:11"
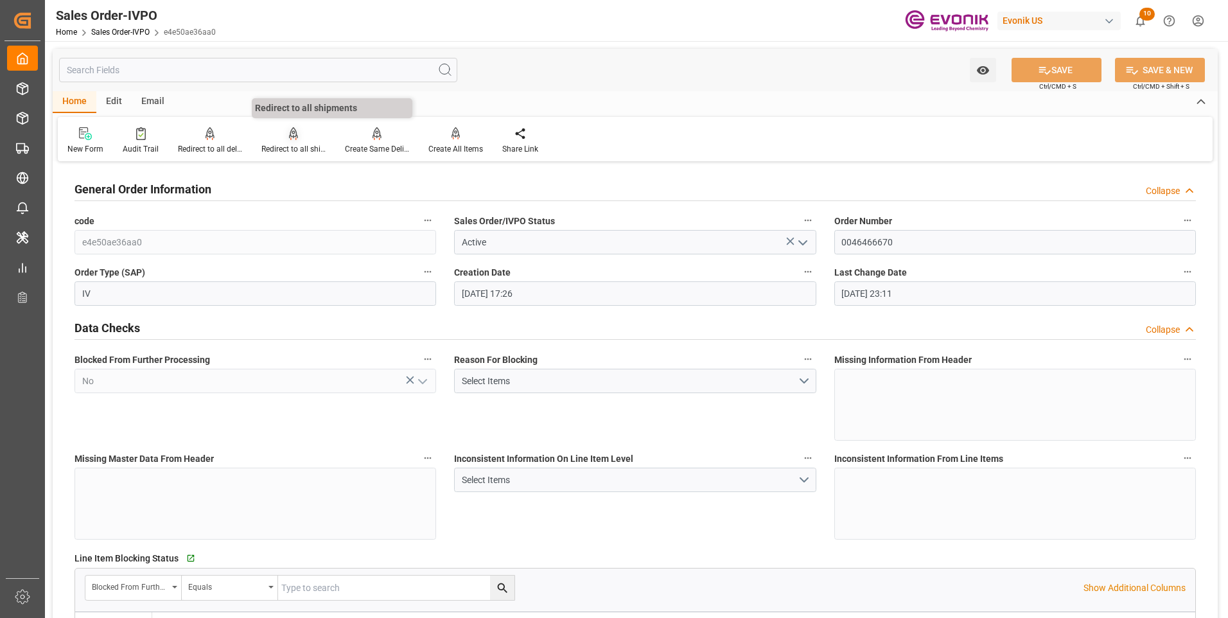
click at [301, 146] on div "Redirect to all shipments" at bounding box center [293, 149] width 64 height 12
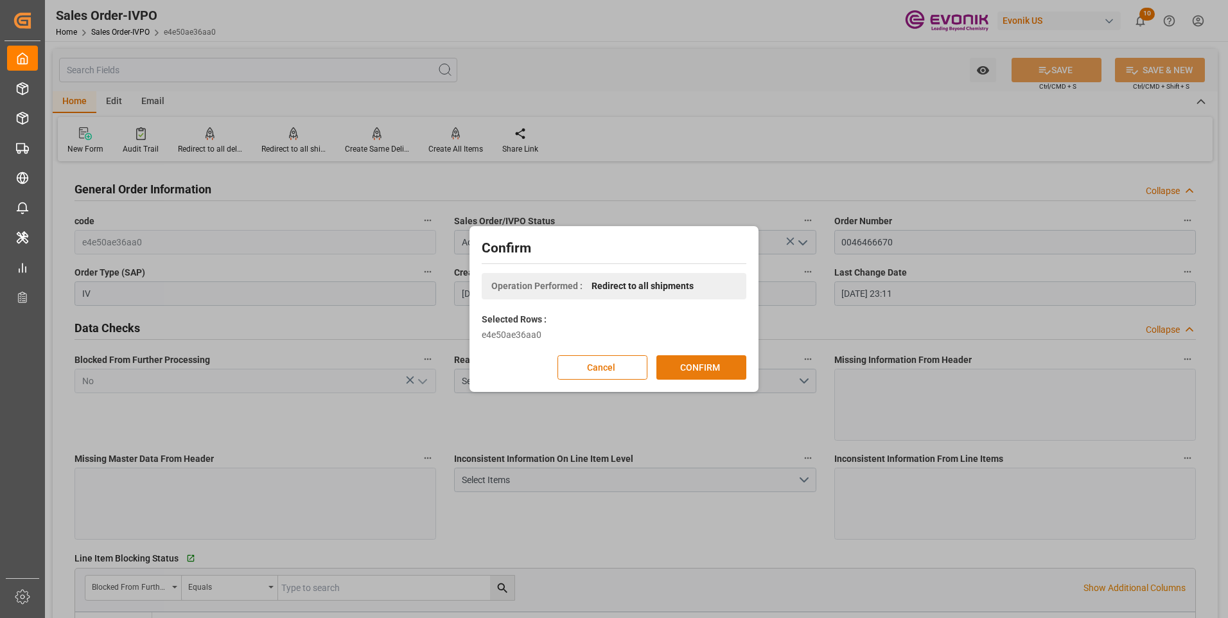
click at [678, 375] on button "CONFIRM" at bounding box center [702, 367] width 90 height 24
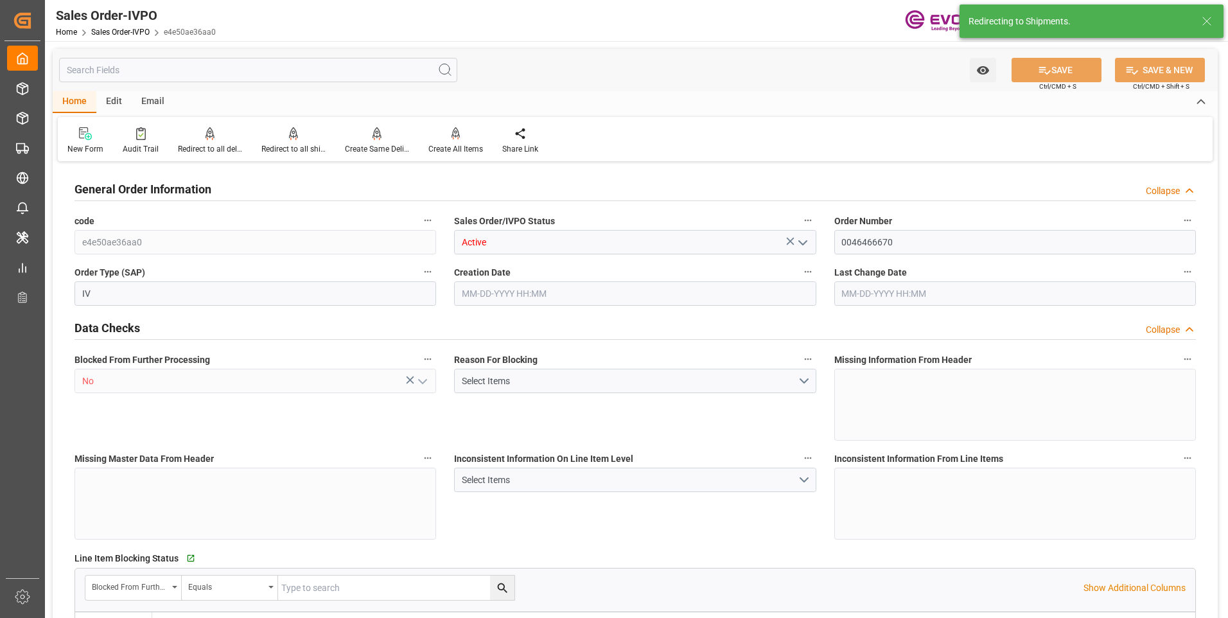
type input "JPYOK"
type input "0"
type input "1"
type input "844.6"
type input "08-18-2025 17:26"
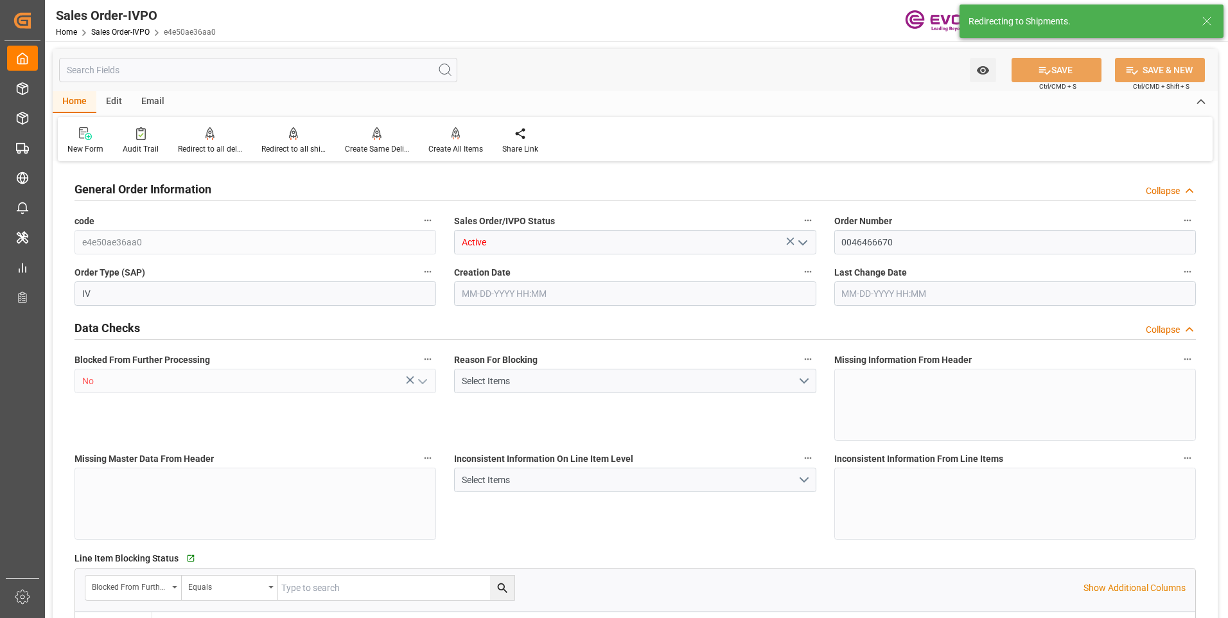
type input "[DATE] 23:11"
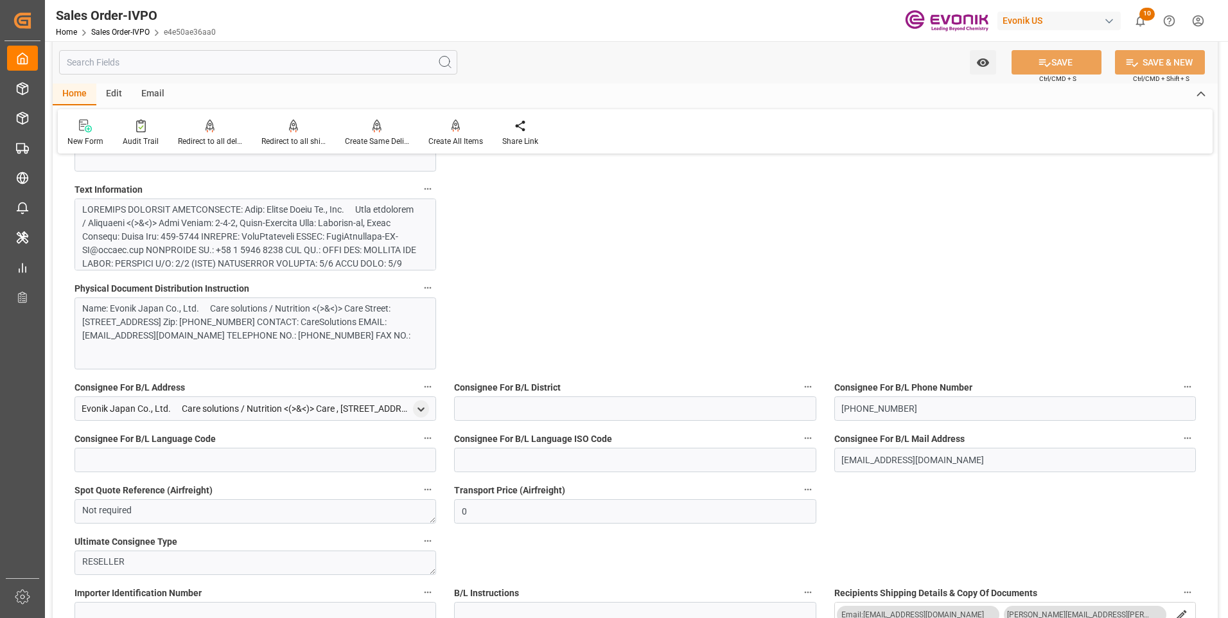
scroll to position [707, 0]
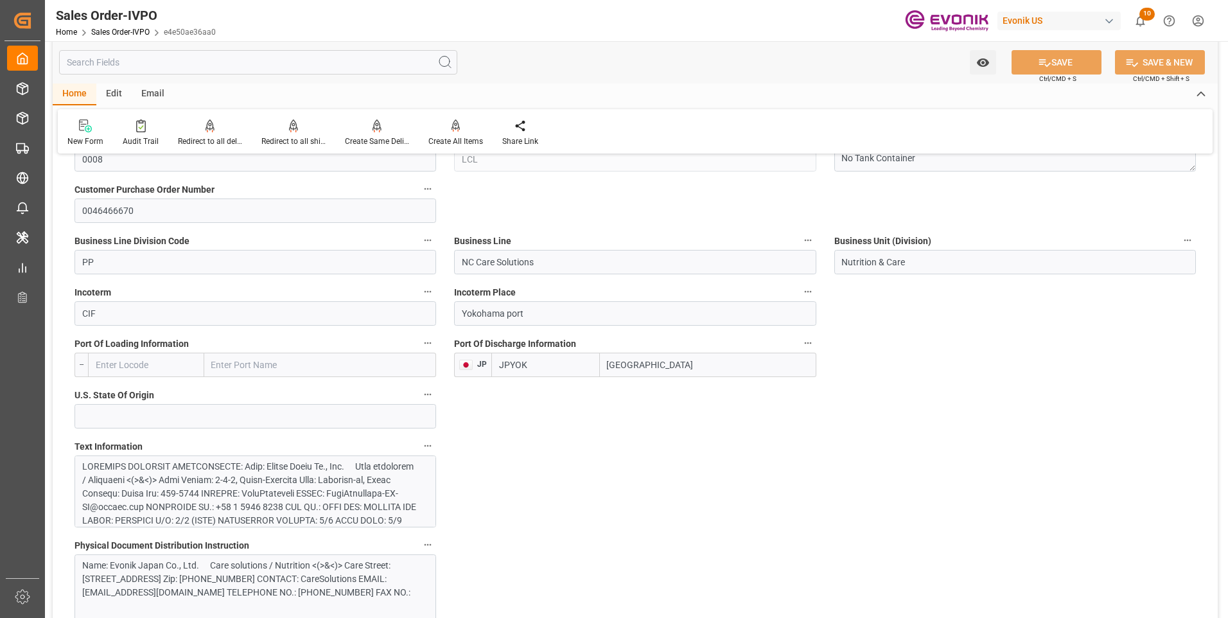
click at [188, 480] on div at bounding box center [250, 595] width 337 height 270
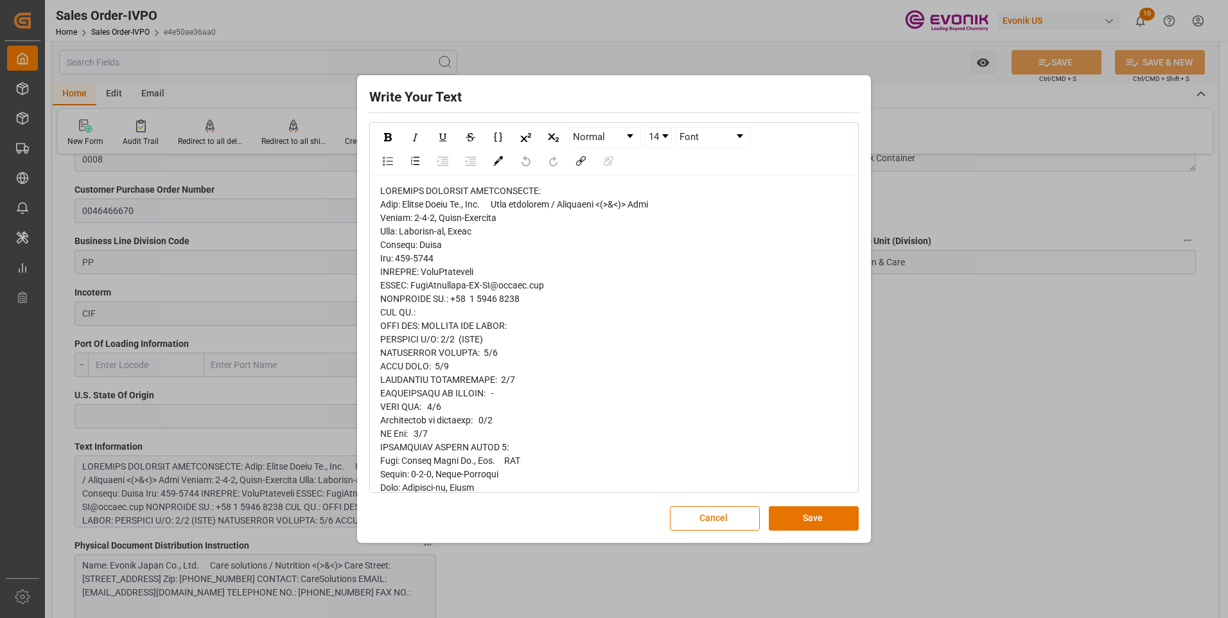
click at [412, 375] on span "rdw-editor" at bounding box center [518, 575] width 276 height 779
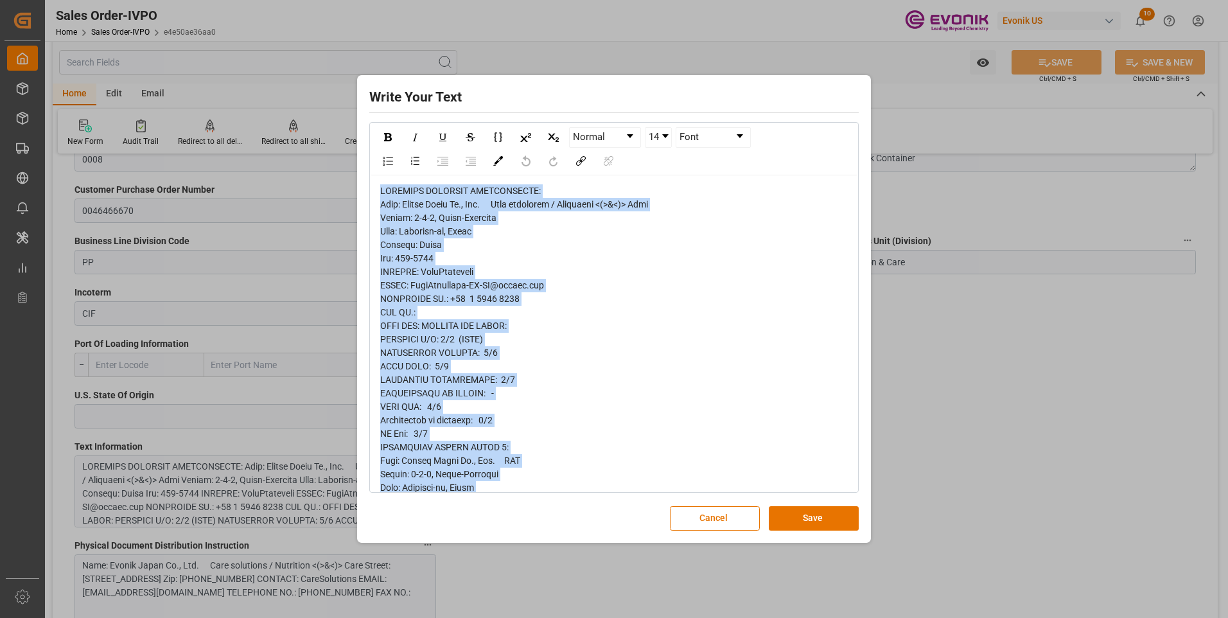
copy span "PHYSICAL DOCUMENT DISTRIBUTION: Name: Evonik Japan Co., Ltd. 　Care solutions / …"
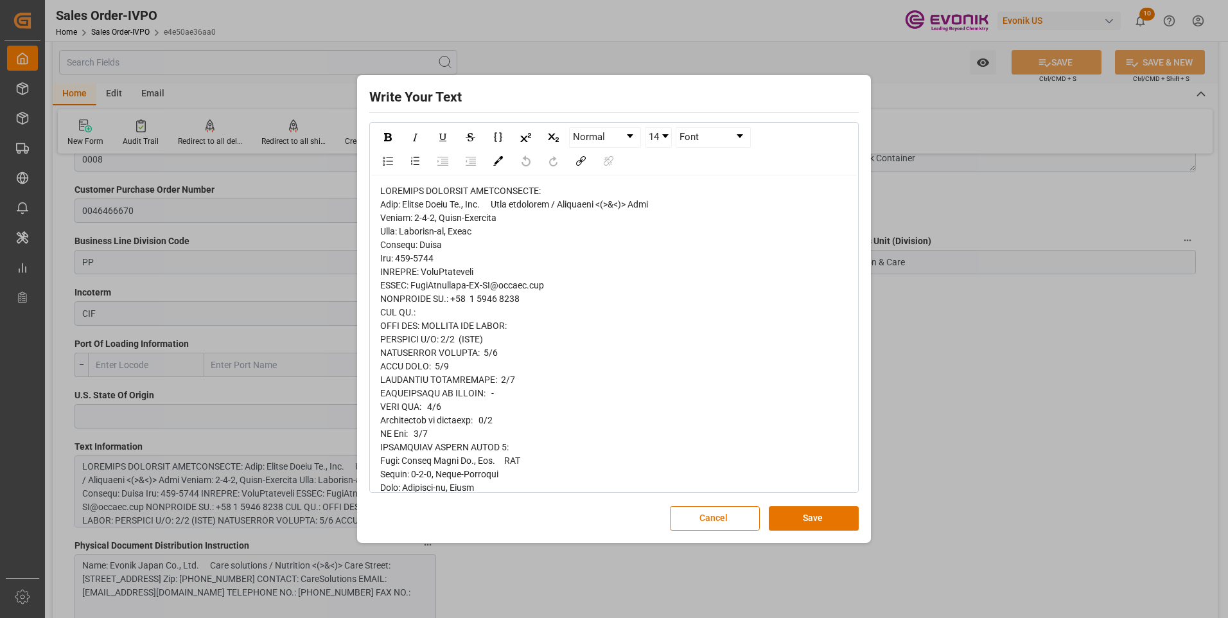
click at [917, 459] on div "Write Your Text Normal 14 Font Cancel Save" at bounding box center [614, 309] width 1228 height 618
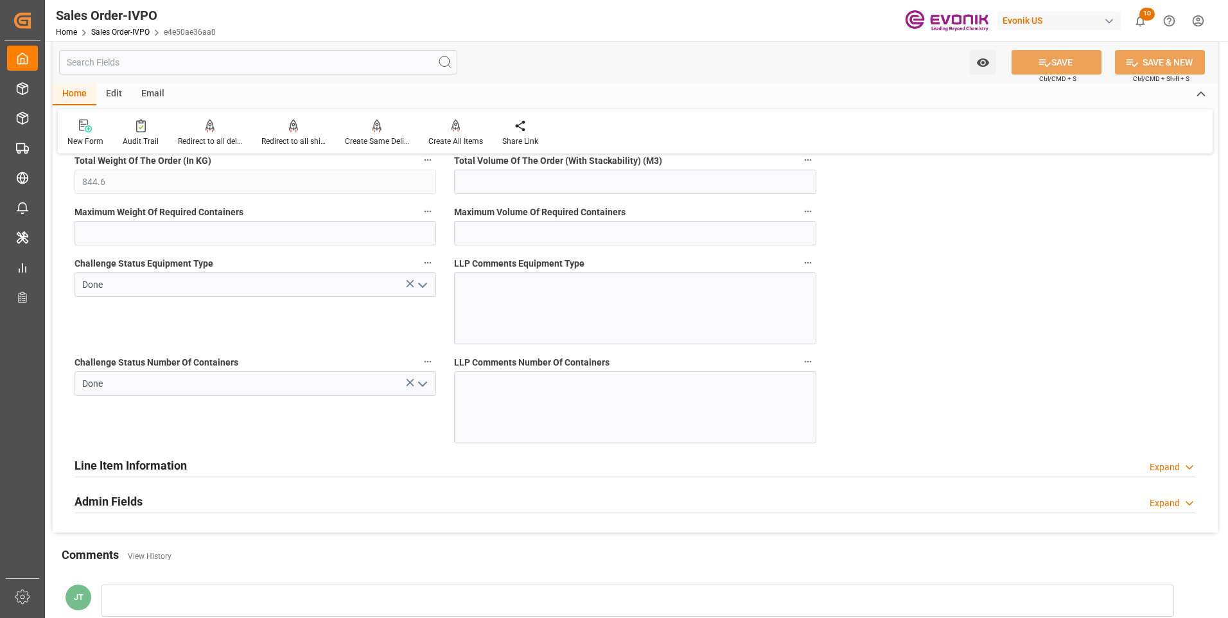
scroll to position [2634, 0]
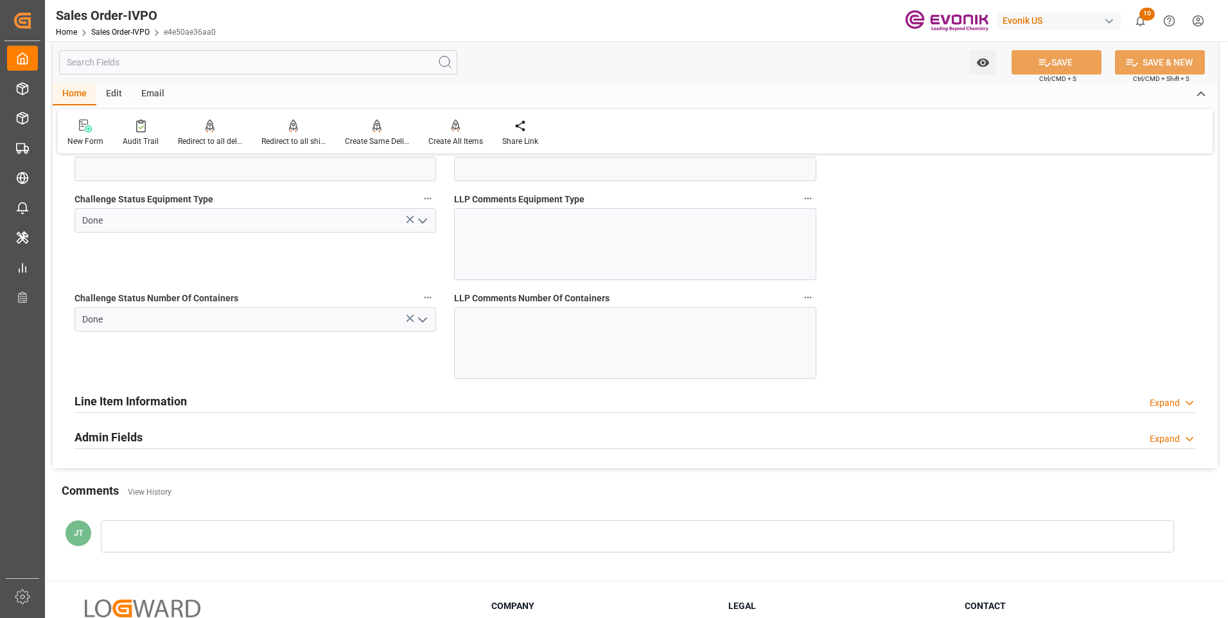
click at [119, 402] on h2 "Line Item Information" at bounding box center [131, 401] width 112 height 17
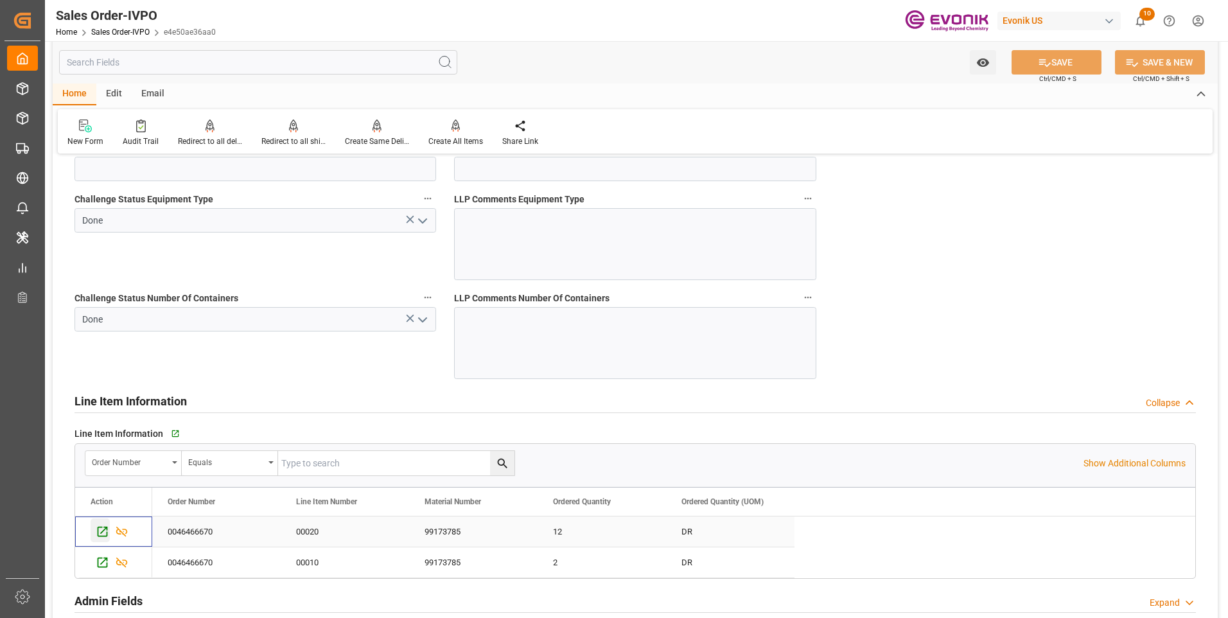
click at [100, 529] on icon "Press SPACE to select this row." at bounding box center [102, 531] width 13 height 13
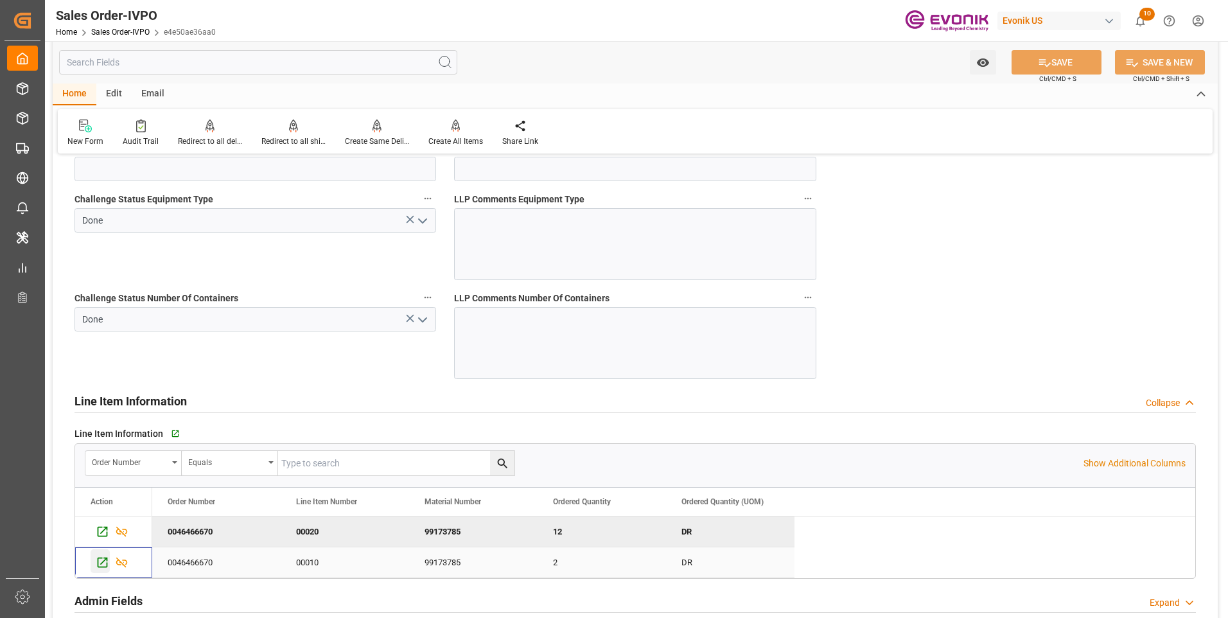
click at [103, 561] on icon "Press SPACE to select this row." at bounding box center [102, 562] width 13 height 13
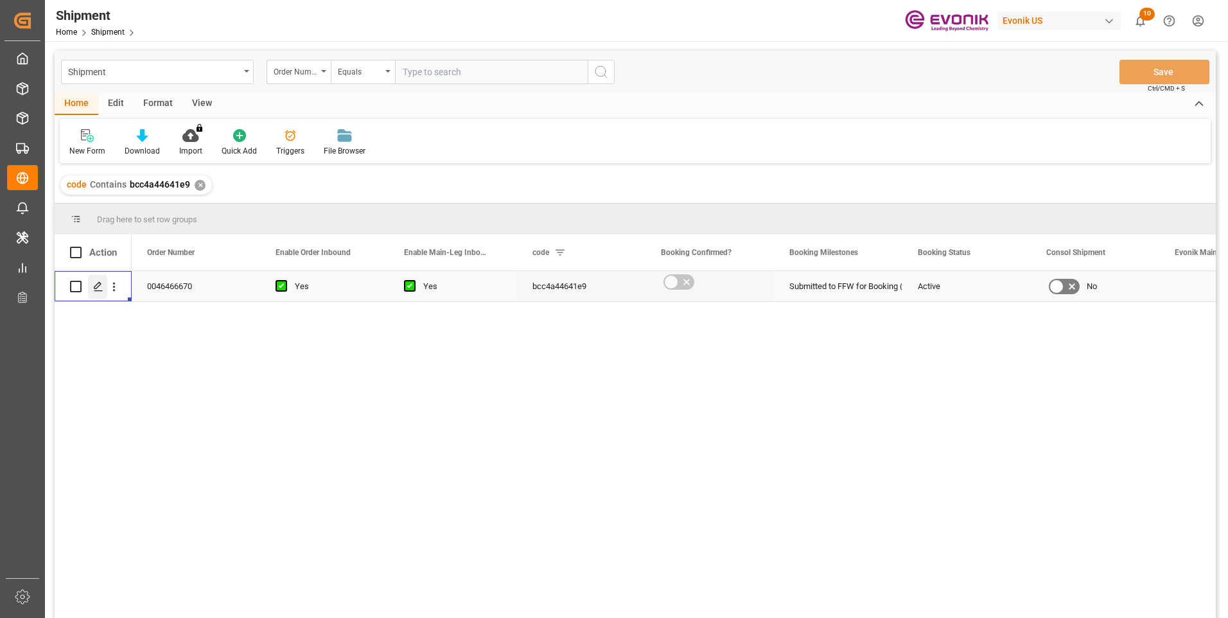
click at [90, 286] on div "Press SPACE to select this row." at bounding box center [97, 287] width 19 height 24
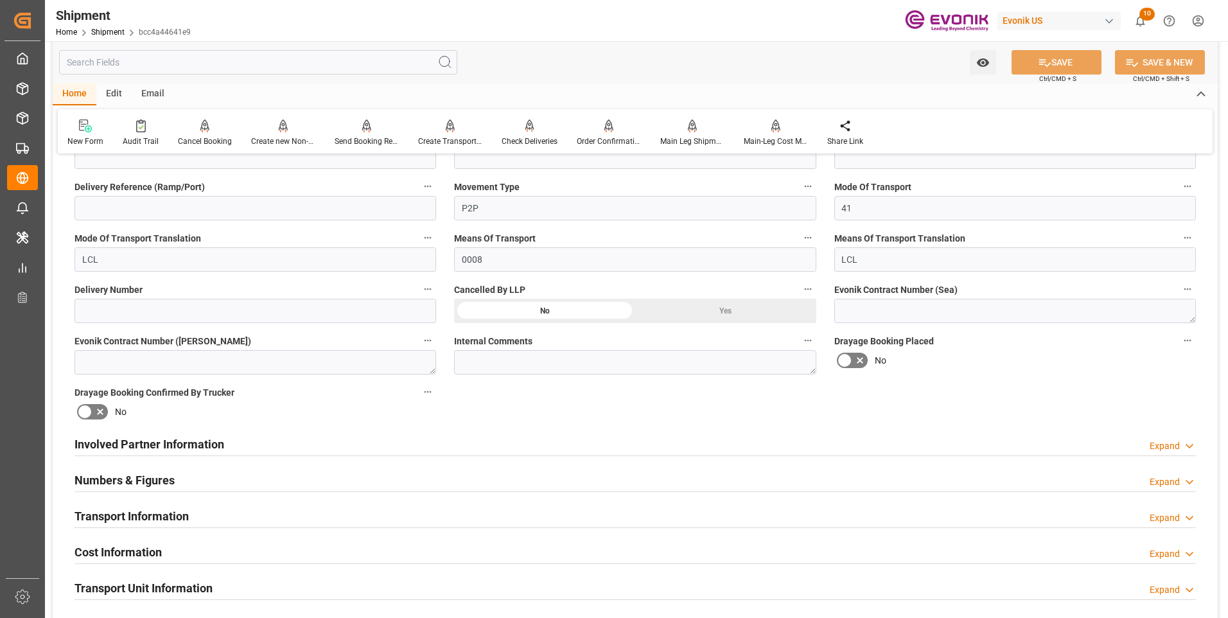
scroll to position [514, 0]
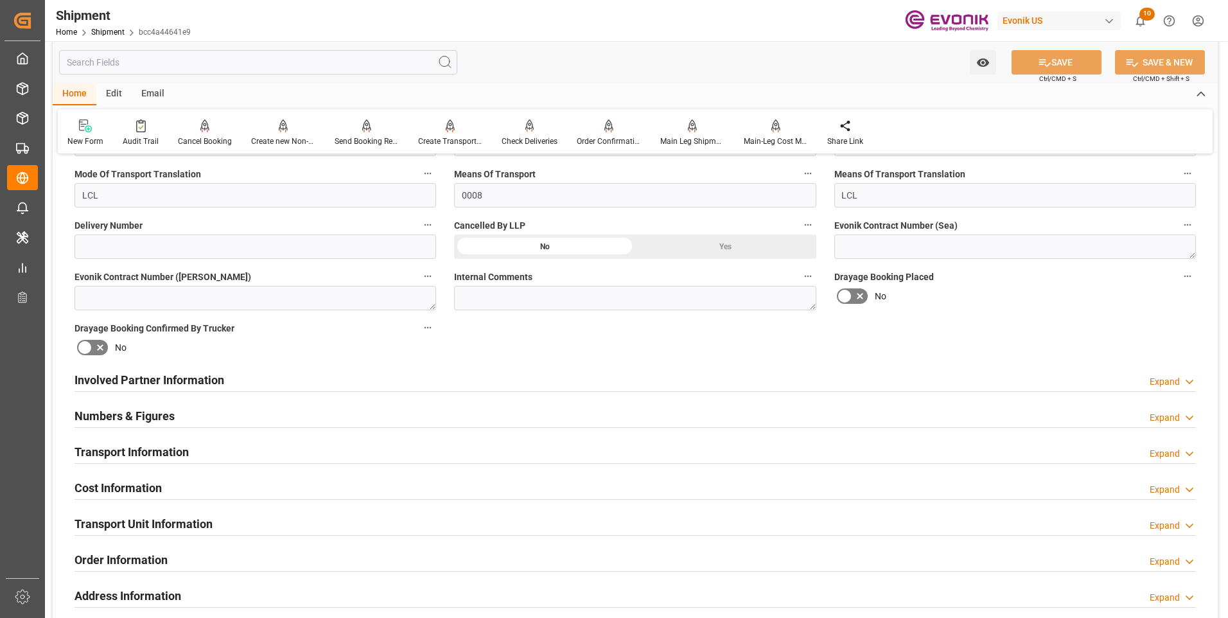
click at [168, 382] on h2 "Involved Partner Information" at bounding box center [150, 379] width 150 height 17
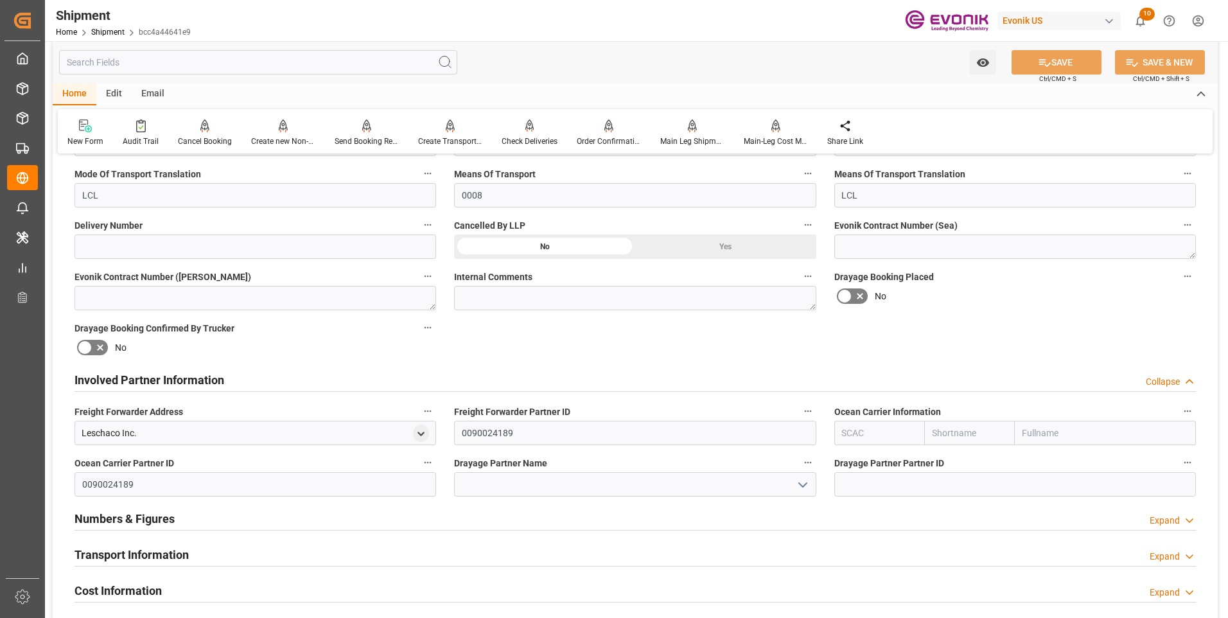
click at [886, 427] on input "text" at bounding box center [880, 433] width 91 height 24
type input "ALRB"
click at [851, 466] on b "ALRB" at bounding box center [854, 461] width 22 height 10
type input "AC Containerline"
type input "AC Containerline GmbH"
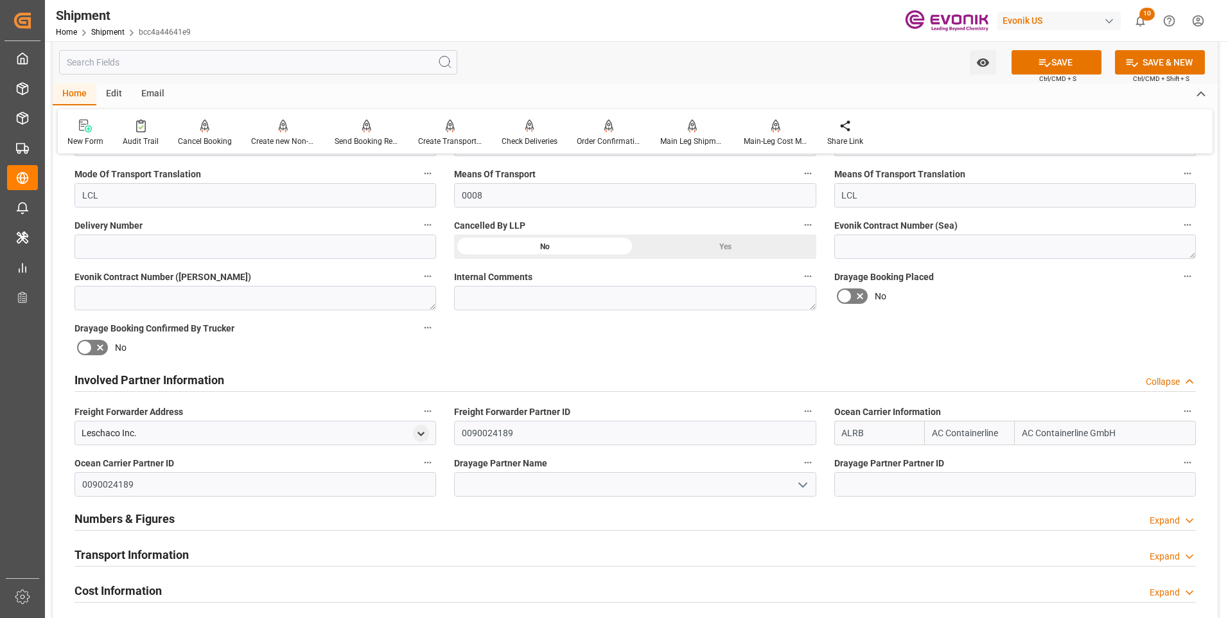
type input "ALRB"
click at [524, 479] on input at bounding box center [635, 484] width 362 height 24
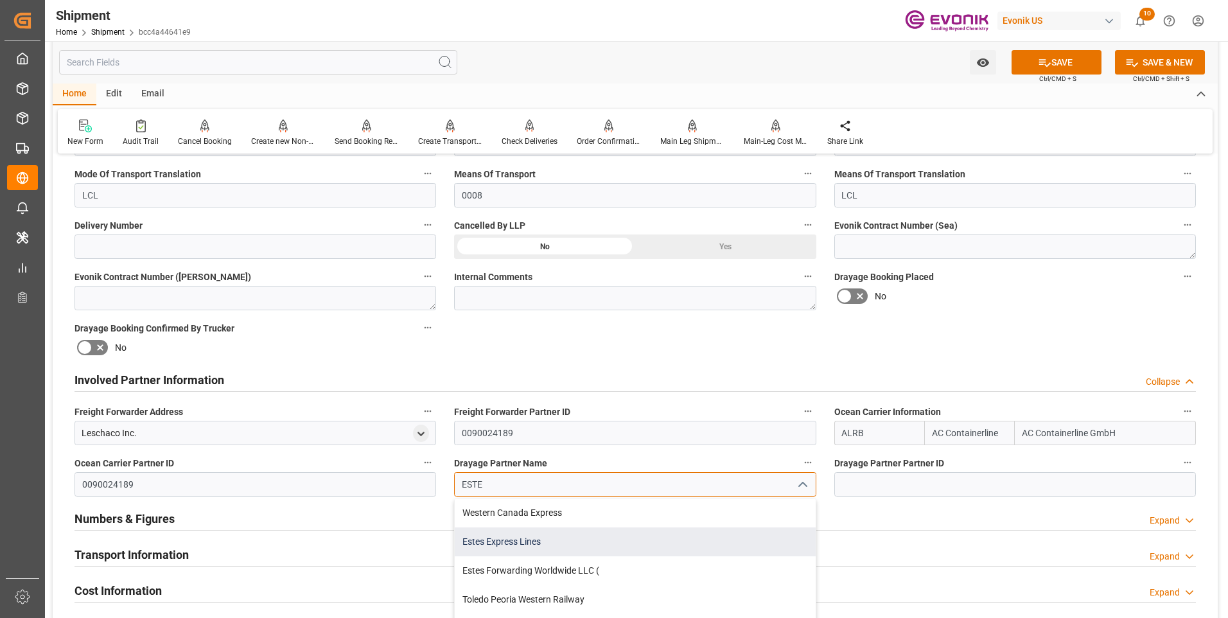
click at [492, 546] on div "Estes Express Lines" at bounding box center [635, 541] width 360 height 29
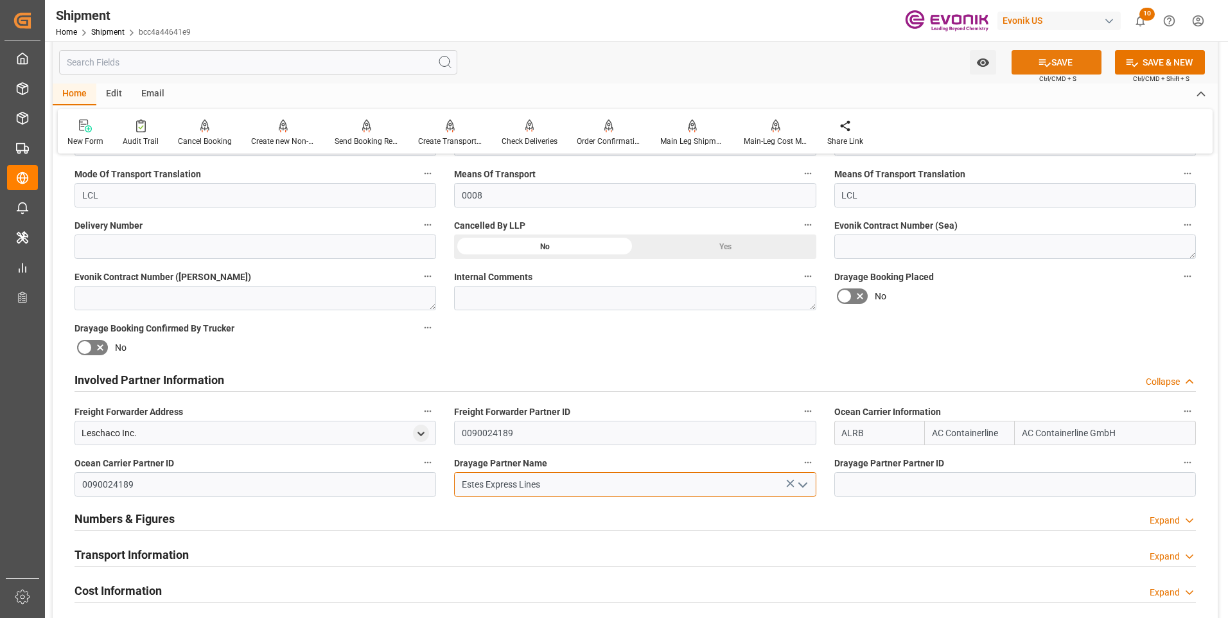
type input "Estes Express Lines"
click at [1040, 59] on icon at bounding box center [1045, 63] width 12 height 8
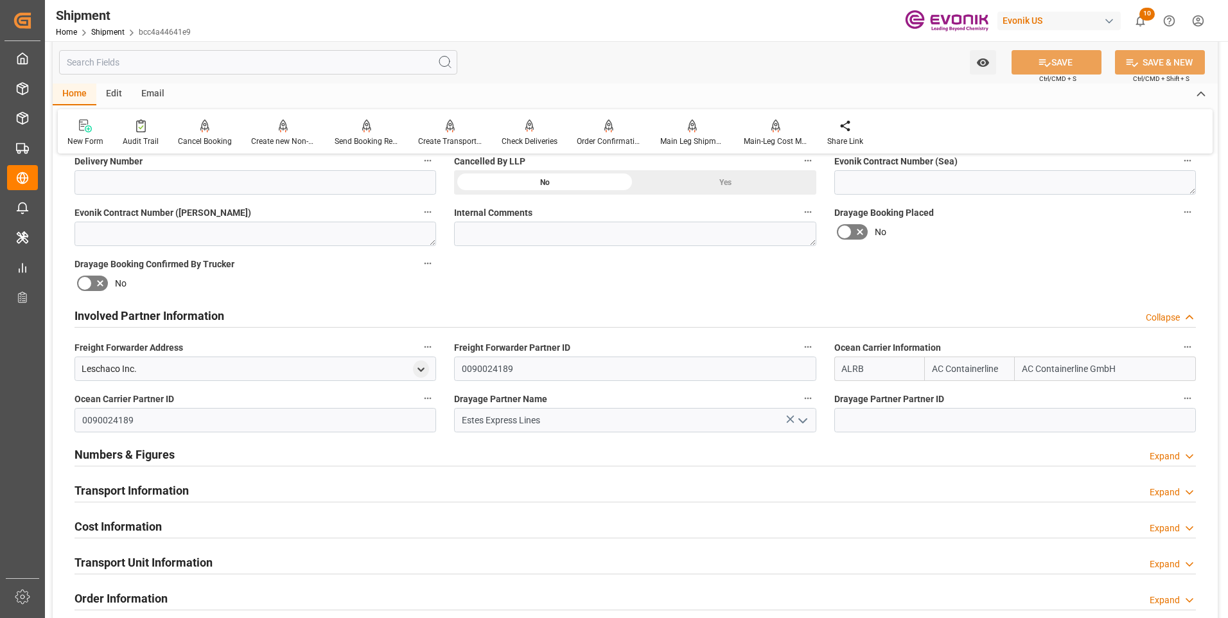
scroll to position [642, 0]
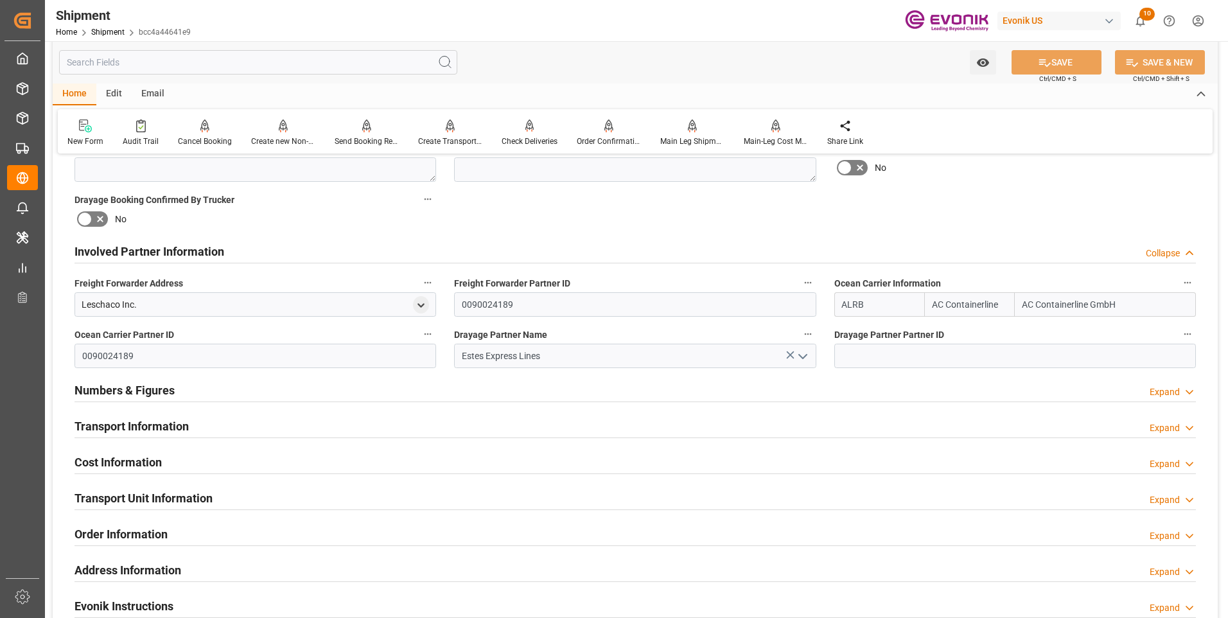
click at [352, 425] on div "Transport Information Expand" at bounding box center [636, 425] width 1122 height 24
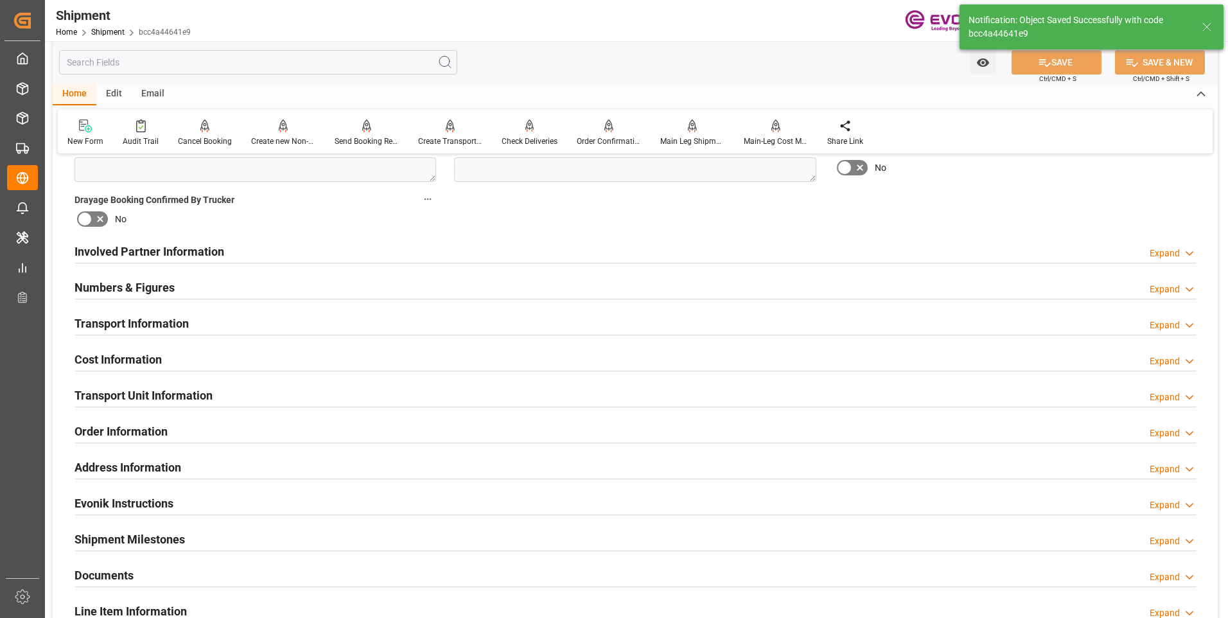
click at [145, 277] on div "Numbers & Figures" at bounding box center [125, 286] width 100 height 24
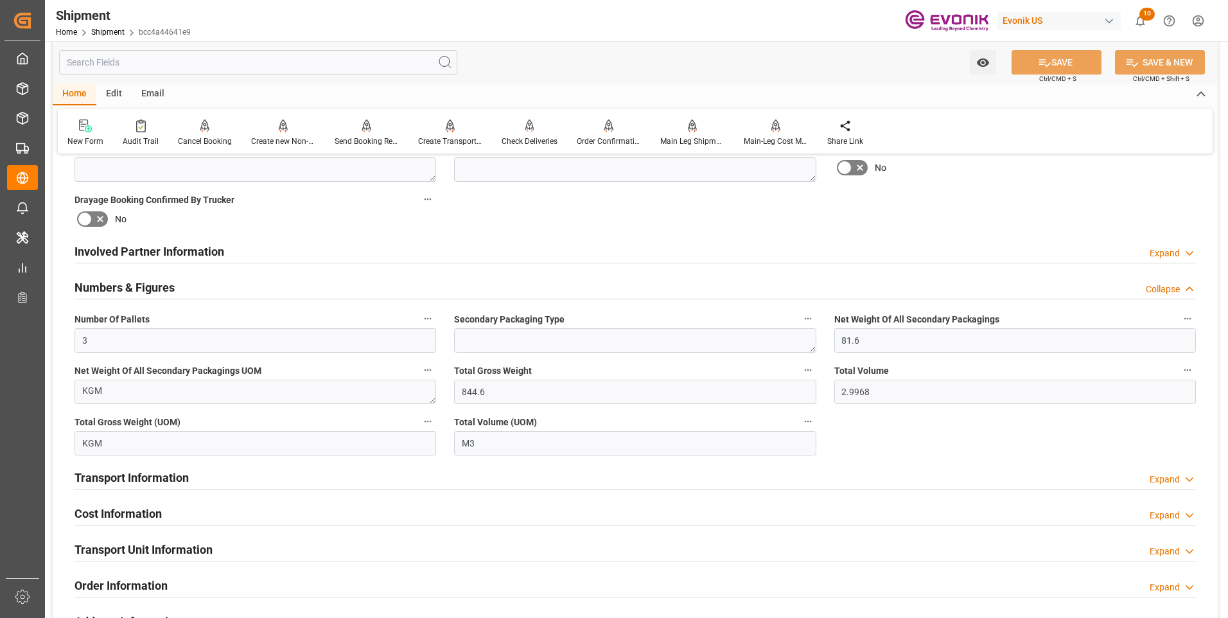
click at [263, 292] on div "Numbers & Figures Collapse" at bounding box center [636, 286] width 1122 height 24
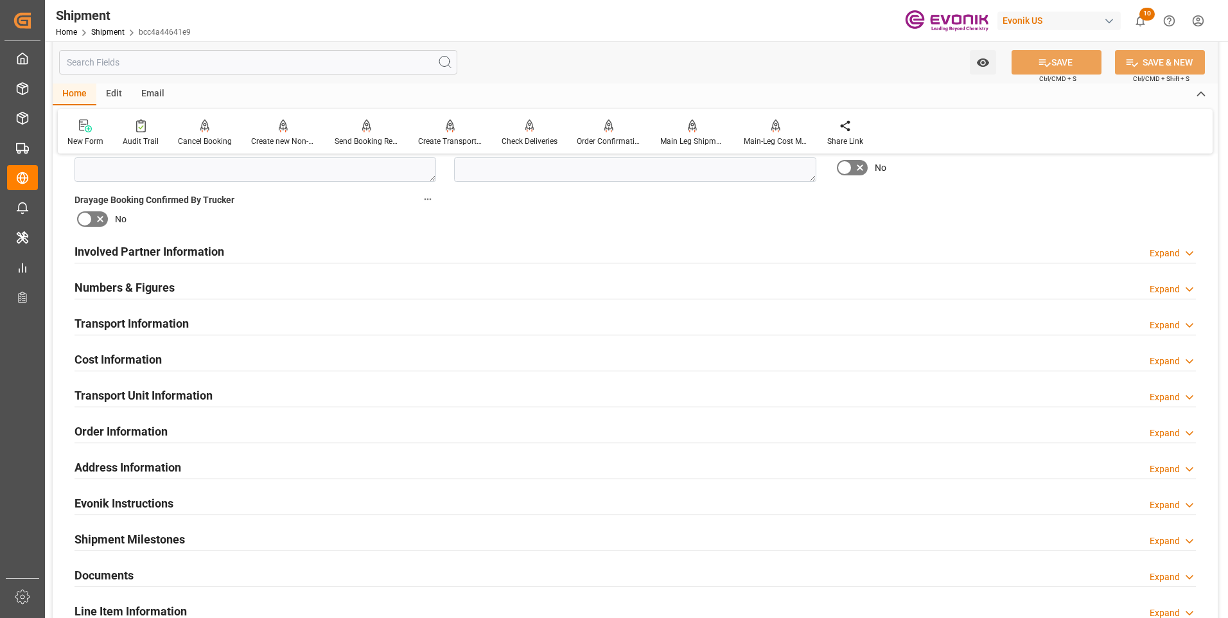
click at [150, 321] on h2 "Transport Information" at bounding box center [132, 323] width 114 height 17
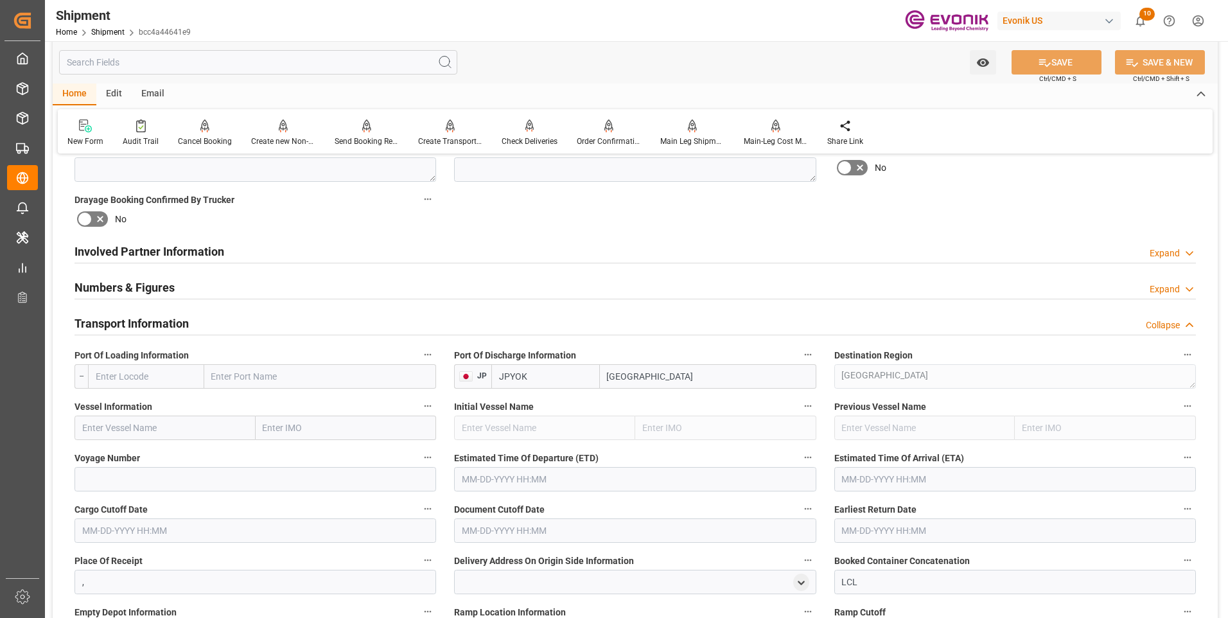
click at [144, 375] on input "text" at bounding box center [146, 376] width 116 height 24
type input "USLAX"
click at [136, 404] on span "USLAX - Los Angeles" at bounding box center [139, 412] width 87 height 24
type input "[GEOGRAPHIC_DATA]"
type input "USLAX"
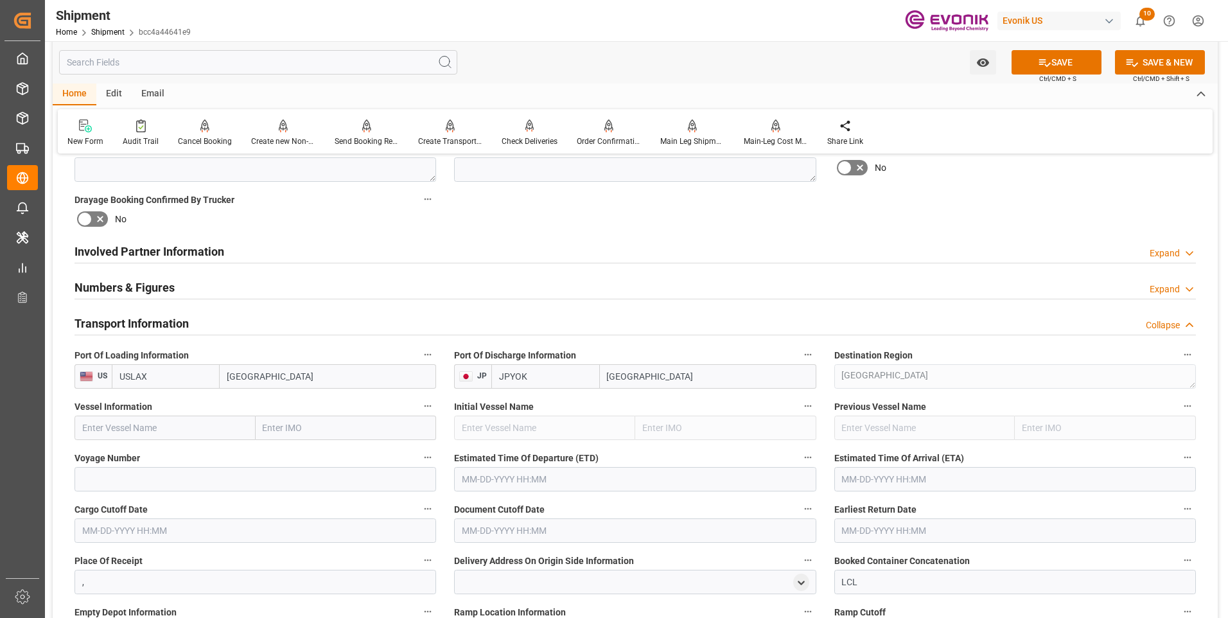
click at [141, 425] on input "text" at bounding box center [165, 428] width 181 height 24
paste input "ONE HAMMERSMITH"
click at [118, 457] on b "ONE Hammersmith" at bounding box center [122, 456] width 78 height 10
type input "ONE Hammersmith"
type input "9395147"
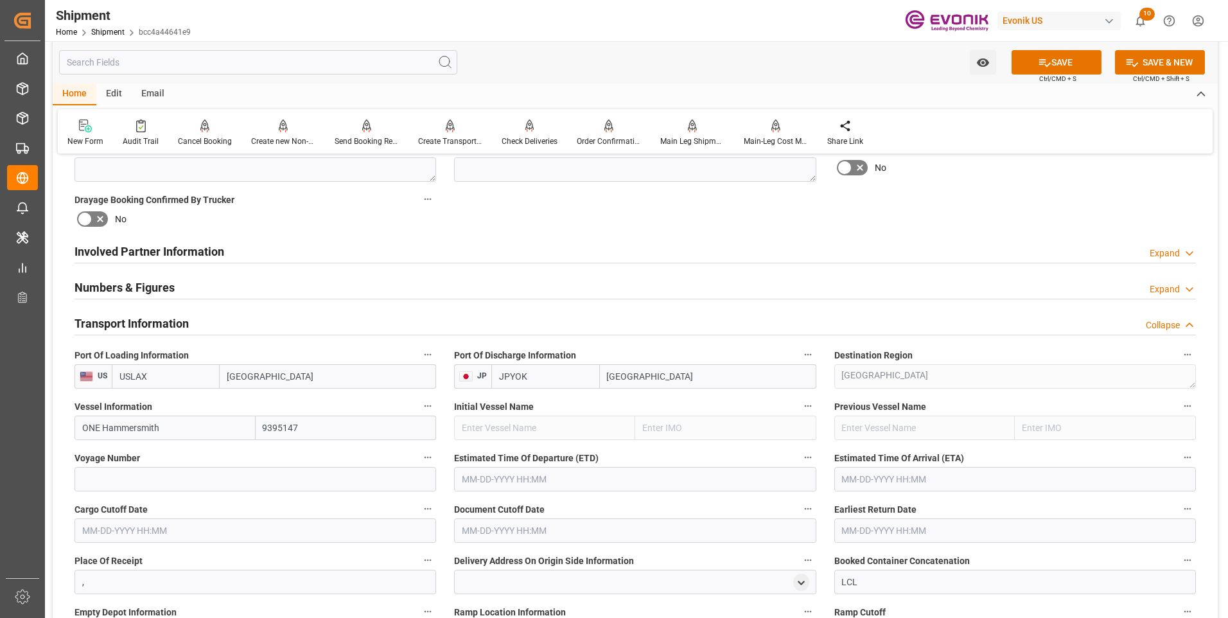
type input "ONE Hammersmith"
click at [245, 488] on input at bounding box center [256, 479] width 362 height 24
paste input "[DEMOGRAPHIC_DATA]"
type input "[DEMOGRAPHIC_DATA]"
click at [546, 482] on input "text" at bounding box center [635, 479] width 362 height 24
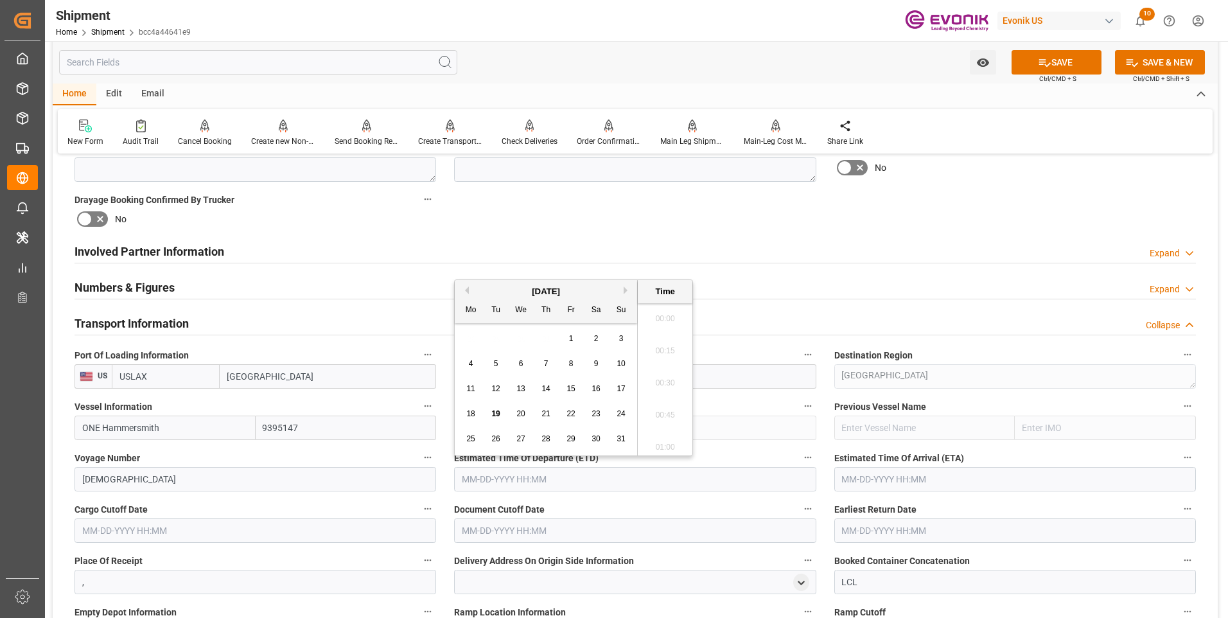
scroll to position [2382, 0]
click at [666, 402] on li "19:15" at bounding box center [665, 411] width 55 height 32
type input "[DATE] 19:15"
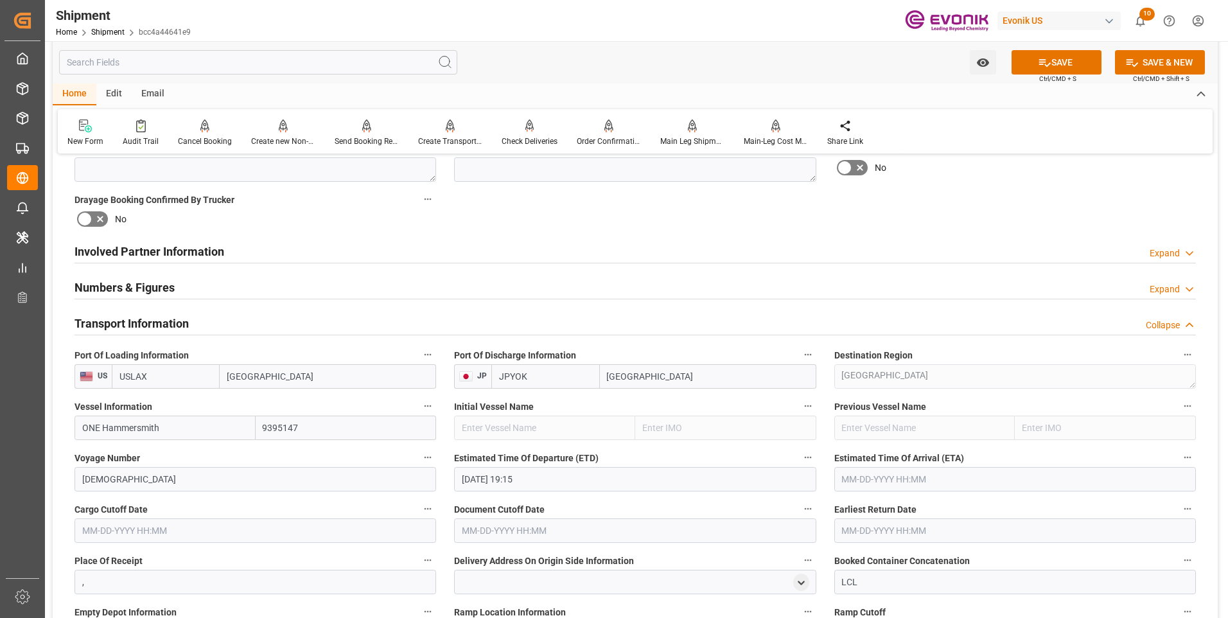
click at [858, 482] on input "text" at bounding box center [1016, 479] width 362 height 24
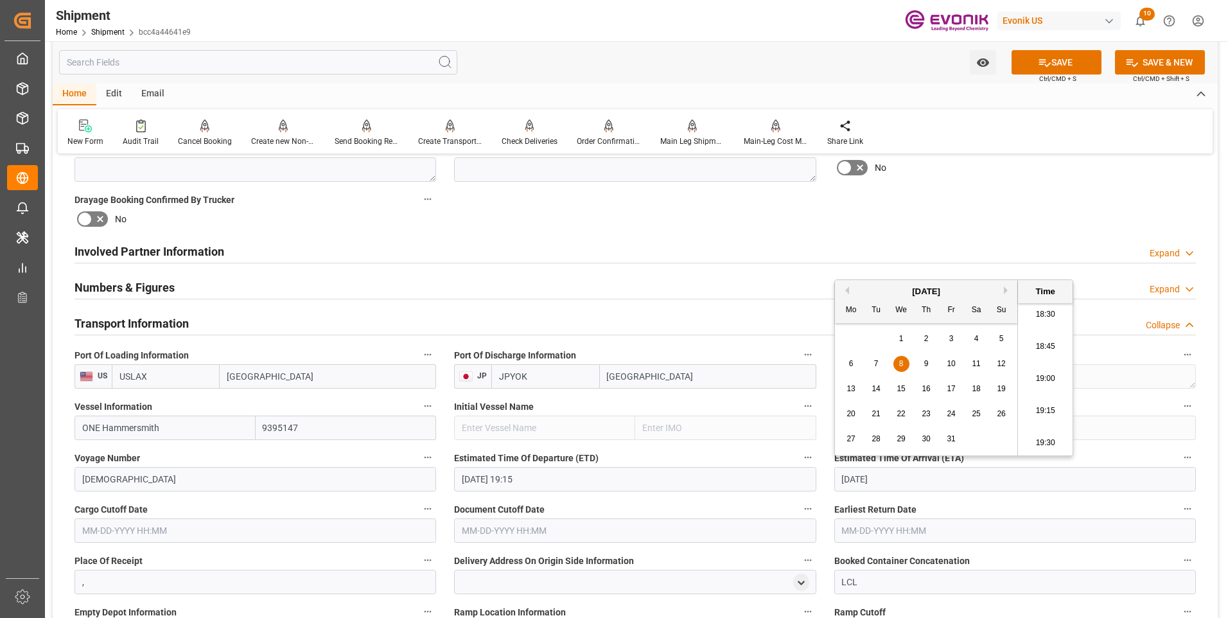
click at [1048, 408] on li "19:15" at bounding box center [1045, 411] width 55 height 32
type input "[DATE] 19:15"
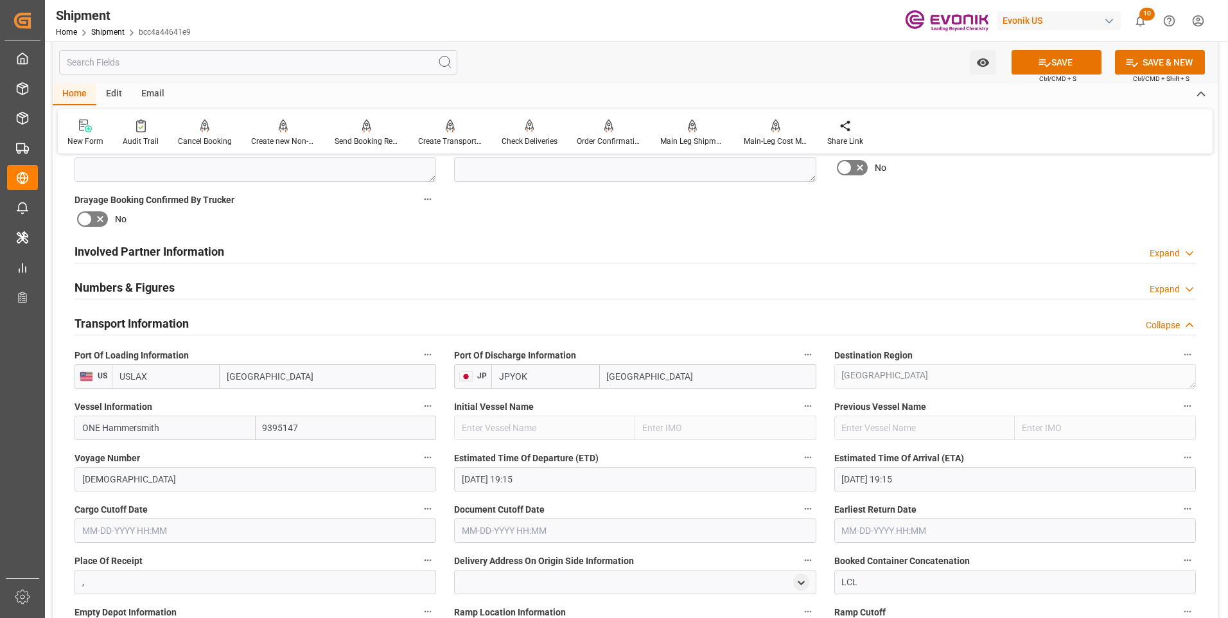
click at [202, 540] on input "text" at bounding box center [256, 530] width 362 height 24
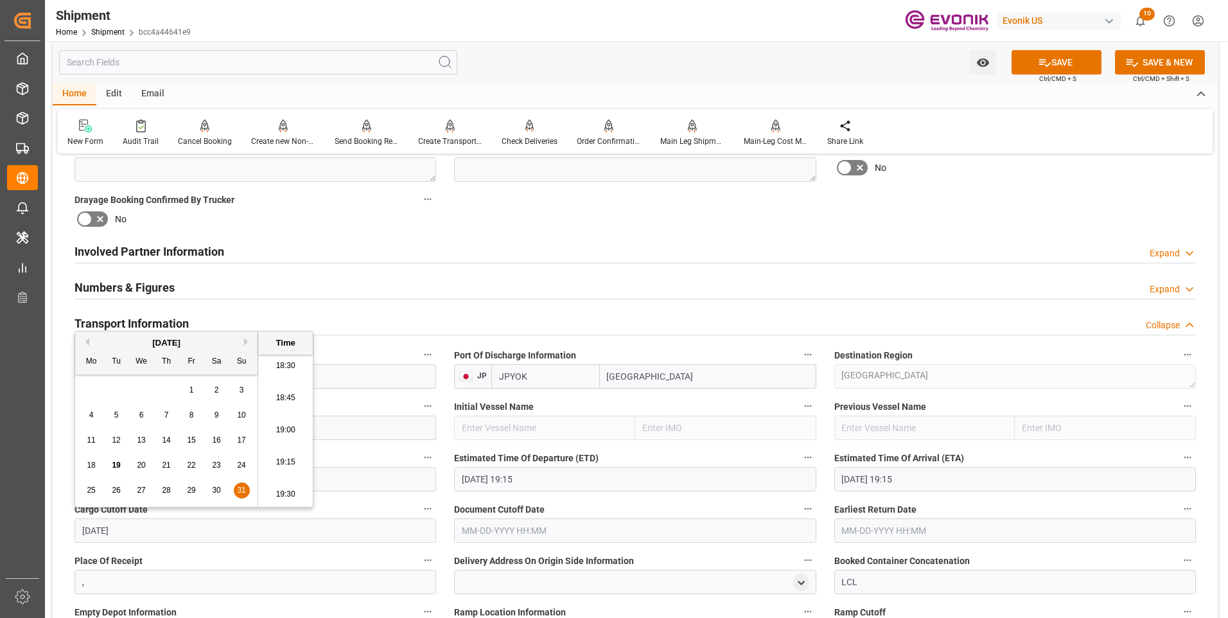
click at [283, 459] on li "19:15" at bounding box center [285, 462] width 55 height 32
type input "[DATE] 19:15"
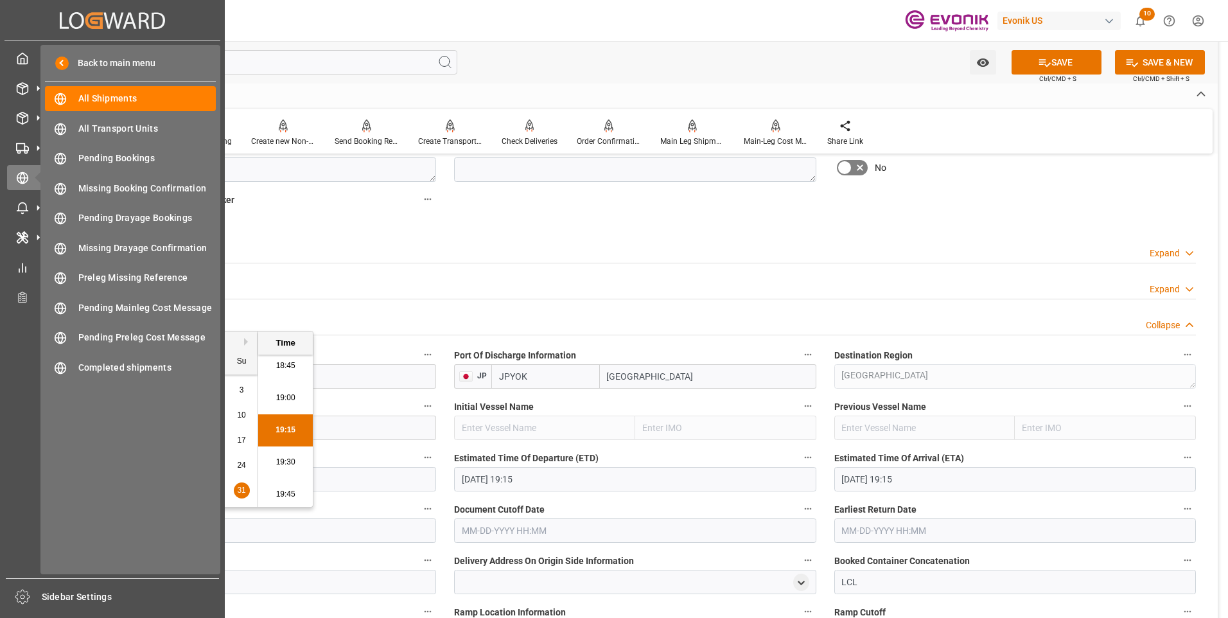
drag, startPoint x: 171, startPoint y: 529, endPoint x: 31, endPoint y: 533, distance: 139.5
click at [31, 533] on div "Created by potrace 1.15, written by Peter Selinger 2001-2017 Created by potrace…" at bounding box center [614, 309] width 1228 height 618
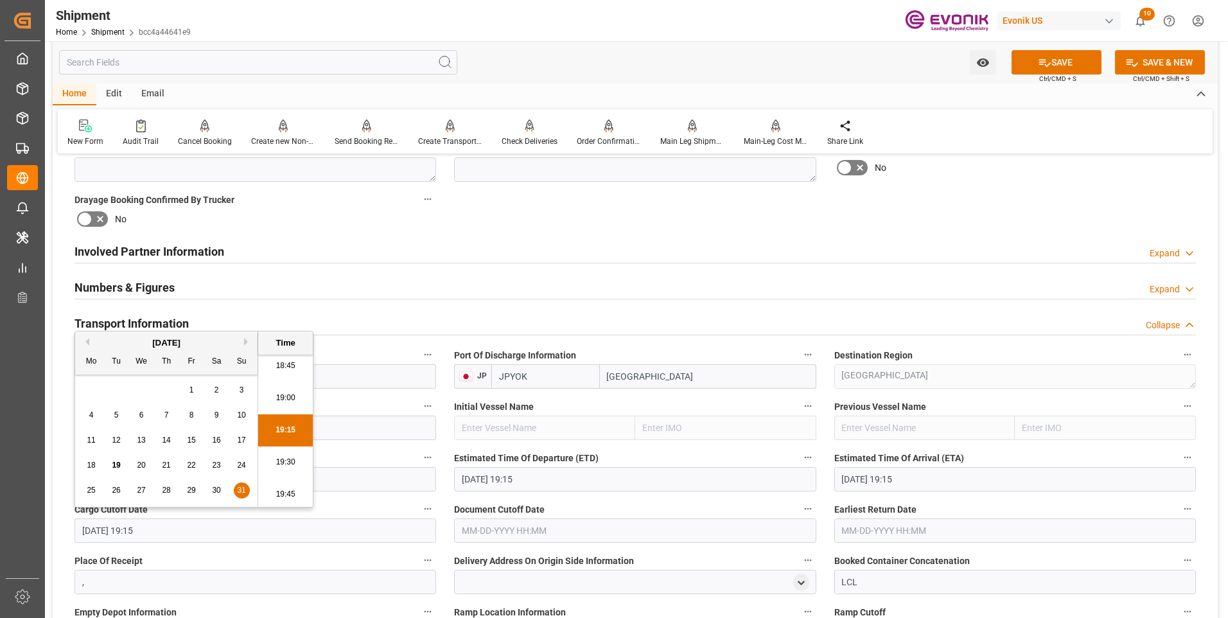
click at [479, 530] on input "text" at bounding box center [635, 530] width 362 height 24
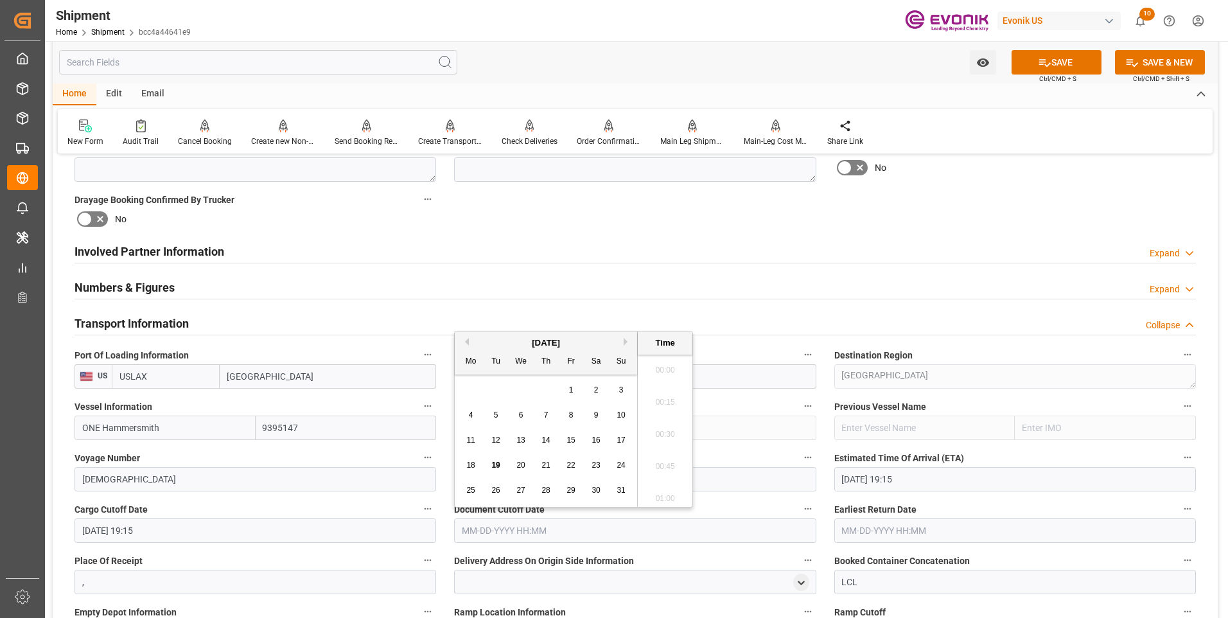
scroll to position [2382, 0]
paste input "[DATE] 19:15"
type input "[DATE] 19:15"
click at [851, 523] on input "text" at bounding box center [1016, 530] width 362 height 24
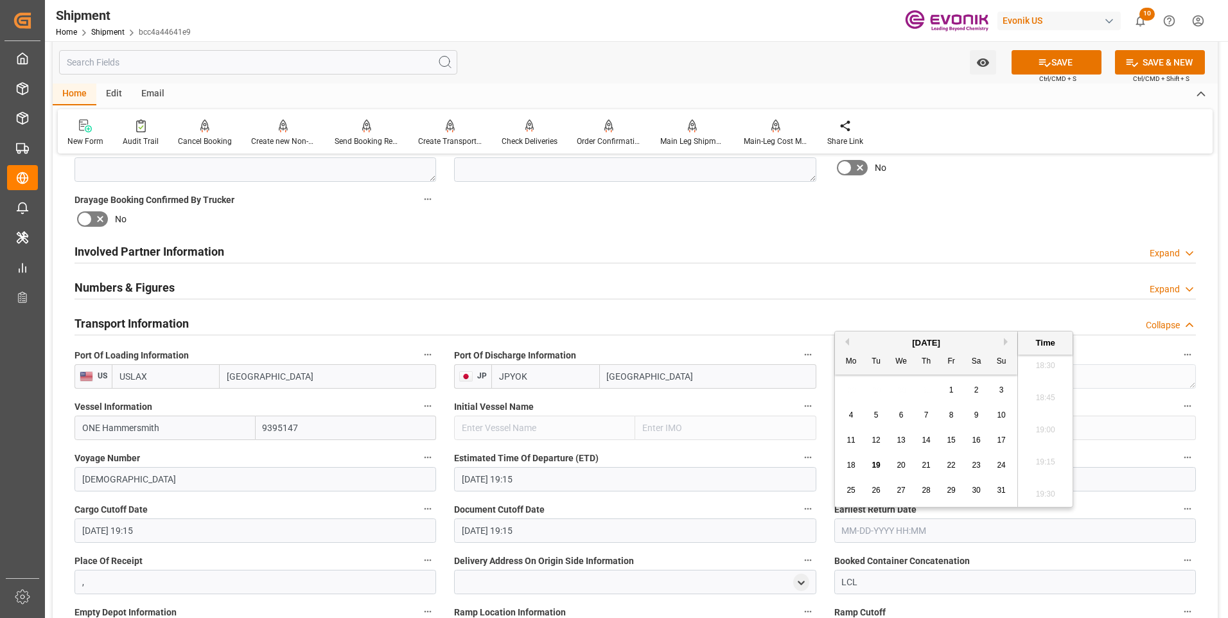
paste input "[DATE] 19:15"
type input "[DATE] 19:15"
click at [1058, 449] on li "19:15" at bounding box center [1045, 462] width 55 height 32
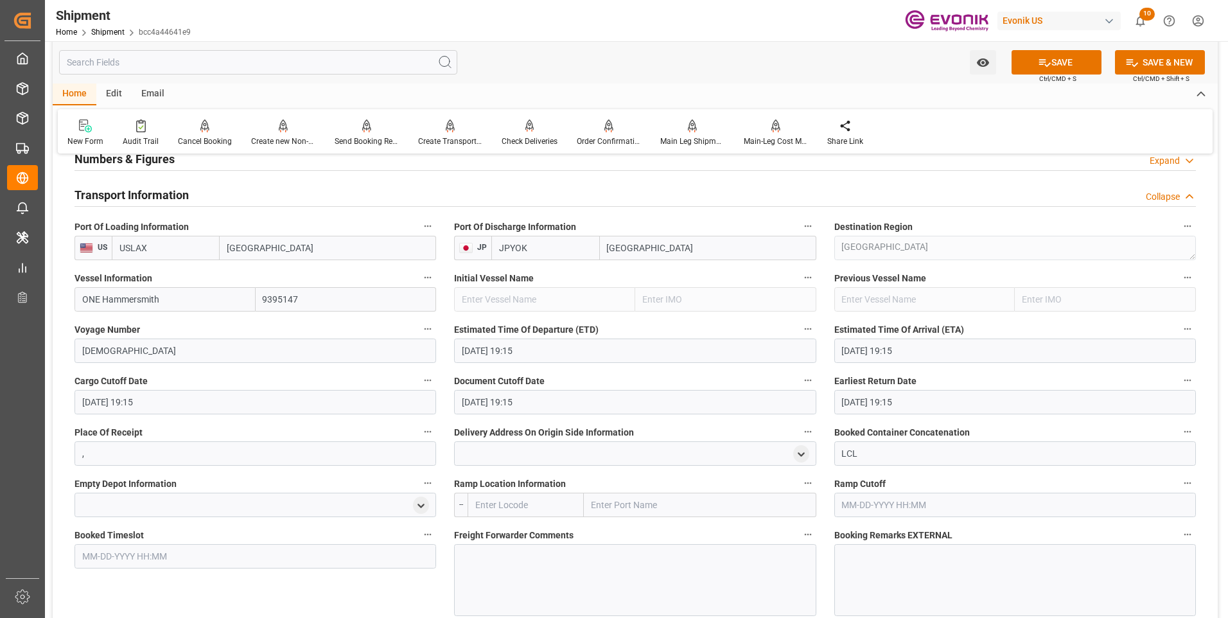
scroll to position [835, 0]
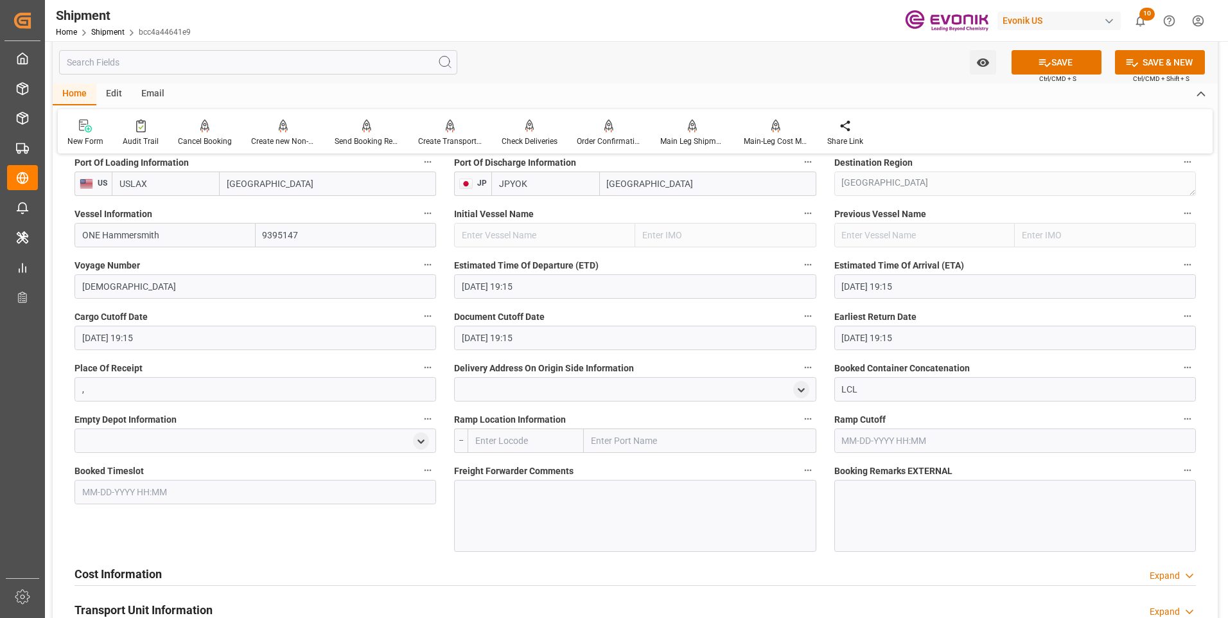
click at [526, 440] on input "text" at bounding box center [526, 441] width 116 height 24
type input "USCHI"
click at [507, 465] on span "USCHI - Chicago" at bounding box center [519, 476] width 87 height 24
type input "[GEOGRAPHIC_DATA]"
type input "USCHI"
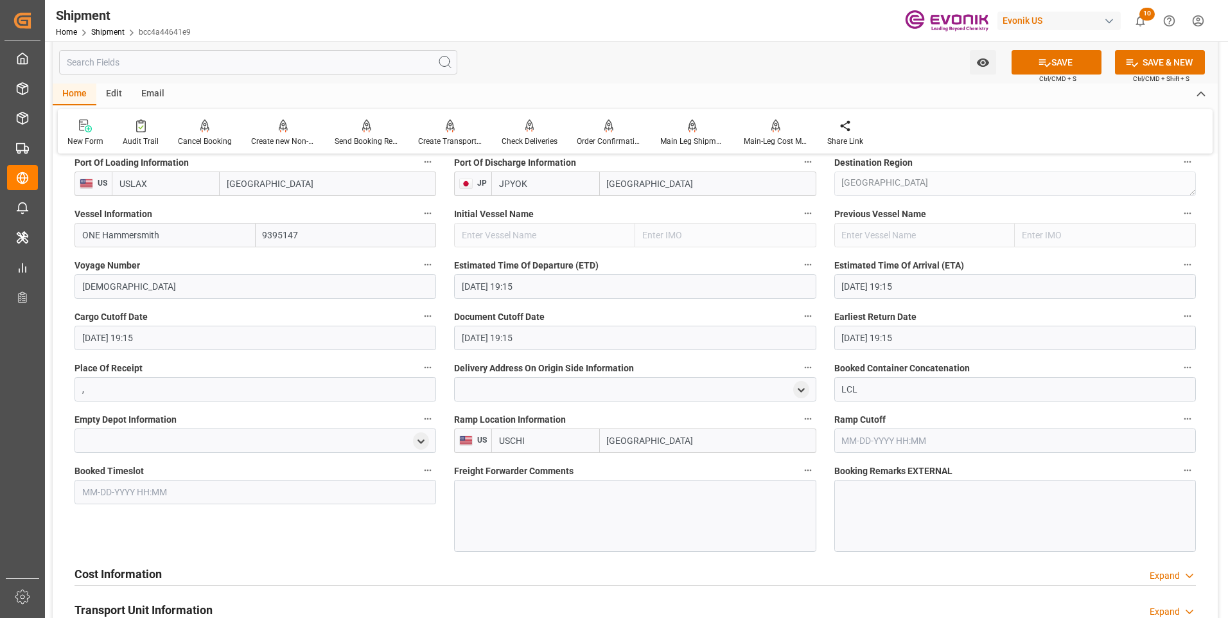
click at [539, 498] on div at bounding box center [635, 516] width 362 height 72
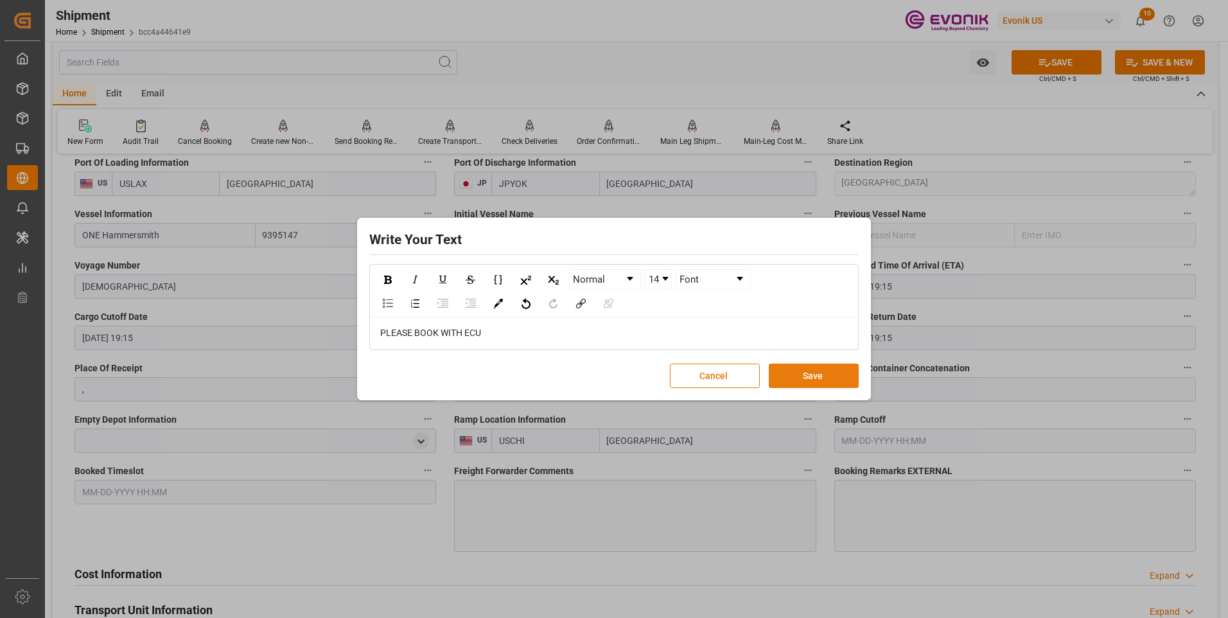
click at [836, 377] on button "Save" at bounding box center [814, 376] width 90 height 24
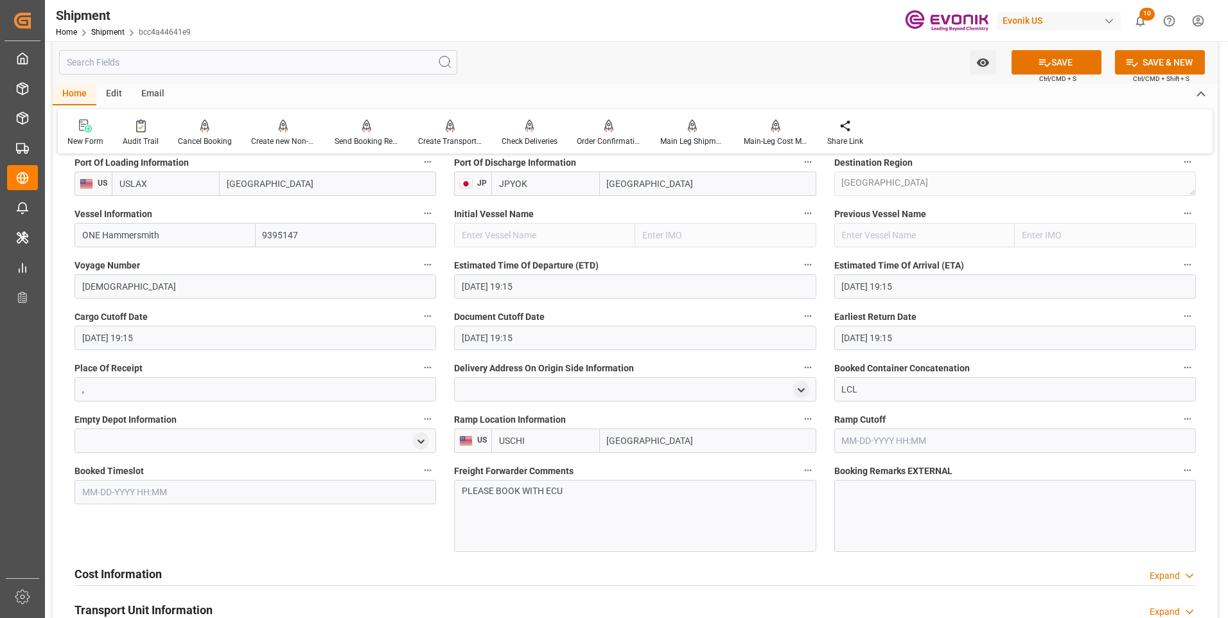
scroll to position [964, 0]
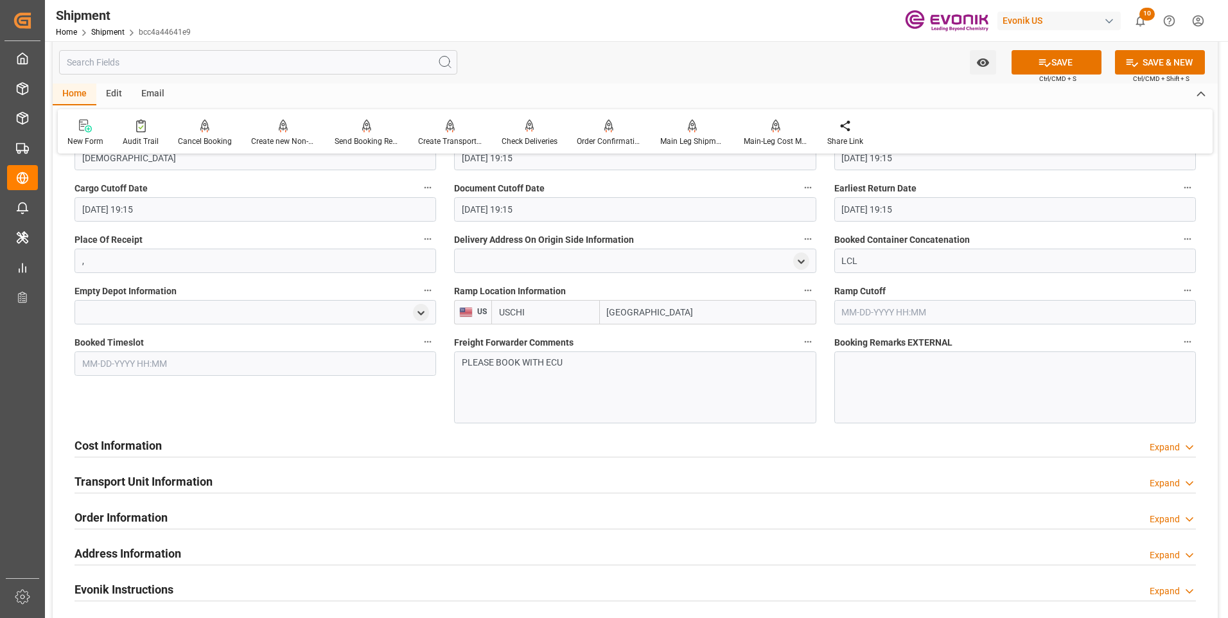
click at [313, 449] on div "Cost Information Expand" at bounding box center [636, 444] width 1122 height 24
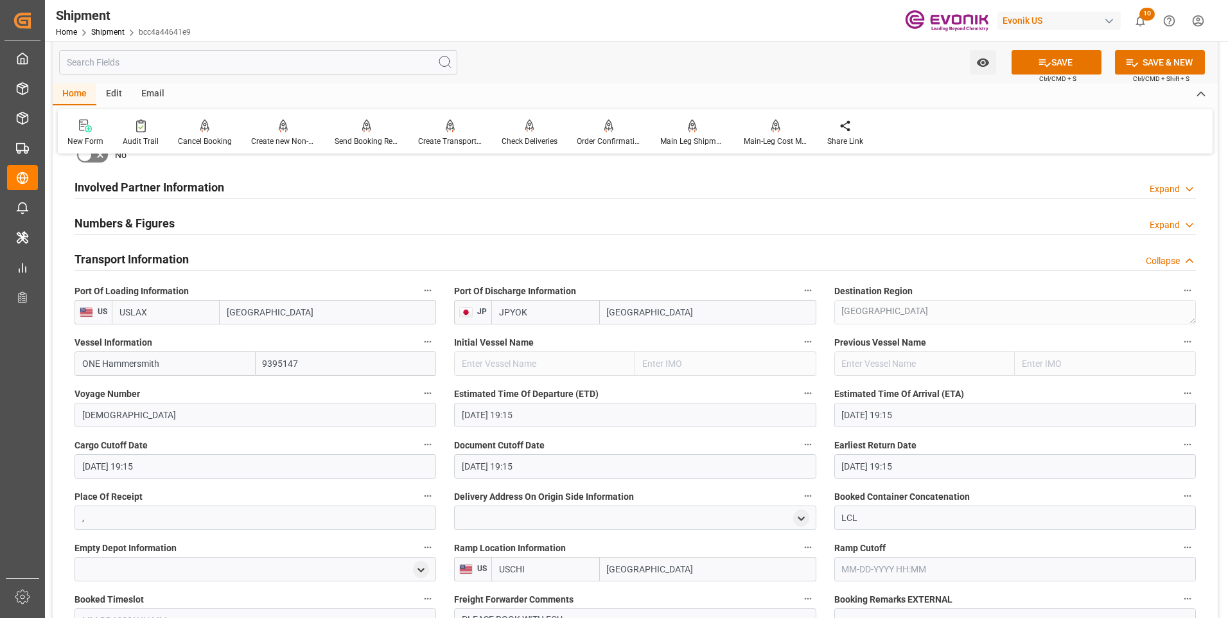
scroll to position [642, 0]
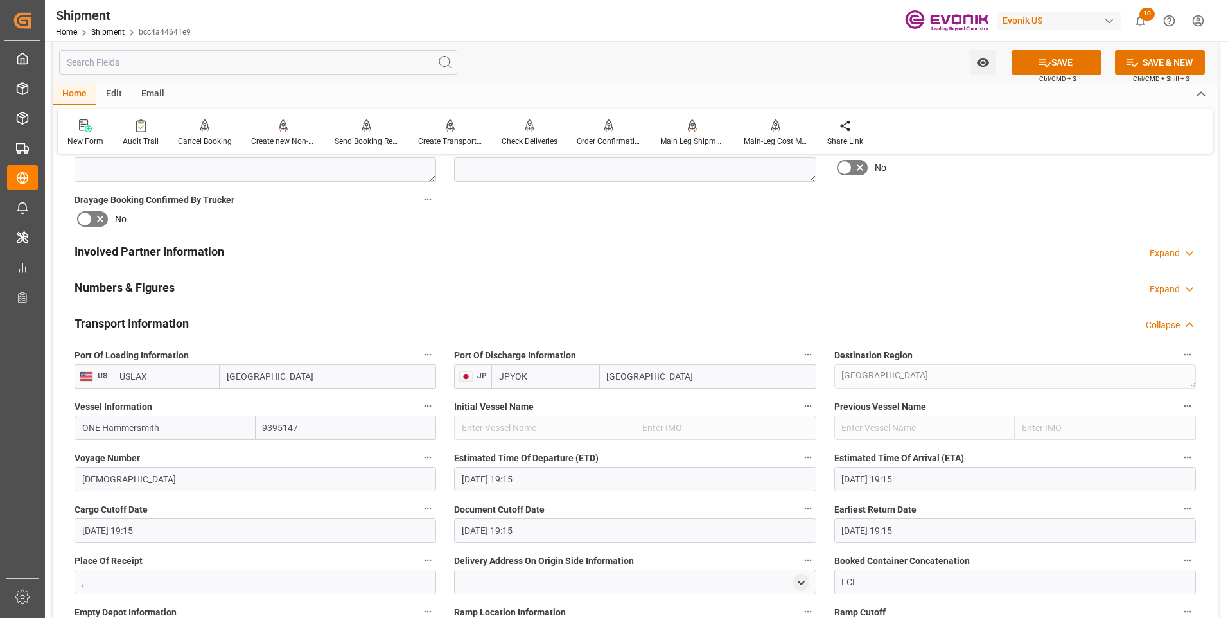
click at [462, 291] on div "Numbers & Figures Expand" at bounding box center [636, 286] width 1122 height 24
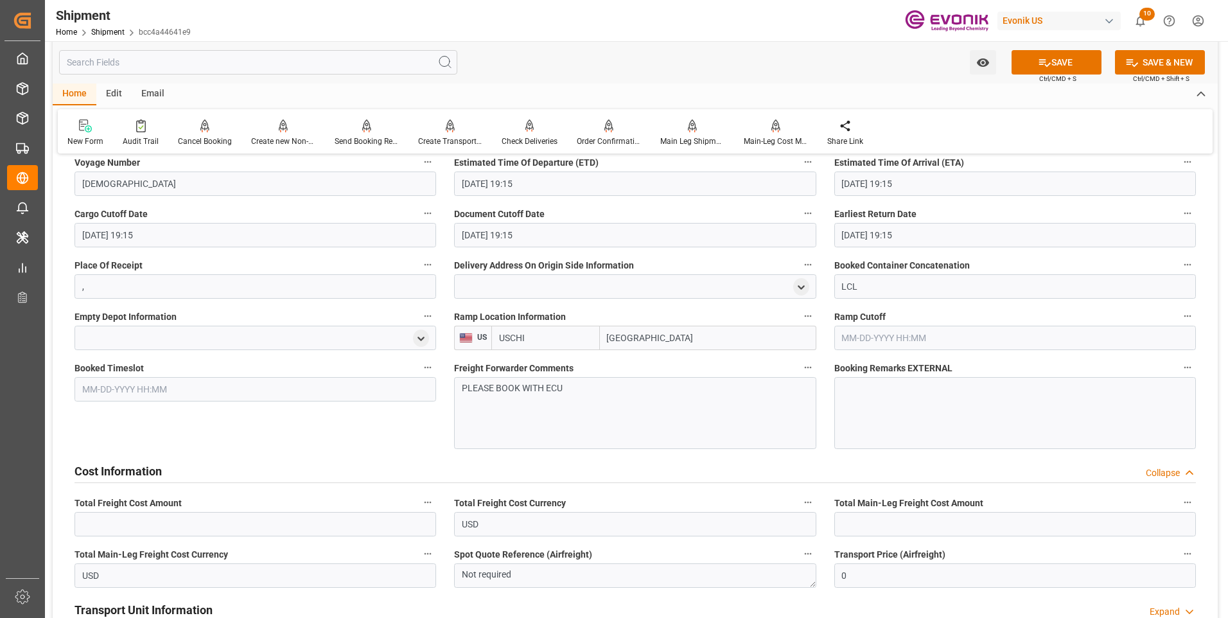
scroll to position [1221, 0]
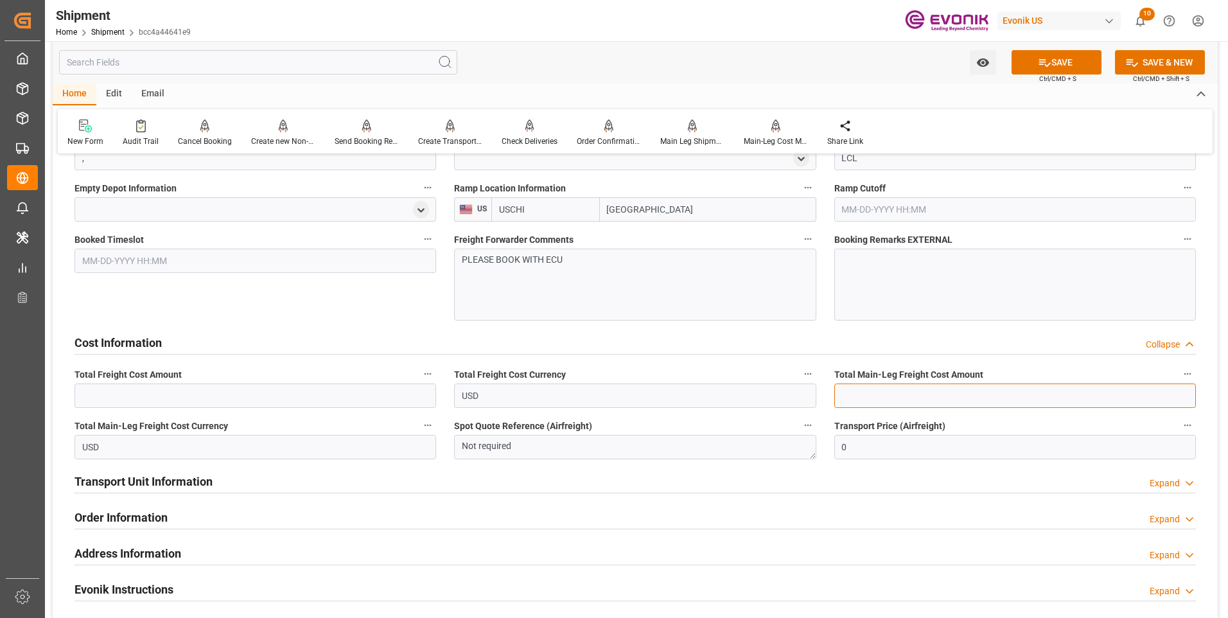
click at [892, 384] on input "text" at bounding box center [1016, 396] width 362 height 24
type input "8"
type input "0"
type input "484"
click at [1040, 59] on icon at bounding box center [1045, 63] width 12 height 8
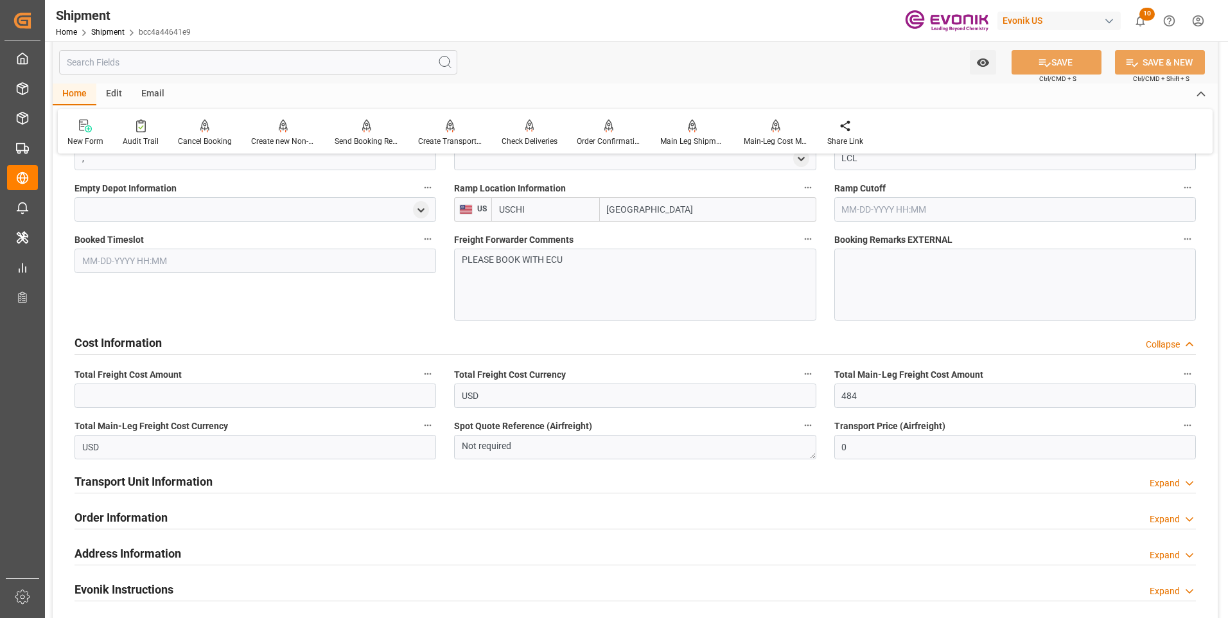
click at [128, 482] on h2 "Transport Unit Information" at bounding box center [144, 481] width 138 height 17
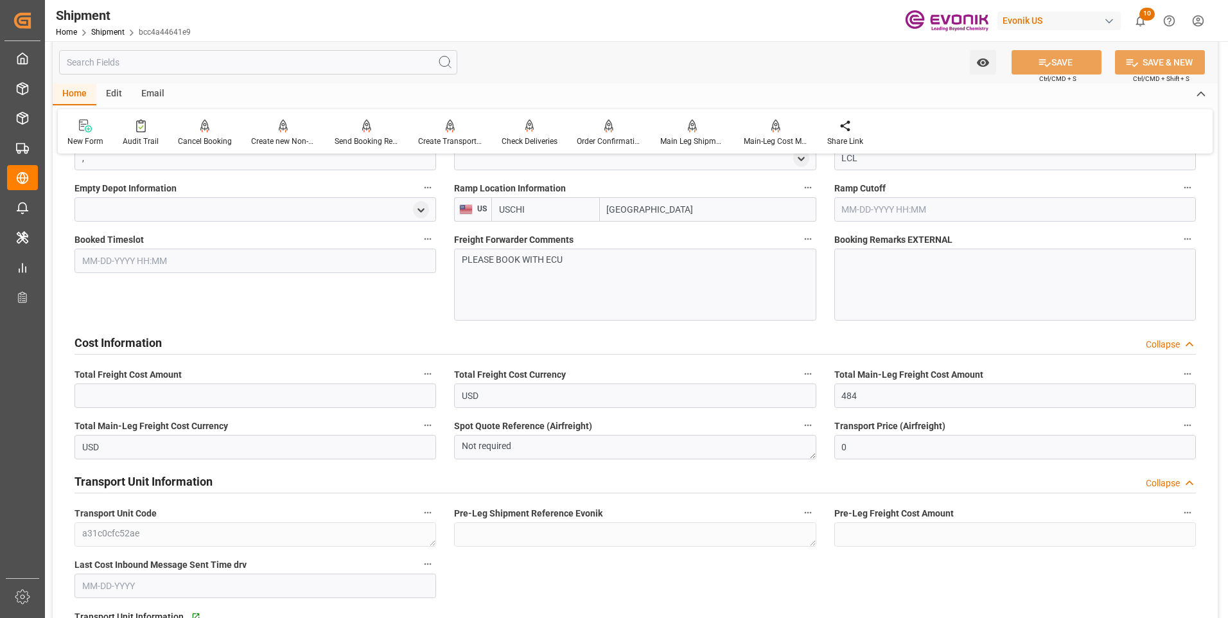
scroll to position [1349, 0]
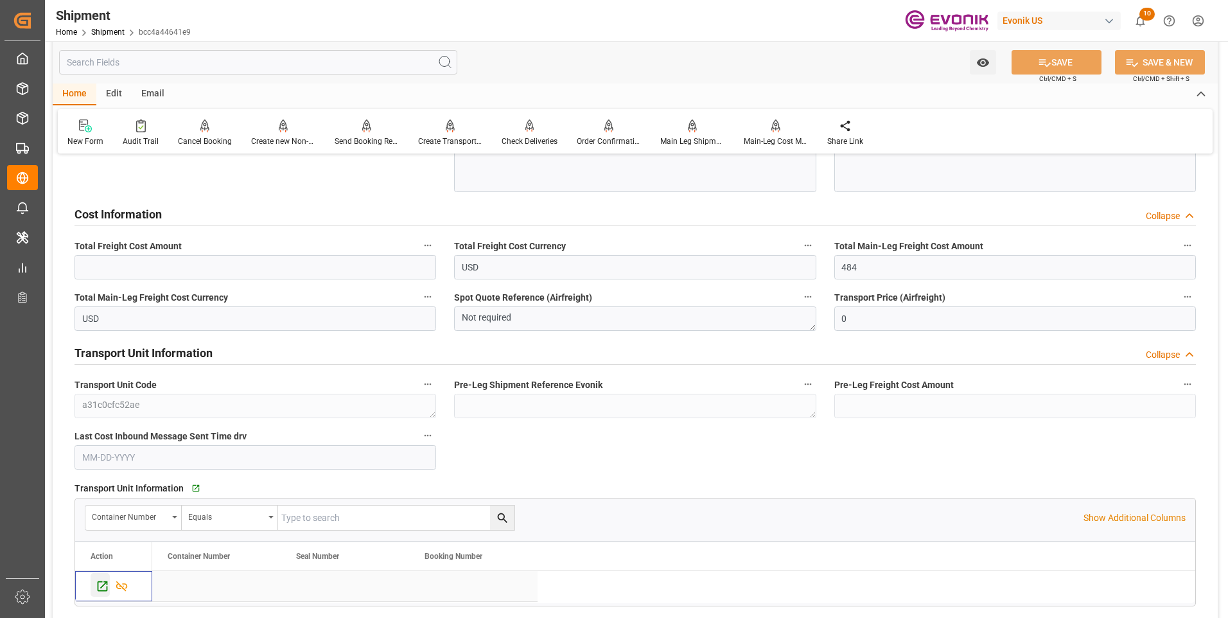
click at [101, 585] on icon "Press SPACE to select this row." at bounding box center [102, 585] width 13 height 13
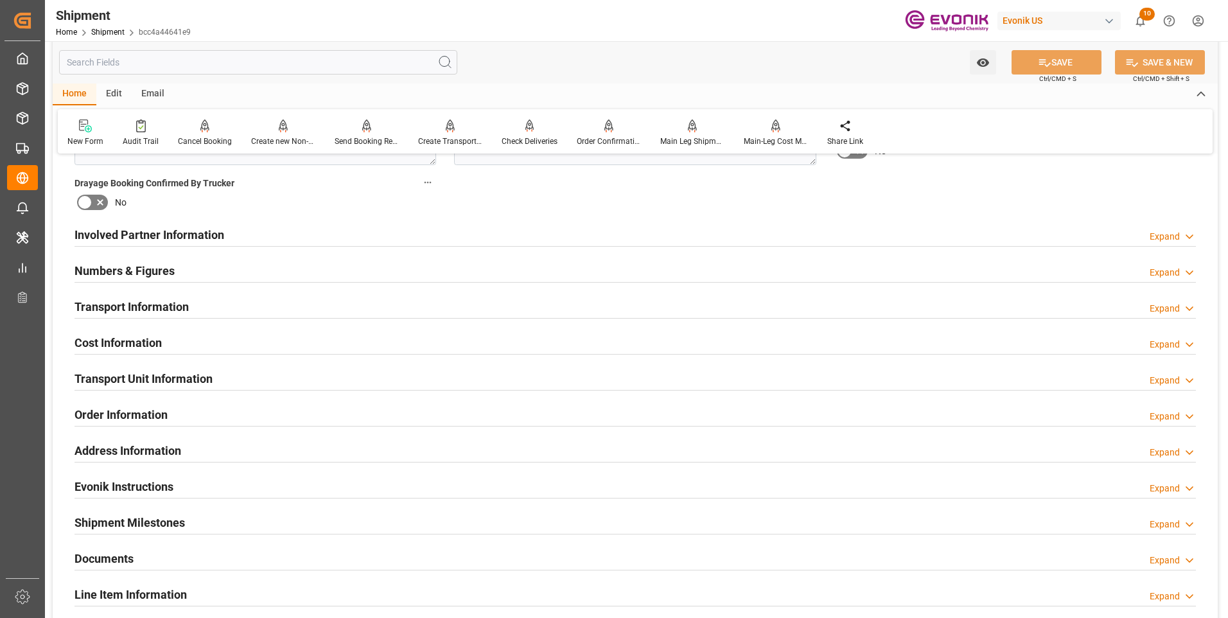
scroll to position [595, 0]
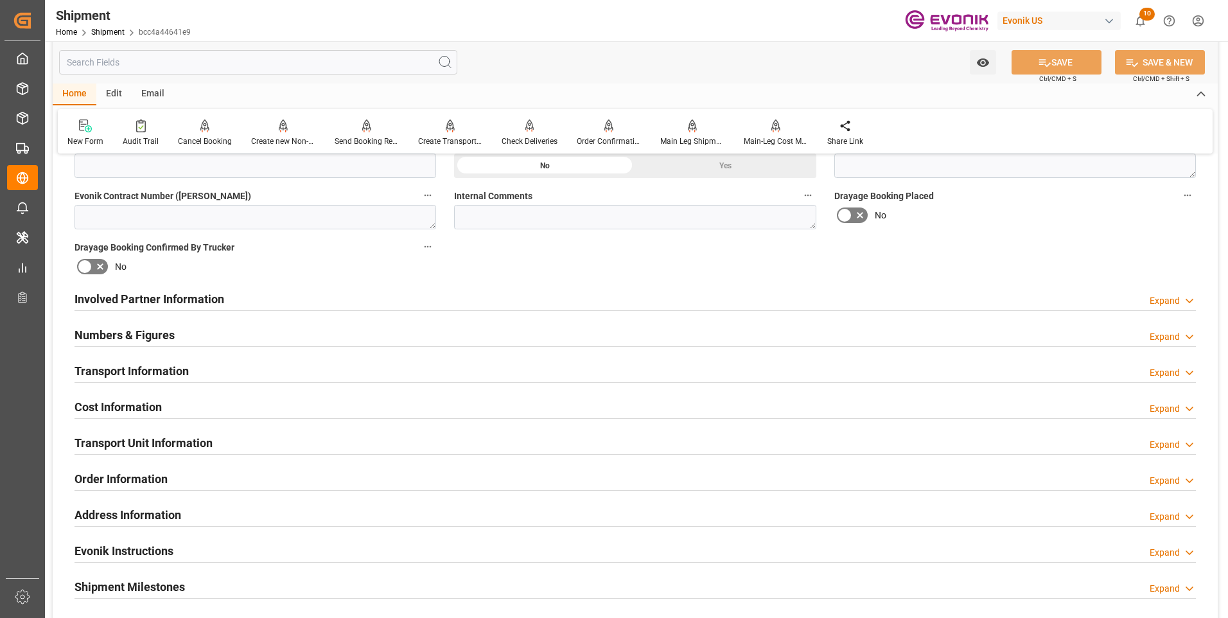
click at [150, 402] on h2 "Cost Information" at bounding box center [118, 406] width 87 height 17
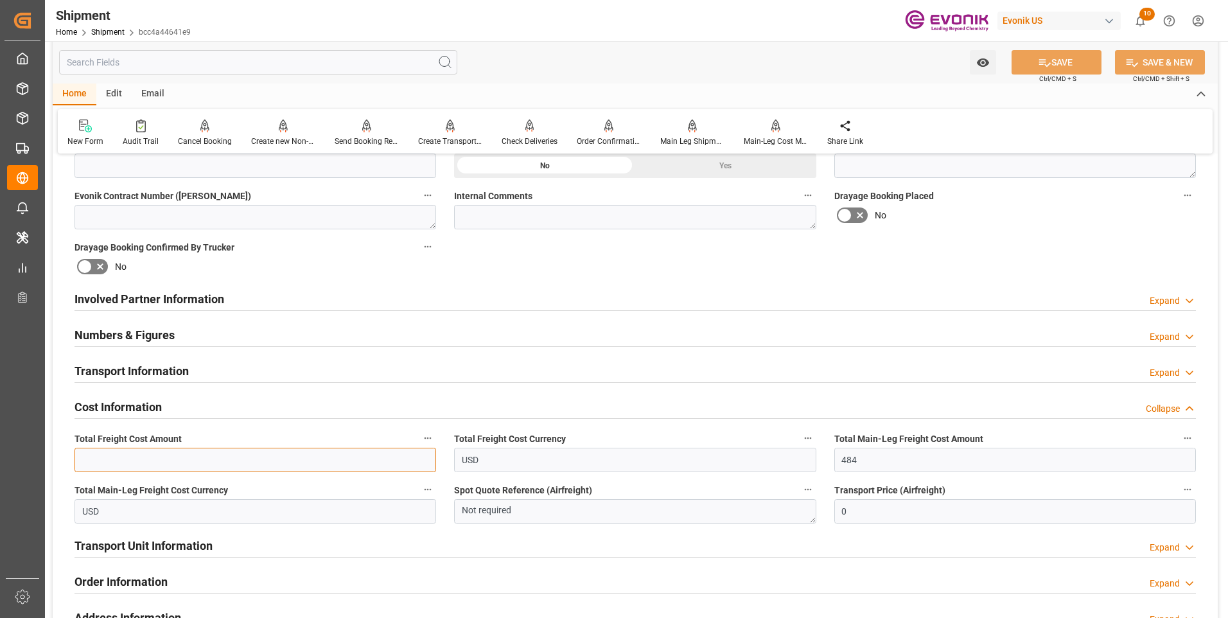
click at [145, 459] on input "text" at bounding box center [256, 460] width 362 height 24
type input "699"
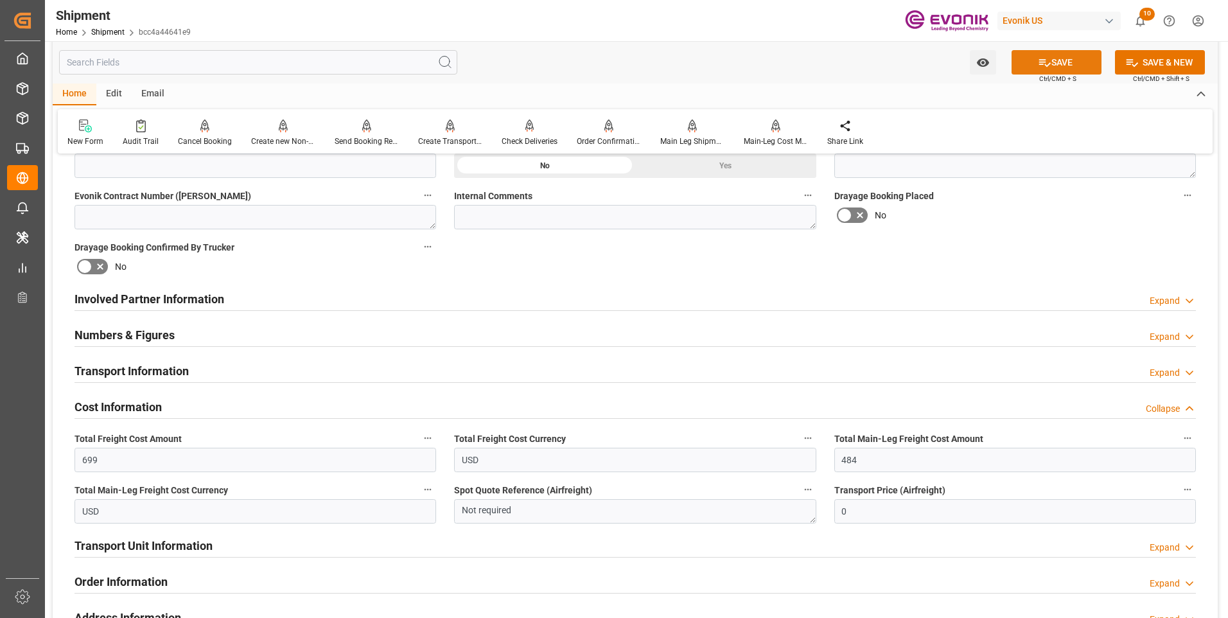
click at [1048, 62] on icon at bounding box center [1044, 62] width 13 height 13
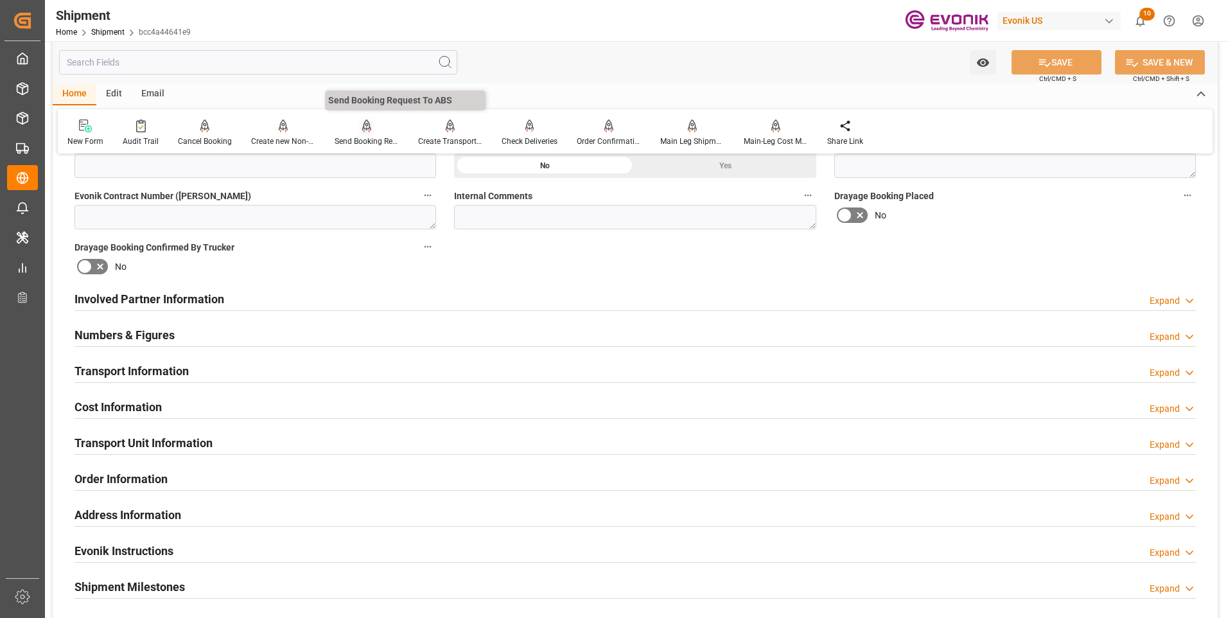
click at [359, 141] on div "Send Booking Request To ABS" at bounding box center [367, 142] width 64 height 12
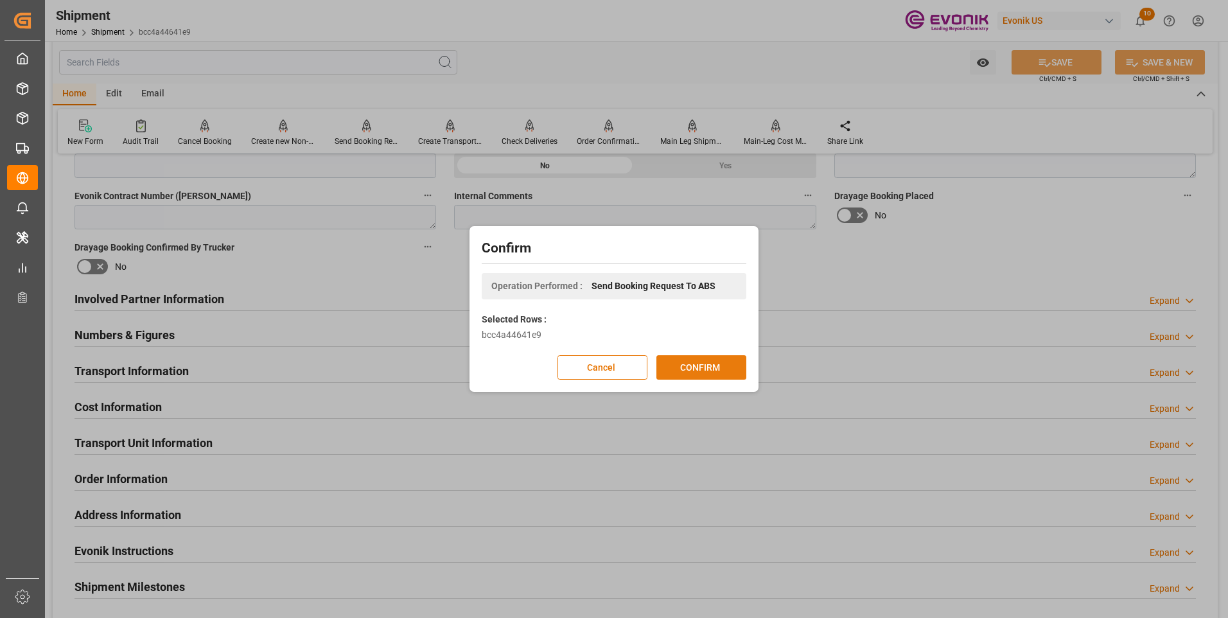
click at [687, 364] on button "CONFIRM" at bounding box center [702, 367] width 90 height 24
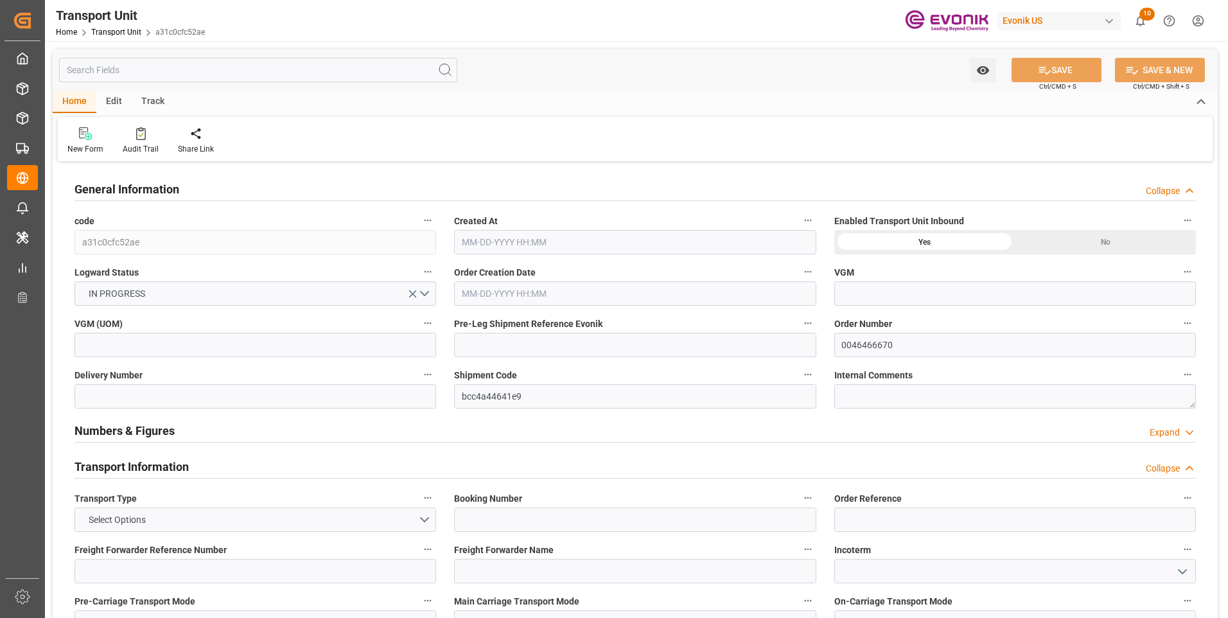
type input "AC Containerline"
type input "Leschaco Inc."
type input "USLAX"
type input "JPYOK"
type input "844.6"
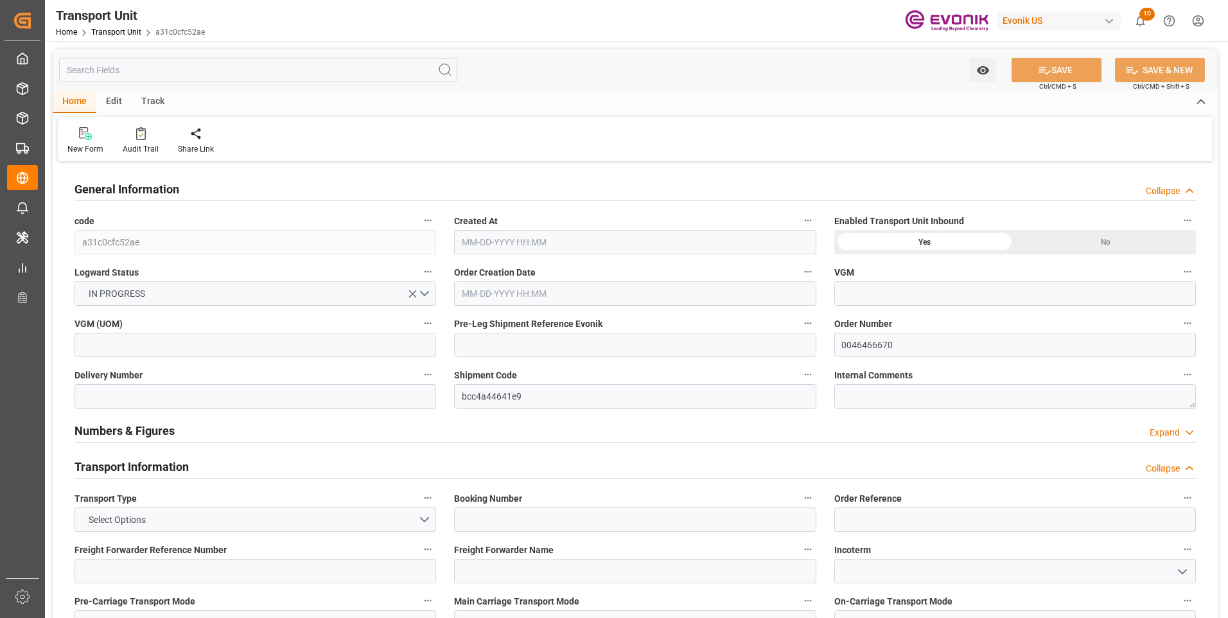
type input "[DATE] 23:11"
type input "[DATE]"
type input "[DATE] 19:15"
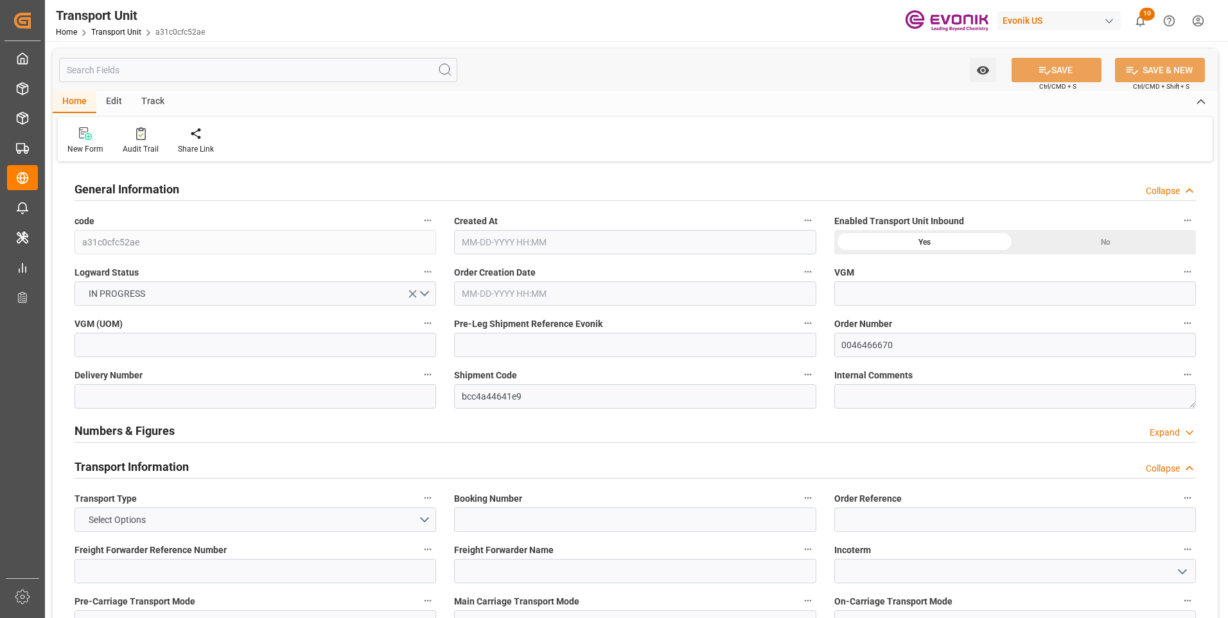
type input "[DATE] 19:15"
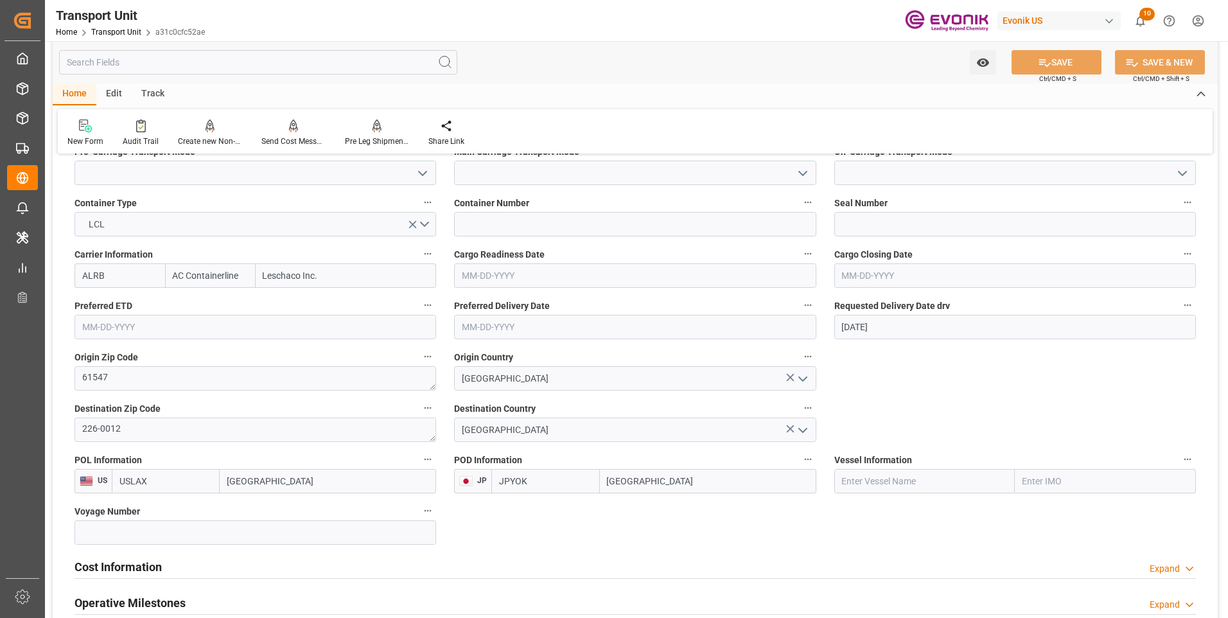
scroll to position [514, 0]
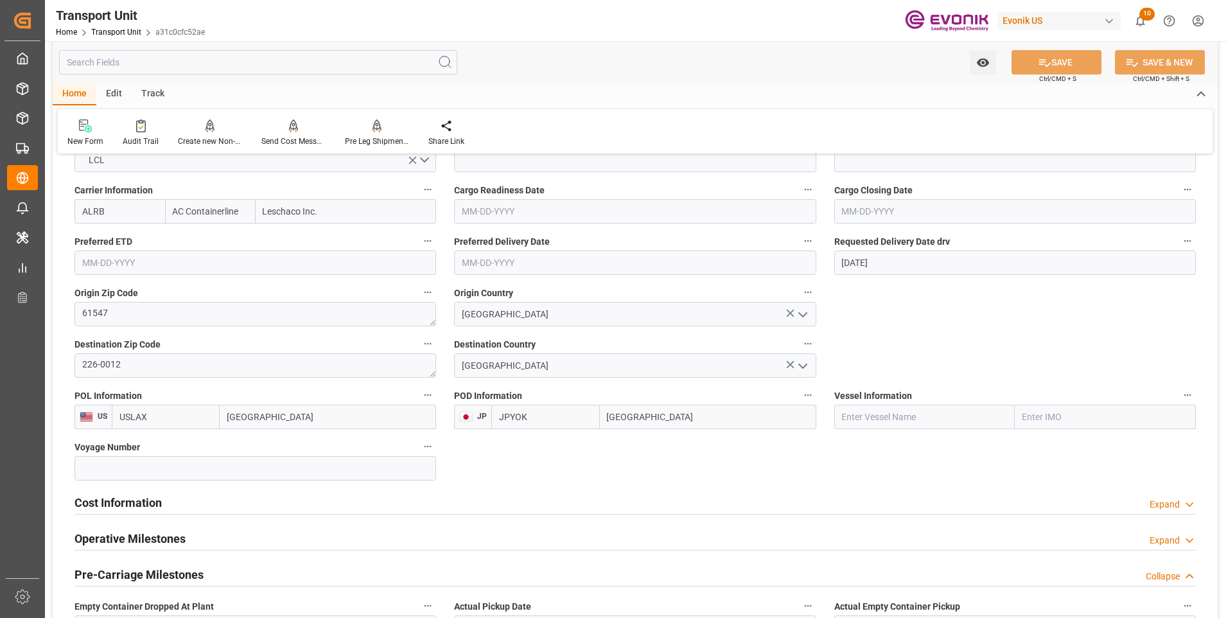
click at [125, 508] on h2 "Cost Information" at bounding box center [118, 502] width 87 height 17
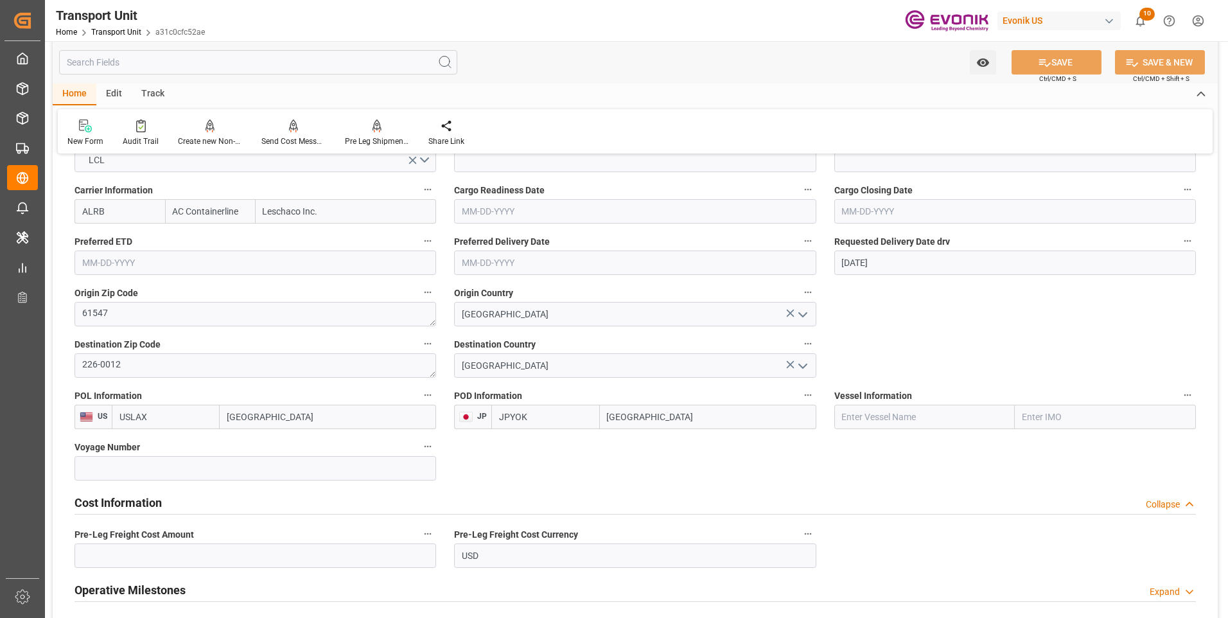
scroll to position [642, 0]
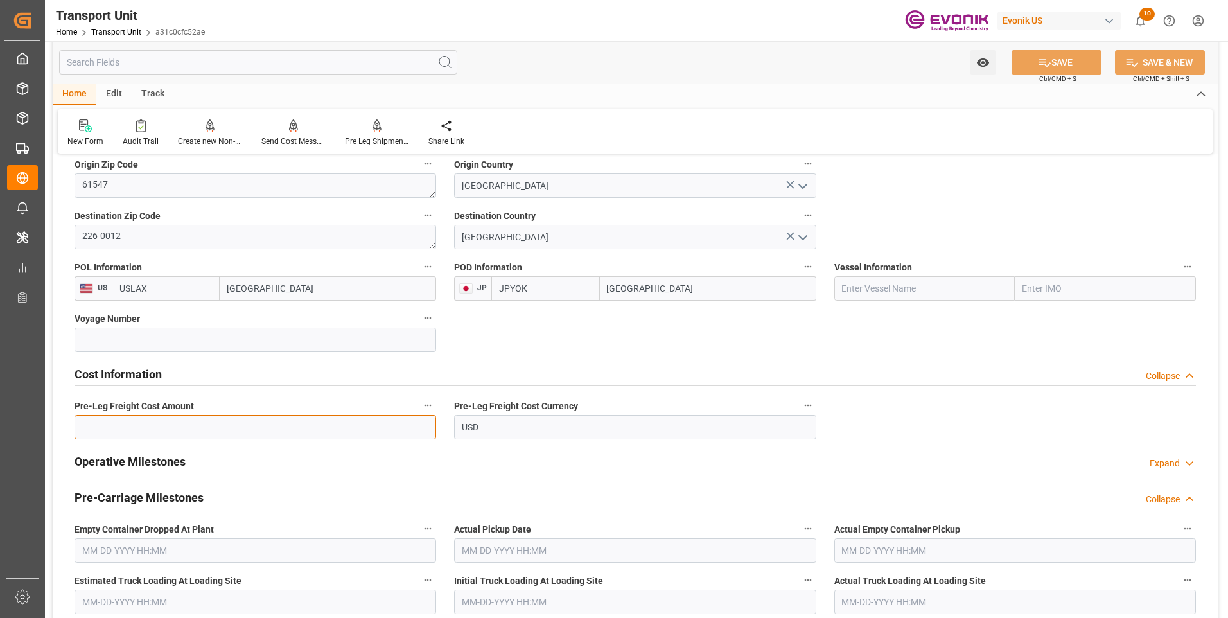
click at [163, 428] on input "text" at bounding box center [256, 427] width 362 height 24
type input "215"
click at [1072, 63] on button "SAVE" at bounding box center [1057, 62] width 90 height 24
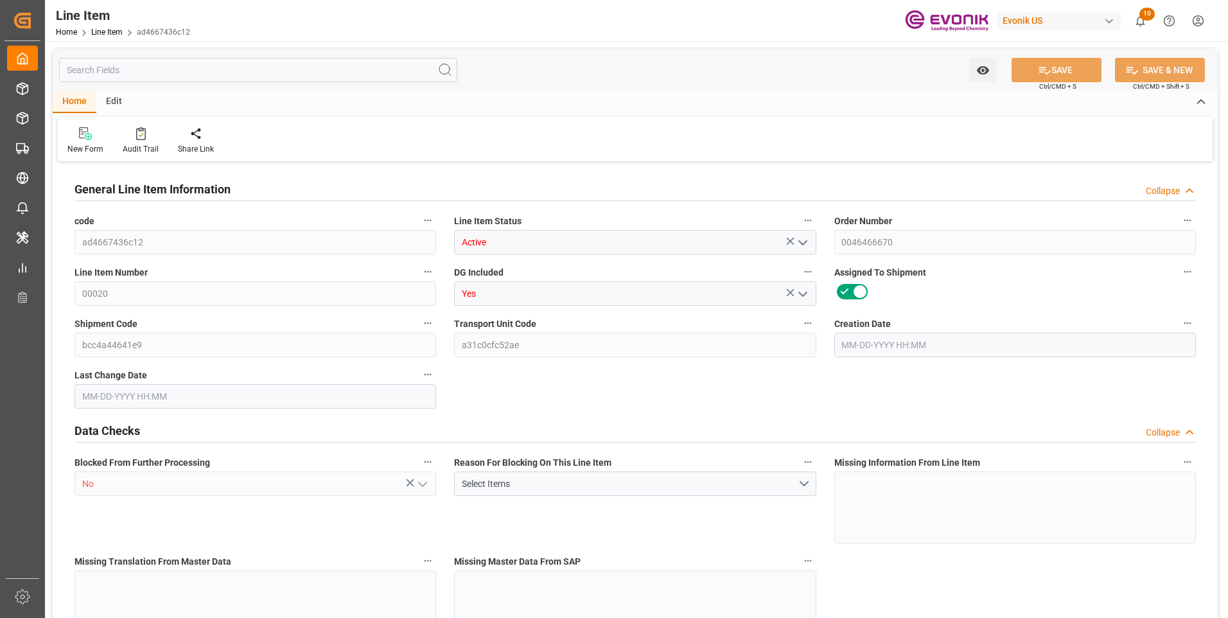
type input "2"
type input "654"
type input "600"
type input "2.1228"
type input "12"
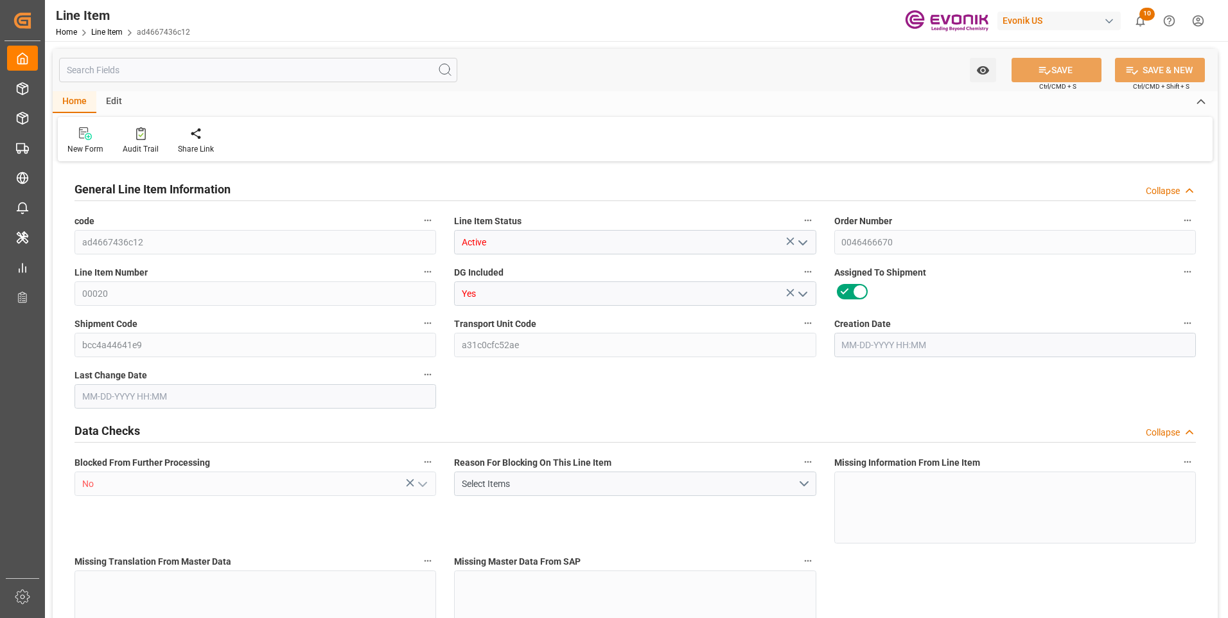
type input "838200"
type input "12"
type input "600"
type input "654"
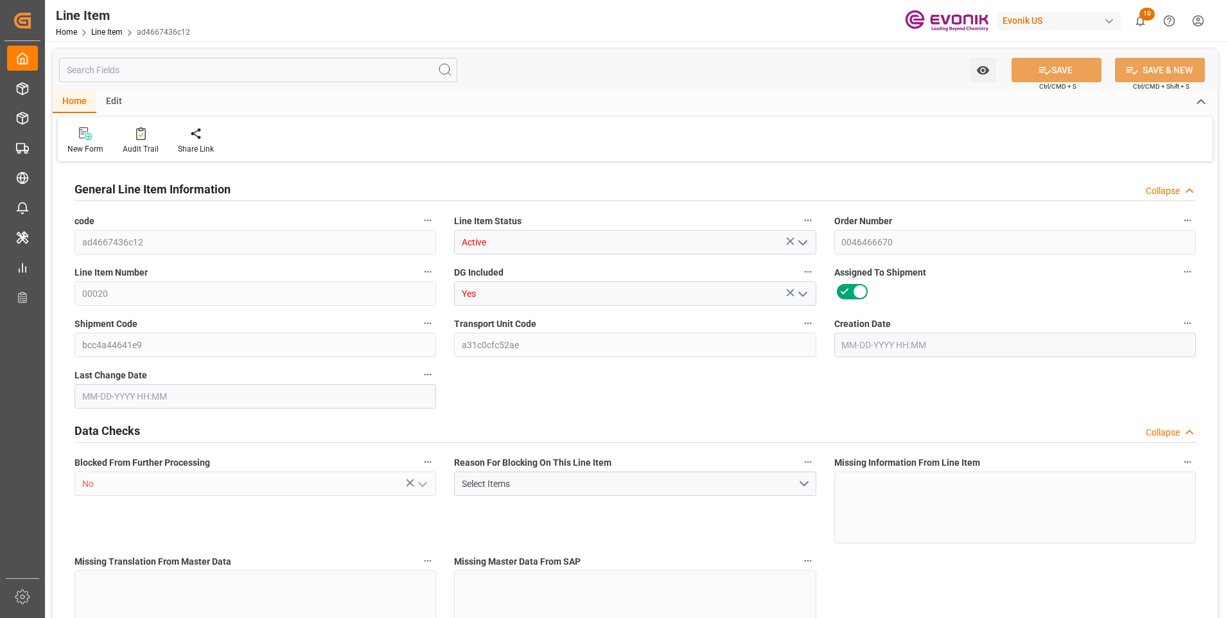
type input "708.4"
type input "600"
type input "2.1228"
type input "2122.8"
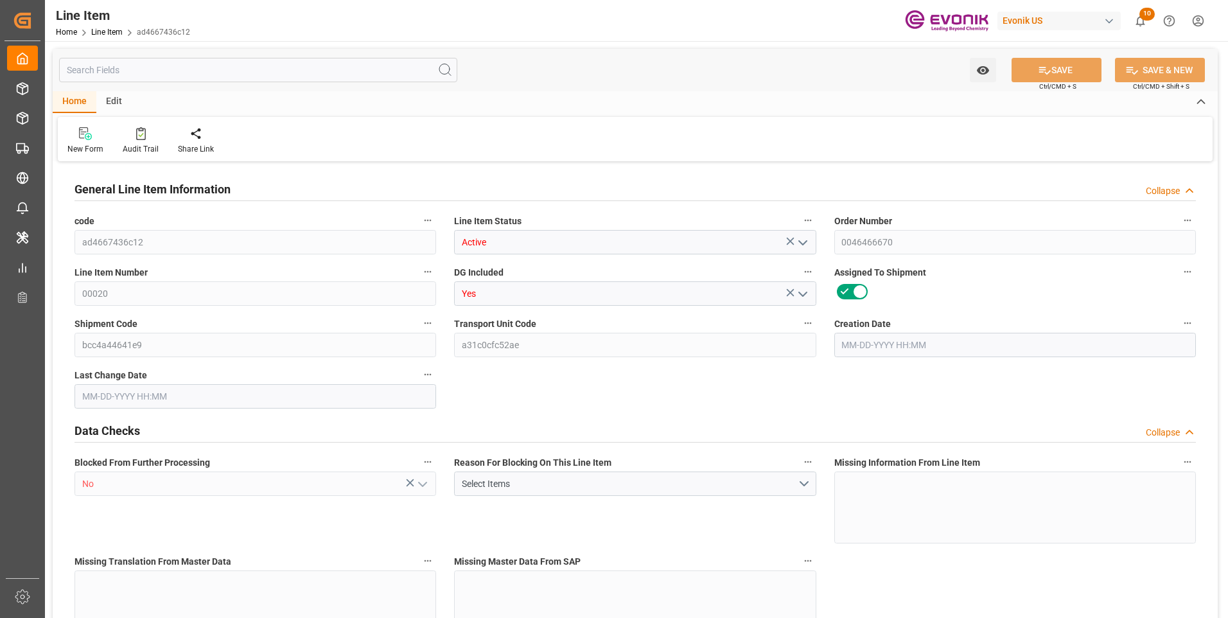
type input "0"
type input "[DATE] 17:26"
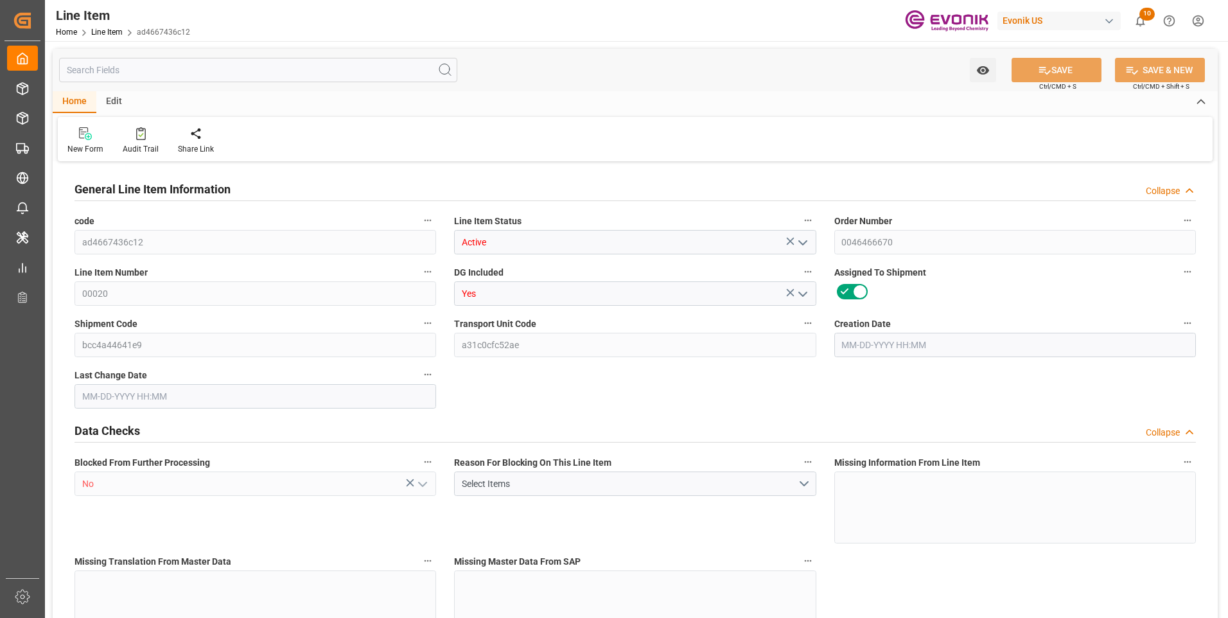
type input "[DATE] 23:11"
type input "[DATE]"
click at [148, 62] on input "text" at bounding box center [258, 70] width 398 height 24
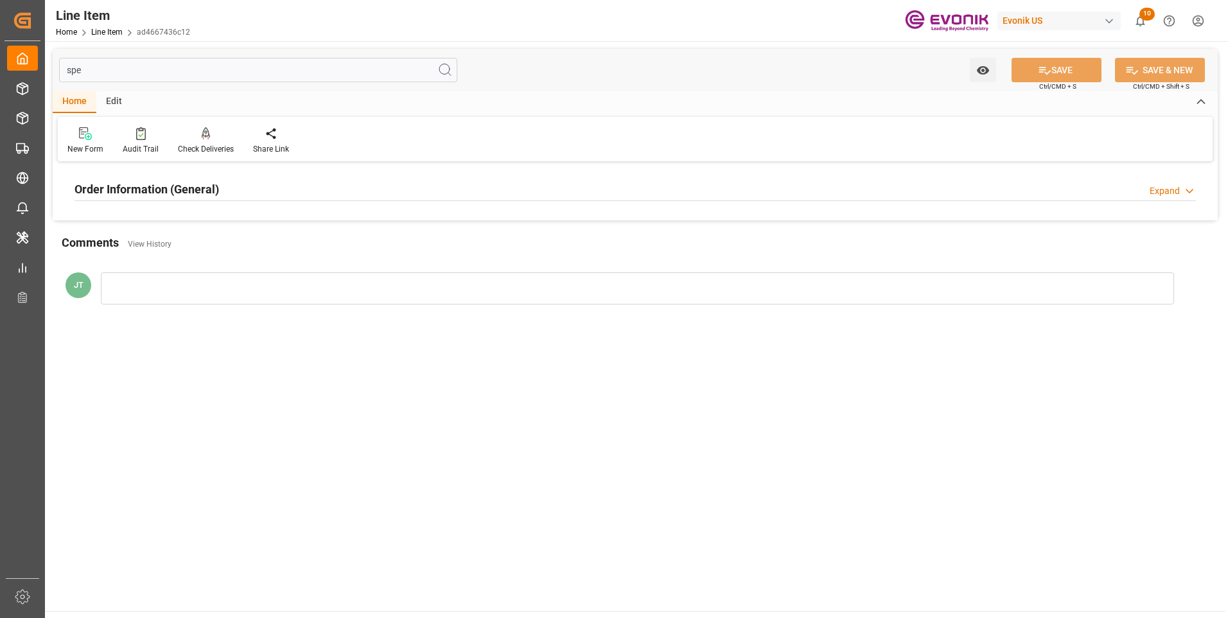
type input "spe"
click at [134, 190] on h2 "Order Information (General)" at bounding box center [147, 189] width 145 height 17
click at [137, 286] on div at bounding box center [256, 266] width 362 height 72
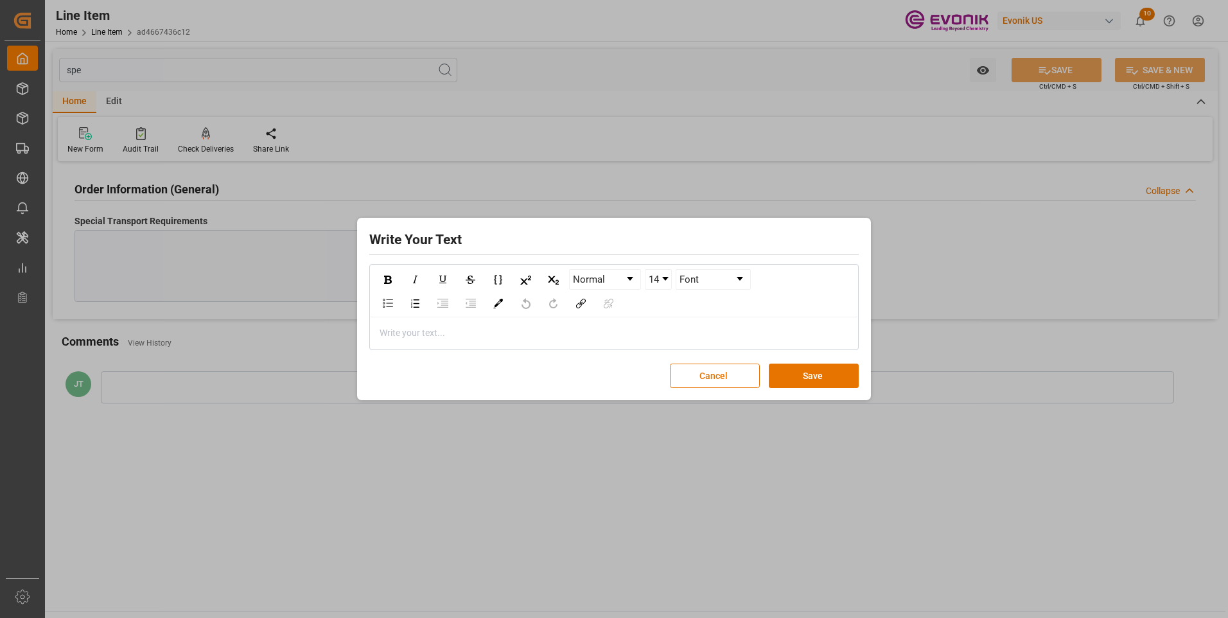
click at [392, 333] on div "rdw-editor" at bounding box center [614, 332] width 468 height 13
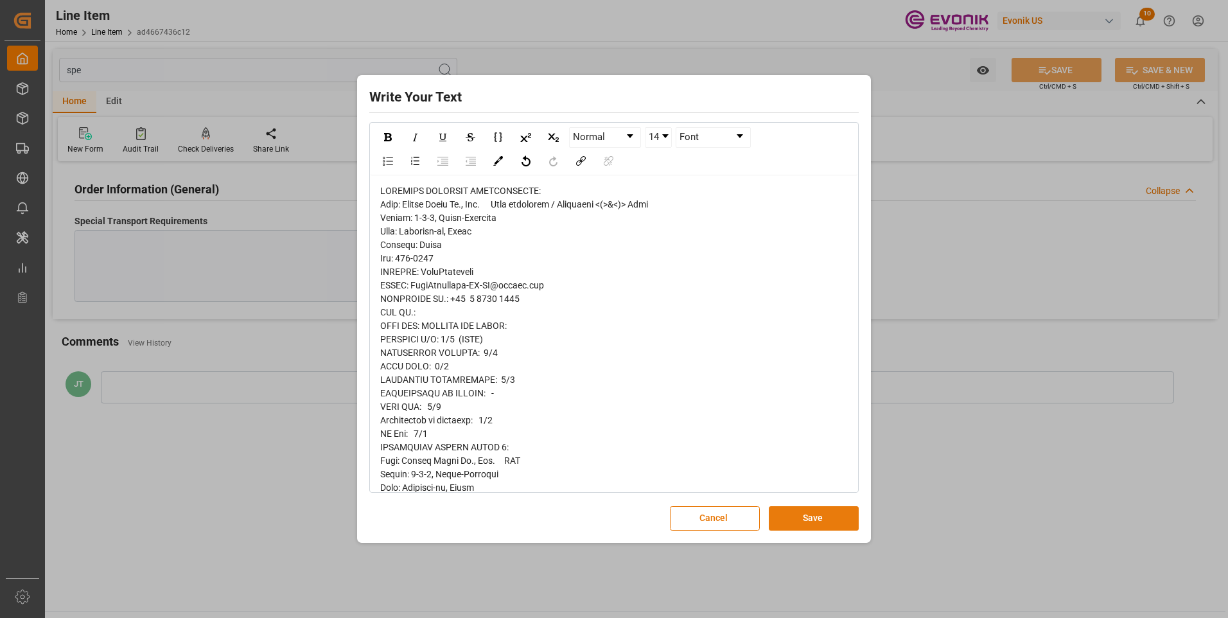
click at [815, 519] on button "Save" at bounding box center [814, 518] width 90 height 24
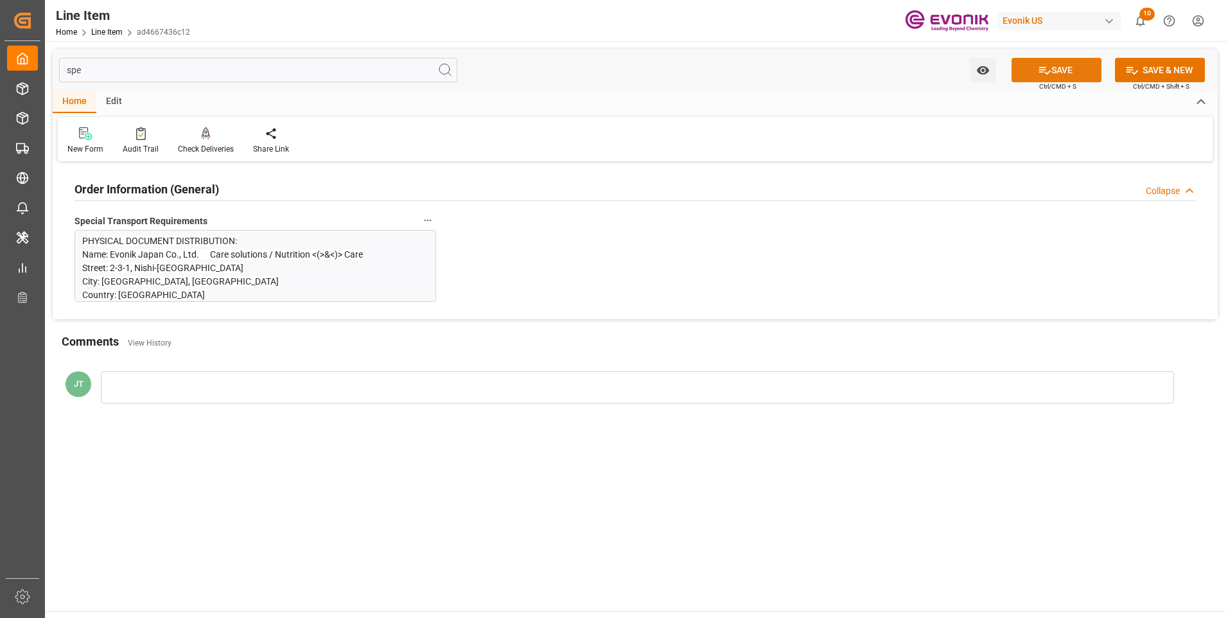
click at [1075, 71] on button "SAVE" at bounding box center [1057, 70] width 90 height 24
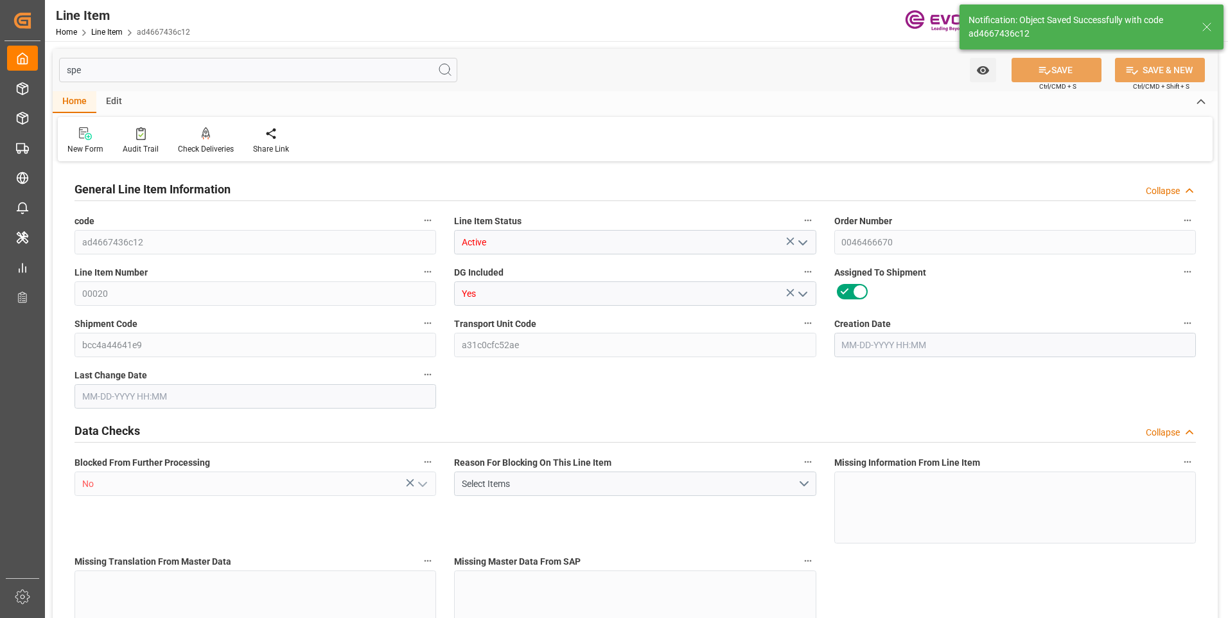
type input "2"
type input "654"
type input "600"
type input "2.1228"
type input "12"
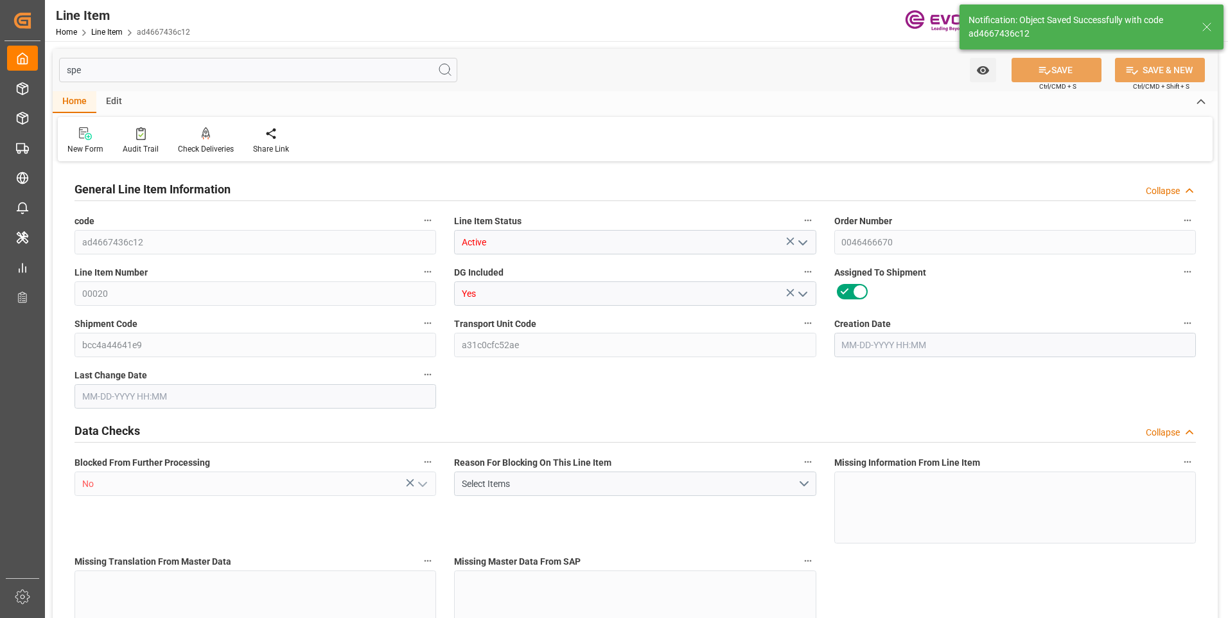
type input "838200"
type input "12"
type input "600"
type input "654"
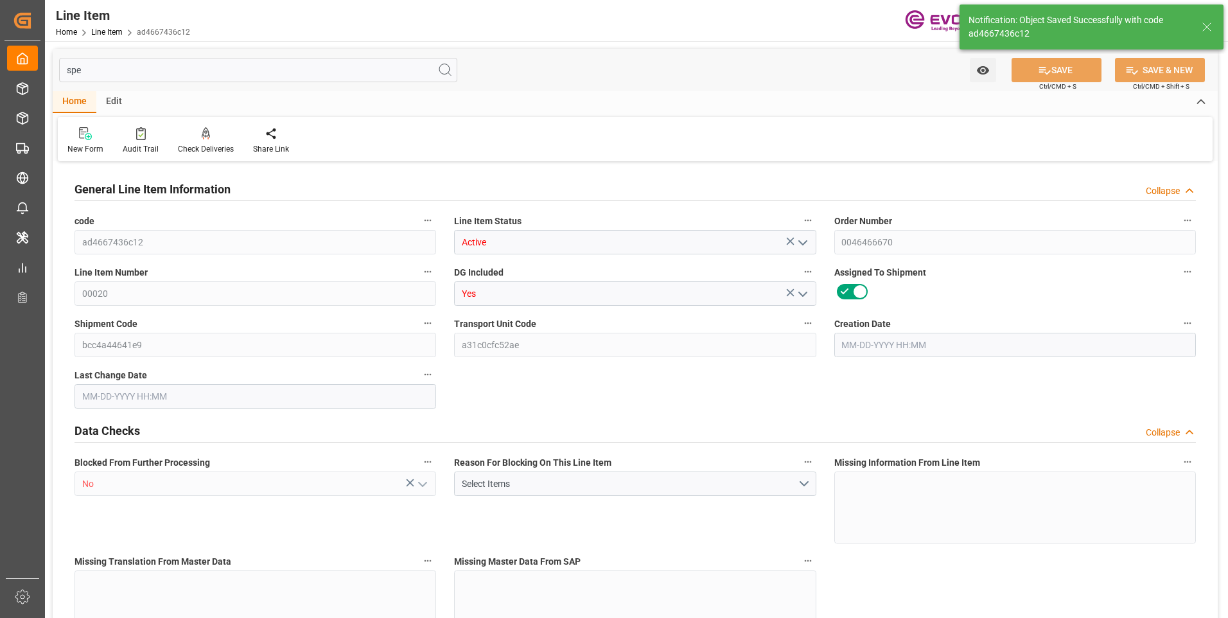
type input "708.4"
type input "600"
type input "2.1228"
type input "2122.8"
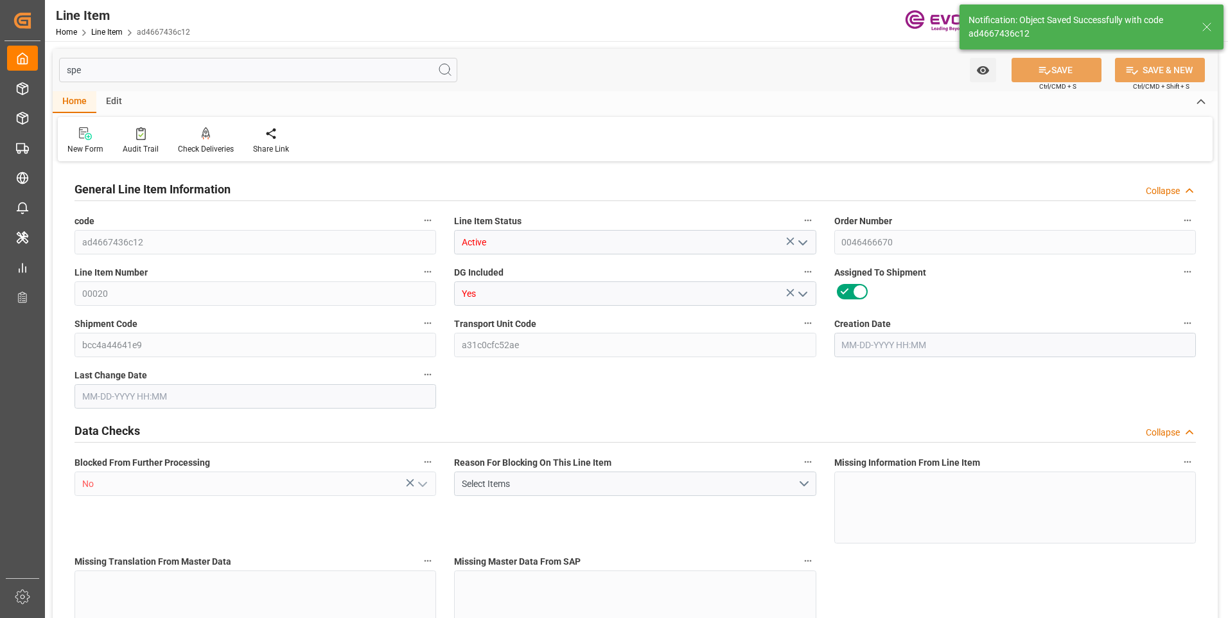
type input "0"
type input "[DATE] 17:26"
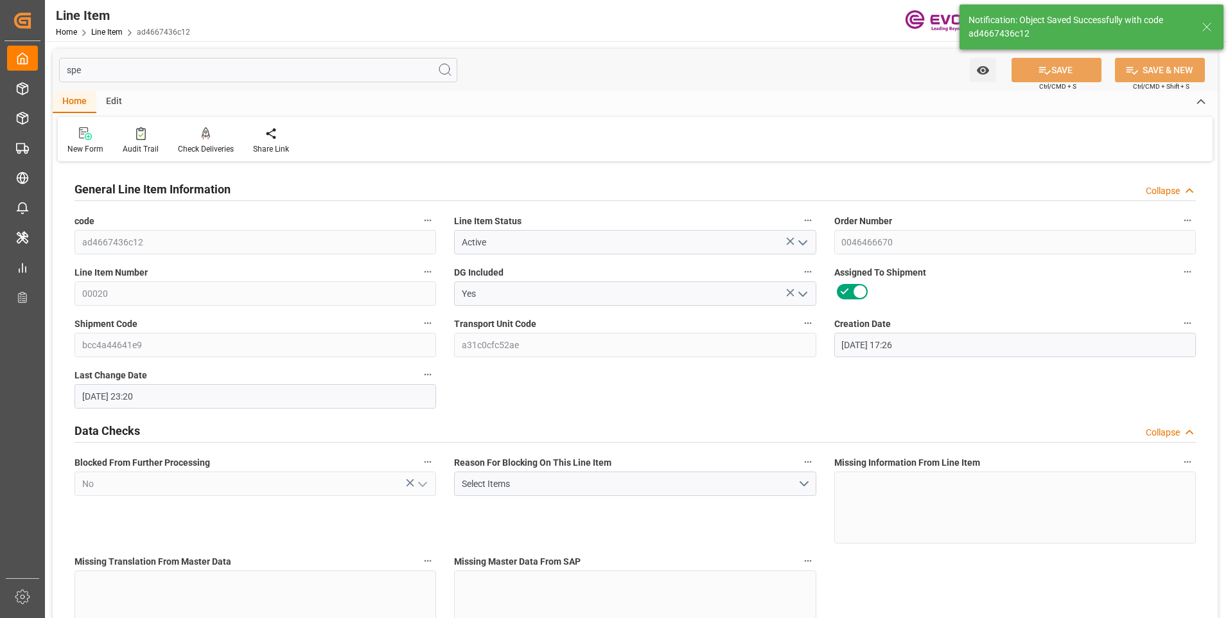
type input "[DATE] 23:20"
type input "[DATE]"
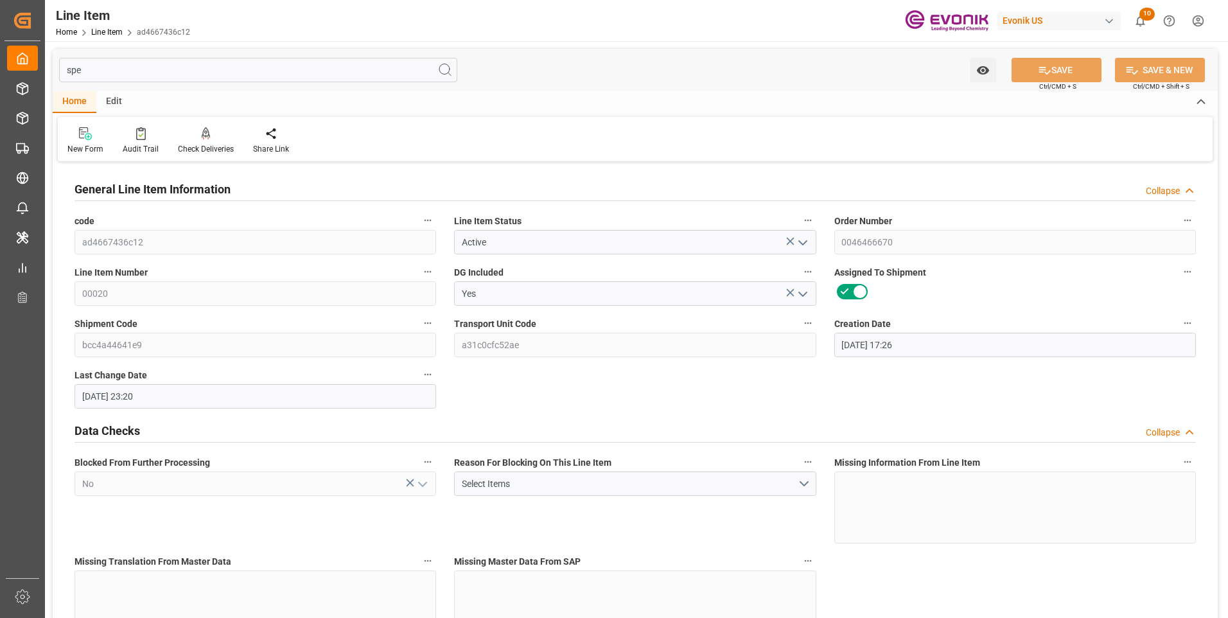
click at [138, 70] on input "spe" at bounding box center [258, 70] width 398 height 24
type input "s"
type input "Active"
type input "No"
type input "2"
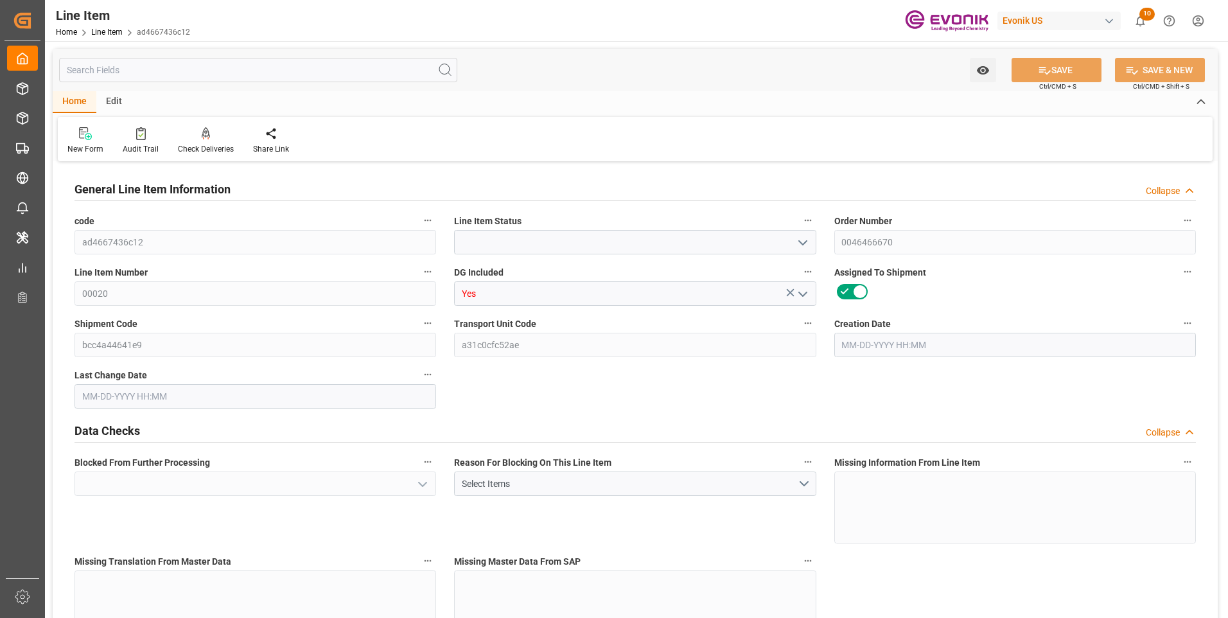
type input "654"
type input "600"
type input "2.1228"
type input "12"
type input "838200"
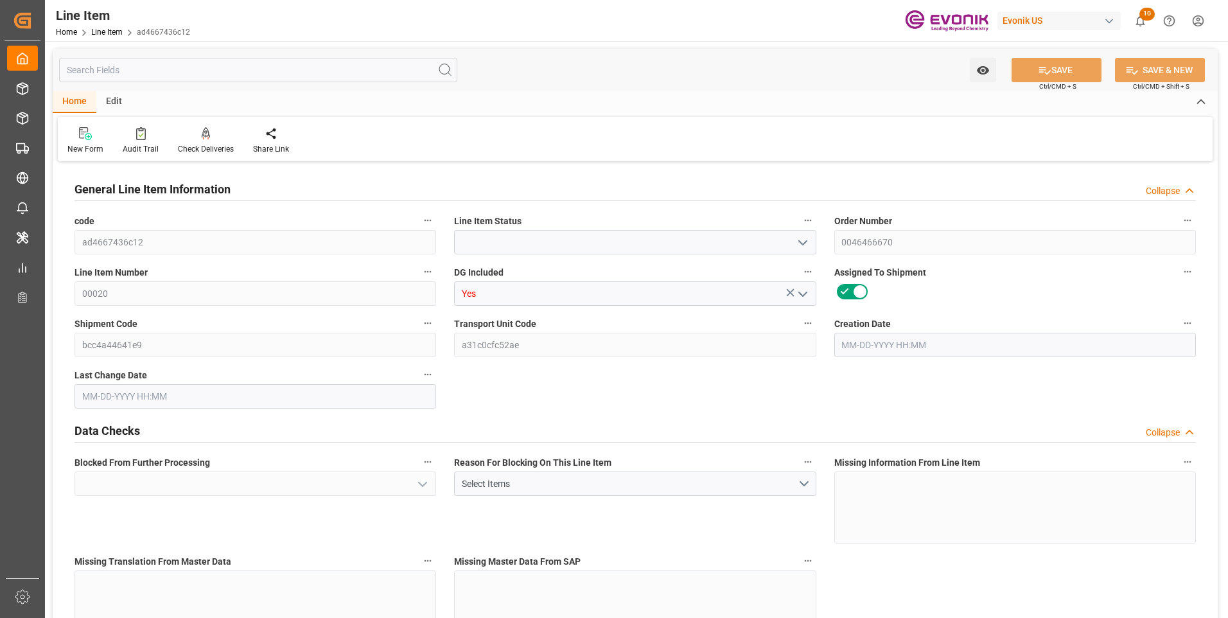
type input "12"
type input "600"
type input "654"
type input "708.4"
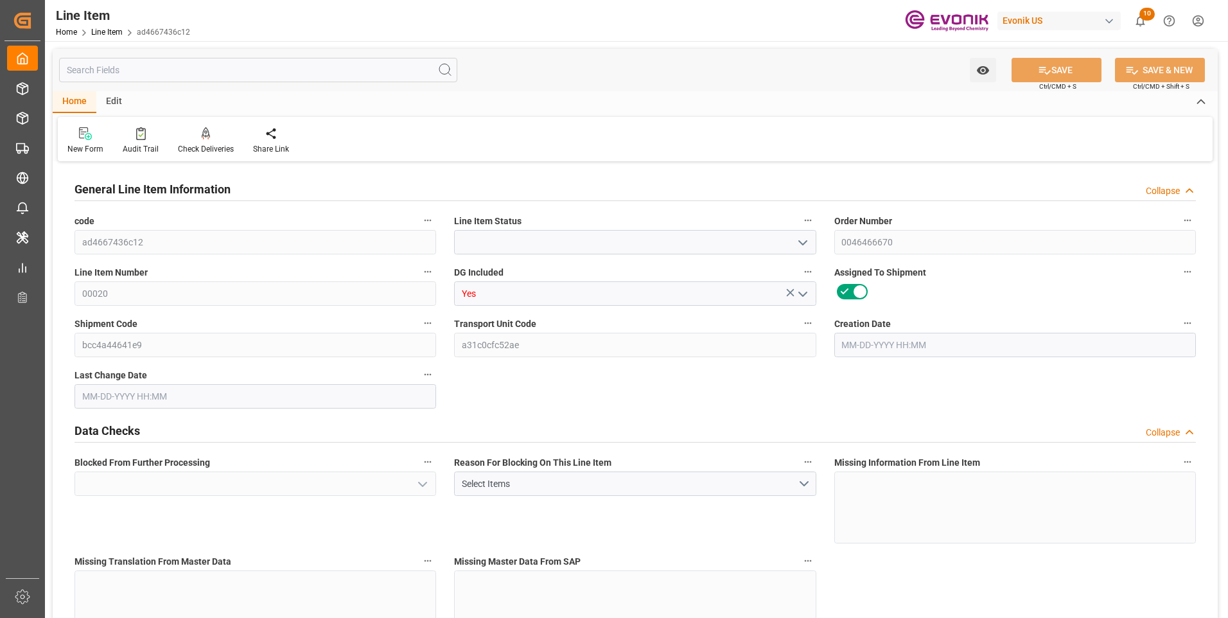
type input "600"
type input "2.1228"
type input "2122.8"
type input "0"
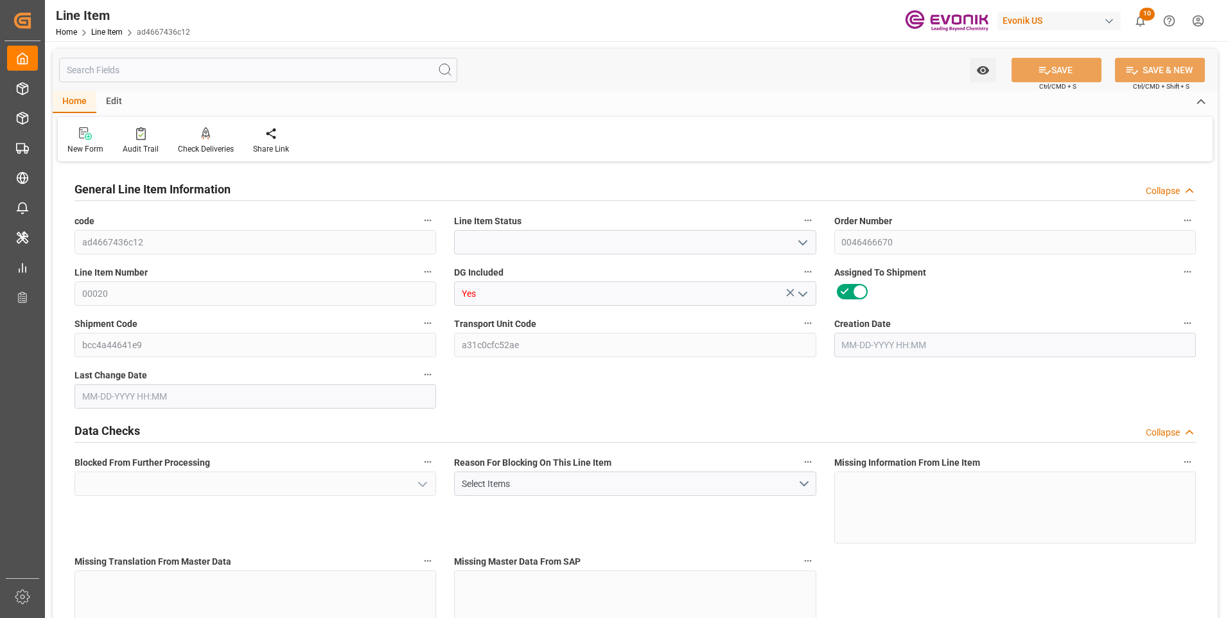
type input "0"
type input "08-18-2025 17:26"
type input "[DATE] 23:20"
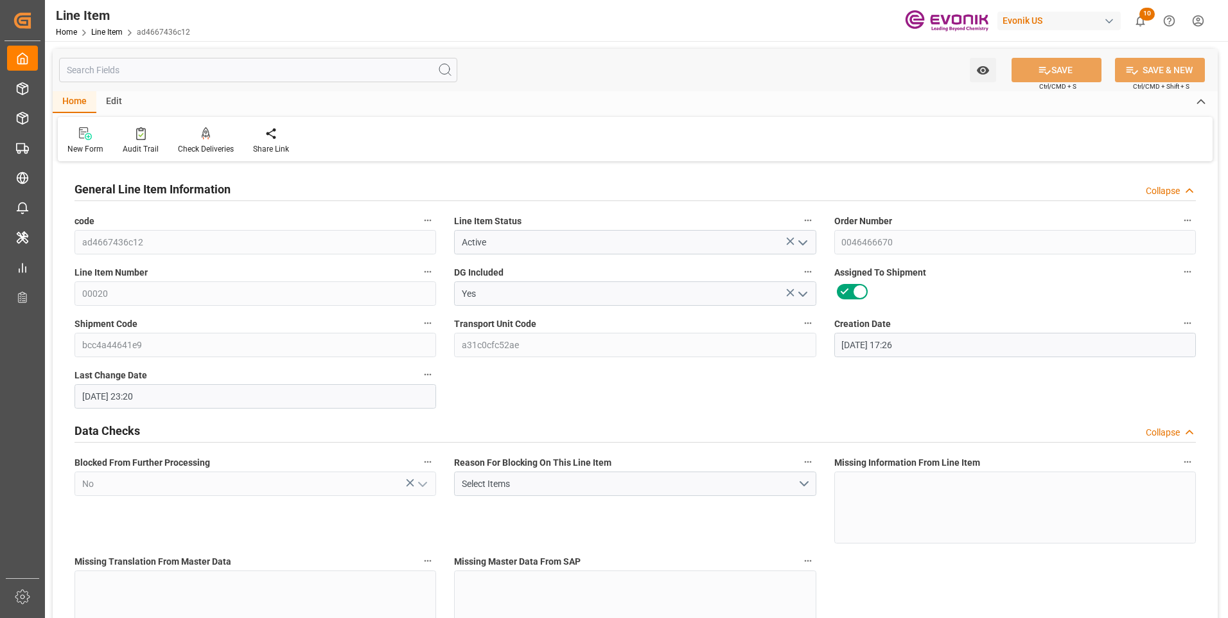
type input "[DATE]"
type input "08-25-2025"
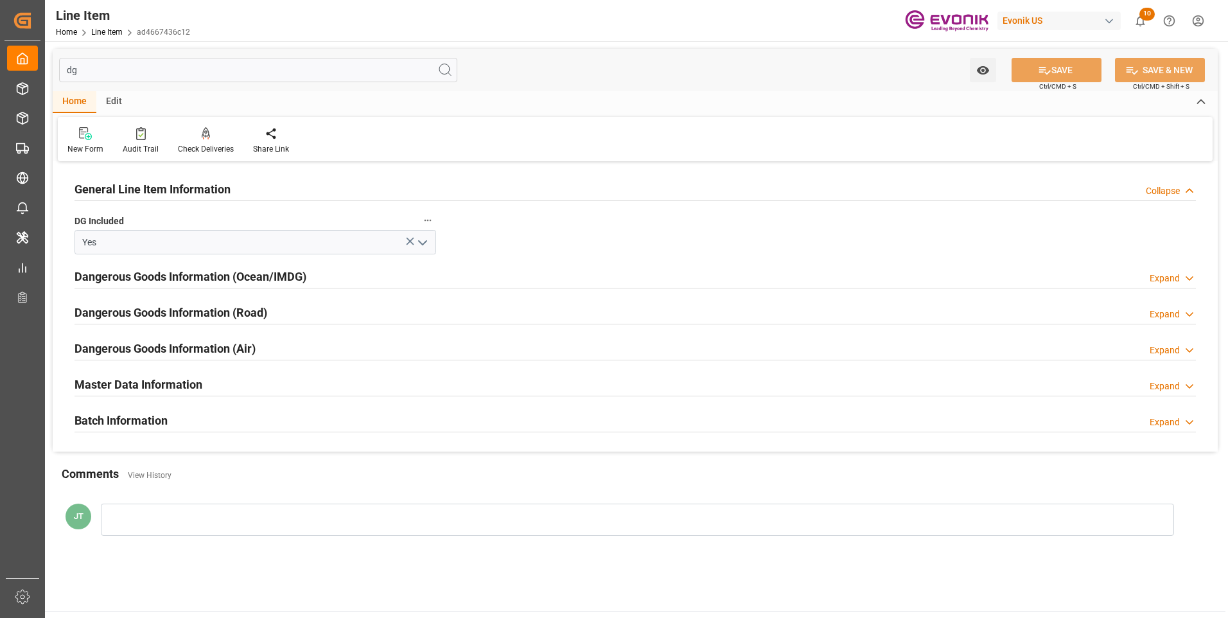
type input "dg"
click at [245, 285] on h2 "Dangerous Goods Information (Ocean/IMDG)" at bounding box center [191, 276] width 232 height 17
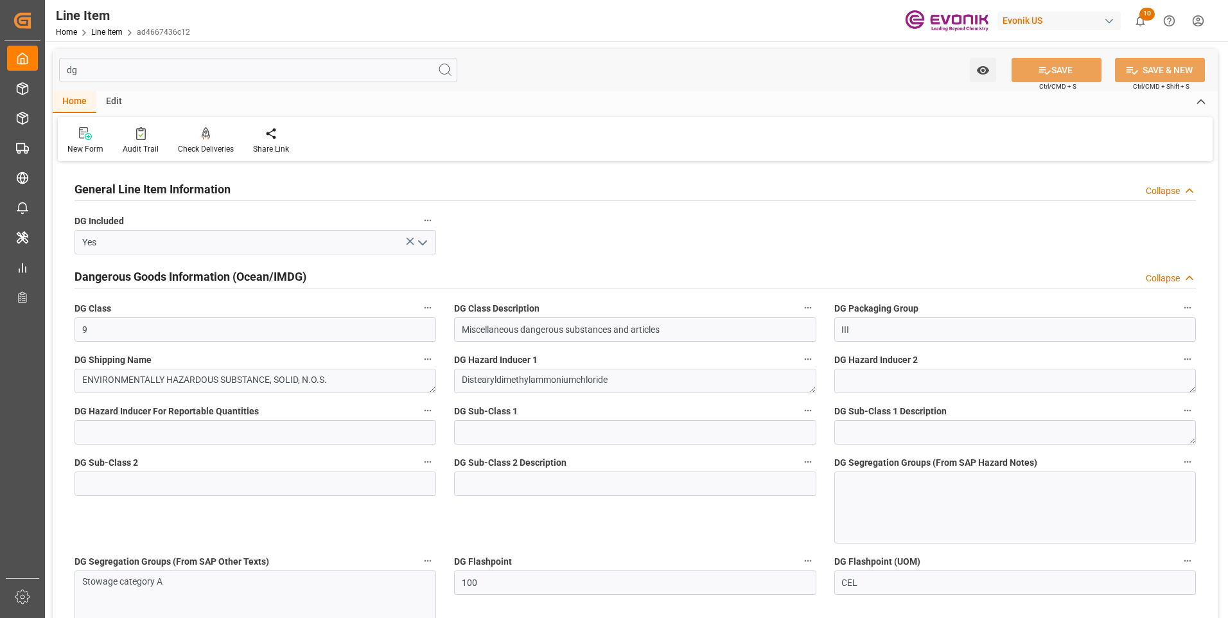
scroll to position [64, 0]
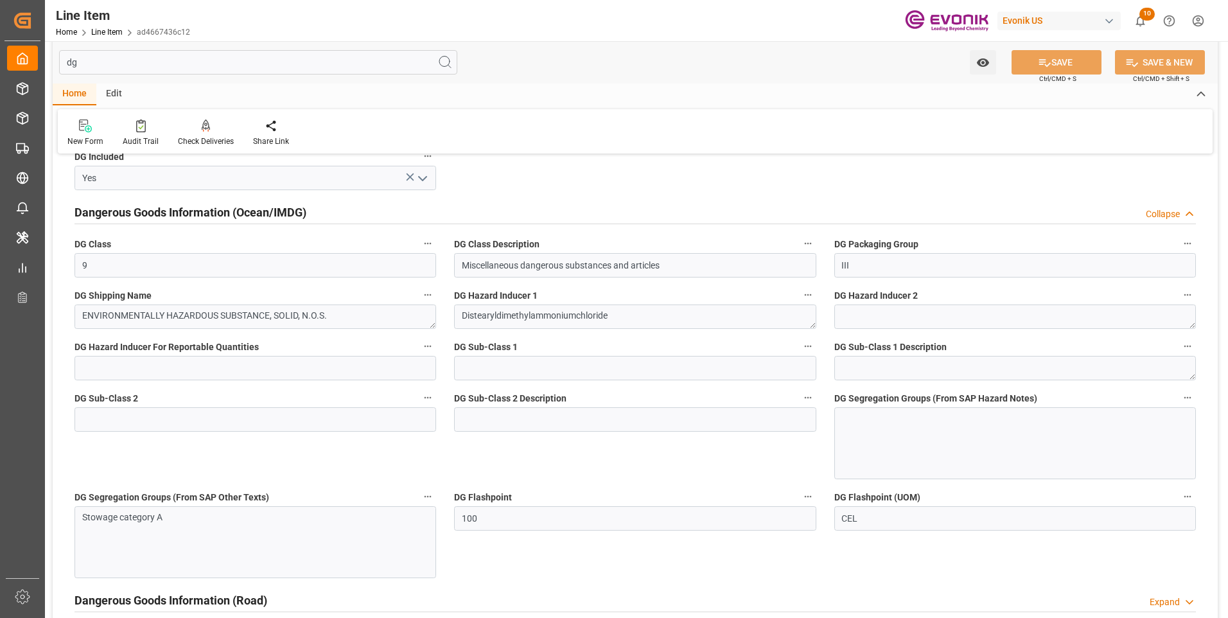
click at [888, 425] on div at bounding box center [1016, 443] width 362 height 72
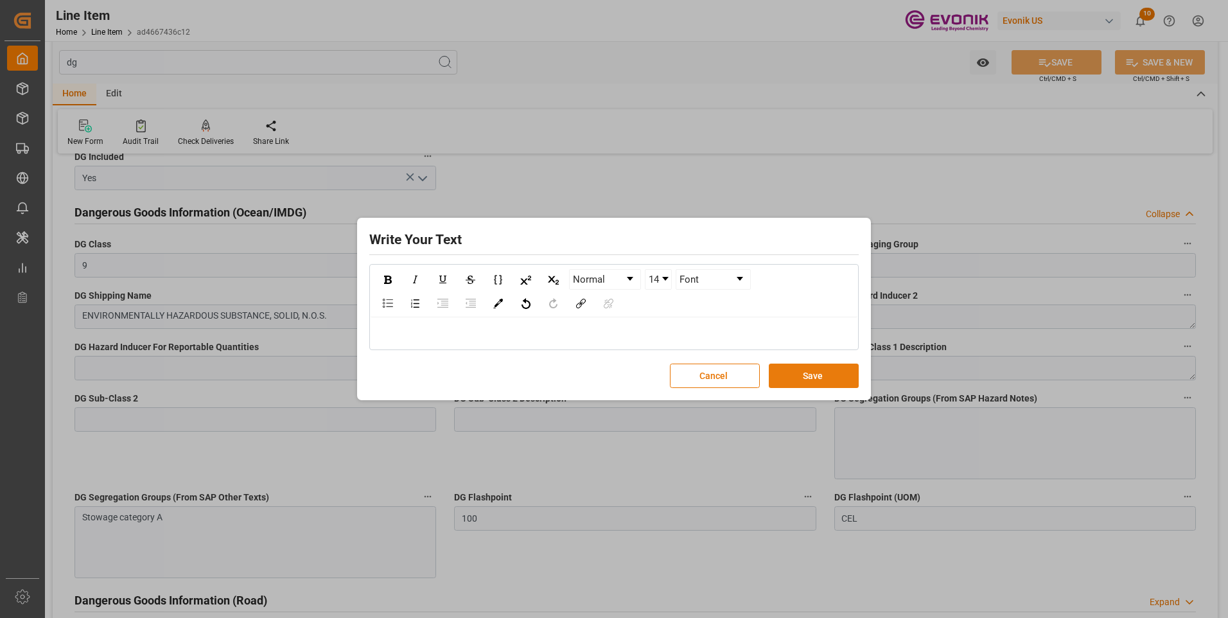
click at [813, 374] on button "Save" at bounding box center [814, 376] width 90 height 24
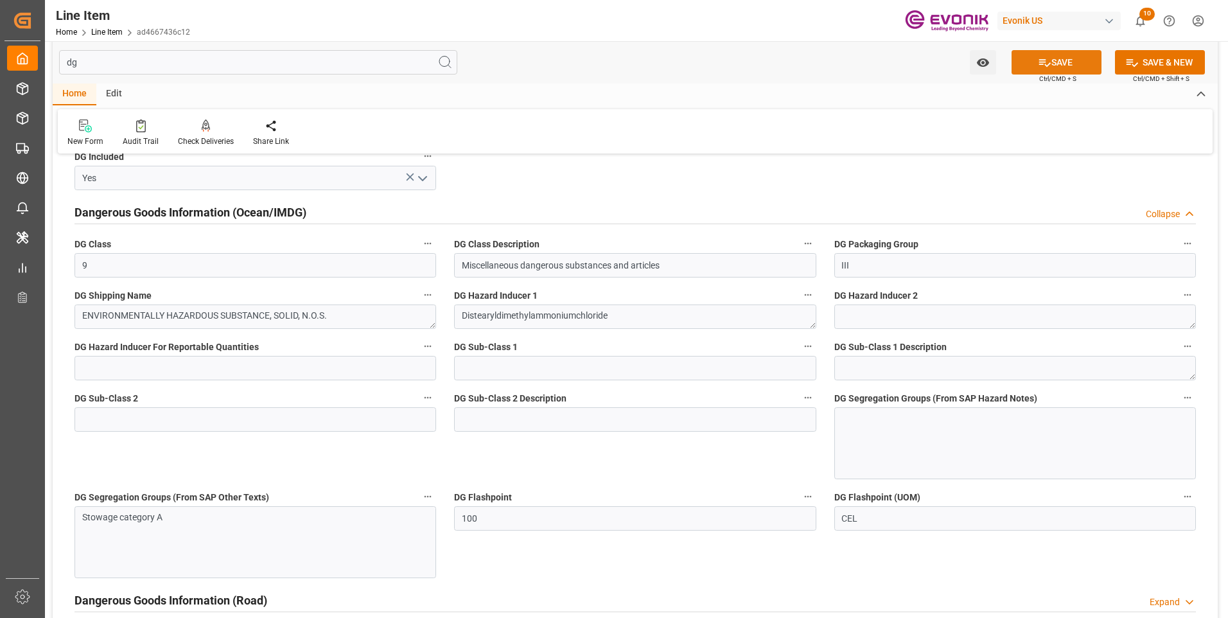
click at [1048, 55] on button "SAVE" at bounding box center [1057, 62] width 90 height 24
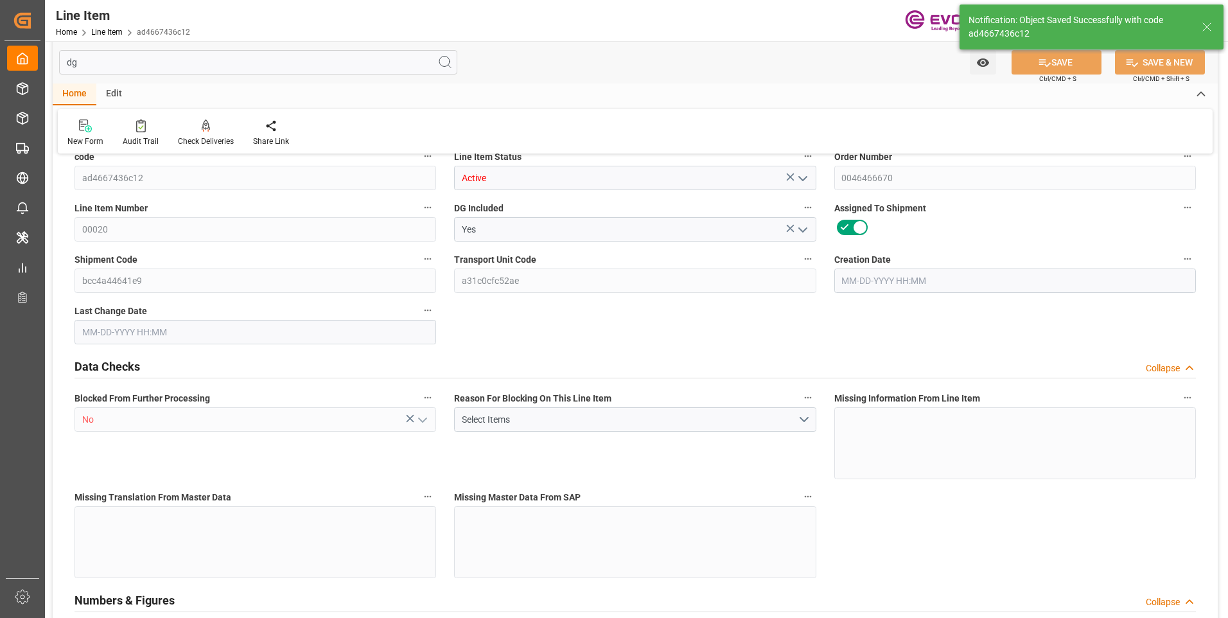
type input "2"
type input "654"
type input "600"
type input "2.1228"
type input "12"
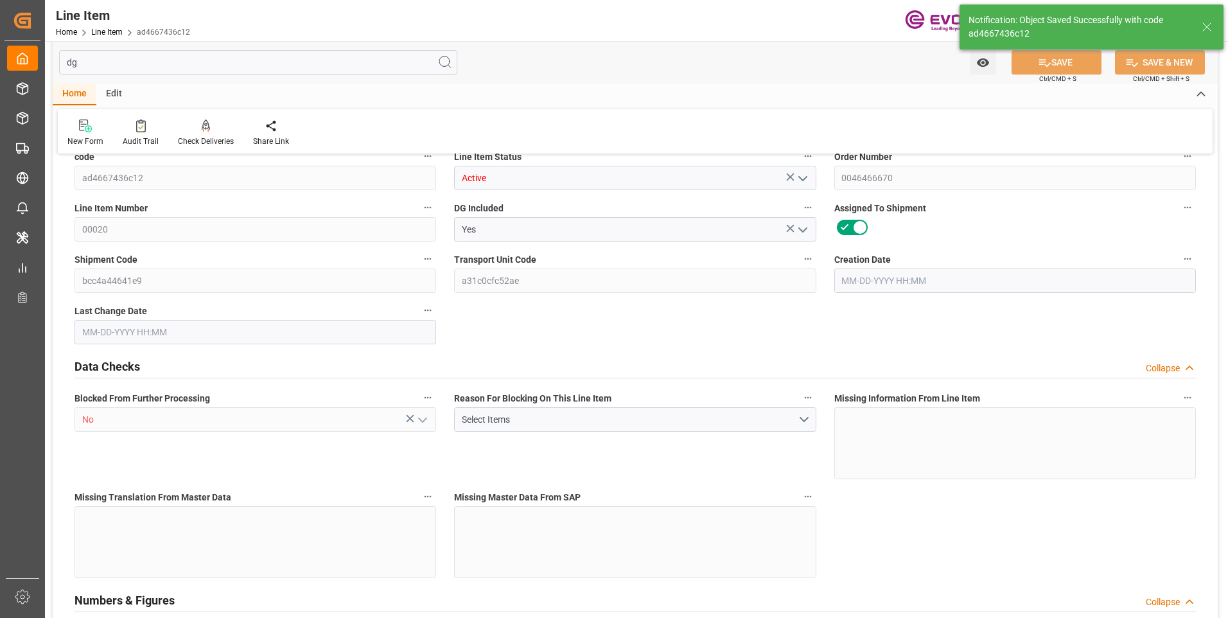
type input "838200"
type input "12"
type input "600"
type input "654"
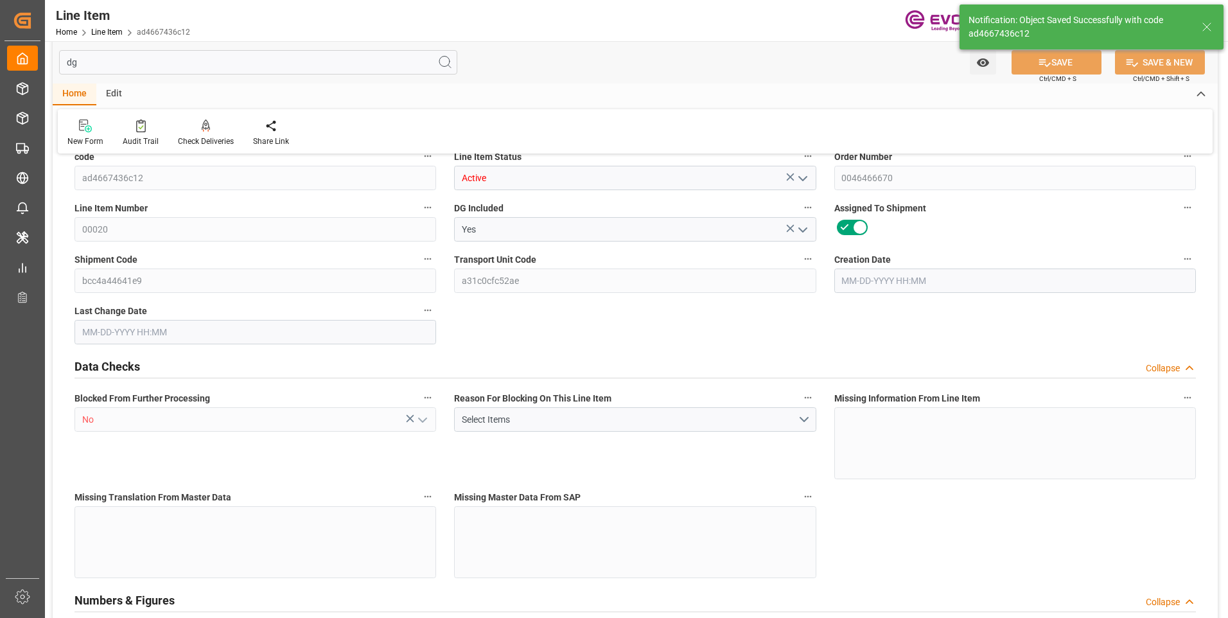
type input "708.4"
type input "600"
type input "2.1228"
type input "2122.8"
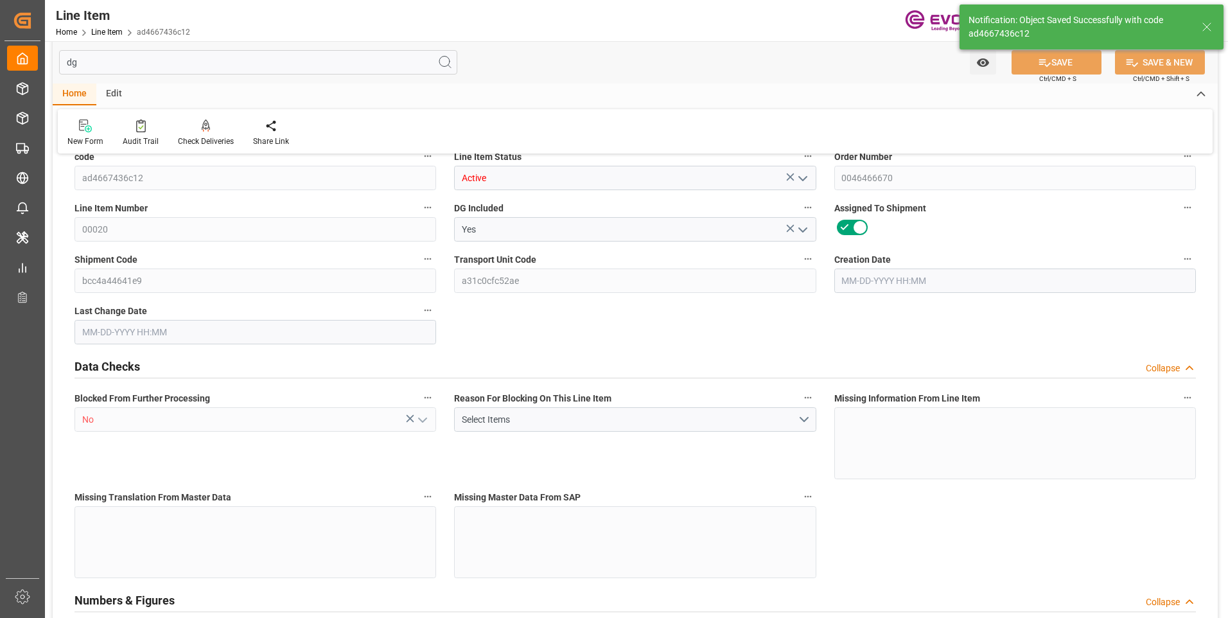
type input "0"
type input "08-18-2025 17:26"
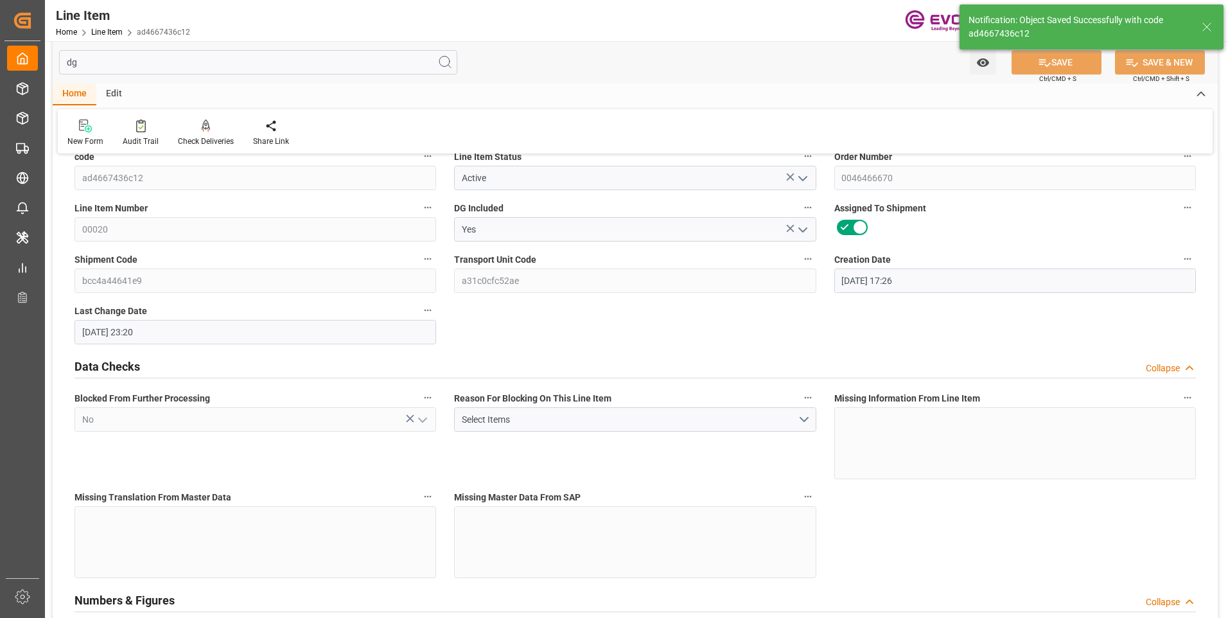
type input "[DATE] 23:20"
type input "[DATE]"
type input "08-25-2025"
type input "08-18-2025"
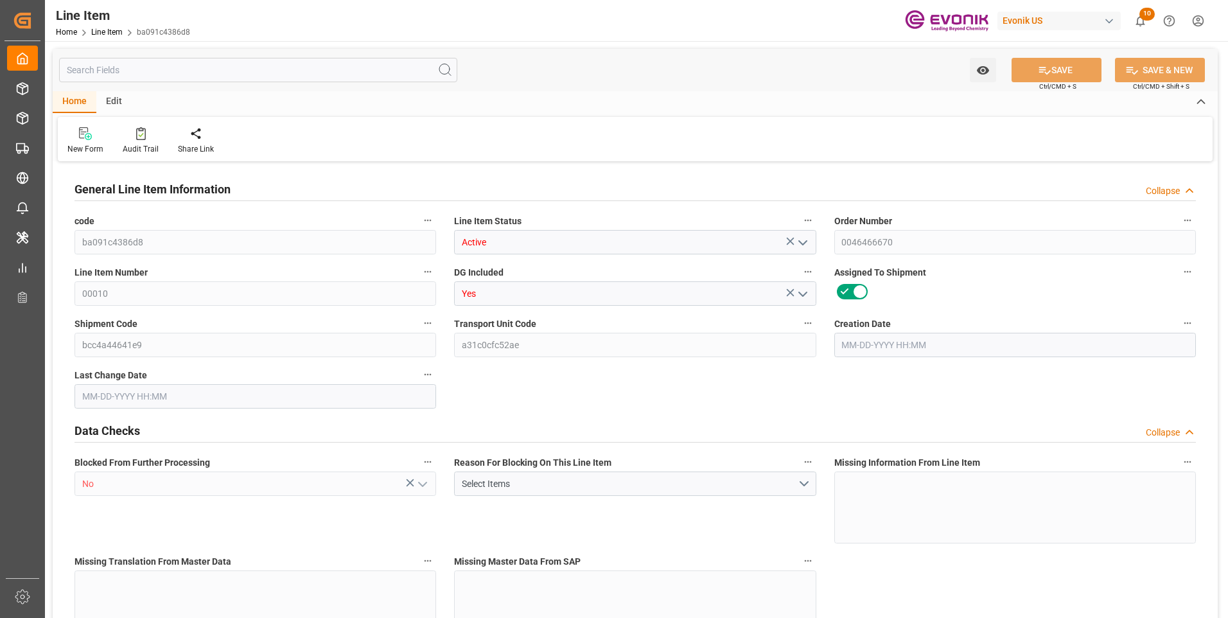
type input "1"
type input "109"
type input "100"
type input "0.3538"
type input "2"
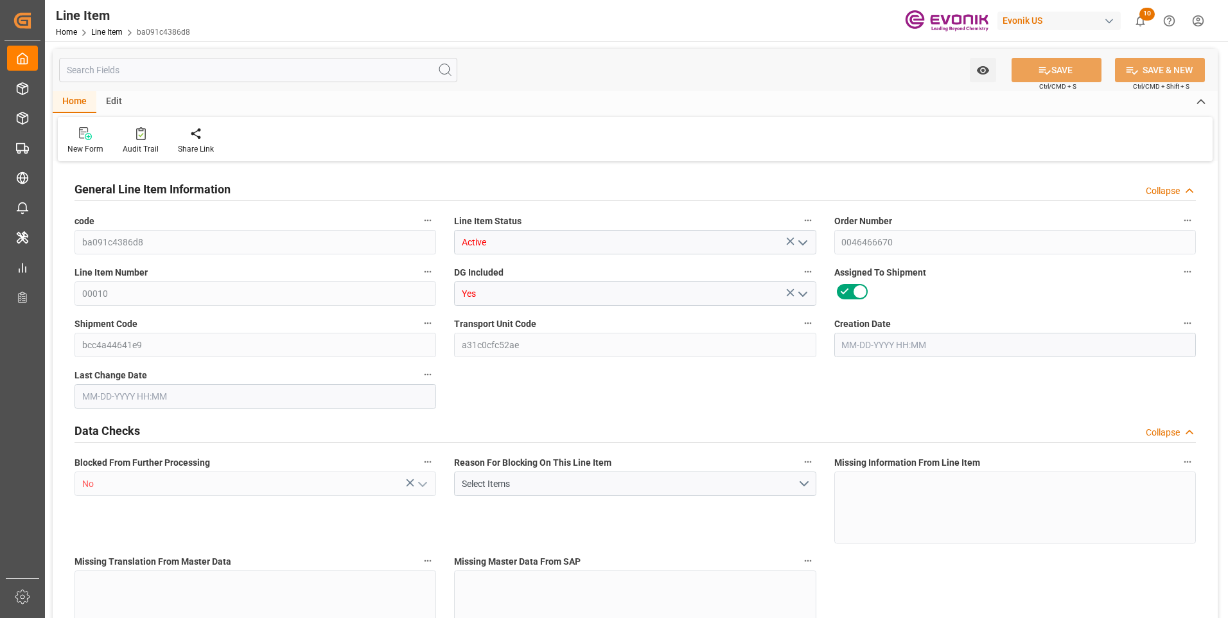
type input "139700"
type input "2"
type input "100"
type input "109"
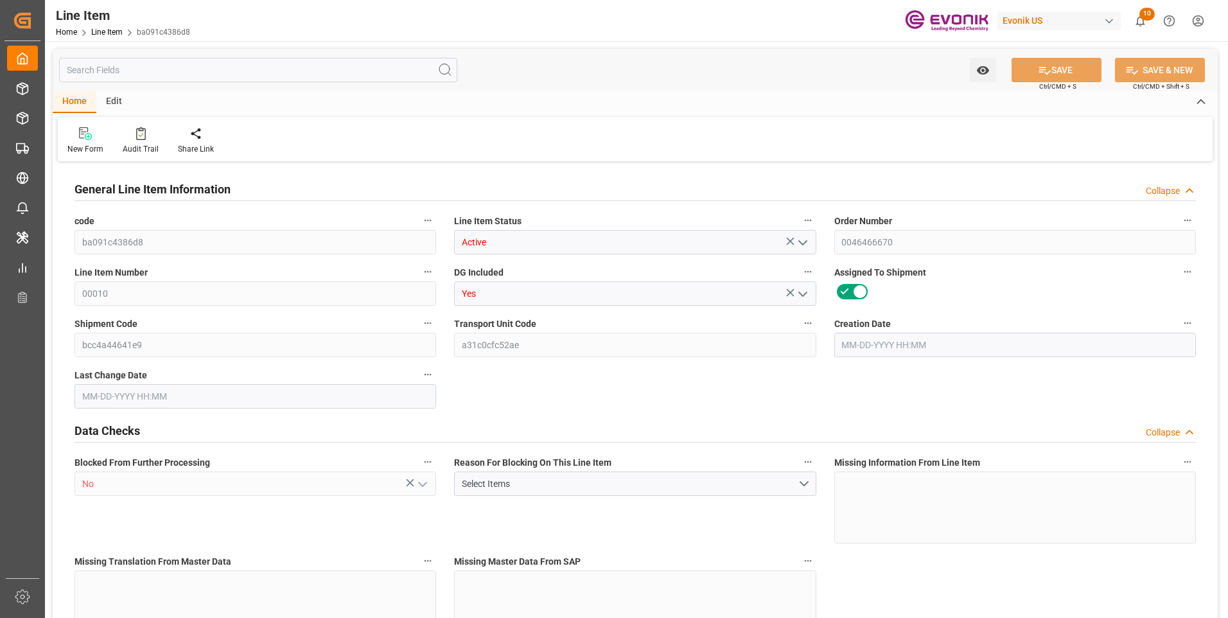
type input "136.2"
type input "100"
type input "0.3538"
type input "353.8"
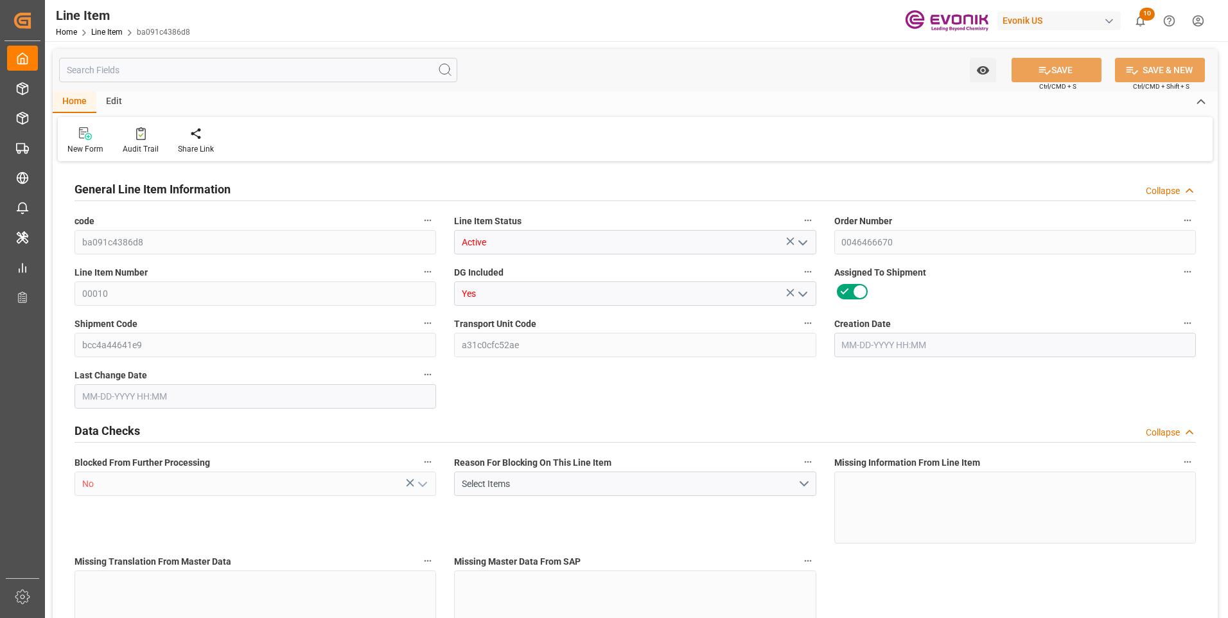
type input "0"
type input "[DATE] 17:26"
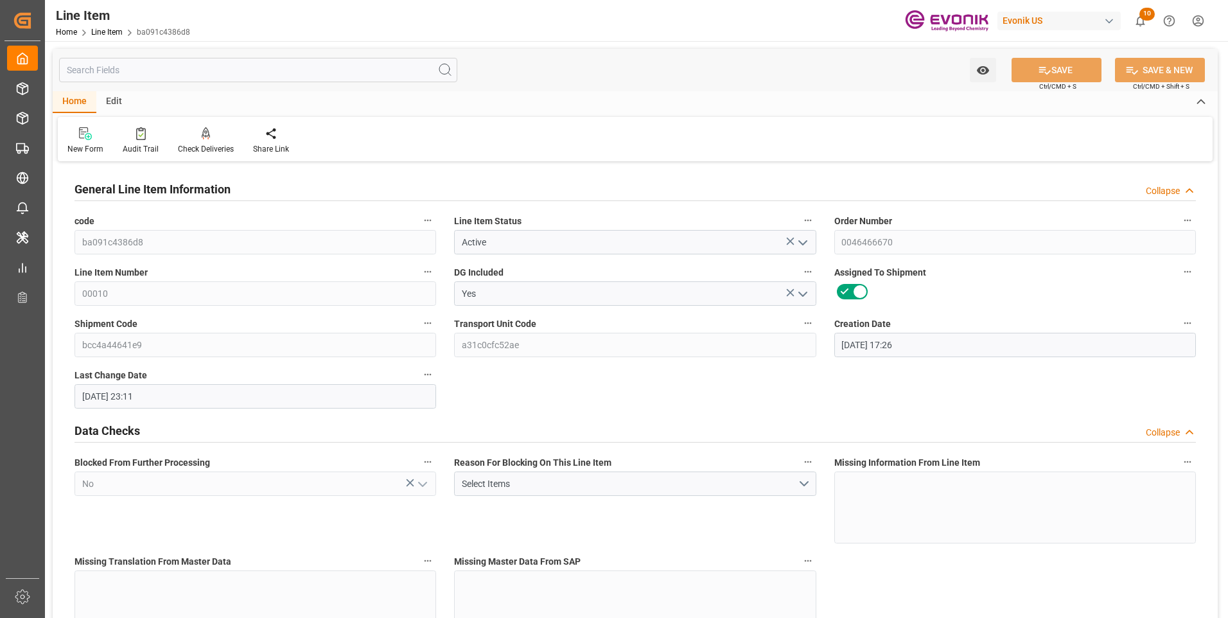
type input "[DATE] 23:11"
type input "[DATE]"
click at [138, 67] on input "text" at bounding box center [258, 70] width 398 height 24
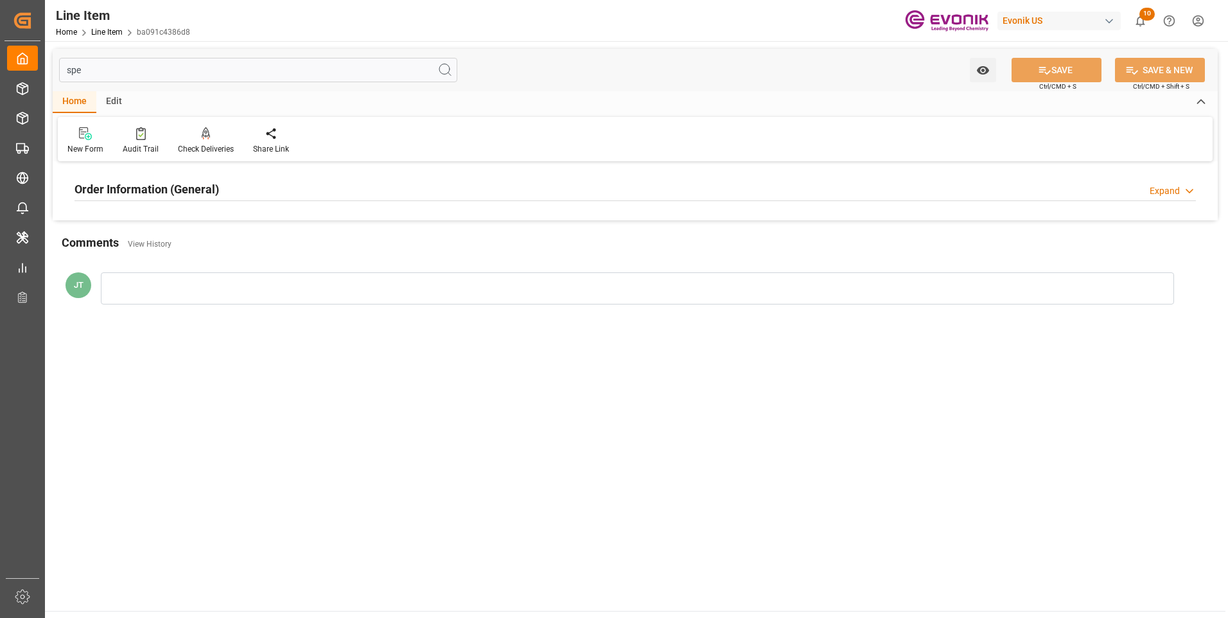
type input "spe"
click at [141, 187] on h2 "Order Information (General)" at bounding box center [147, 189] width 145 height 17
click at [197, 251] on div at bounding box center [256, 266] width 362 height 72
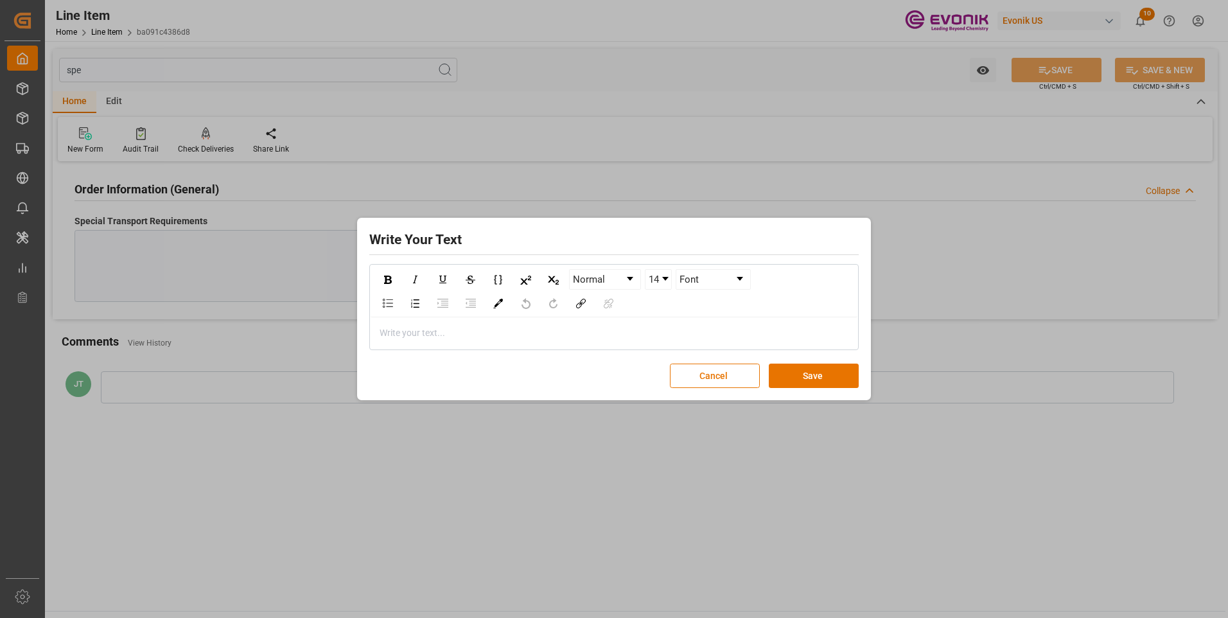
click at [387, 328] on div "rdw-editor" at bounding box center [614, 332] width 468 height 13
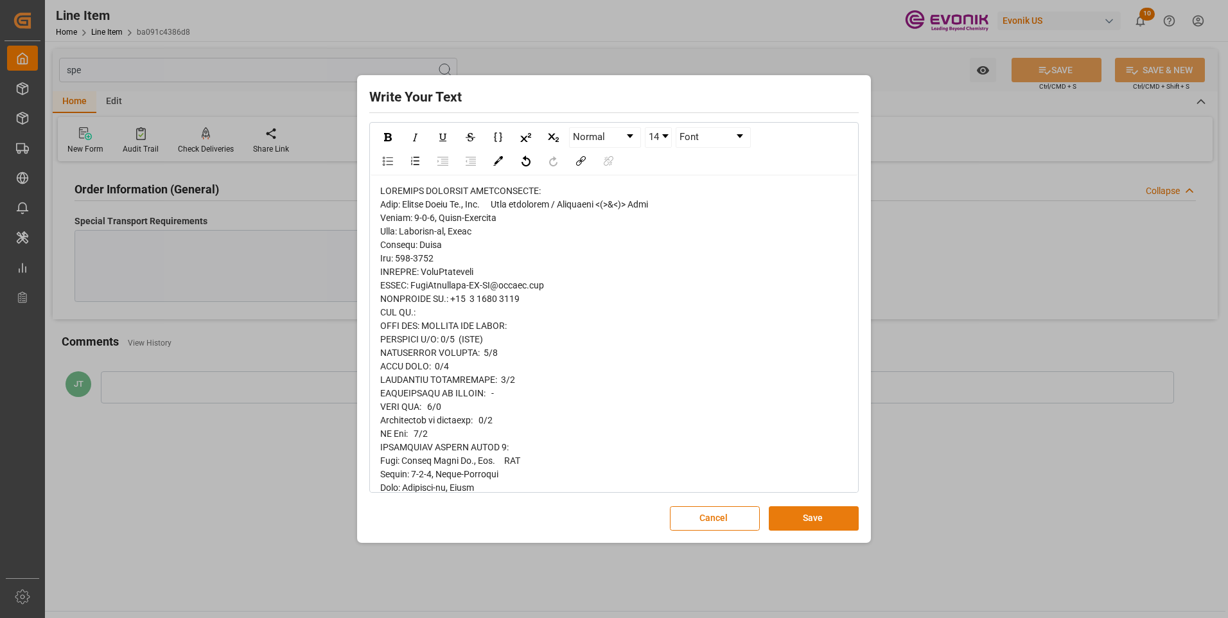
click at [815, 521] on button "Save" at bounding box center [814, 518] width 90 height 24
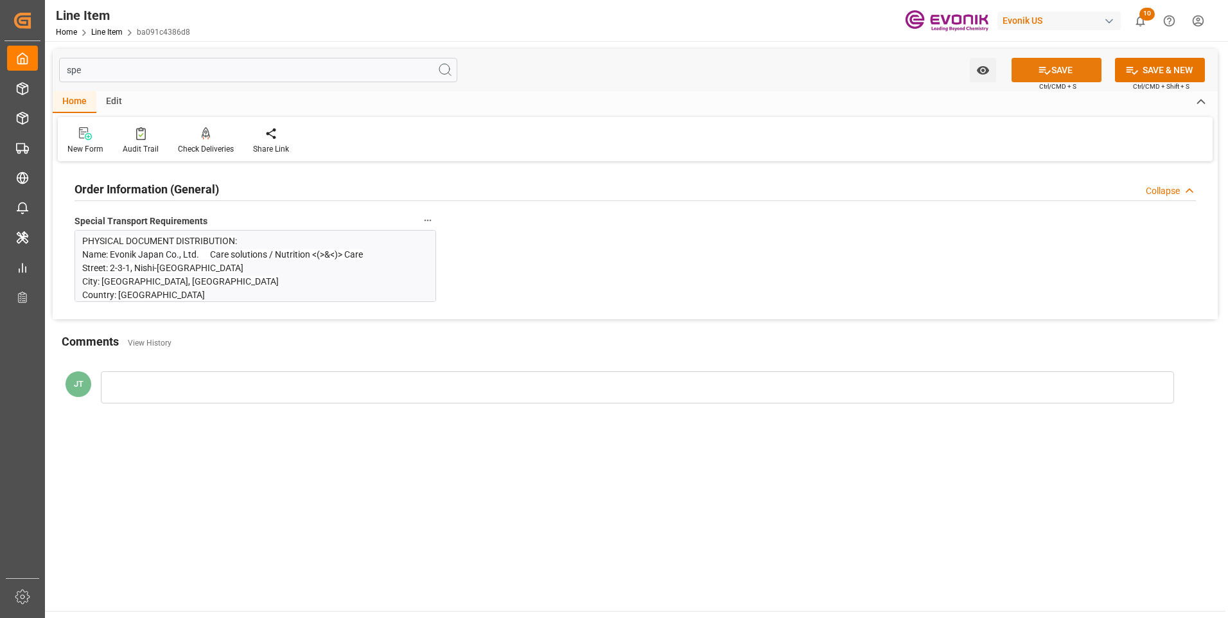
click at [1043, 67] on icon at bounding box center [1045, 71] width 12 height 8
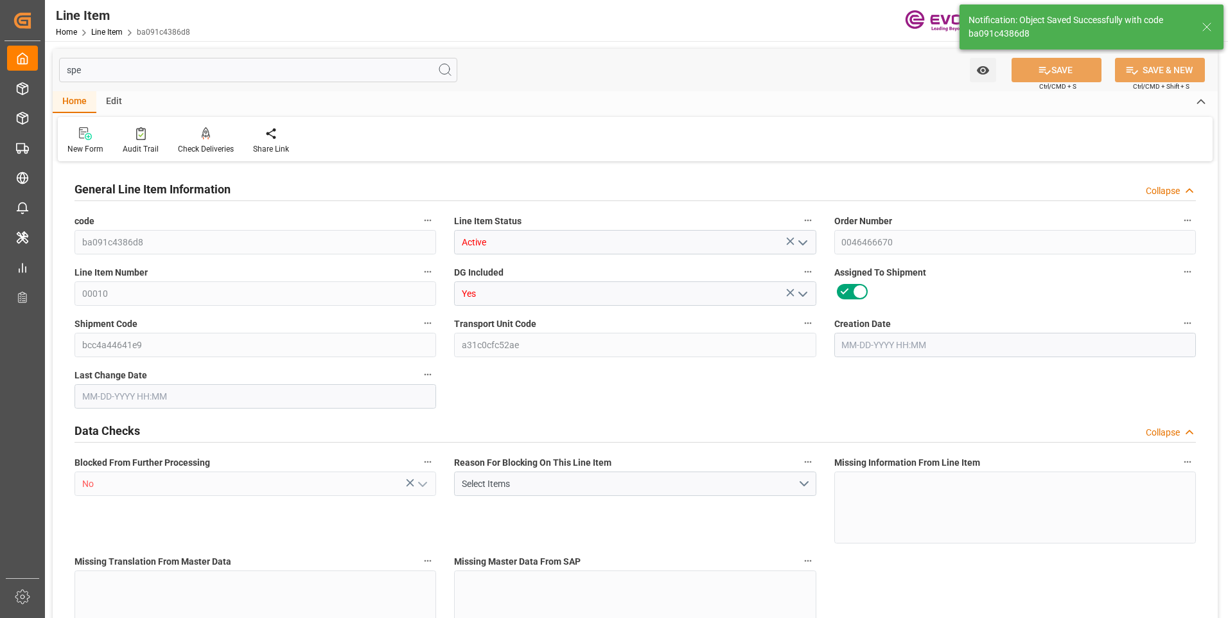
type input "1"
type input "109"
type input "100"
type input "0.3538"
type input "2"
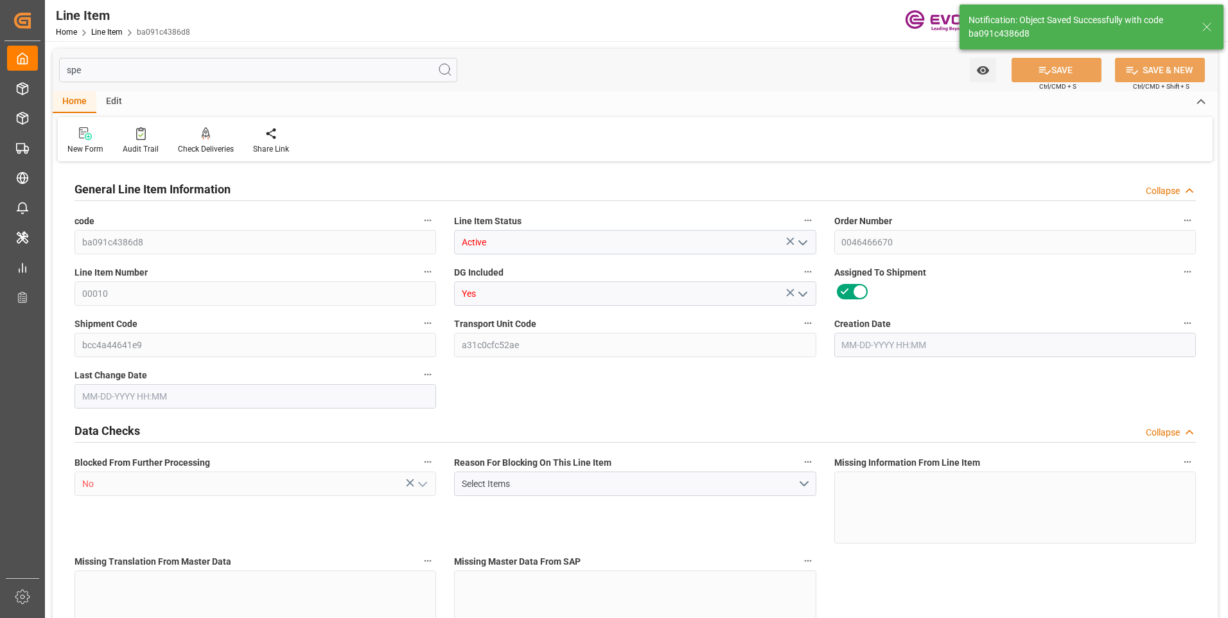
type input "139700"
type input "2"
type input "100"
type input "109"
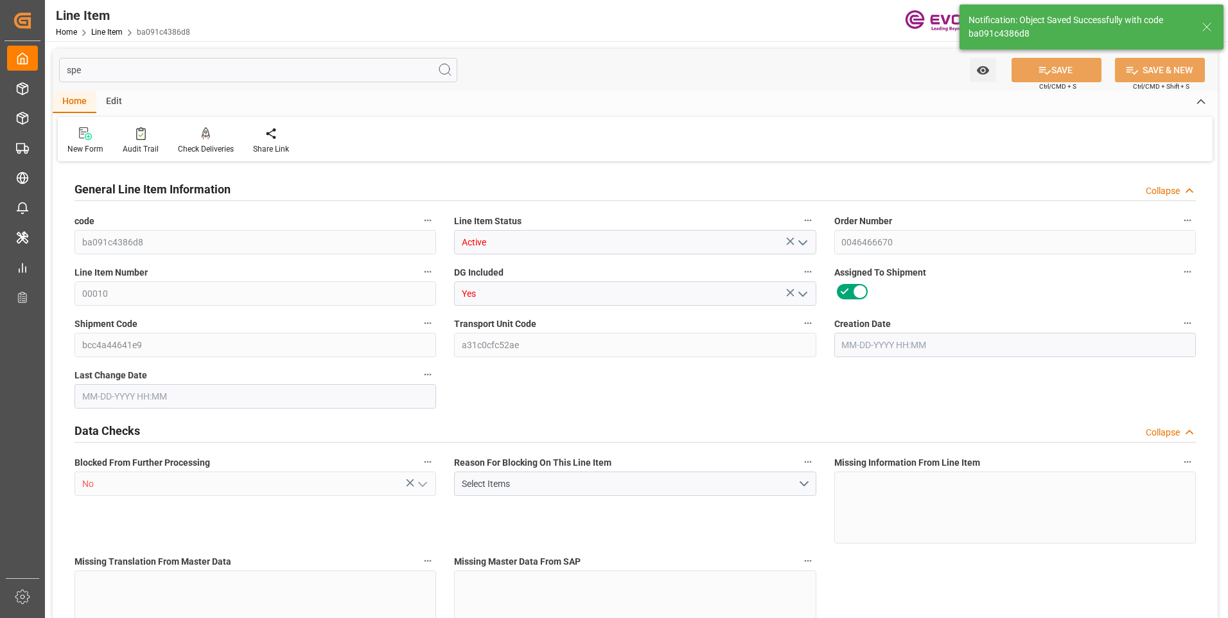
type input "136.2"
type input "100"
type input "0.3538"
type input "353.8"
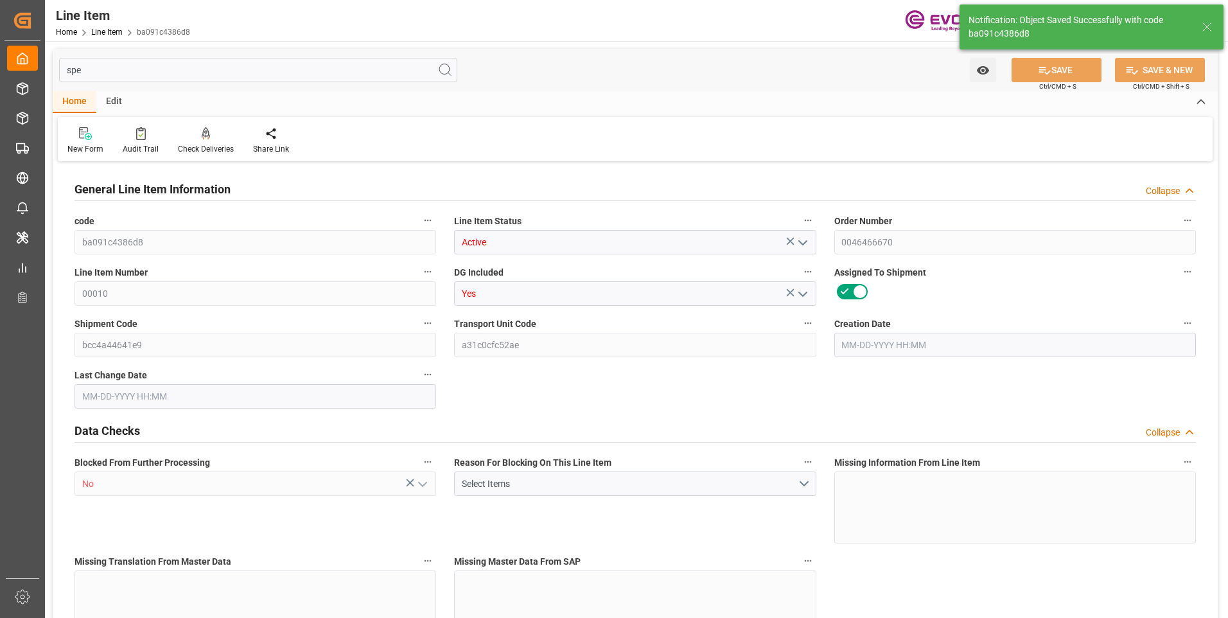
type input "0"
type input "[DATE] 17:26"
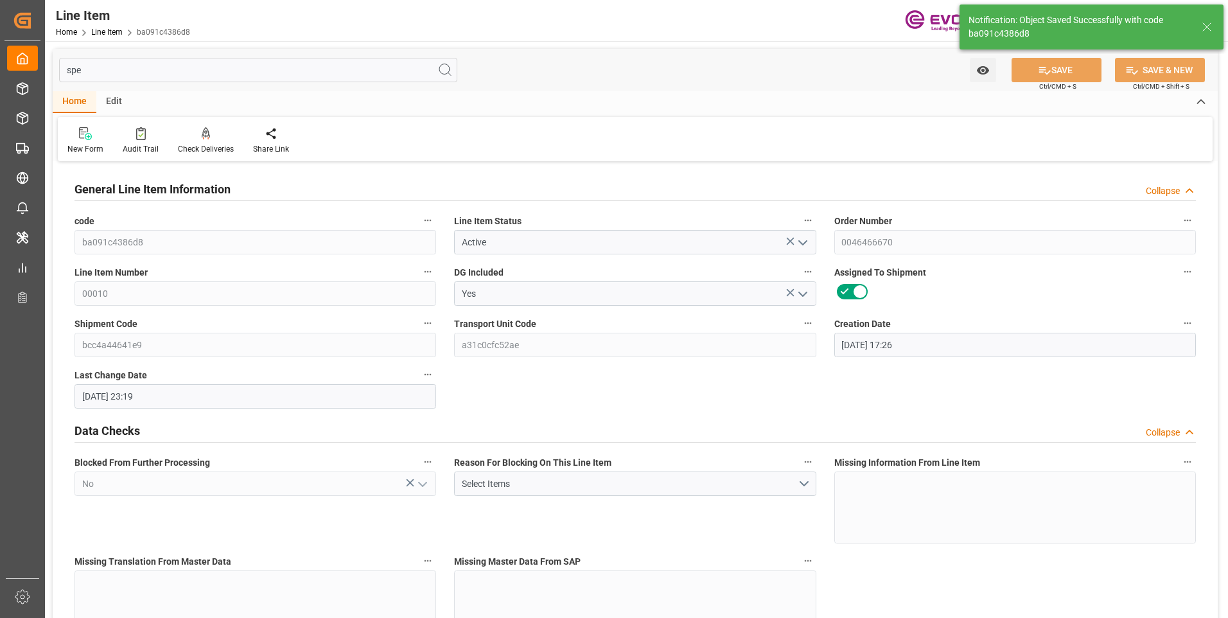
type input "[DATE] 23:19"
type input "[DATE]"
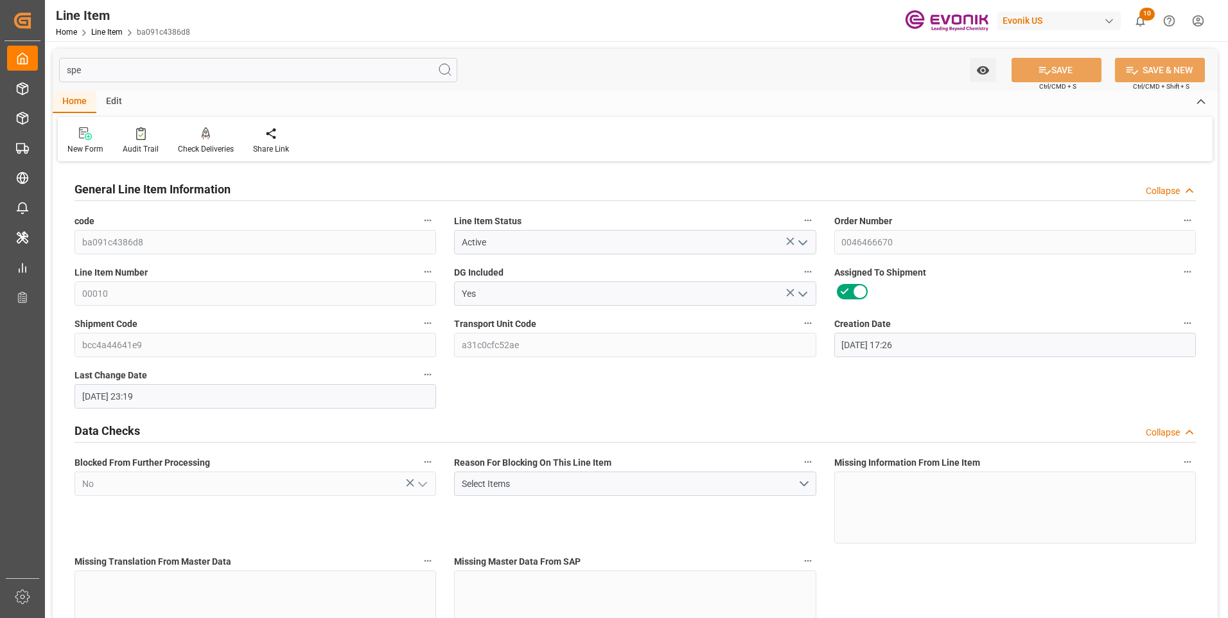
click at [123, 70] on input "spe" at bounding box center [258, 70] width 398 height 24
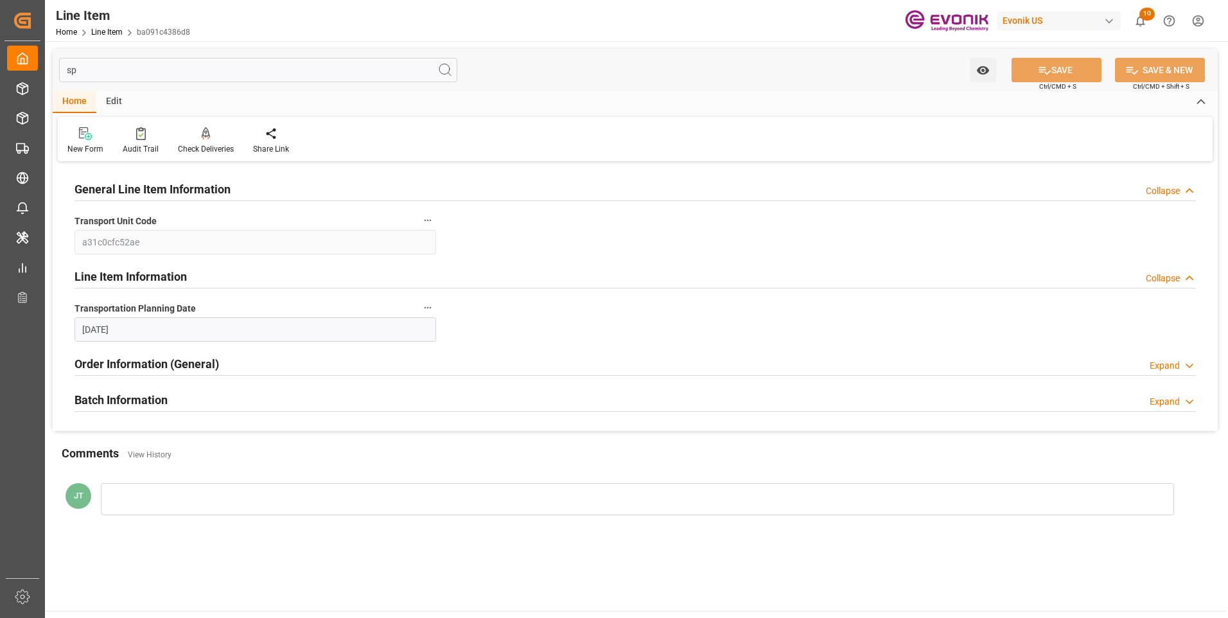
type input "s"
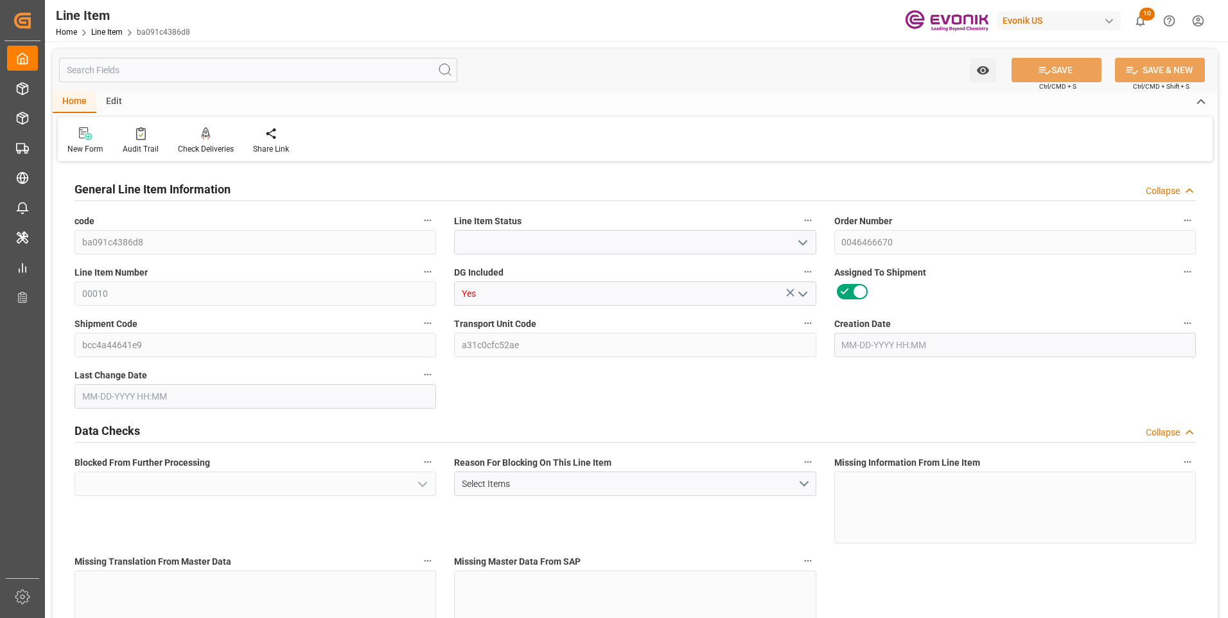
type input "Active"
type input "No"
type input "1"
type input "109"
type input "100"
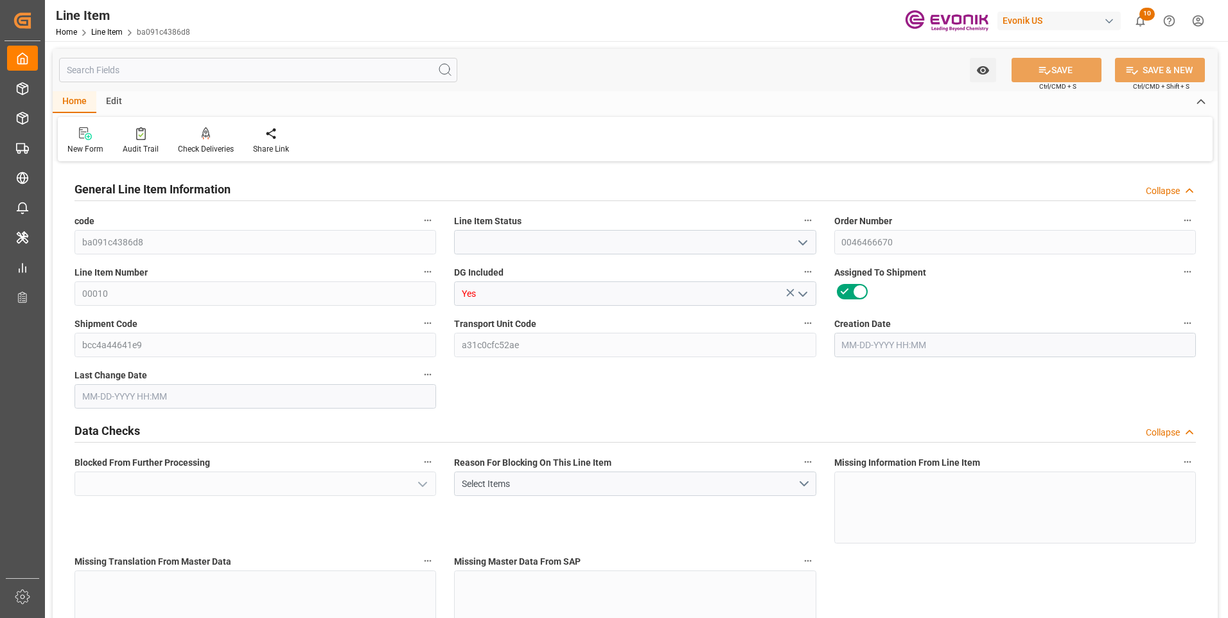
type input "0.3538"
type input "2"
type input "139700"
type input "2"
type input "100"
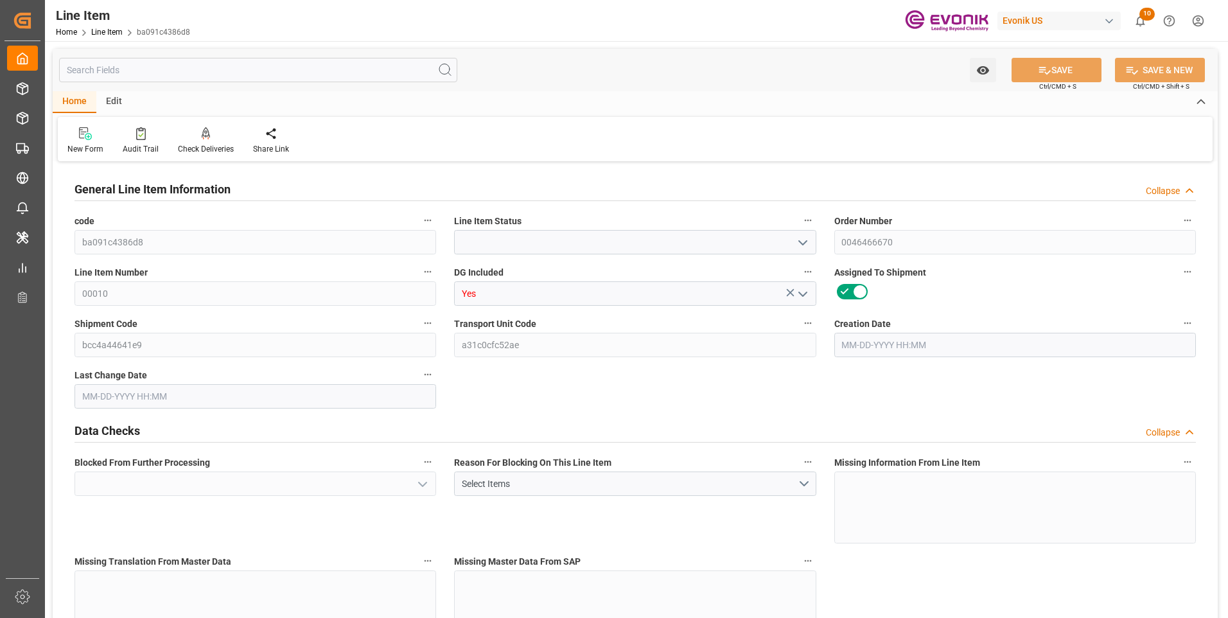
type input "109"
type input "136.2"
type input "100"
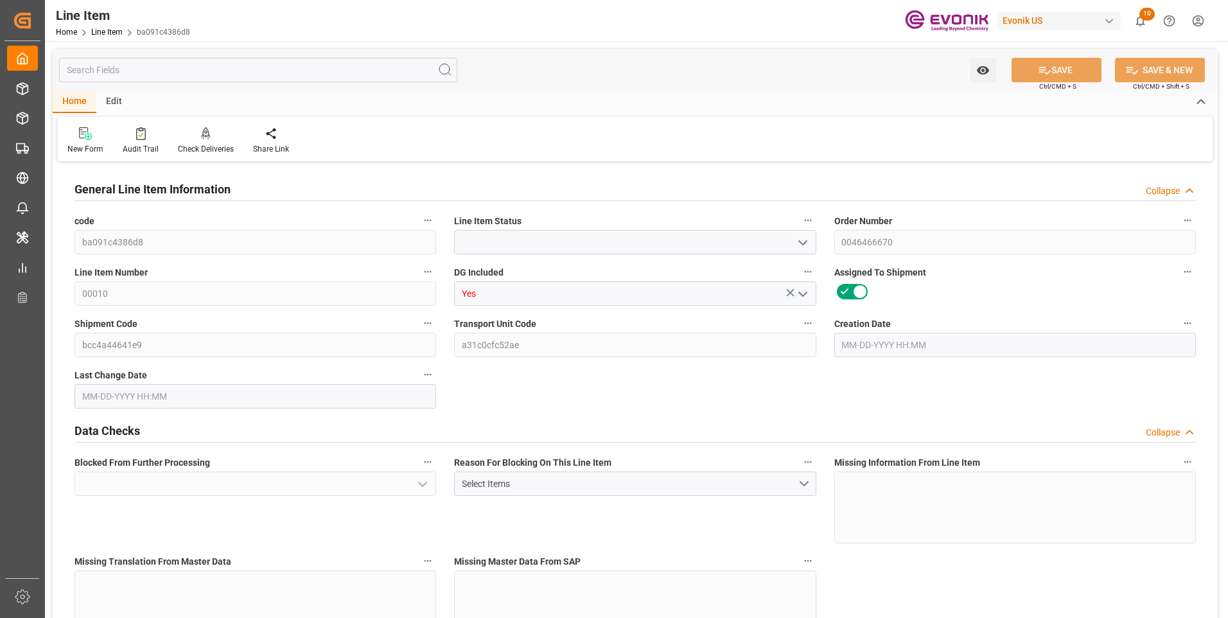
type input "0.3538"
type input "353.8"
type input "0"
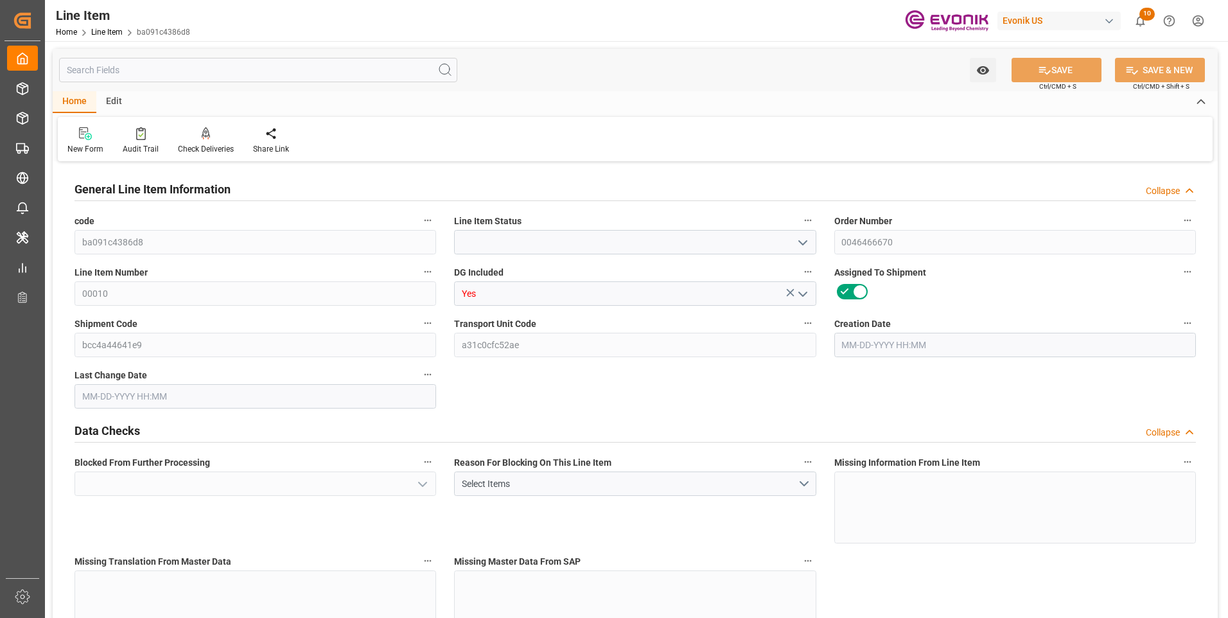
type input "0"
type input "[DATE] 17:26"
type input "[DATE] 23:19"
type input "[DATE]"
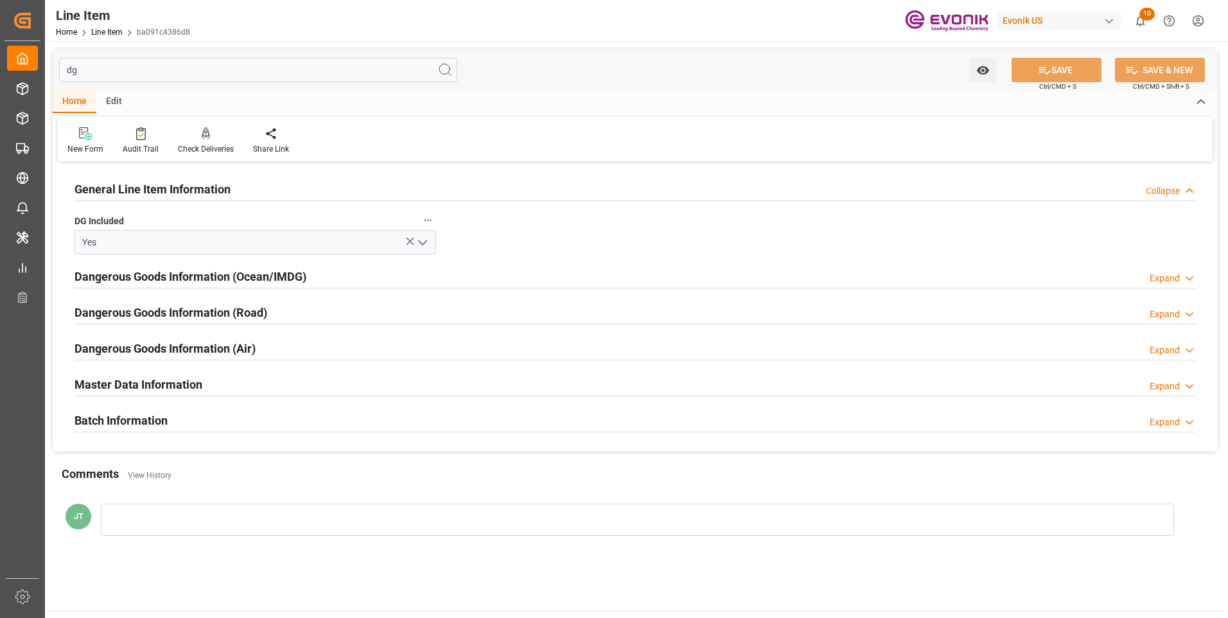
type input "dg"
click at [150, 285] on h2 "Dangerous Goods Information (Ocean/IMDG)" at bounding box center [191, 276] width 232 height 17
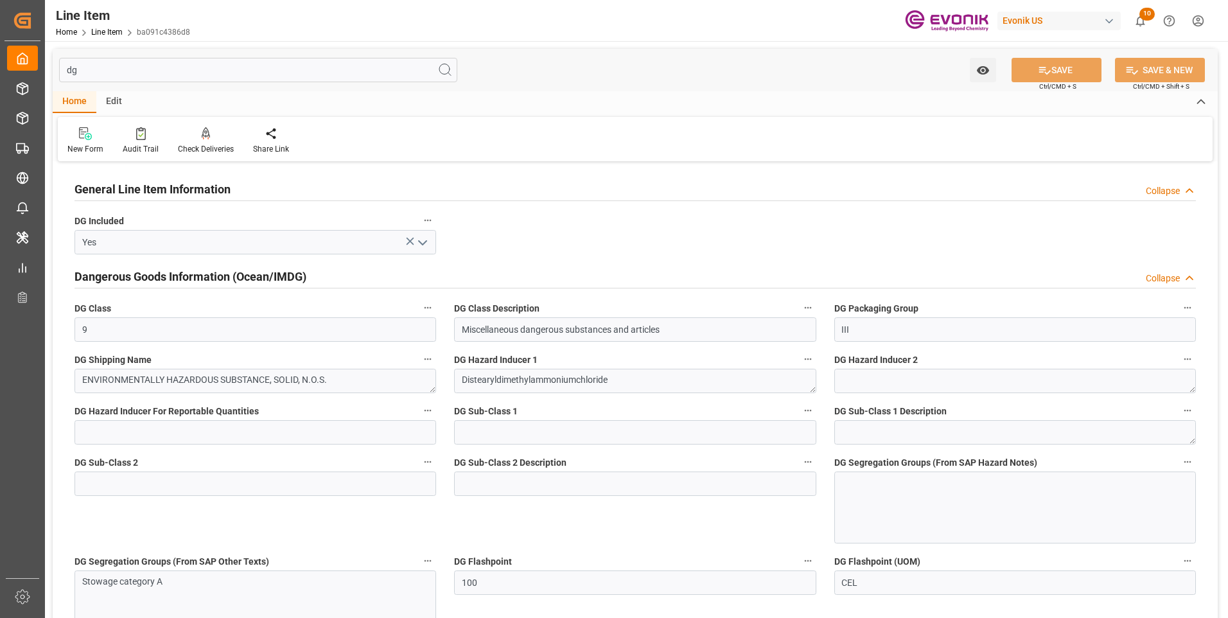
scroll to position [128, 0]
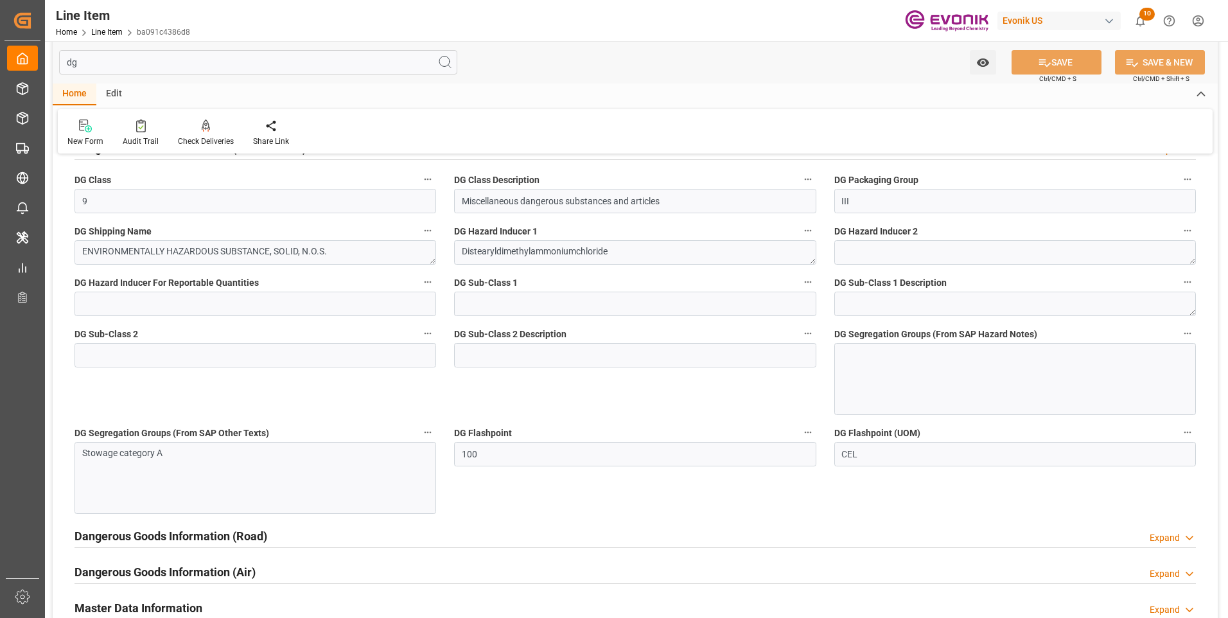
click at [885, 358] on div at bounding box center [1016, 379] width 362 height 72
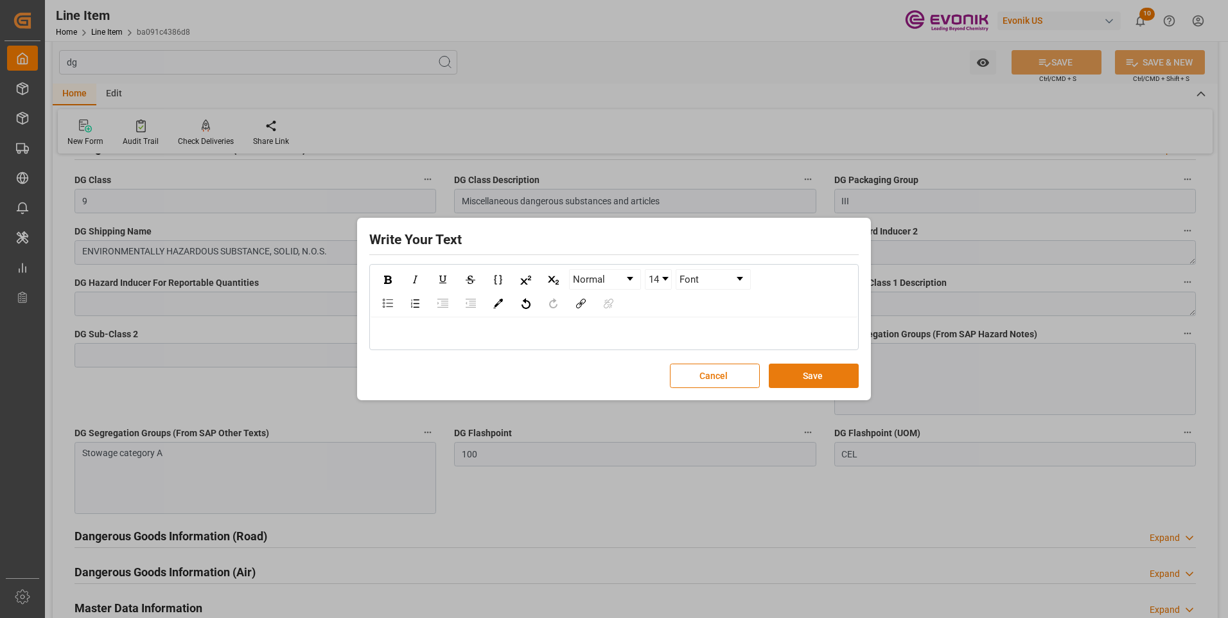
click at [835, 377] on button "Save" at bounding box center [814, 376] width 90 height 24
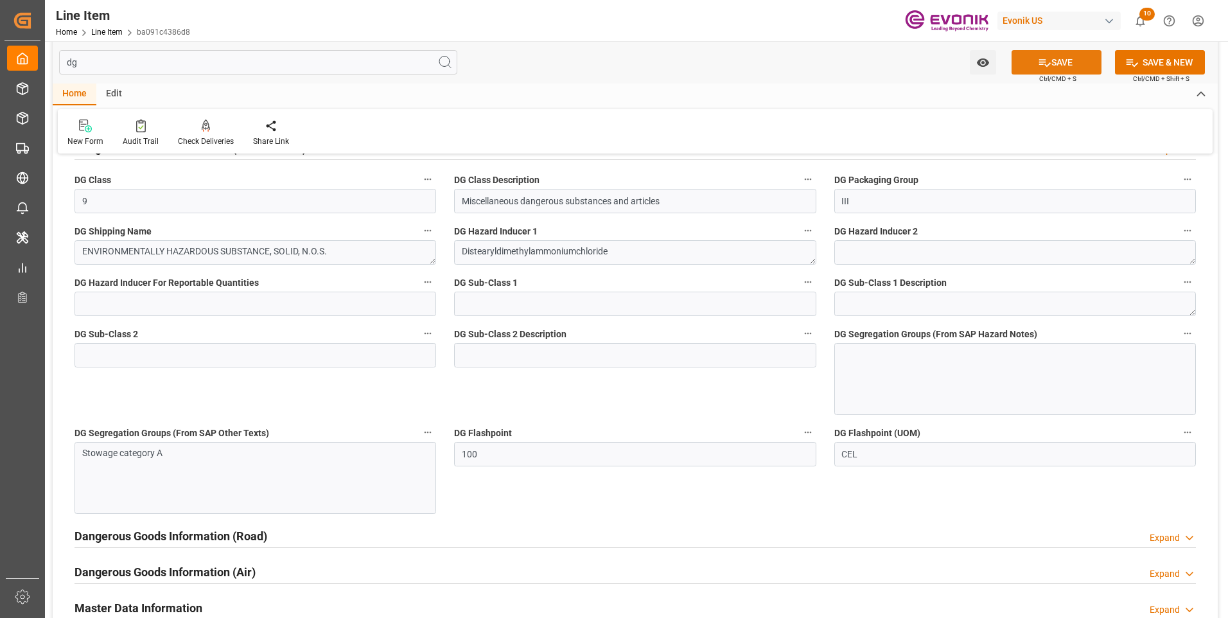
click at [1047, 59] on icon at bounding box center [1044, 62] width 13 height 13
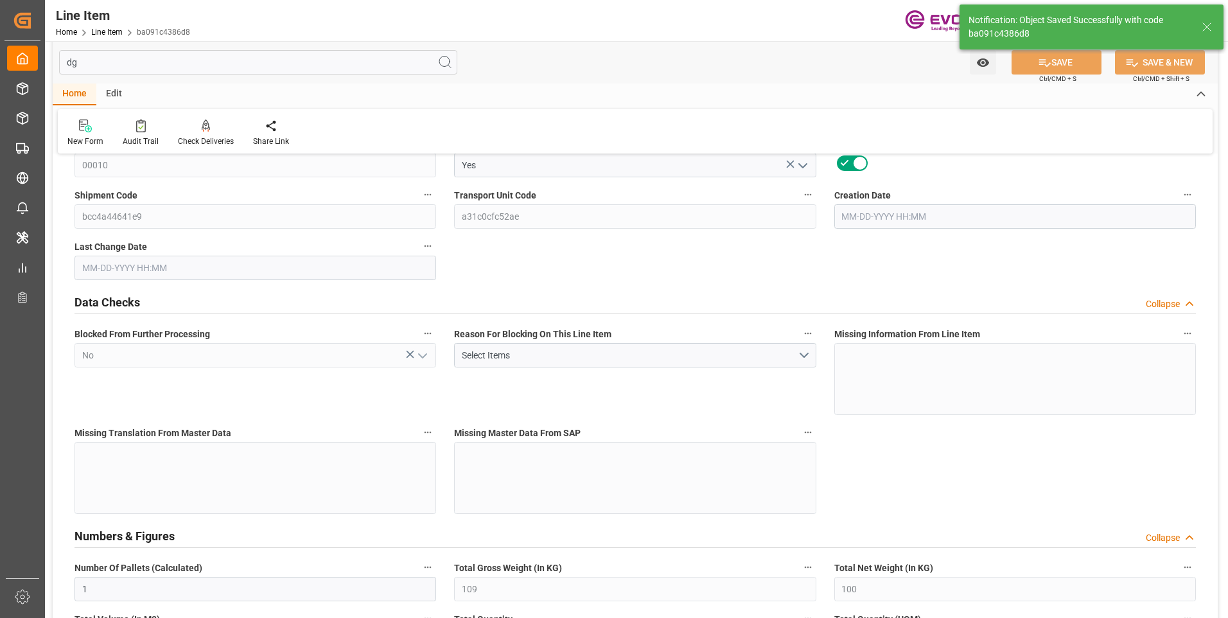
type input "1"
type input "109"
type input "100"
type input "0.3538"
type input "2"
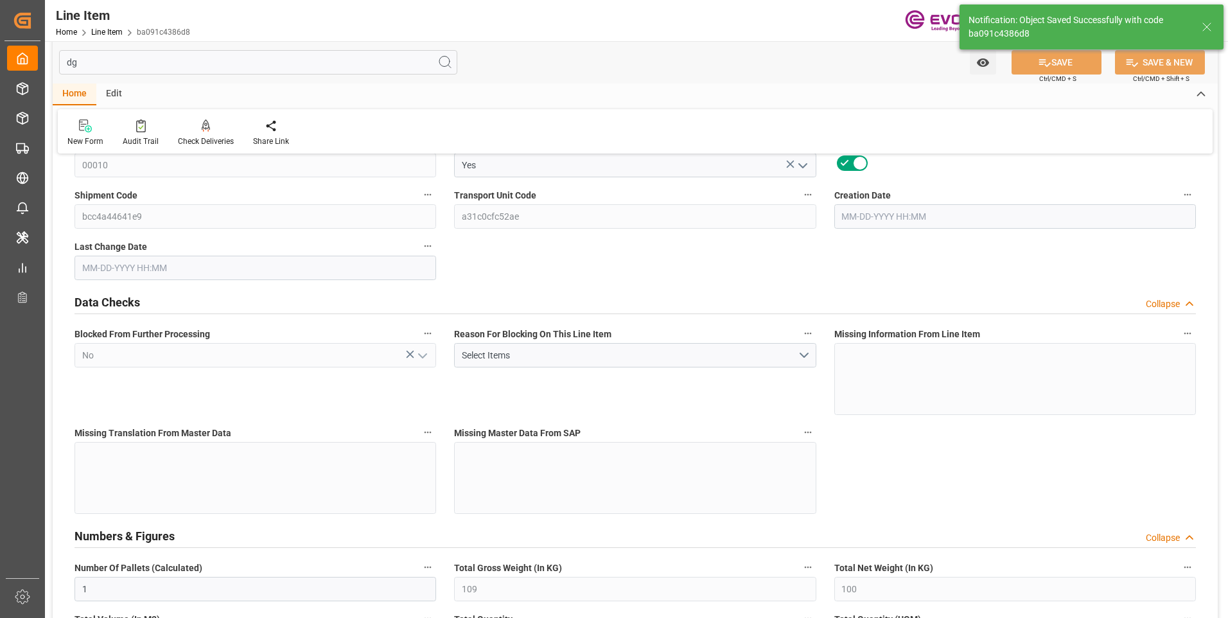
type input "139700"
type input "2"
type input "100"
type input "109"
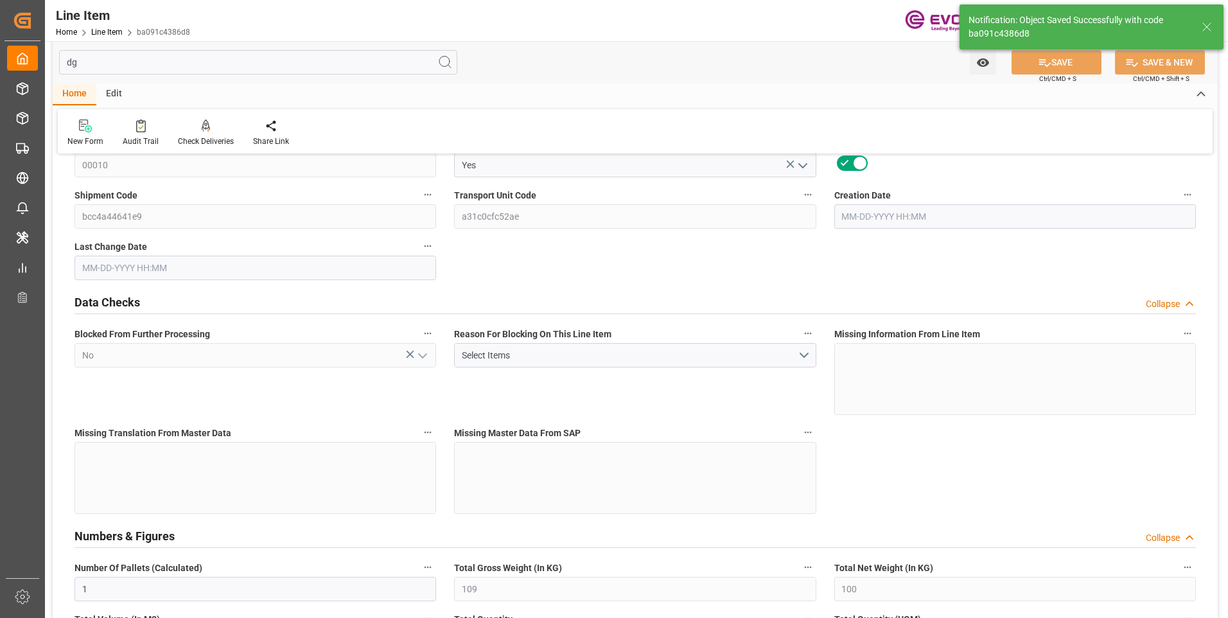
type input "136.2"
type input "100"
type input "0.3538"
type input "353.8"
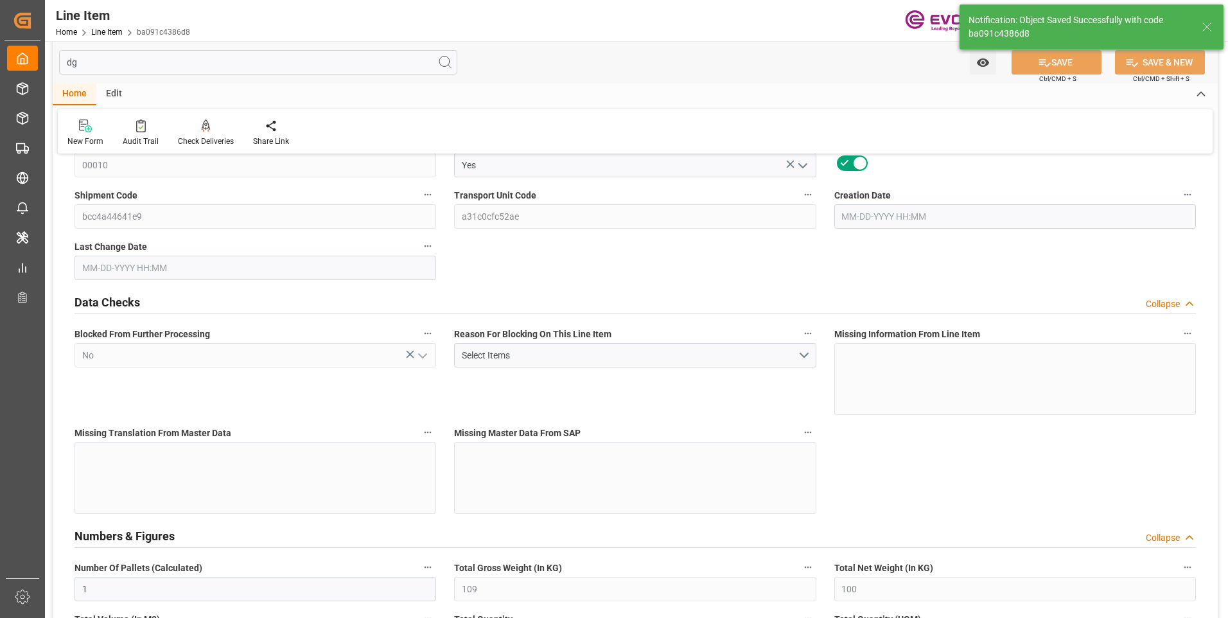
type input "0"
type input "[DATE] 17:26"
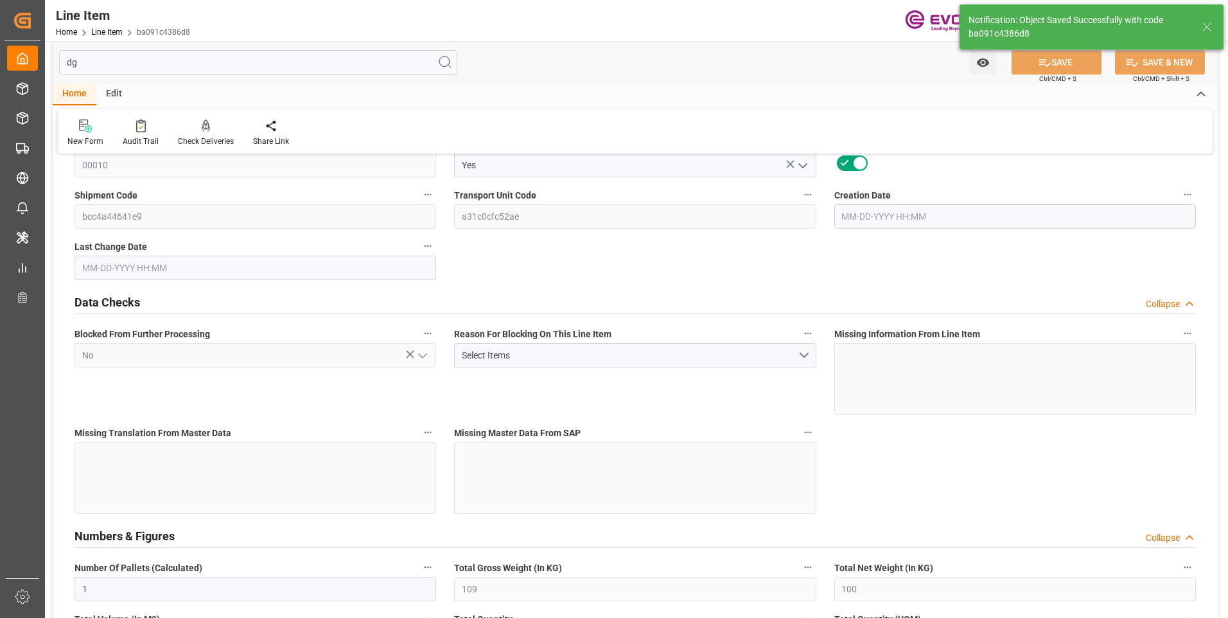
type input "[DATE] 23:20"
type input "[DATE]"
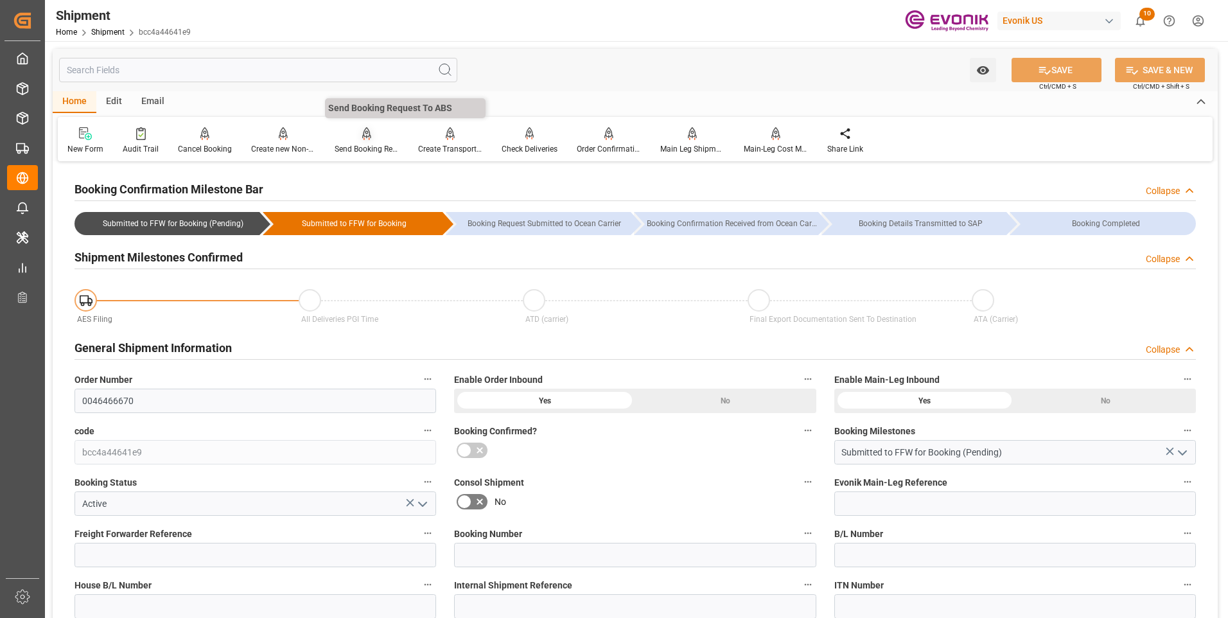
click at [350, 147] on div "Send Booking Request To ABS" at bounding box center [367, 149] width 64 height 12
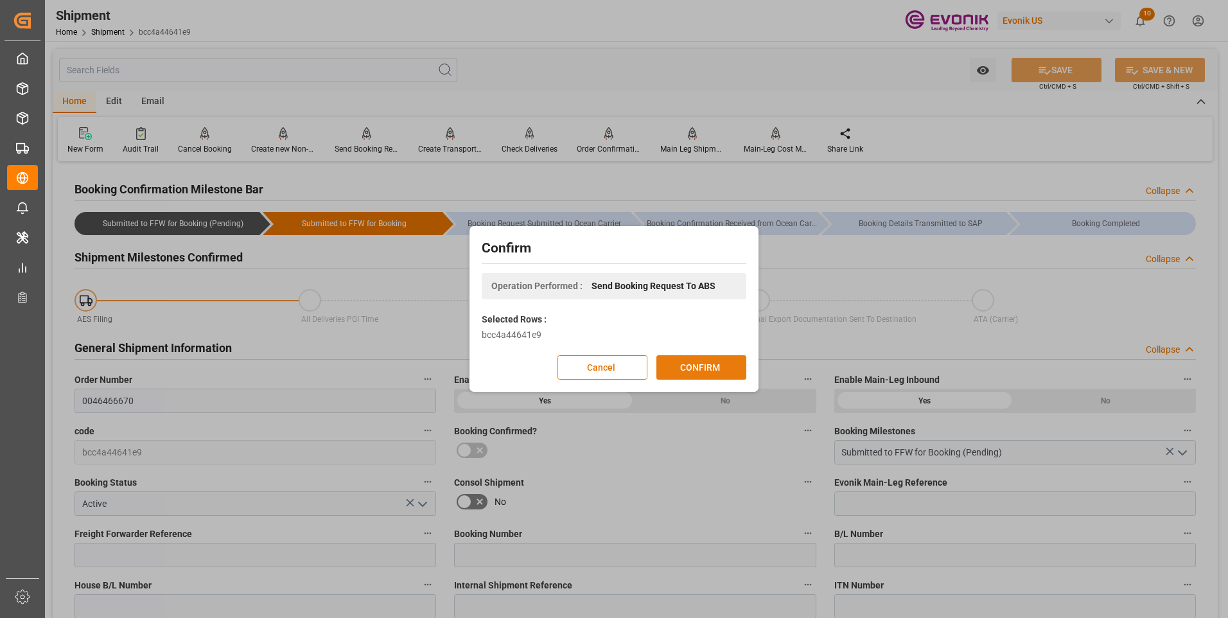
click at [687, 366] on button "CONFIRM" at bounding box center [702, 367] width 90 height 24
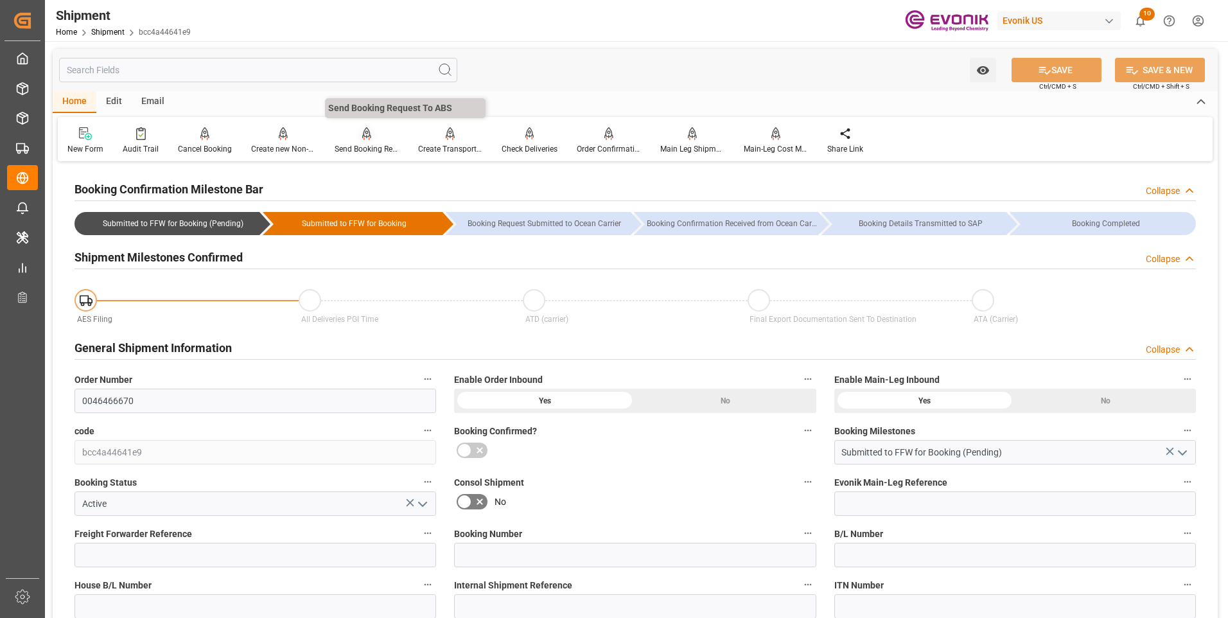
click at [369, 148] on div "Send Booking Request To ABS" at bounding box center [367, 149] width 64 height 12
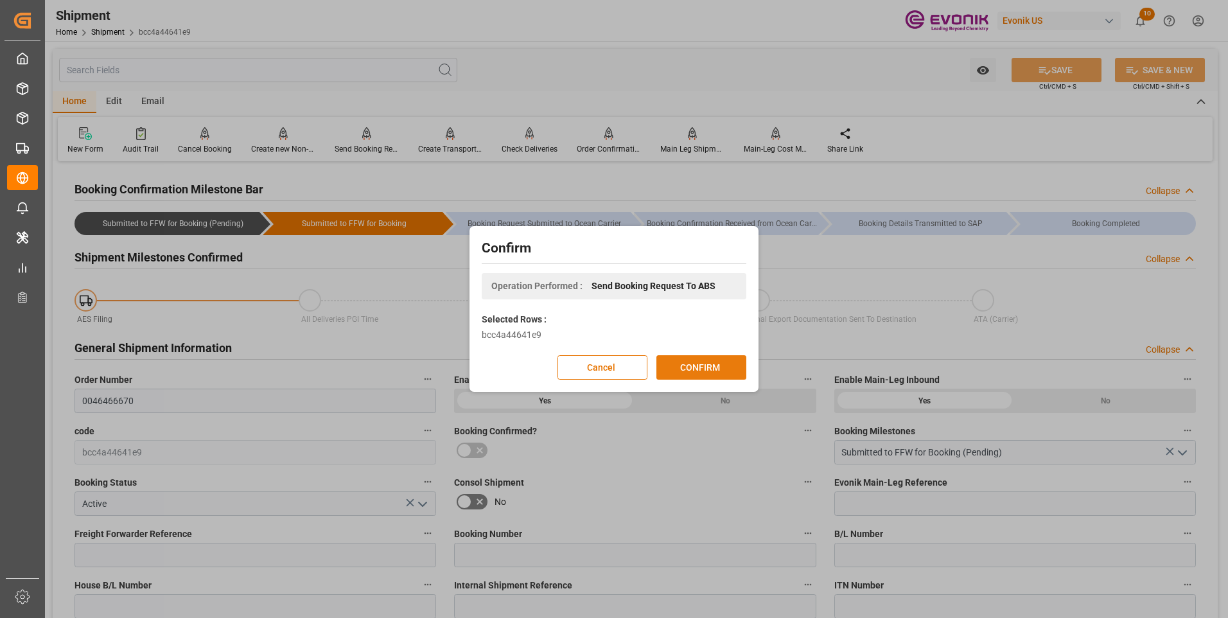
click at [697, 364] on button "CONFIRM" at bounding box center [702, 367] width 90 height 24
